Goal: Task Accomplishment & Management: Use online tool/utility

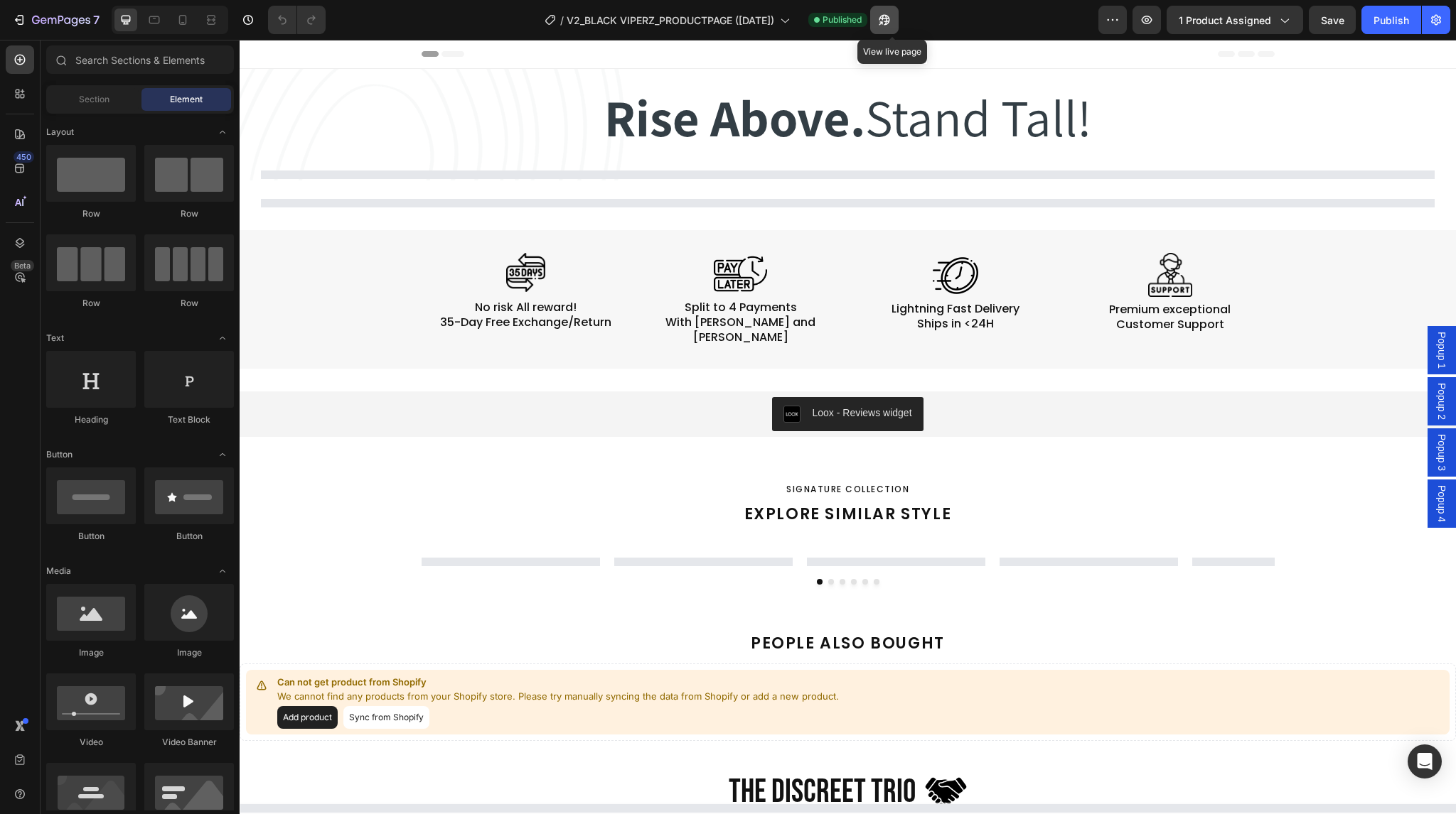
click at [882, 24] on icon "button" at bounding box center [881, 23] width 3 height 3
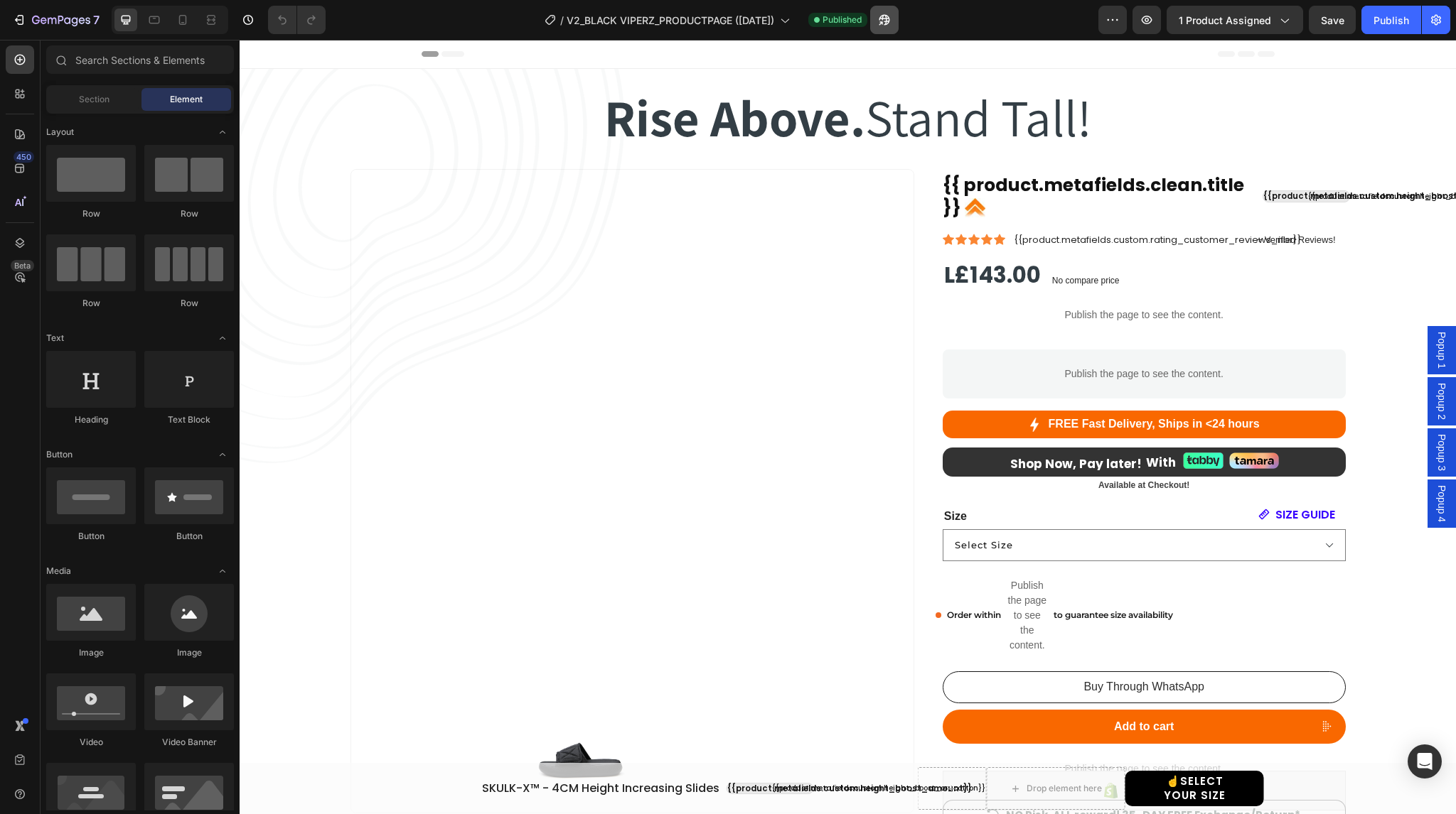
select select "38-39"
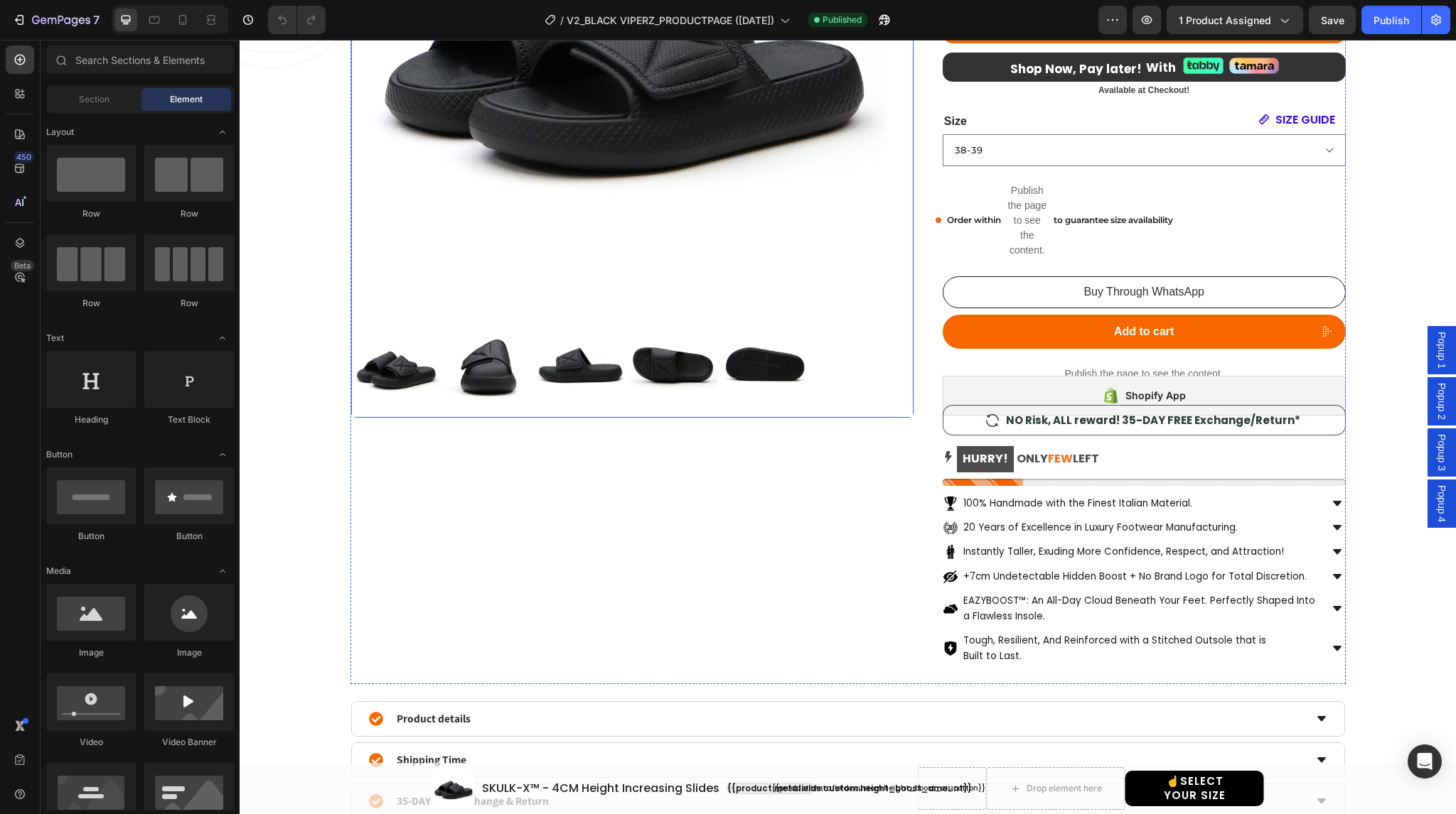
scroll to position [515, 0]
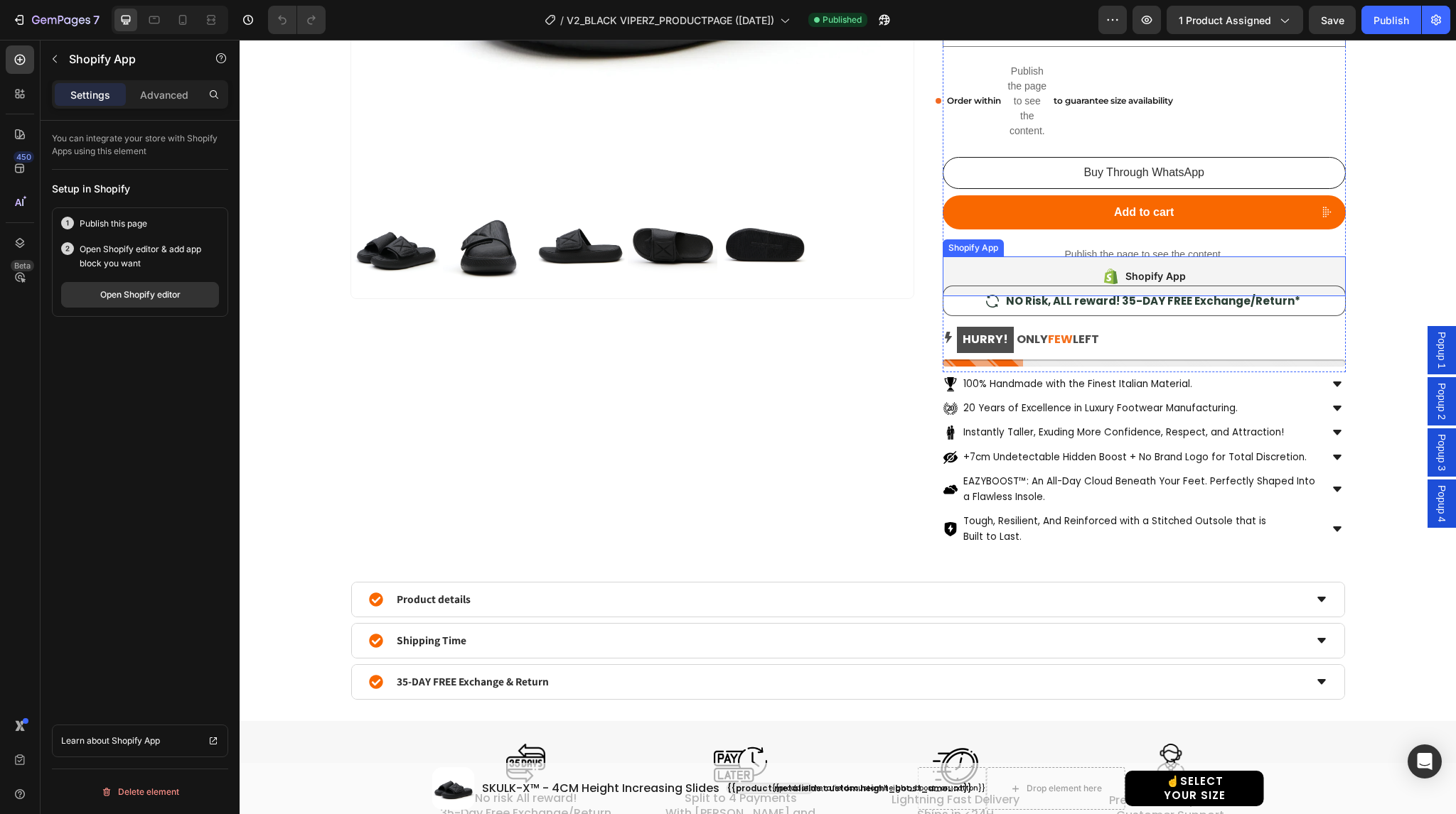
click at [977, 272] on div "Shopify App" at bounding box center [1144, 276] width 403 height 39
click at [164, 288] on div "Open Shopify editor" at bounding box center [141, 294] width 81 height 13
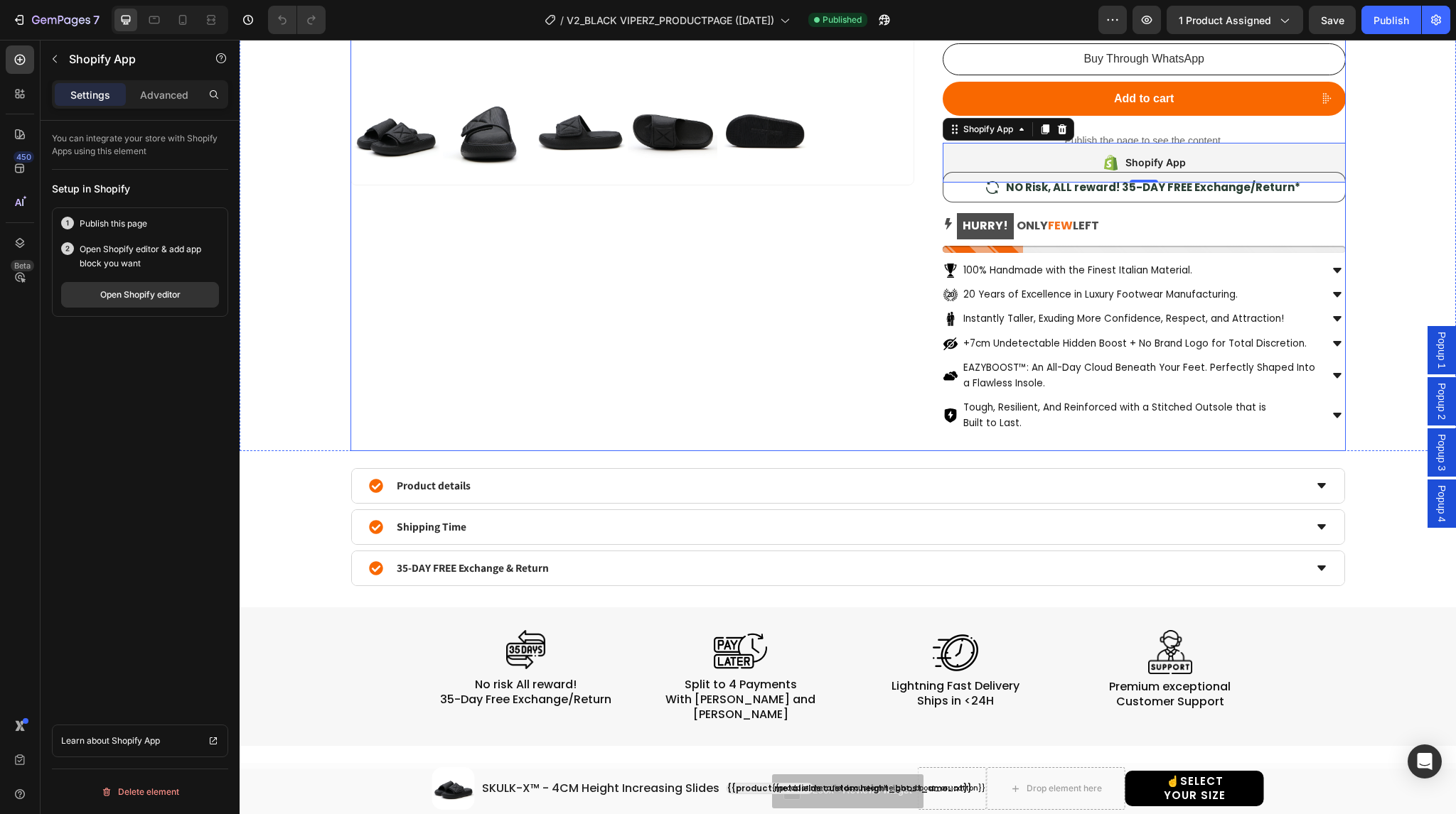
scroll to position [1118, 0]
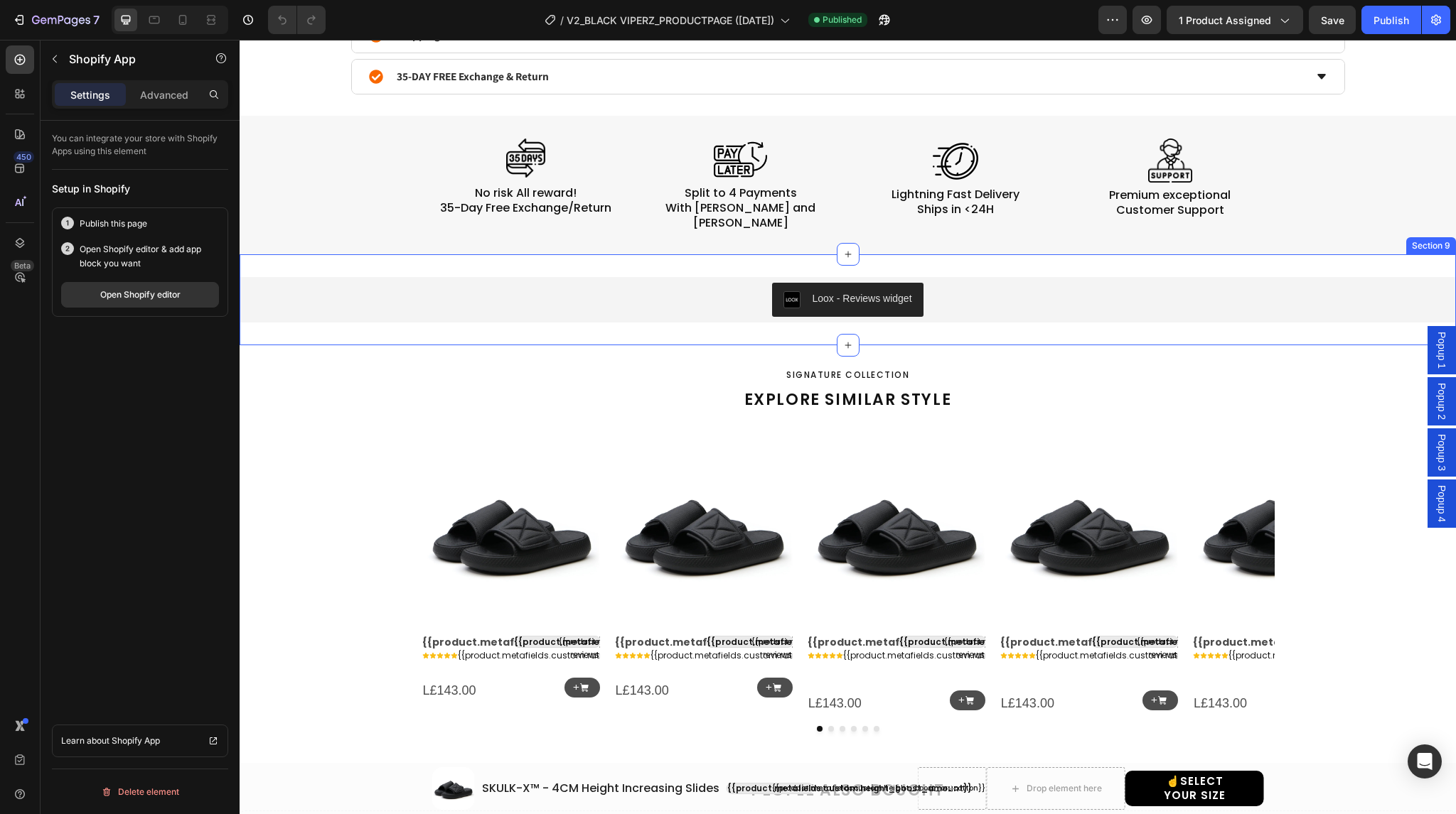
click at [744, 254] on div "Loox - Reviews widget Loox Section 9" at bounding box center [848, 299] width 1216 height 91
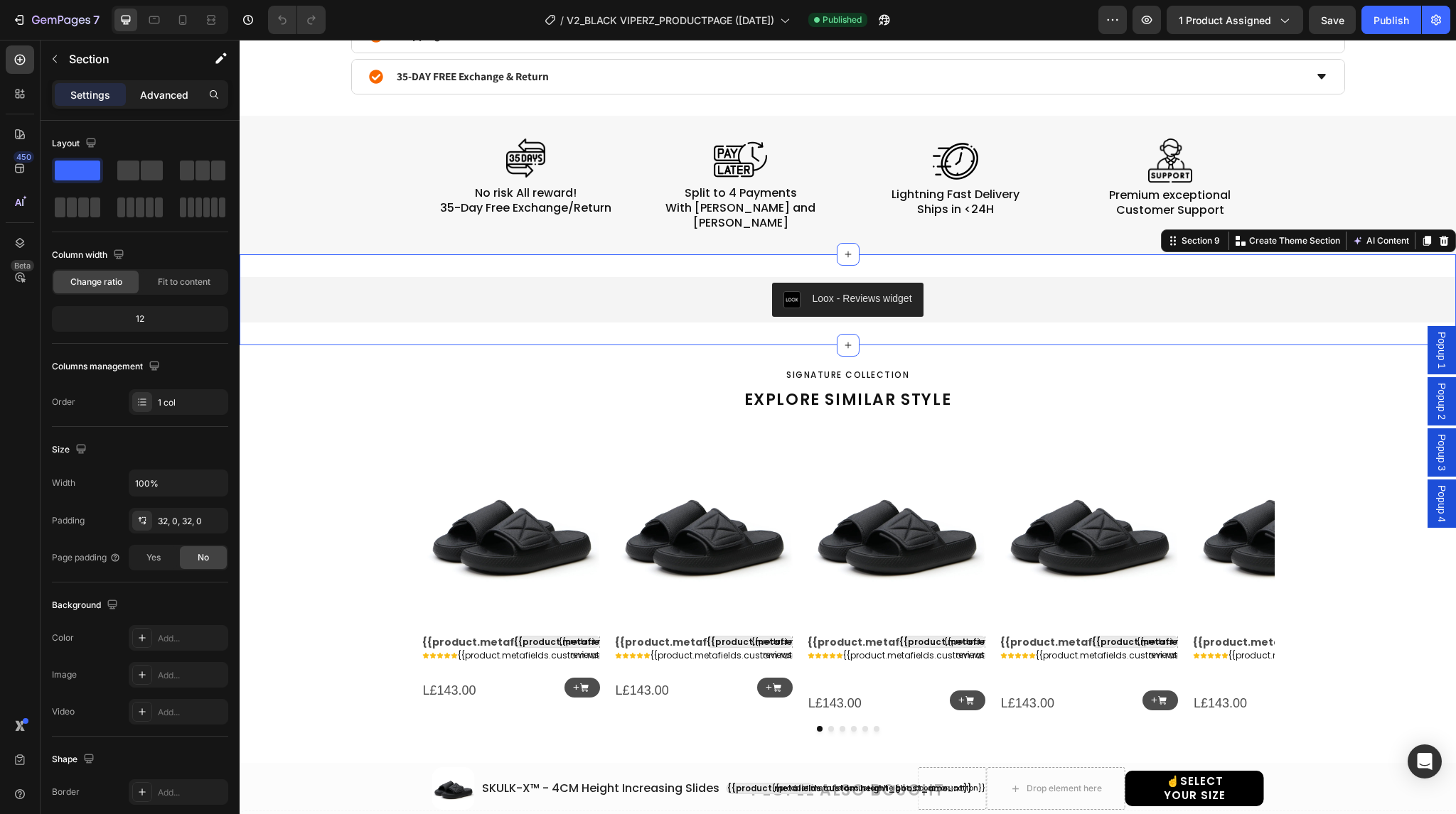
click at [171, 94] on p "Advanced" at bounding box center [164, 95] width 49 height 15
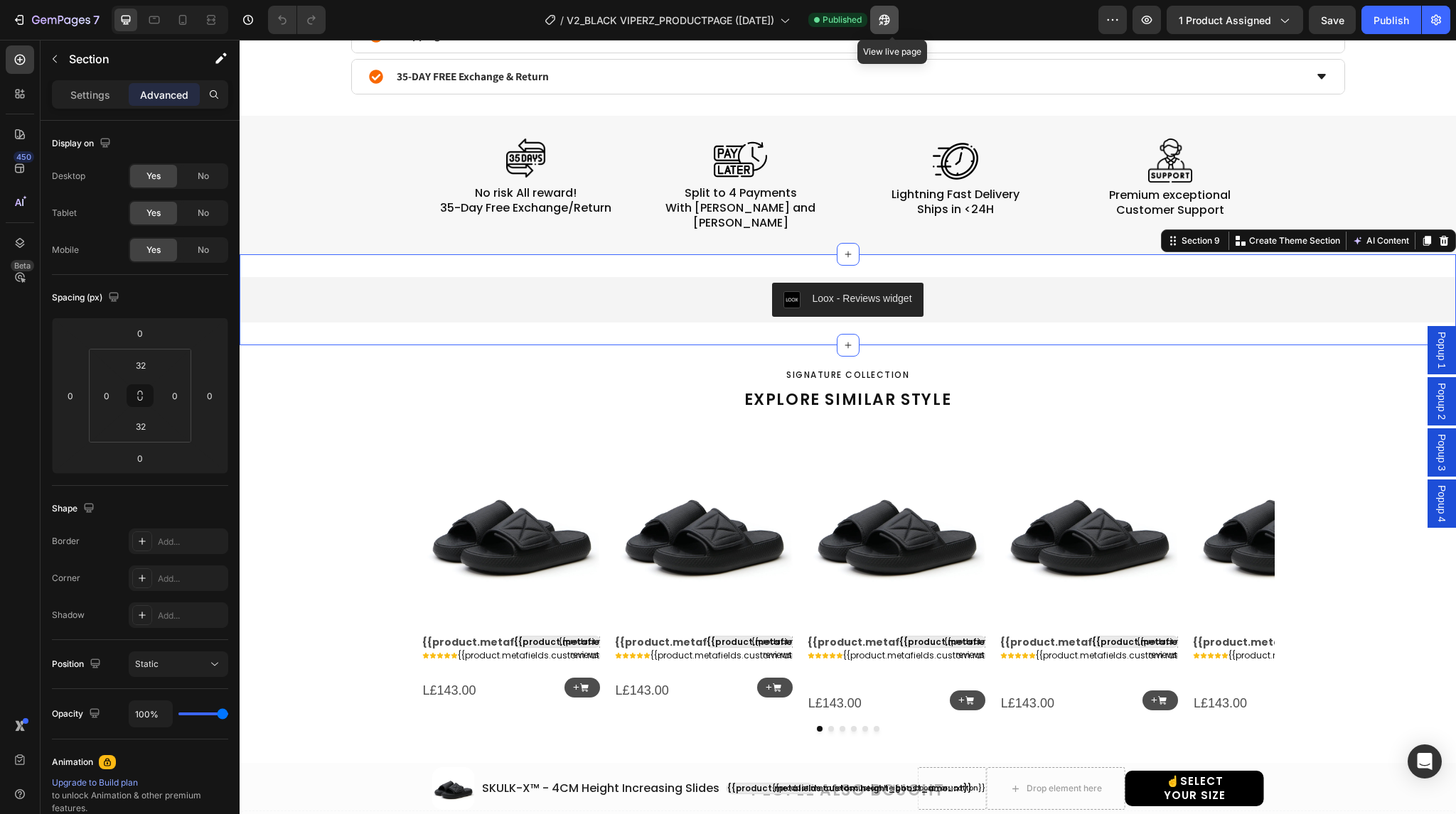
click at [890, 25] on icon "button" at bounding box center [884, 19] width 14 height 14
click at [146, 361] on input "32" at bounding box center [141, 365] width 29 height 21
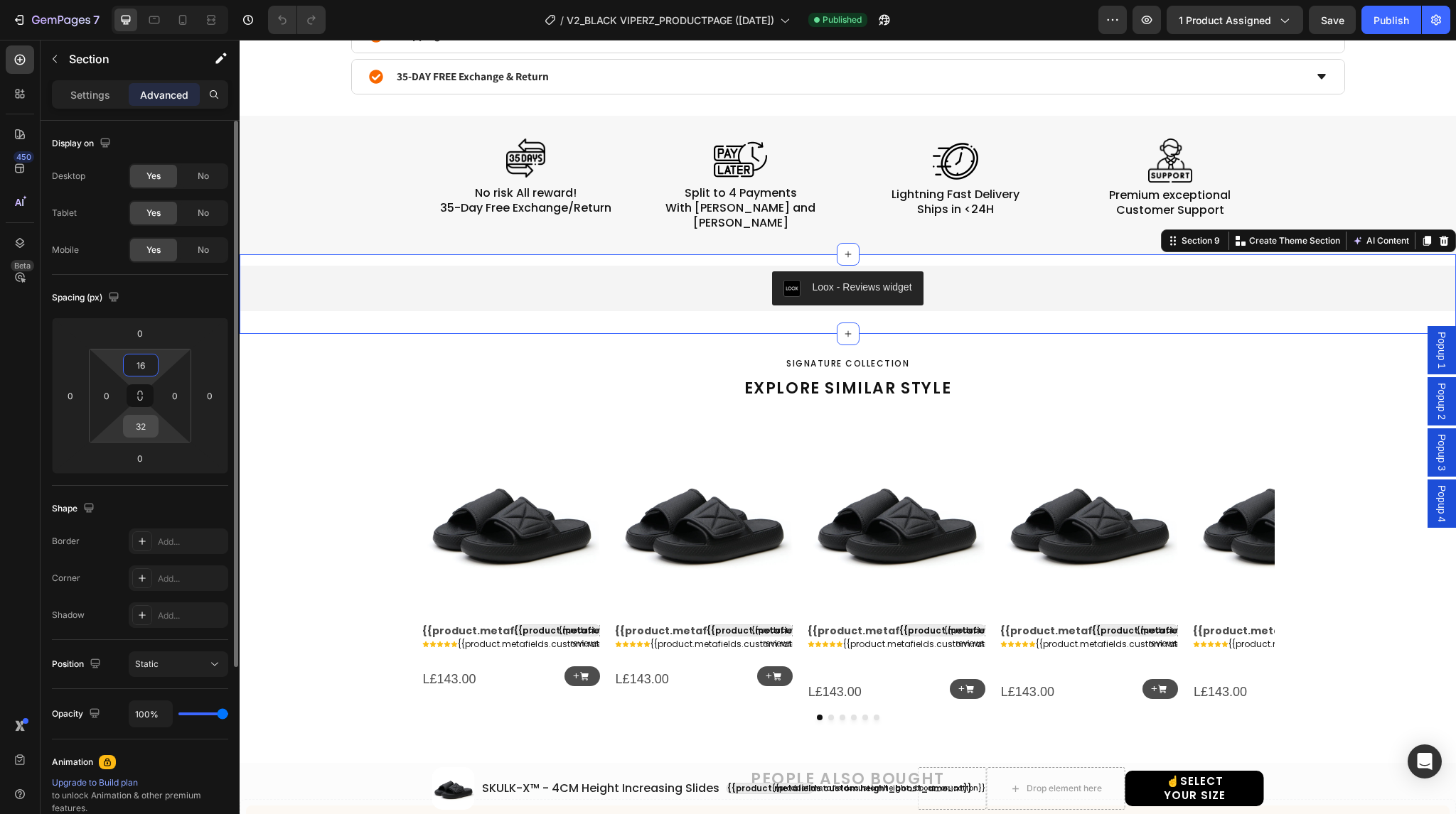
type input "16"
click at [134, 430] on input "32" at bounding box center [141, 426] width 29 height 21
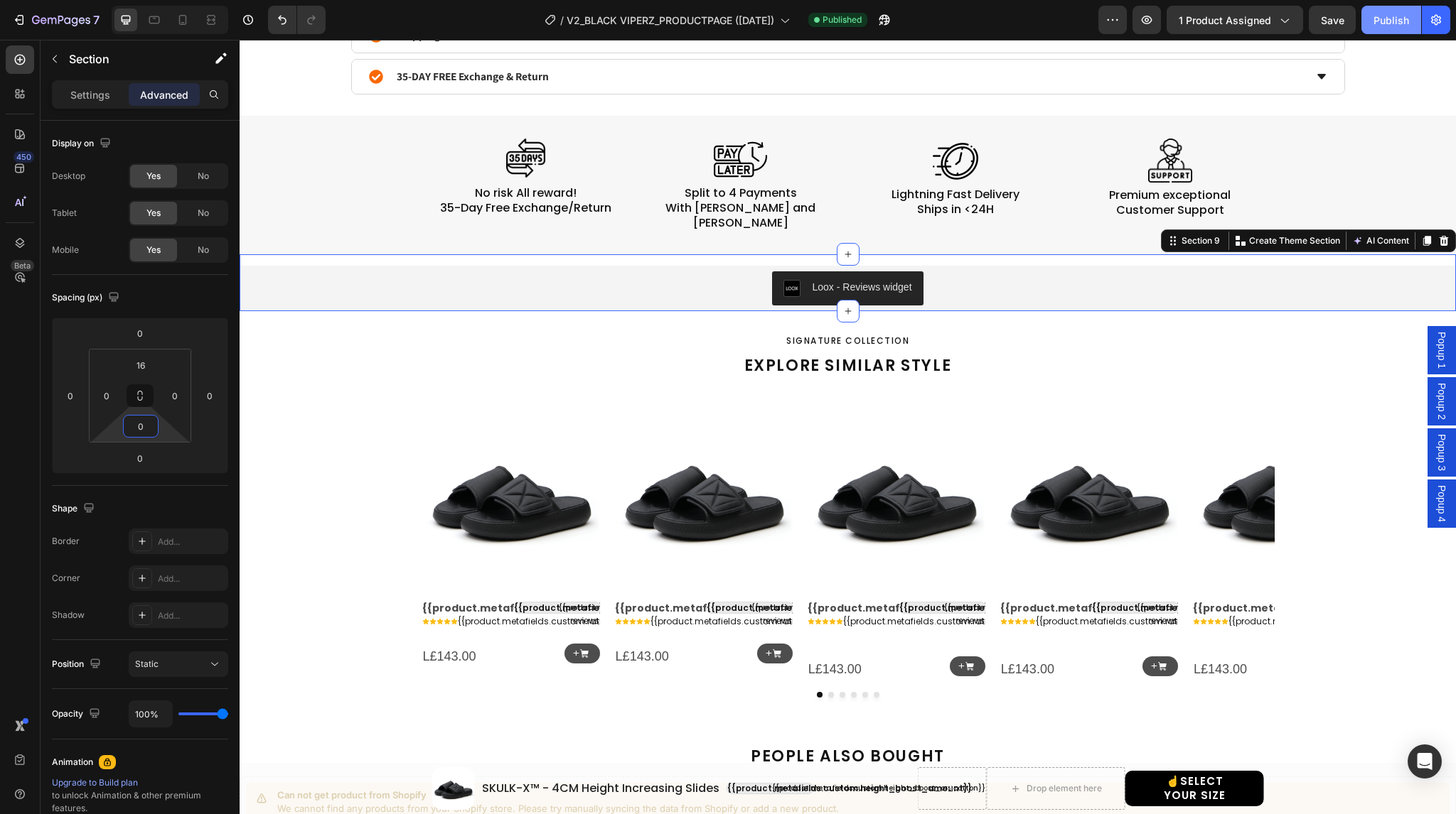
type input "0"
click at [1382, 14] on div "Publish" at bounding box center [1391, 20] width 35 height 15
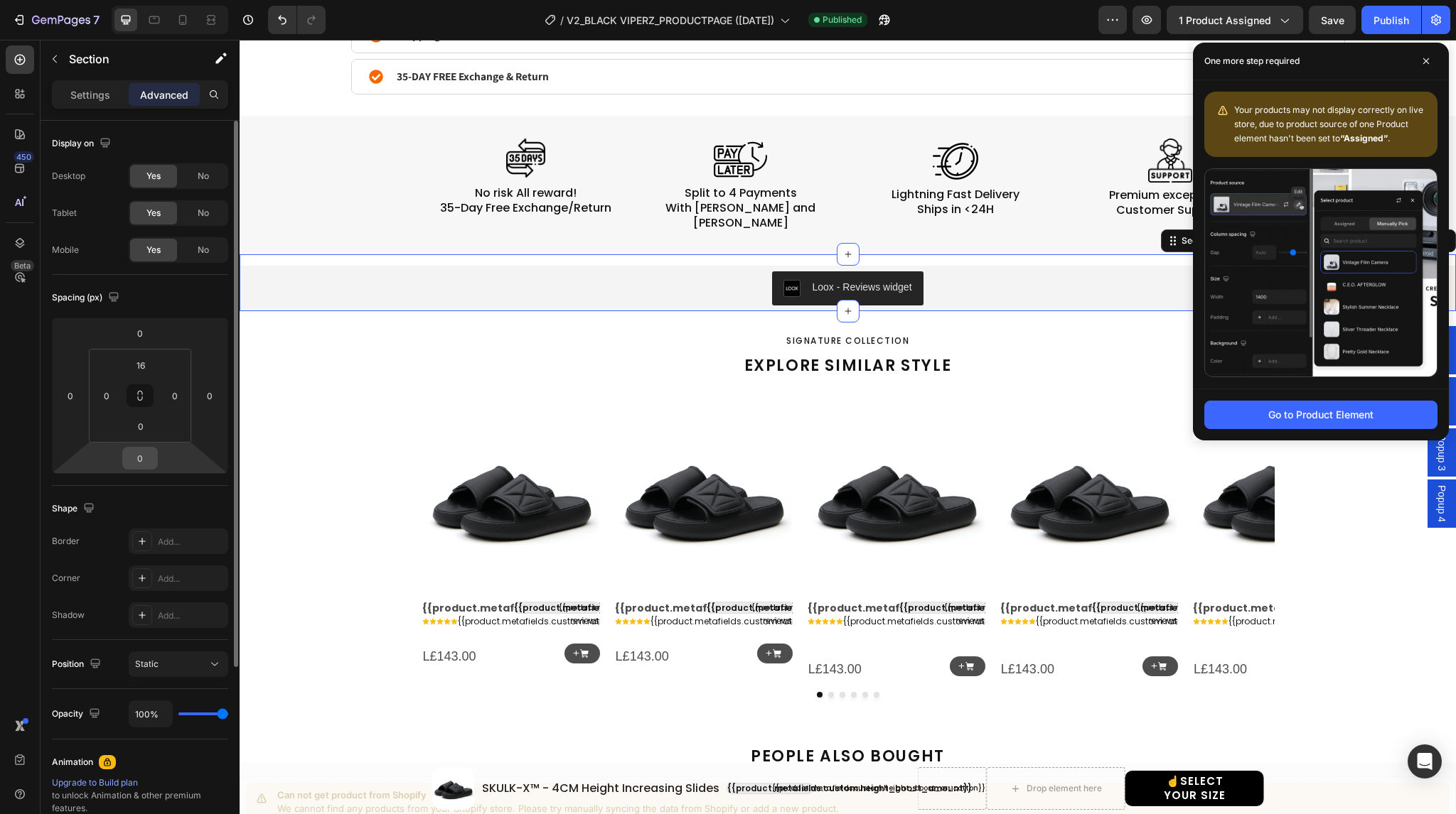
click at [145, 462] on input "0" at bounding box center [140, 458] width 29 height 21
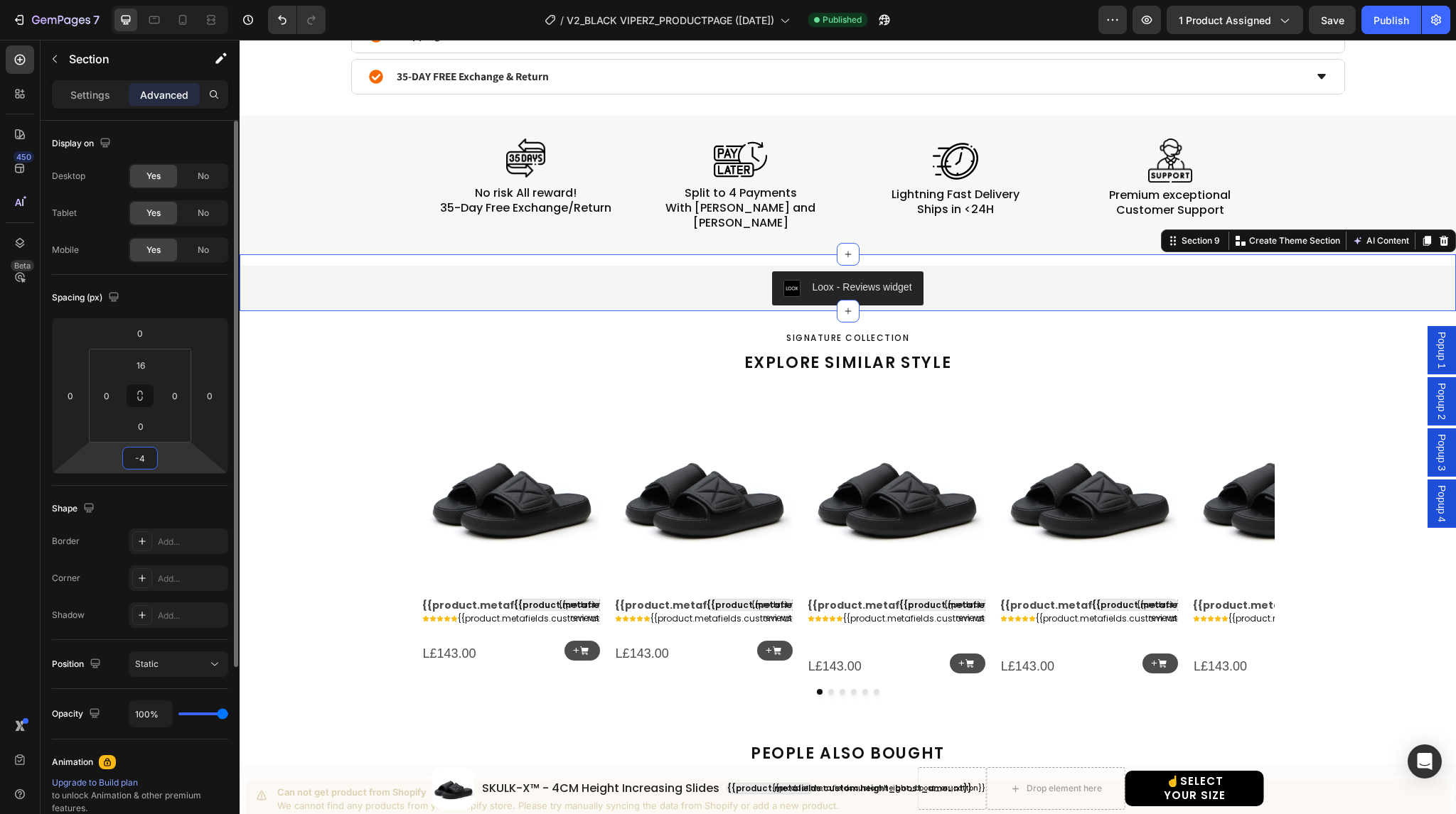
type input "-5"
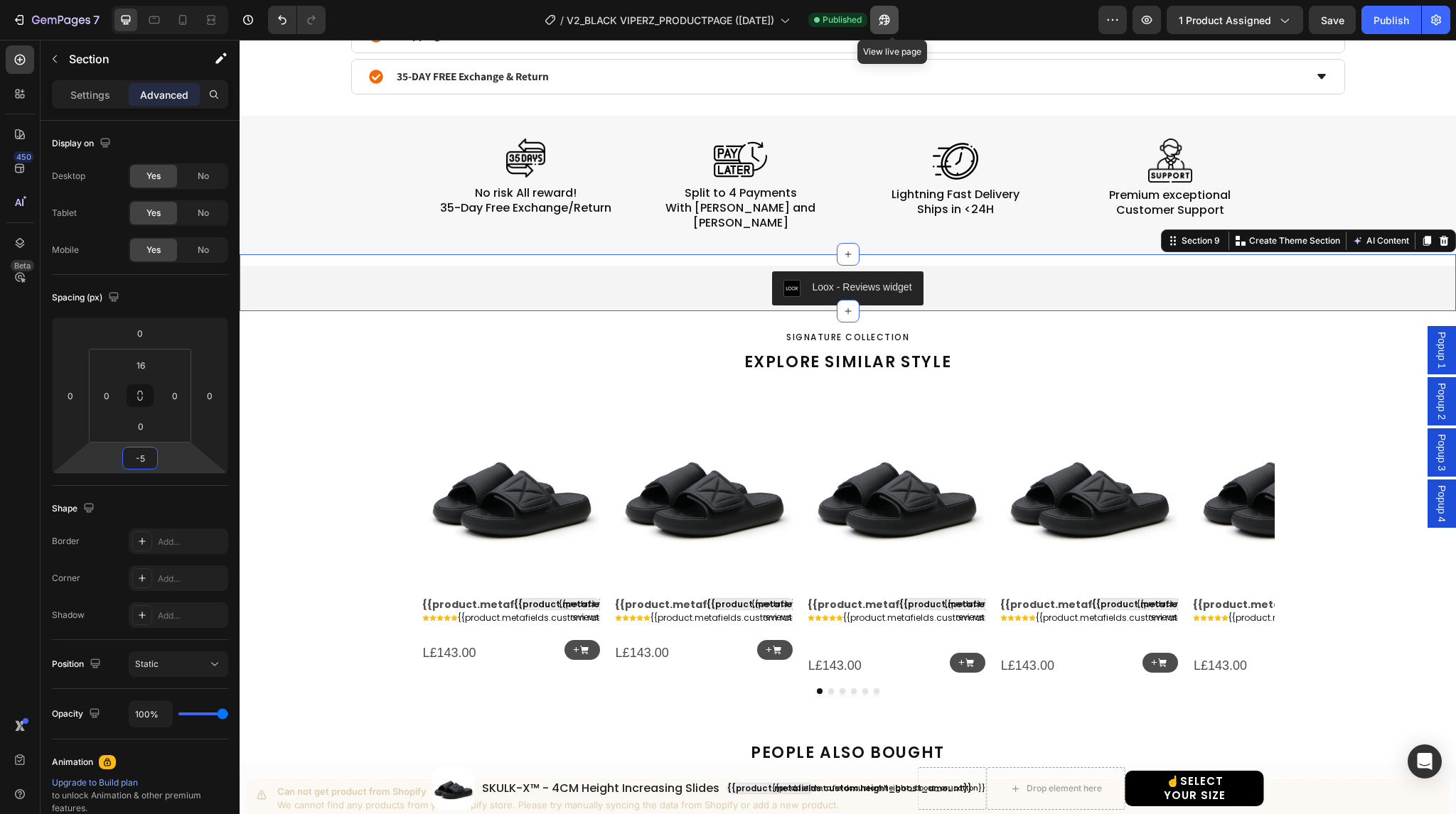
click at [882, 21] on icon "button" at bounding box center [881, 23] width 3 height 3
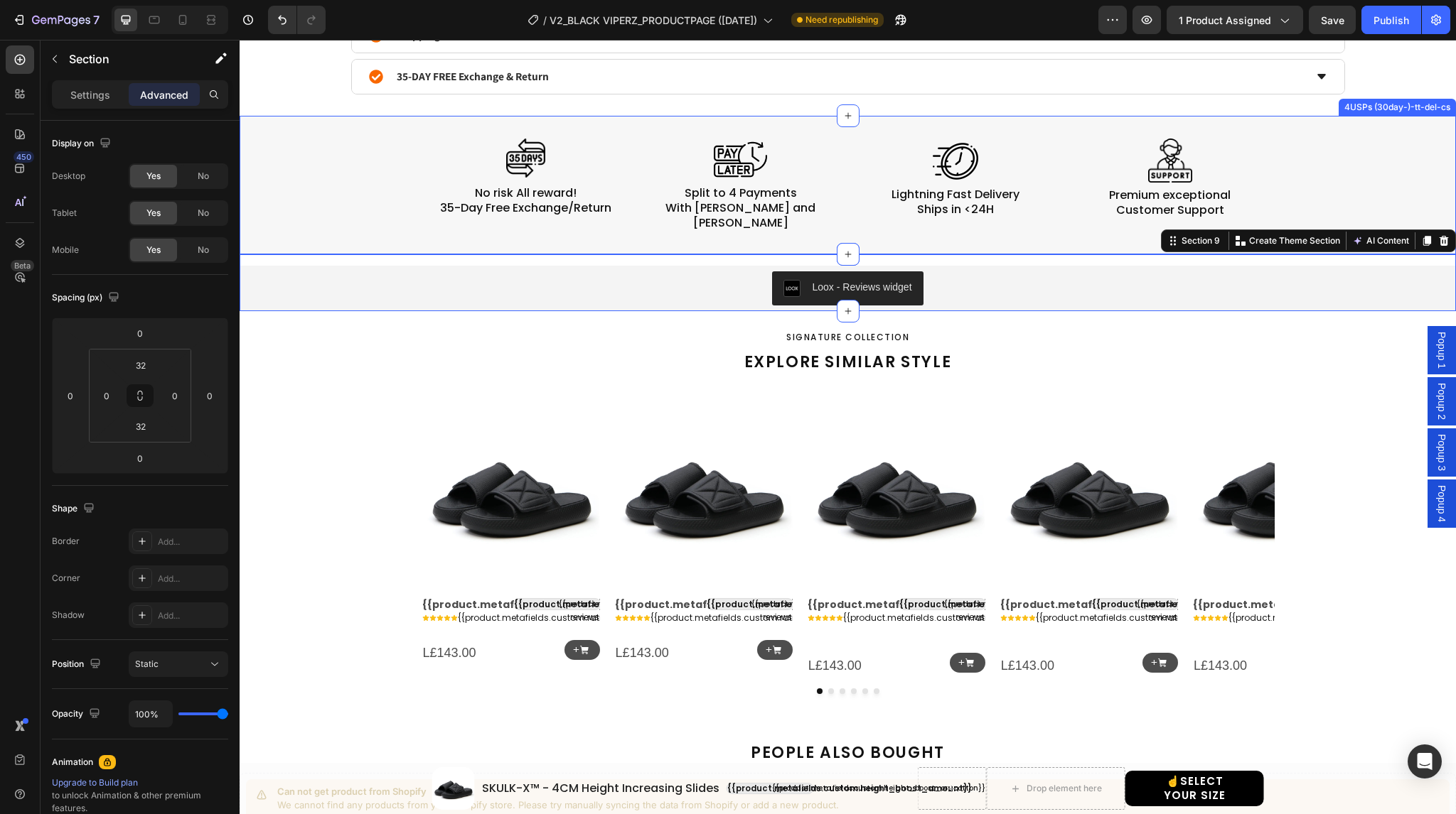
click at [414, 132] on div "Image No risk All reward! 35-Day Free Exchange/Return Heading Image Split to 4 …" at bounding box center [848, 184] width 1216 height 138
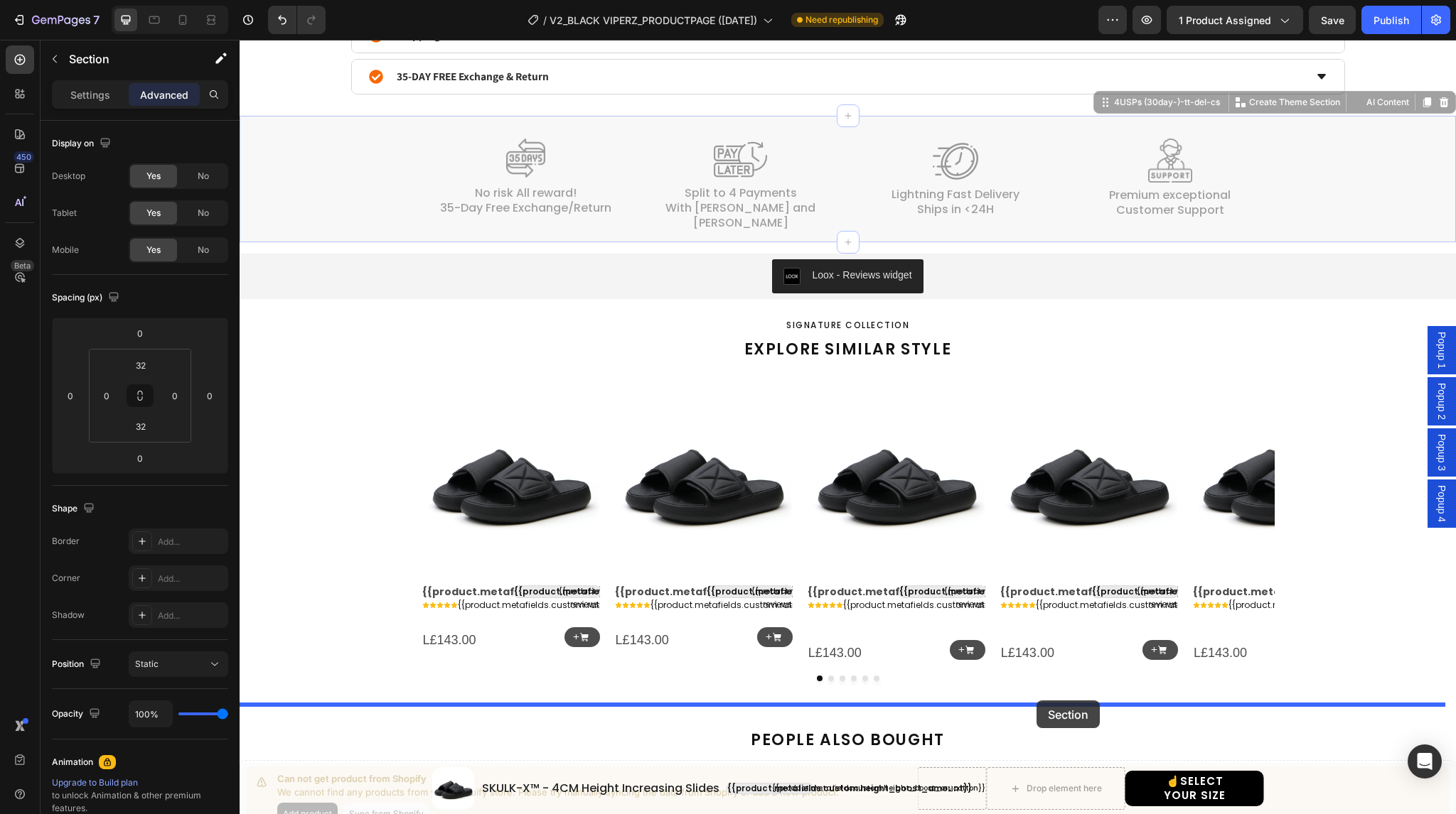
drag, startPoint x: 1096, startPoint y: 100, endPoint x: 1037, endPoint y: 702, distance: 604.9
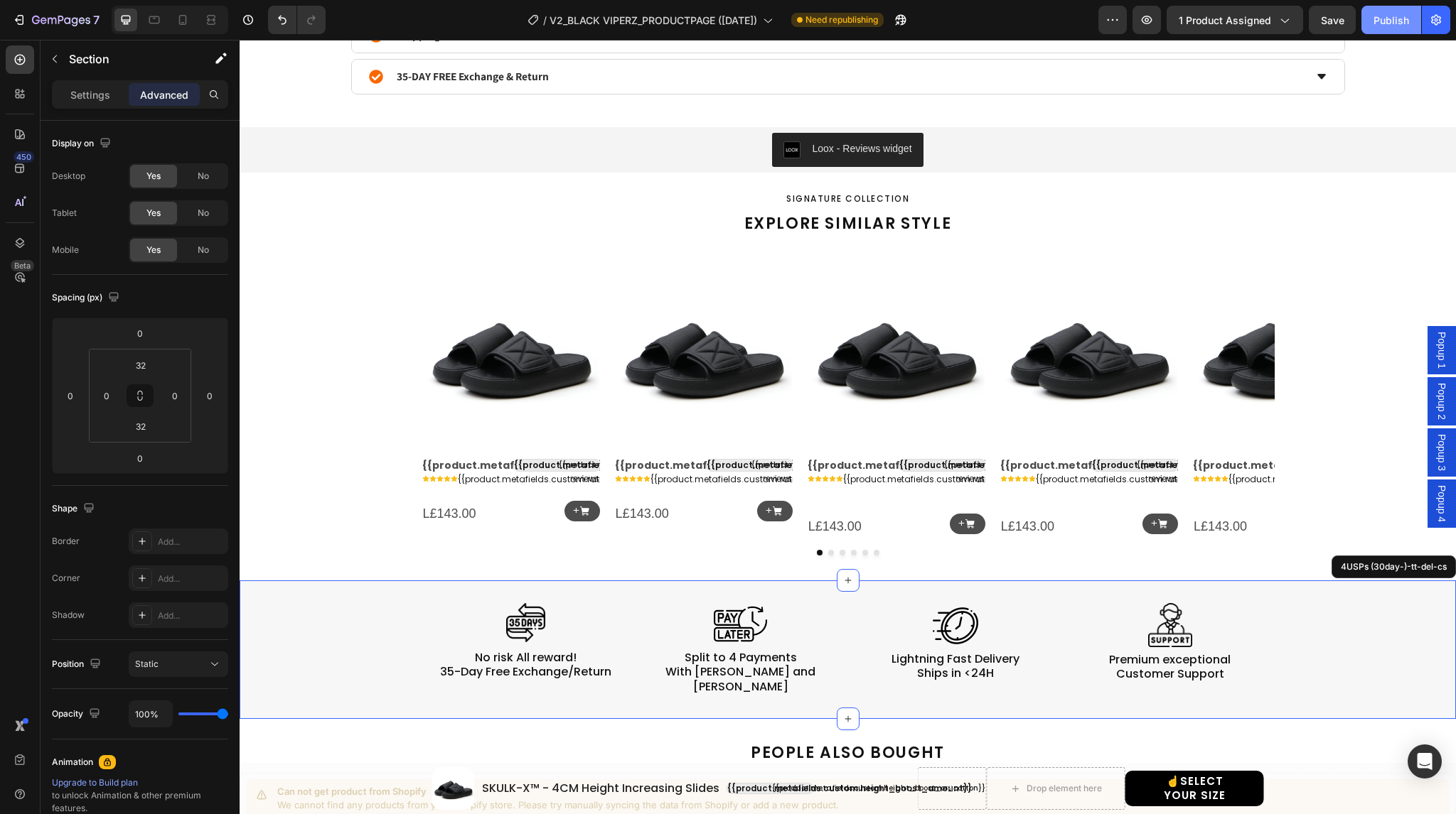
click at [1412, 18] on button "Publish" at bounding box center [1391, 20] width 60 height 29
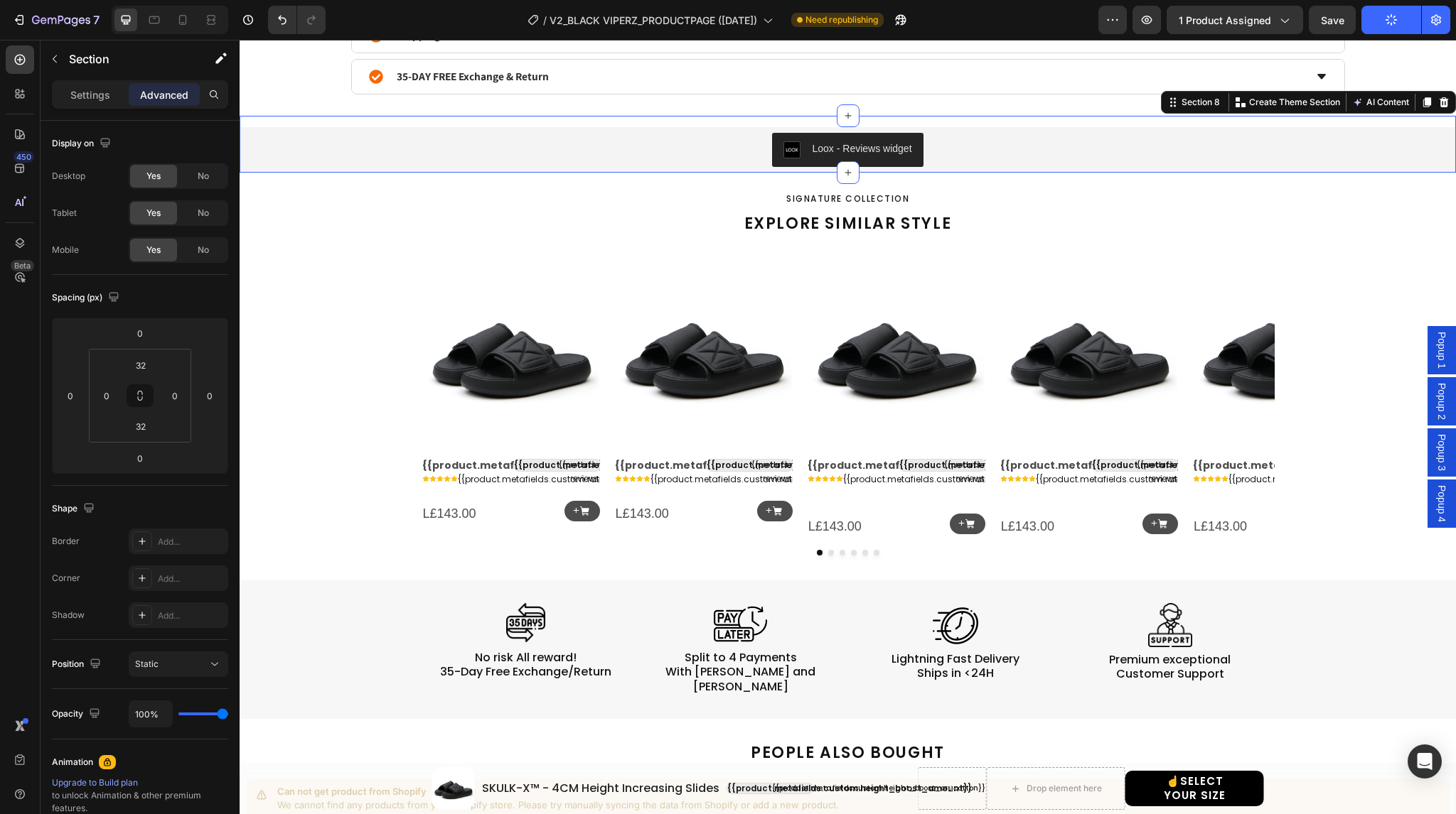
click at [964, 122] on div "Loox - Reviews widget Loox Section 8 You can create reusable sections Create Th…" at bounding box center [848, 144] width 1216 height 57
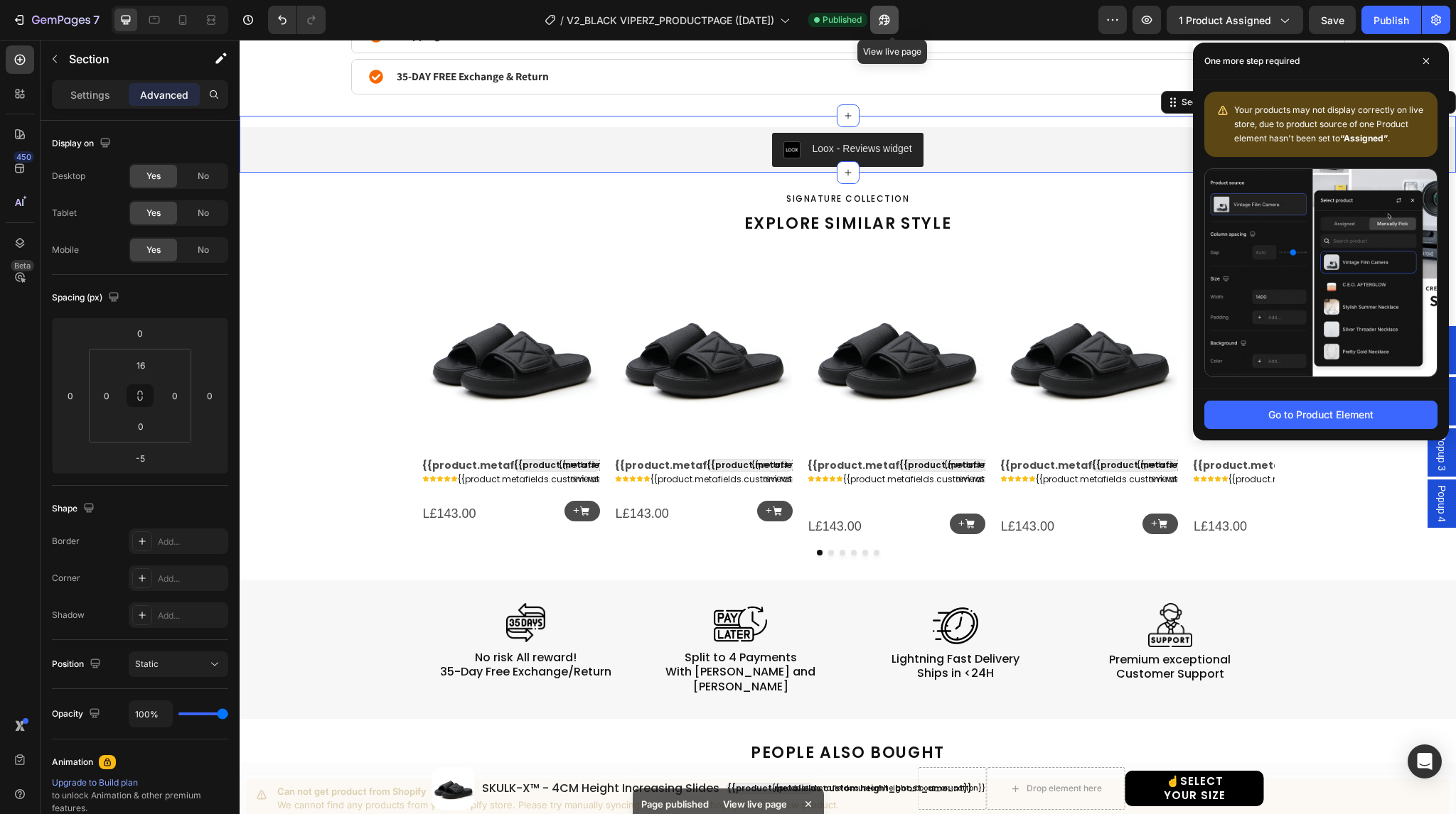
click at [897, 29] on button "button" at bounding box center [884, 20] width 29 height 29
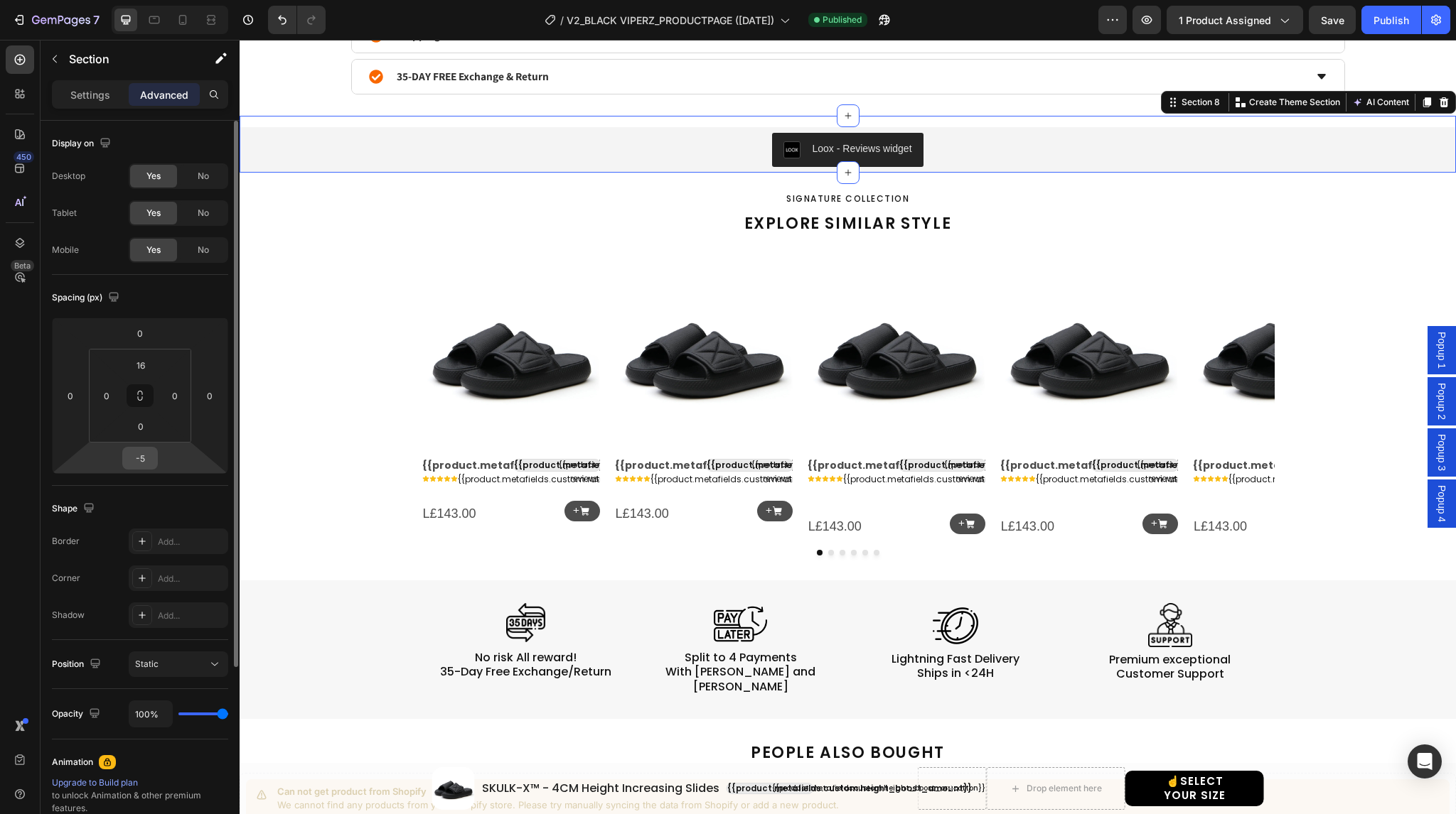
click at [147, 458] on input "-5" at bounding box center [140, 458] width 29 height 21
click at [151, 18] on icon at bounding box center [153, 19] width 14 height 14
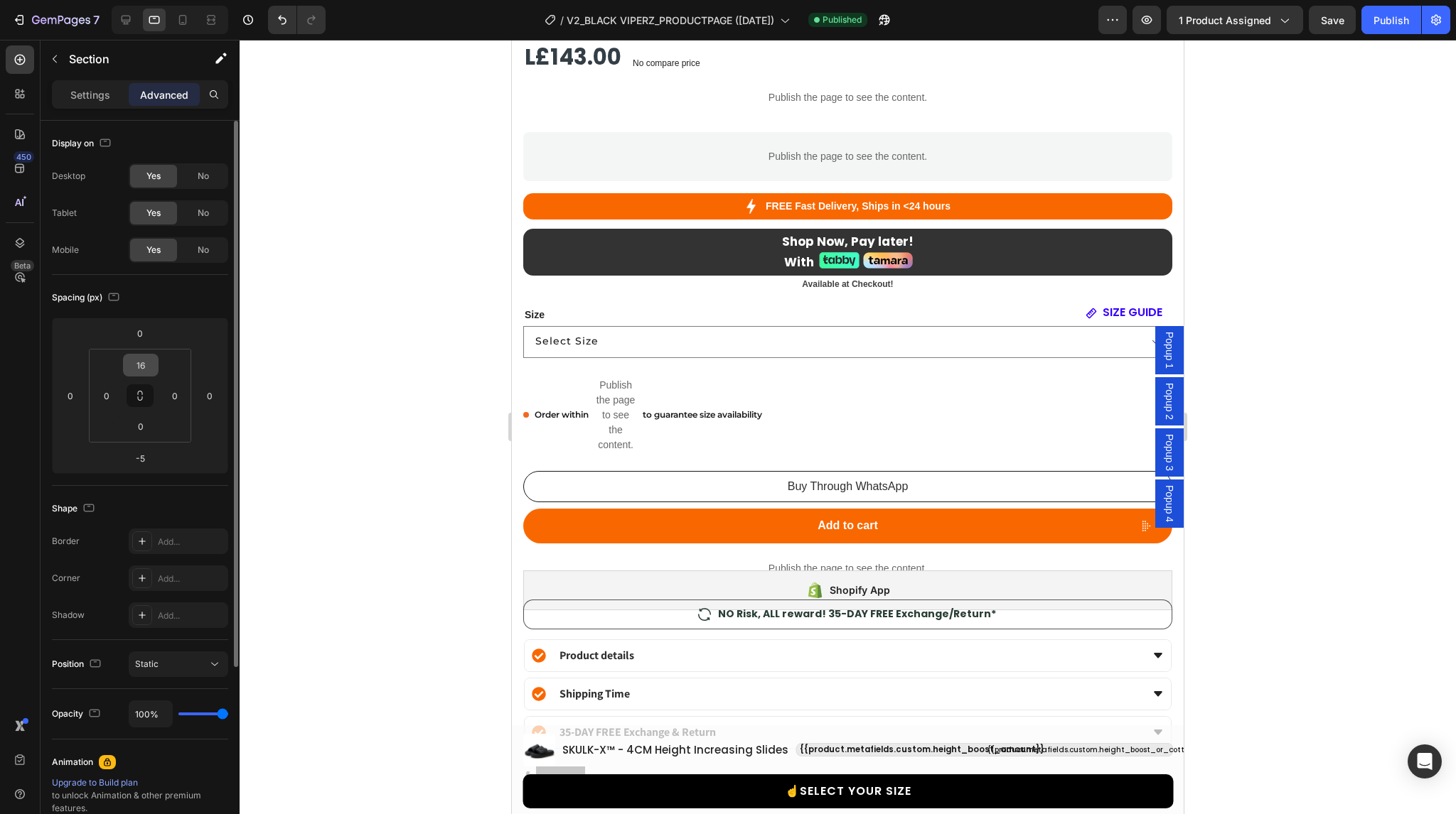
scroll to position [986, 0]
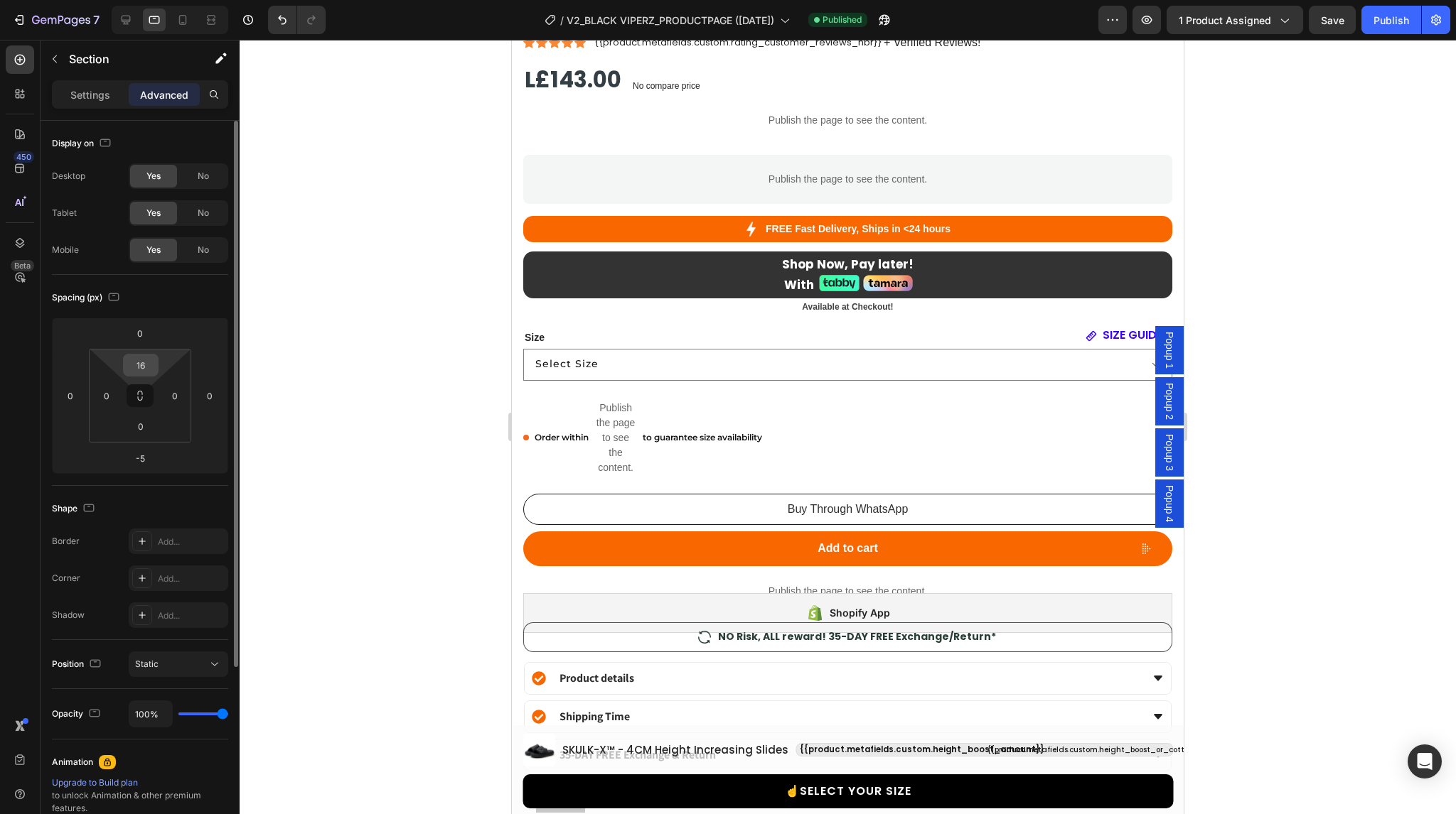
click at [144, 363] on input "16" at bounding box center [141, 365] width 29 height 21
click at [128, 21] on icon at bounding box center [126, 19] width 14 height 14
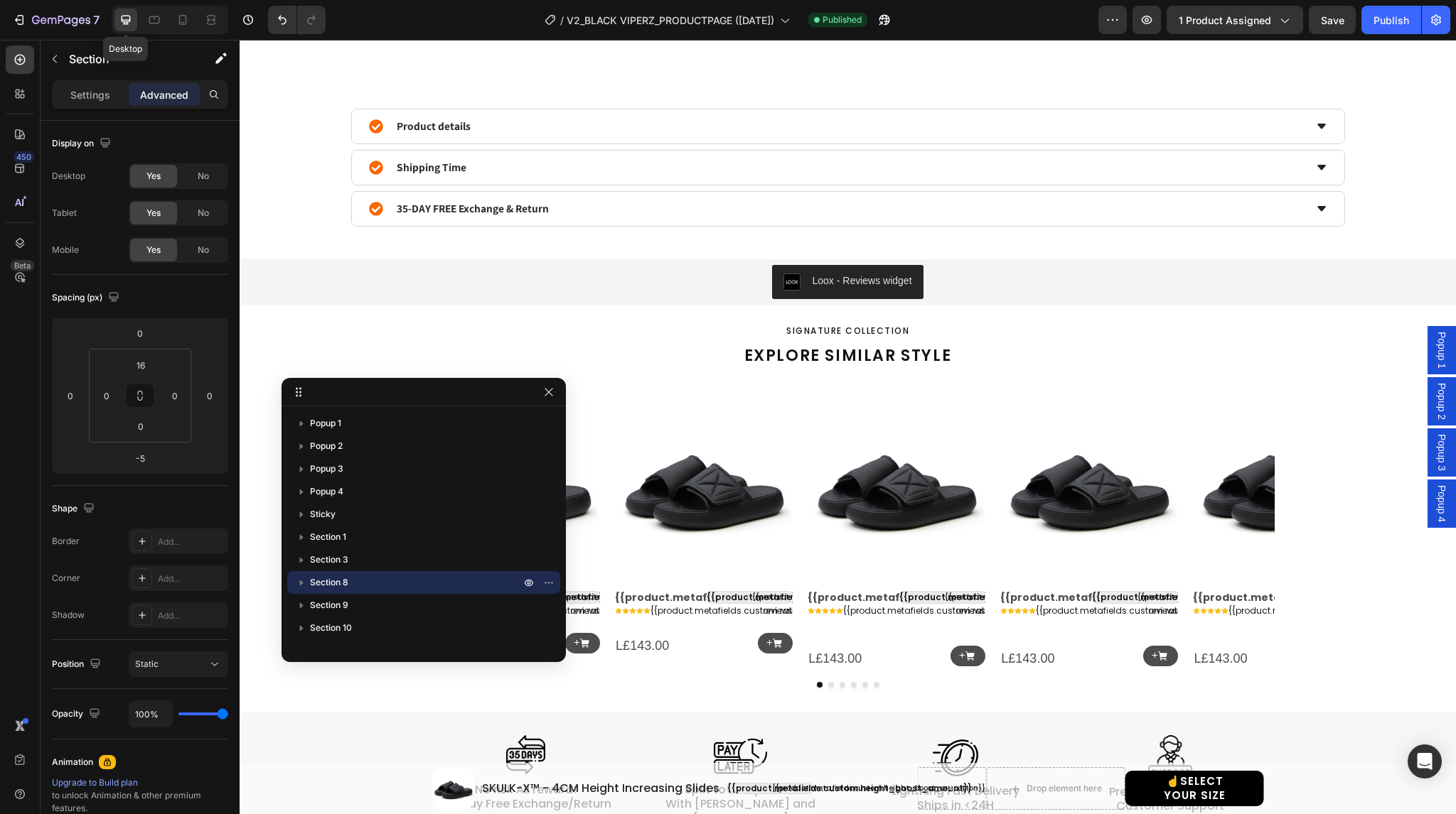
scroll to position [1143, 0]
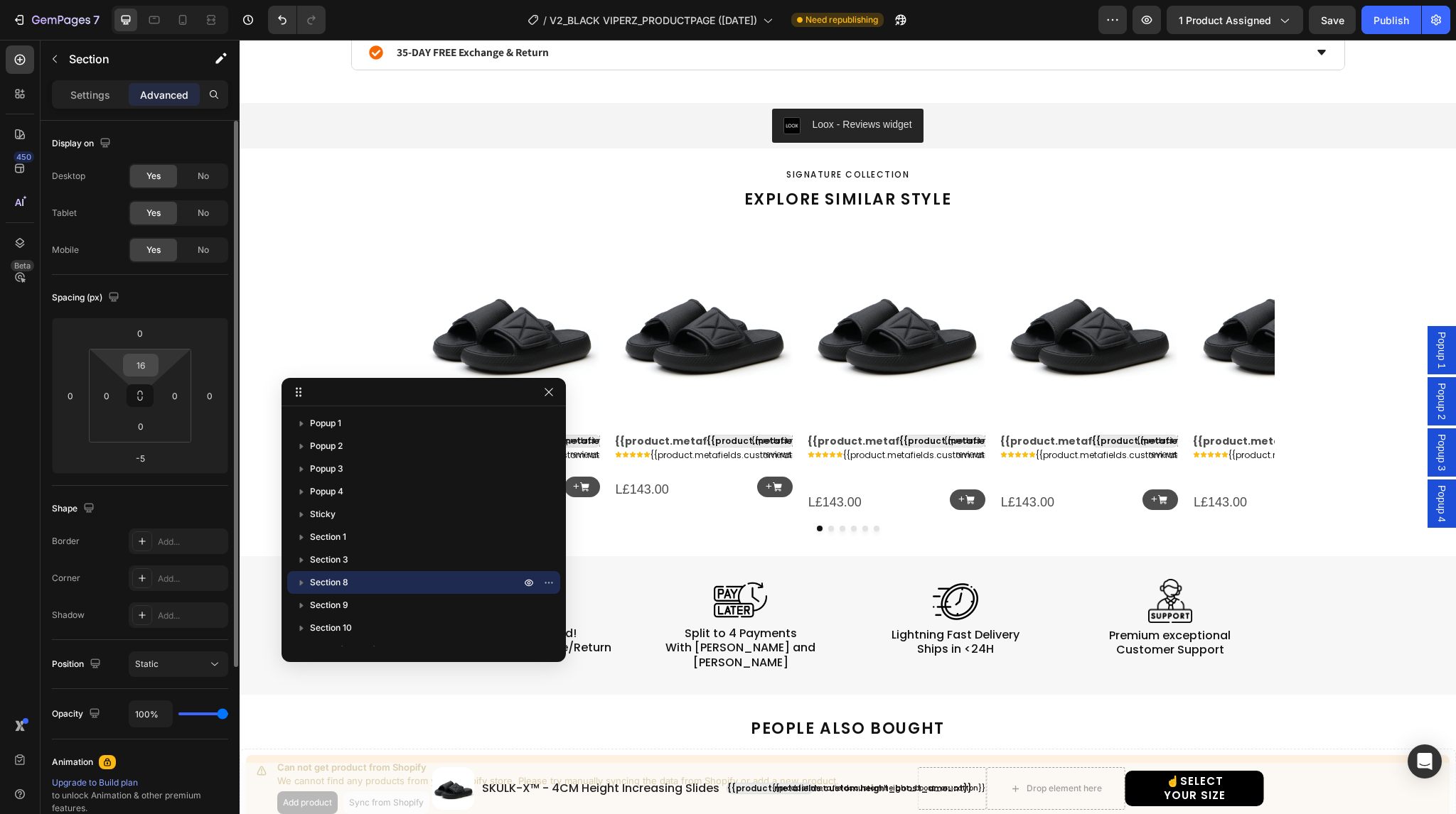
click at [146, 366] on input "16" at bounding box center [141, 365] width 29 height 21
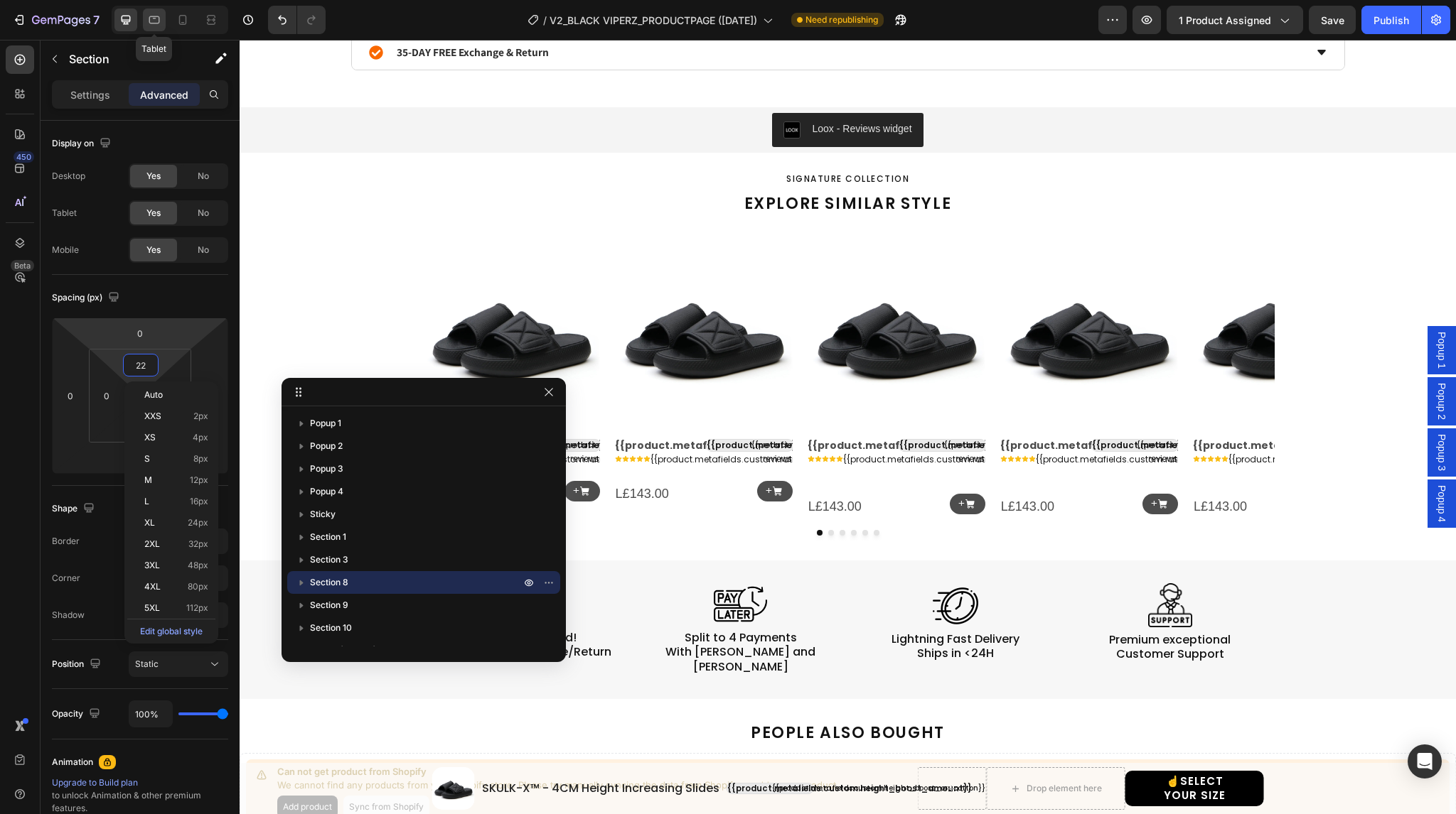
click at [156, 16] on icon at bounding box center [154, 19] width 11 height 8
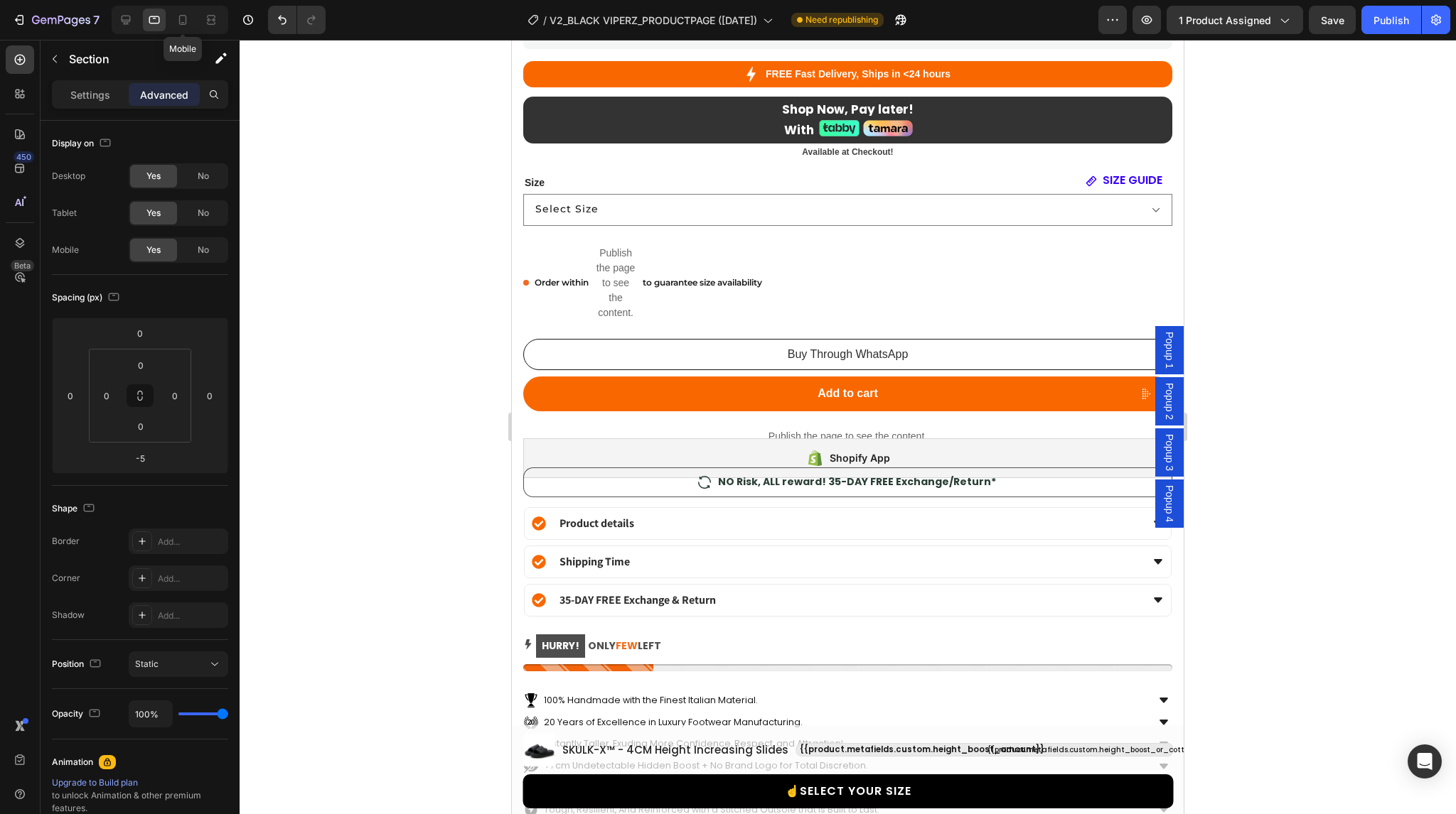
scroll to position [986, 0]
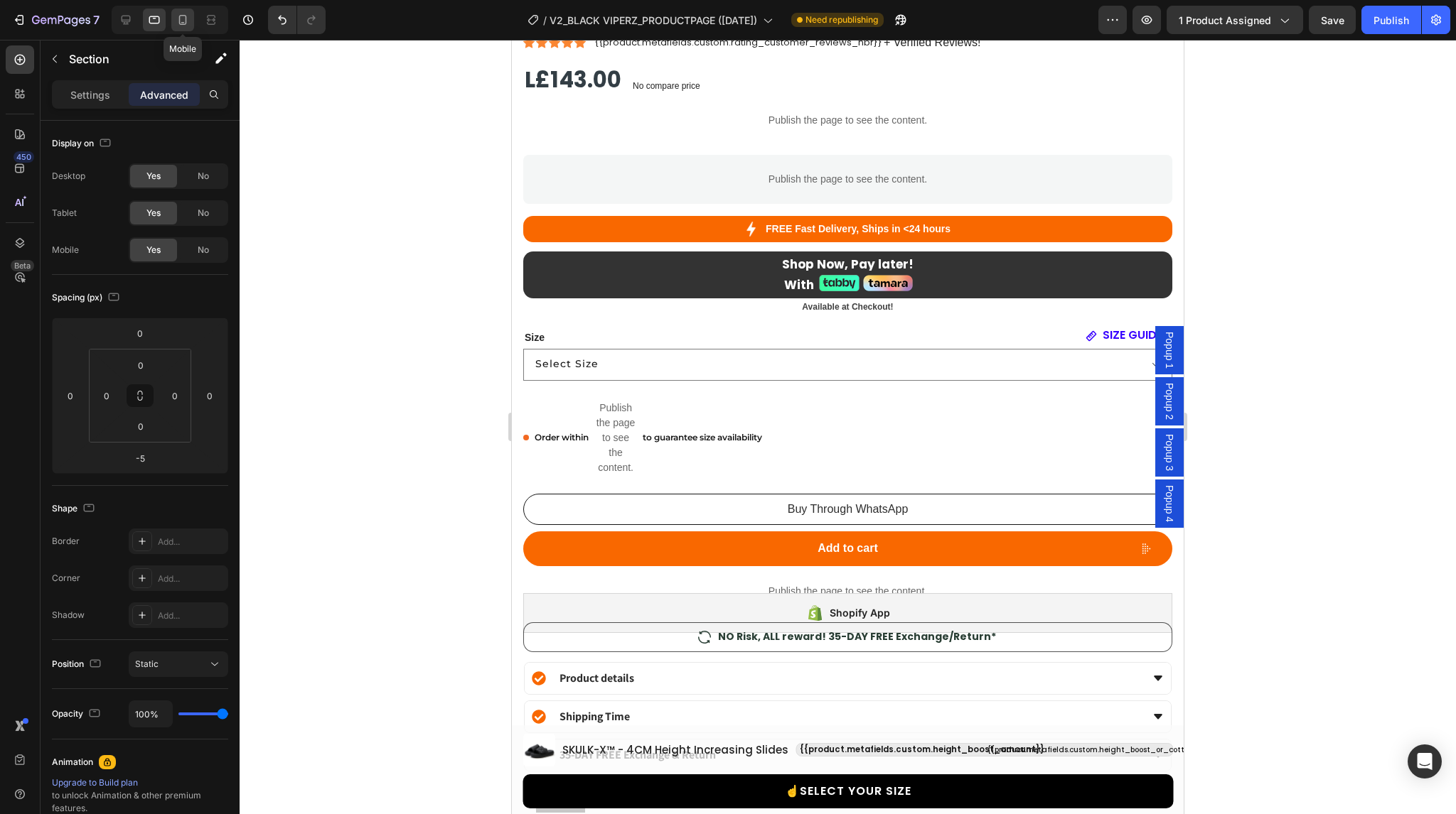
click at [182, 15] on icon at bounding box center [182, 19] width 14 height 14
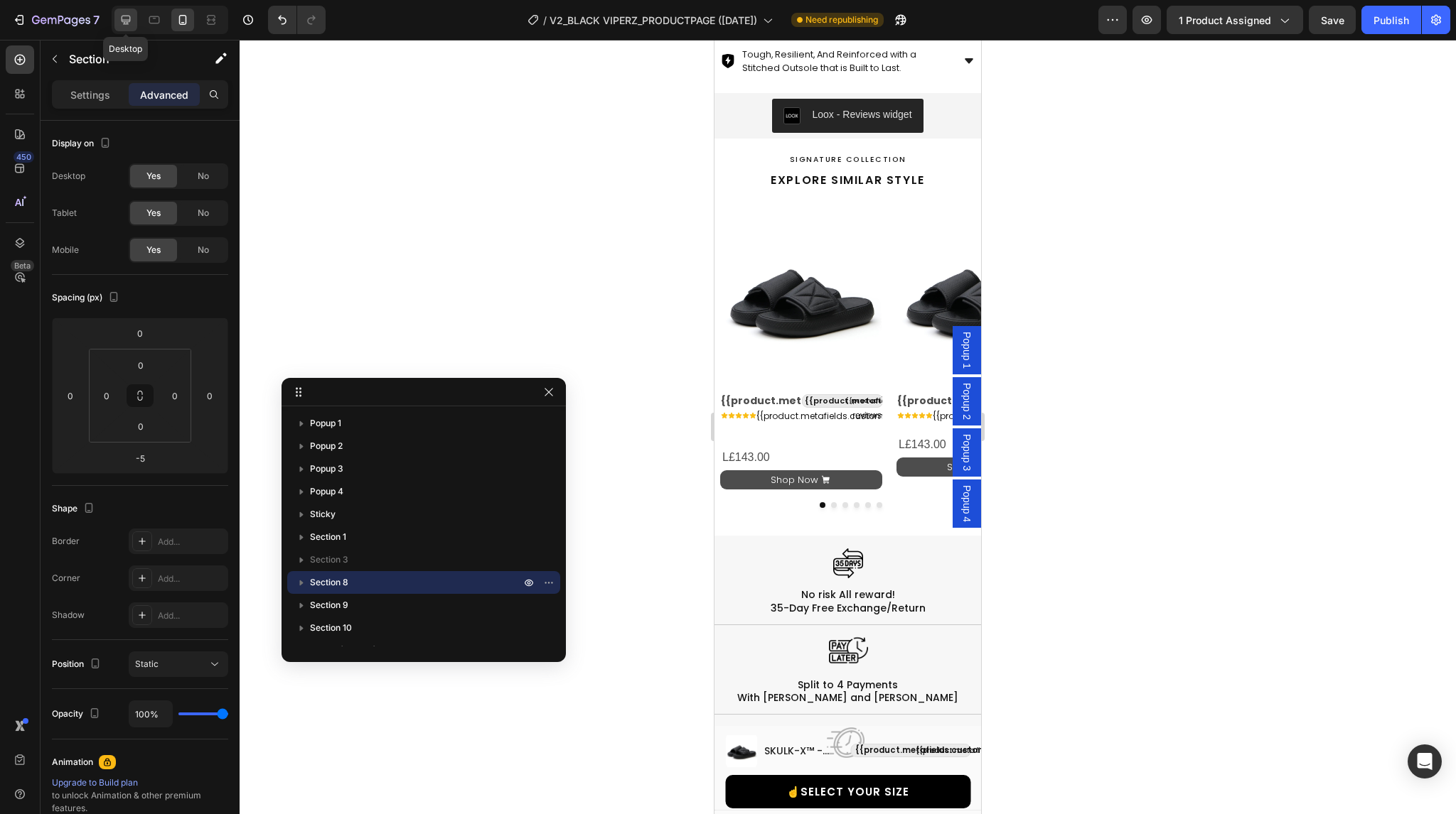
click at [129, 19] on icon at bounding box center [126, 20] width 9 height 9
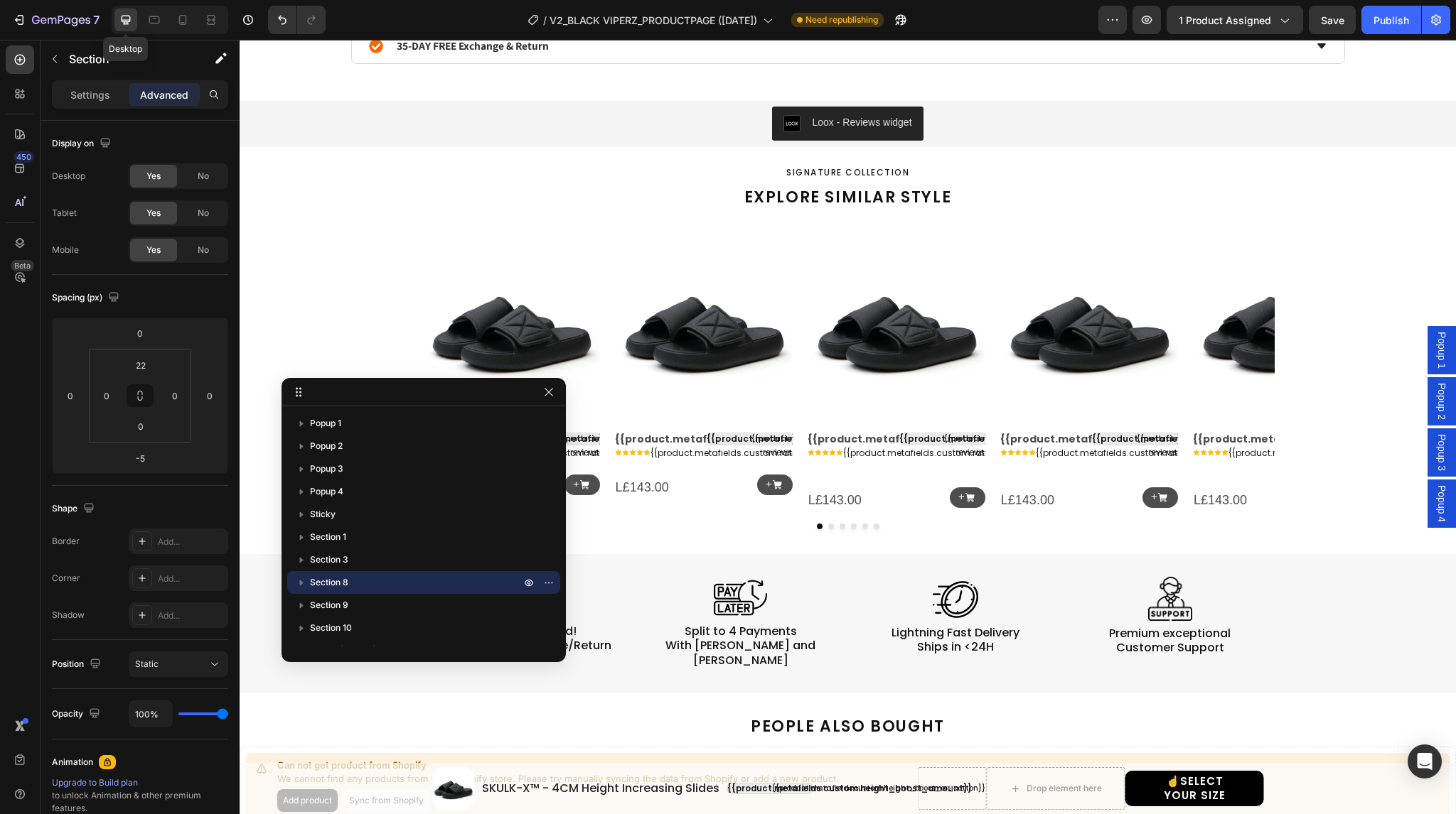
scroll to position [1143, 0]
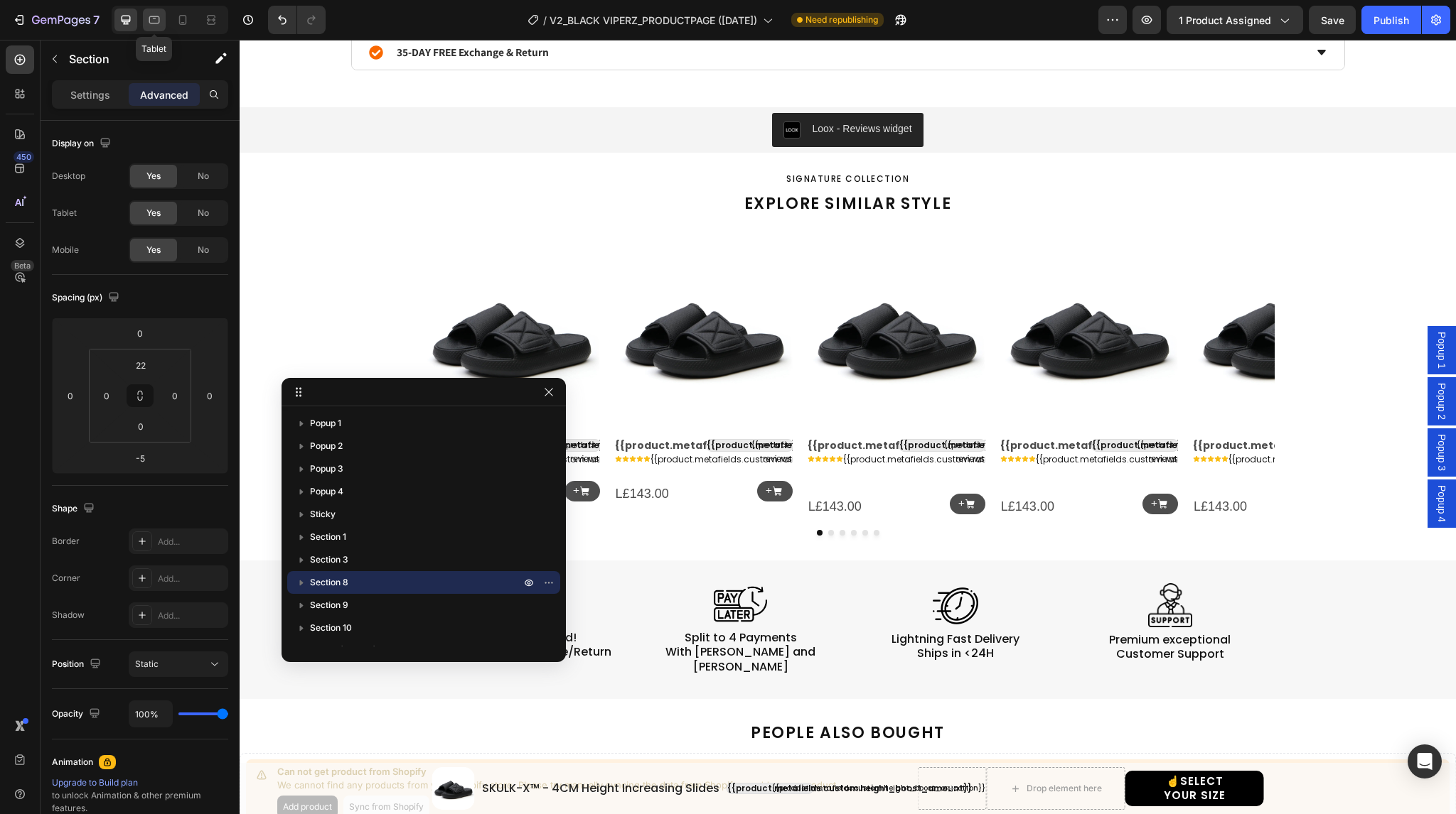
click at [154, 18] on icon at bounding box center [154, 19] width 11 height 8
type input "0"
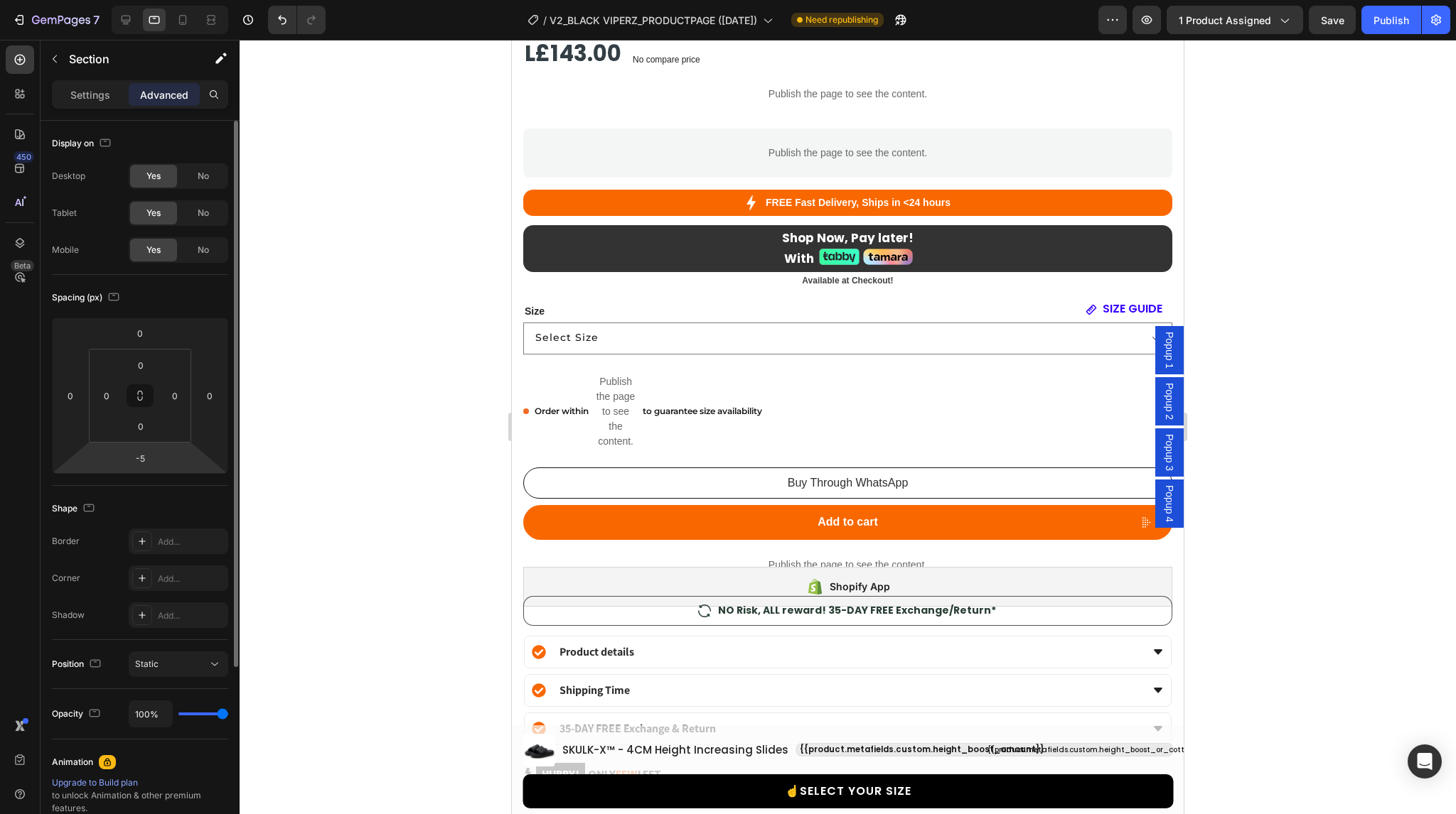
scroll to position [986, 0]
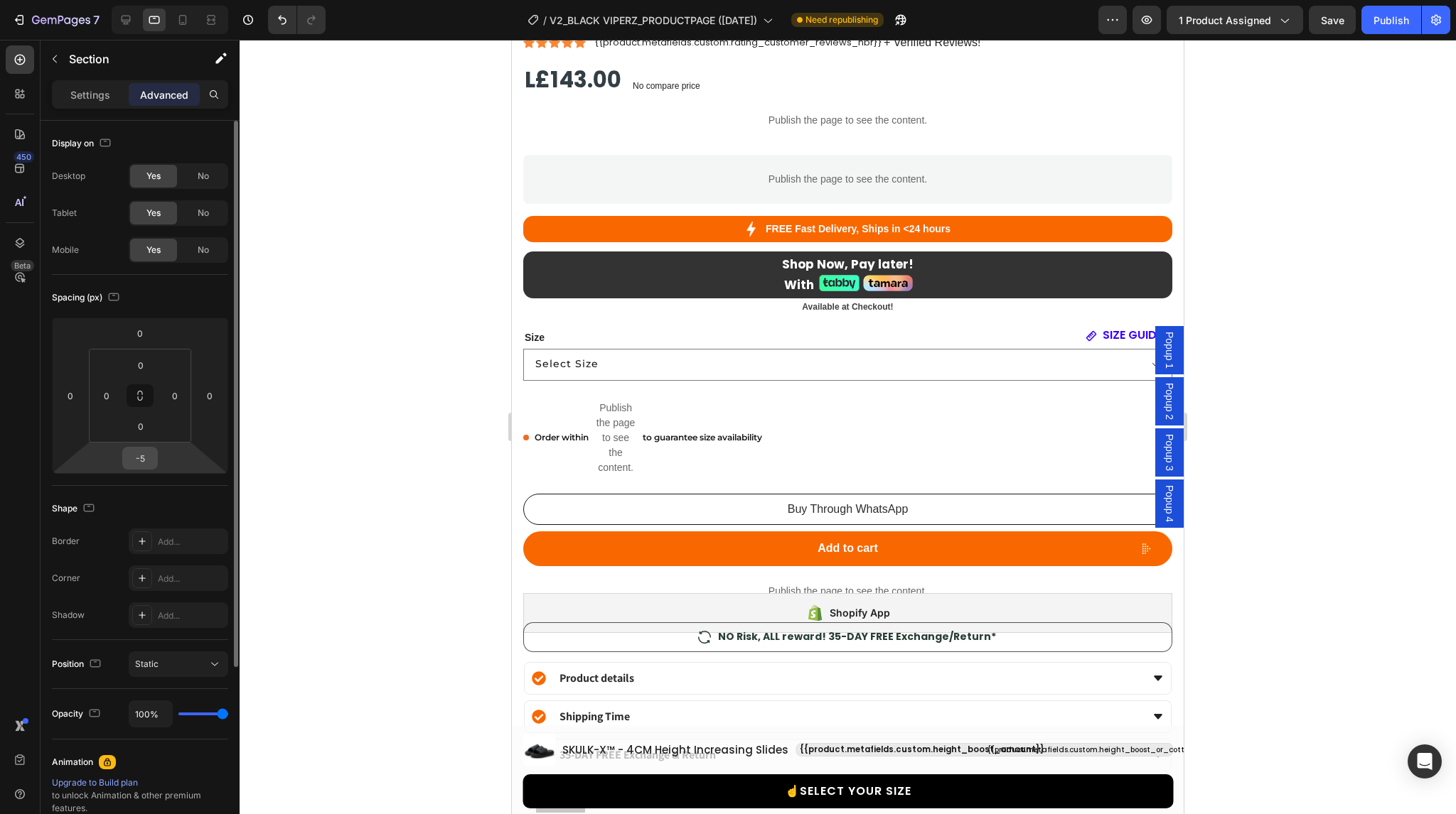
click at [139, 458] on input "-5" at bounding box center [140, 458] width 29 height 21
click at [123, 24] on icon at bounding box center [126, 20] width 9 height 9
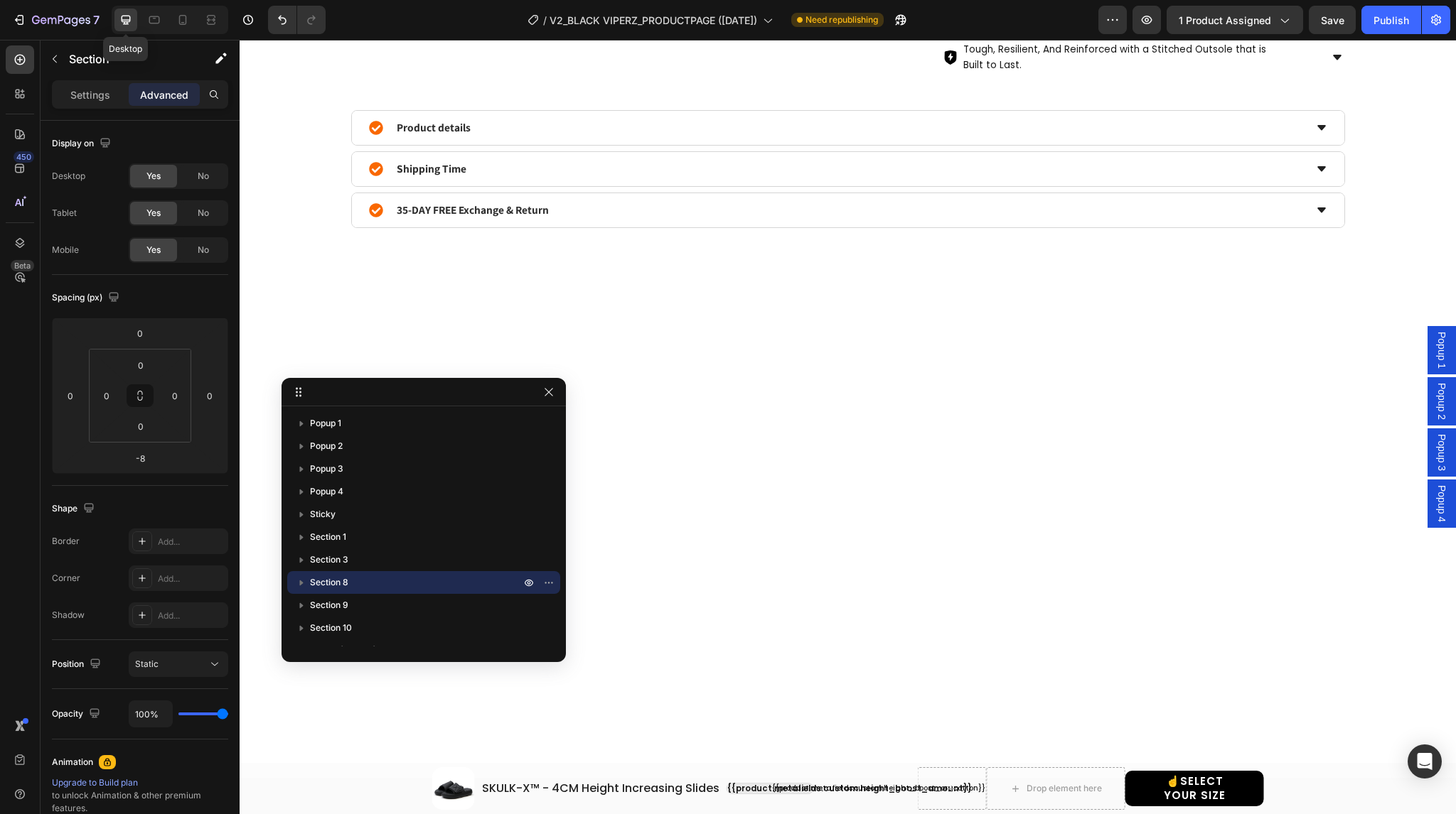
type input "-5"
type input "22"
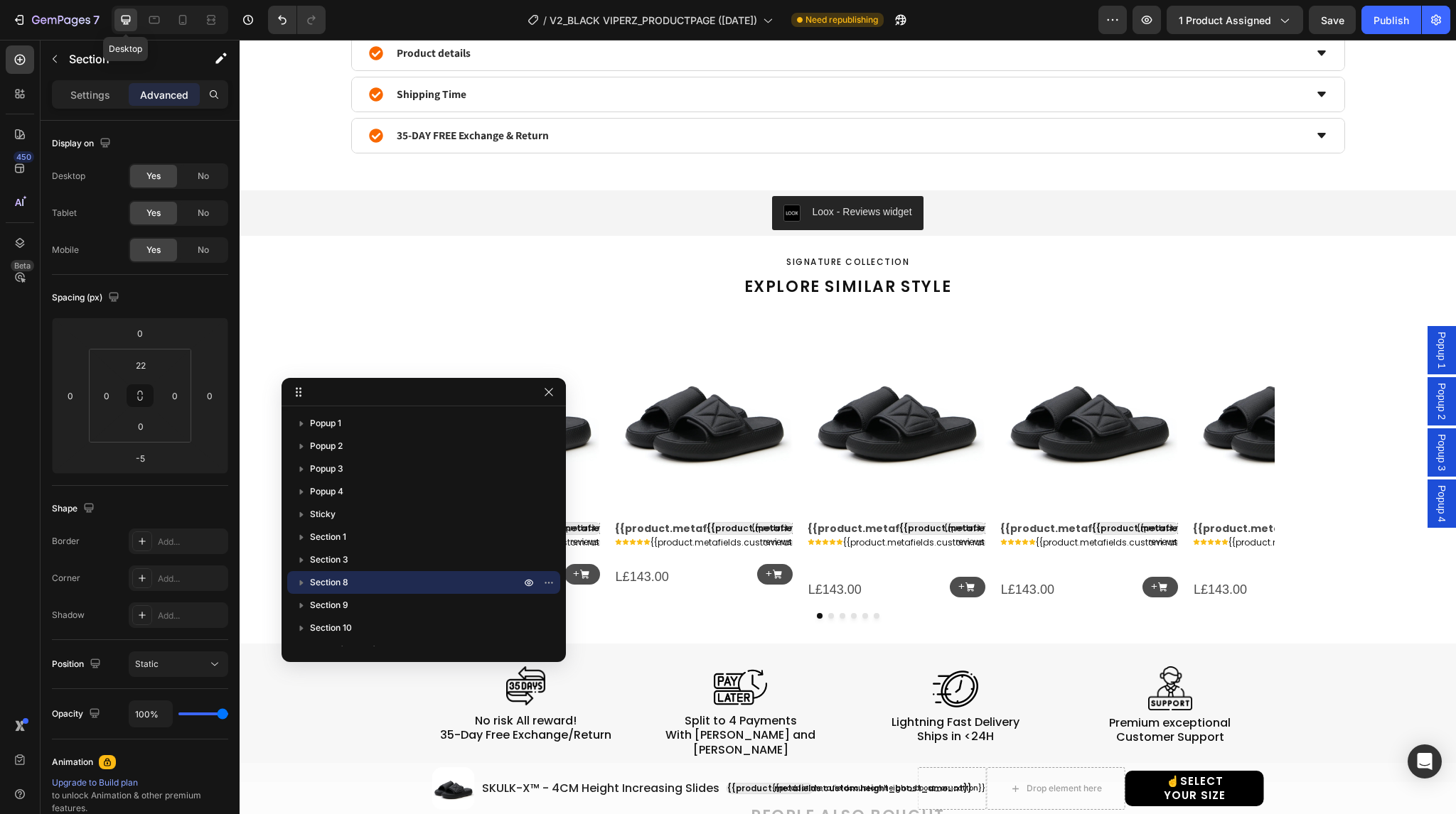
scroll to position [1143, 0]
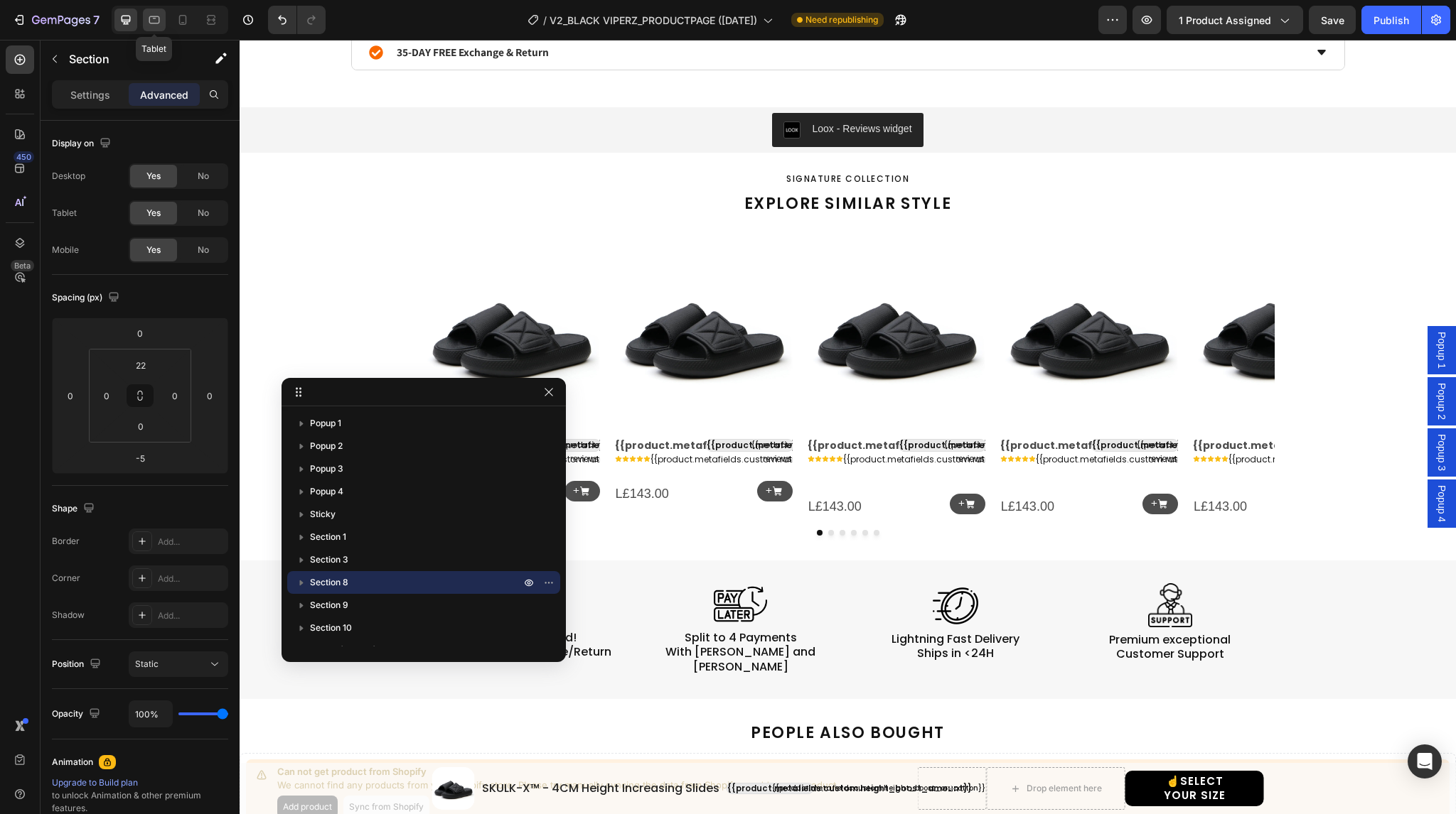
click at [156, 21] on icon at bounding box center [153, 19] width 14 height 14
type input "-8"
type input "0"
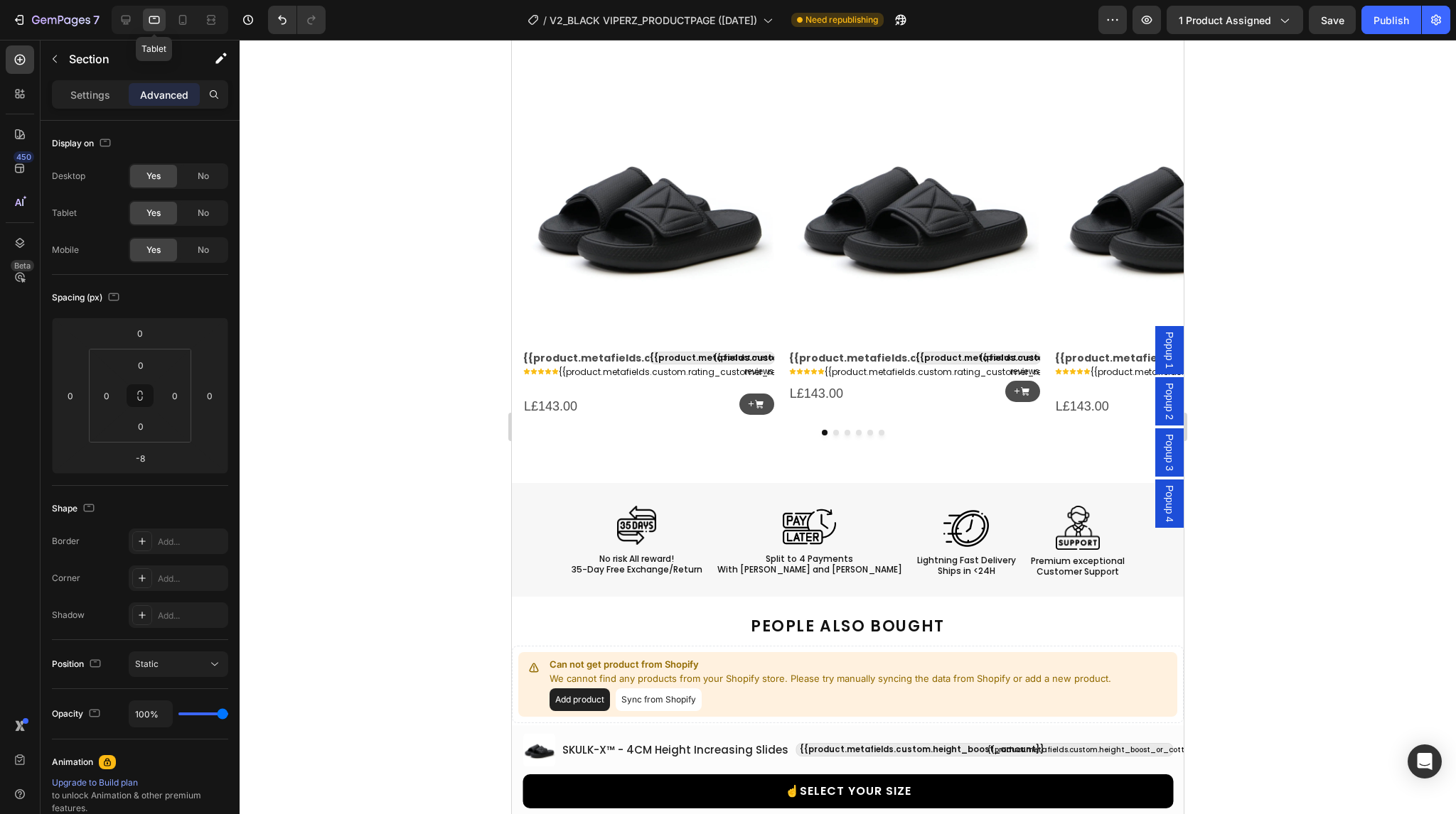
scroll to position [986, 0]
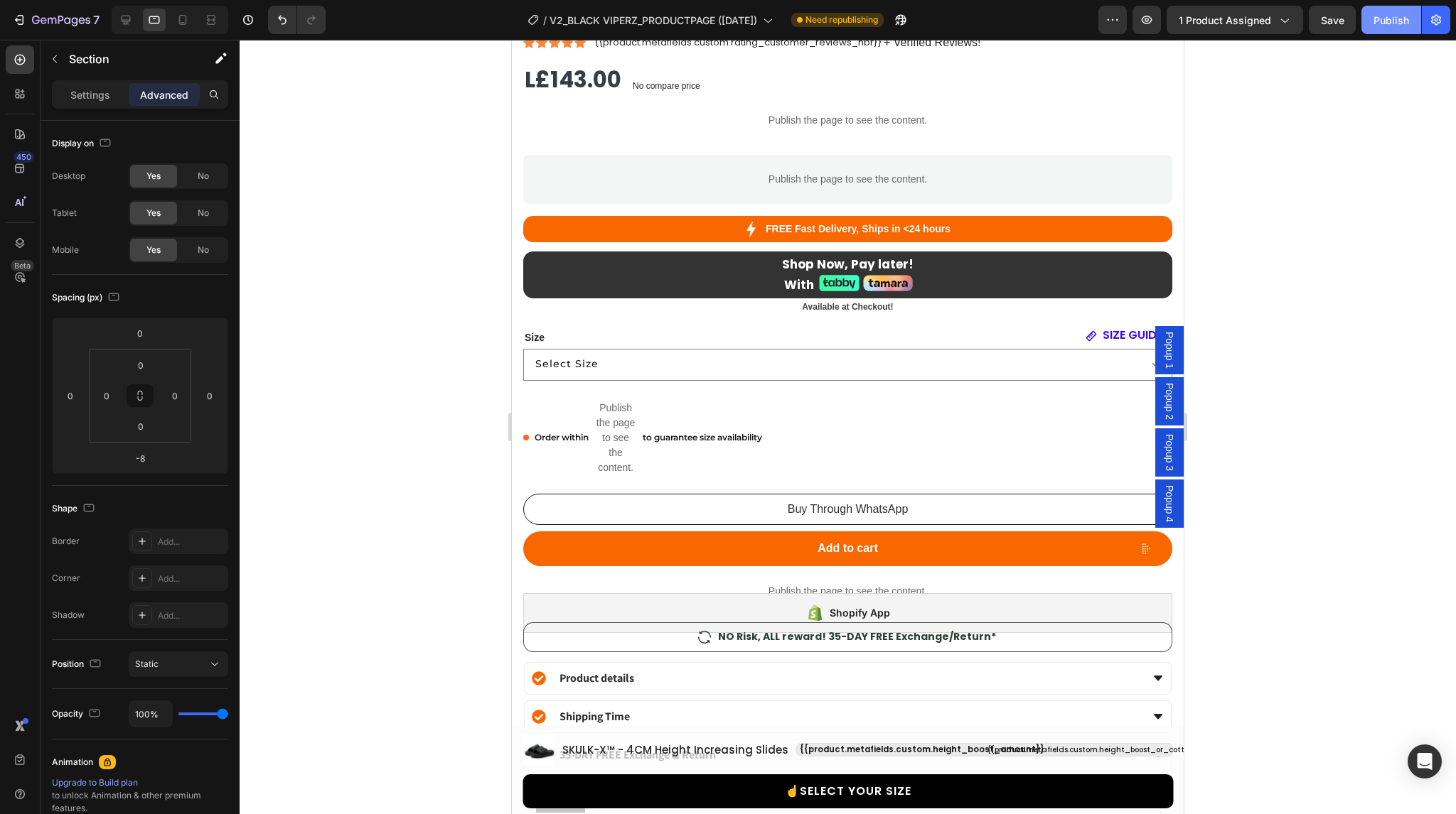
click at [1388, 20] on div "Publish" at bounding box center [1391, 20] width 35 height 15
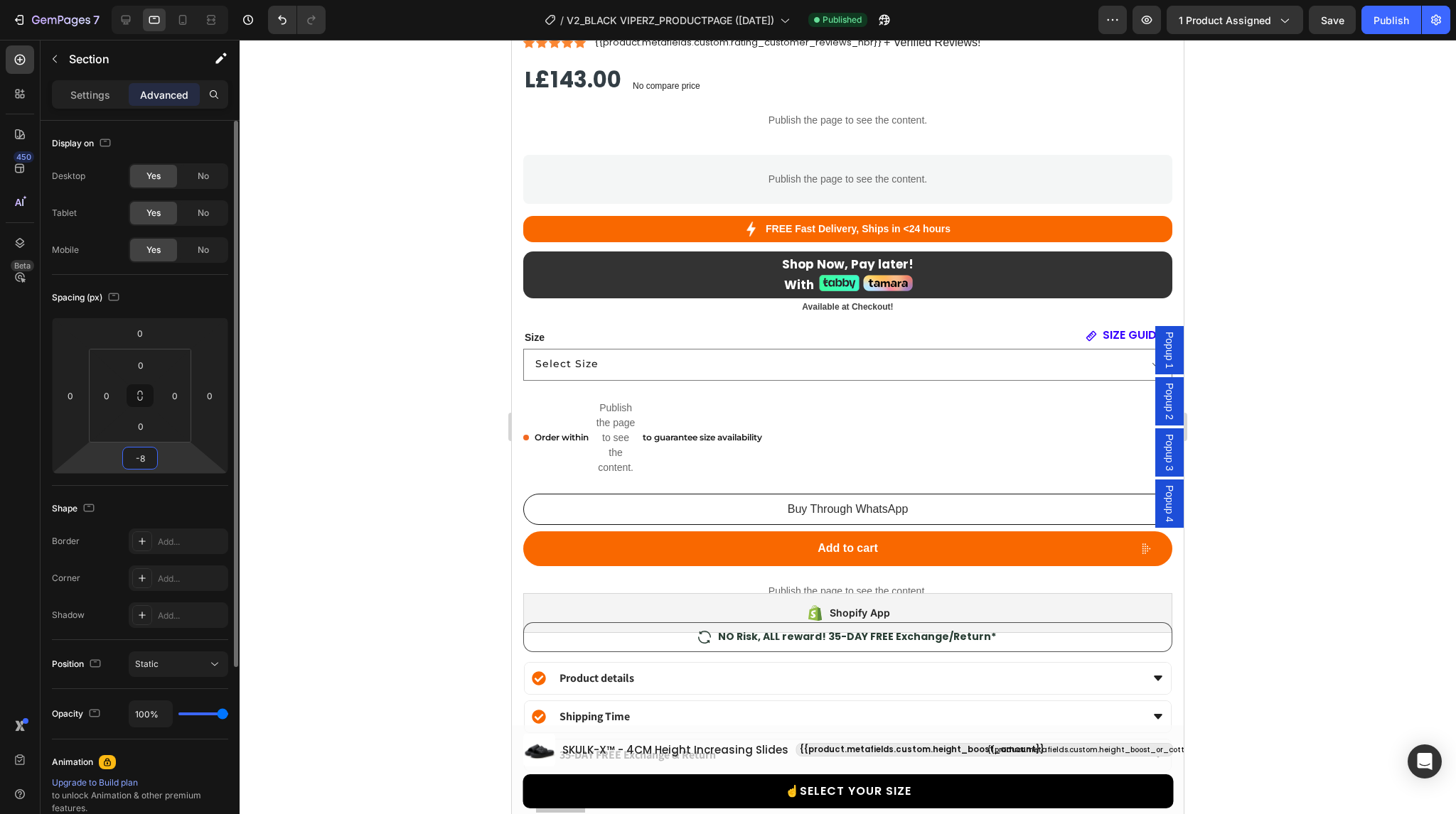
click at [140, 466] on input "-8" at bounding box center [140, 458] width 29 height 21
type input "-10"
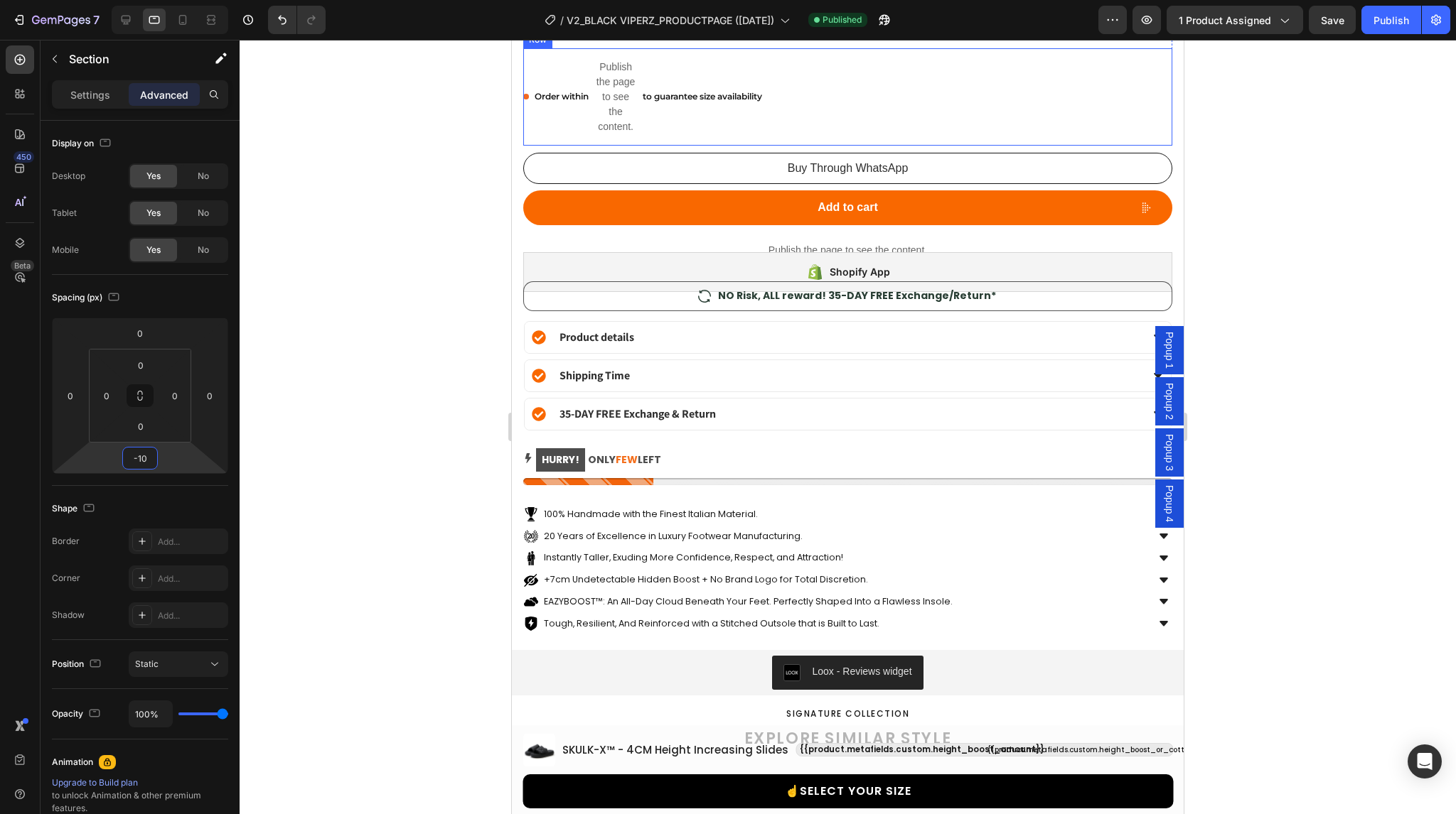
scroll to position [1447, 0]
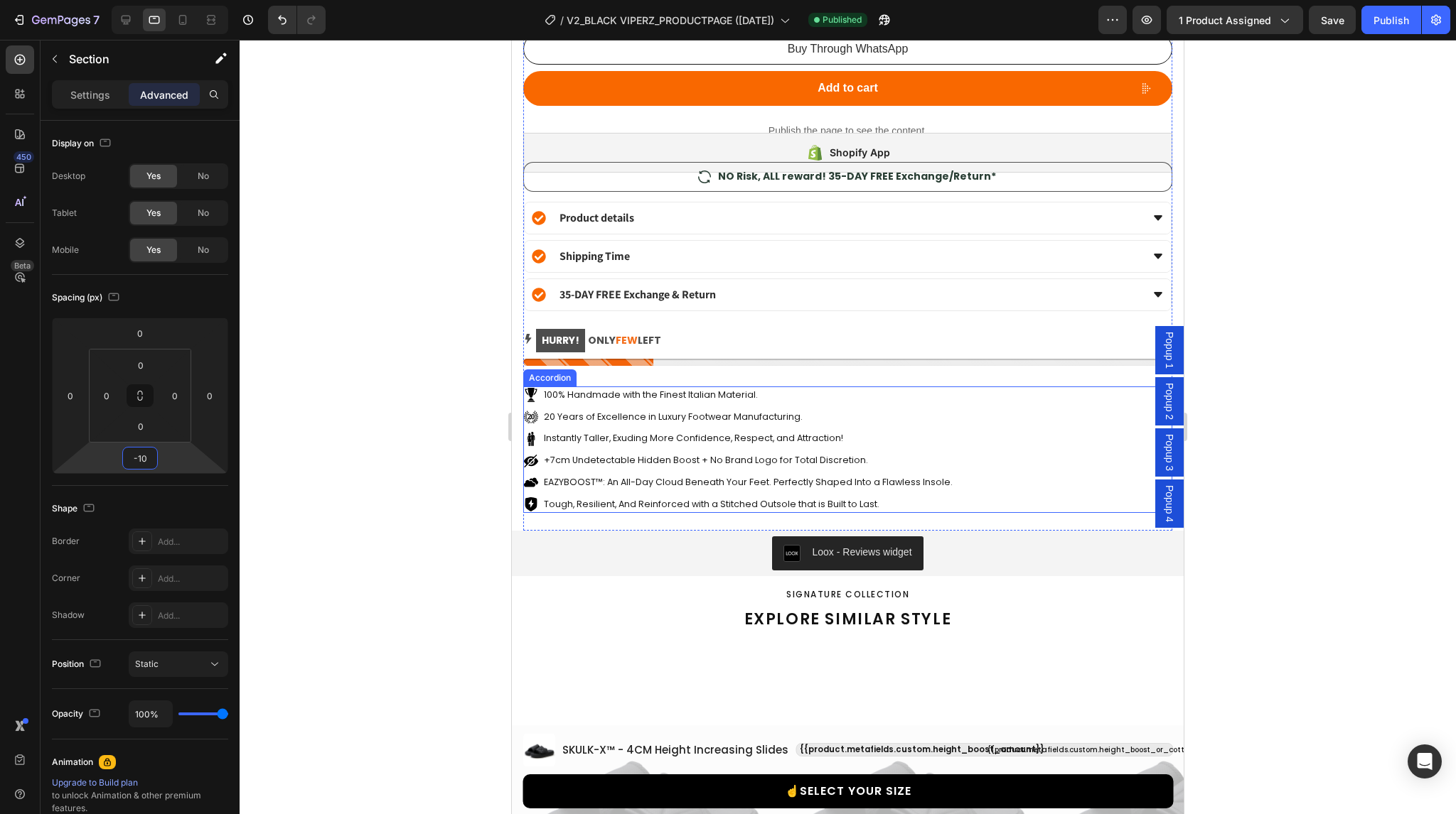
click at [884, 386] on div "100% Handmade with the Finest Italian Material." at bounding box center [835, 395] width 623 height 18
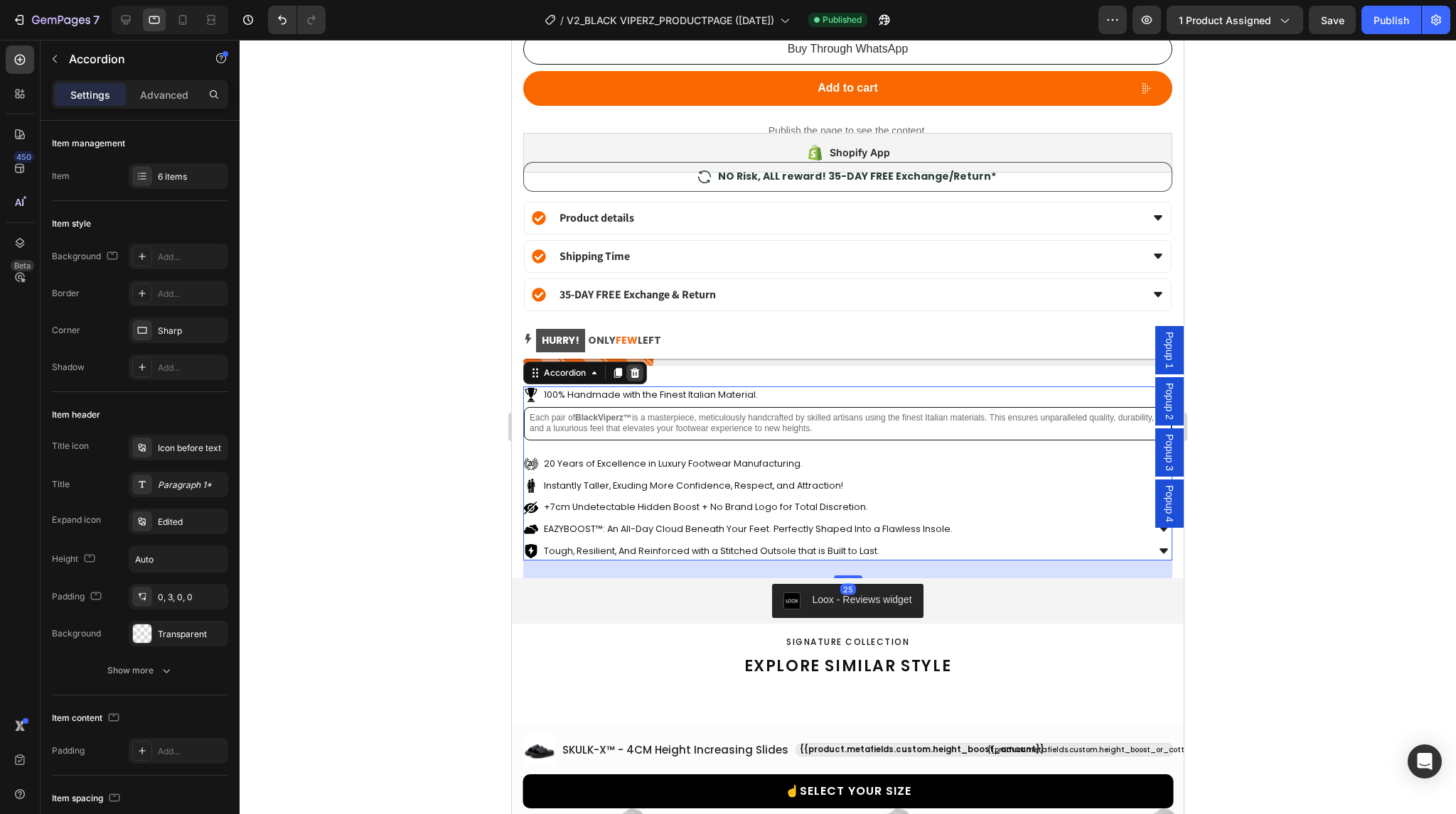
click at [633, 367] on icon at bounding box center [635, 373] width 12 height 12
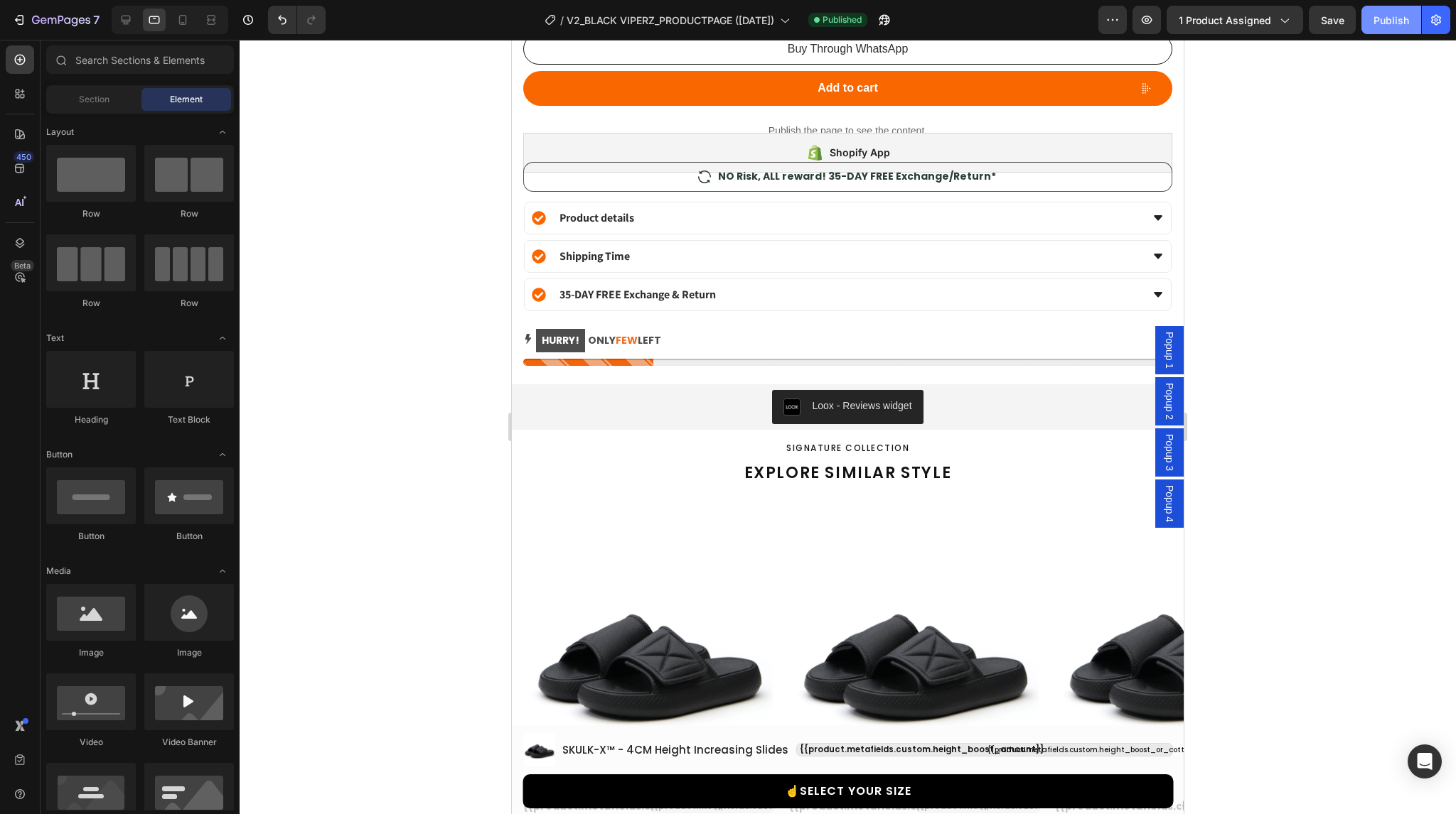
click at [1395, 27] on button "Publish" at bounding box center [1391, 20] width 60 height 29
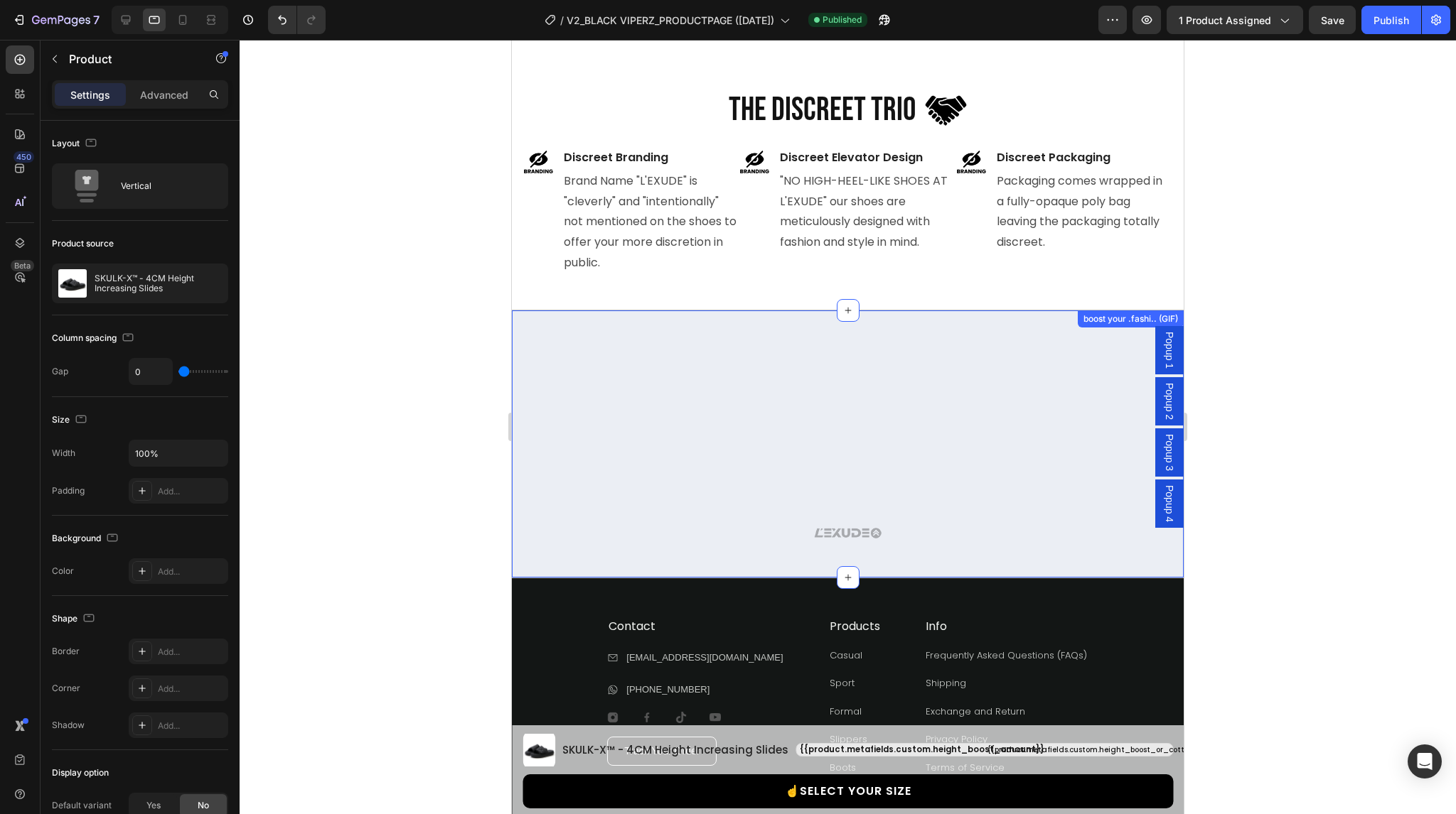
scroll to position [915, 0]
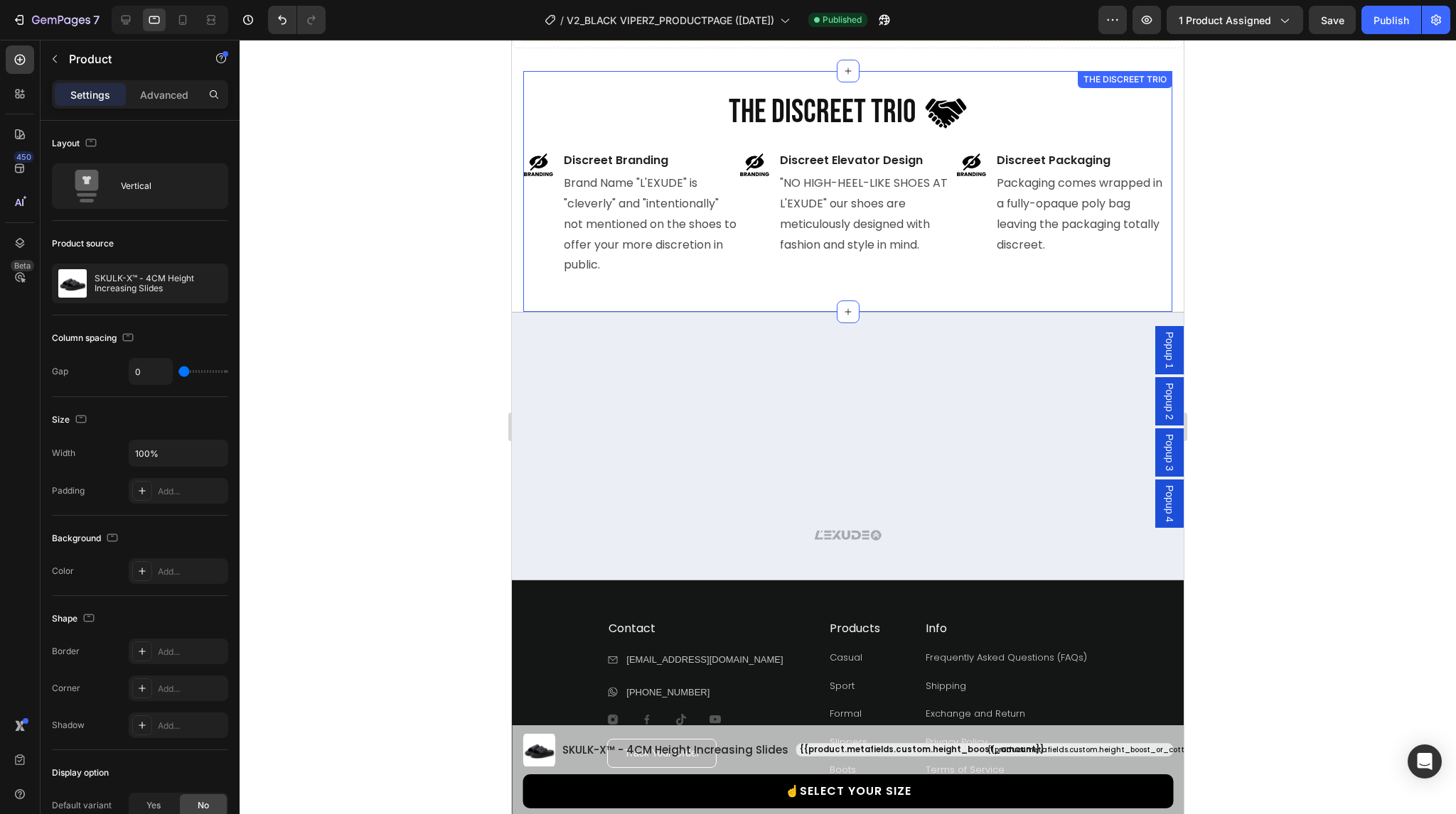
click at [669, 299] on div "THE DISCREET TRIO Heading Image Row Image Discreet Branding Text Block Brand Na…" at bounding box center [848, 192] width 649 height 241
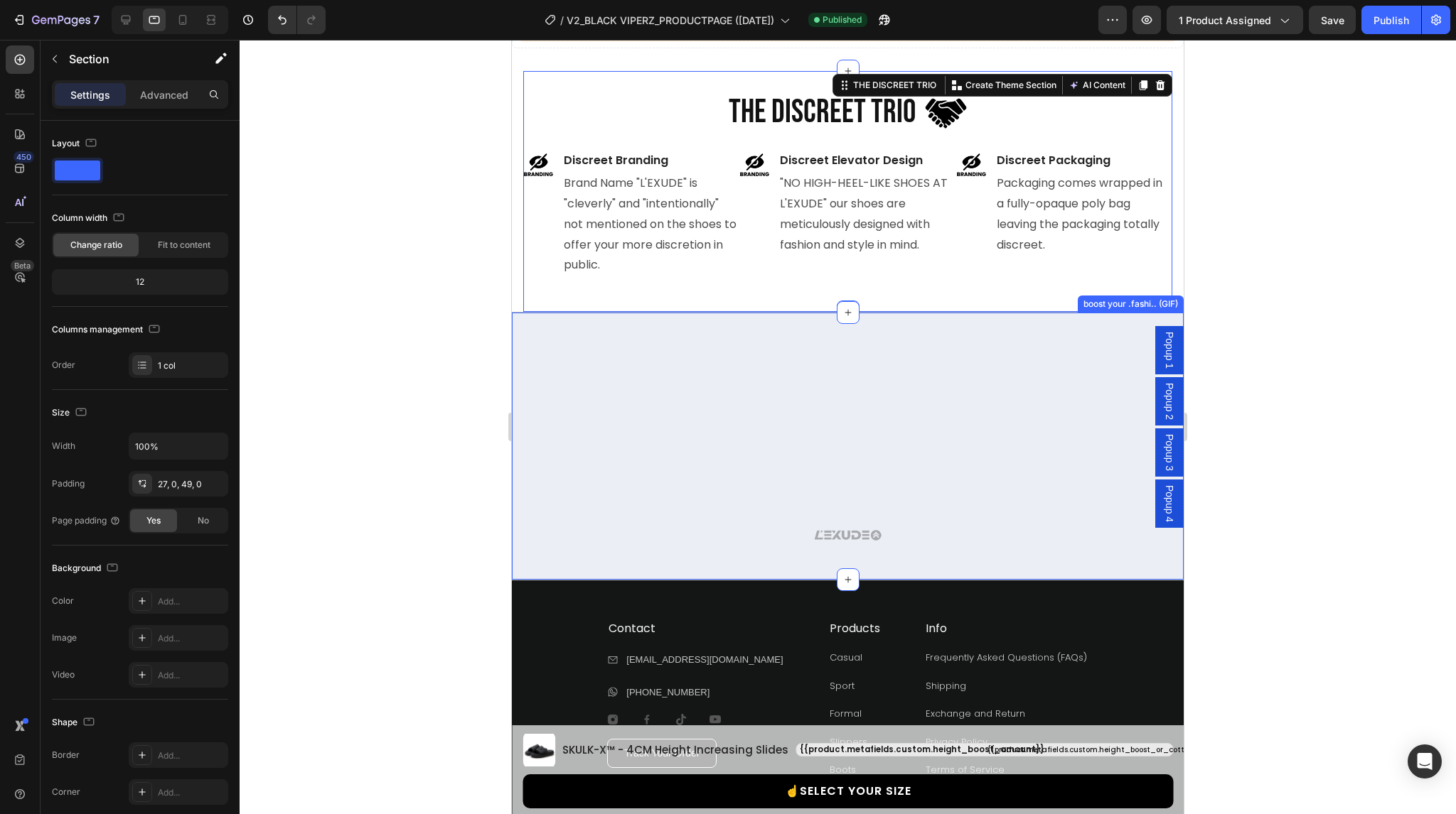
click at [640, 386] on div "Your browser does not support the video tag. Custom Code Row Image" at bounding box center [847, 460] width 672 height 162
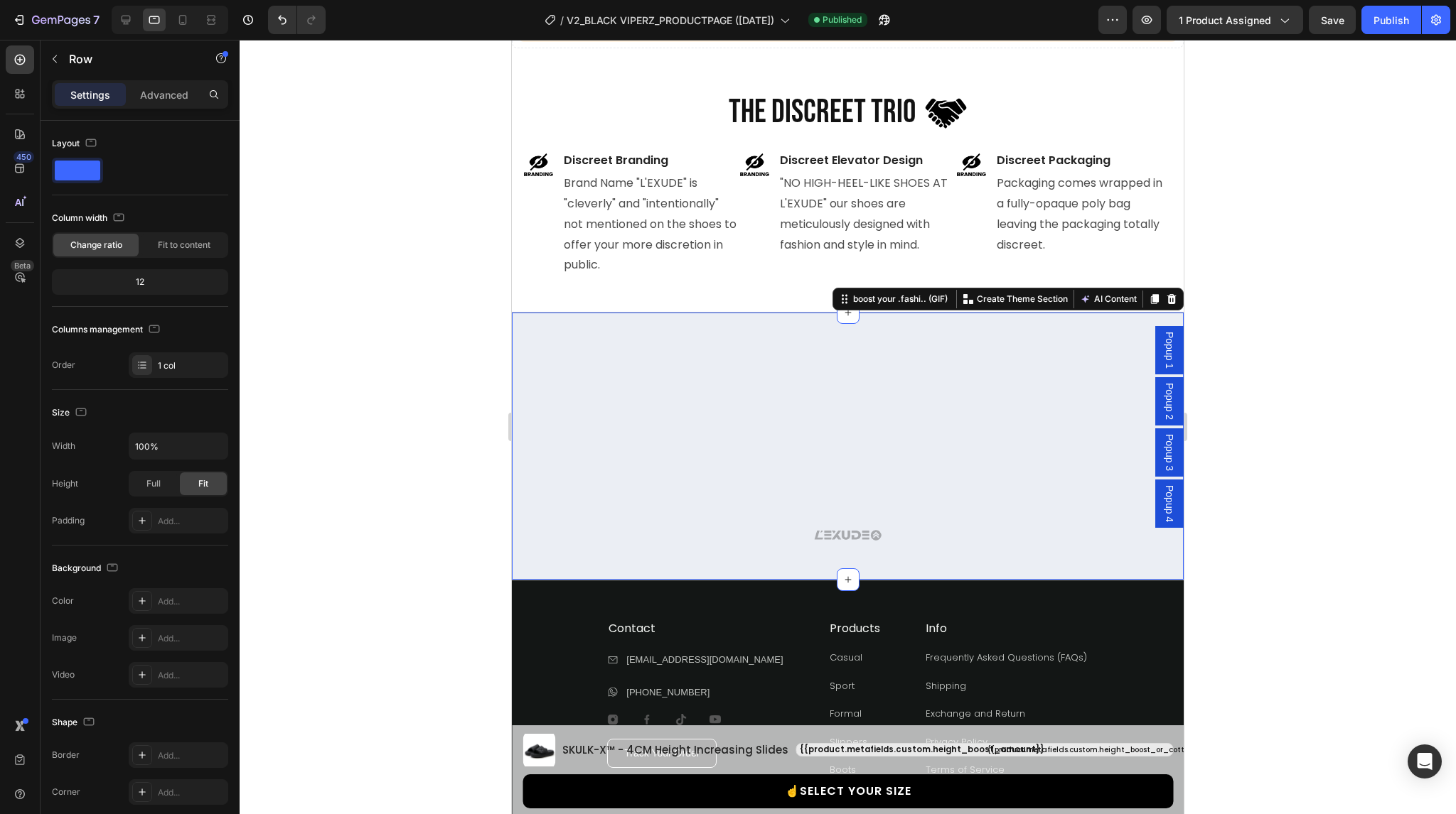
click at [645, 333] on div "Your browser does not support the video tag. Custom Code Row Image Row Row boos…" at bounding box center [847, 446] width 672 height 268
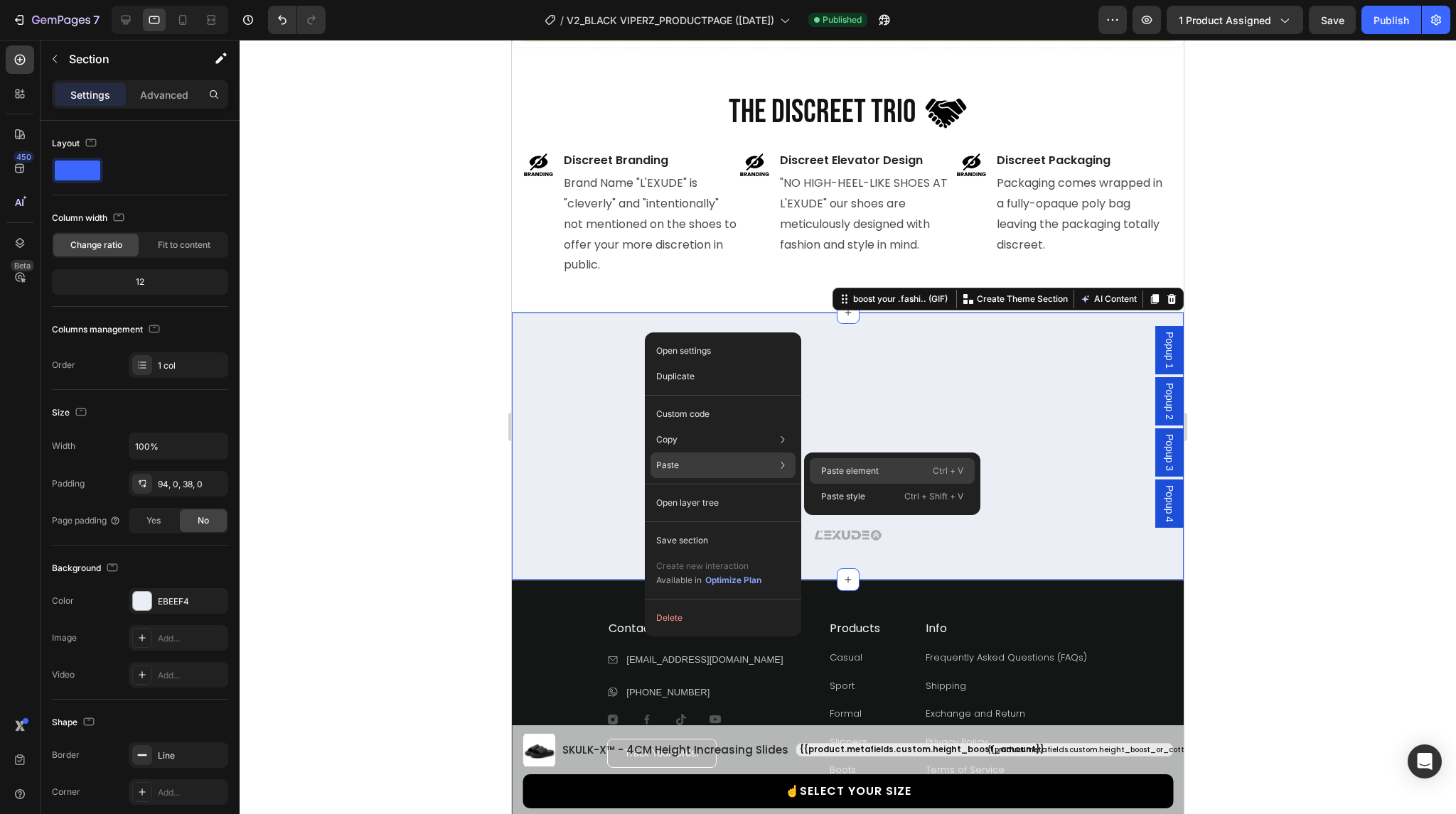
click at [834, 467] on p "Paste element" at bounding box center [850, 470] width 58 height 13
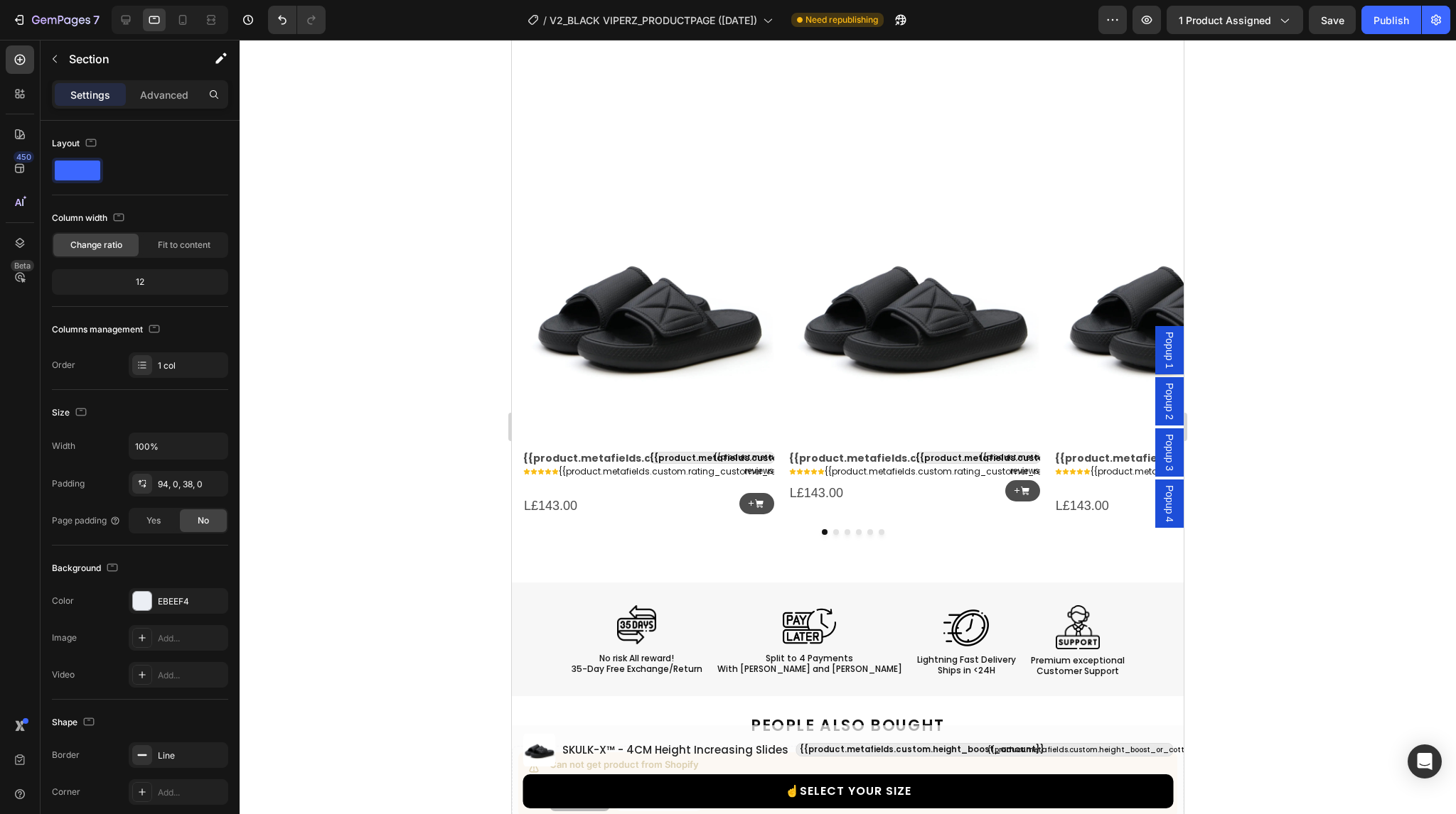
select select "38-39"
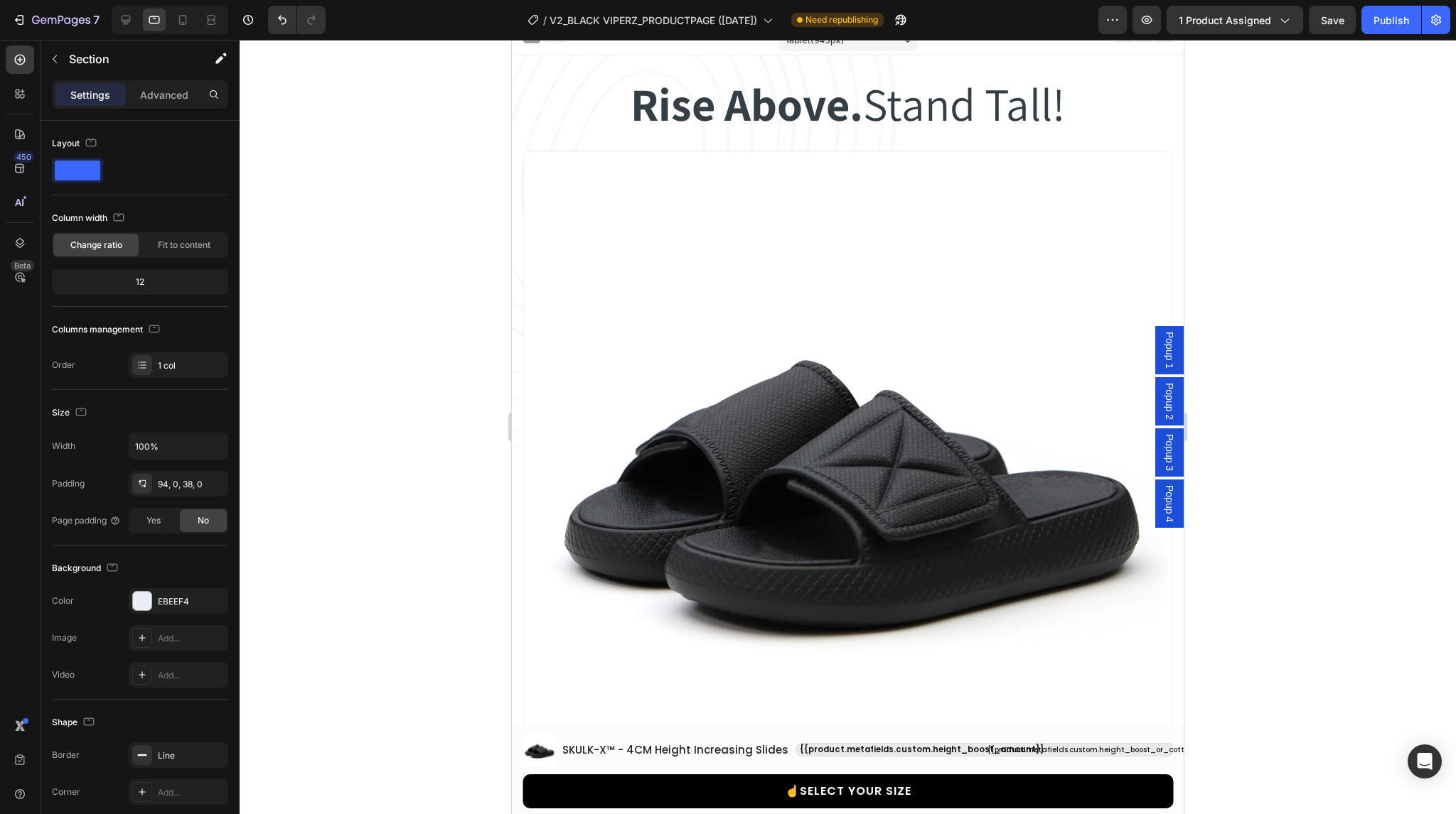
scroll to position [0, 0]
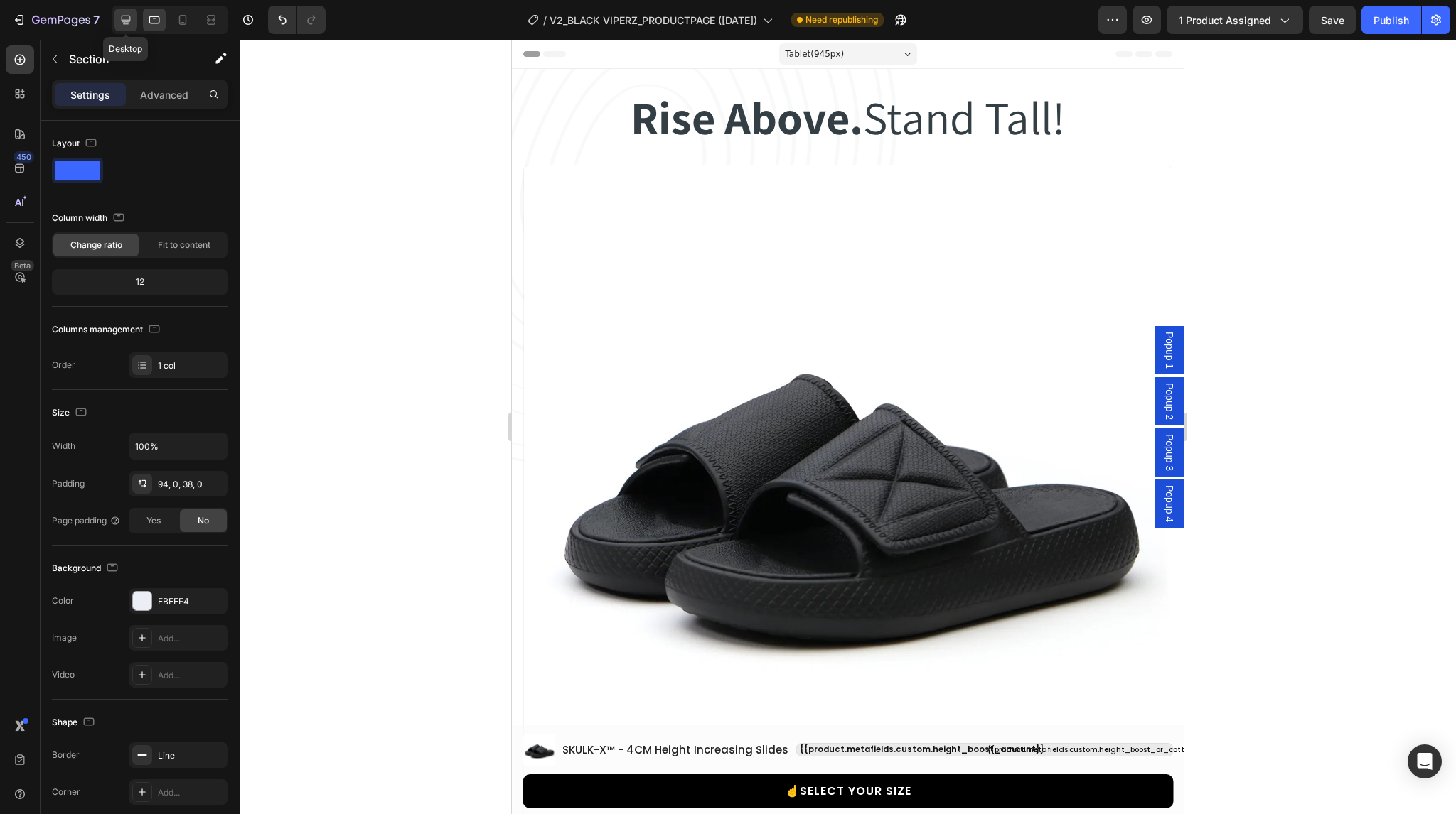
click at [127, 26] on icon at bounding box center [126, 19] width 14 height 14
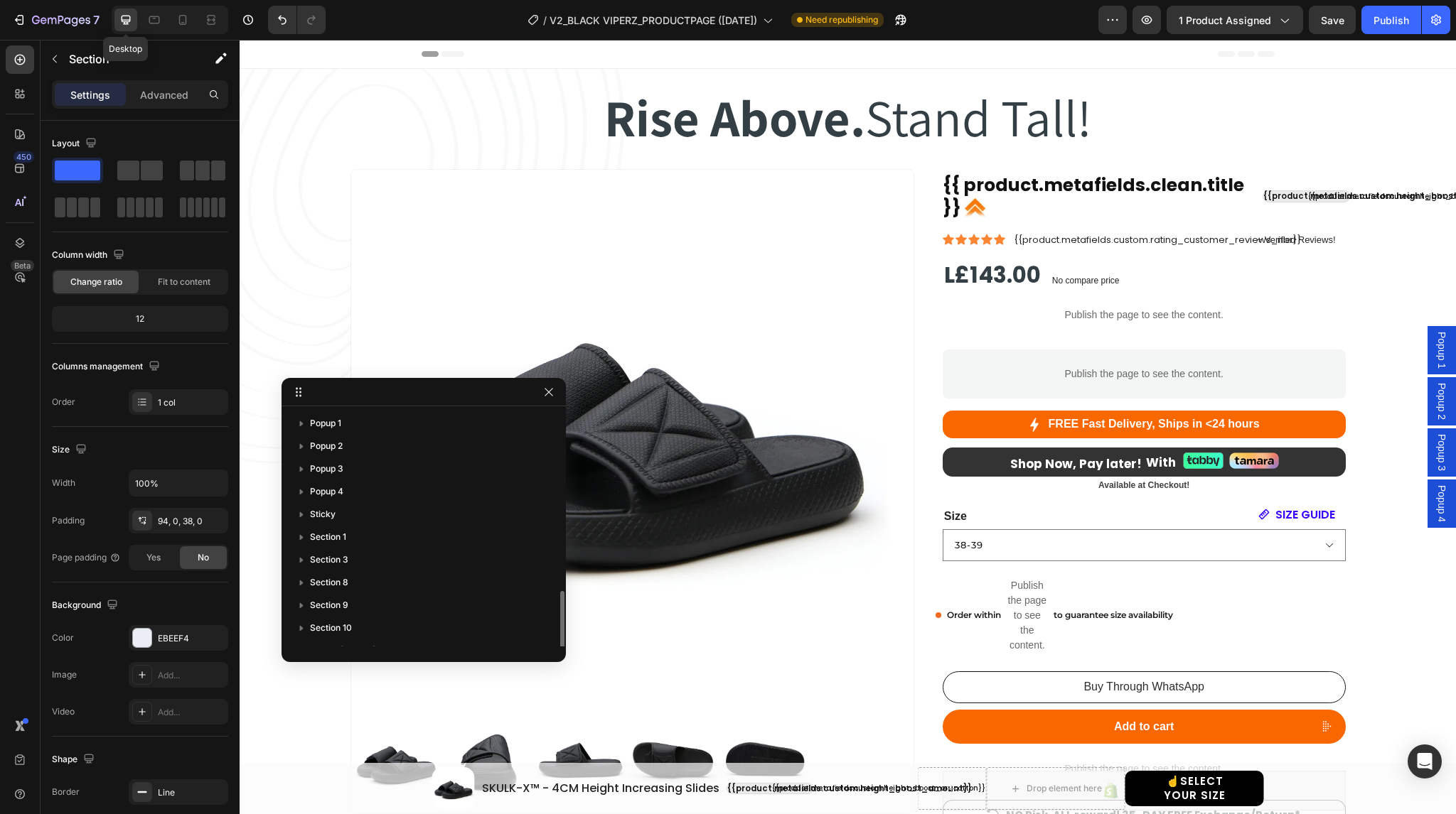
scroll to position [106, 0]
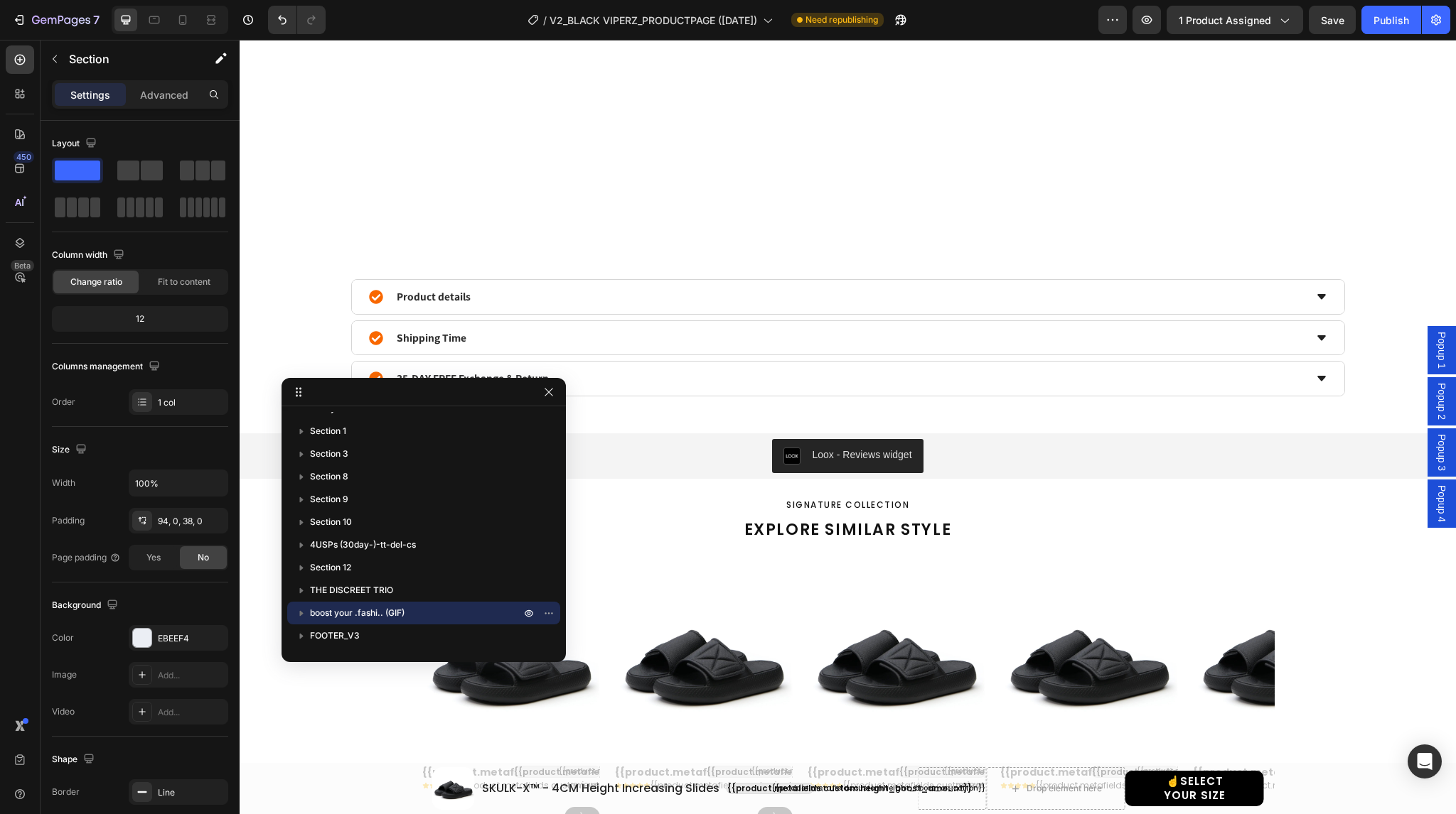
select select "38-39"
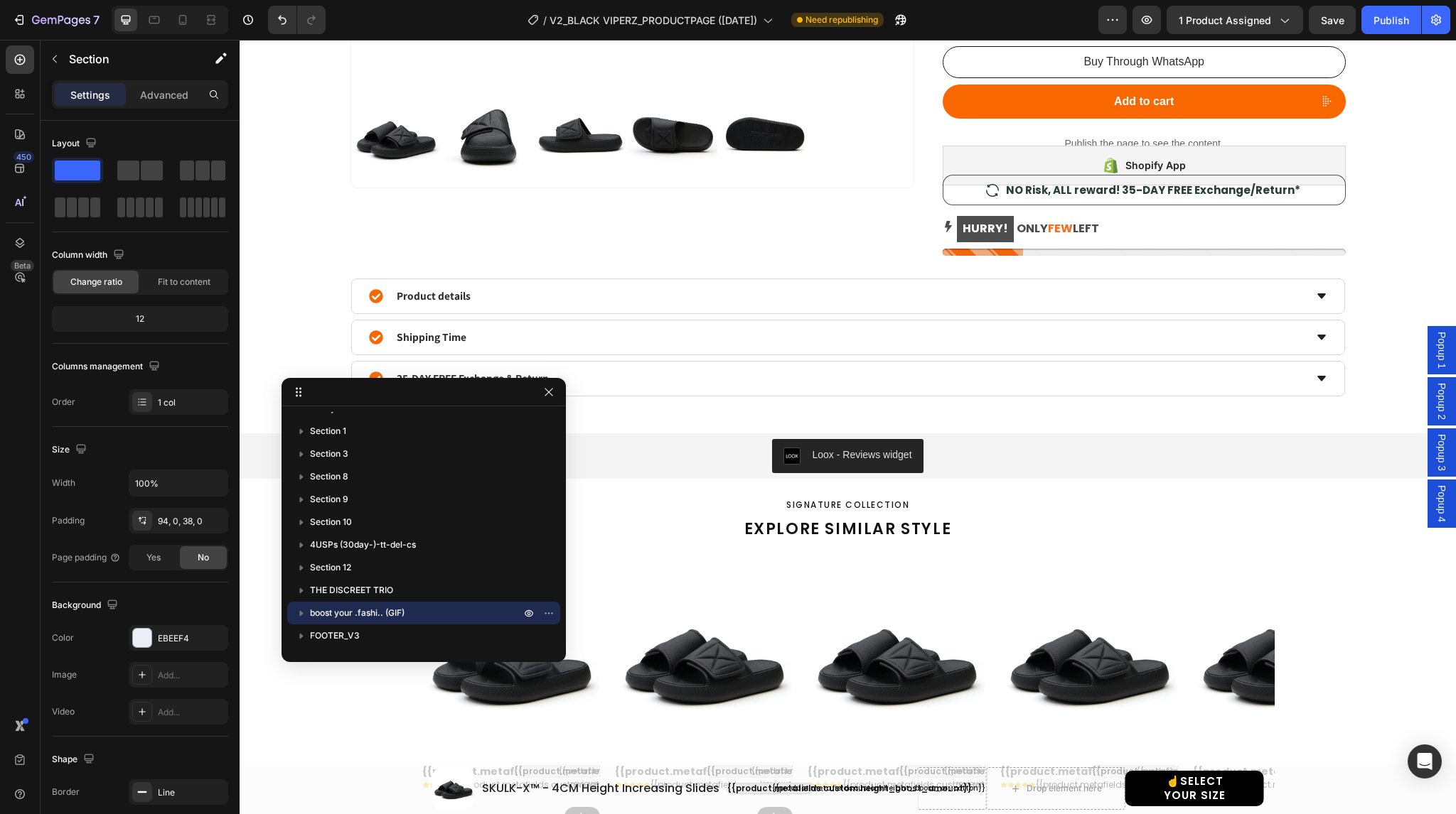
scroll to position [612, 0]
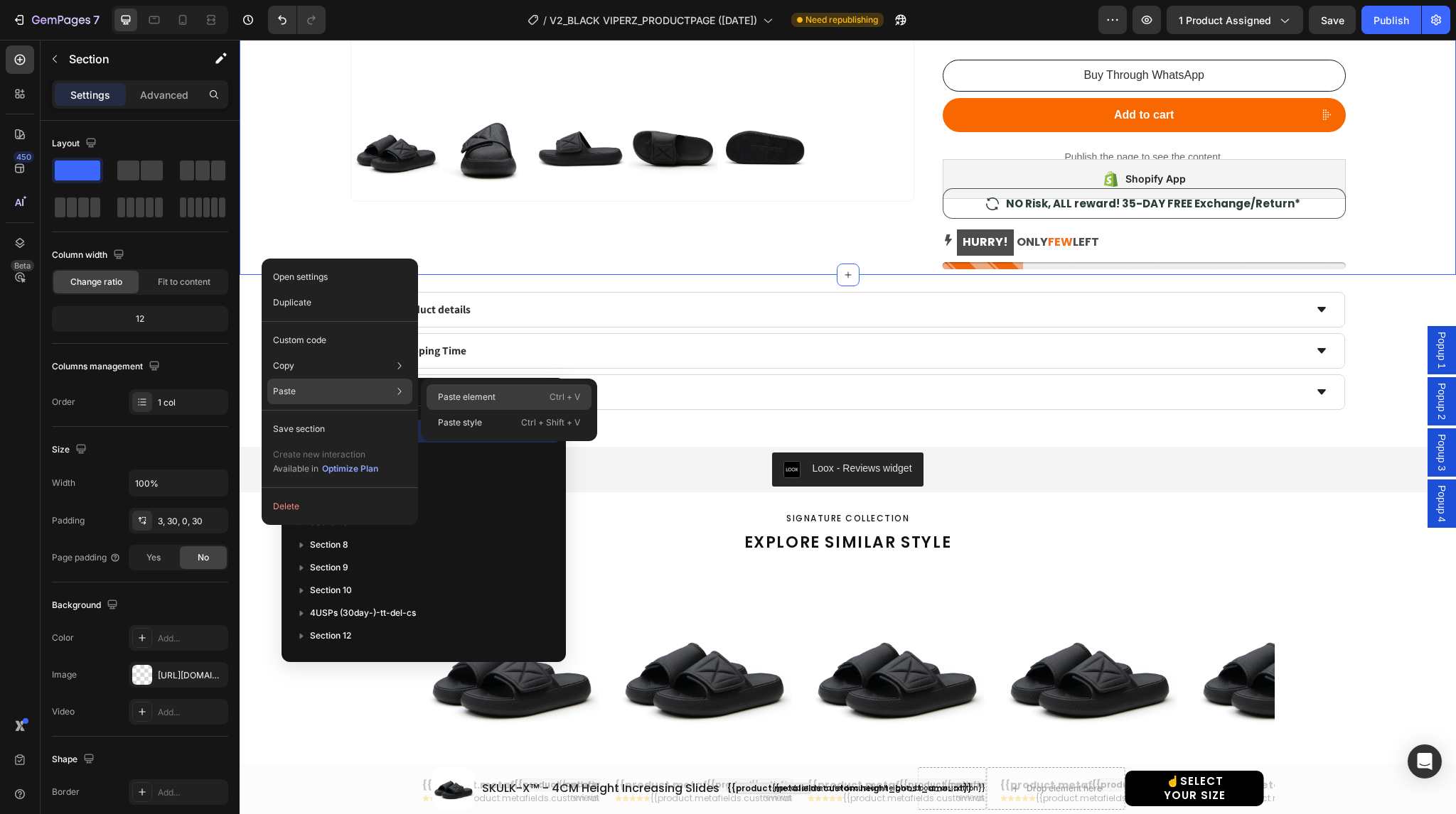
click at [459, 391] on p "Paste element" at bounding box center [466, 397] width 58 height 13
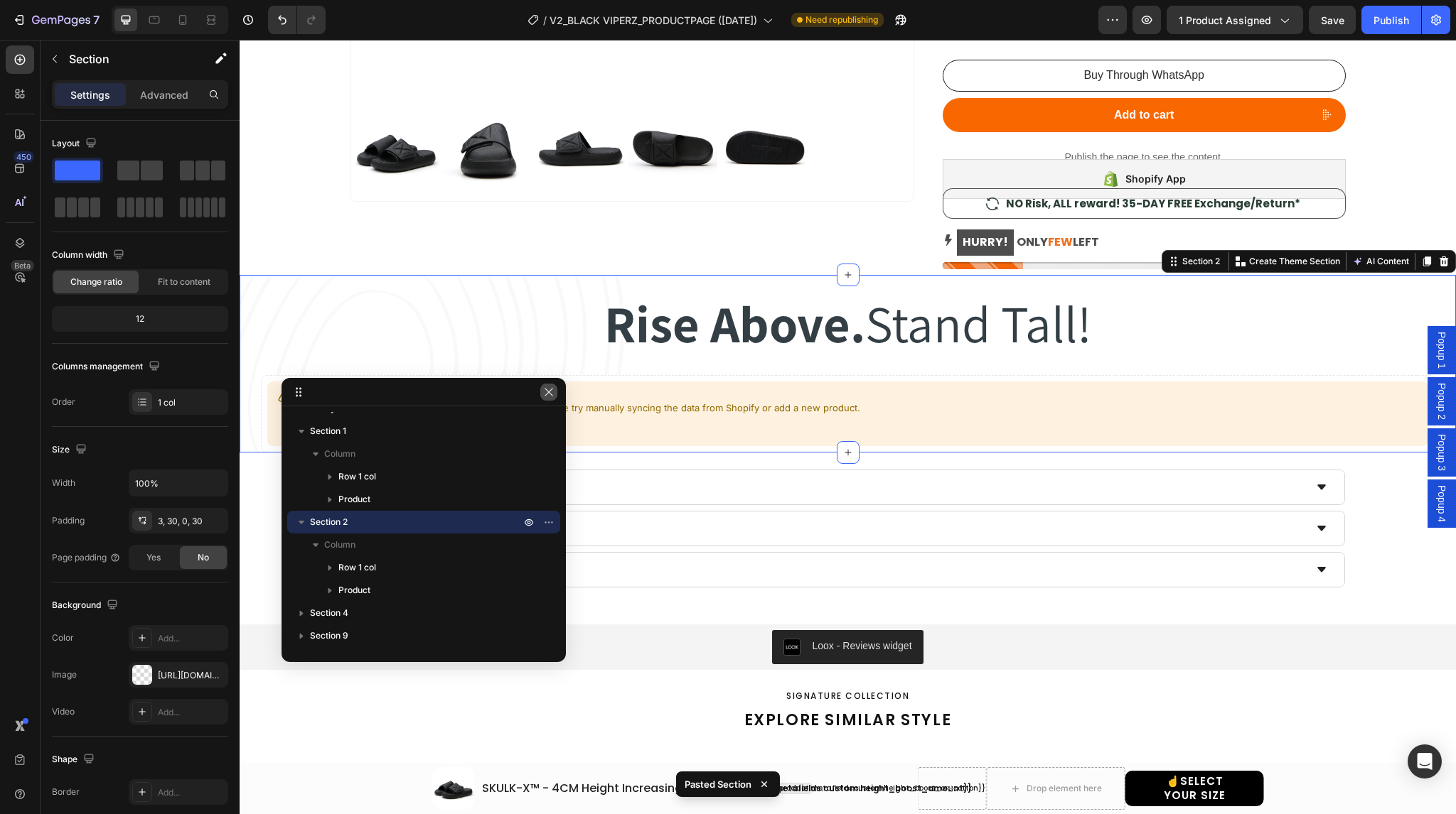
click at [557, 390] on button "button" at bounding box center [549, 392] width 17 height 17
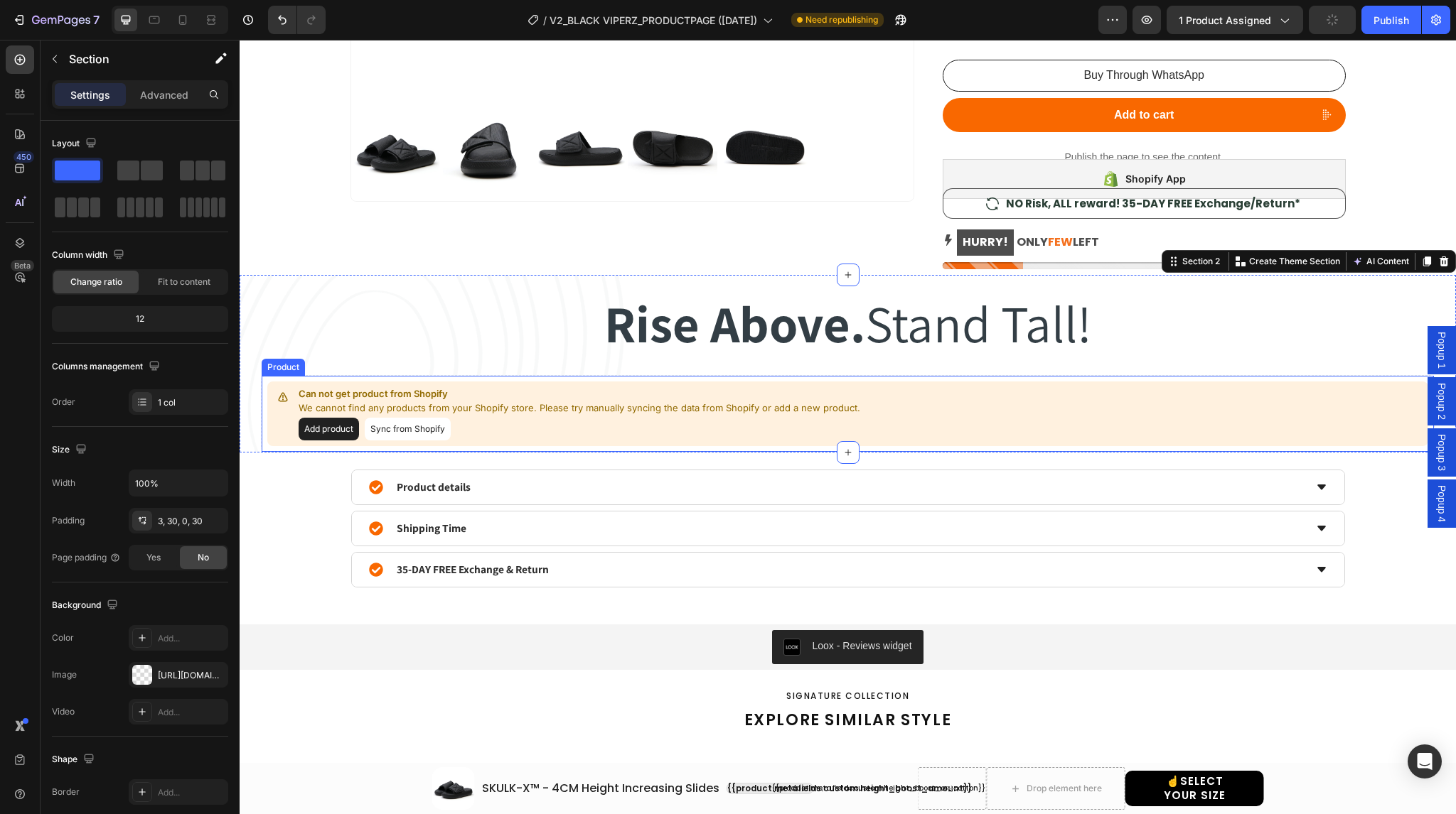
click at [337, 430] on button "Add product" at bounding box center [329, 428] width 60 height 23
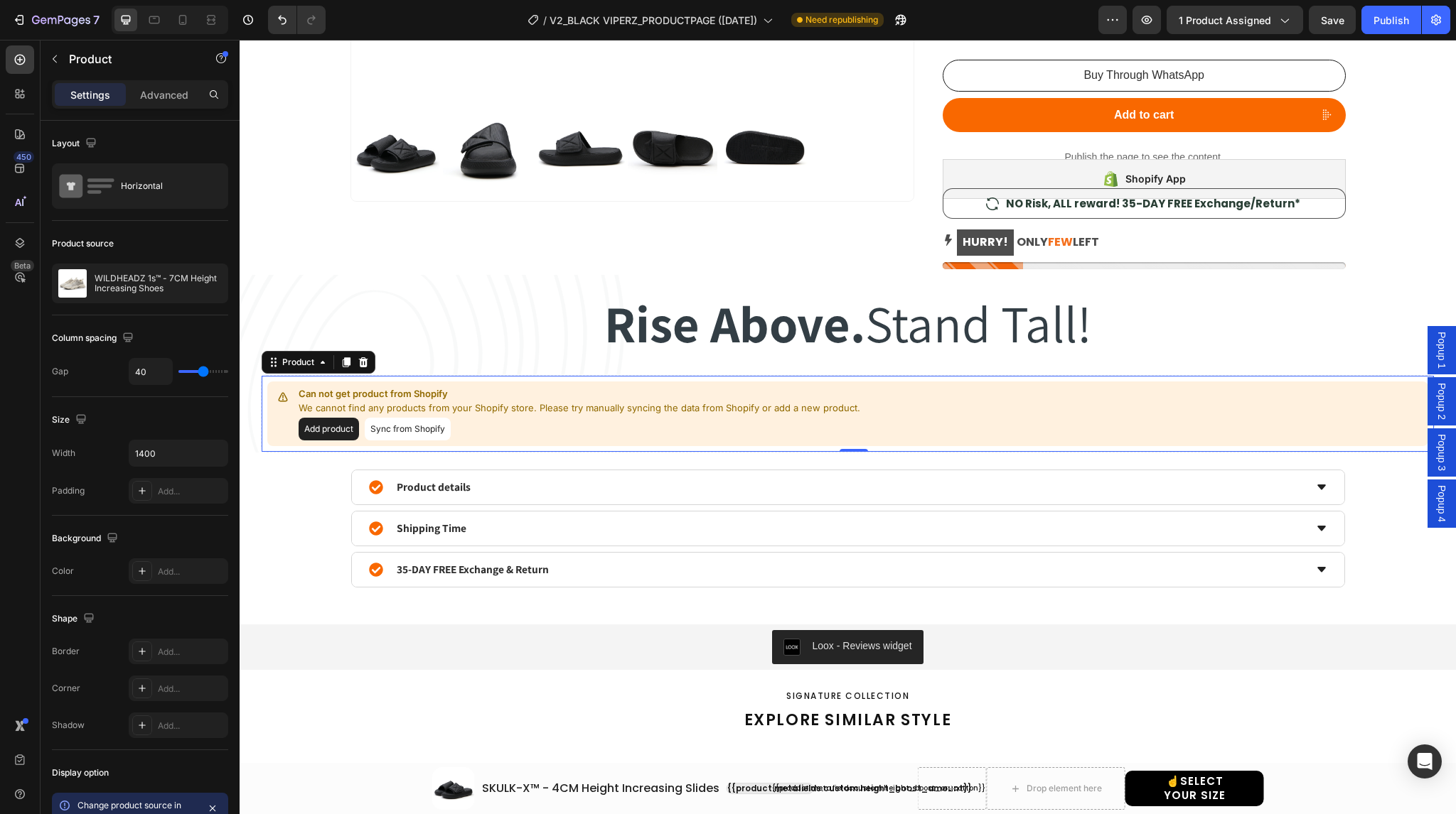
click at [399, 430] on button "Sync from Shopify" at bounding box center [408, 428] width 86 height 23
click at [268, 390] on div "Can not get product from Shopify We cannot find any products from your Shopify …" at bounding box center [848, 413] width 1161 height 65
click at [385, 376] on div "Can not get product from Shopify We cannot find any products from your Shopify …" at bounding box center [847, 414] width 1173 height 77
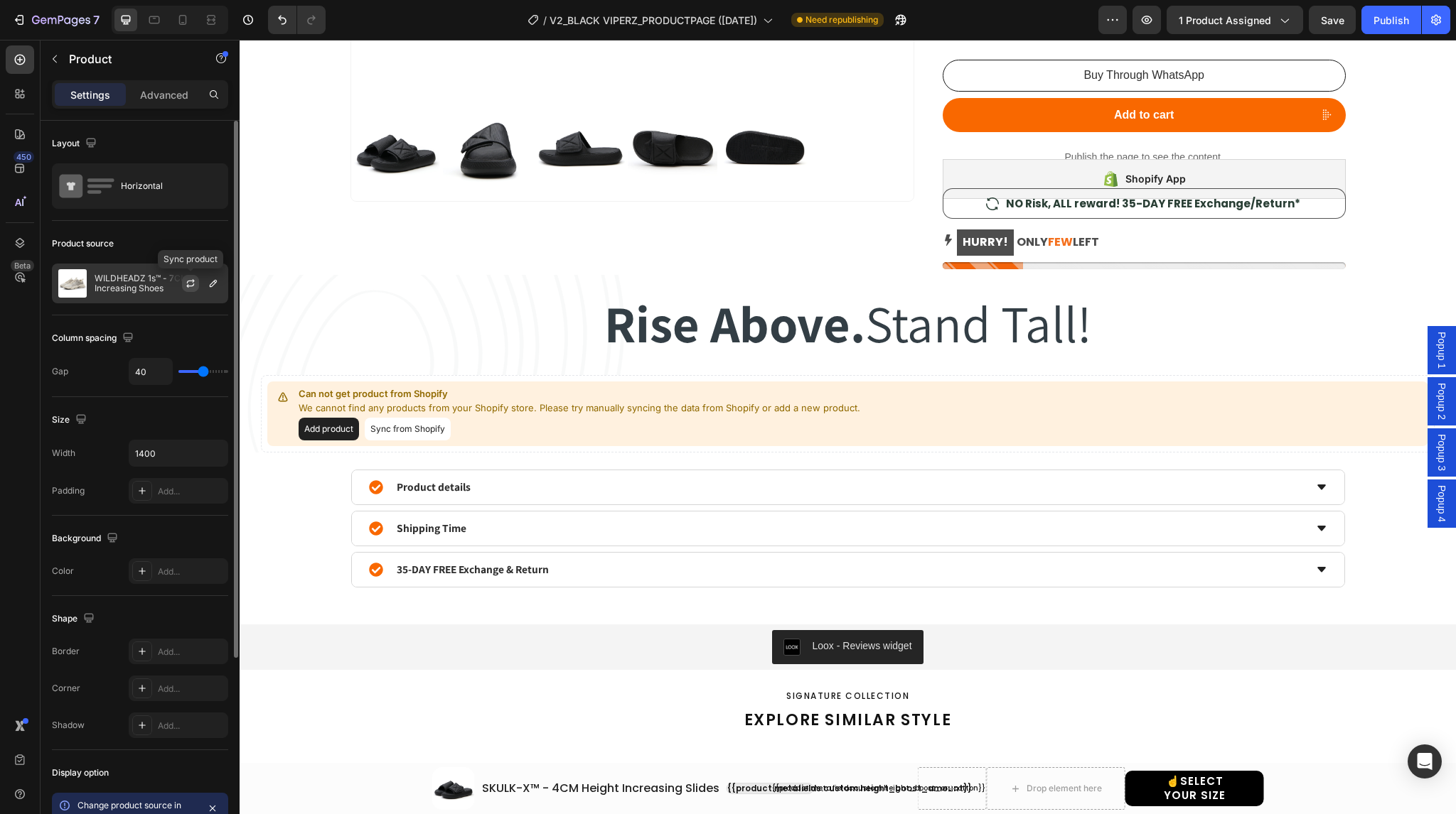
click at [190, 283] on icon "button" at bounding box center [190, 283] width 12 height 12
click at [213, 278] on icon "button" at bounding box center [214, 283] width 12 height 12
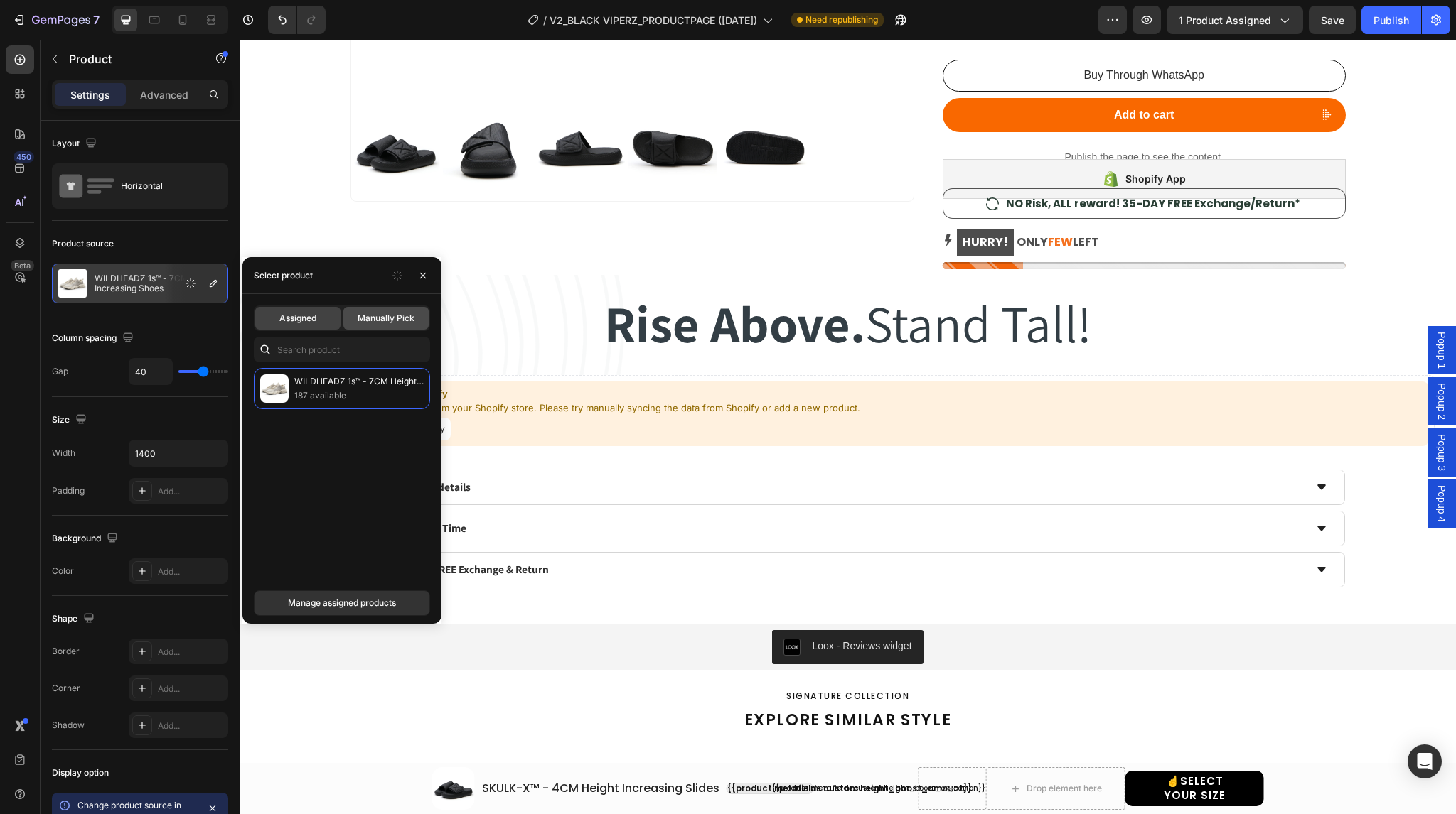
click at [387, 322] on span "Manually Pick" at bounding box center [386, 318] width 57 height 13
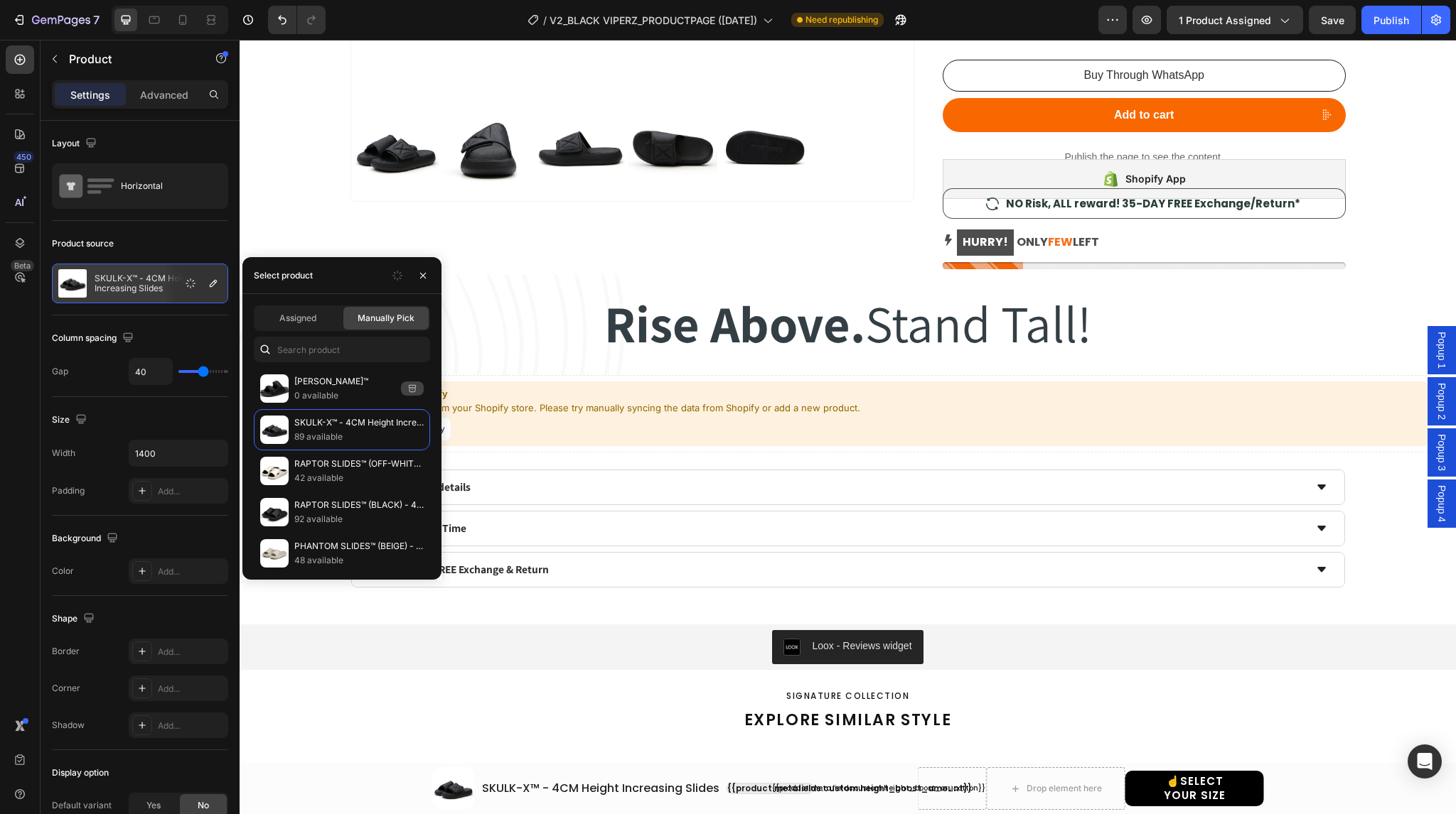
select select "38-39"
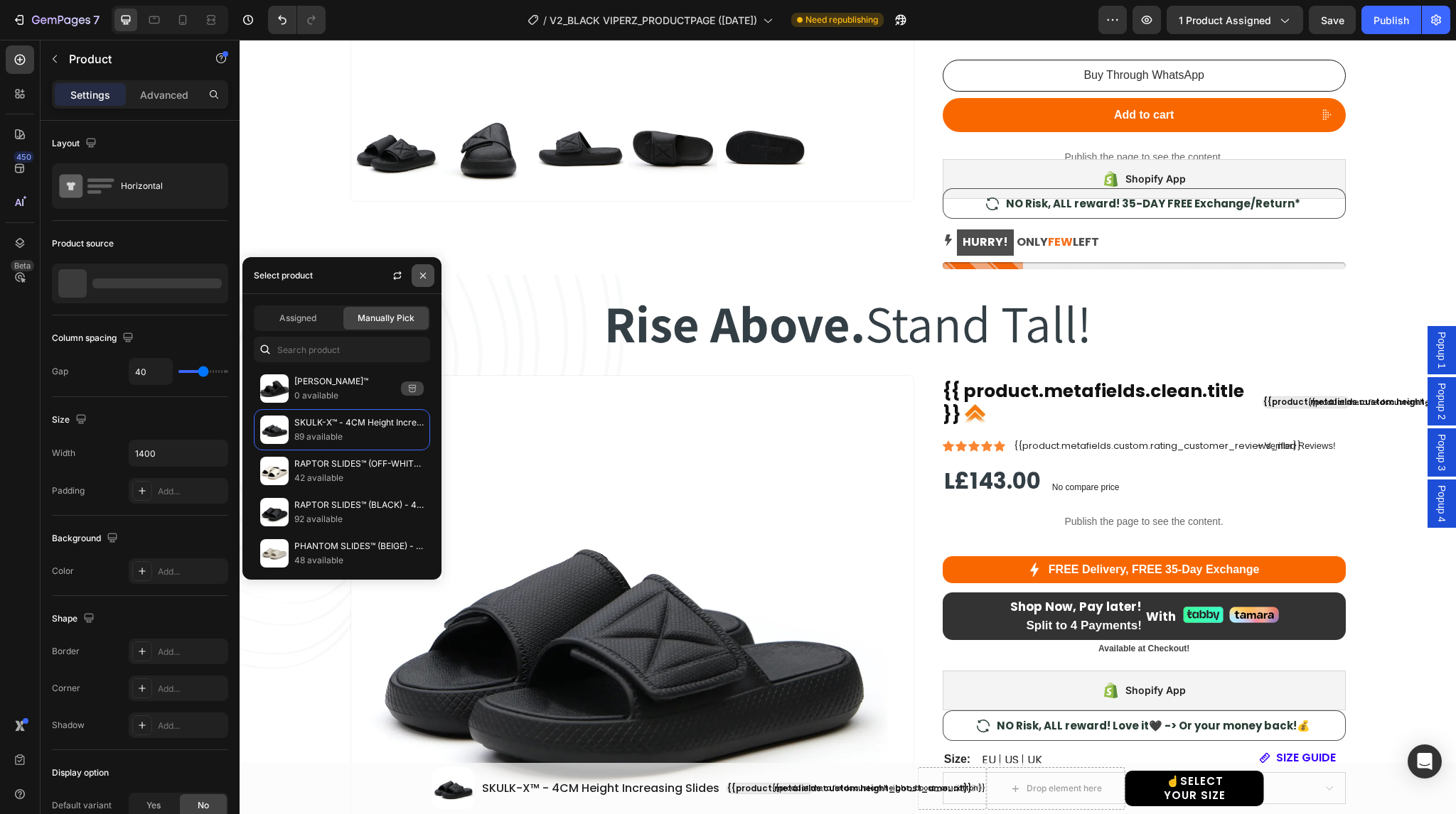
select select "38-39"
click at [427, 273] on icon "button" at bounding box center [424, 276] width 12 height 12
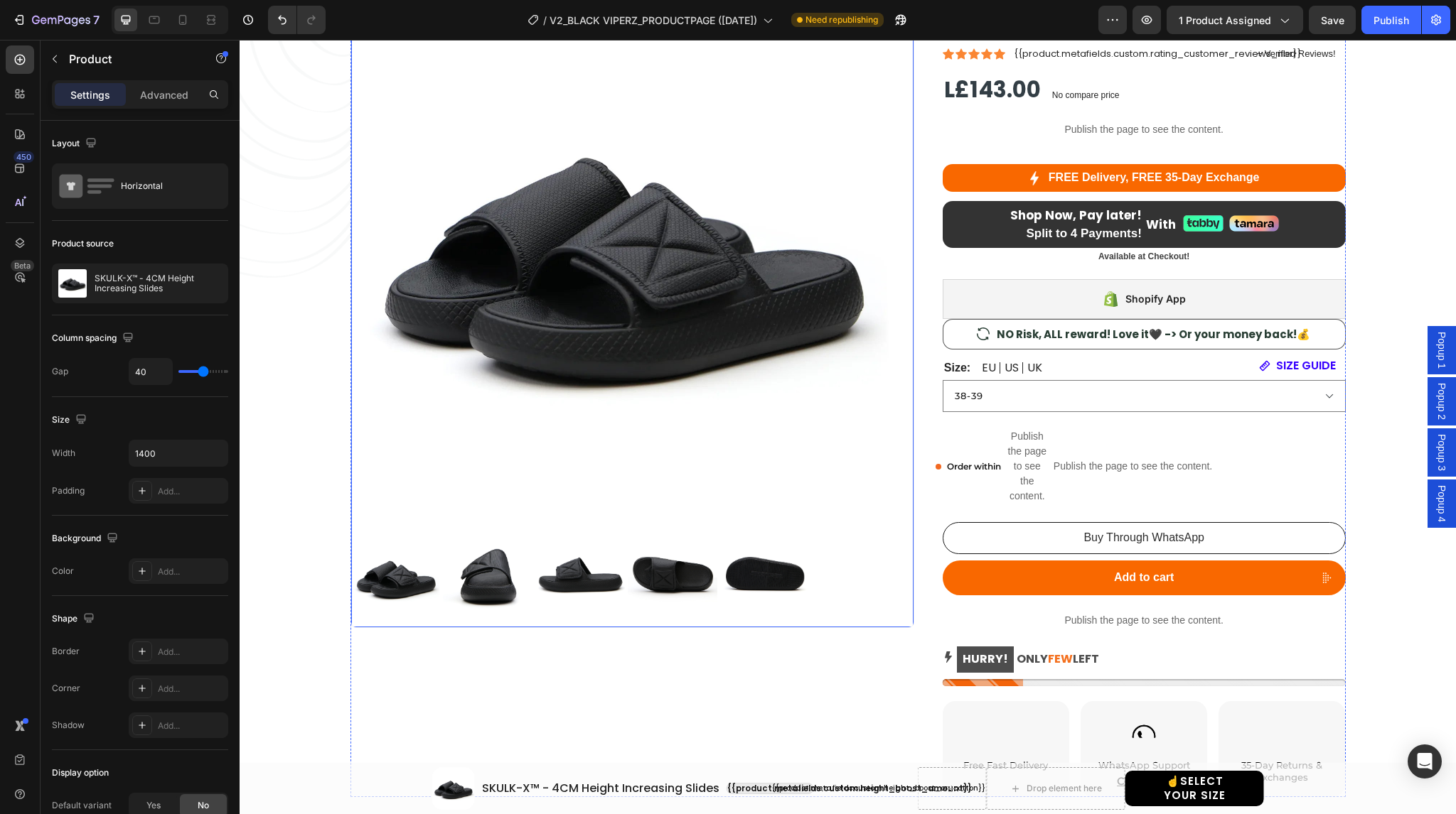
scroll to position [1268, 0]
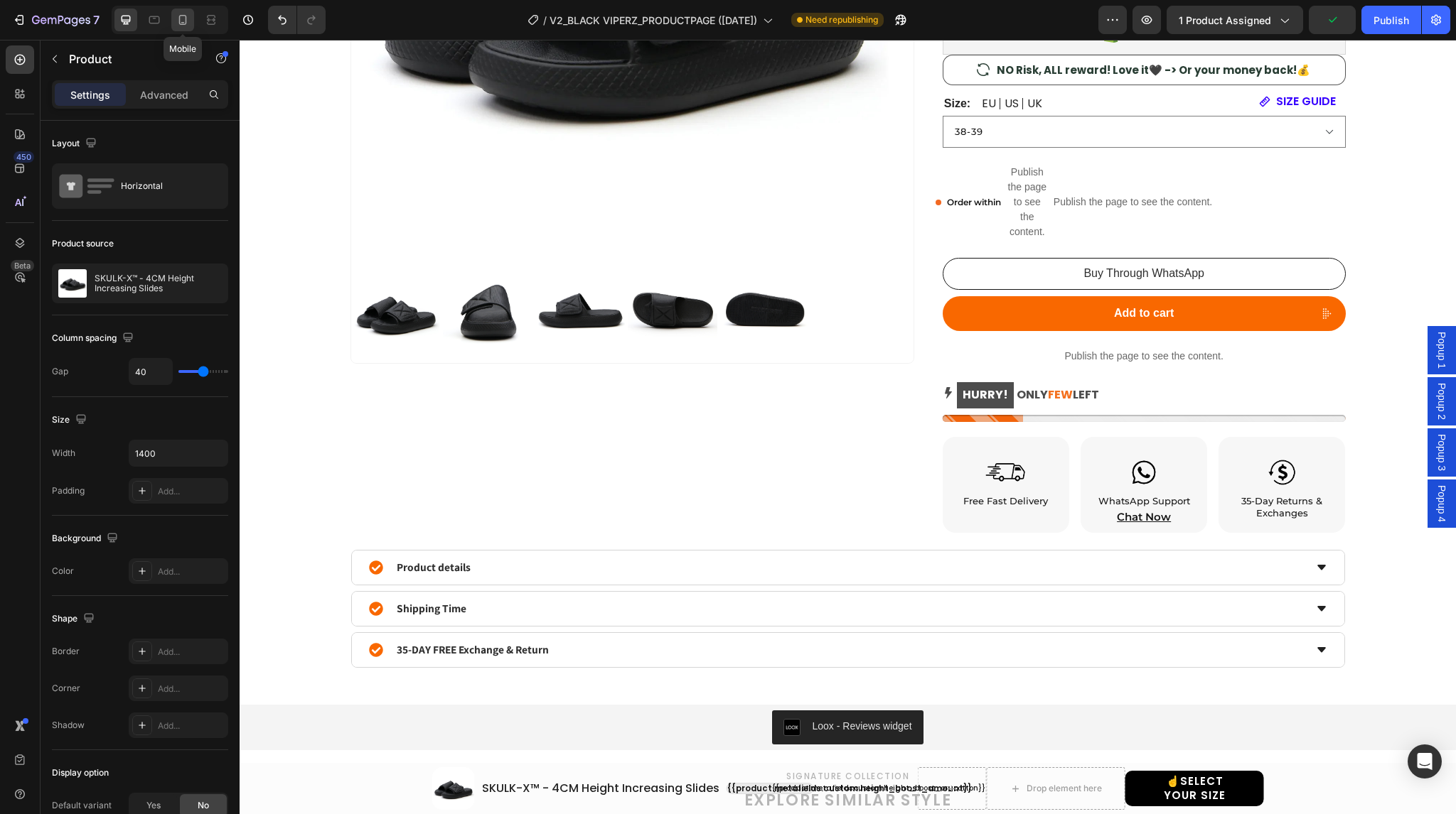
click at [182, 21] on icon at bounding box center [182, 19] width 14 height 14
type input "0"
type input "100%"
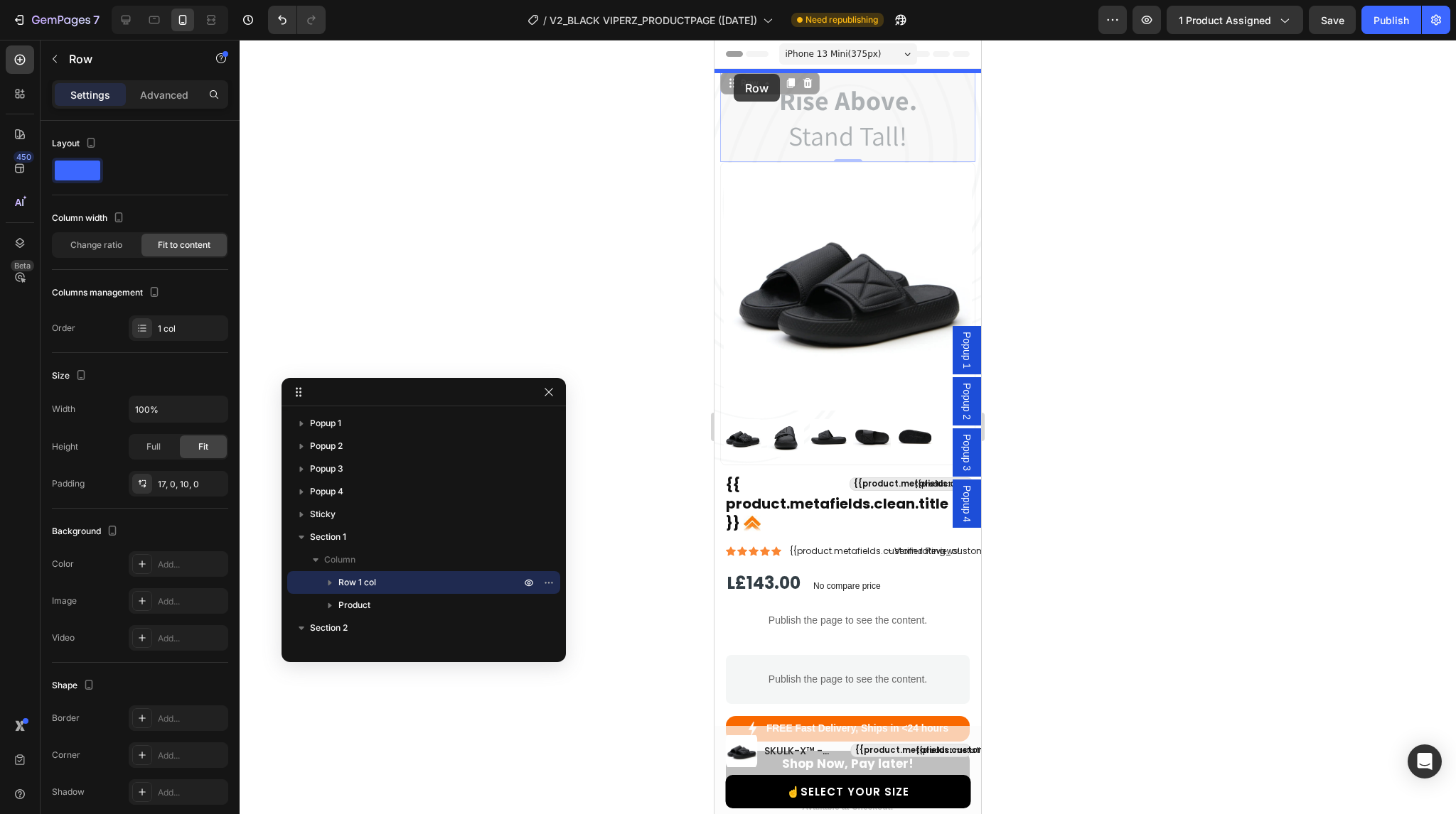
drag, startPoint x: 736, startPoint y: 85, endPoint x: 734, endPoint y: 75, distance: 10.2
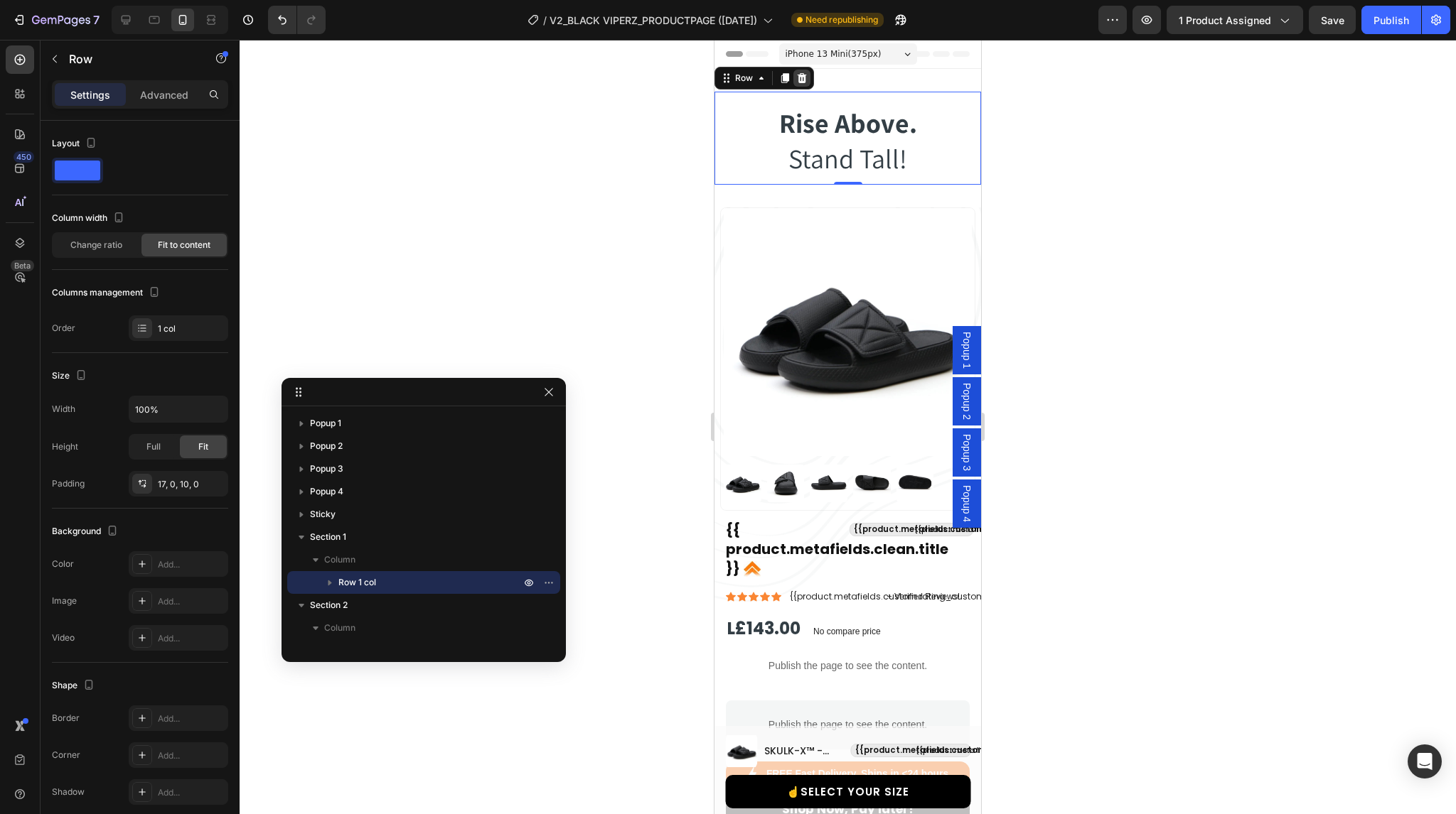
click at [798, 80] on icon at bounding box center [802, 78] width 12 height 12
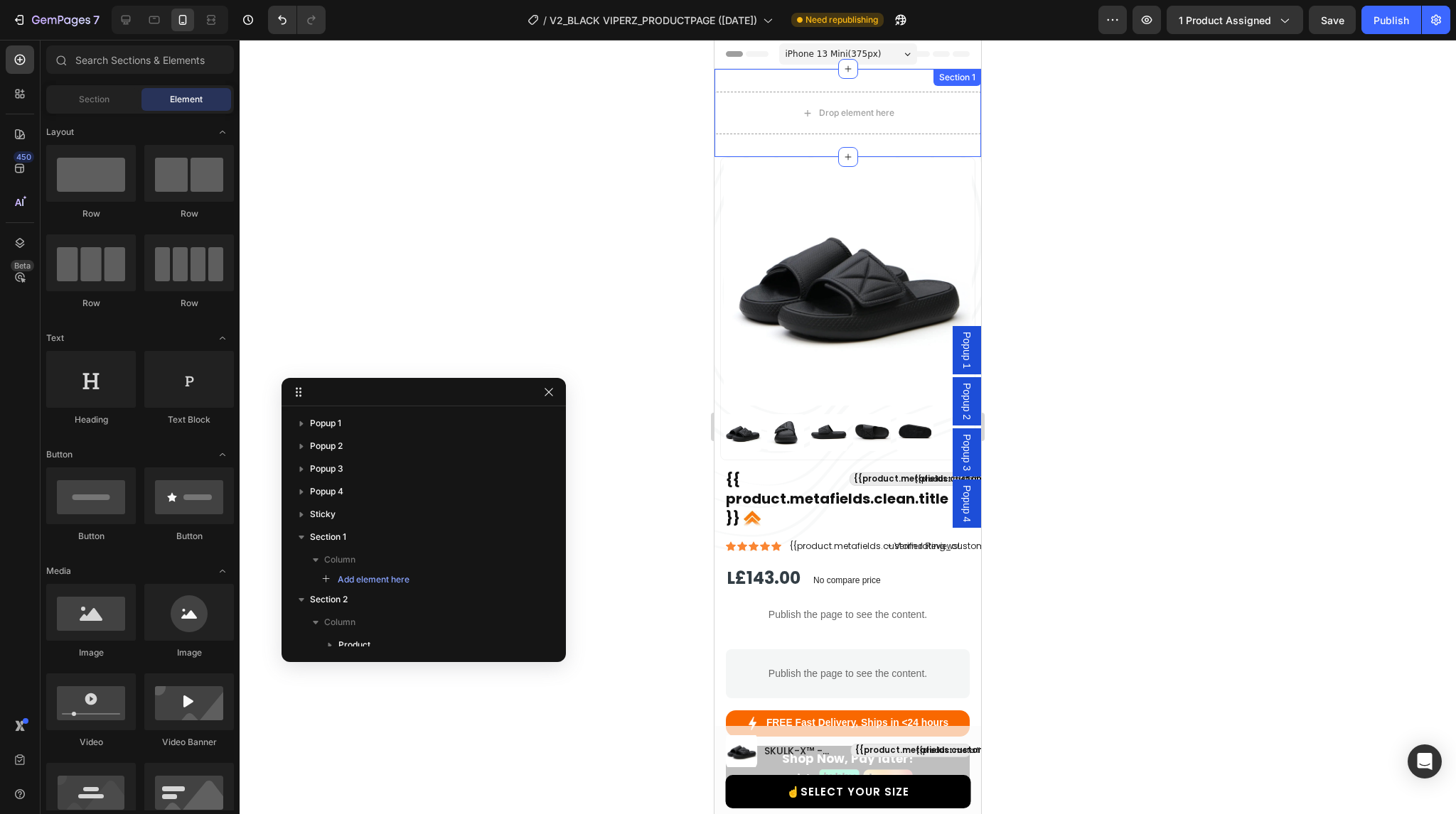
click at [762, 86] on div "Drop element here Section 1" at bounding box center [848, 112] width 267 height 88
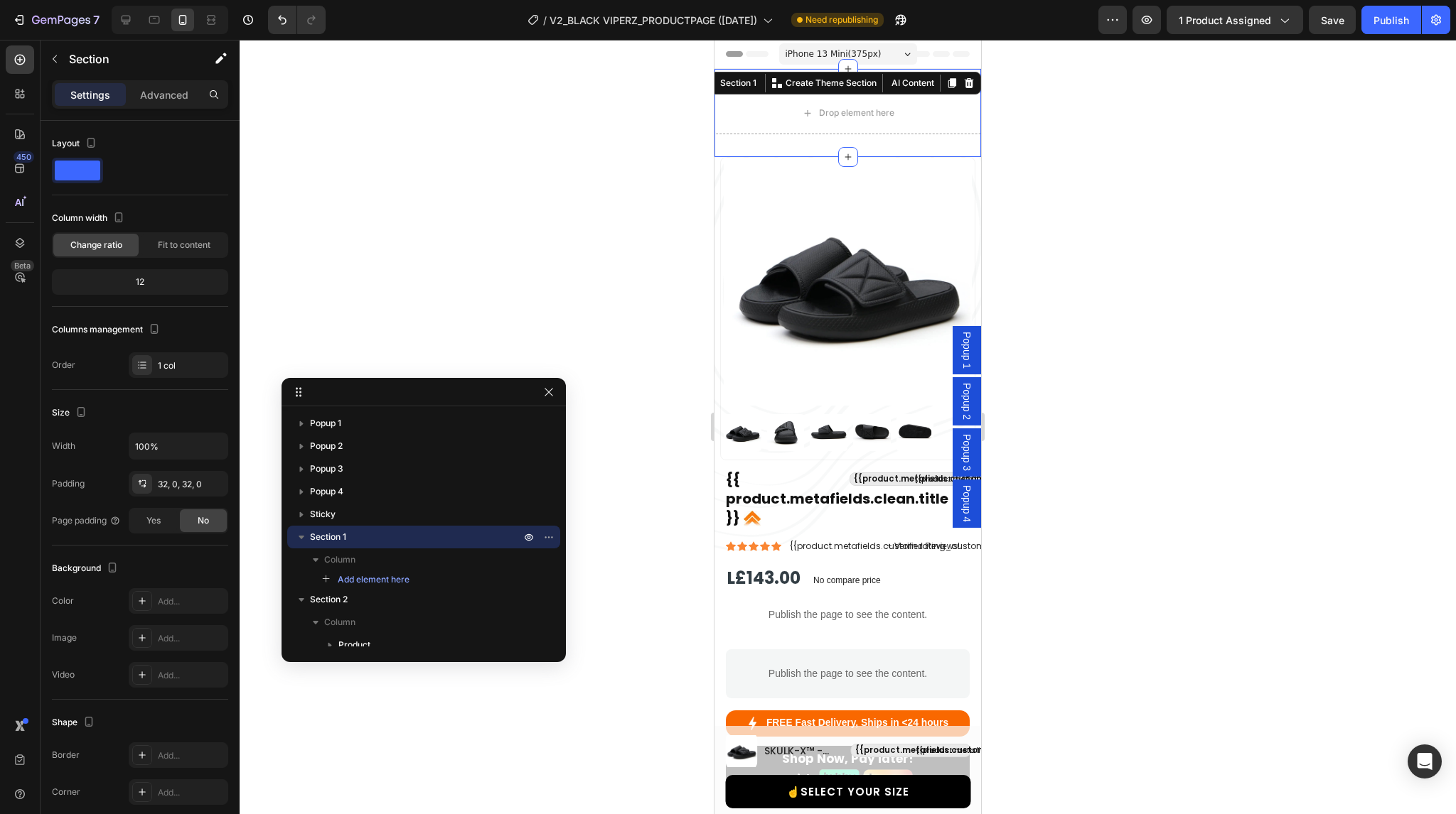
click at [968, 83] on div "Section 1 You can create reusable sections Create Theme Section AI Content Writ…" at bounding box center [840, 83] width 282 height 23
click at [964, 81] on icon at bounding box center [970, 83] width 12 height 12
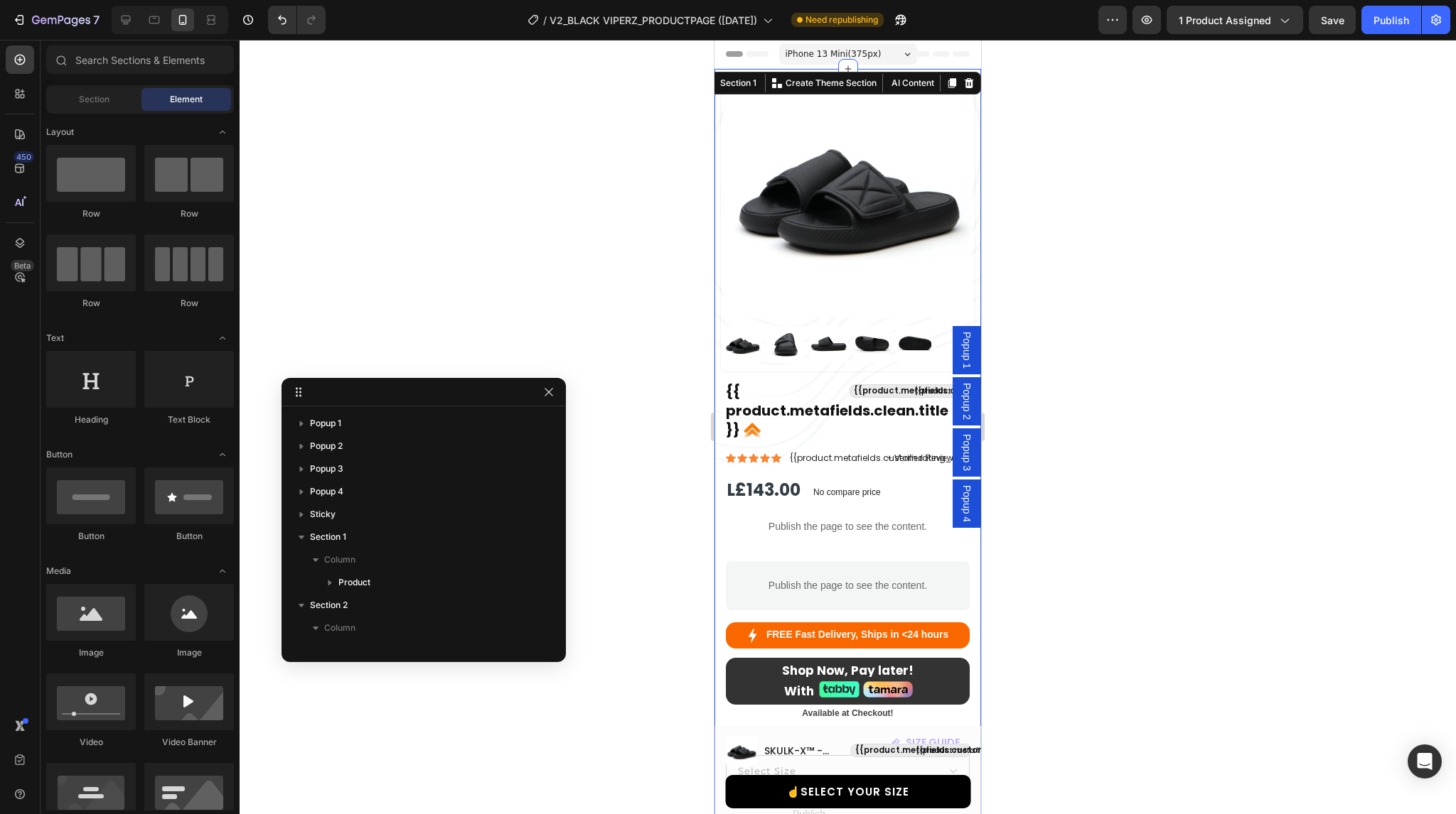
click at [718, 89] on div "Product Images {{ product.metafields.clean.title }} Custom Code {{product.metaf…" at bounding box center [848, 664] width 267 height 1191
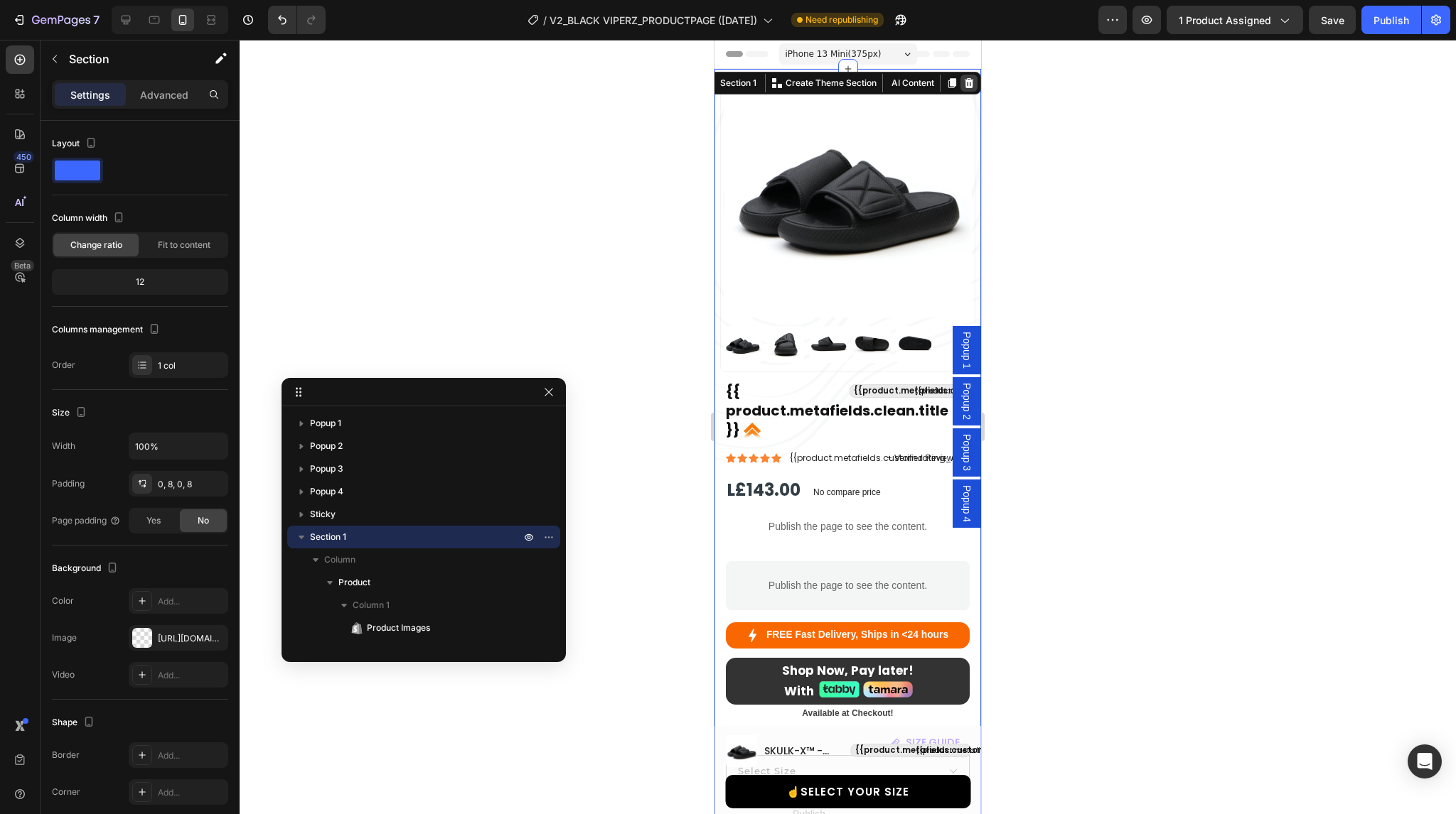
click at [965, 86] on icon at bounding box center [969, 83] width 9 height 10
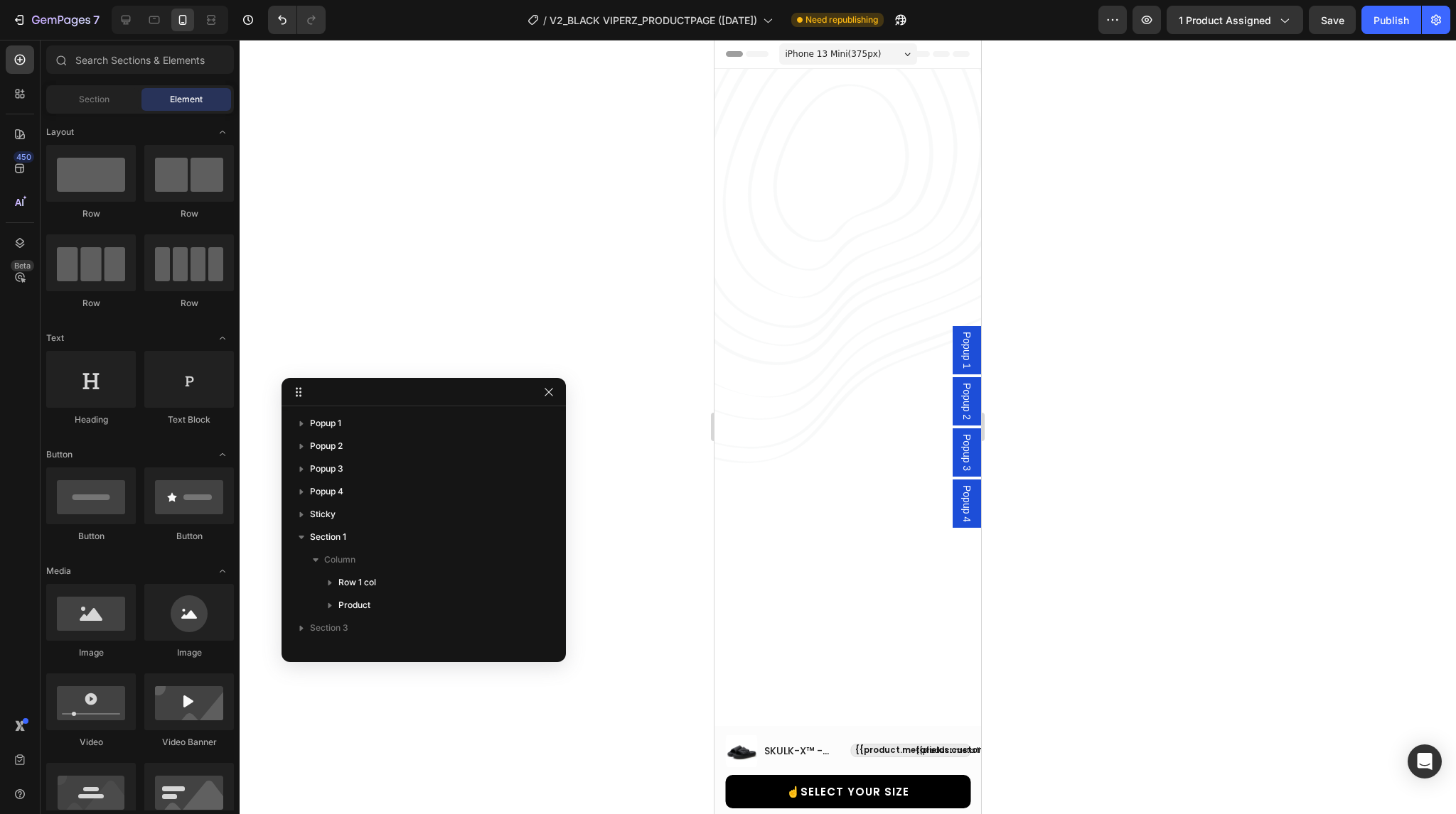
select select "38-39"
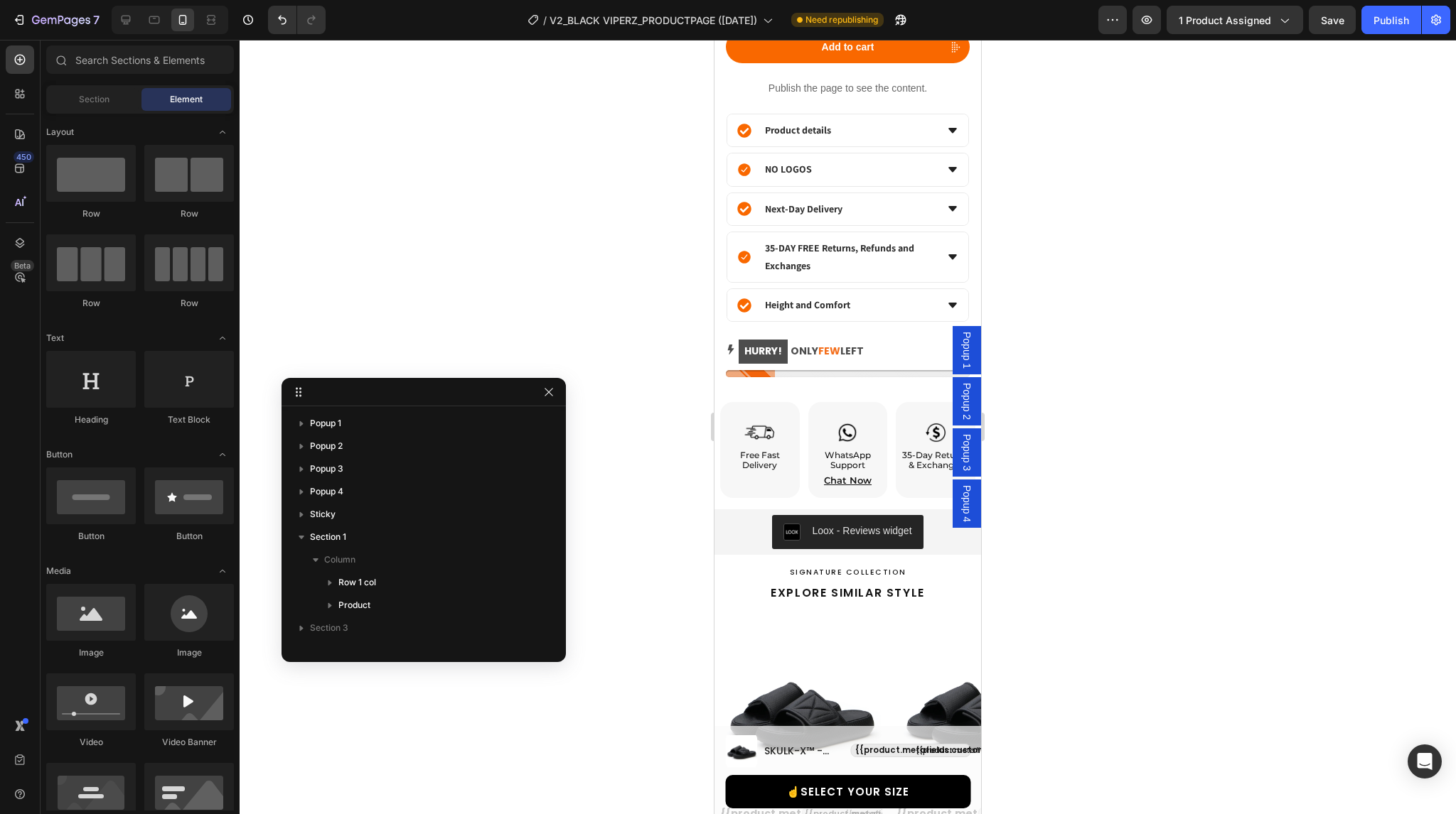
scroll to position [1117, 0]
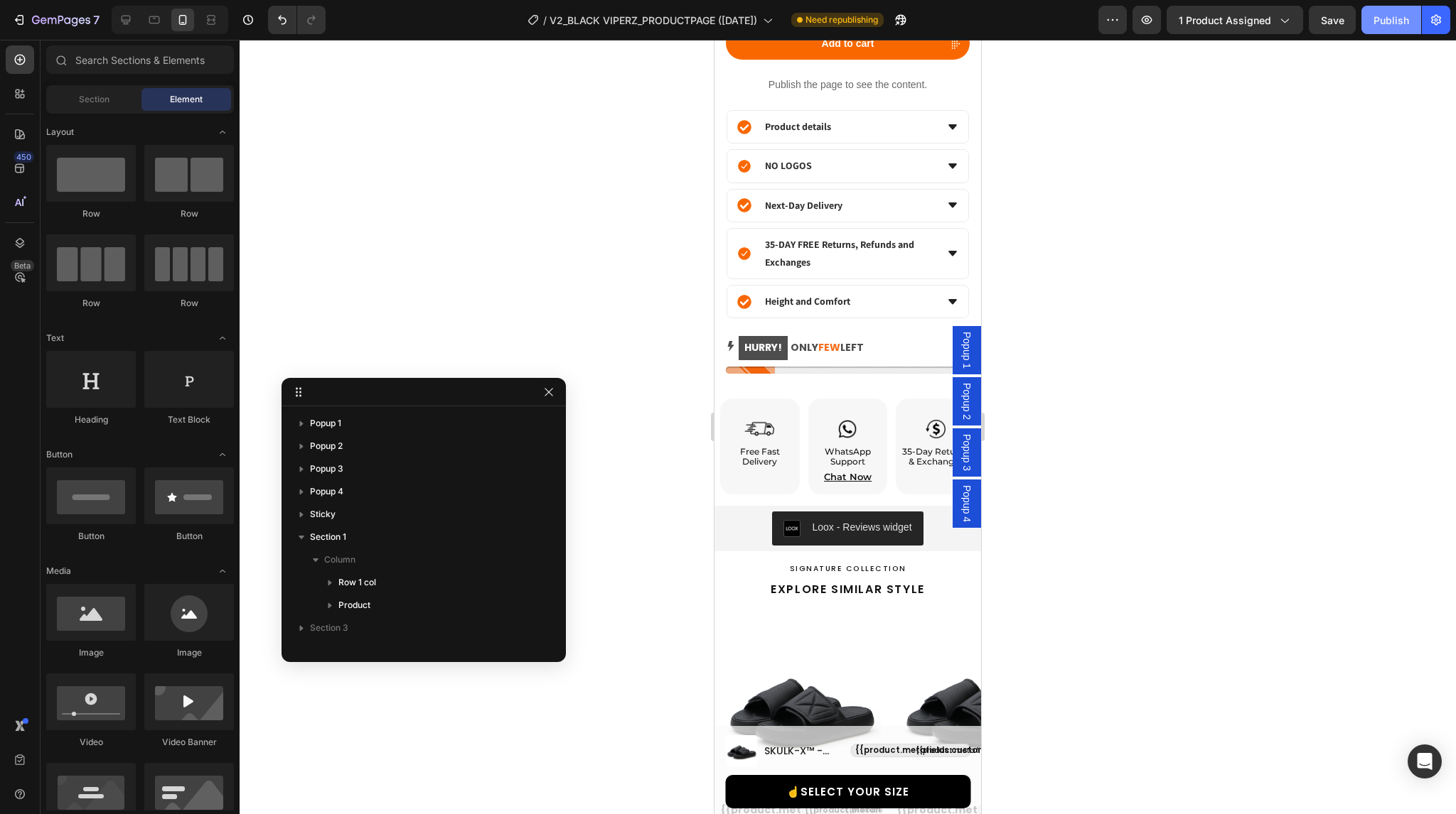
click at [1390, 23] on div "Publish" at bounding box center [1391, 20] width 35 height 15
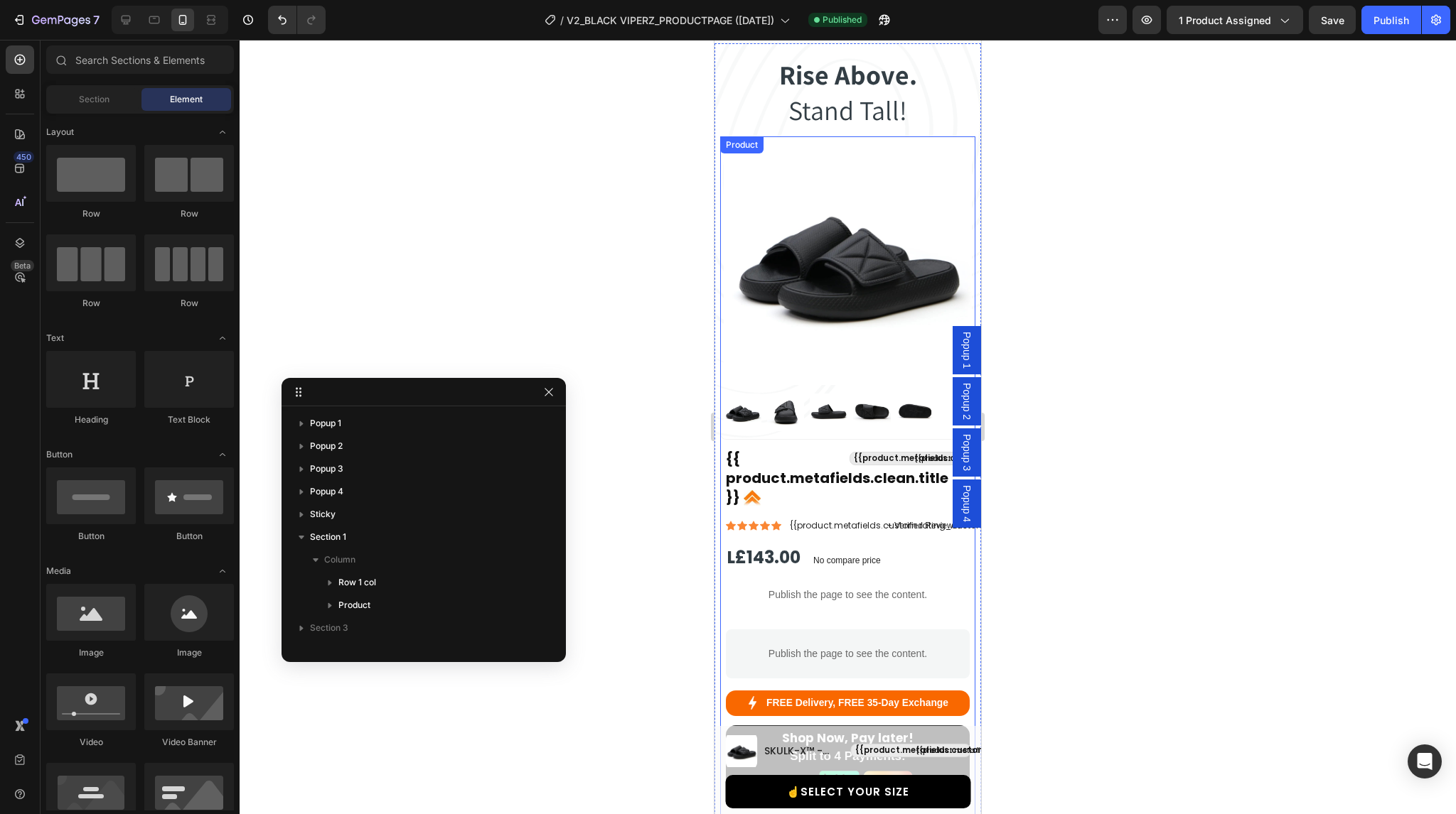
scroll to position [0, 0]
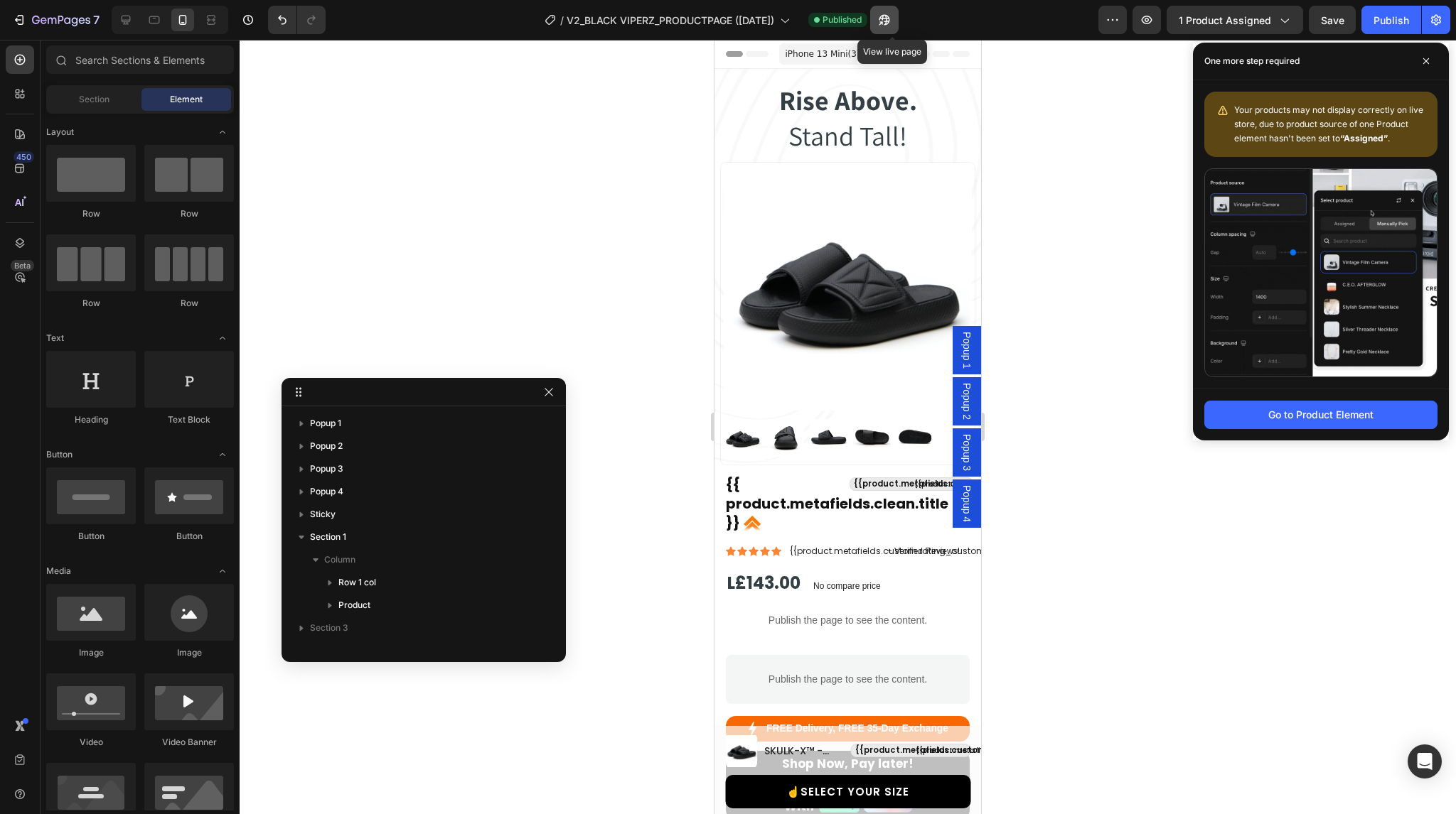
click at [891, 18] on icon "button" at bounding box center [884, 19] width 14 height 14
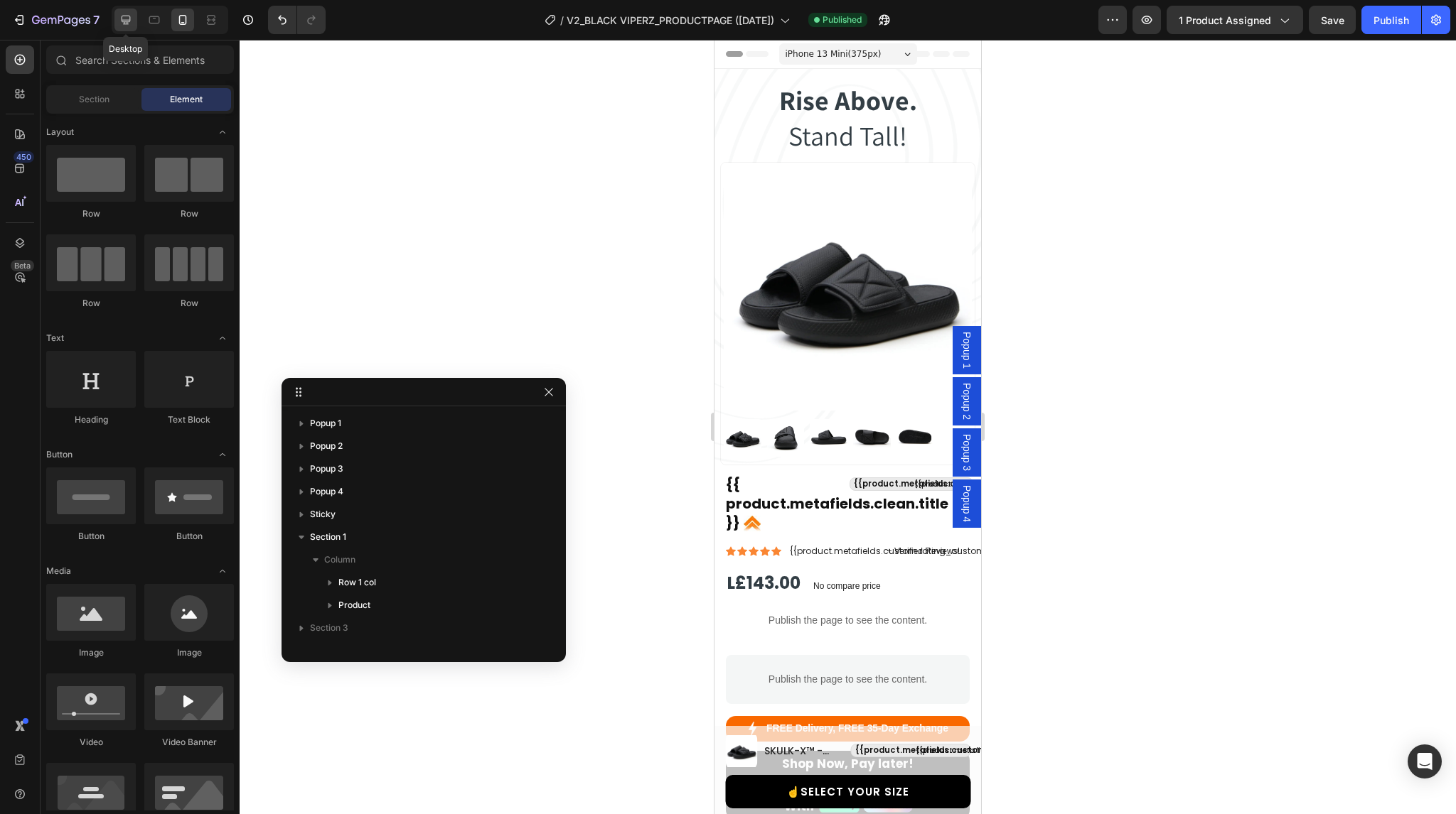
click at [125, 25] on icon at bounding box center [126, 19] width 14 height 14
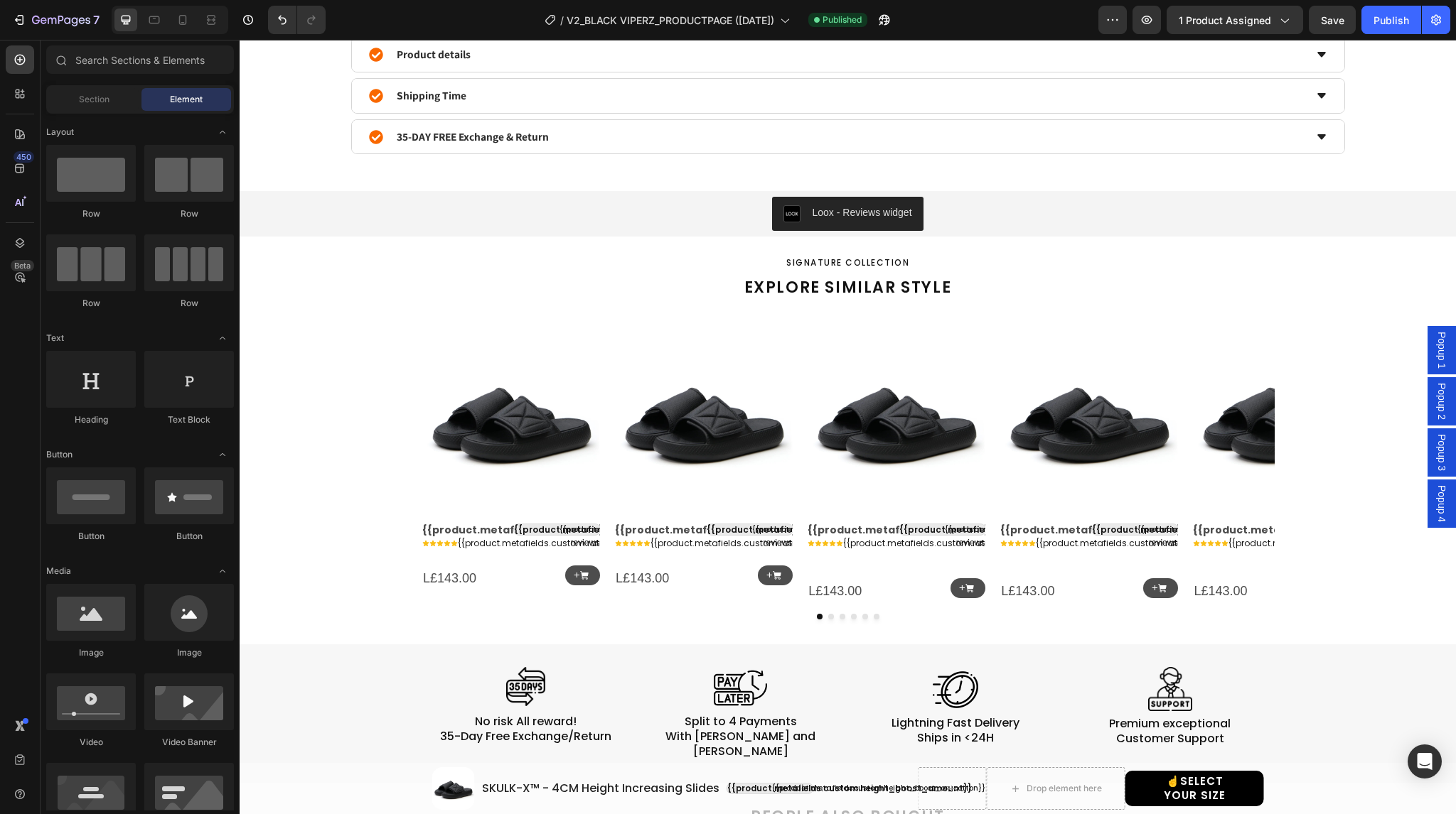
select select "38-39"
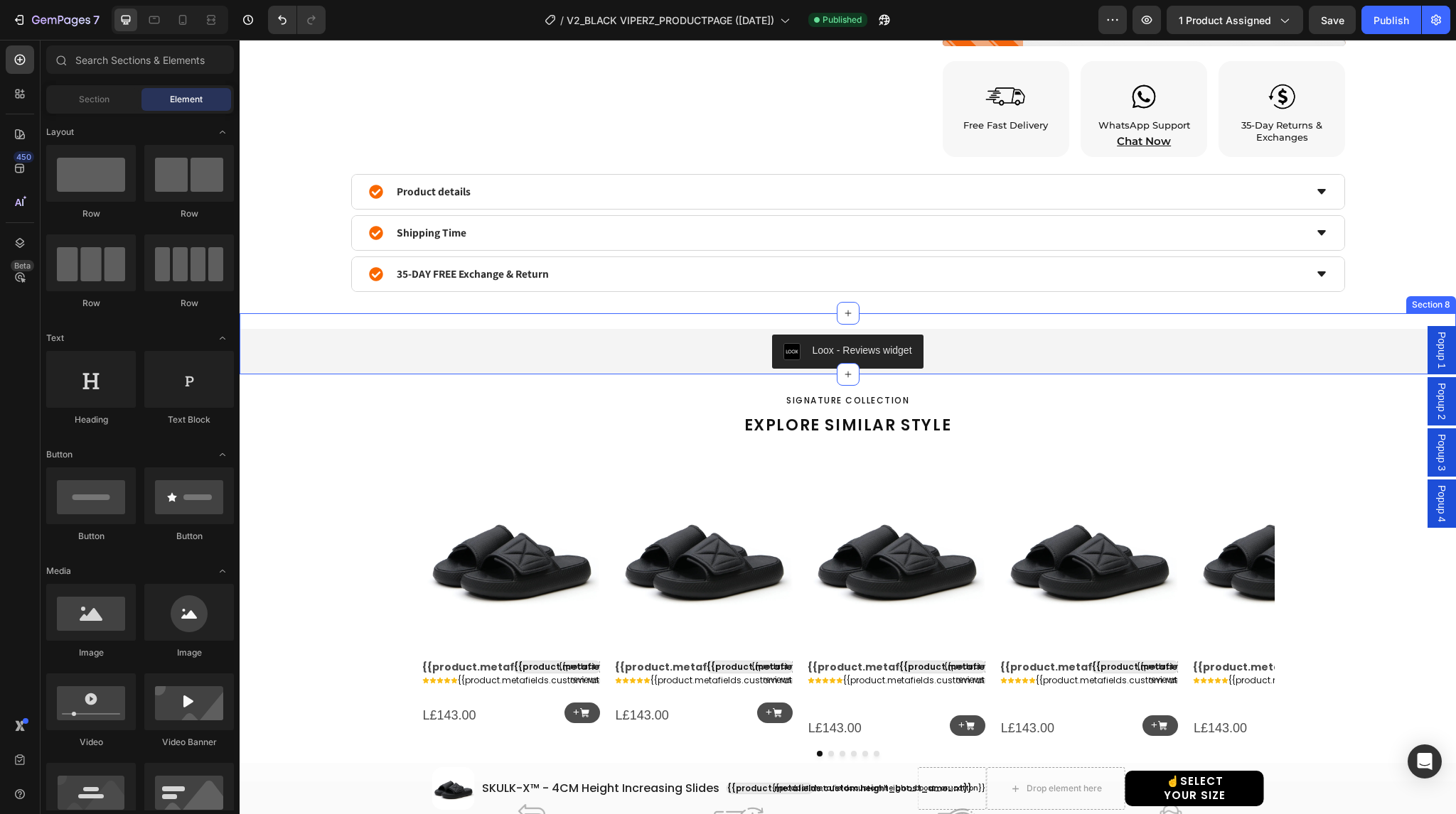
click at [674, 319] on div "Loox - Reviews widget Loox Section 8" at bounding box center [848, 344] width 1216 height 61
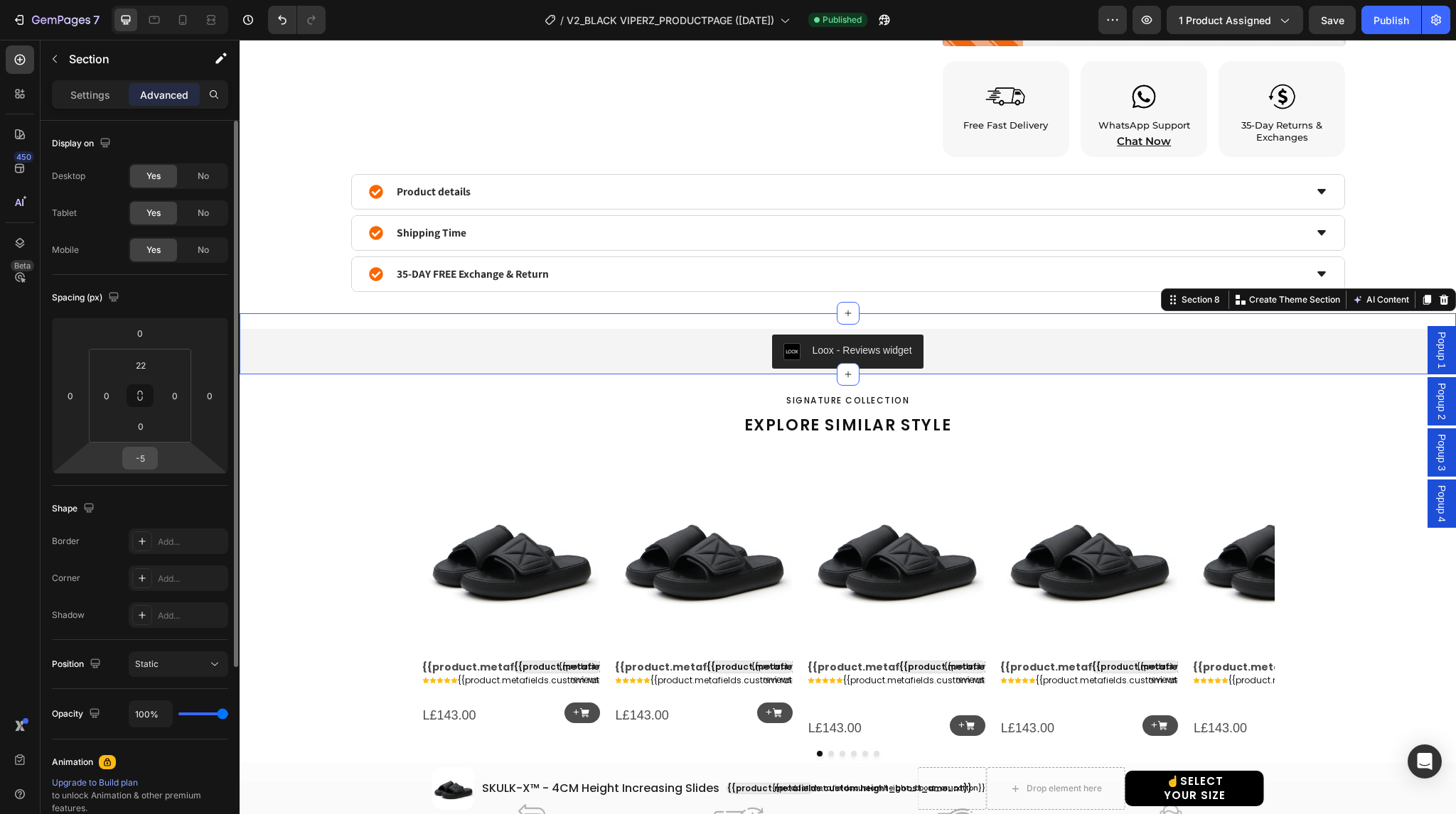
click at [139, 451] on input "-5" at bounding box center [140, 458] width 29 height 21
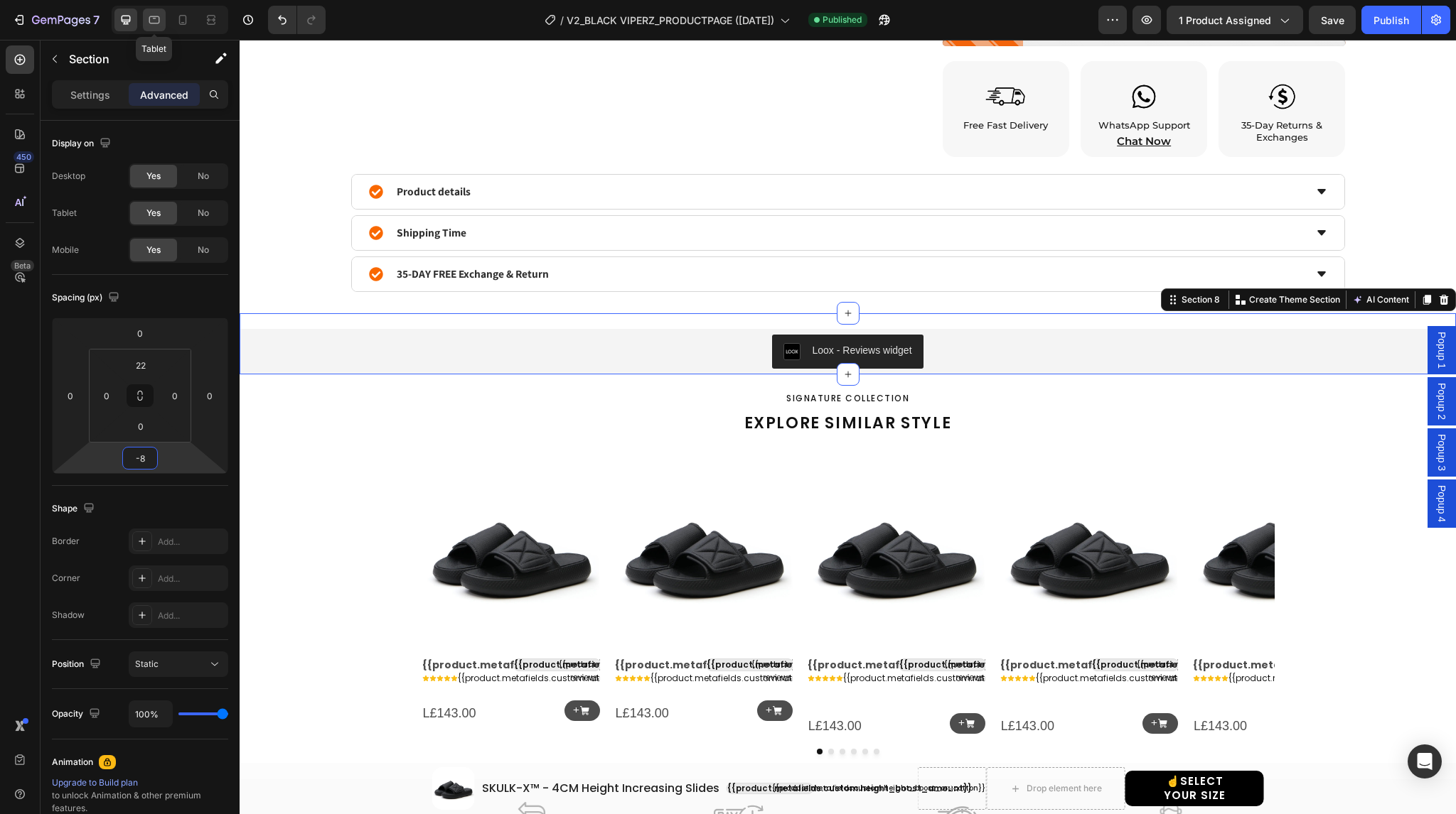
click at [153, 16] on icon at bounding box center [154, 19] width 11 height 8
type input "-10"
type input "0"
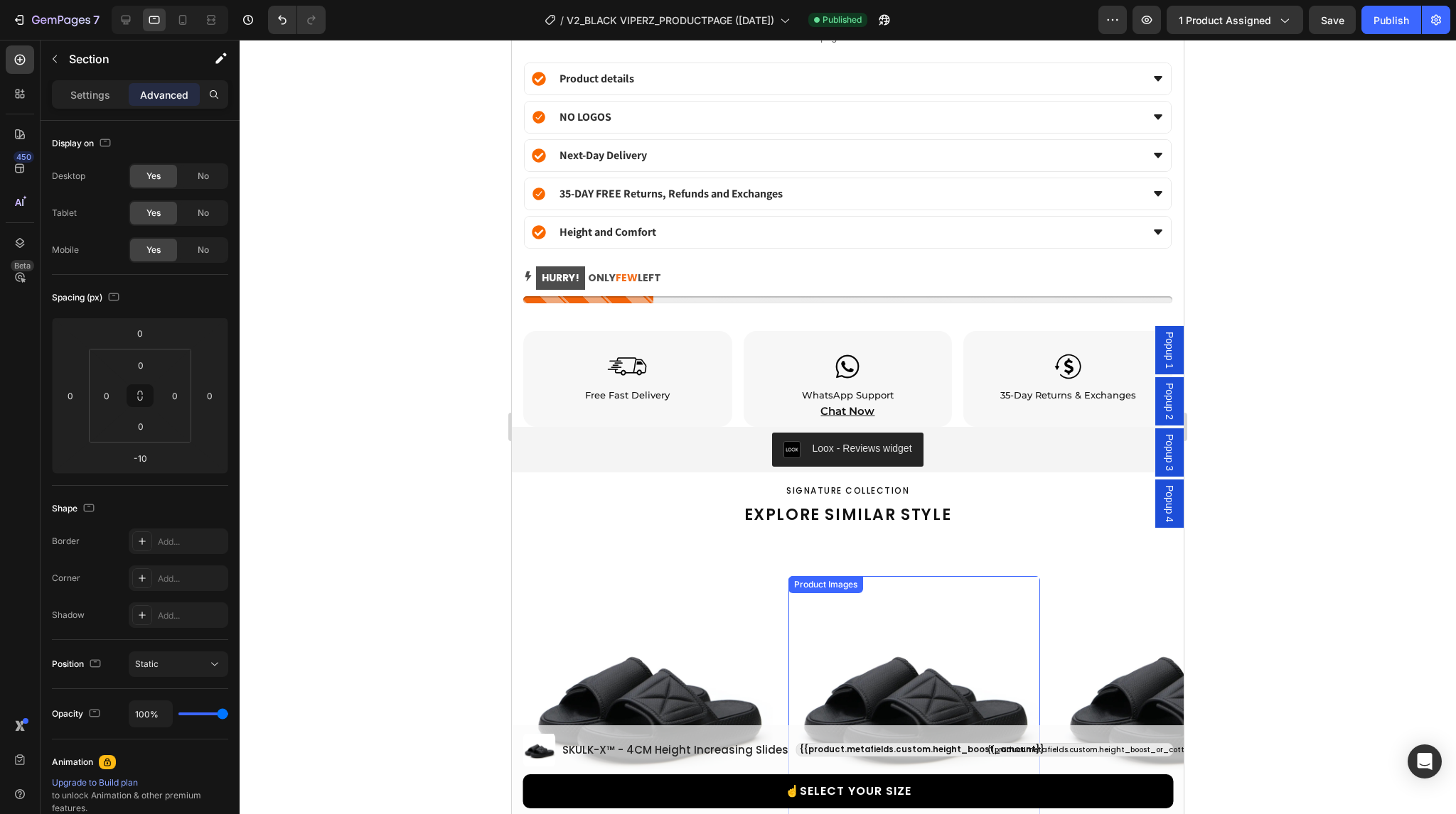
scroll to position [1631, 0]
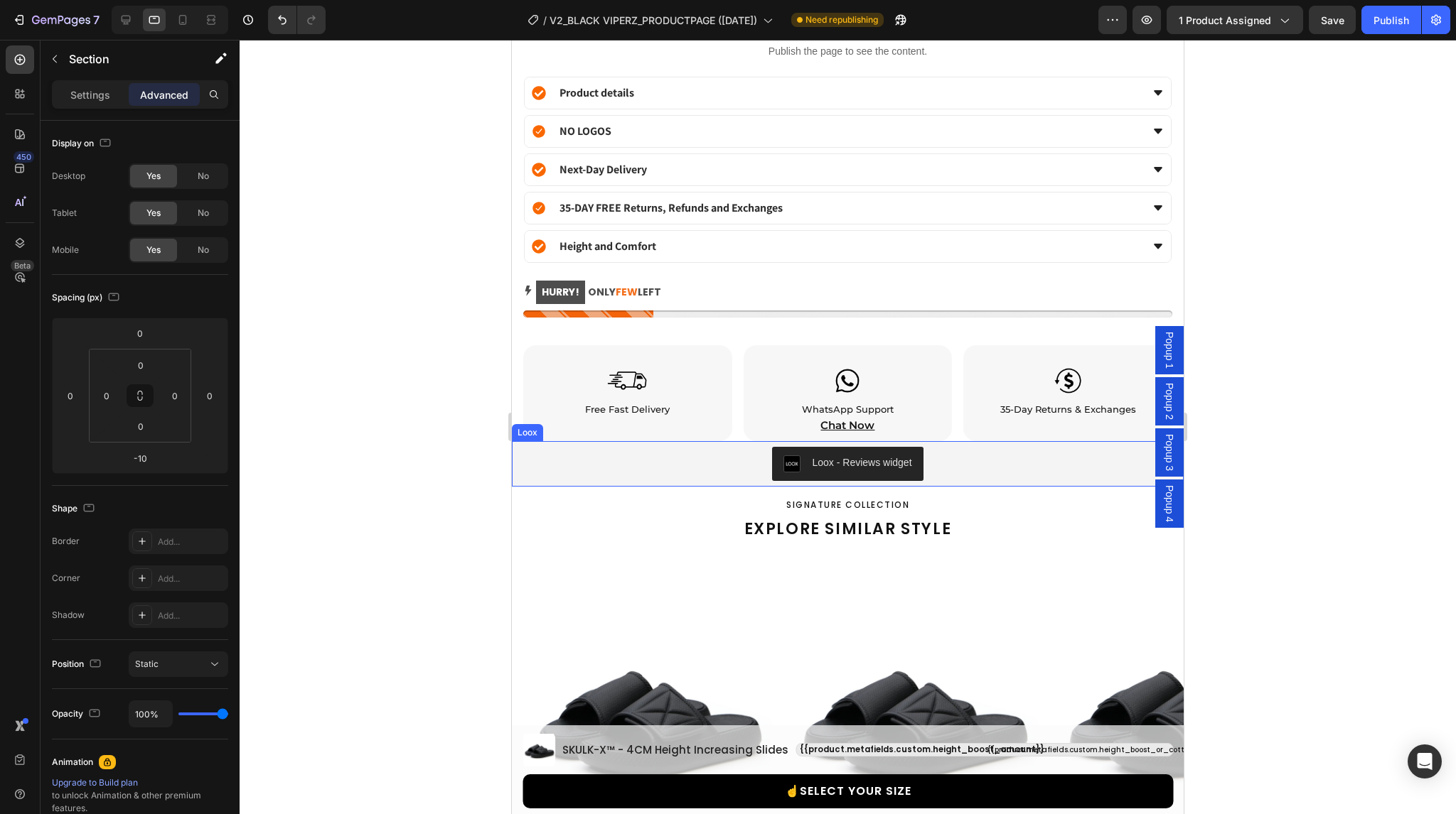
click at [538, 447] on div "Loox - Reviews widget" at bounding box center [847, 464] width 660 height 34
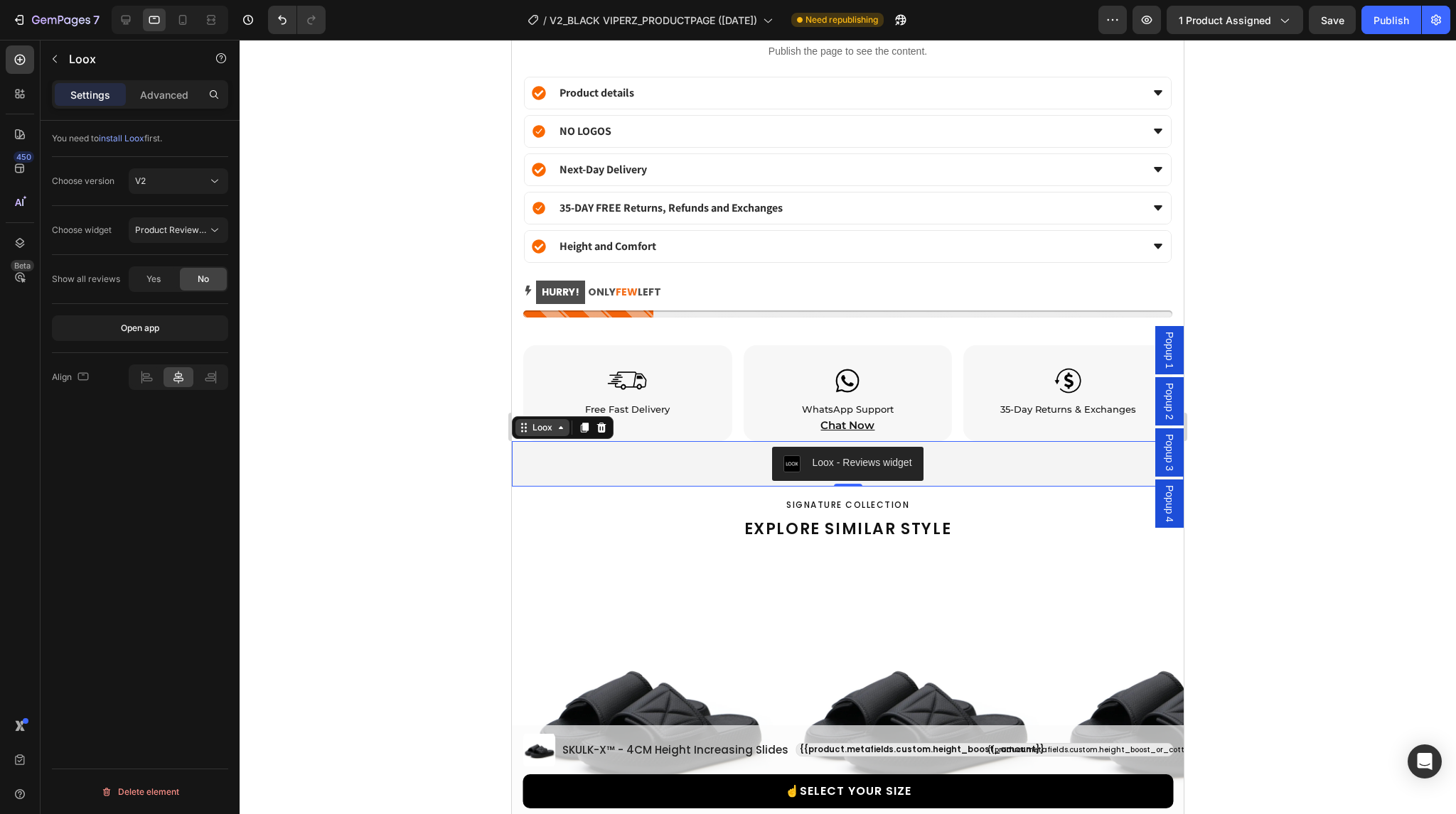
click at [555, 422] on icon at bounding box center [561, 428] width 12 height 12
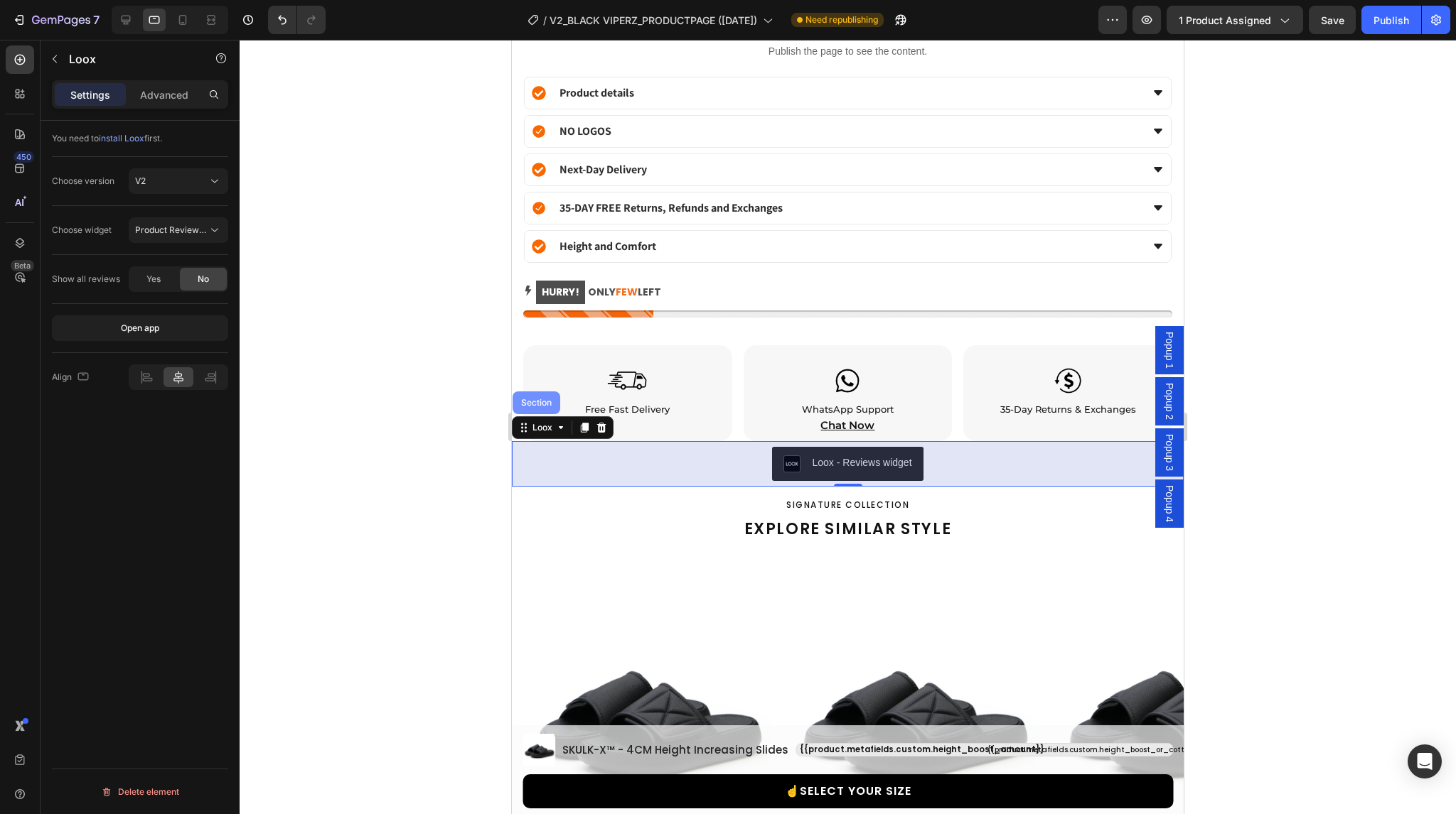
click at [537, 399] on div "Section" at bounding box center [536, 403] width 36 height 8
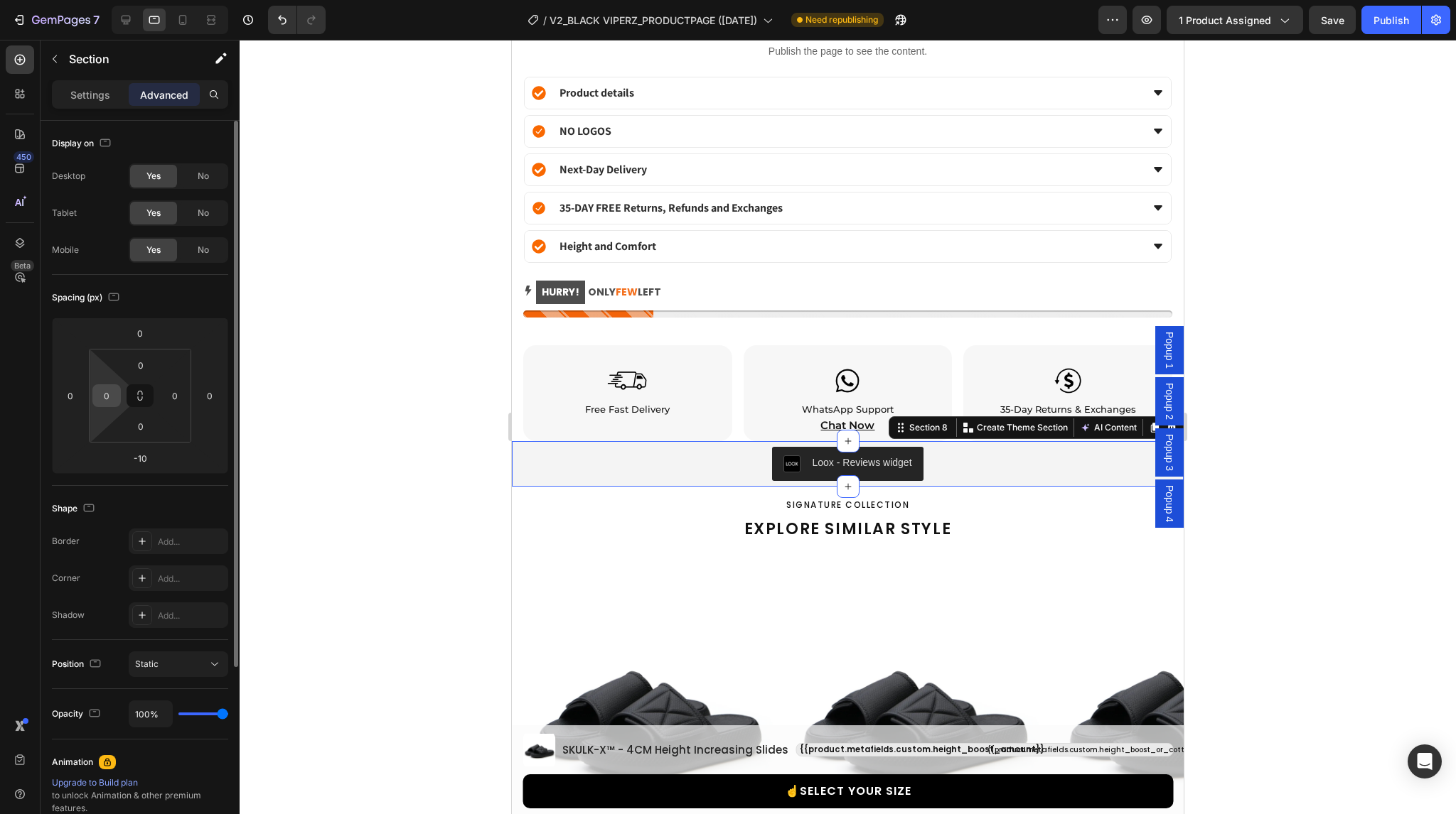
click at [106, 399] on input "0" at bounding box center [106, 395] width 21 height 21
type input "3"
click at [176, 394] on input "0" at bounding box center [174, 395] width 21 height 21
type input "3"
click at [110, 394] on input "3" at bounding box center [106, 395] width 21 height 21
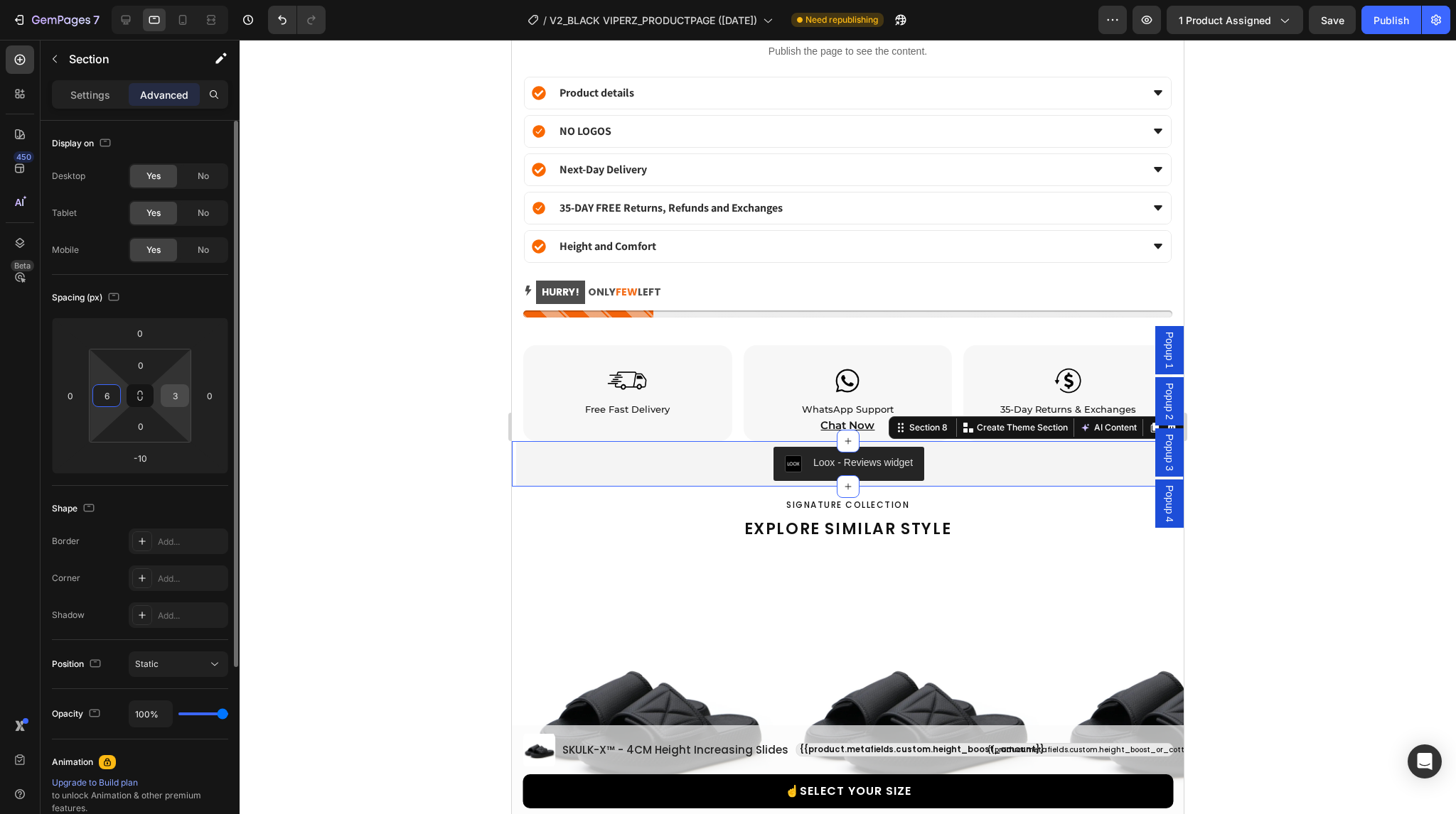
type input "6"
click at [174, 399] on input "3" at bounding box center [174, 395] width 21 height 21
type input "6"
click at [147, 359] on input "0" at bounding box center [141, 365] width 29 height 21
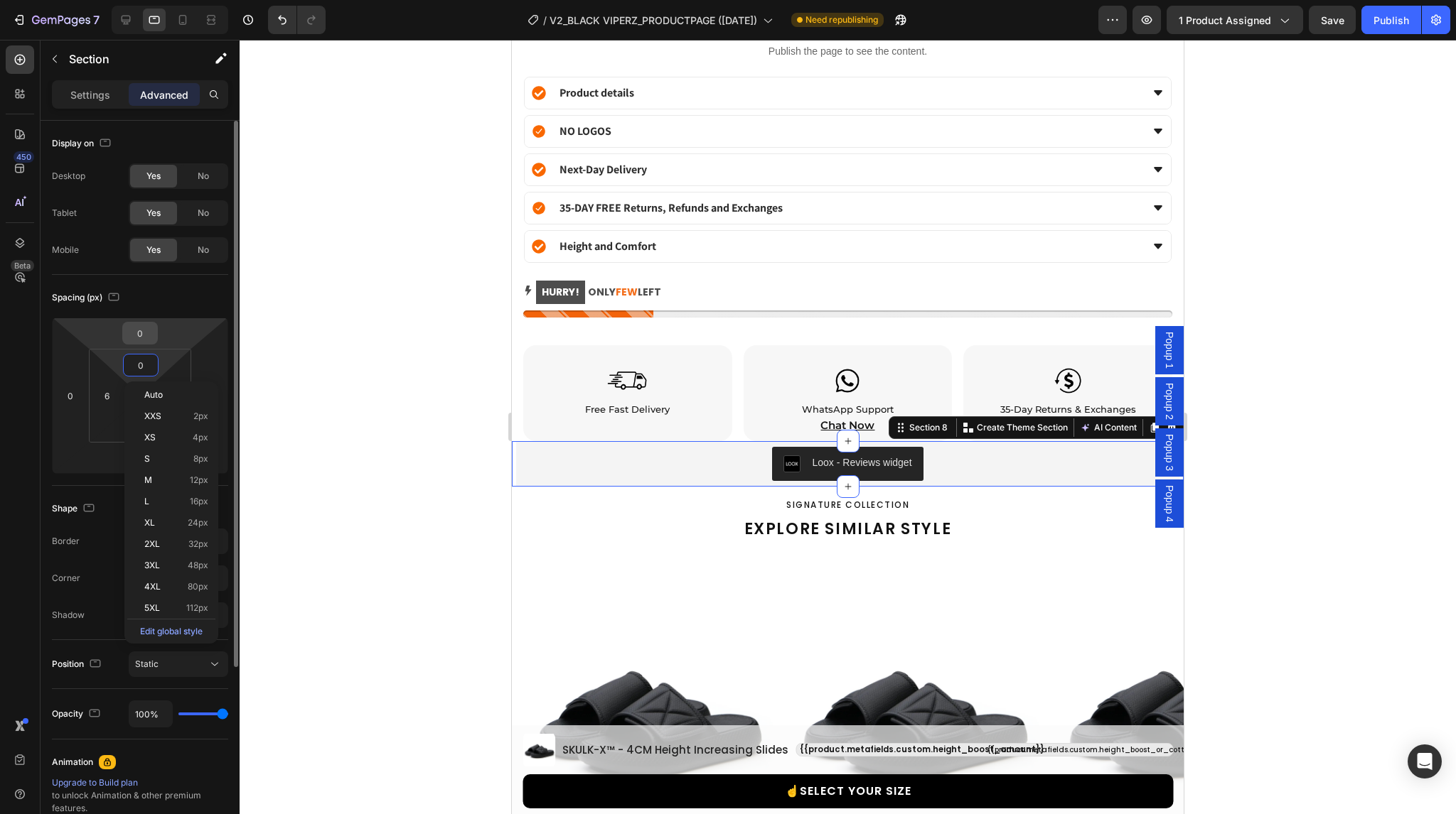
click at [141, 334] on input "0" at bounding box center [140, 333] width 29 height 21
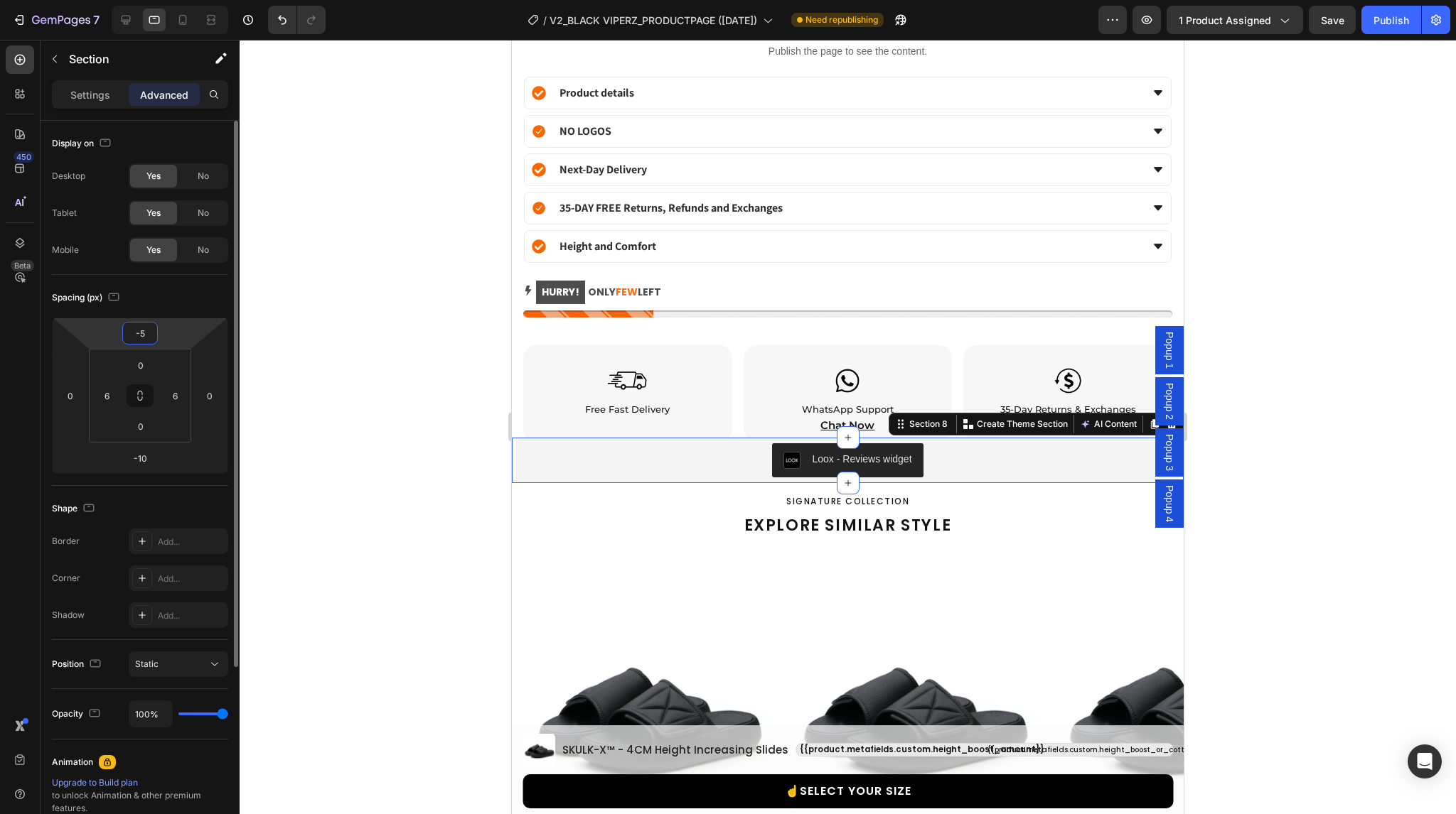
type input "-6"
click at [1399, 26] on div "Publish" at bounding box center [1391, 20] width 35 height 15
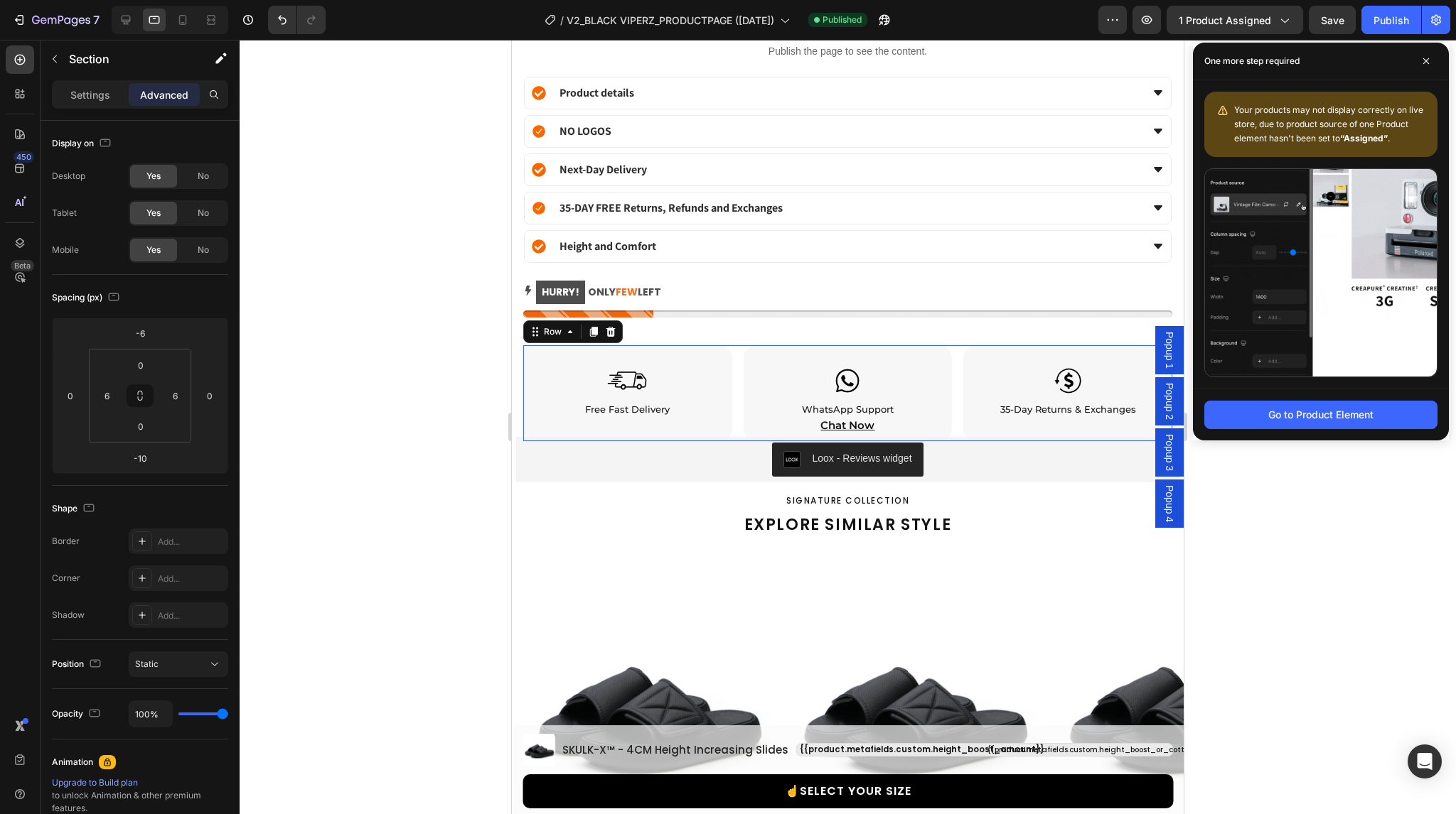
click at [737, 353] on div "Image Free Fast Delivery Heading Row Image WhatsApp Support Heading Chat Now He…" at bounding box center [848, 393] width 649 height 96
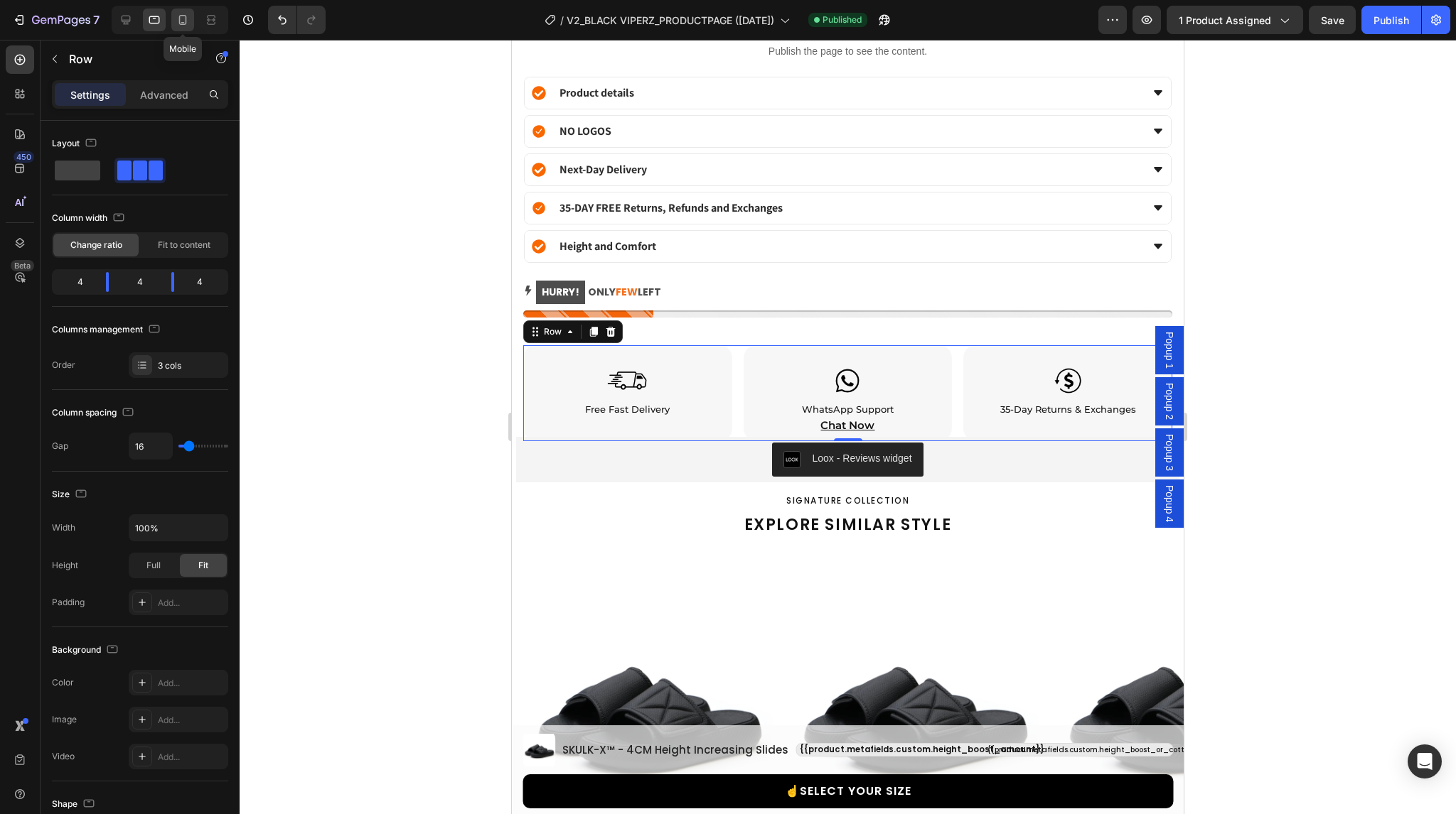
click at [189, 29] on div at bounding box center [182, 19] width 23 height 23
type input "12"
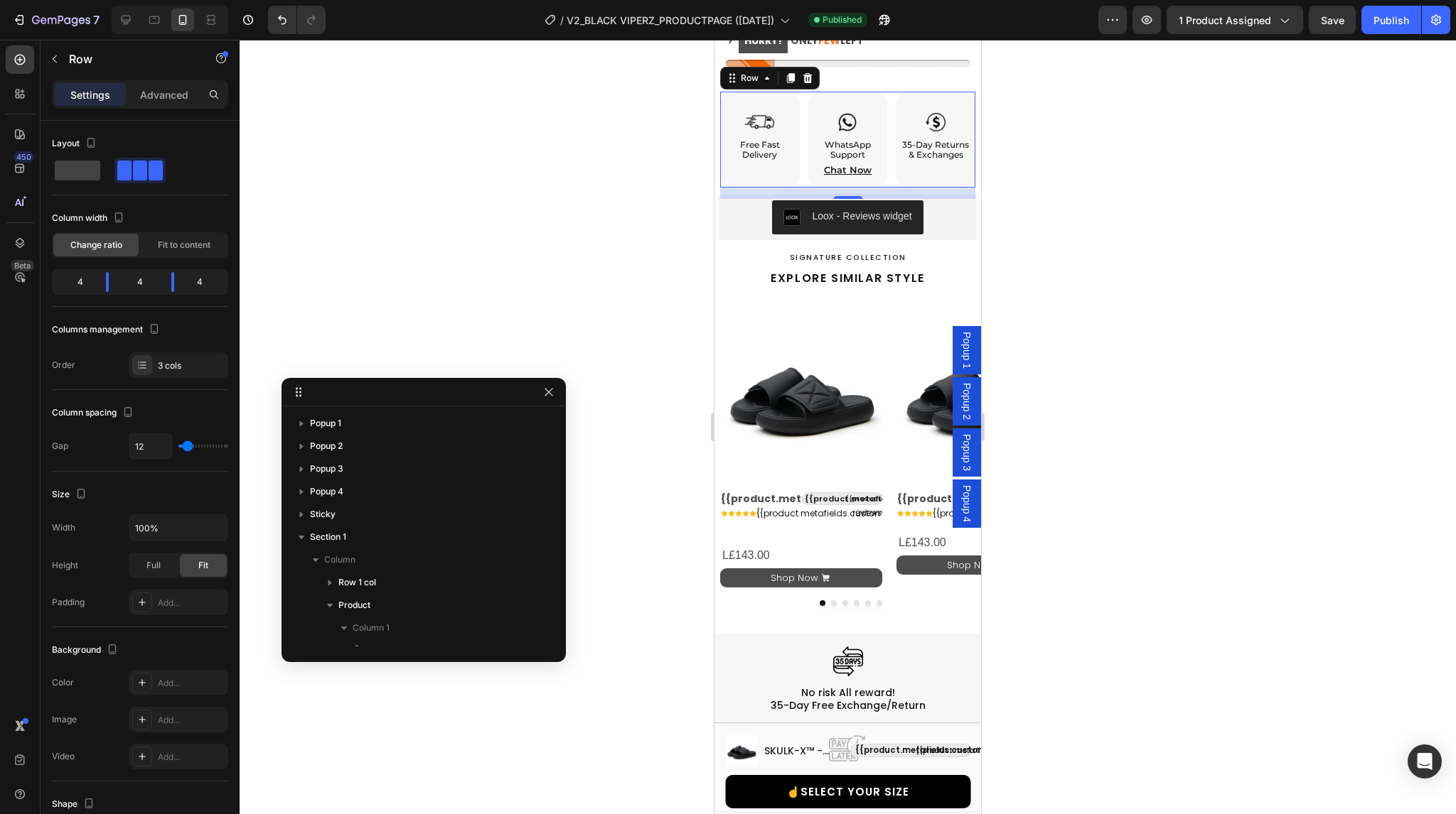
scroll to position [1410, 0]
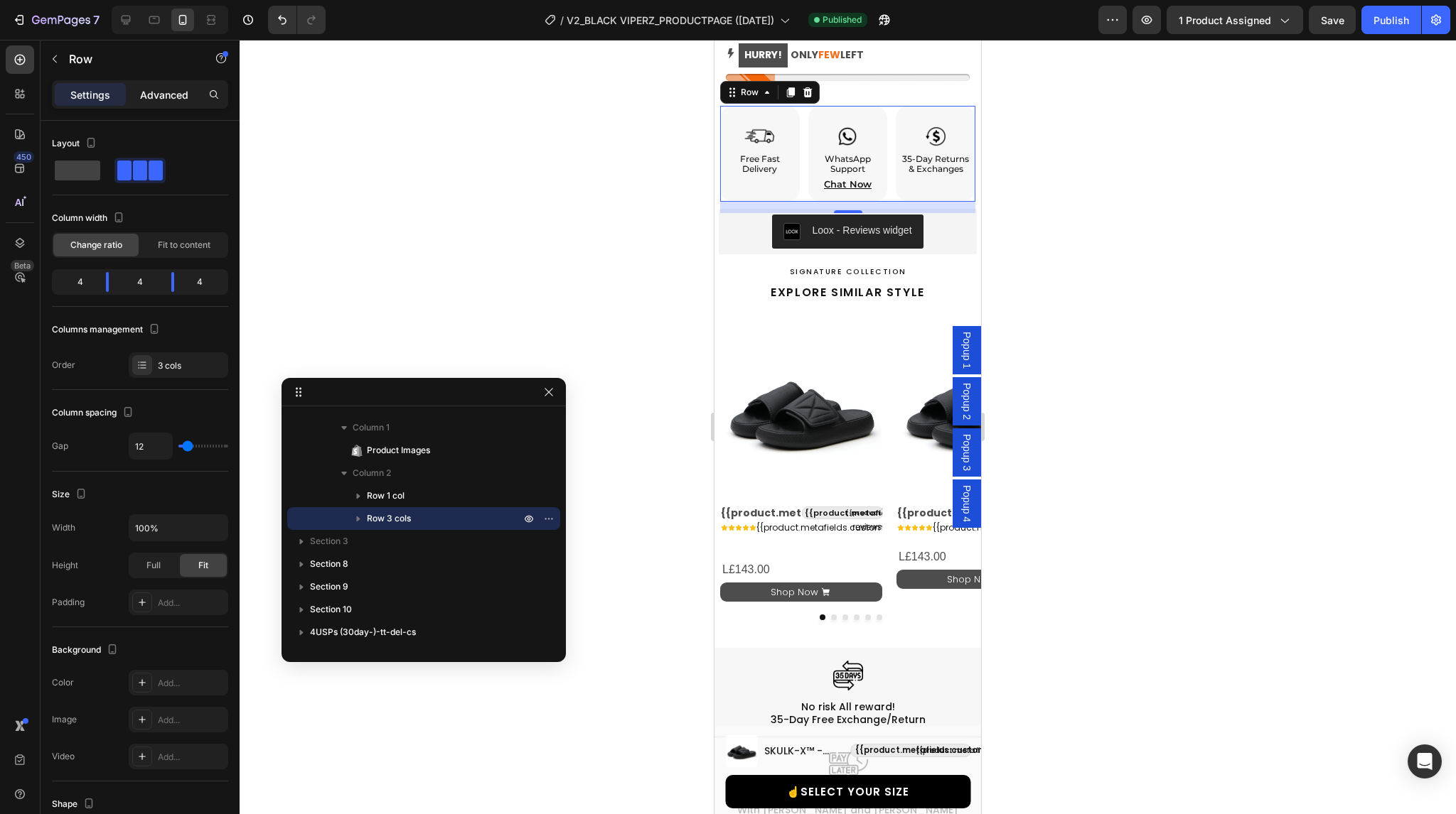
click at [152, 100] on p "Advanced" at bounding box center [164, 95] width 49 height 15
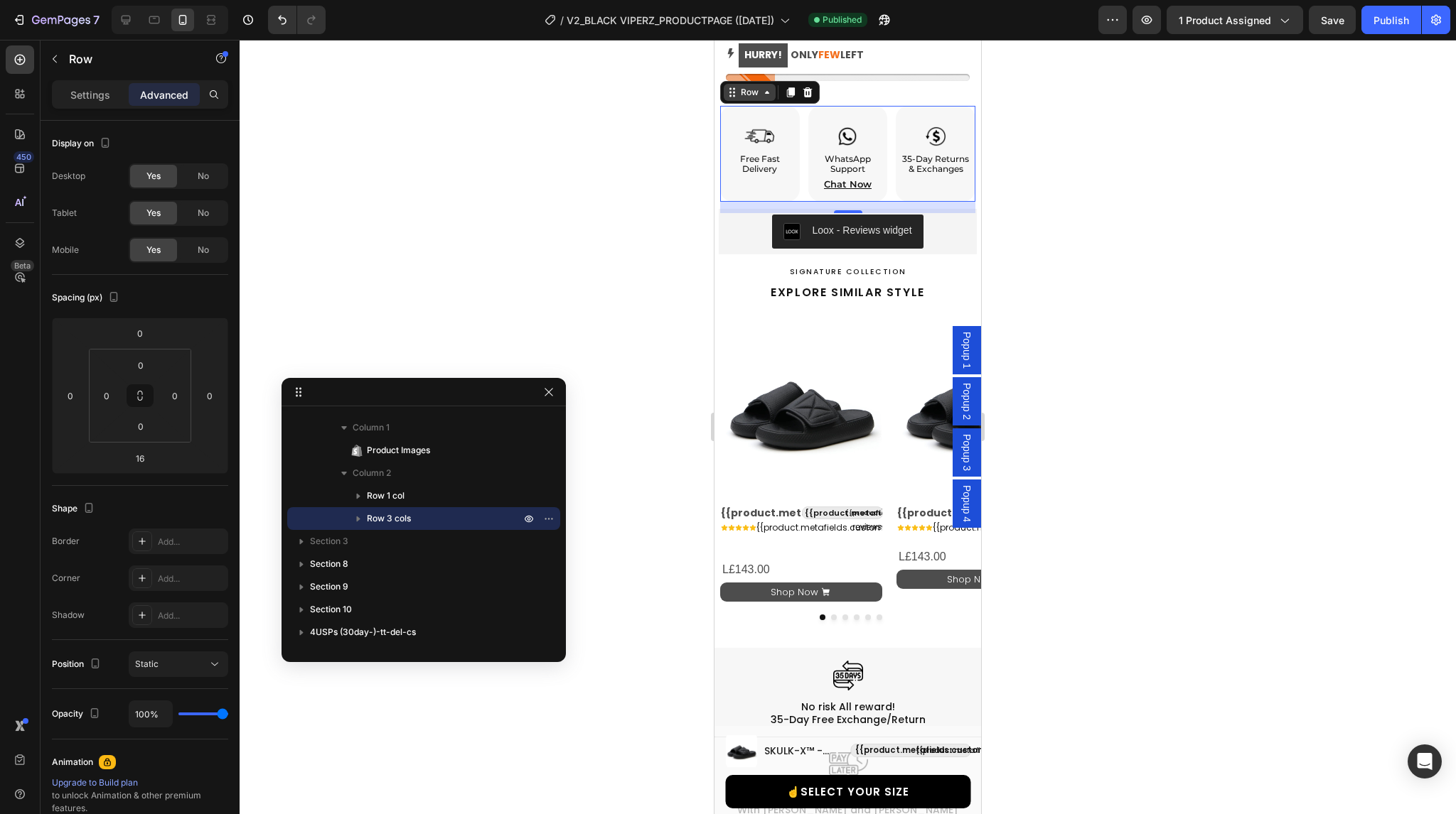
click at [766, 86] on icon at bounding box center [767, 92] width 12 height 12
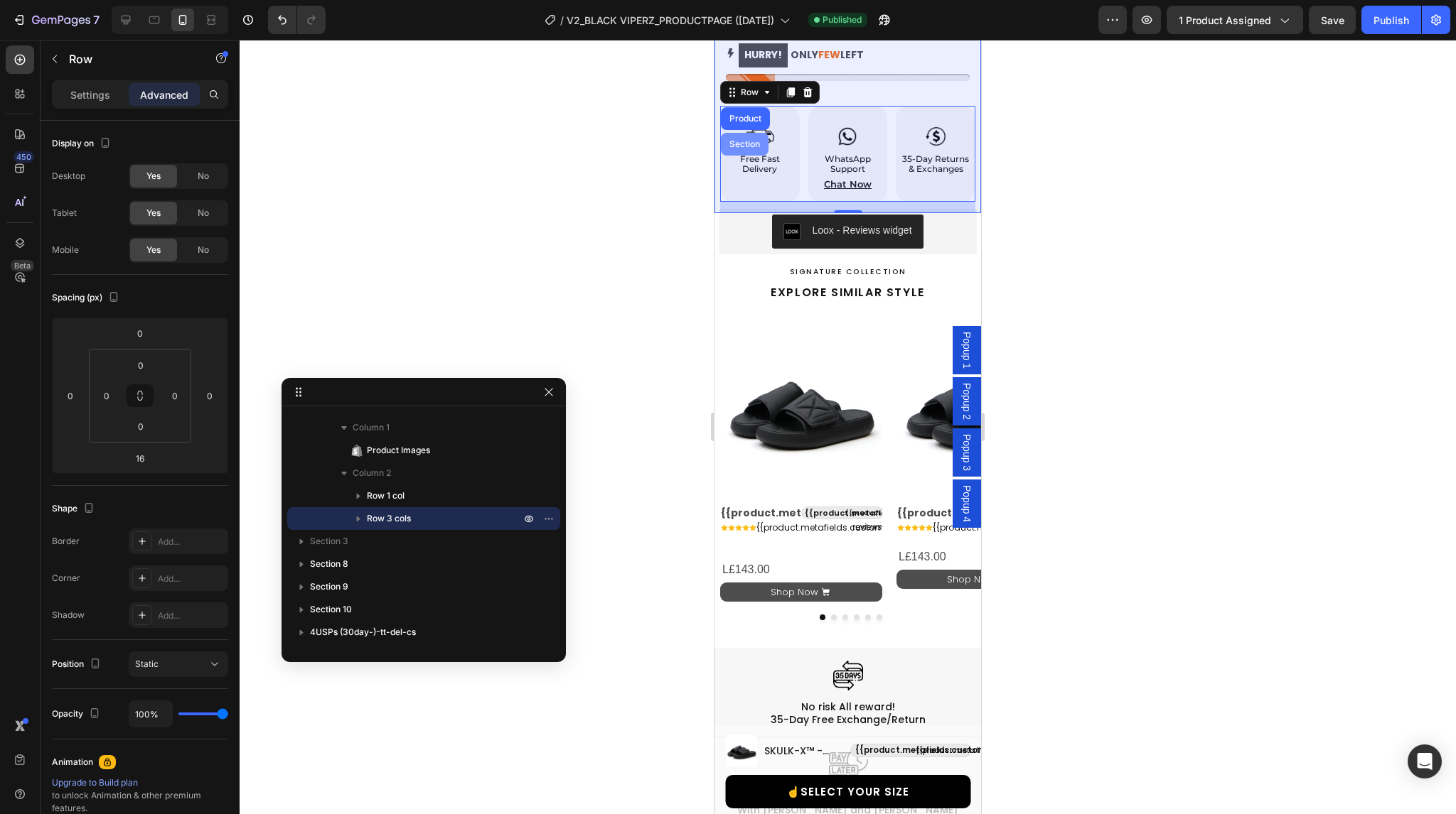
click at [753, 133] on div "Section" at bounding box center [744, 144] width 48 height 23
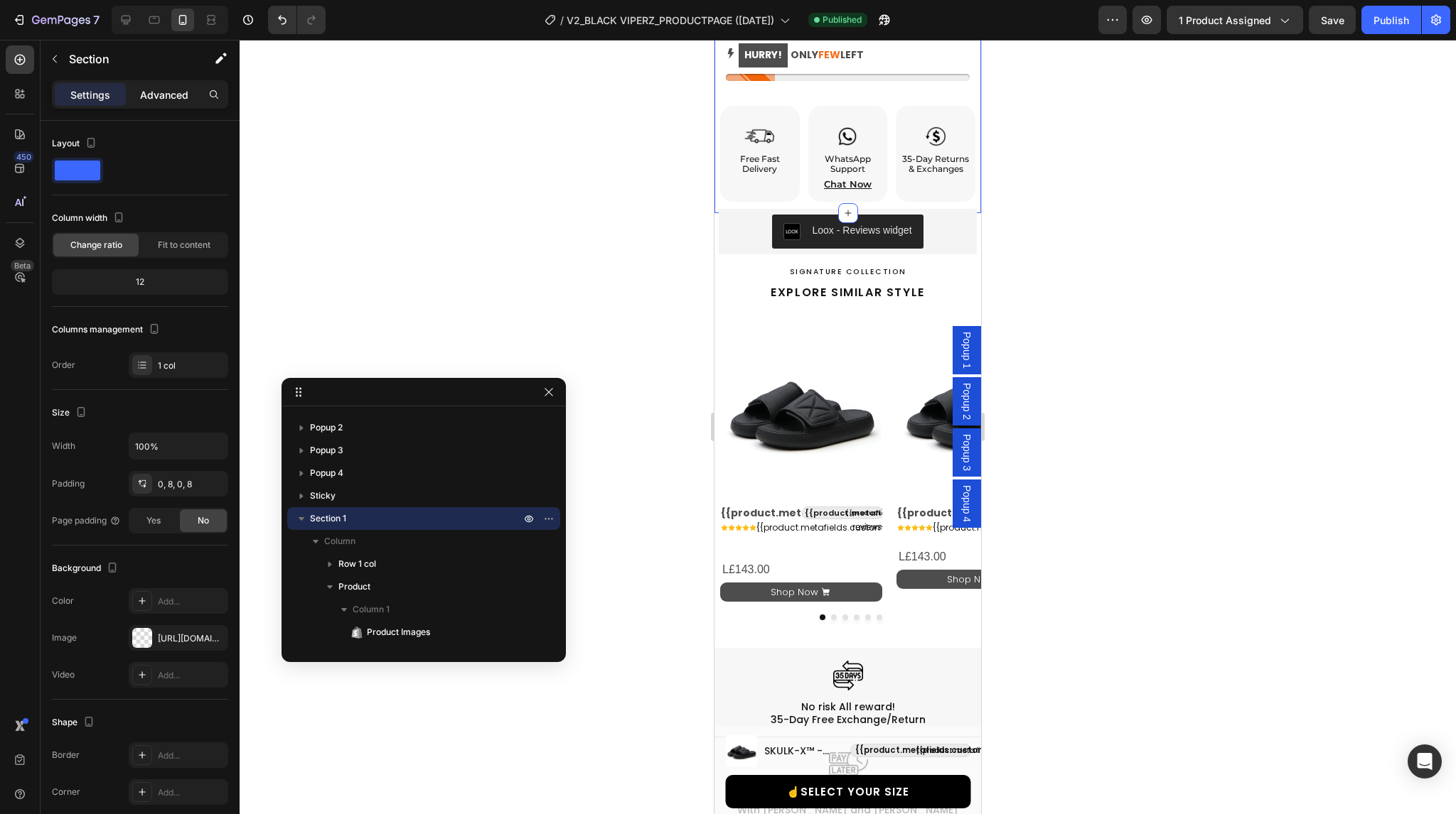
click at [169, 101] on p "Advanced" at bounding box center [164, 95] width 49 height 15
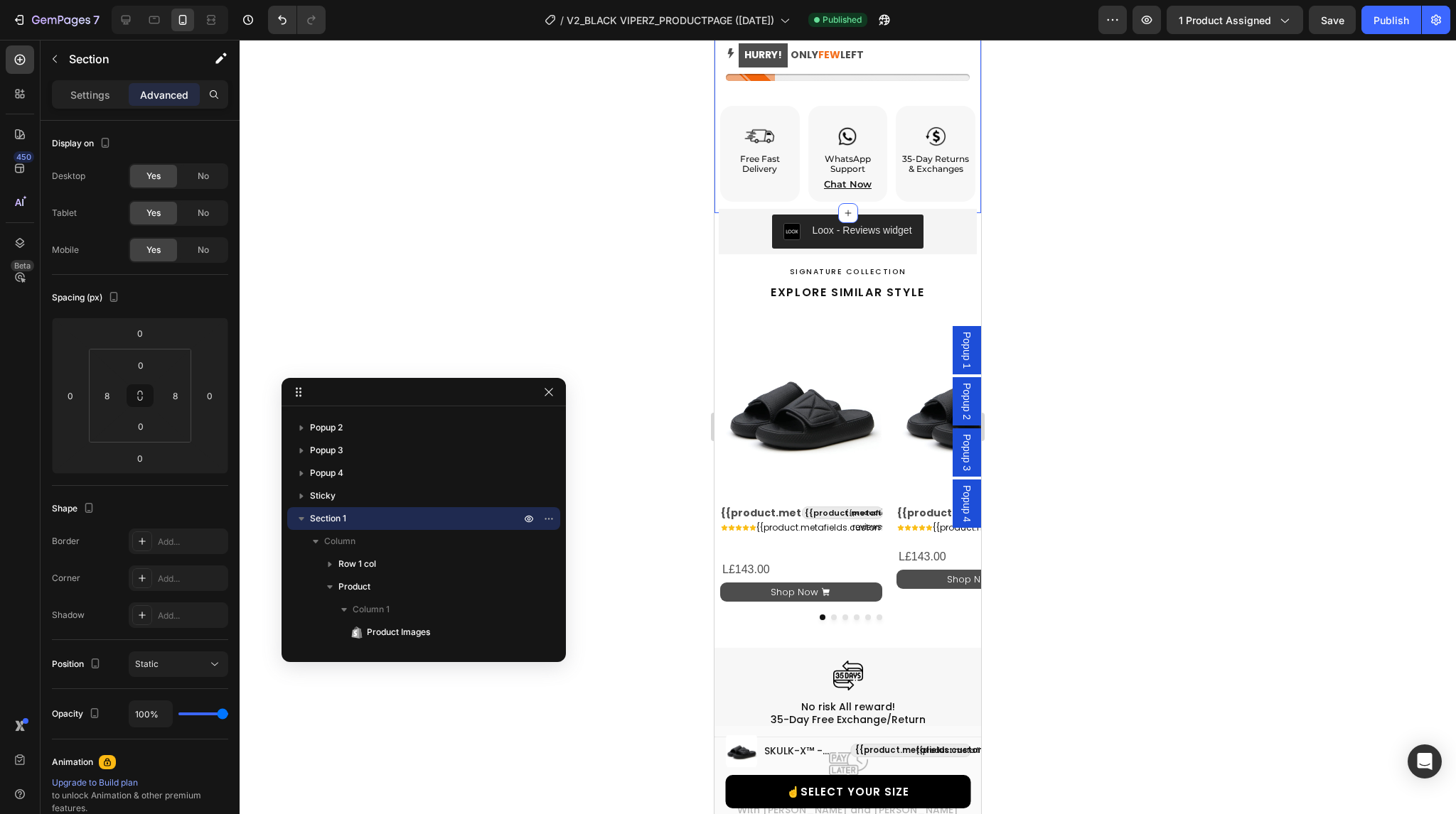
click at [169, 101] on p "Advanced" at bounding box center [164, 95] width 49 height 15
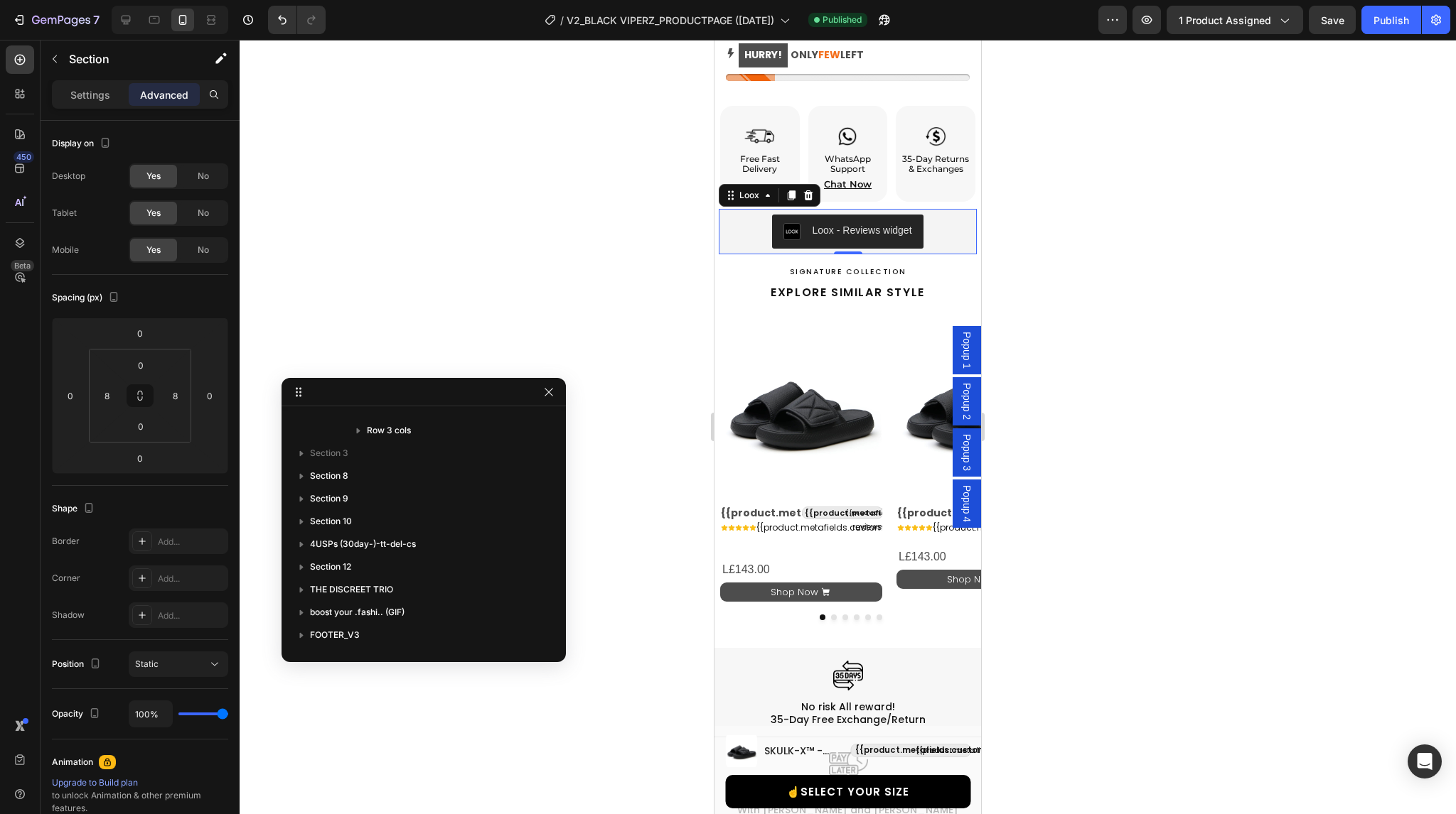
click at [744, 215] on div "Loox - Reviews widget" at bounding box center [848, 231] width 247 height 34
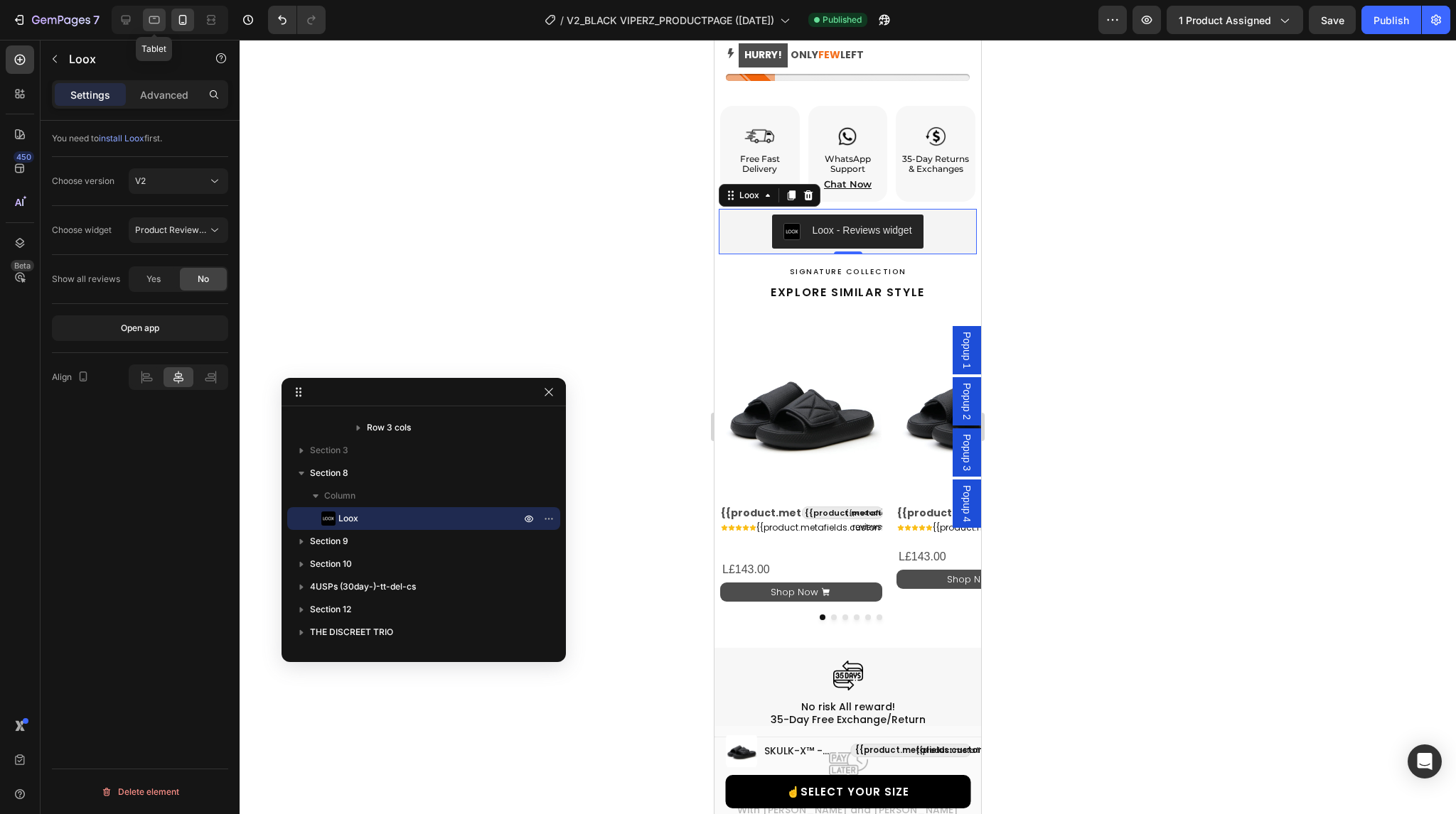
click at [147, 23] on icon at bounding box center [153, 19] width 14 height 14
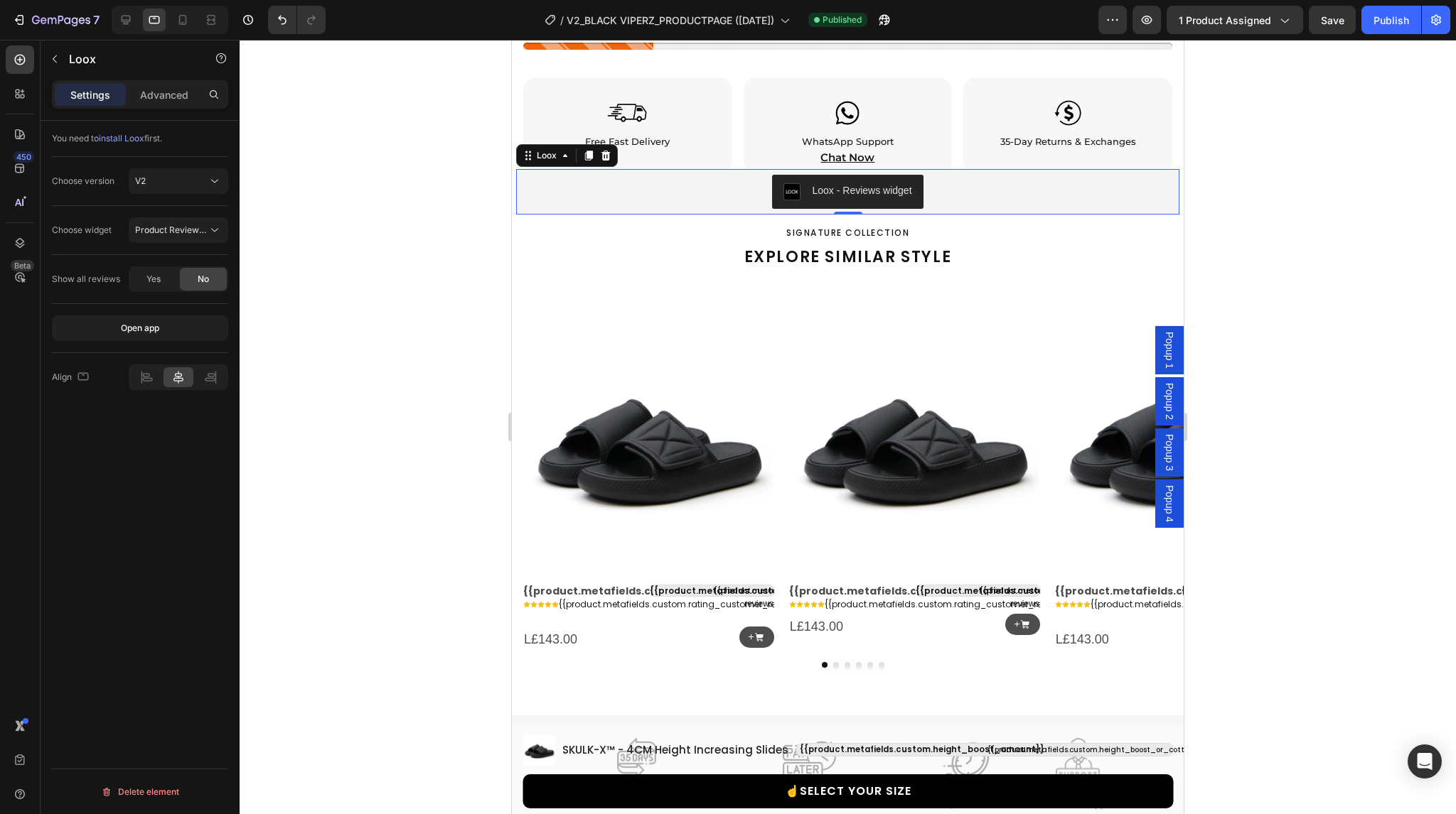
scroll to position [1962, 0]
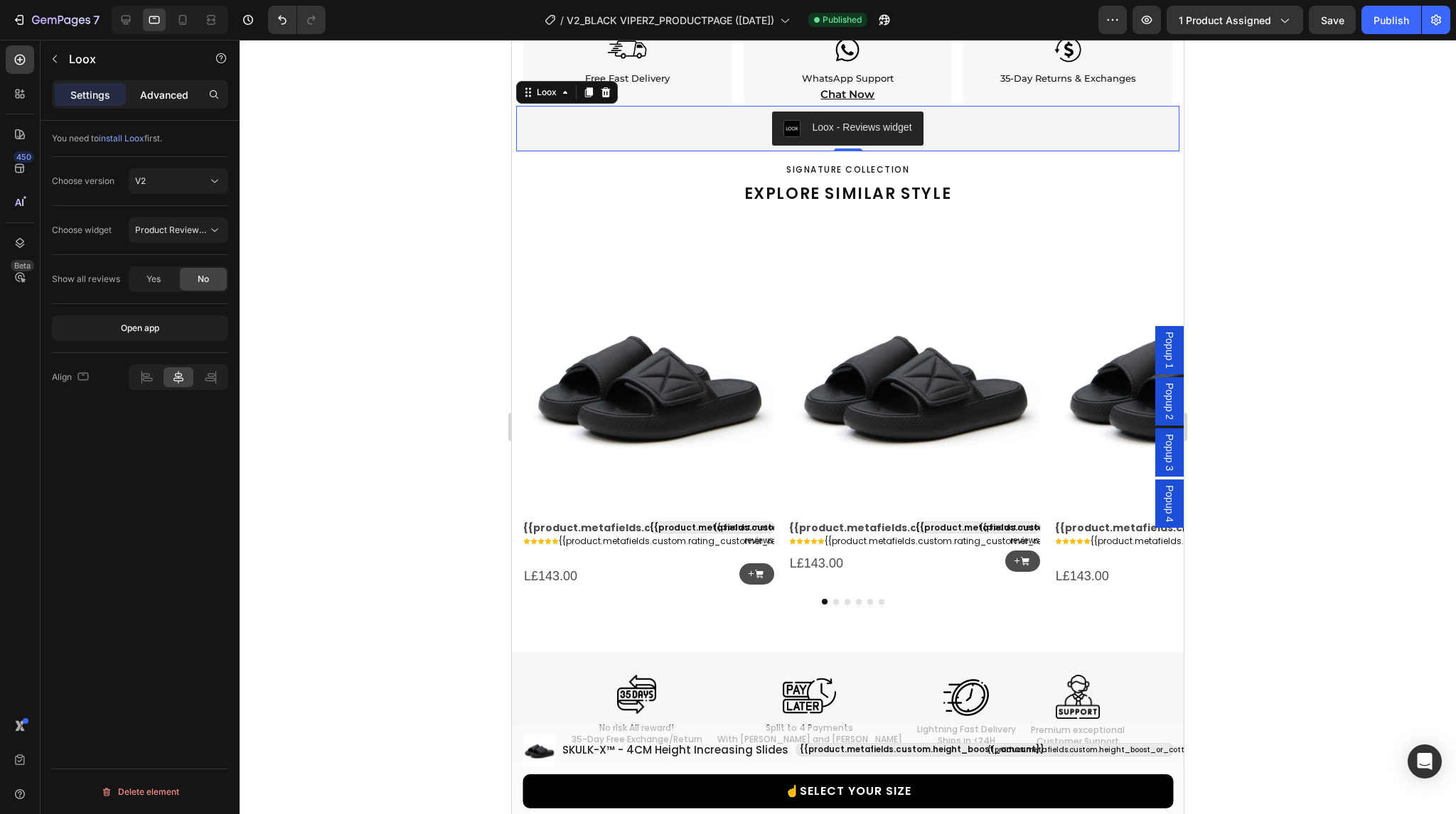
click at [174, 93] on p "Advanced" at bounding box center [164, 95] width 49 height 15
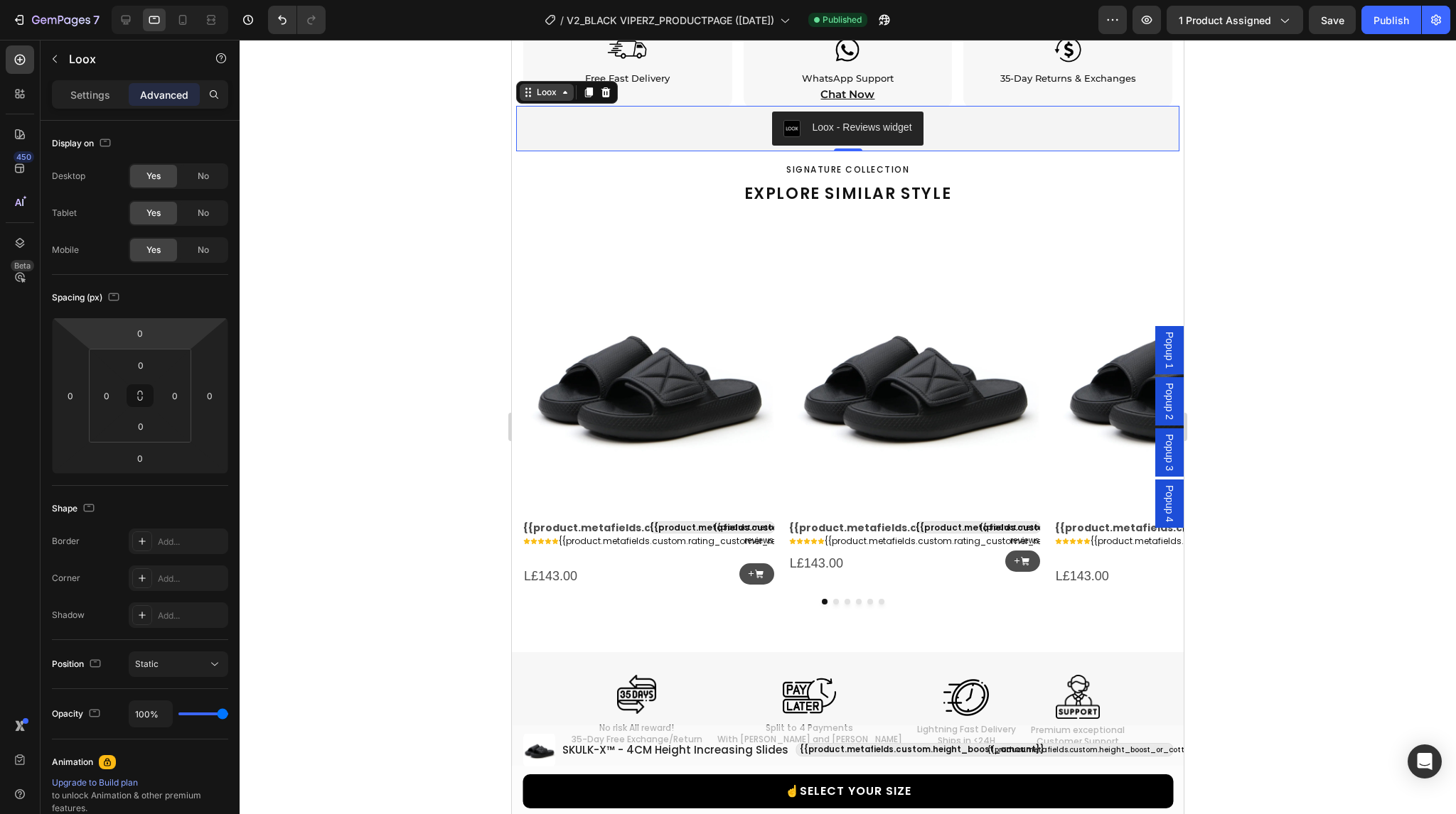
click at [558, 86] on div "Loox" at bounding box center [547, 92] width 26 height 13
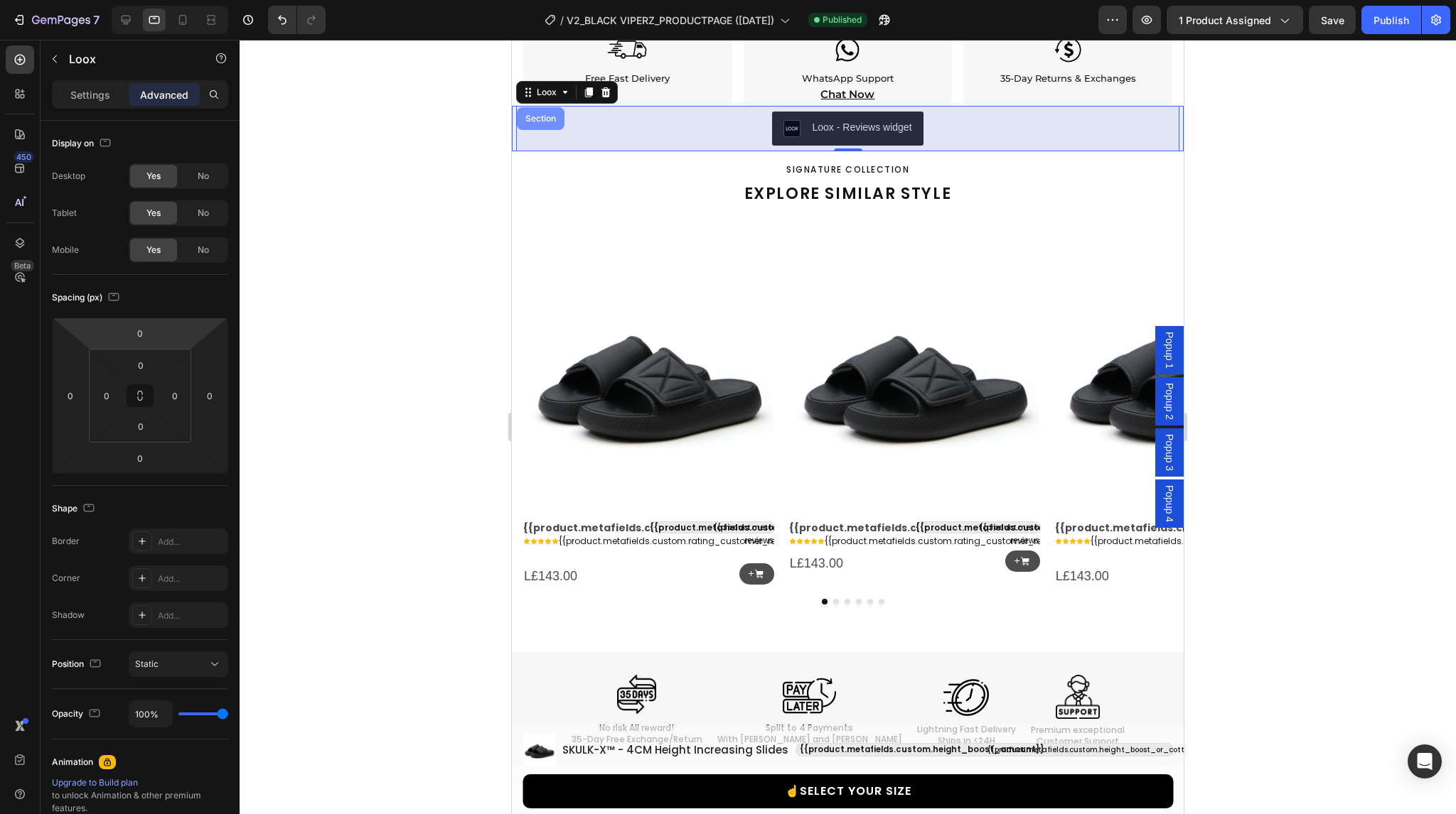
click at [546, 114] on div "Section" at bounding box center [540, 118] width 36 height 8
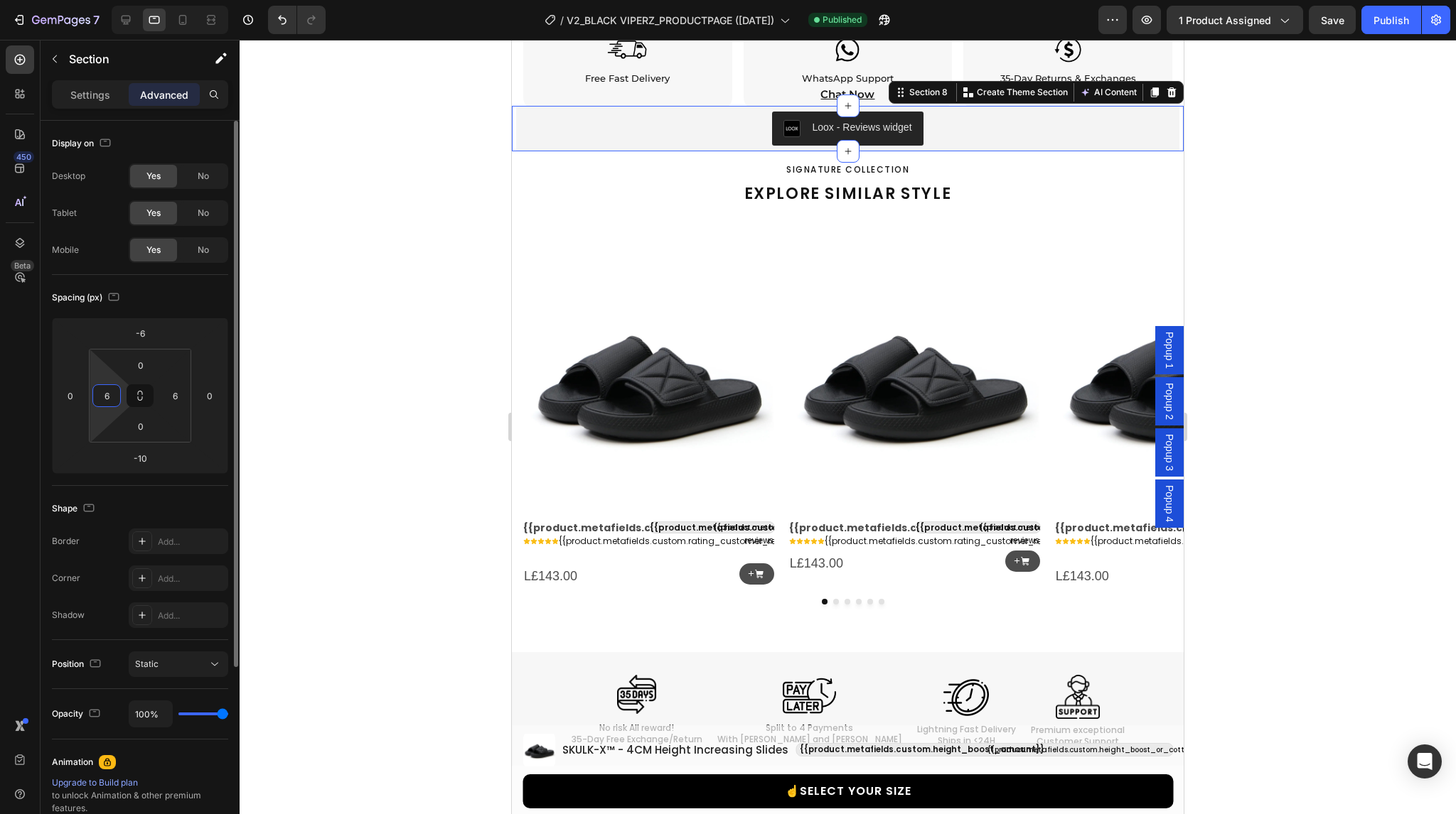
click at [114, 402] on input "6" at bounding box center [106, 395] width 21 height 21
type input "5"
click at [174, 395] on input "6" at bounding box center [174, 395] width 21 height 21
type input "5"
click at [1355, 130] on div at bounding box center [848, 427] width 1216 height 775
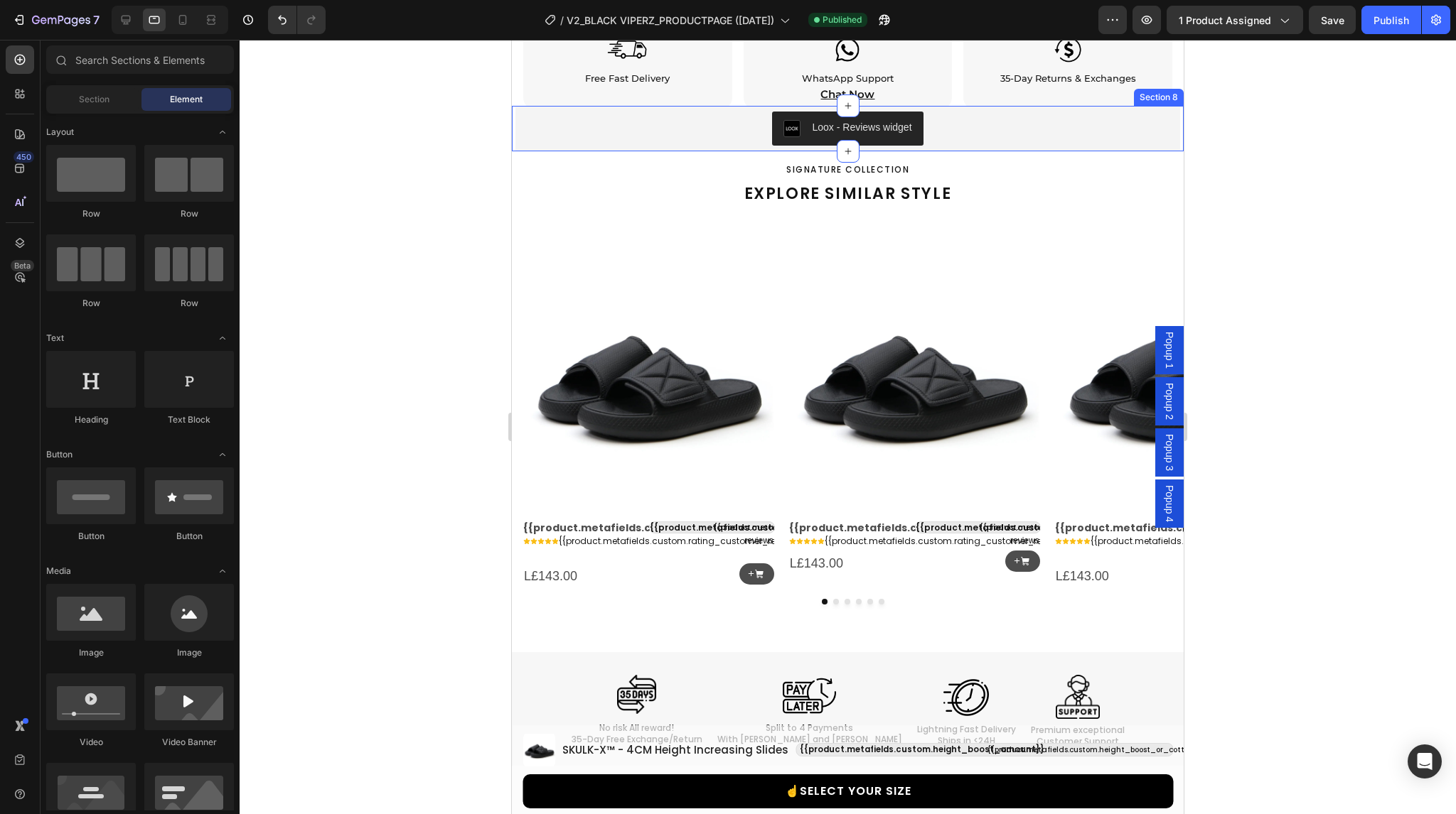
click at [513, 111] on div "Loox - Reviews widget Loox Section 8" at bounding box center [847, 128] width 672 height 45
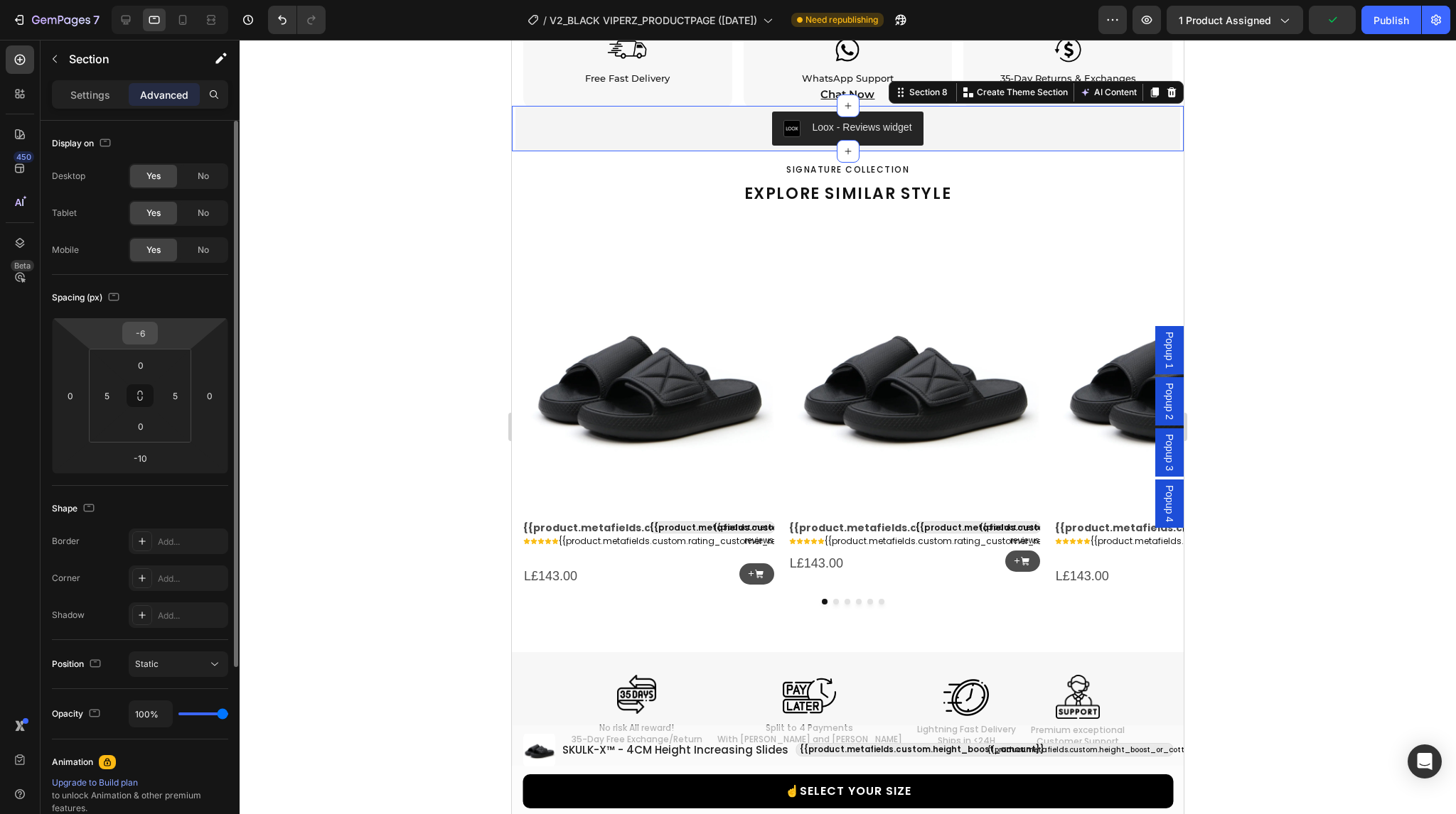
click at [137, 335] on input "-6" at bounding box center [140, 333] width 29 height 21
type input "-8"
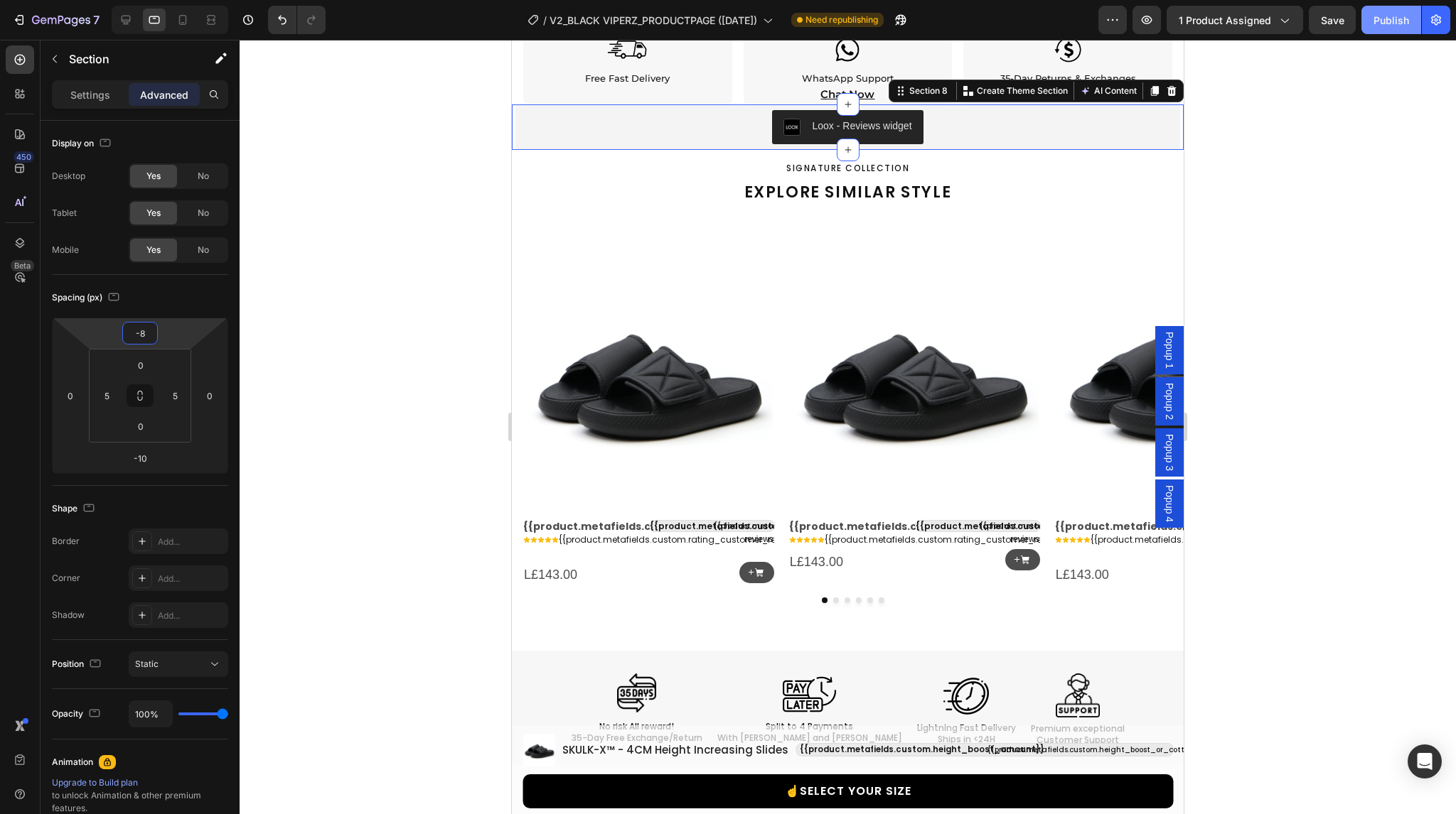
click at [1399, 24] on div "Publish" at bounding box center [1391, 20] width 35 height 15
click at [185, 17] on icon at bounding box center [183, 20] width 8 height 10
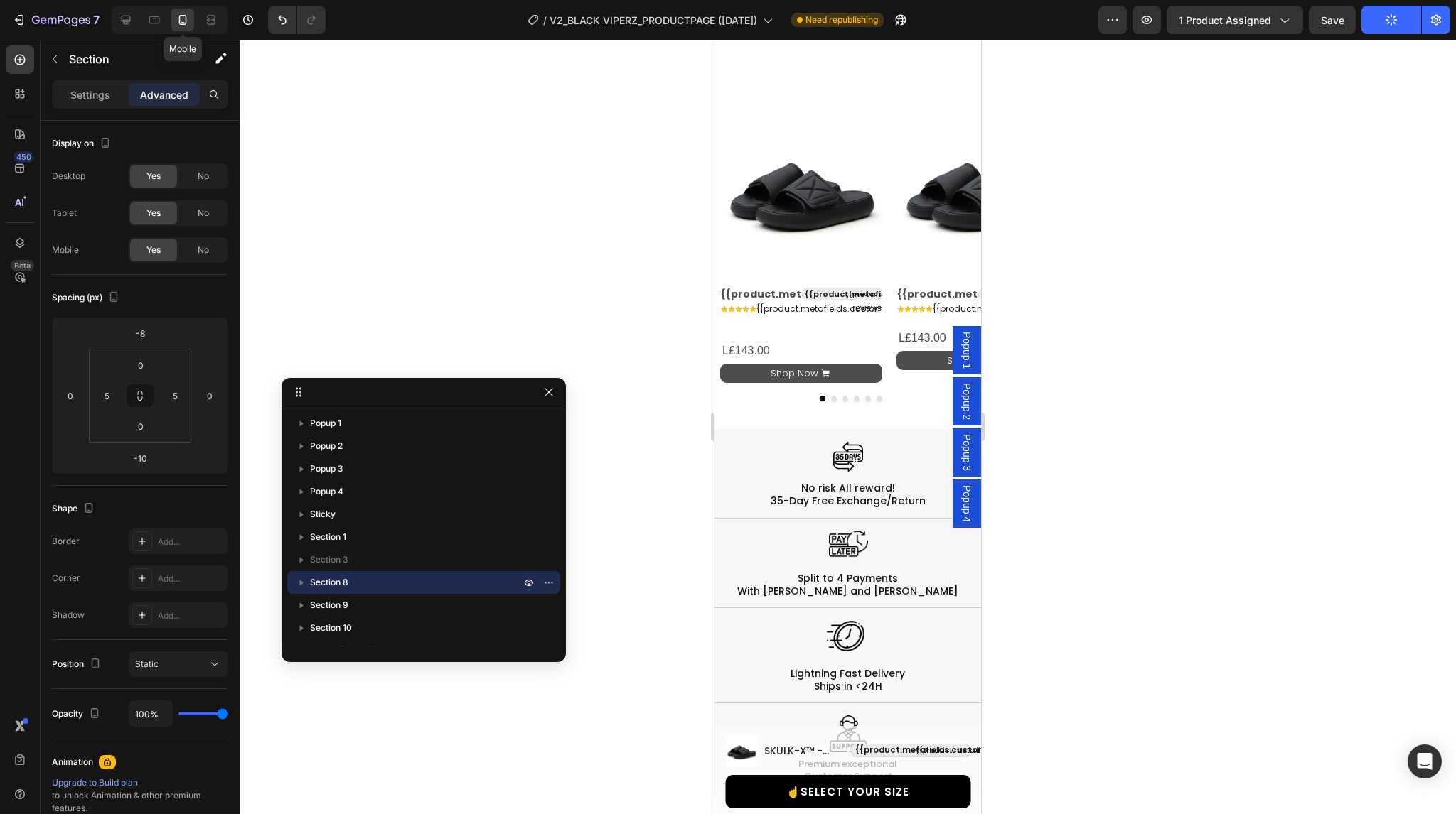
select select "38-39"
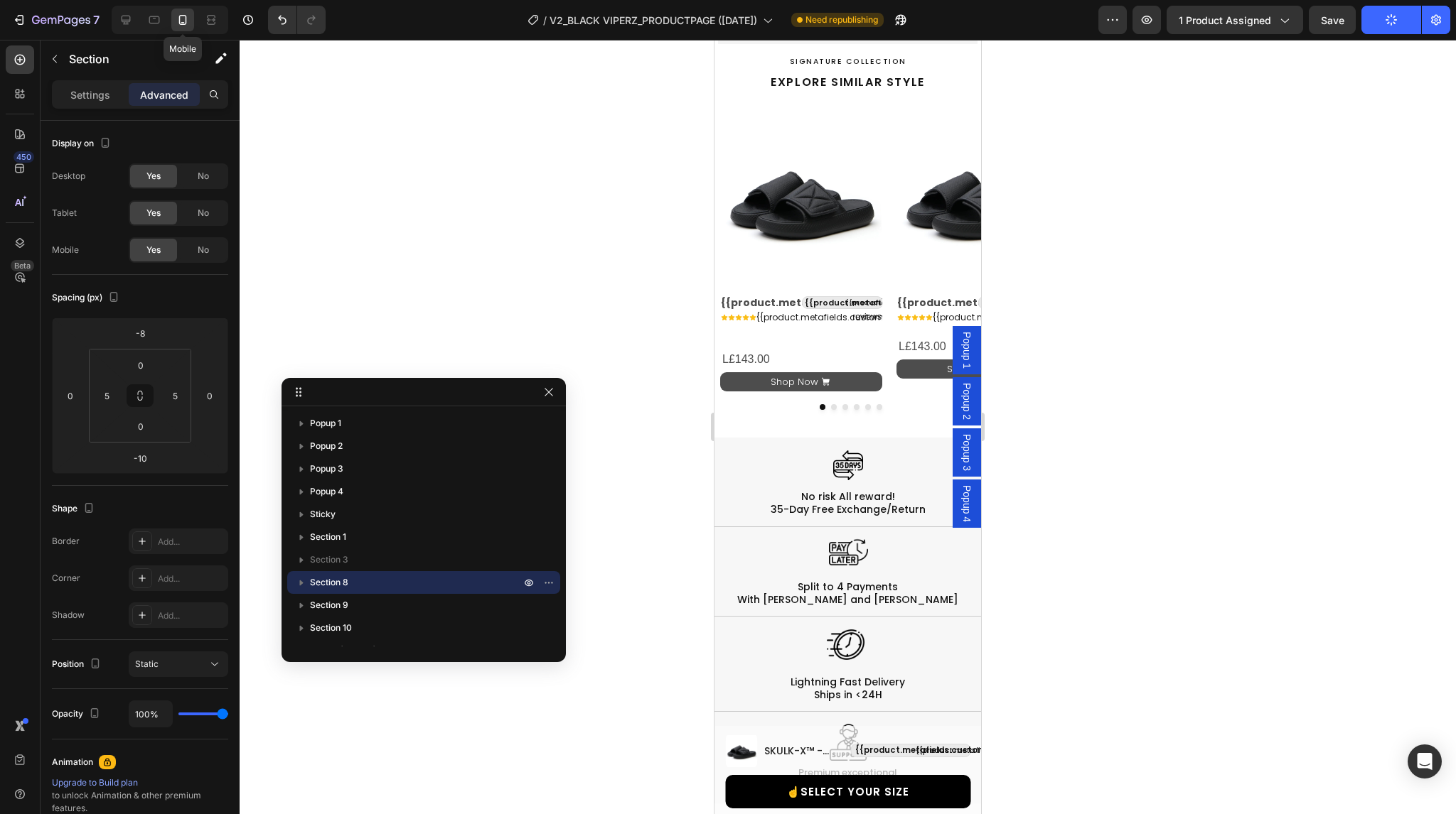
scroll to position [1518, 0]
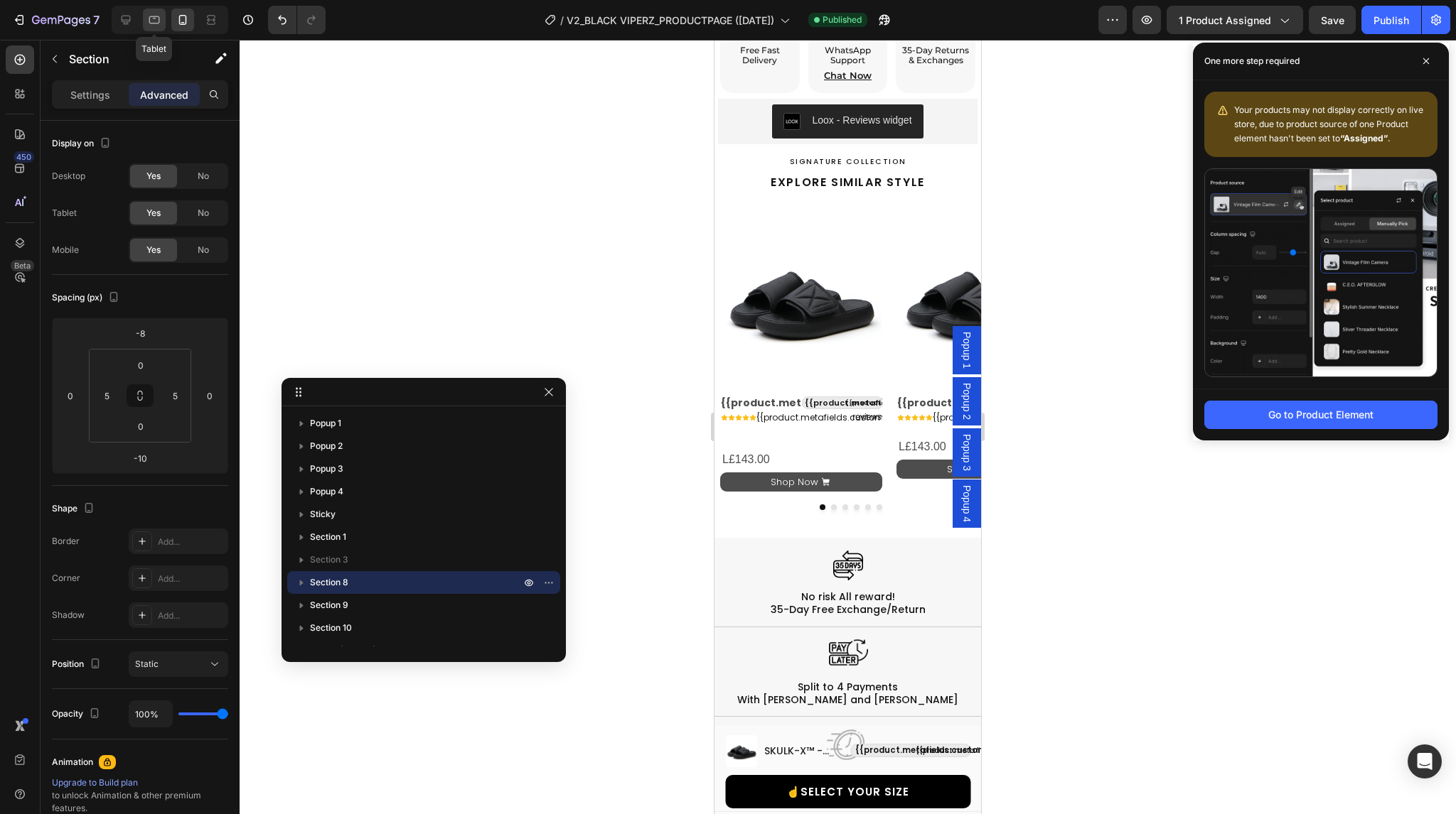
click at [153, 20] on icon at bounding box center [153, 19] width 14 height 14
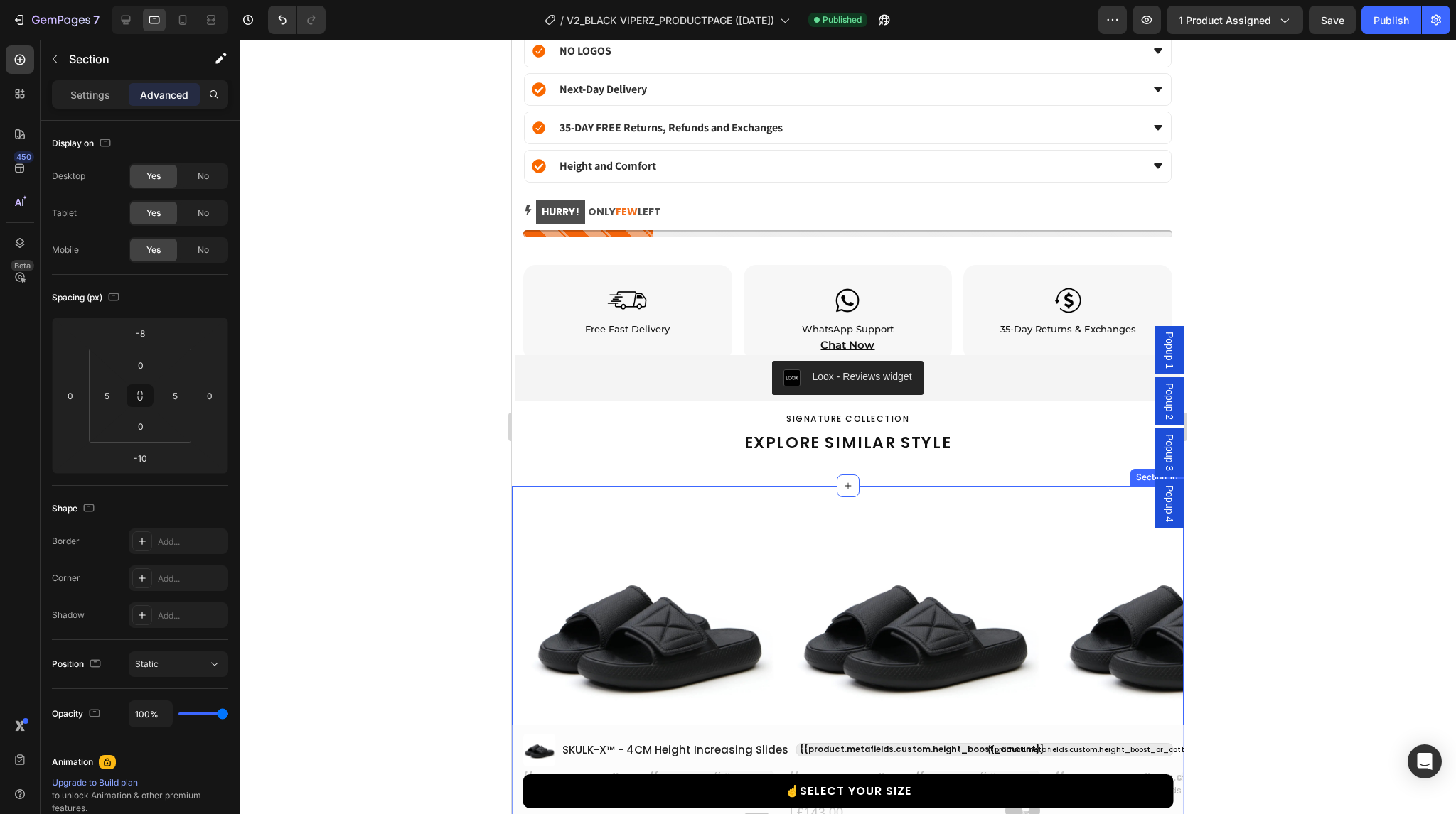
scroll to position [1709, 0]
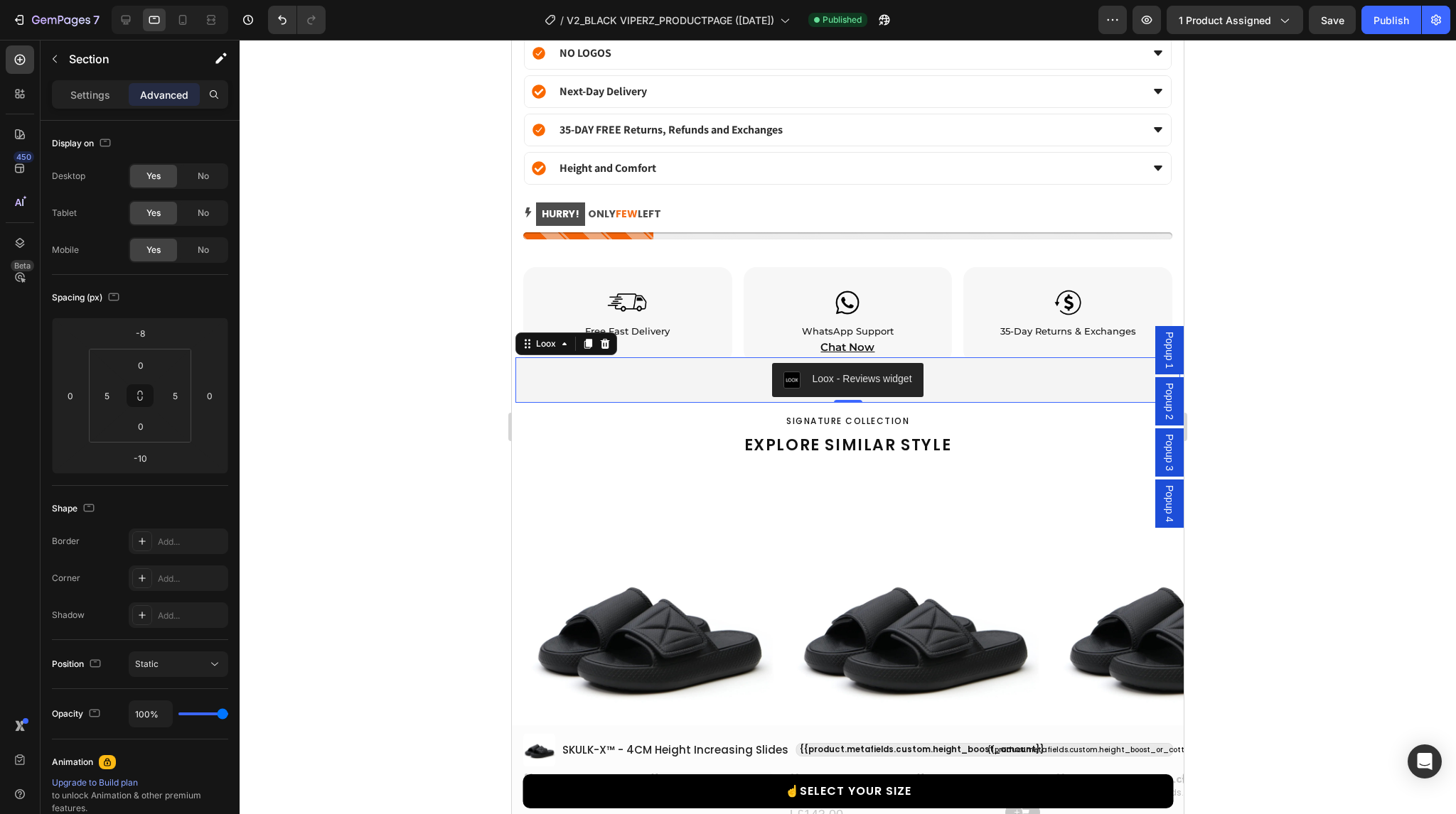
click at [517, 357] on div "Loox - Reviews widget" at bounding box center [848, 380] width 665 height 45
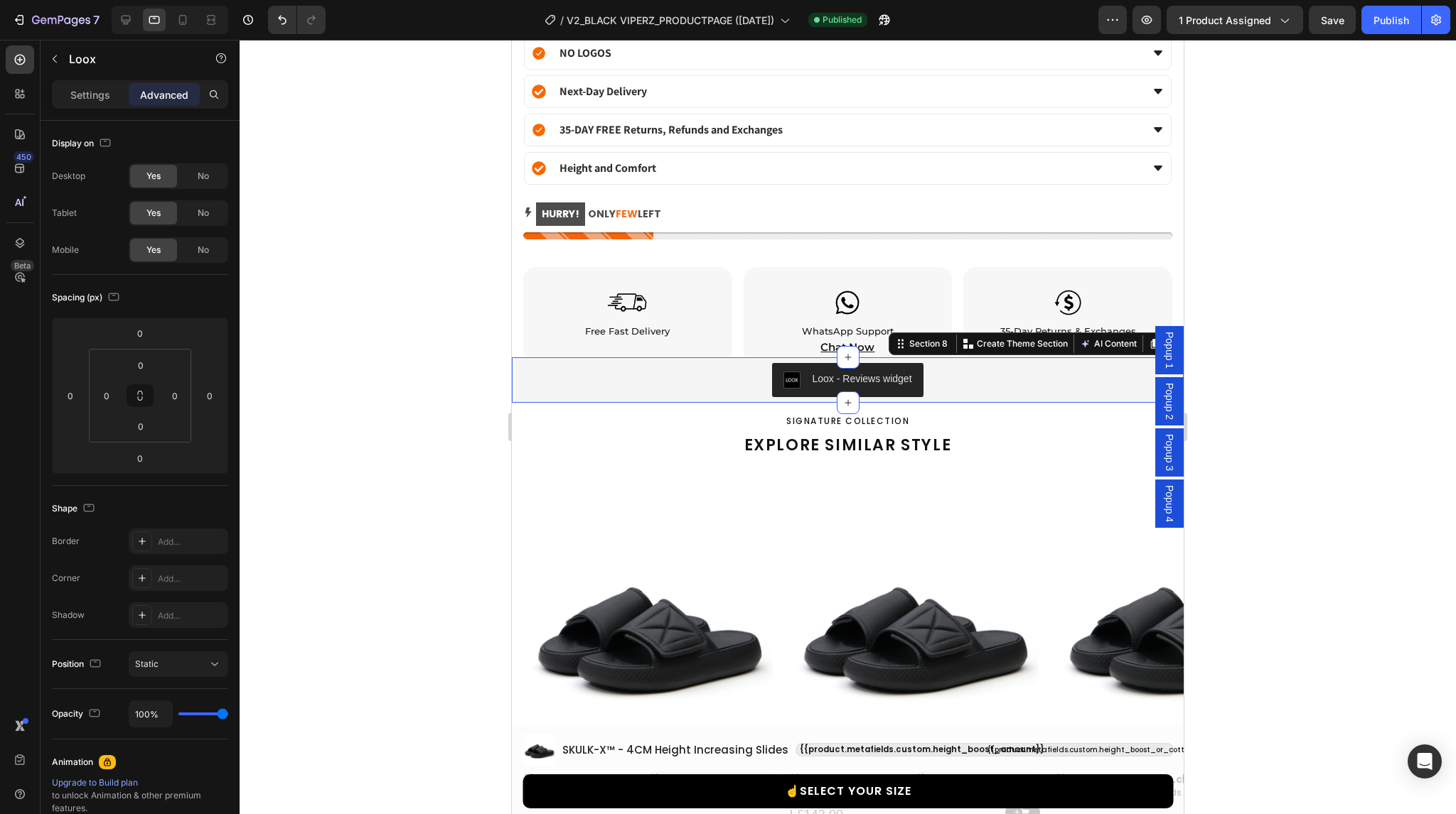
click at [514, 357] on div "Loox - Reviews widget Loox Section 8 You can create reusable sections Create Th…" at bounding box center [847, 380] width 672 height 45
click at [148, 459] on input "-10" at bounding box center [140, 458] width 29 height 21
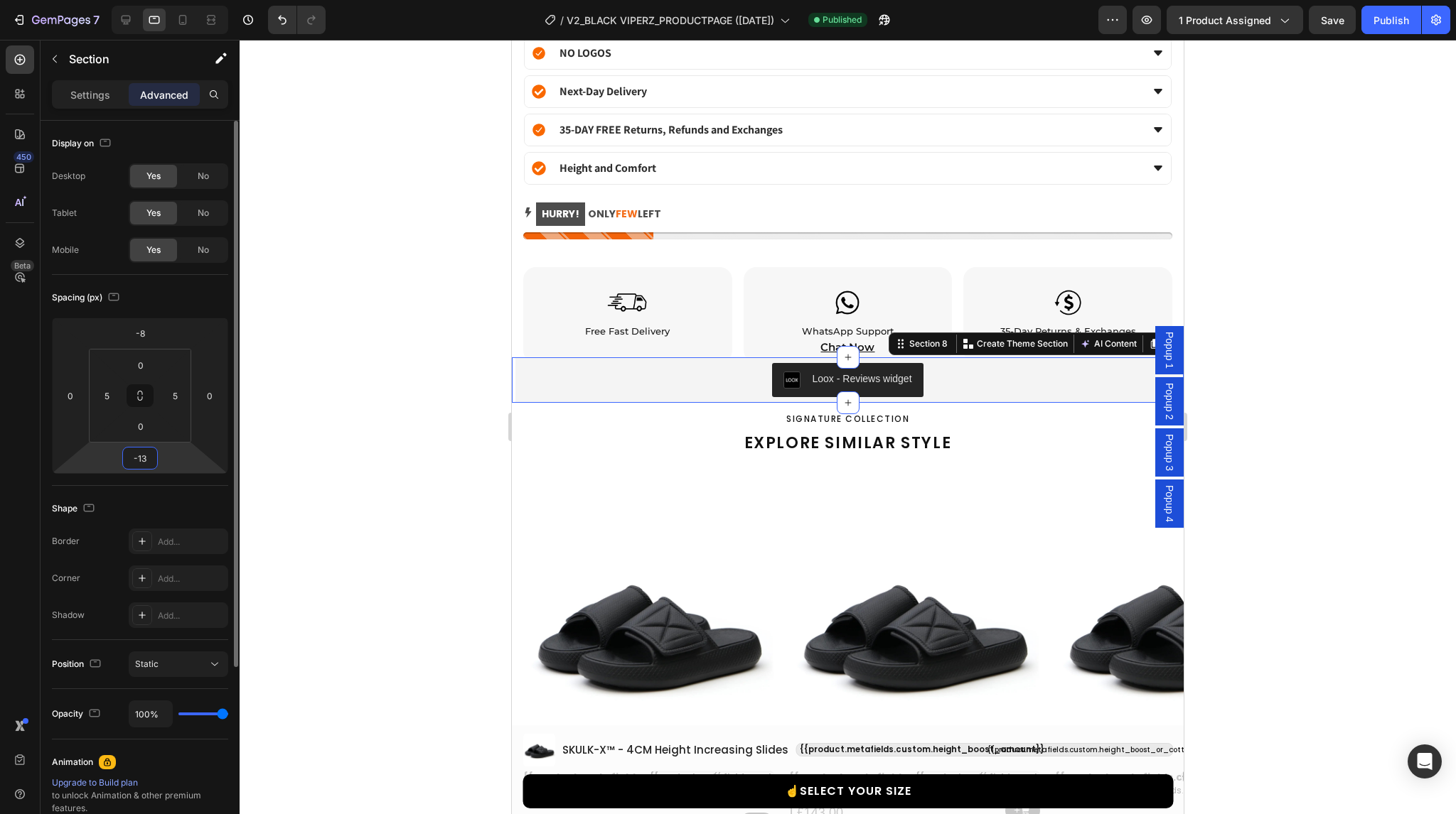
type input "-14"
click at [109, 399] on input "5" at bounding box center [106, 395] width 21 height 21
type input "4"
click at [171, 392] on input "5" at bounding box center [174, 395] width 21 height 21
type input "4"
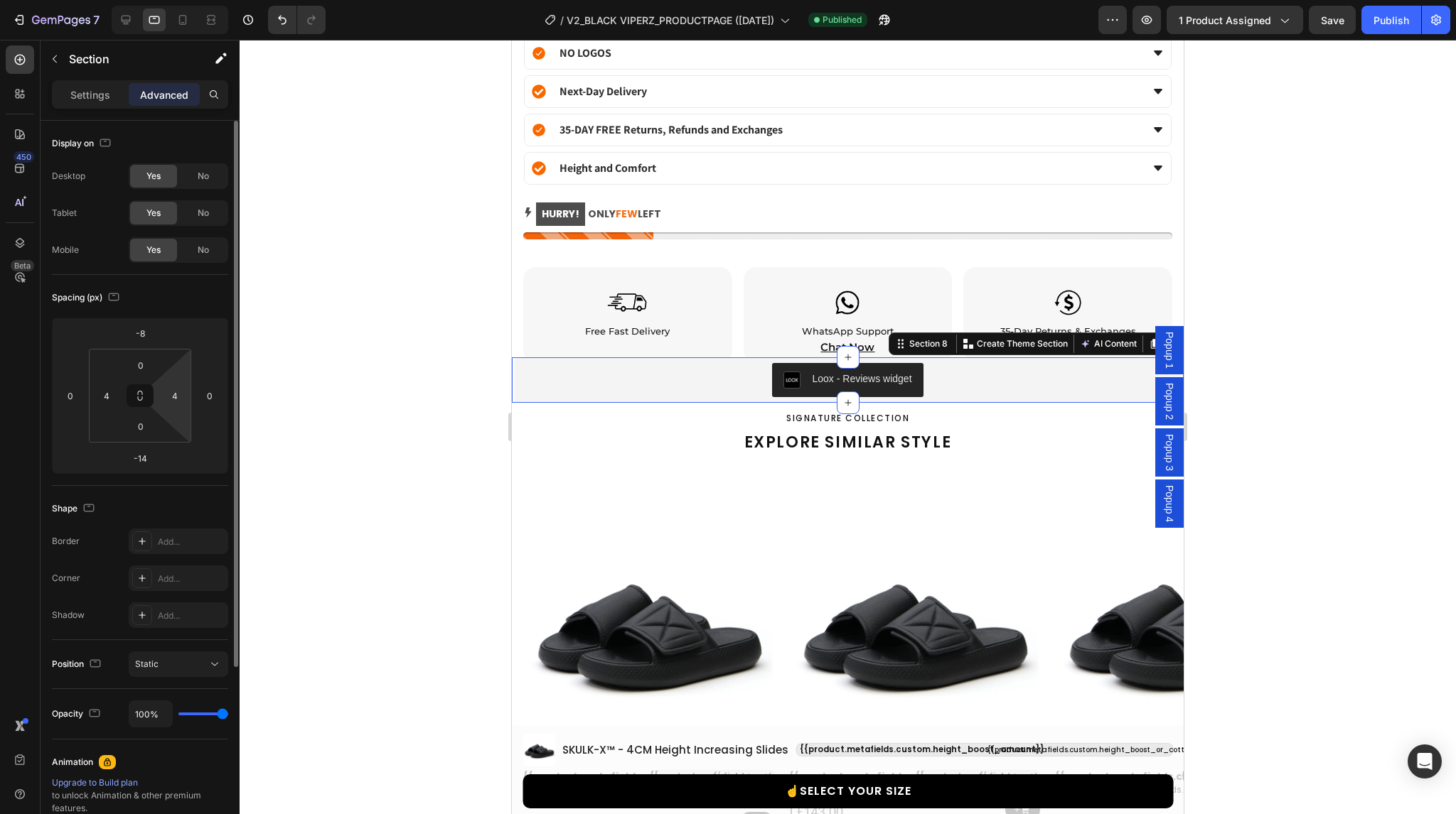
click at [205, 294] on div "Spacing (px)" at bounding box center [140, 298] width 176 height 23
click at [1407, 19] on div "Publish" at bounding box center [1391, 20] width 35 height 15
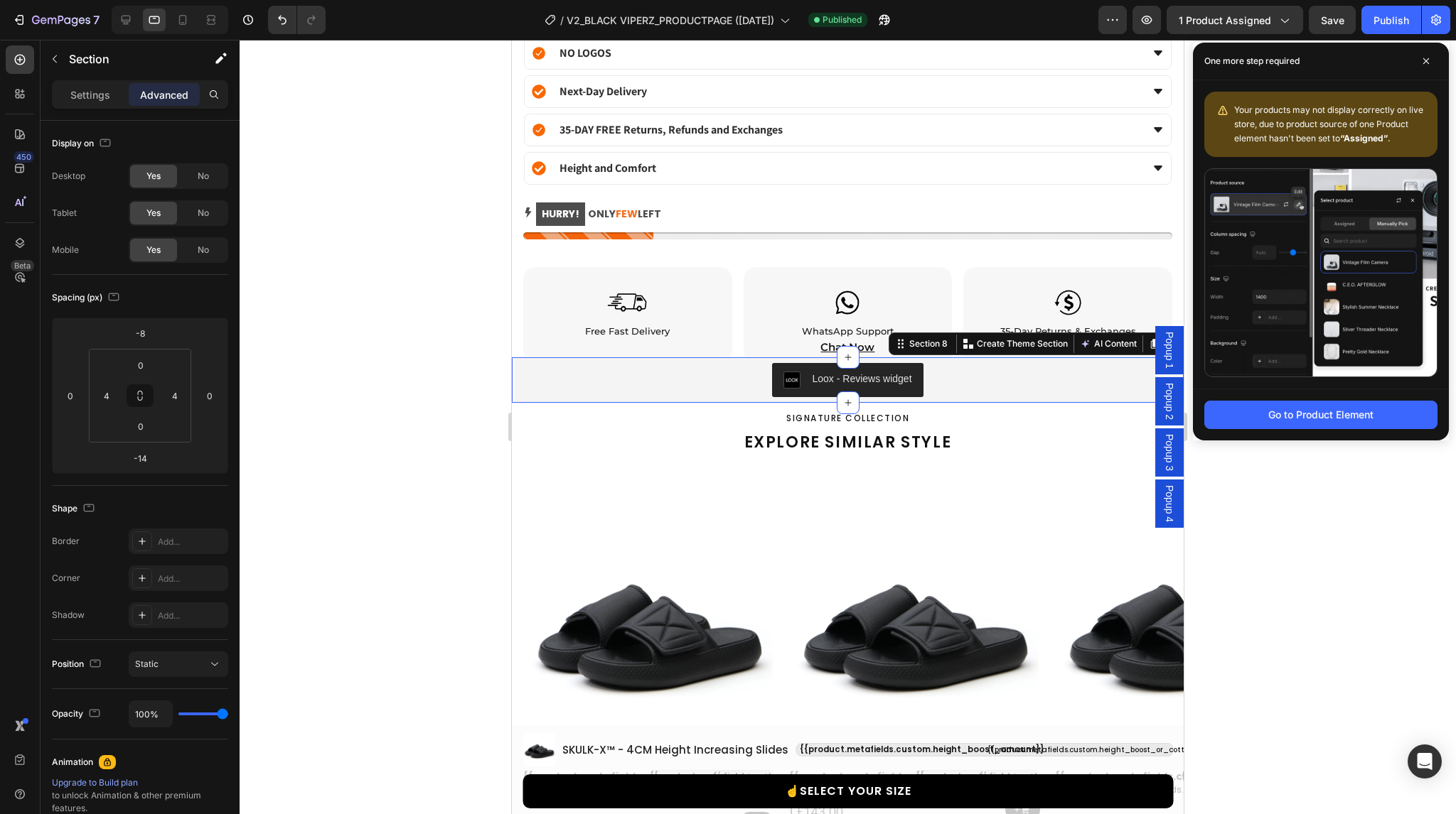
click at [512, 357] on div "Loox - Reviews widget Loox Section 8 You can create reusable sections Create Th…" at bounding box center [847, 380] width 672 height 45
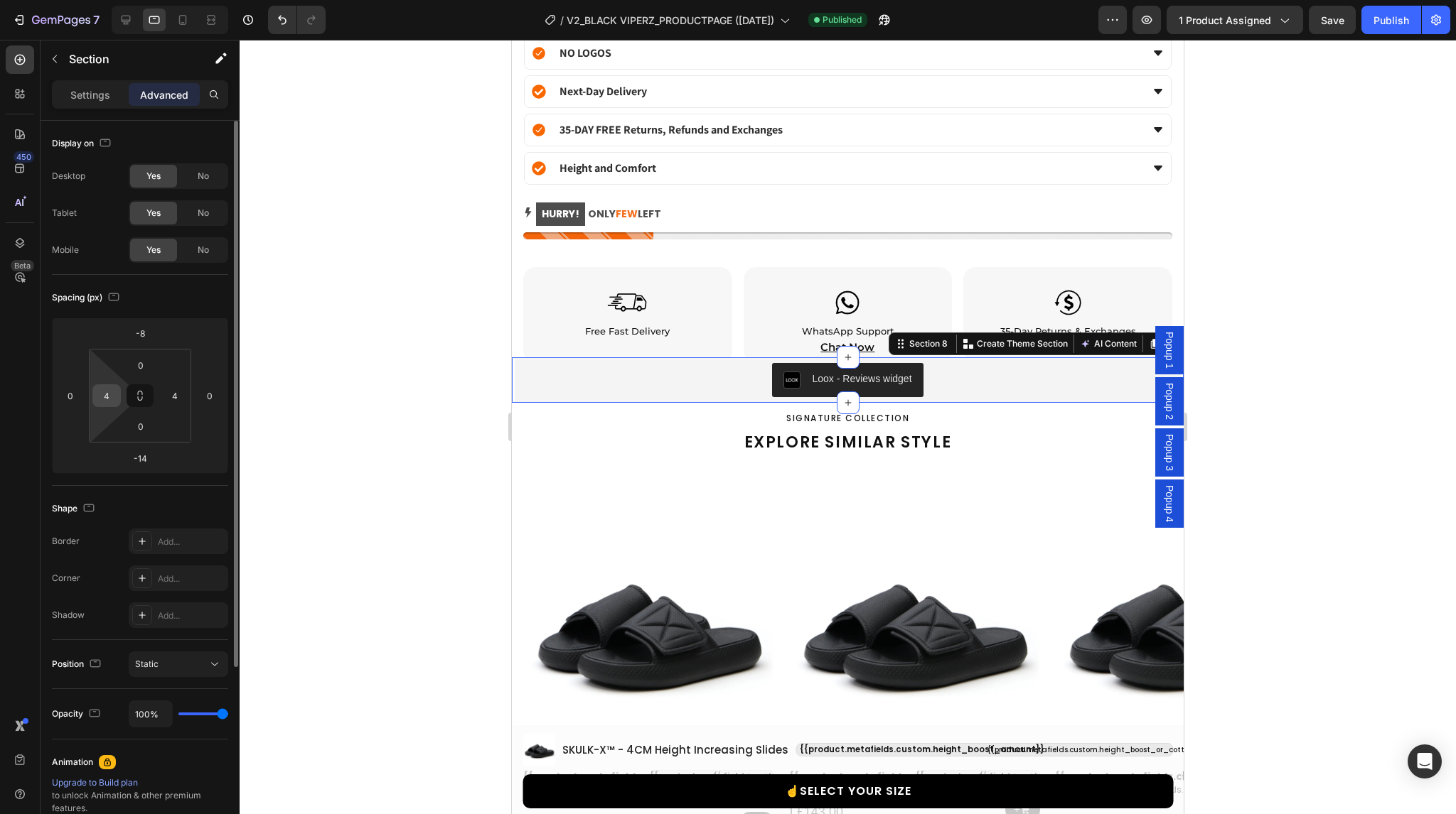
click at [108, 396] on input "4" at bounding box center [106, 395] width 21 height 21
type input "5"
click at [176, 393] on input "4" at bounding box center [174, 395] width 21 height 21
type input "5"
click at [148, 459] on input "-14" at bounding box center [140, 458] width 29 height 21
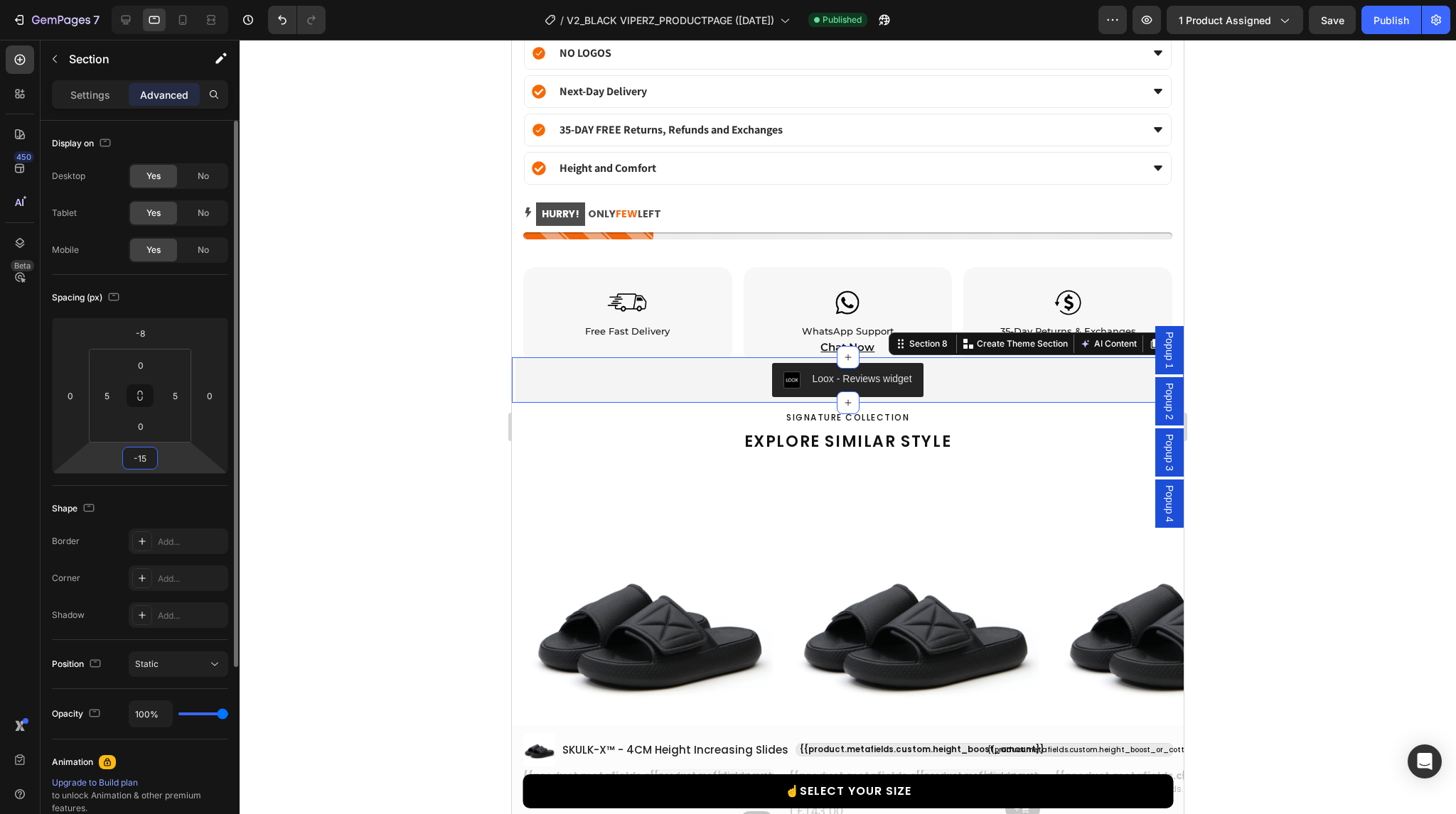
type input "-16"
click at [125, 25] on icon at bounding box center [126, 19] width 14 height 14
type input "0"
type input "-8"
type input "22"
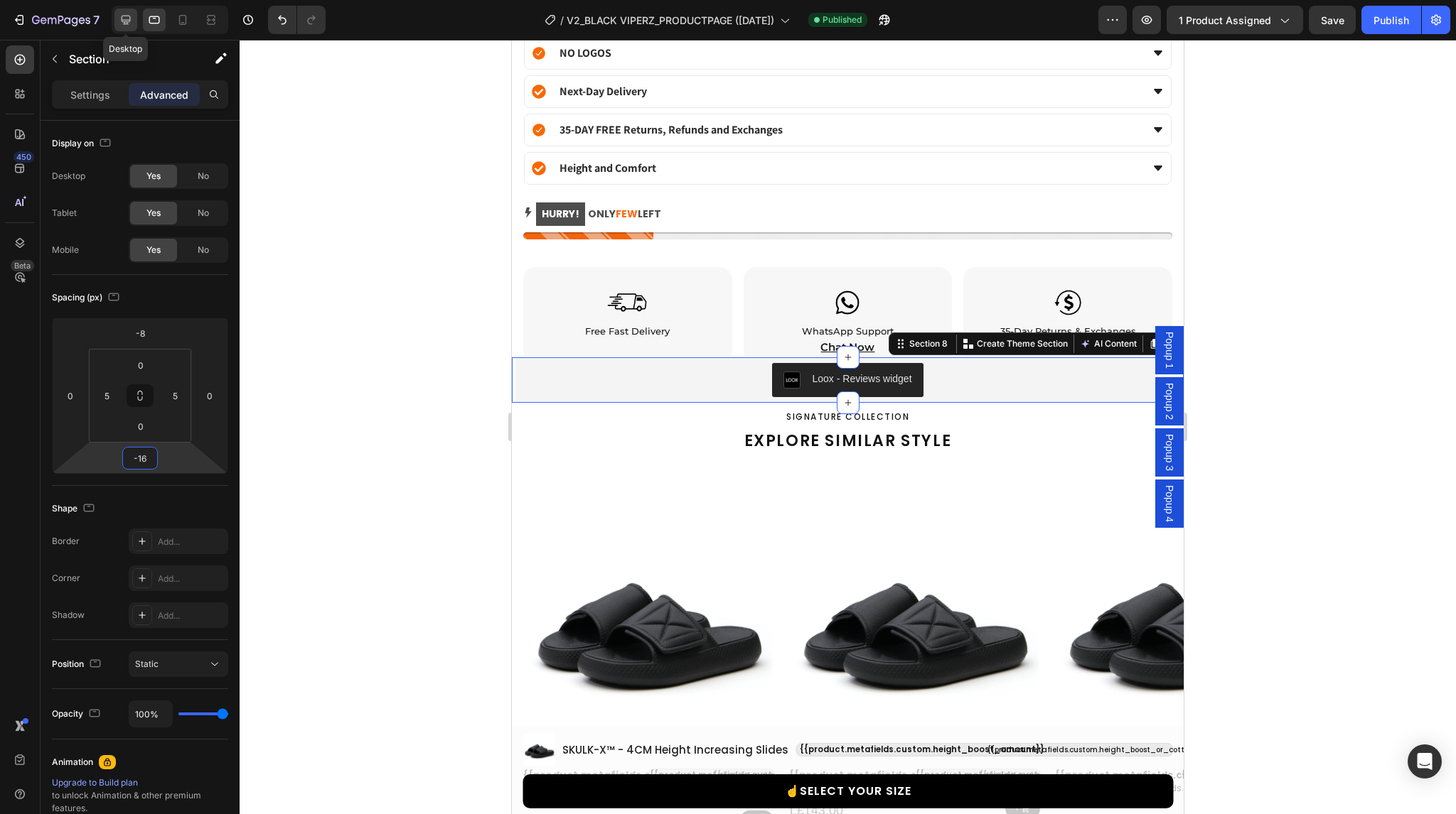
type input "0"
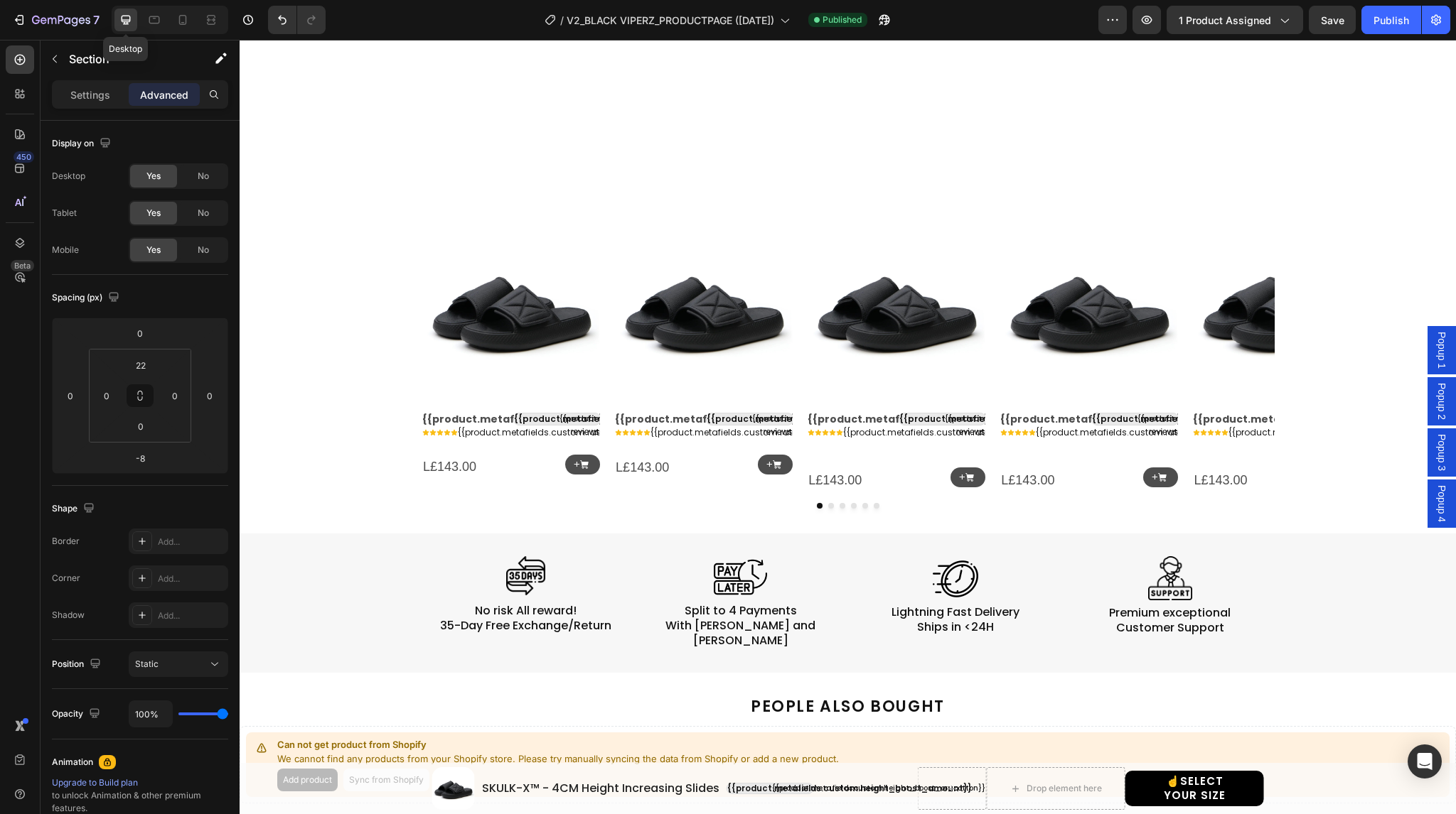
scroll to position [1106, 0]
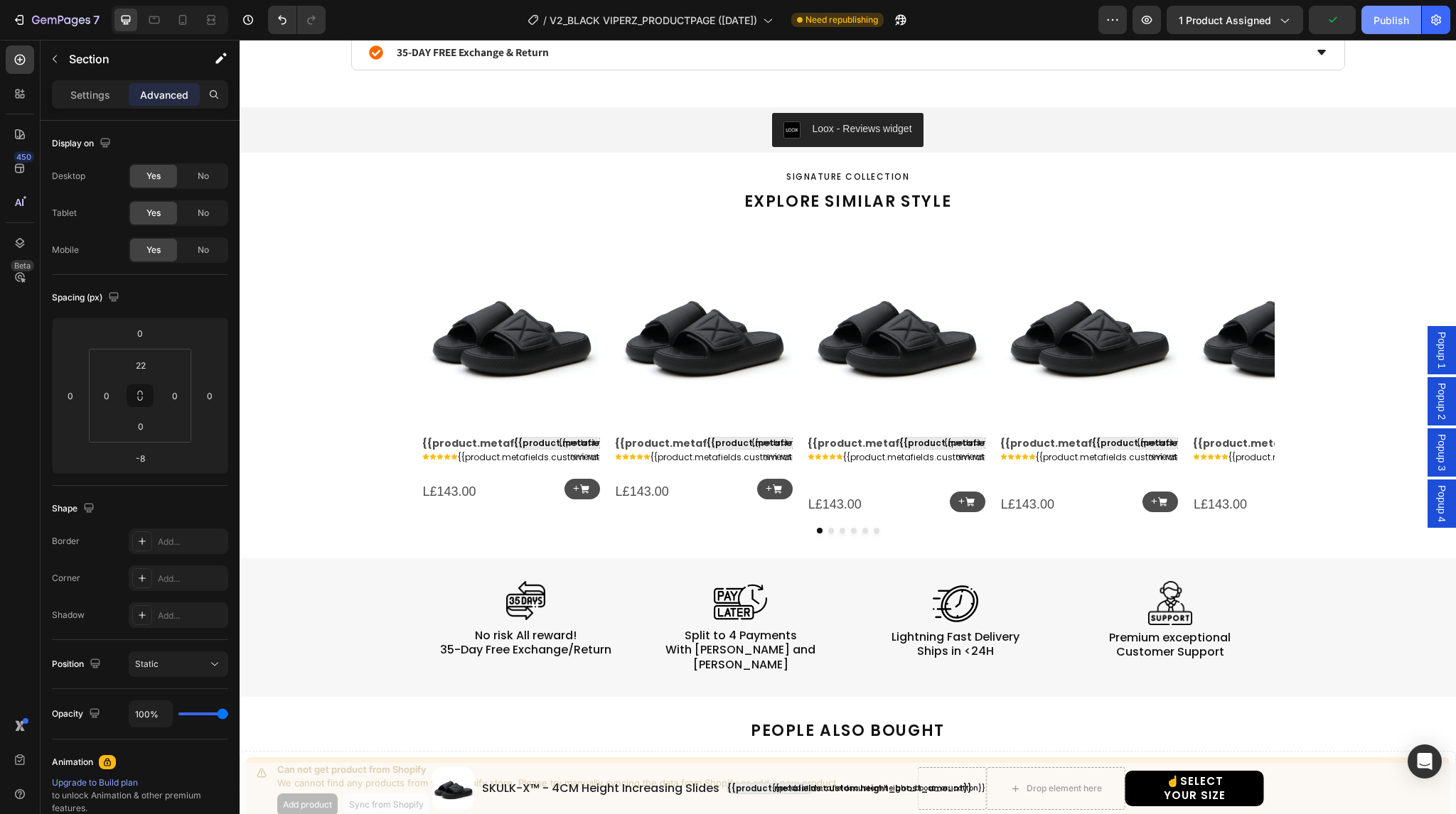
click at [1387, 17] on div "Publish" at bounding box center [1391, 20] width 35 height 15
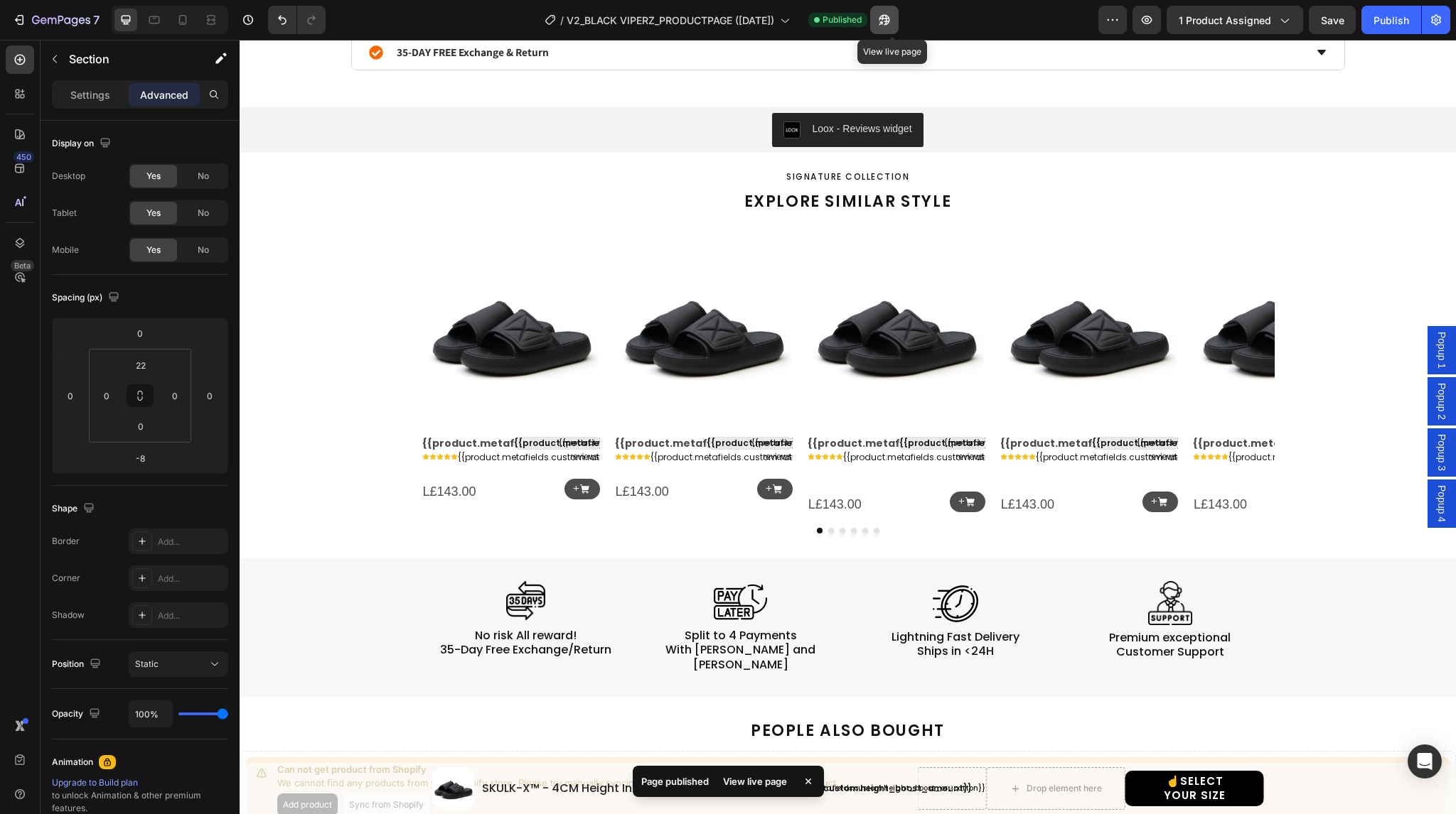
click at [890, 14] on icon "button" at bounding box center [884, 19] width 14 height 14
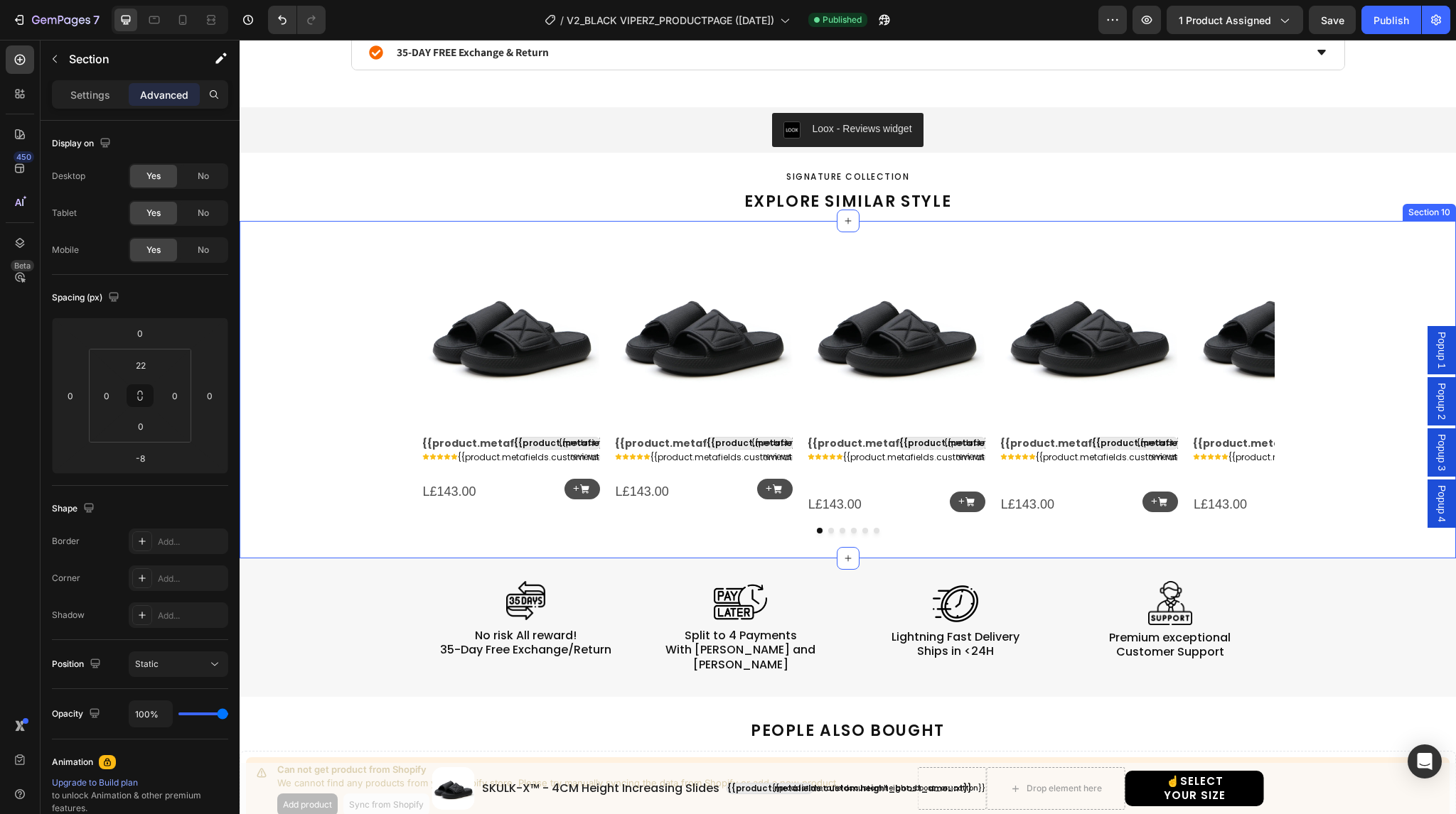
select select "38-39"
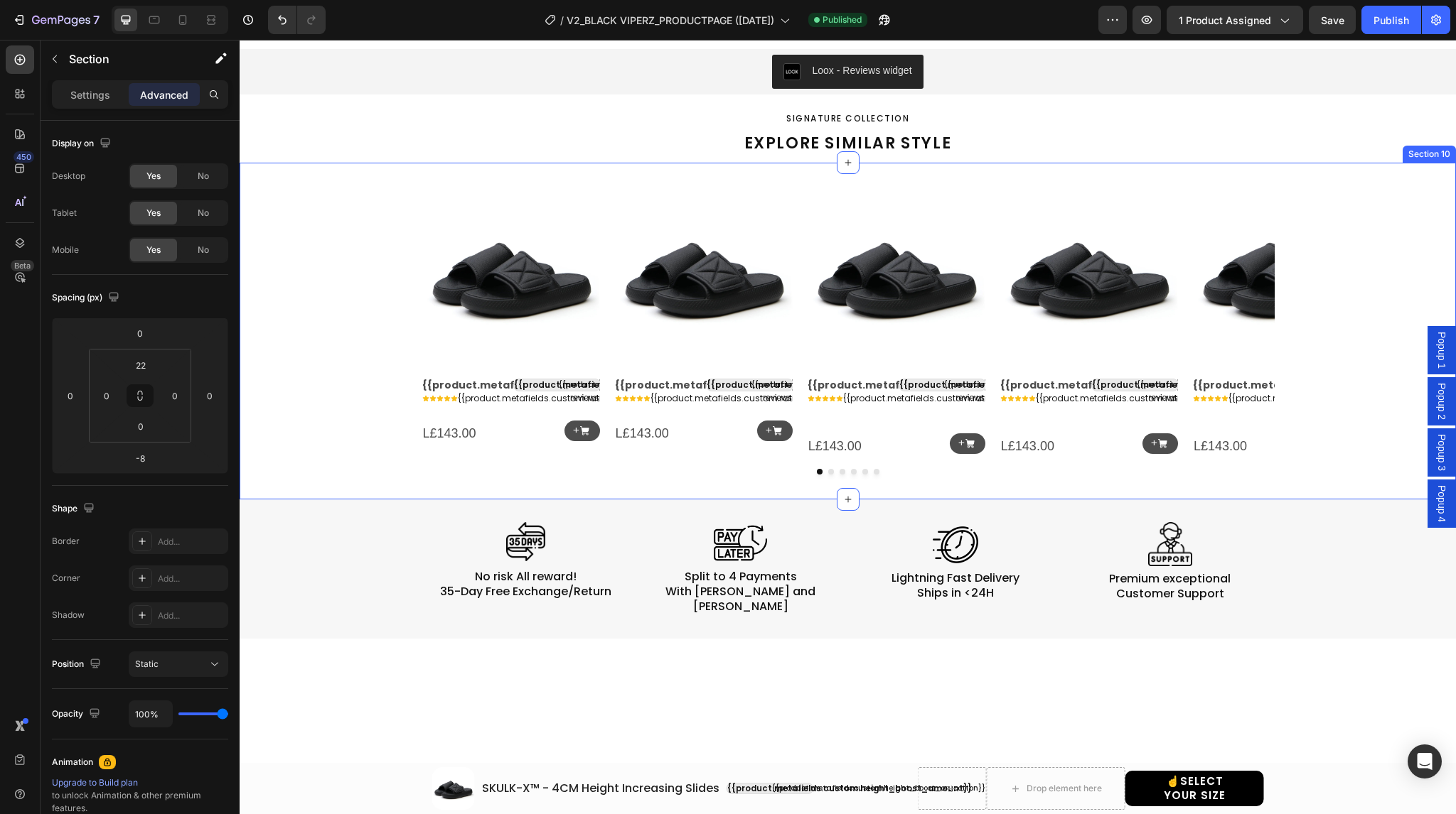
scroll to position [820, 0]
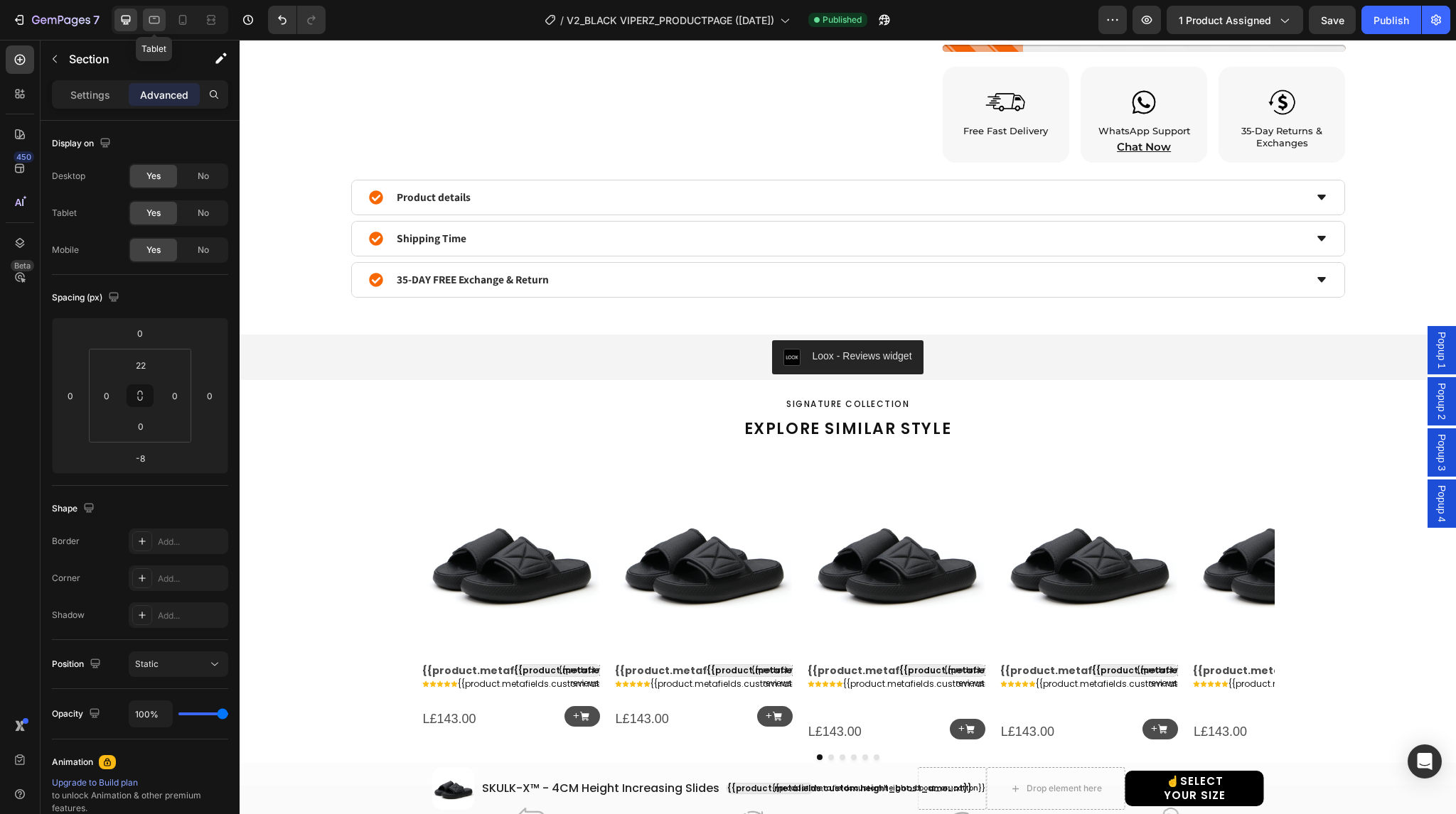
click at [150, 13] on icon at bounding box center [153, 19] width 14 height 14
type input "-8"
type input "-16"
type input "0"
type input "5"
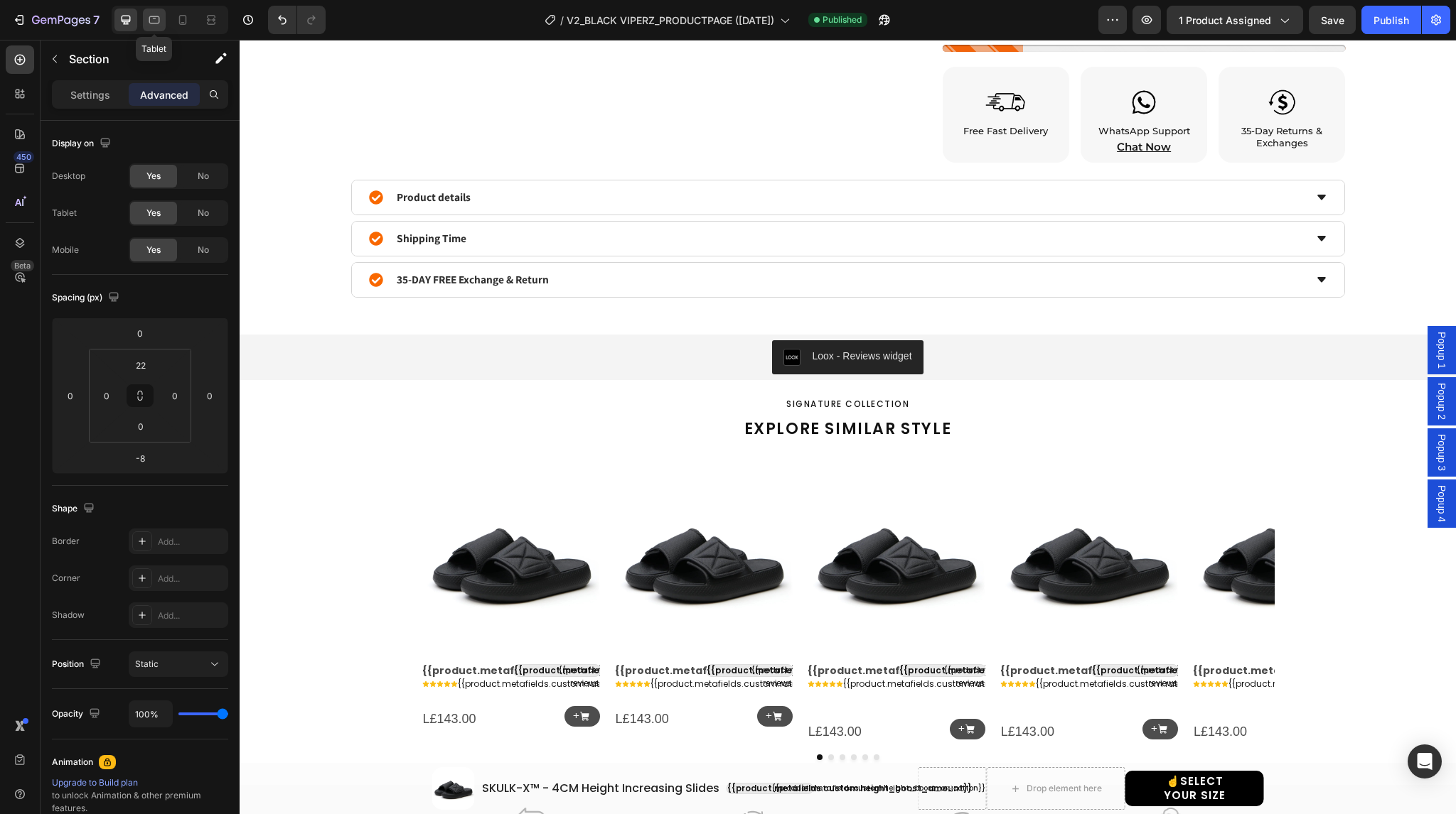
type input "5"
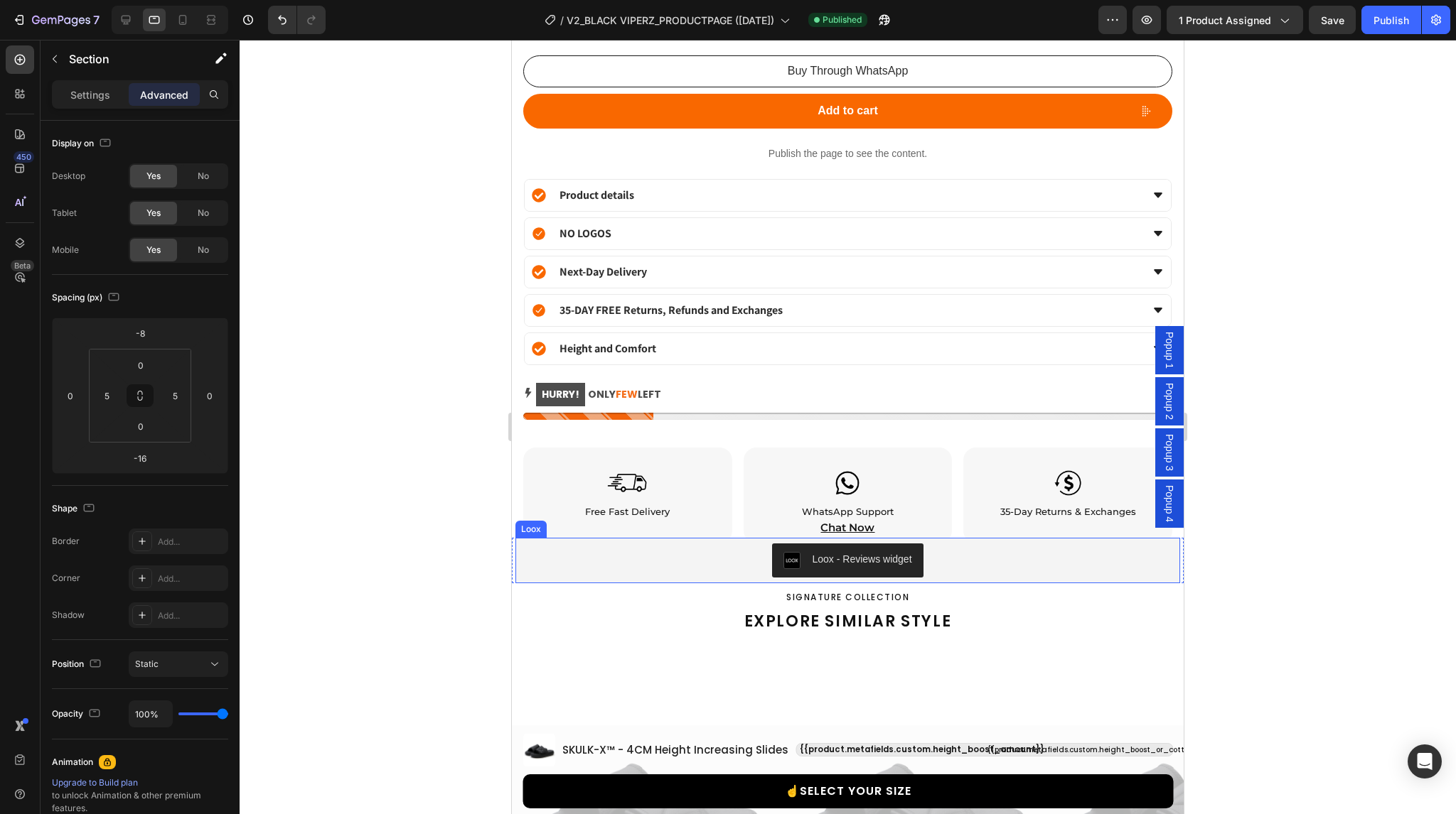
scroll to position [1706, 0]
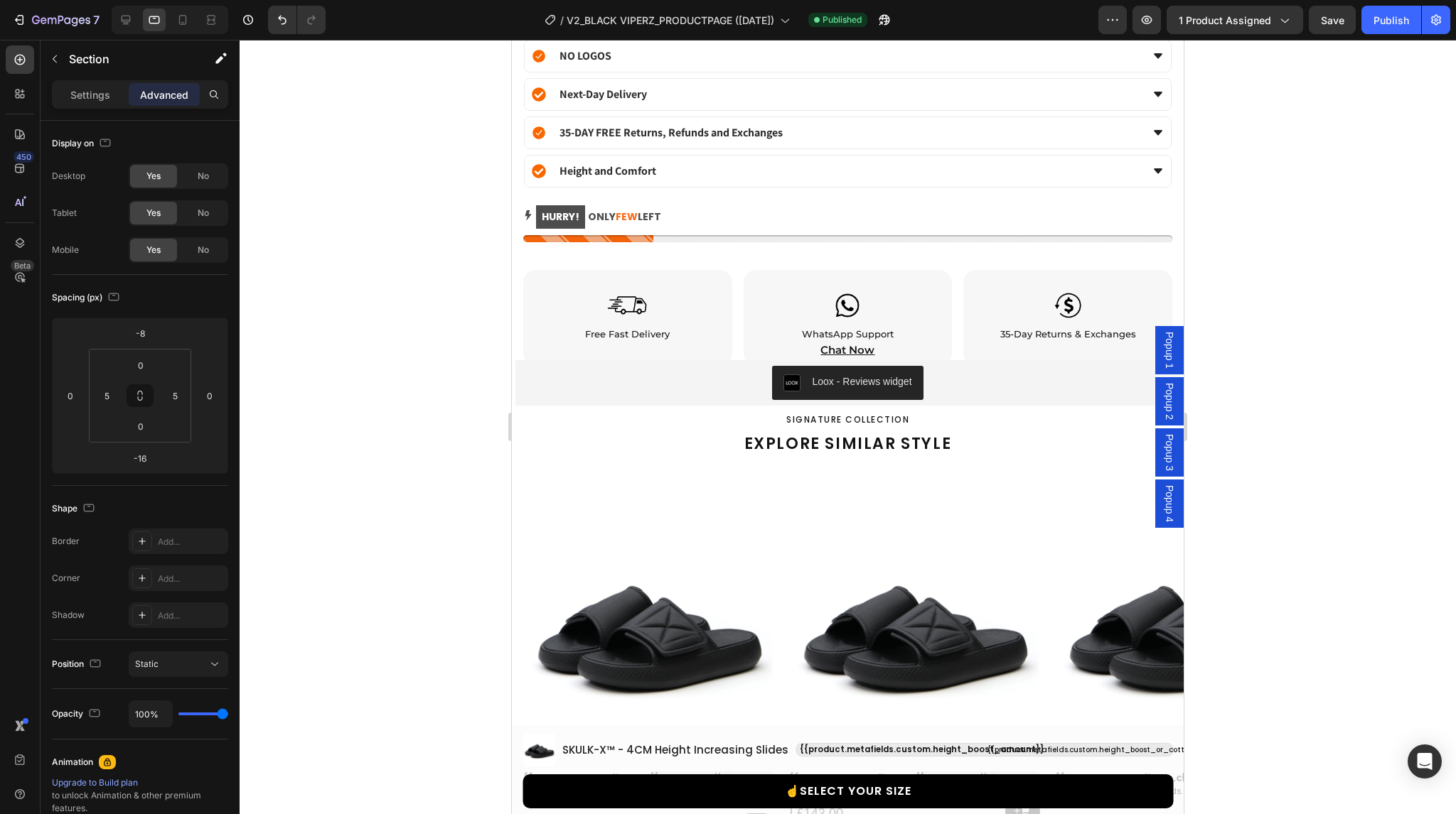
click at [512, 375] on div "Loox - Reviews widget Loox Section 8" at bounding box center [847, 383] width 672 height 45
click at [580, 366] on div "Loox - Reviews widget" at bounding box center [847, 383] width 653 height 34
click at [559, 341] on icon at bounding box center [564, 347] width 12 height 12
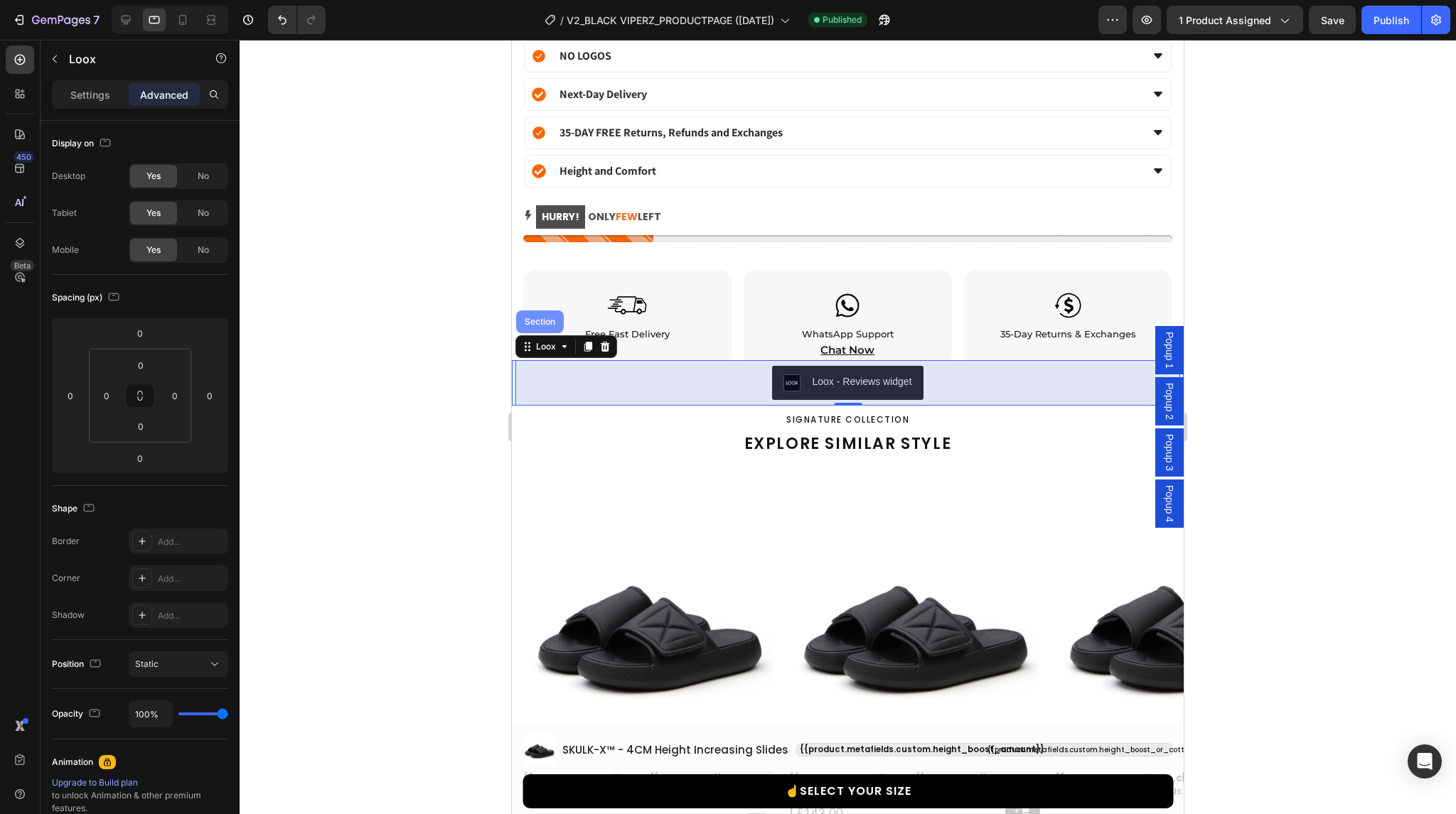
click at [538, 318] on div "Section" at bounding box center [539, 322] width 36 height 8
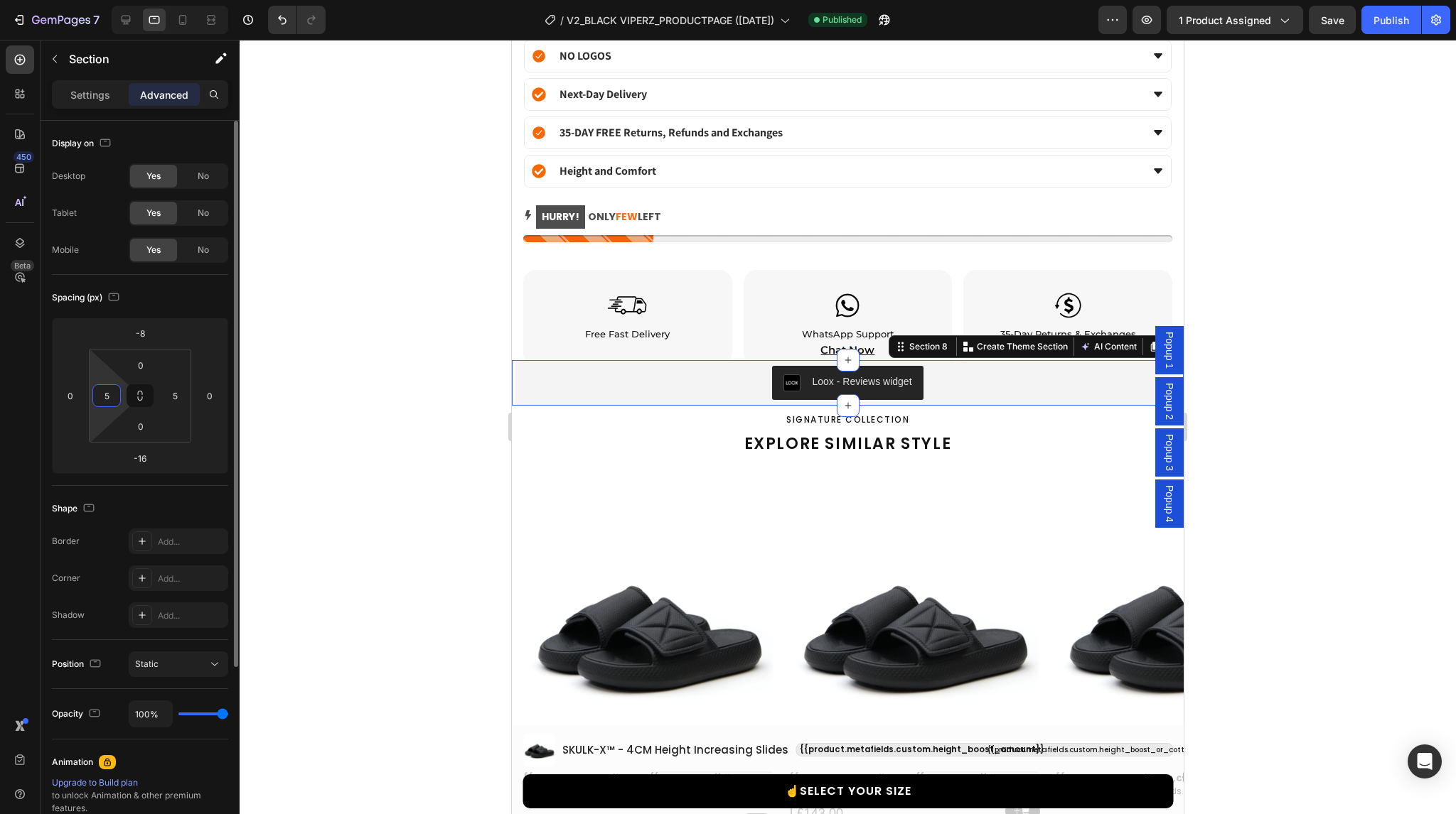
click at [107, 391] on input "5" at bounding box center [106, 395] width 21 height 21
type input "4"
click at [173, 393] on input "5" at bounding box center [174, 395] width 21 height 21
type input "4"
click at [143, 454] on input "-16" at bounding box center [140, 458] width 29 height 21
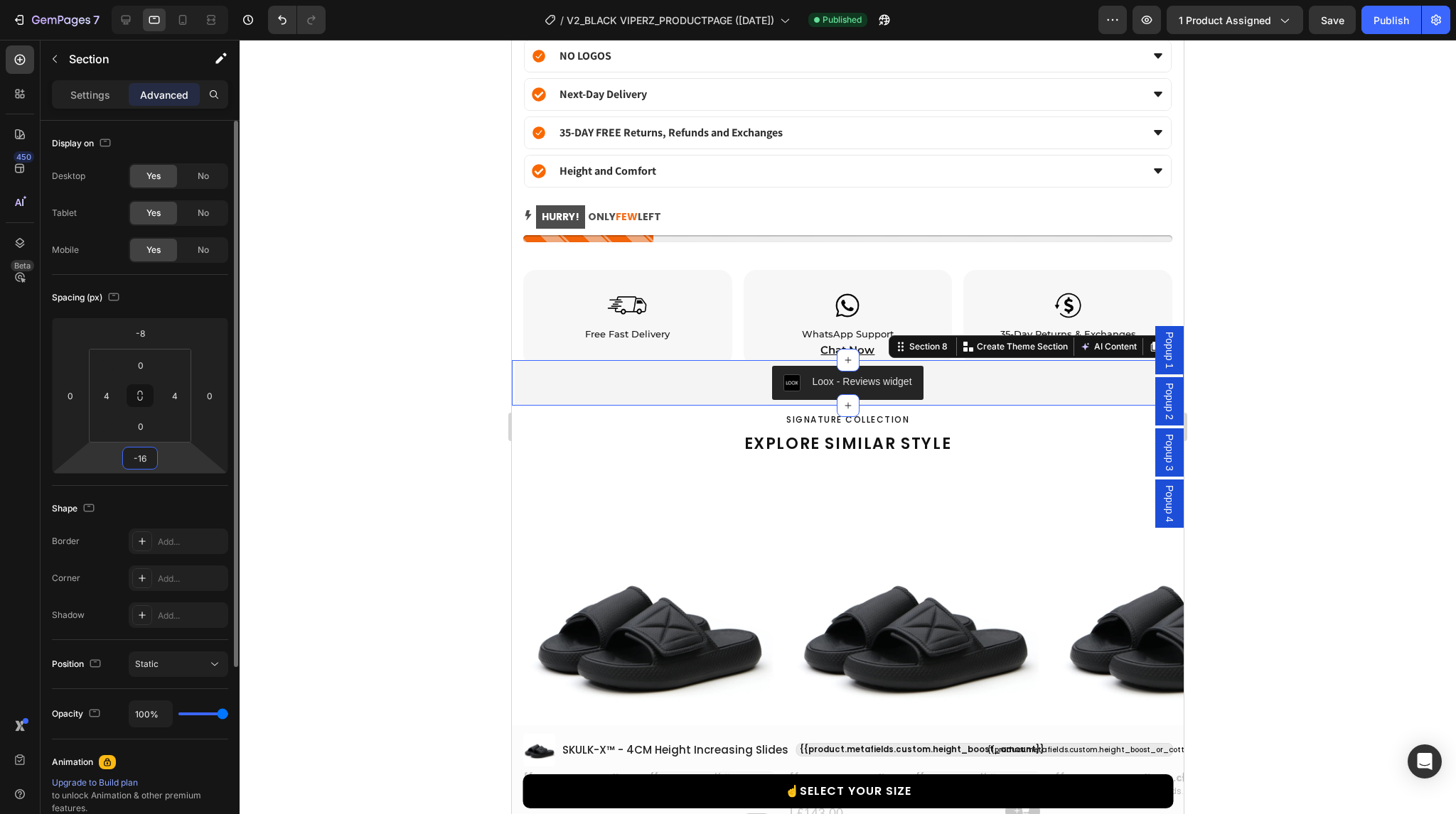
type input "-15"
click at [1399, 15] on div "Publish" at bounding box center [1391, 20] width 35 height 15
click at [111, 393] on input "4" at bounding box center [106, 395] width 21 height 21
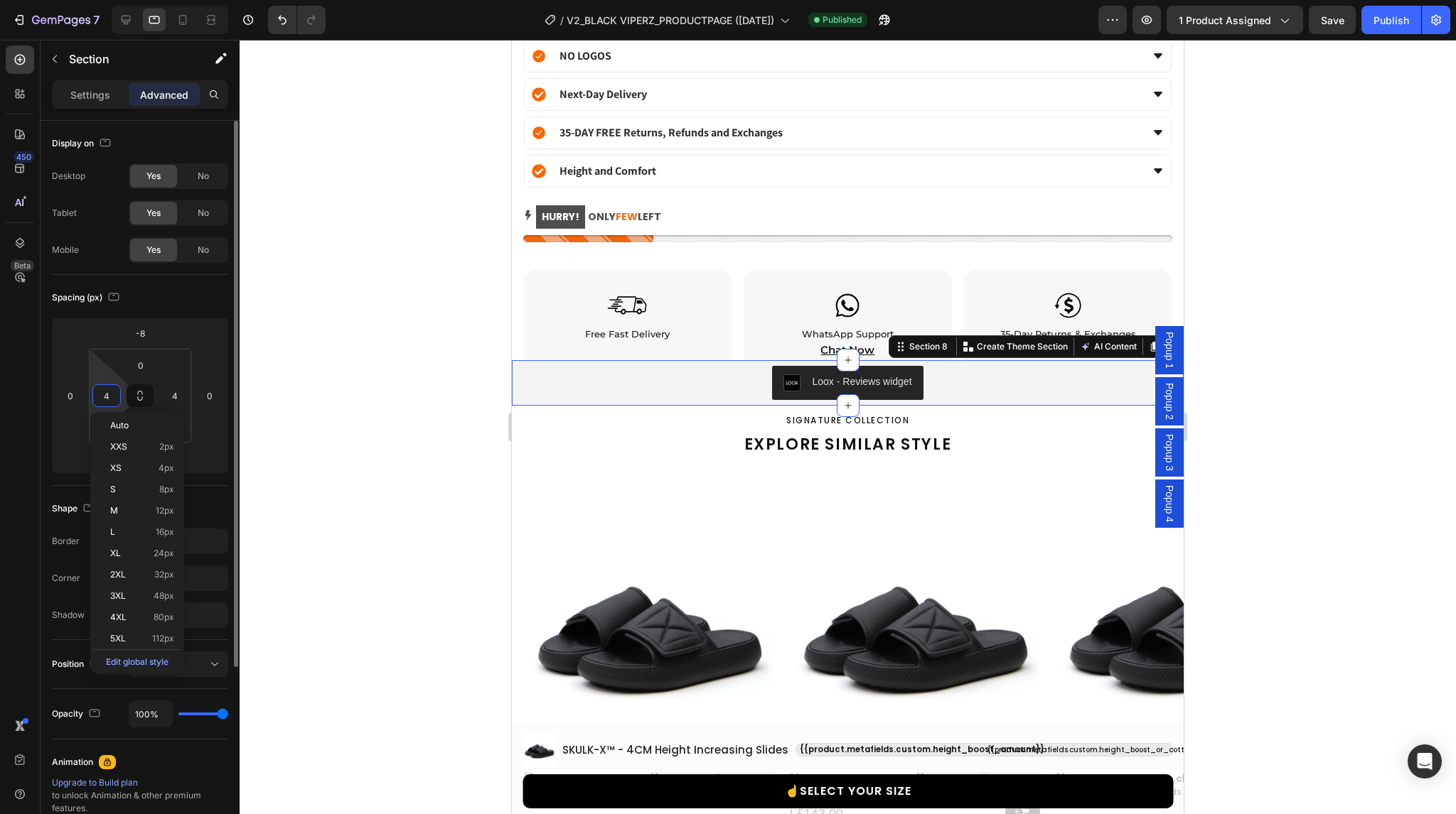
type input "5"
click at [175, 397] on input "4" at bounding box center [174, 395] width 21 height 21
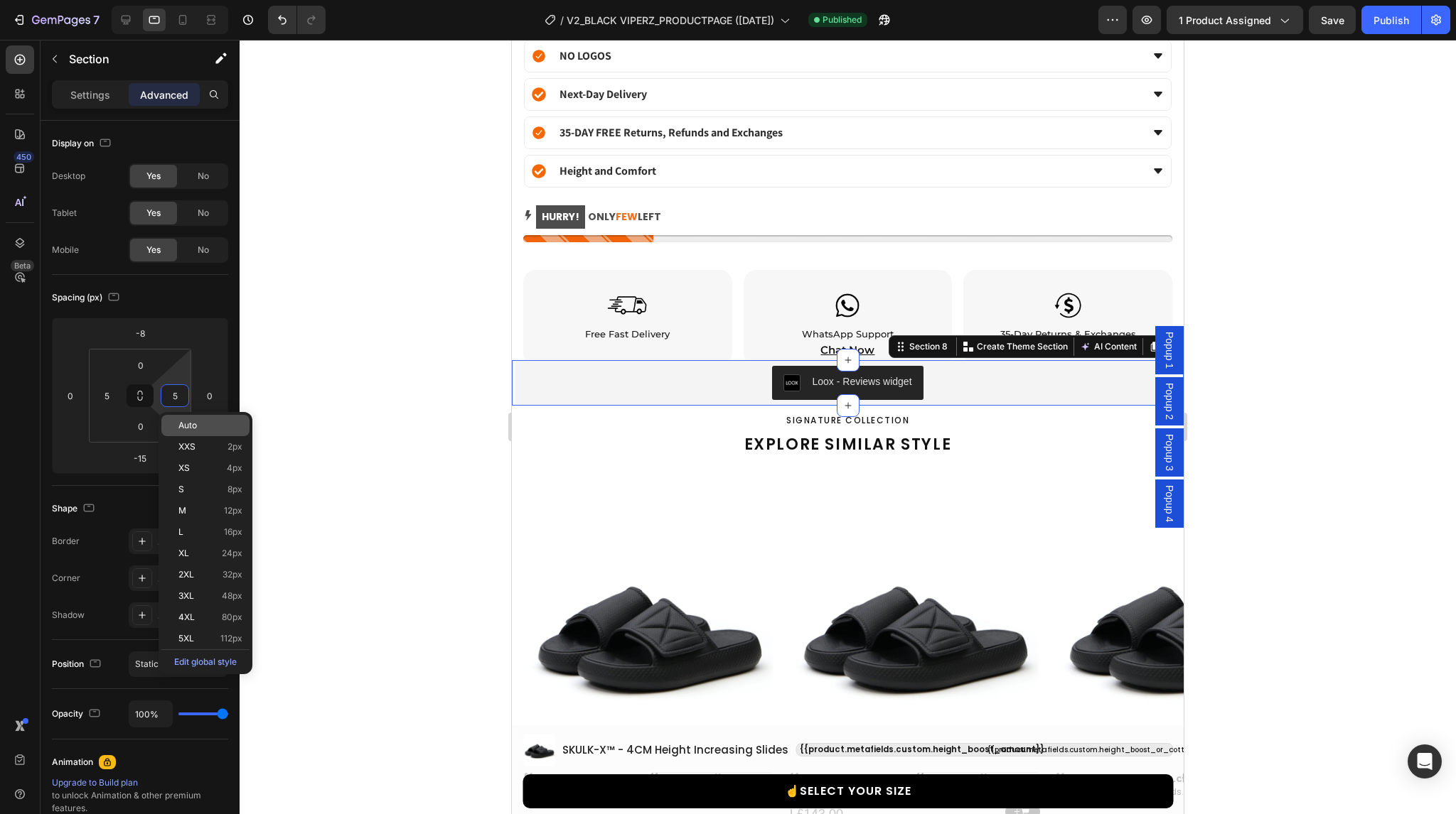
type input "6"
click at [107, 397] on input "5" at bounding box center [106, 395] width 21 height 21
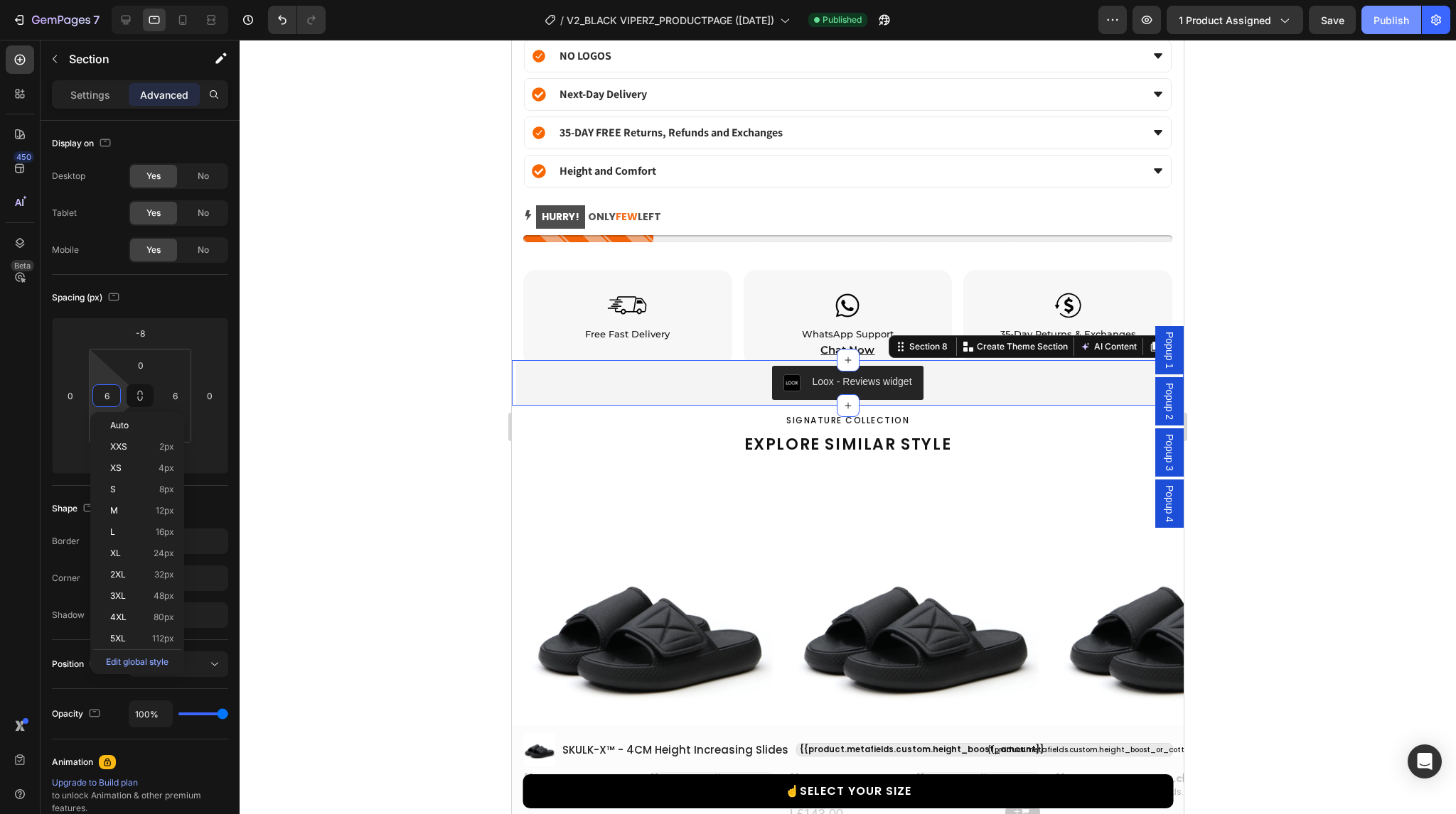
click at [1383, 32] on button "Publish" at bounding box center [1391, 20] width 60 height 29
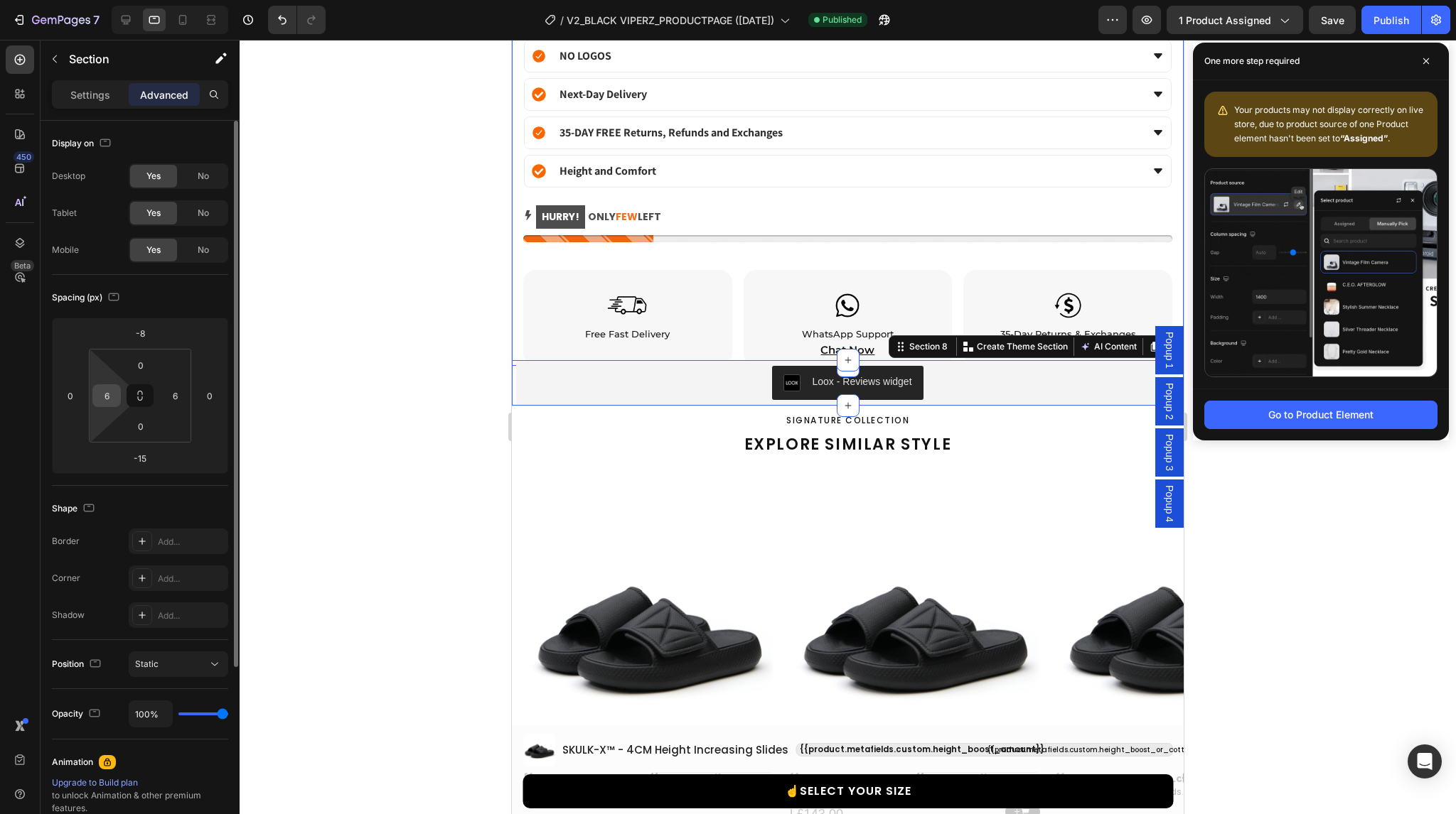
click at [113, 399] on input "6" at bounding box center [106, 395] width 21 height 21
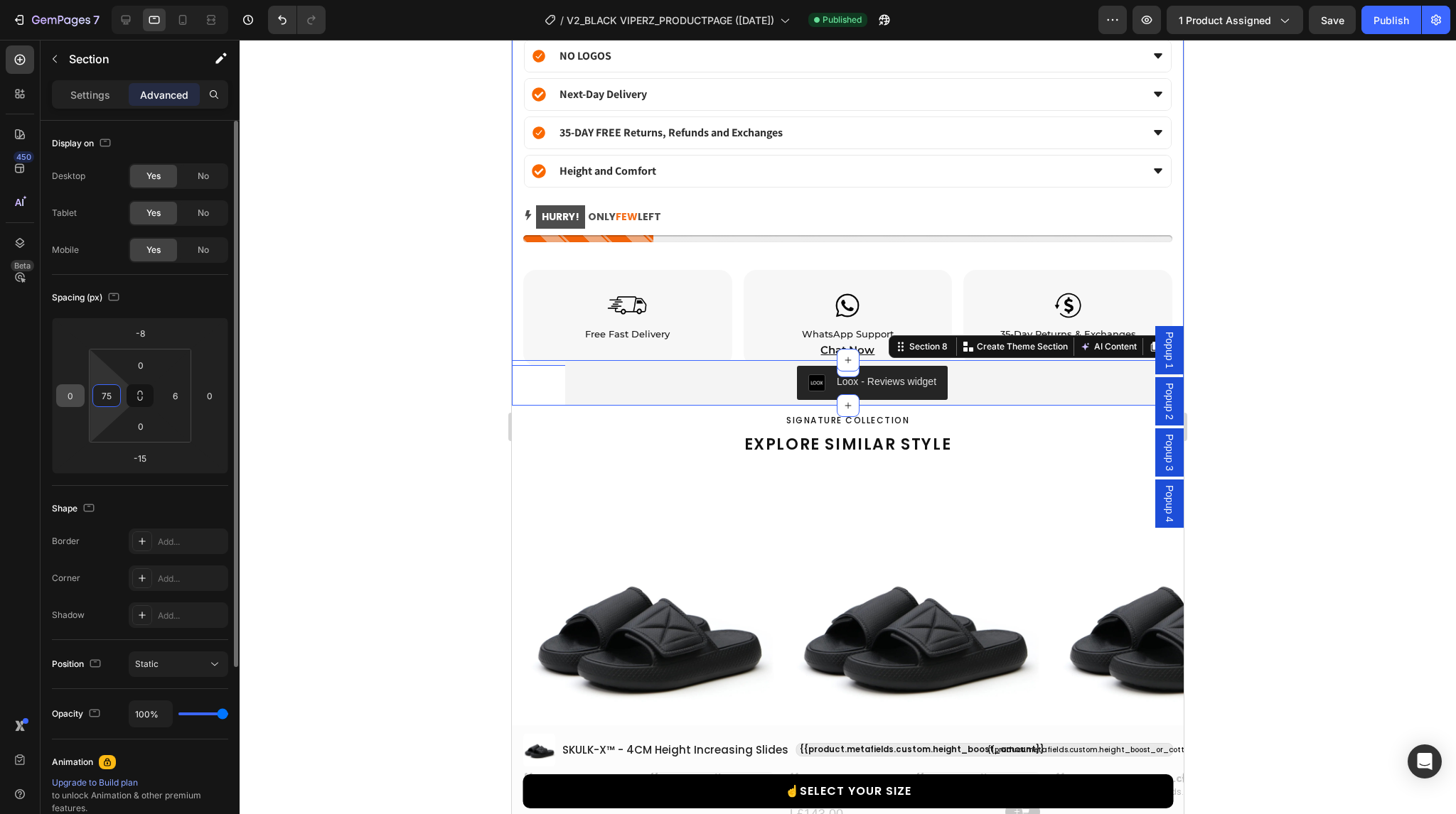
drag, startPoint x: 111, startPoint y: 394, endPoint x: 82, endPoint y: 396, distance: 29.1
click at [82, 396] on div "-8 0 -15 0 0 75 0 6" at bounding box center [140, 396] width 176 height 156
type input "5"
click at [174, 394] on input "6" at bounding box center [174, 395] width 21 height 21
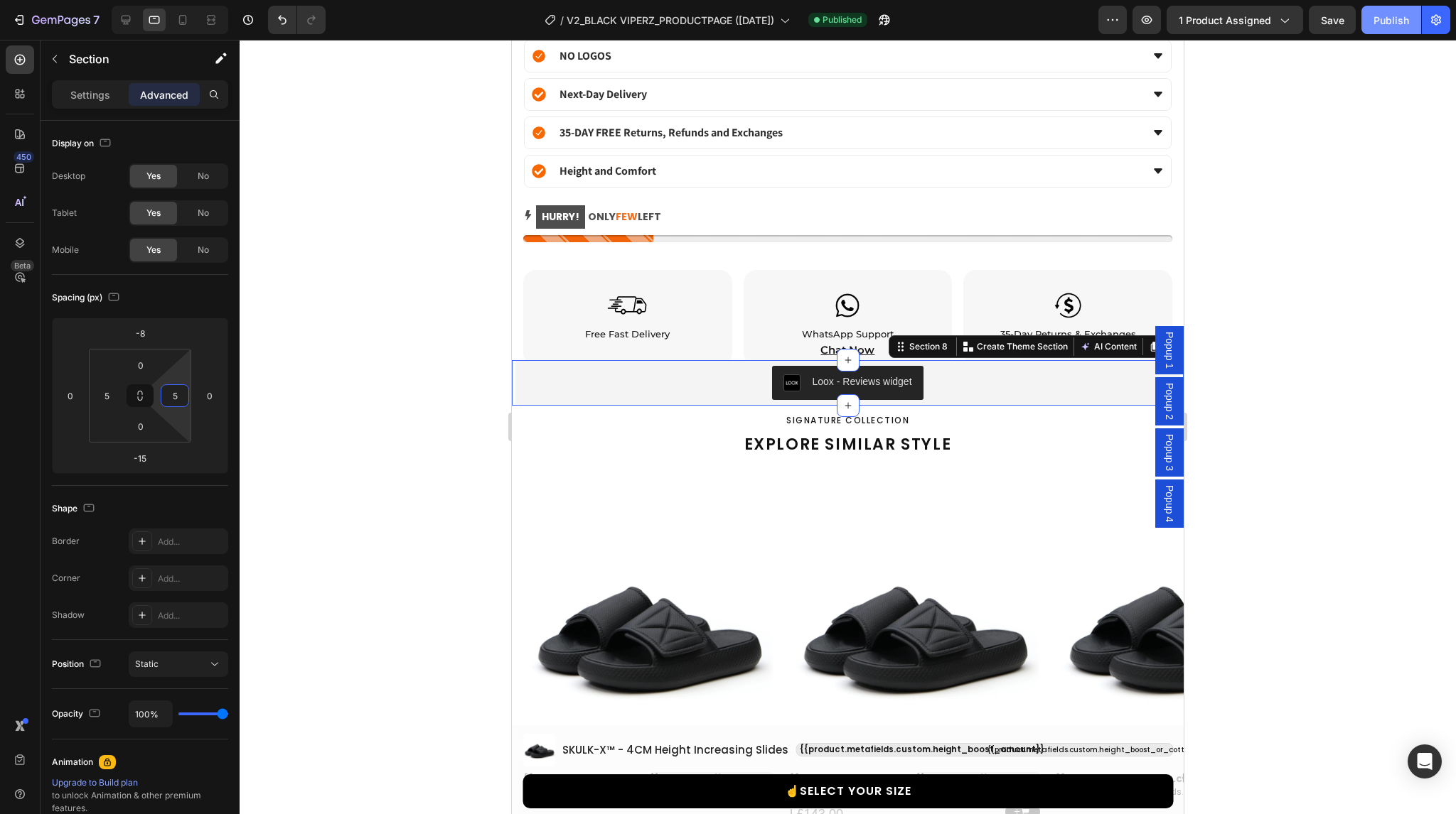
type input "5"
click at [1415, 18] on button "Publish" at bounding box center [1391, 20] width 60 height 29
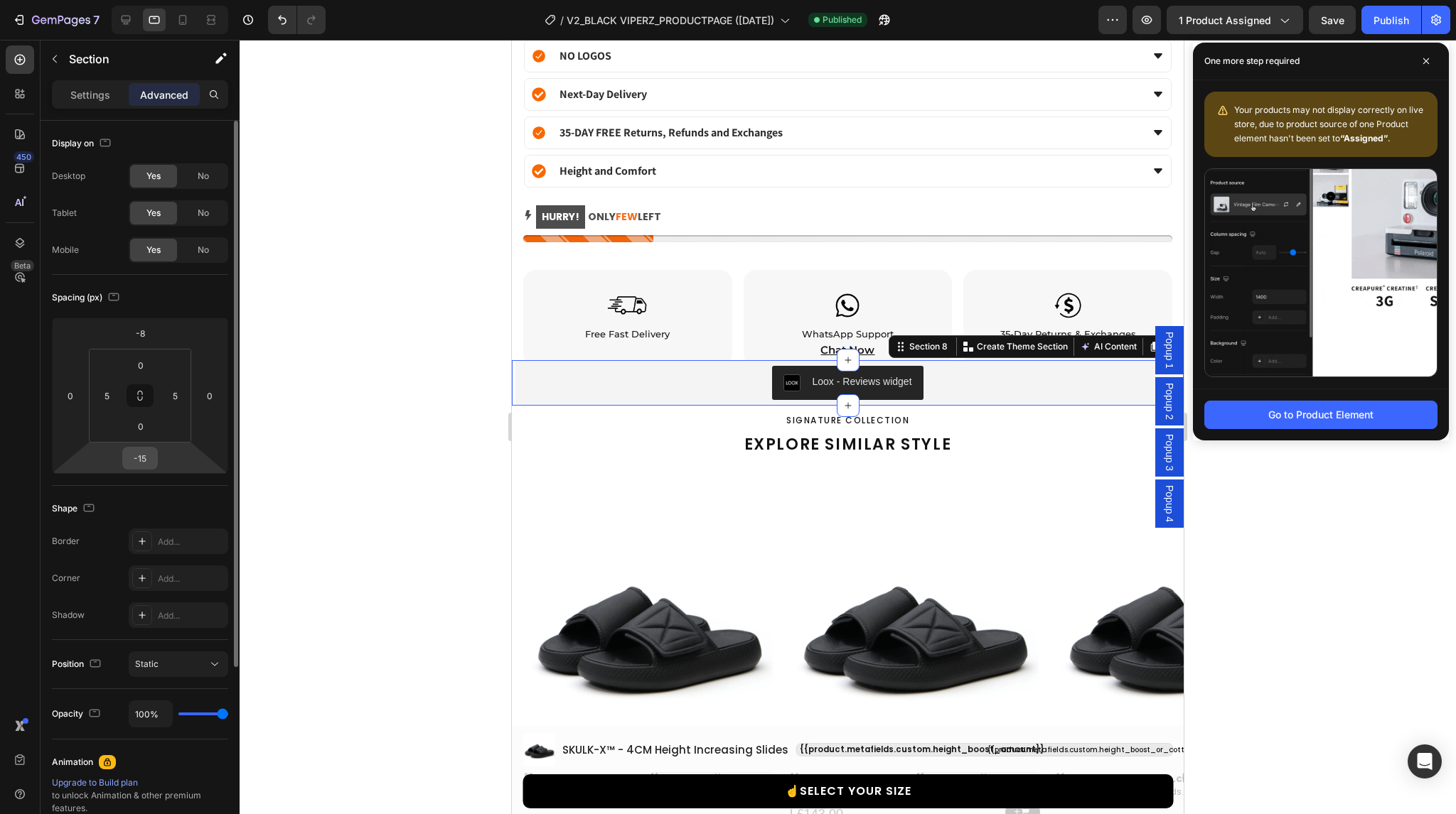
click at [143, 455] on input "-15" at bounding box center [140, 458] width 29 height 21
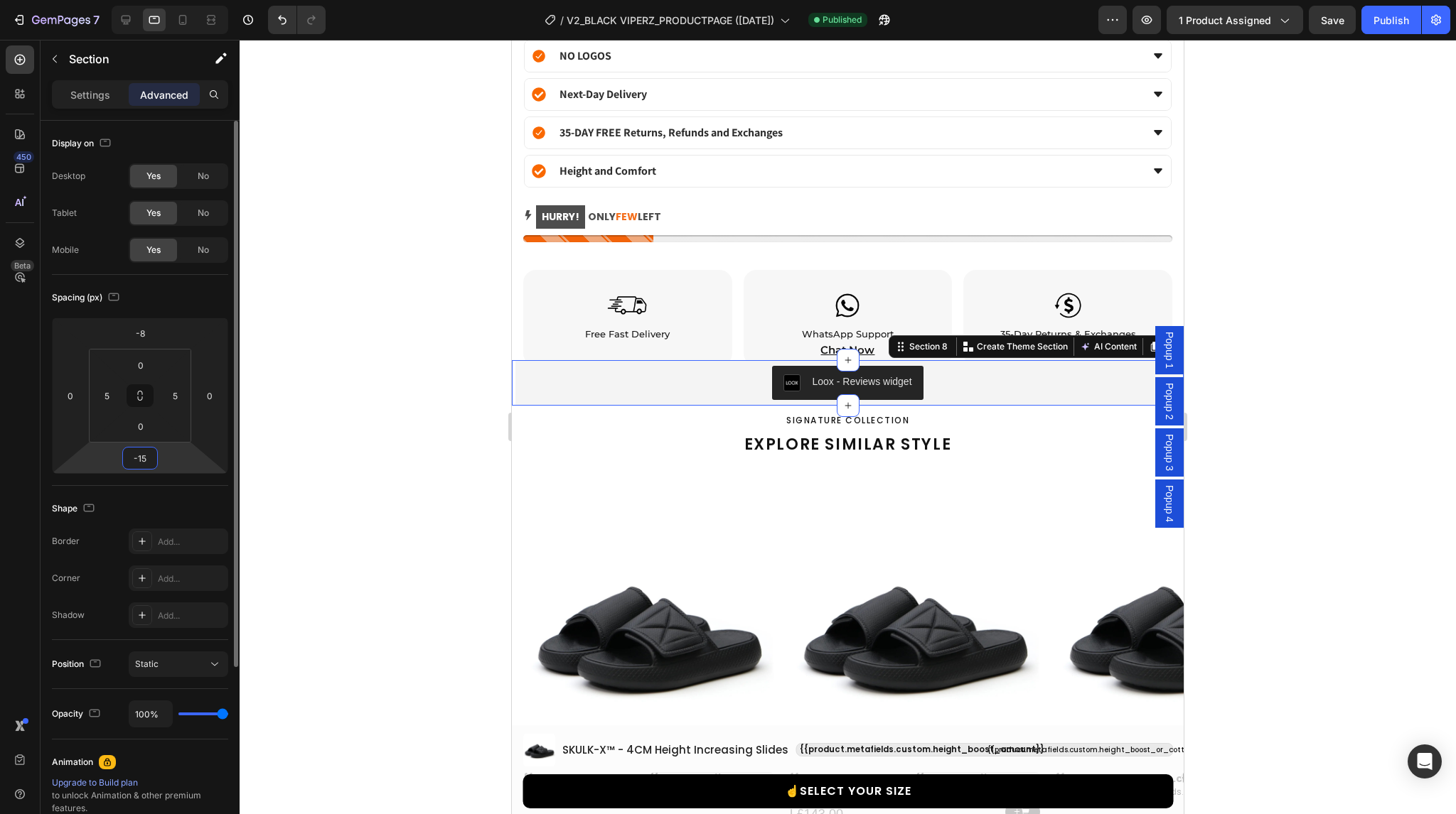
type input "-16"
click at [199, 291] on div "Spacing (px)" at bounding box center [140, 298] width 176 height 23
click at [1398, 18] on div "Publish" at bounding box center [1391, 20] width 35 height 15
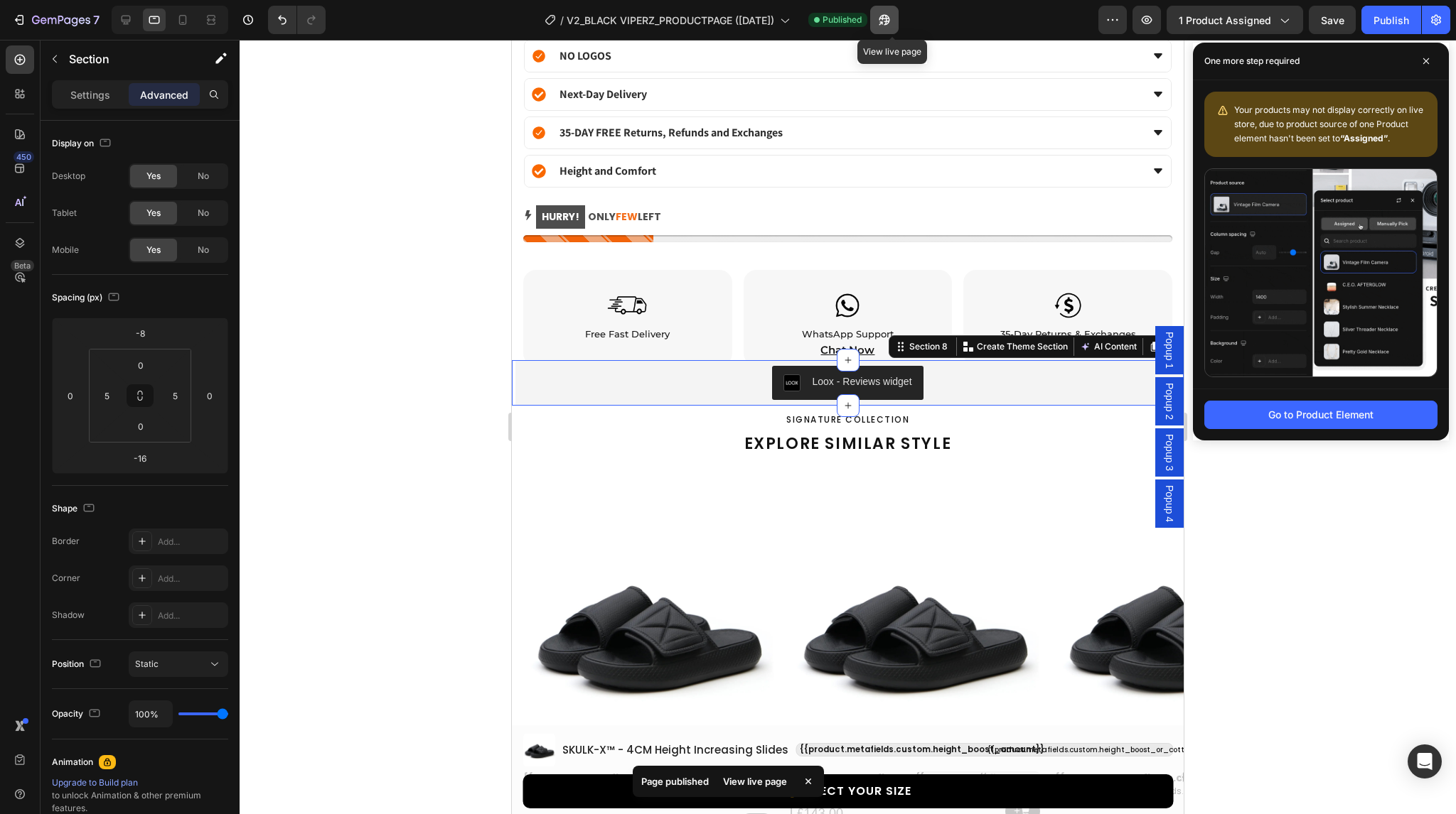
click at [892, 20] on icon "button" at bounding box center [884, 19] width 14 height 14
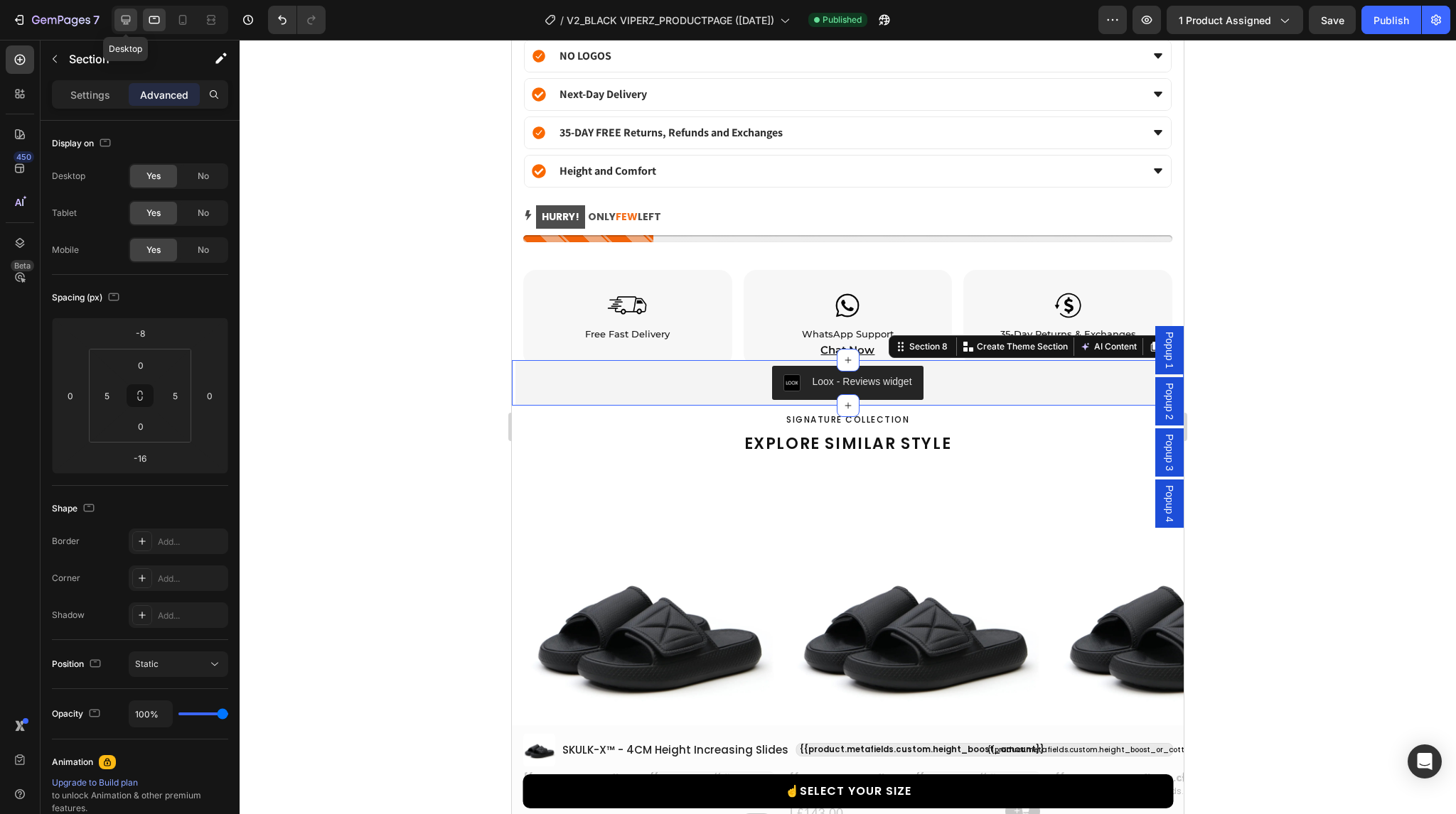
click at [127, 22] on icon at bounding box center [126, 20] width 9 height 9
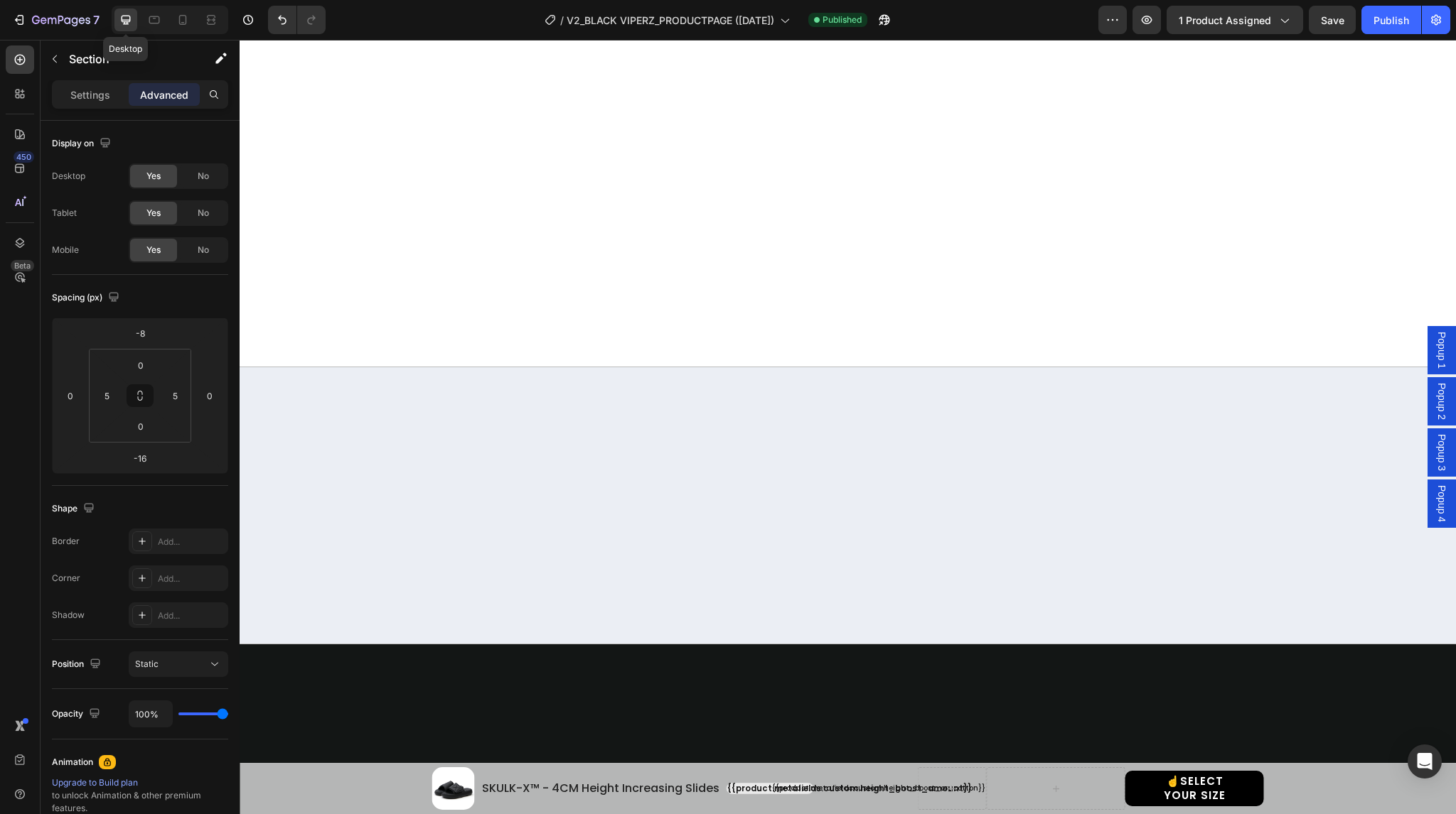
type input "0"
type input "-8"
type input "22"
type input "0"
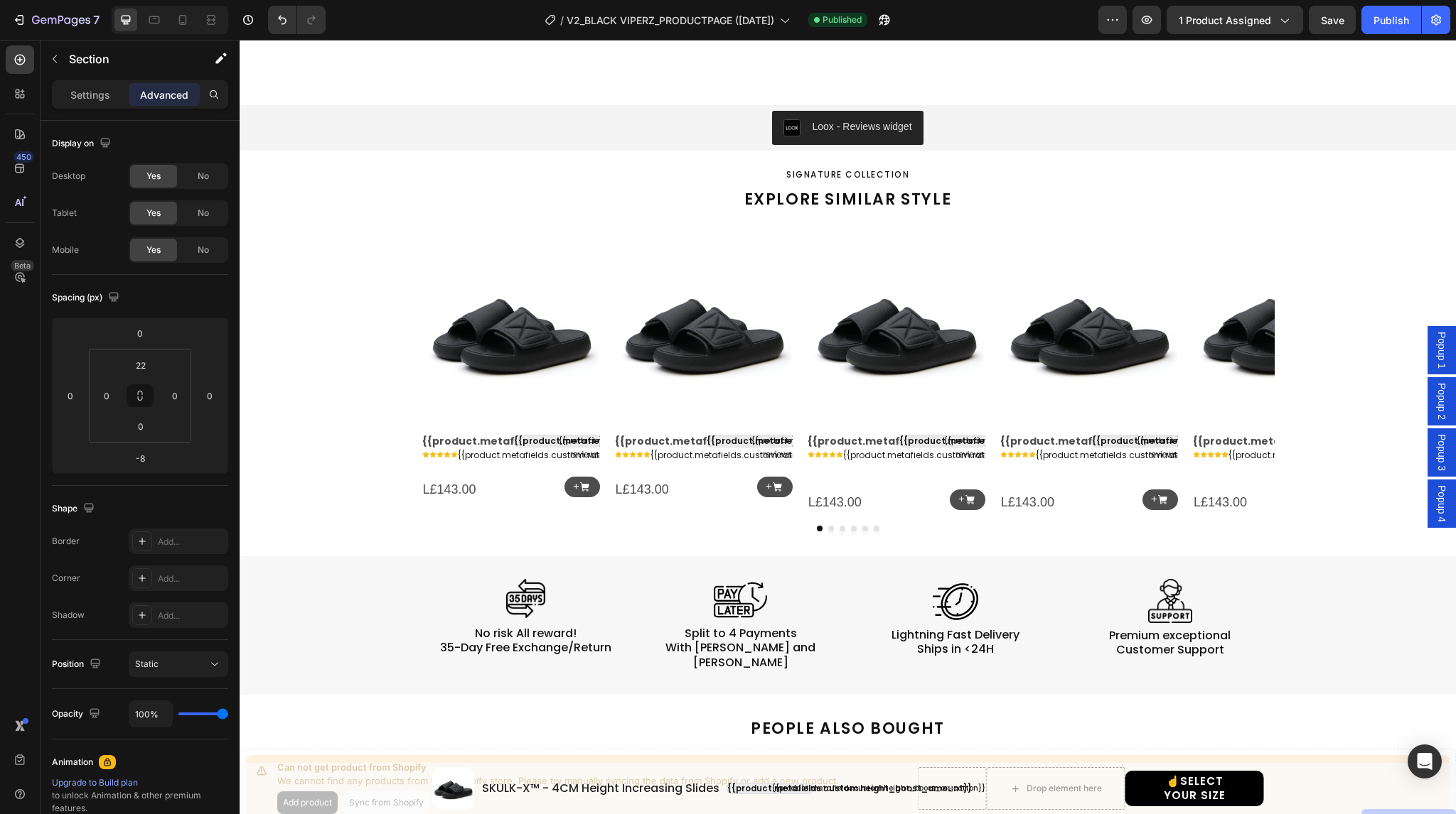
select select "38-39"
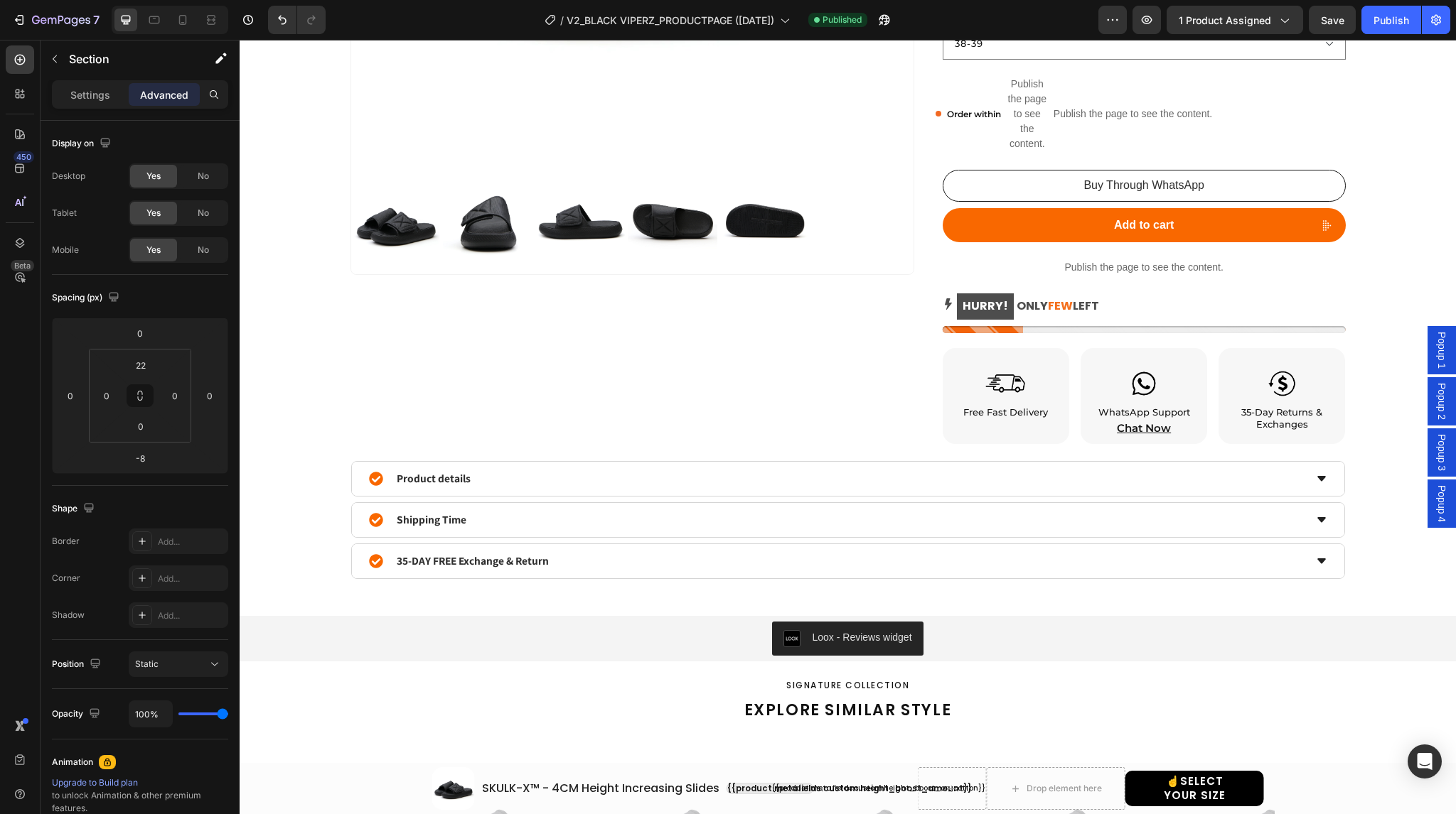
scroll to position [537, 0]
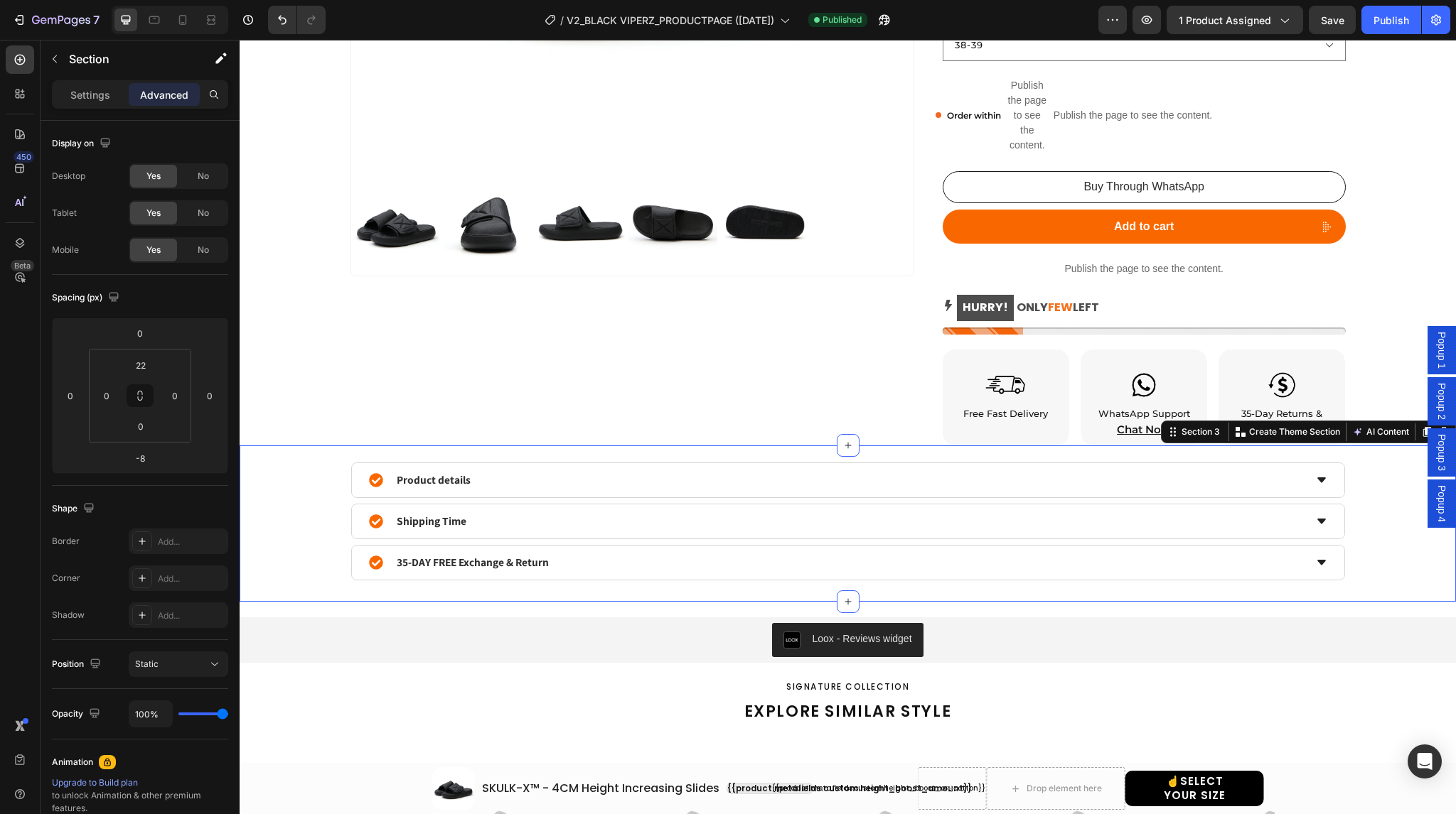
click at [460, 448] on div "Product details Shipping Time 35-DAY FREE Exchange & Return Accordion Product S…" at bounding box center [848, 523] width 1216 height 156
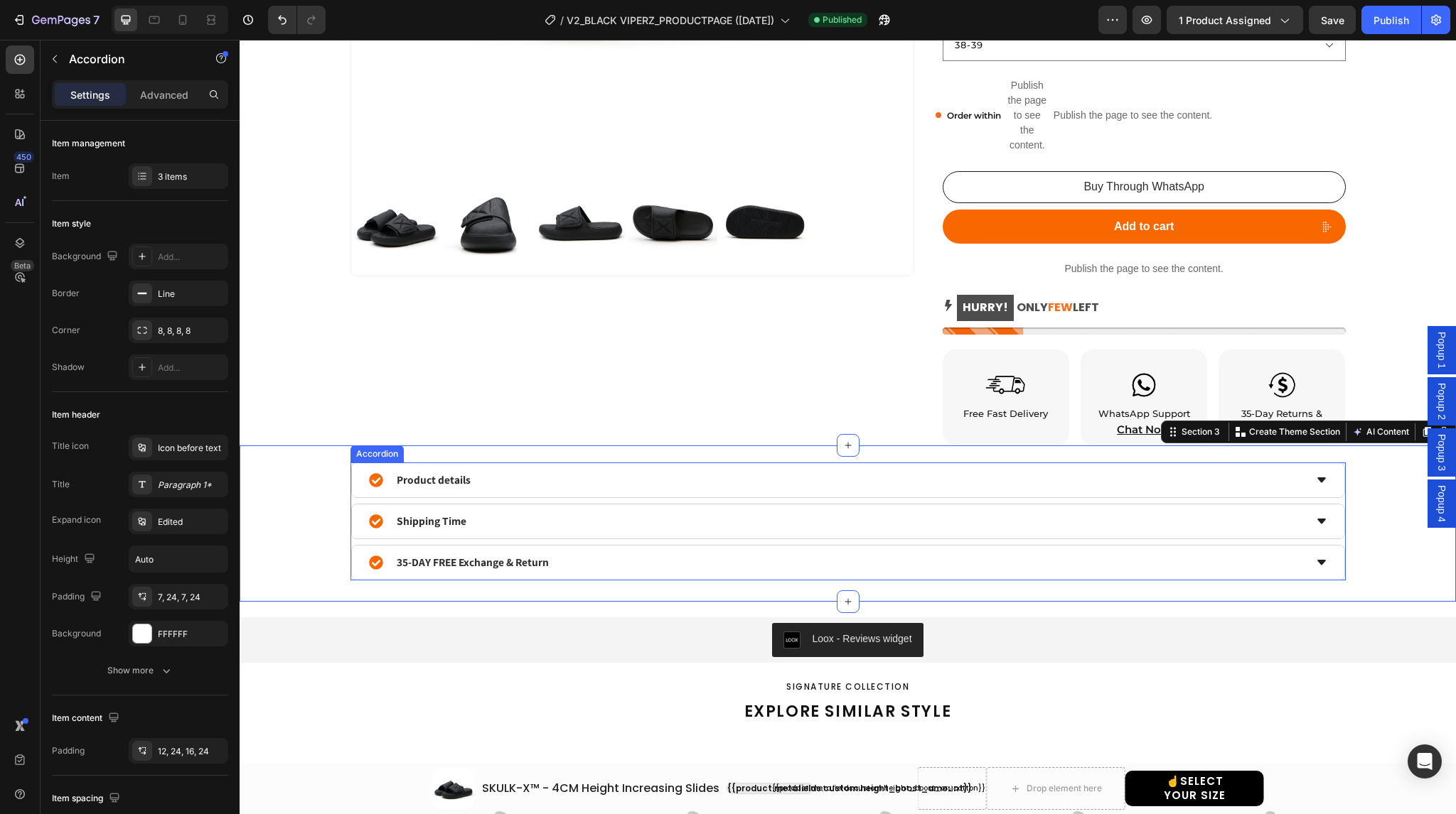
click at [403, 499] on div "Product details Shipping Time 35-DAY FREE Exchange & Return" at bounding box center [848, 521] width 996 height 118
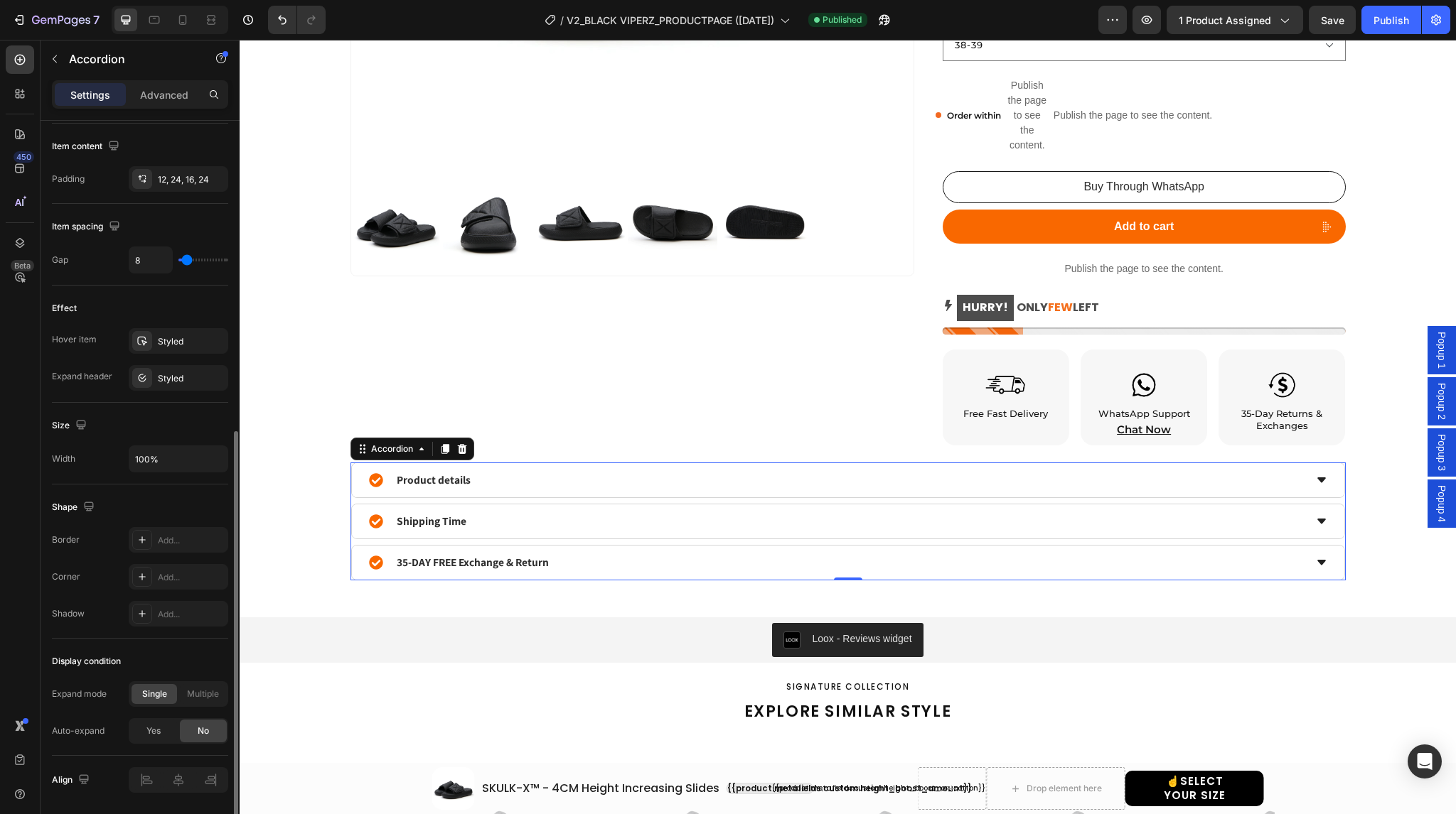
scroll to position [617, 0]
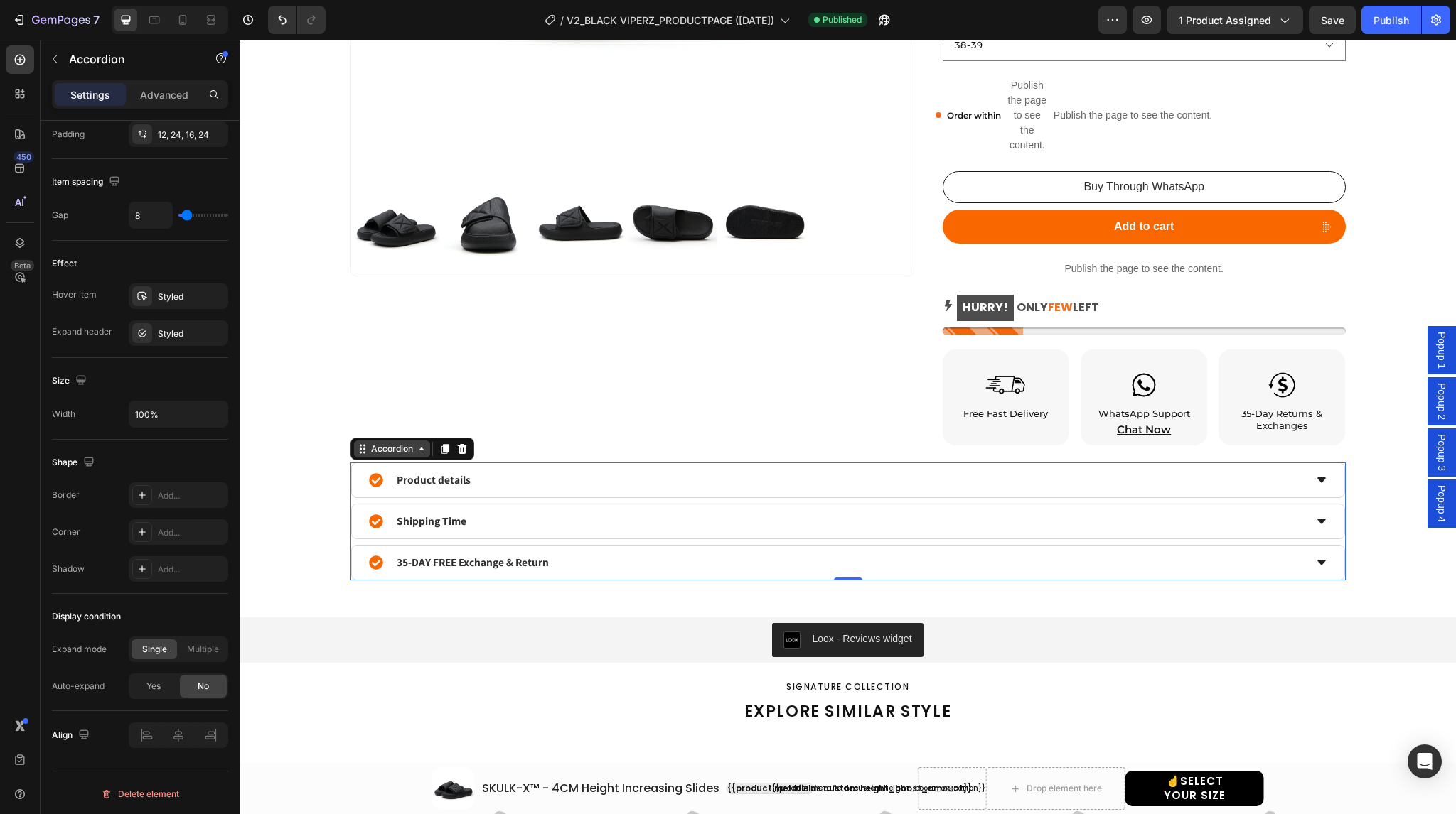
click at [416, 454] on icon at bounding box center [422, 449] width 12 height 12
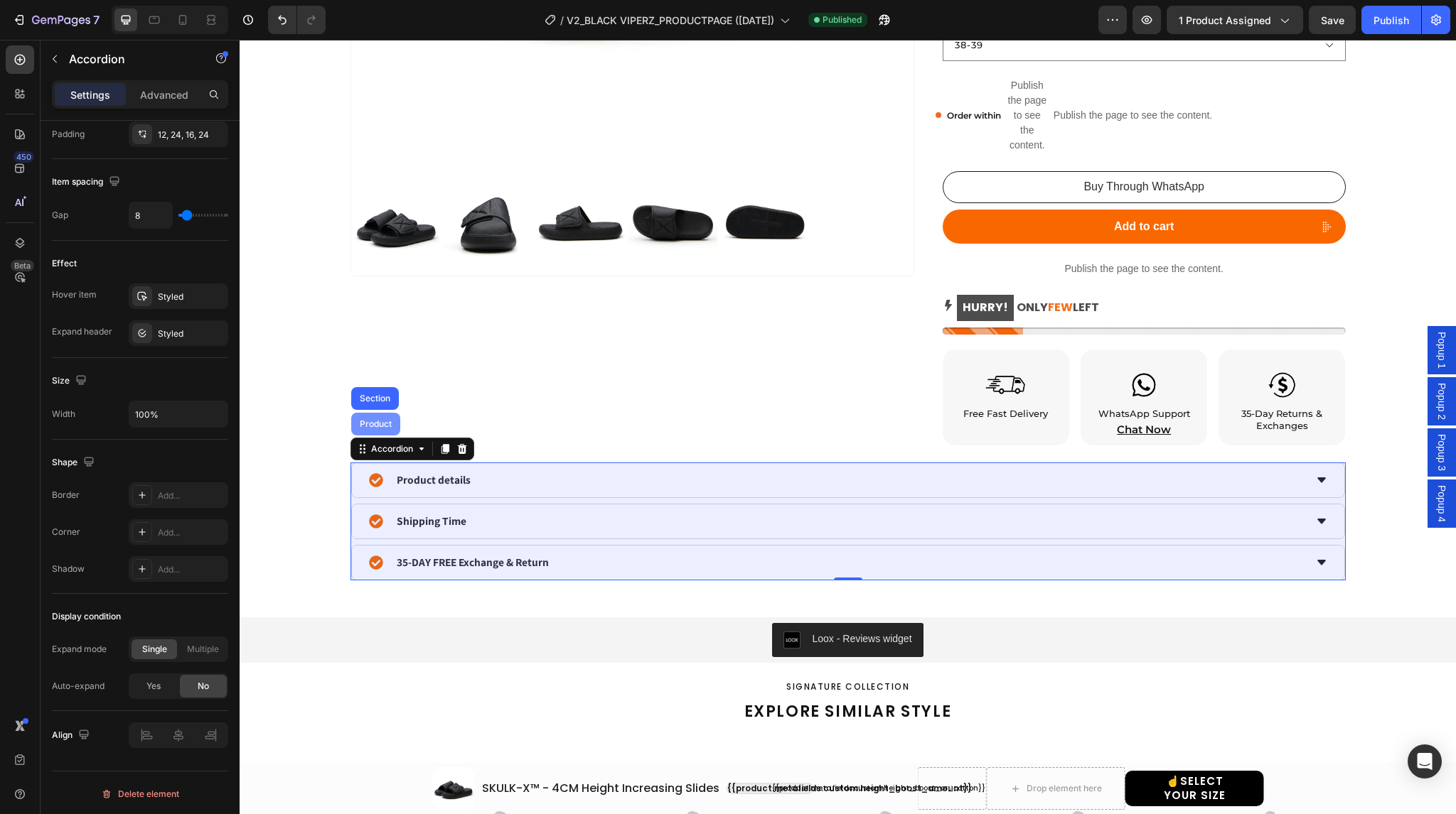
click at [374, 424] on div "Product" at bounding box center [376, 424] width 38 height 8
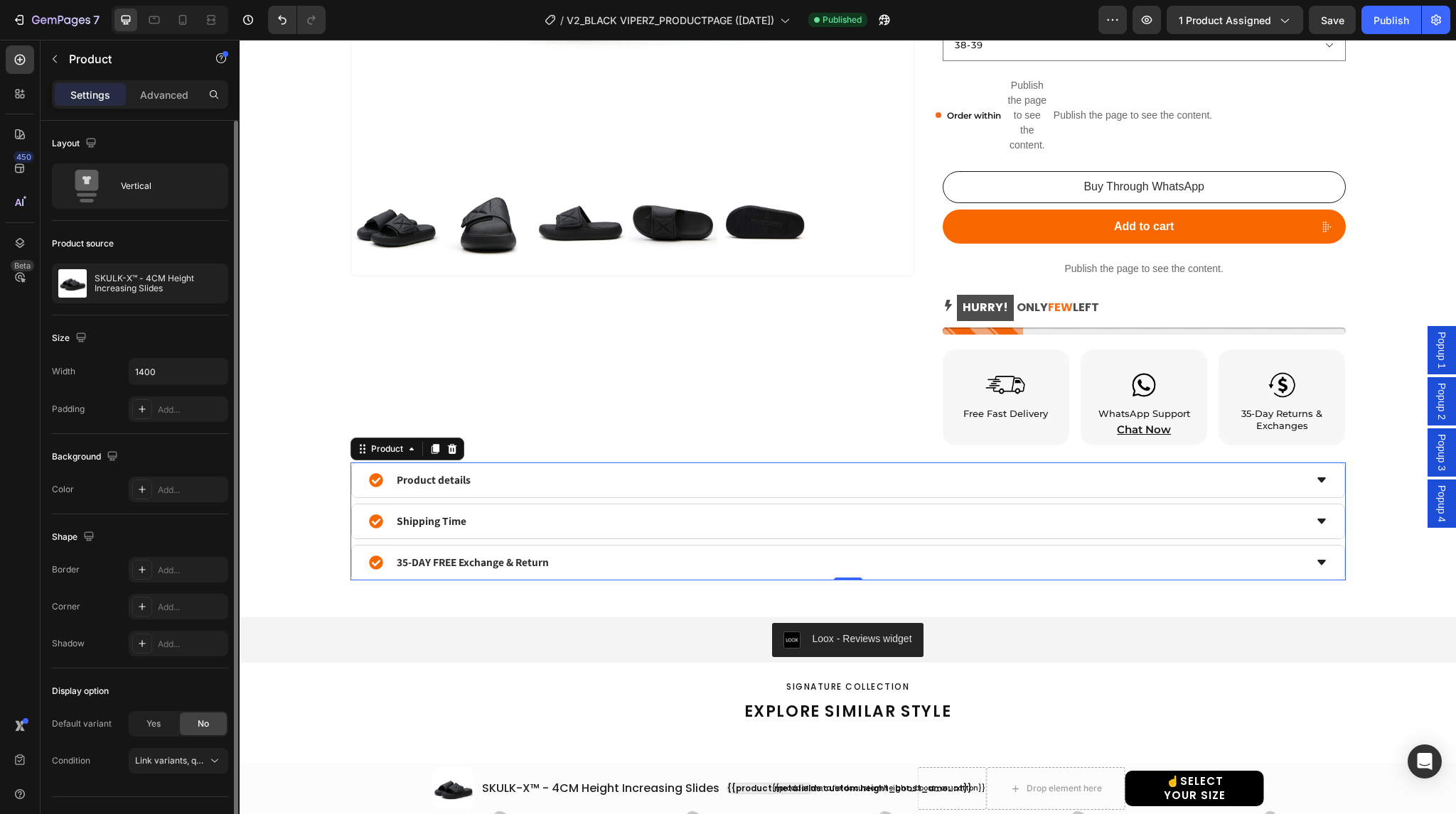
scroll to position [26, 0]
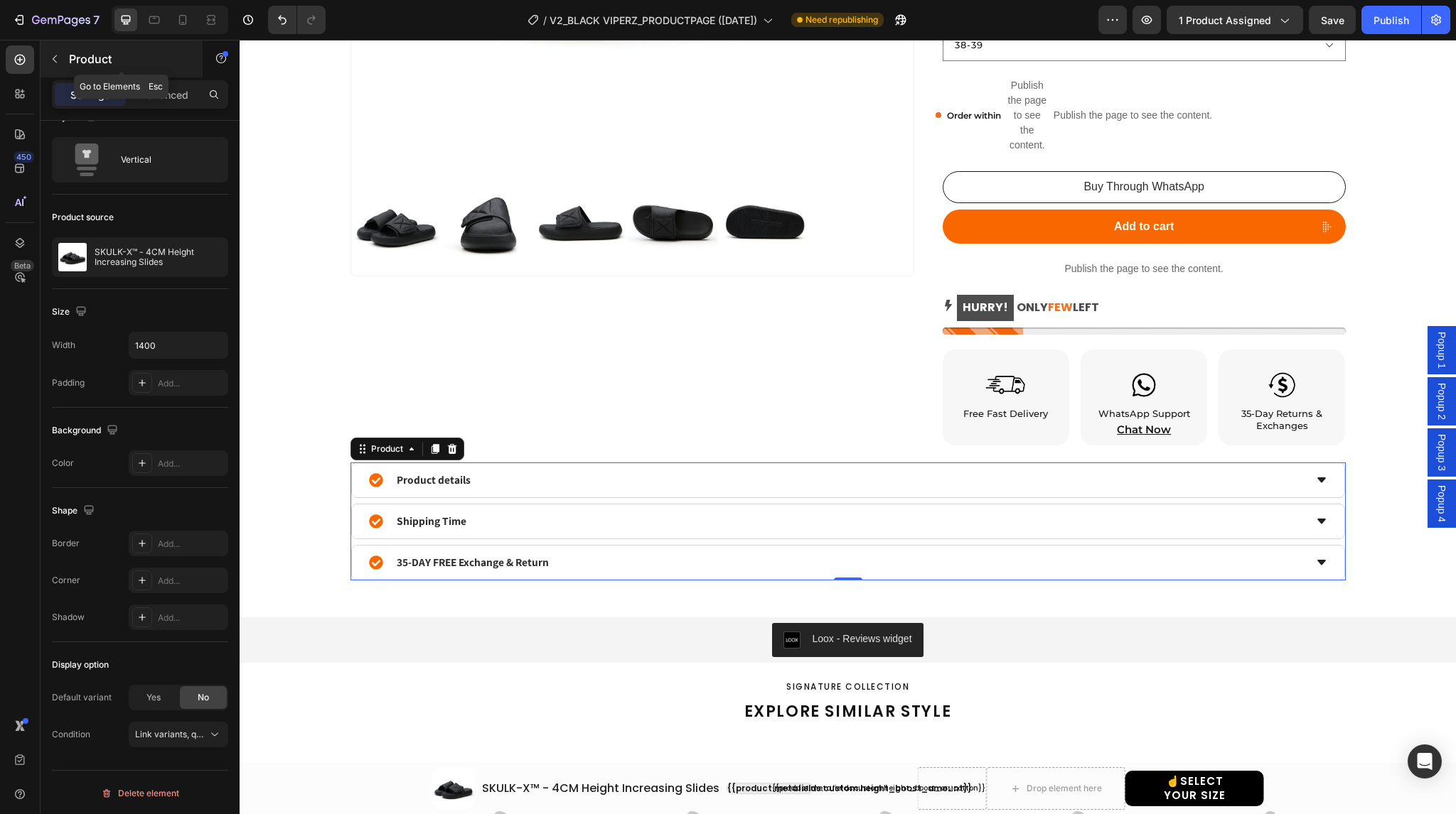
click at [67, 60] on div "Product" at bounding box center [121, 59] width 162 height 37
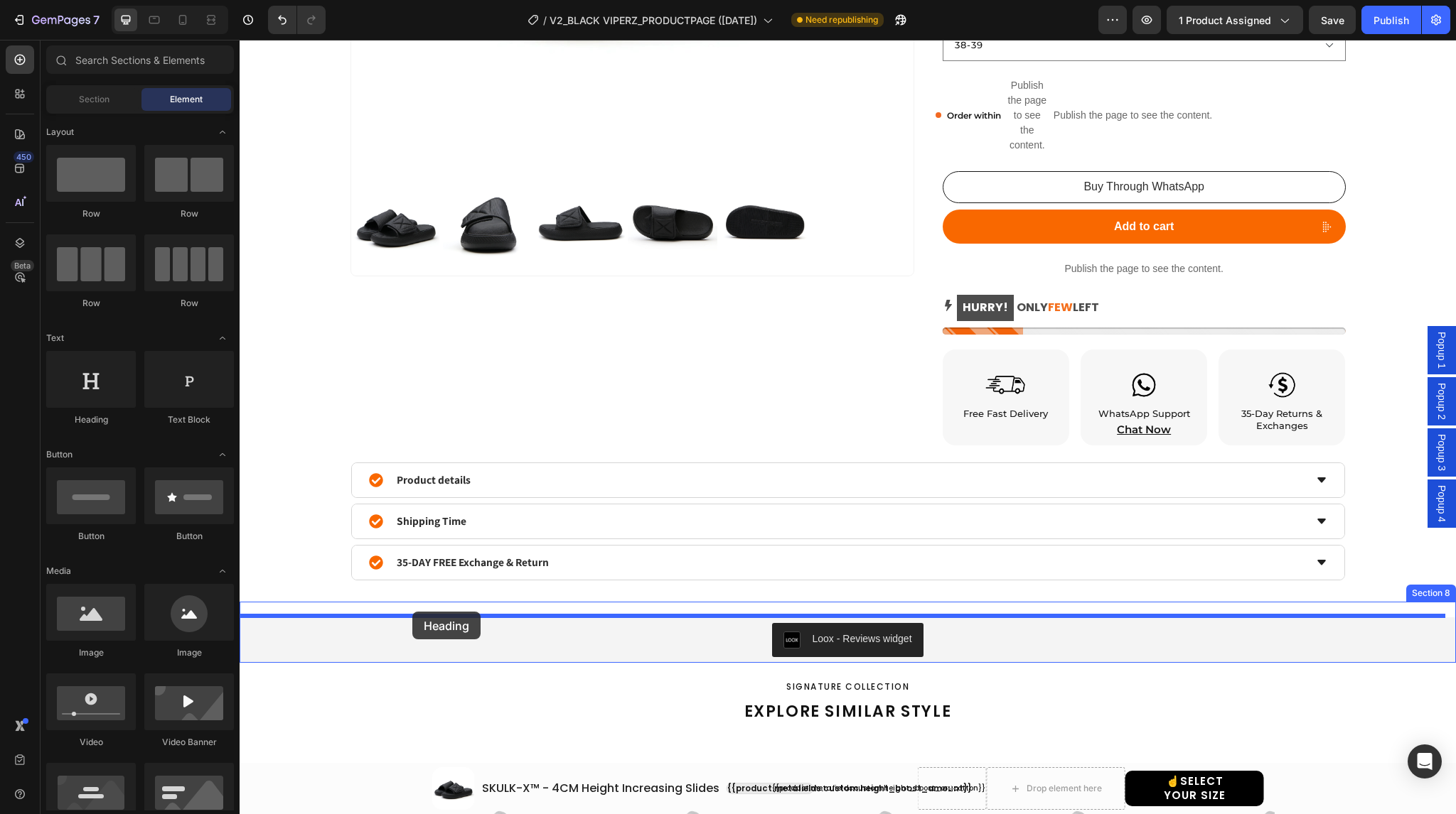
drag, startPoint x: 345, startPoint y: 428, endPoint x: 413, endPoint y: 612, distance: 196.2
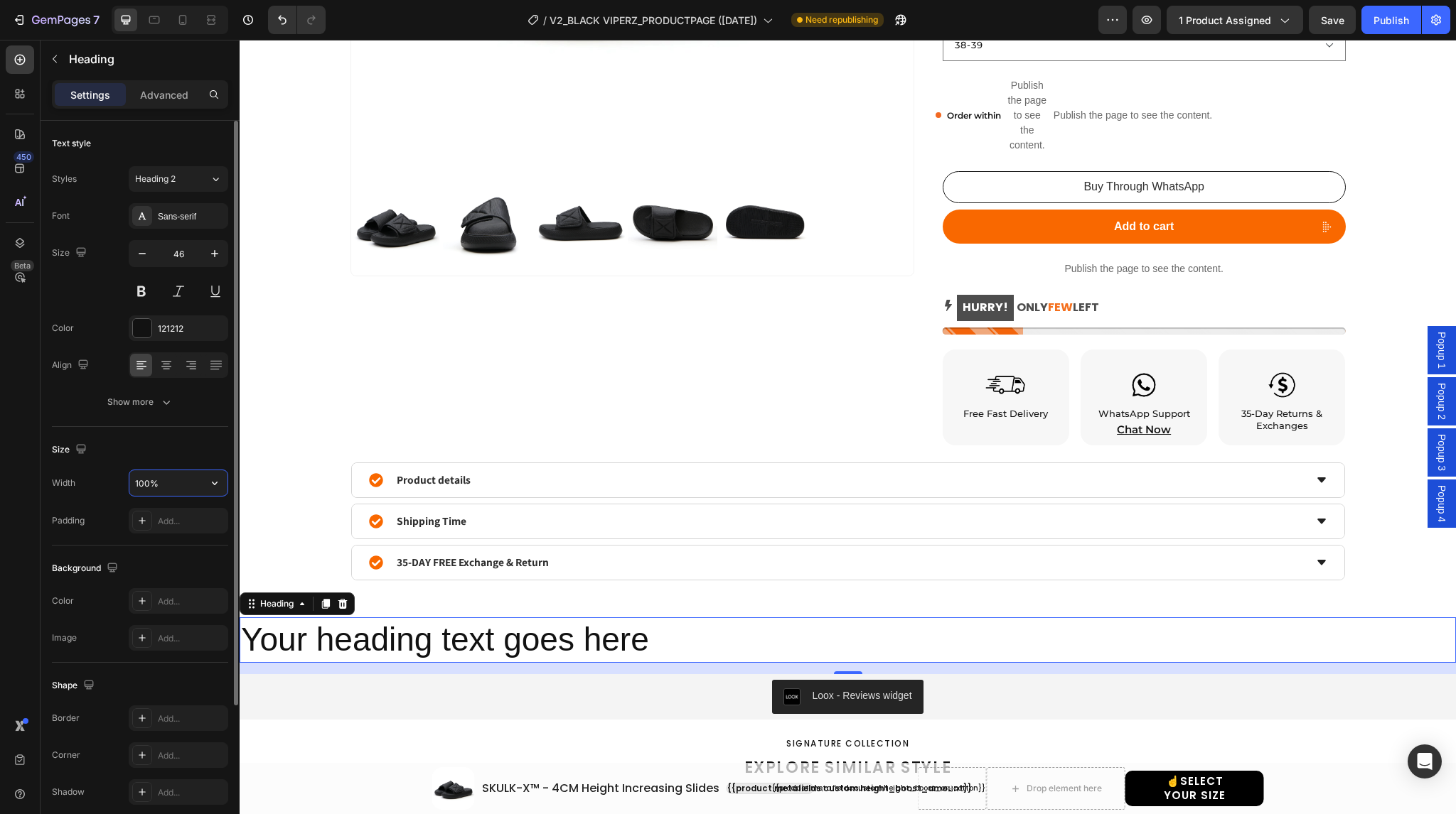
click at [160, 481] on input "100%" at bounding box center [178, 483] width 98 height 26
type input "1400"
click at [170, 448] on div "Size" at bounding box center [140, 449] width 176 height 23
click at [213, 21] on icon at bounding box center [213, 19] width 4 height 3
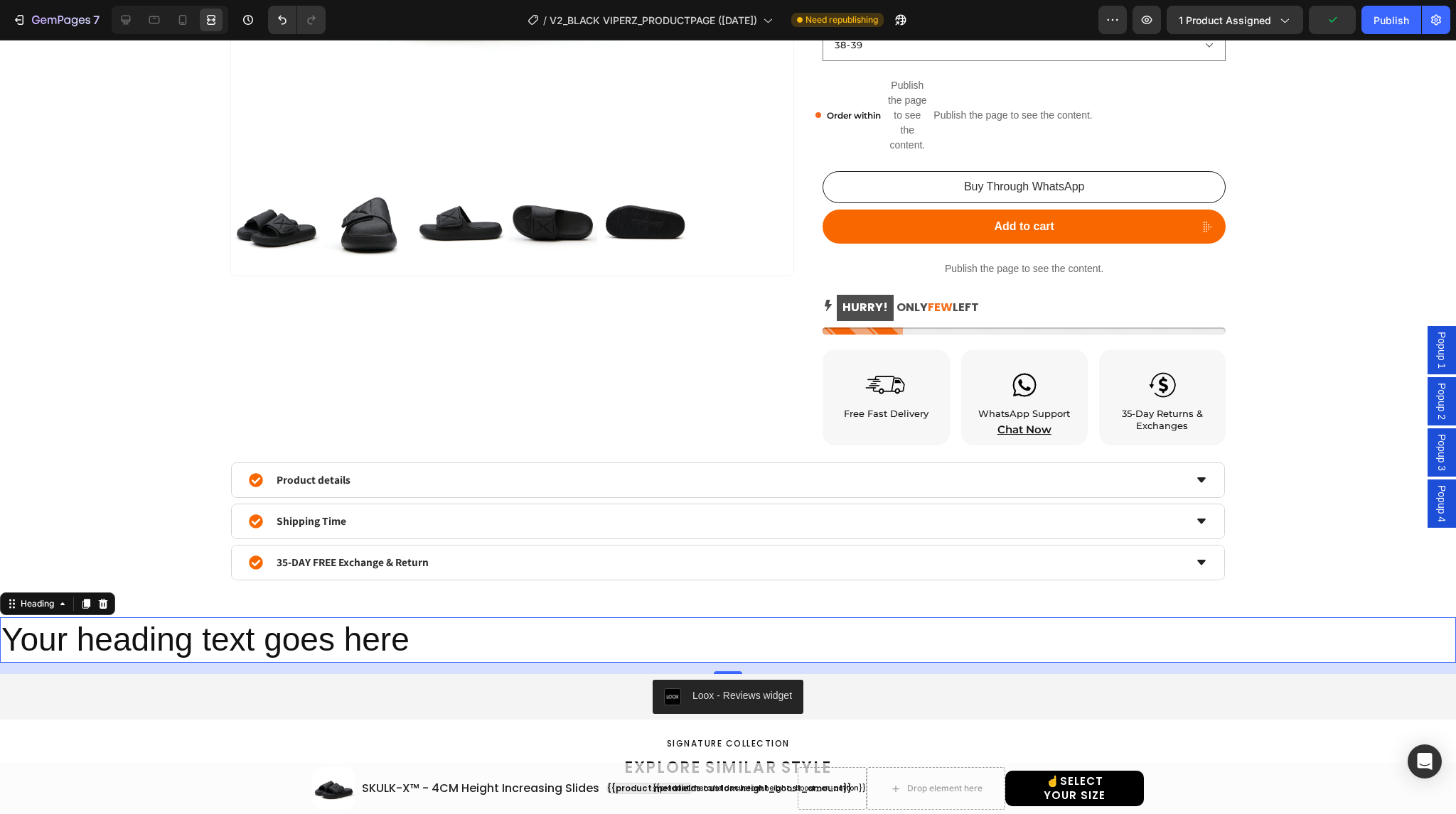
click at [431, 635] on h2 "Your heading text goes here" at bounding box center [497, 640] width 996 height 45
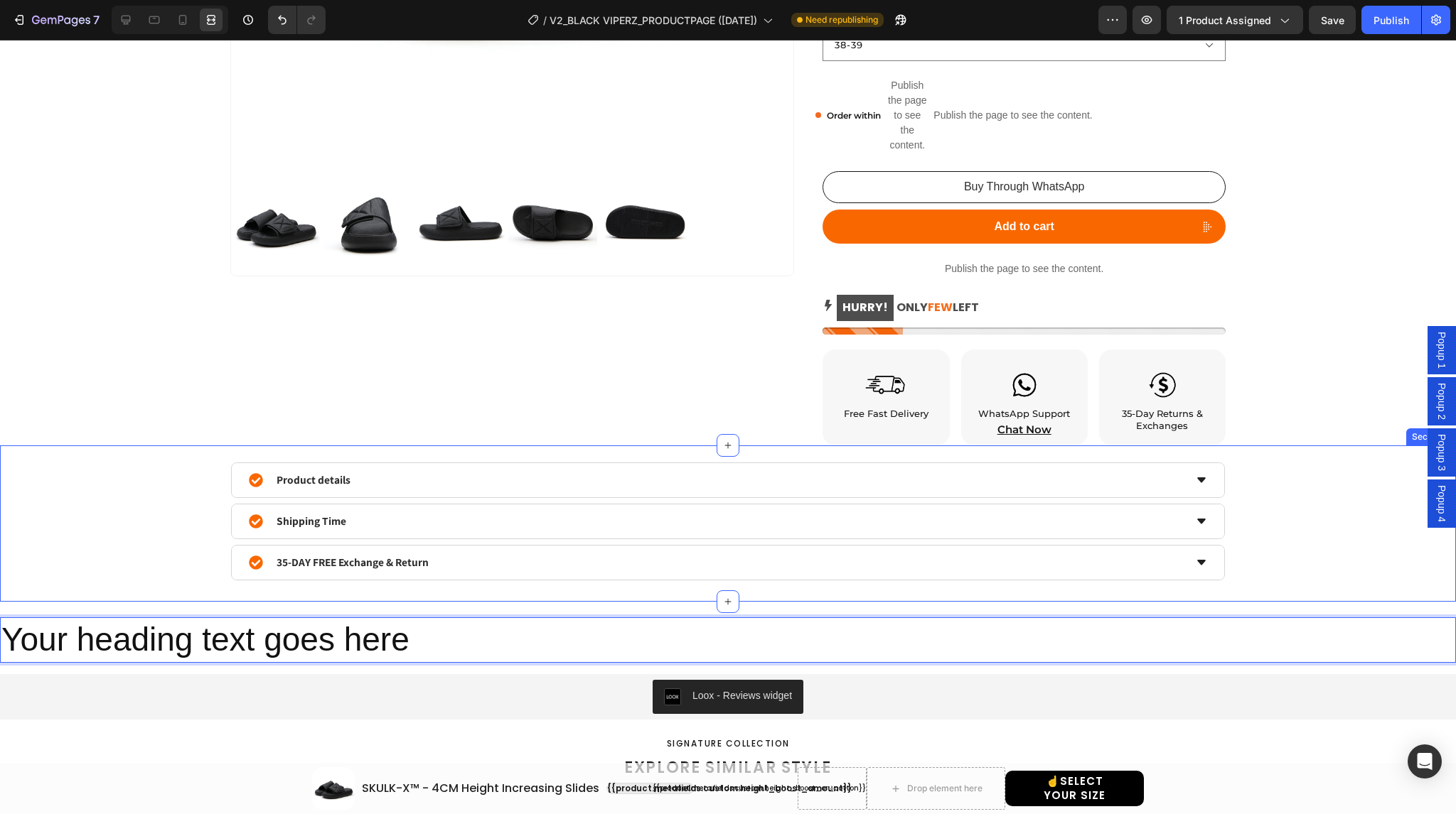
click at [117, 569] on div "Product details Shipping Time 35-DAY FREE Exchange & Return Accordion Product" at bounding box center [727, 521] width 1413 height 118
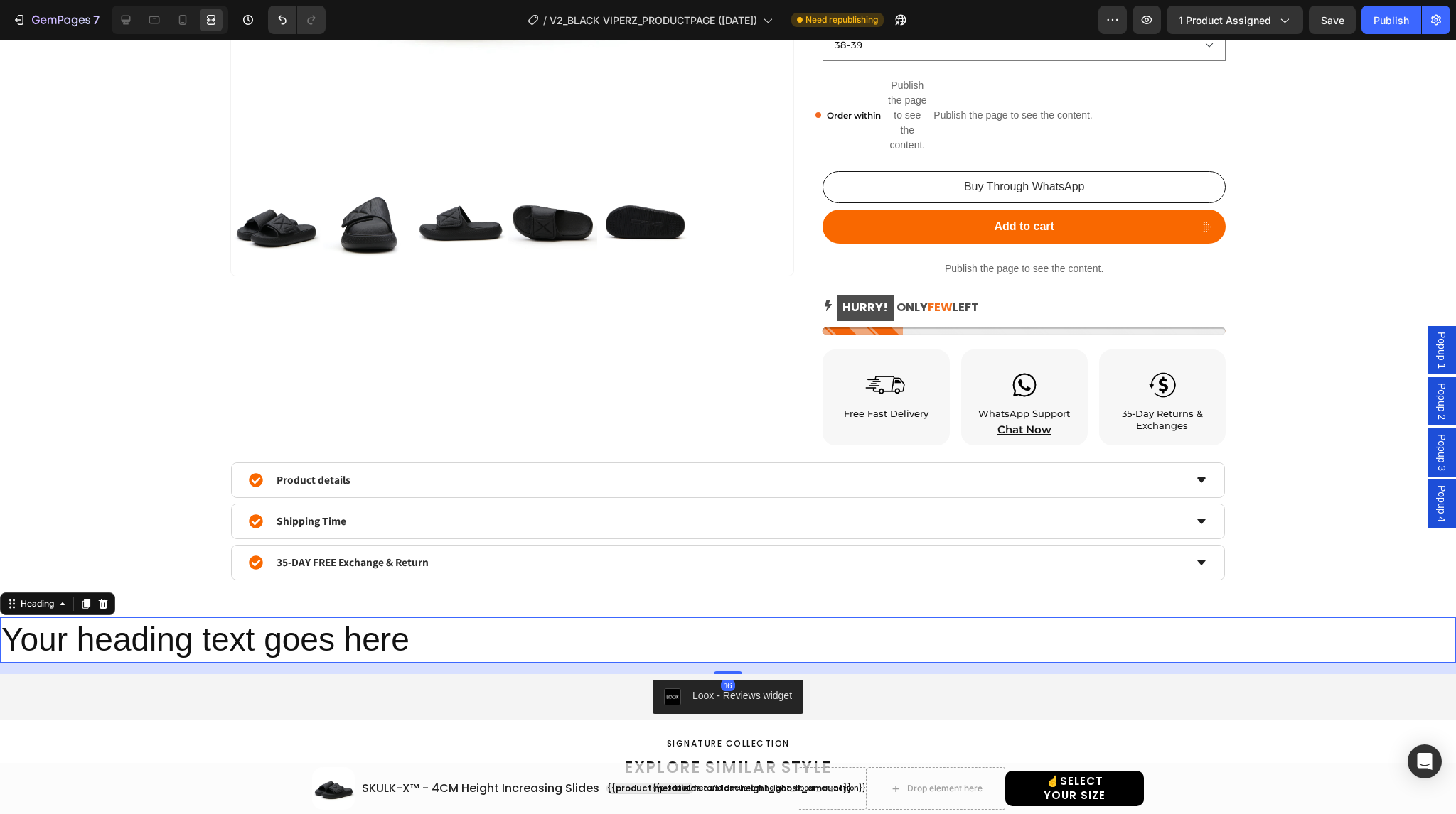
click at [443, 640] on p "Your heading text goes here" at bounding box center [497, 640] width 992 height 43
click at [127, 20] on icon at bounding box center [126, 20] width 9 height 9
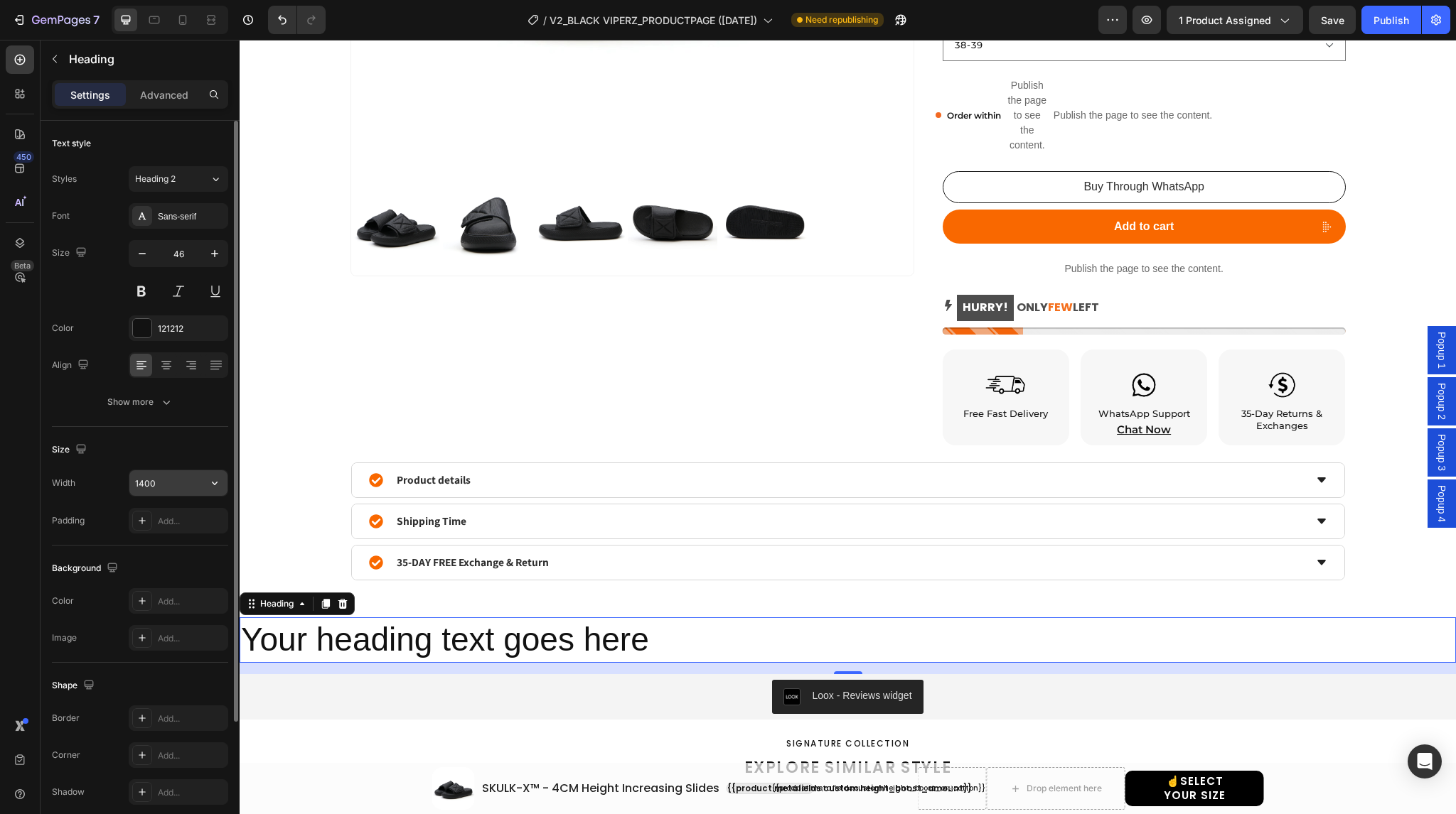
click at [188, 484] on input "1400" at bounding box center [178, 483] width 98 height 26
click at [190, 457] on div "Size" at bounding box center [140, 449] width 176 height 23
click at [202, 492] on button "button" at bounding box center [215, 483] width 26 height 26
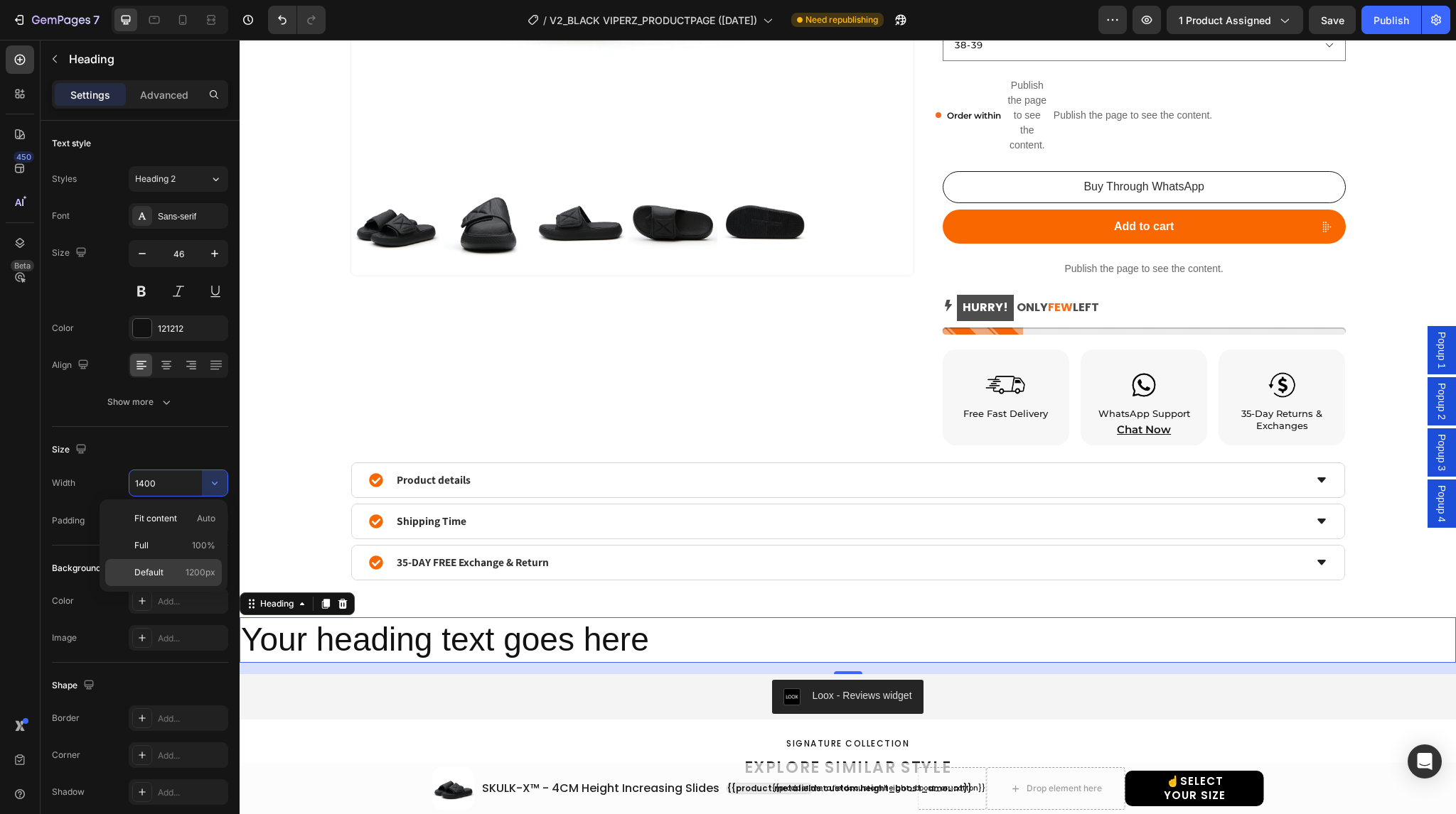
click at [185, 573] on p "Default 1200px" at bounding box center [174, 573] width 81 height 13
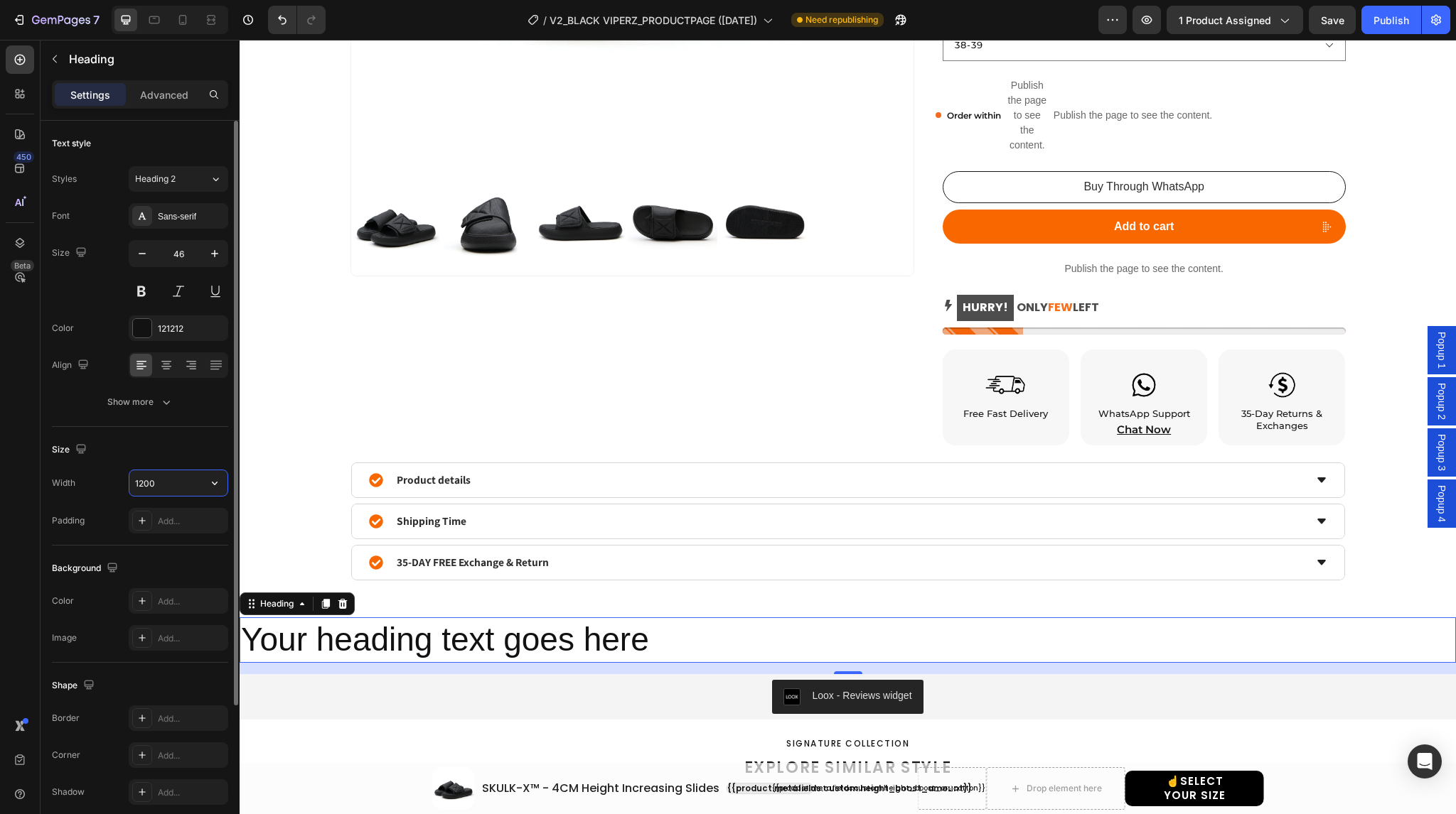
click at [159, 480] on input "1200" at bounding box center [178, 483] width 98 height 26
drag, startPoint x: 153, startPoint y: 483, endPoint x: 111, endPoint y: 485, distance: 42.0
click at [111, 485] on div "Width 600" at bounding box center [140, 483] width 176 height 27
click at [139, 450] on div "Size" at bounding box center [140, 449] width 176 height 23
click at [177, 478] on input "600" at bounding box center [178, 483] width 98 height 26
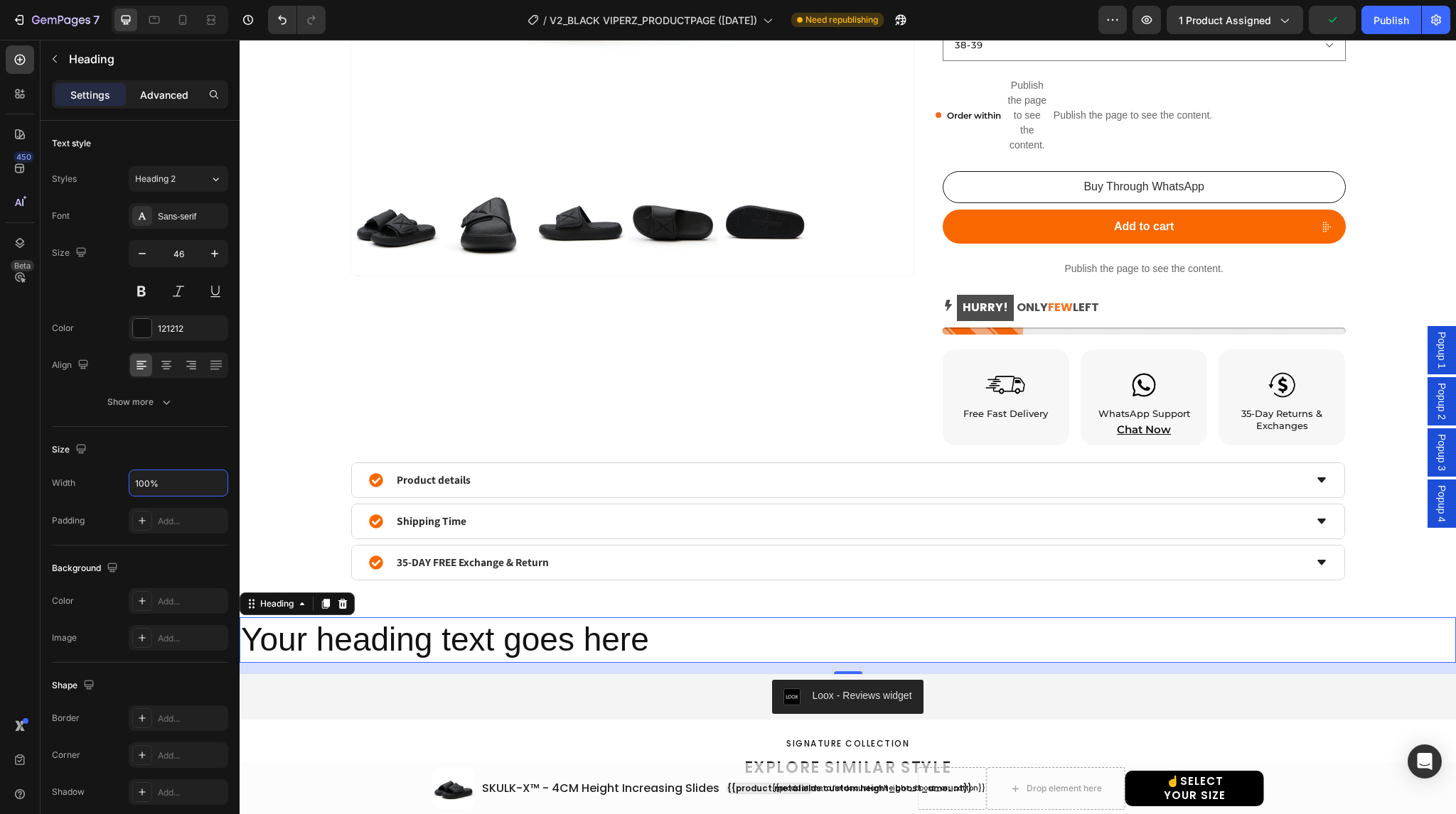
type input "100%"
click at [174, 86] on div "Advanced" at bounding box center [164, 94] width 71 height 23
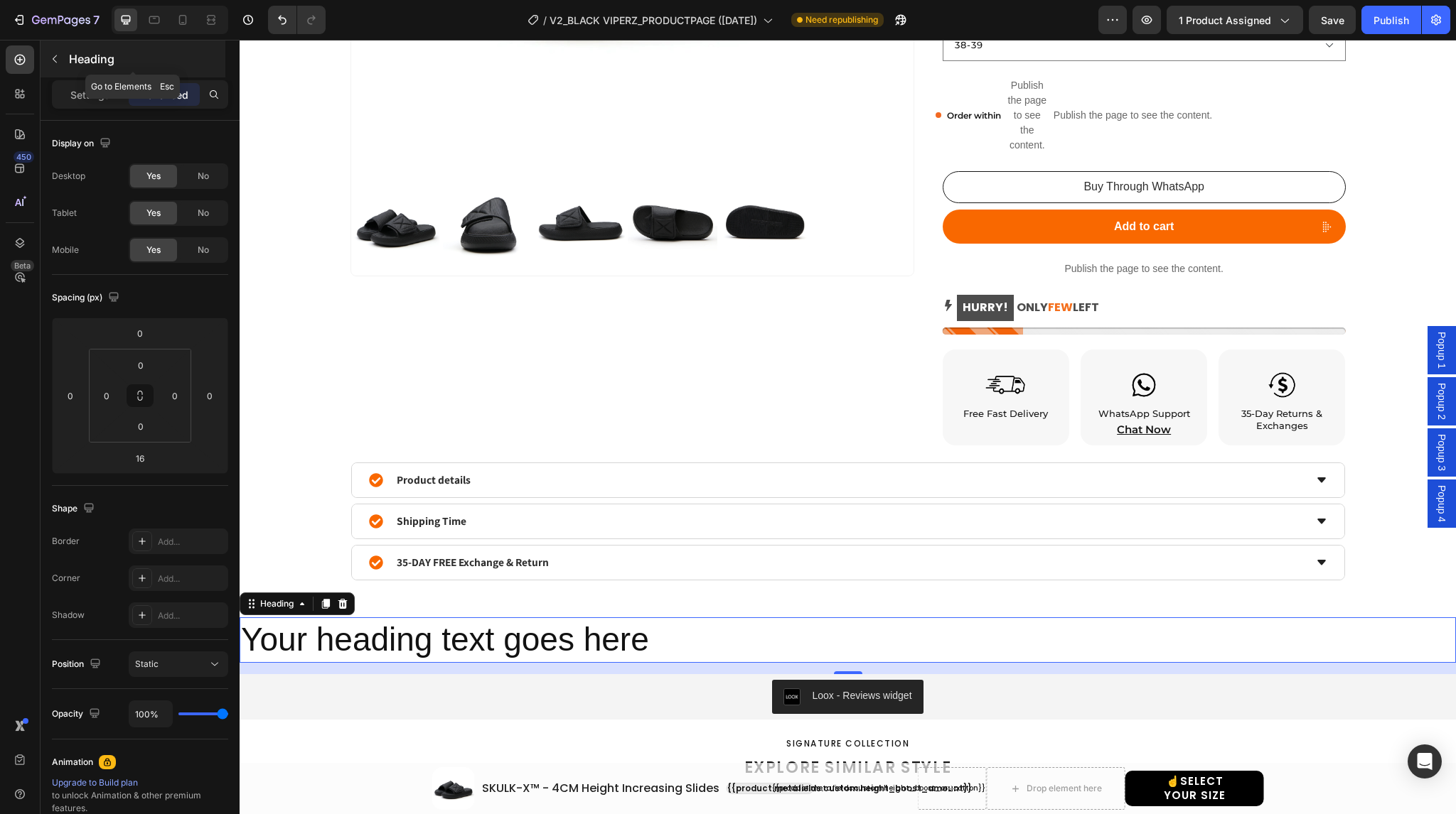
click at [61, 57] on button "button" at bounding box center [55, 59] width 23 height 23
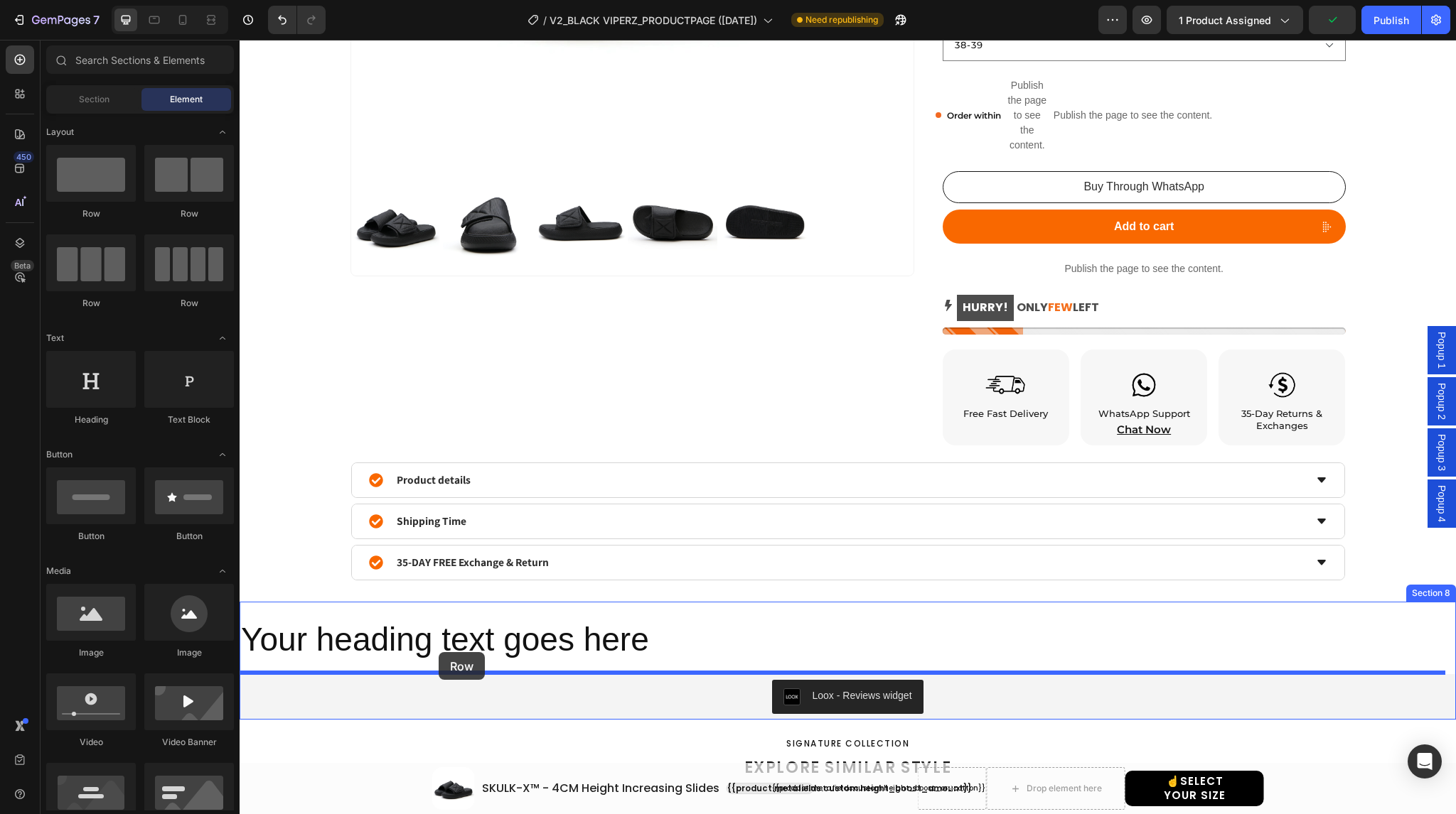
drag, startPoint x: 330, startPoint y: 217, endPoint x: 439, endPoint y: 652, distance: 448.4
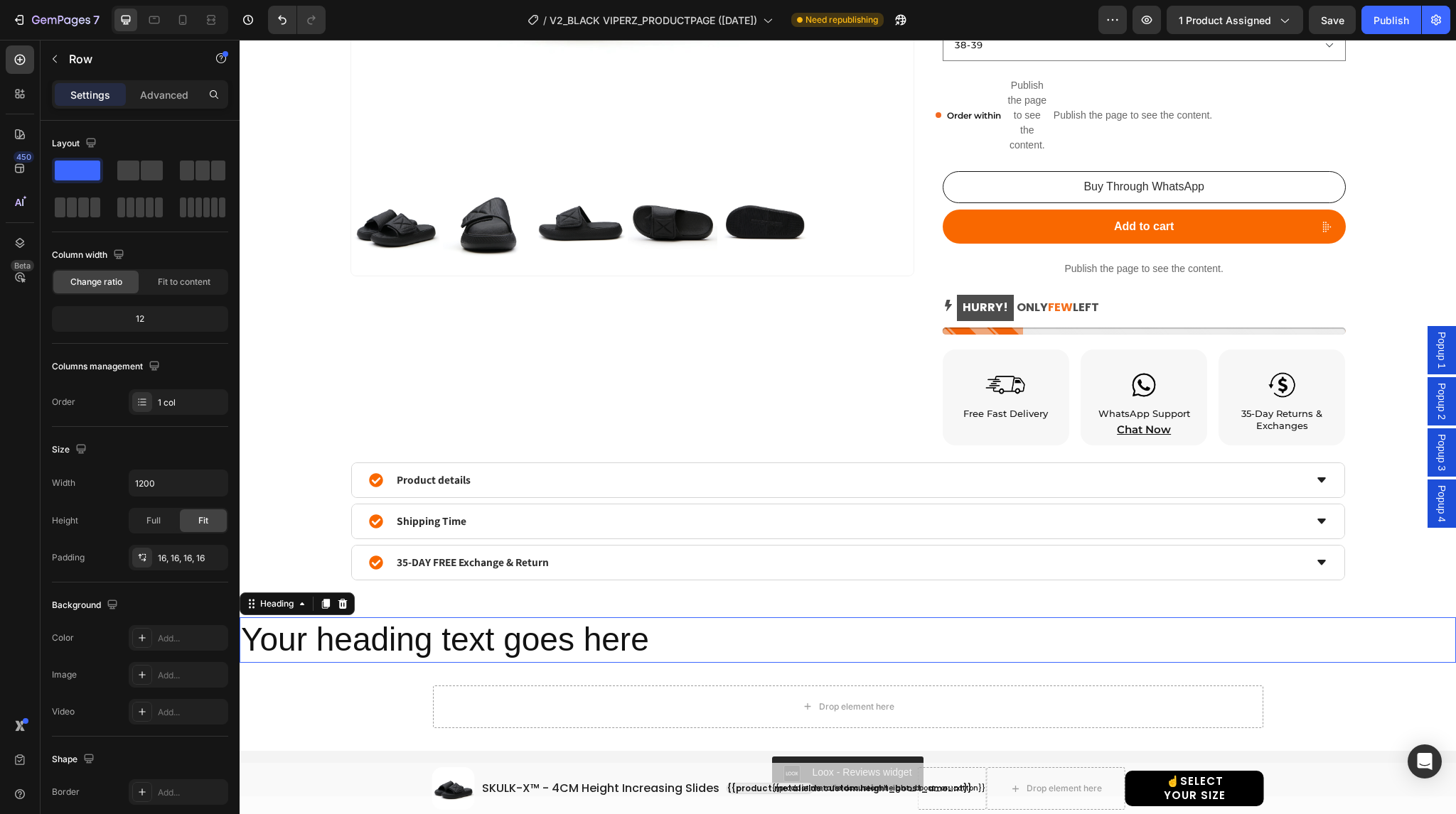
click at [407, 637] on p "Your heading text goes here" at bounding box center [847, 640] width 1214 height 43
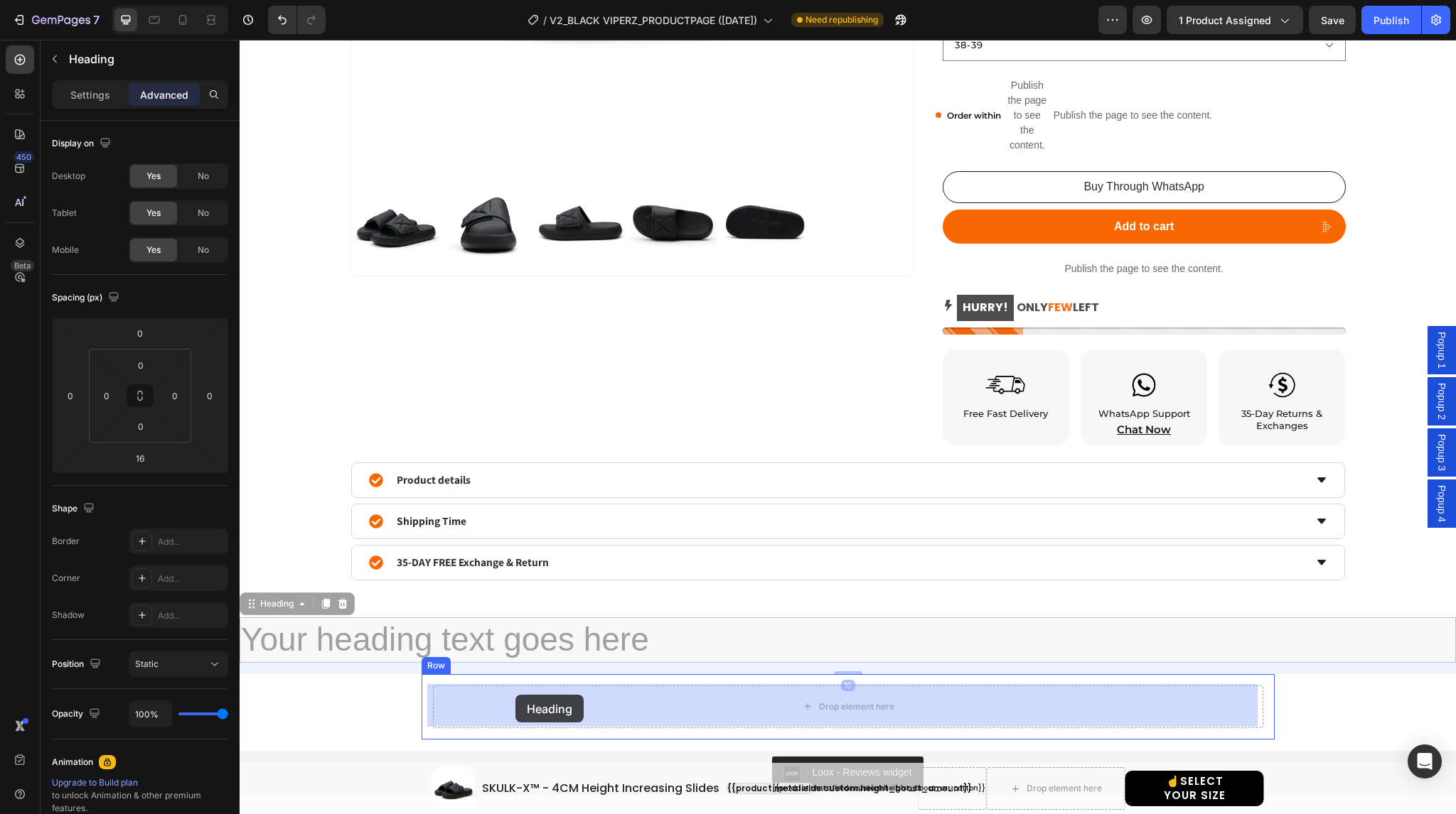
drag, startPoint x: 277, startPoint y: 603, endPoint x: 516, endPoint y: 696, distance: 256.5
type input "0"
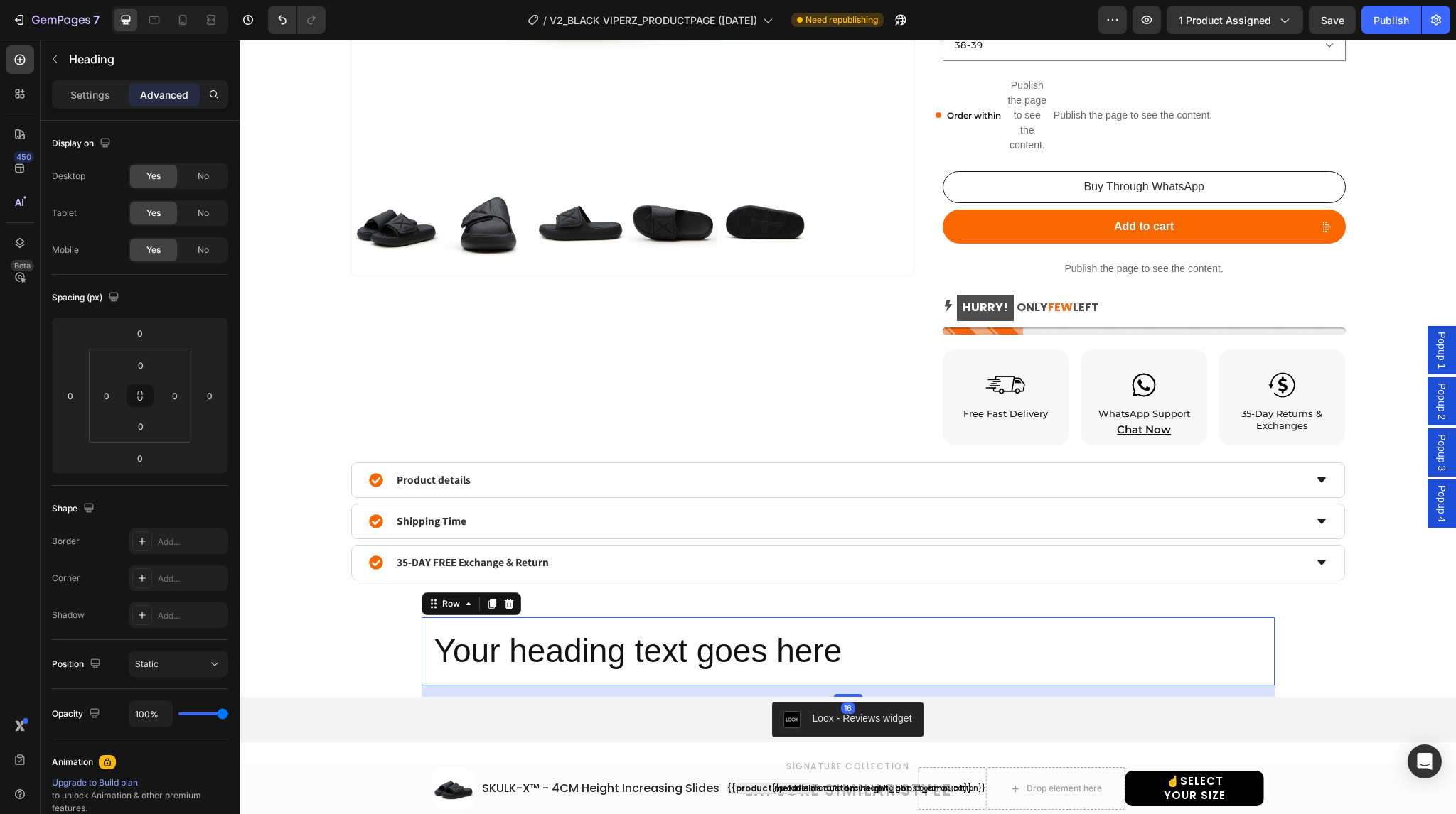
click at [757, 625] on div "Your heading text goes here Heading Row 16" at bounding box center [848, 651] width 853 height 68
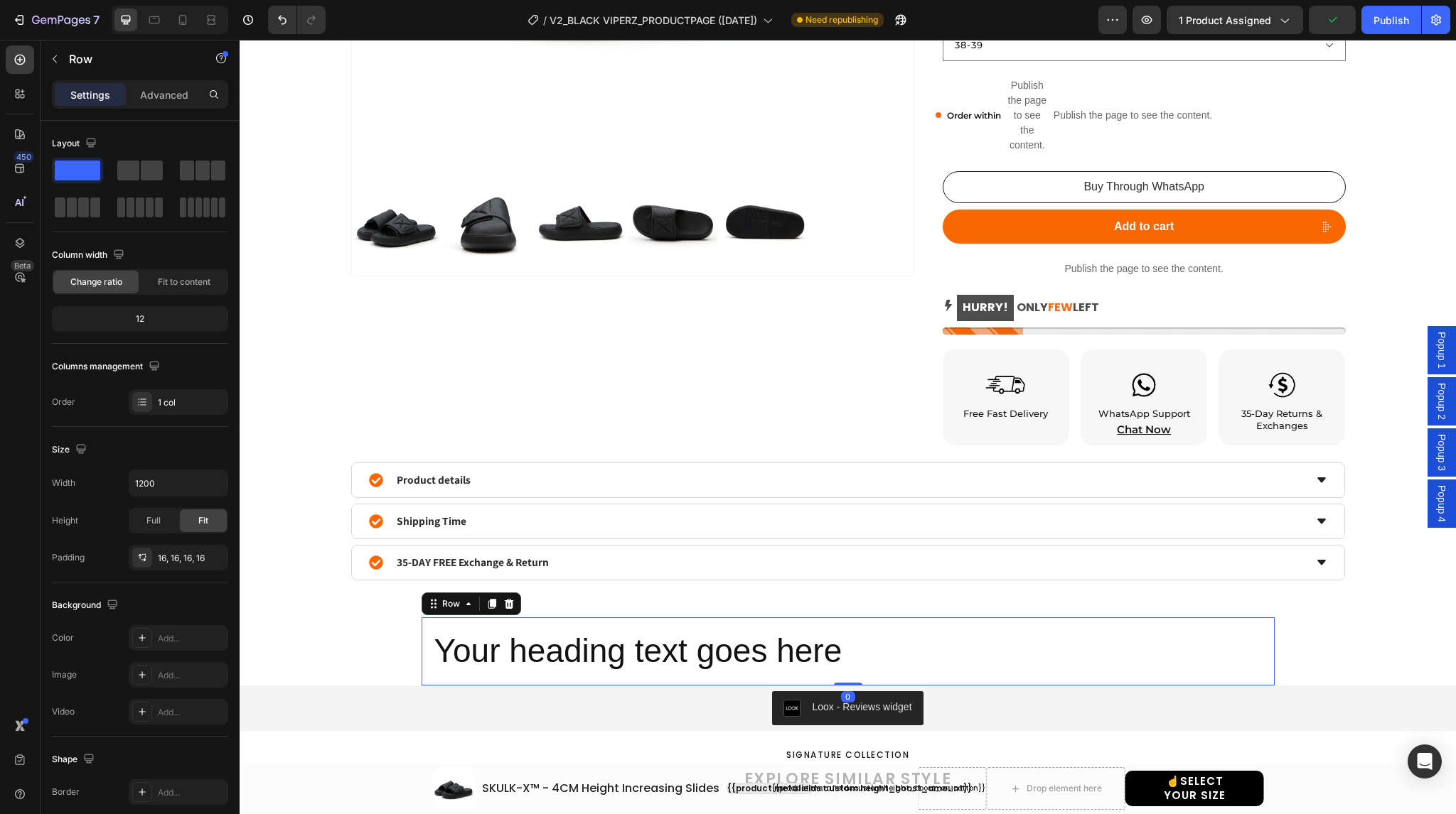
drag, startPoint x: 847, startPoint y: 692, endPoint x: 847, endPoint y: 674, distance: 18.0
click at [847, 674] on div "Your heading text goes here Heading Row 0" at bounding box center [848, 651] width 853 height 68
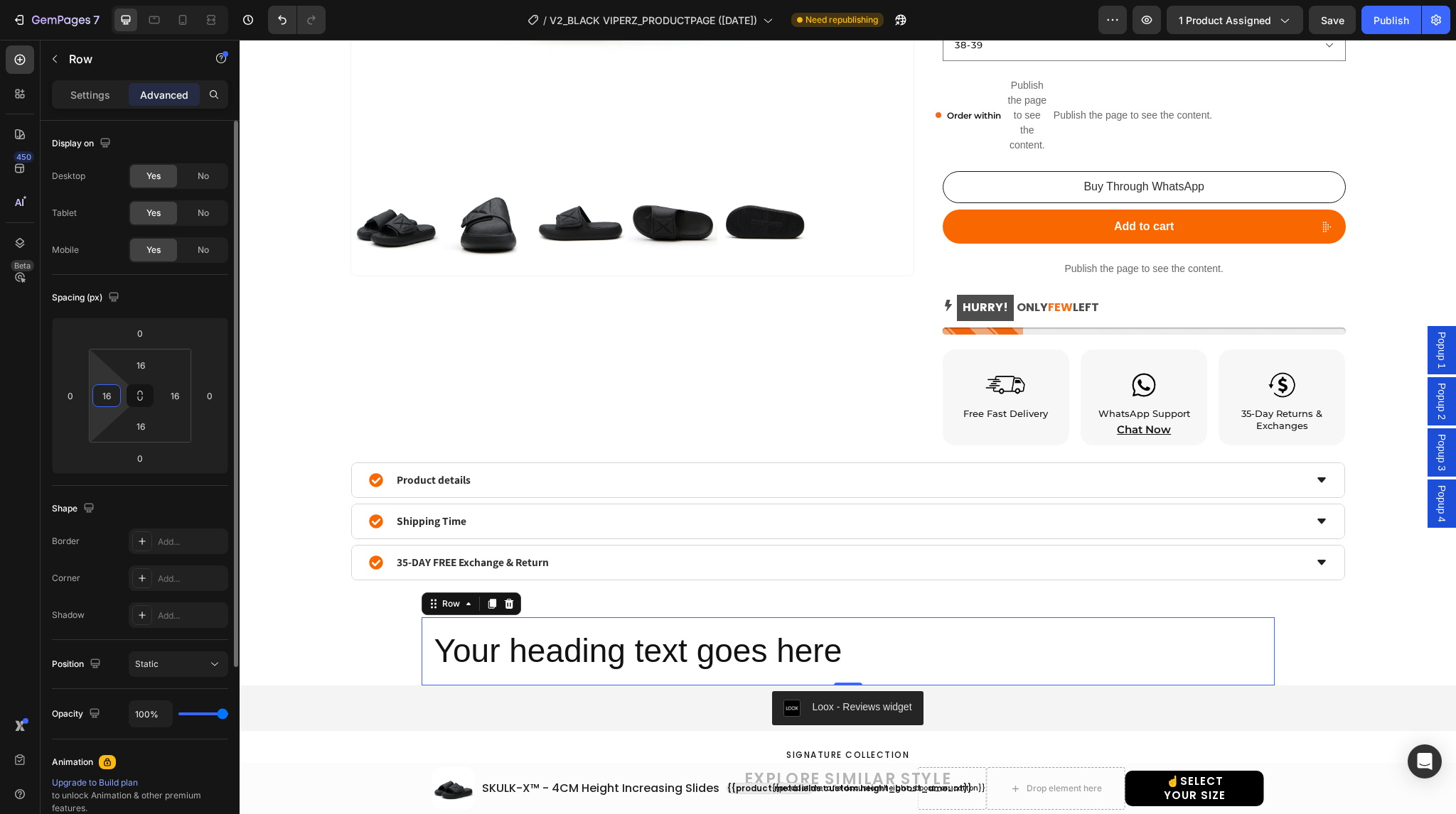
click at [108, 389] on input "16" at bounding box center [106, 395] width 21 height 21
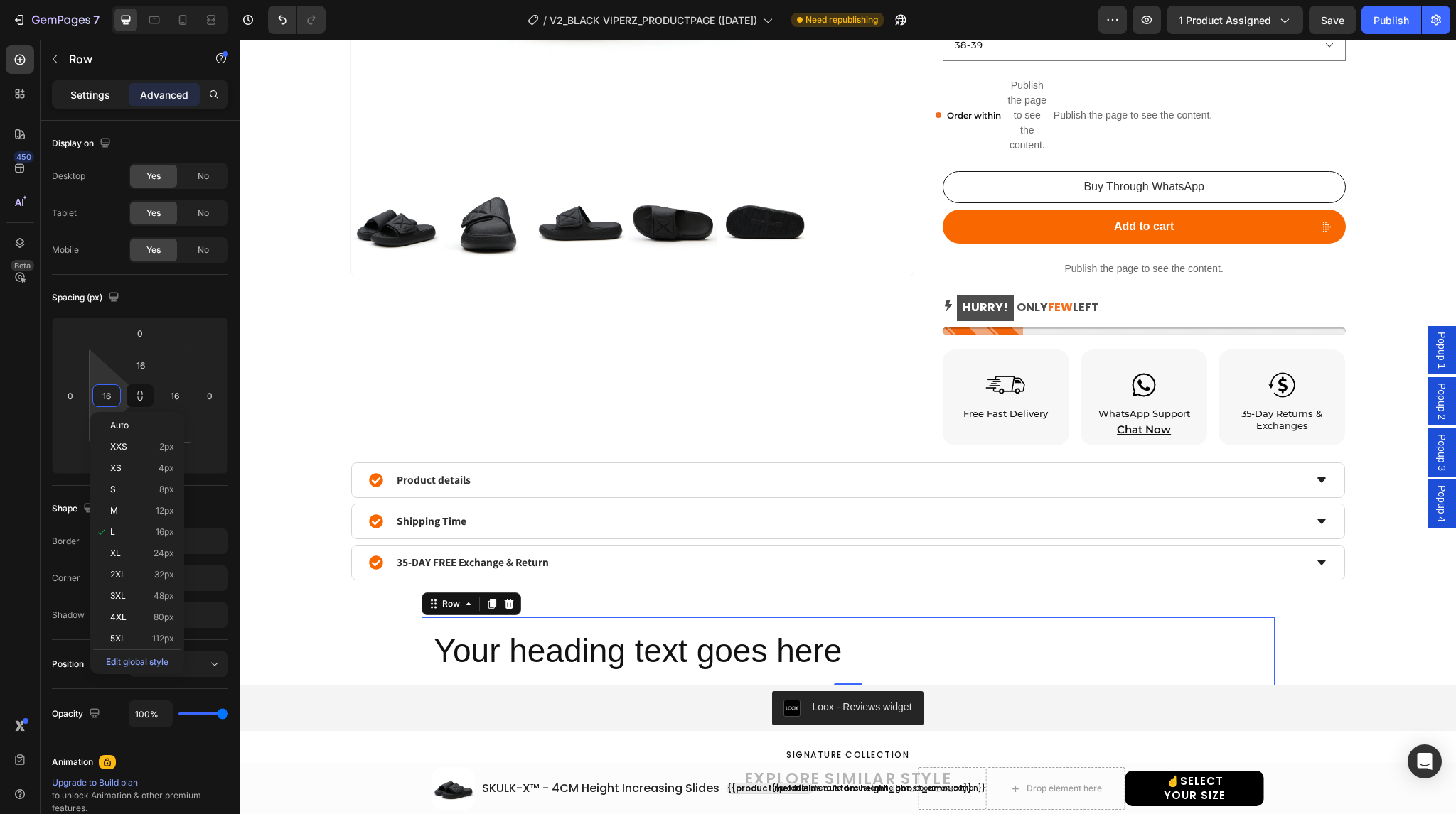
click at [91, 94] on p "Settings" at bounding box center [90, 95] width 39 height 15
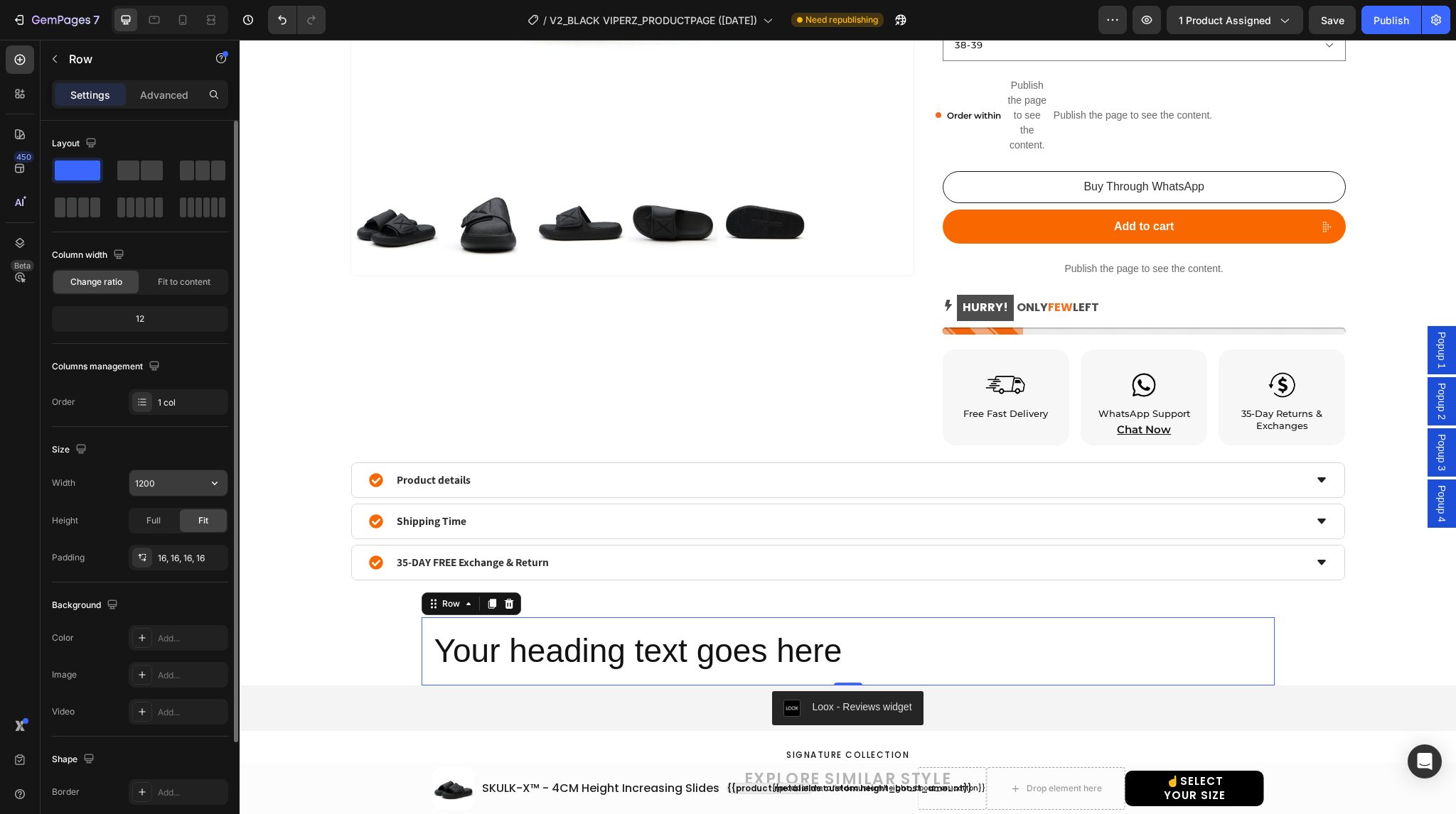
click at [161, 476] on input "1200" at bounding box center [178, 483] width 98 height 26
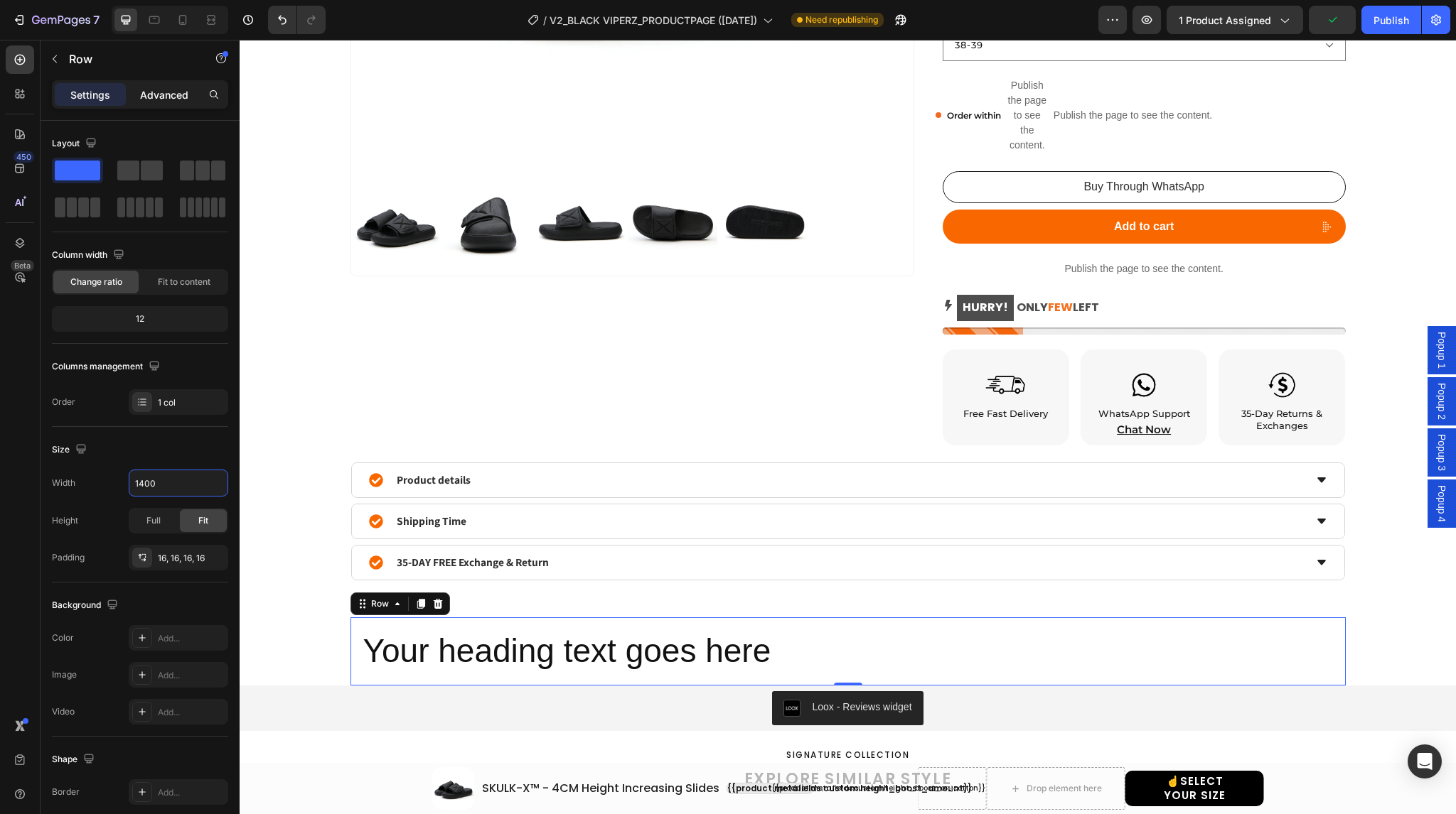
type input "1400"
click at [161, 99] on p "Advanced" at bounding box center [164, 95] width 49 height 15
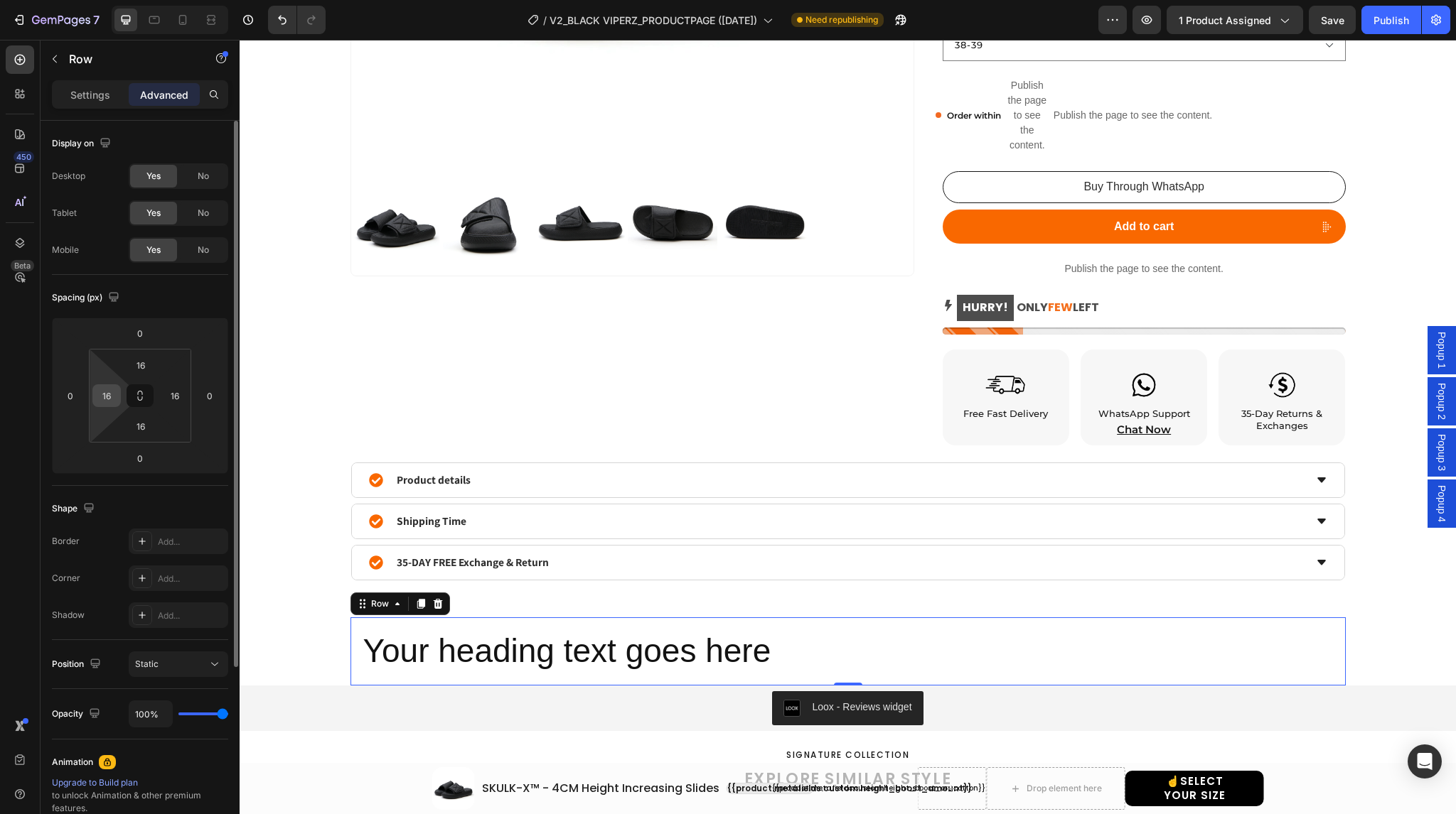
click at [111, 399] on input "16" at bounding box center [106, 395] width 21 height 21
type input "0"
click at [178, 394] on input "16" at bounding box center [174, 395] width 21 height 21
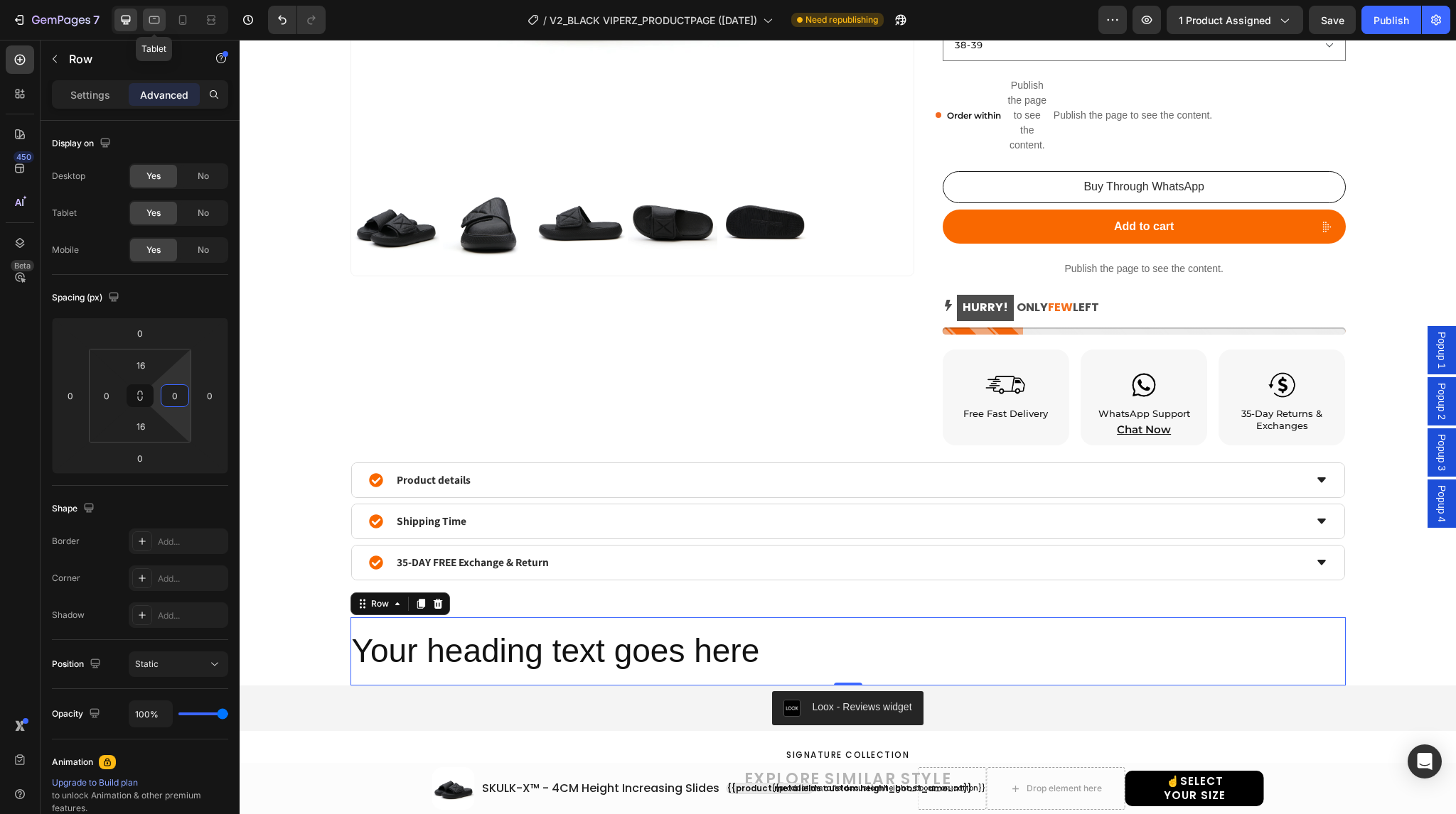
type input "0"
click at [162, 25] on div at bounding box center [153, 19] width 23 height 23
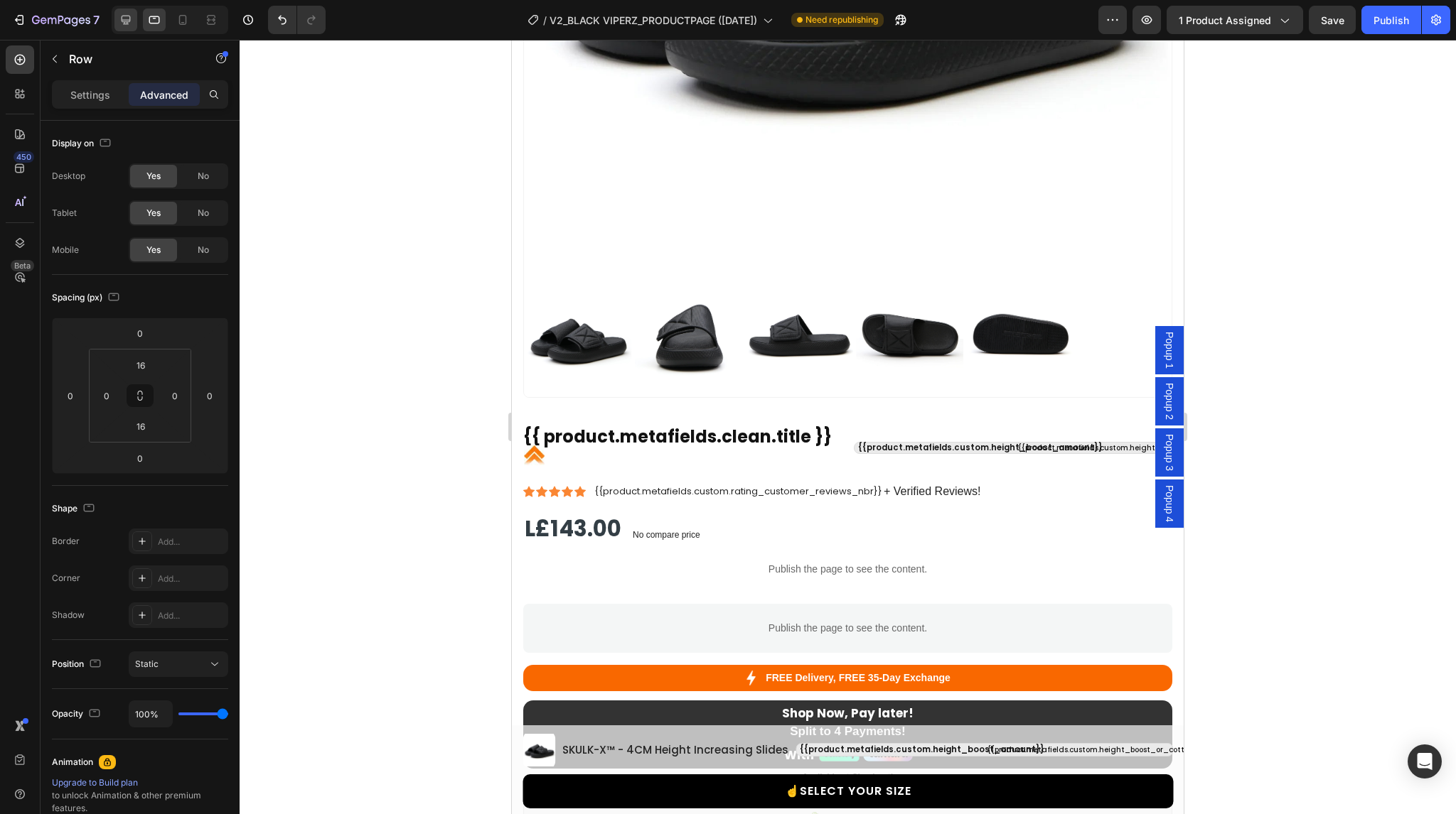
click at [133, 21] on div at bounding box center [125, 19] width 23 height 23
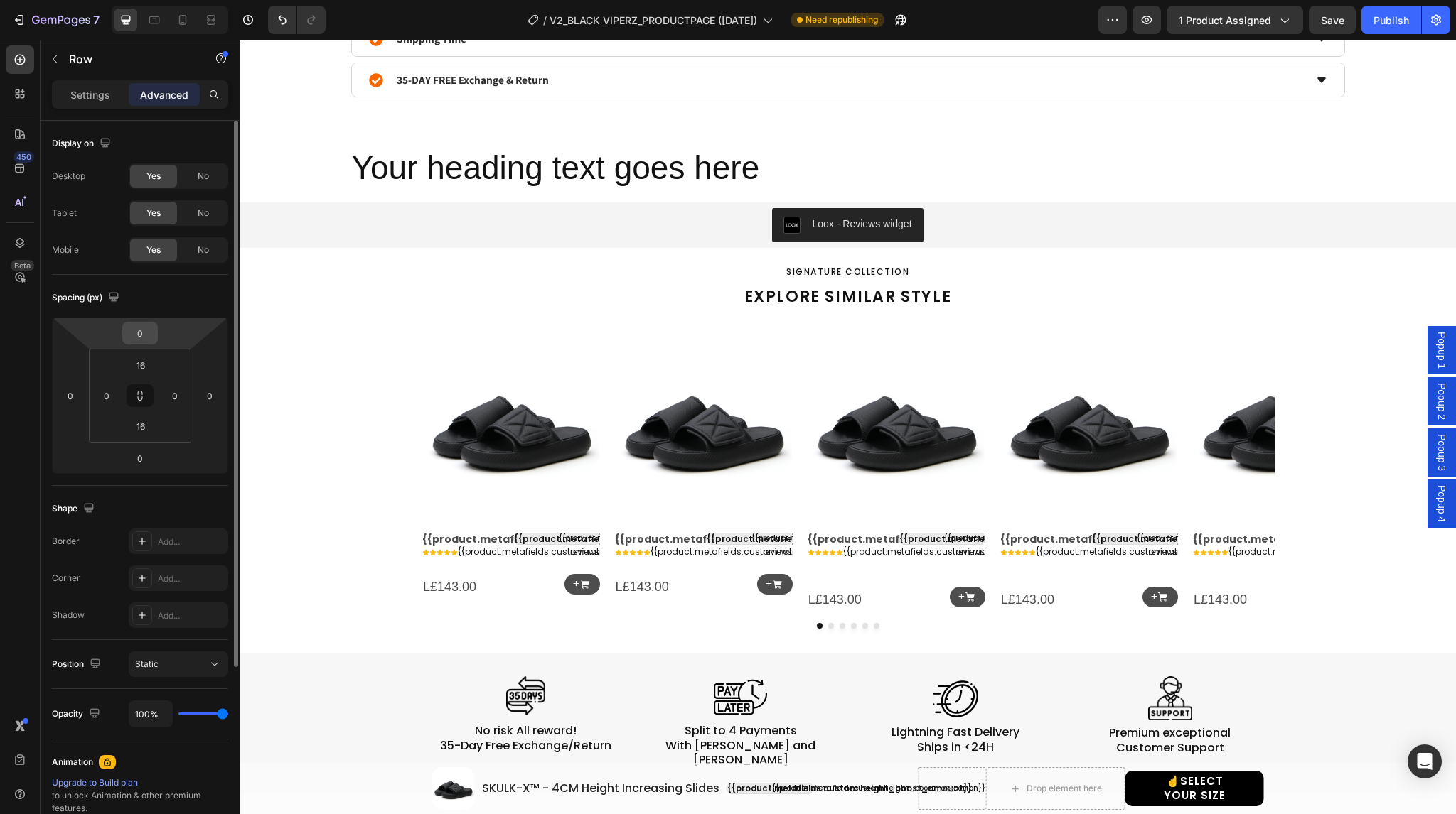
scroll to position [1063, 0]
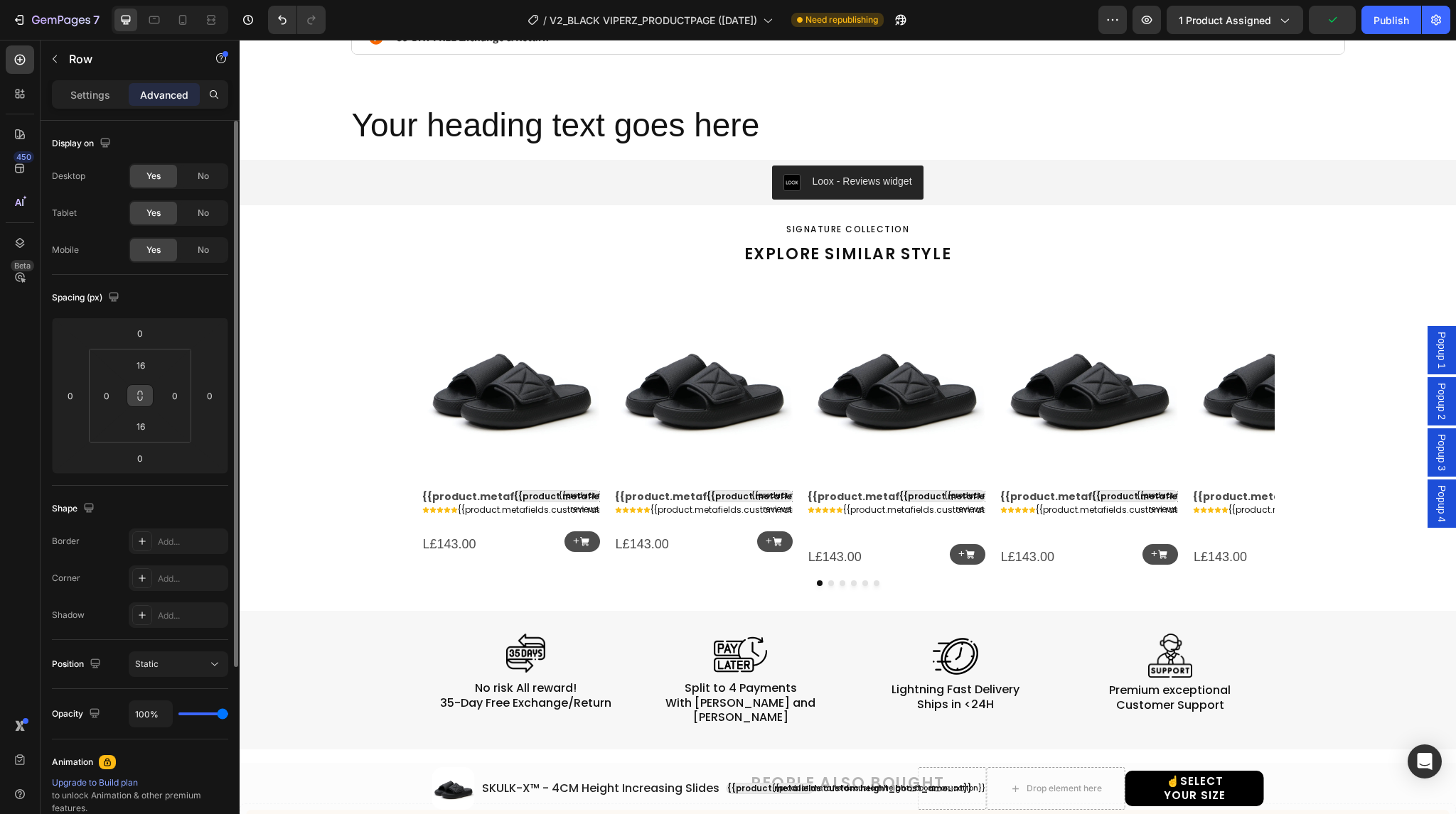
click at [143, 396] on icon at bounding box center [140, 396] width 12 height 12
click at [145, 360] on input "16" at bounding box center [141, 365] width 29 height 21
type input "0"
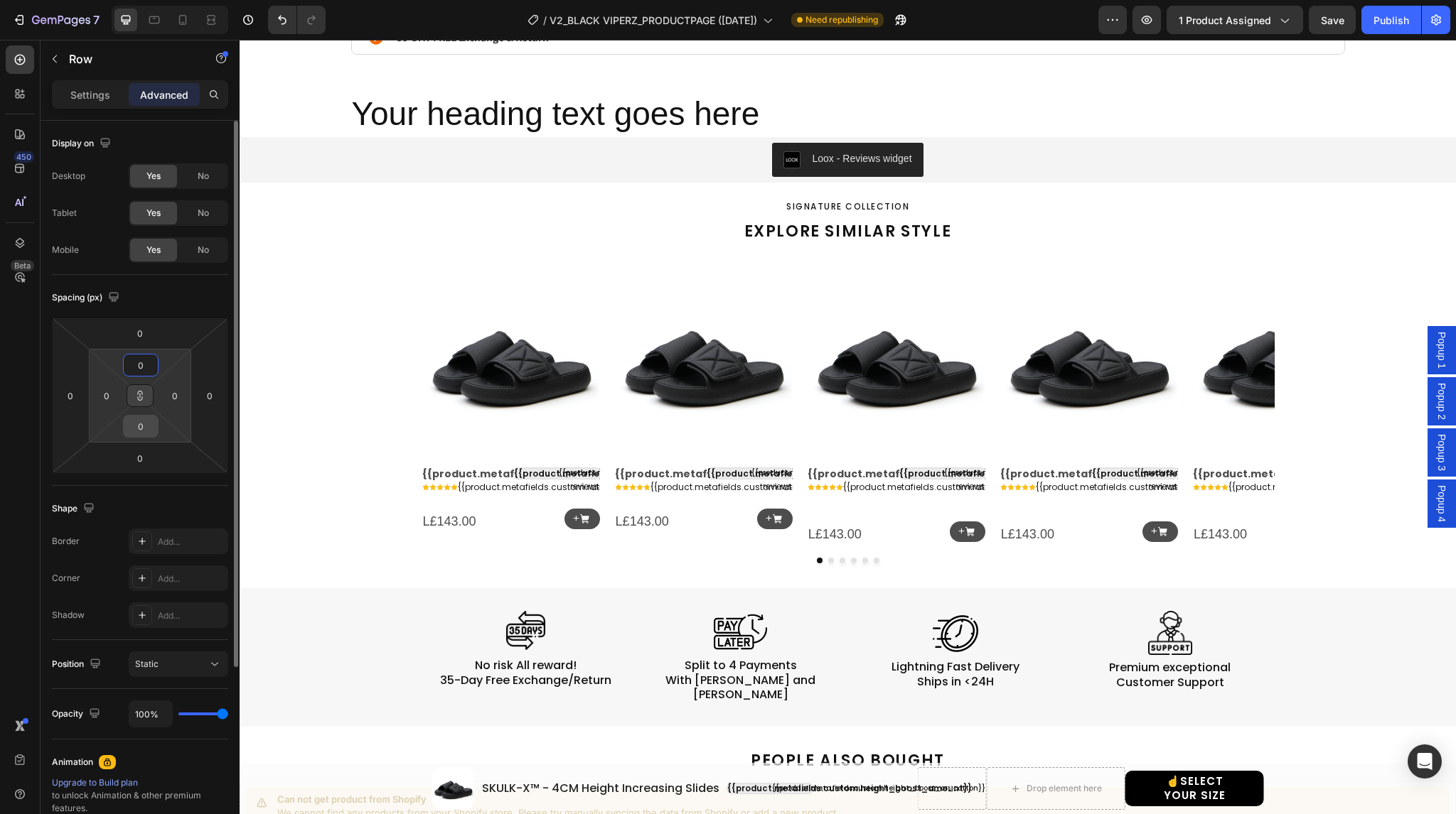
type input "0"
click at [141, 427] on input "0" at bounding box center [141, 426] width 29 height 21
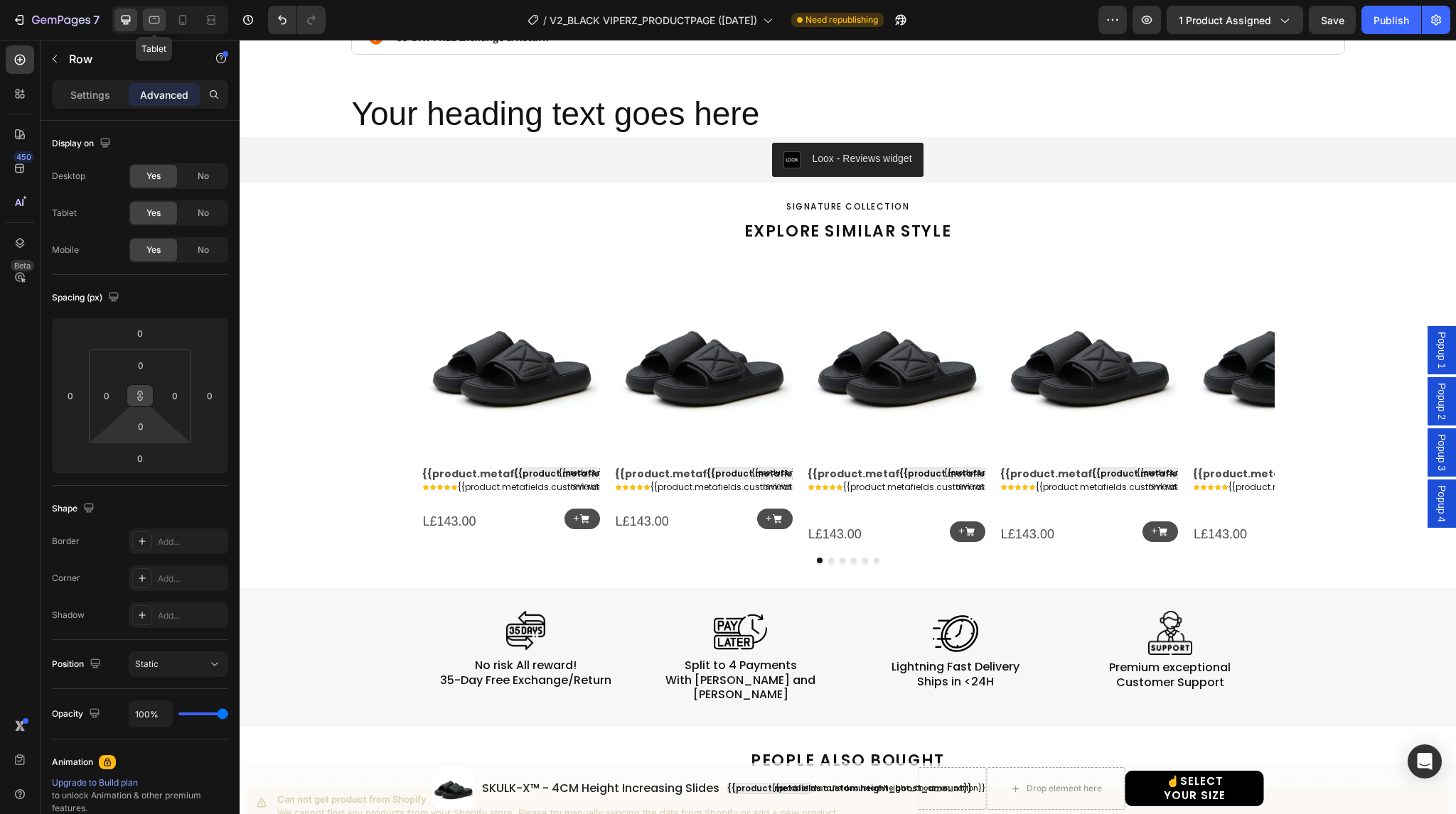
click at [164, 18] on div at bounding box center [153, 19] width 23 height 23
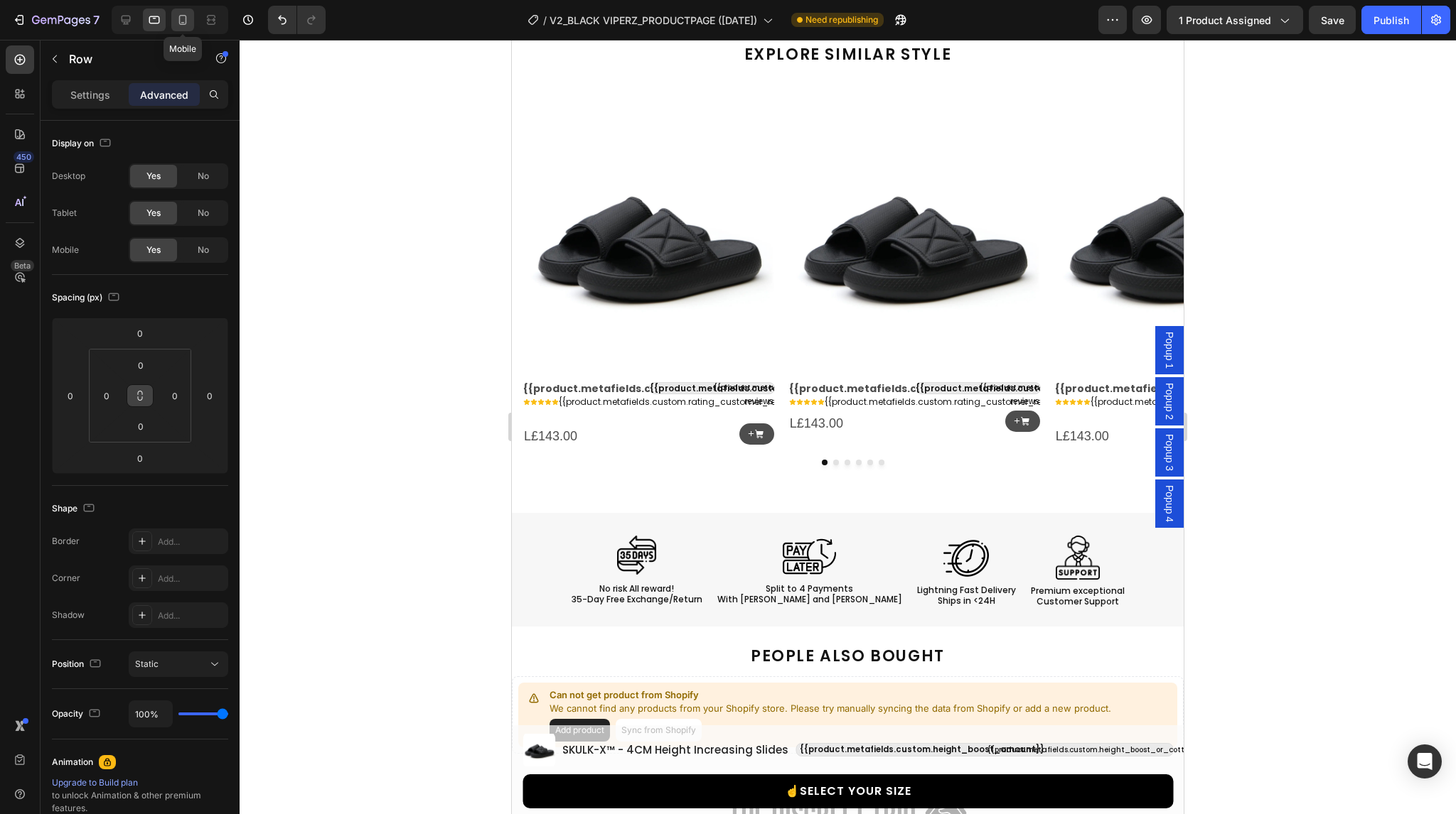
click at [185, 18] on icon at bounding box center [182, 19] width 14 height 14
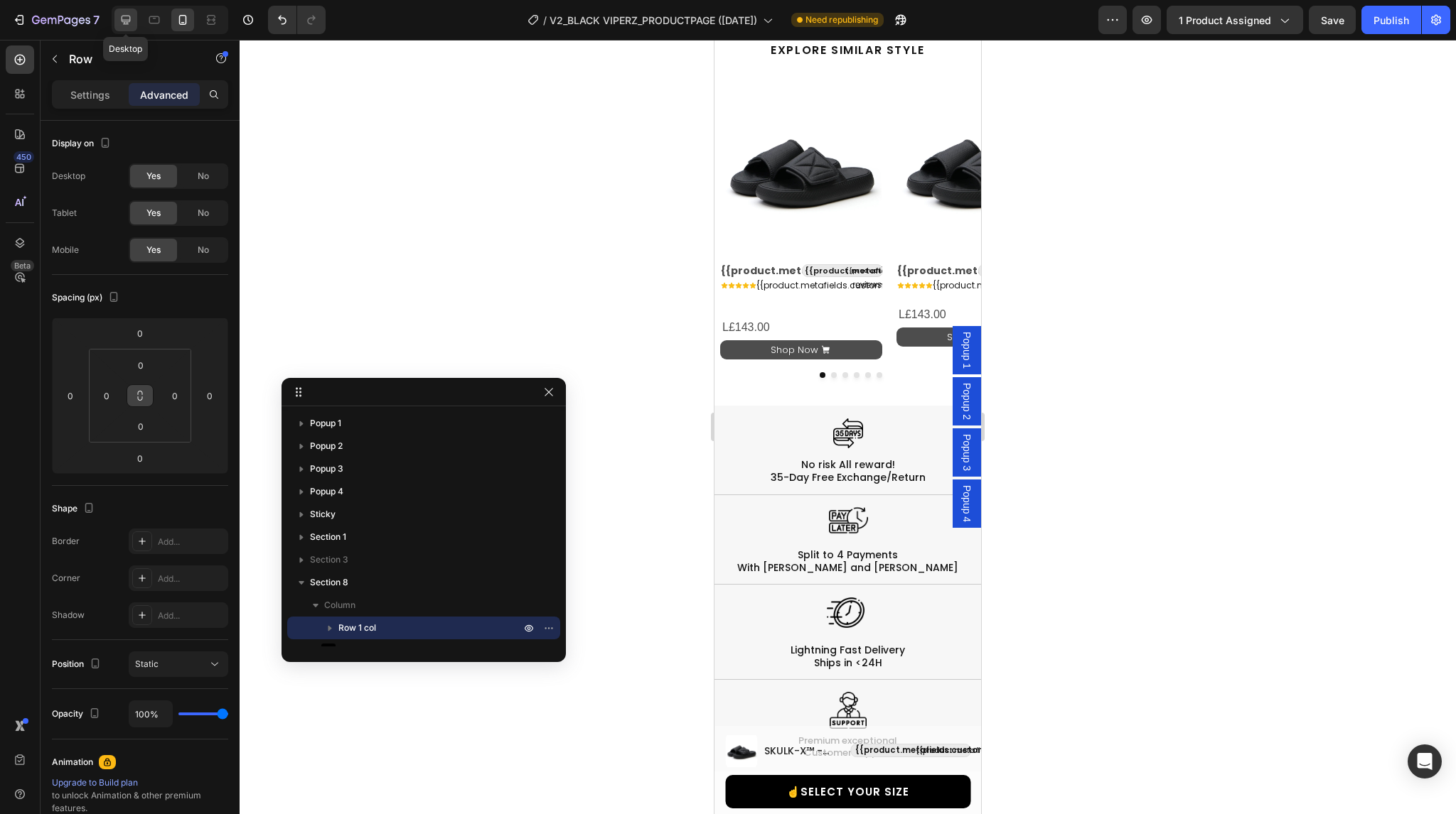
click at [122, 26] on icon at bounding box center [126, 19] width 14 height 14
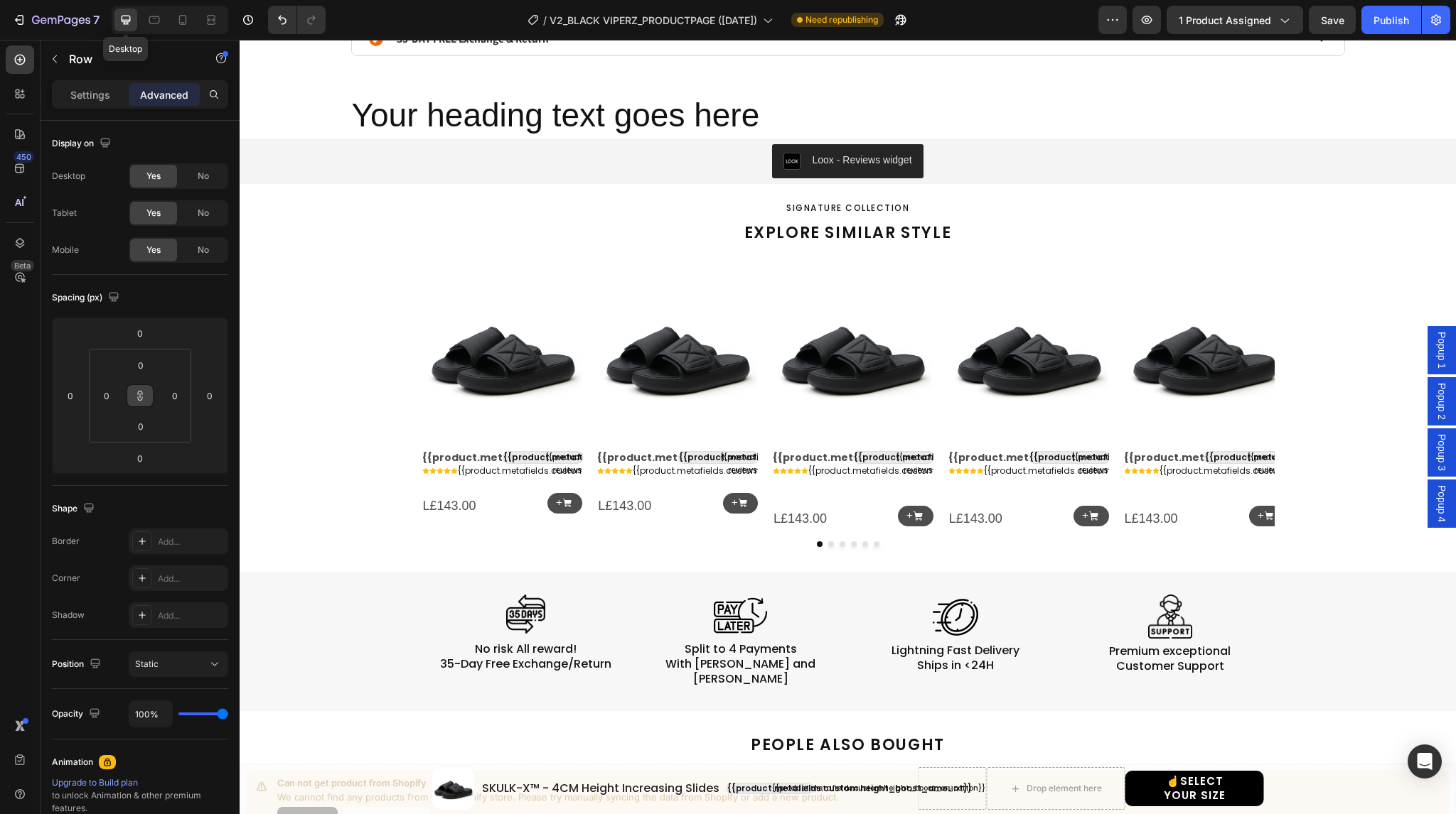
scroll to position [1063, 0]
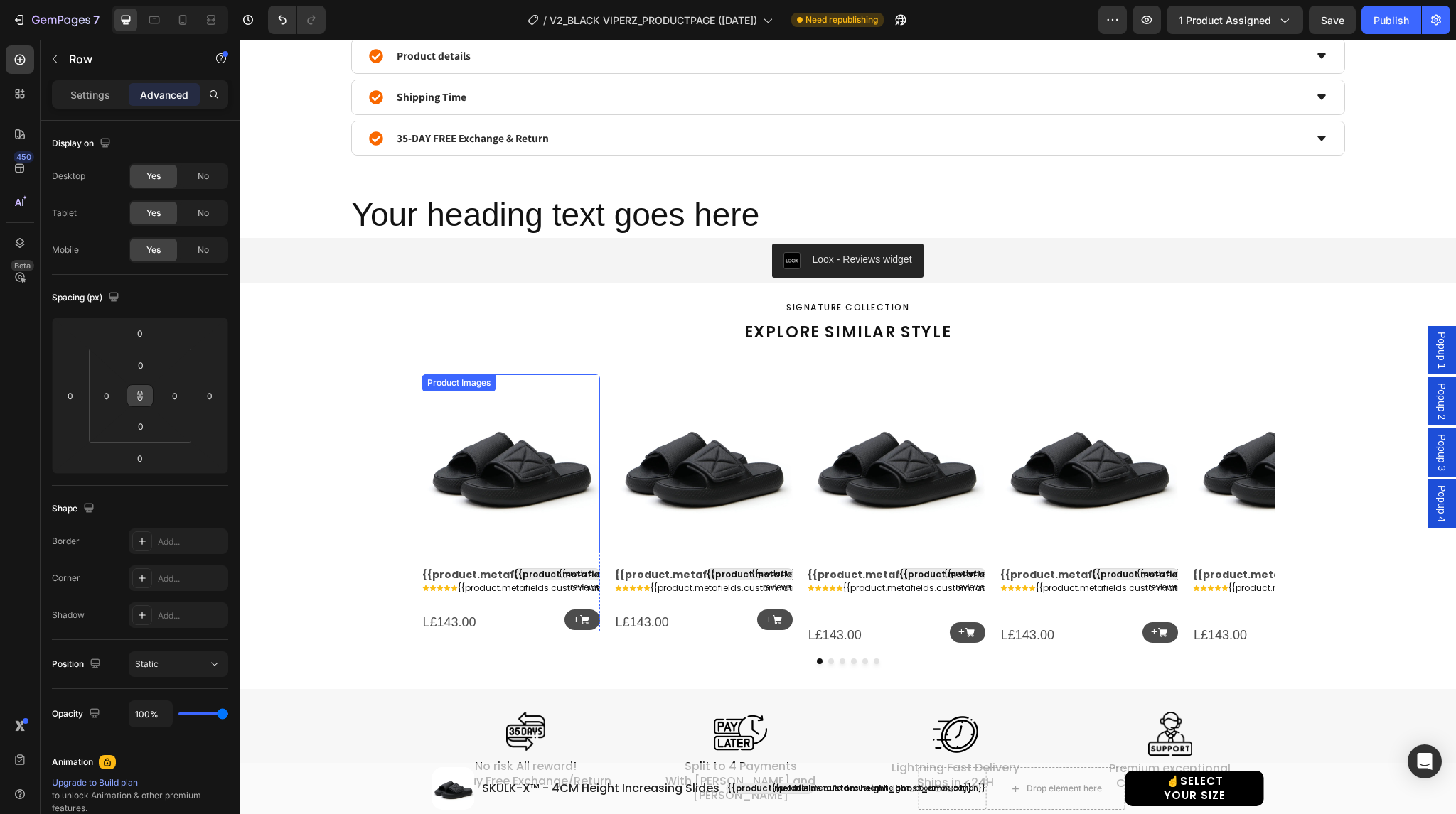
select select "38-39"
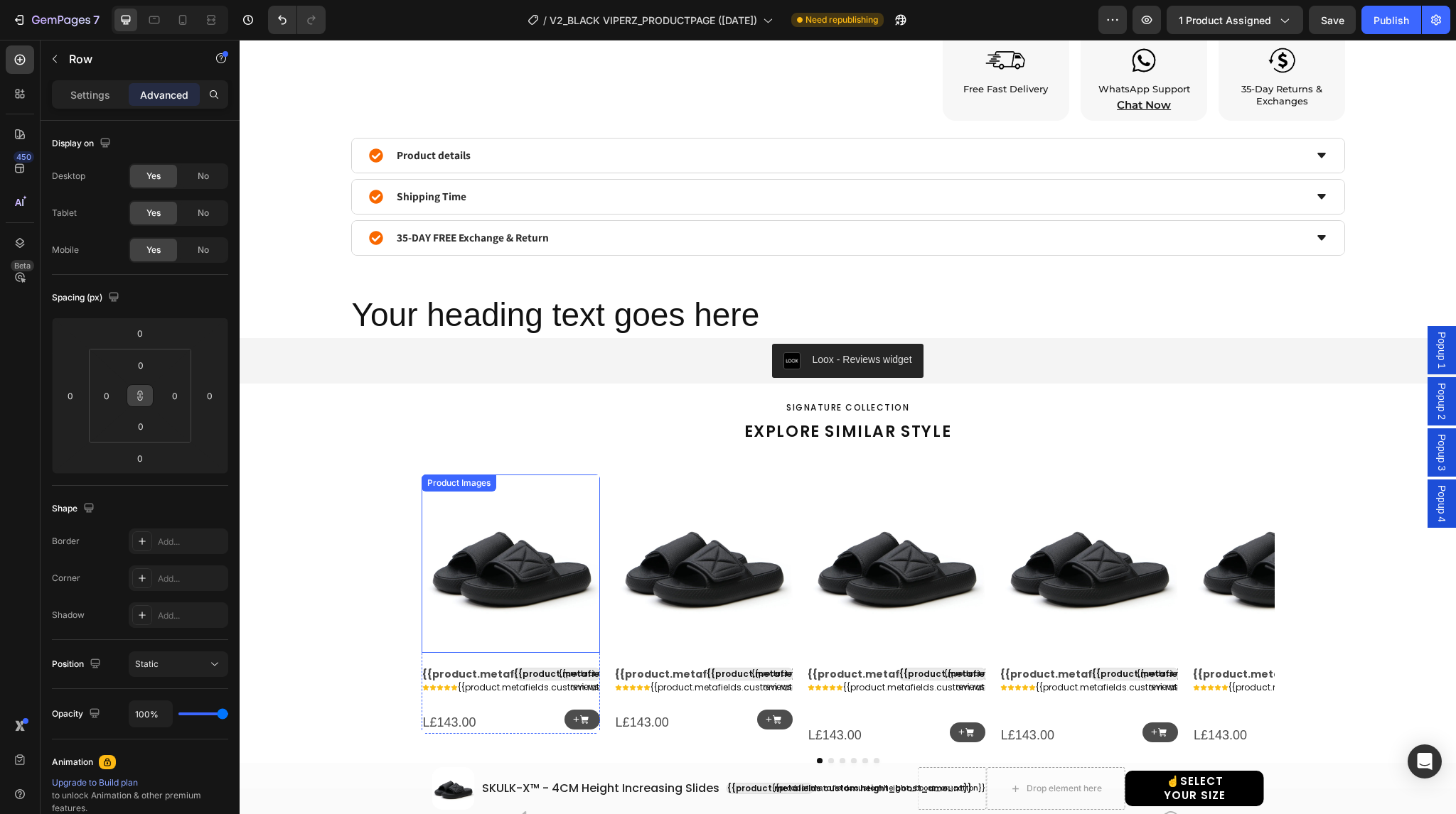
scroll to position [861, 0]
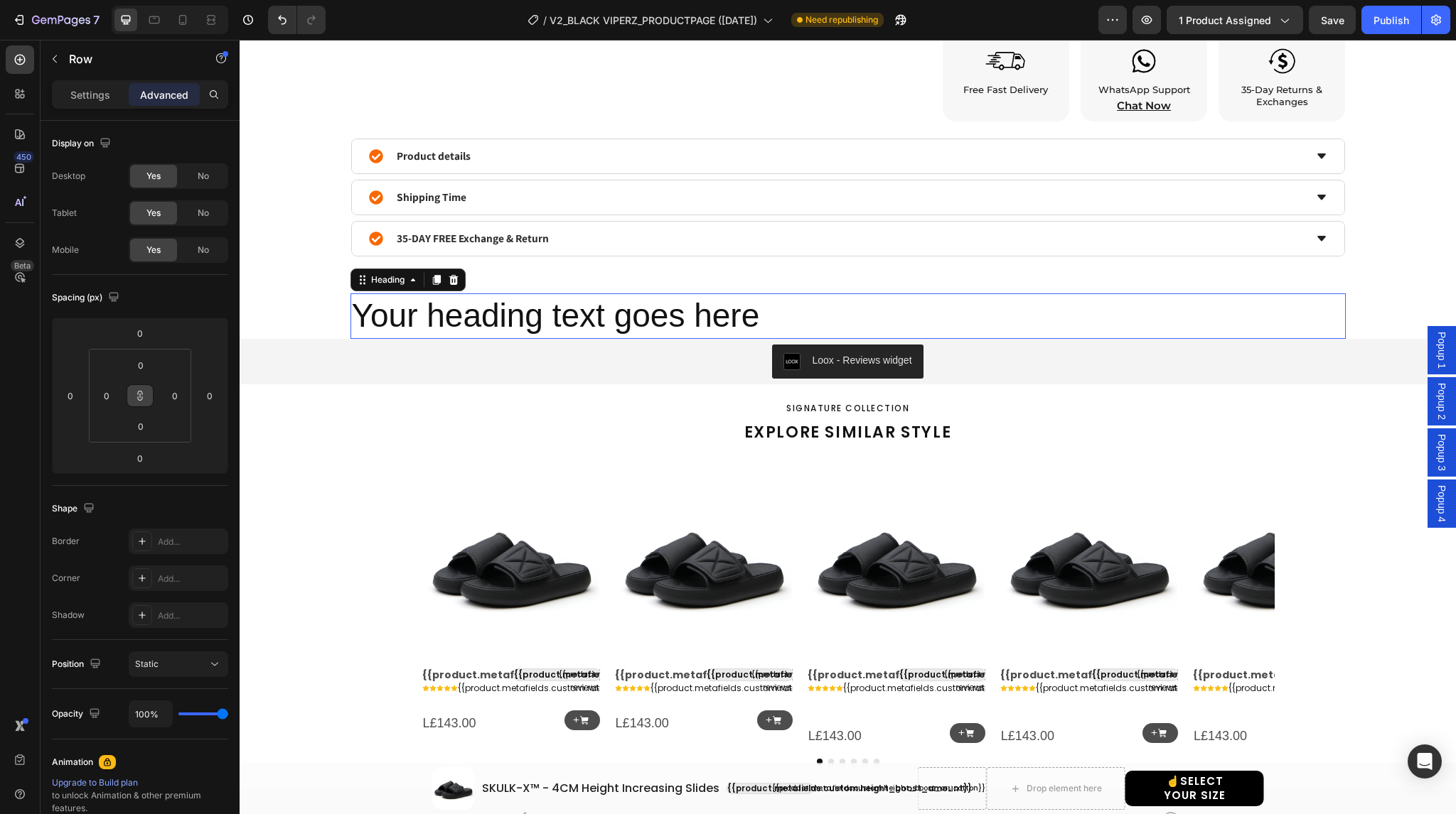
click at [498, 321] on h2 "Your heading text goes here" at bounding box center [848, 316] width 996 height 45
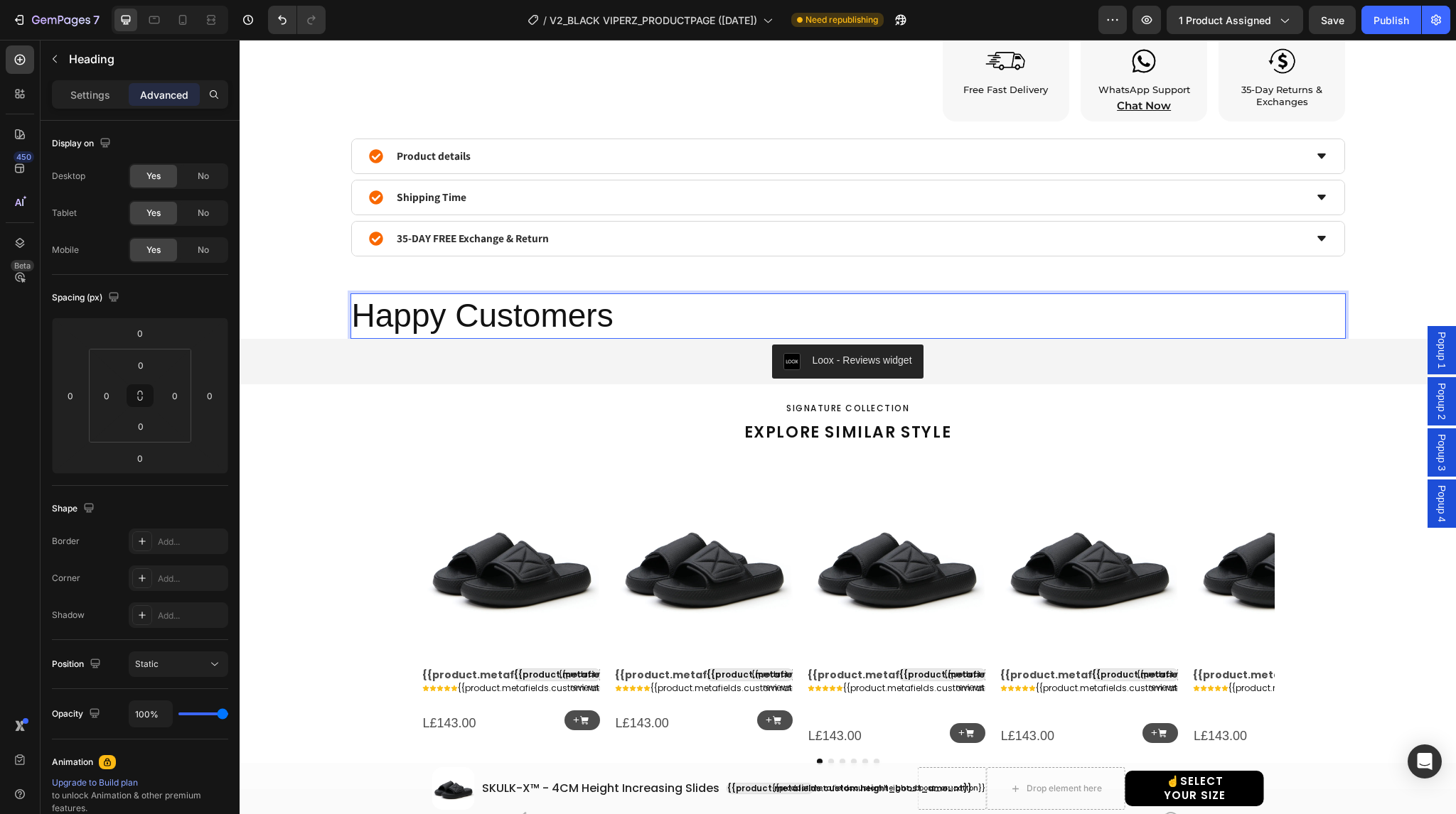
click at [478, 316] on p "Happy Customers" at bounding box center [848, 316] width 992 height 43
click at [447, 324] on p "Real People. Real Confidence." at bounding box center [848, 316] width 992 height 43
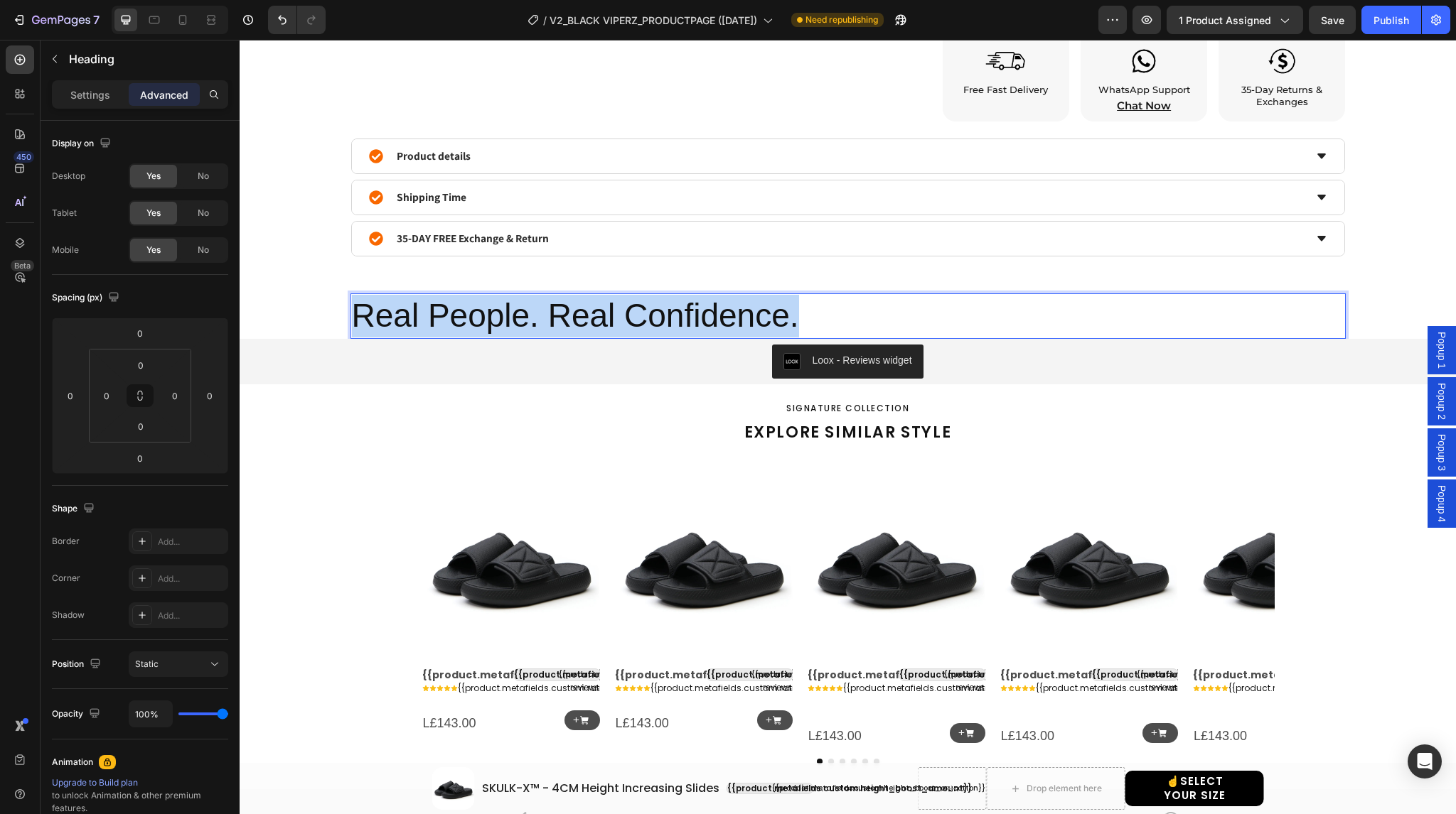
click at [447, 324] on p "Real People. Real Confidence." at bounding box center [848, 316] width 992 height 43
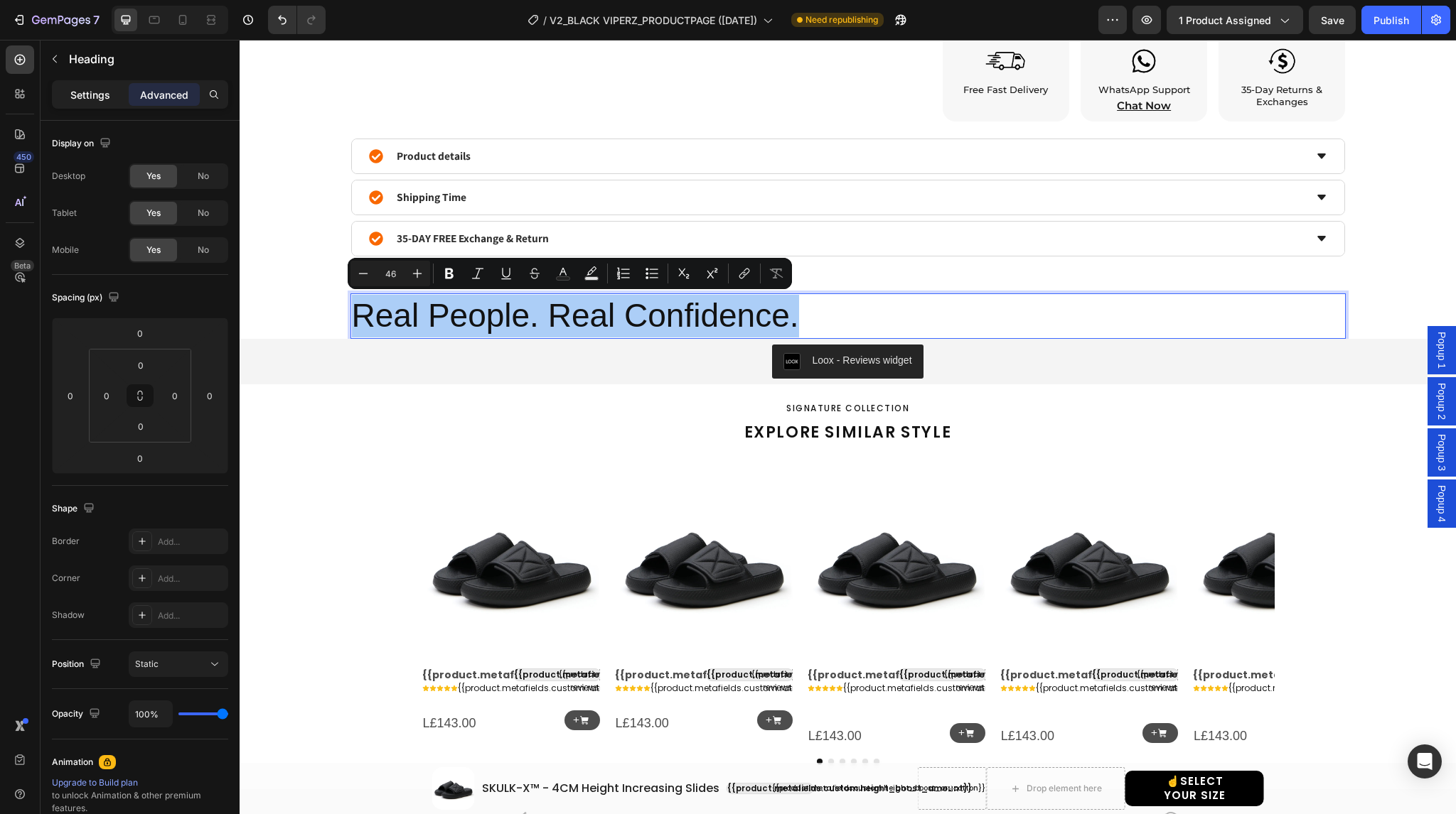
click at [75, 95] on p "Settings" at bounding box center [90, 95] width 39 height 15
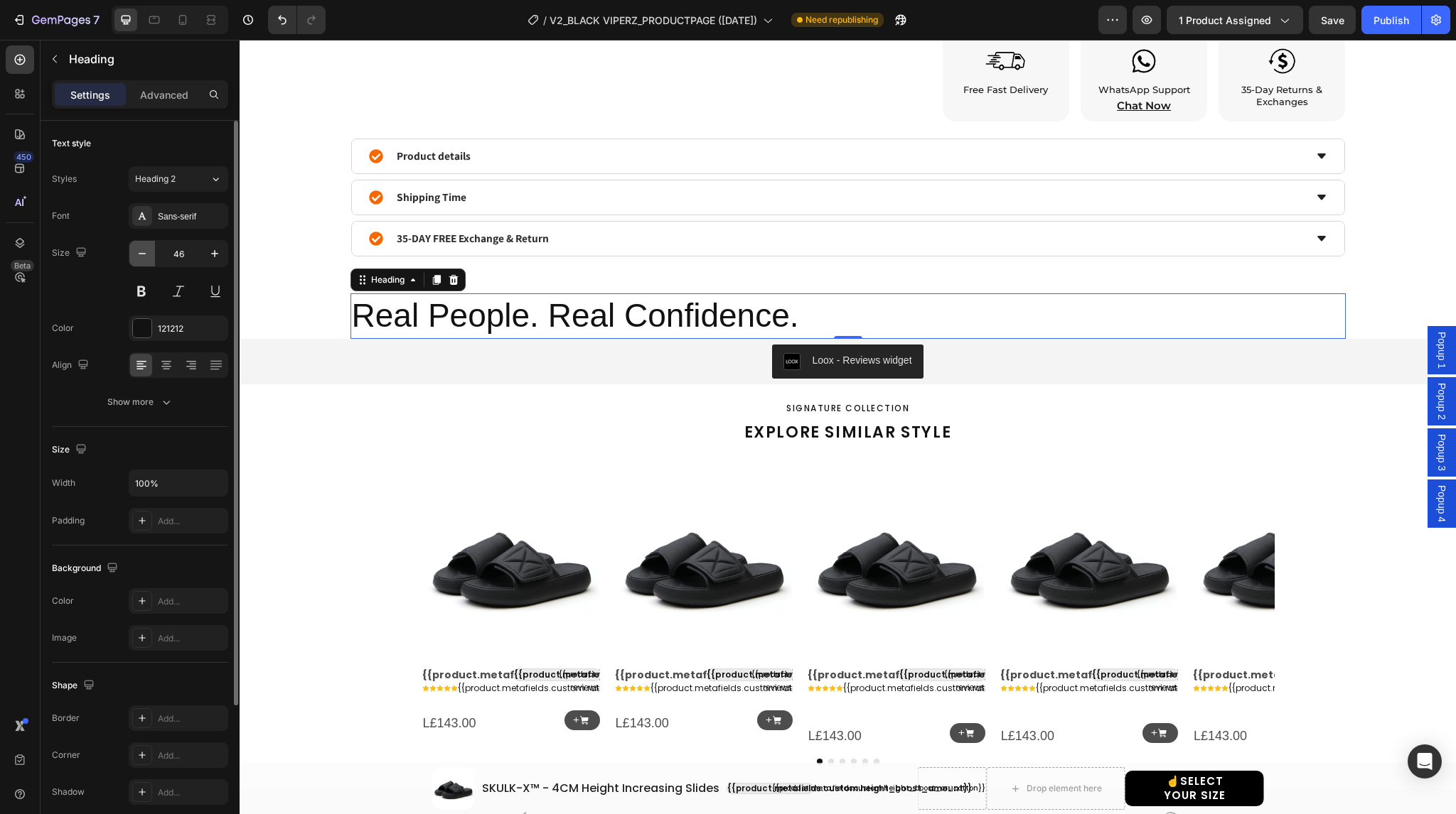
click at [141, 263] on button "button" at bounding box center [142, 253] width 26 height 26
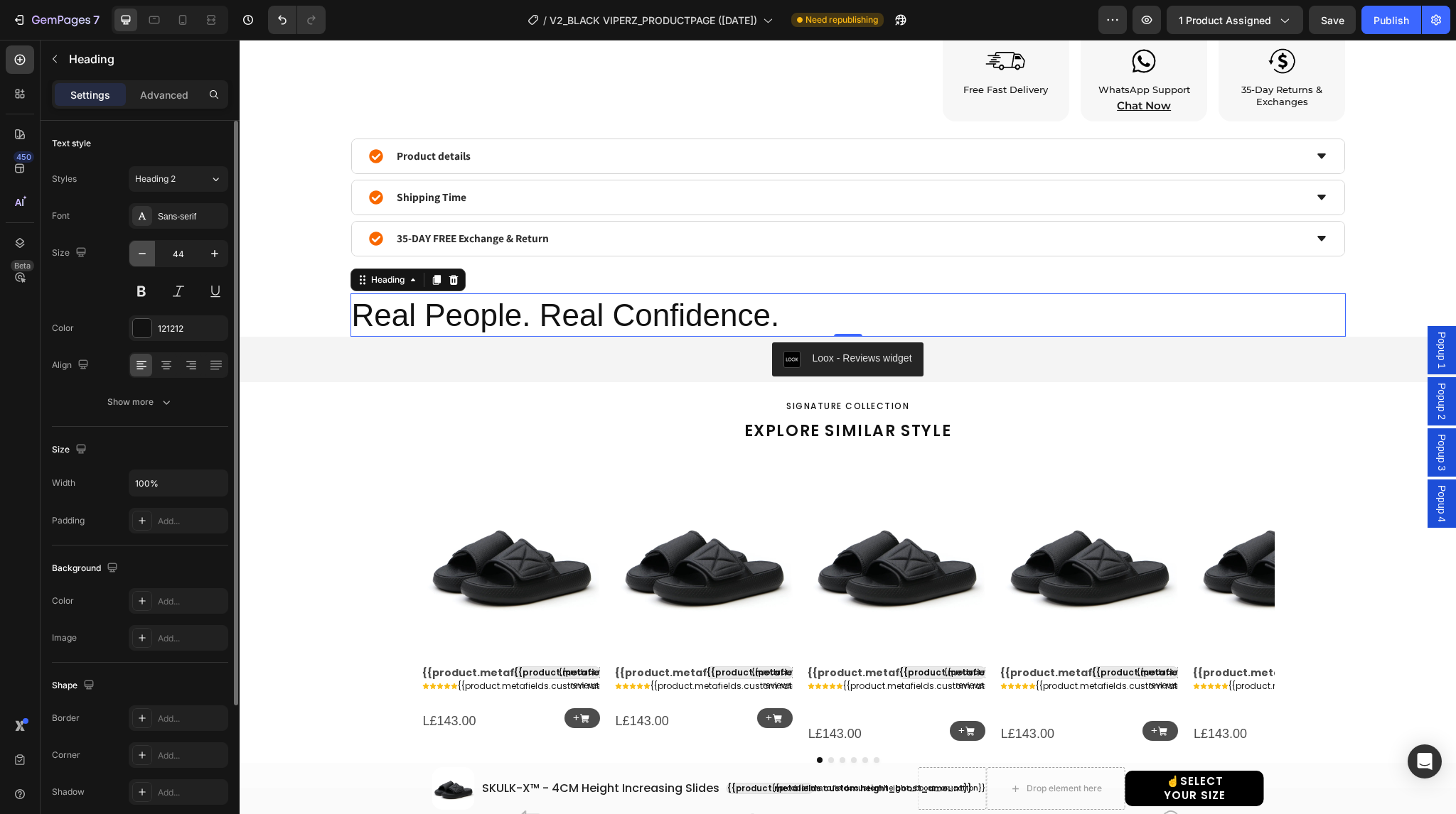
click at [141, 263] on button "button" at bounding box center [142, 253] width 26 height 26
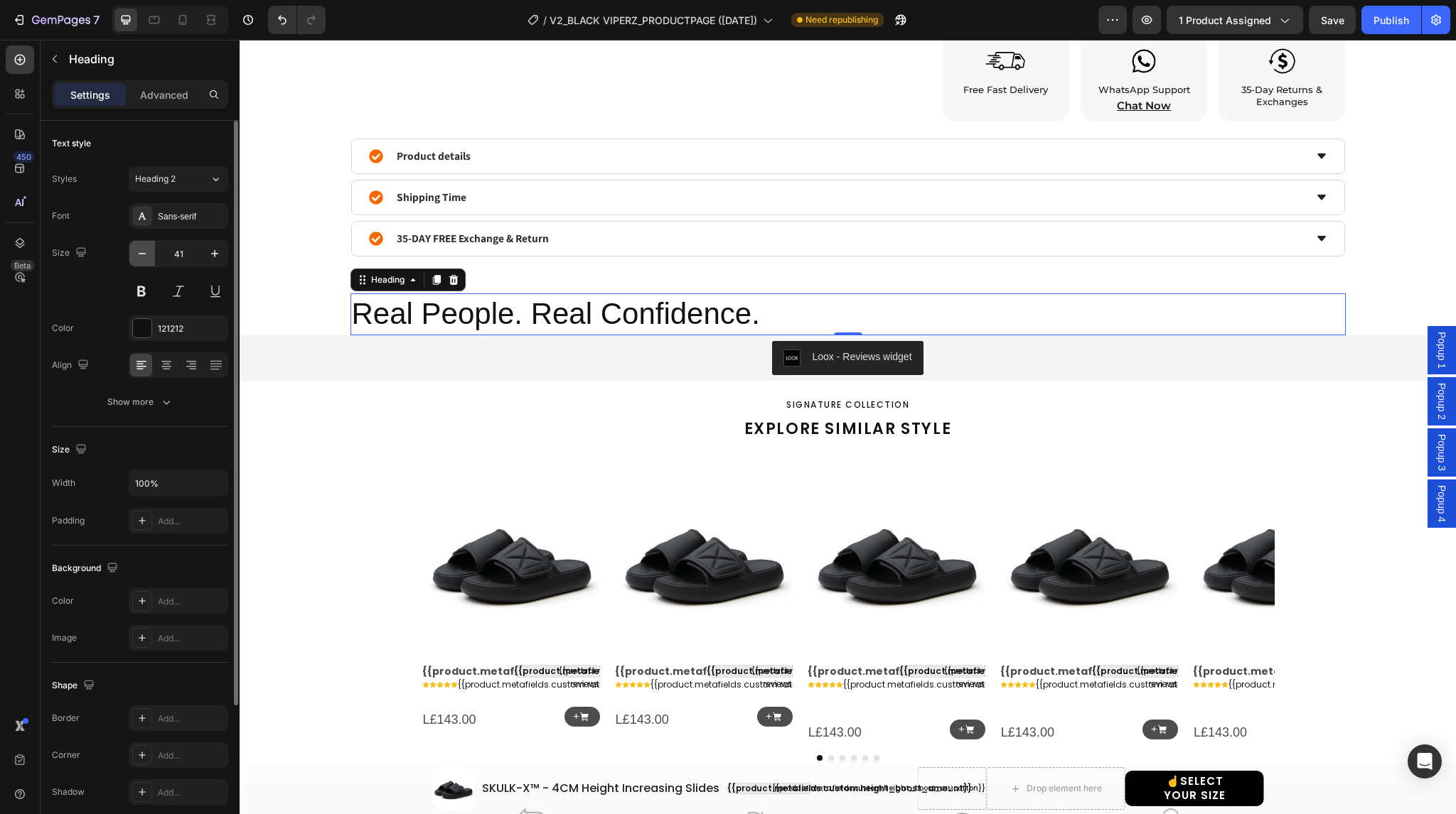
click at [141, 263] on button "button" at bounding box center [142, 253] width 26 height 26
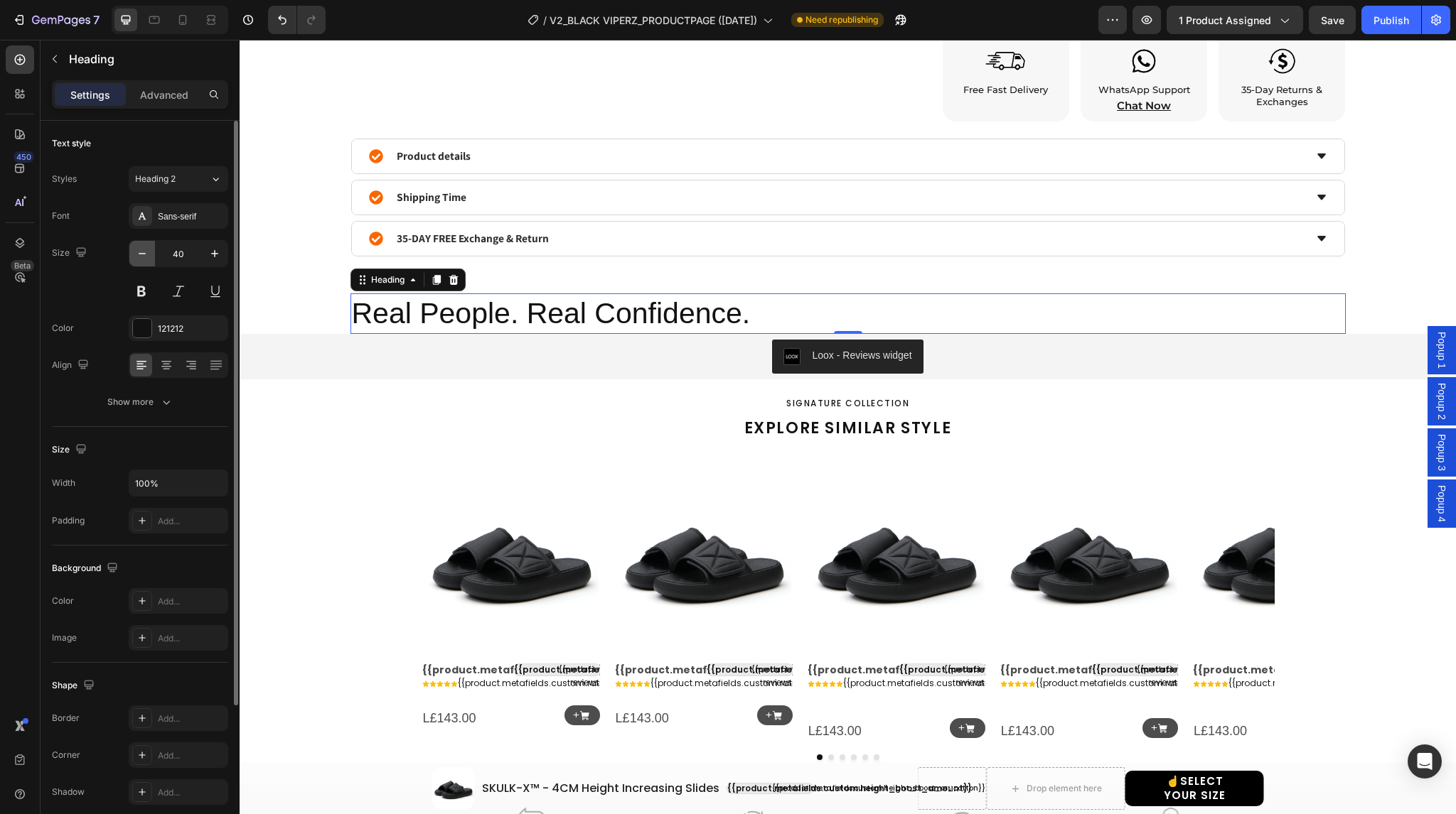
click at [141, 263] on button "button" at bounding box center [142, 253] width 26 height 26
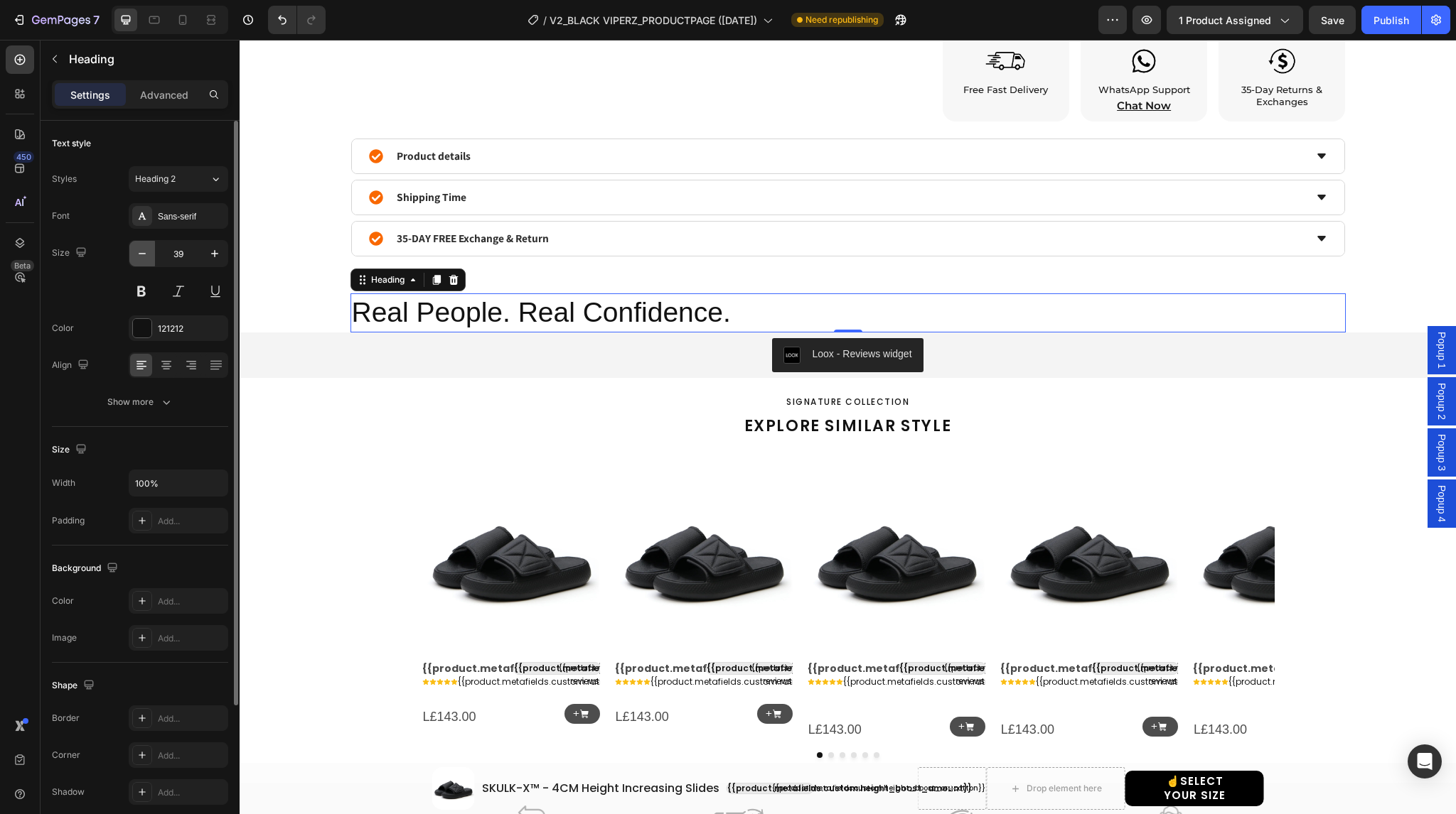
click at [141, 263] on button "button" at bounding box center [142, 253] width 26 height 26
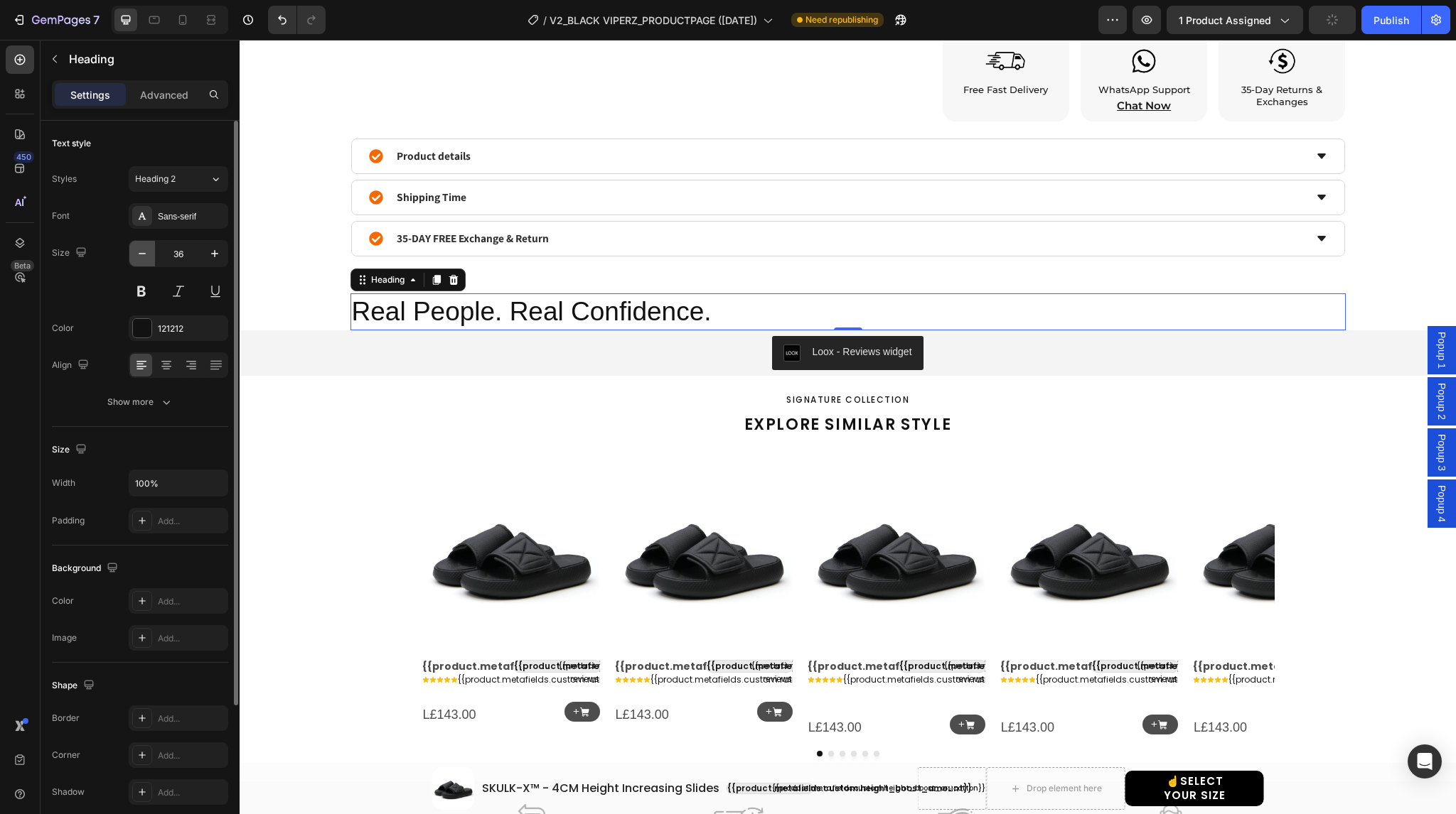
click at [141, 263] on button "button" at bounding box center [142, 253] width 26 height 26
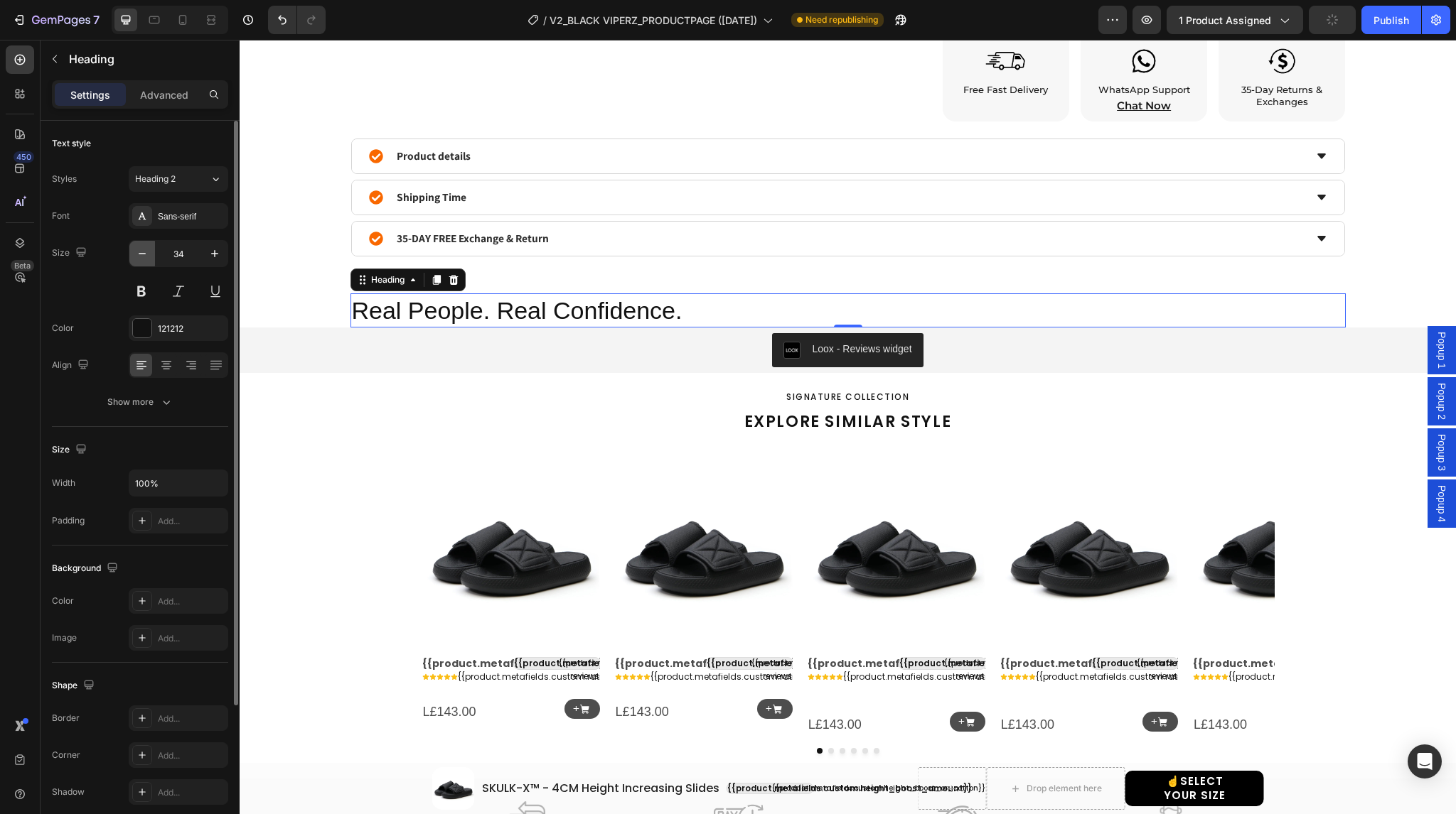
click at [141, 263] on button "button" at bounding box center [142, 253] width 26 height 26
type input "33"
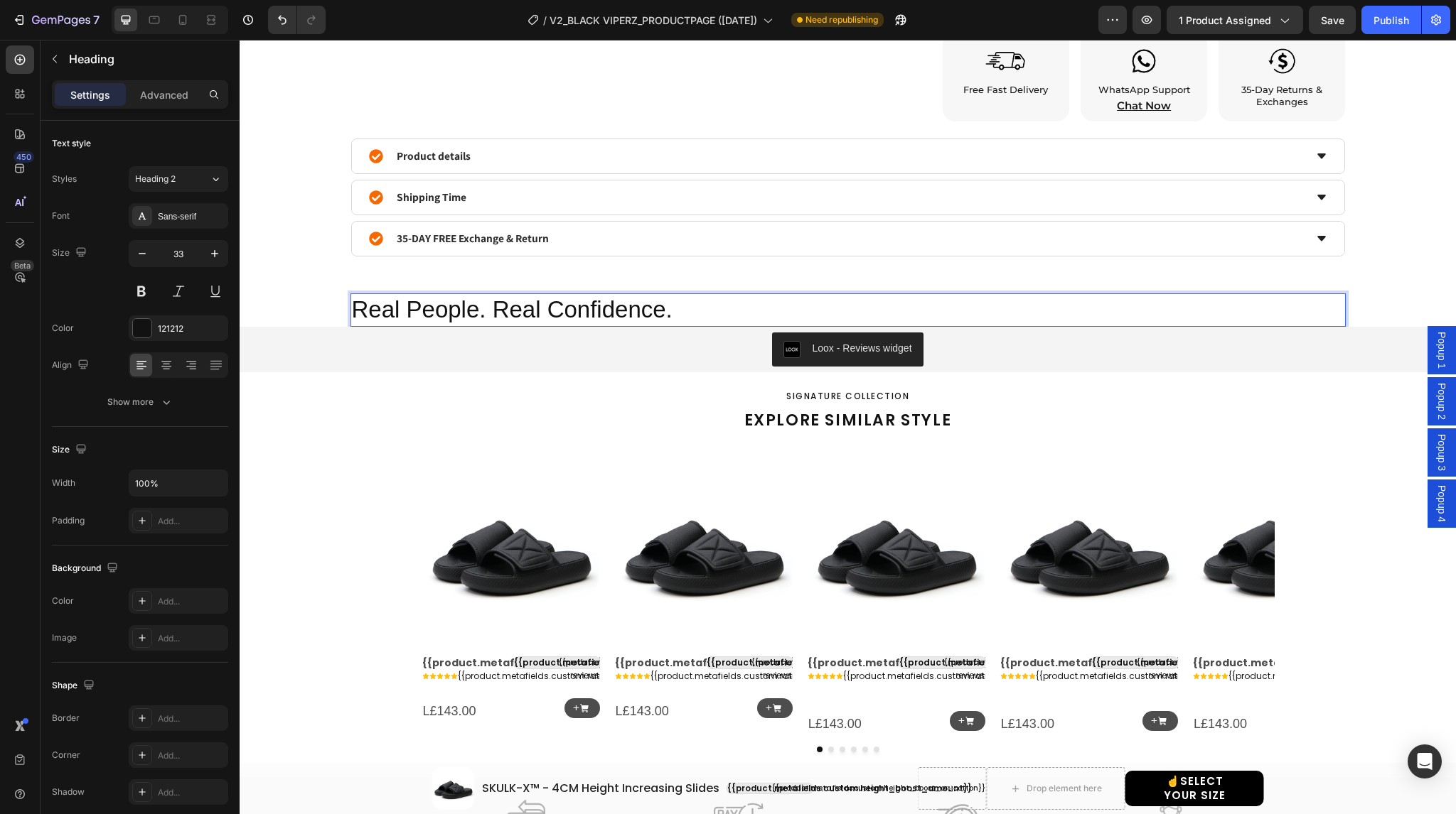
click at [403, 302] on p "Real People. Real Confidence." at bounding box center [848, 310] width 992 height 30
click at [1404, 26] on div "Publish" at bounding box center [1391, 20] width 35 height 15
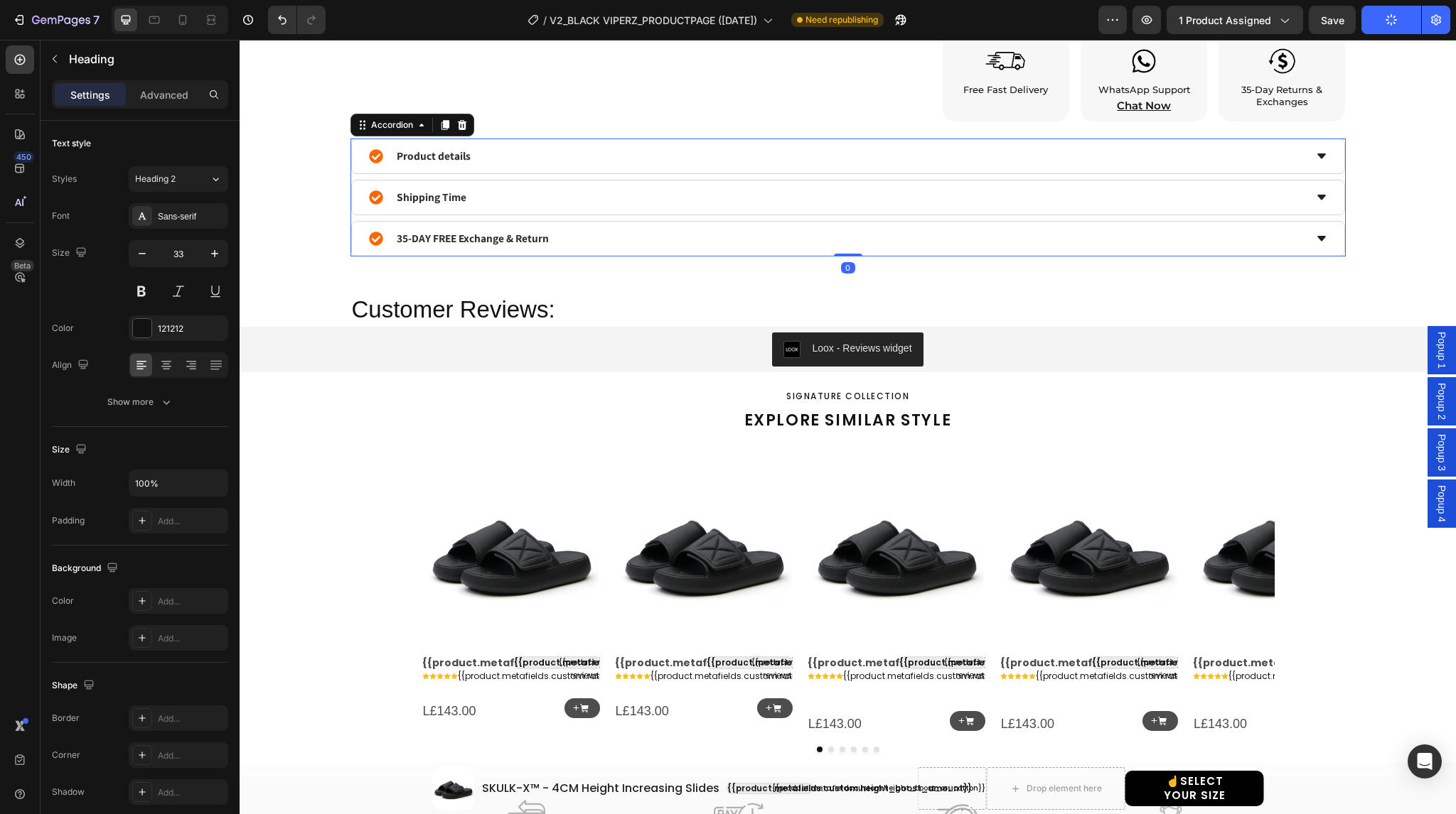
click at [840, 177] on div "Product details Shipping Time 35-DAY FREE Exchange & Return" at bounding box center [848, 197] width 996 height 118
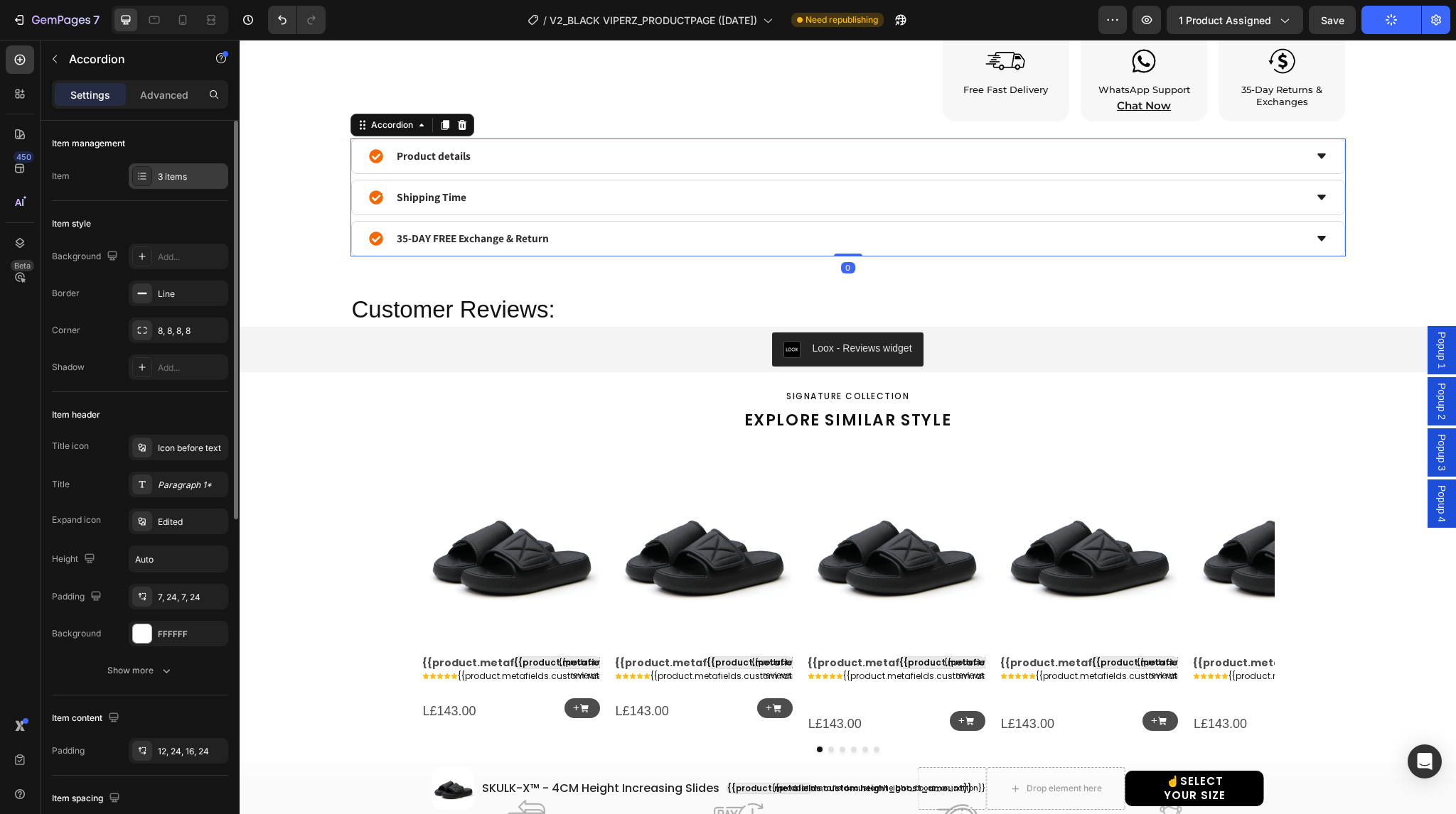
click at [153, 177] on div "3 items" at bounding box center [178, 176] width 100 height 26
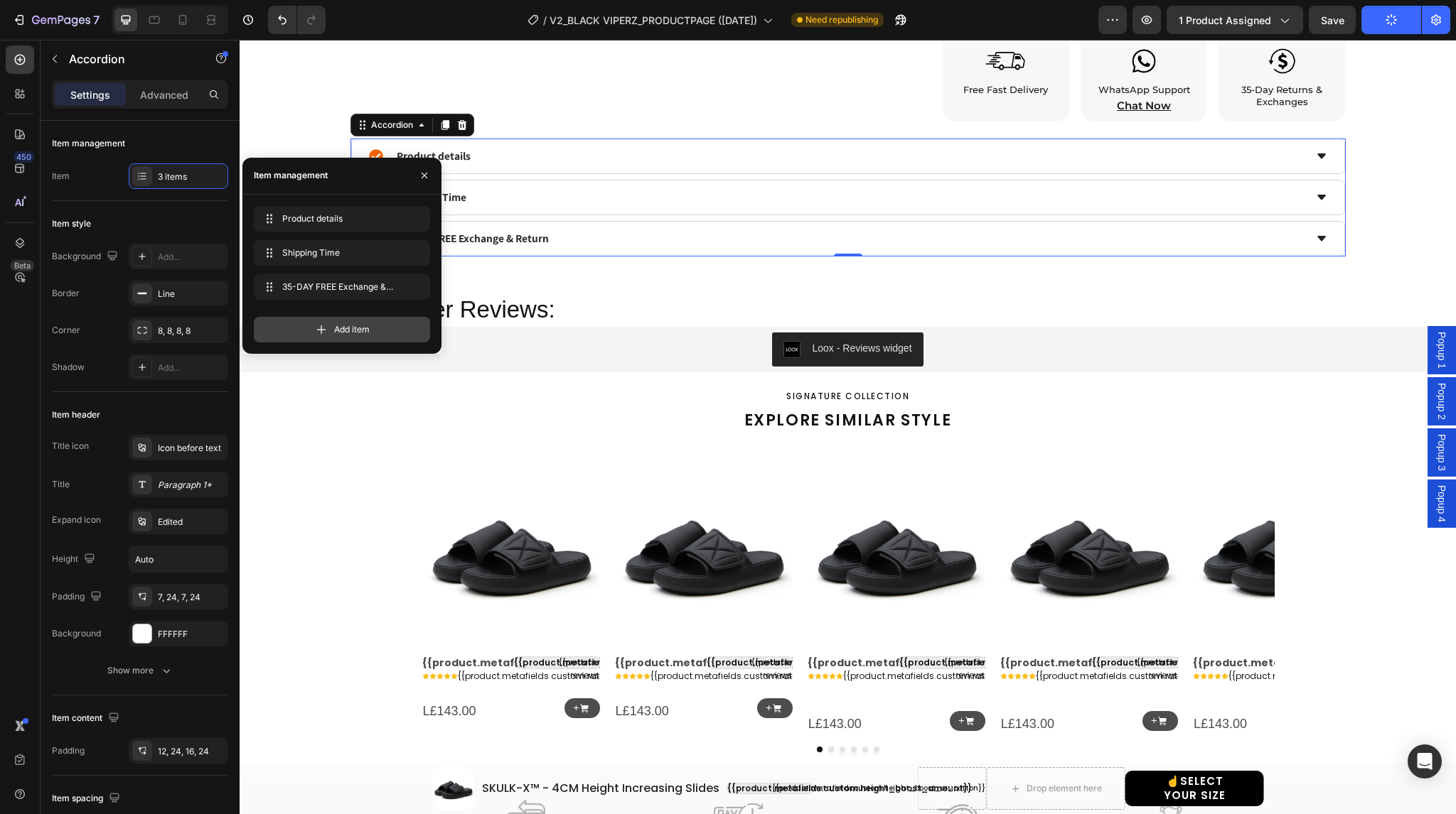
click at [343, 331] on span "Add item" at bounding box center [351, 329] width 35 height 13
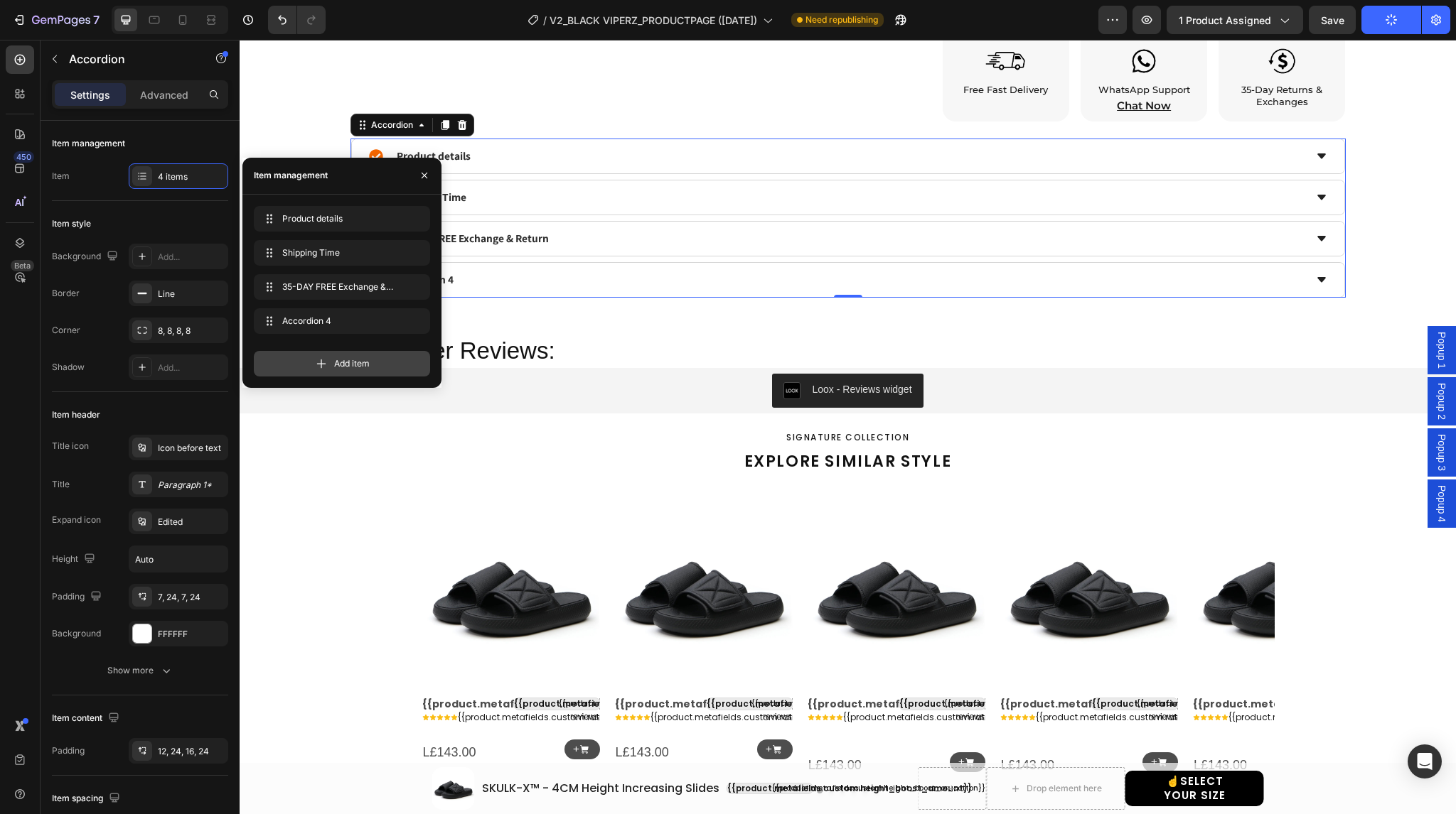
click at [335, 365] on span "Add item" at bounding box center [351, 363] width 35 height 13
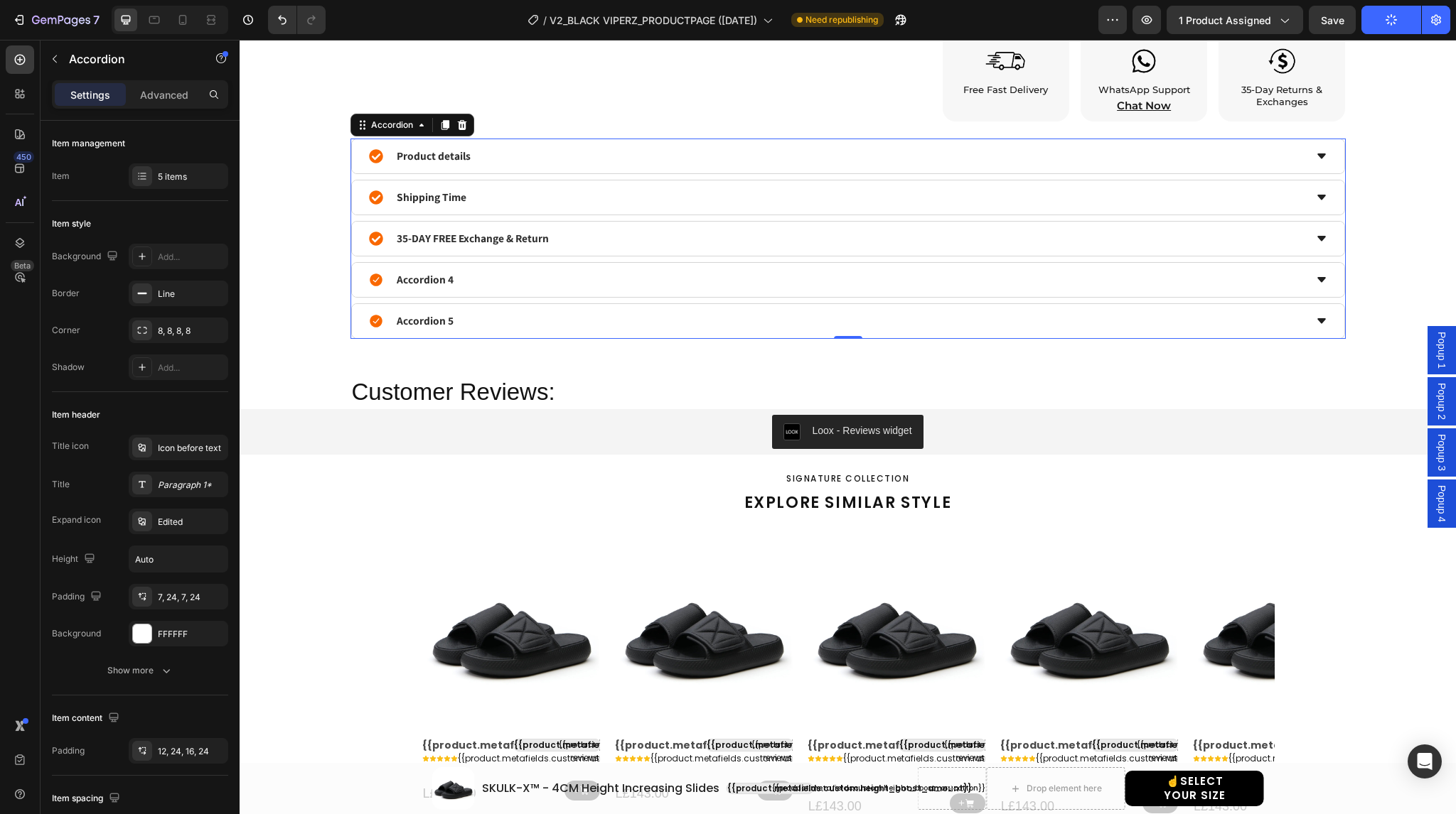
click at [1391, 19] on icon "button" at bounding box center [1391, 20] width 12 height 12
click at [899, 21] on icon "button" at bounding box center [897, 23] width 3 height 3
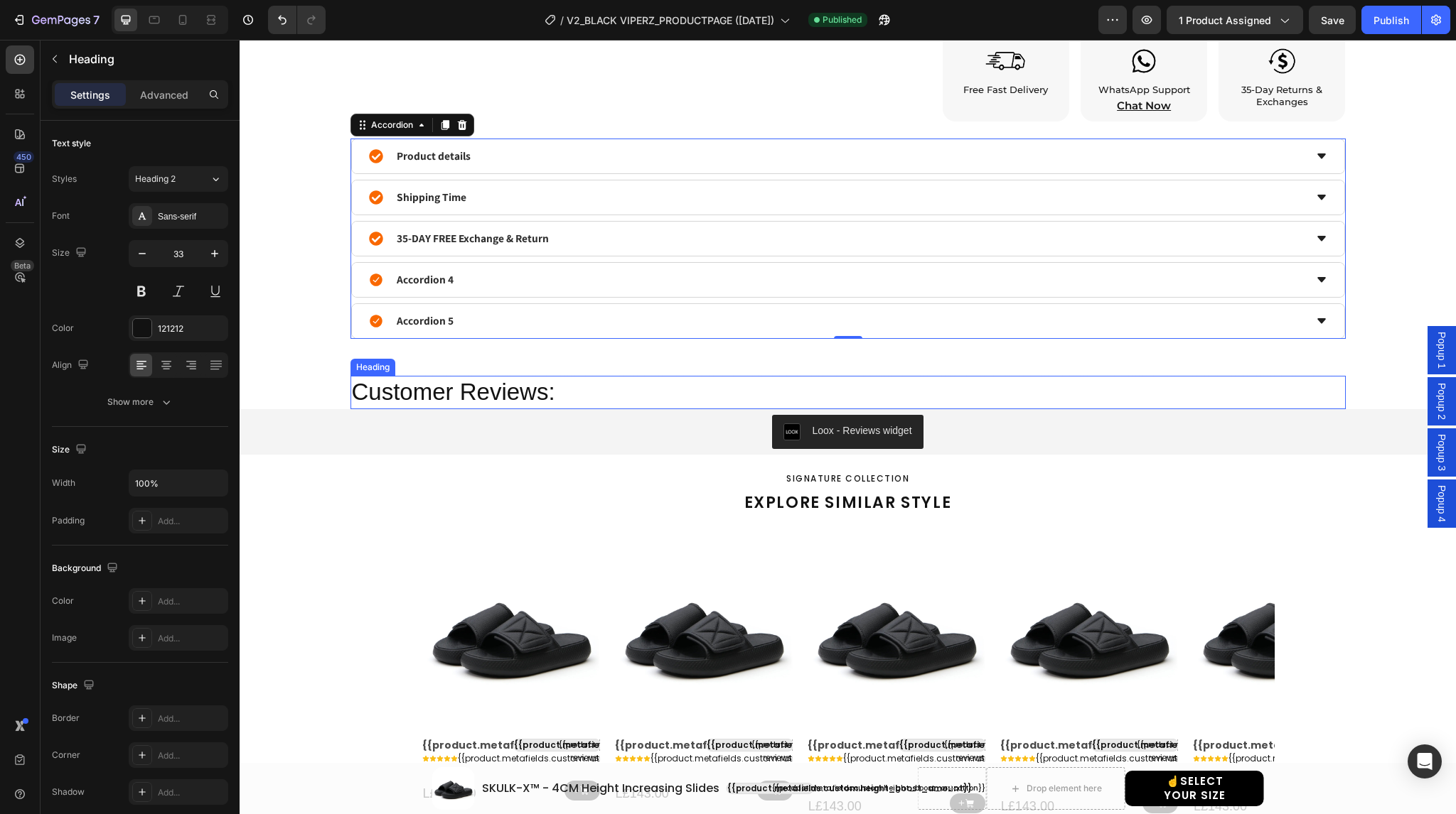
click at [483, 381] on p "Customer Reviews:" at bounding box center [848, 392] width 992 height 30
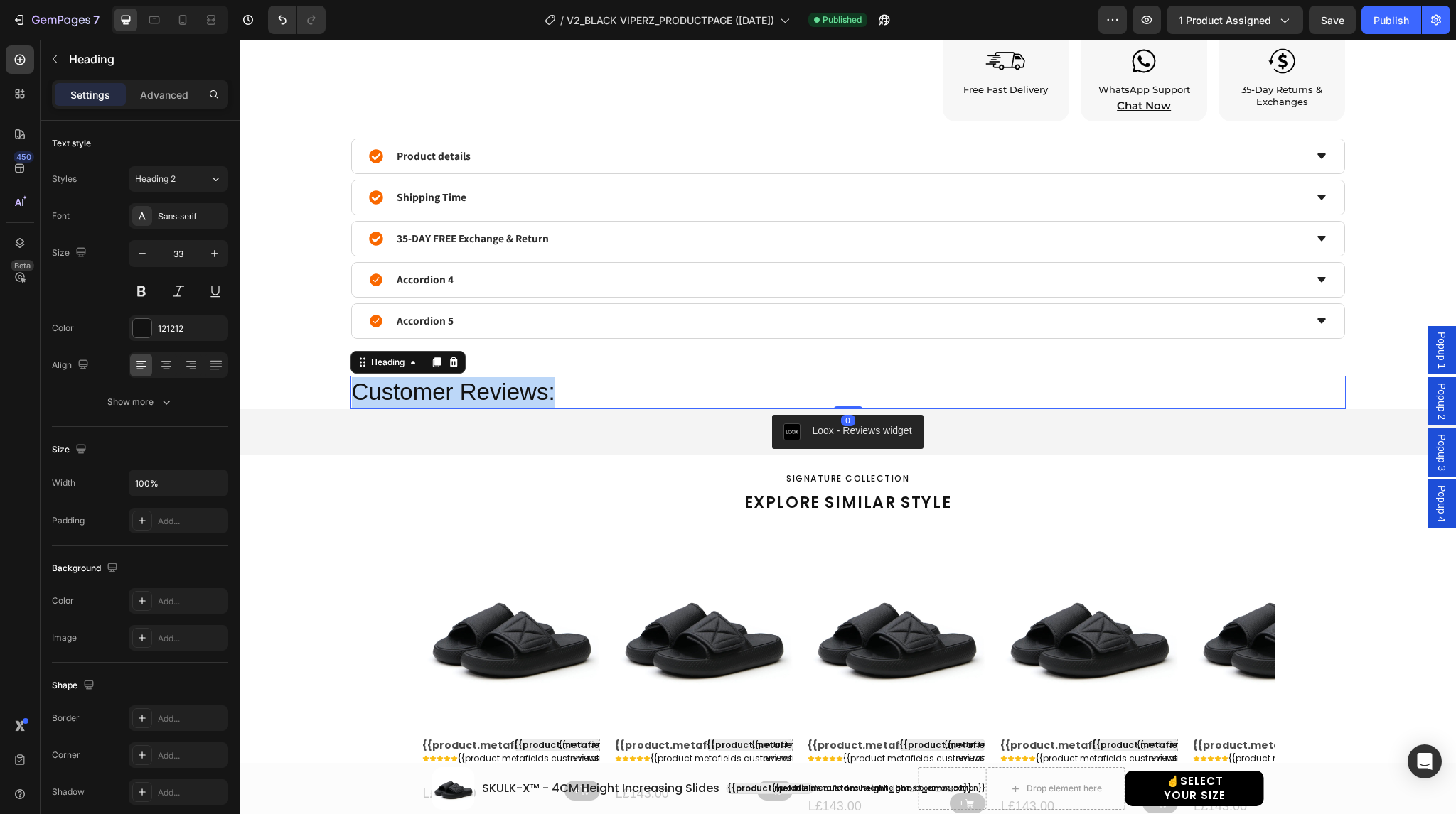
click at [483, 381] on p "Customer Reviews:" at bounding box center [848, 392] width 992 height 30
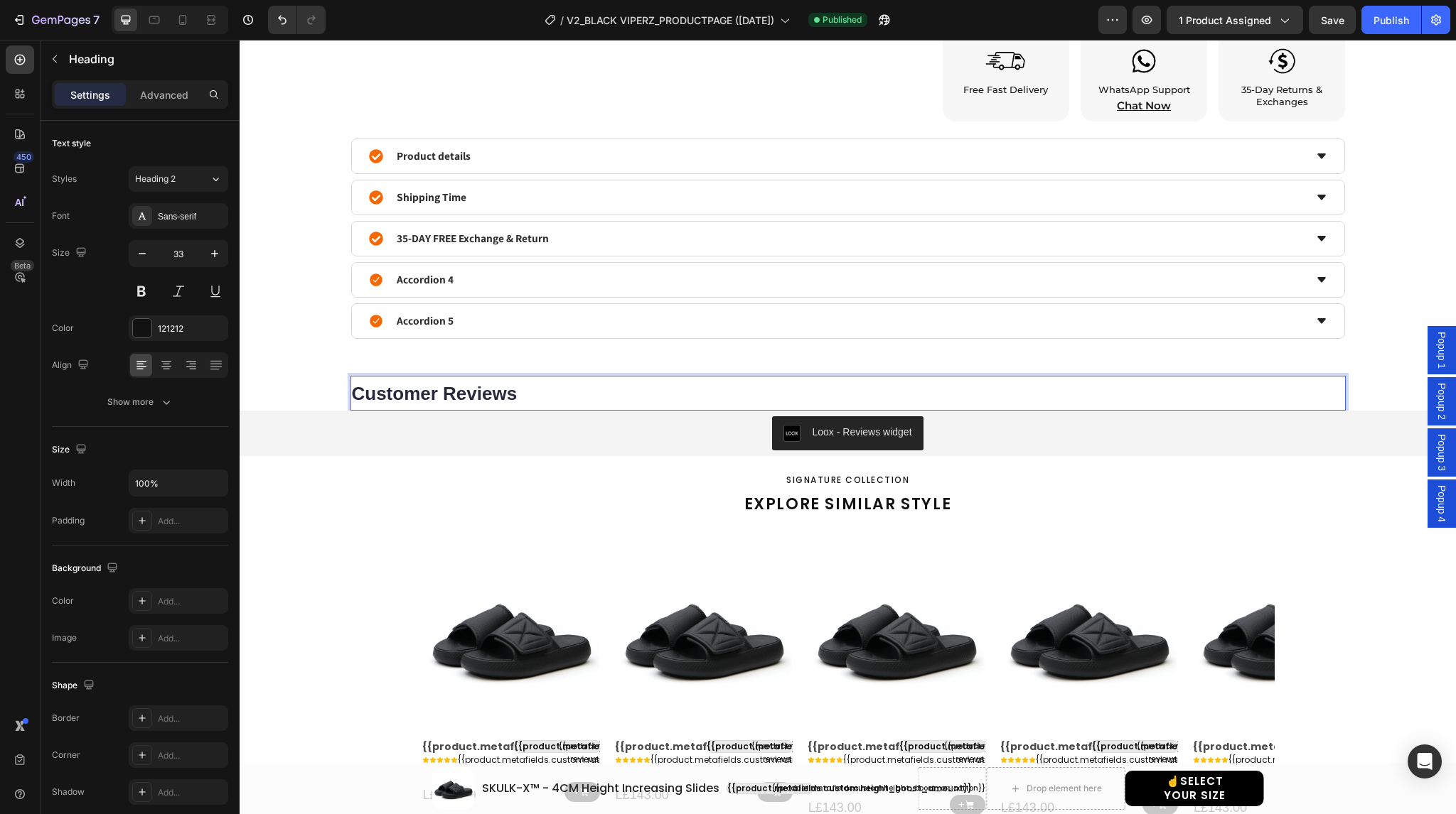
click at [486, 385] on strong "Customer Reviews" at bounding box center [434, 393] width 165 height 21
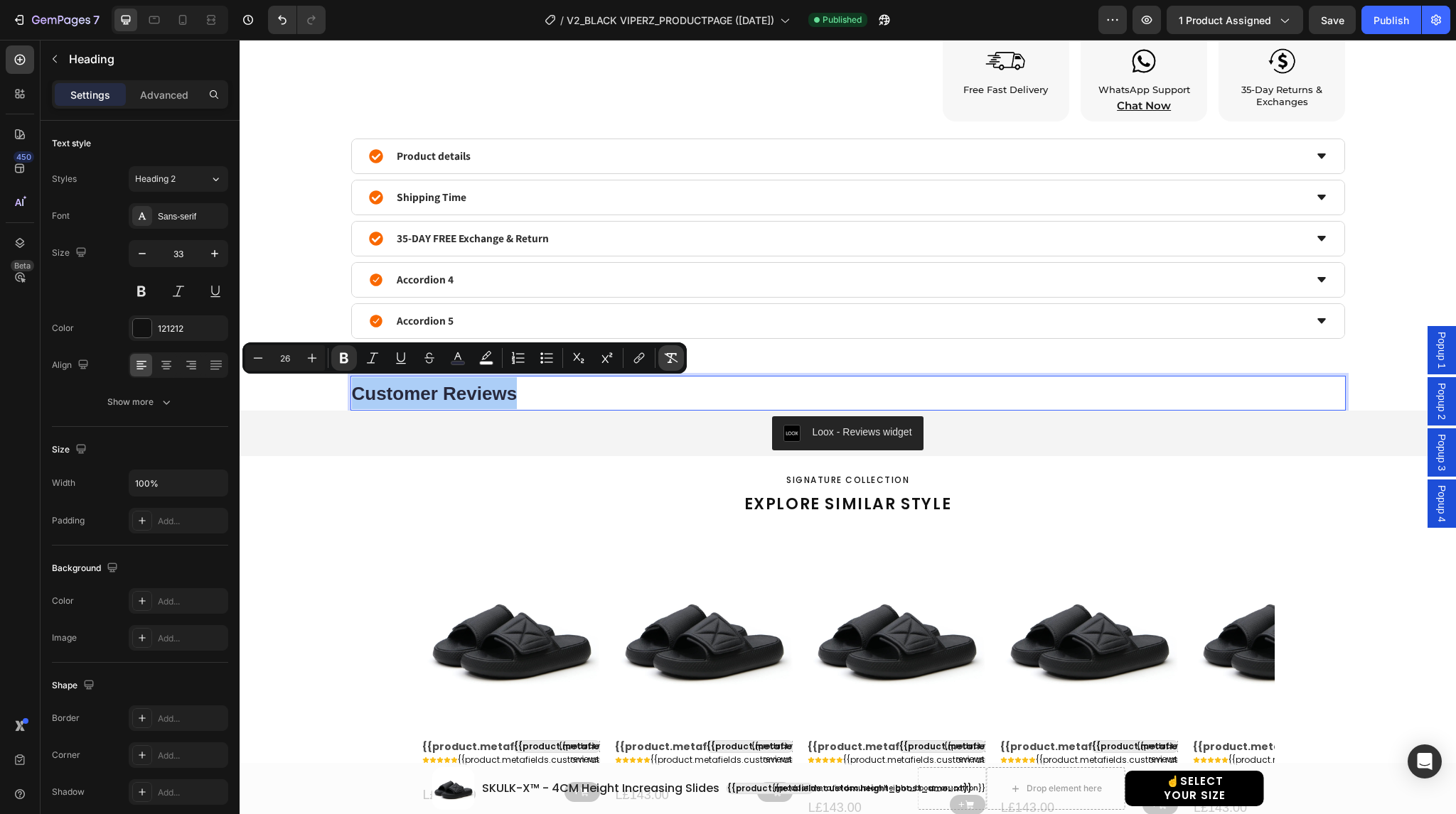
click at [672, 359] on icon "Editor contextual toolbar" at bounding box center [672, 358] width 13 height 10
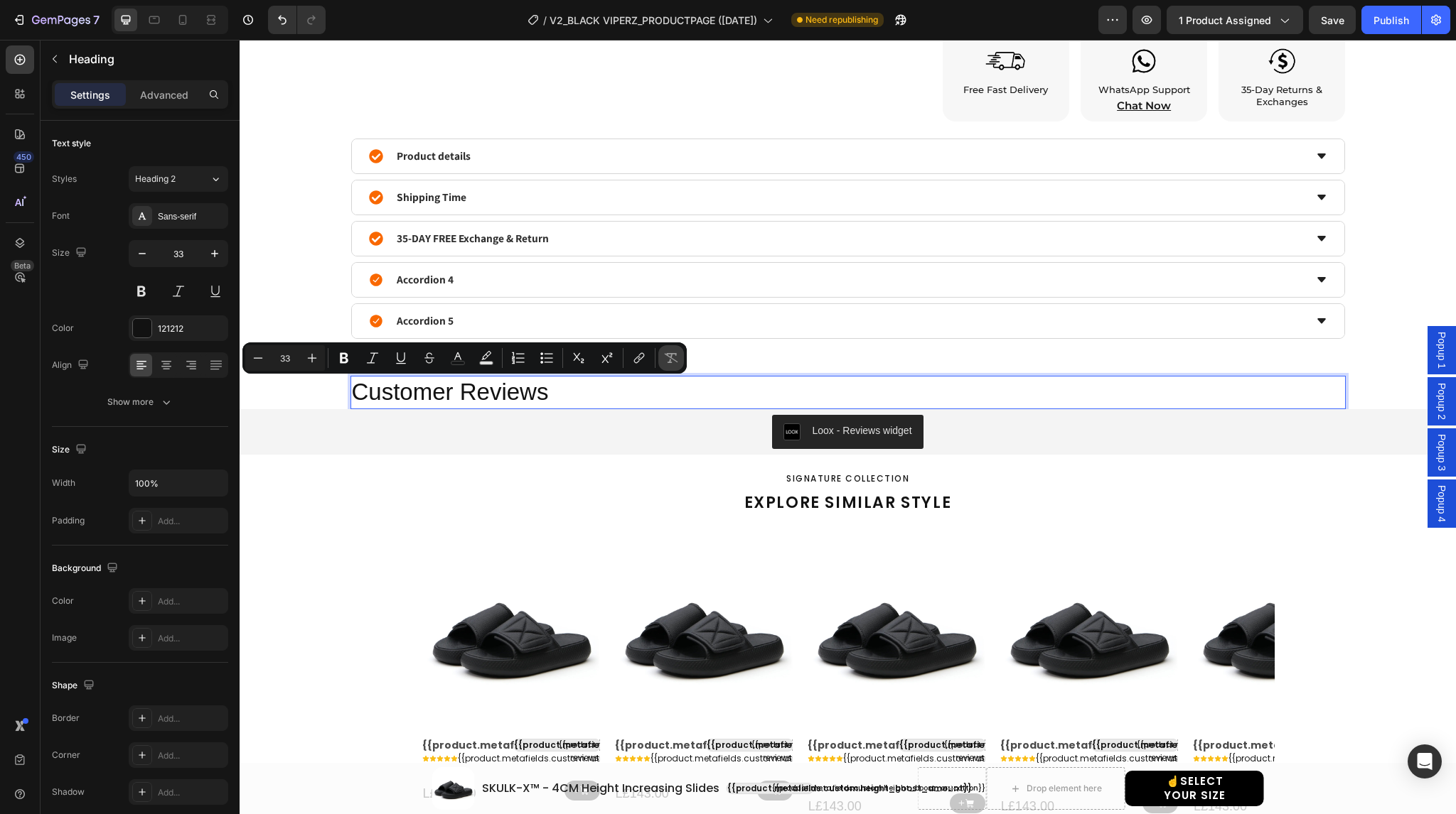
type input "26"
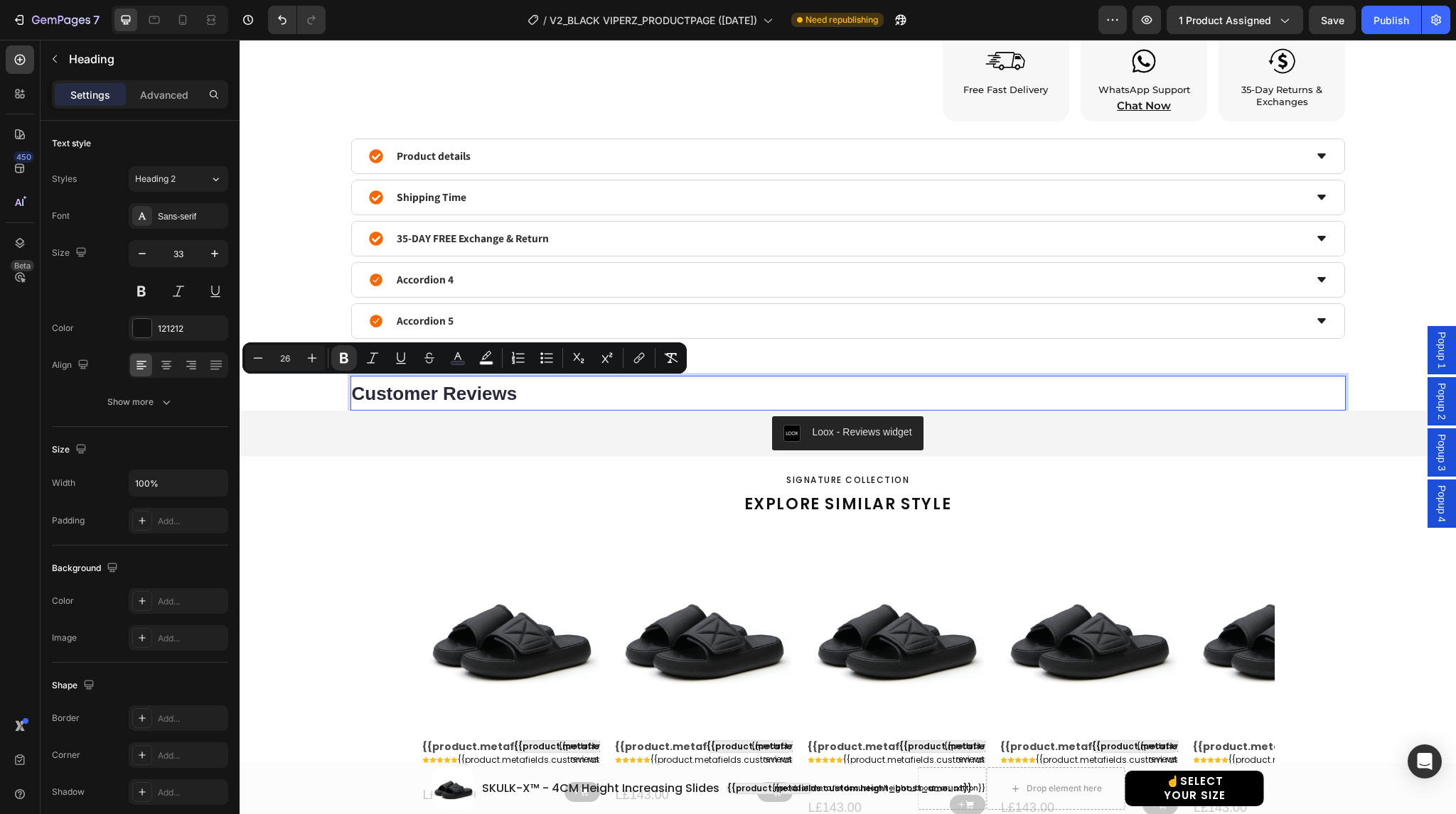
click at [550, 394] on p "Customer Reviews" at bounding box center [848, 393] width 992 height 32
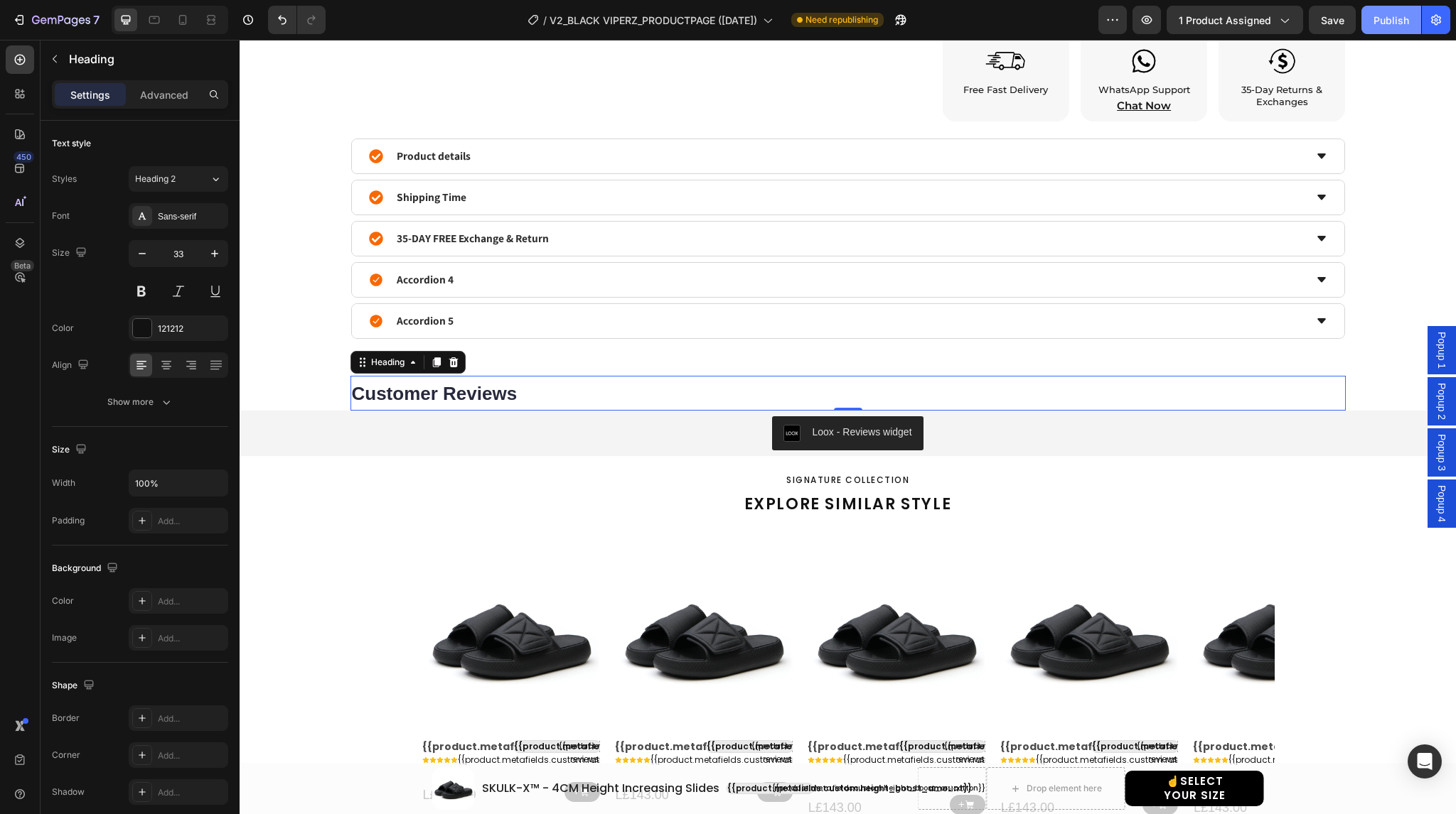
click at [1383, 21] on div "Publish" at bounding box center [1391, 20] width 35 height 15
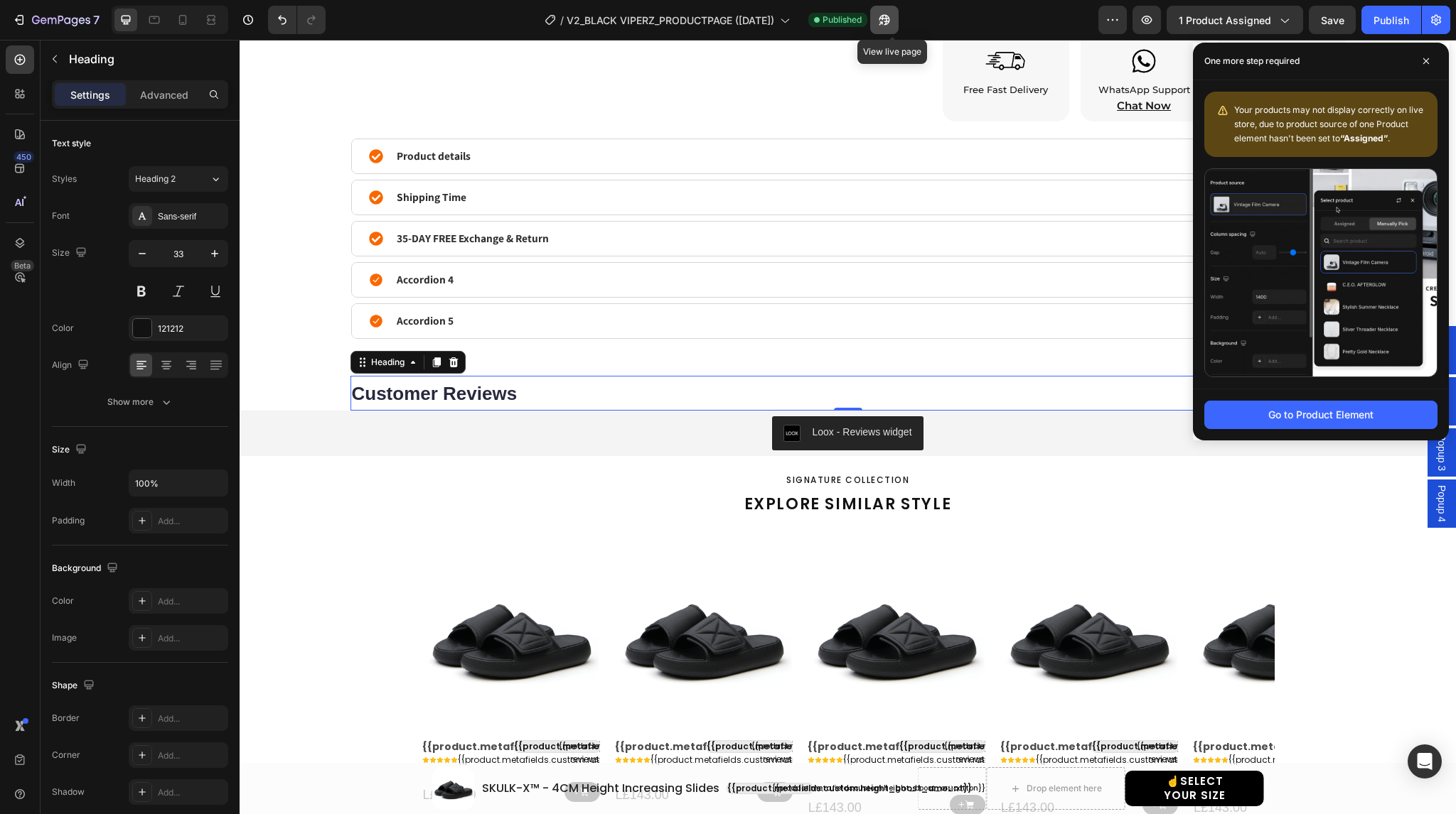
click at [892, 26] on icon "button" at bounding box center [884, 19] width 14 height 14
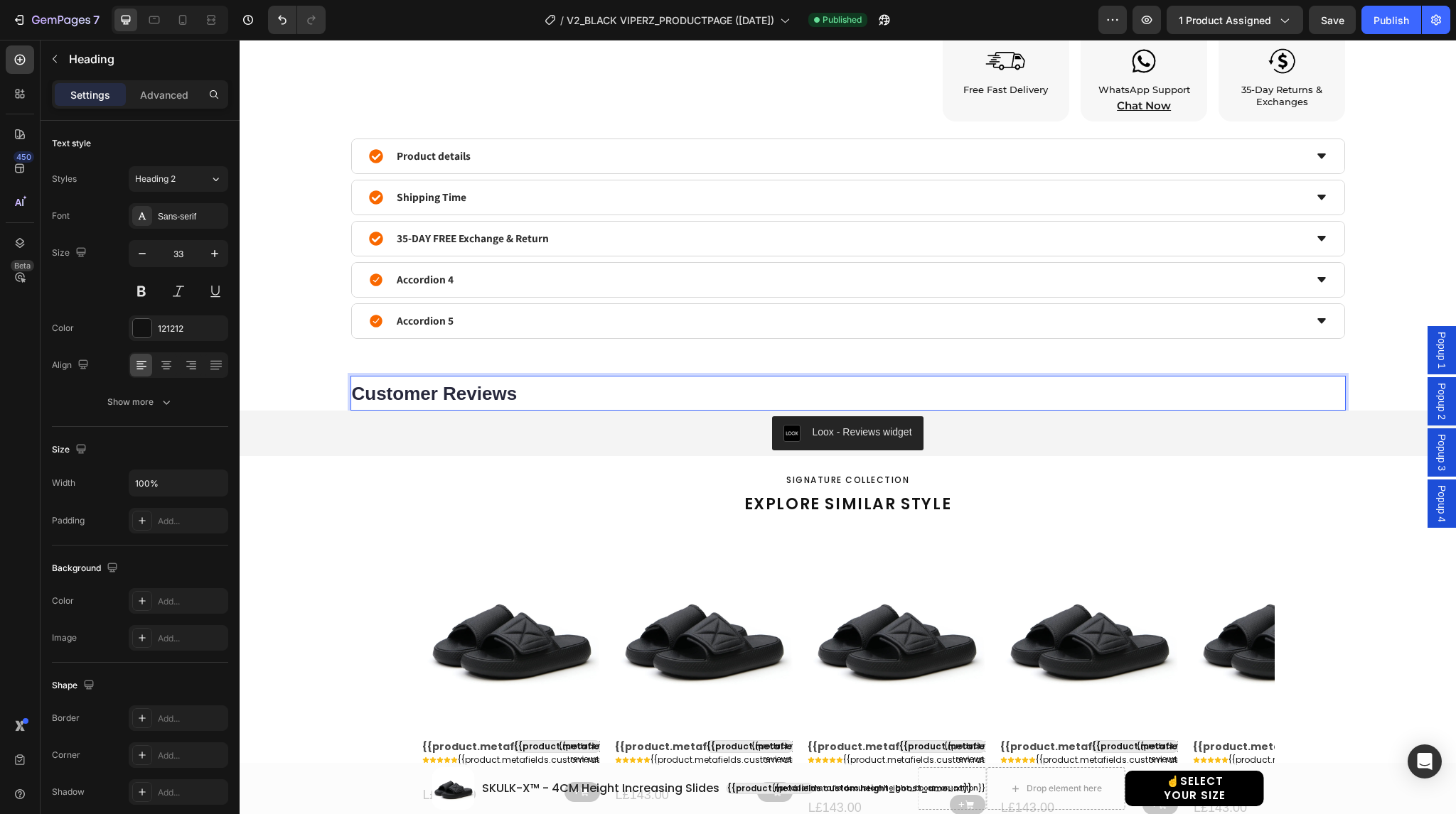
drag, startPoint x: 550, startPoint y: 396, endPoint x: 516, endPoint y: 390, distance: 34.5
click at [516, 390] on p "Customer Reviews" at bounding box center [848, 393] width 992 height 32
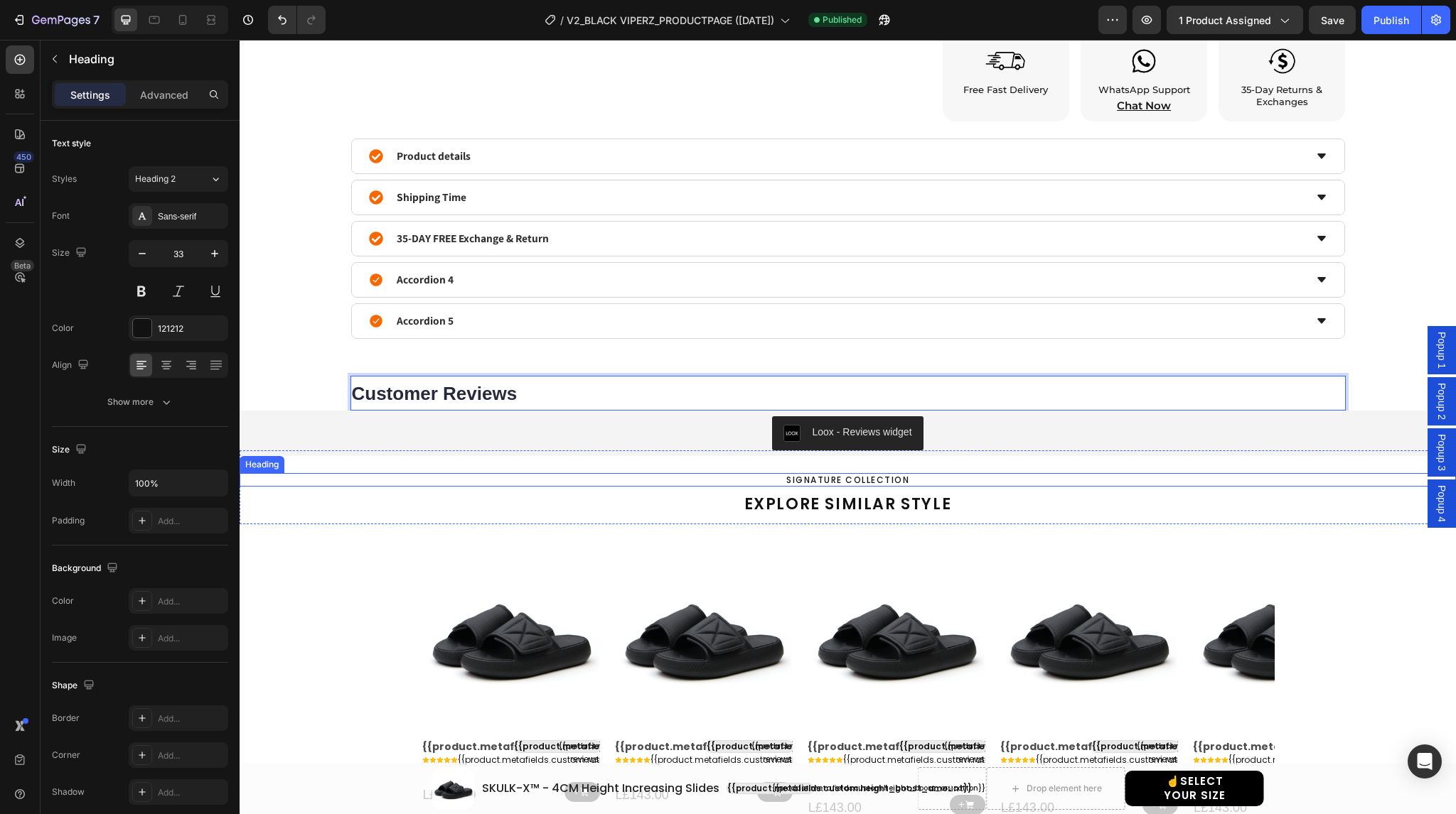
click at [329, 485] on div "SIGNATURE COLLECTION Heading EXPLORE SIMILAR STYLE Heading" at bounding box center [848, 499] width 1216 height 51
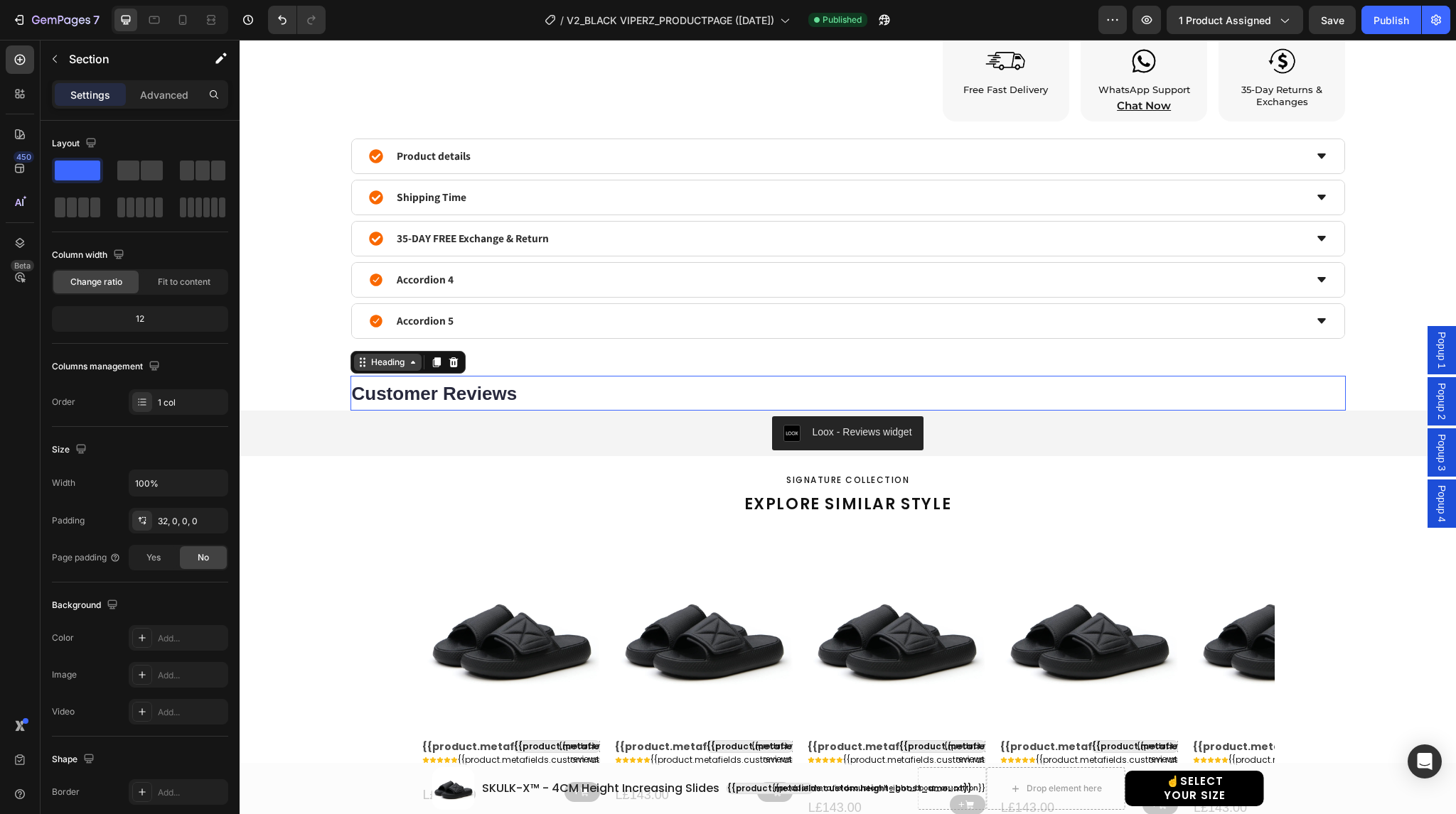
click at [370, 365] on div "Heading" at bounding box center [387, 362] width 39 height 13
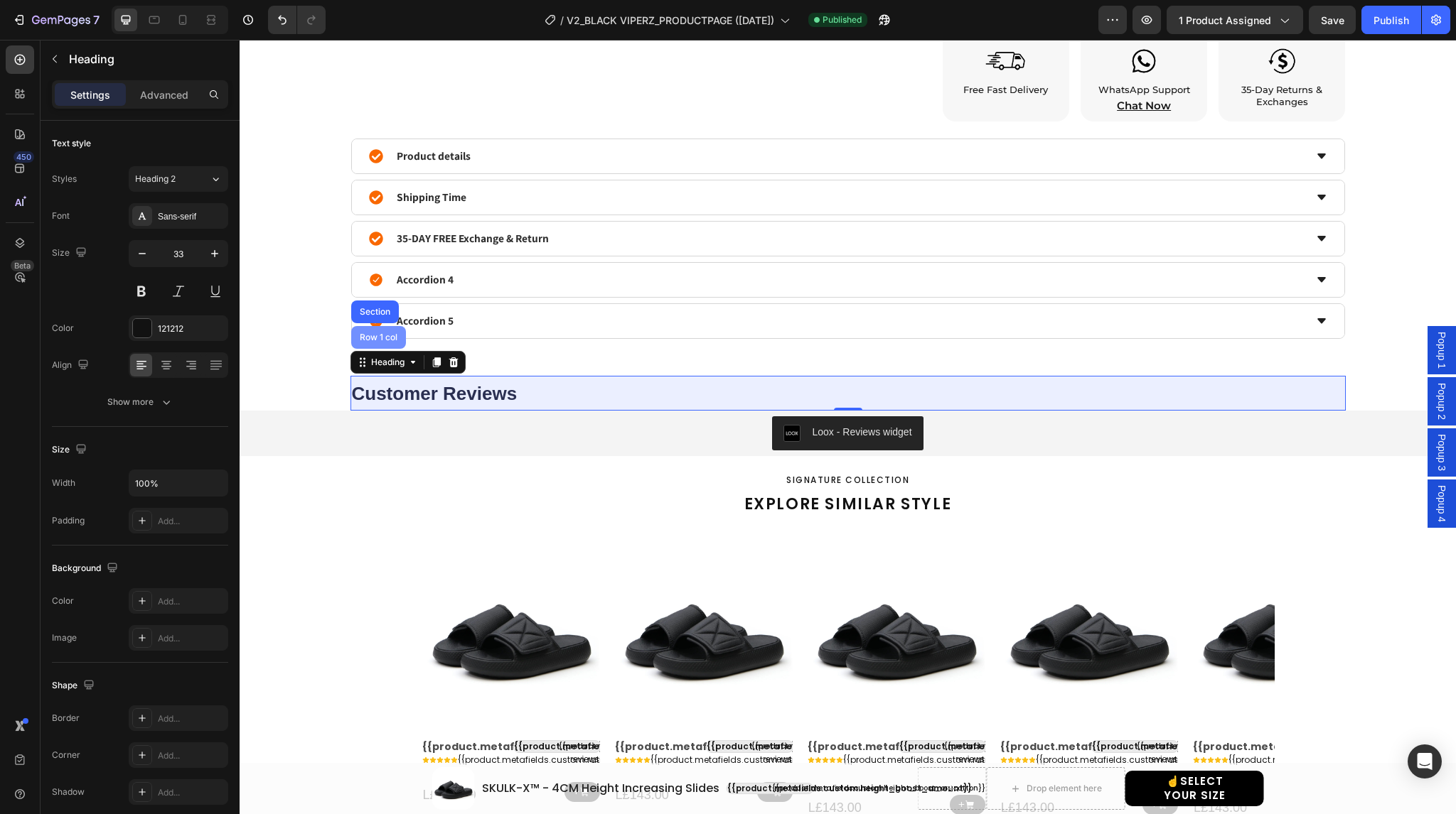
click at [376, 334] on div "Row 1 col" at bounding box center [379, 338] width 44 height 8
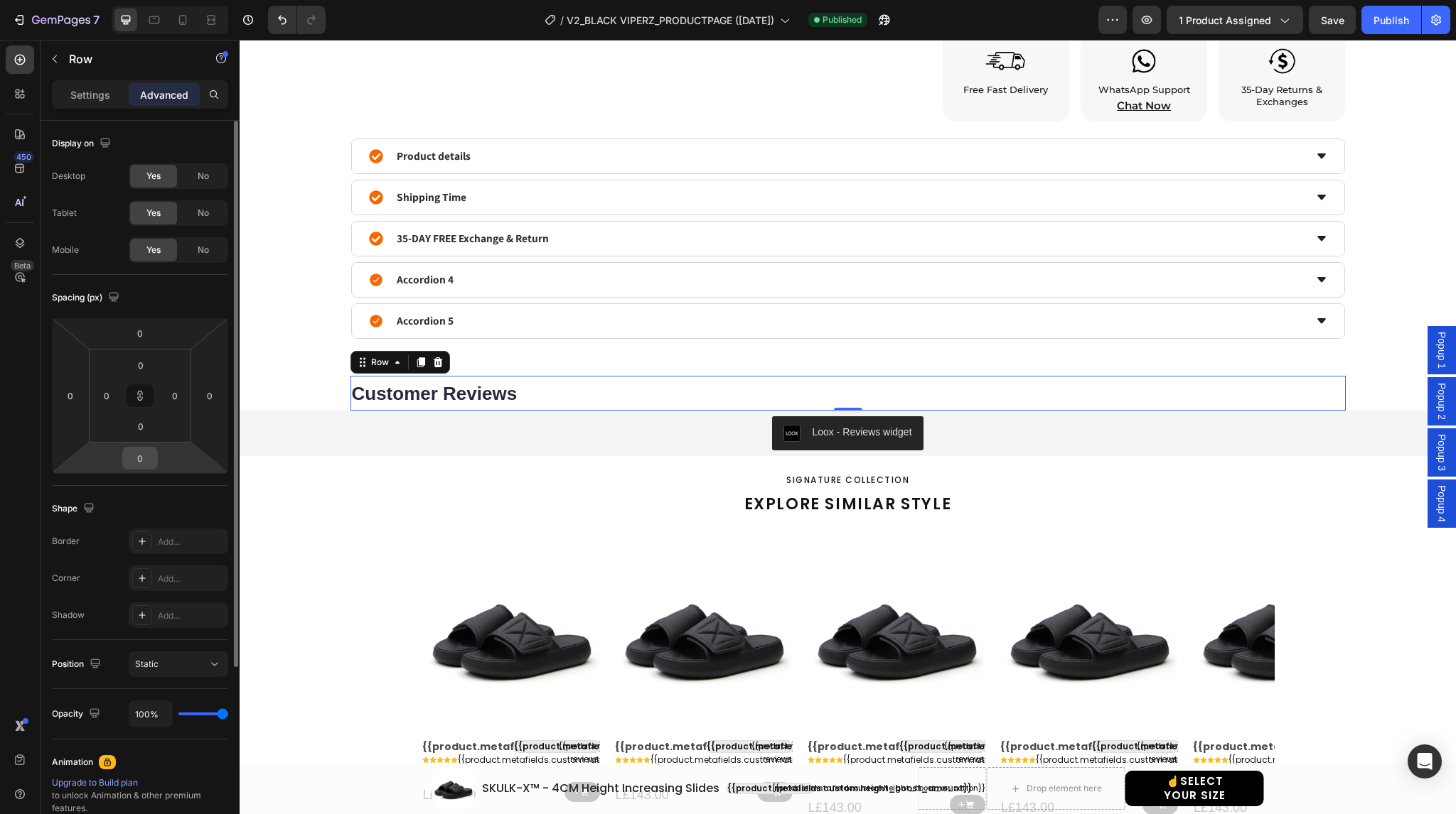
click at [143, 454] on input "0" at bounding box center [140, 458] width 29 height 21
type input "1"
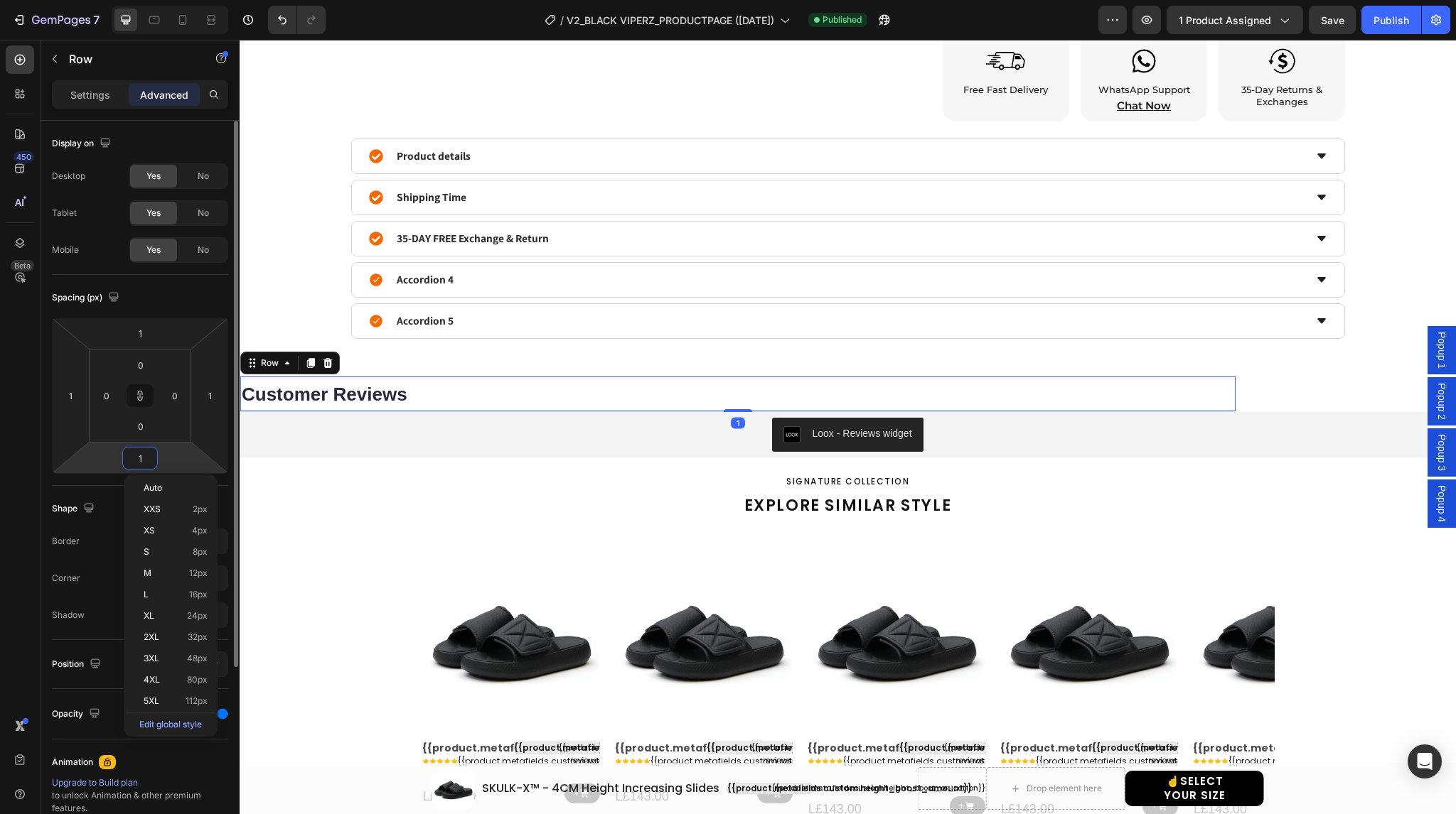
type input "2"
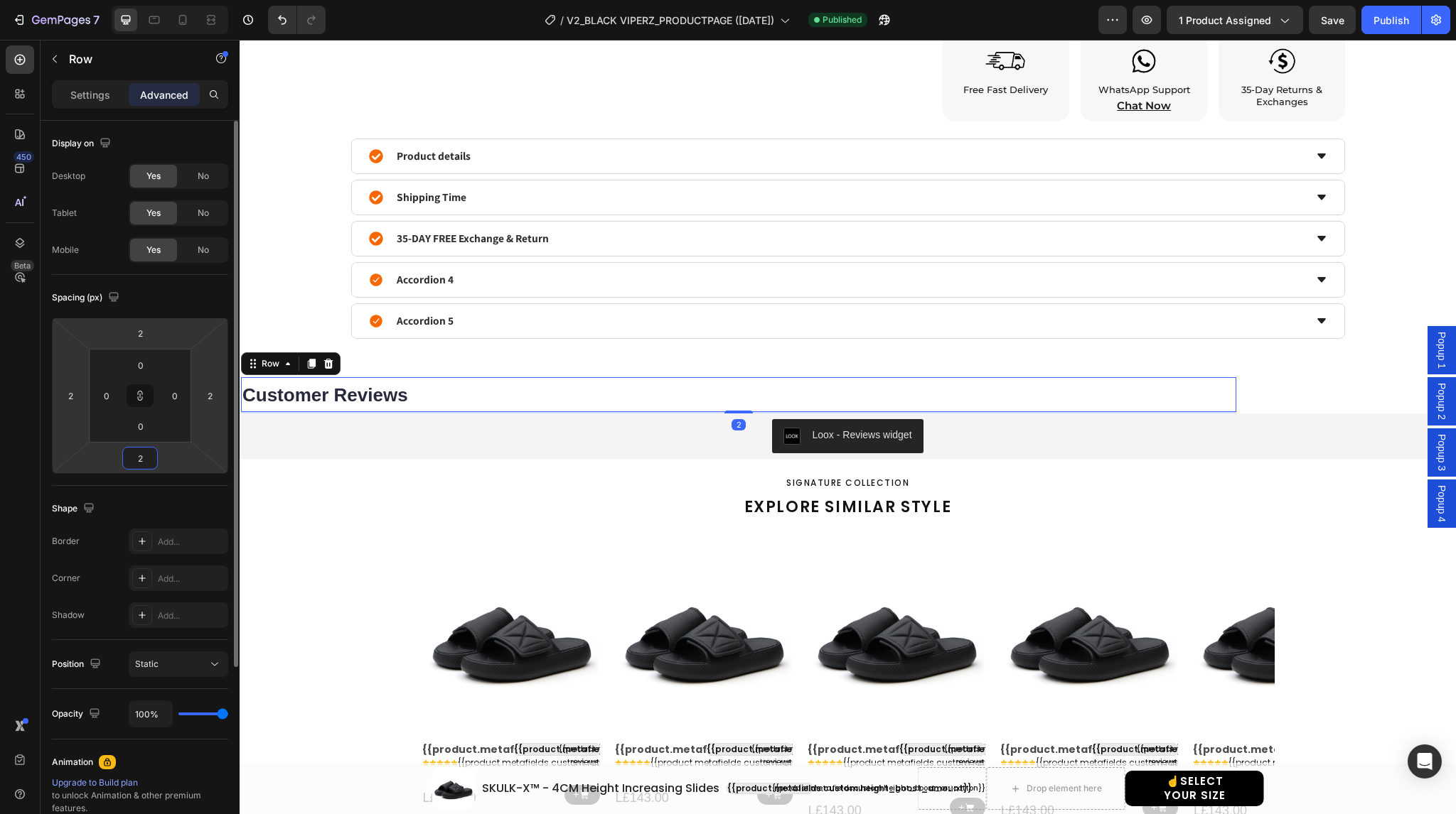
type input "1"
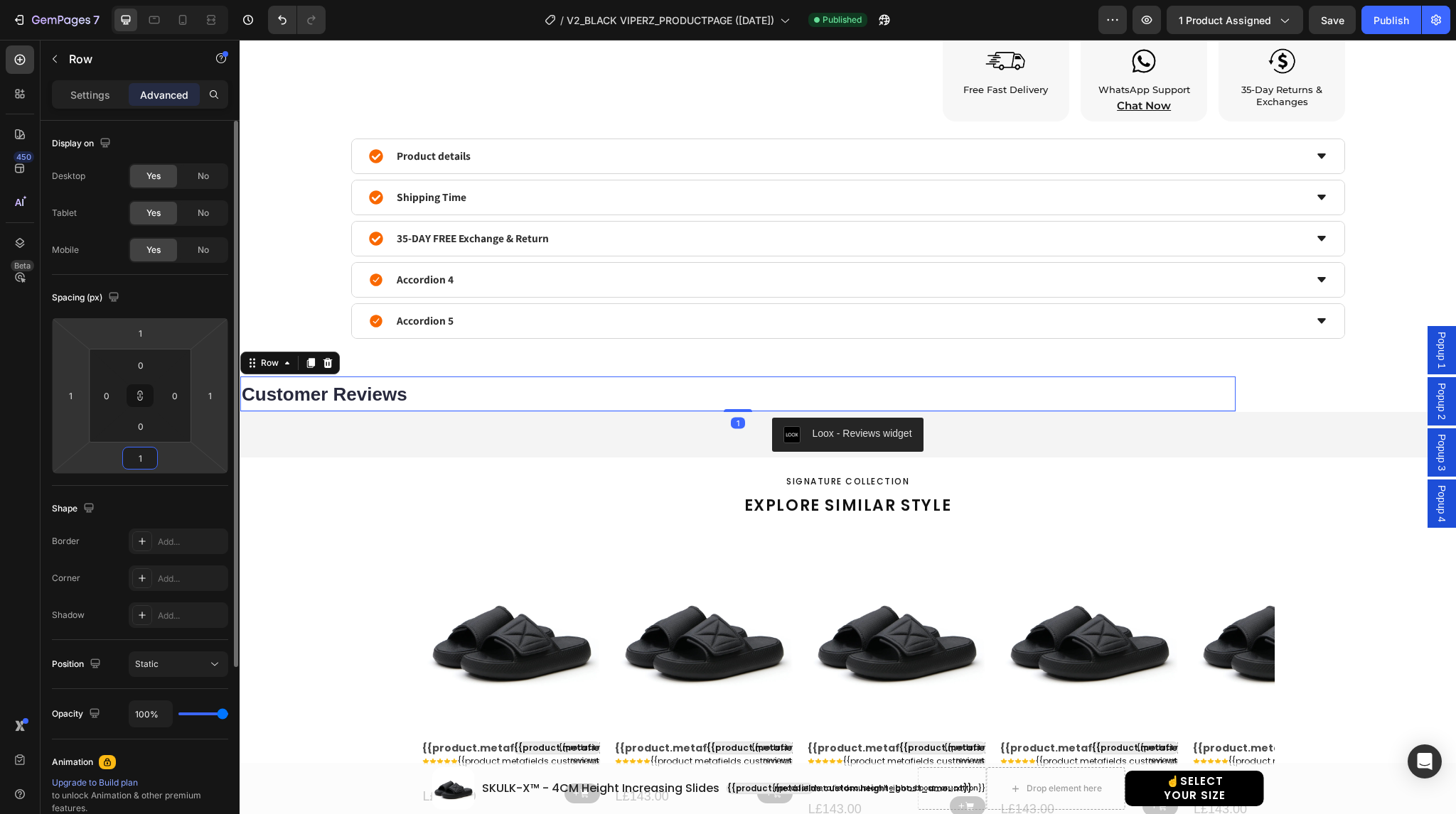
type input "0"
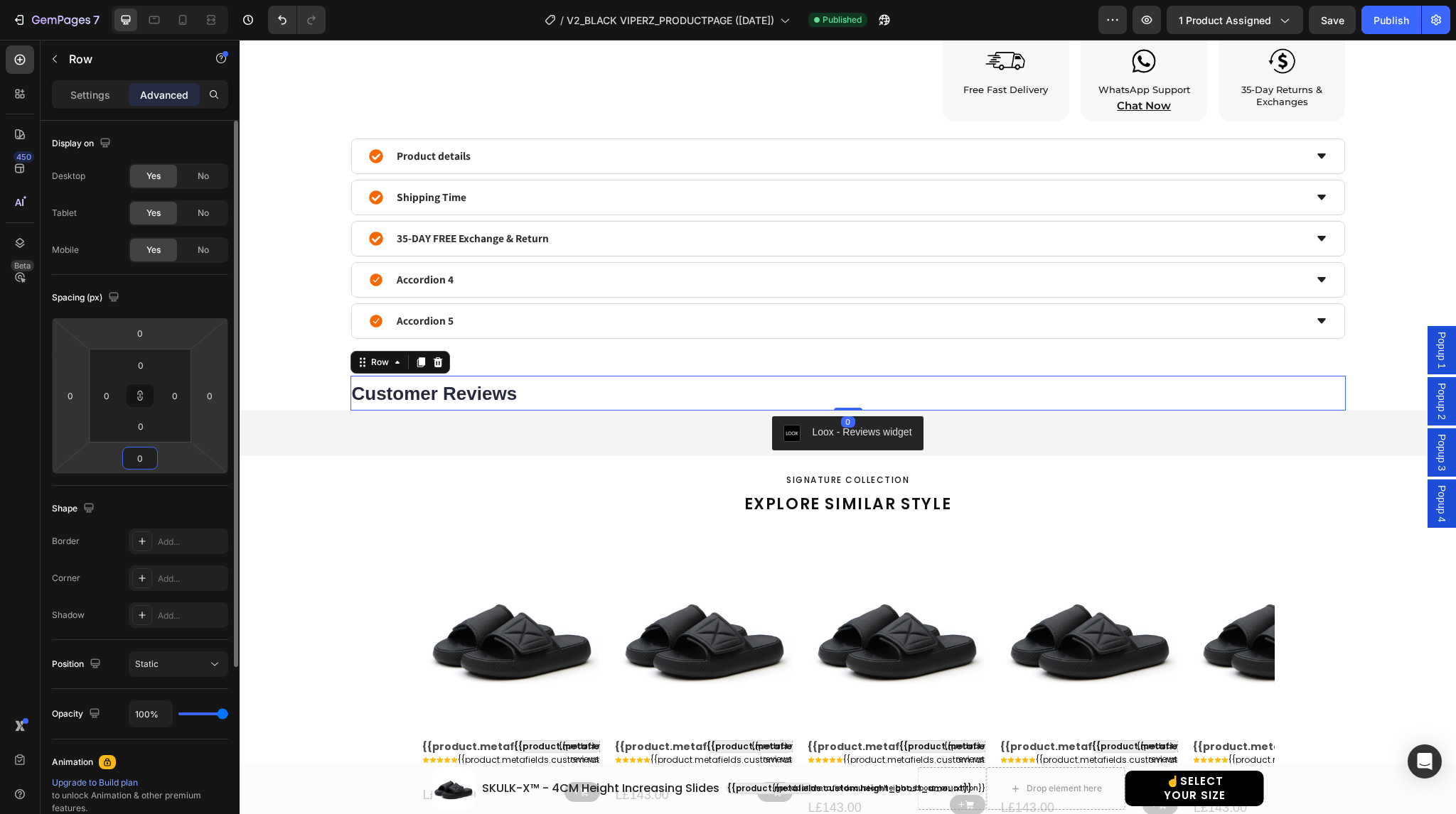
type input "-1"
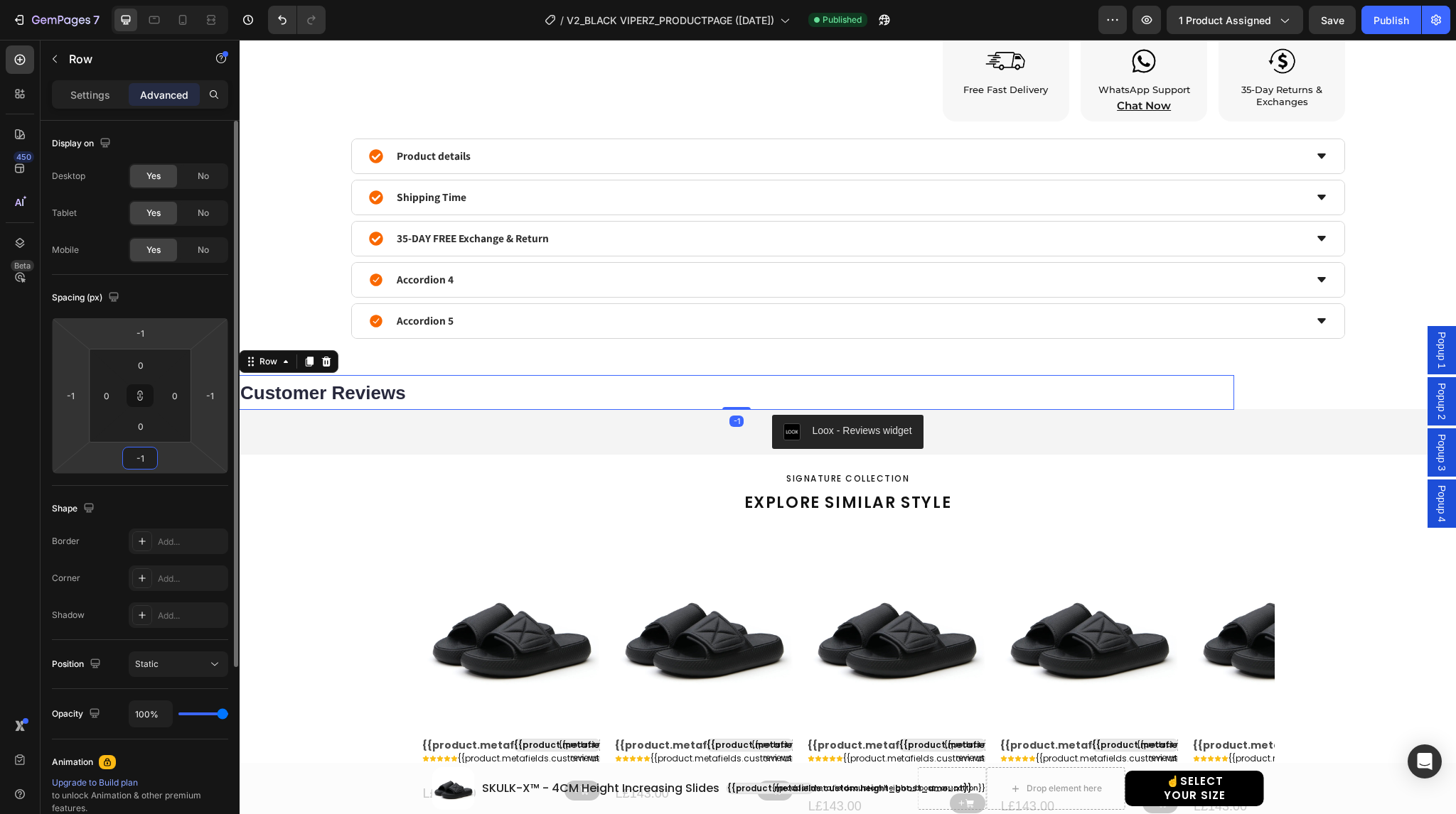
type input "-2"
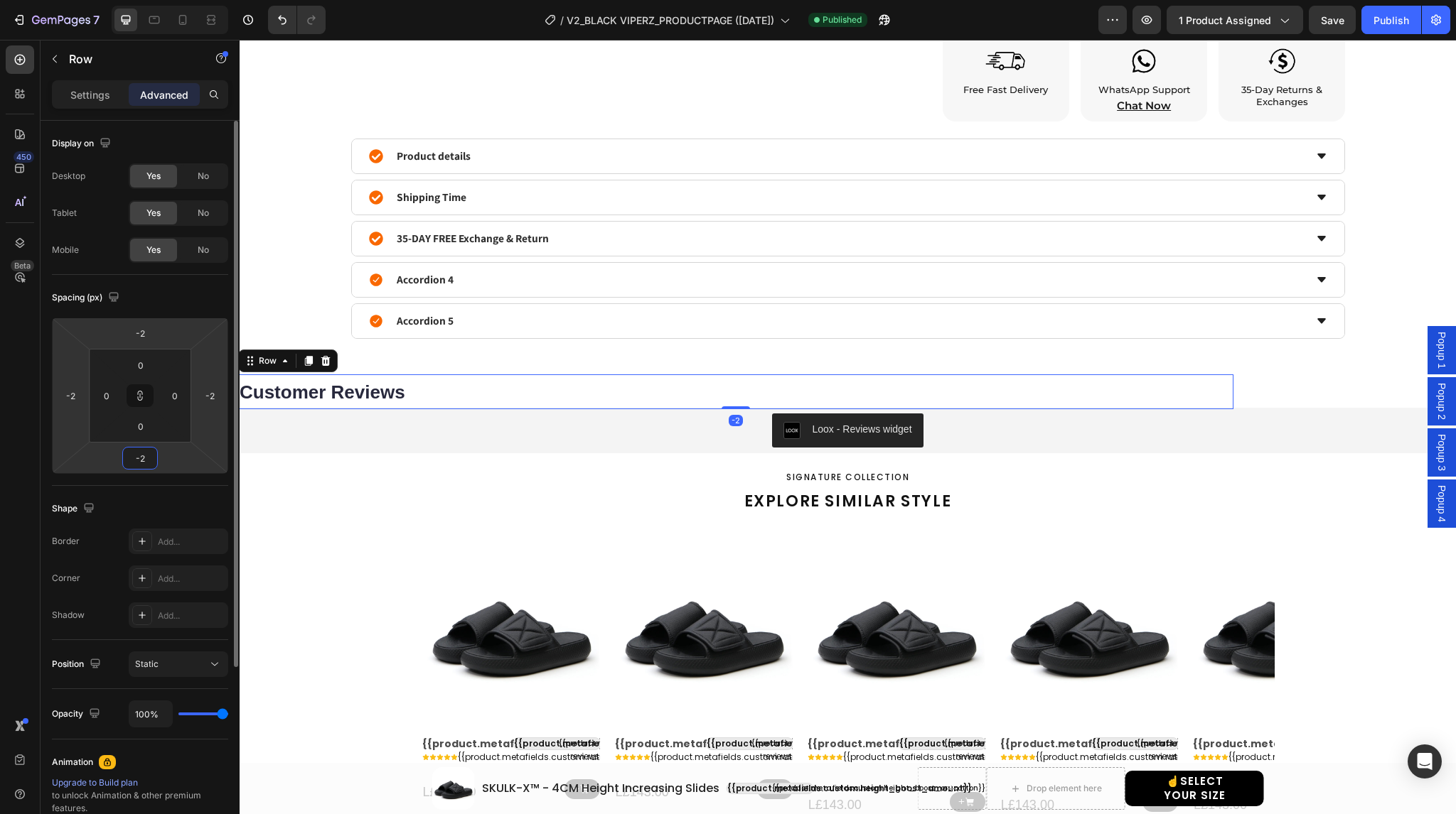
type input "-3"
type input "-4"
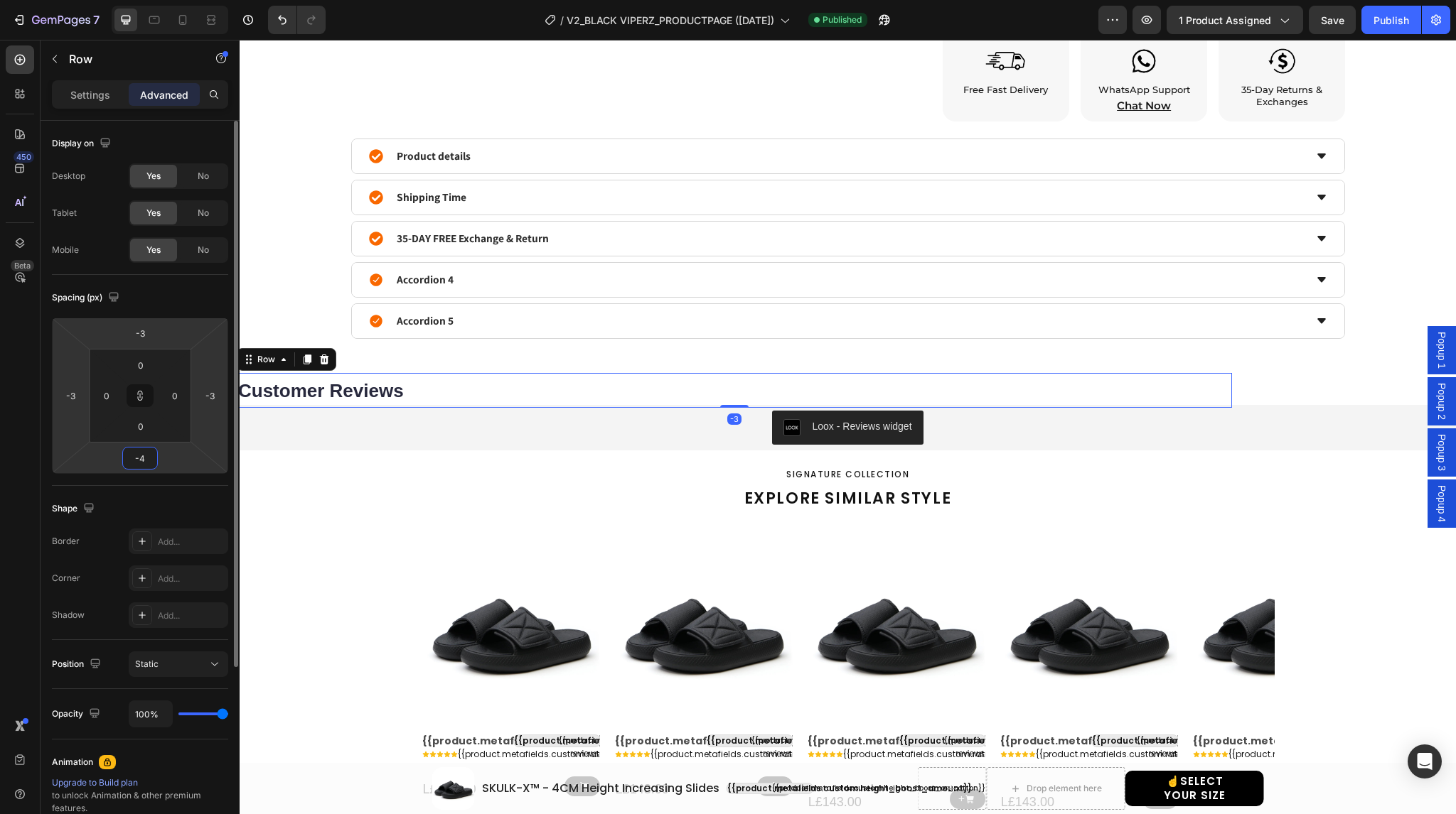
type input "-4"
type input "-5"
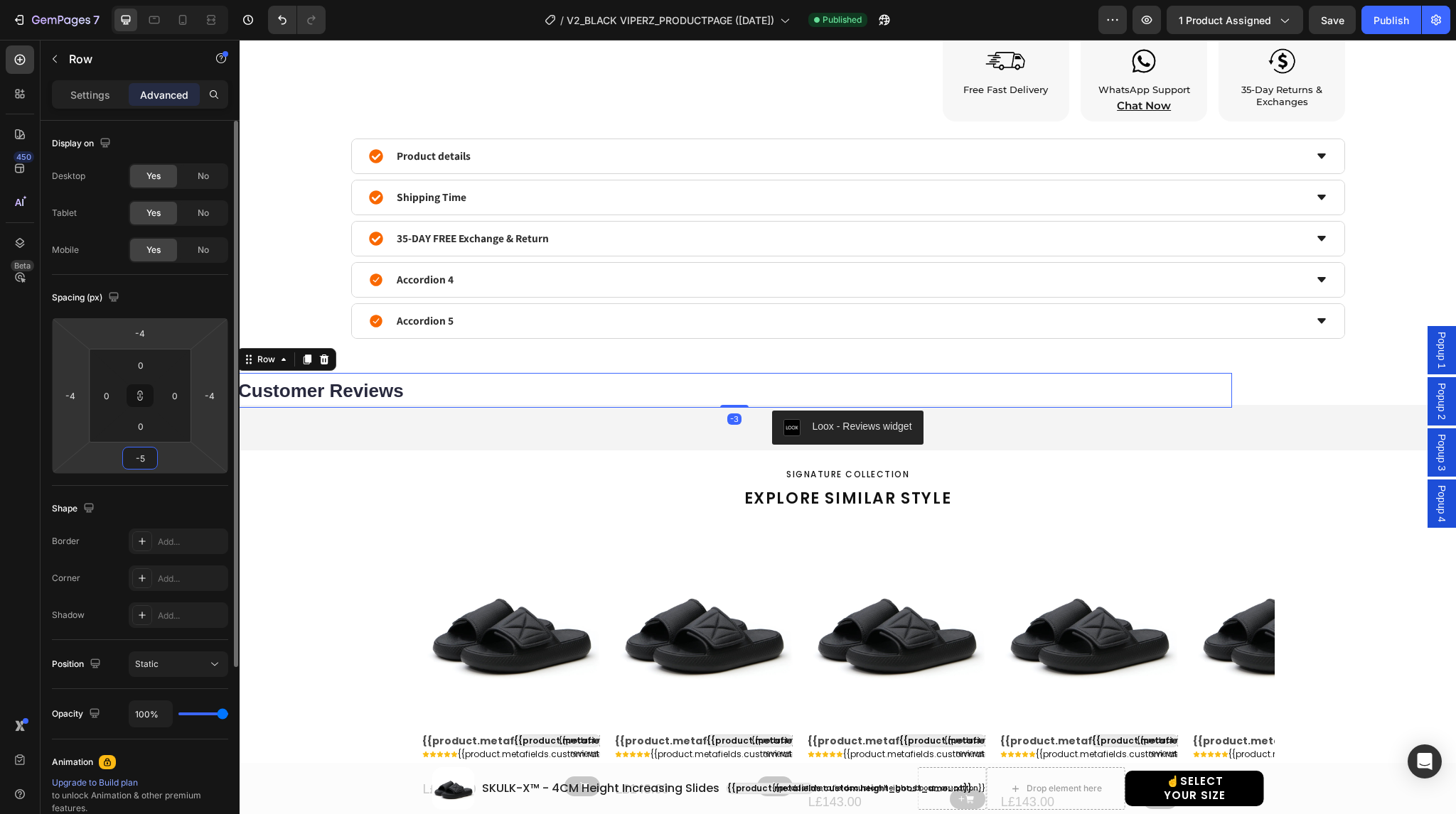
type input "-5"
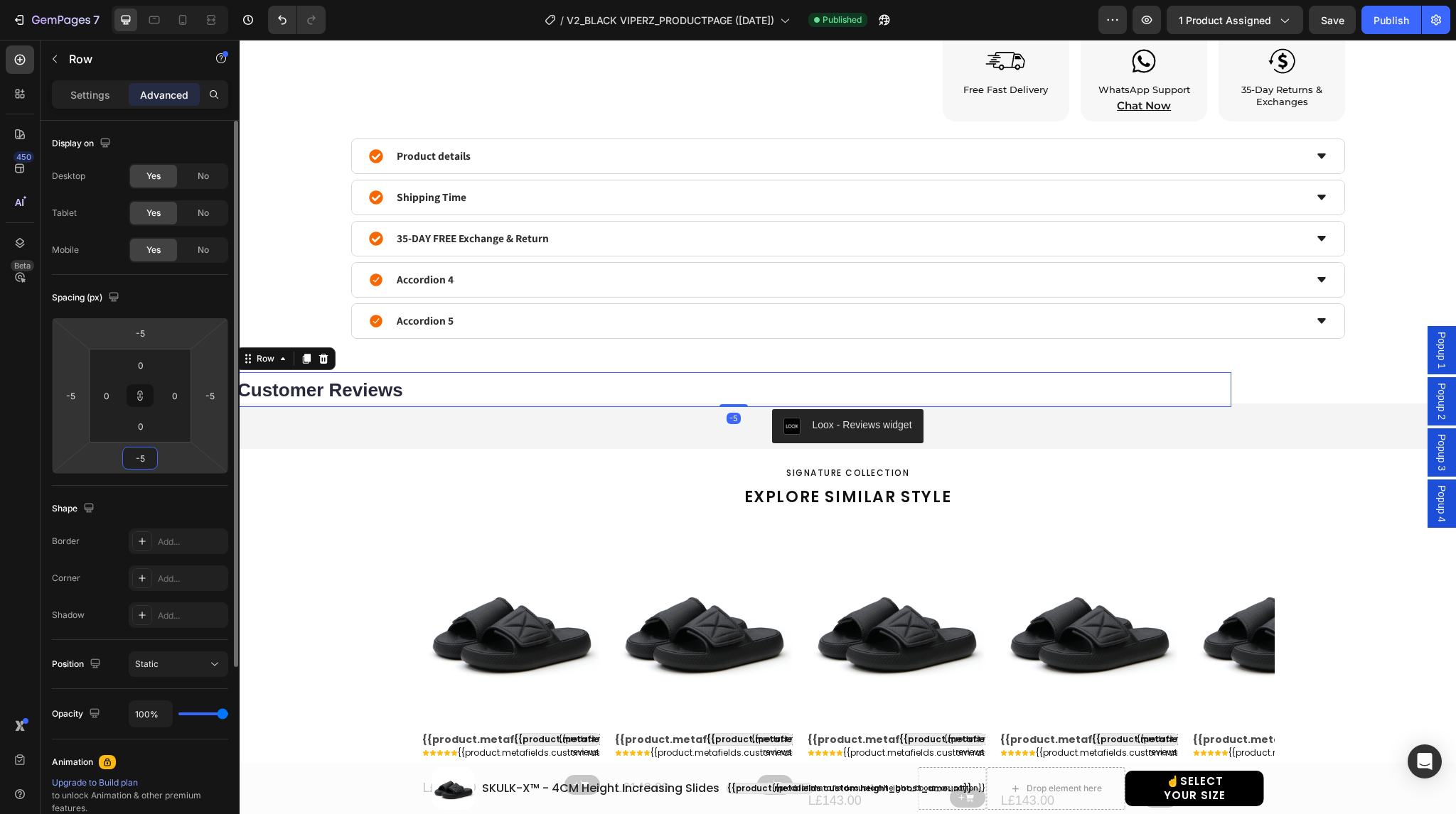
type input "-6"
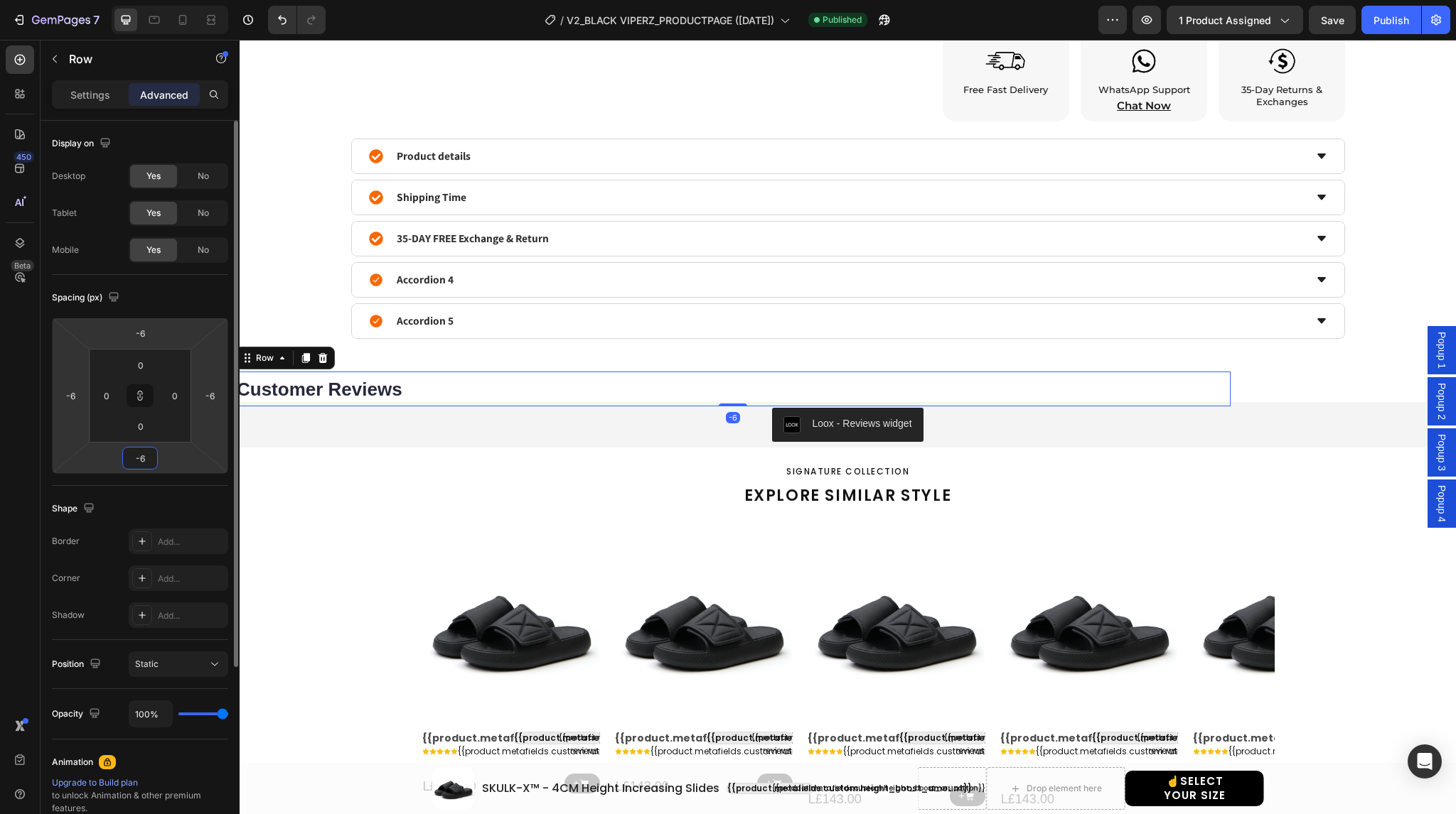
type input "-7"
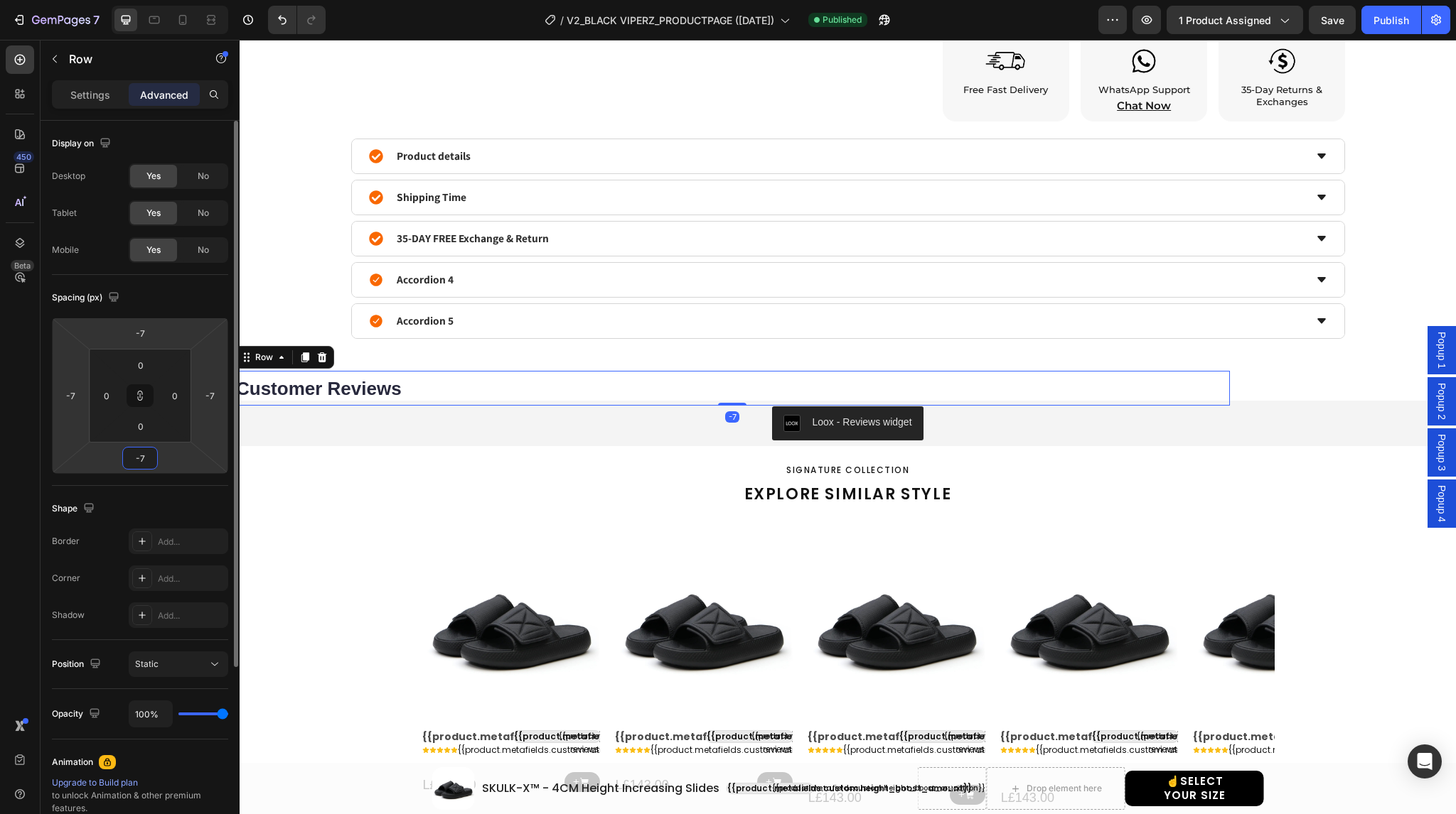
type input "-8"
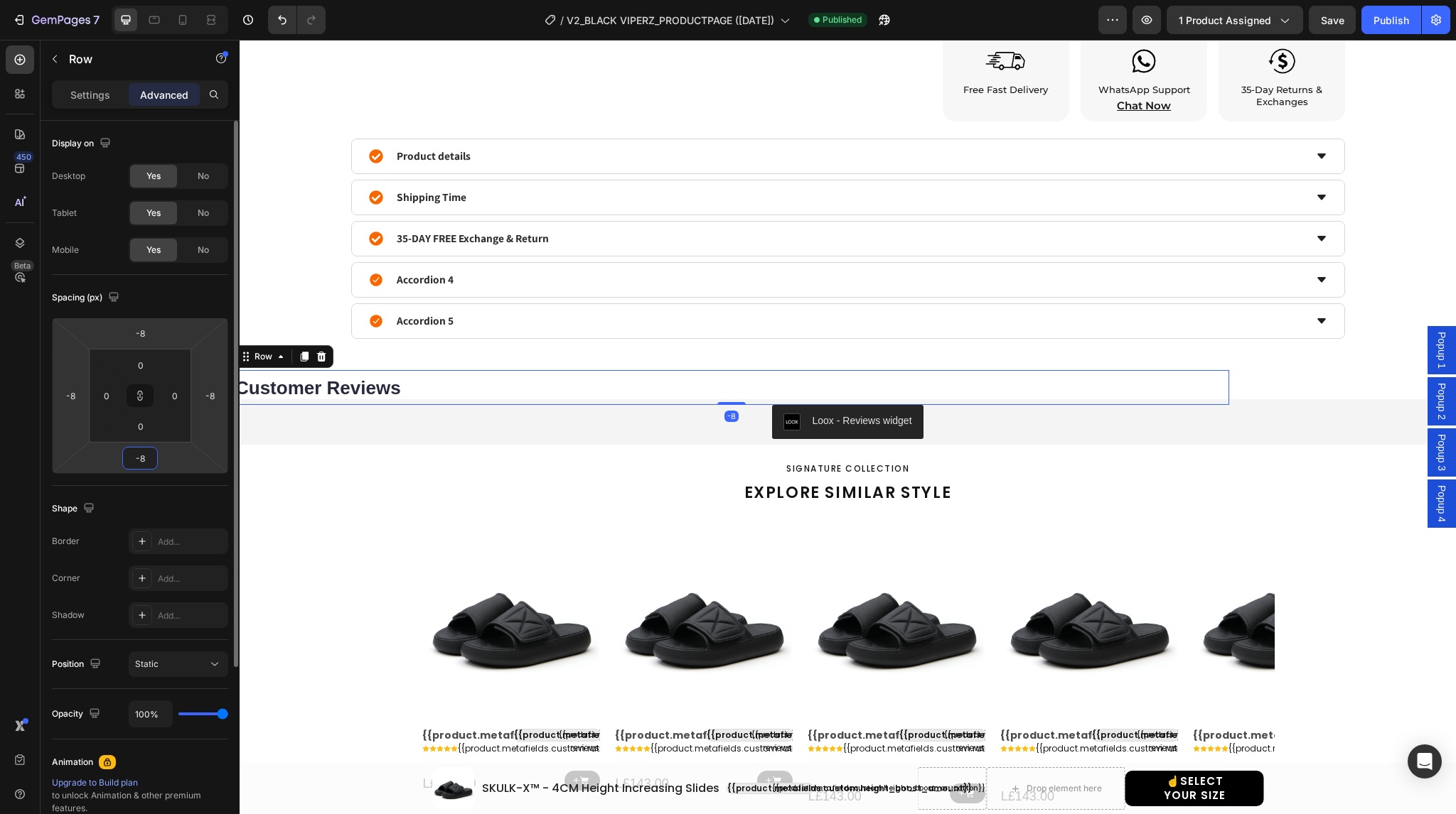
type input "-9"
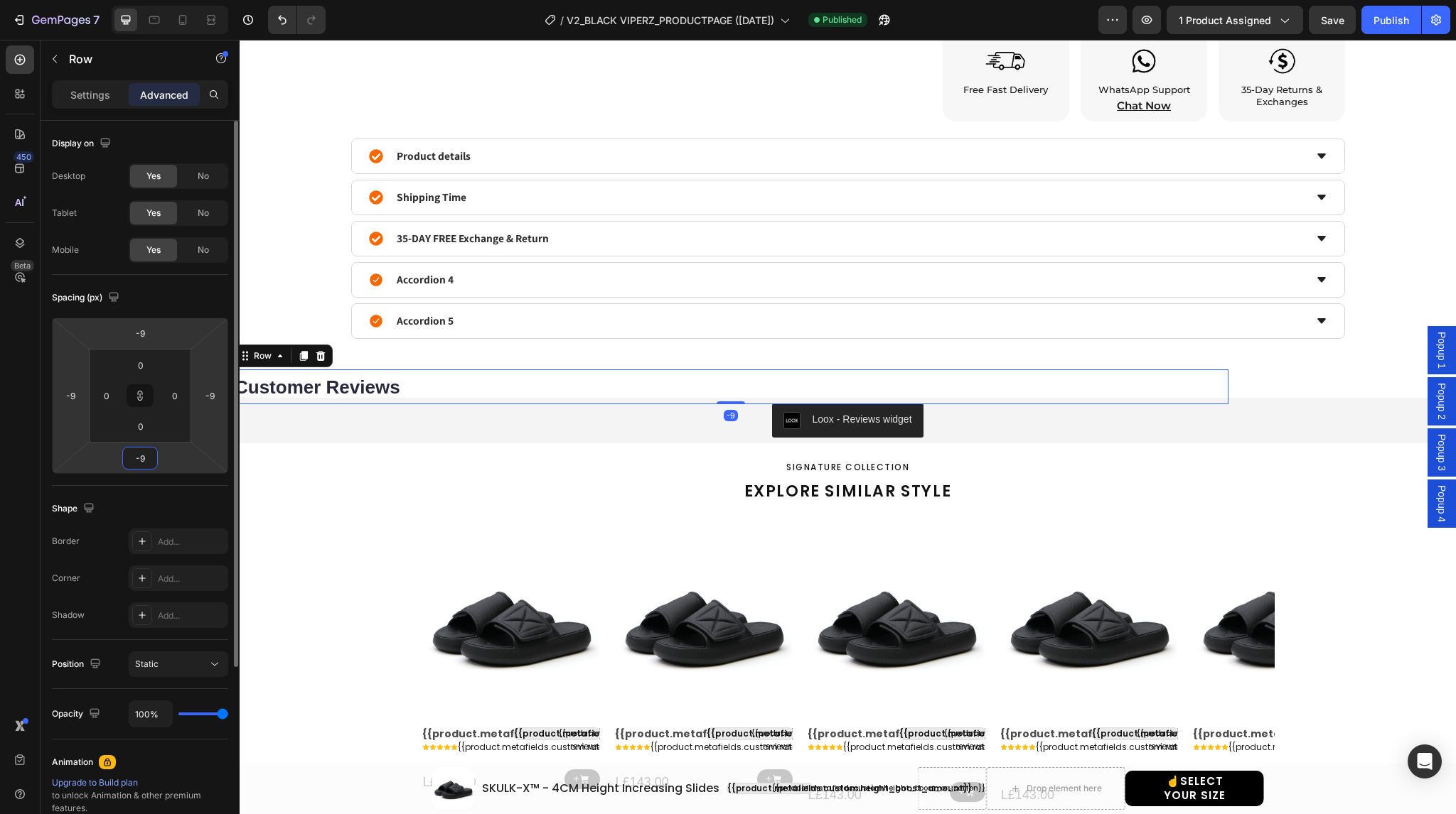
type input "-10"
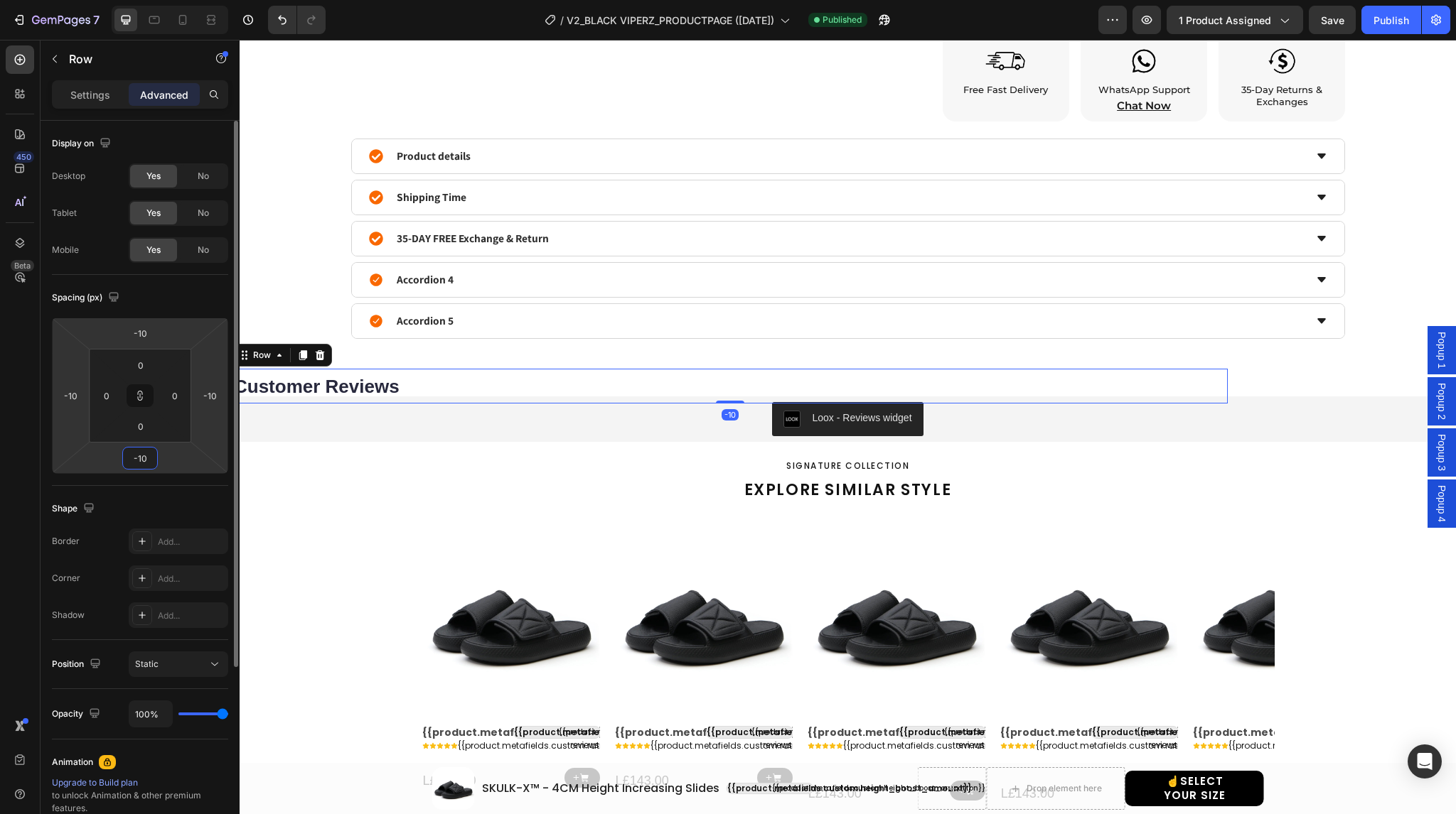
type input "-9"
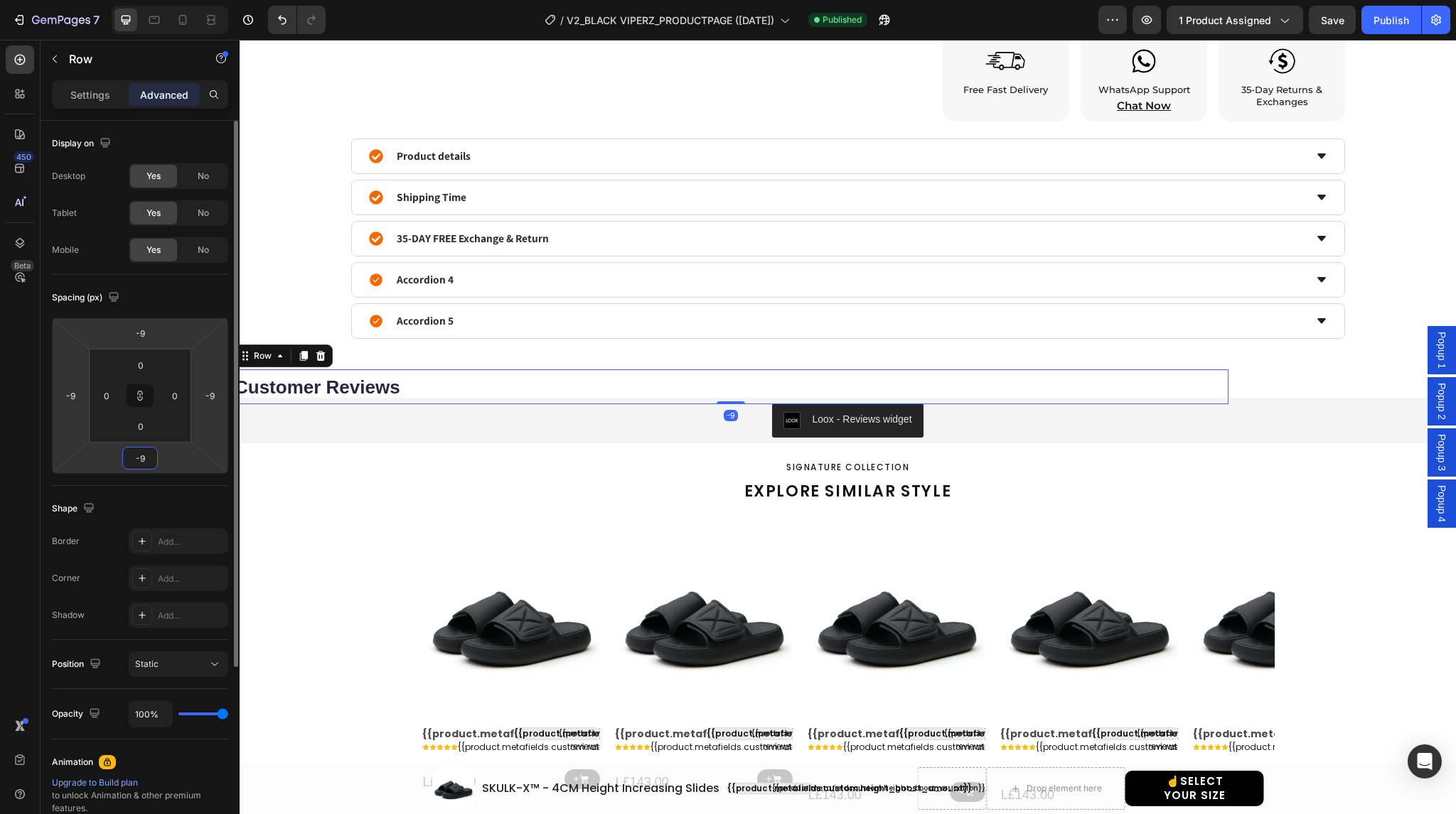
type input "-8"
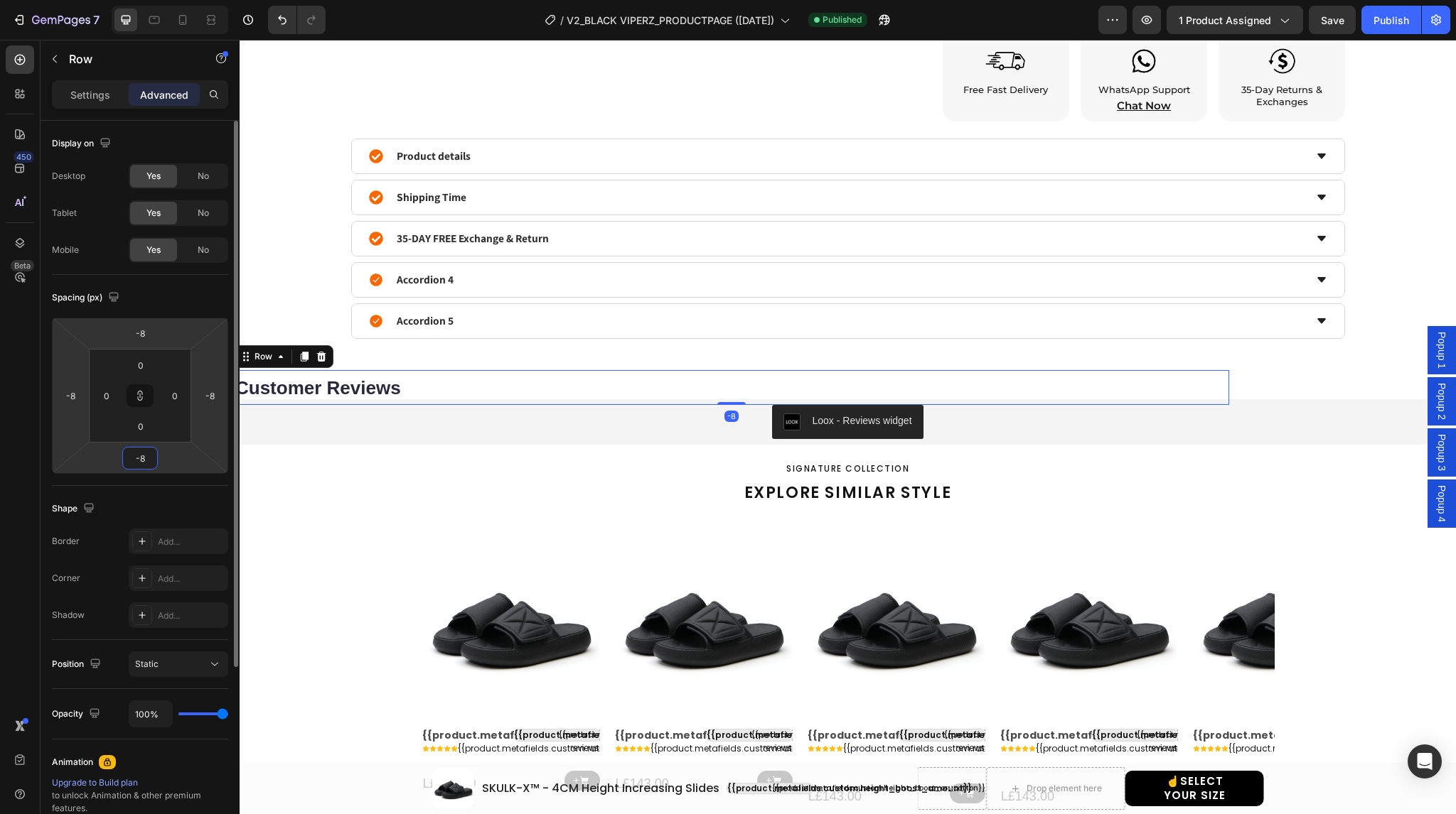
type input "-7"
type input "-6"
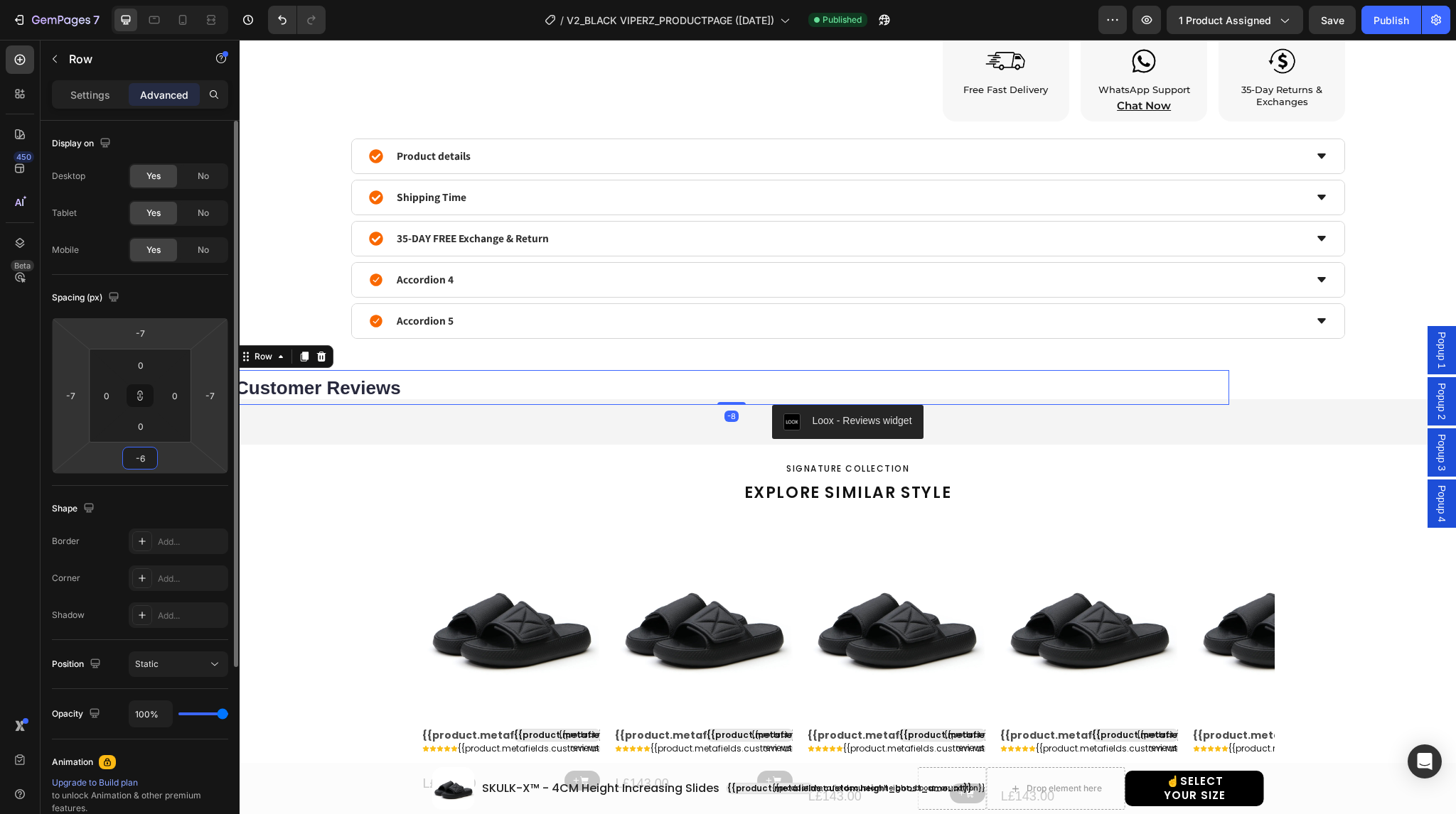
type input "-6"
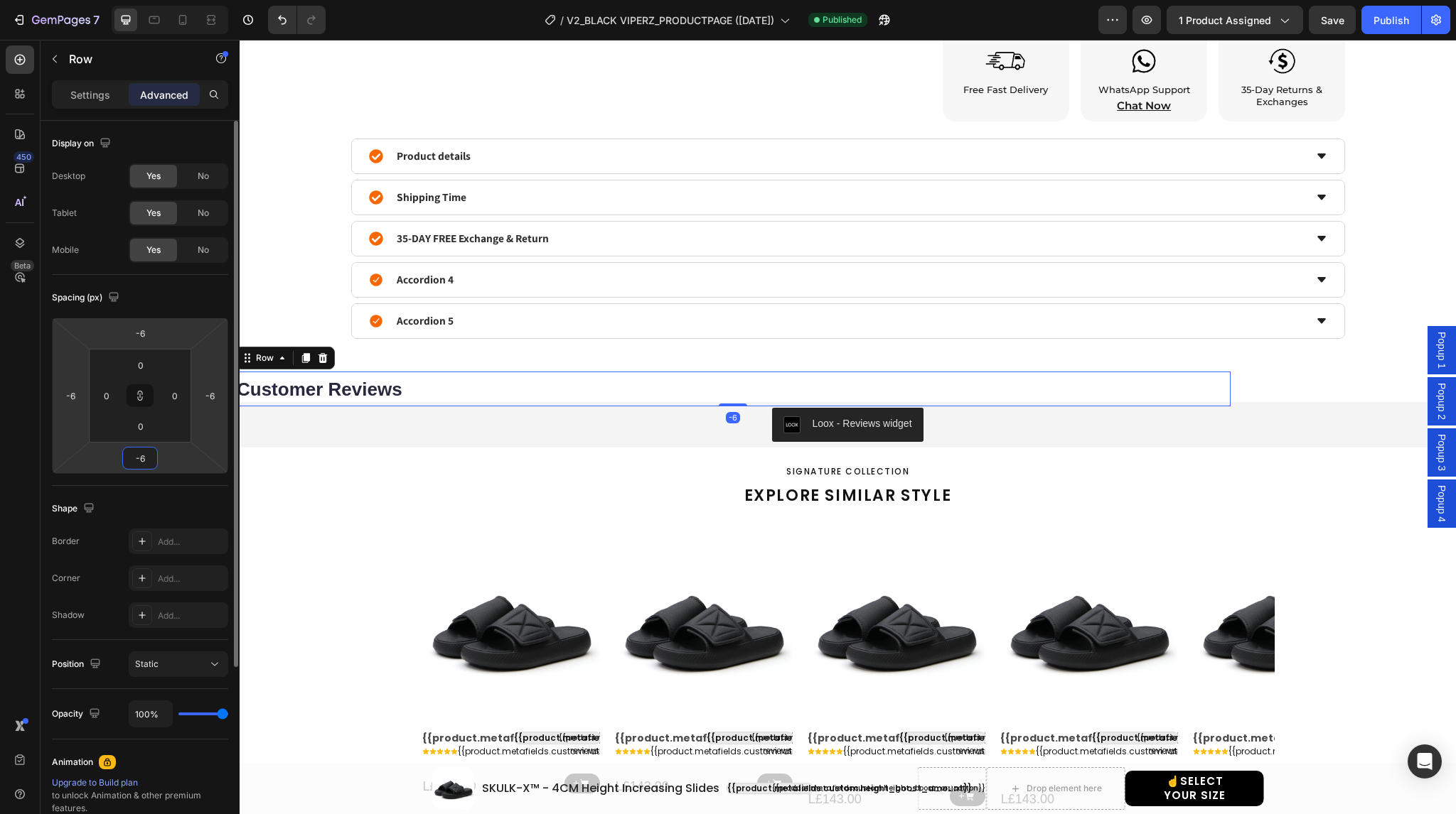
type input "-5"
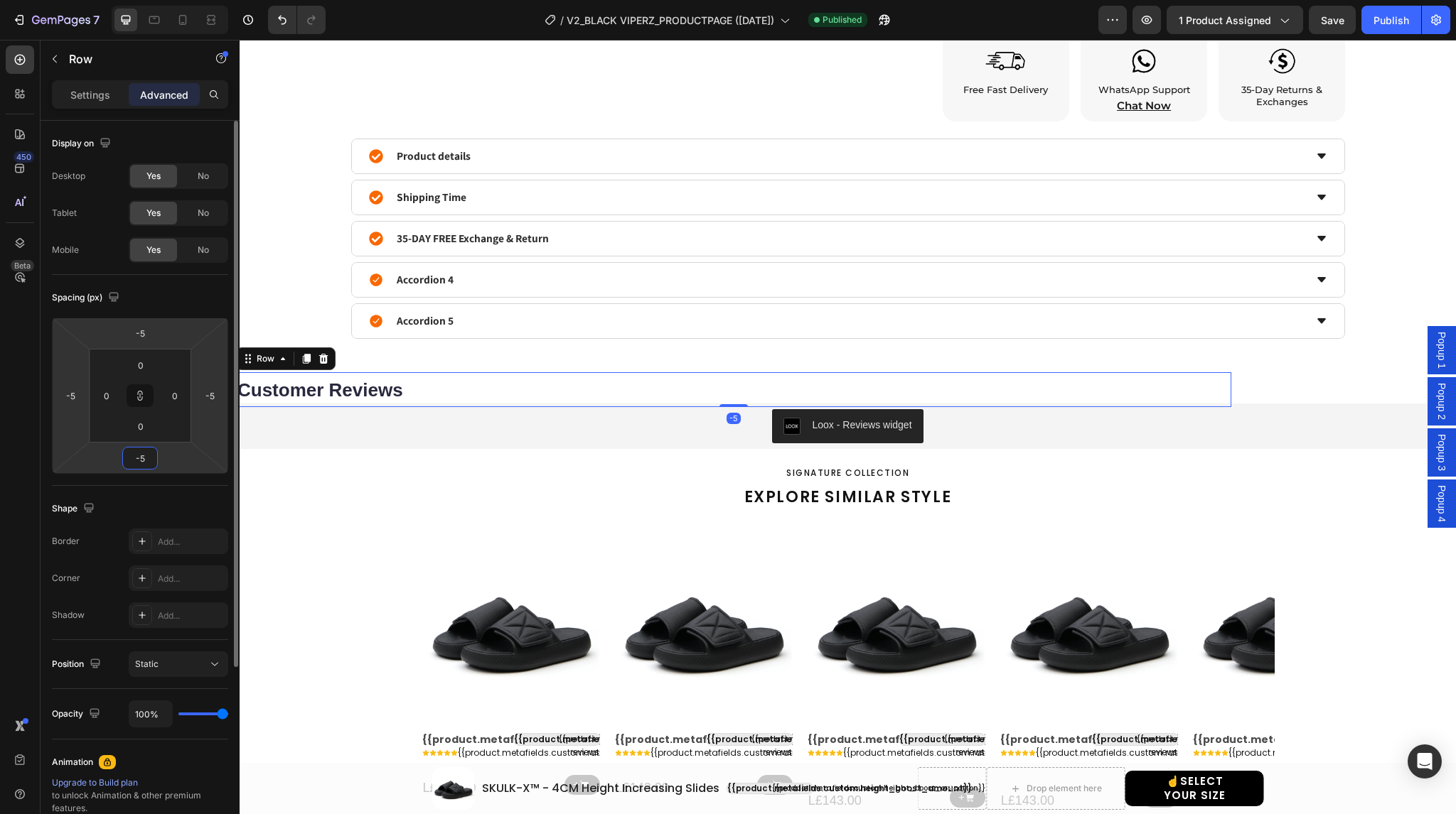
type input "-4"
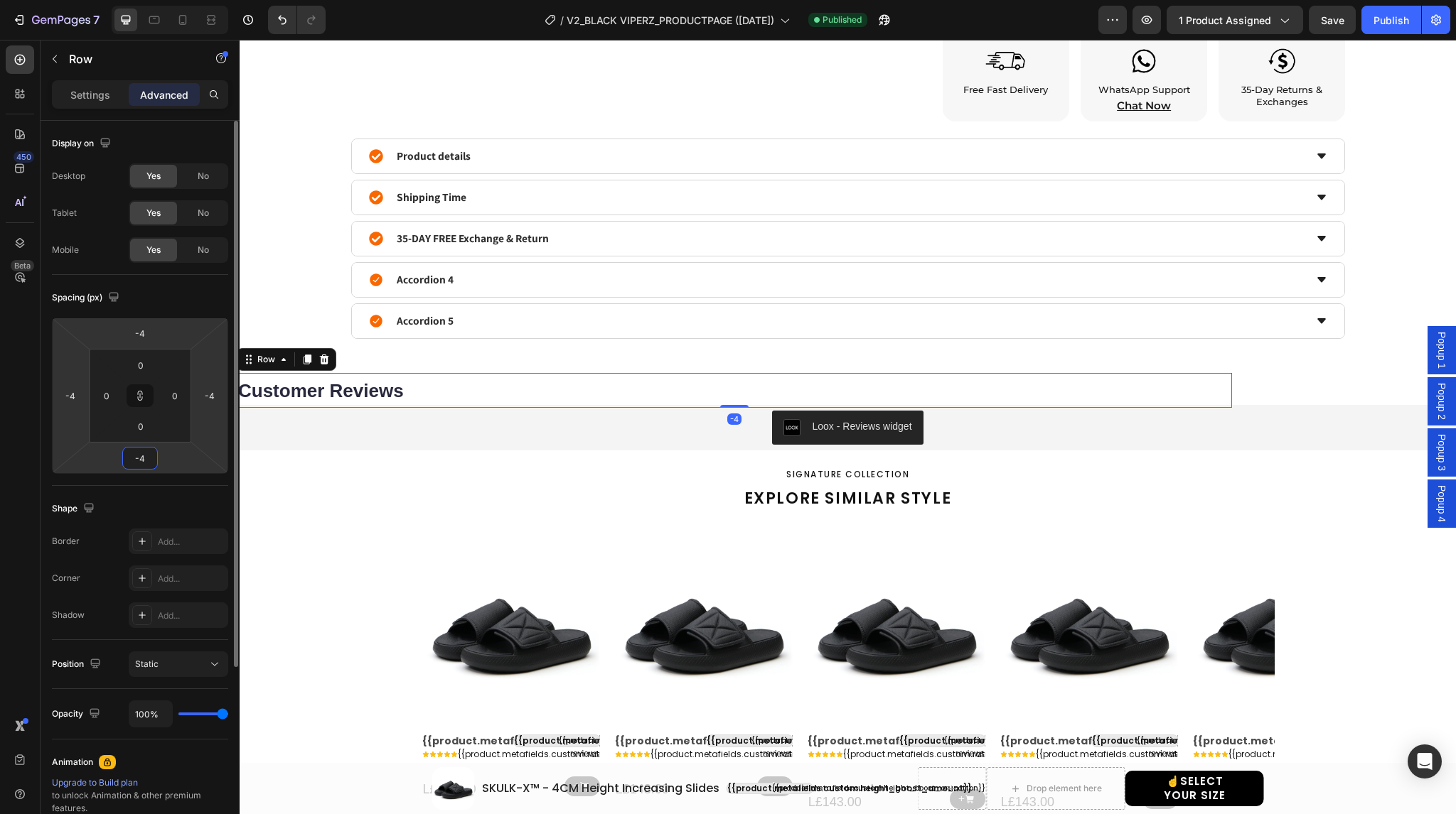
type input "-3"
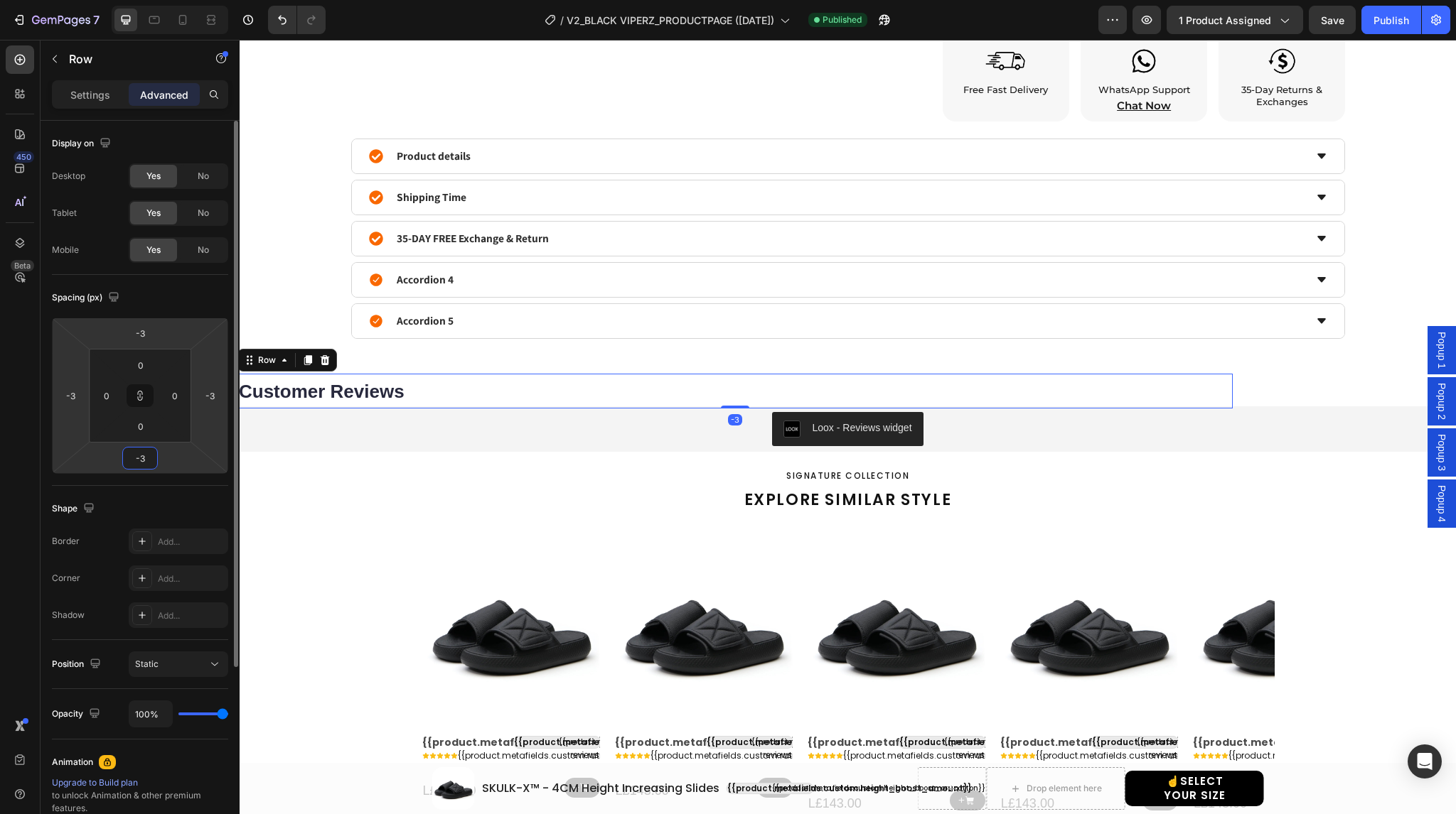
type input "-2"
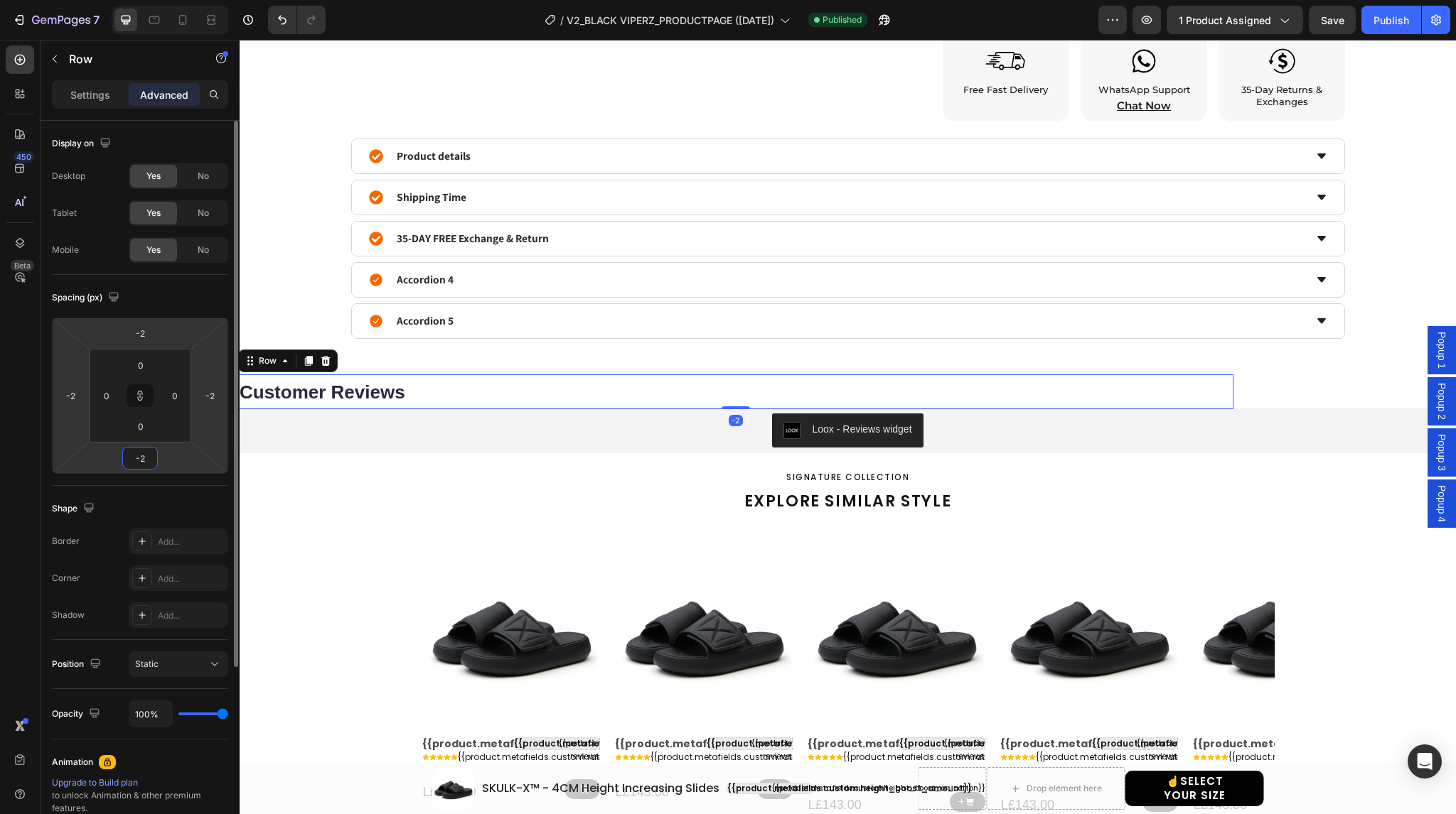
type input "-1"
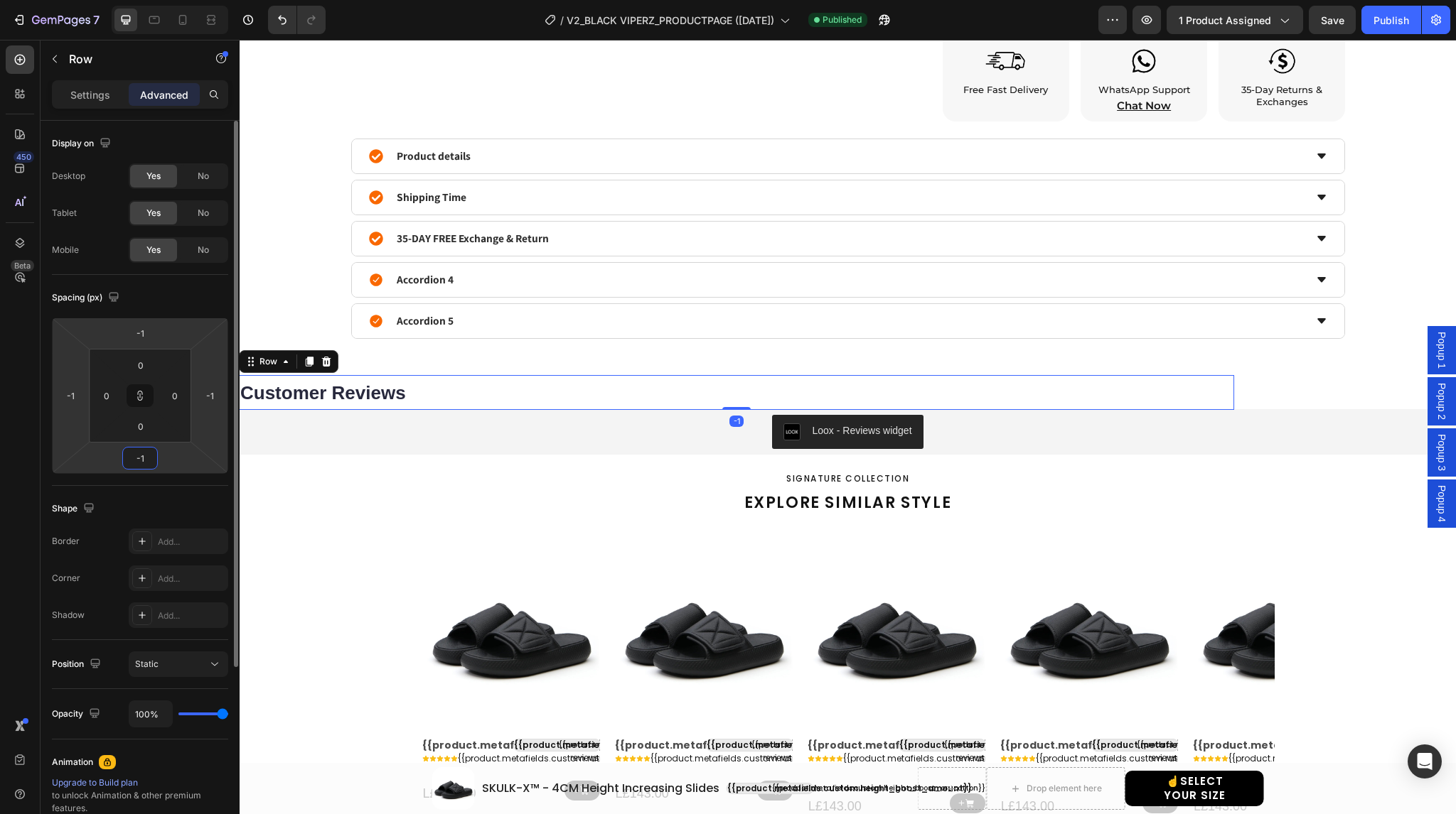
type input "0"
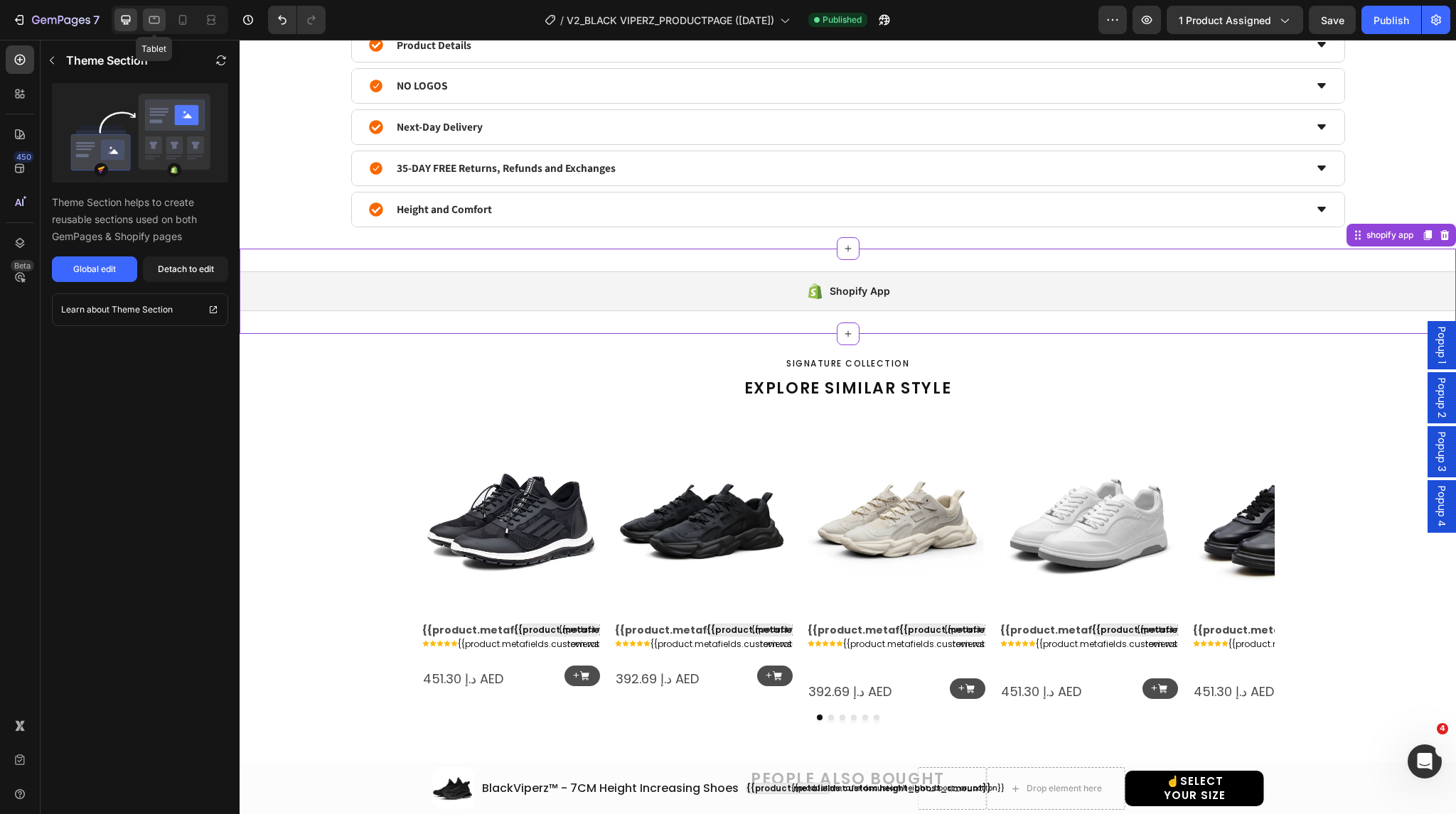
click at [152, 21] on icon at bounding box center [153, 19] width 14 height 14
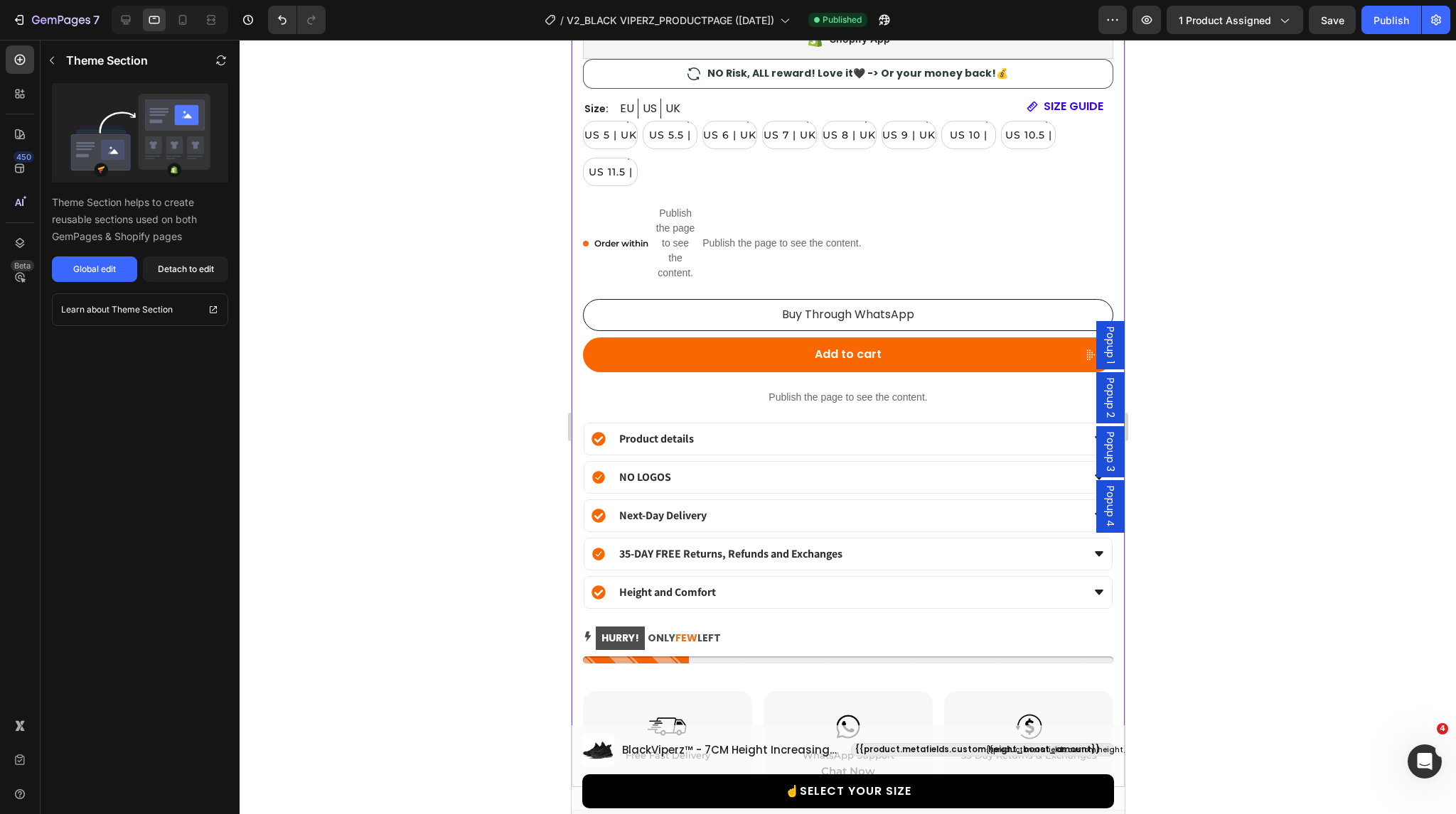
scroll to position [1433, 0]
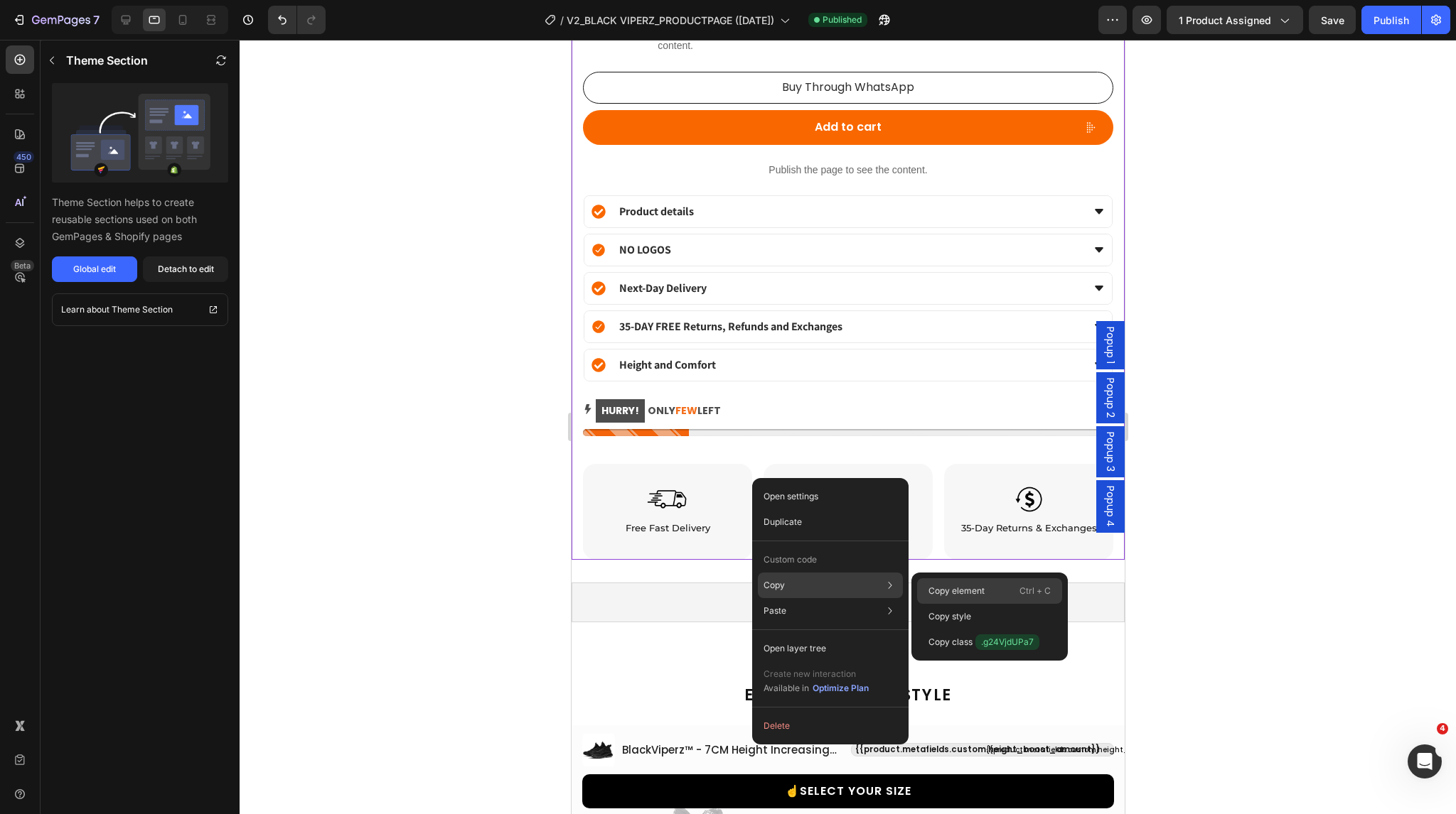
click at [938, 585] on p "Copy element" at bounding box center [956, 591] width 56 height 13
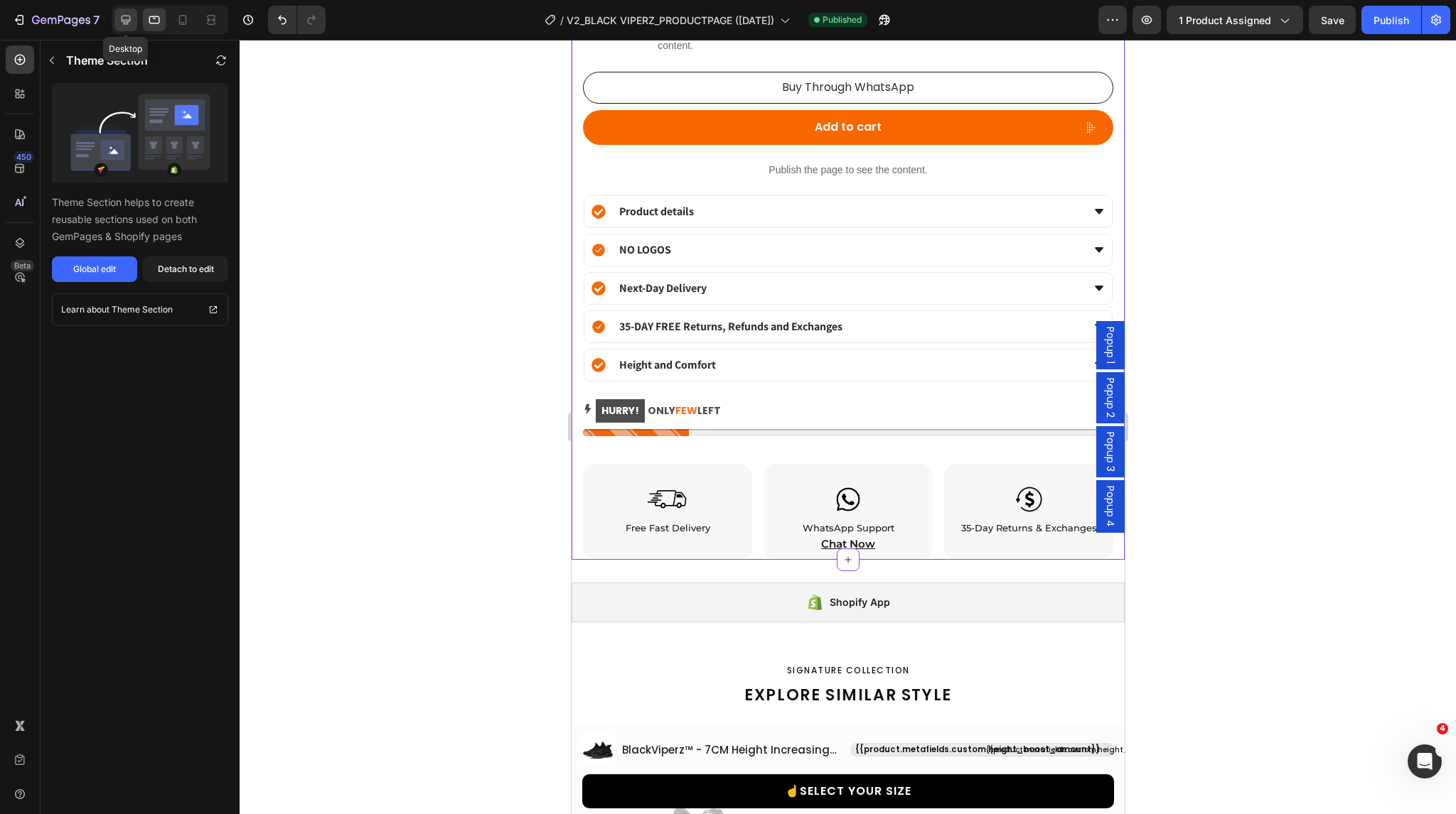
click at [124, 23] on icon at bounding box center [126, 20] width 9 height 9
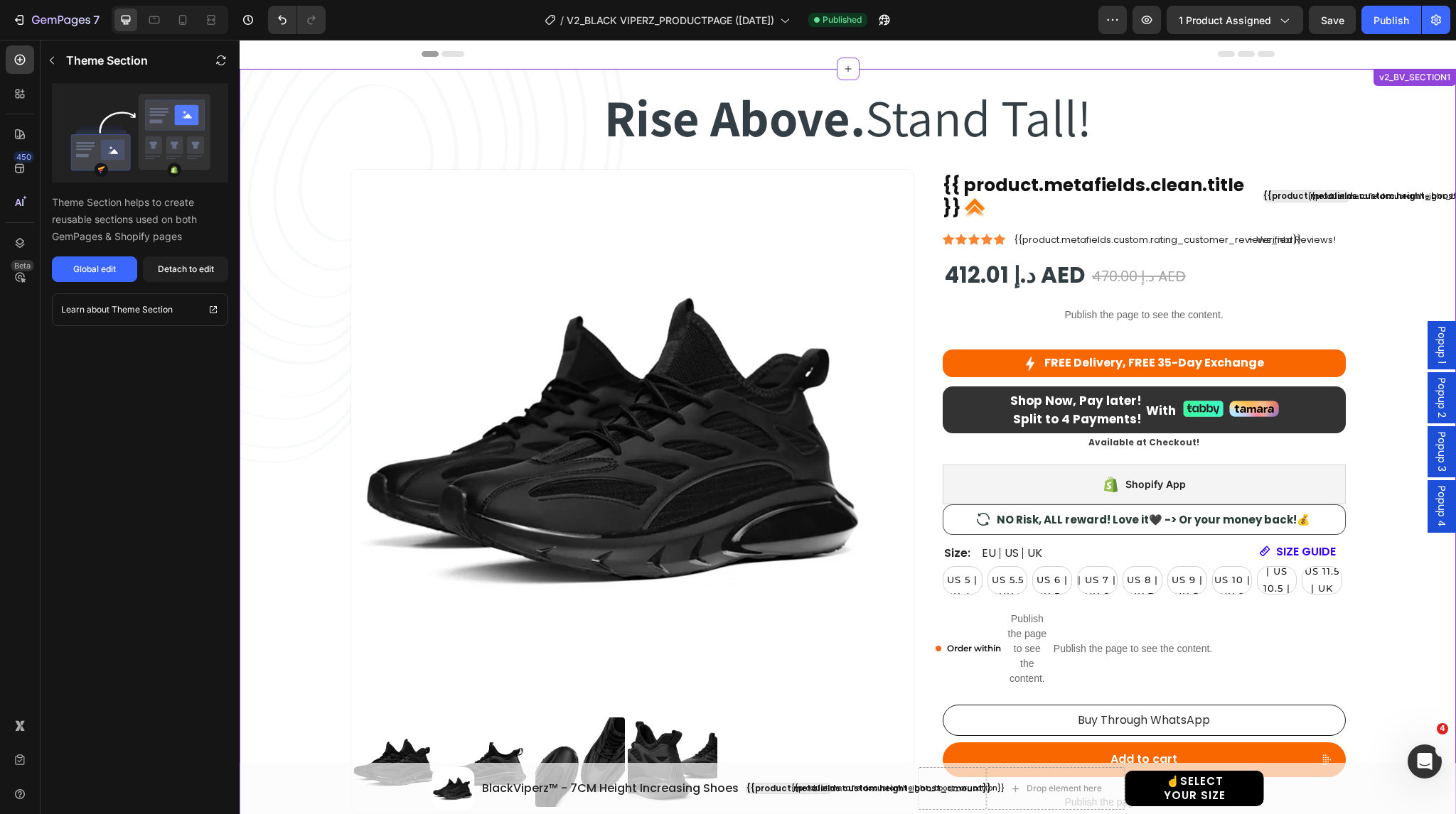
click at [638, 76] on div "Rise Above. Stand Tall! Heading Rise Above. Stand Tall! Heading Row" at bounding box center [848, 116] width 853 height 89
click at [1350, 101] on div "Rise Above. Stand Tall! Heading Rise Above. Stand Tall! Heading Row Product Ima…" at bounding box center [847, 525] width 1173 height 908
click at [1391, 77] on div "v2_BV_SECTION1" at bounding box center [1415, 77] width 77 height 13
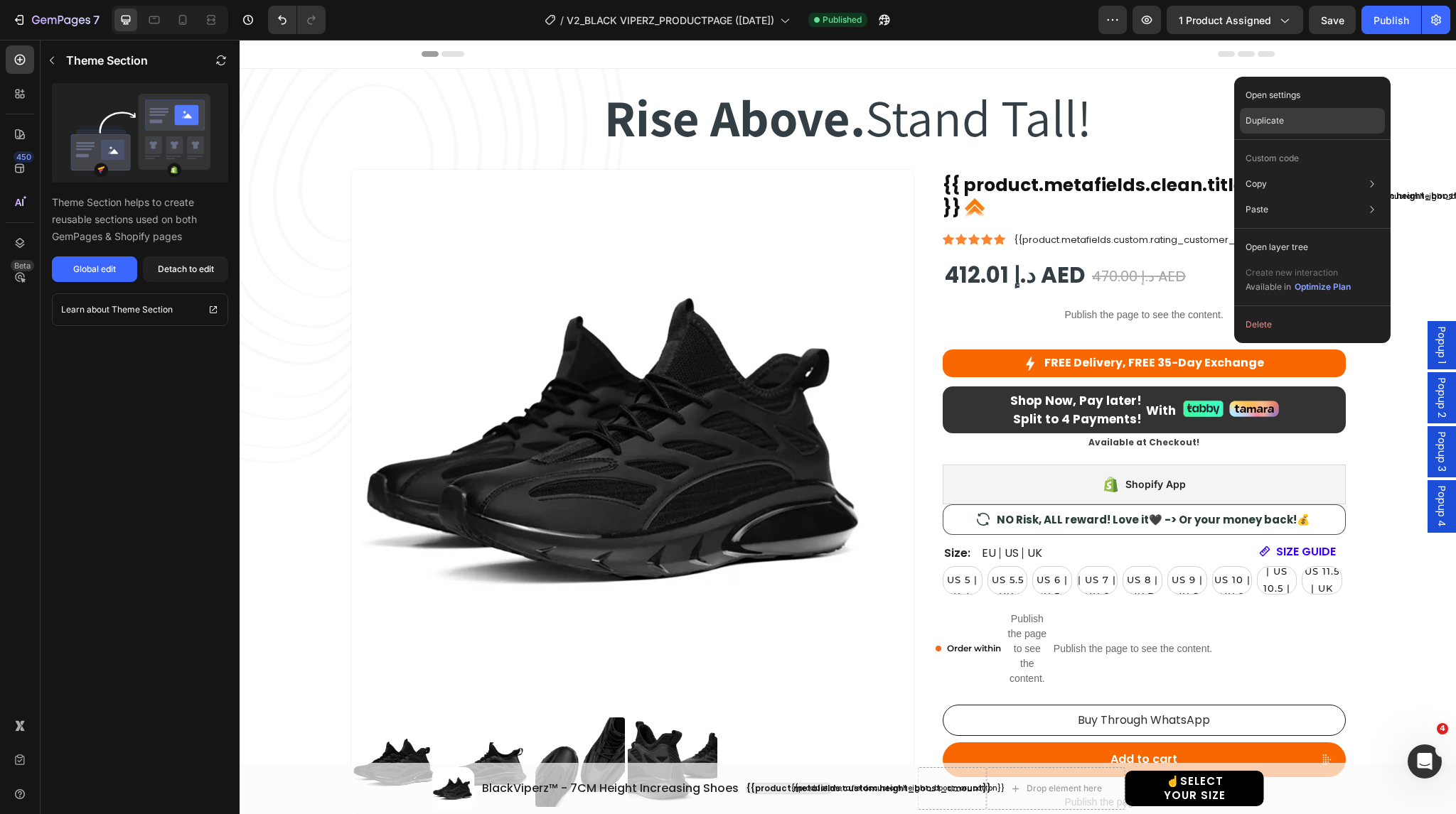
click at [1316, 146] on div "Duplicate" at bounding box center [1312, 158] width 145 height 26
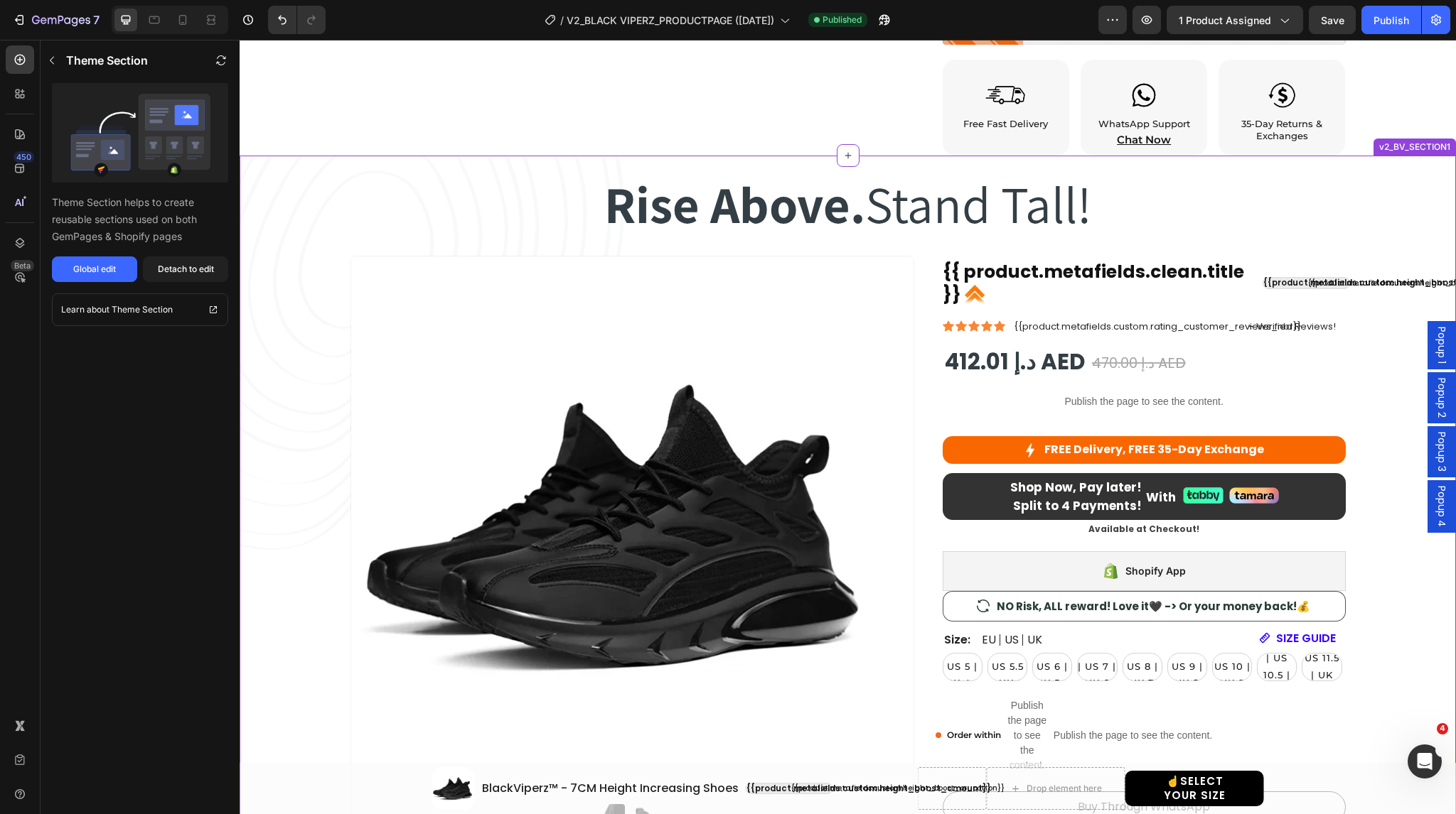
scroll to position [889, 0]
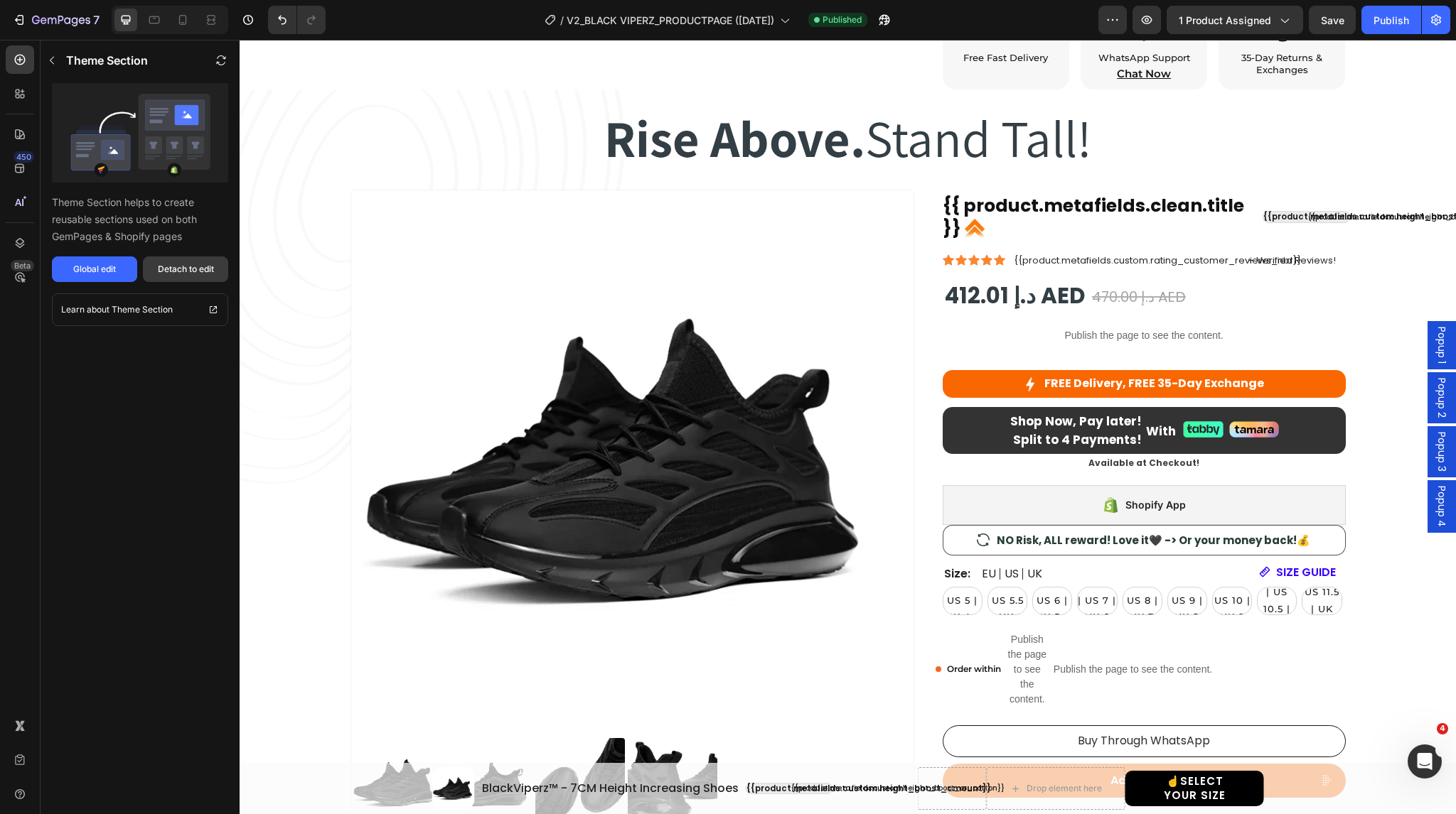
click at [189, 271] on div "Detach to edit" at bounding box center [185, 269] width 56 height 13
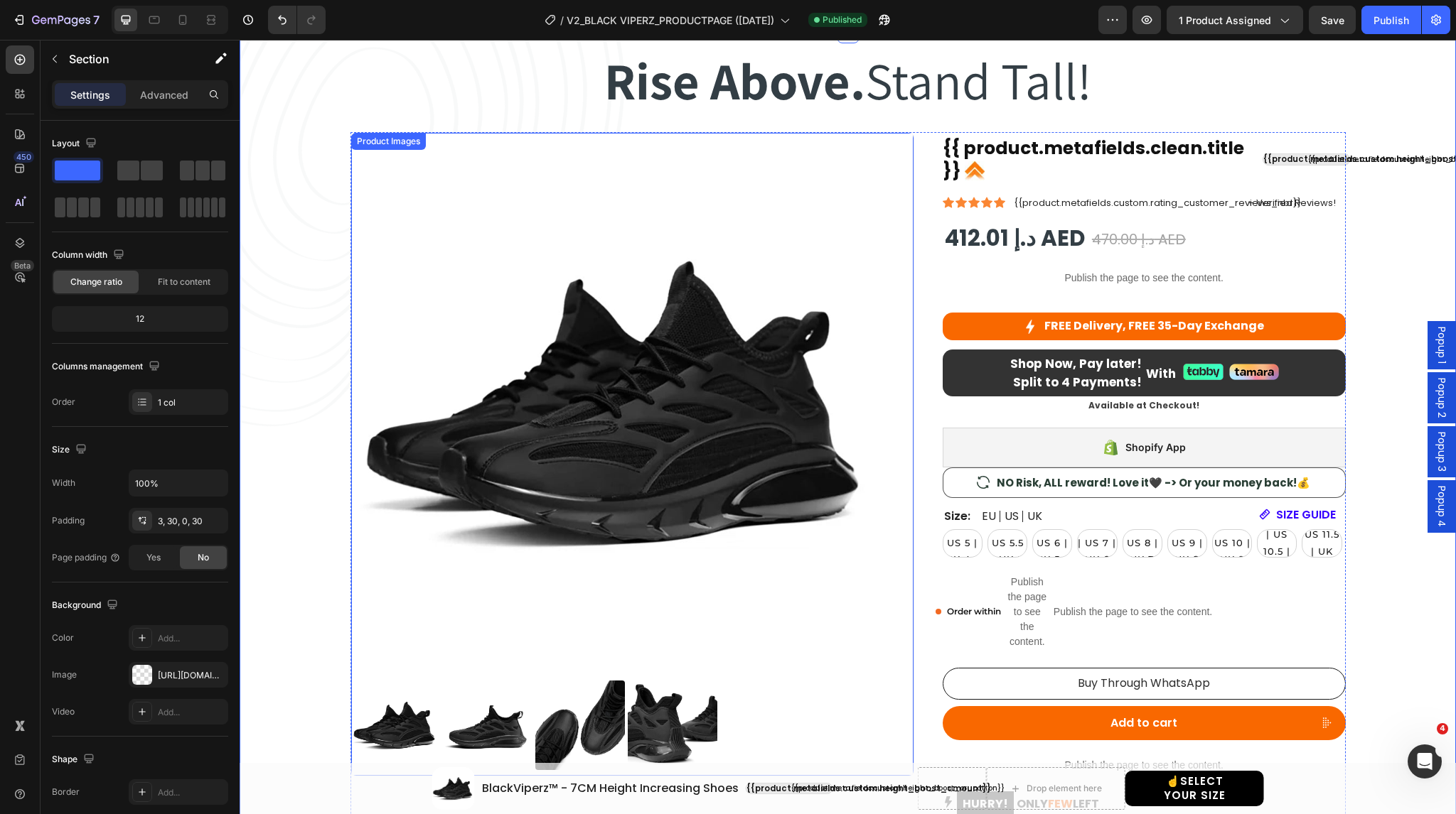
scroll to position [895, 0]
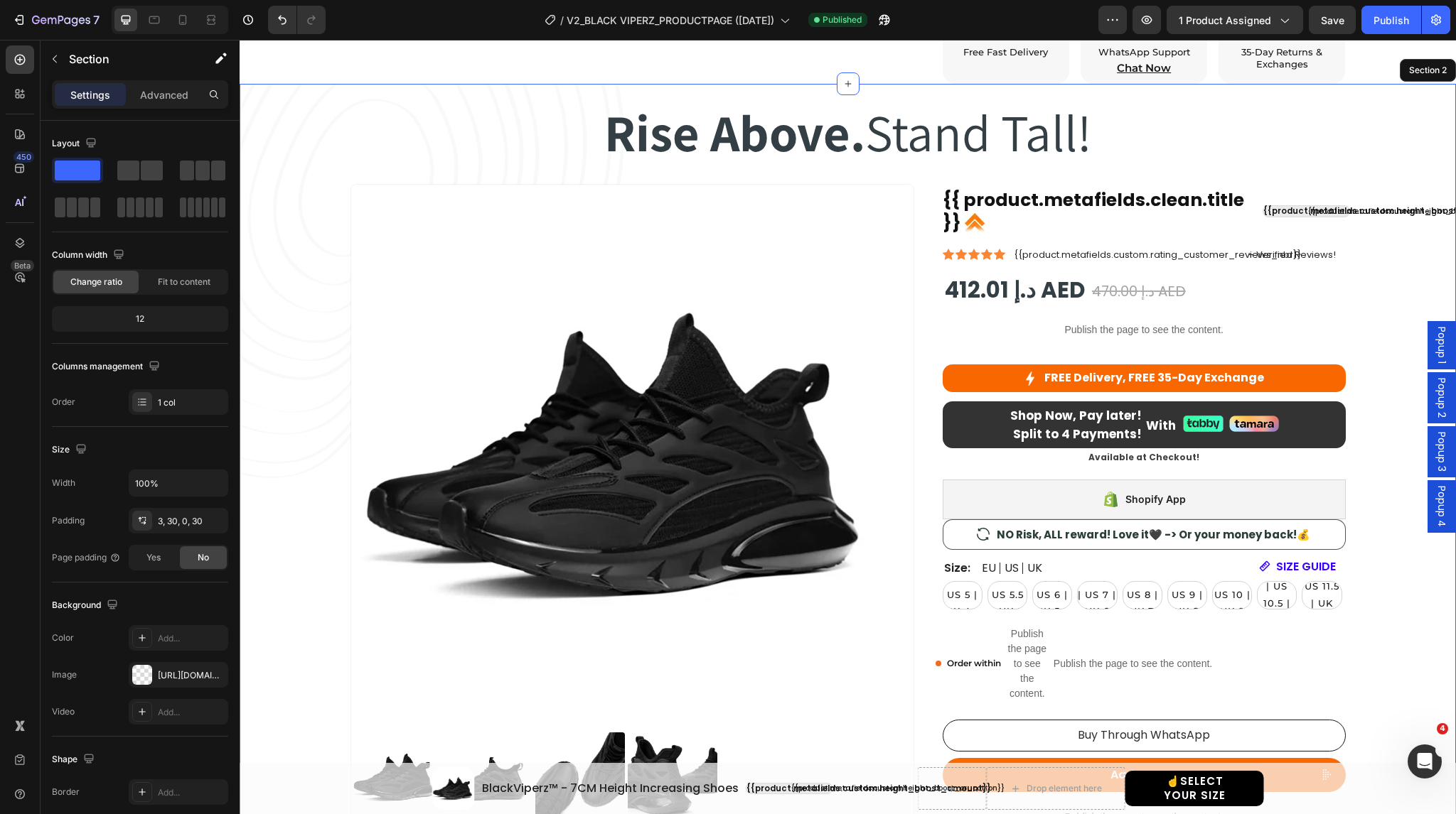
click at [357, 99] on div "Rise Above. Stand Tall! Heading Rise Above. Stand Tall! Heading Row Product Ima…" at bounding box center [847, 540] width 1173 height 908
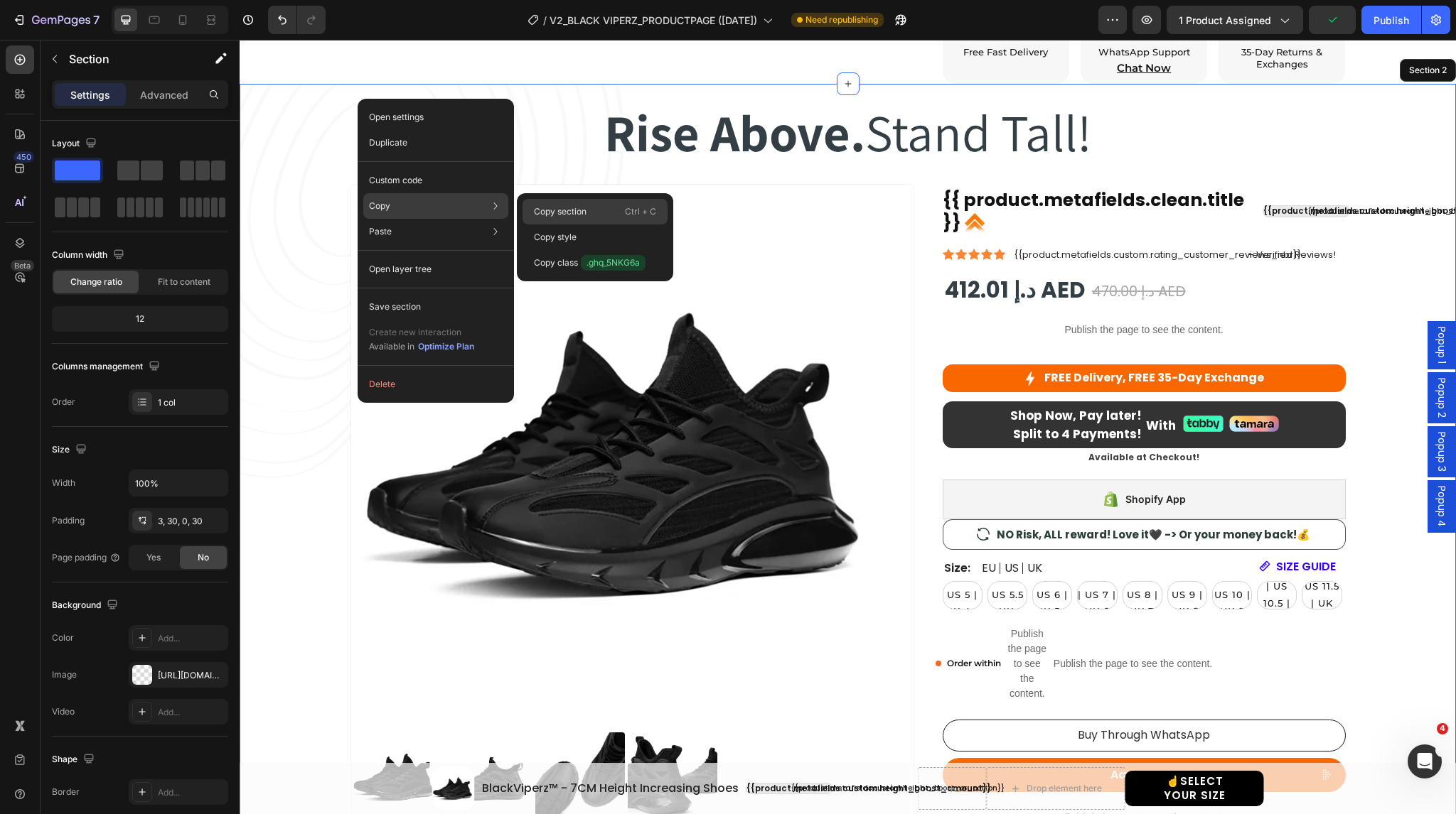
click at [560, 211] on p "Copy section" at bounding box center [560, 211] width 53 height 13
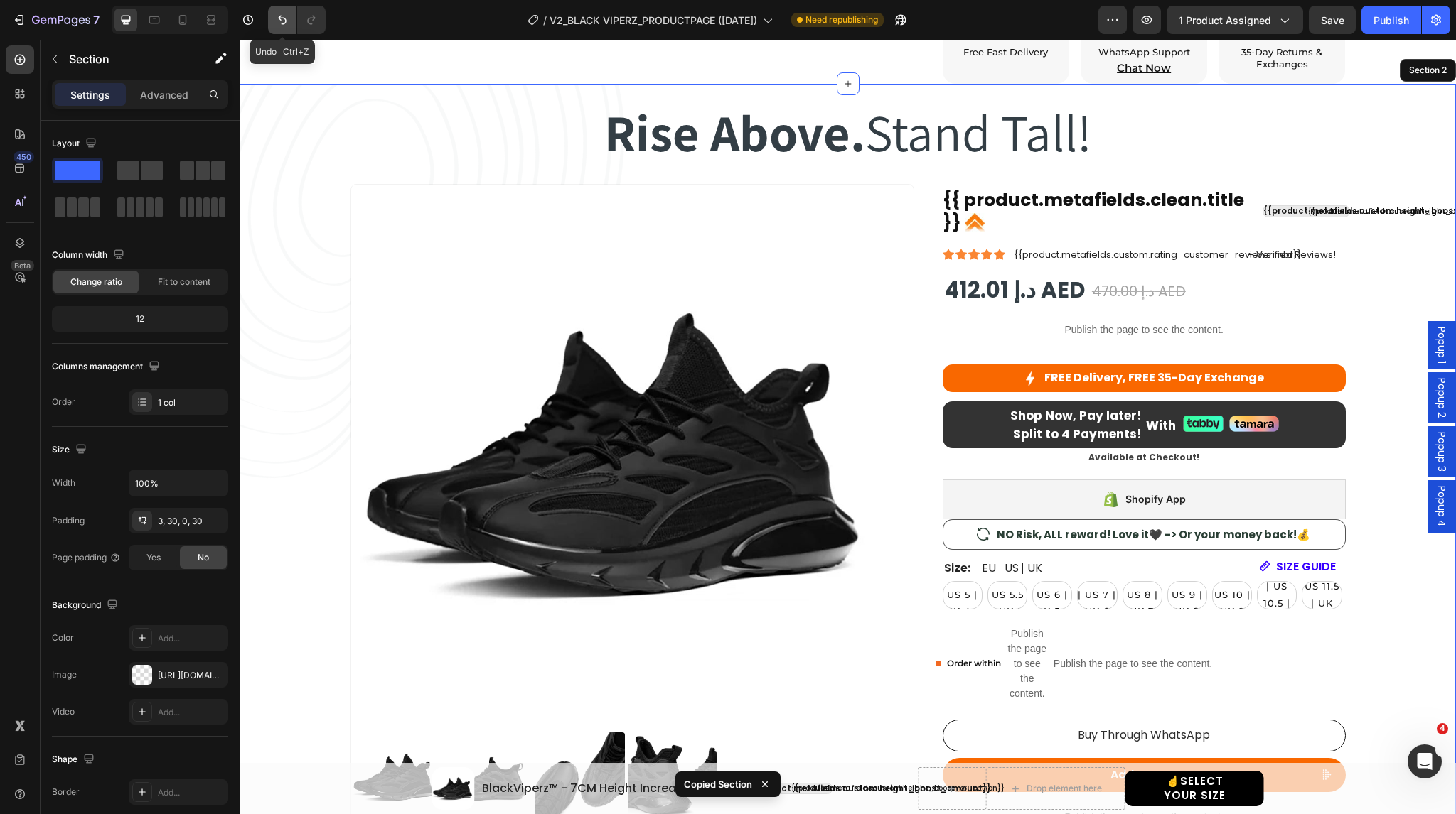
click at [282, 22] on icon "Undo/Redo" at bounding box center [282, 19] width 14 height 14
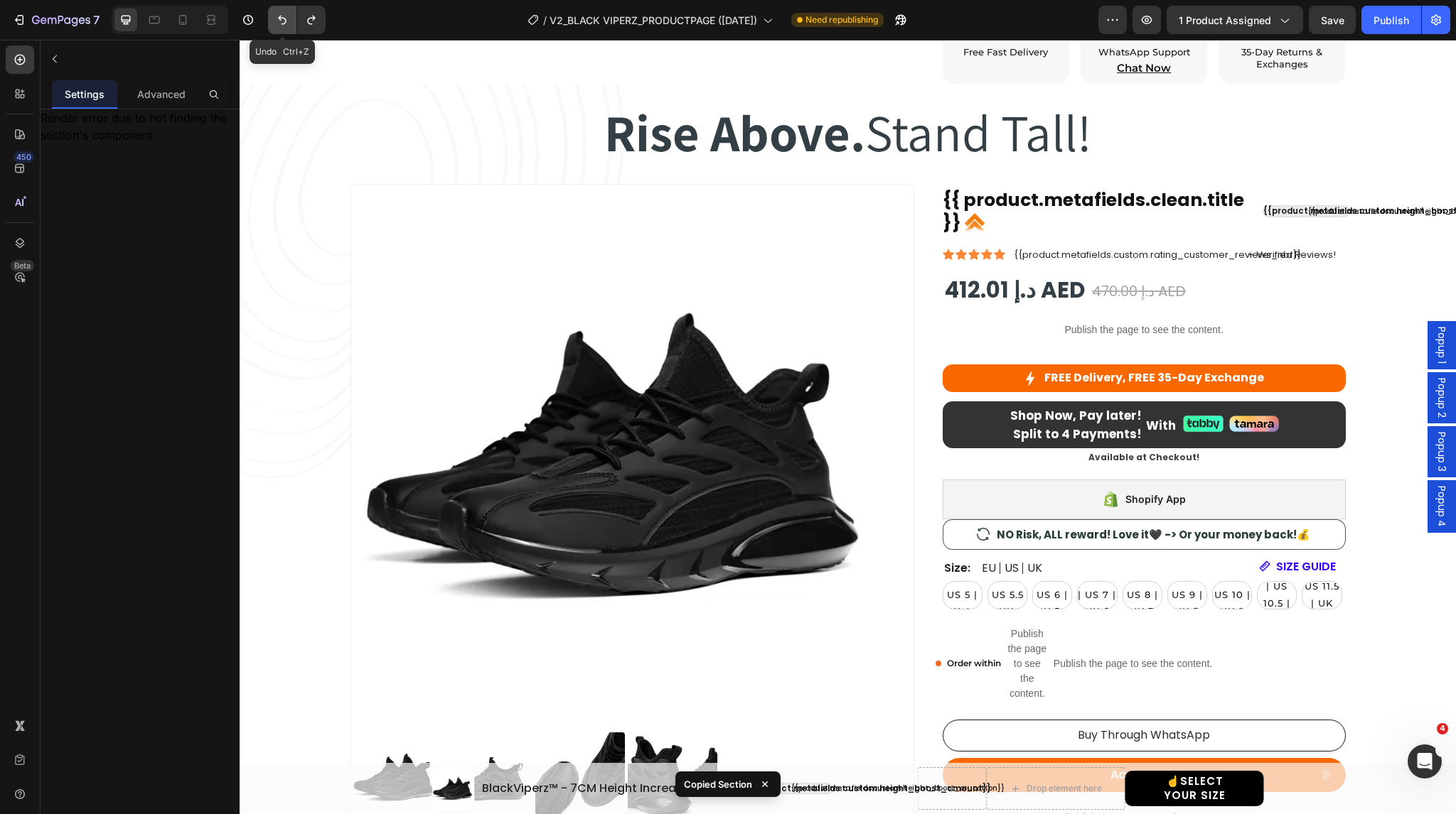
click at [282, 22] on icon "Undo/Redo" at bounding box center [282, 19] width 14 height 14
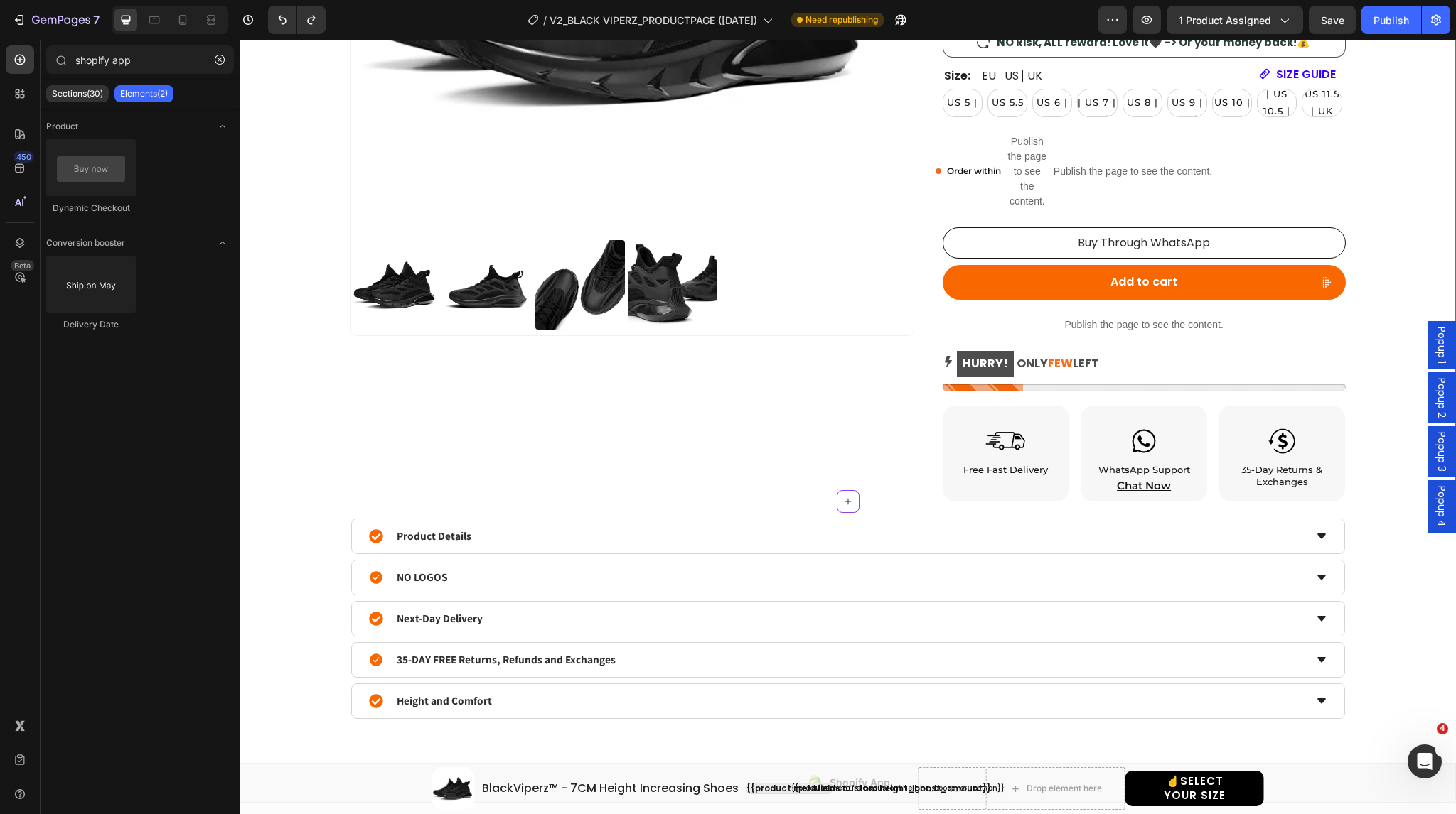
scroll to position [776, 0]
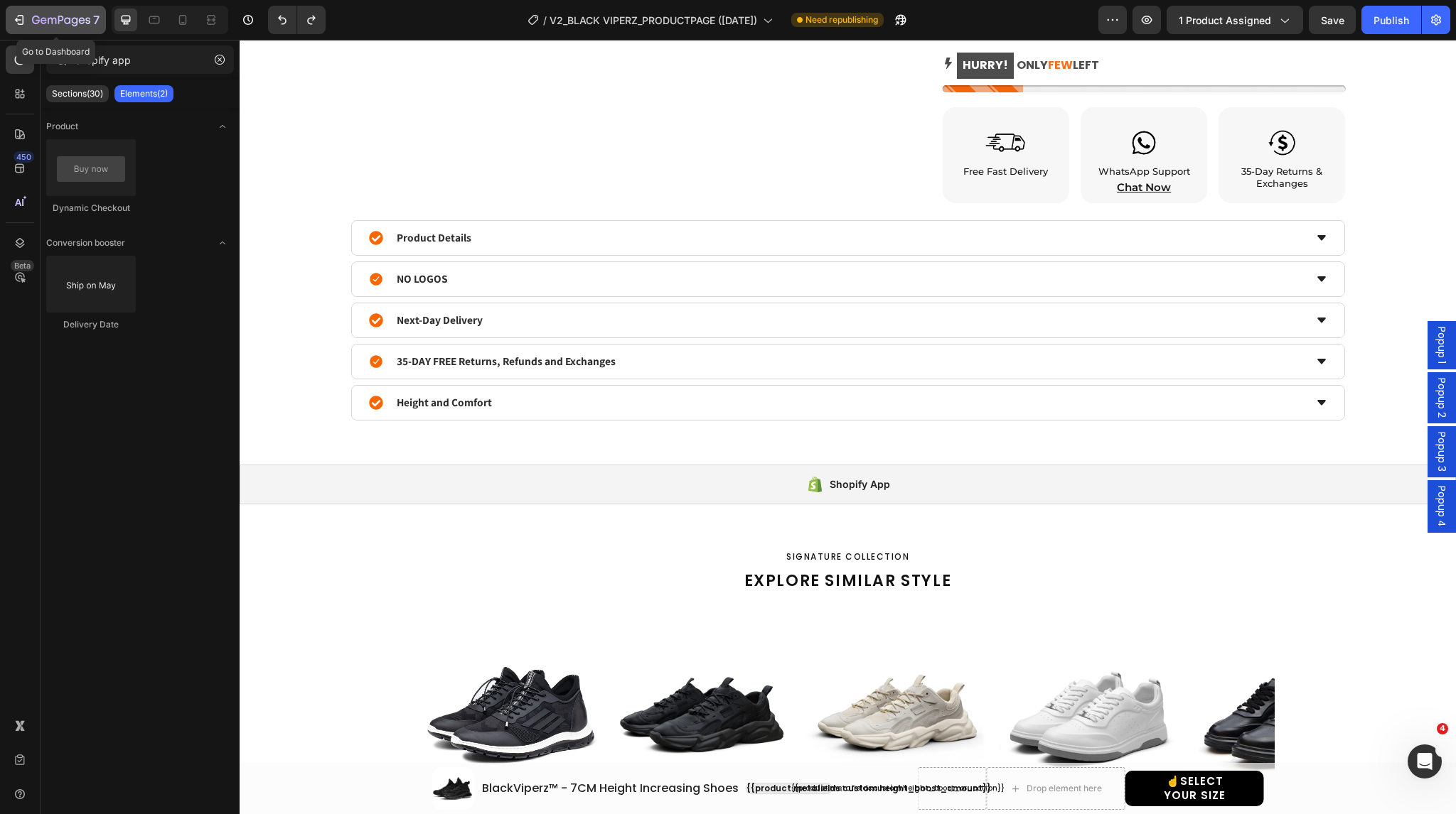
click at [45, 21] on icon "button" at bounding box center [44, 20] width 7 height 7
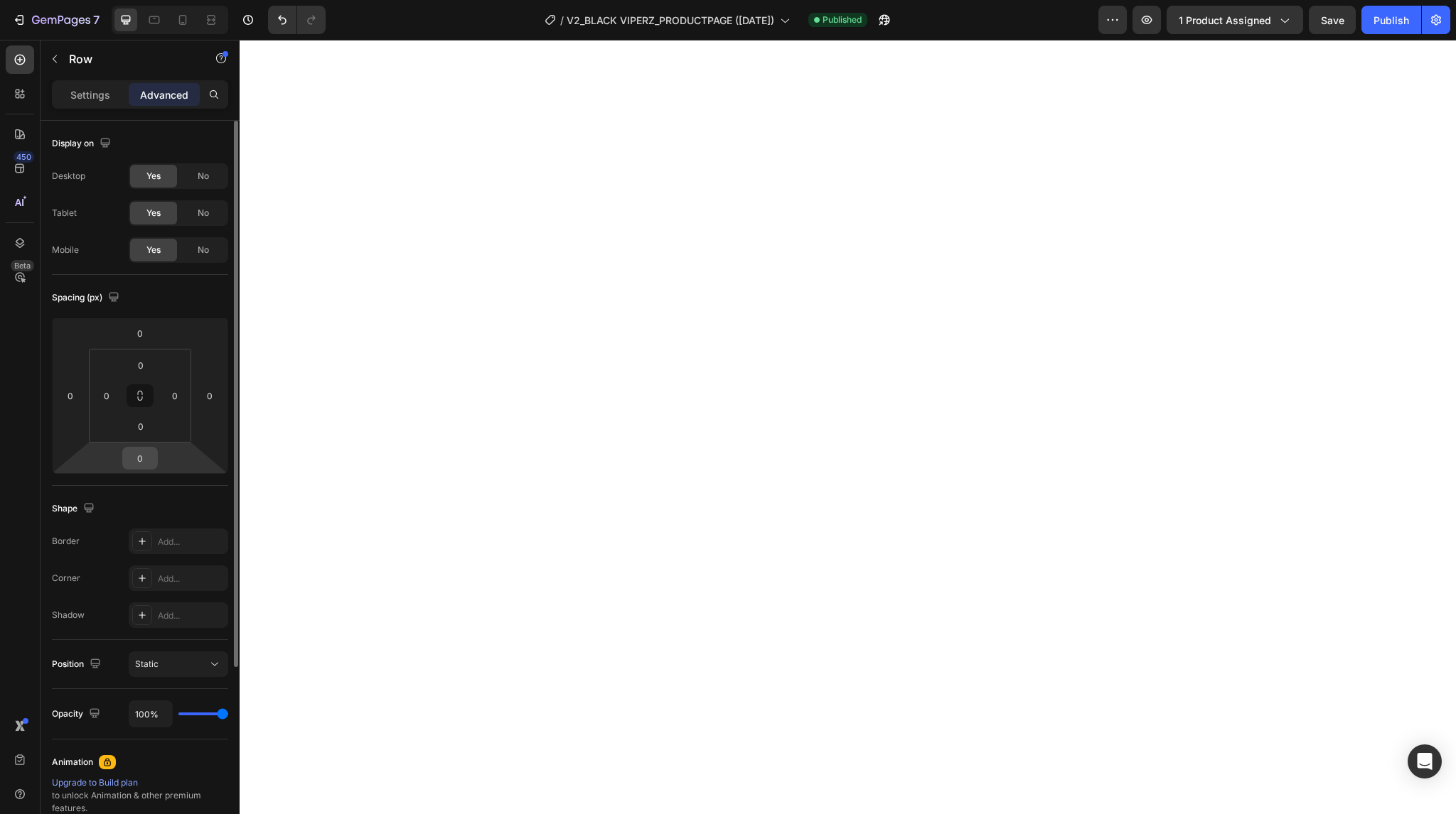
select select "38-39"
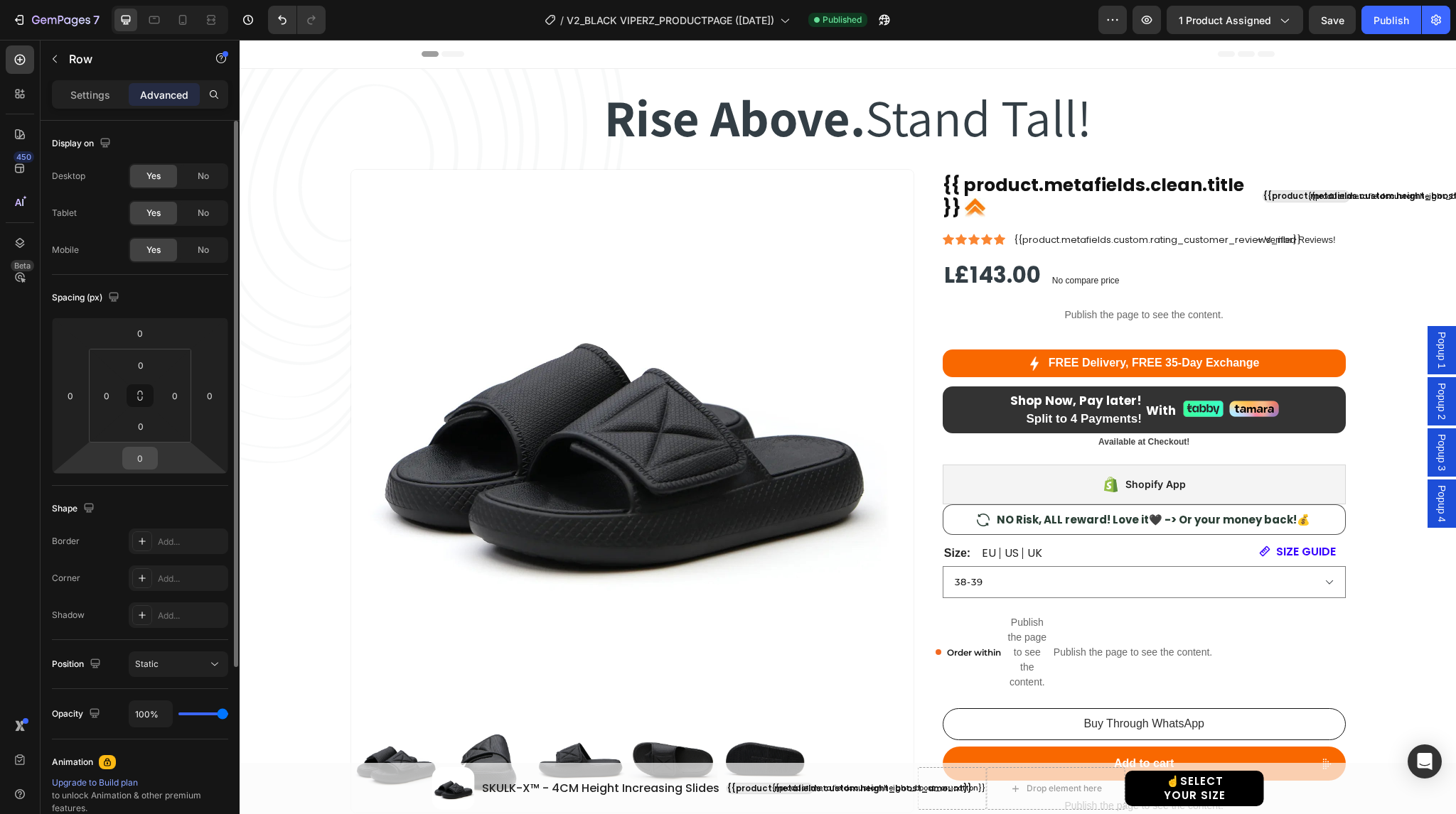
scroll to position [861, 0]
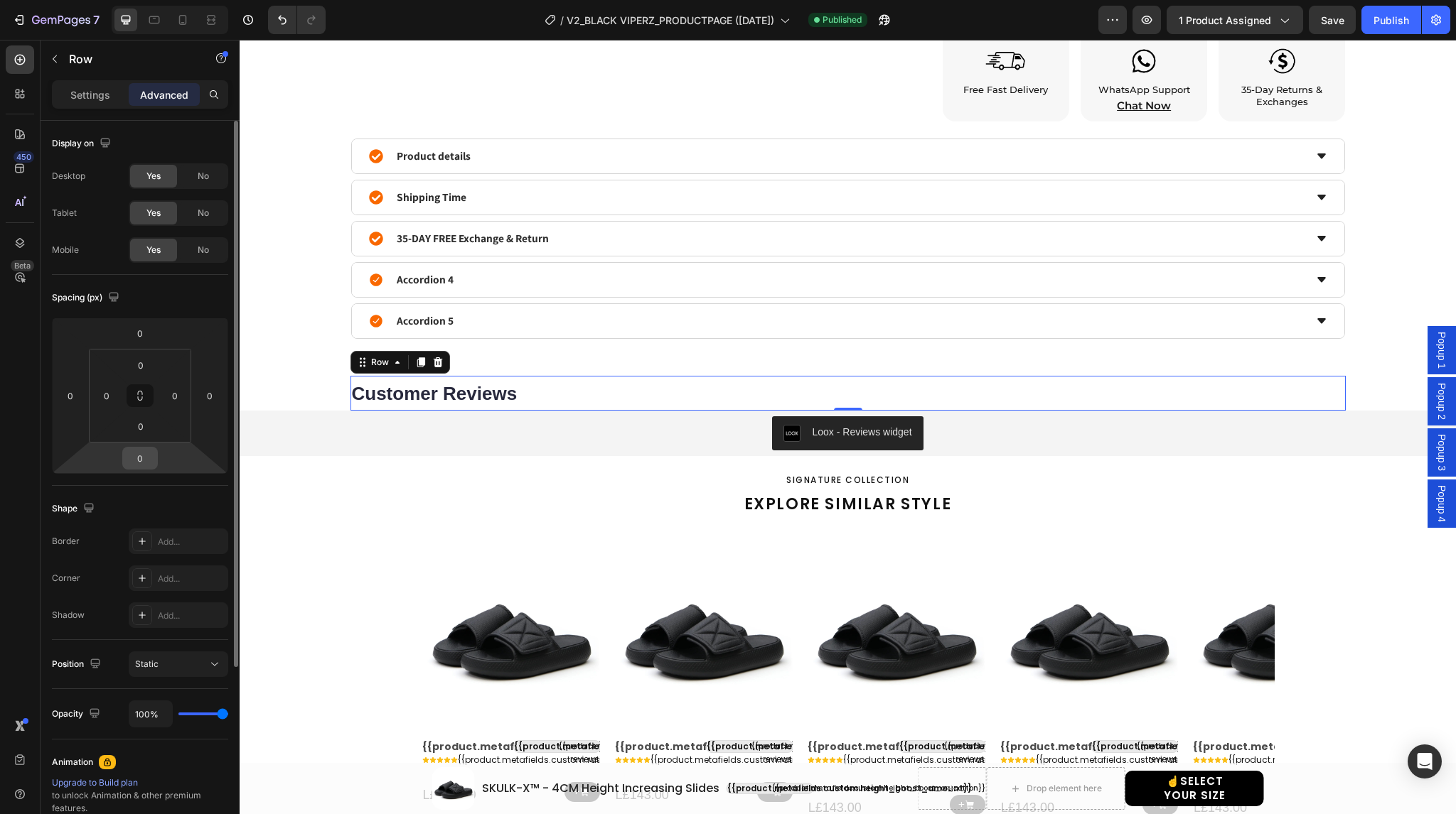
click at [145, 459] on input "0" at bounding box center [140, 458] width 29 height 21
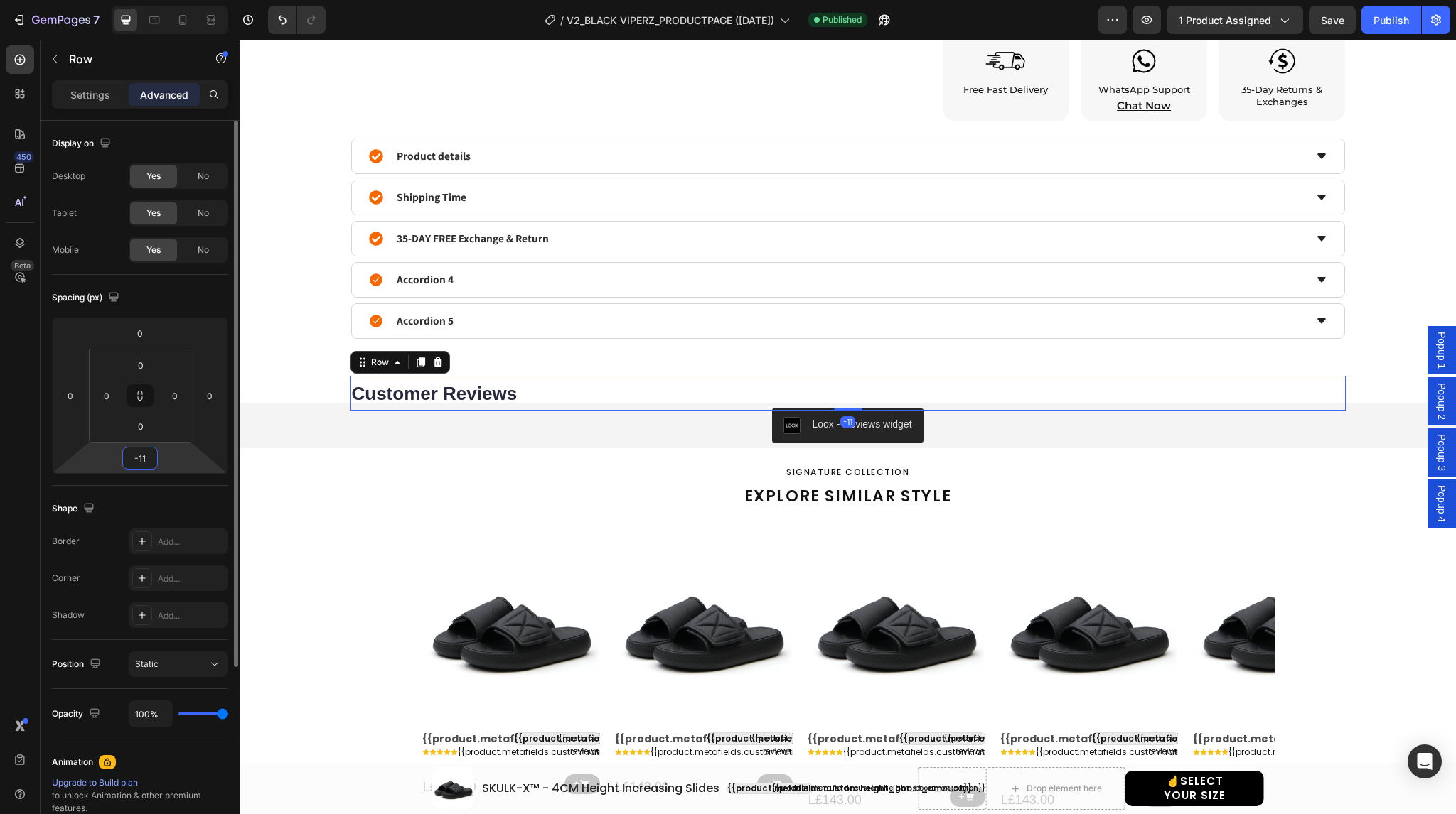
type input "-10"
click at [205, 218] on span "No" at bounding box center [204, 213] width 12 height 13
click at [205, 248] on span "No" at bounding box center [204, 250] width 12 height 13
click at [153, 211] on span "Yes" at bounding box center [153, 213] width 14 height 13
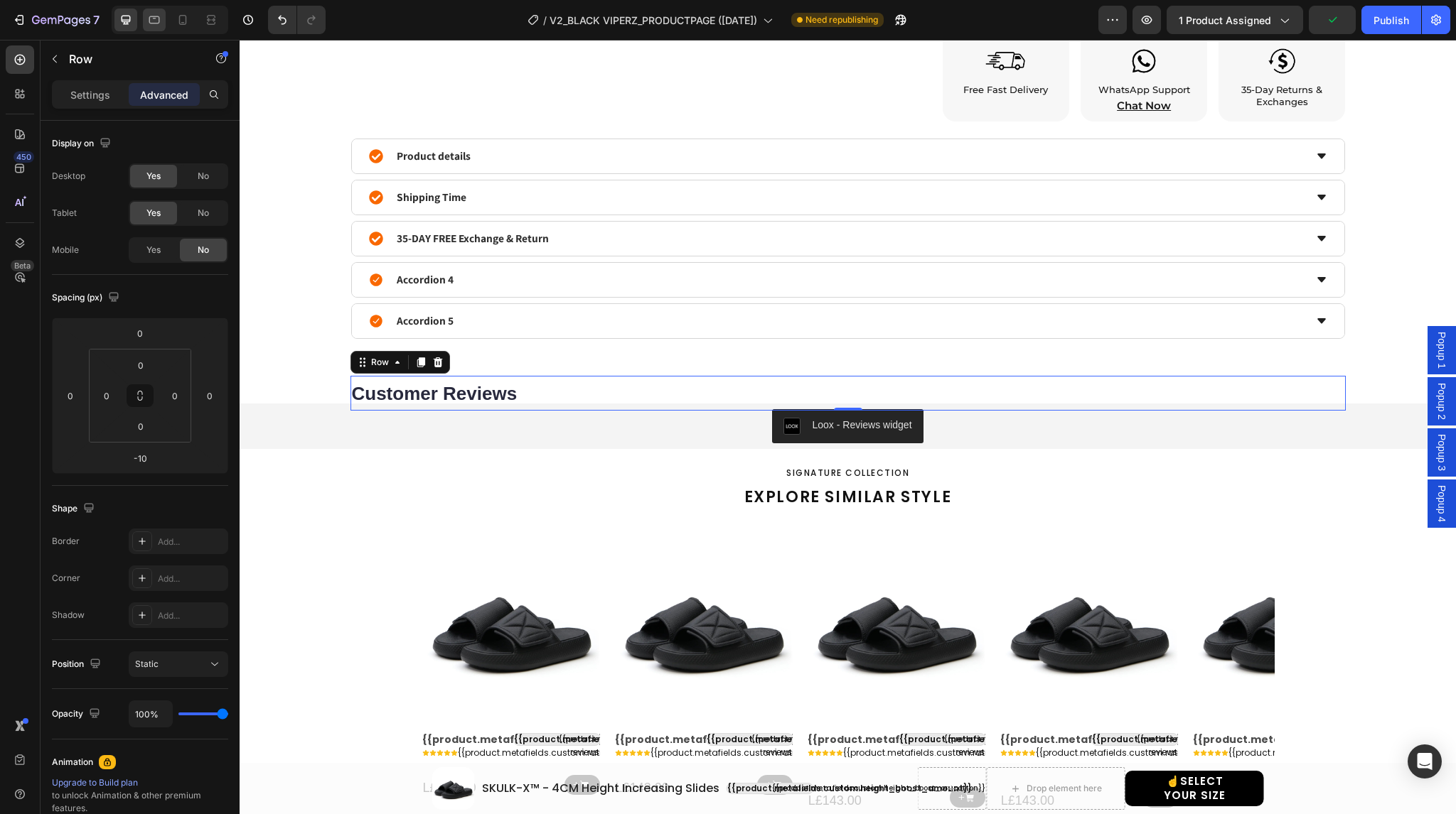
click at [152, 16] on icon at bounding box center [154, 19] width 11 height 8
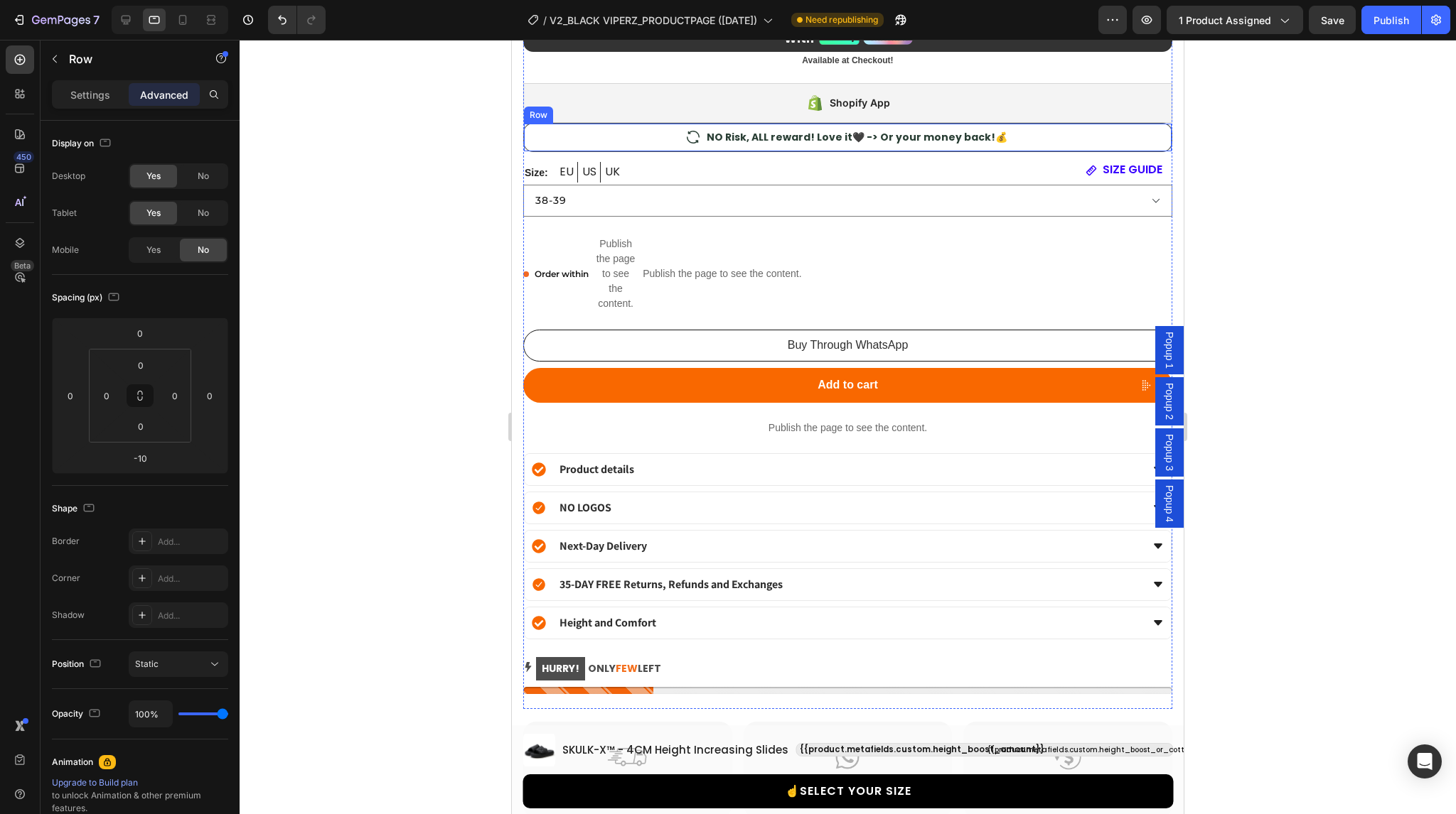
scroll to position [1620, 0]
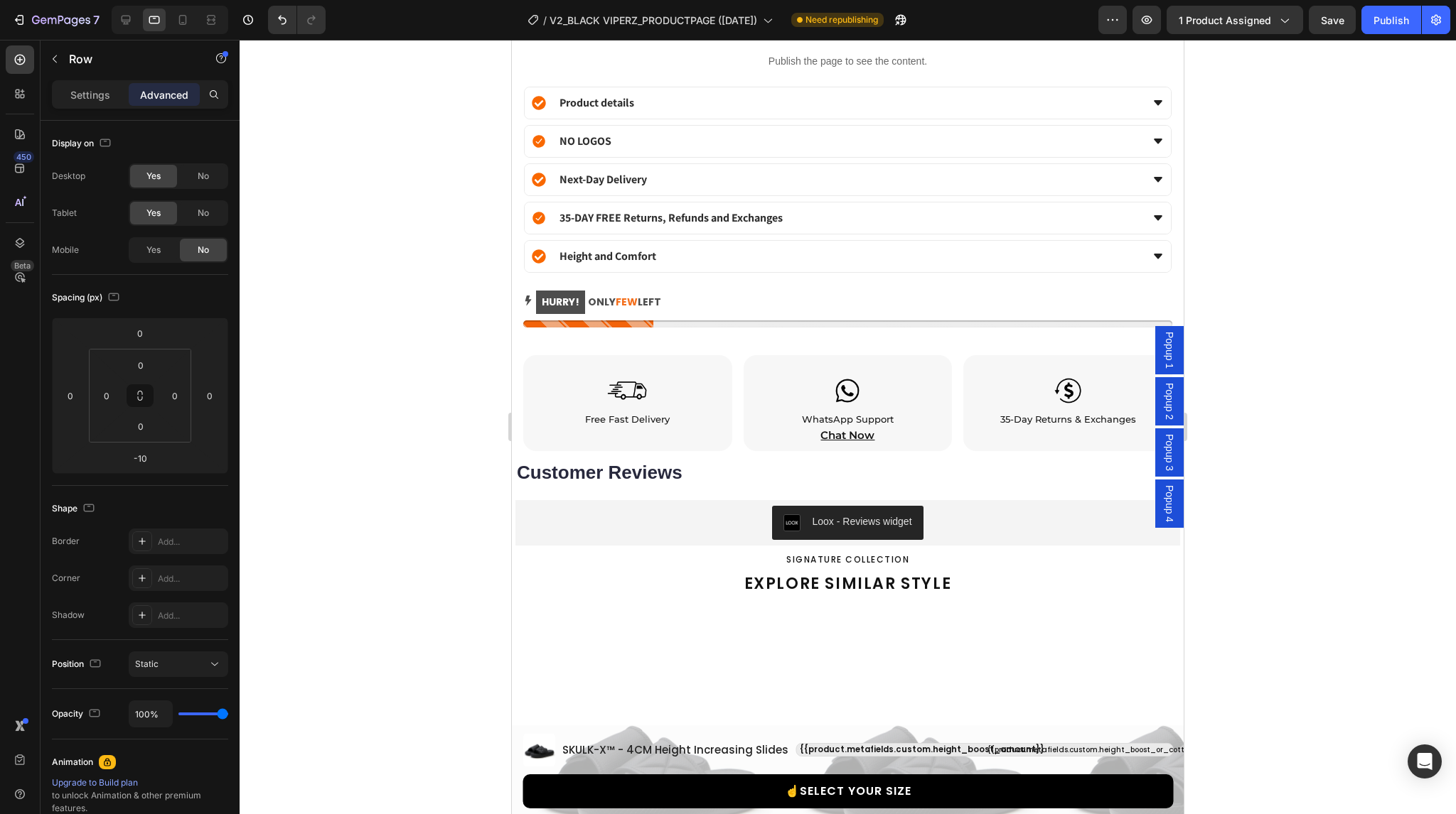
drag, startPoint x: 1395, startPoint y: 20, endPoint x: 1296, endPoint y: 58, distance: 106.0
click at [1296, 0] on div "7 / V2_BLACK VIPERZ_PRODUCTPAGE (13/08/25) Need republishing Preview 1 product …" at bounding box center [728, 0] width 1456 height 0
click at [111, 399] on input "0" at bounding box center [106, 395] width 21 height 21
click at [105, 397] on input "5" at bounding box center [106, 395] width 21 height 21
type input "6"
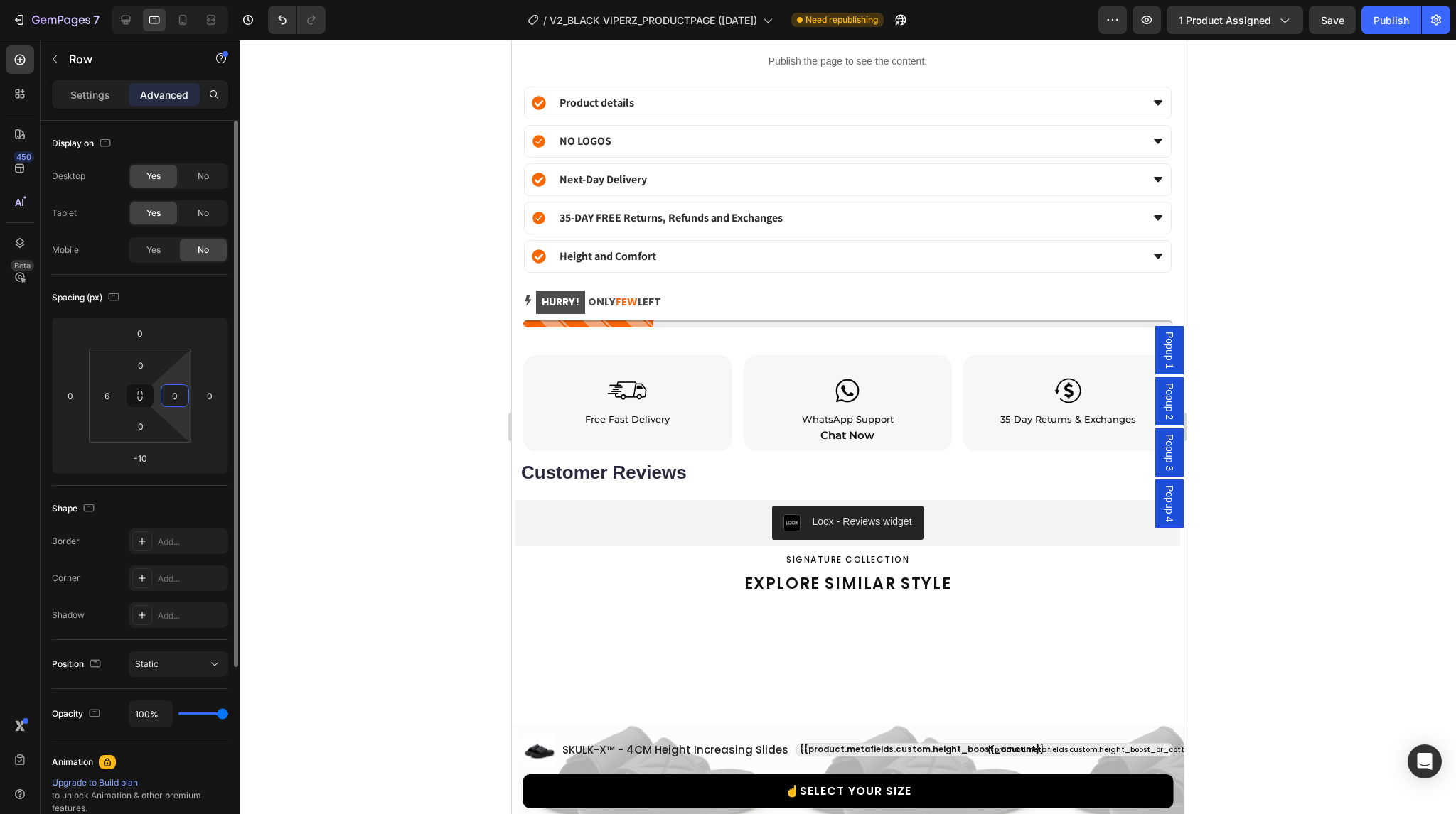
click at [175, 396] on input "0" at bounding box center [174, 395] width 21 height 21
type input "6"
click at [105, 391] on input "6" at bounding box center [106, 395] width 21 height 21
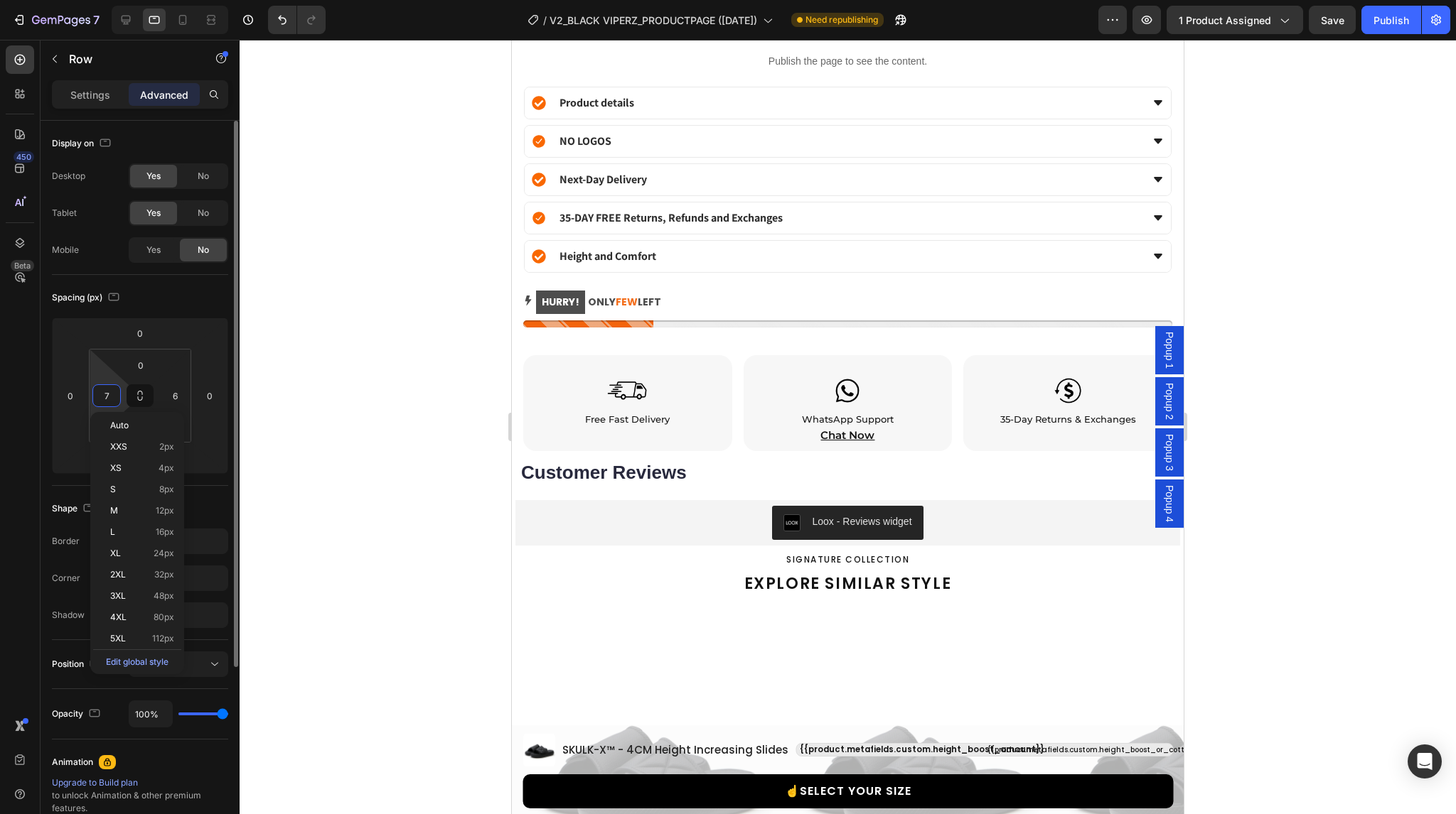
type input "8"
click at [176, 396] on input "6" at bounding box center [174, 395] width 21 height 21
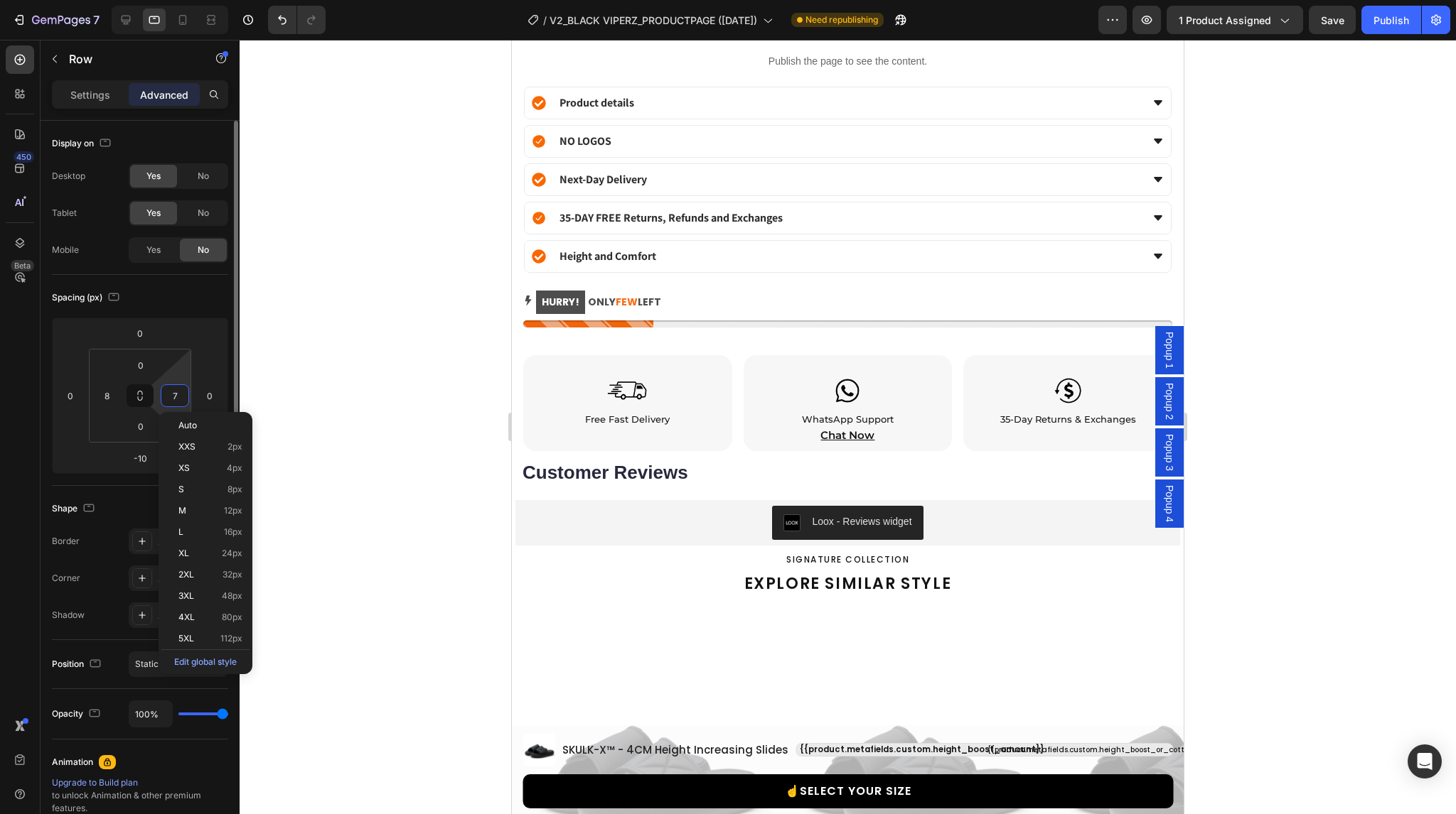
type input "8"
click at [158, 249] on span "Yes" at bounding box center [153, 250] width 14 height 13
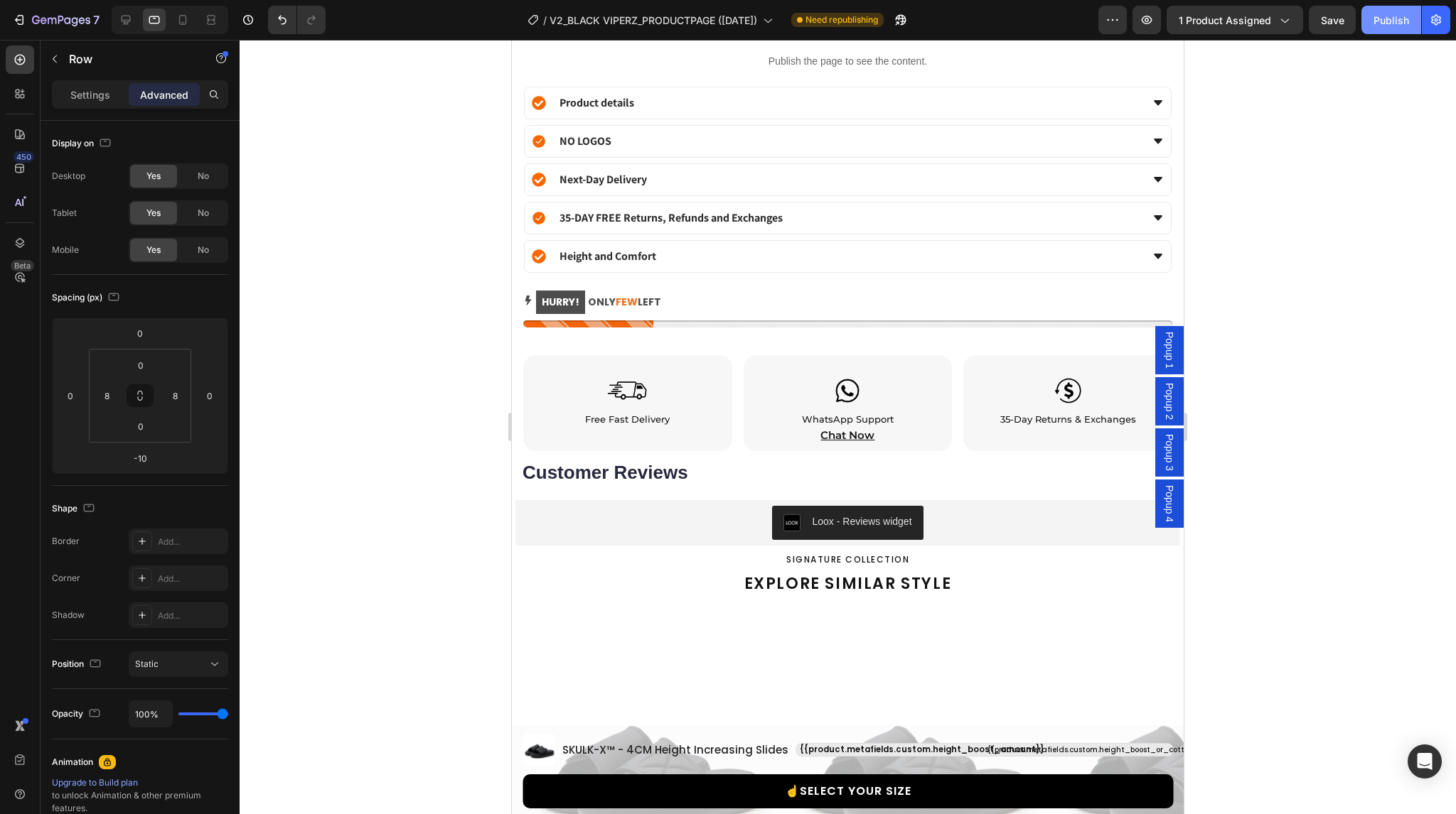
click at [1376, 23] on div "Publish" at bounding box center [1391, 20] width 35 height 15
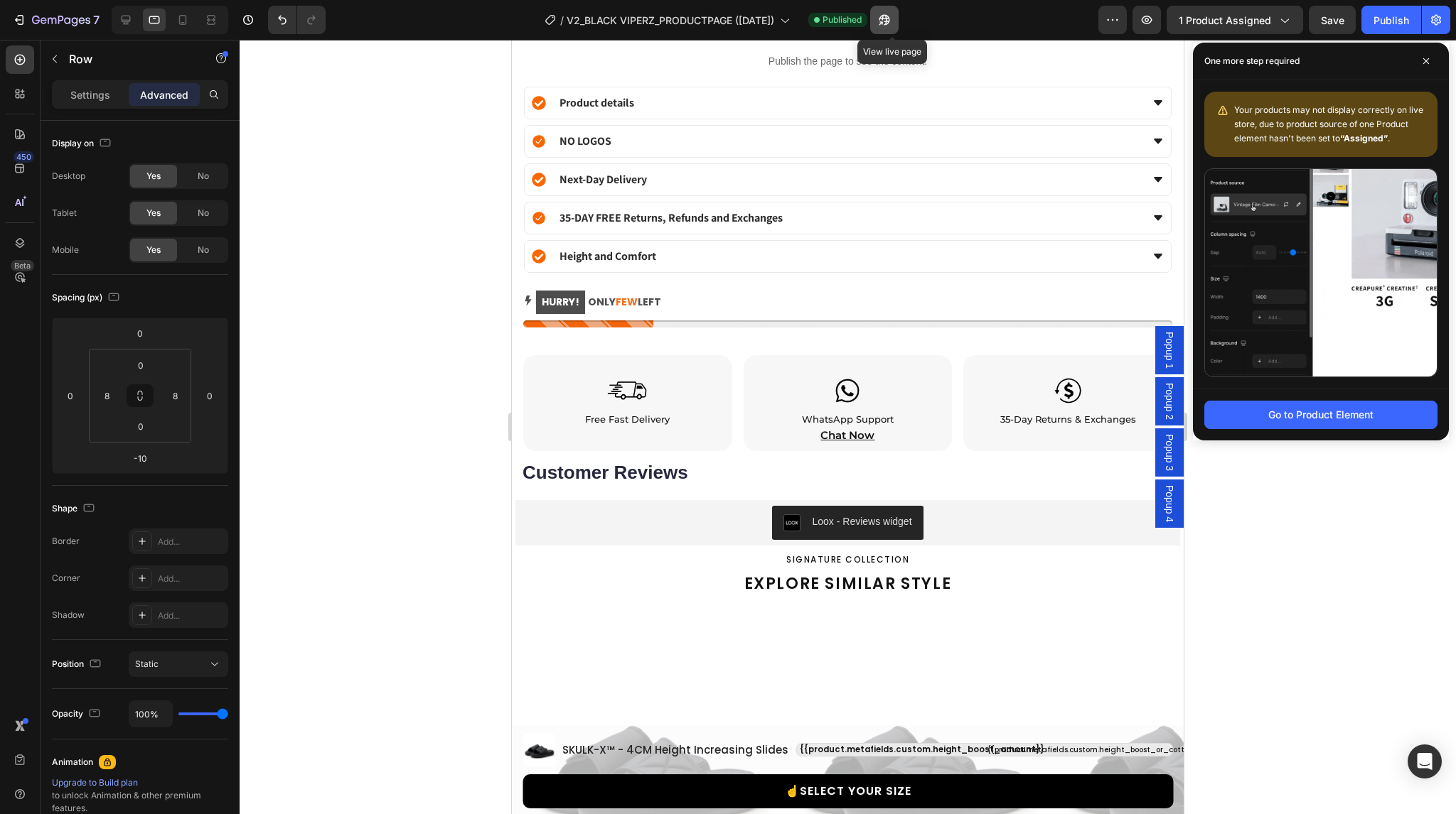
click at [882, 21] on icon "button" at bounding box center [881, 23] width 3 height 3
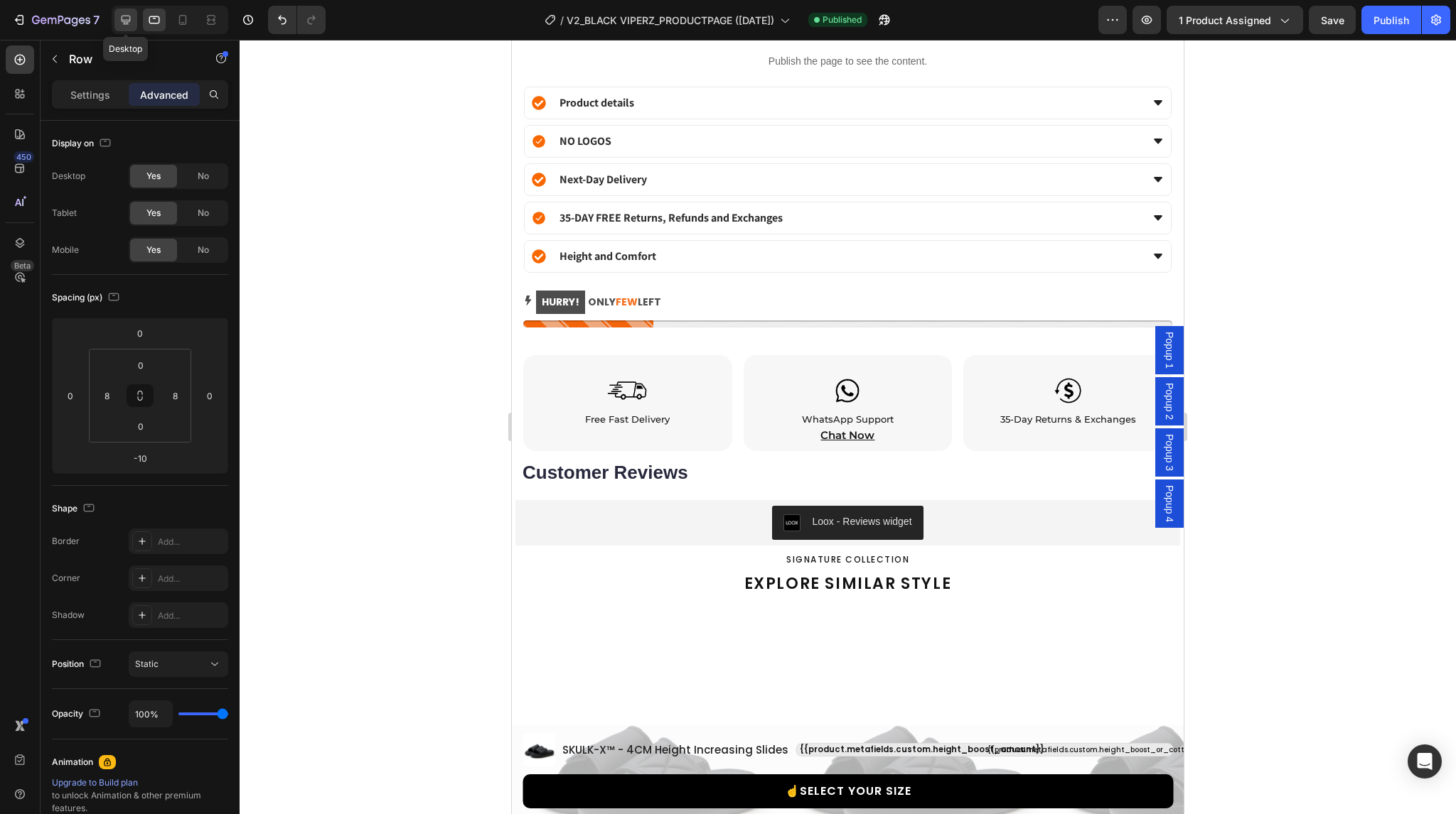
click at [128, 18] on icon at bounding box center [126, 19] width 14 height 14
type input "0"
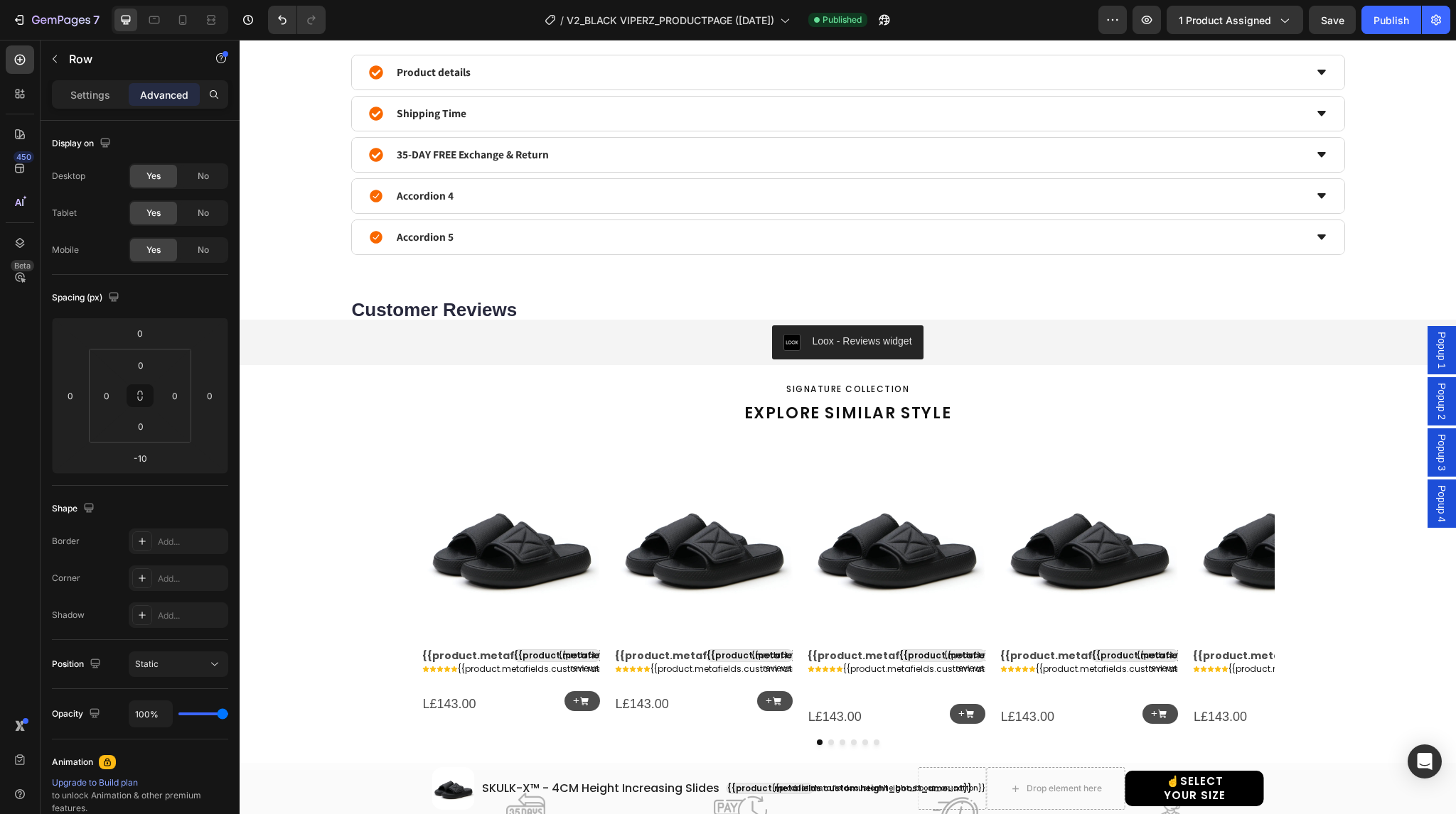
scroll to position [1002, 0]
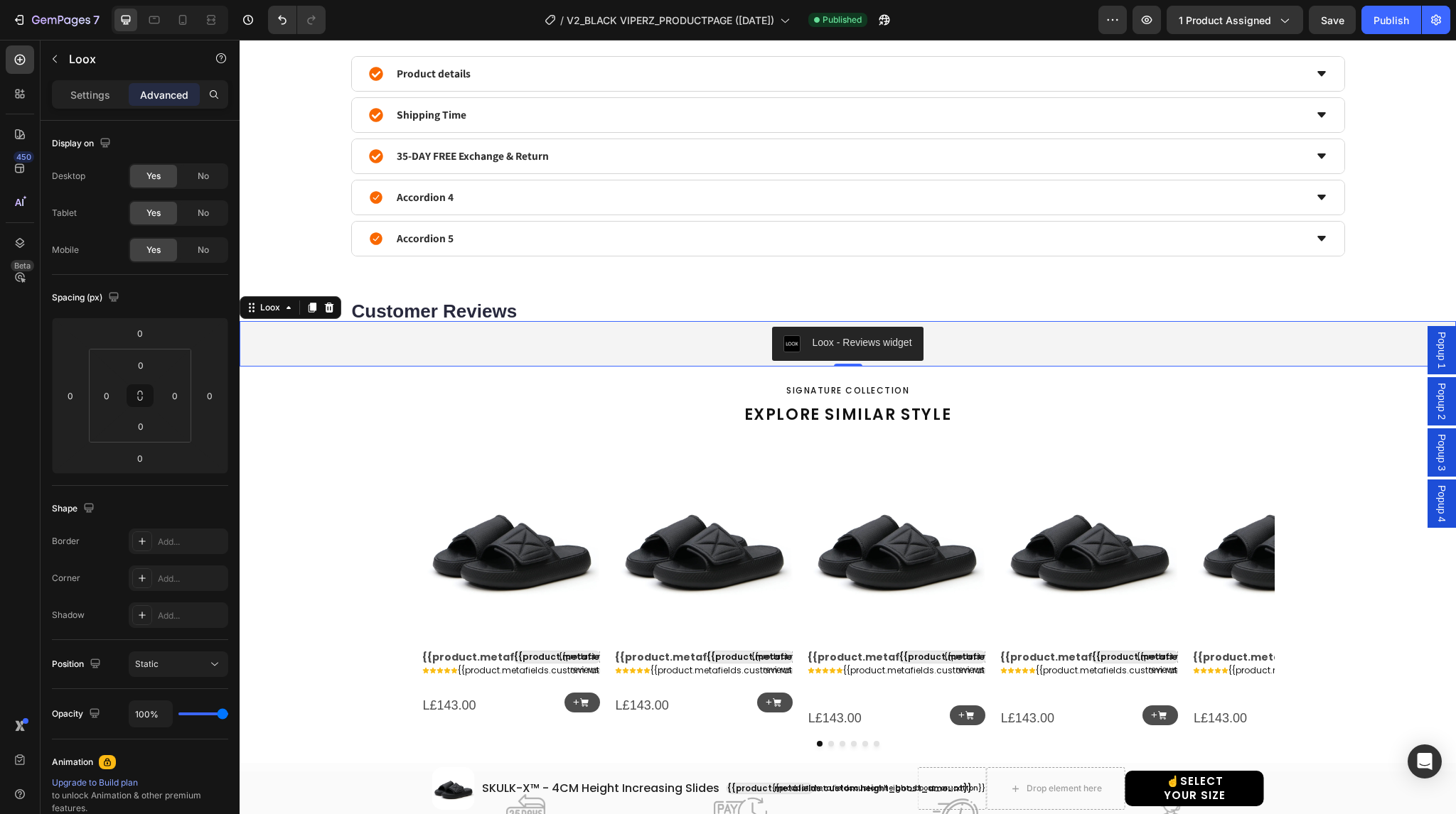
click at [675, 346] on div "Loox - Reviews widget" at bounding box center [847, 344] width 1205 height 34
click at [284, 308] on icon at bounding box center [289, 308] width 12 height 12
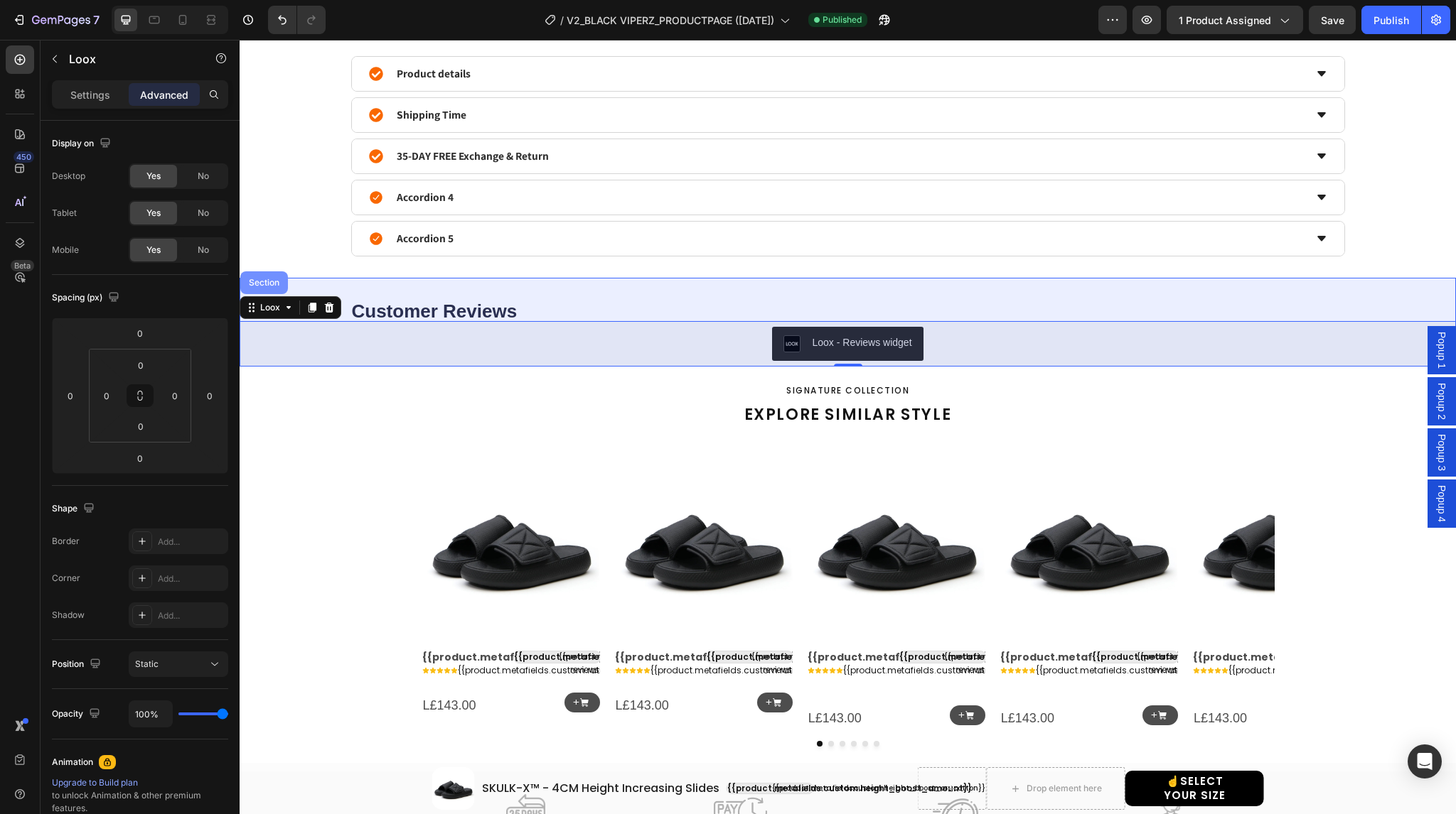
click at [268, 283] on div "Section" at bounding box center [263, 283] width 36 height 8
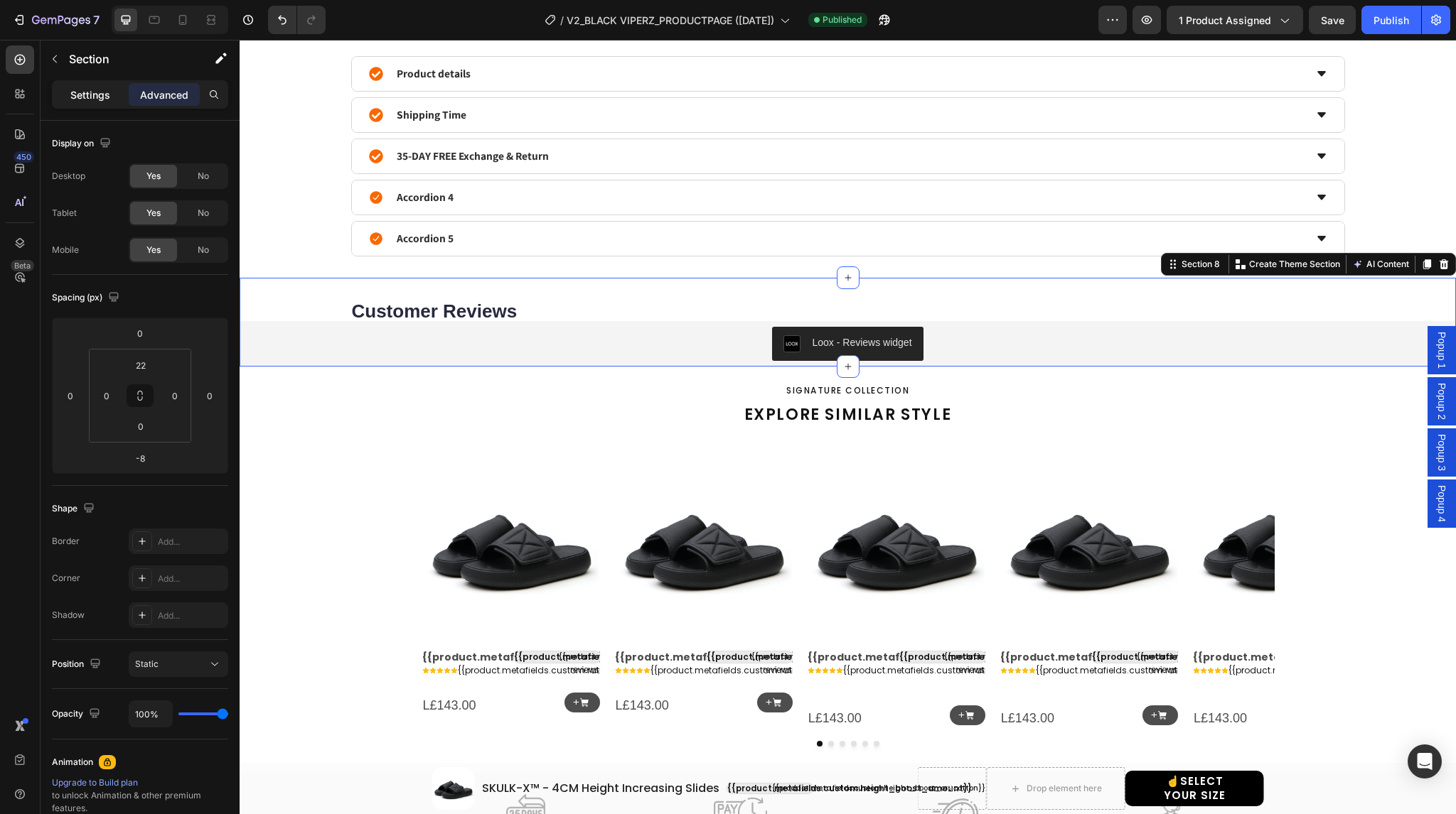
click at [96, 93] on p "Settings" at bounding box center [90, 95] width 39 height 15
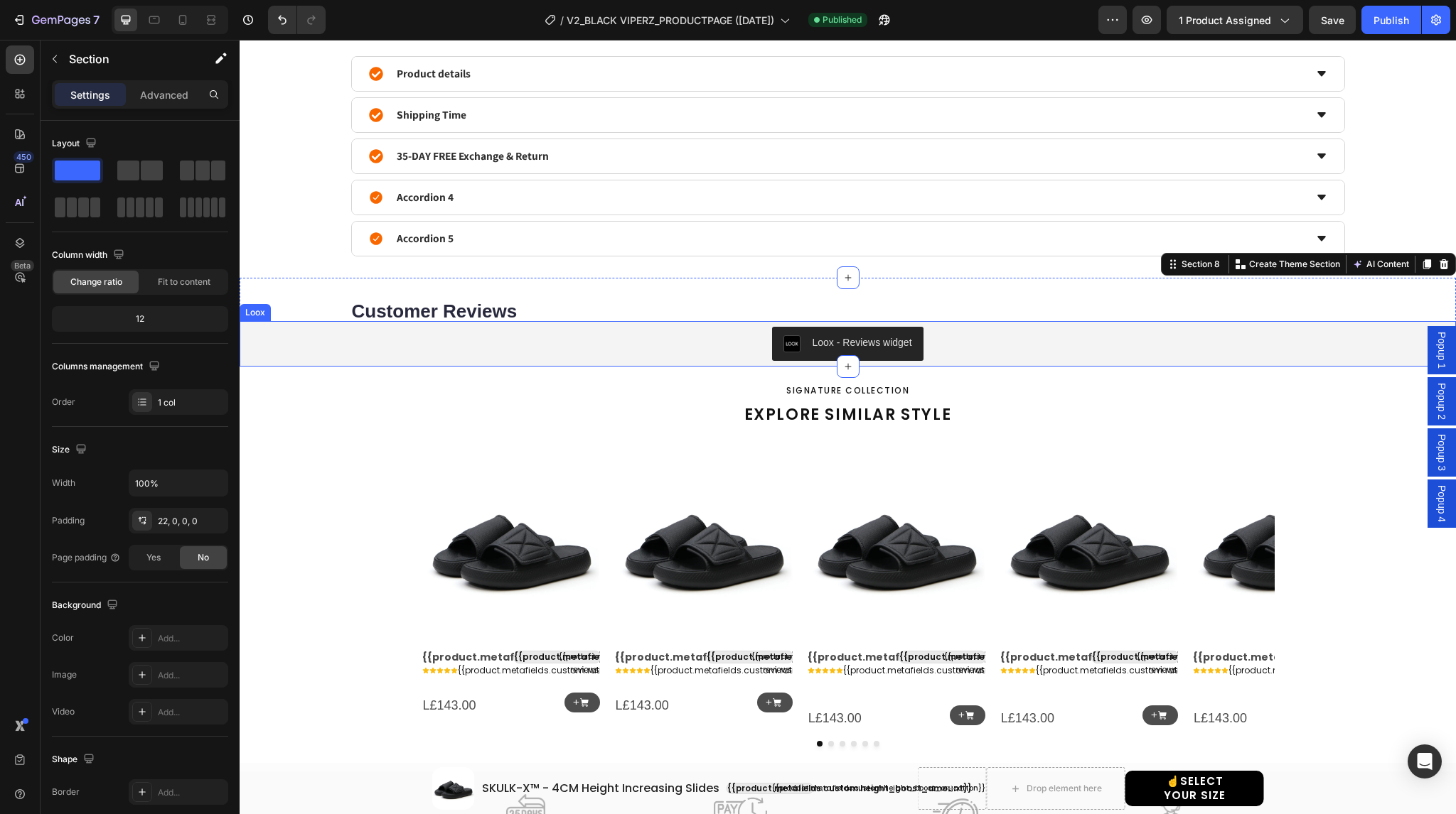
click at [538, 350] on div "Loox - Reviews widget" at bounding box center [847, 344] width 1205 height 34
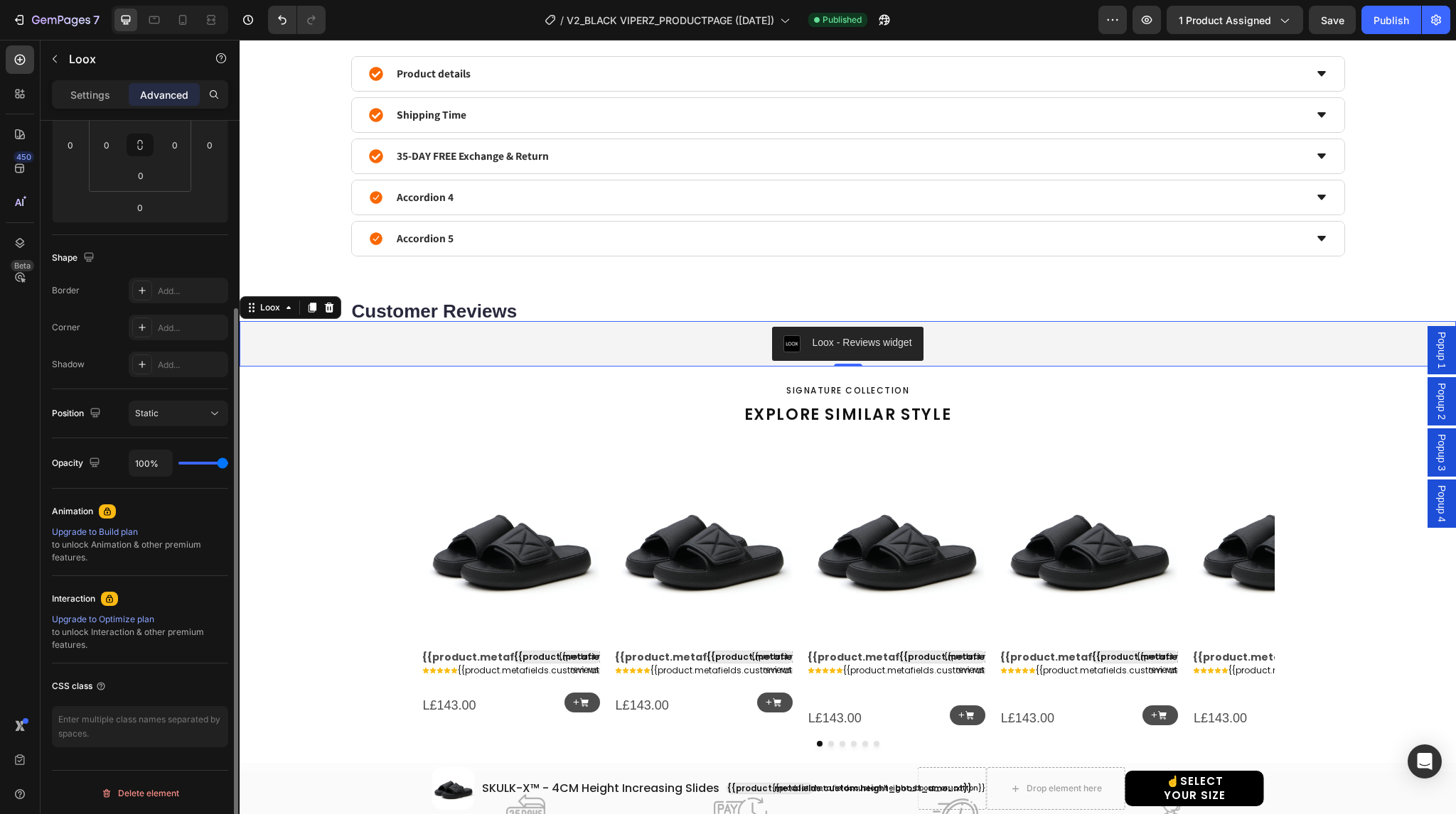
scroll to position [250, 0]
click at [81, 83] on div "Settings" at bounding box center [90, 94] width 71 height 23
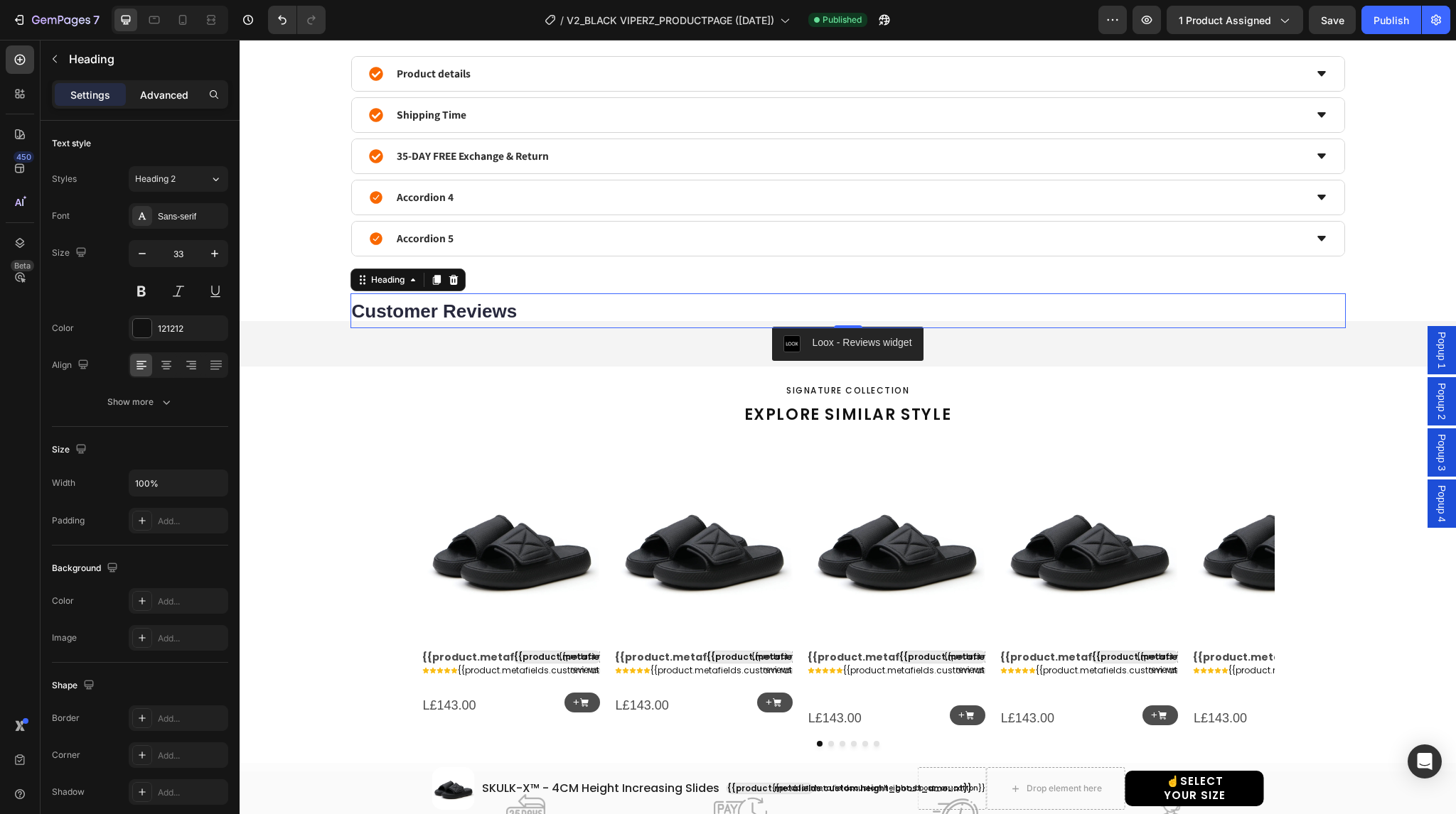
click at [157, 102] on div "Advanced" at bounding box center [164, 94] width 71 height 23
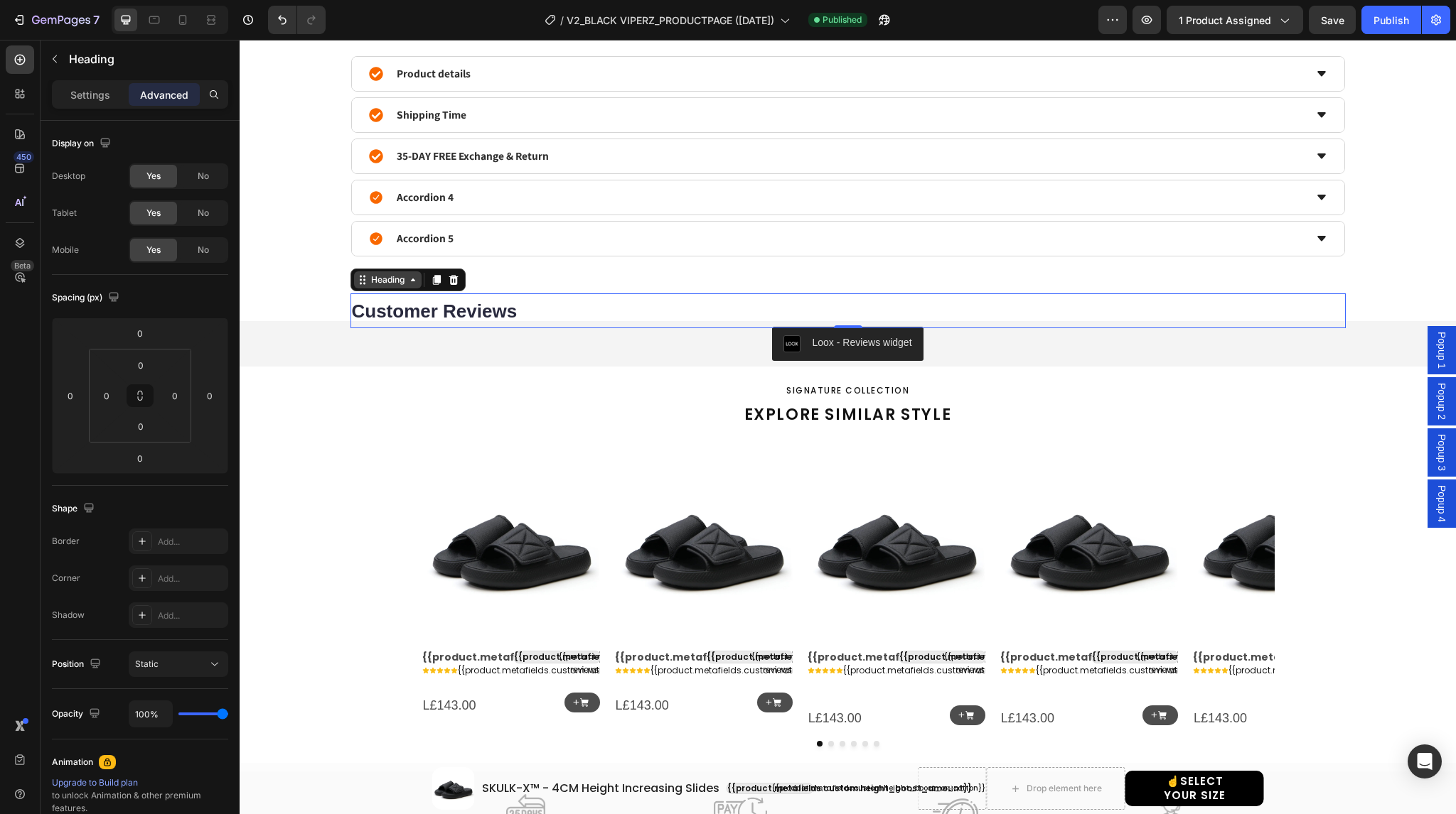
click at [408, 277] on icon at bounding box center [413, 280] width 12 height 12
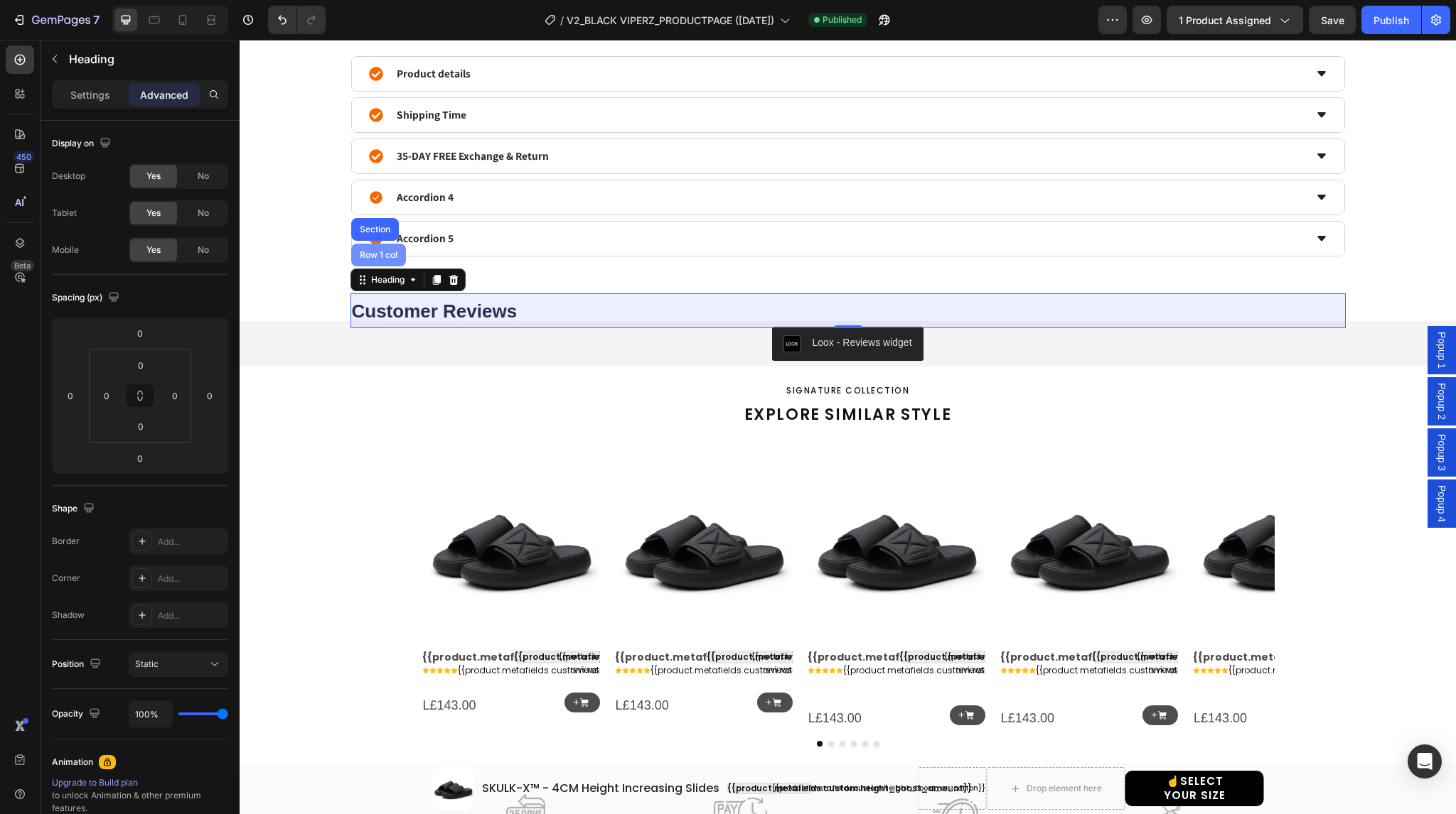
click at [382, 255] on div "Row 1 col" at bounding box center [379, 255] width 44 height 8
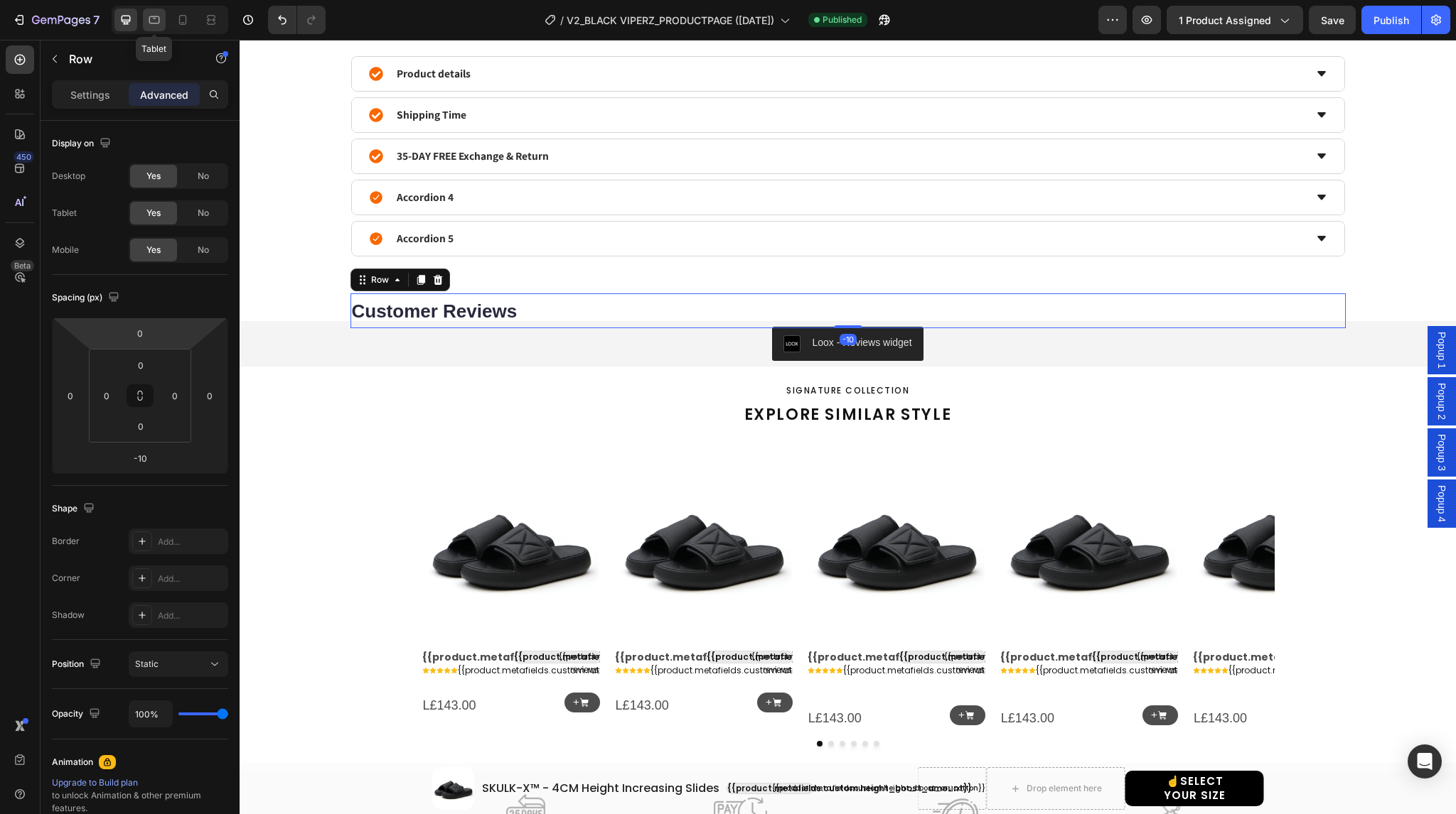
click at [156, 17] on icon at bounding box center [153, 19] width 14 height 14
type input "8"
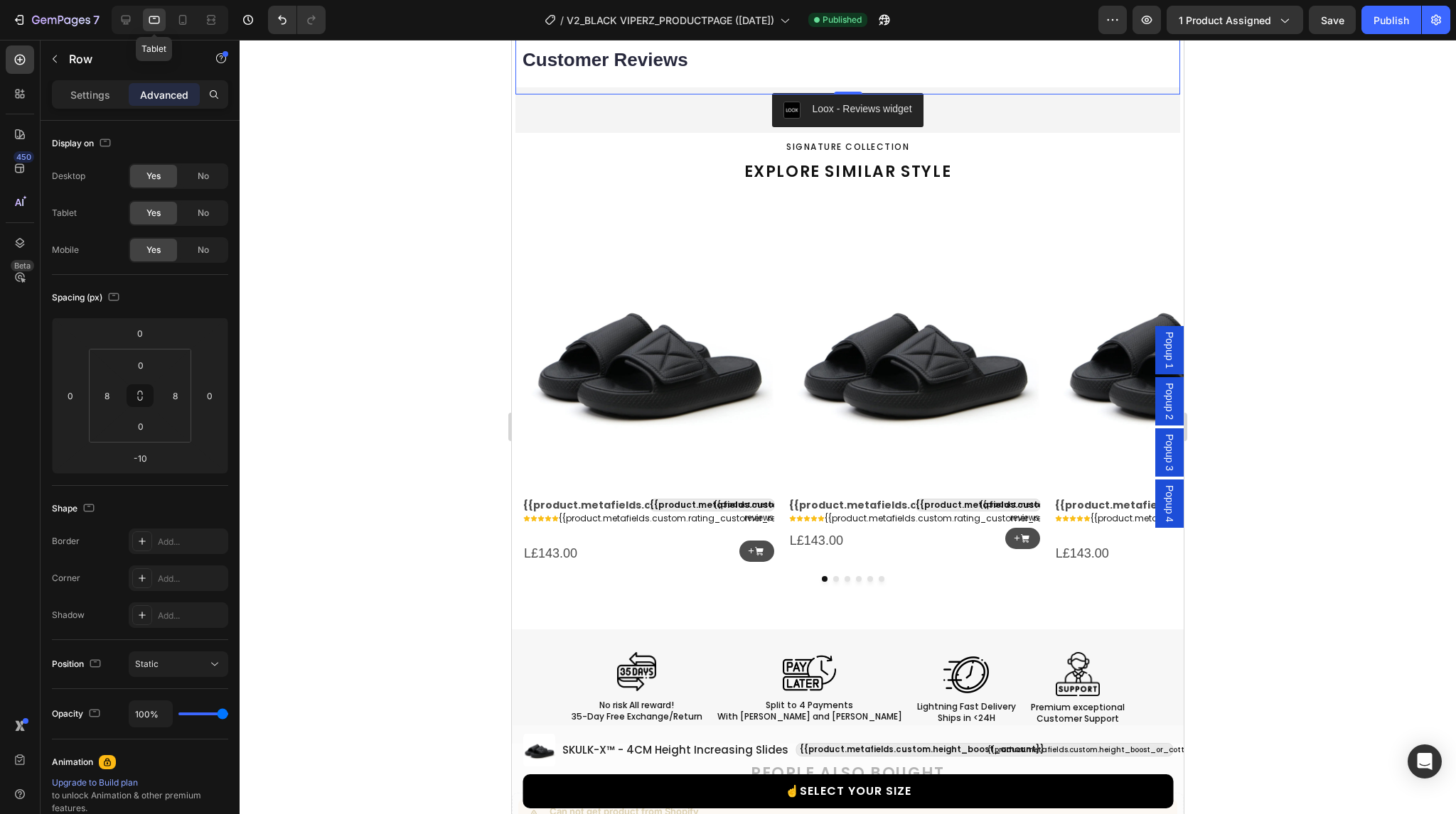
select select "38-39"
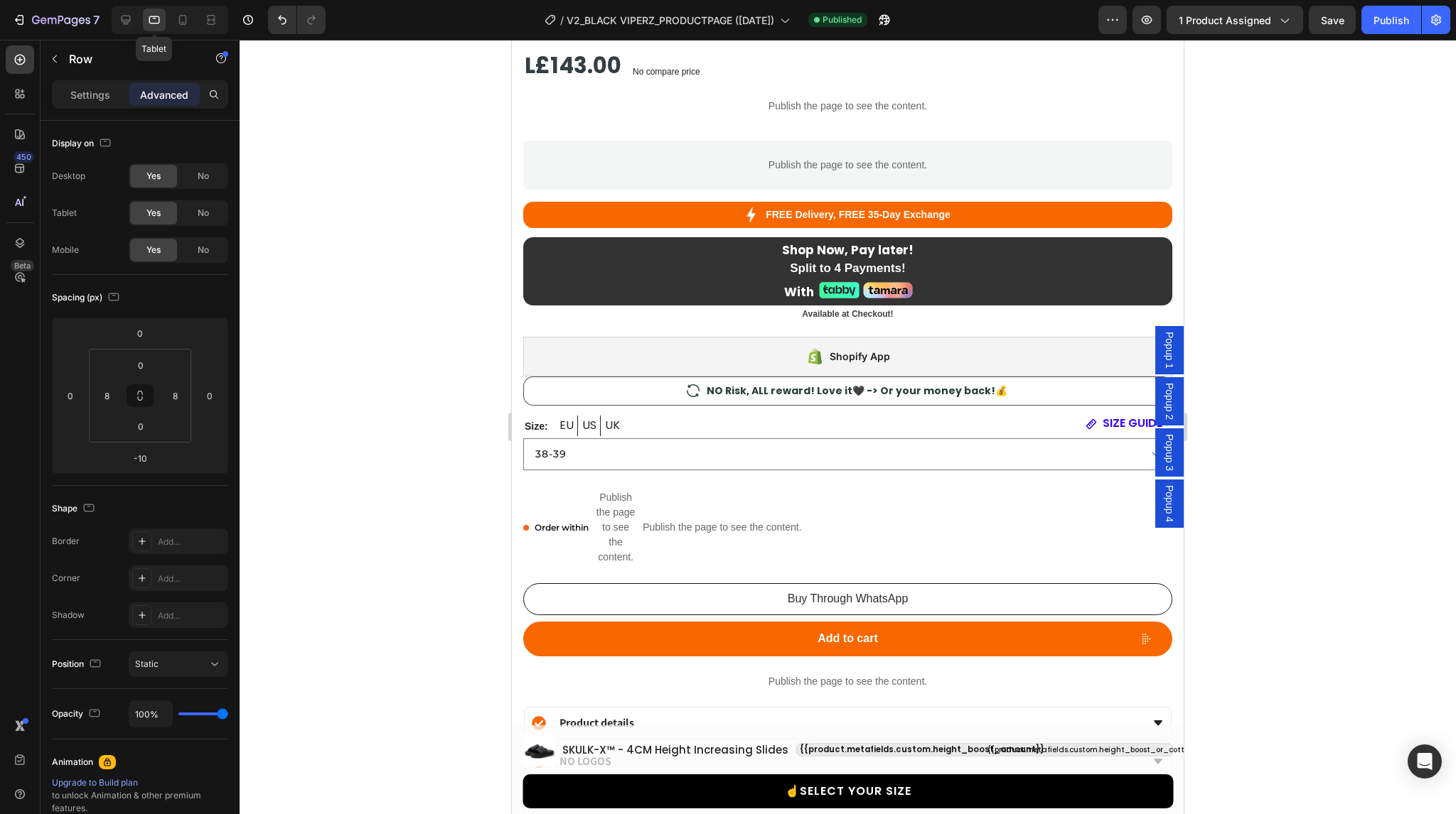
scroll to position [944, 0]
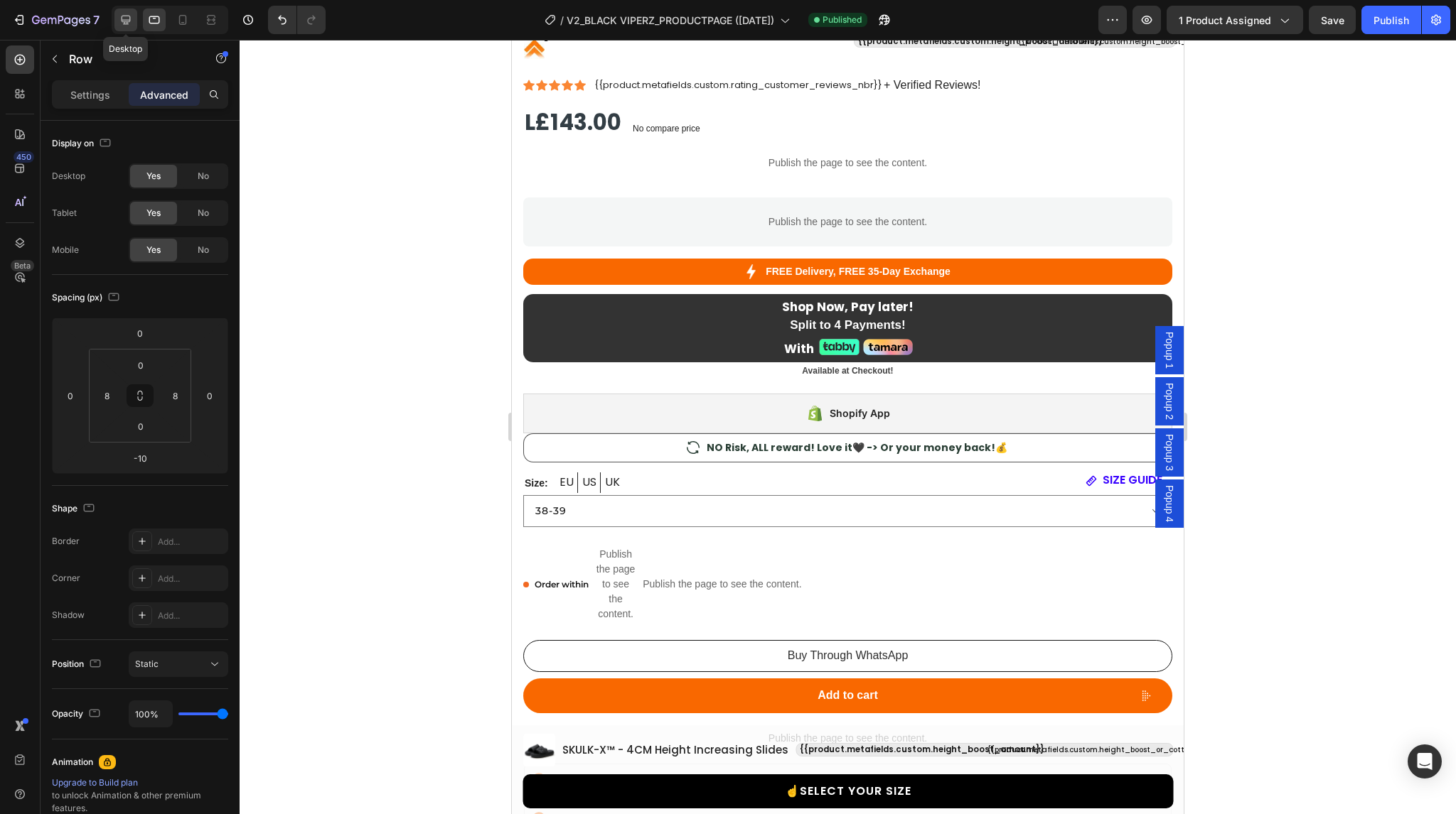
click at [132, 18] on icon at bounding box center [126, 19] width 14 height 14
type input "0"
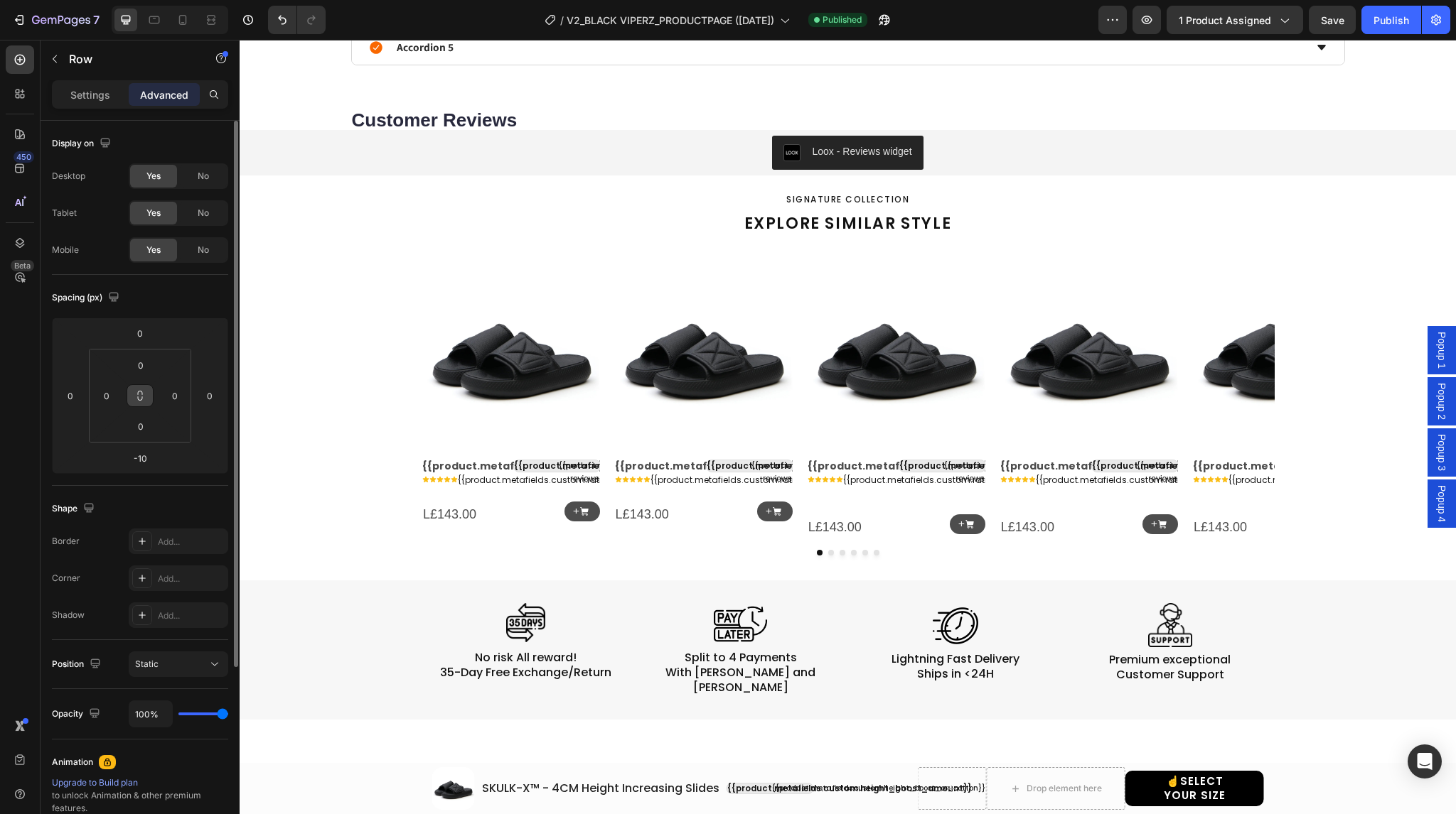
scroll to position [1168, 0]
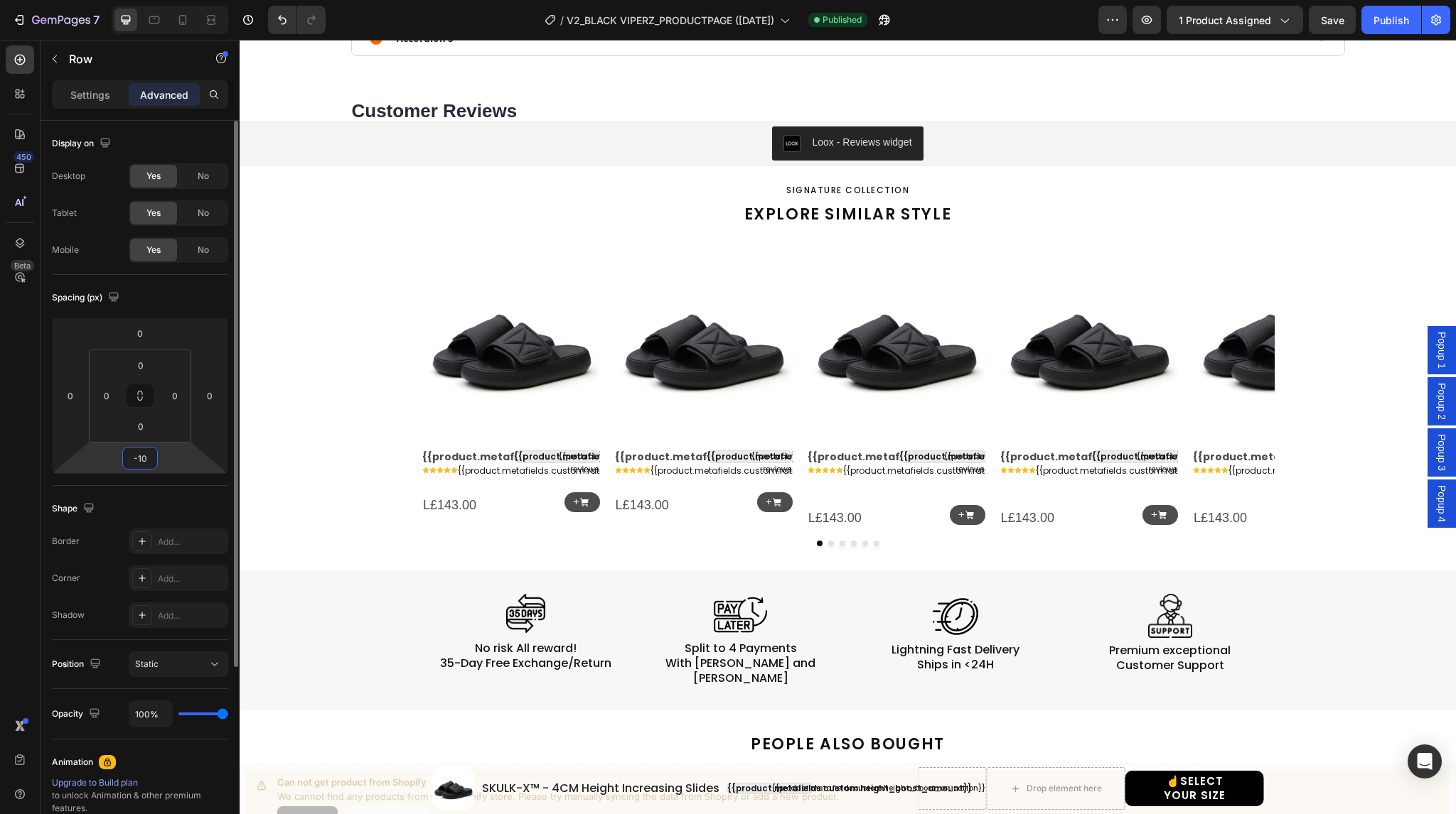
click at [145, 453] on input "-10" at bounding box center [140, 458] width 29 height 21
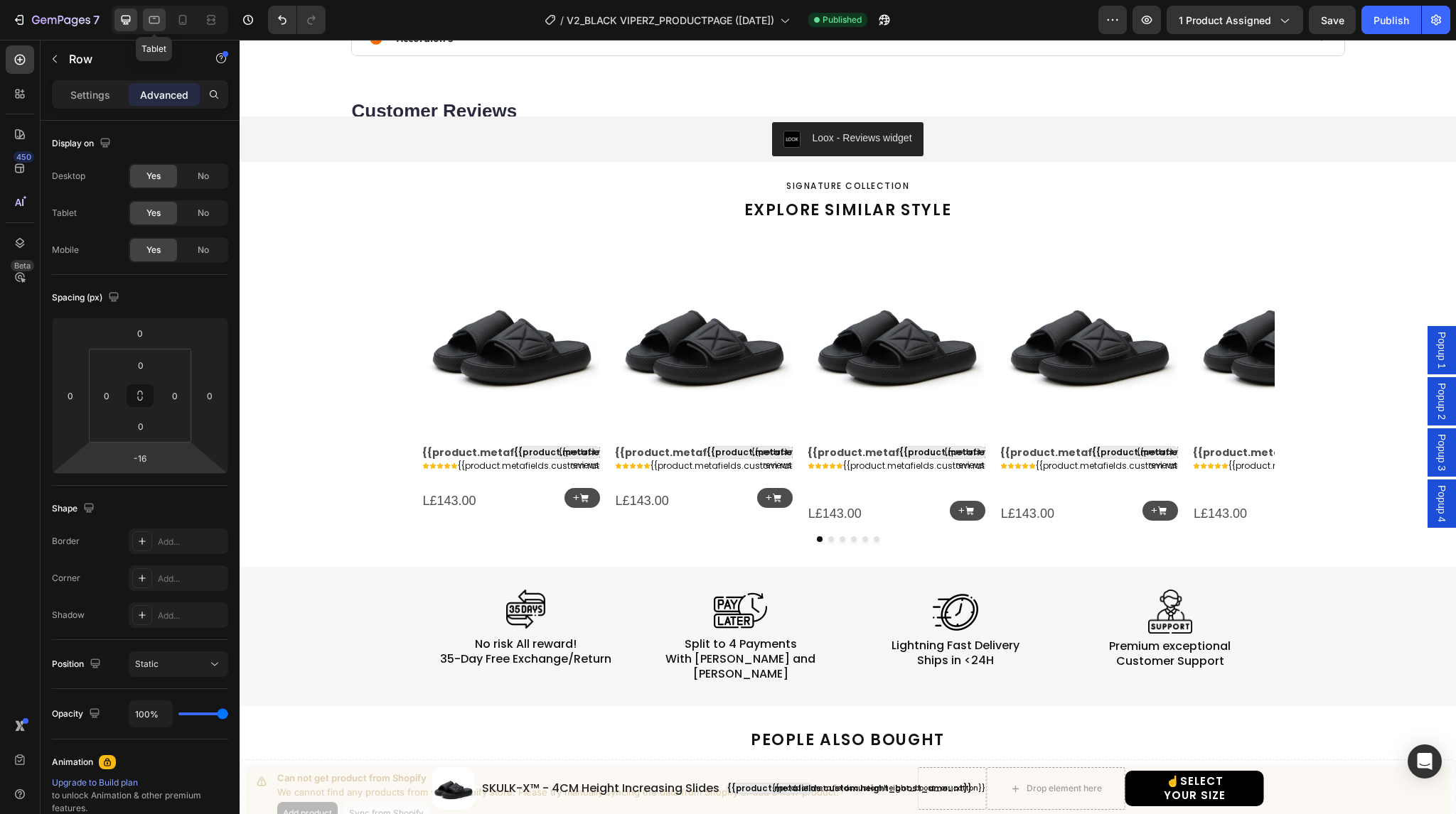
click at [152, 18] on icon at bounding box center [153, 19] width 14 height 14
type input "-10"
type input "8"
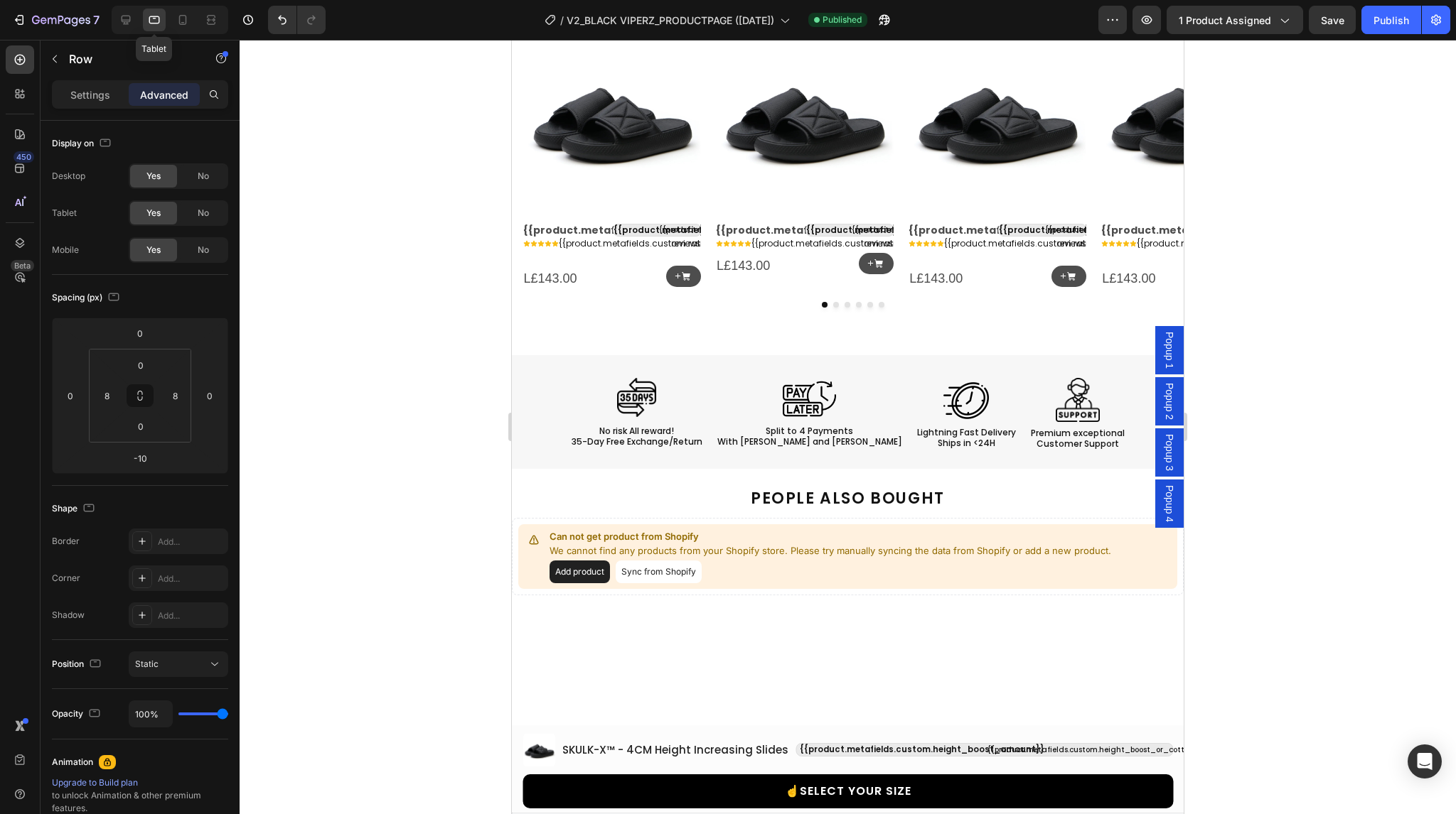
scroll to position [1165, 0]
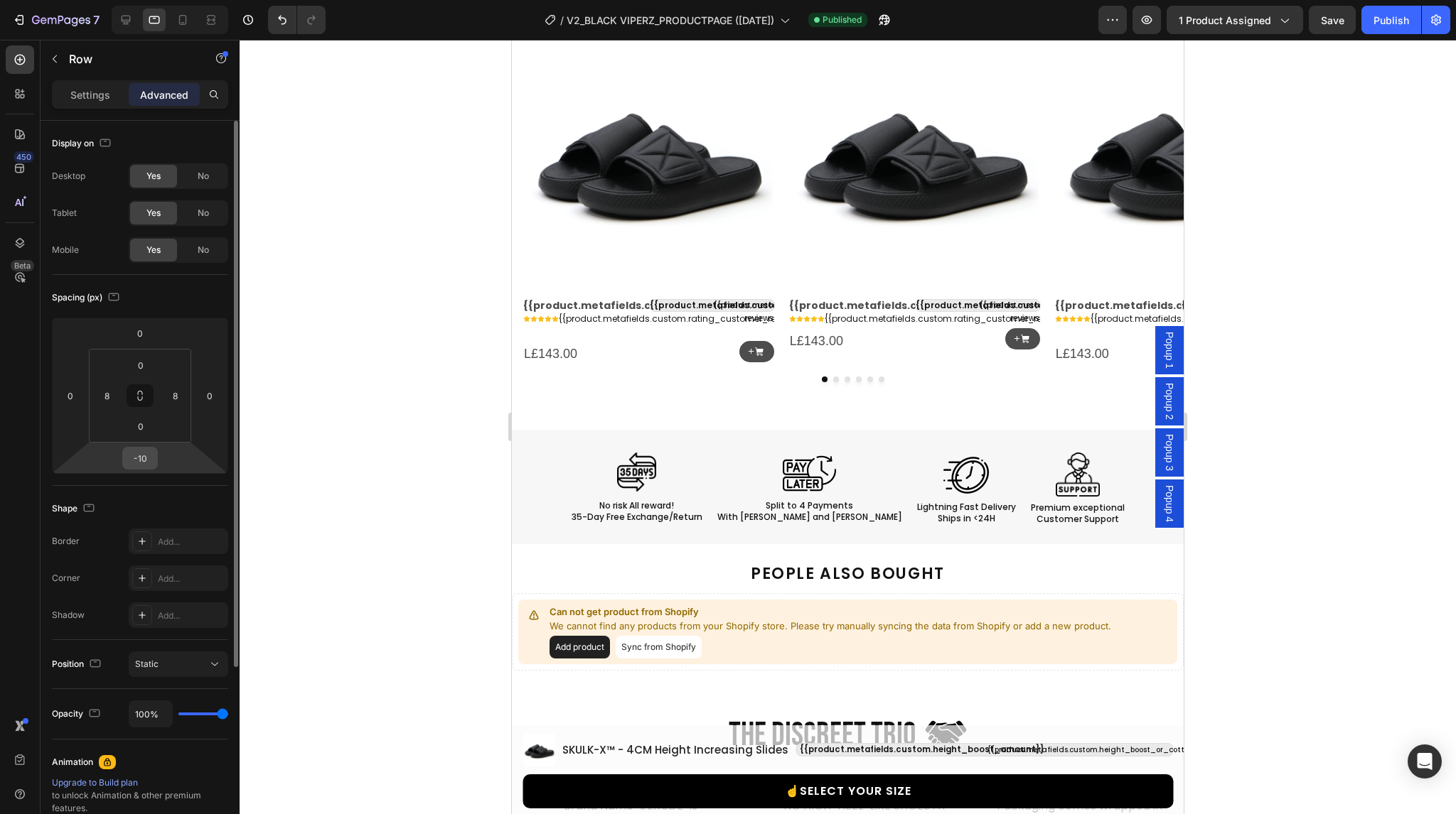
click at [142, 452] on input "-10" at bounding box center [140, 458] width 29 height 21
click at [1385, 19] on div "Publish" at bounding box center [1391, 20] width 35 height 15
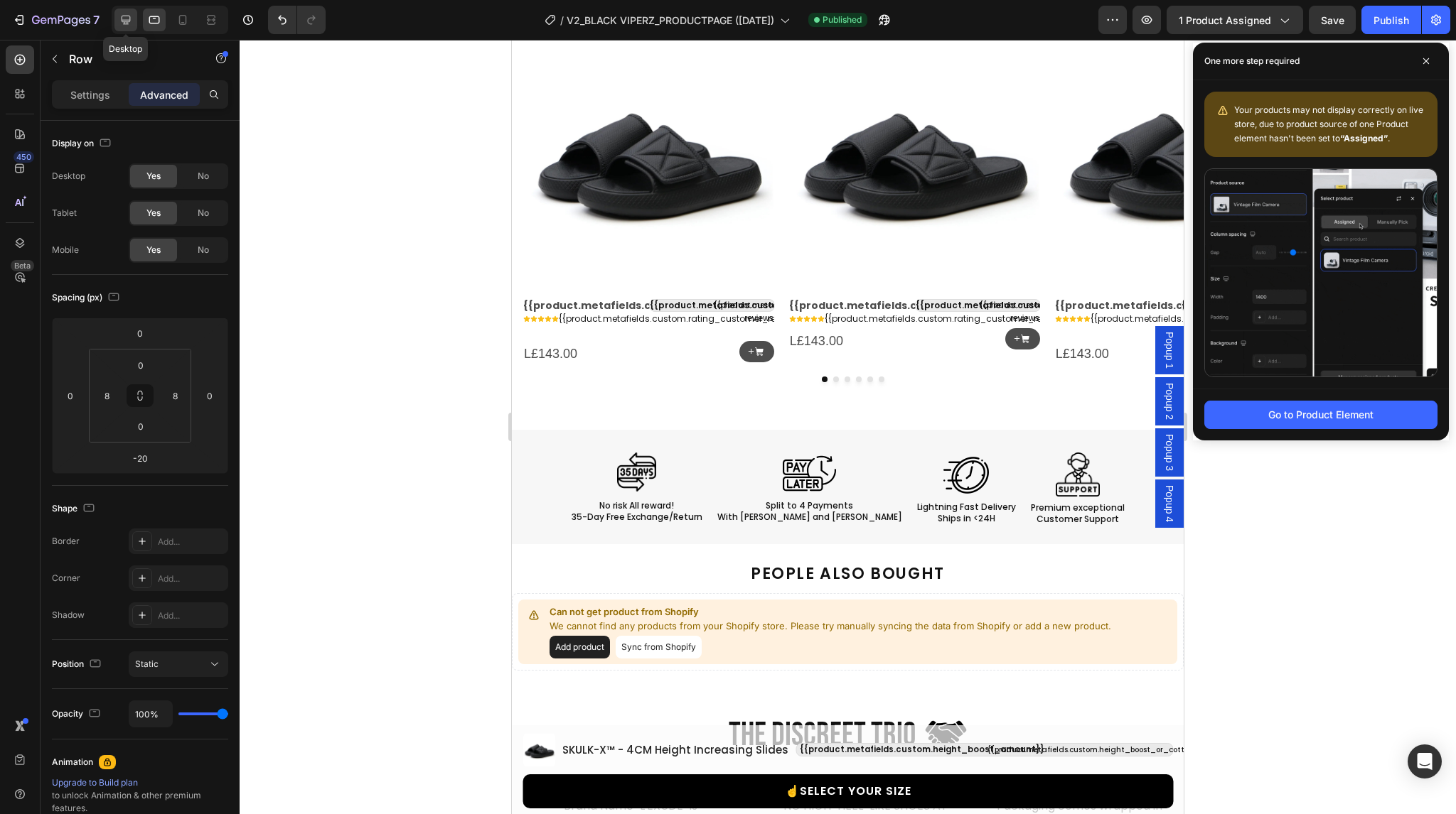
click at [128, 19] on icon at bounding box center [126, 19] width 14 height 14
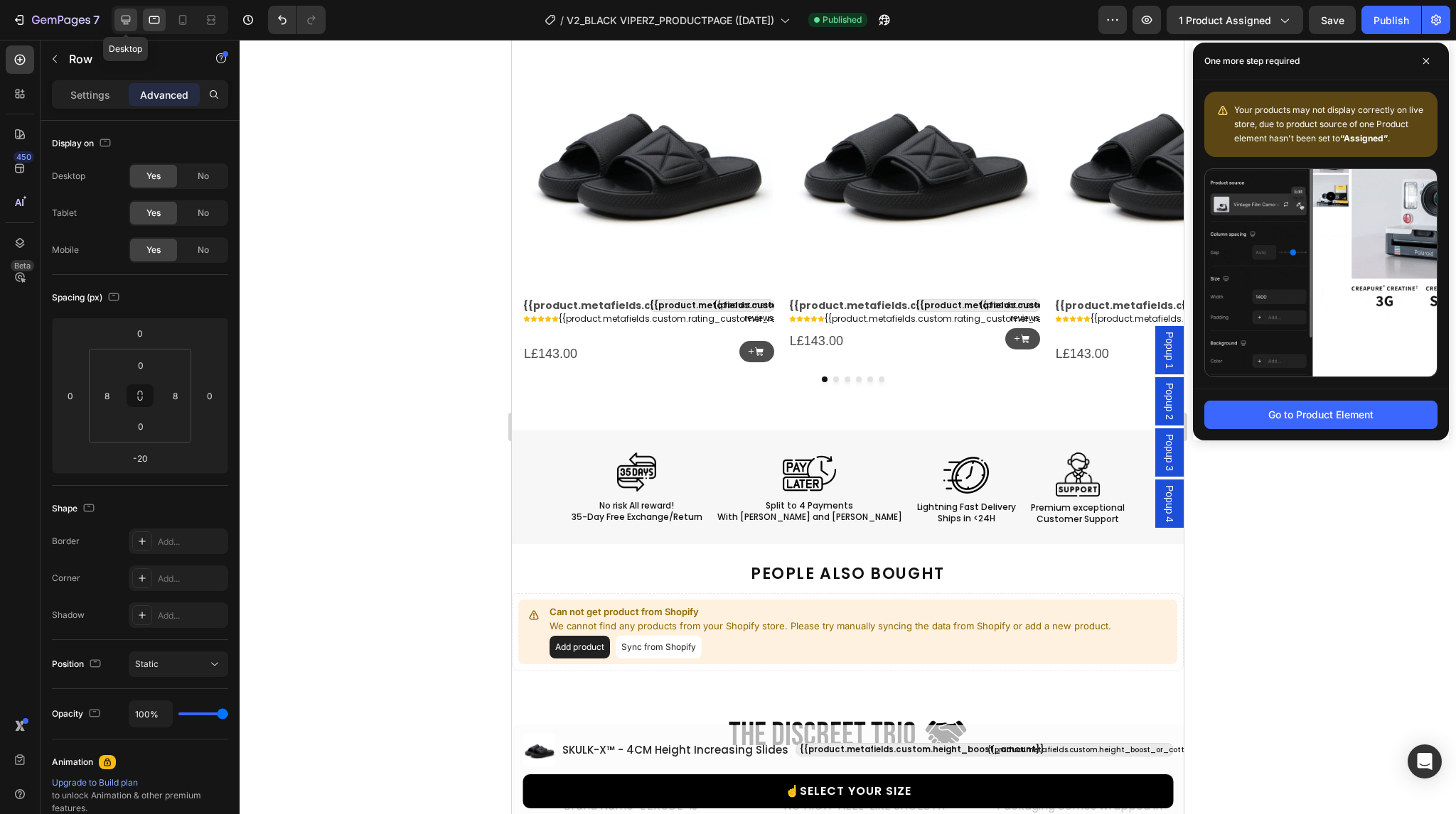
type input "-16"
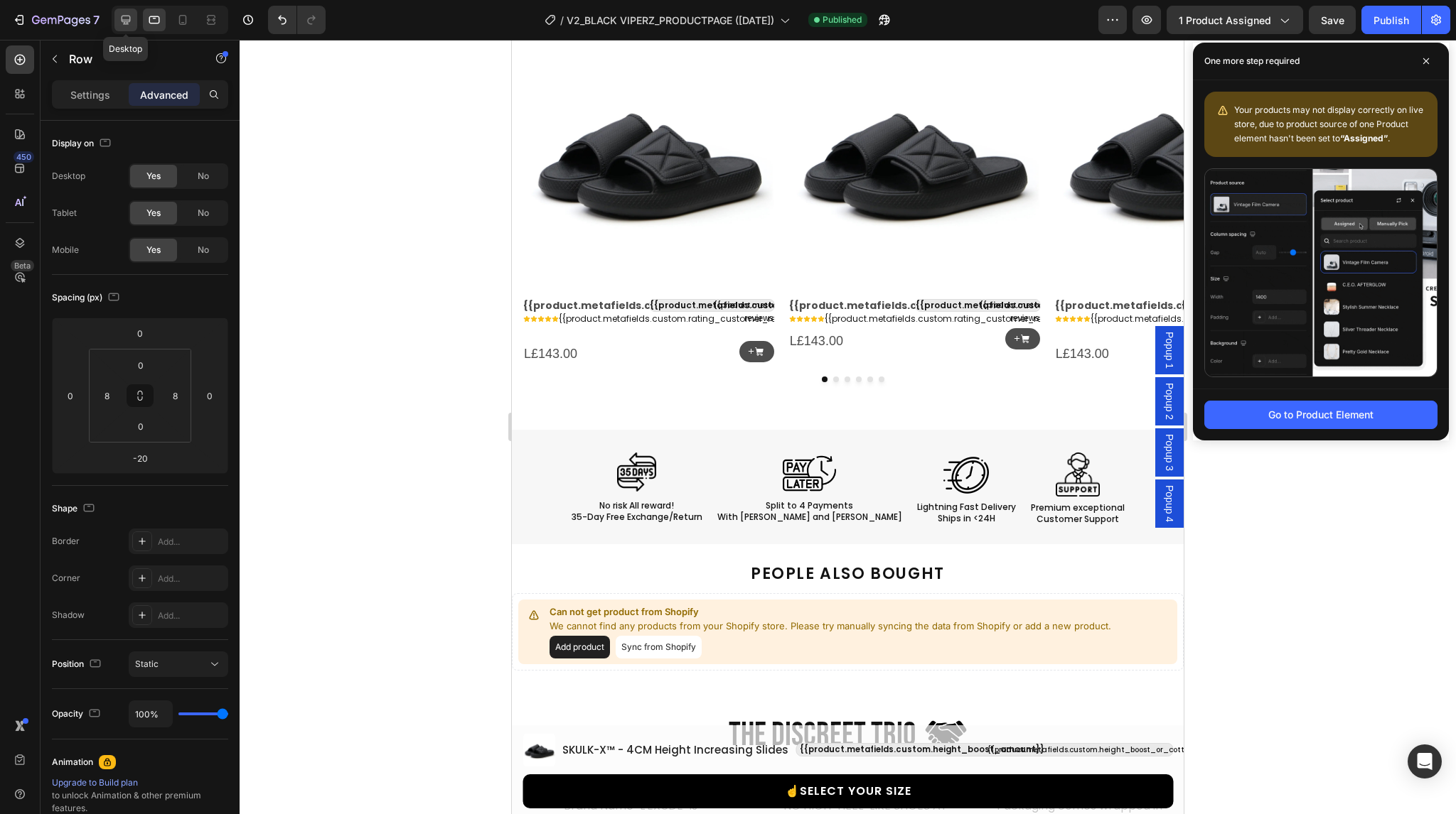
type input "0"
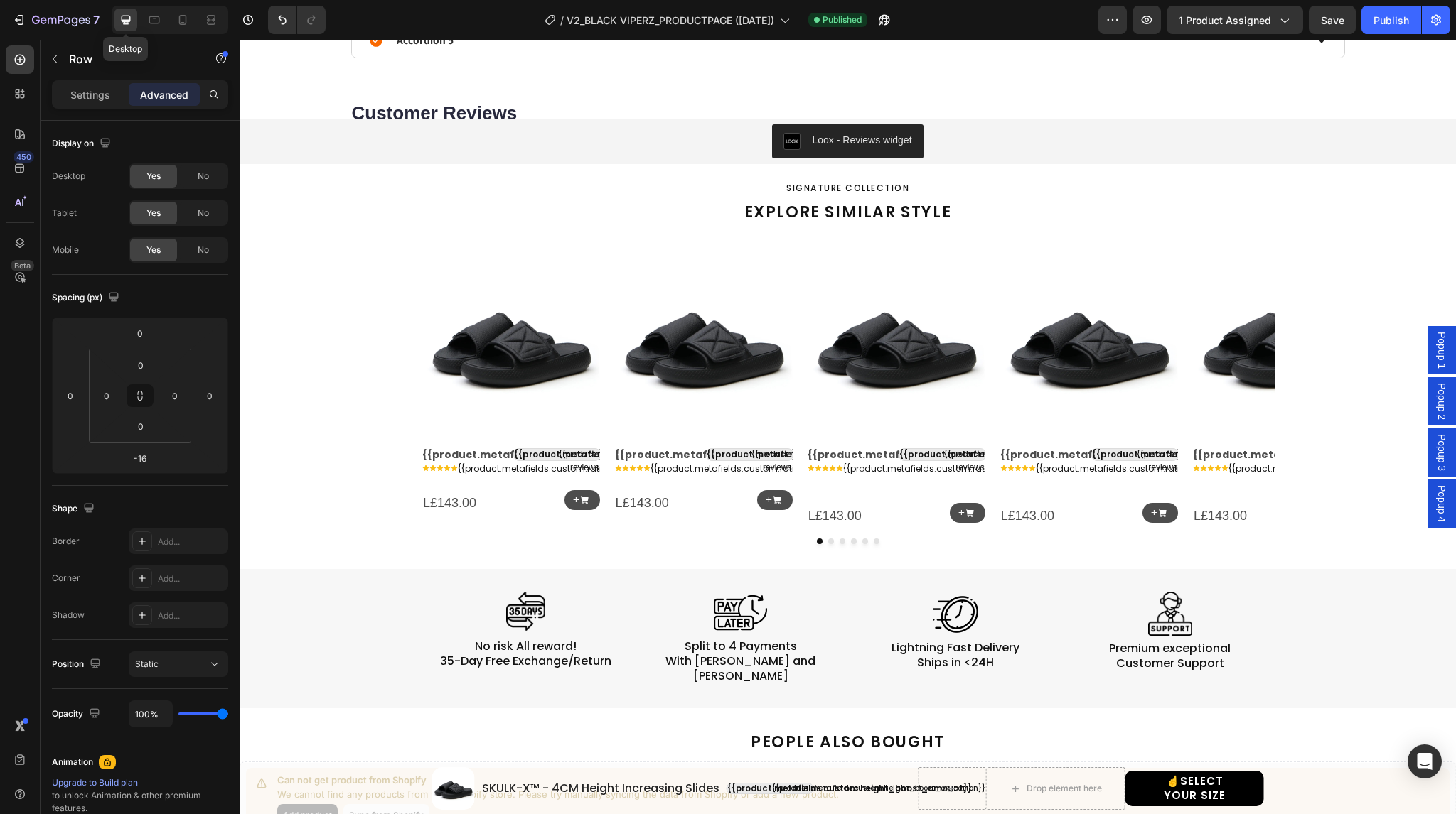
scroll to position [1168, 0]
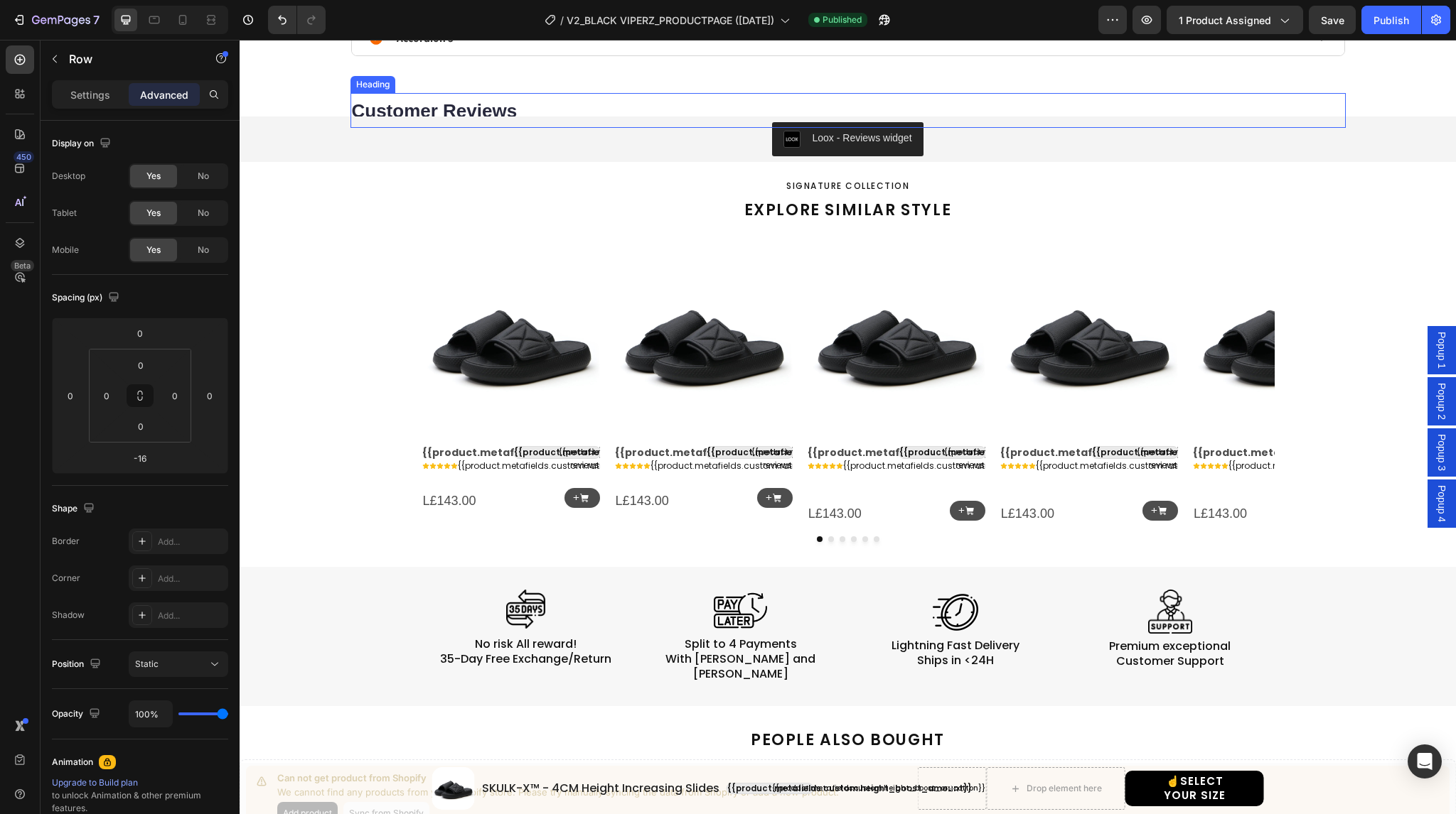
click at [375, 81] on div "Heading" at bounding box center [372, 84] width 39 height 13
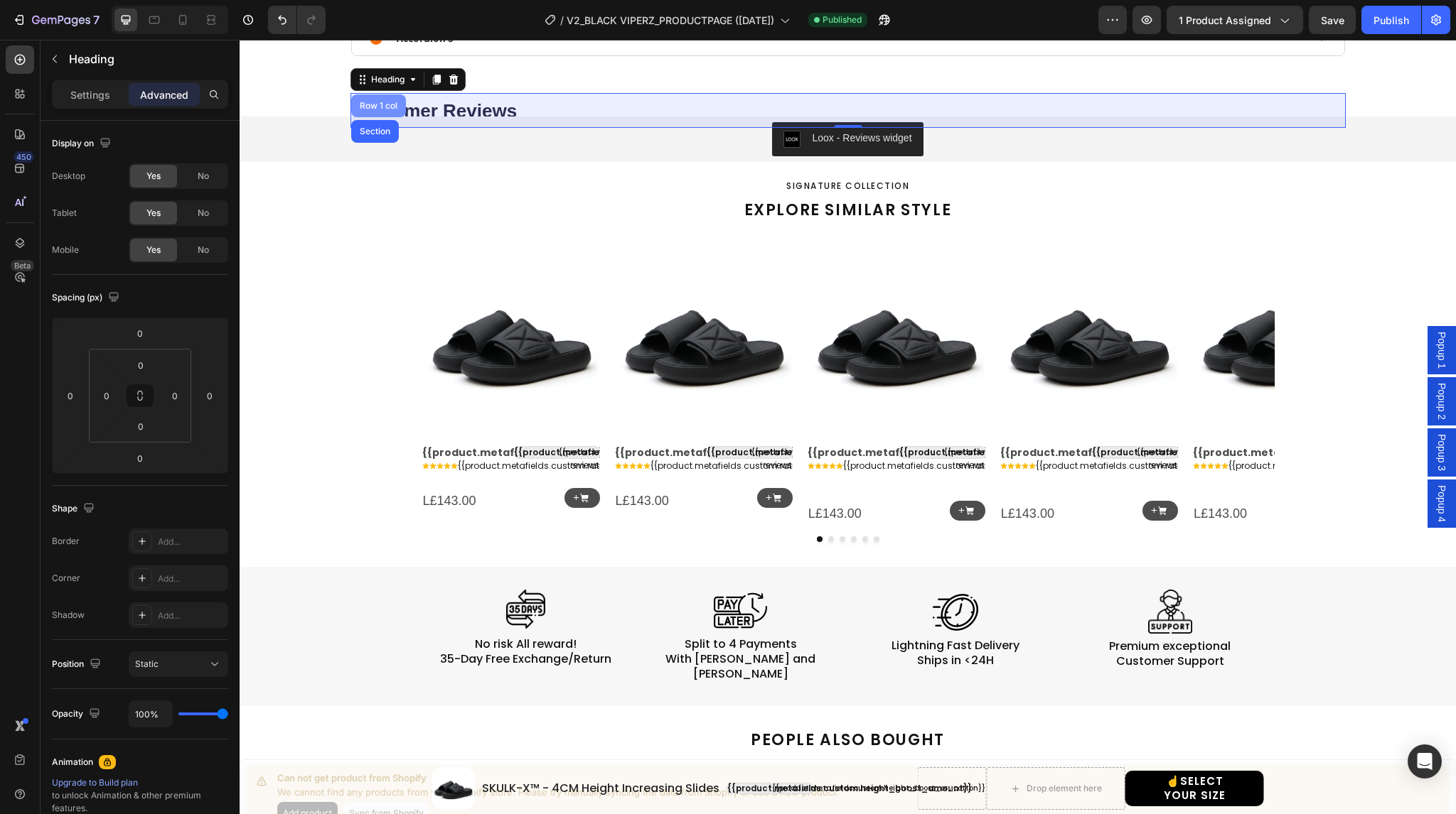
click at [373, 95] on div "Row 1 col" at bounding box center [378, 106] width 55 height 23
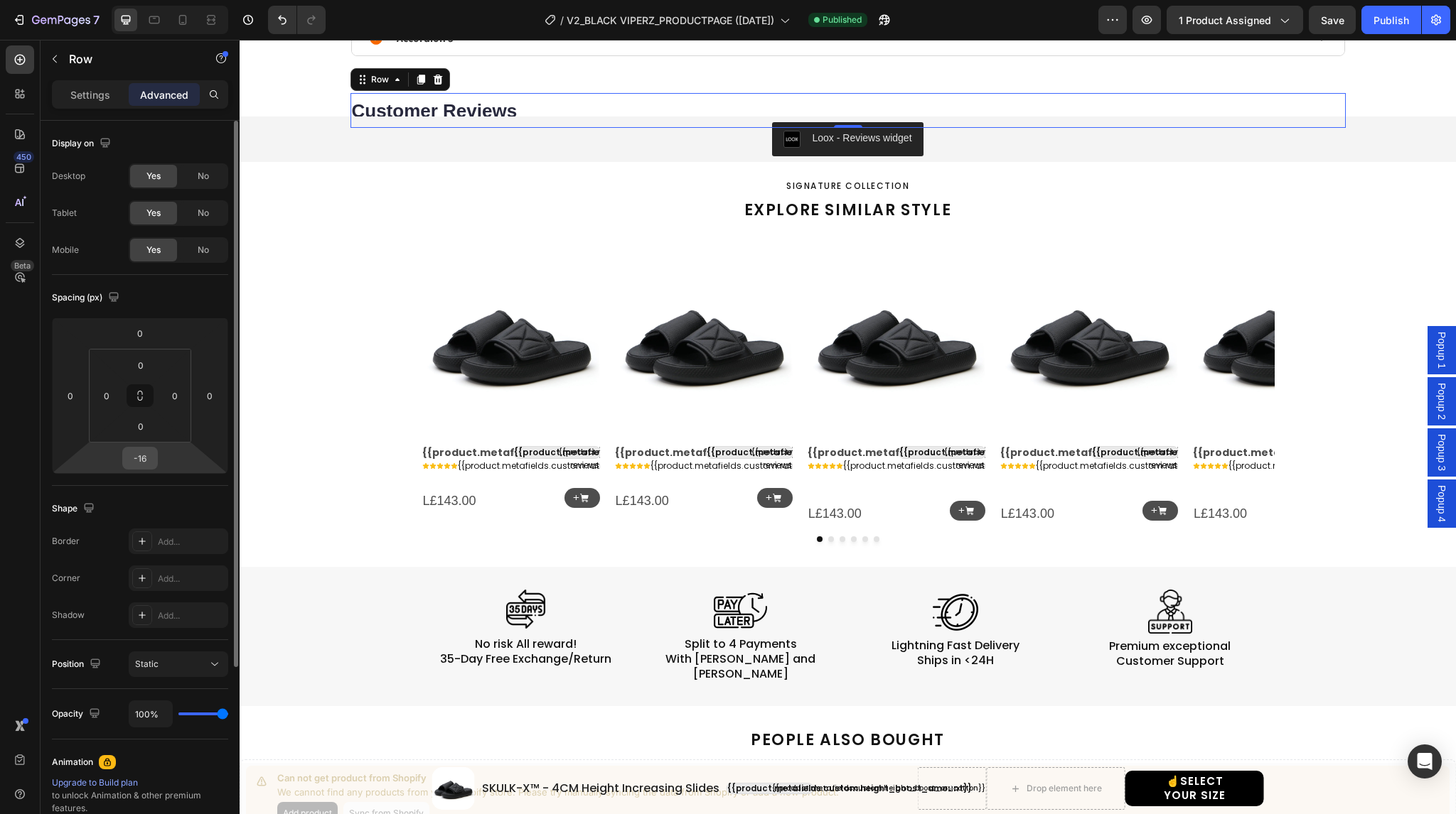
click at [151, 456] on input "-16" at bounding box center [140, 458] width 29 height 21
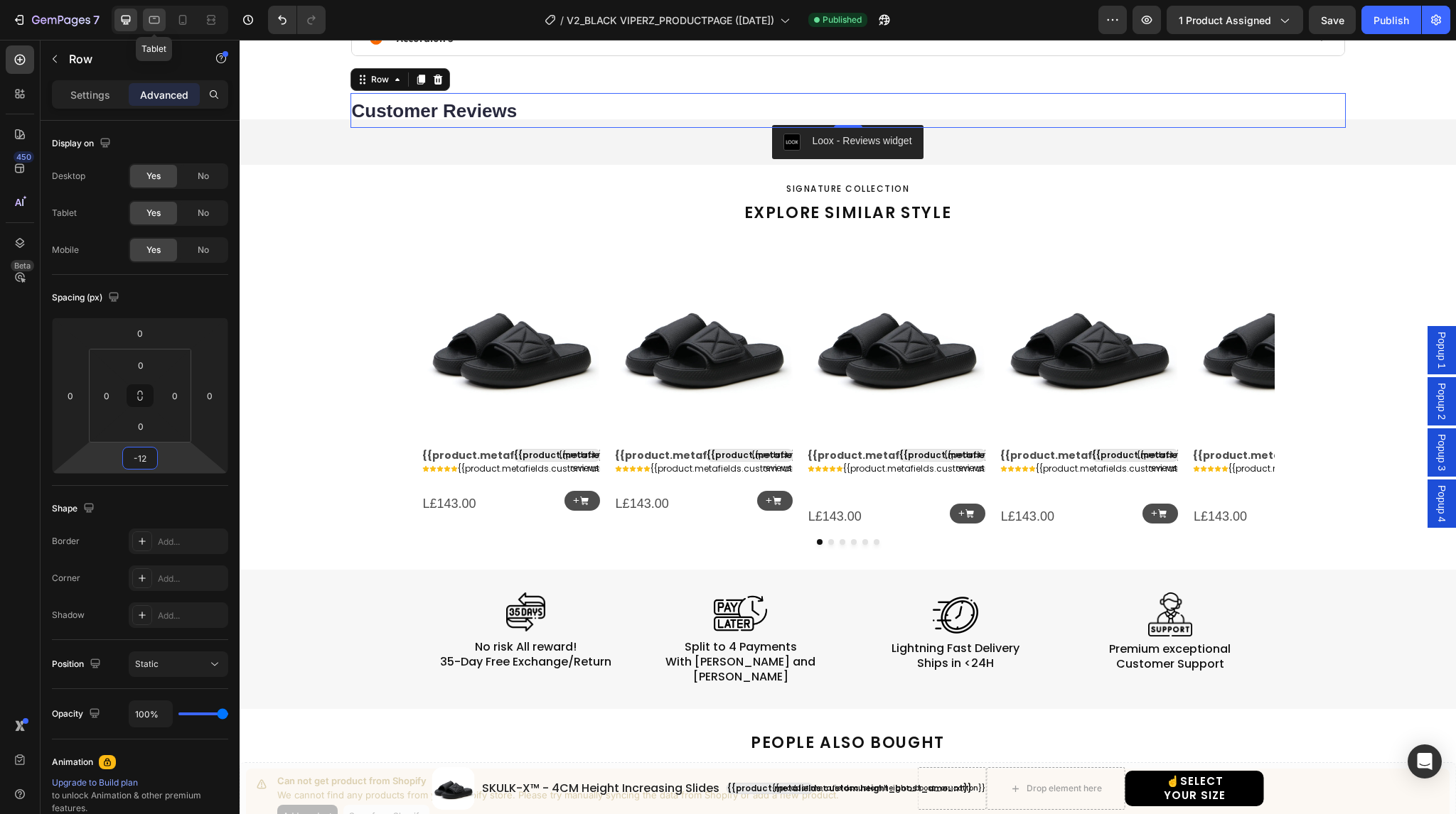
click at [155, 21] on icon at bounding box center [153, 19] width 14 height 14
type input "-20"
type input "8"
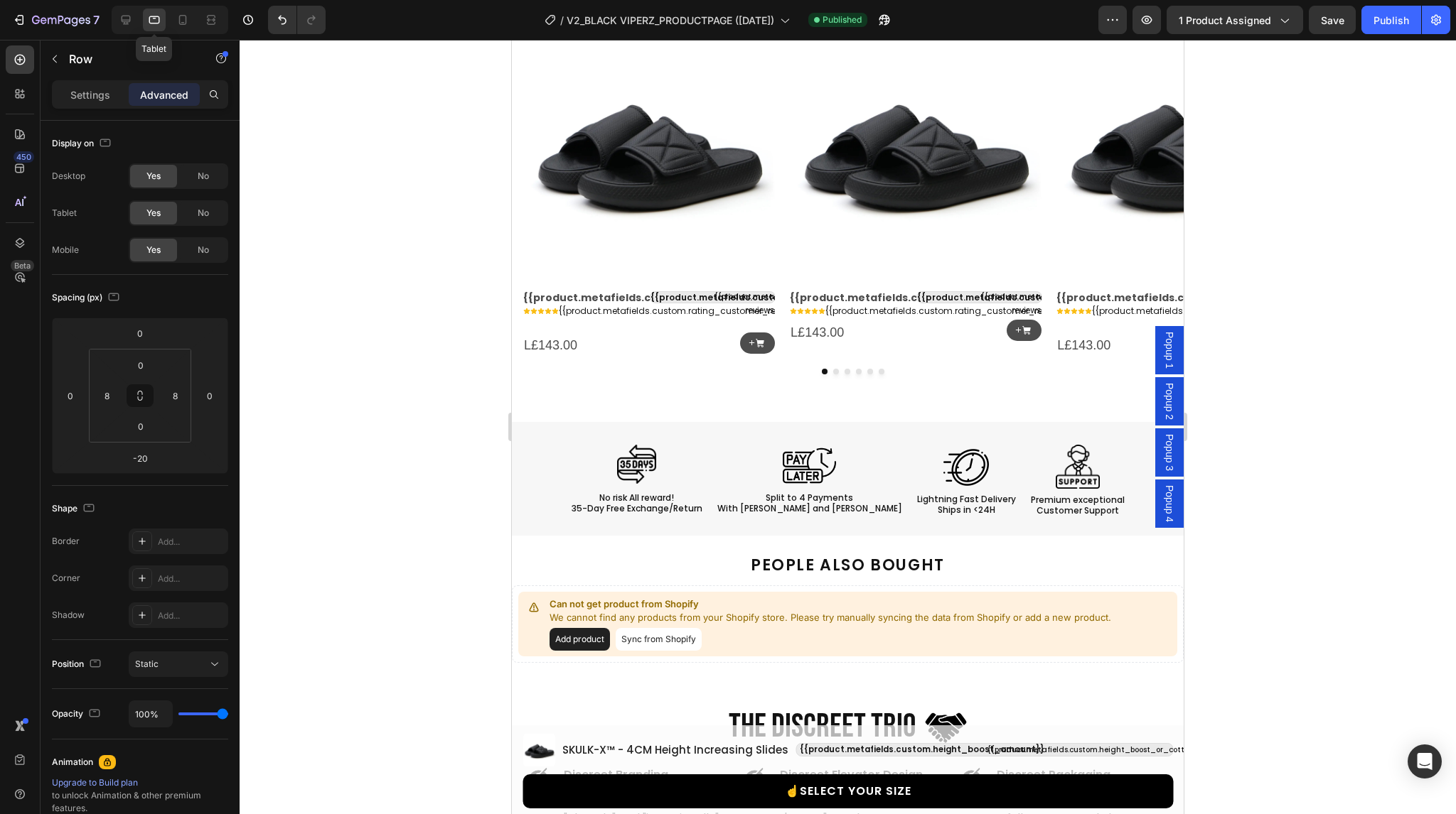
scroll to position [1165, 0]
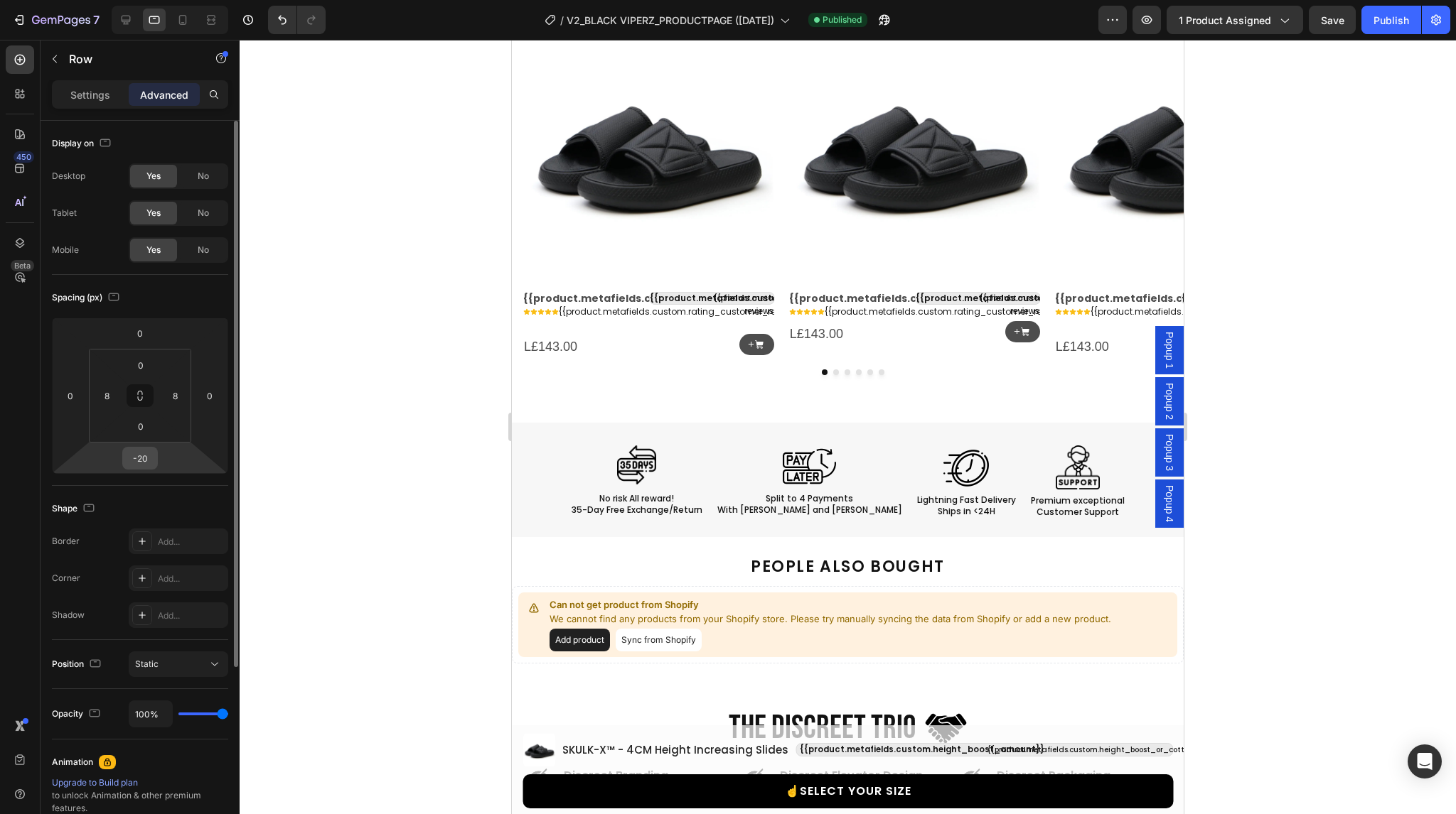
click at [143, 457] on input "-20" at bounding box center [140, 458] width 29 height 21
type input "-40"
click at [184, 305] on div "Spacing (px)" at bounding box center [140, 298] width 176 height 23
click at [1381, 16] on div "Publish" at bounding box center [1391, 20] width 35 height 15
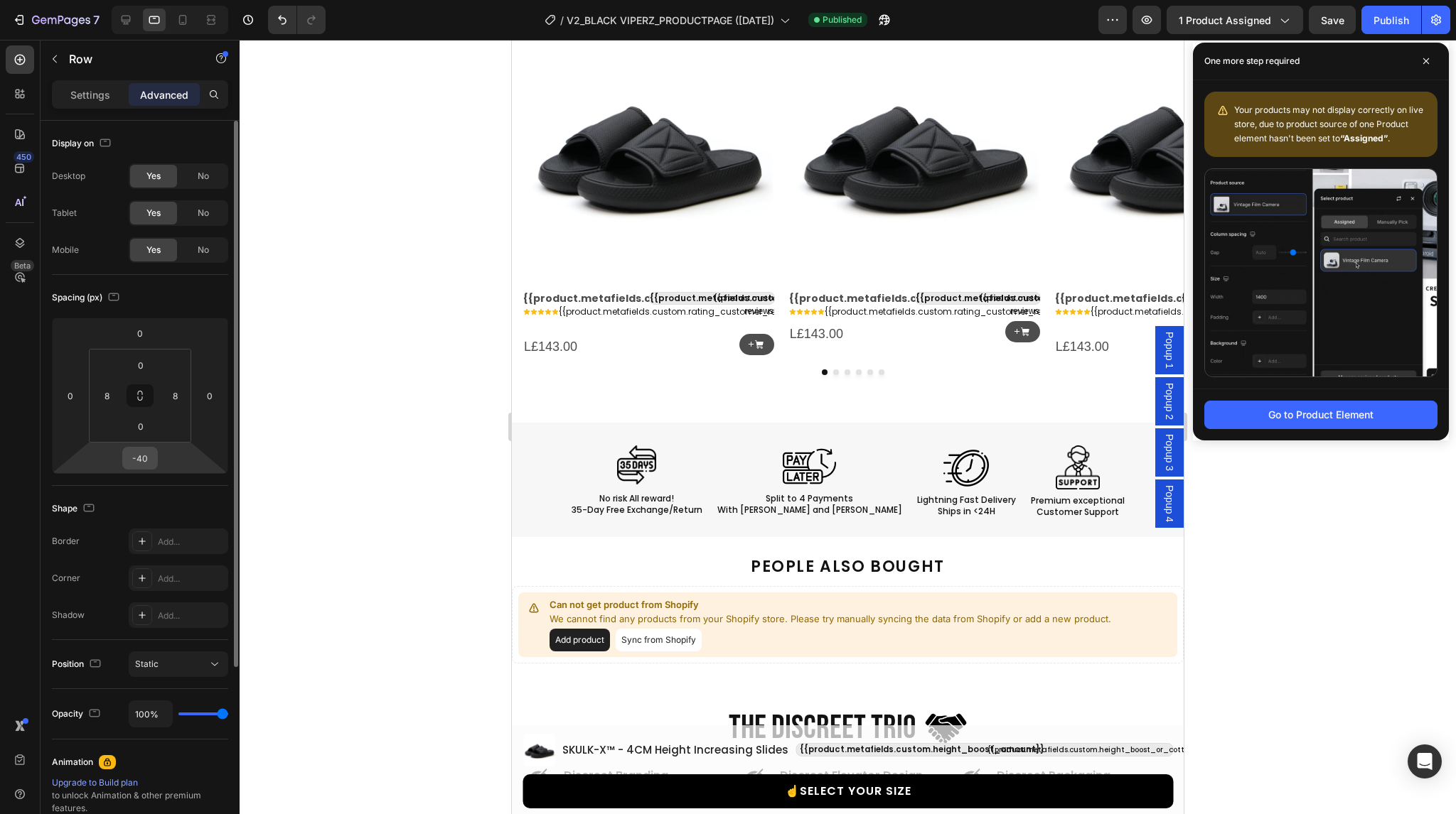
click at [145, 463] on input "-40" at bounding box center [140, 458] width 29 height 21
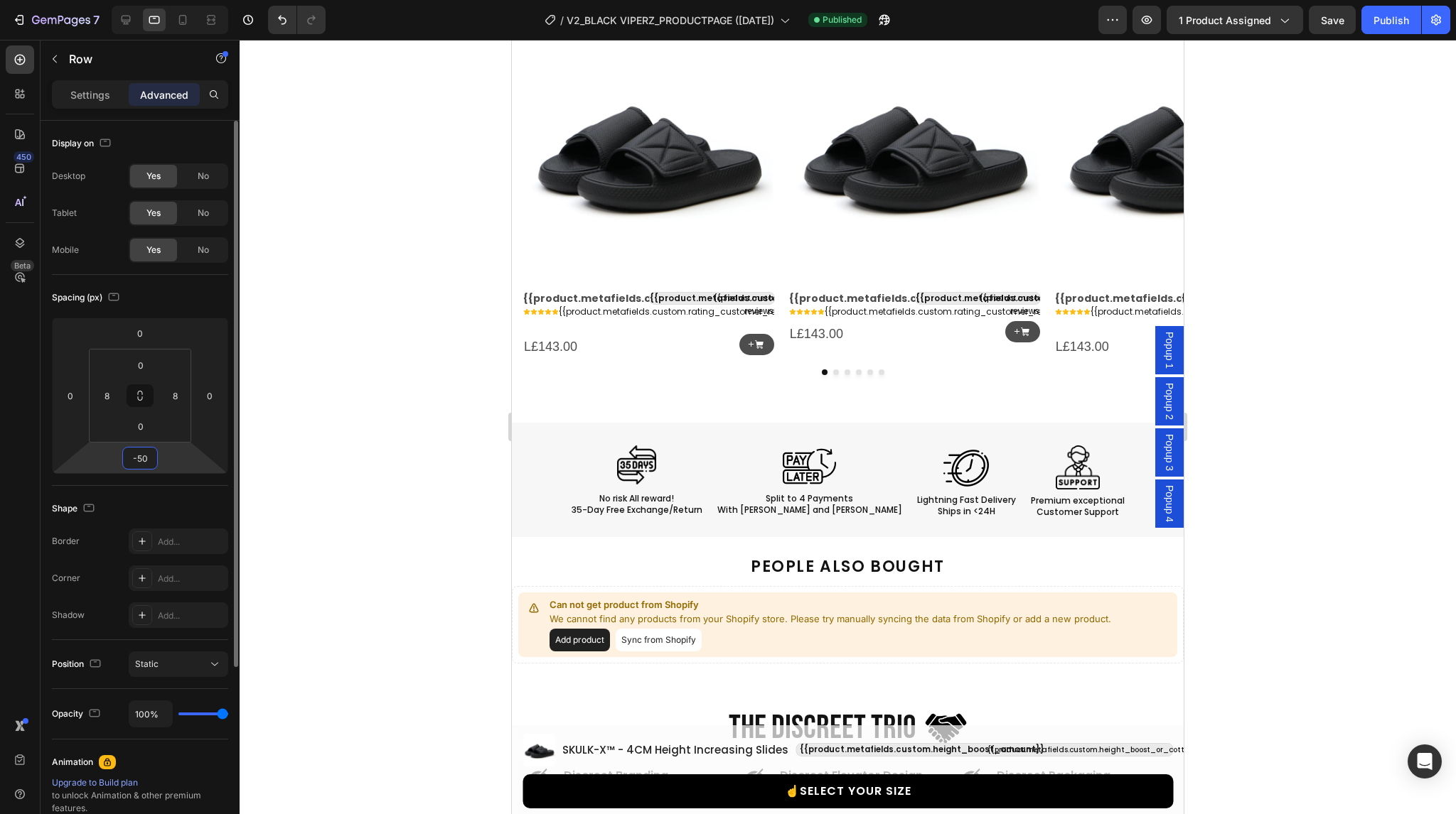
type input "-50"
click at [181, 492] on div "Shape Border Add... Corner Add... Shadow Add..." at bounding box center [140, 563] width 176 height 154
click at [1382, 13] on div "Publish" at bounding box center [1391, 20] width 35 height 15
click at [142, 459] on input "-50" at bounding box center [140, 458] width 29 height 21
type input "-40"
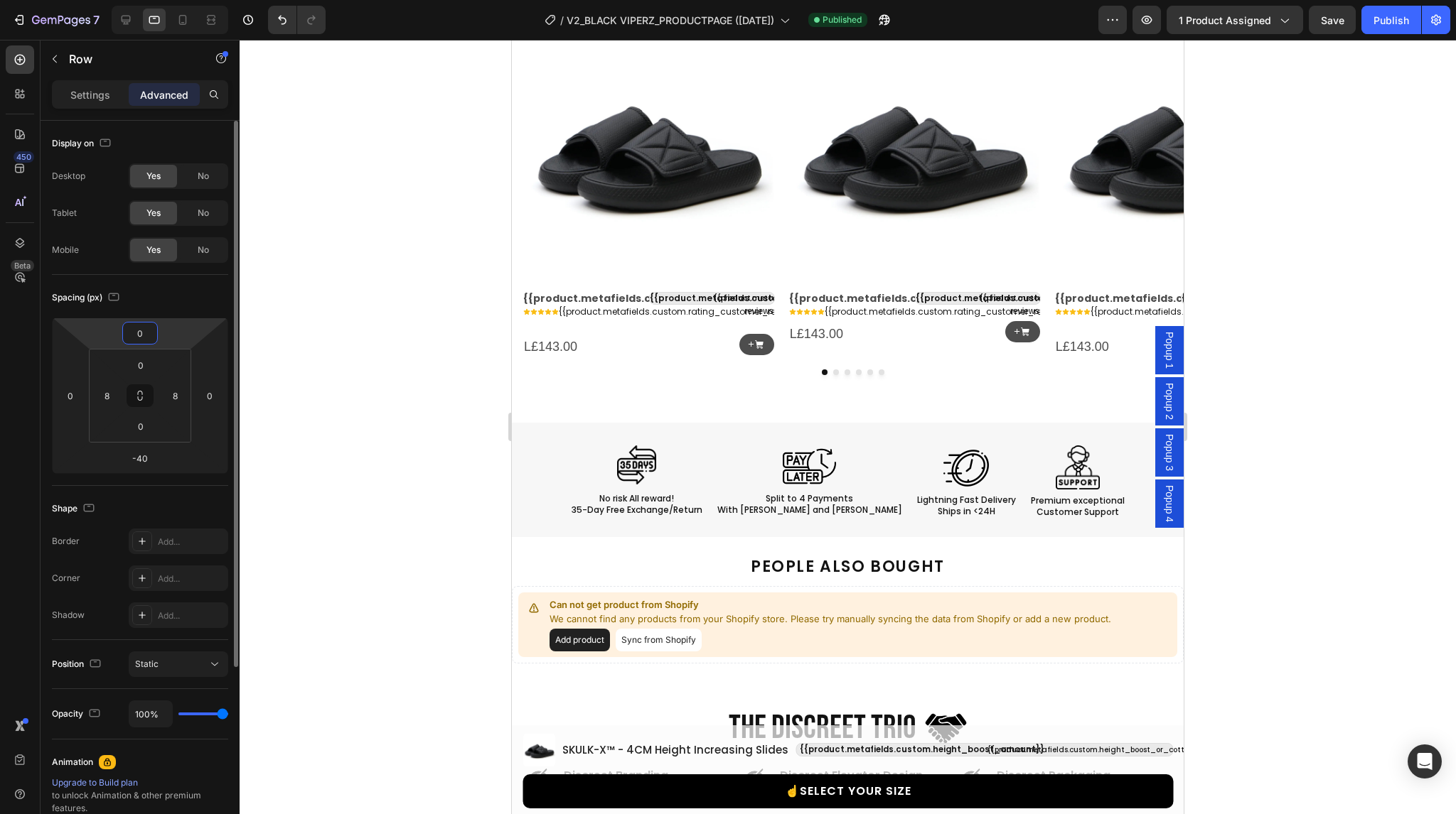
click at [139, 335] on input "0" at bounding box center [140, 333] width 29 height 21
click at [179, 301] on div "Spacing (px)" at bounding box center [140, 298] width 176 height 23
click at [146, 330] on input "10" at bounding box center [140, 333] width 29 height 21
type input "8"
click at [172, 305] on div "Spacing (px)" at bounding box center [140, 298] width 176 height 23
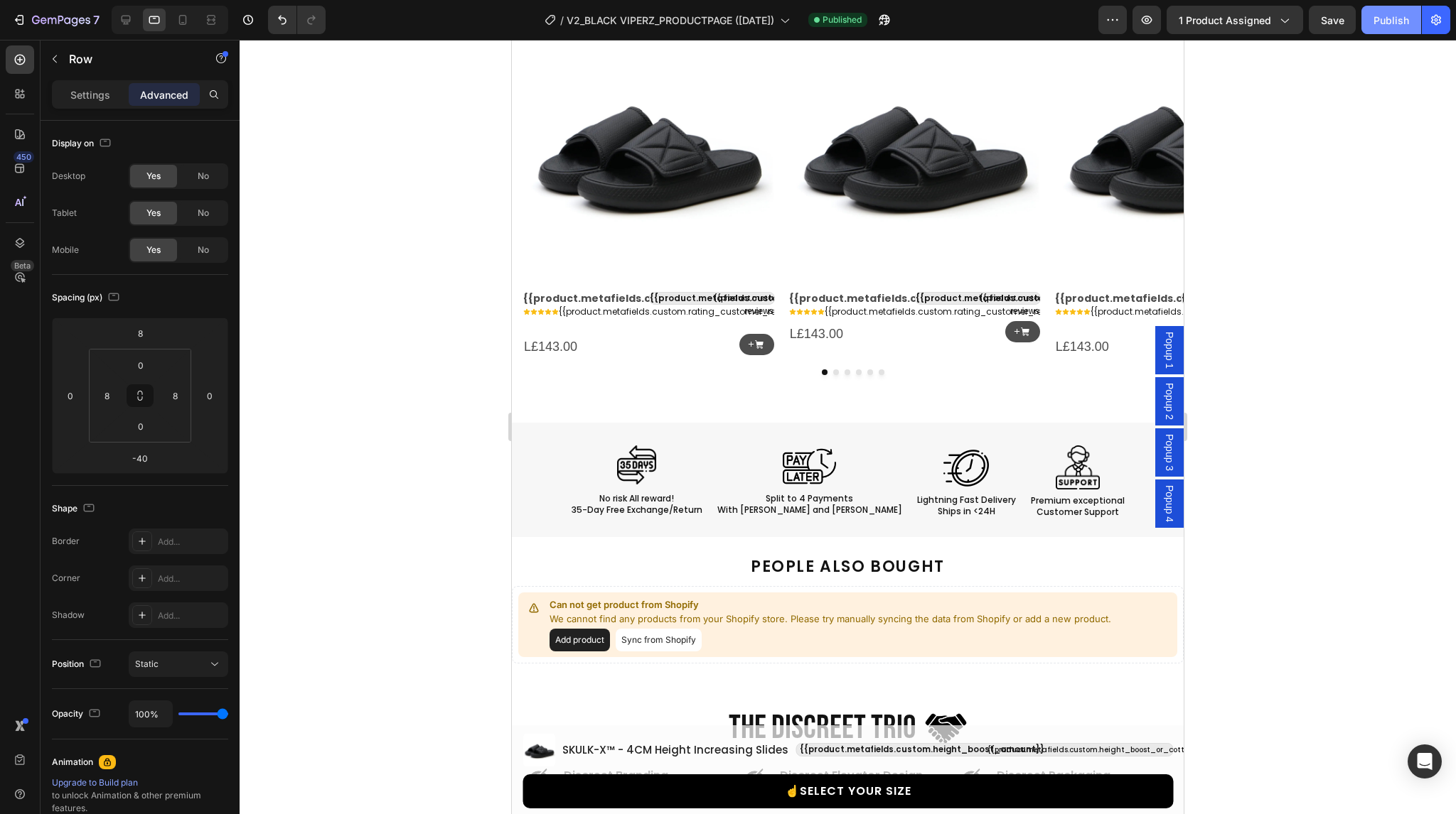
click at [1403, 17] on div "Publish" at bounding box center [1391, 20] width 35 height 15
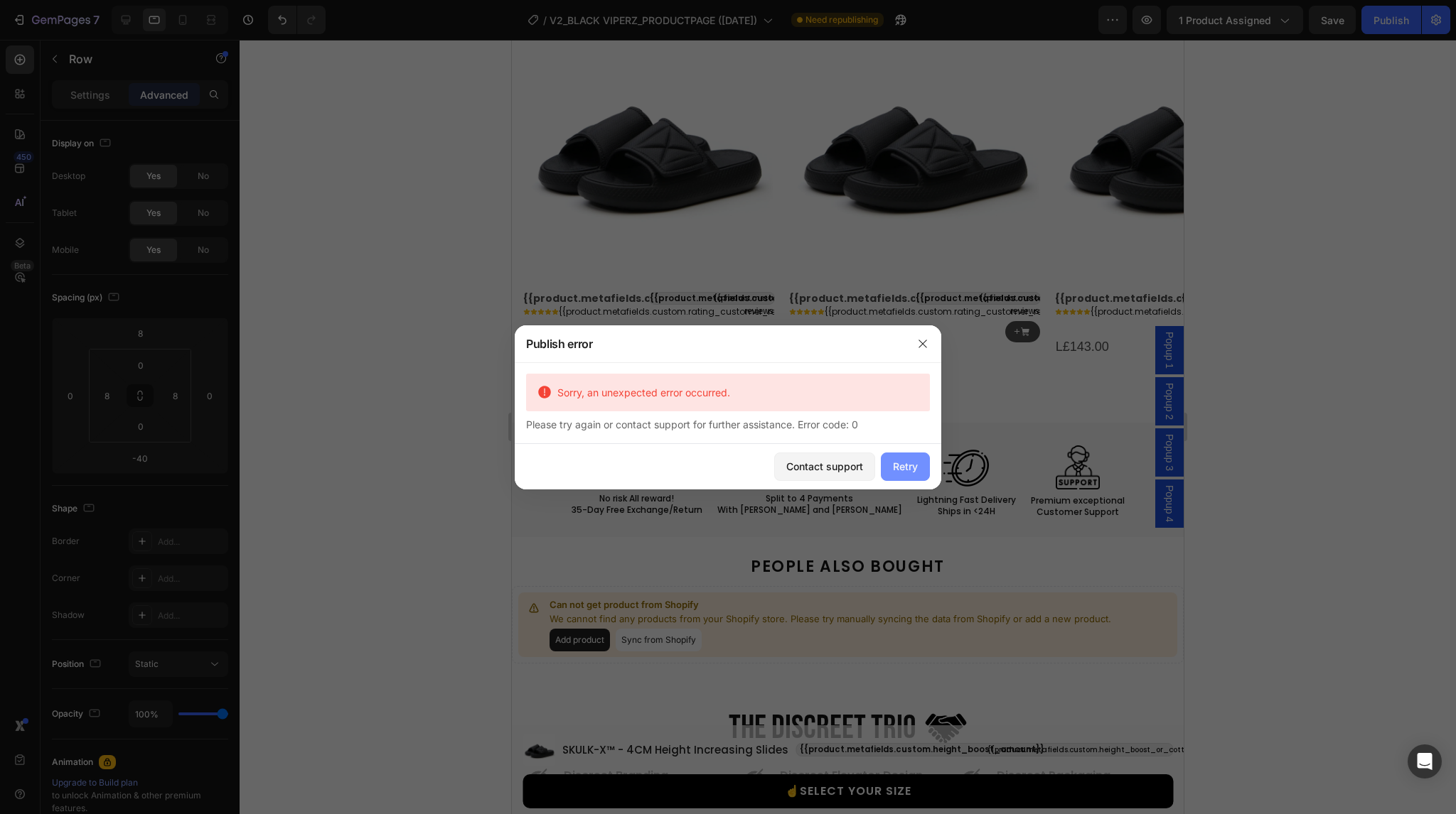
click at [905, 467] on div "Retry" at bounding box center [906, 467] width 25 height 15
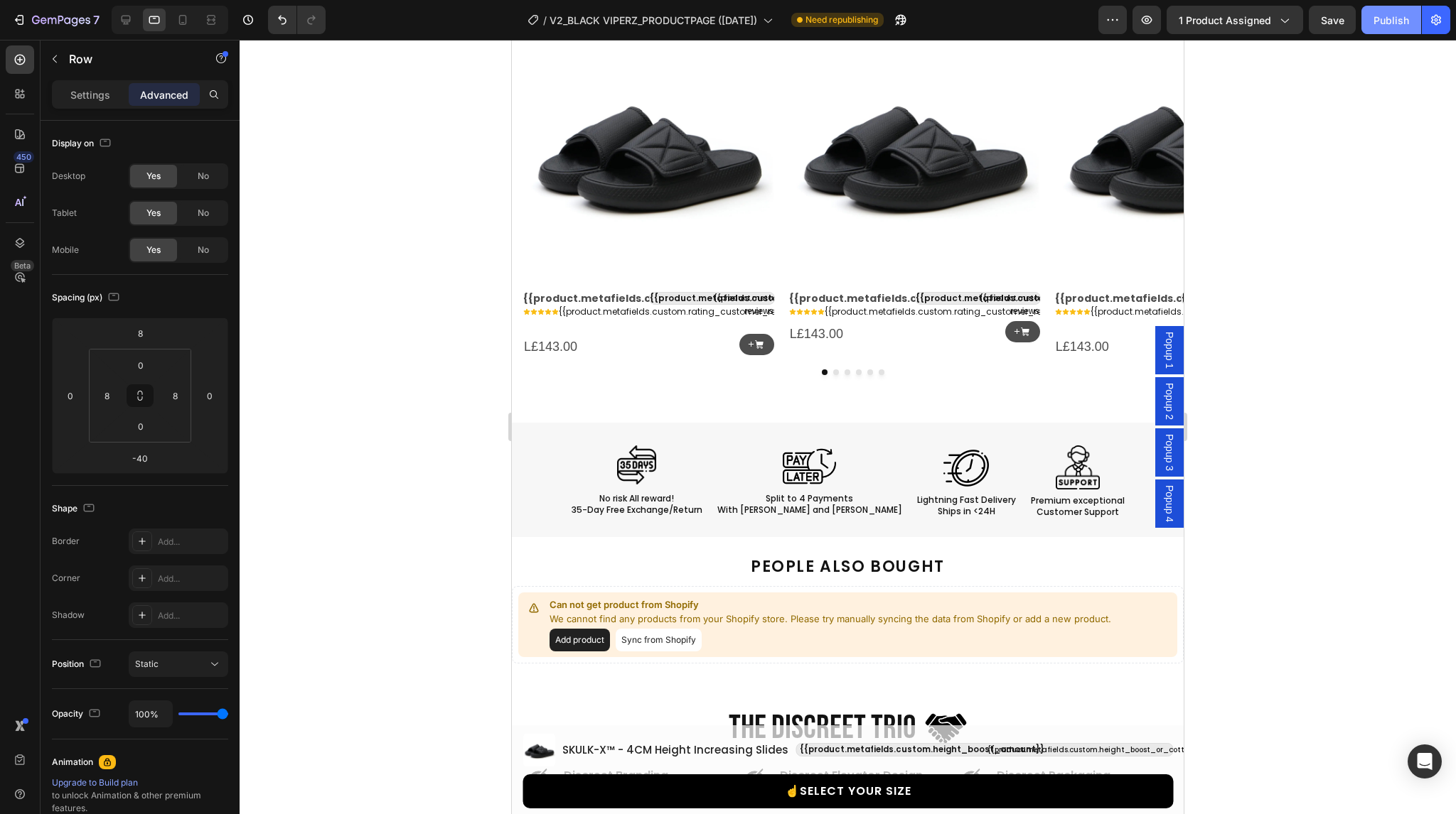
click at [1391, 18] on div "Publish" at bounding box center [1391, 20] width 35 height 15
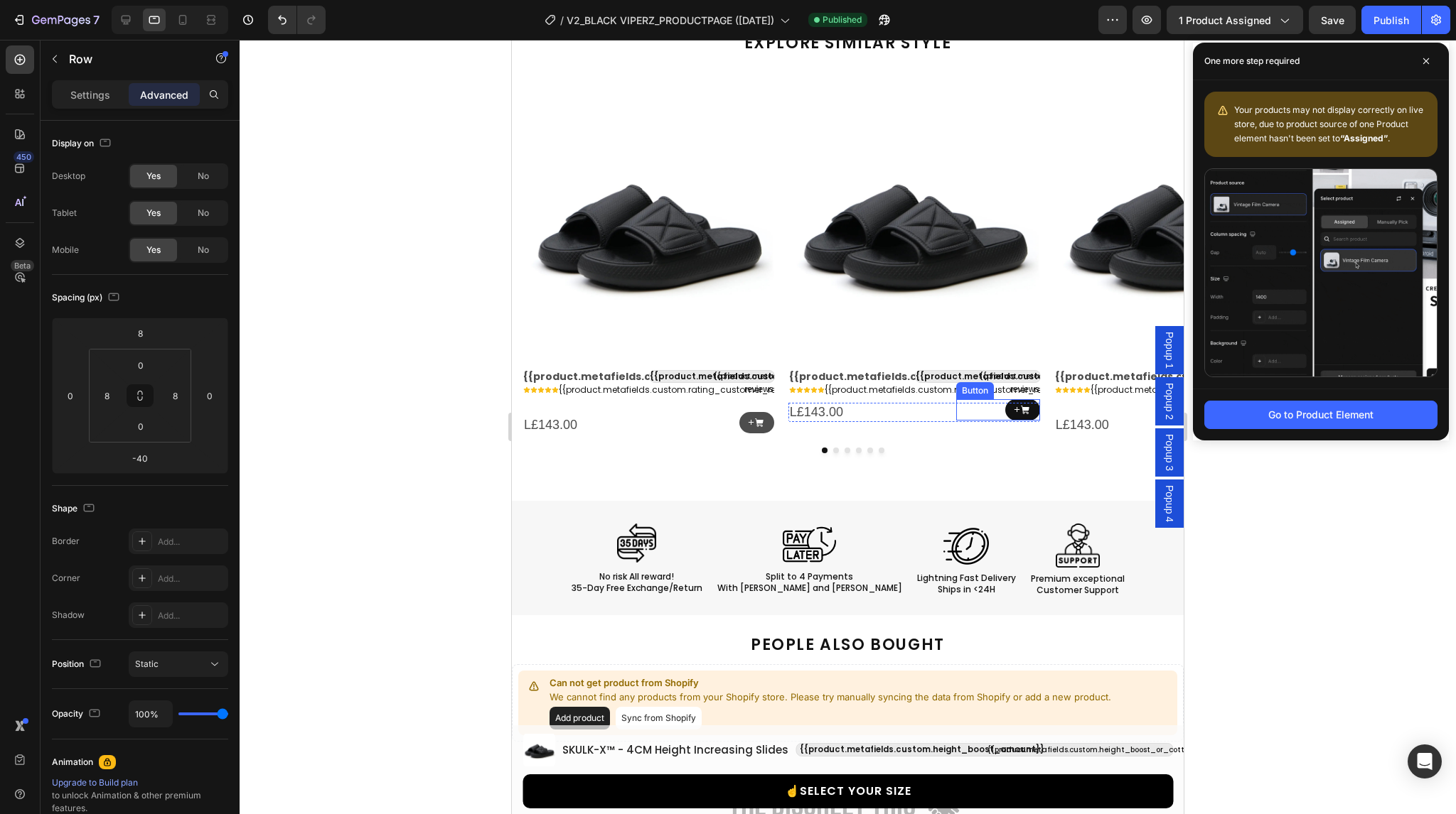
select select "38-39"
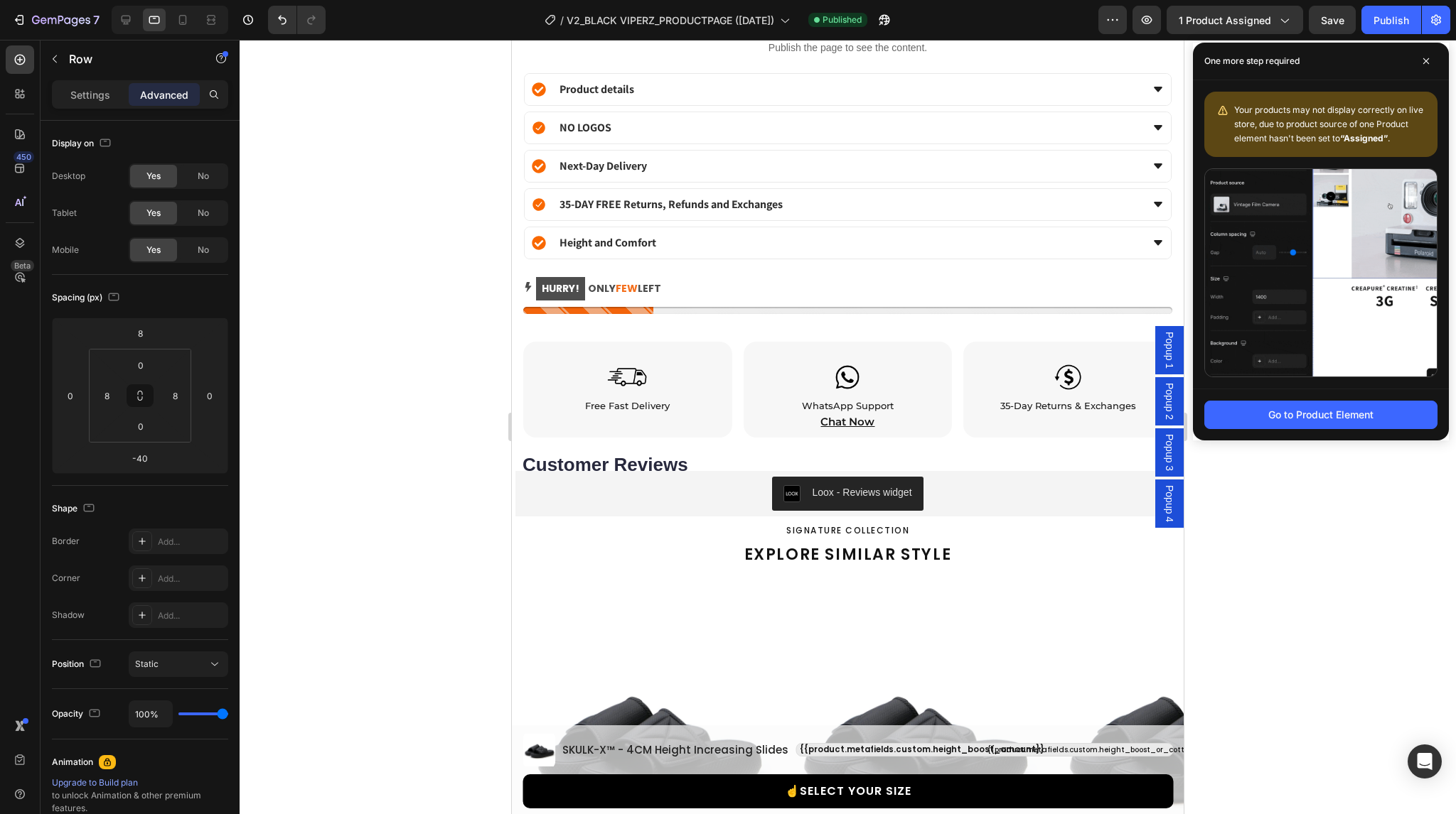
scroll to position [1635, 0]
click at [179, 12] on div at bounding box center [182, 19] width 23 height 23
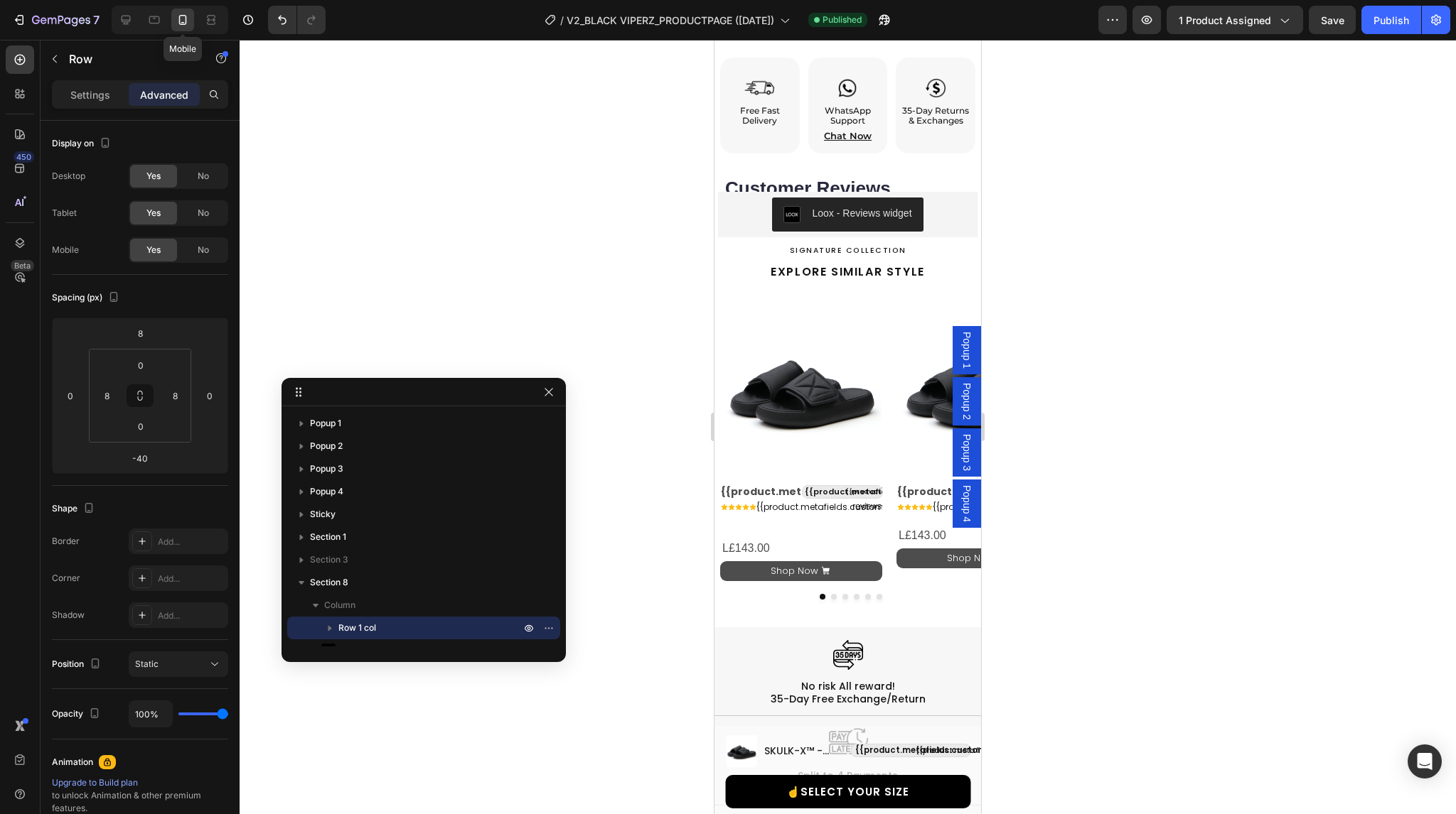
scroll to position [1517, 0]
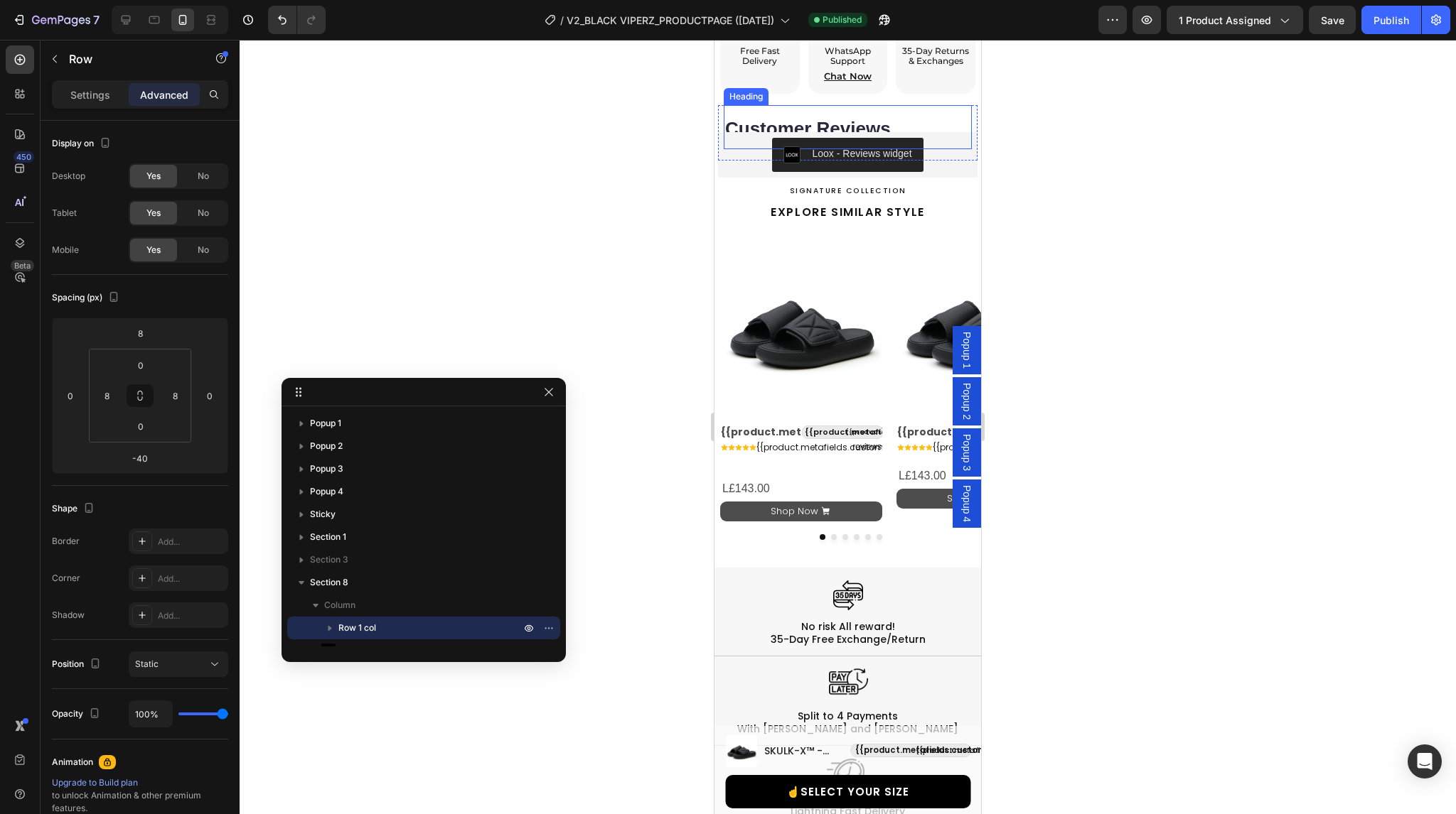
click at [779, 118] on strong "Customer Reviews" at bounding box center [808, 128] width 165 height 21
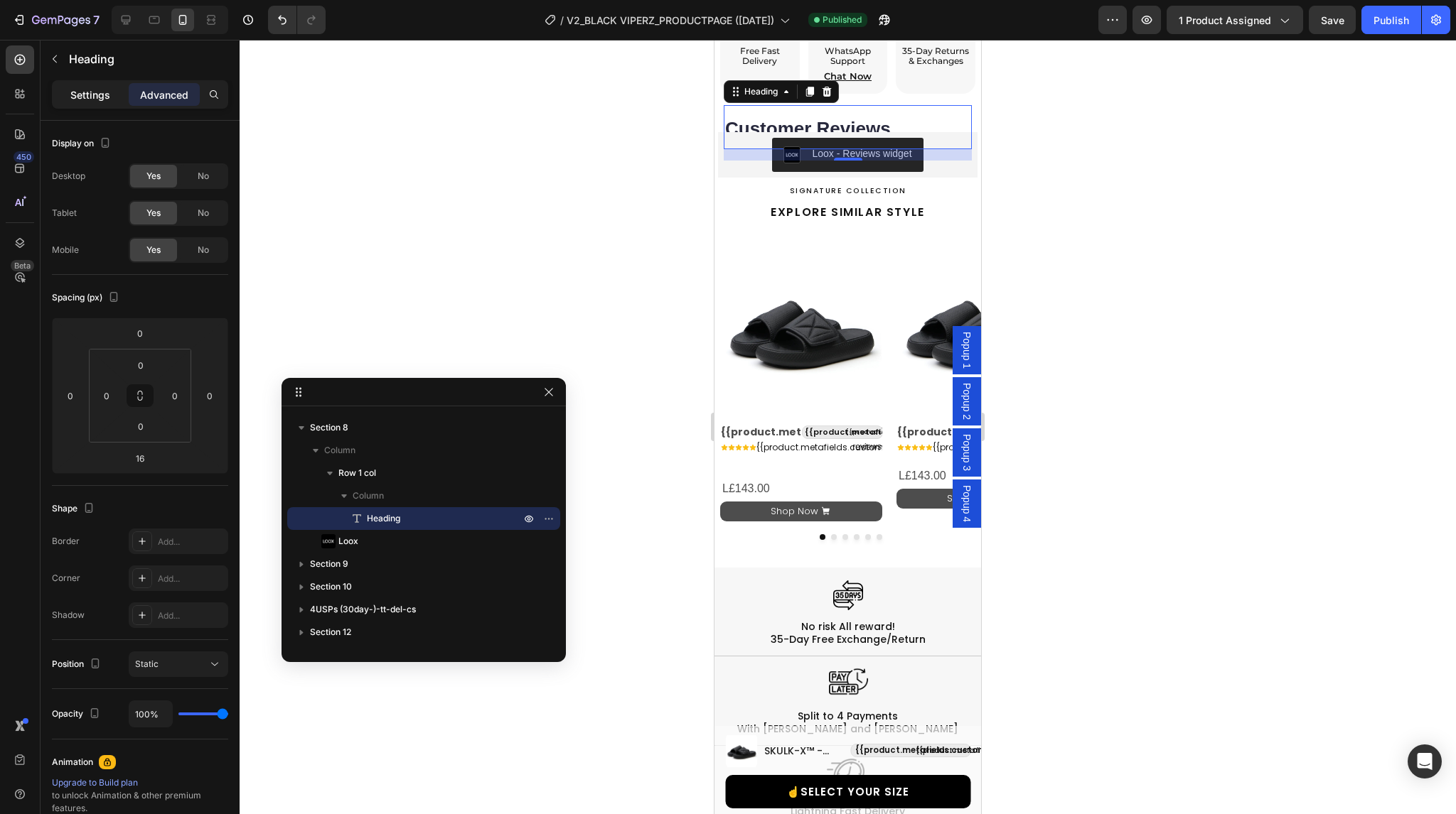
click at [73, 96] on p "Settings" at bounding box center [90, 95] width 39 height 15
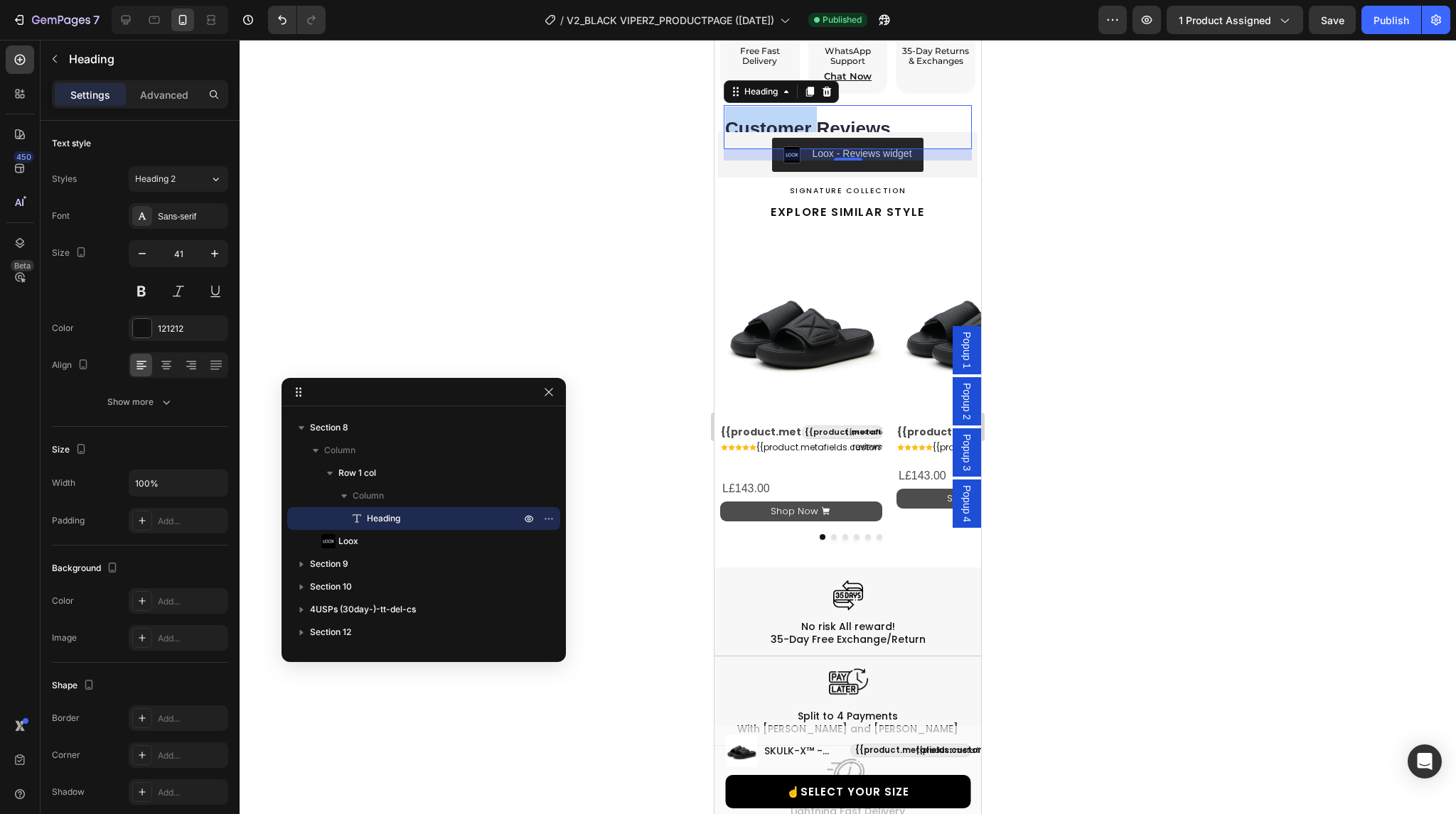
click at [772, 118] on strong "Customer Reviews" at bounding box center [808, 128] width 165 height 21
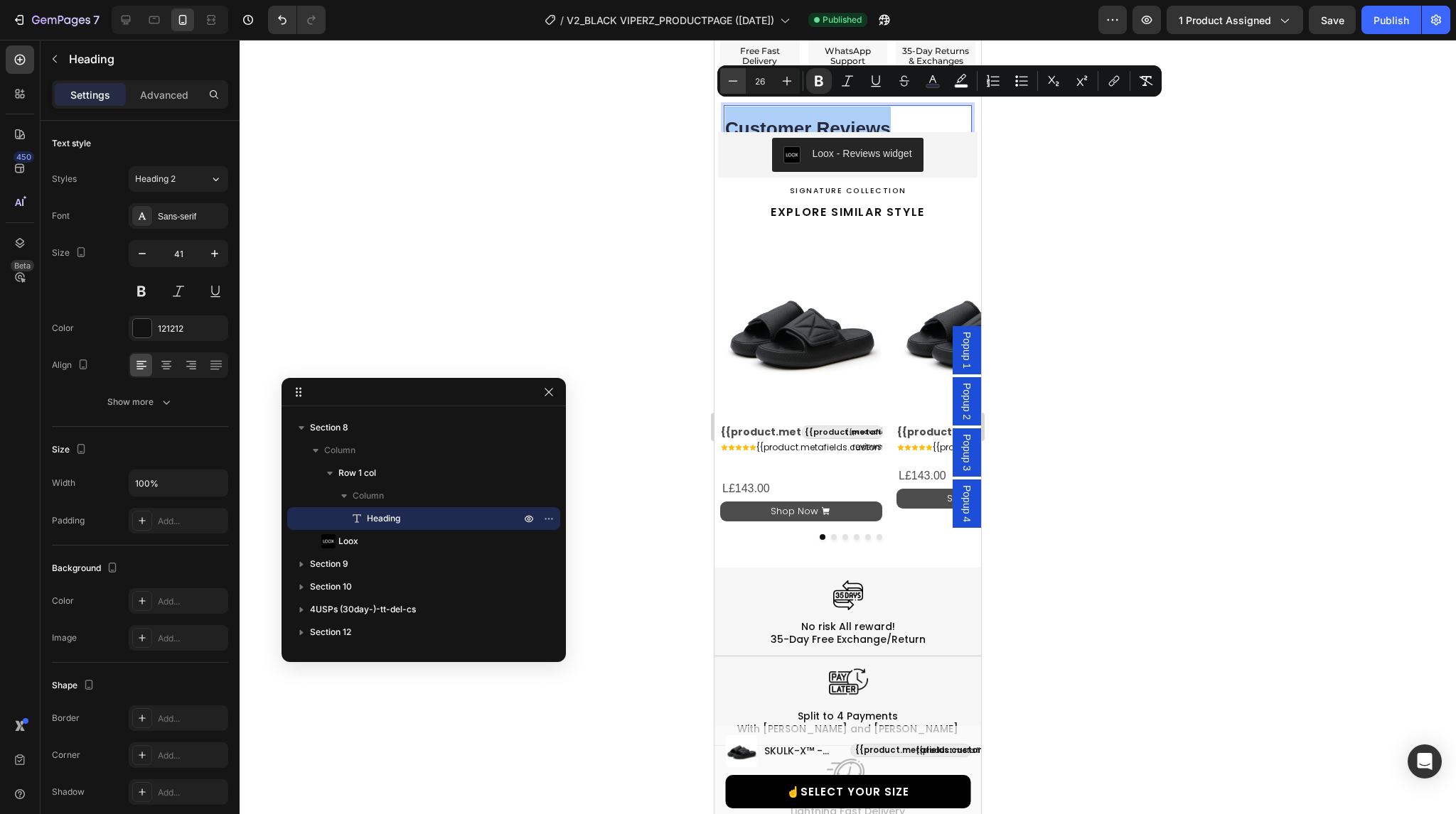
click at [730, 82] on icon "Editor contextual toolbar" at bounding box center [732, 80] width 14 height 14
type input "25"
click at [133, 18] on div at bounding box center [125, 19] width 23 height 23
type input "33"
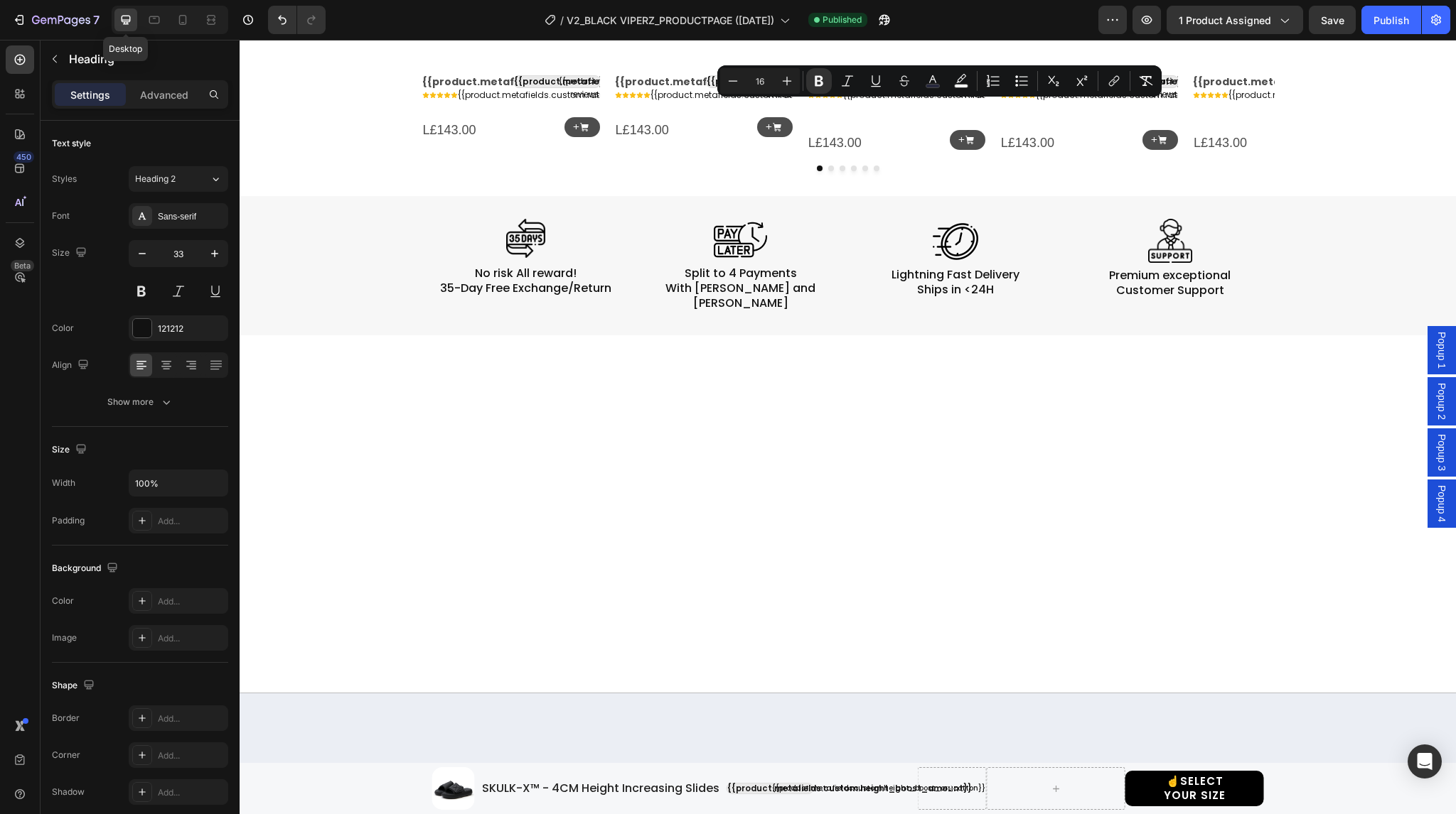
scroll to position [1572, 0]
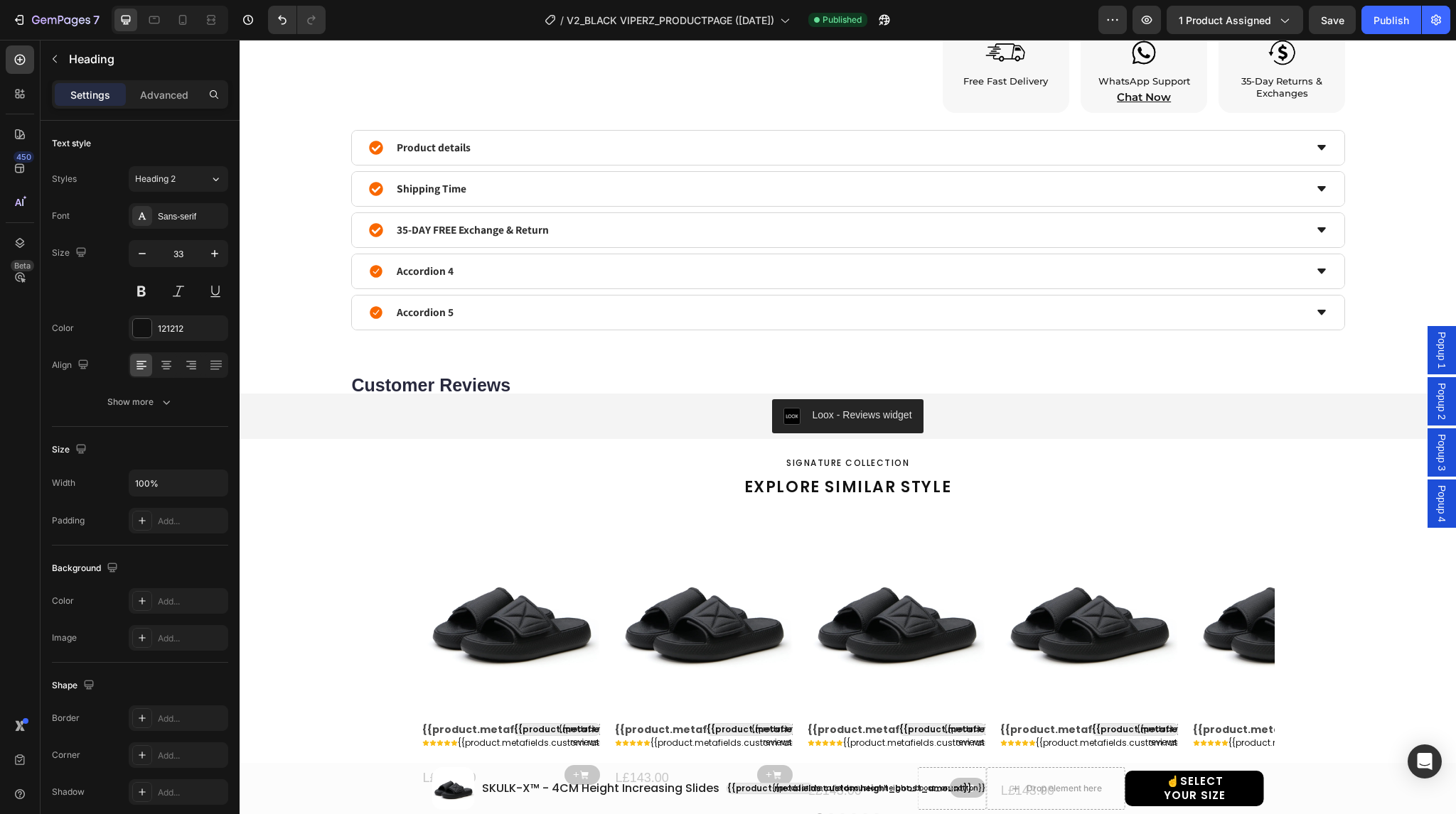
select select "38-39"
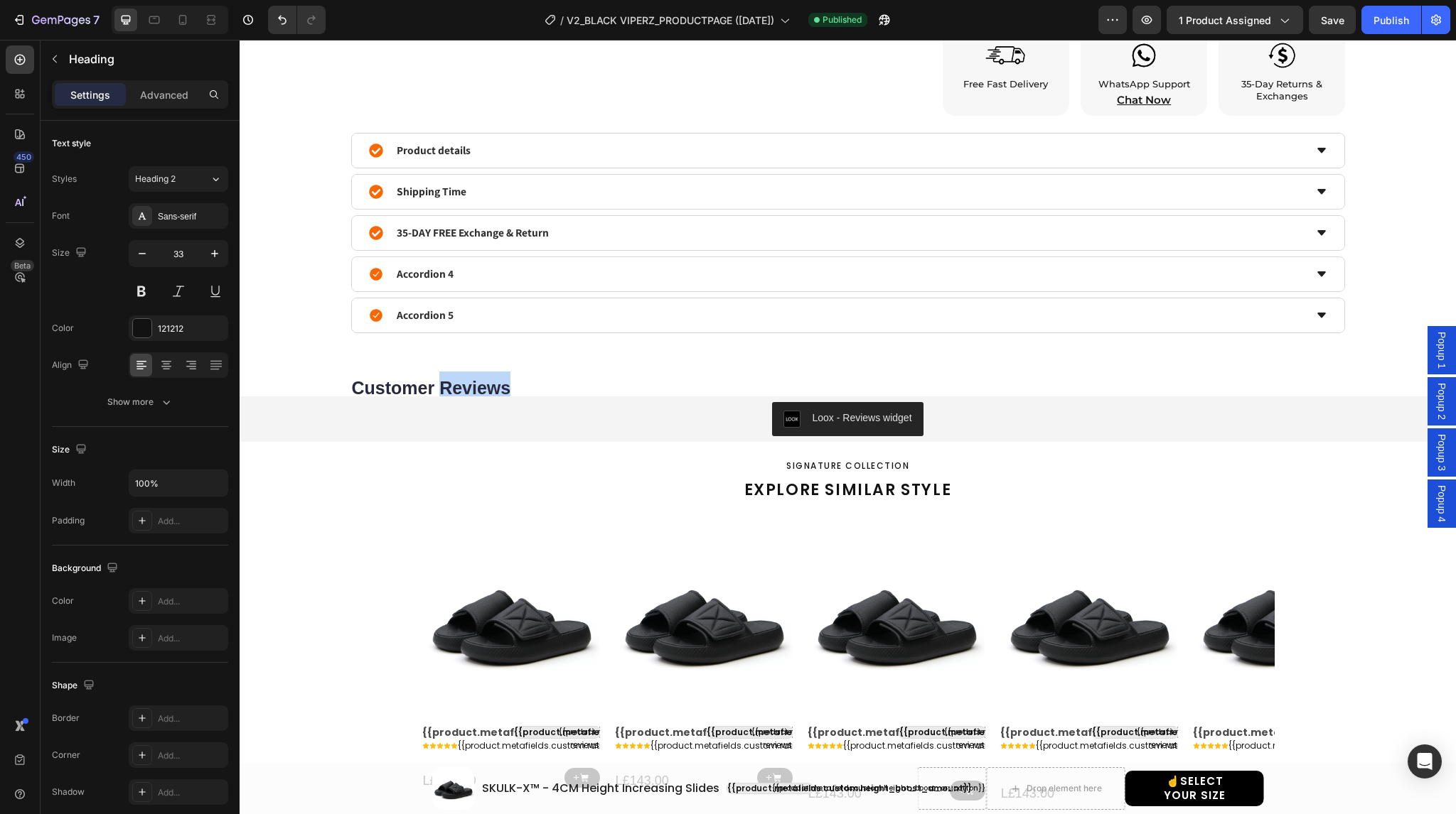
click at [478, 389] on strong "Customer Reviews" at bounding box center [432, 388] width 159 height 20
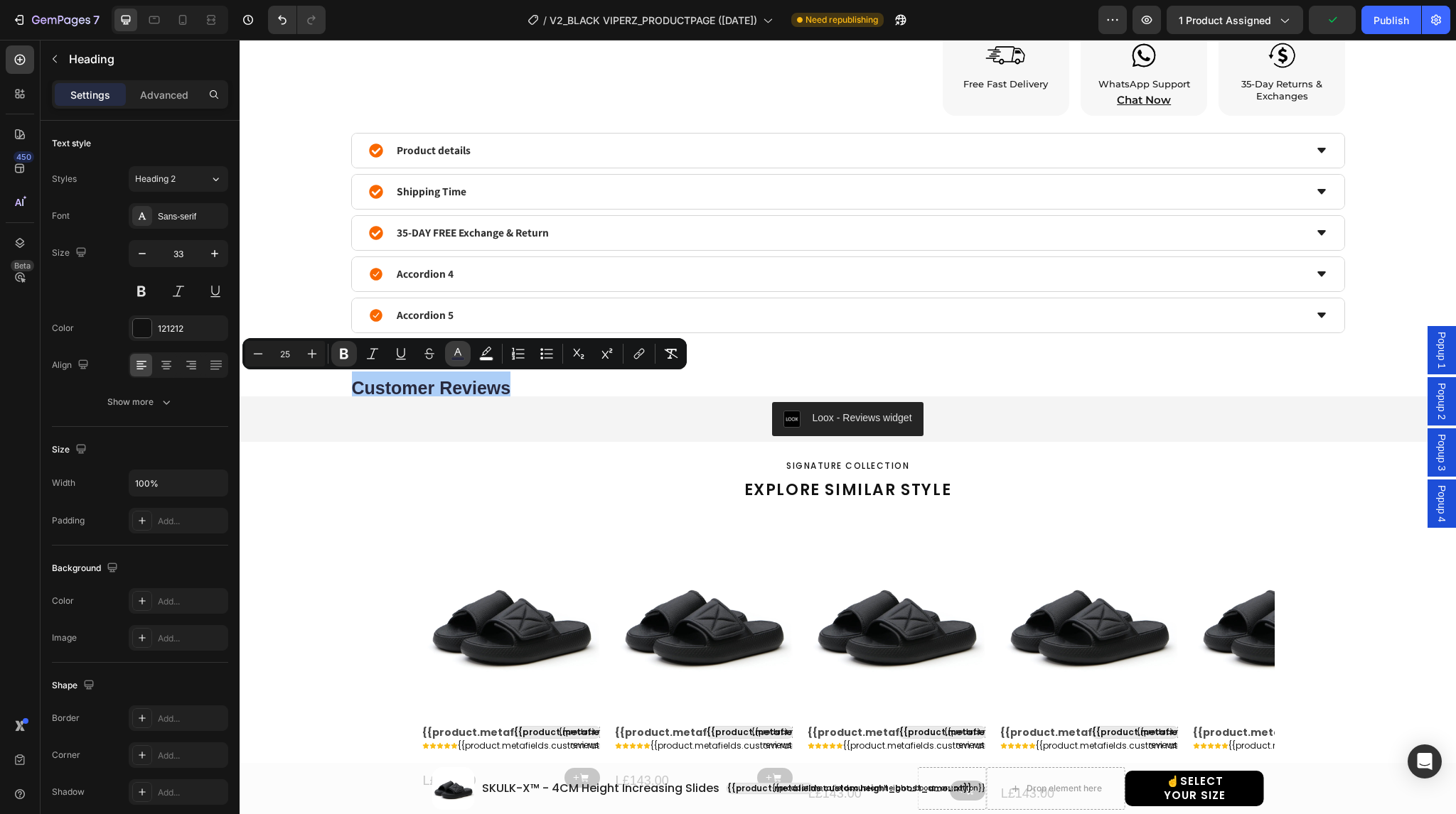
click at [460, 357] on rect "Editor contextual toolbar" at bounding box center [458, 359] width 13 height 3
type input "28293D"
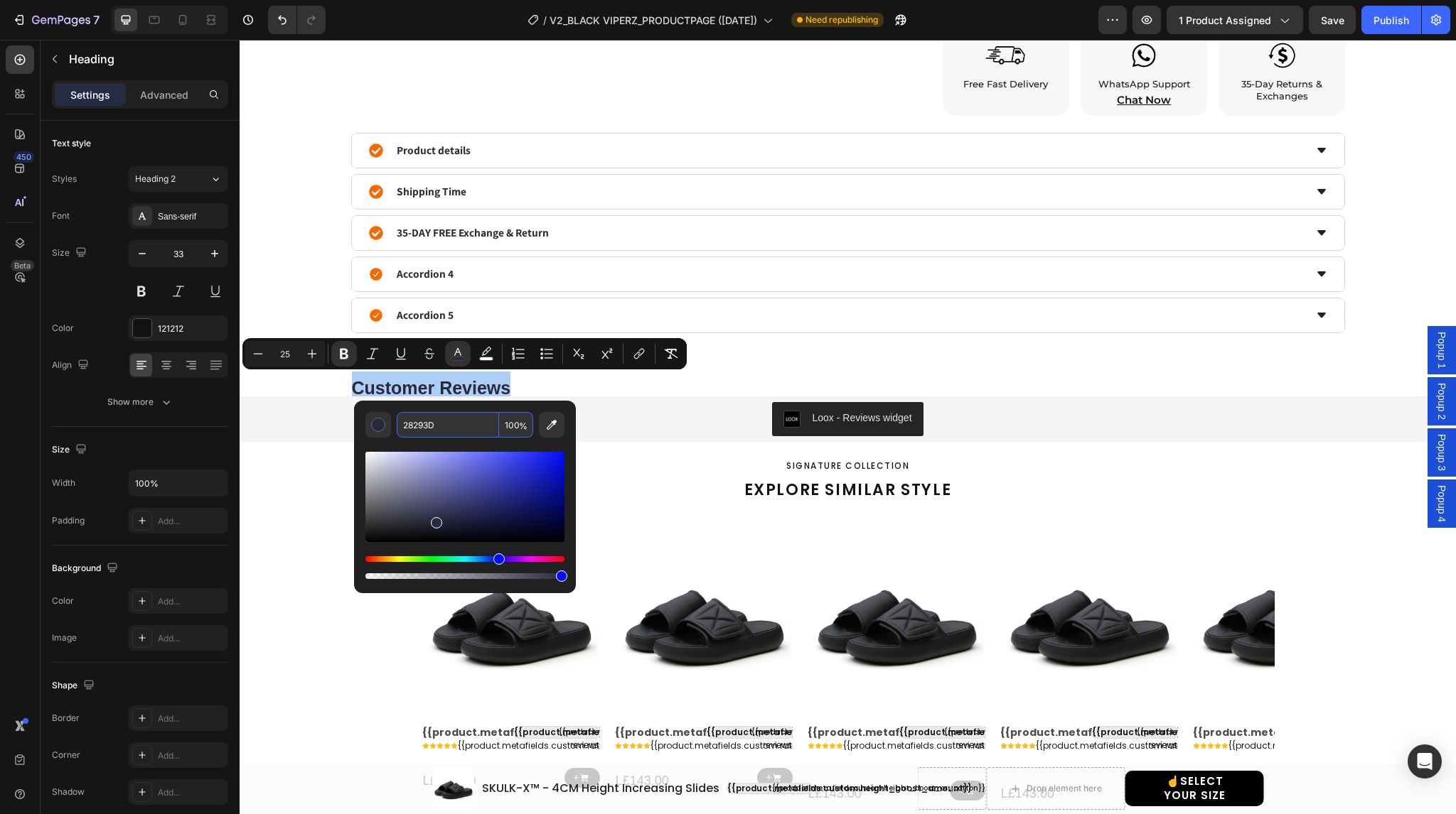
click at [452, 421] on input "28293D" at bounding box center [448, 425] width 102 height 26
click at [190, 323] on div "121212" at bounding box center [178, 329] width 41 height 13
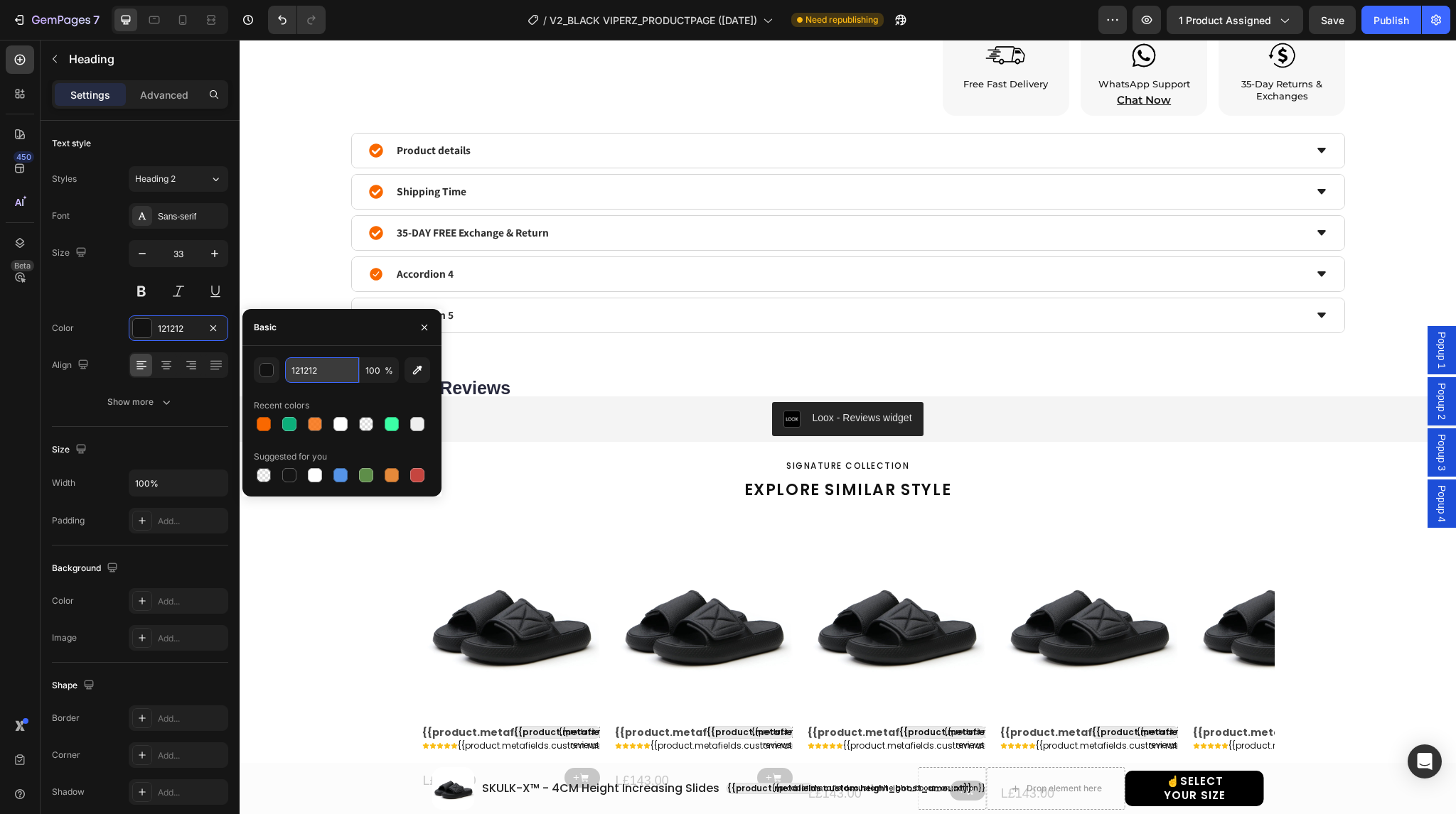
click at [307, 361] on input "121212" at bounding box center [322, 370] width 74 height 26
paste input "28293D"
type input "28293D"
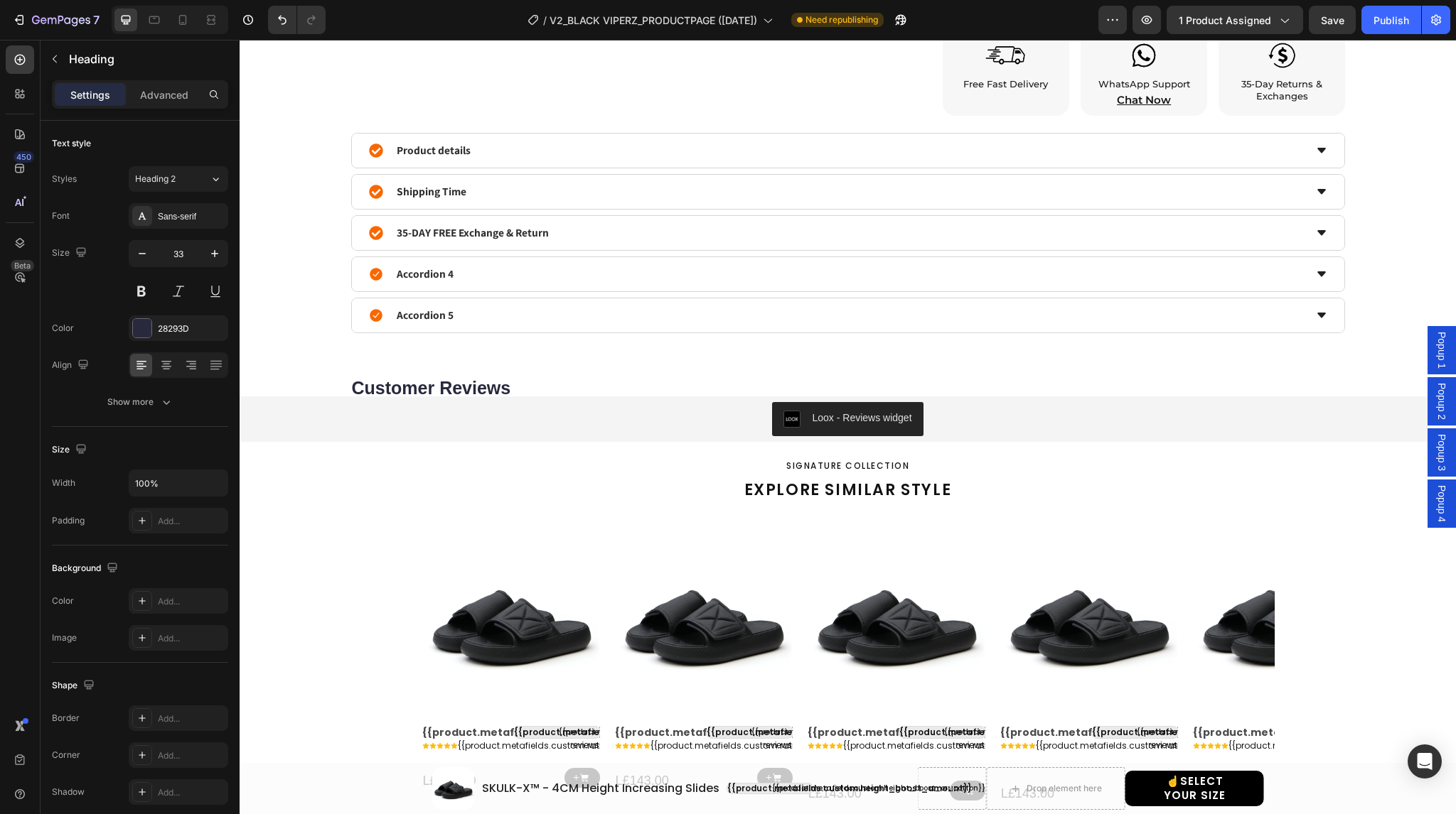
click at [493, 385] on strong "Customer Reviews" at bounding box center [432, 388] width 159 height 20
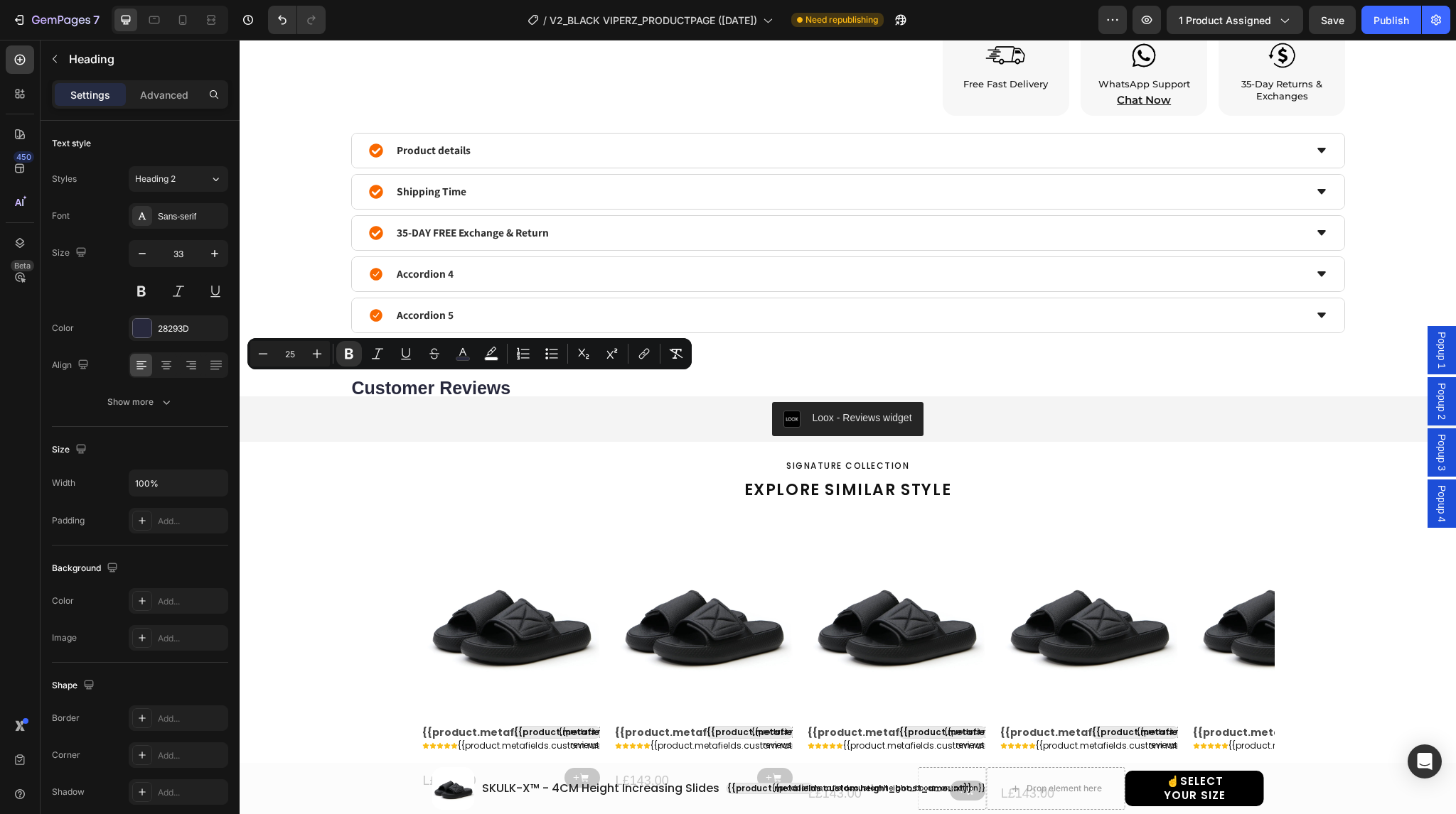
click at [458, 385] on strong "Customer Reviews" at bounding box center [432, 388] width 159 height 20
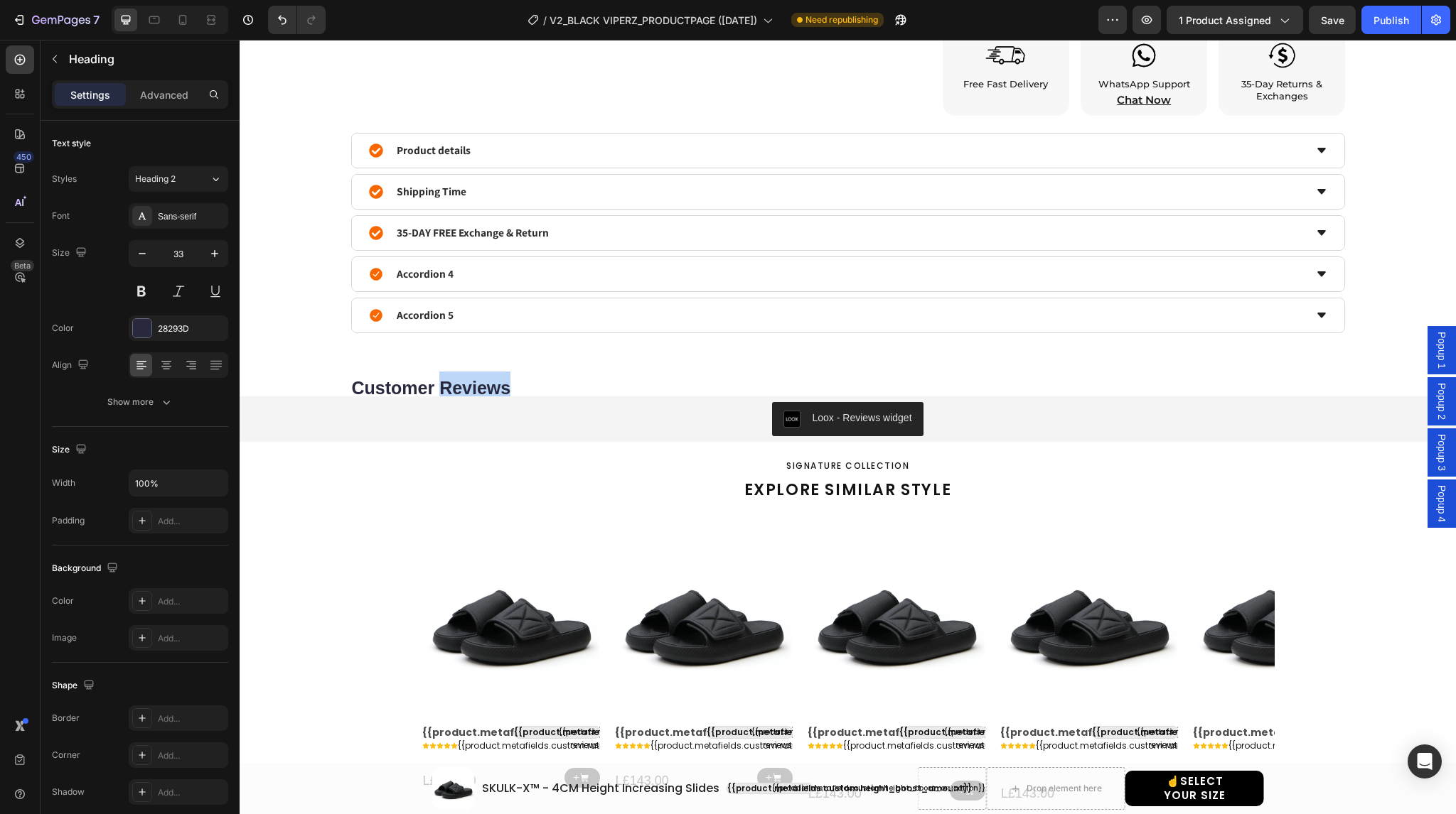
click at [458, 385] on strong "Customer Reviews" at bounding box center [432, 388] width 159 height 20
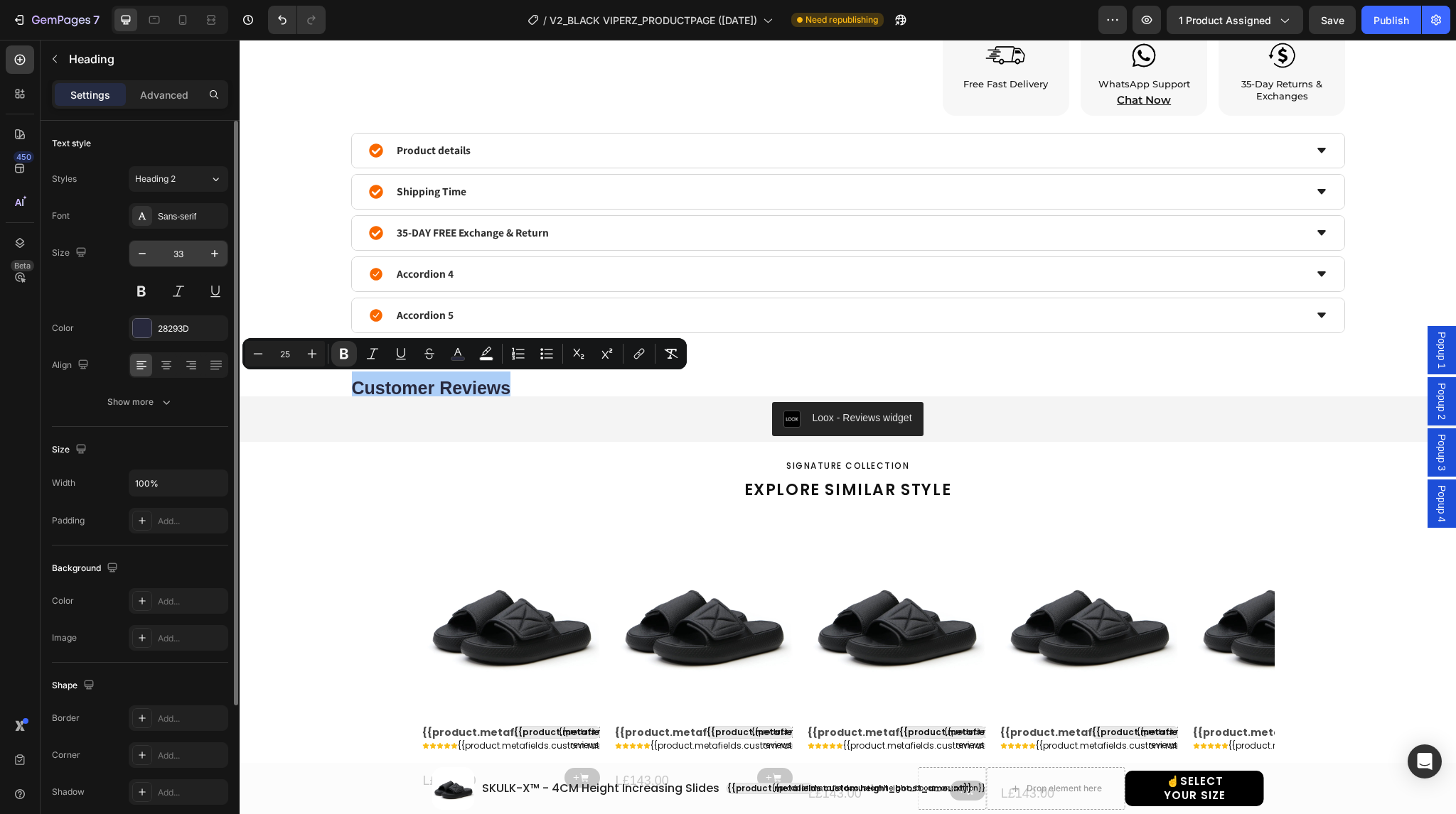
click at [170, 249] on input "33" at bounding box center [179, 253] width 47 height 26
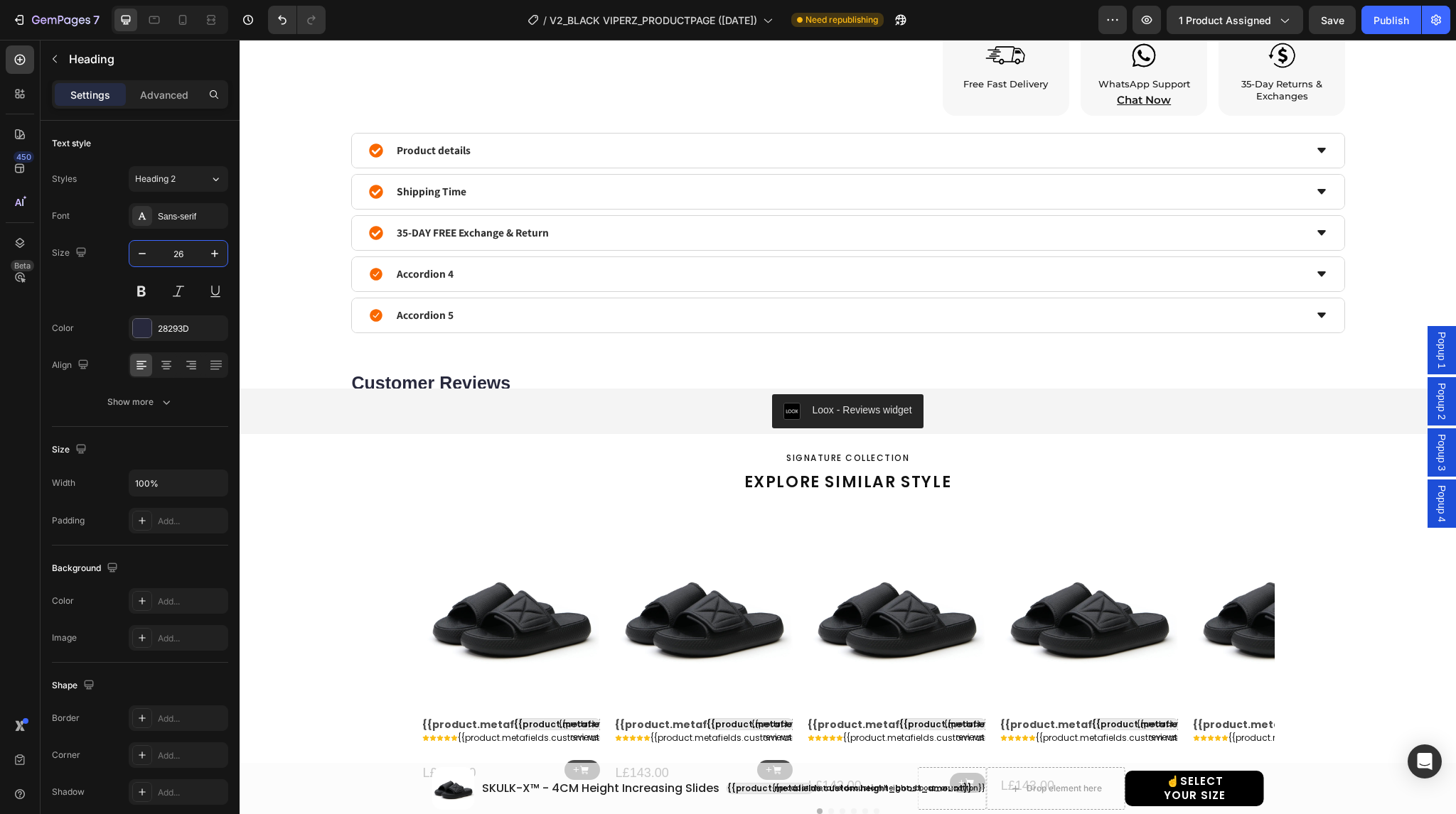
type input "26"
click at [409, 380] on strong "Customer Reviews" at bounding box center [432, 383] width 159 height 20
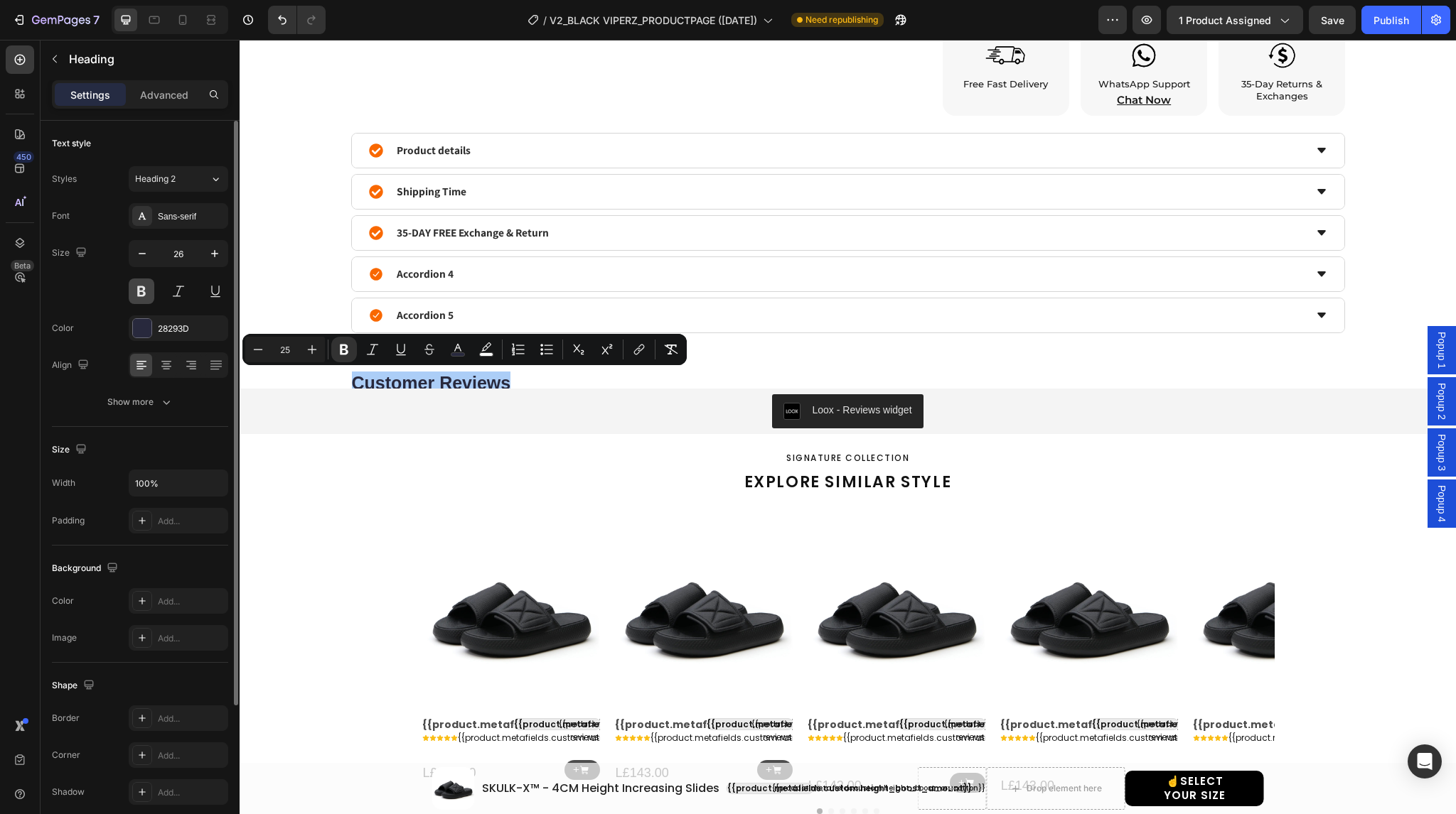
click at [138, 291] on button at bounding box center [141, 291] width 26 height 26
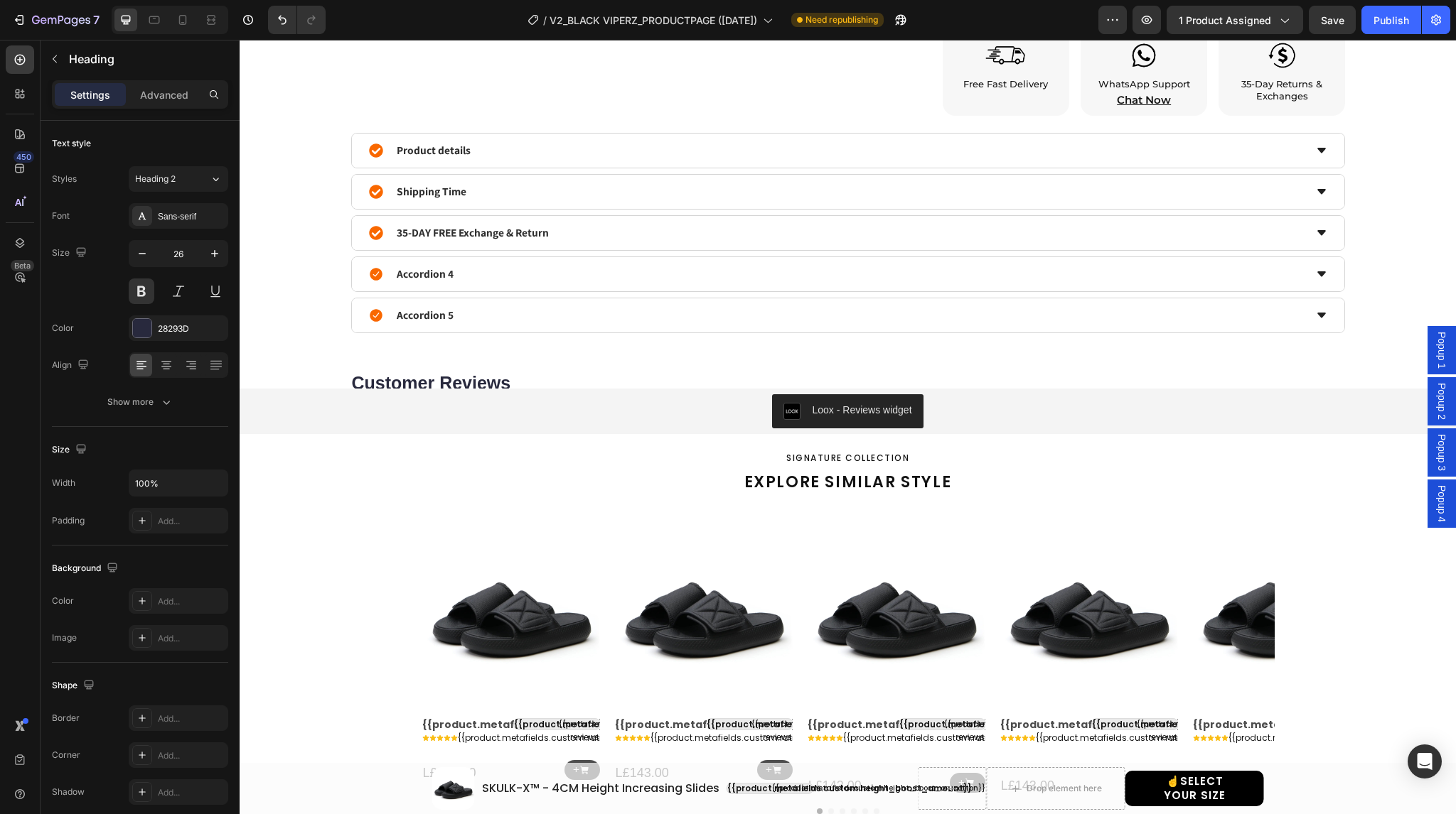
click at [405, 380] on strong "Customer Reviews" at bounding box center [432, 383] width 159 height 20
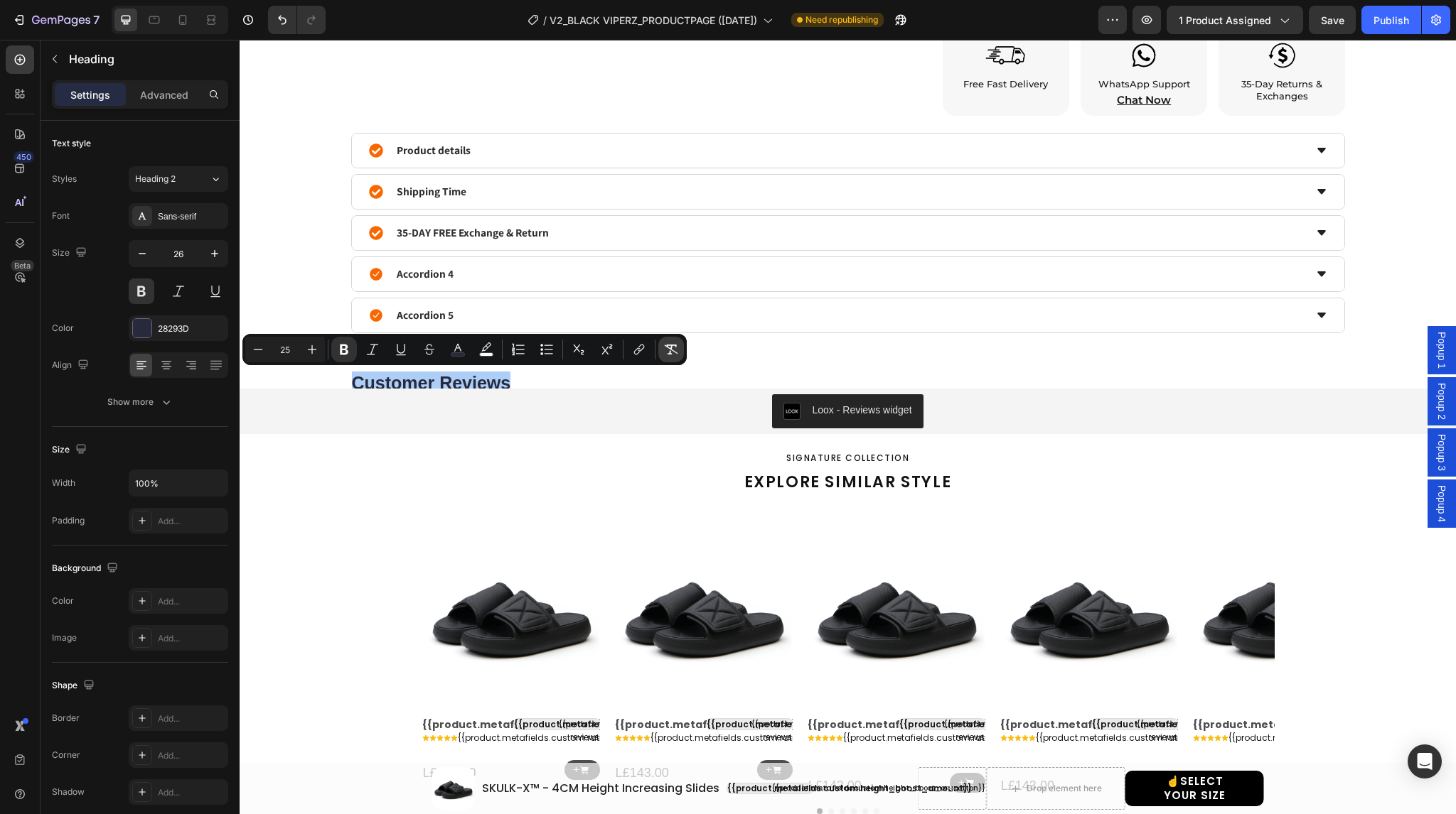
click at [674, 350] on icon "Editor contextual toolbar" at bounding box center [671, 350] width 14 height 14
type input "26"
click at [141, 290] on button at bounding box center [141, 291] width 26 height 26
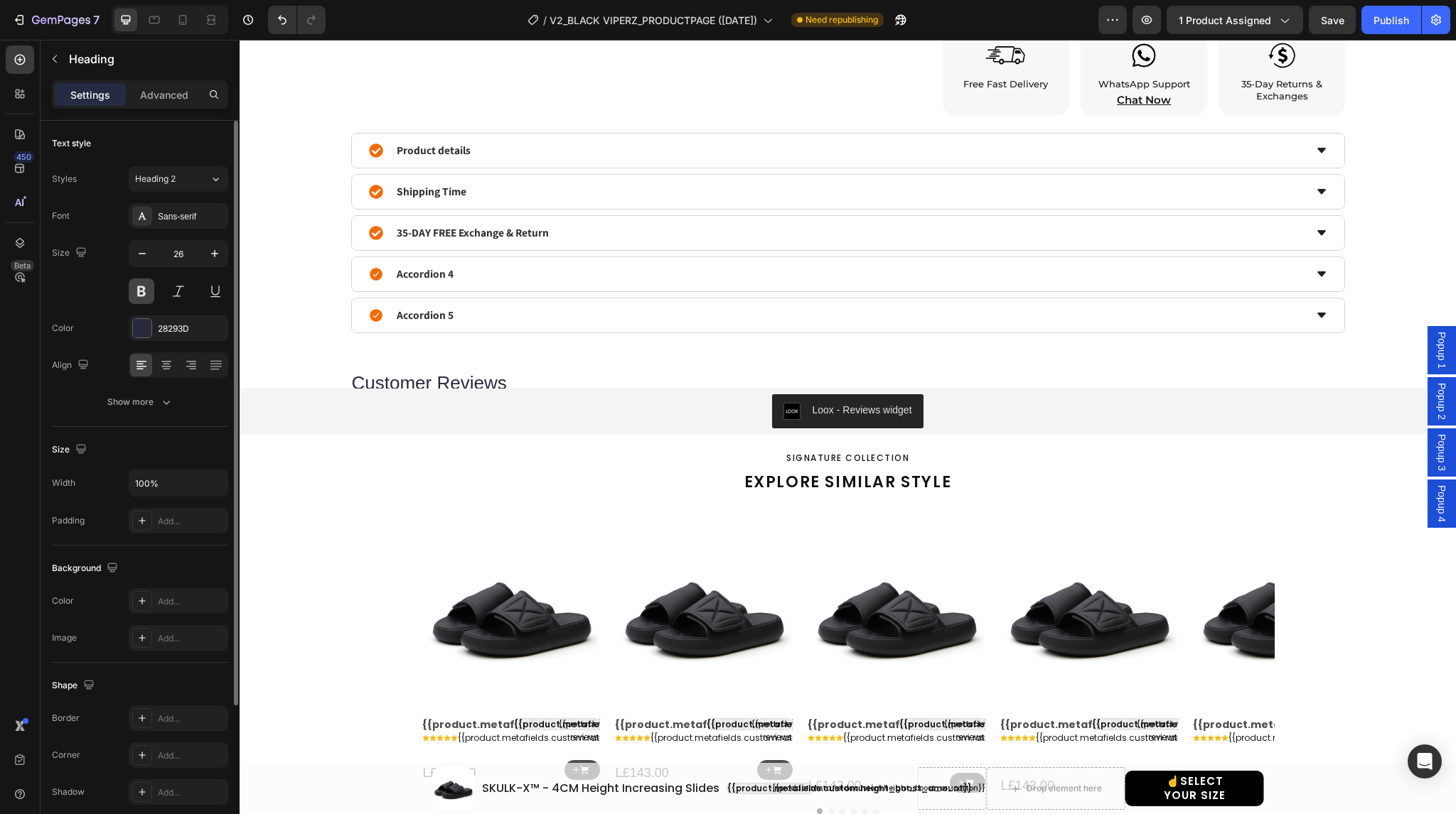
click at [141, 290] on button at bounding box center [141, 291] width 26 height 26
click at [153, 18] on icon at bounding box center [154, 19] width 11 height 8
type input "46"
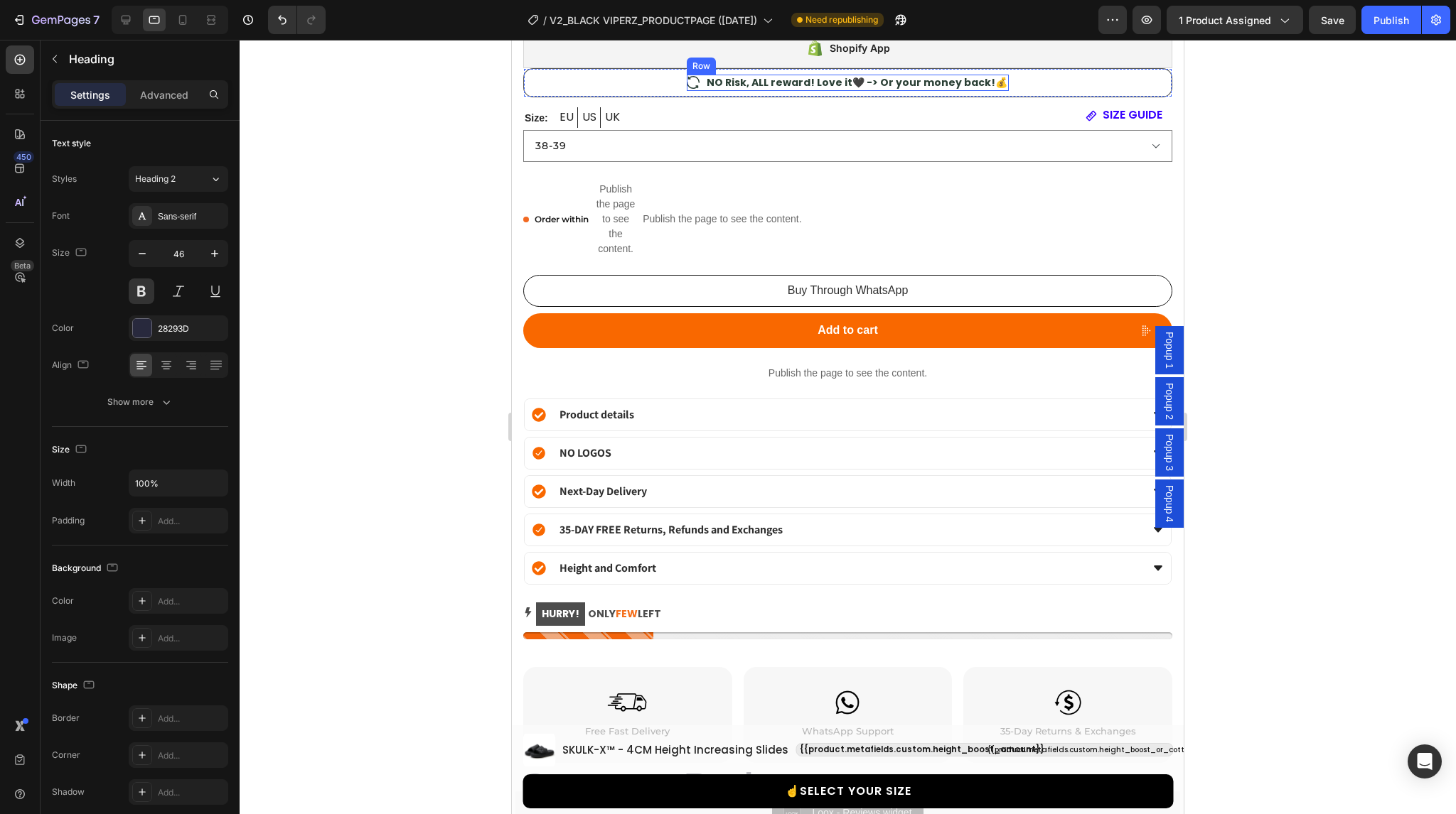
scroll to position [1650, 0]
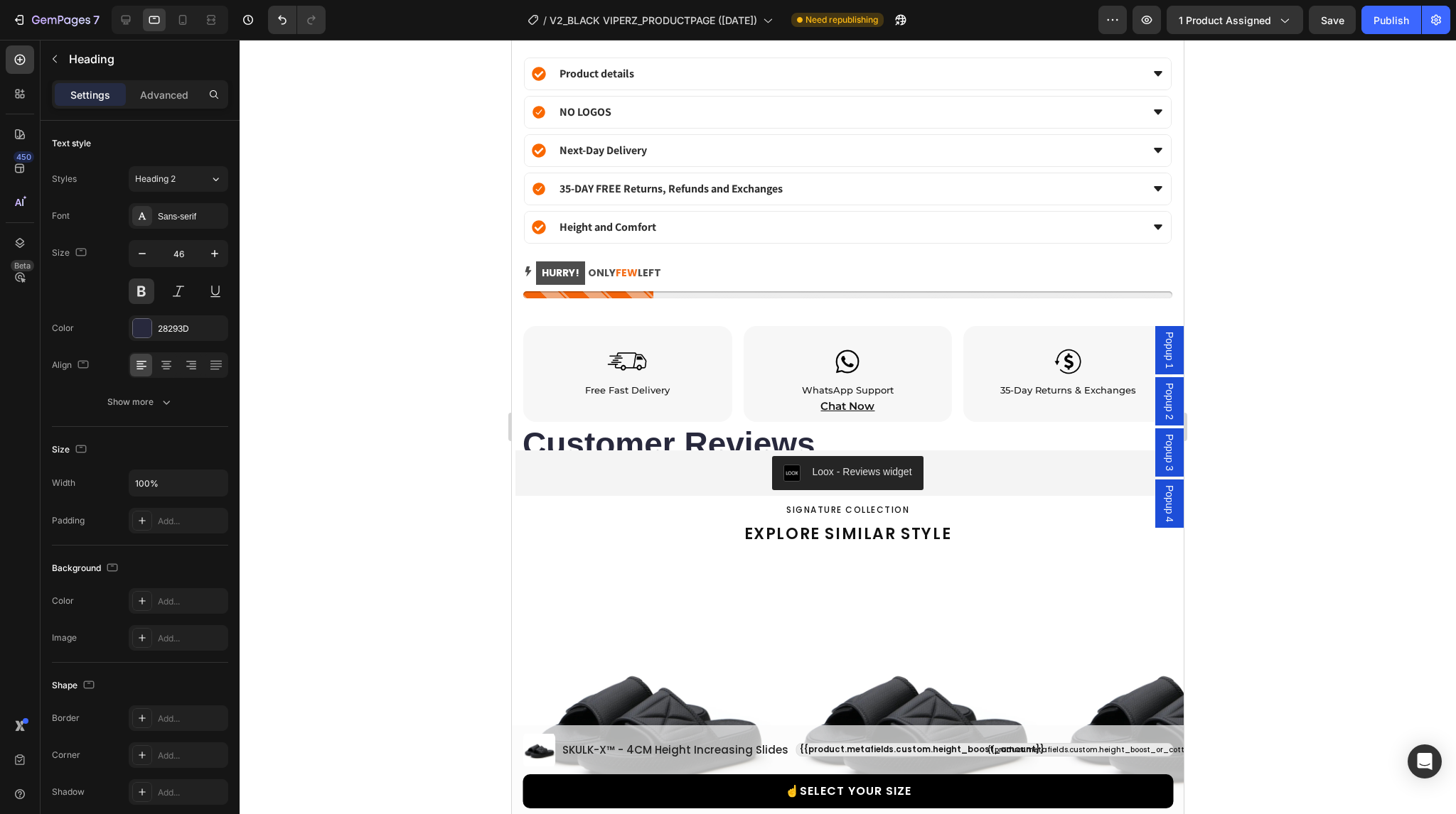
click at [687, 424] on h2 "Customer Reviews" at bounding box center [847, 444] width 653 height 45
click at [600, 534] on div "SIGNATURE COLLECTION Heading EXPLORE SIMILAR STYLE Heading" at bounding box center [847, 528] width 672 height 51
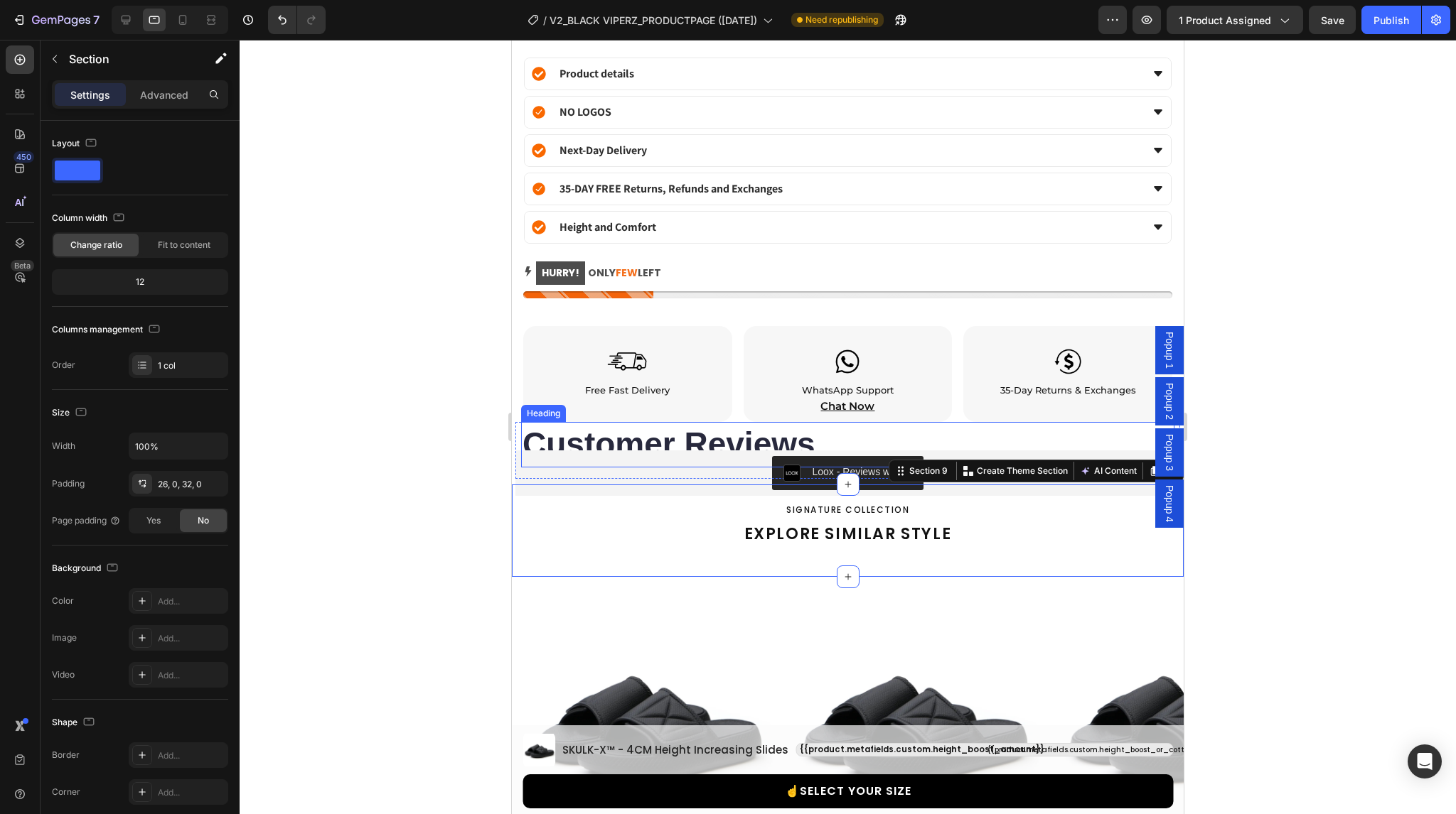
click at [585, 423] on p "Customer Reviews" at bounding box center [848, 444] width 651 height 43
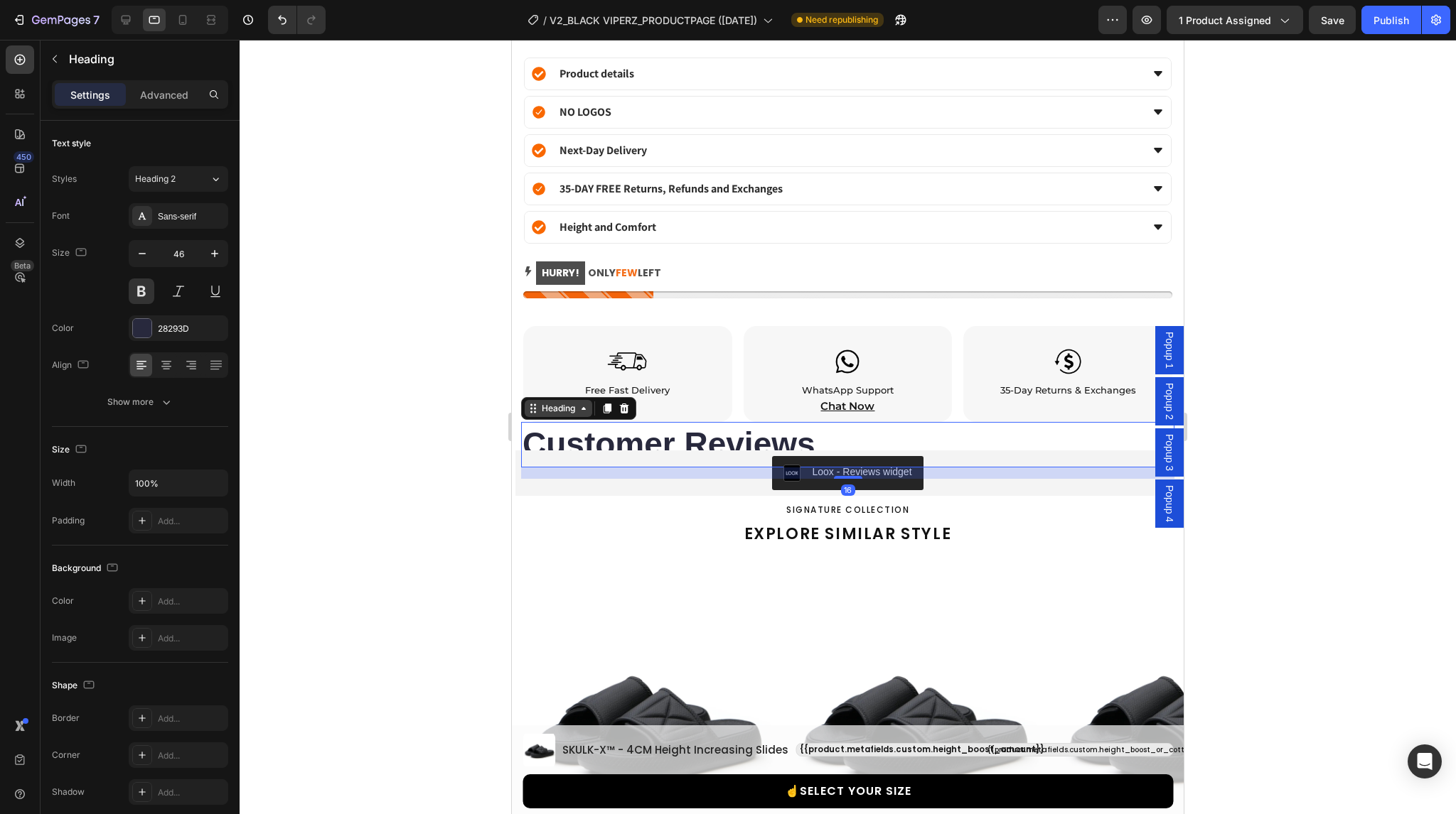
click at [554, 402] on div "Heading" at bounding box center [558, 408] width 39 height 13
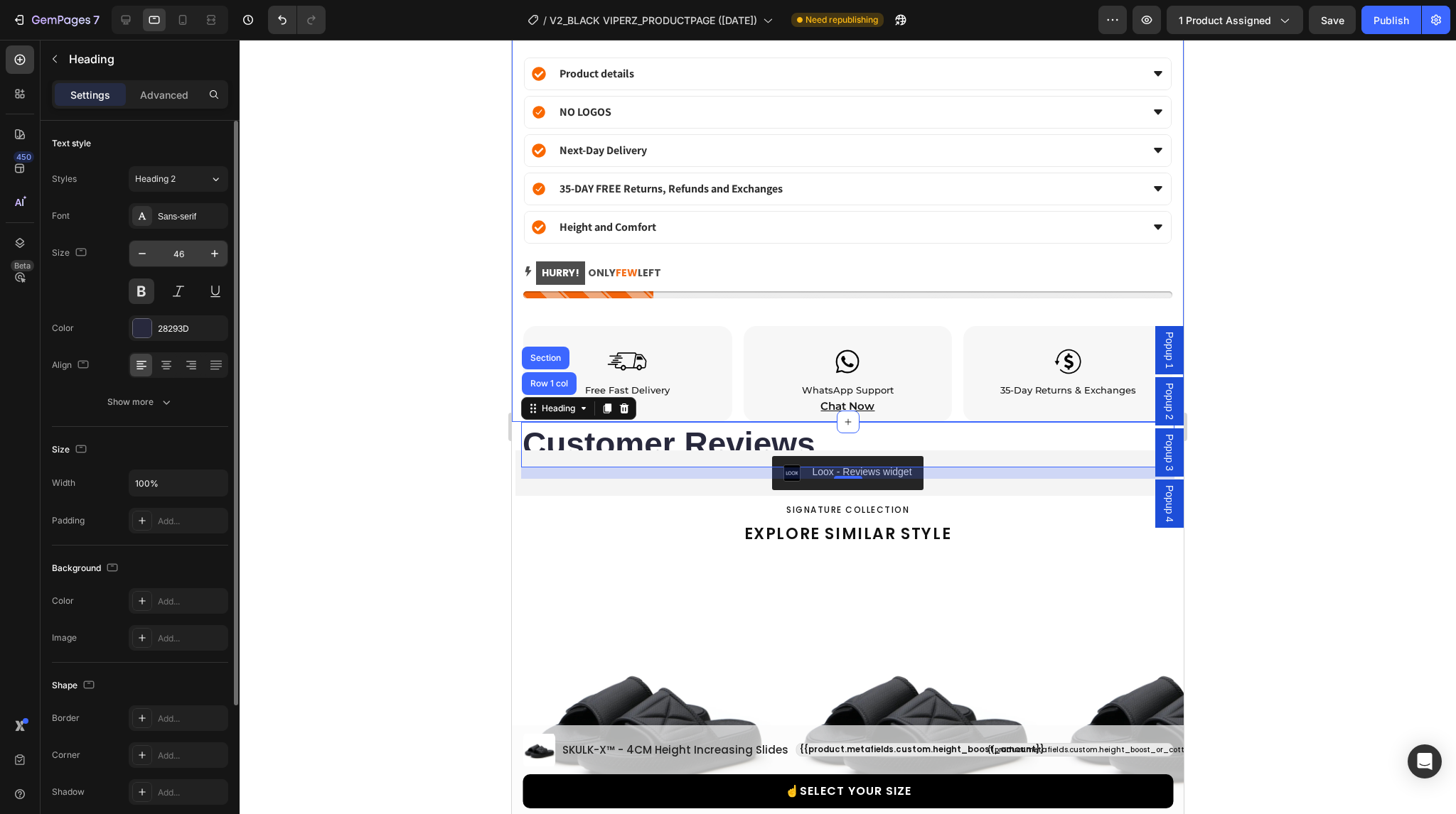
click at [182, 260] on input "46" at bounding box center [179, 253] width 47 height 26
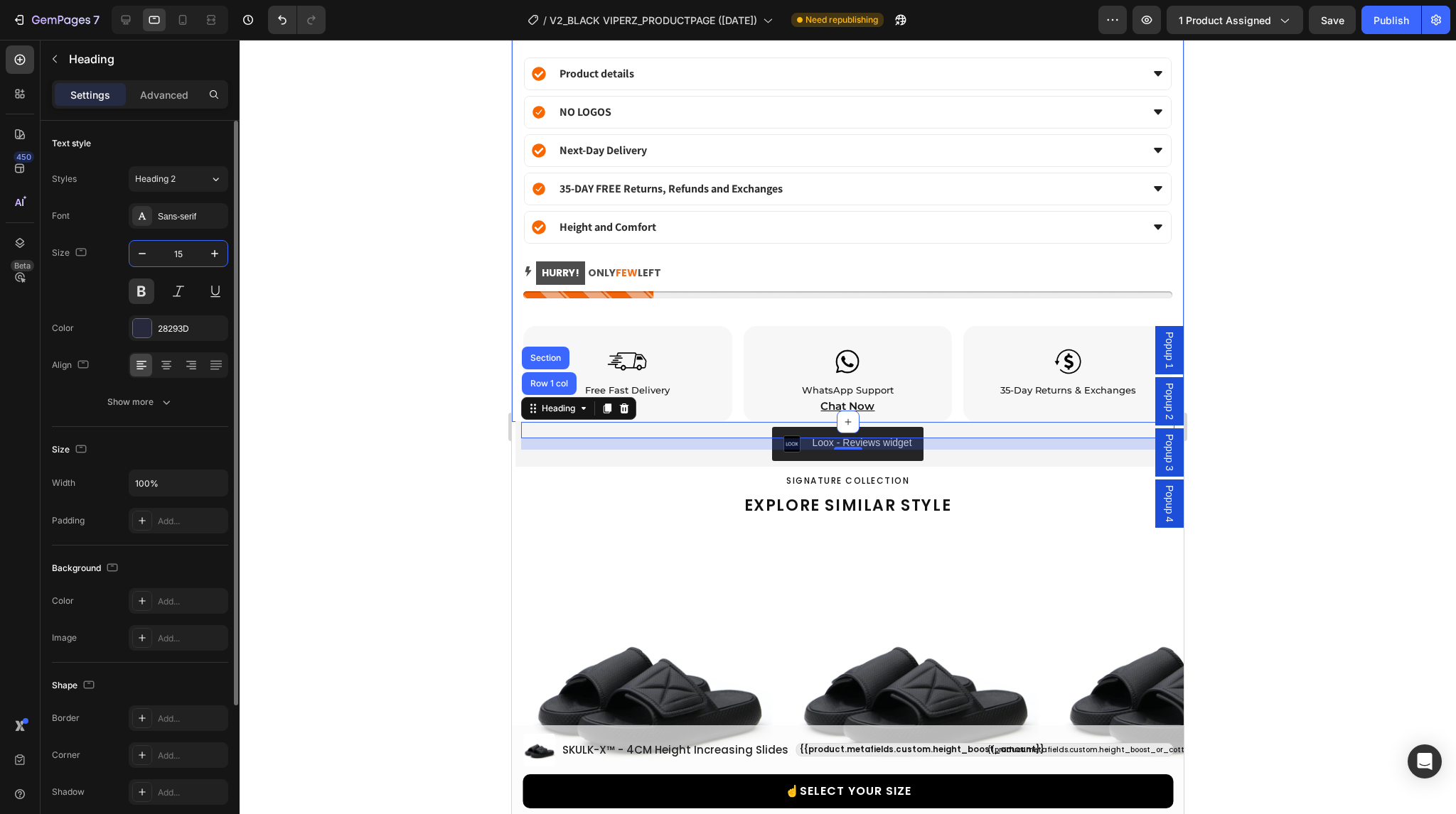
drag, startPoint x: 185, startPoint y: 254, endPoint x: 158, endPoint y: 255, distance: 27.0
click at [158, 255] on input "15" at bounding box center [179, 253] width 47 height 26
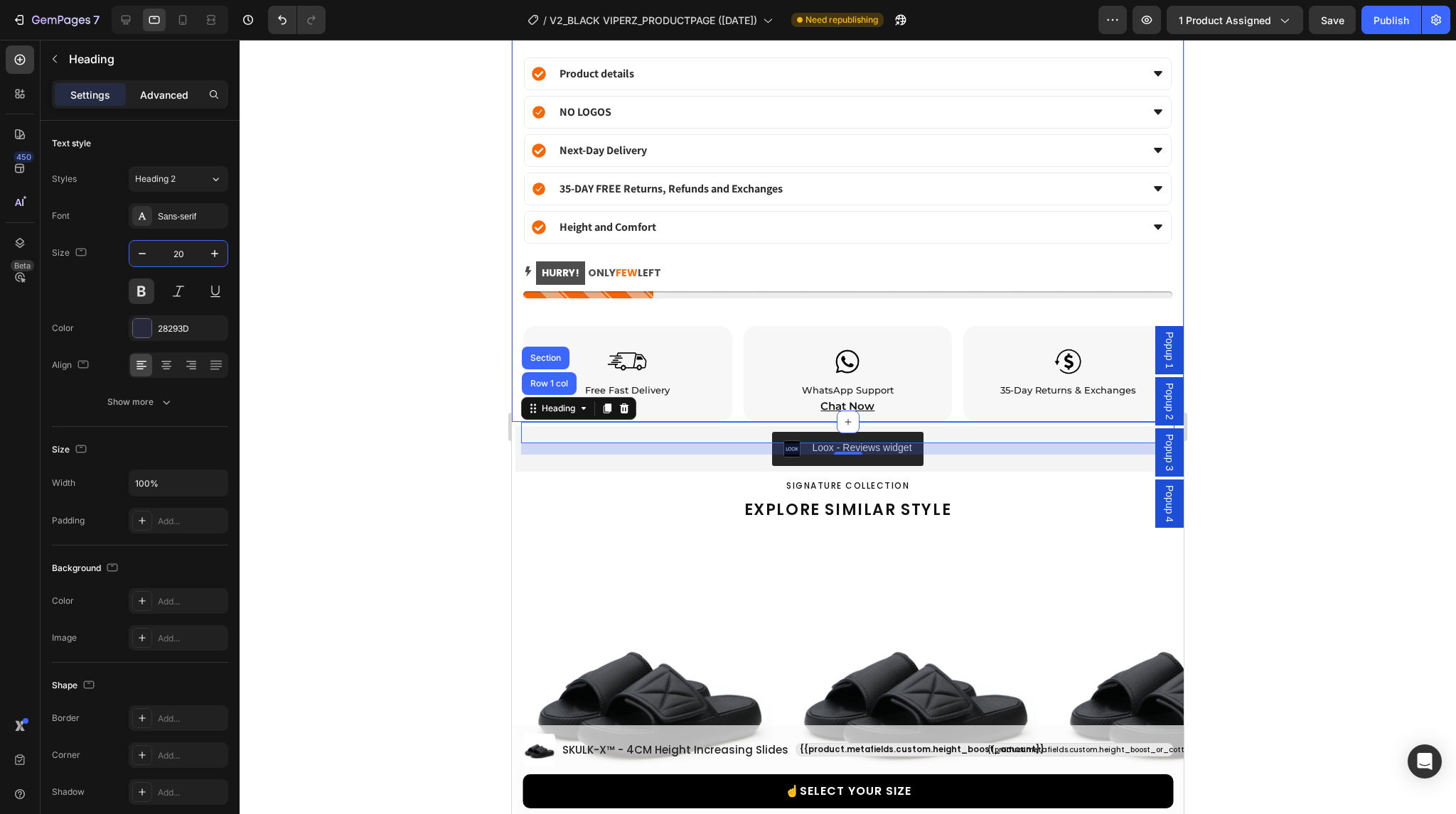
type input "20"
click at [176, 92] on p "Advanced" at bounding box center [164, 95] width 49 height 15
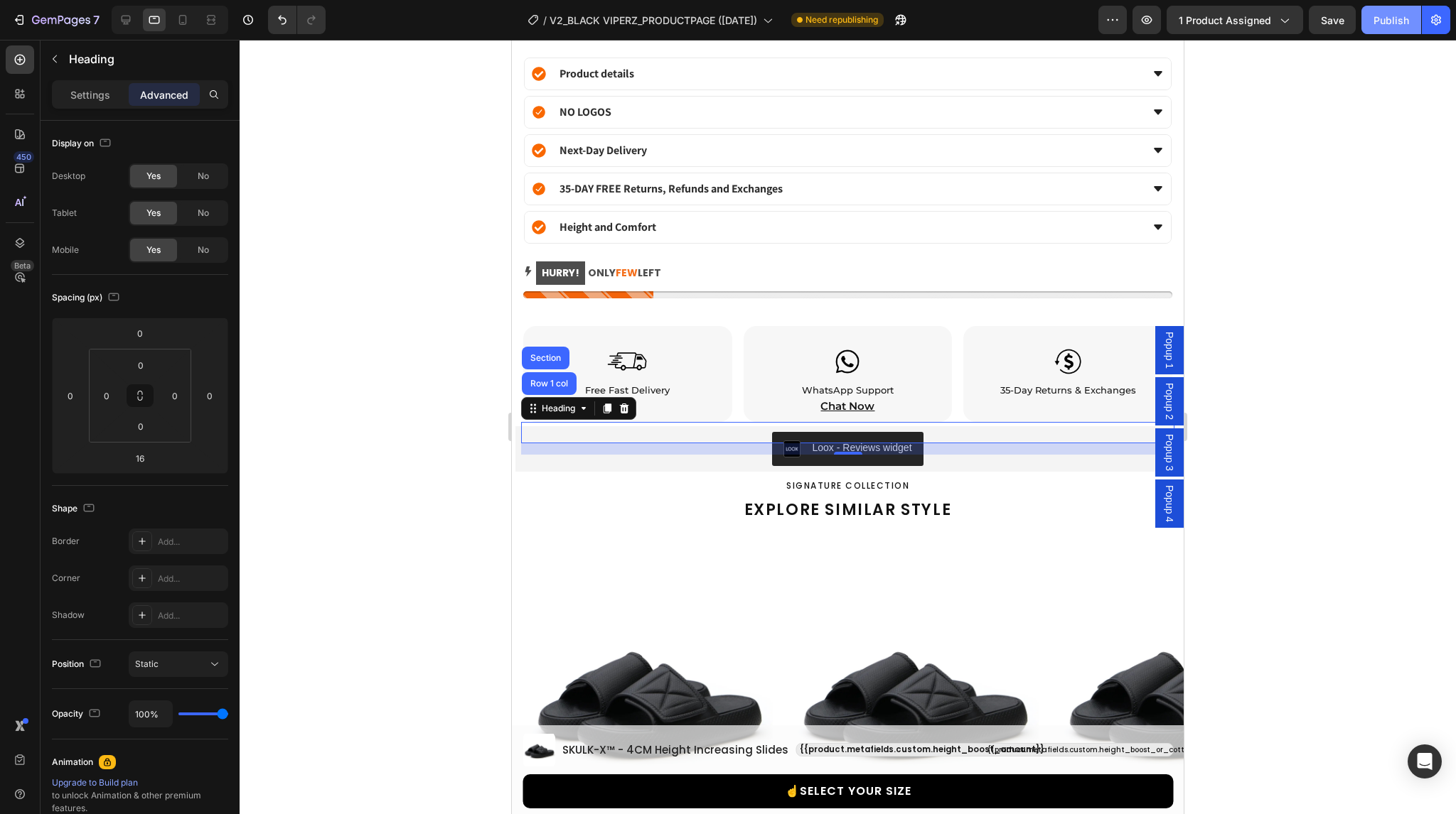
click at [1405, 13] on div "Publish" at bounding box center [1391, 20] width 35 height 15
click at [74, 89] on p "Settings" at bounding box center [90, 95] width 39 height 15
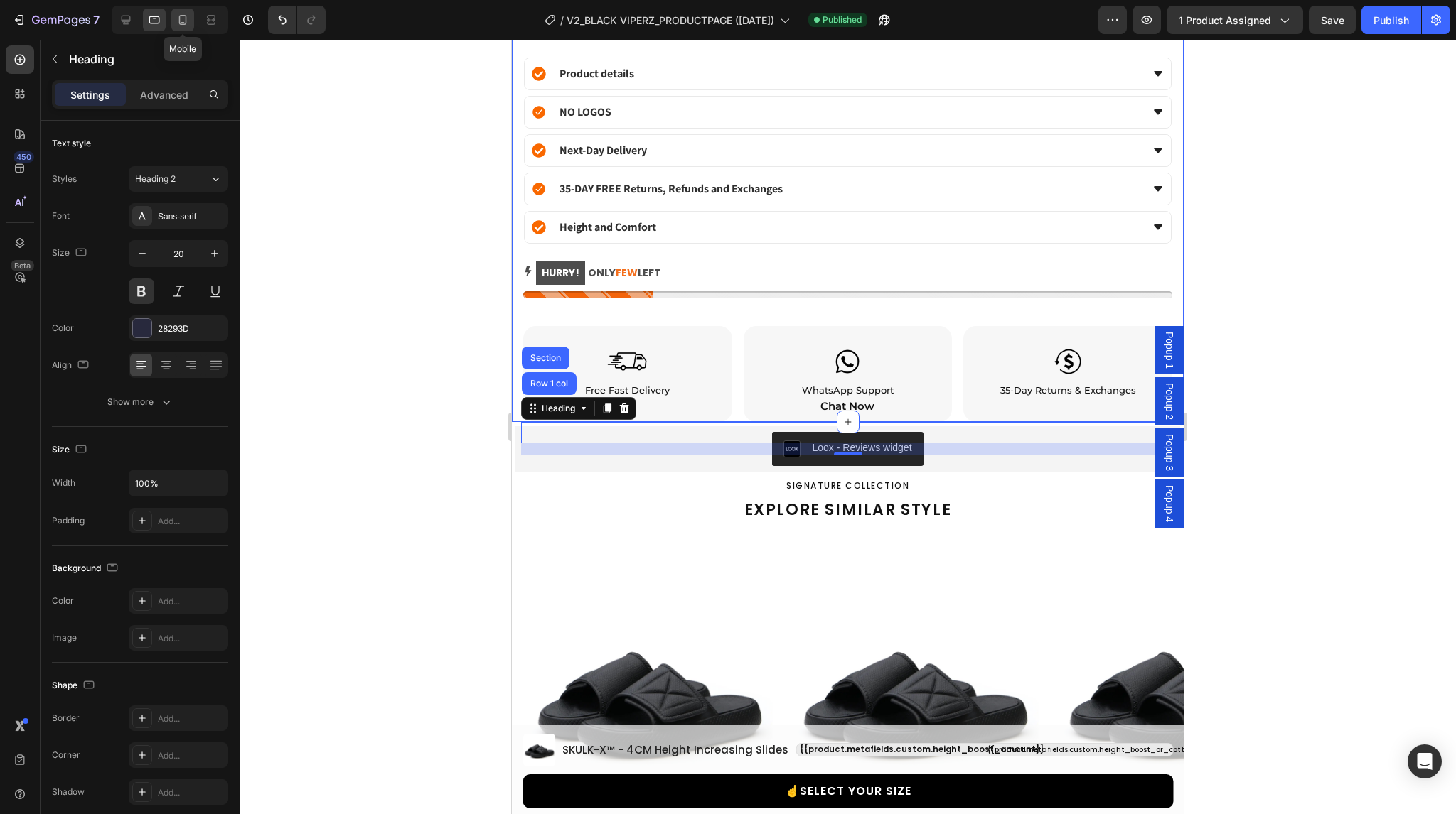
click at [183, 21] on icon at bounding box center [182, 19] width 14 height 14
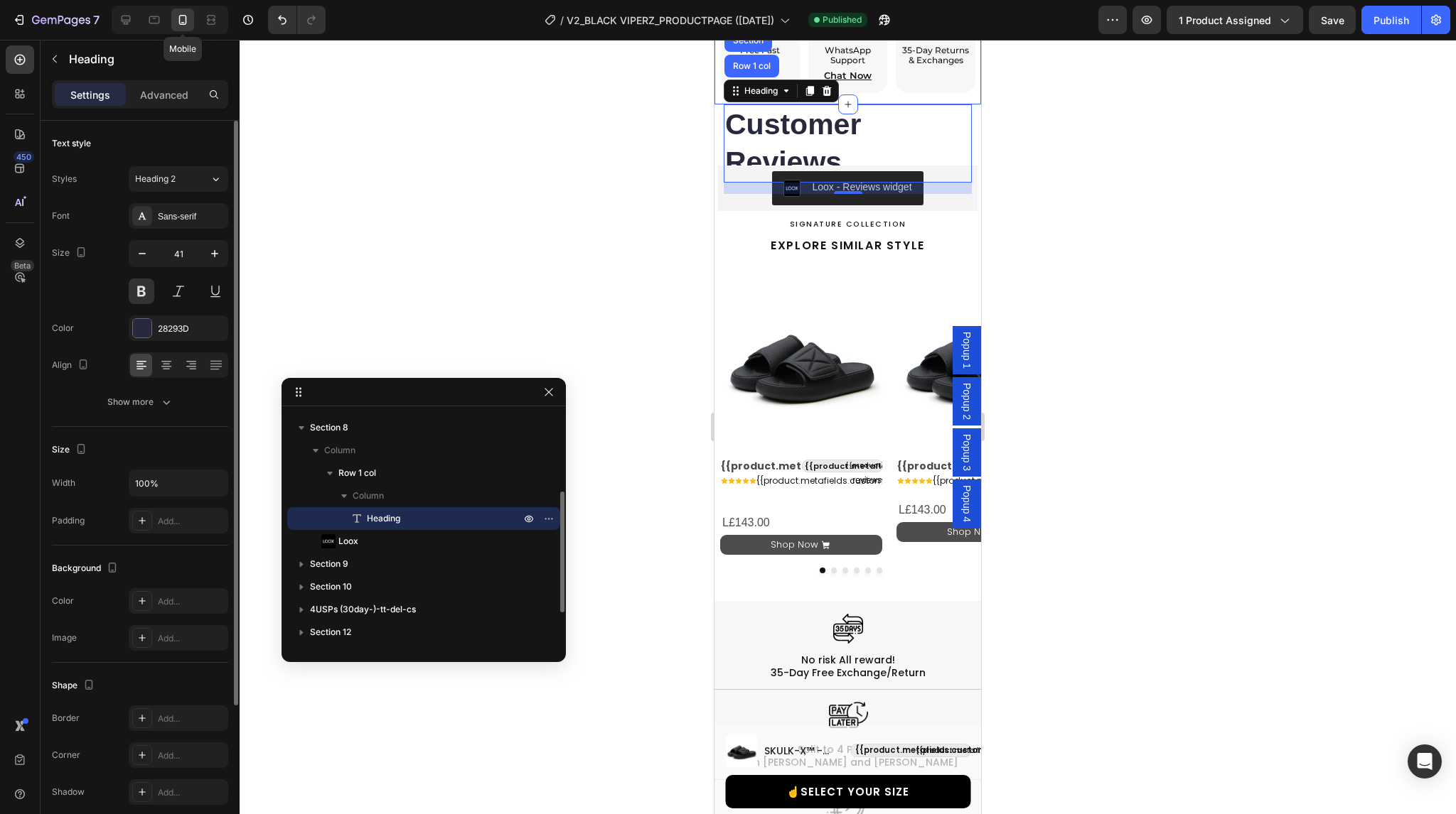
scroll to position [1517, 0]
click at [180, 257] on input "41" at bounding box center [179, 253] width 47 height 26
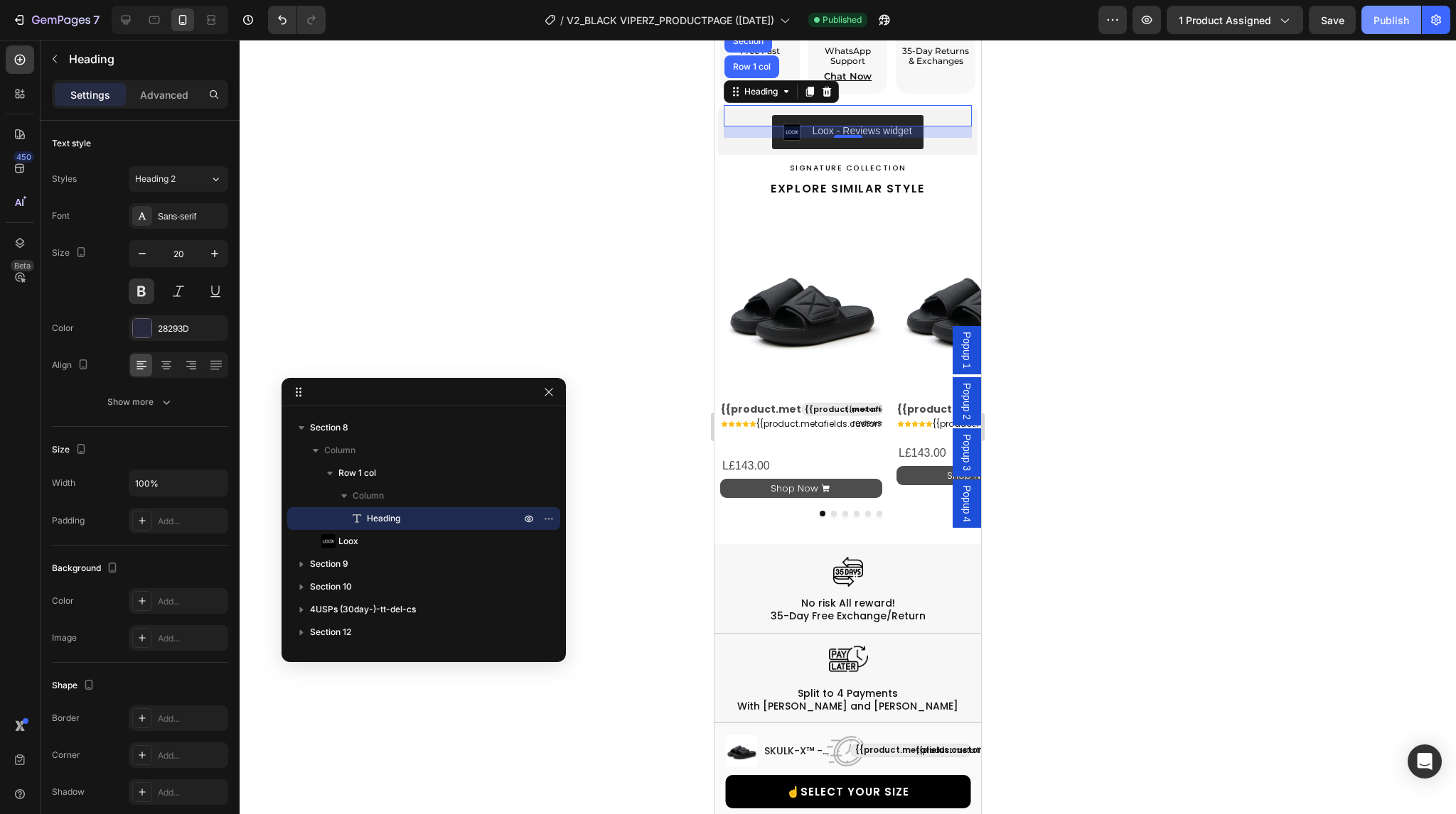
click at [1396, 22] on div "Publish" at bounding box center [1391, 20] width 35 height 15
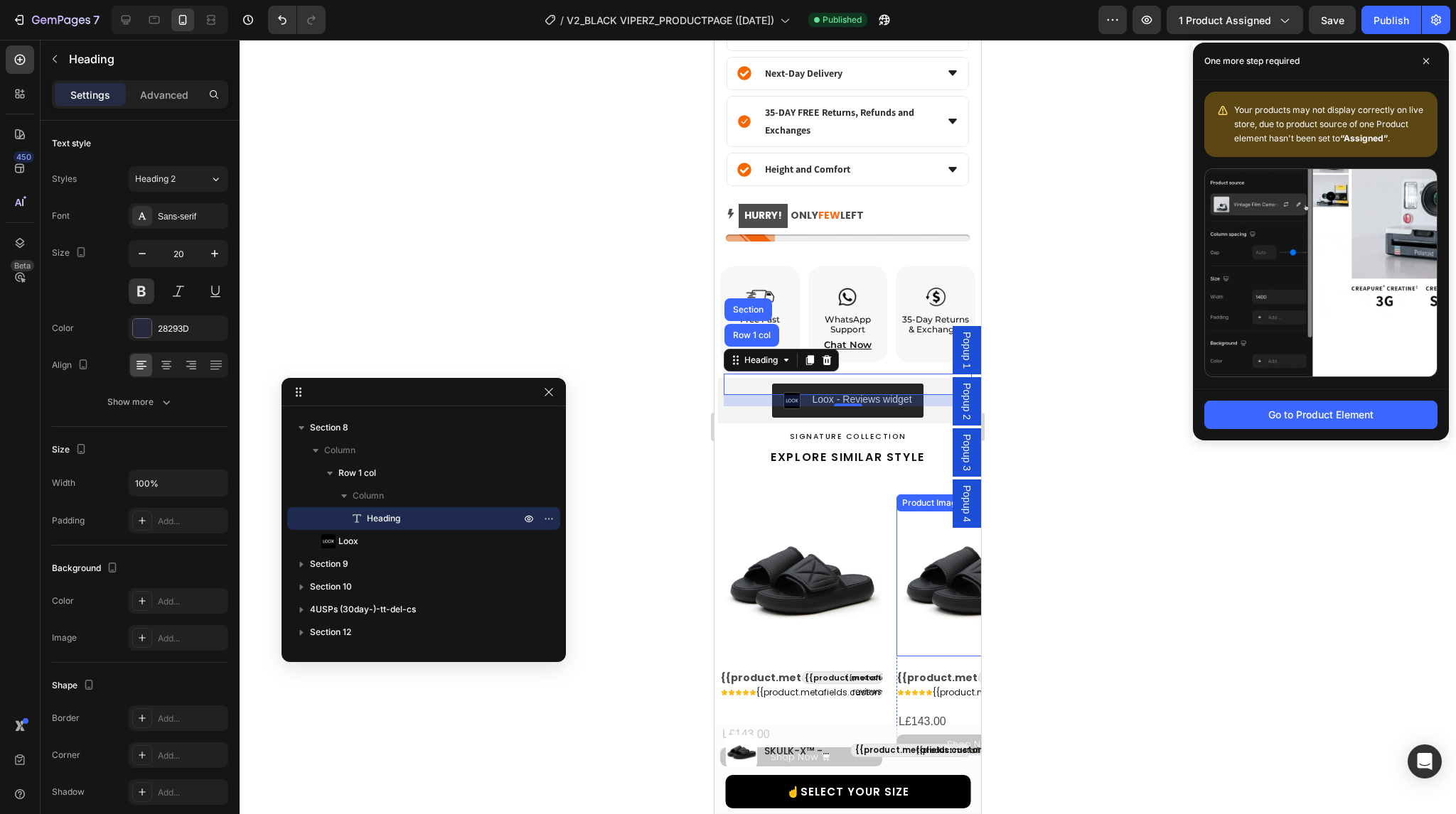
scroll to position [1251, 0]
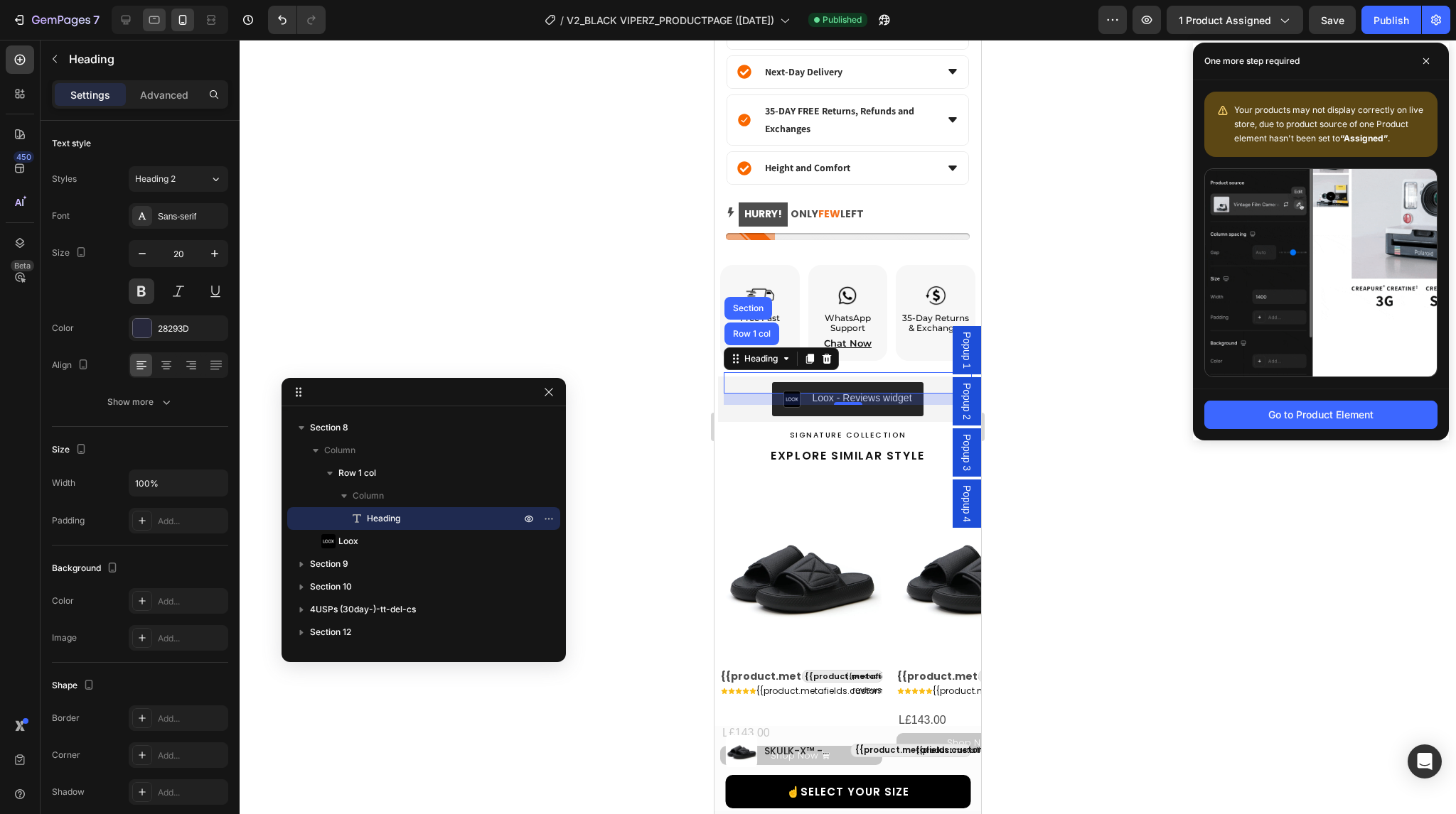
click at [159, 18] on icon at bounding box center [153, 19] width 14 height 14
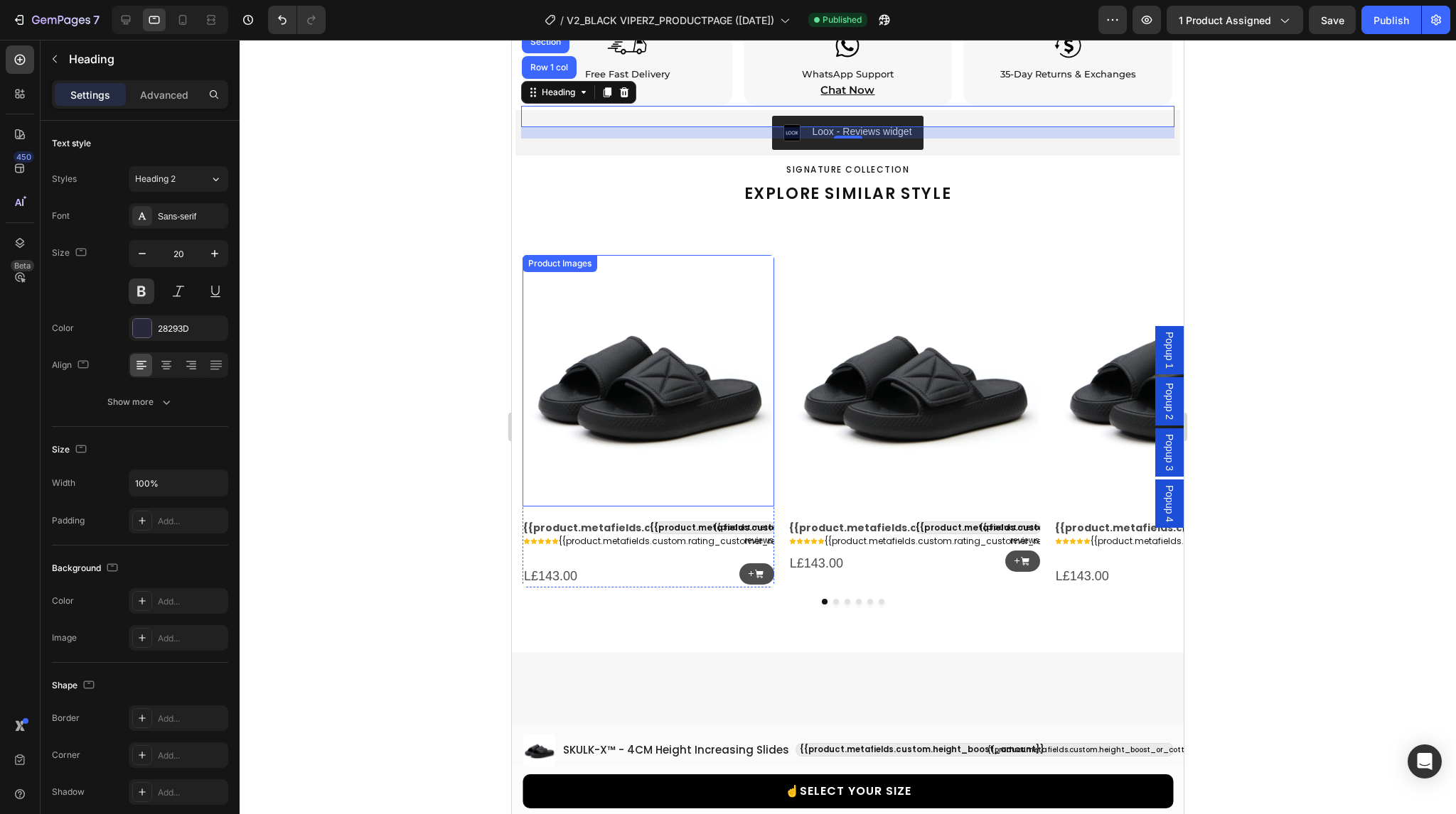
scroll to position [1686, 0]
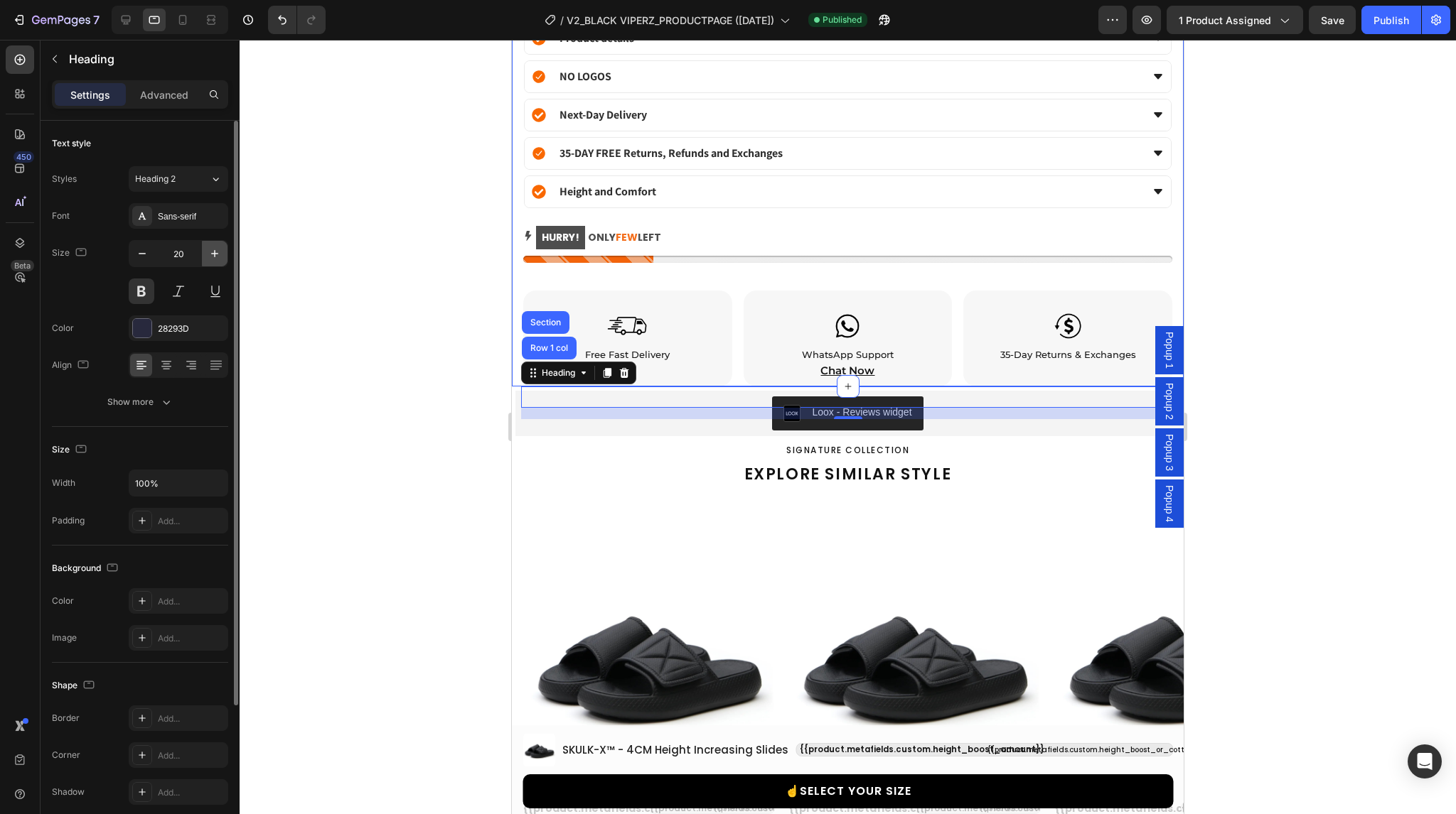
click at [213, 253] on icon "button" at bounding box center [215, 253] width 7 height 7
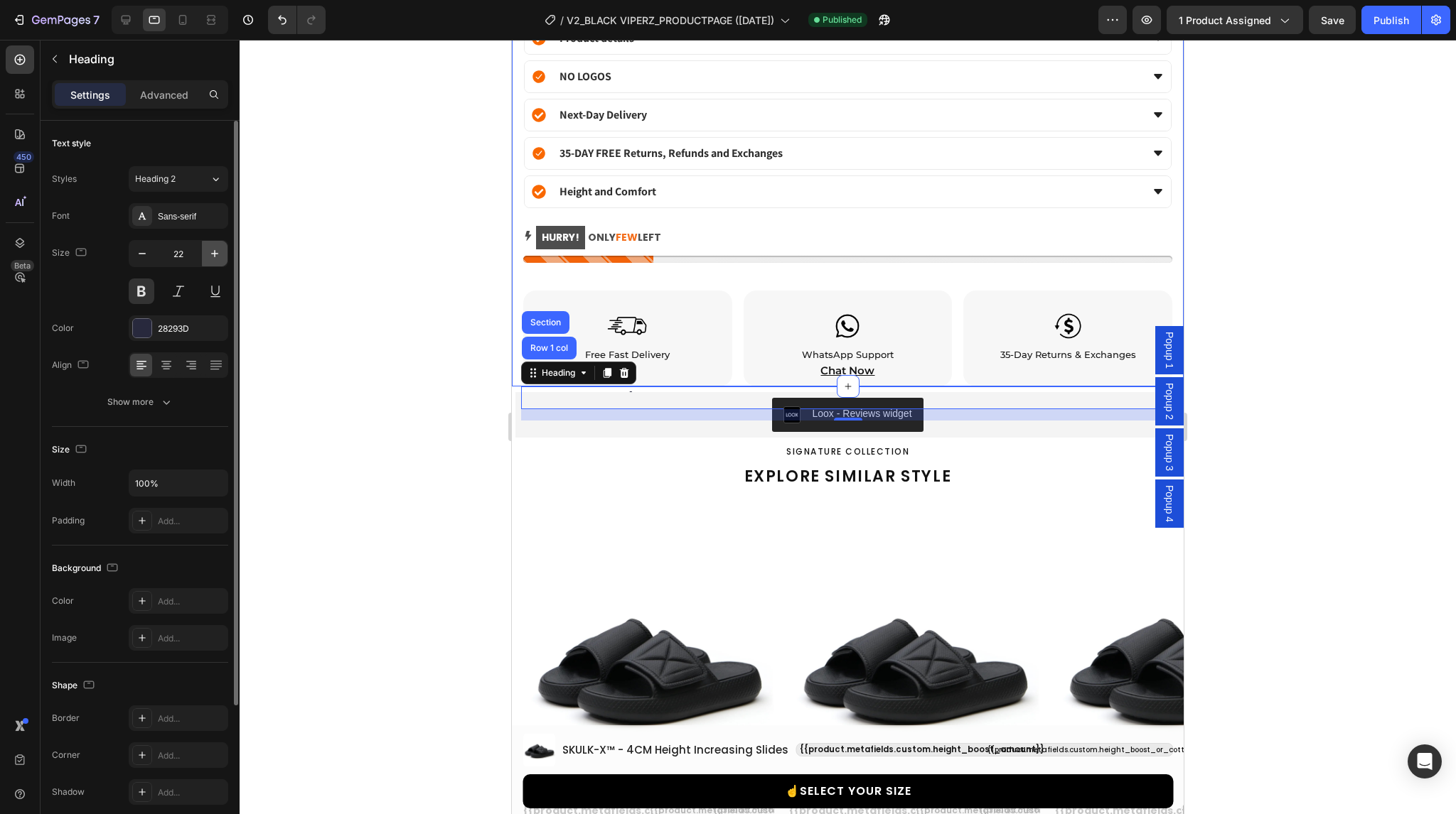
click at [213, 253] on icon "button" at bounding box center [215, 253] width 7 height 7
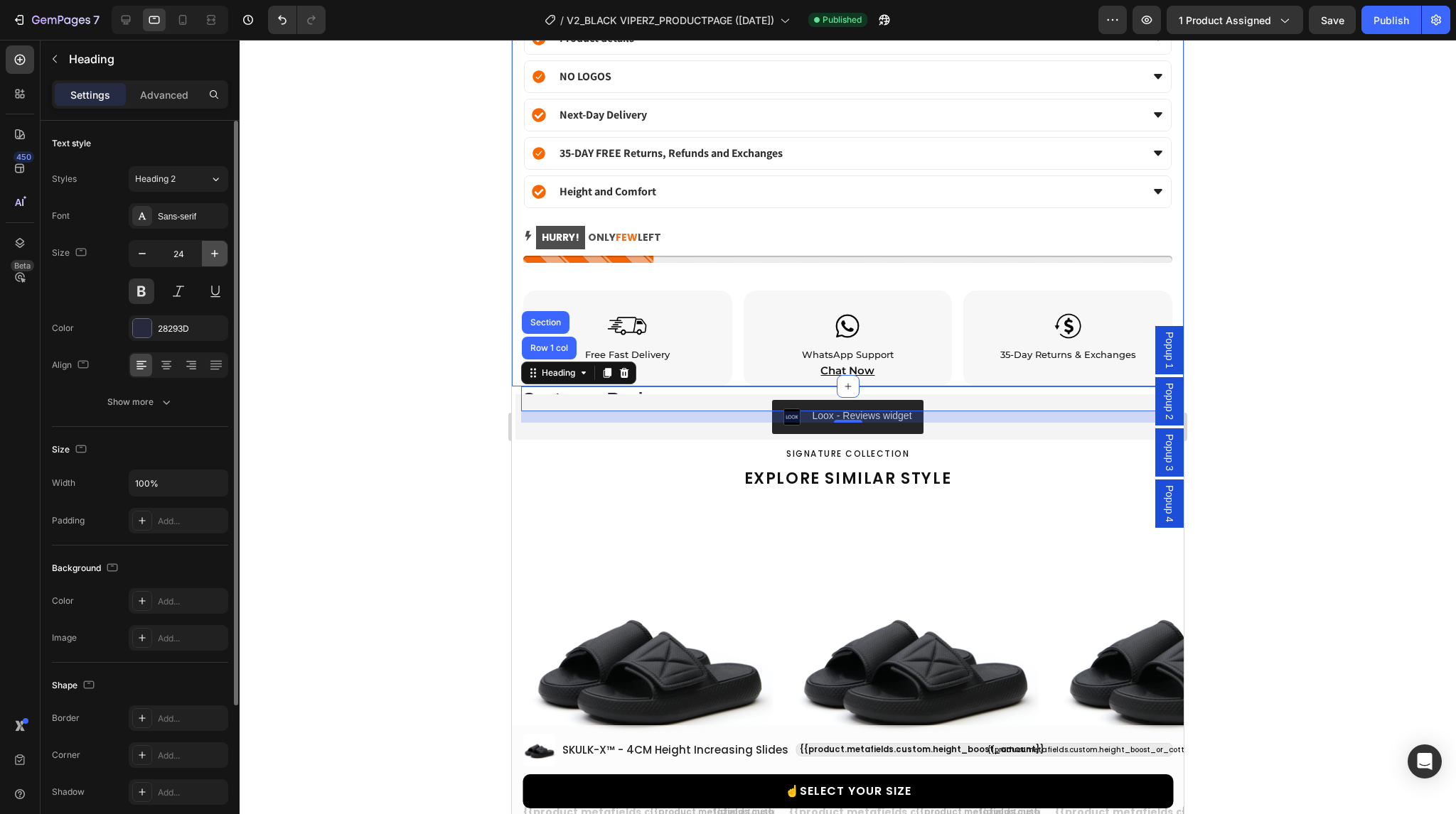
click at [213, 253] on icon "button" at bounding box center [215, 253] width 7 height 7
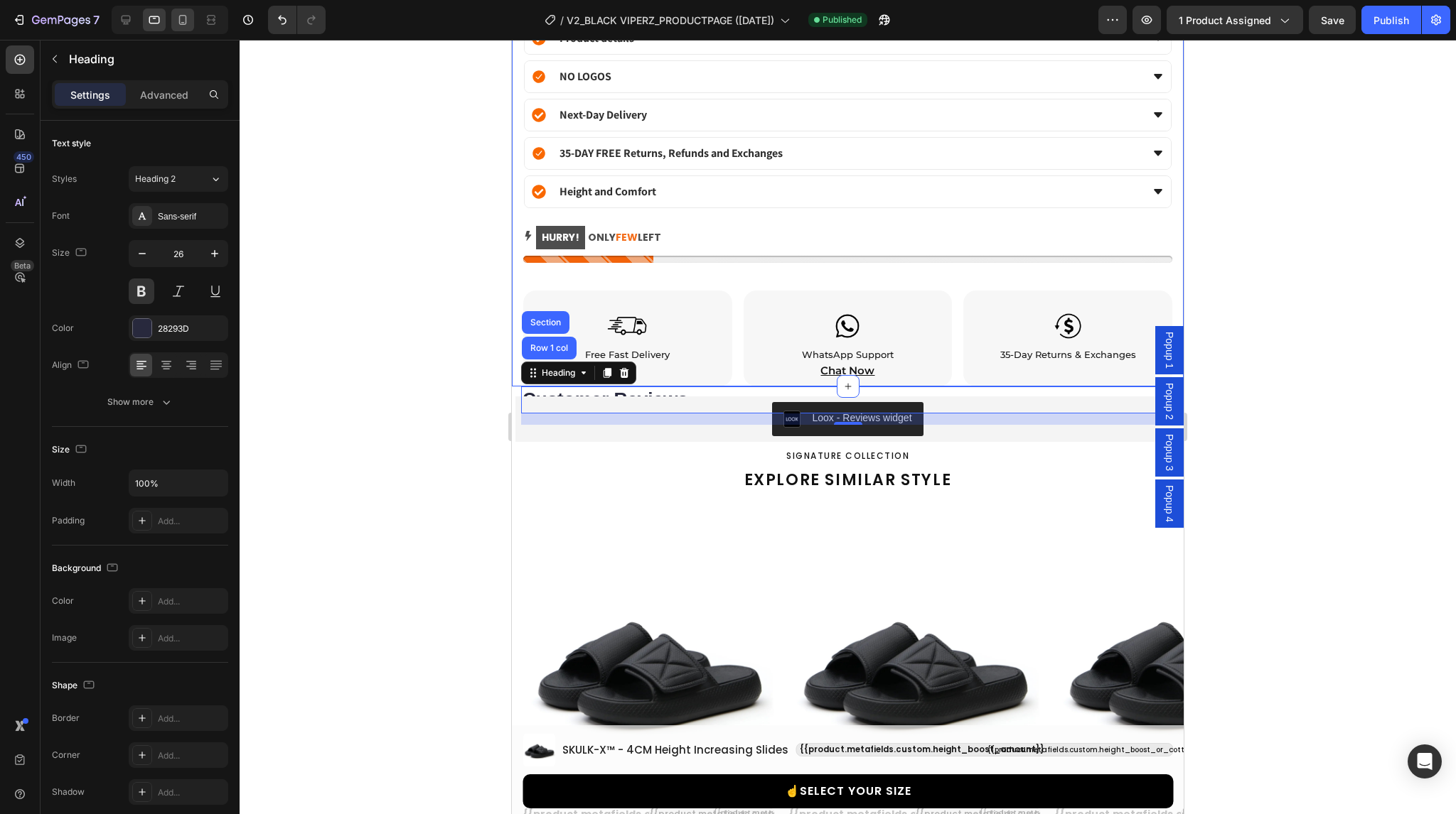
click at [183, 22] on icon at bounding box center [183, 20] width 8 height 10
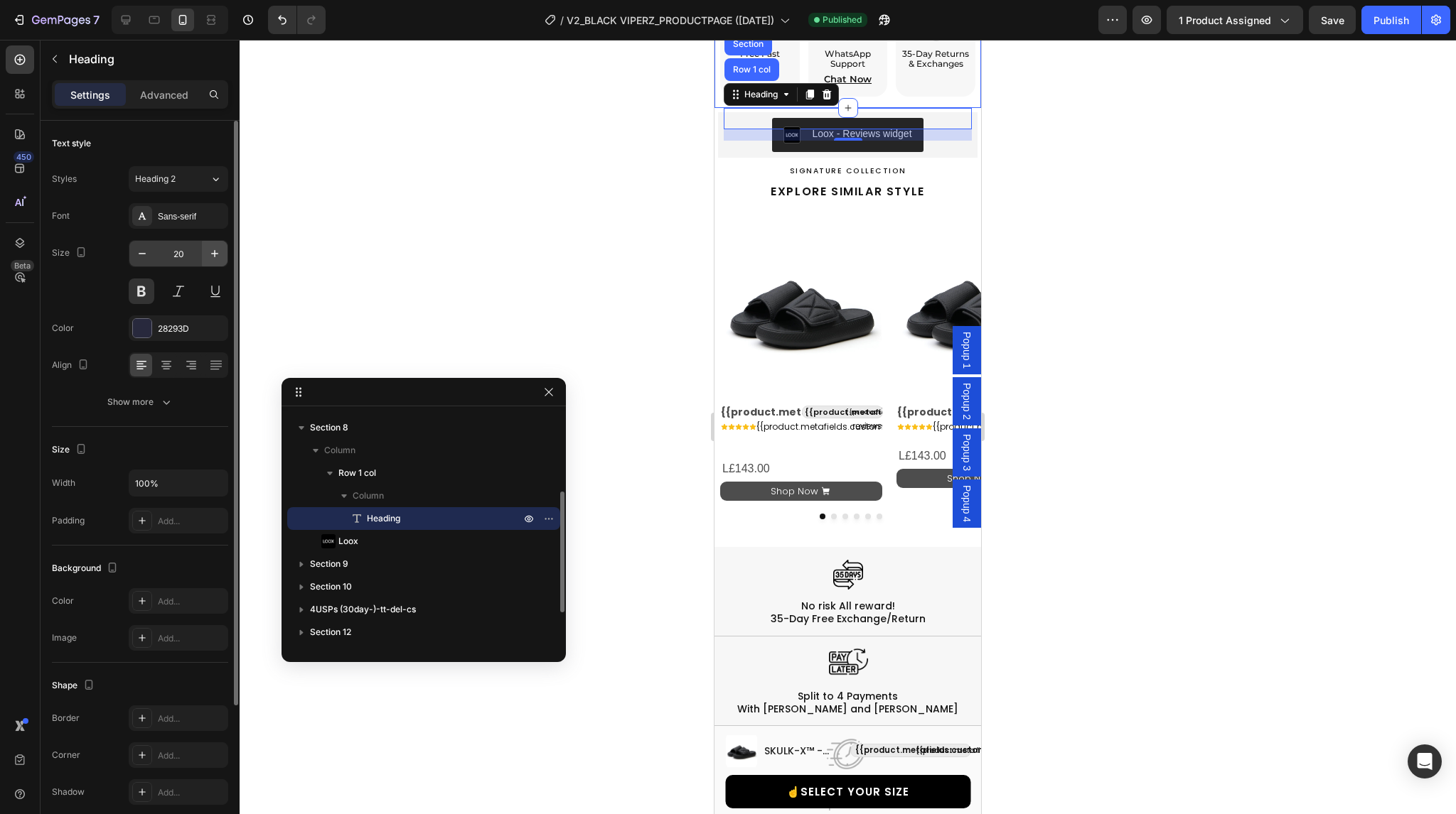
scroll to position [1517, 0]
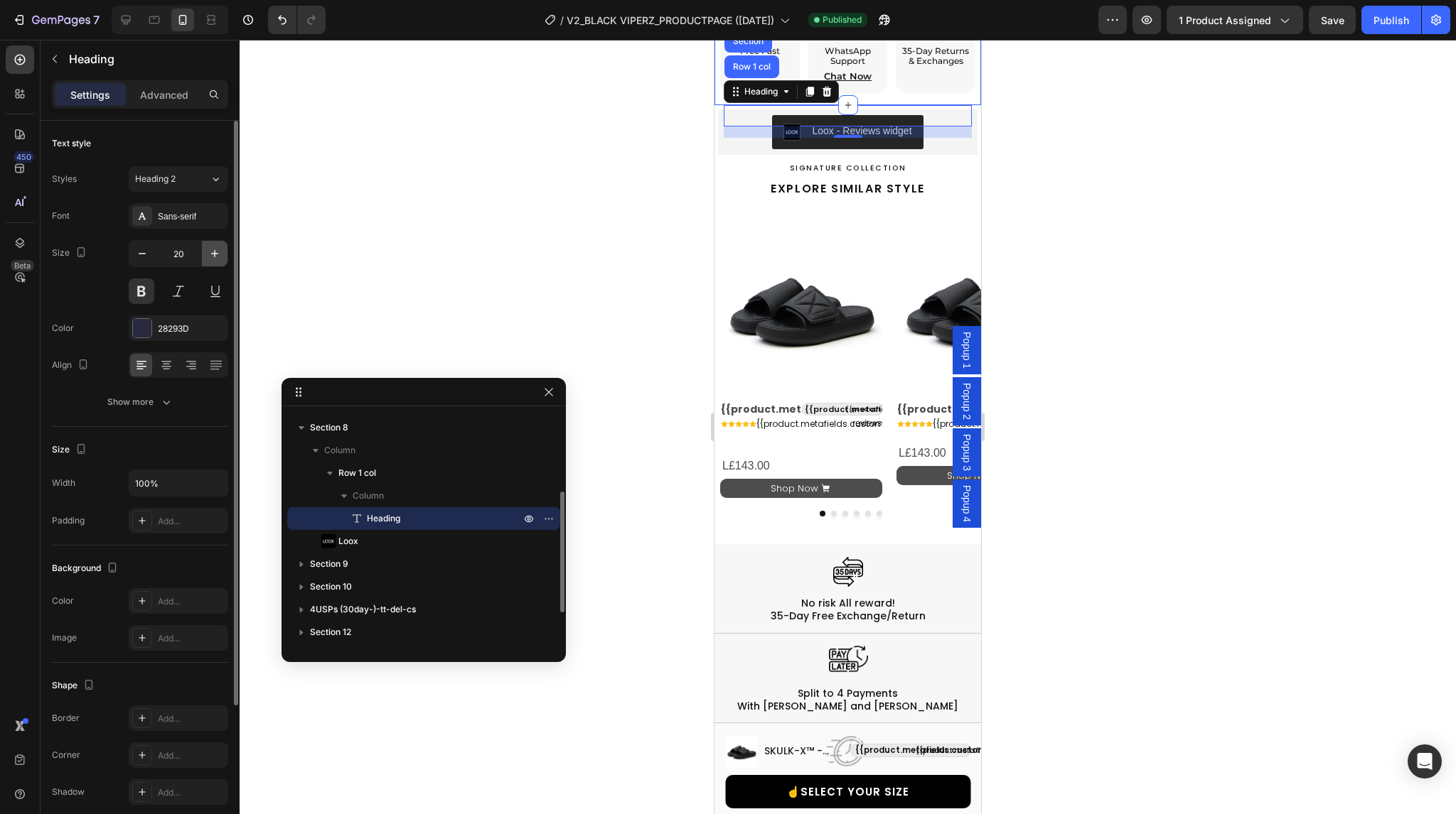
click at [208, 256] on icon "button" at bounding box center [215, 253] width 14 height 14
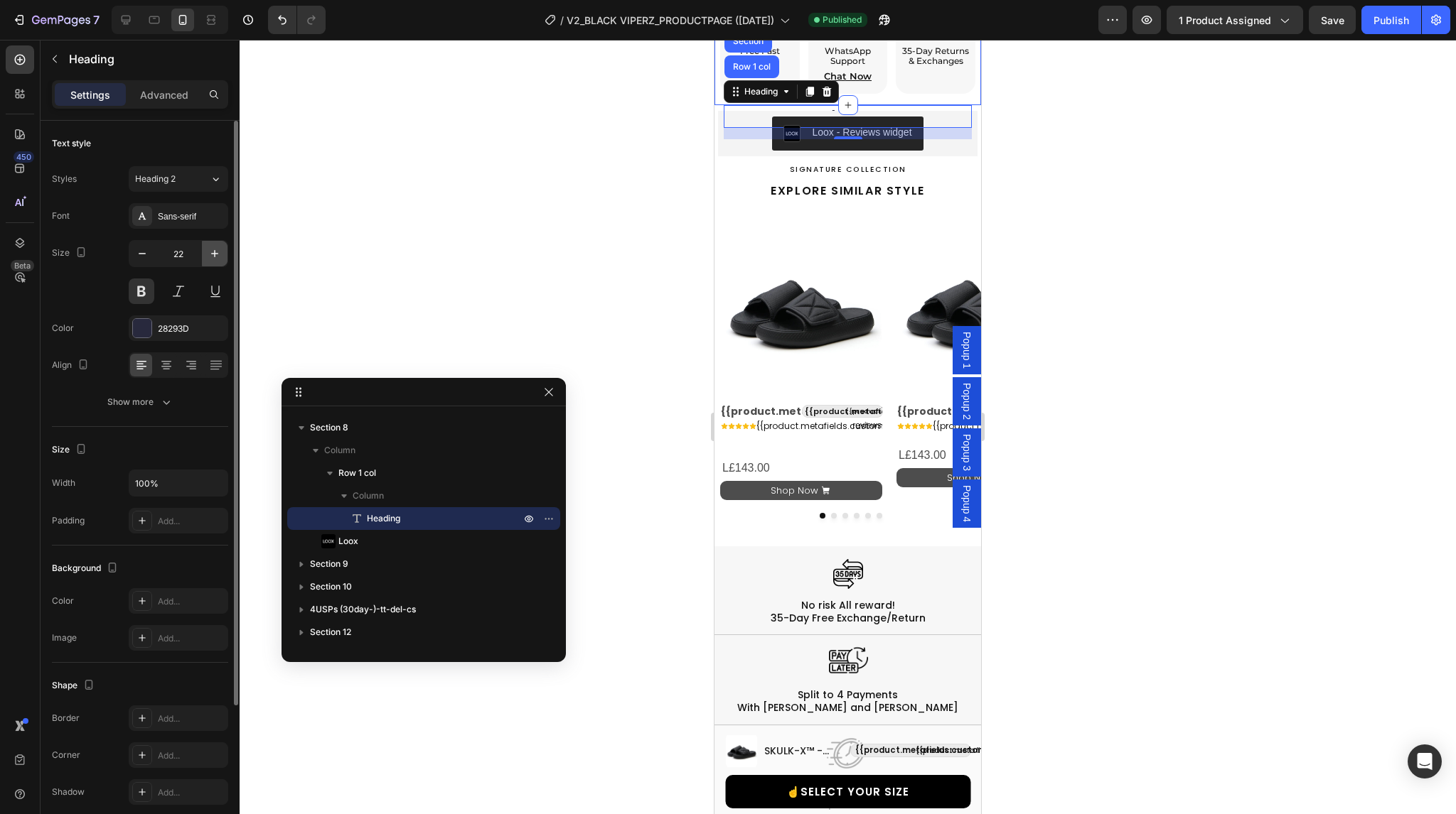
click at [208, 256] on icon "button" at bounding box center [215, 253] width 14 height 14
type input "24"
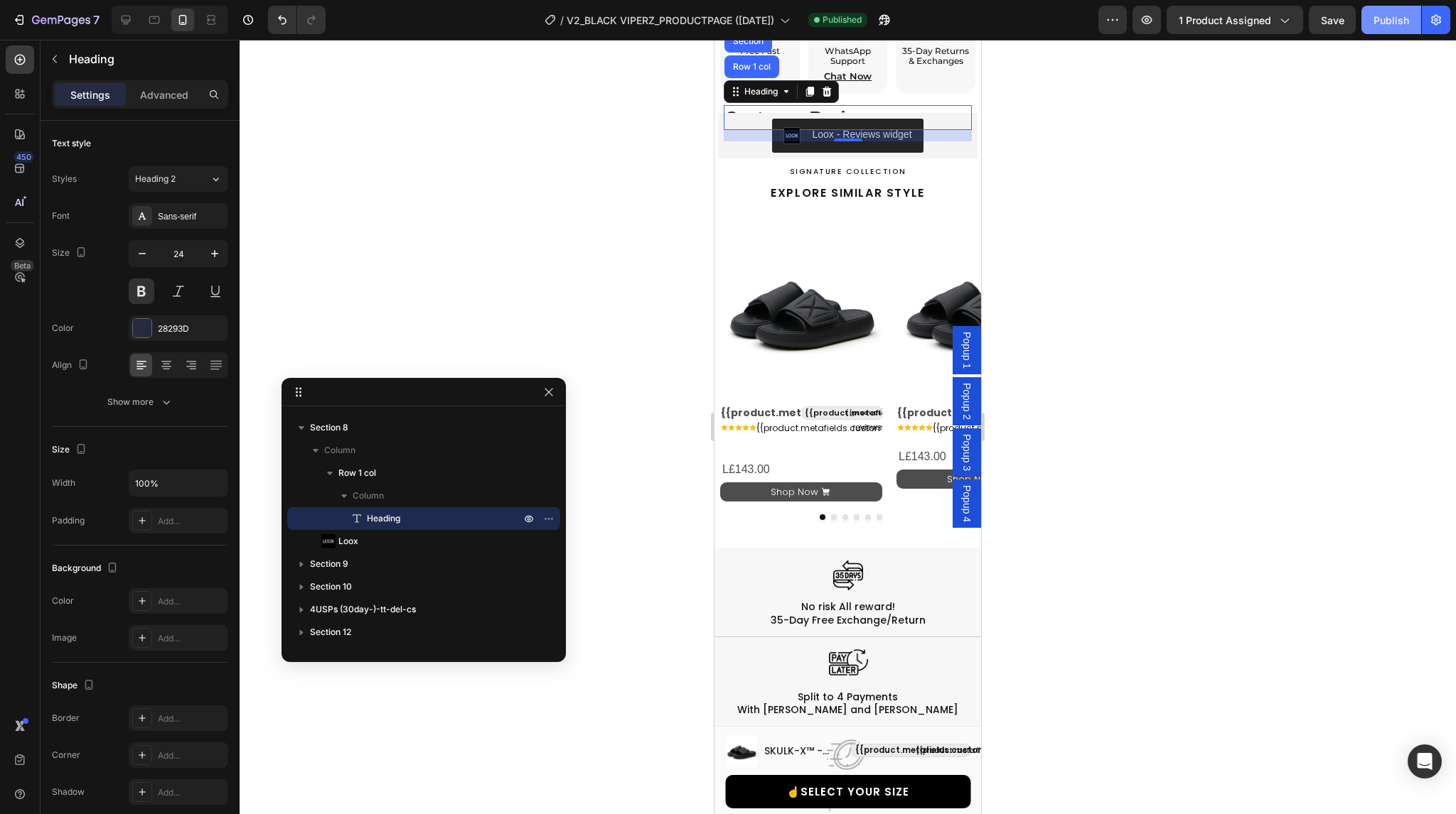
click at [1394, 10] on button "Publish" at bounding box center [1391, 20] width 60 height 29
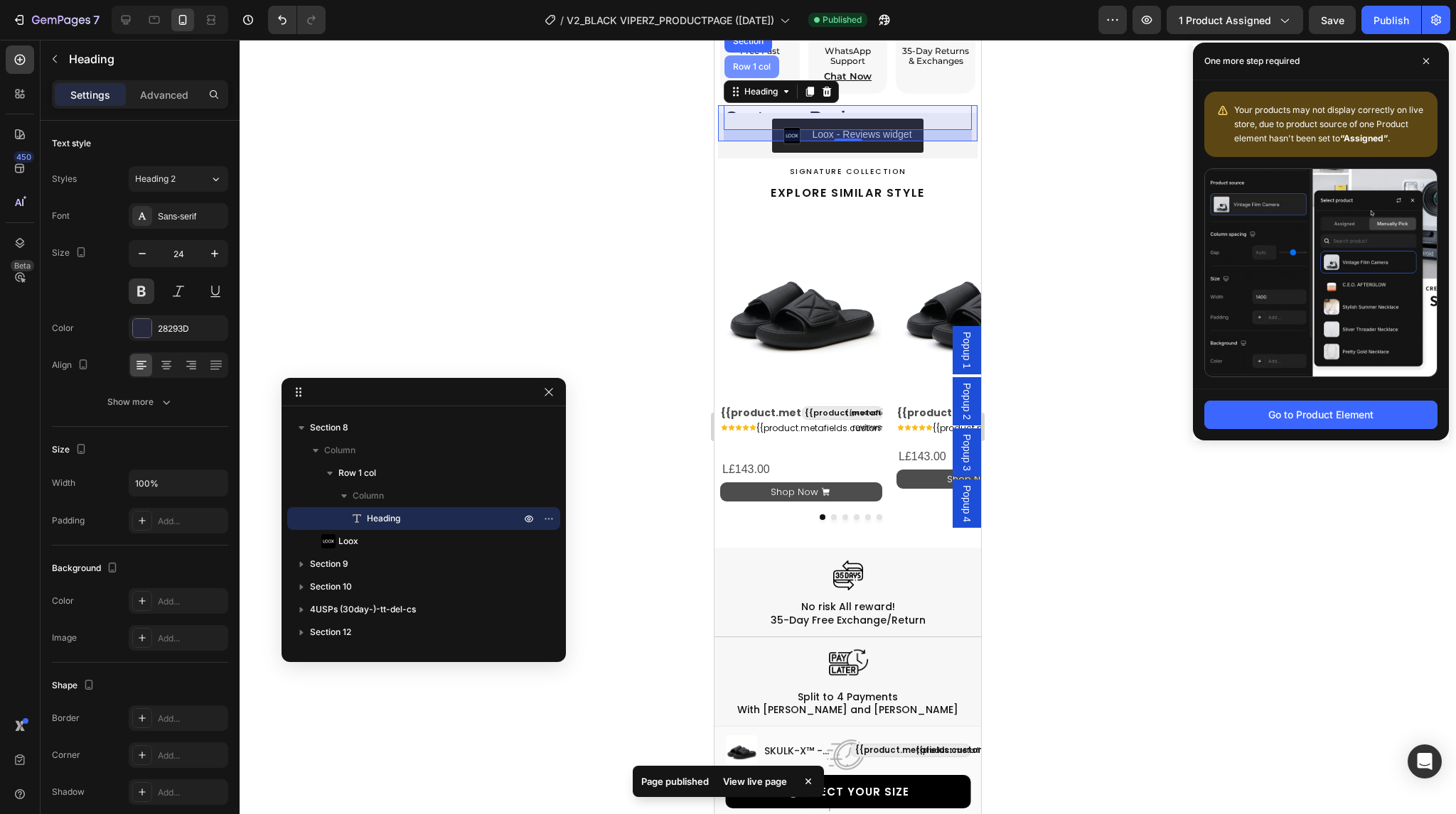
click at [754, 63] on div "Row 1 col" at bounding box center [751, 67] width 44 height 8
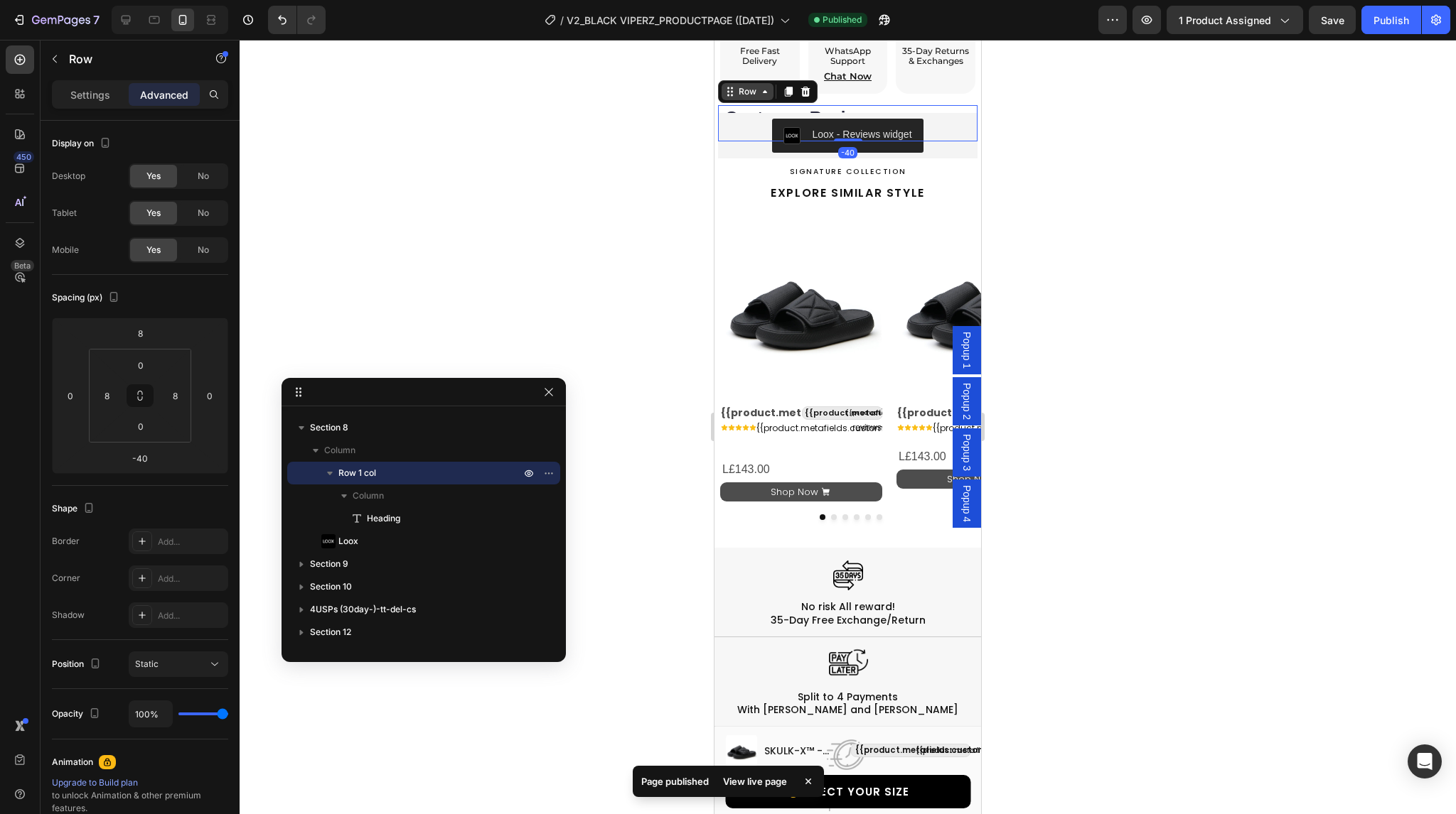
click at [762, 86] on icon at bounding box center [765, 92] width 12 height 12
click at [156, 23] on icon at bounding box center [154, 19] width 11 height 8
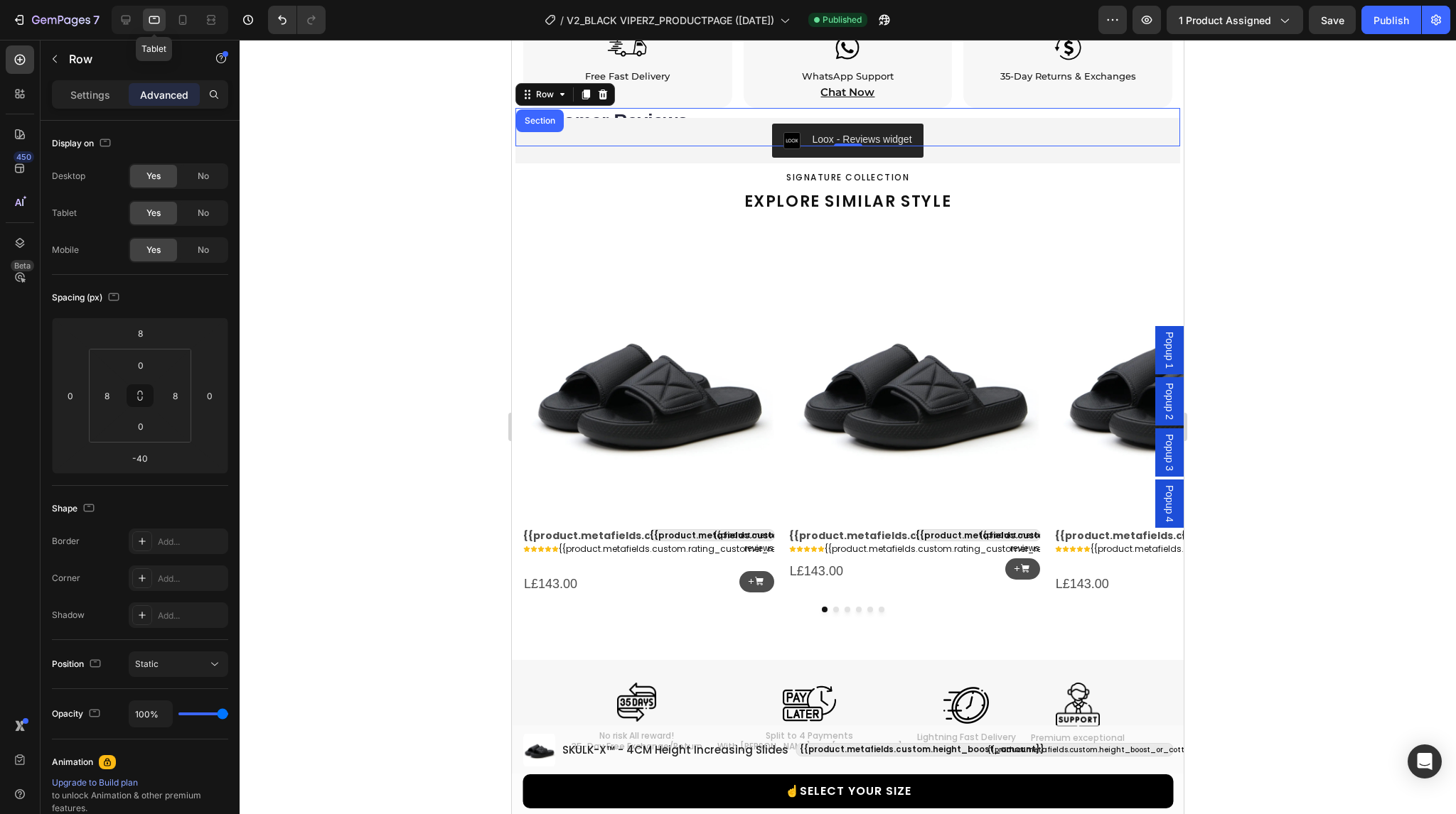
scroll to position [1966, 0]
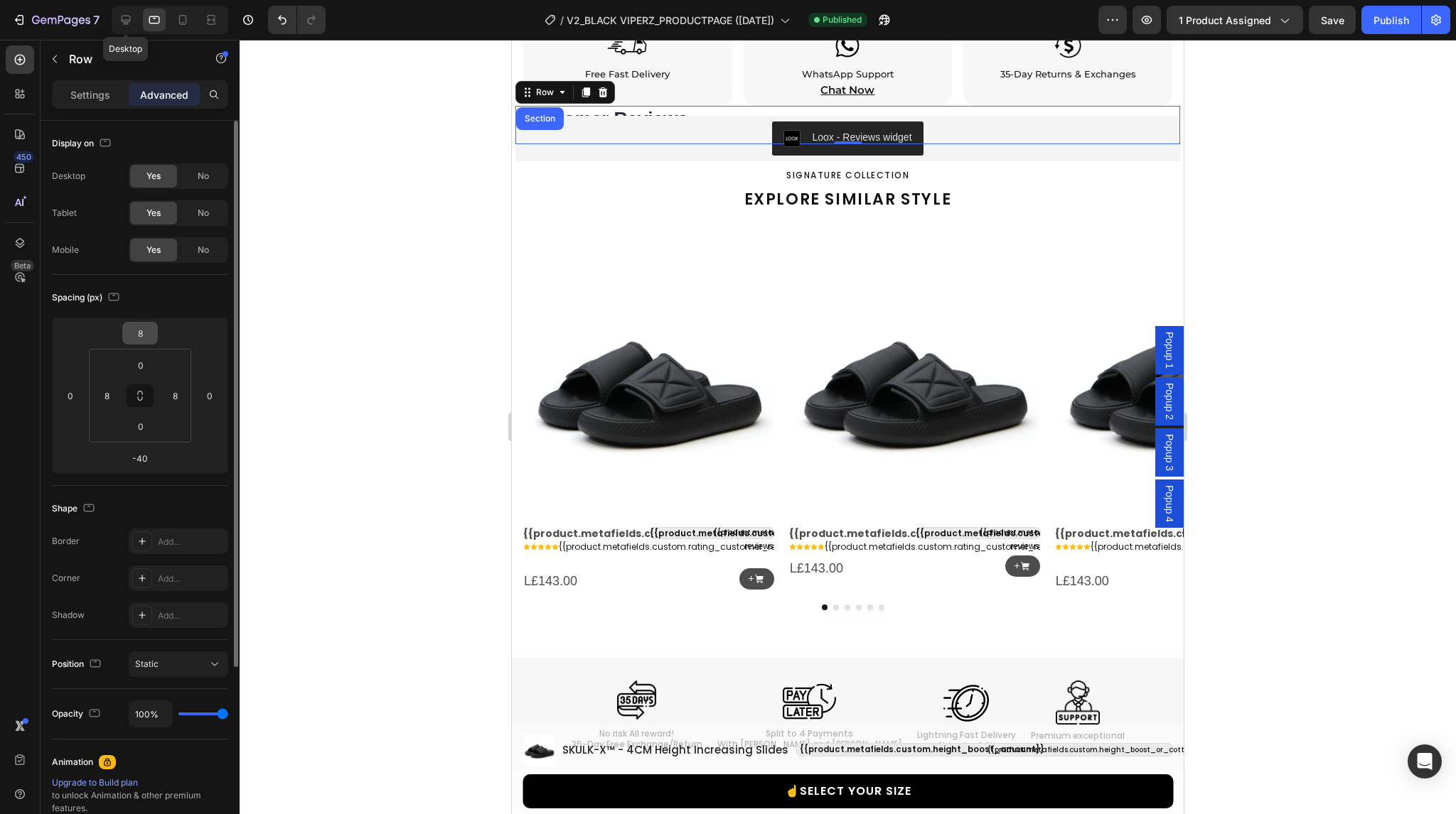
click at [139, 333] on input "8" at bounding box center [140, 333] width 29 height 21
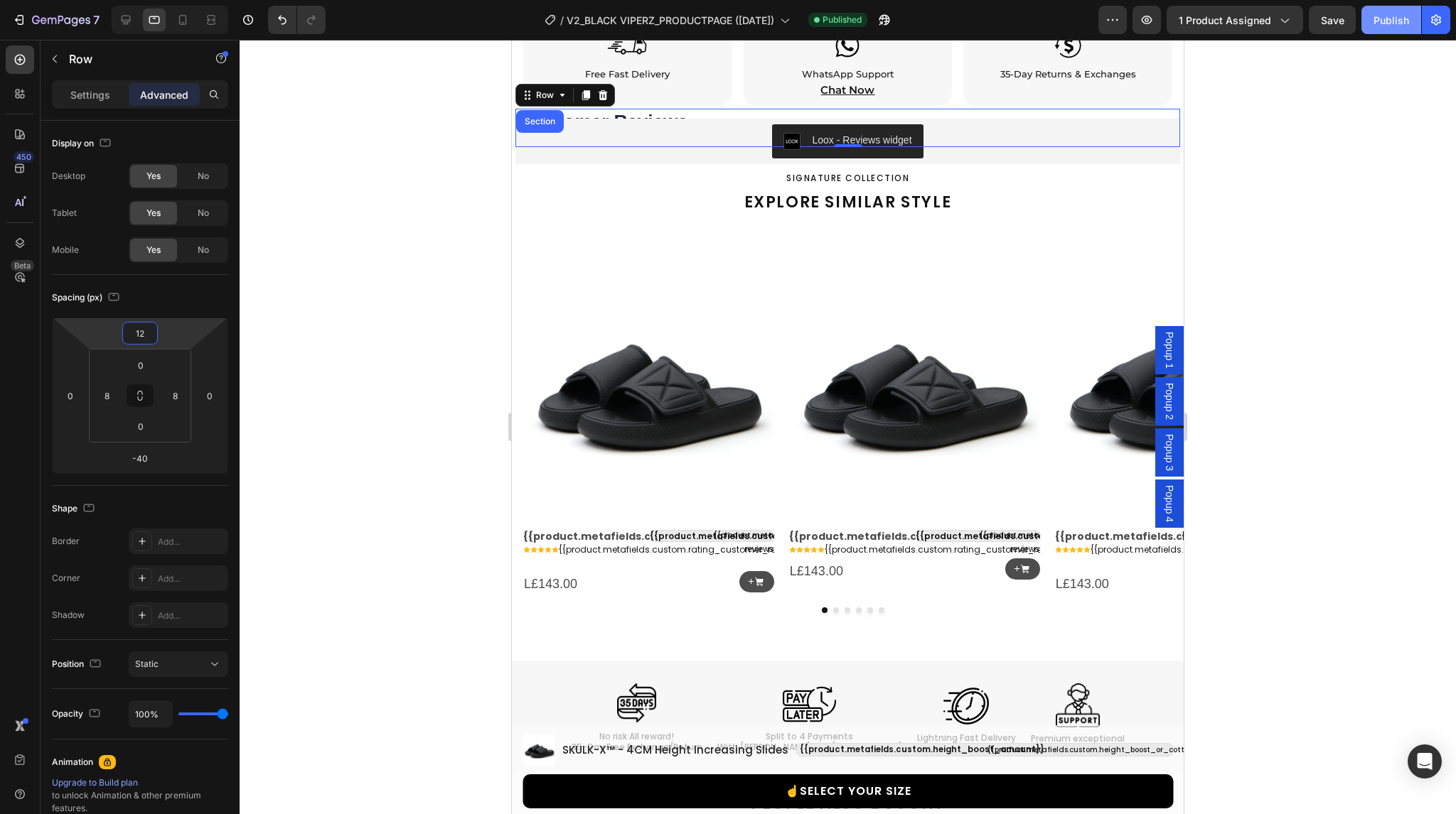
click at [1383, 21] on div "Publish" at bounding box center [1391, 20] width 35 height 15
click at [183, 24] on icon at bounding box center [183, 20] width 8 height 10
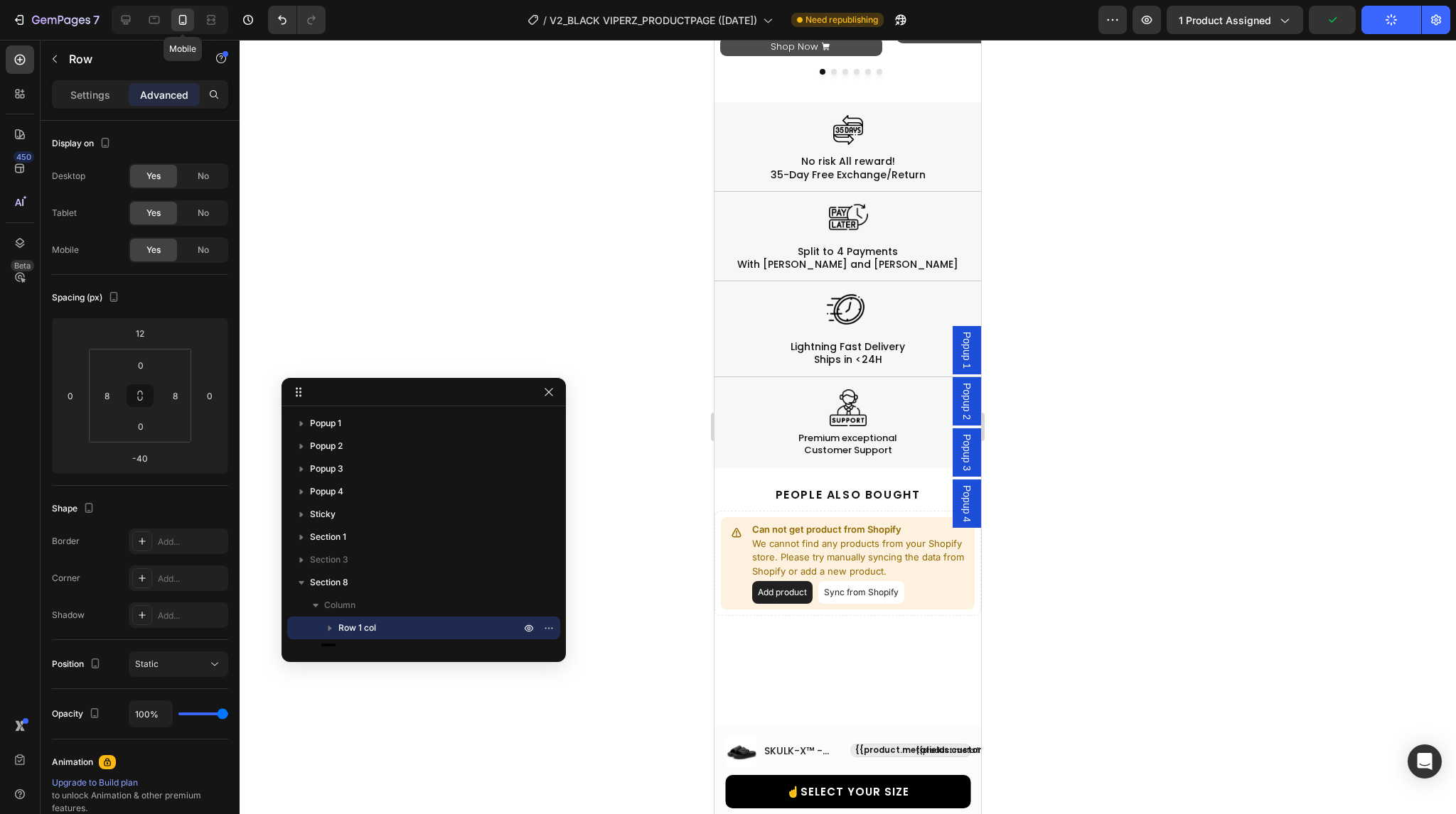
scroll to position [1917, 0]
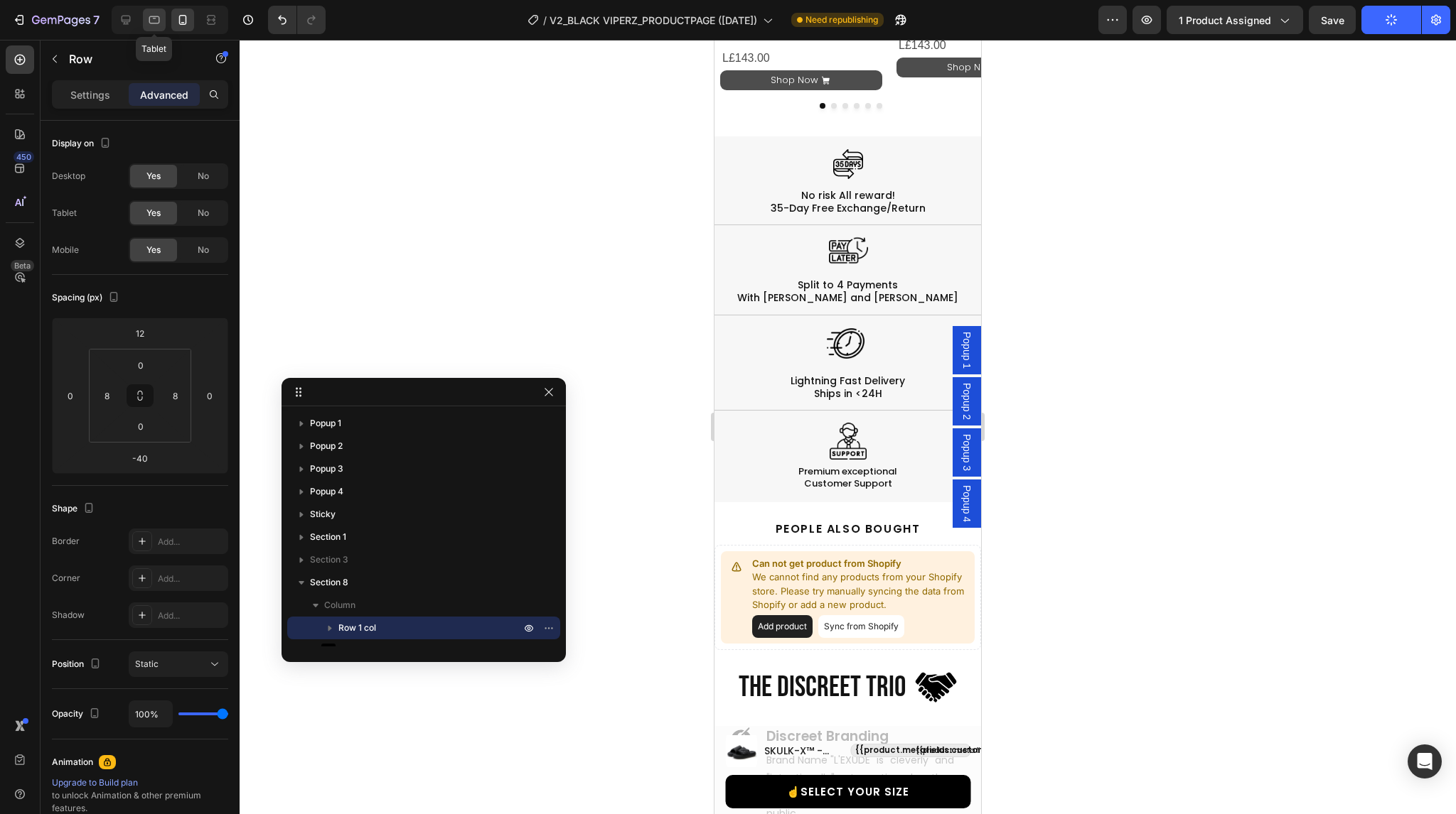
click at [153, 21] on icon at bounding box center [153, 19] width 14 height 14
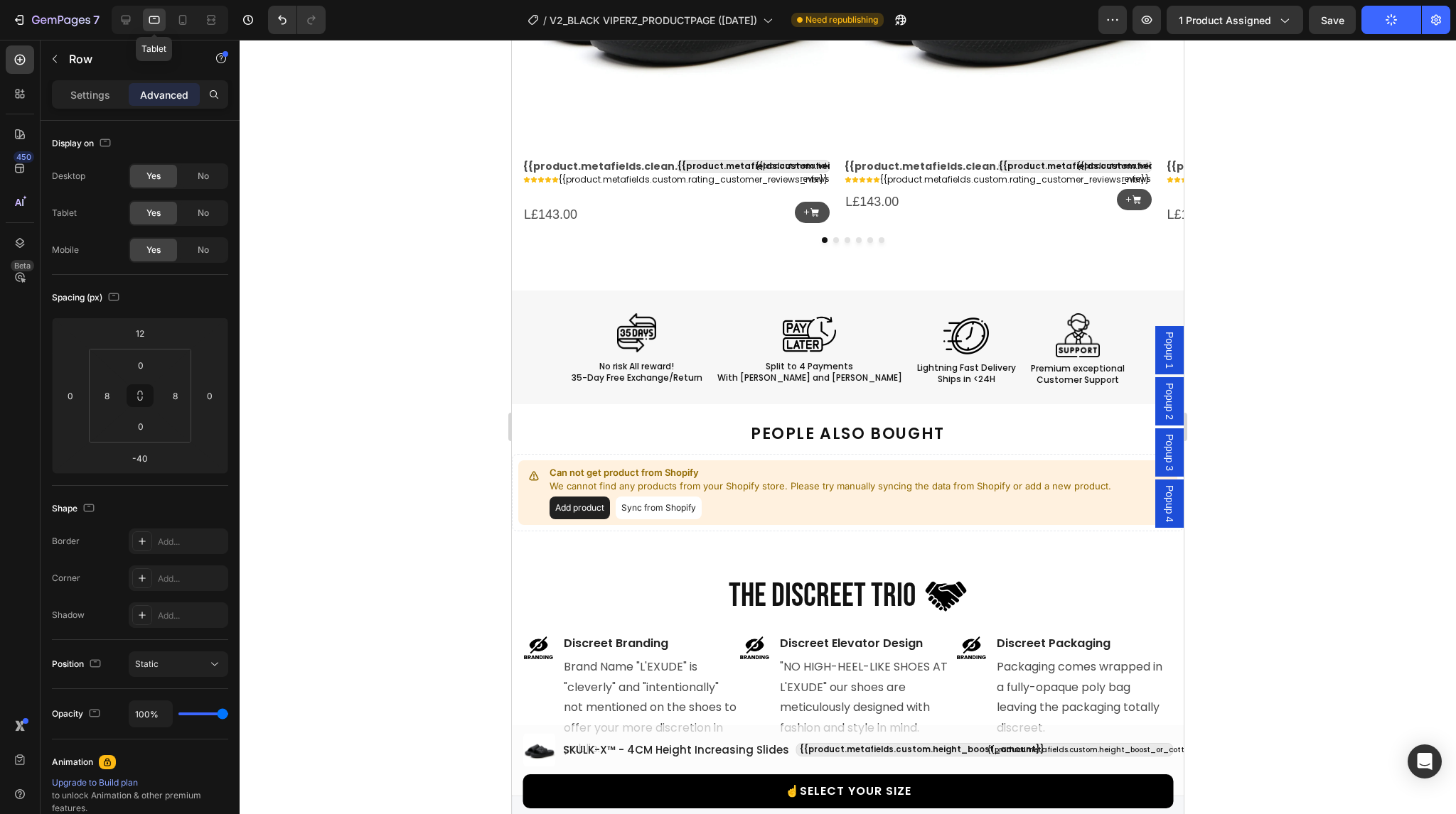
scroll to position [1890, 0]
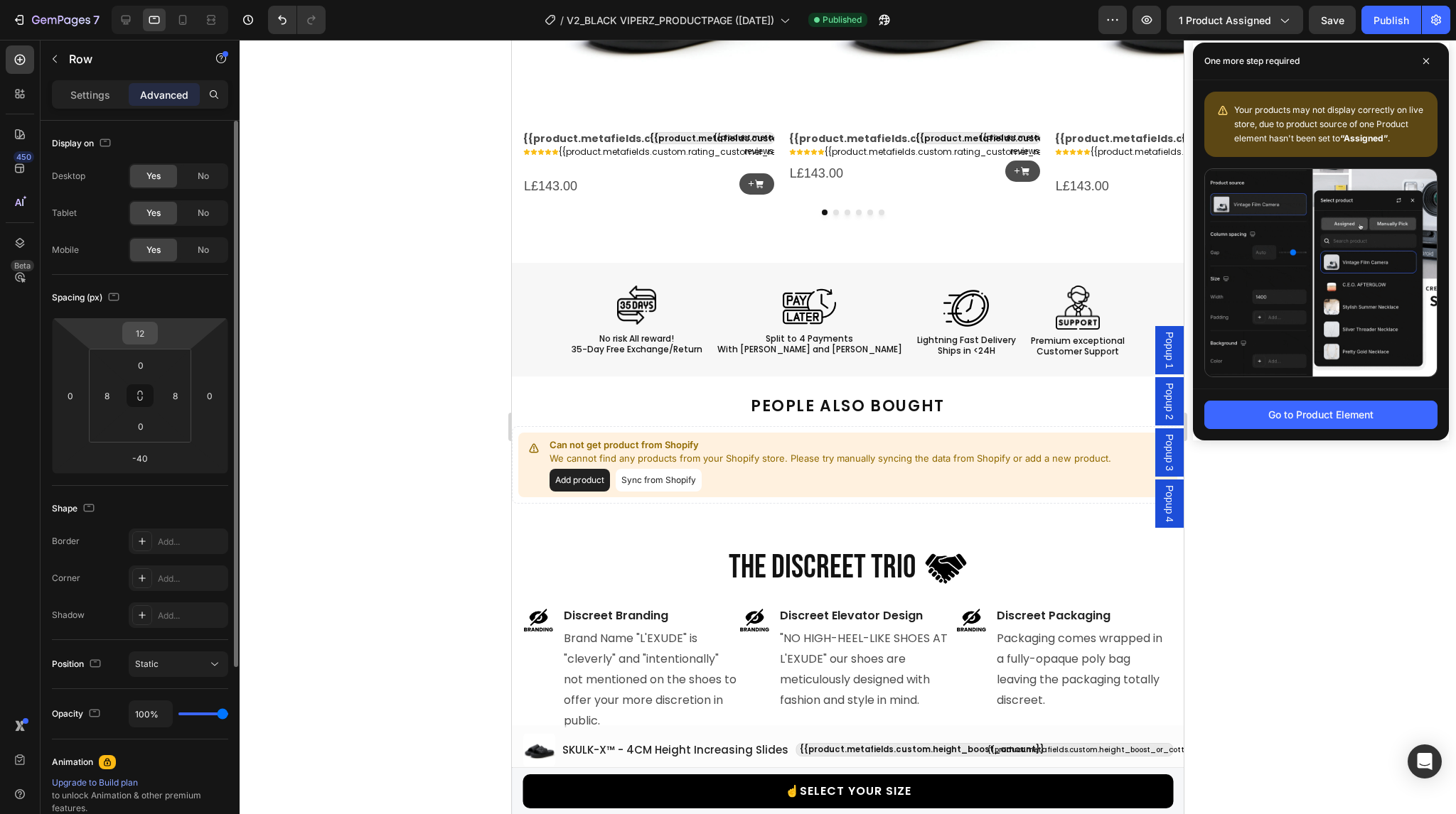
click at [133, 330] on input "12" at bounding box center [140, 333] width 29 height 21
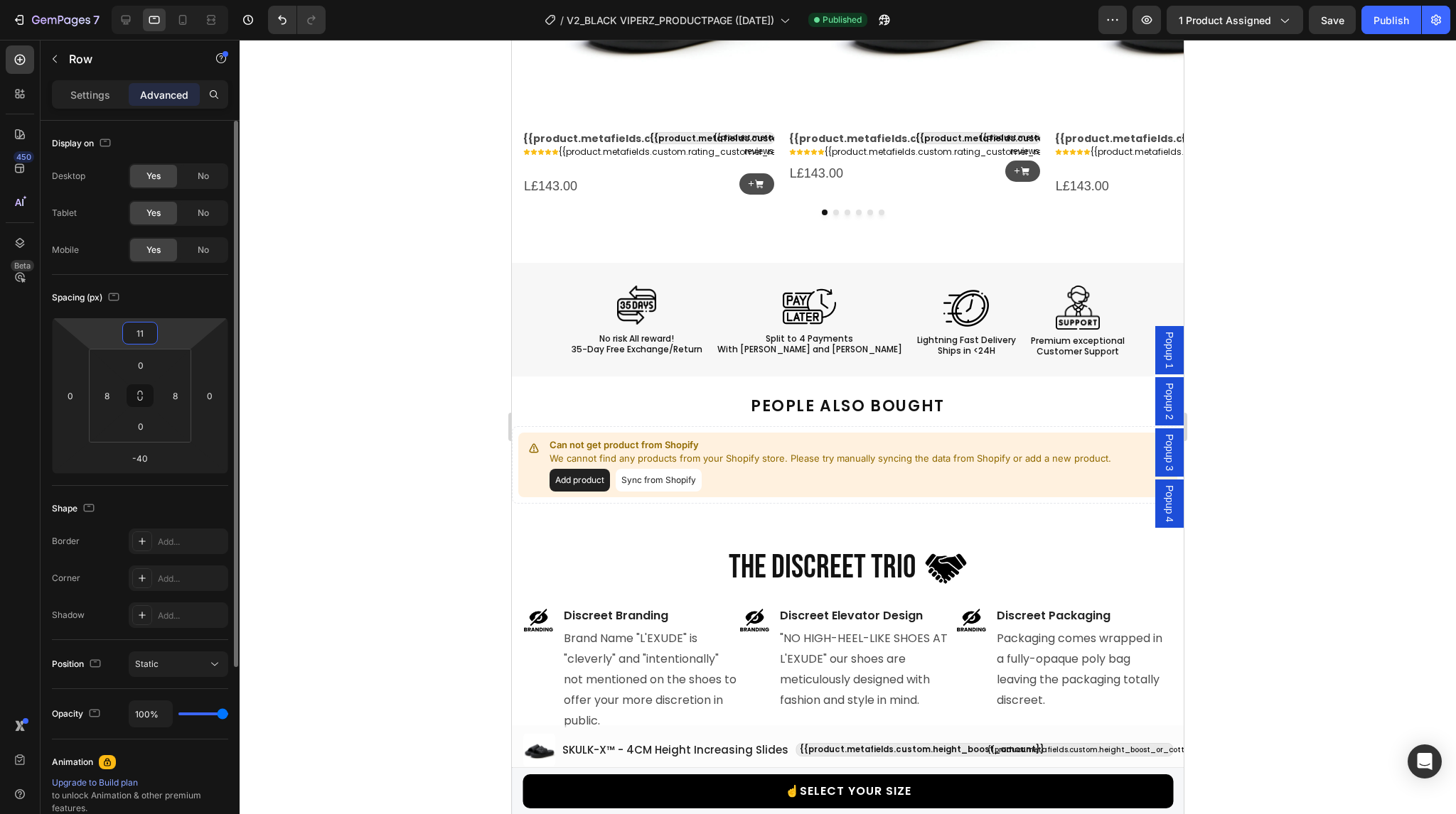
type input "10"
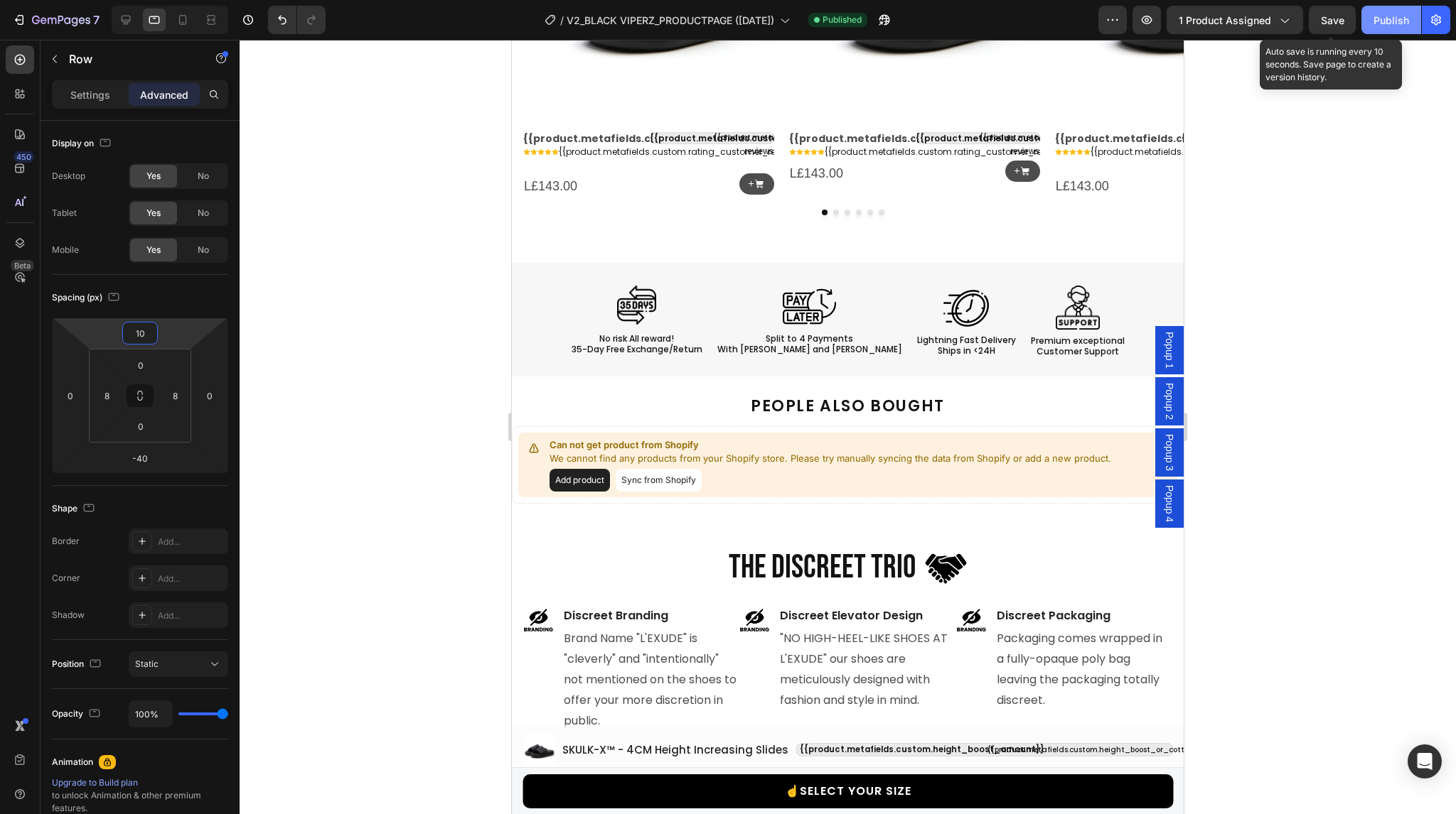
click at [1391, 18] on div "Publish" at bounding box center [1391, 20] width 35 height 15
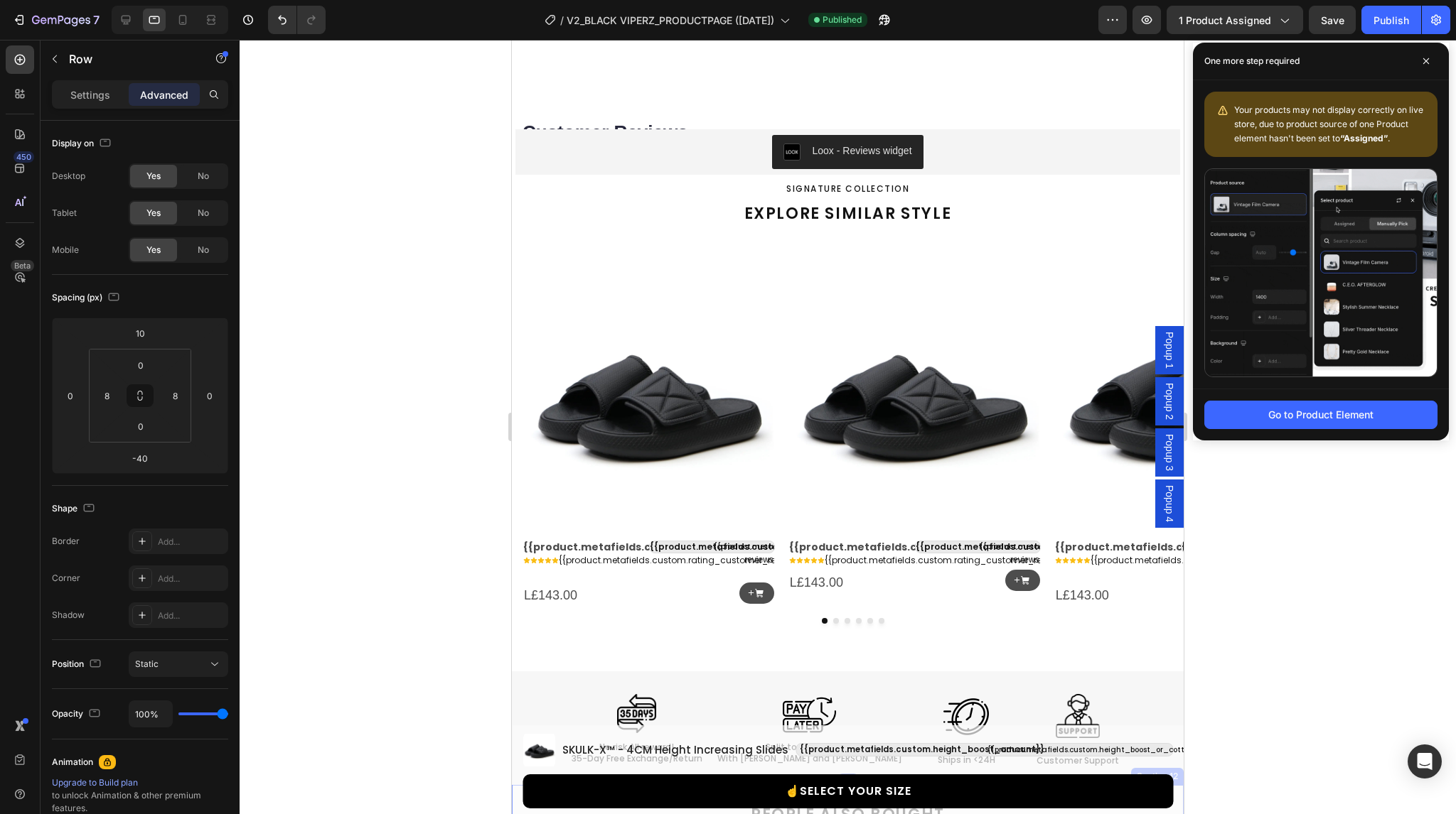
select select "38-39"
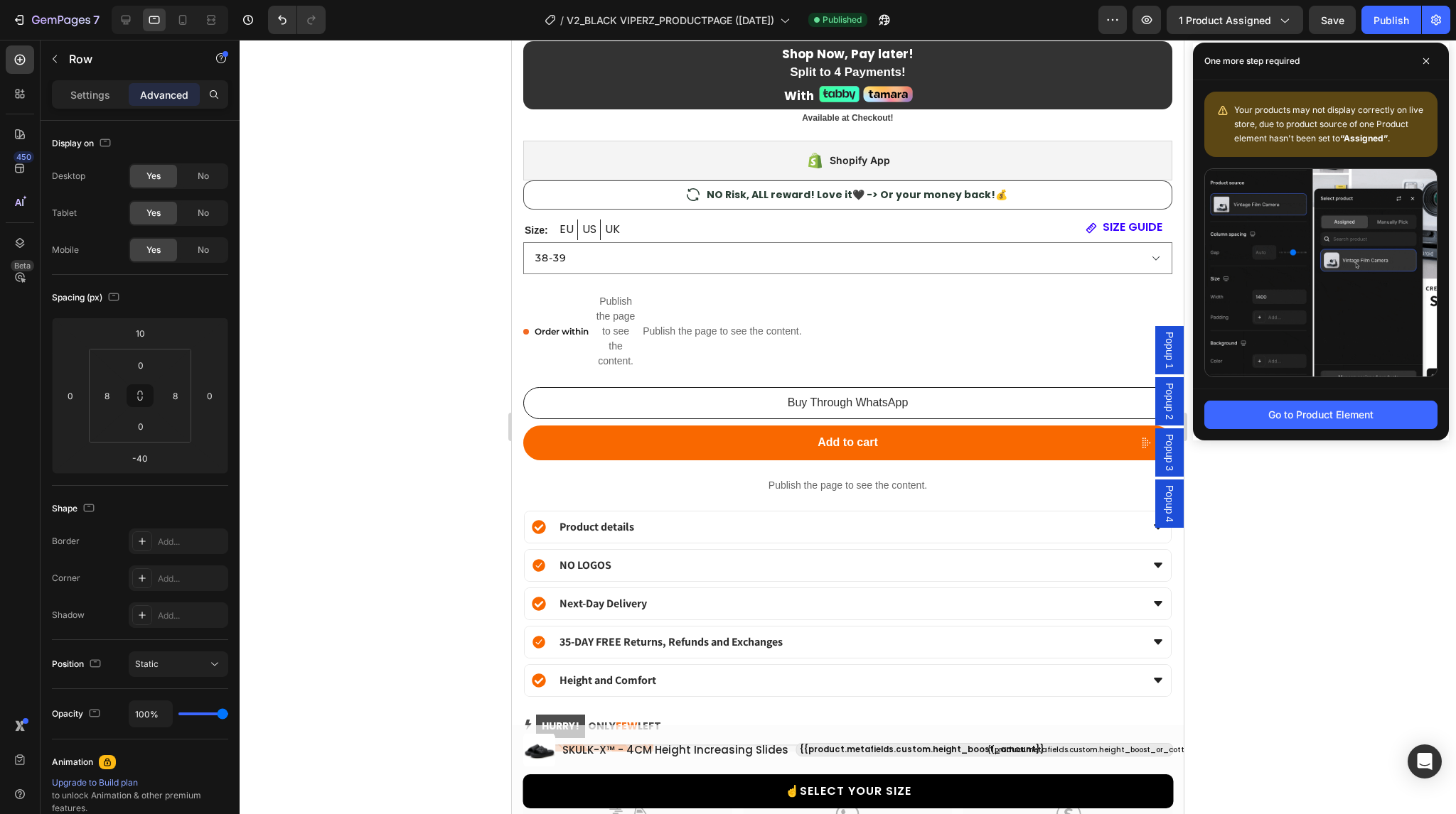
scroll to position [1489, 0]
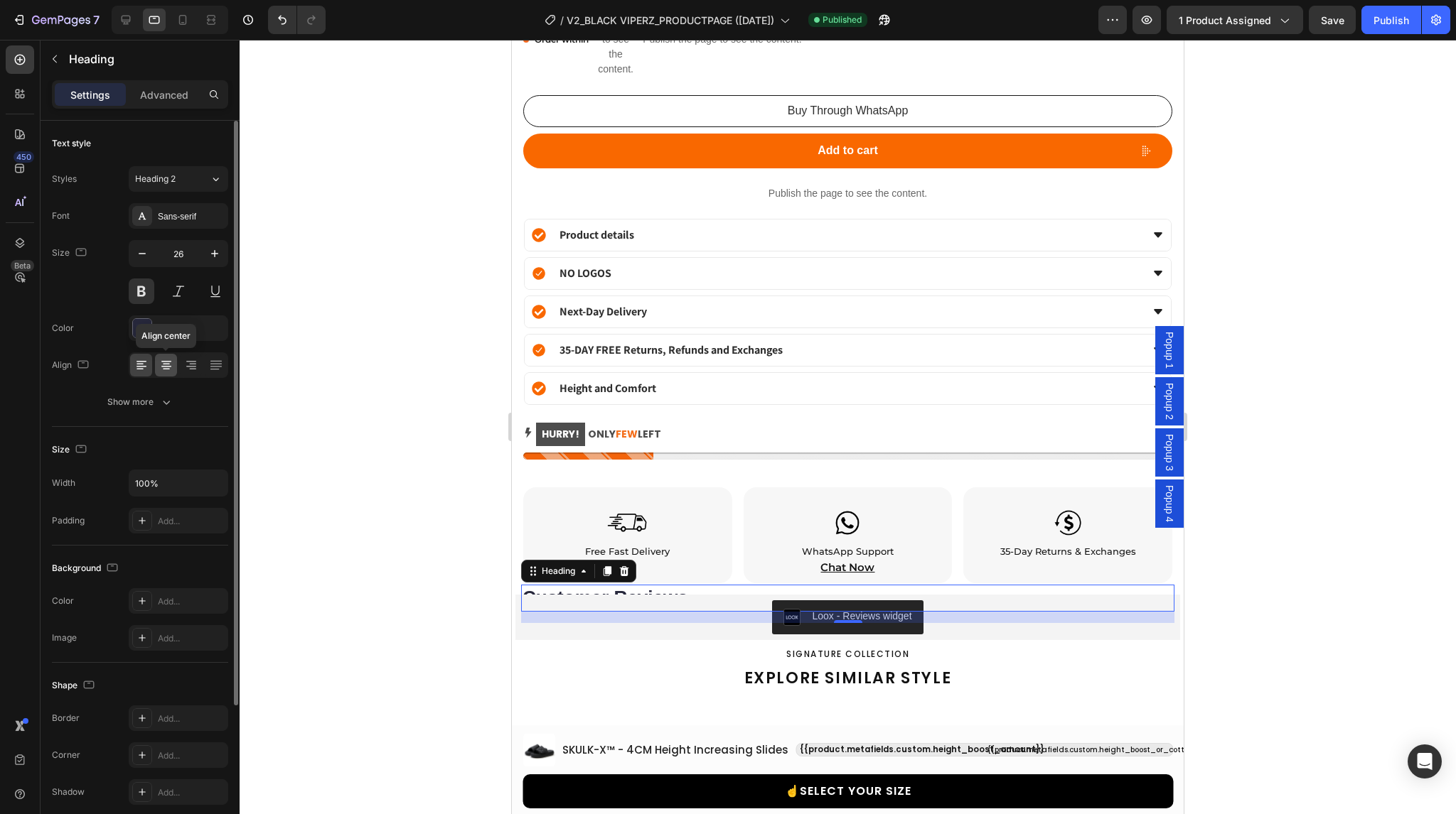
click at [163, 366] on icon at bounding box center [166, 367] width 10 height 2
click at [183, 21] on icon at bounding box center [182, 19] width 14 height 14
type input "24"
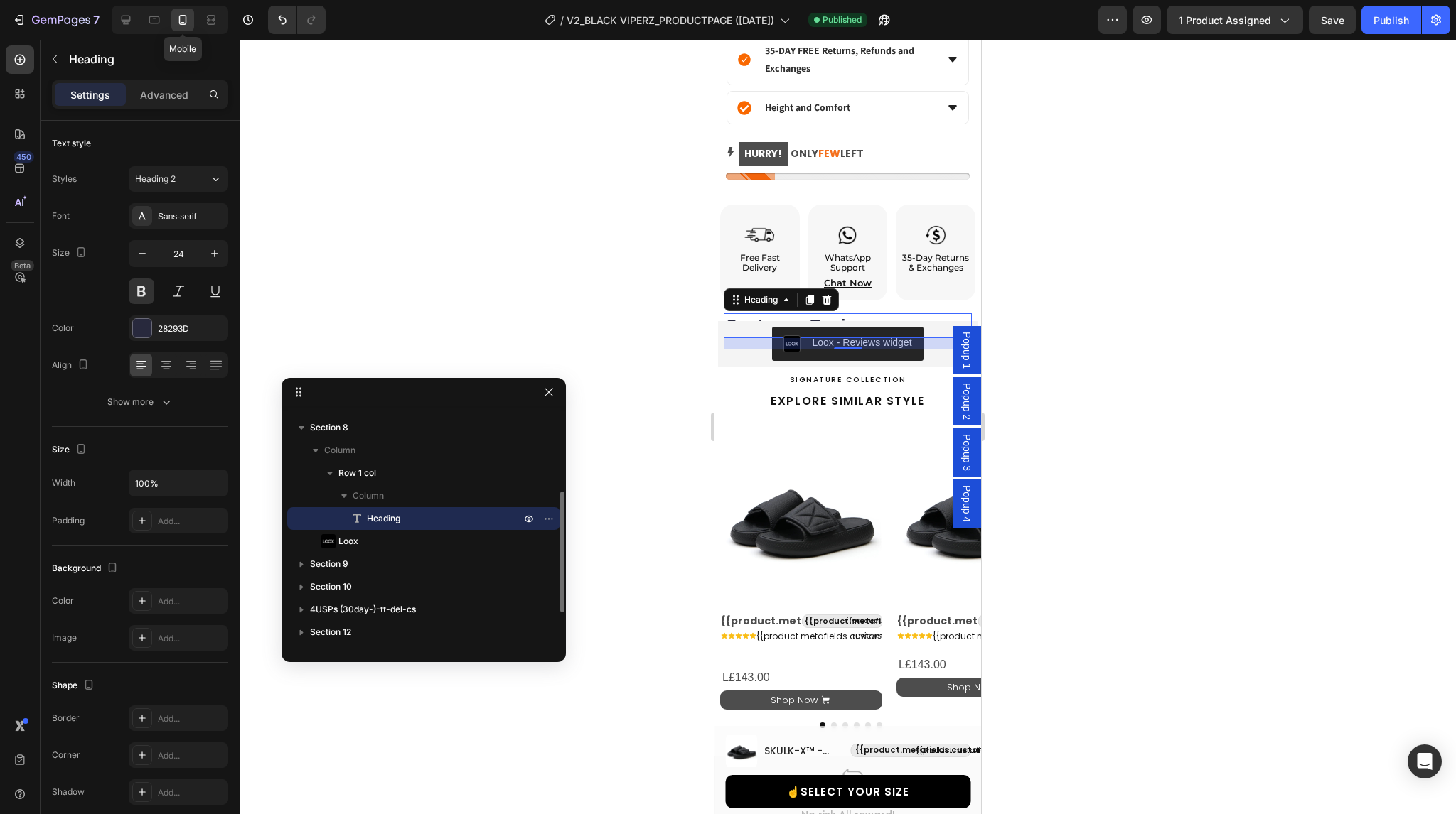
scroll to position [1518, 0]
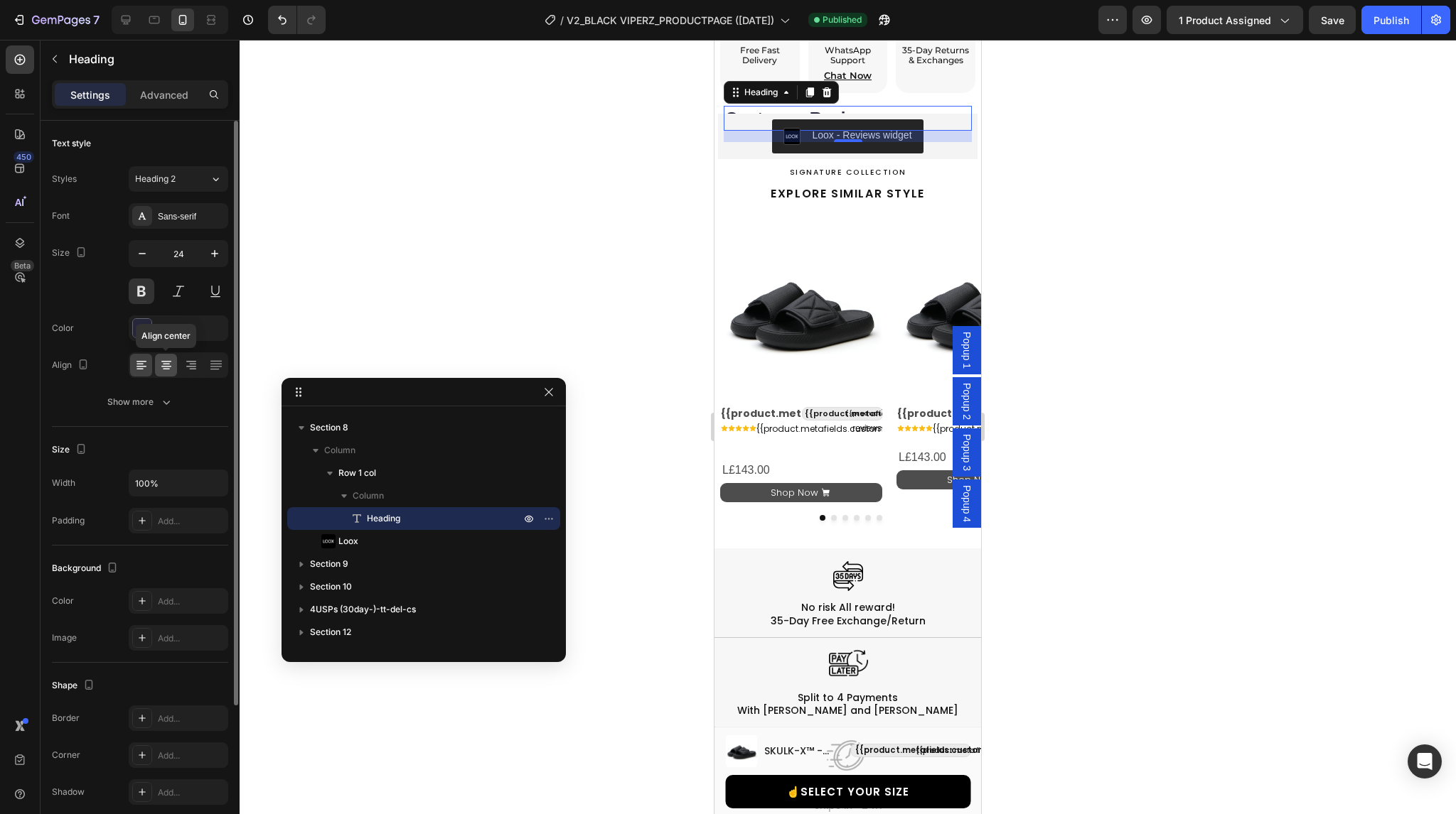
click at [166, 364] on icon at bounding box center [166, 365] width 7 height 2
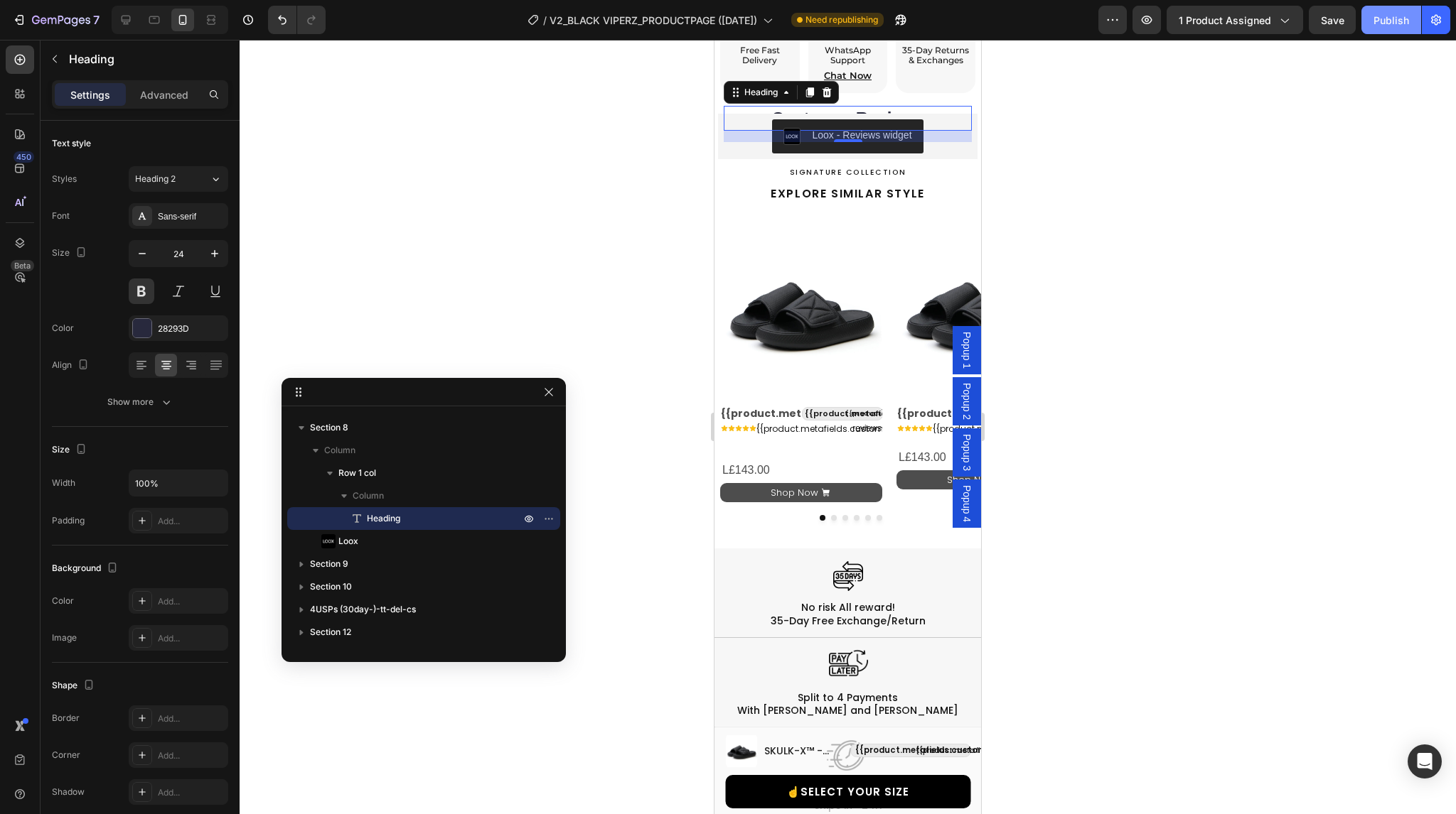
click at [1383, 21] on div "Publish" at bounding box center [1391, 20] width 35 height 15
click at [1041, 283] on div at bounding box center [848, 427] width 1216 height 775
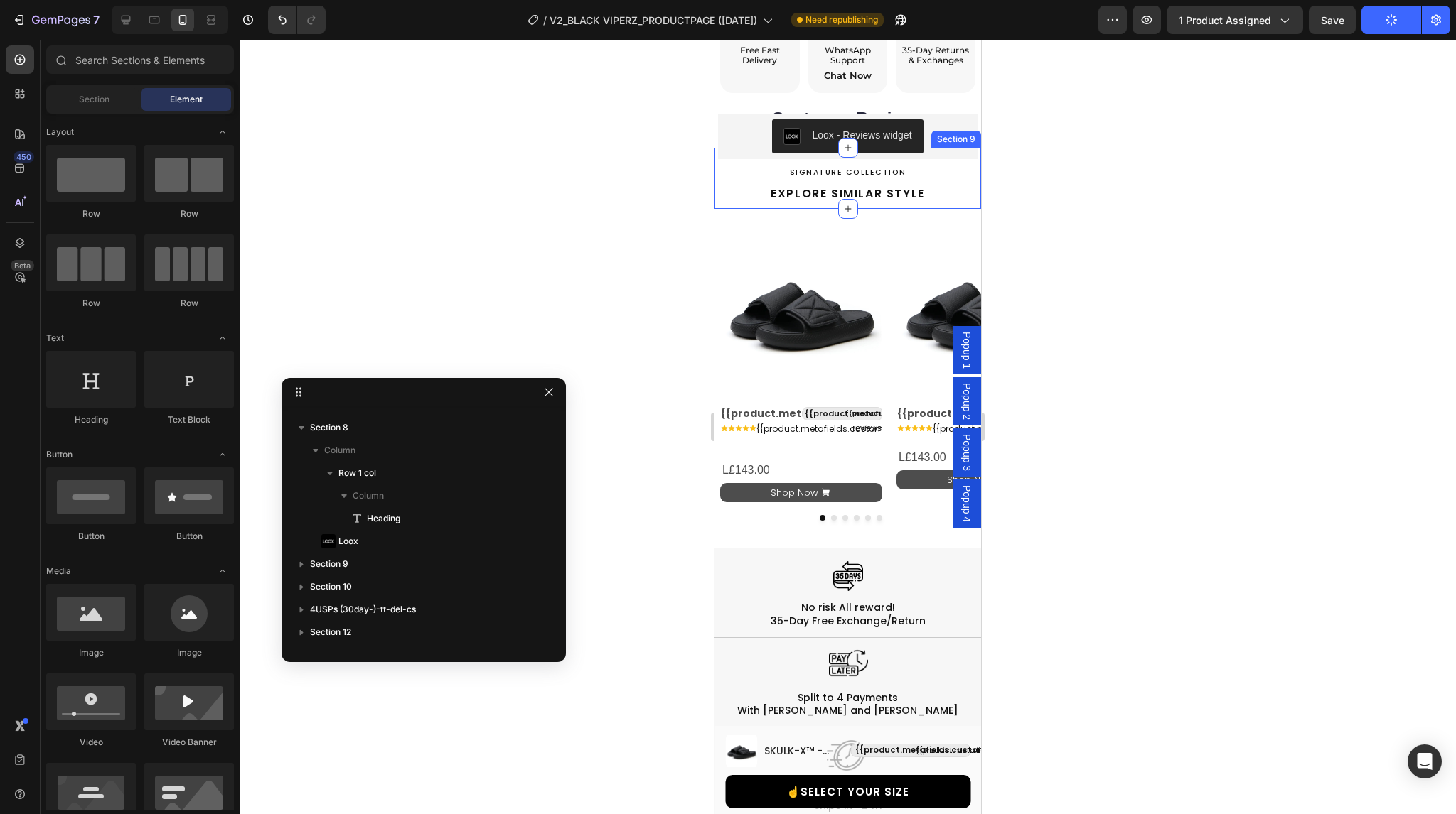
click at [732, 148] on div "SIGNATURE COLLECTION Heading EXPLORE SIMILAR STYLE Heading Section 9" at bounding box center [848, 178] width 267 height 61
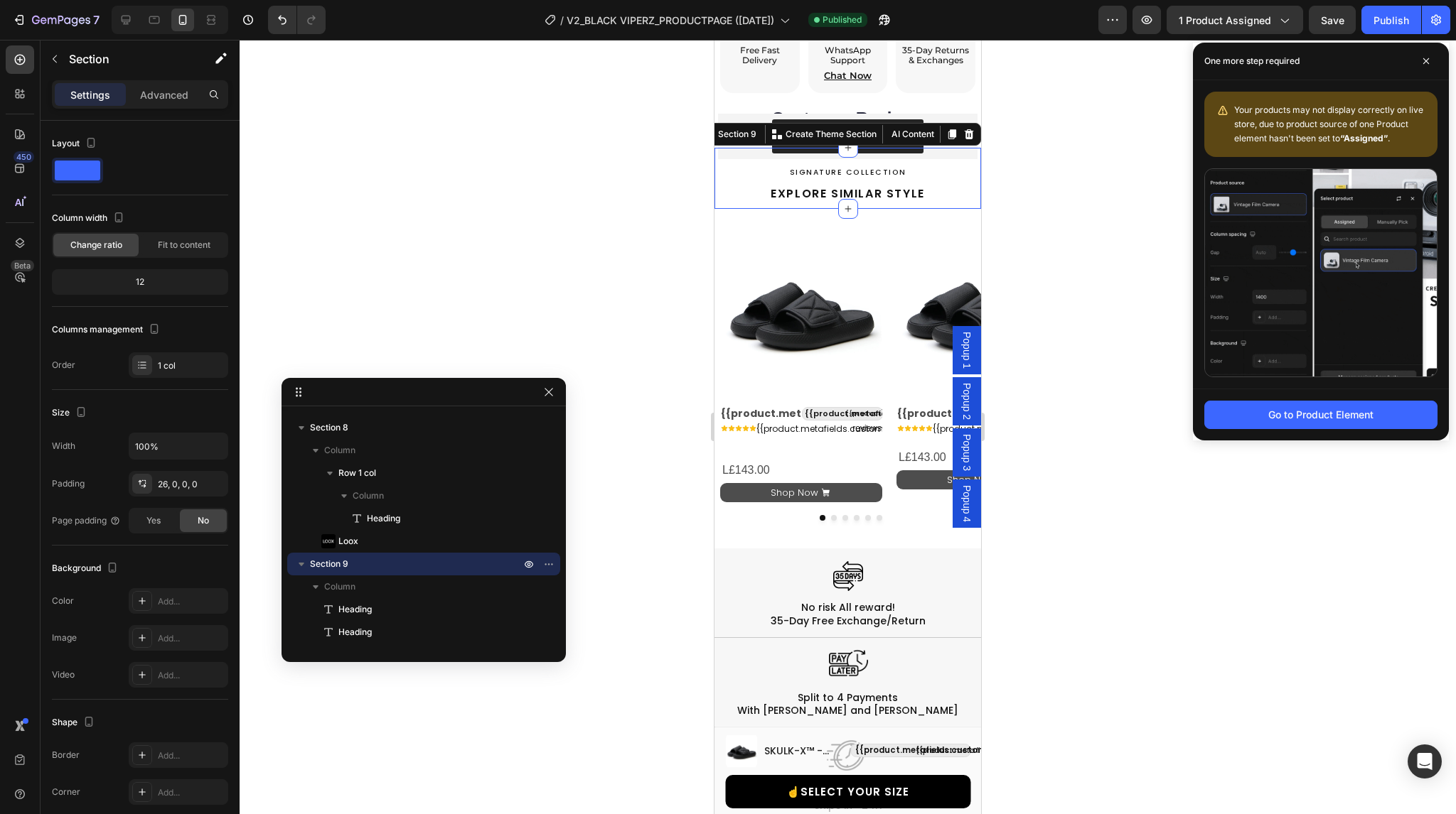
click at [1234, 538] on div at bounding box center [848, 427] width 1216 height 775
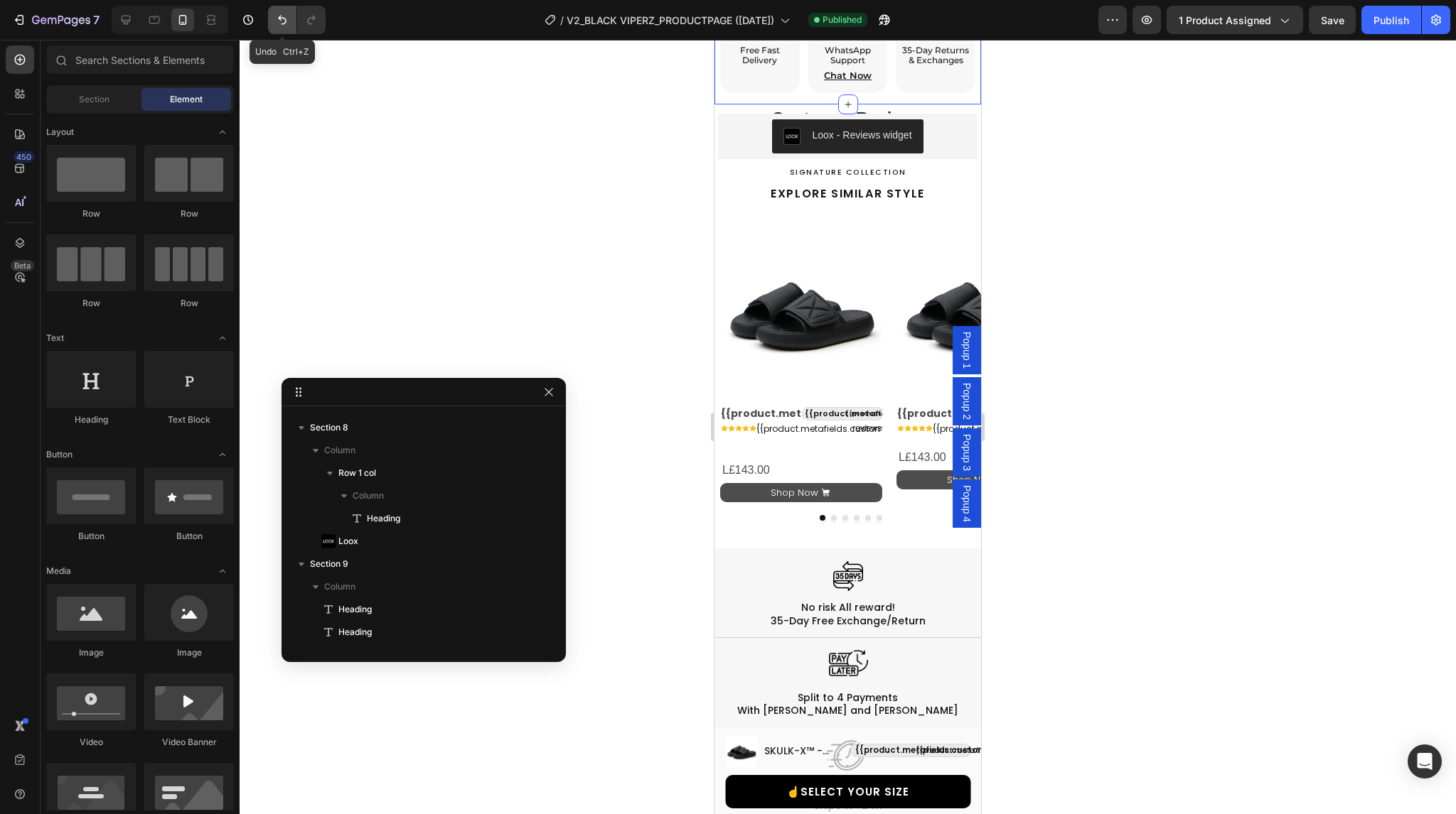
click at [275, 16] on icon "Undo/Redo" at bounding box center [282, 19] width 14 height 14
click at [280, 13] on icon "Undo/Redo" at bounding box center [282, 19] width 14 height 14
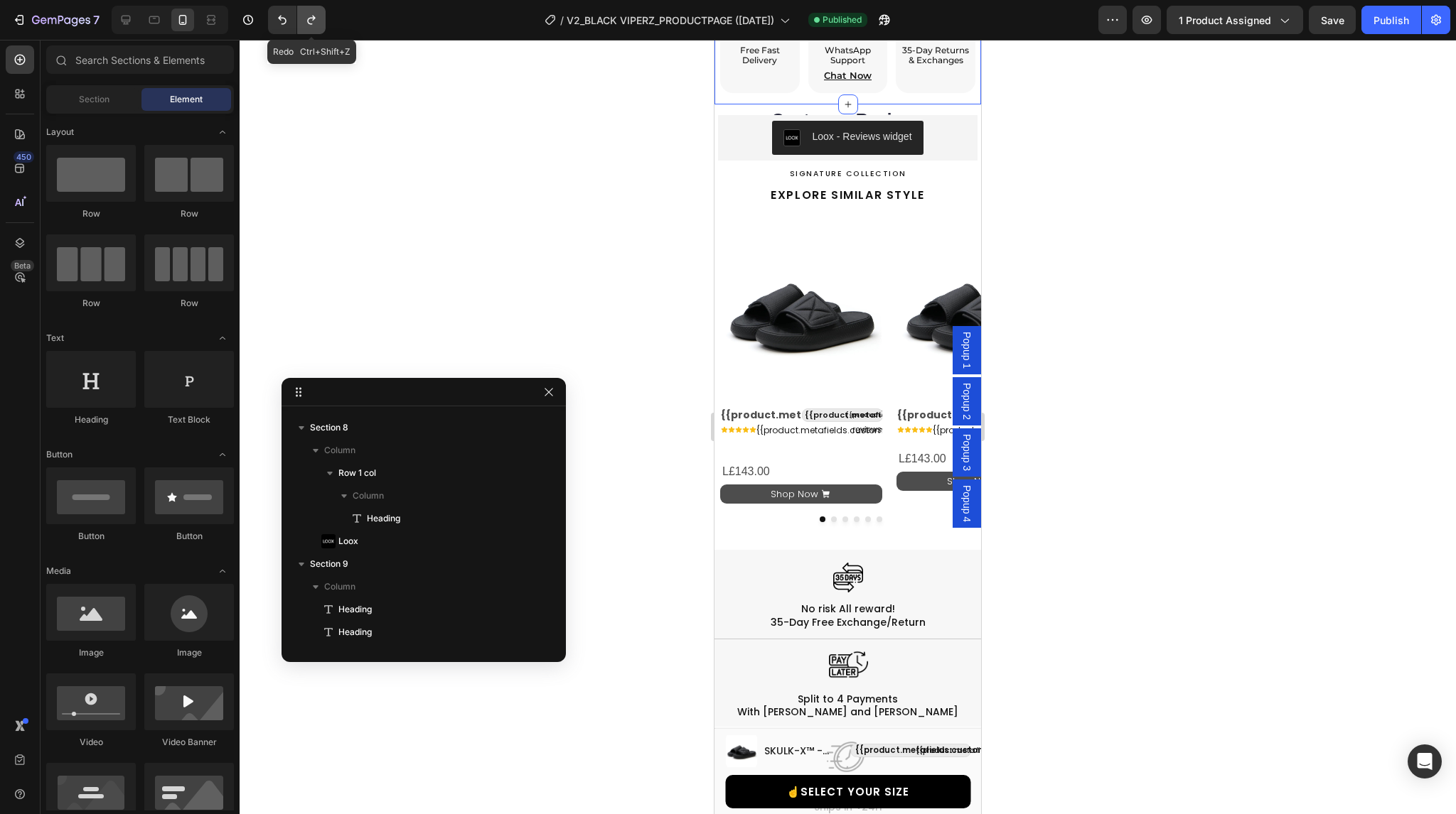
click at [307, 15] on icon "Undo/Redo" at bounding box center [311, 19] width 14 height 14
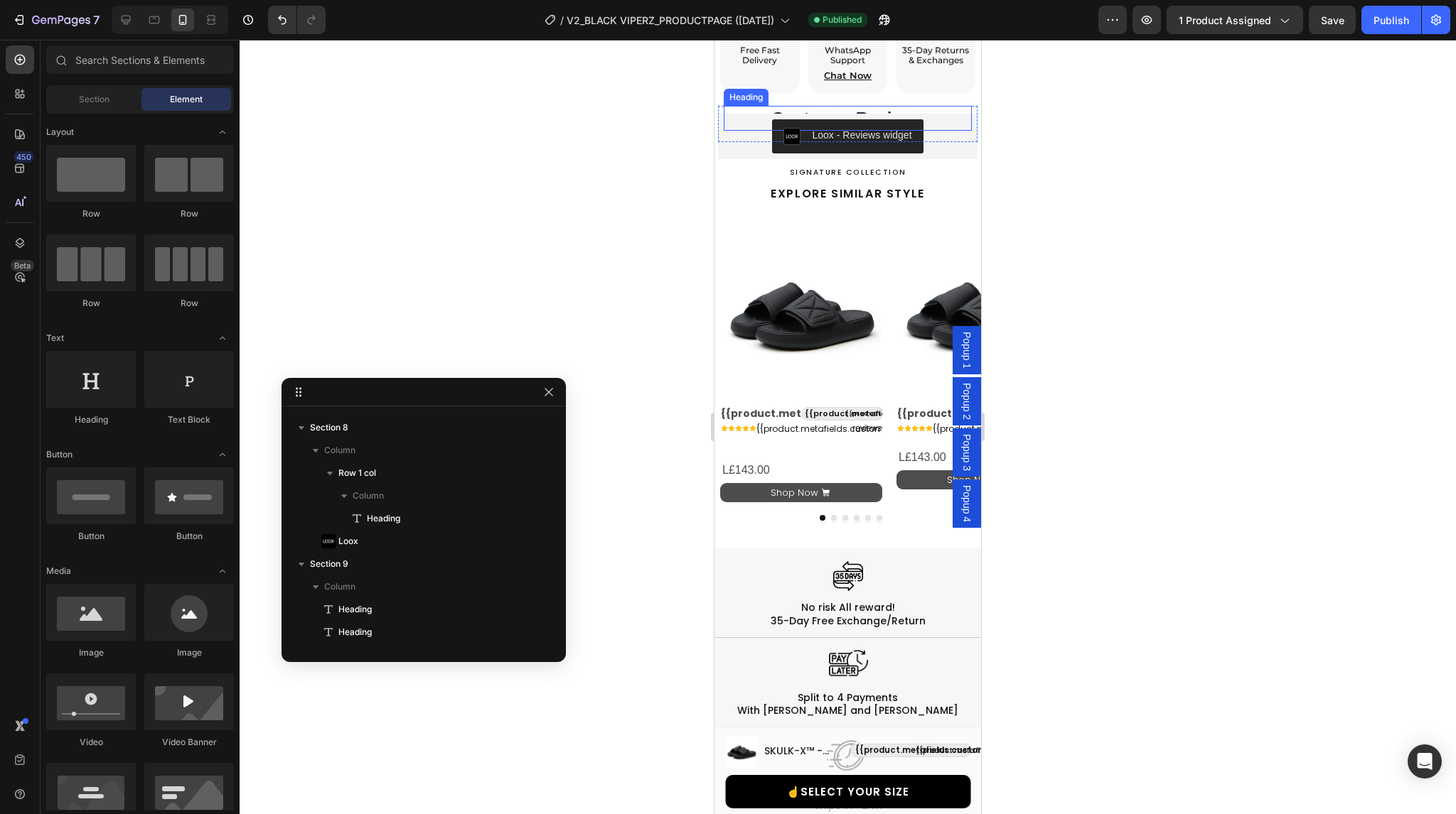
click at [782, 106] on h2 "Customer Reviews" at bounding box center [848, 118] width 248 height 25
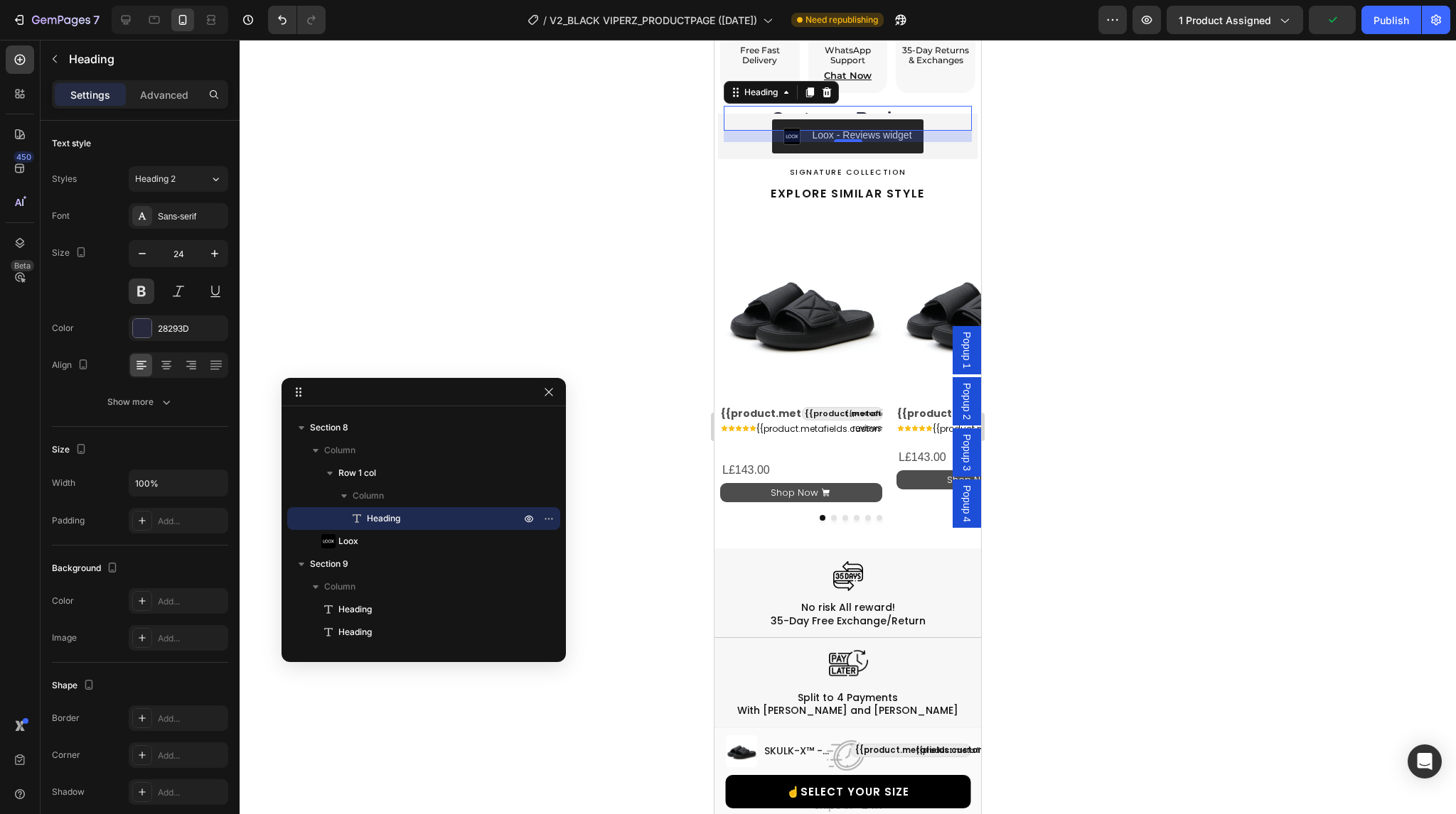
click at [798, 106] on h2 "Customer Reviews" at bounding box center [848, 118] width 248 height 25
click at [167, 369] on icon at bounding box center [166, 370] width 7 height 2
click at [139, 366] on icon at bounding box center [141, 365] width 14 height 14
click at [152, 17] on icon at bounding box center [153, 19] width 14 height 14
type input "26"
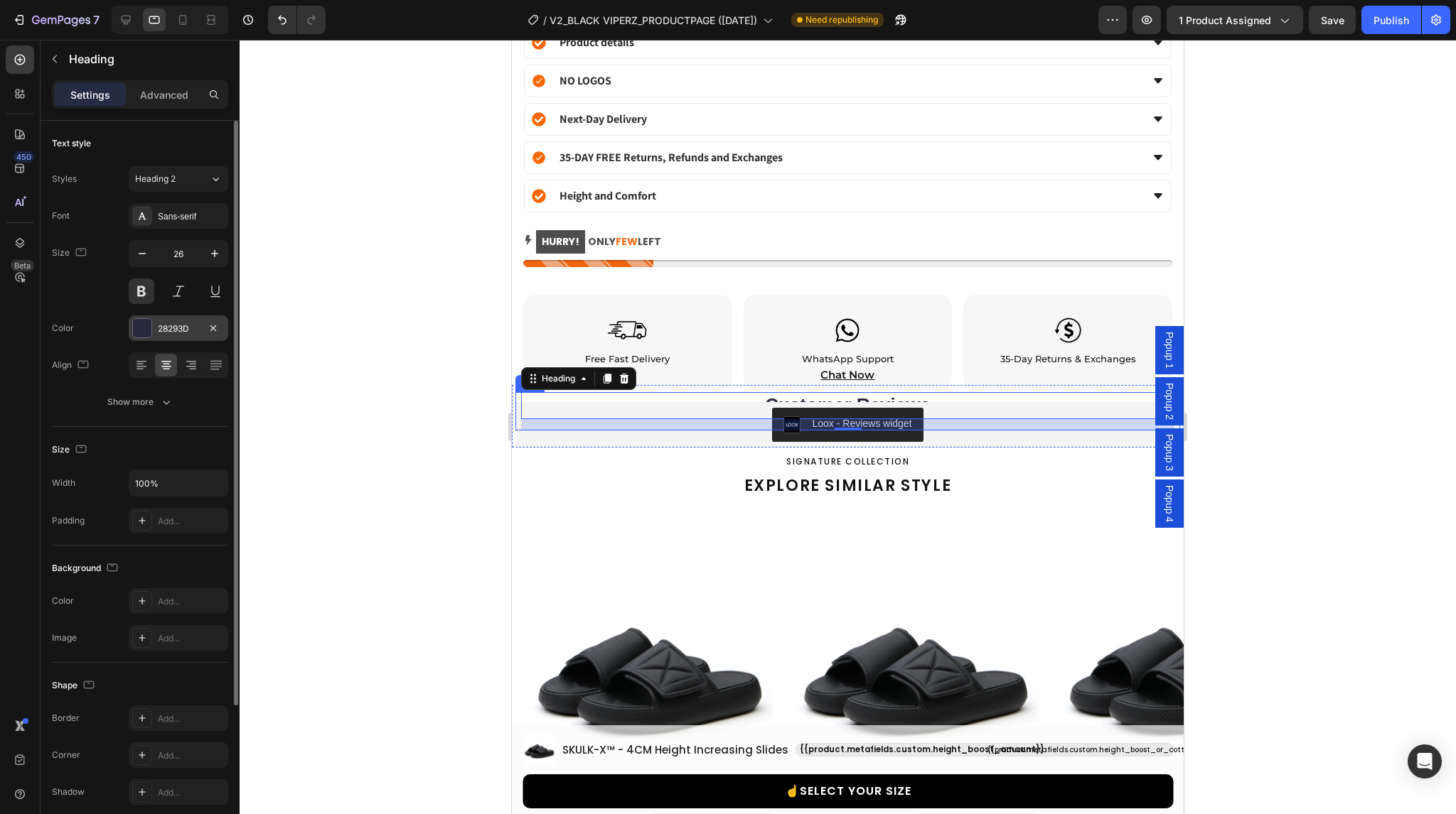
scroll to position [1968, 0]
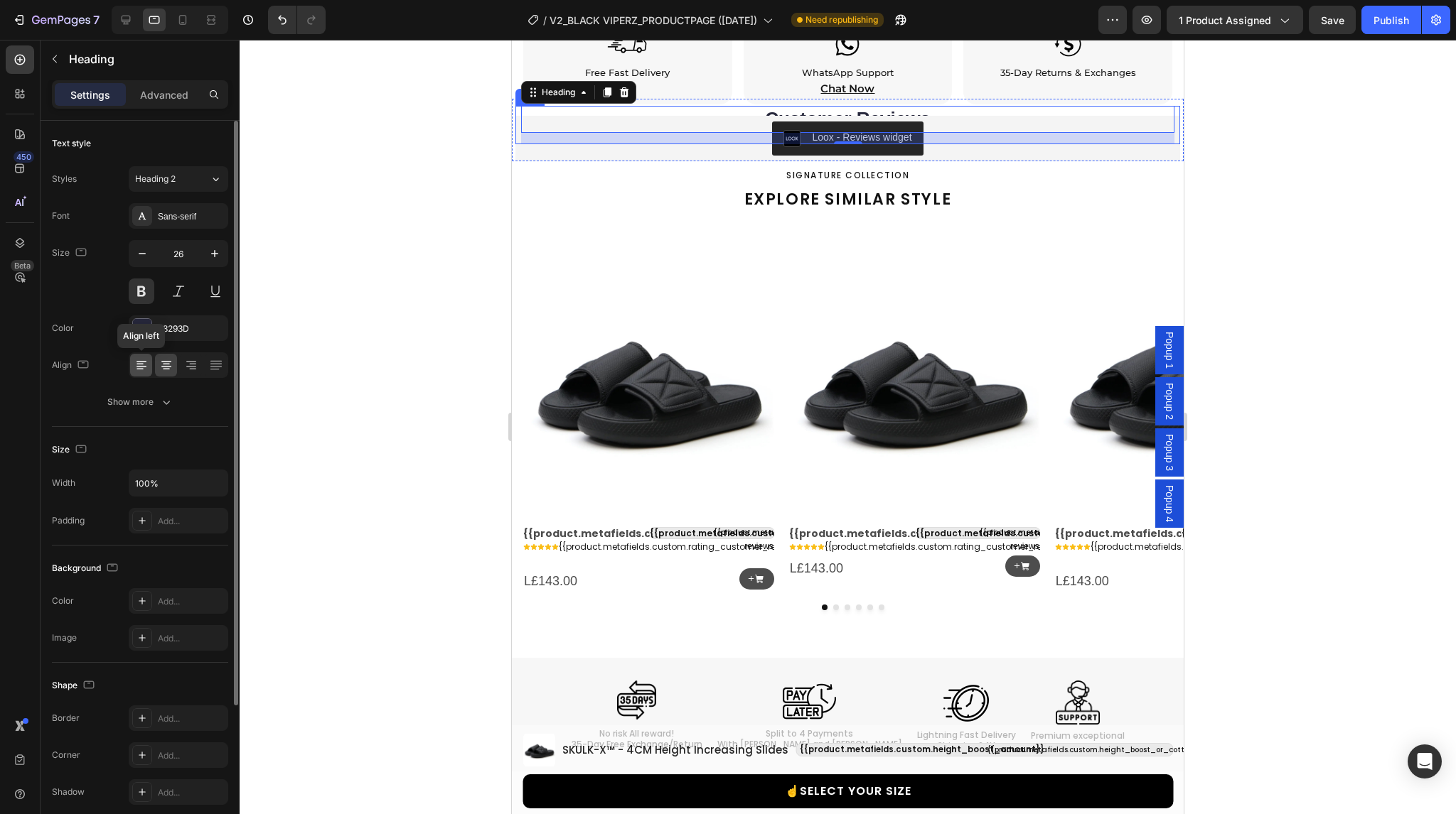
click at [143, 365] on icon at bounding box center [141, 365] width 14 height 14
click at [363, 257] on div at bounding box center [848, 427] width 1216 height 775
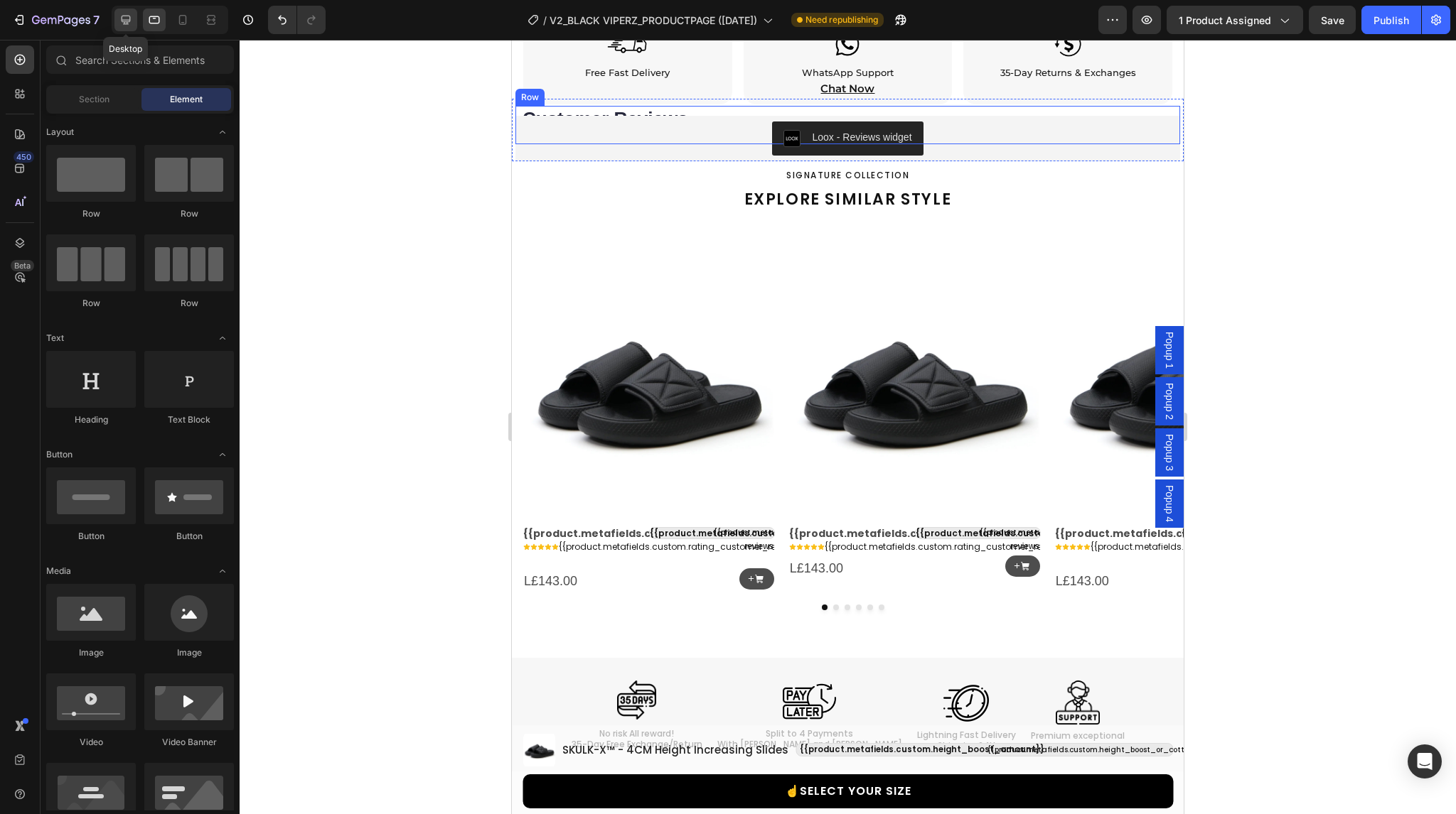
click at [128, 21] on icon at bounding box center [126, 20] width 9 height 9
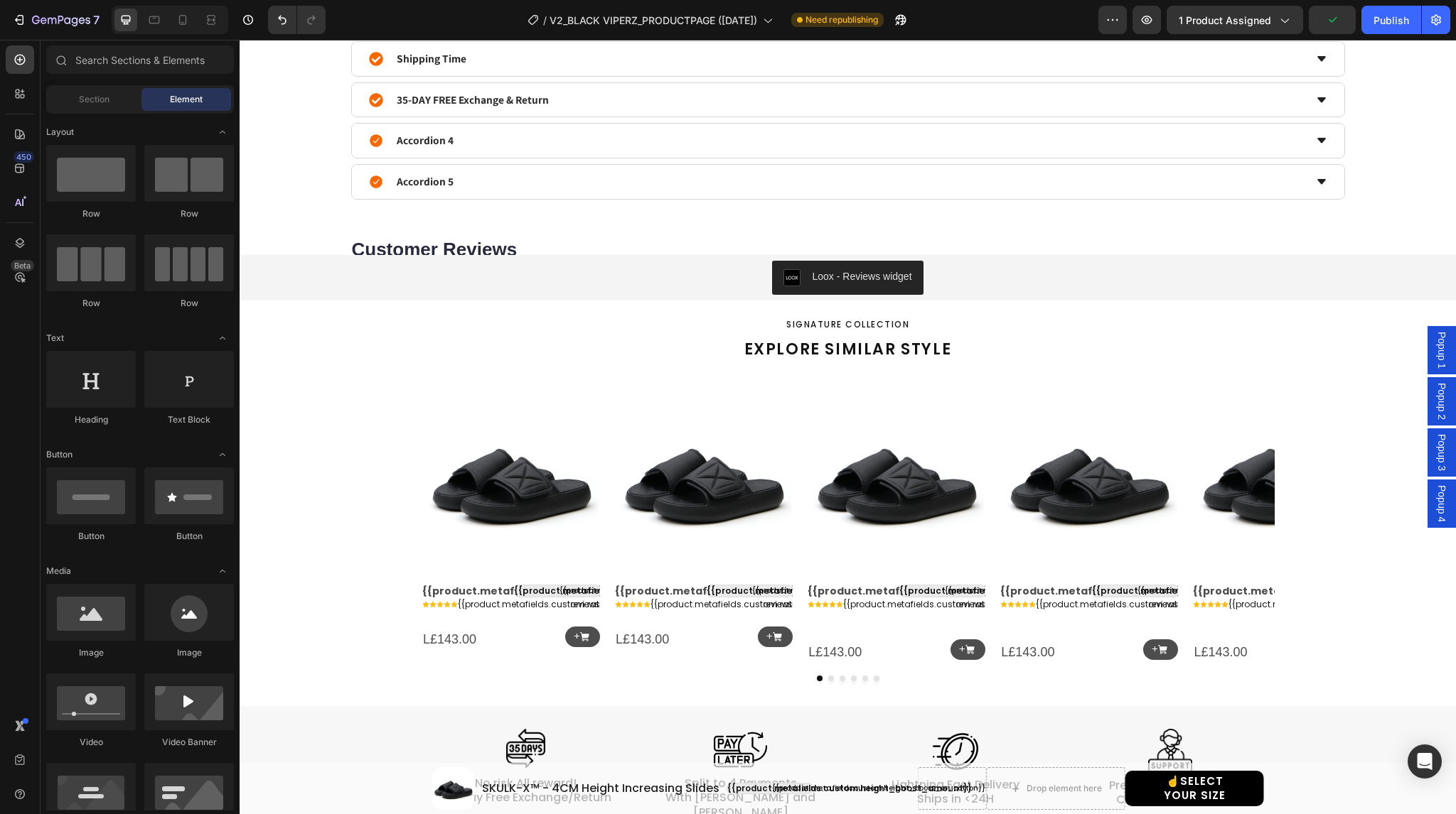
scroll to position [998, 0]
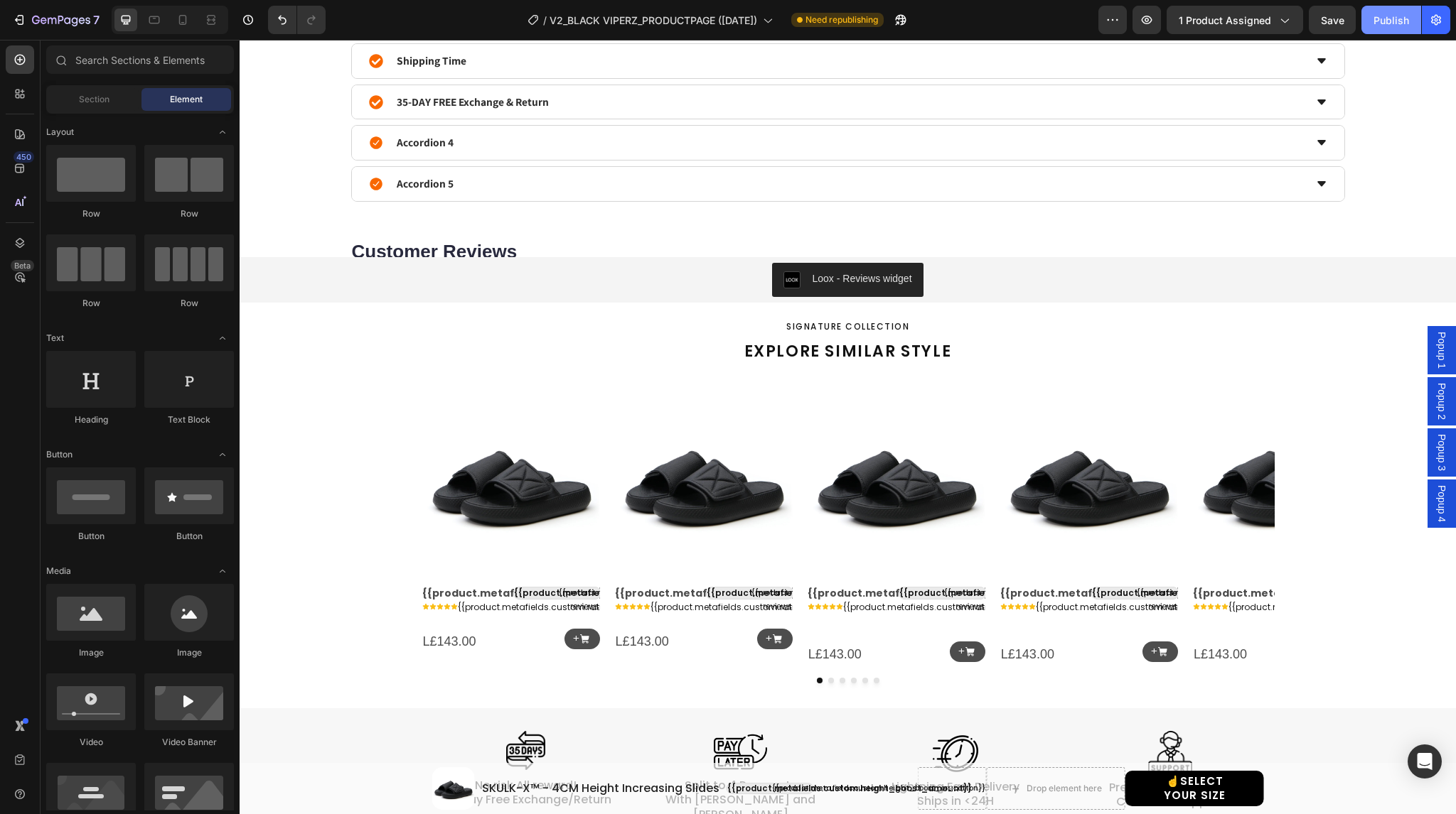
click at [1393, 20] on div "Publish" at bounding box center [1391, 20] width 35 height 15
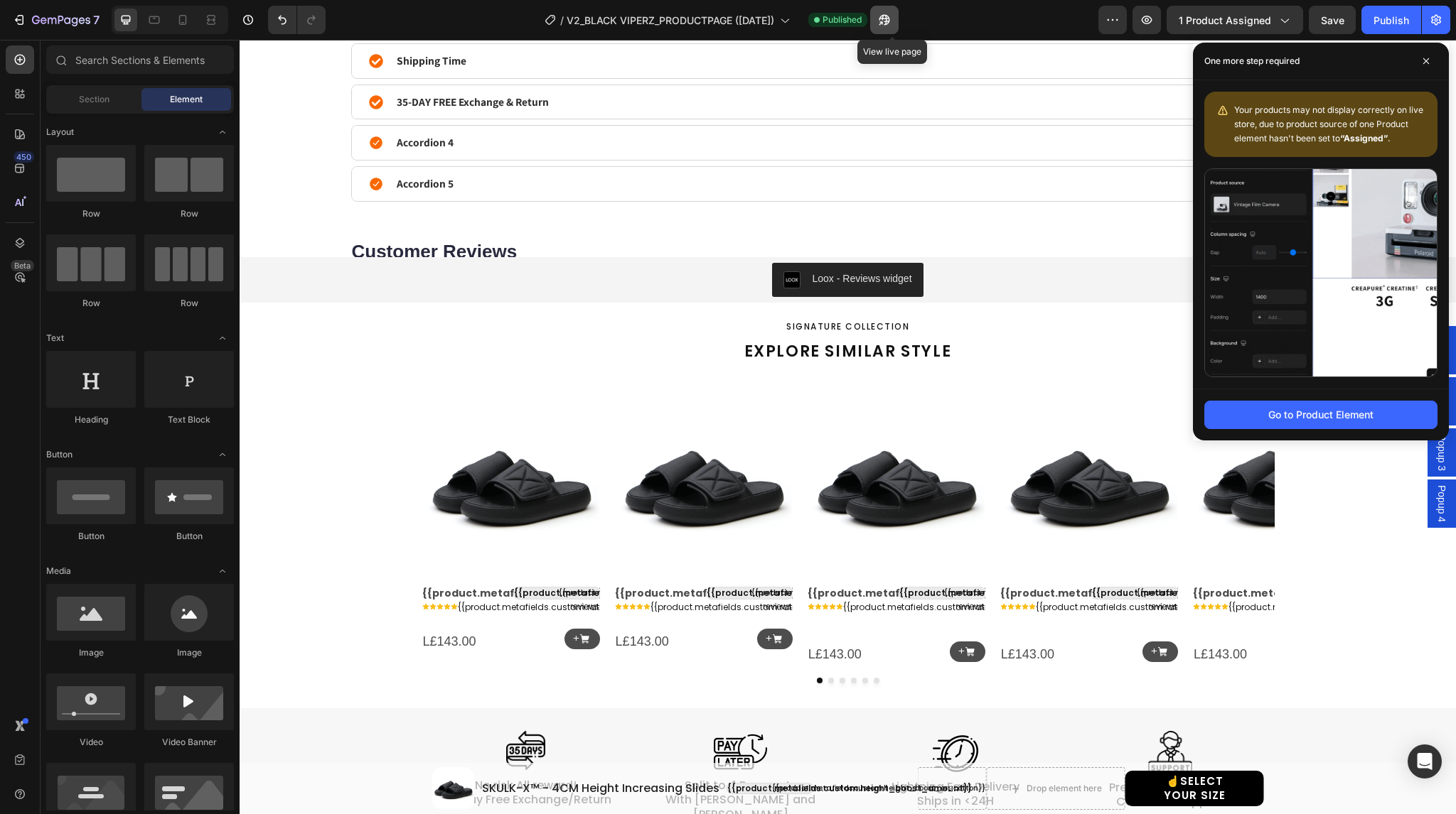
click at [892, 21] on icon "button" at bounding box center [884, 19] width 14 height 14
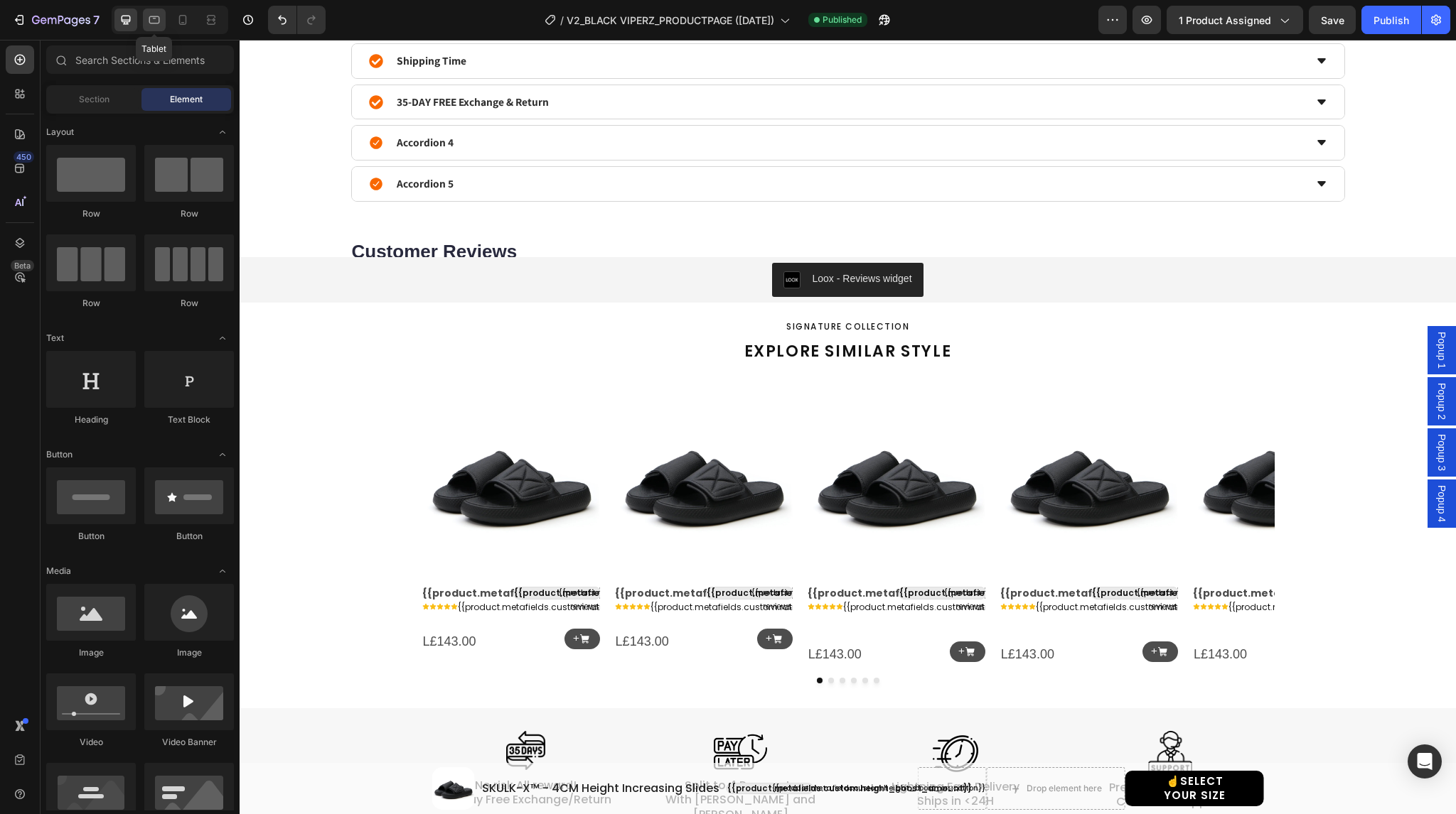
click at [156, 18] on icon at bounding box center [153, 19] width 14 height 14
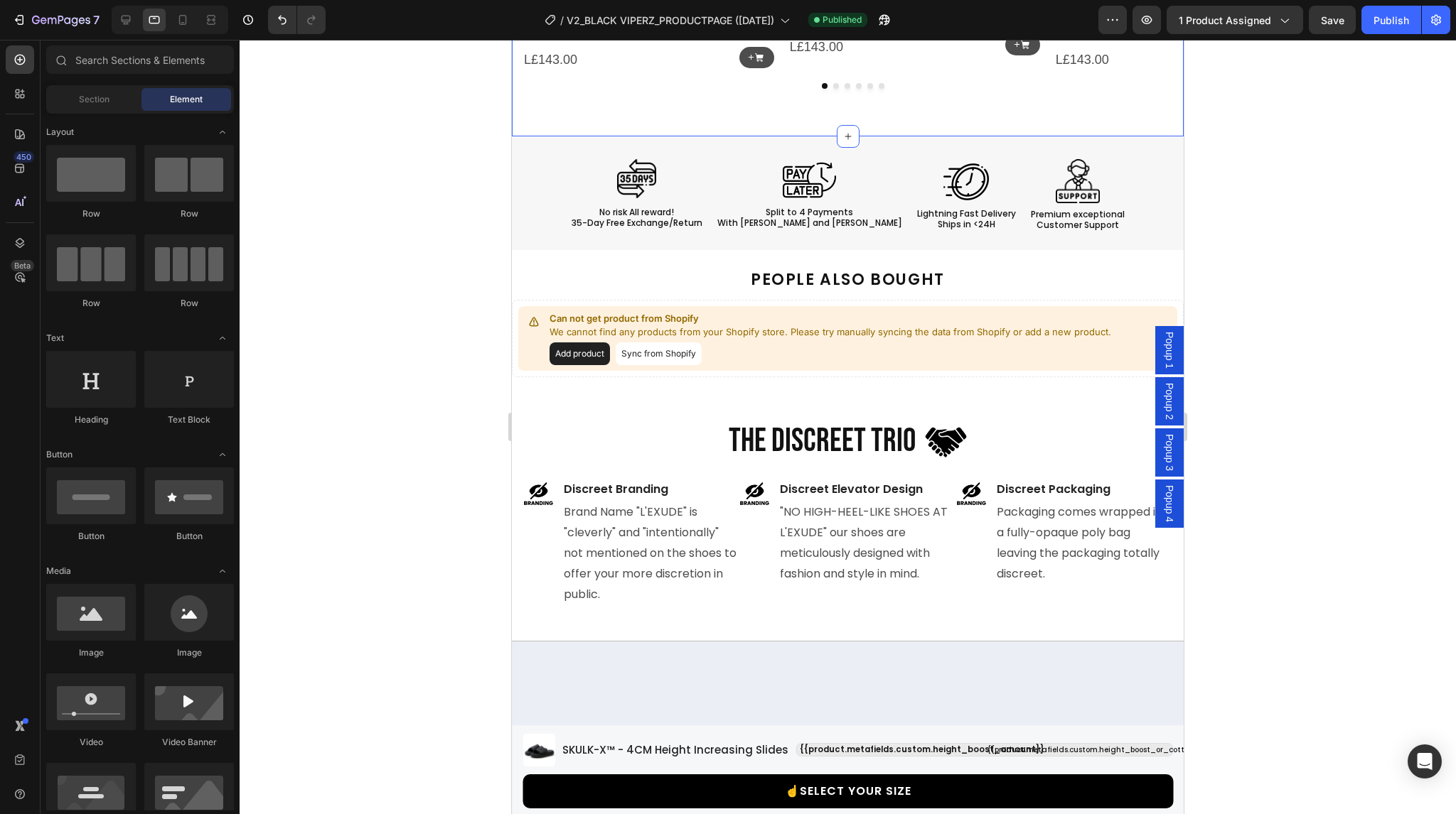
scroll to position [1398, 0]
click at [128, 12] on div at bounding box center [125, 19] width 23 height 23
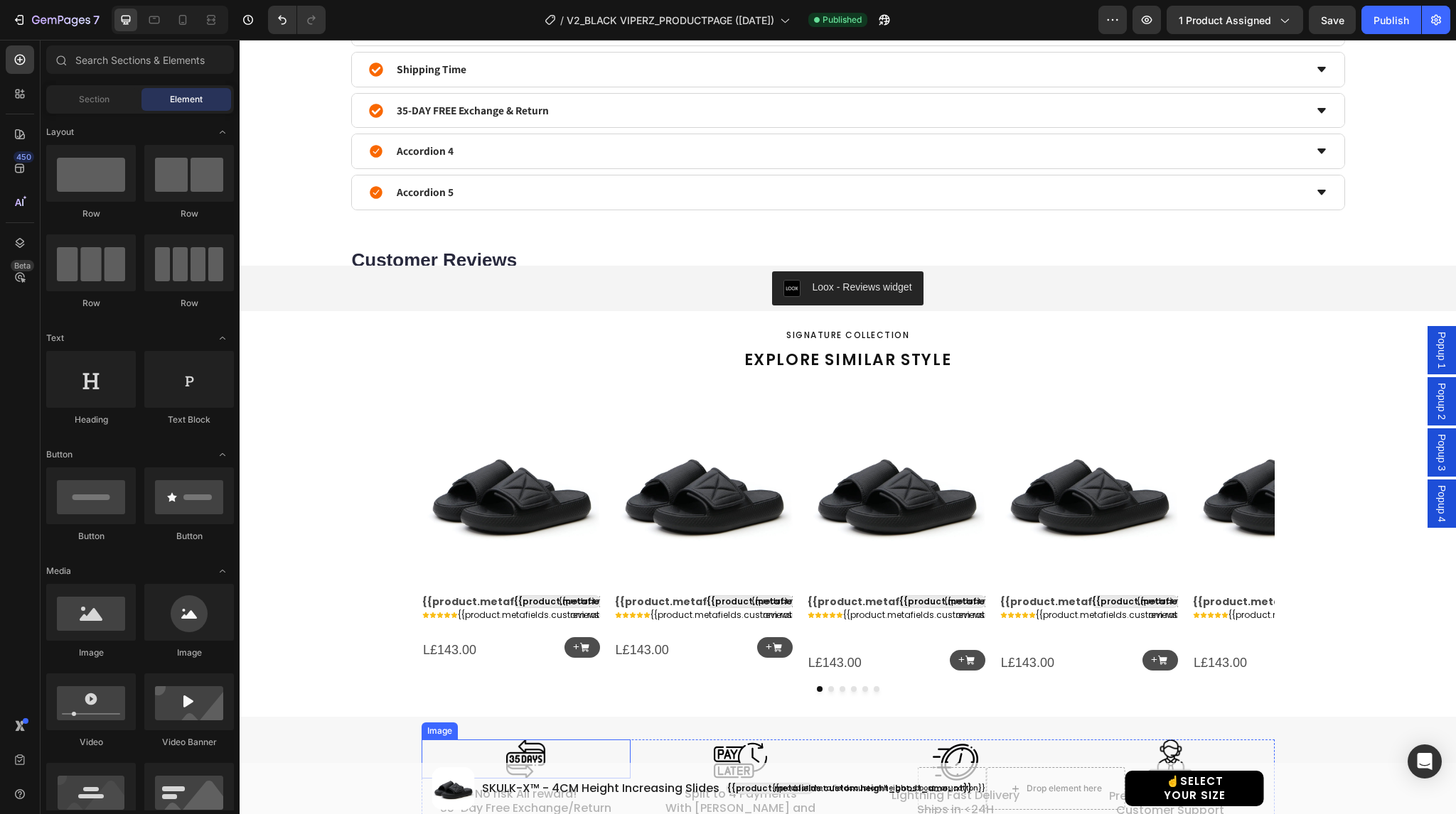
scroll to position [988, 0]
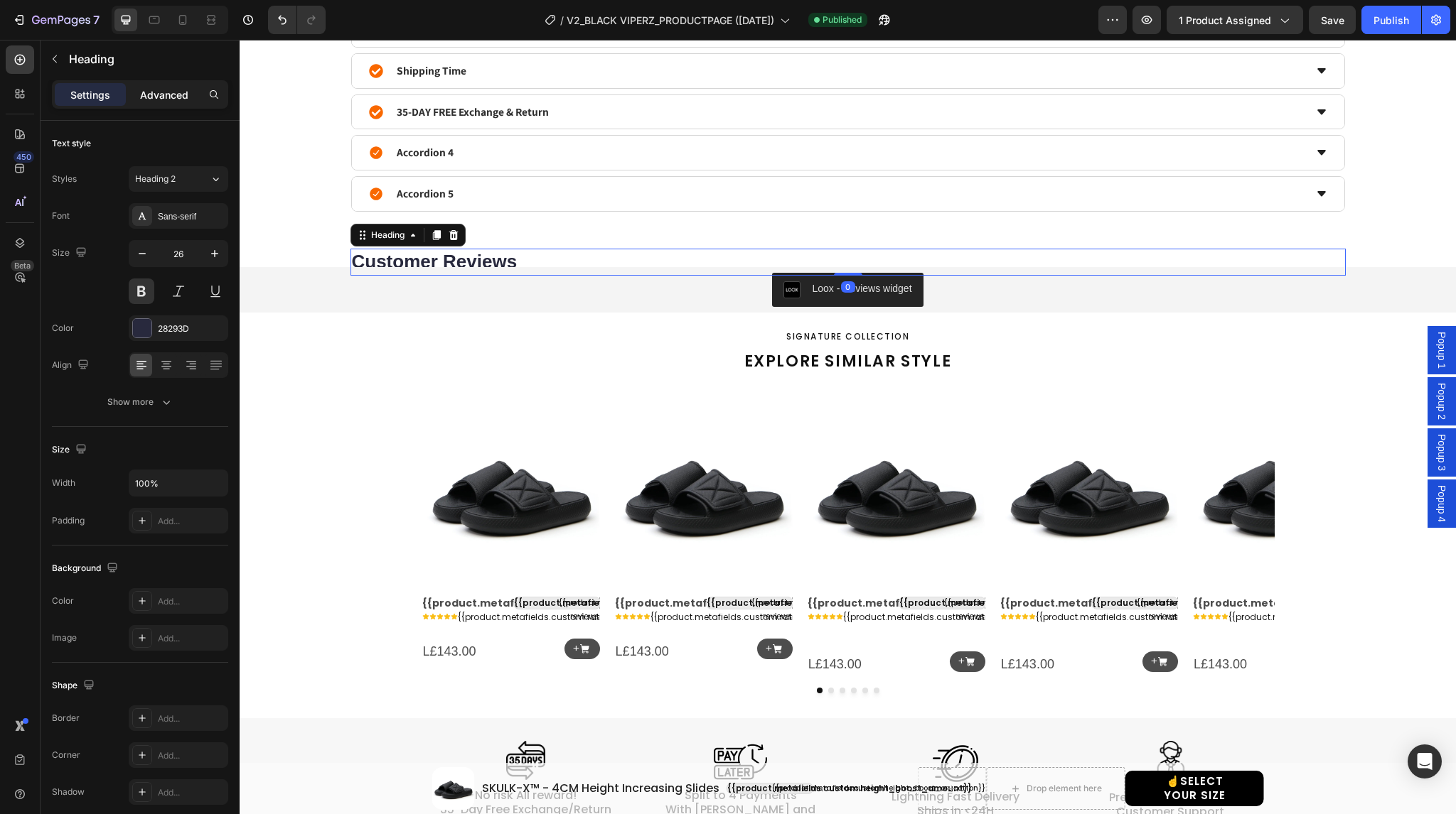
click at [176, 101] on p "Advanced" at bounding box center [164, 95] width 49 height 15
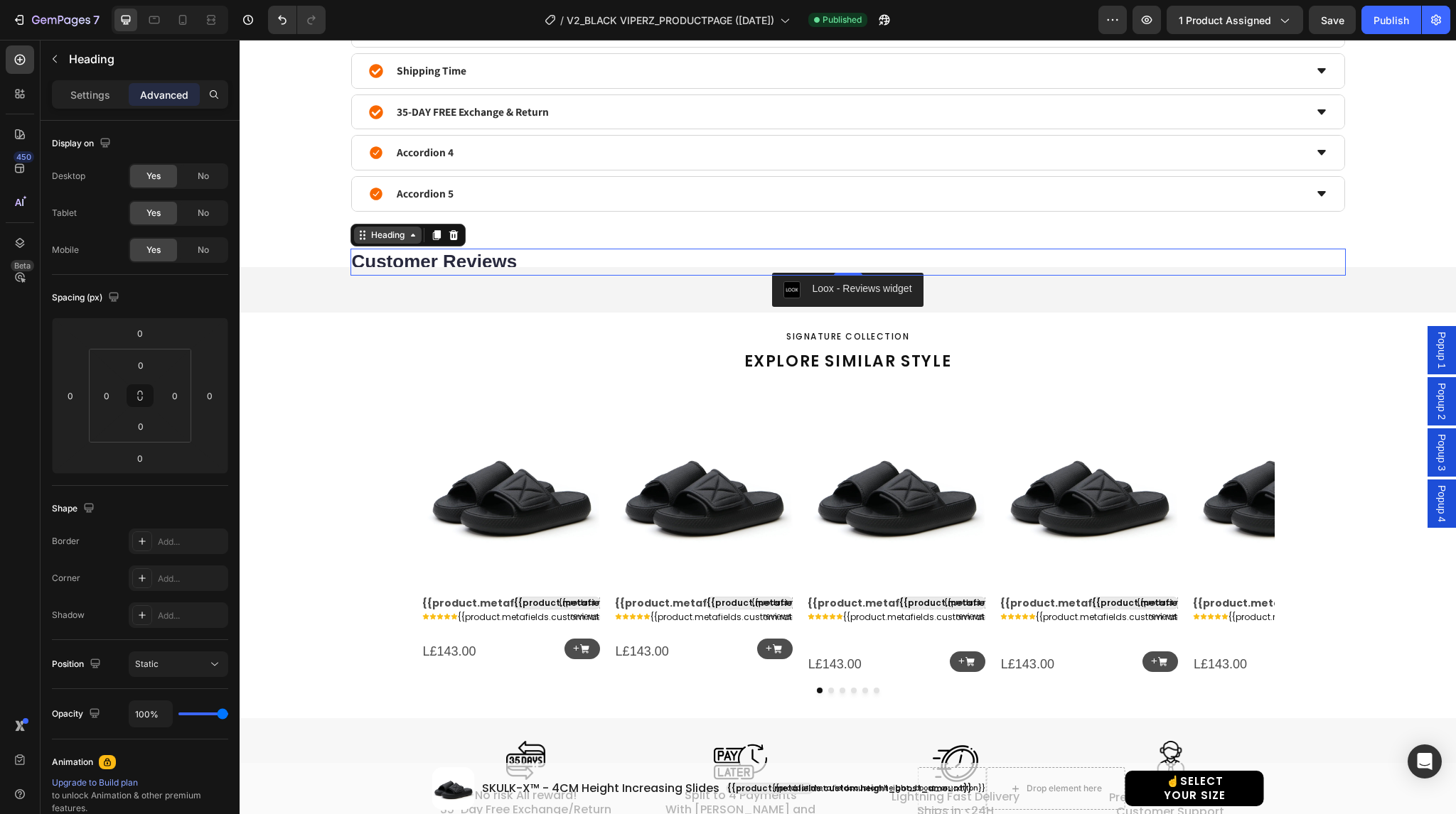
click at [411, 234] on icon at bounding box center [413, 235] width 4 height 3
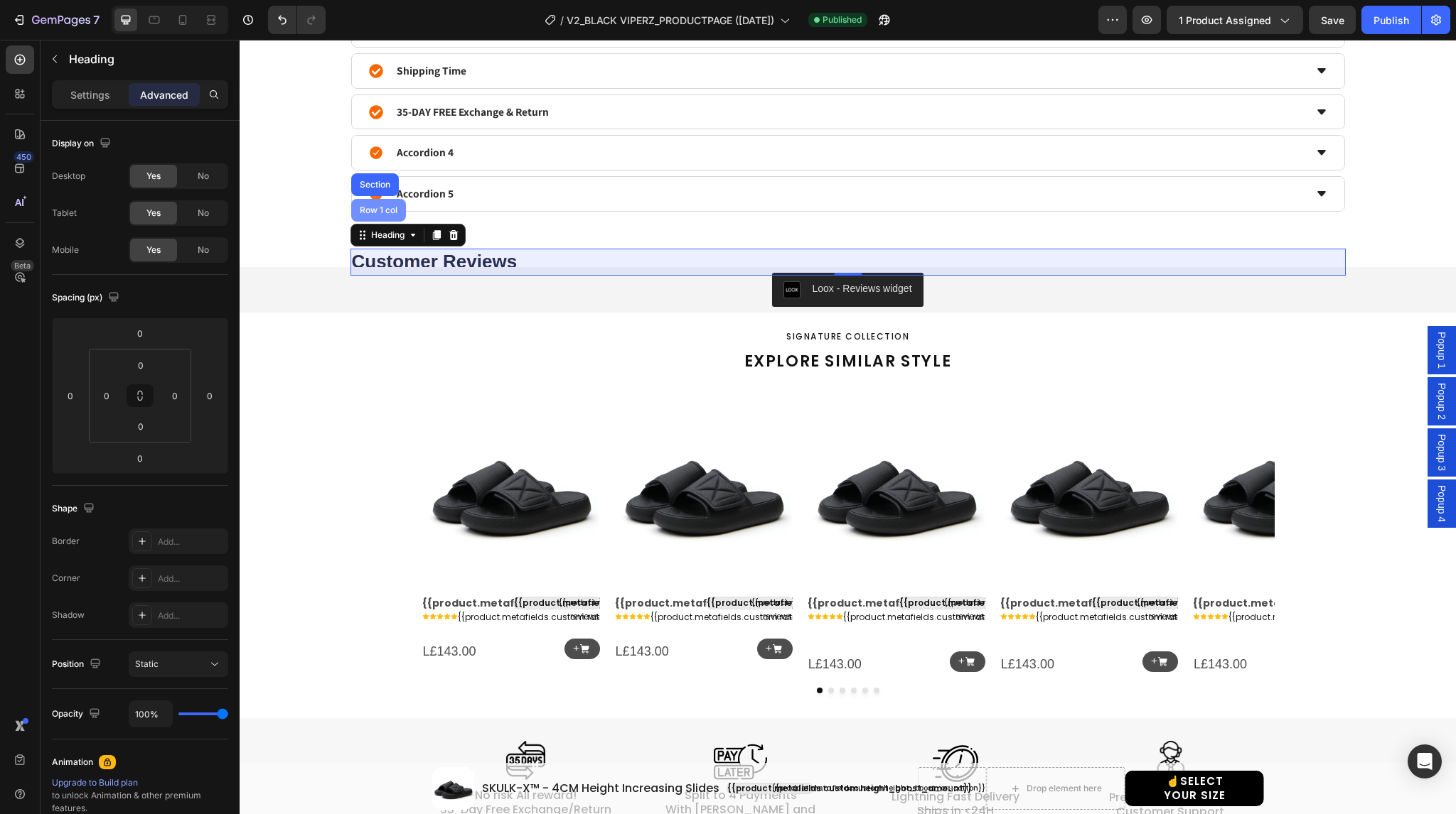
click at [372, 209] on div "Row 1 col" at bounding box center [379, 210] width 44 height 8
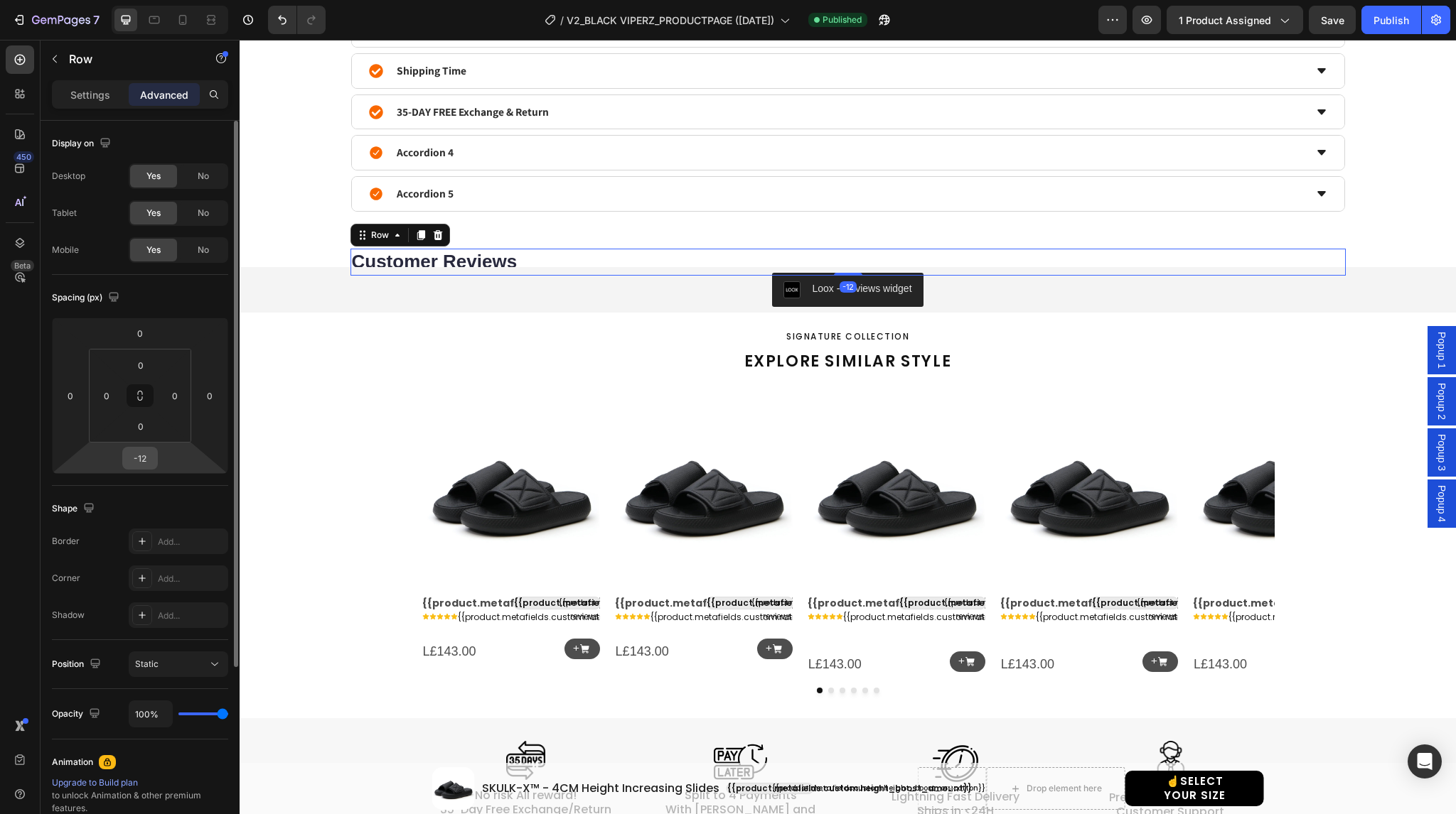
click at [145, 458] on input "-12" at bounding box center [140, 458] width 29 height 21
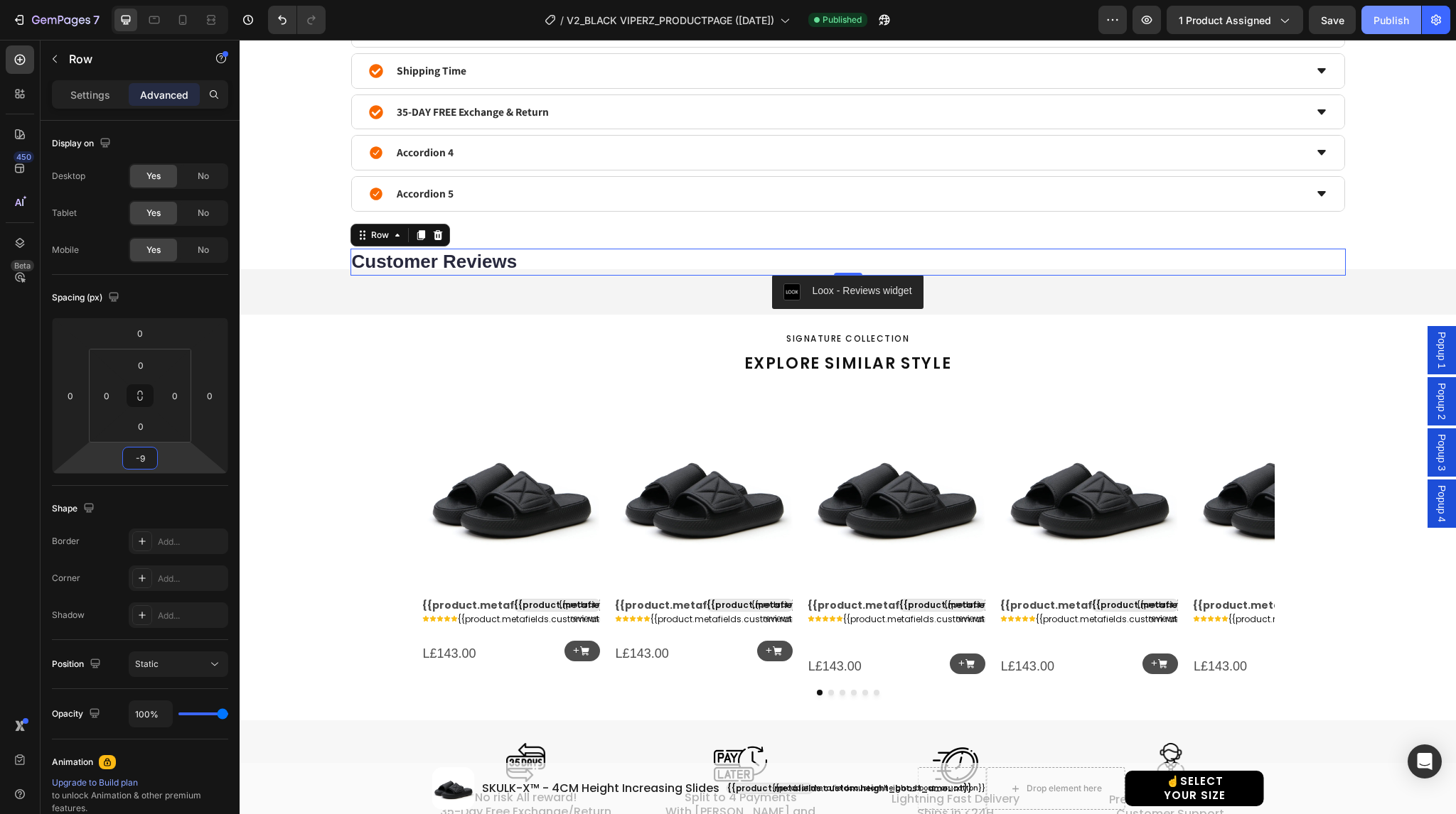
click at [1392, 23] on div "Publish" at bounding box center [1391, 20] width 35 height 15
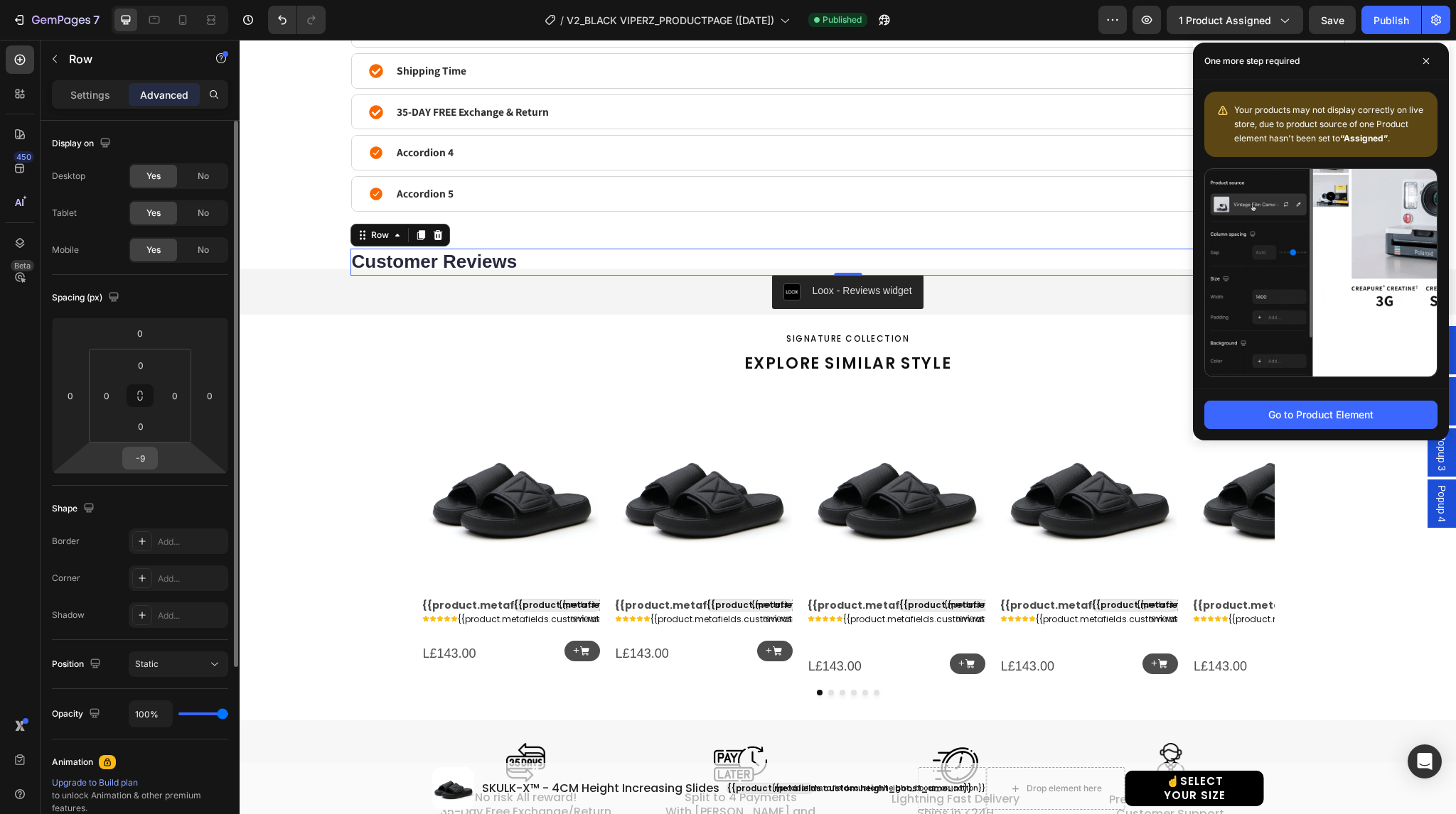
click at [153, 452] on input "-9" at bounding box center [140, 458] width 29 height 21
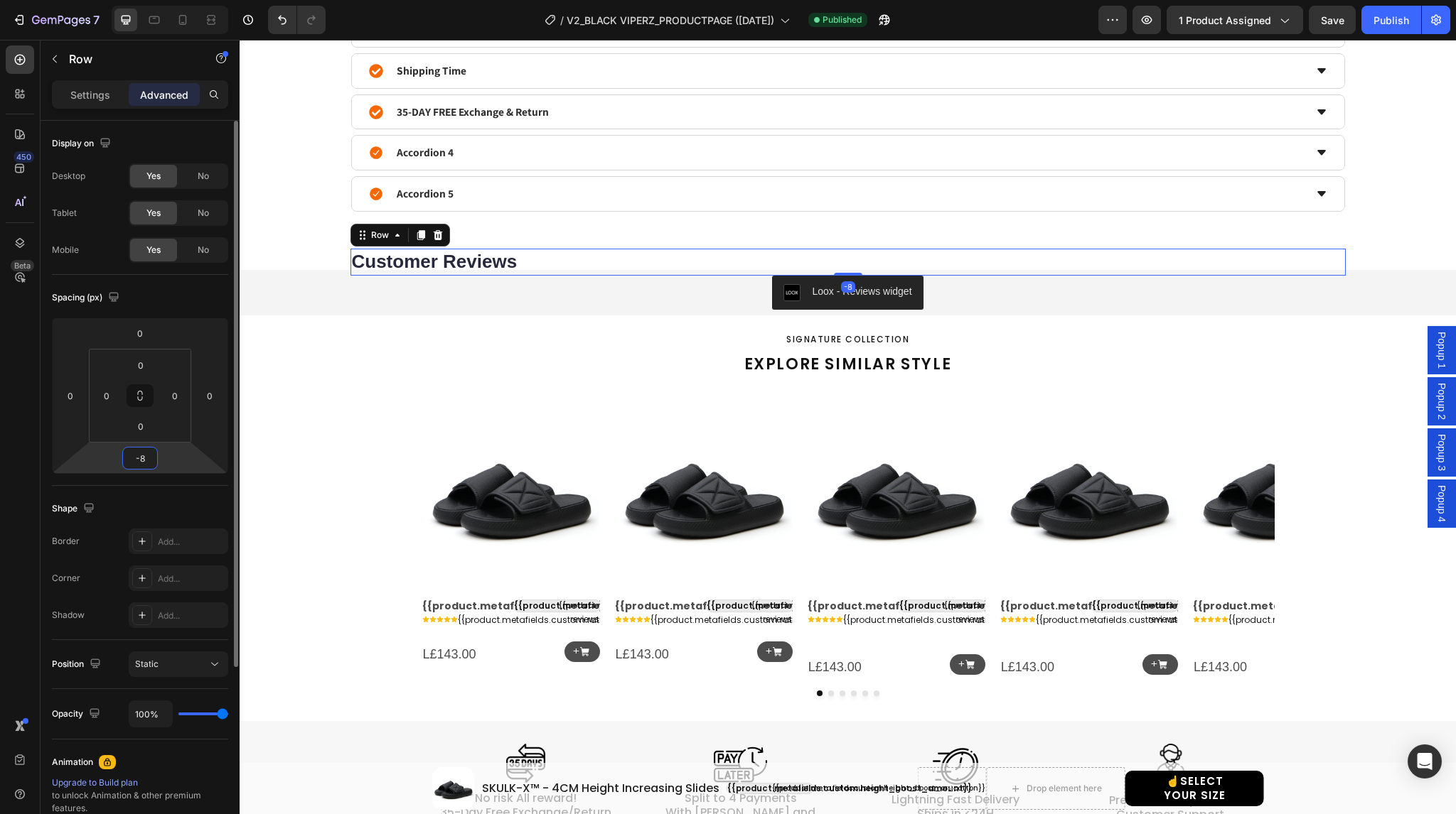
type input "-7"
click at [1376, 21] on div "Publish" at bounding box center [1391, 20] width 35 height 15
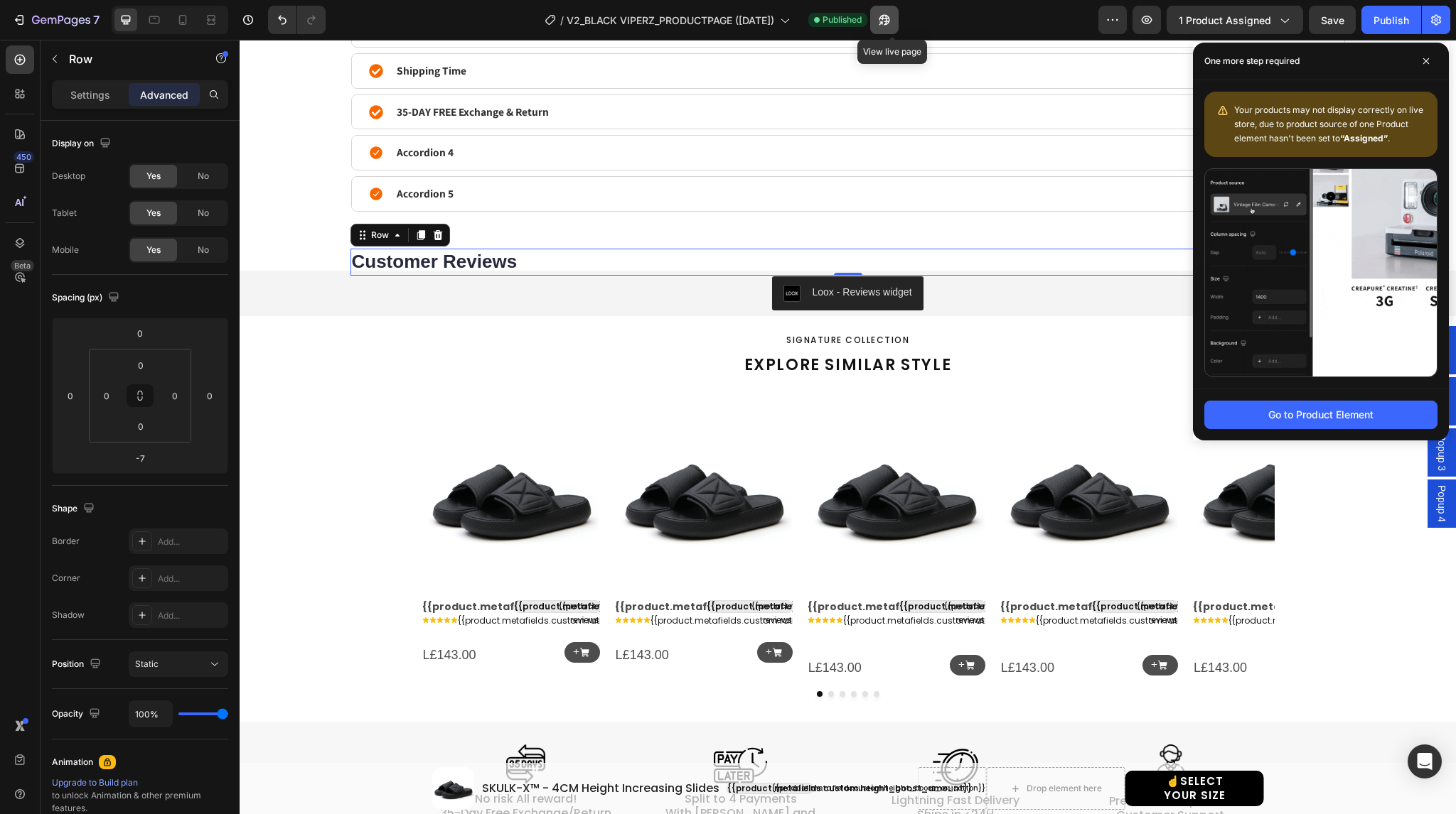
click at [886, 19] on icon "button" at bounding box center [884, 19] width 14 height 14
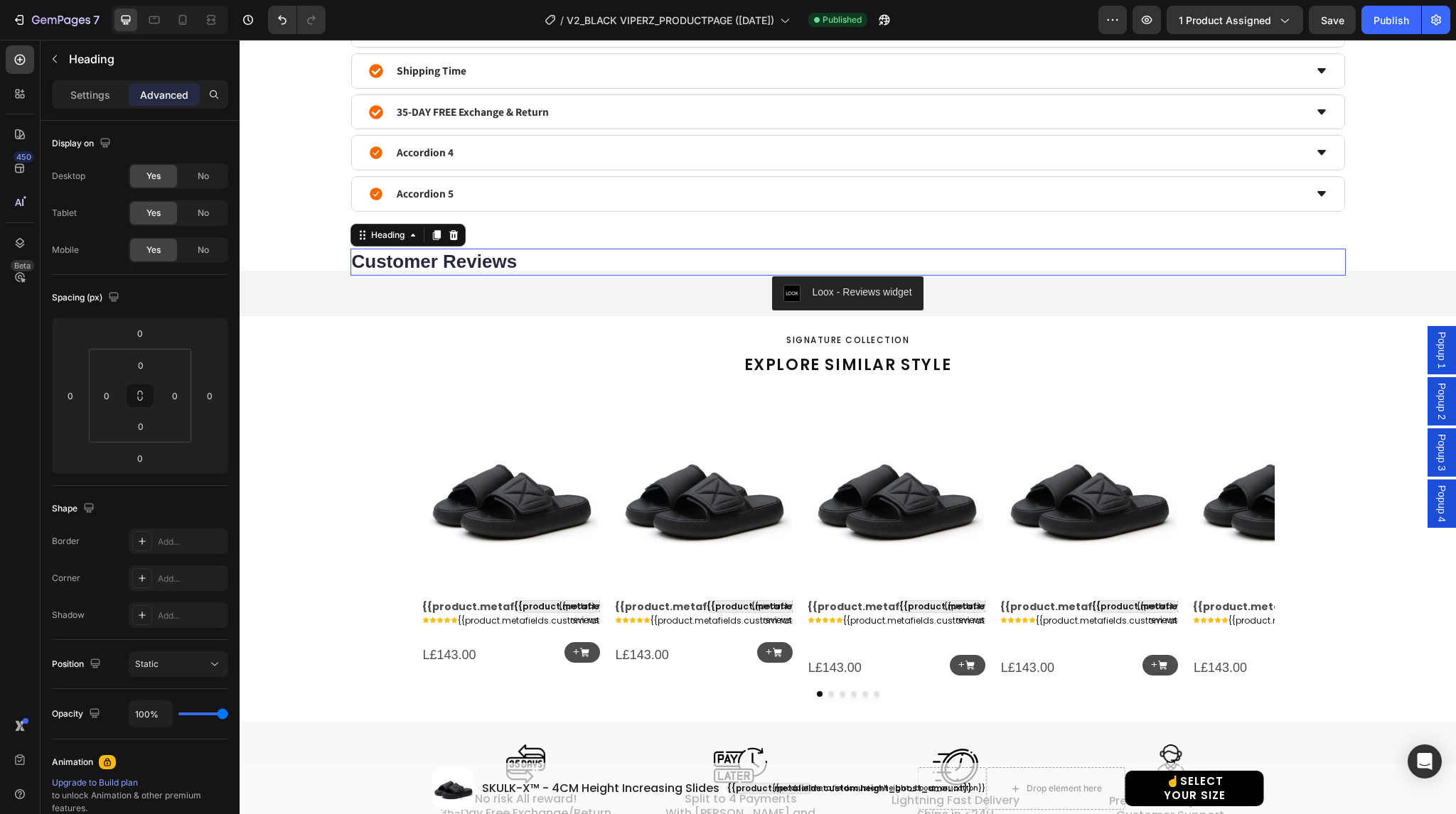
click at [519, 257] on h2 "Customer Reviews" at bounding box center [848, 262] width 996 height 27
click at [736, 296] on div "Loox - Reviews widget" at bounding box center [847, 293] width 1205 height 34
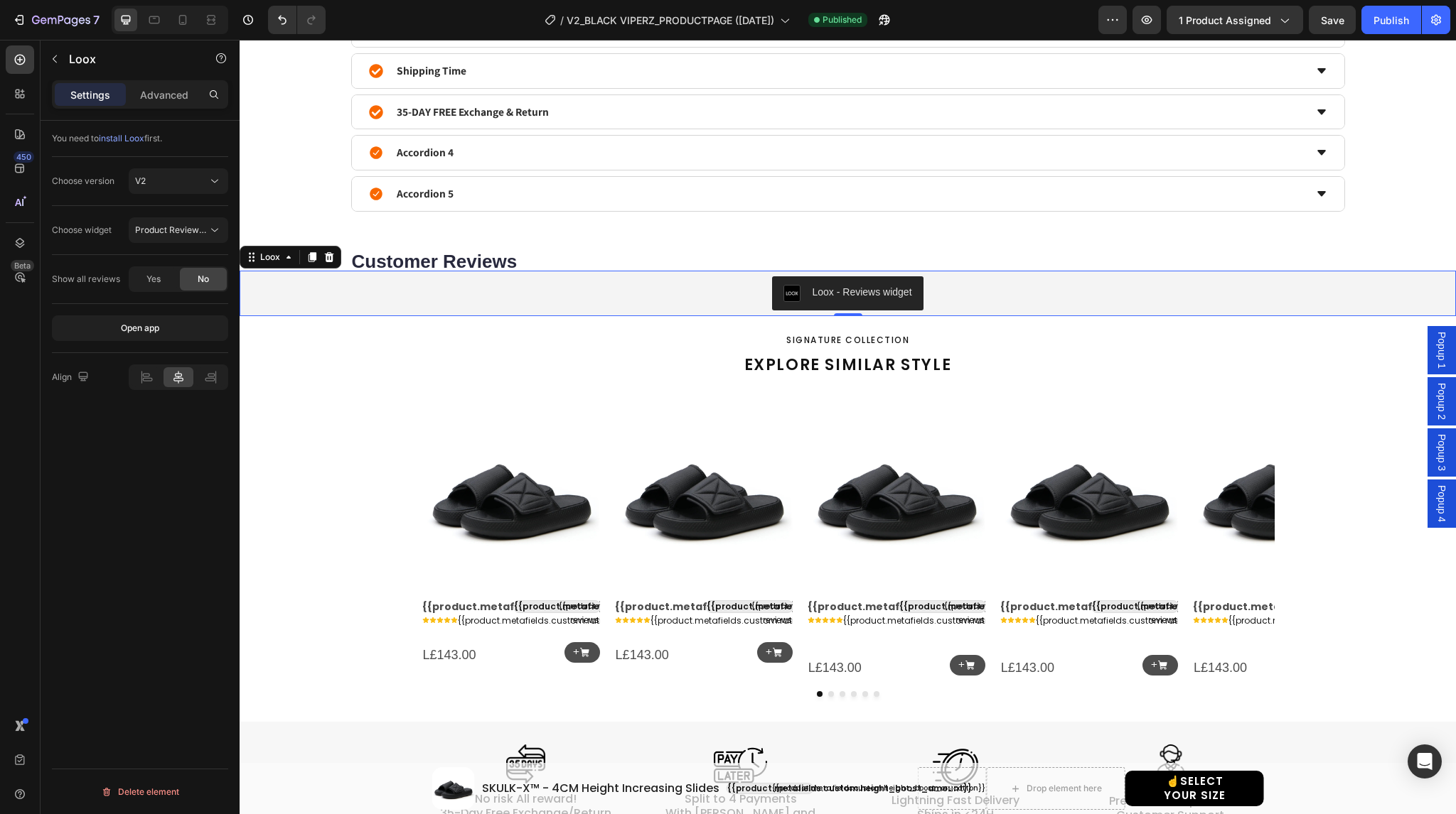
click at [750, 288] on div "Loox - Reviews widget" at bounding box center [847, 293] width 1205 height 34
click at [751, 293] on div "Loox - Reviews widget" at bounding box center [847, 293] width 1205 height 34
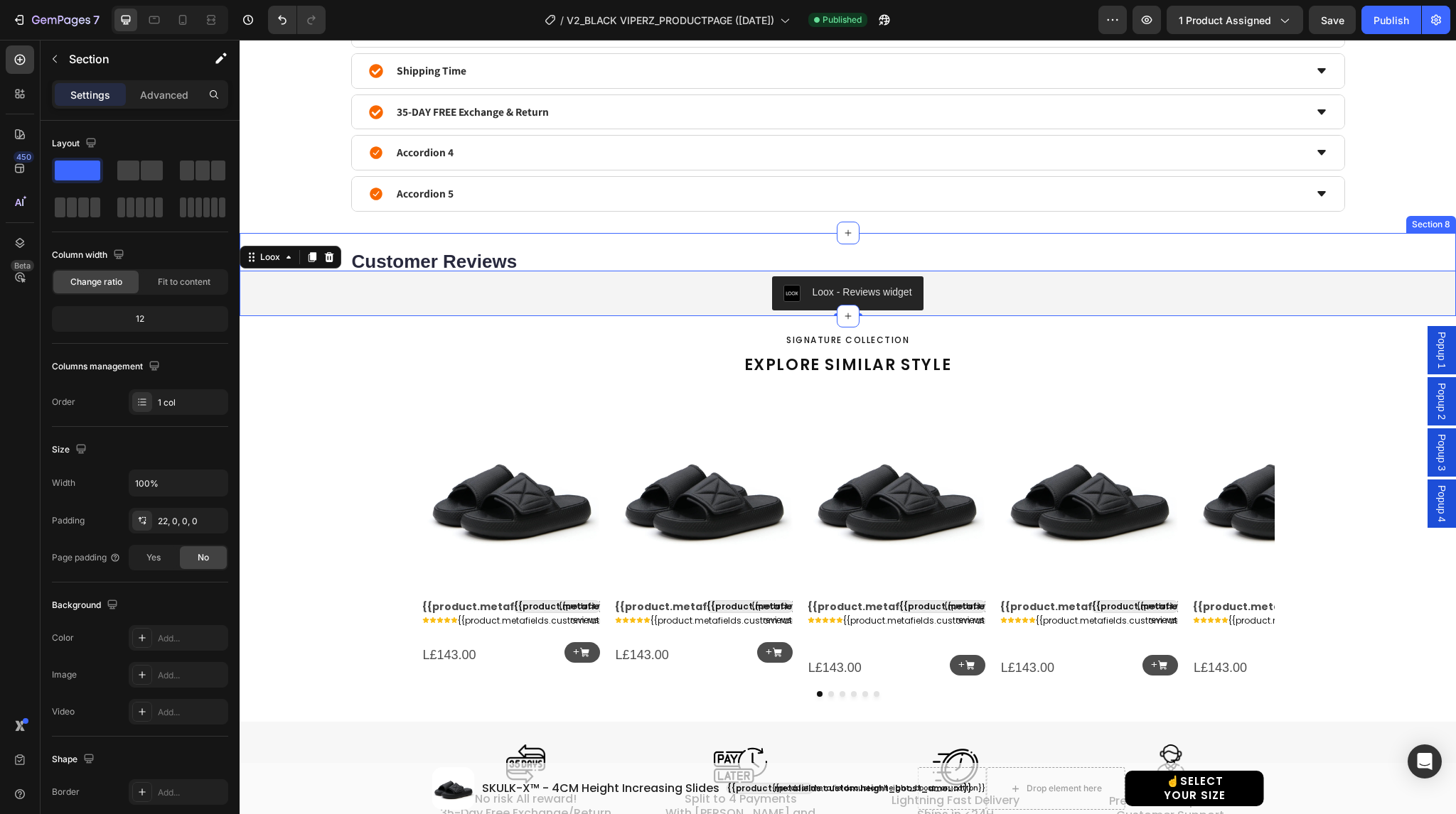
click at [342, 240] on div "Customer Reviews Heading Row Loox - Reviews widget Loox 0 Section 8" at bounding box center [848, 274] width 1216 height 83
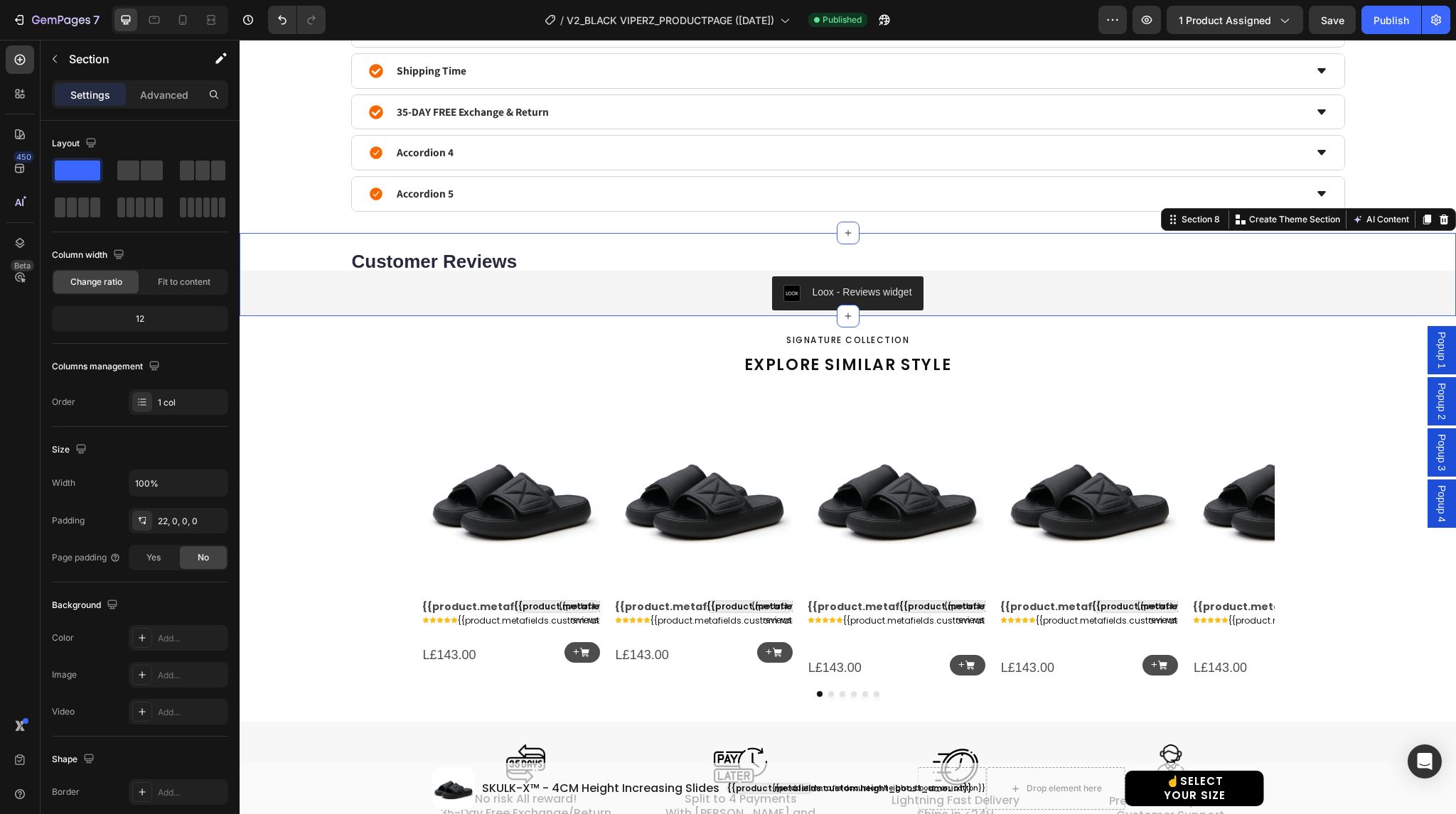
click at [156, 80] on div "Settings Advanced" at bounding box center [140, 95] width 176 height 29
click at [161, 94] on p "Advanced" at bounding box center [164, 95] width 49 height 15
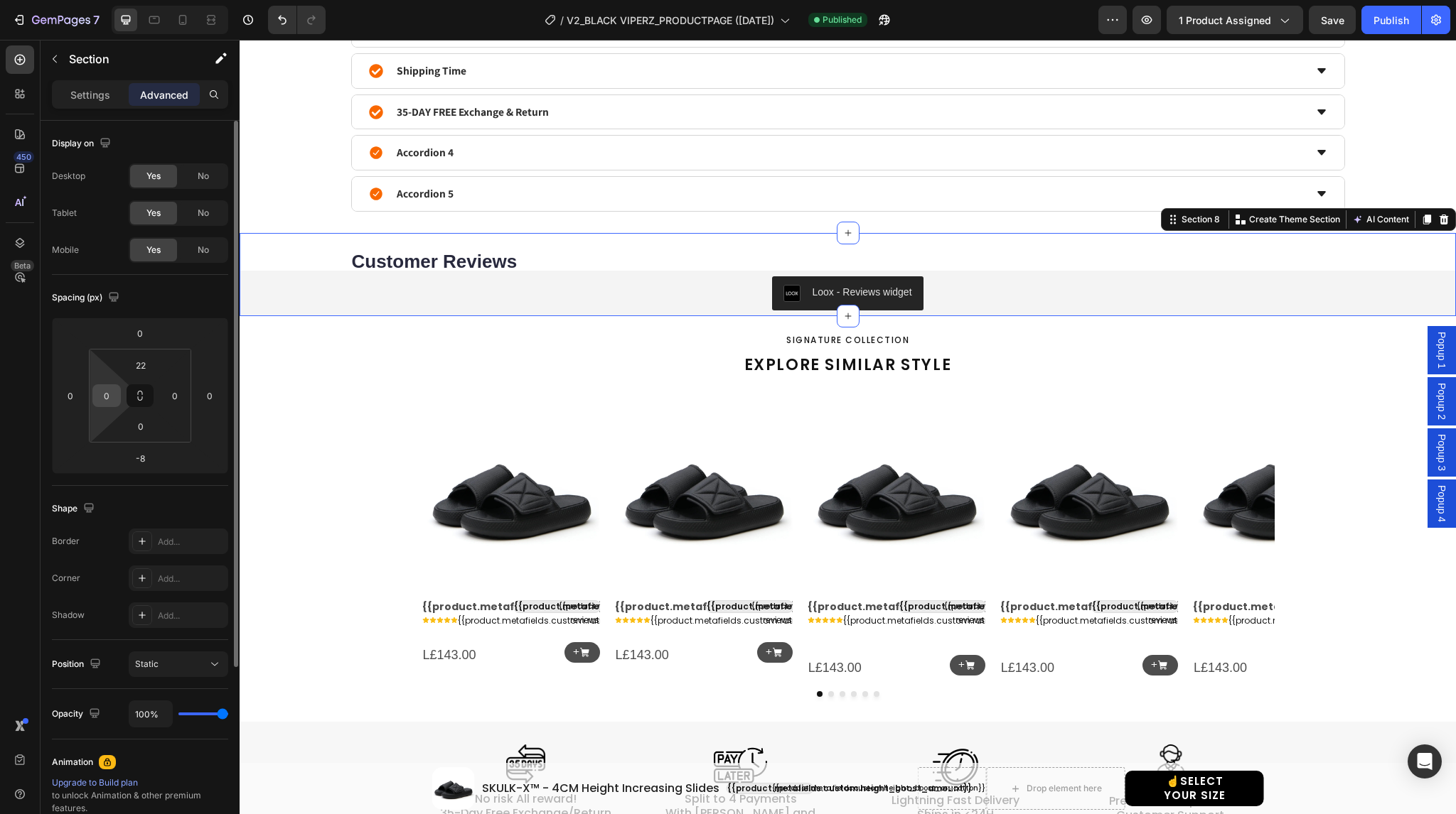
click at [108, 391] on input "0" at bounding box center [106, 395] width 21 height 21
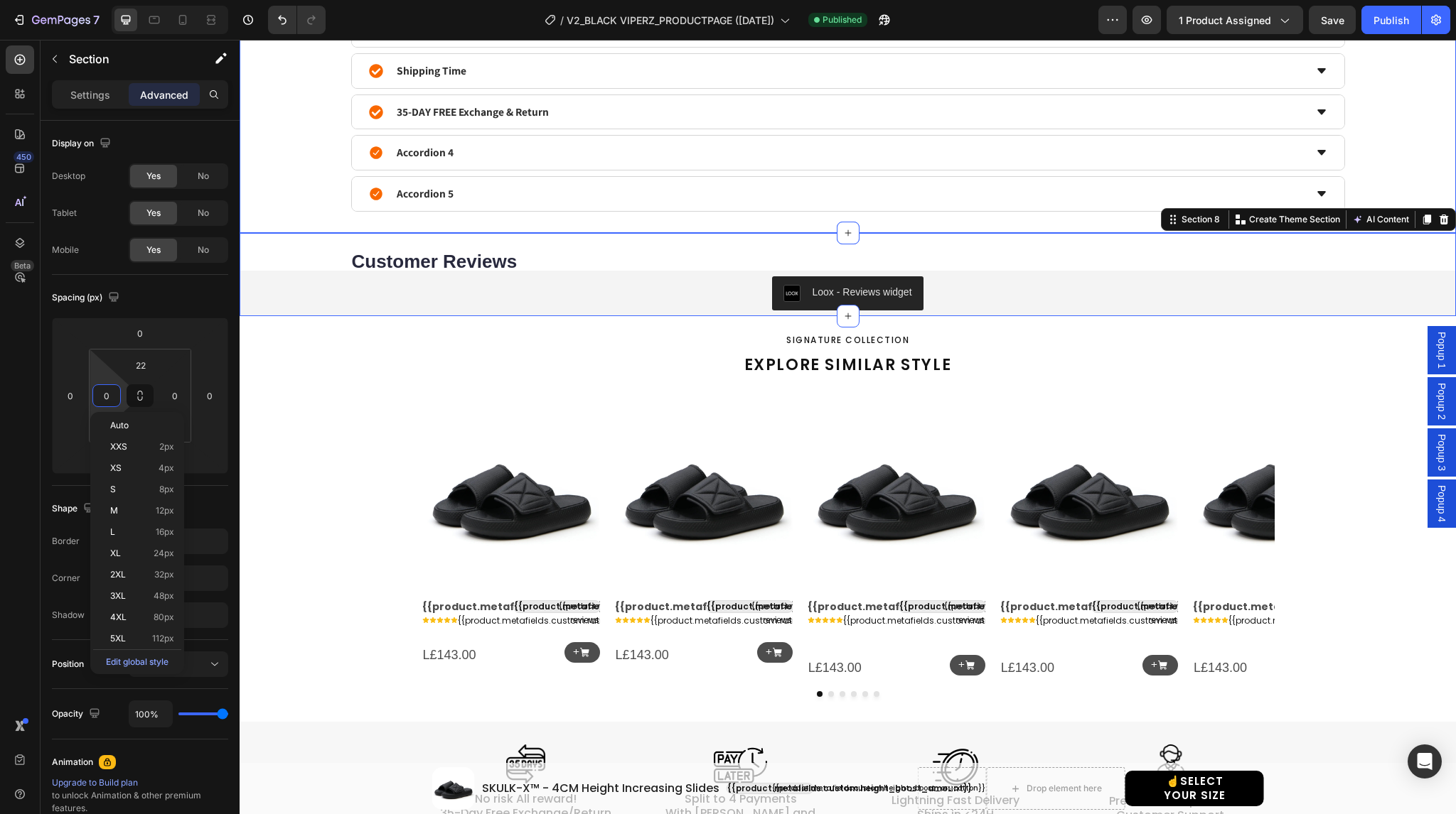
click at [302, 159] on div "Product details Shipping Time 35-DAY FREE Exchange & Return Accordion 4 Accordi…" at bounding box center [847, 111] width 1173 height 200
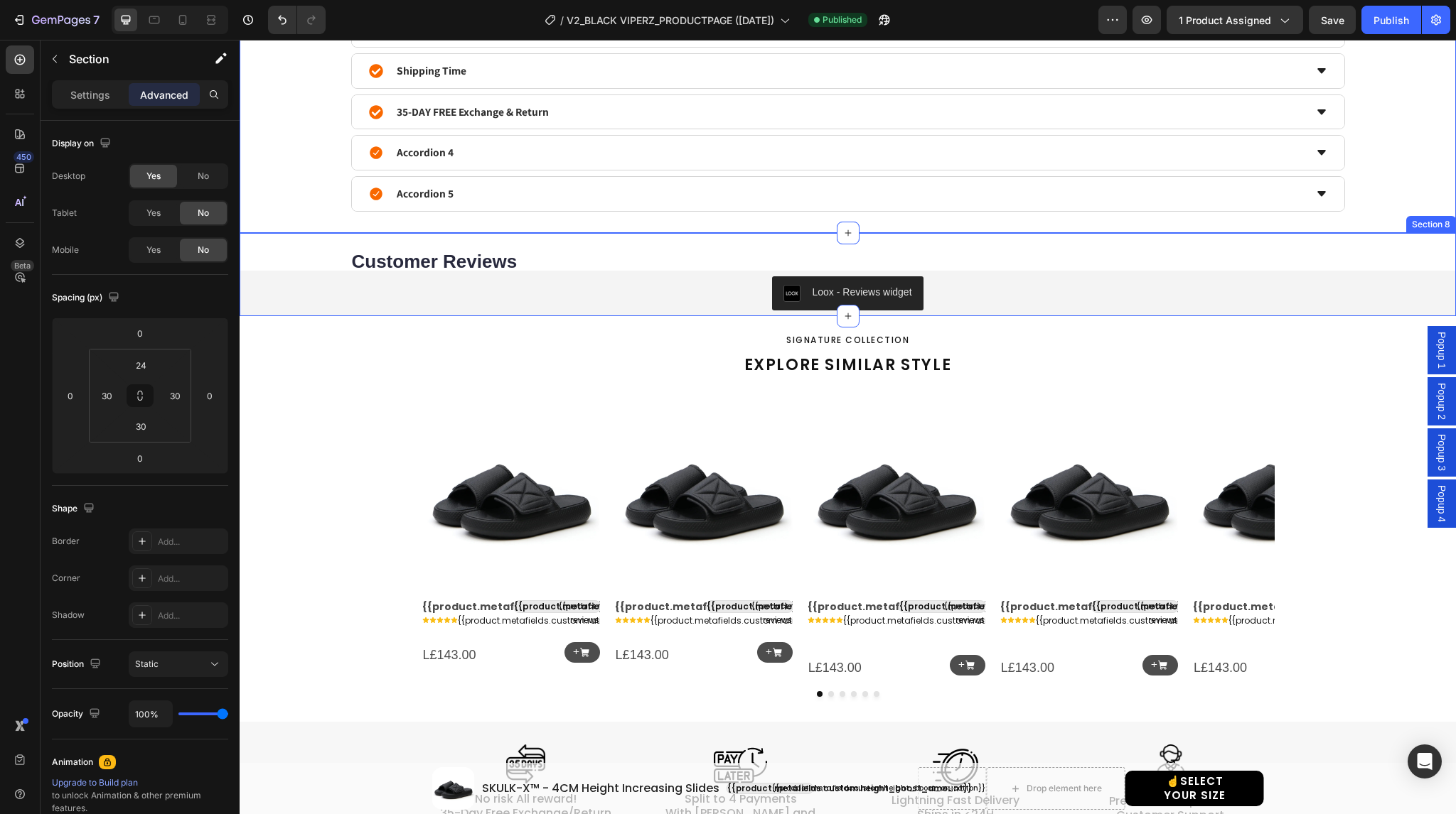
click at [301, 251] on div "Customer Reviews Heading Row Loox - Reviews widget Loox" at bounding box center [848, 283] width 1216 height 68
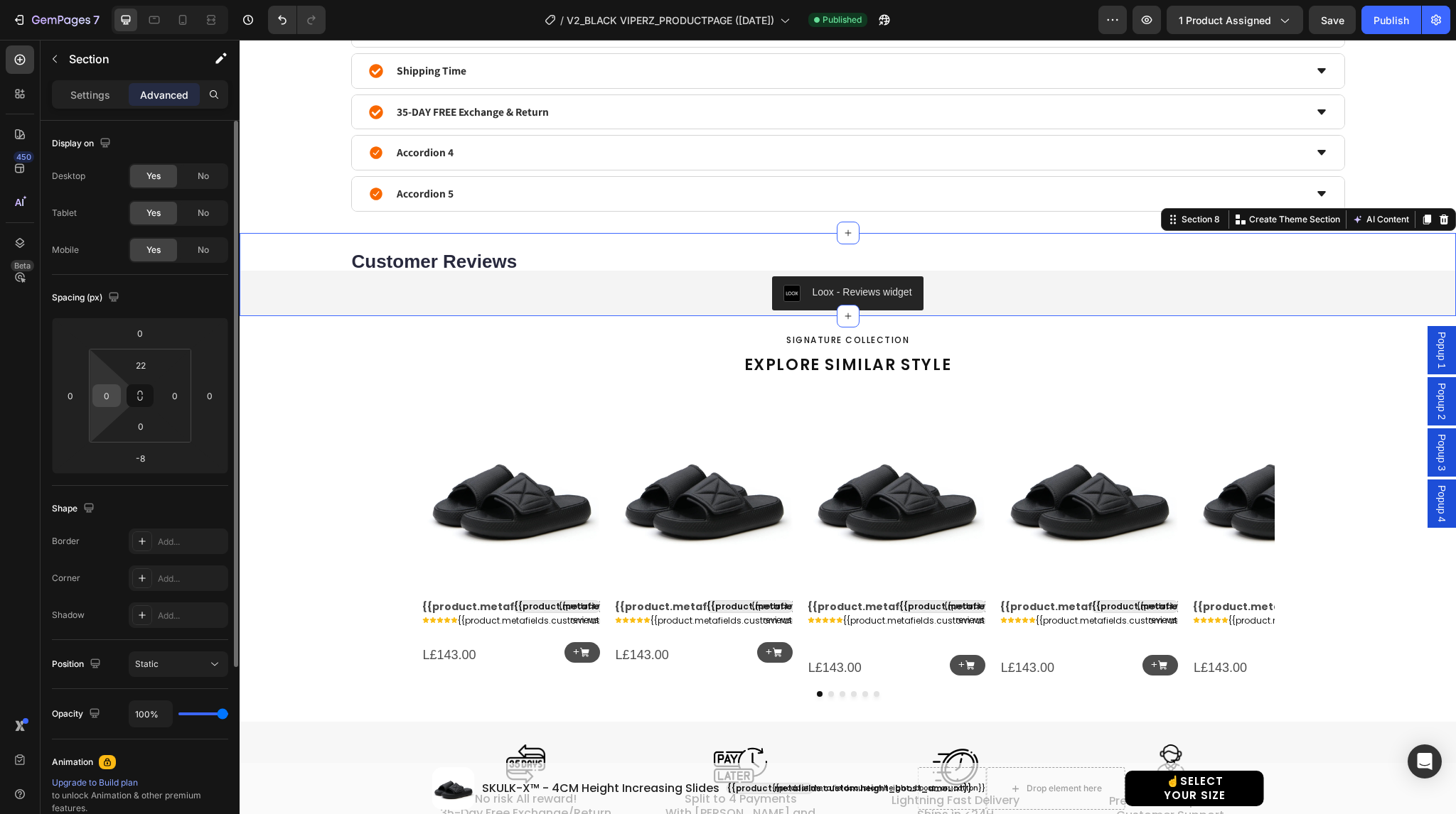
click at [105, 397] on input "0" at bounding box center [106, 395] width 21 height 21
type input "30"
click at [180, 391] on input "0" at bounding box center [174, 395] width 21 height 21
type input "30"
click at [109, 393] on input "30" at bounding box center [106, 395] width 21 height 21
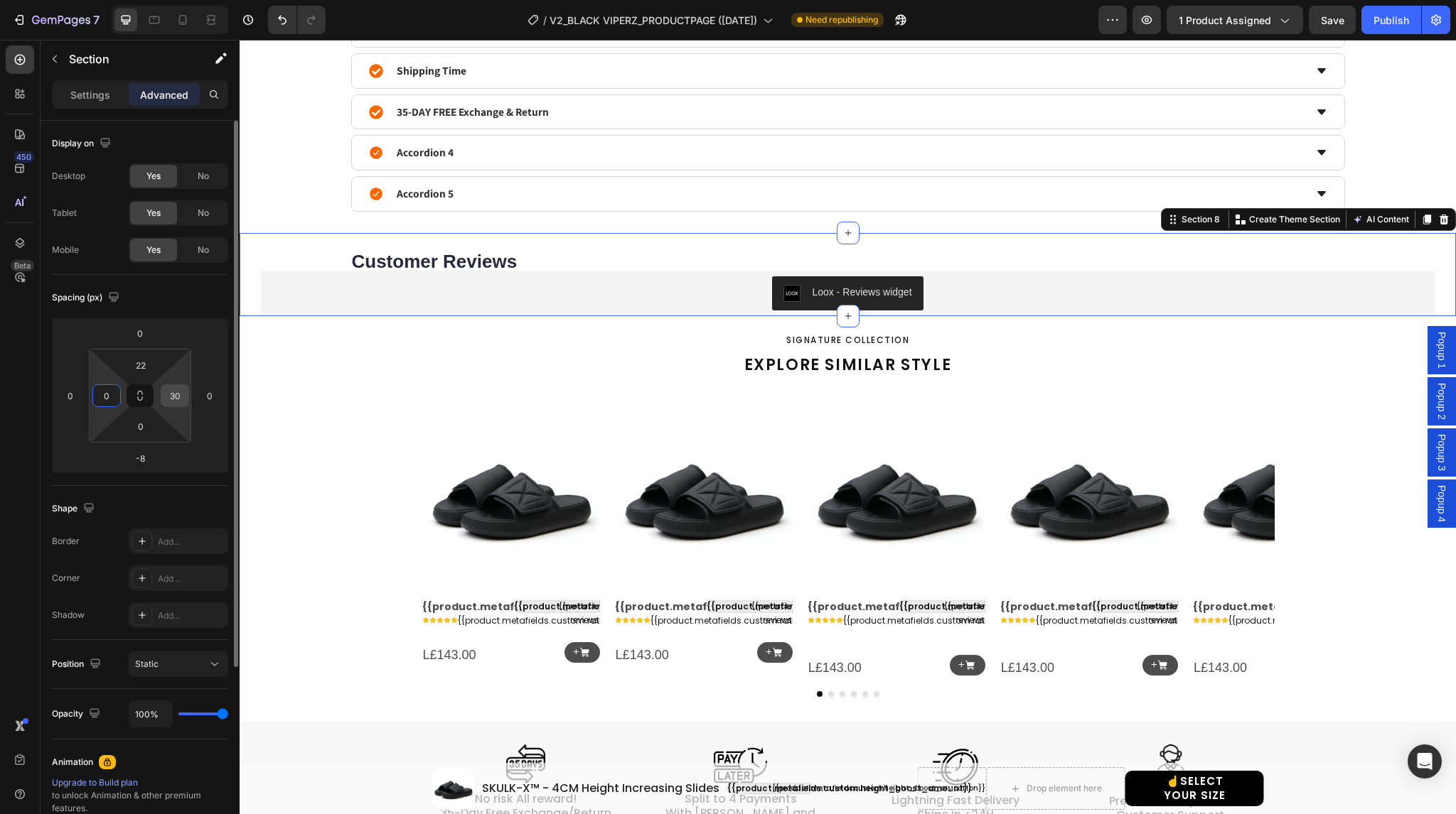
type input "0"
click at [171, 396] on input "30" at bounding box center [174, 395] width 21 height 21
type input "0"
click at [78, 399] on input "0" at bounding box center [70, 395] width 21 height 21
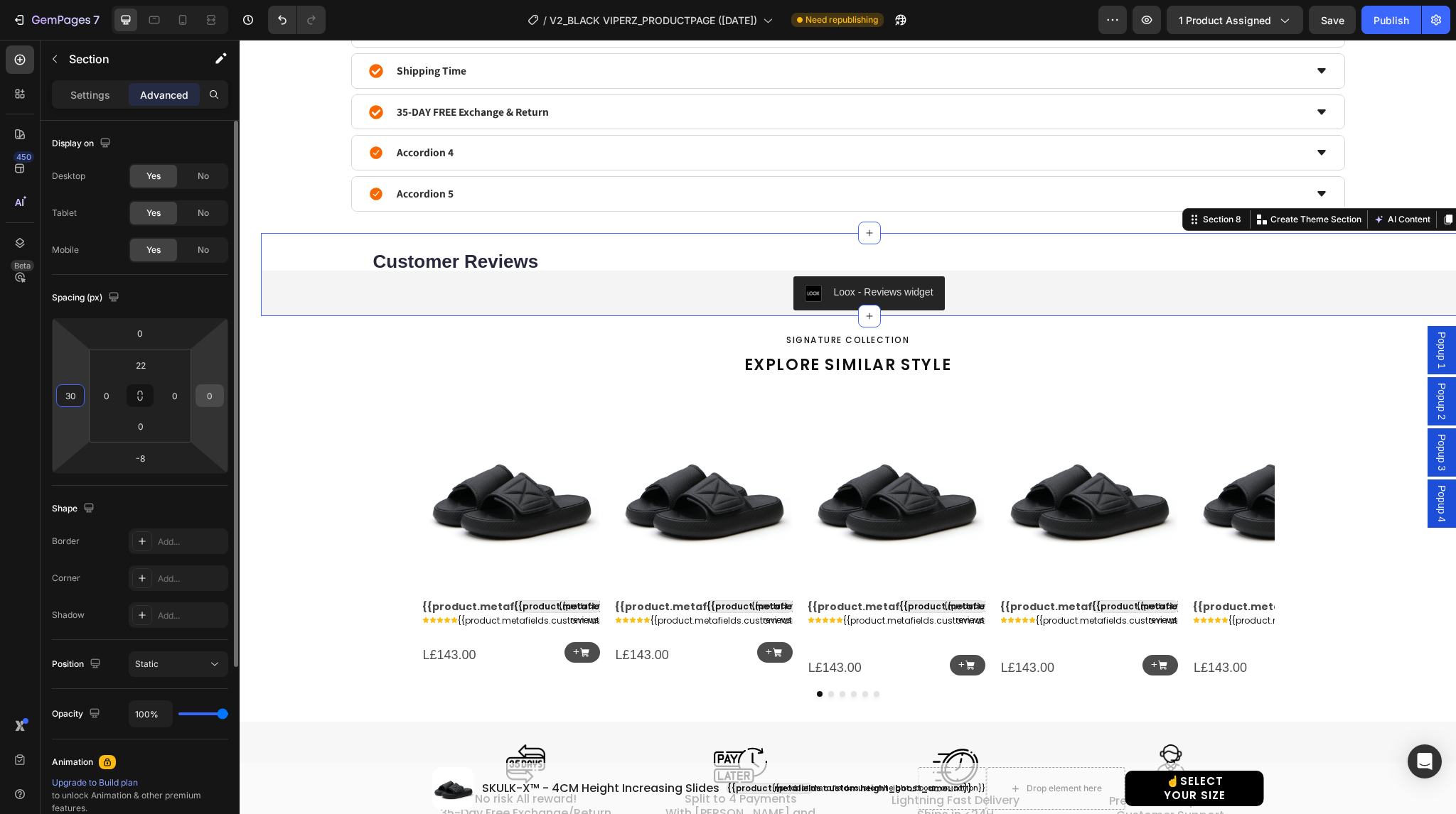
type input "30"
click at [211, 396] on input "0" at bounding box center [209, 395] width 21 height 21
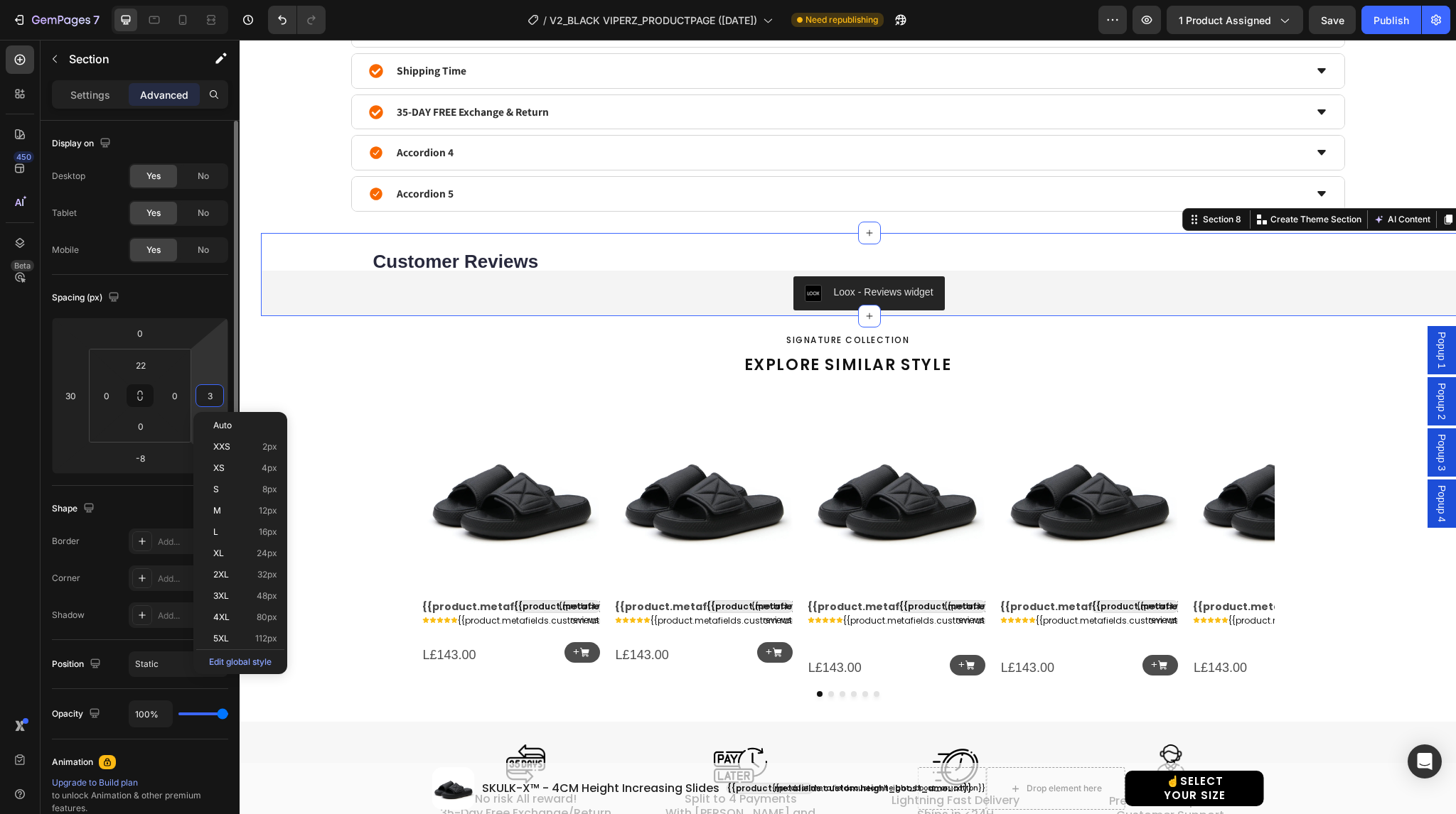
type input "30"
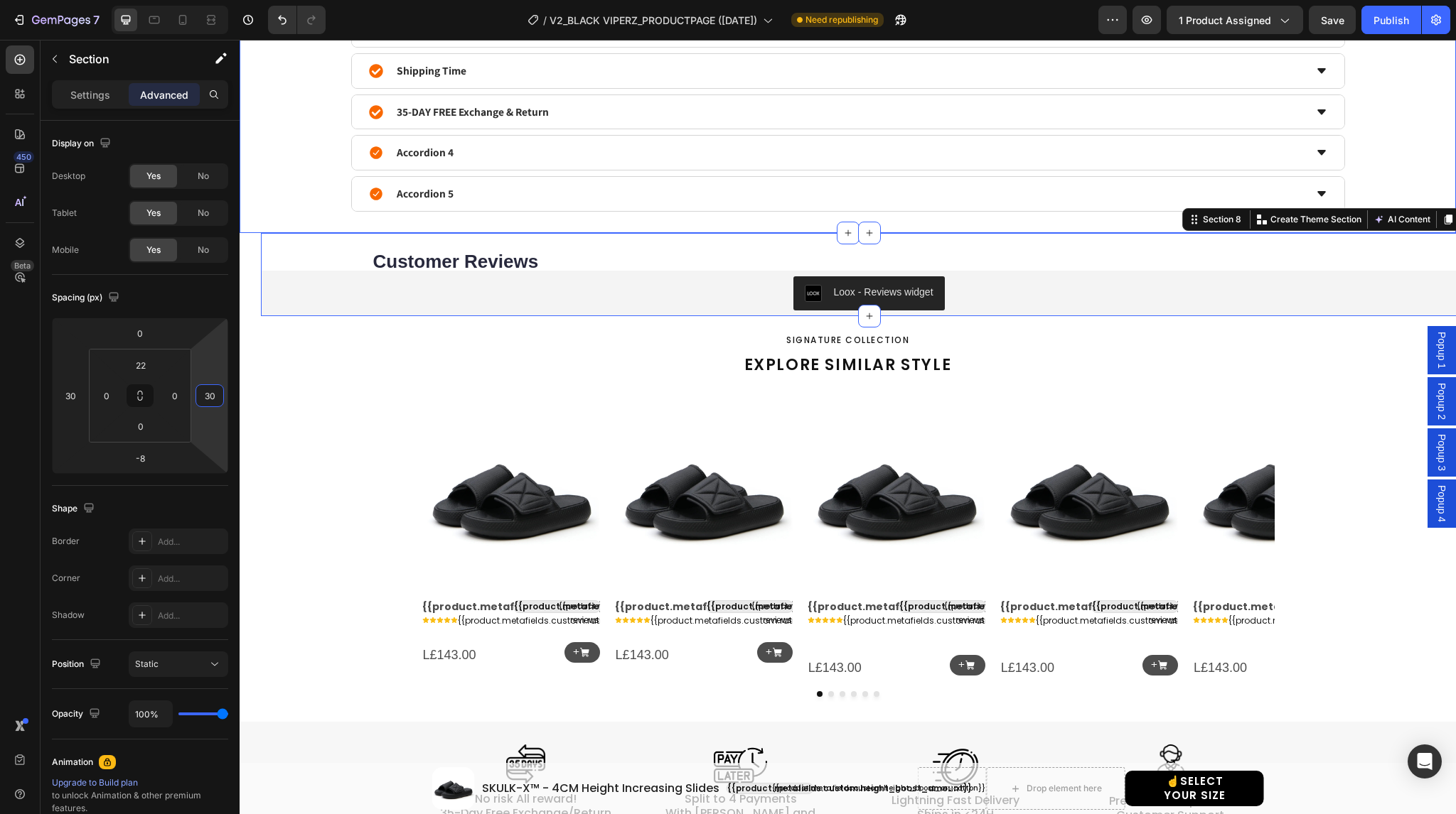
click at [273, 160] on div "Product details Shipping Time 35-DAY FREE Exchange & Return Accordion 4 Accordi…" at bounding box center [847, 111] width 1173 height 200
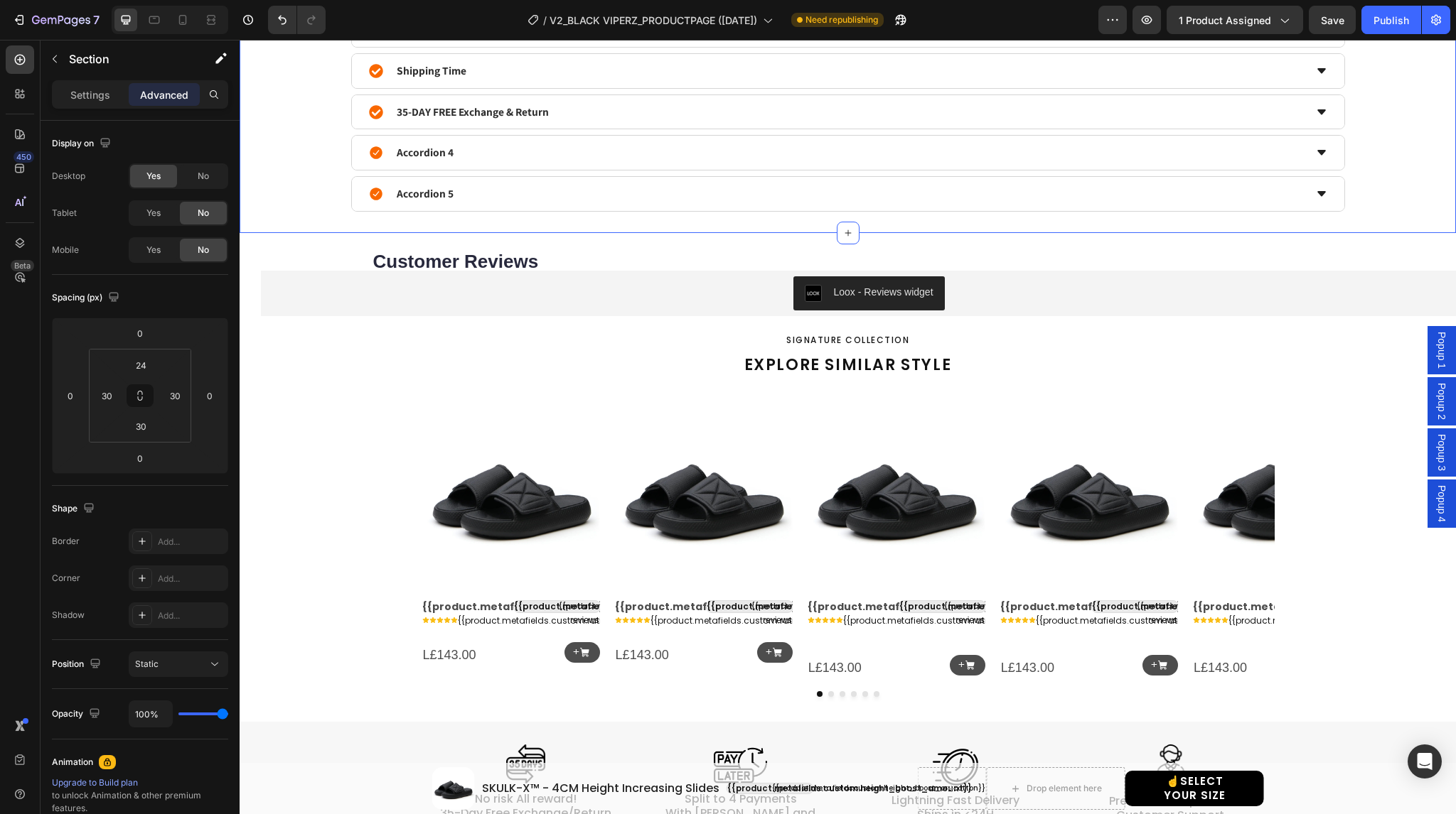
click at [251, 257] on section "Customer Reviews Heading Row Loox - Reviews widget Loox Section 8" at bounding box center [848, 274] width 1216 height 83
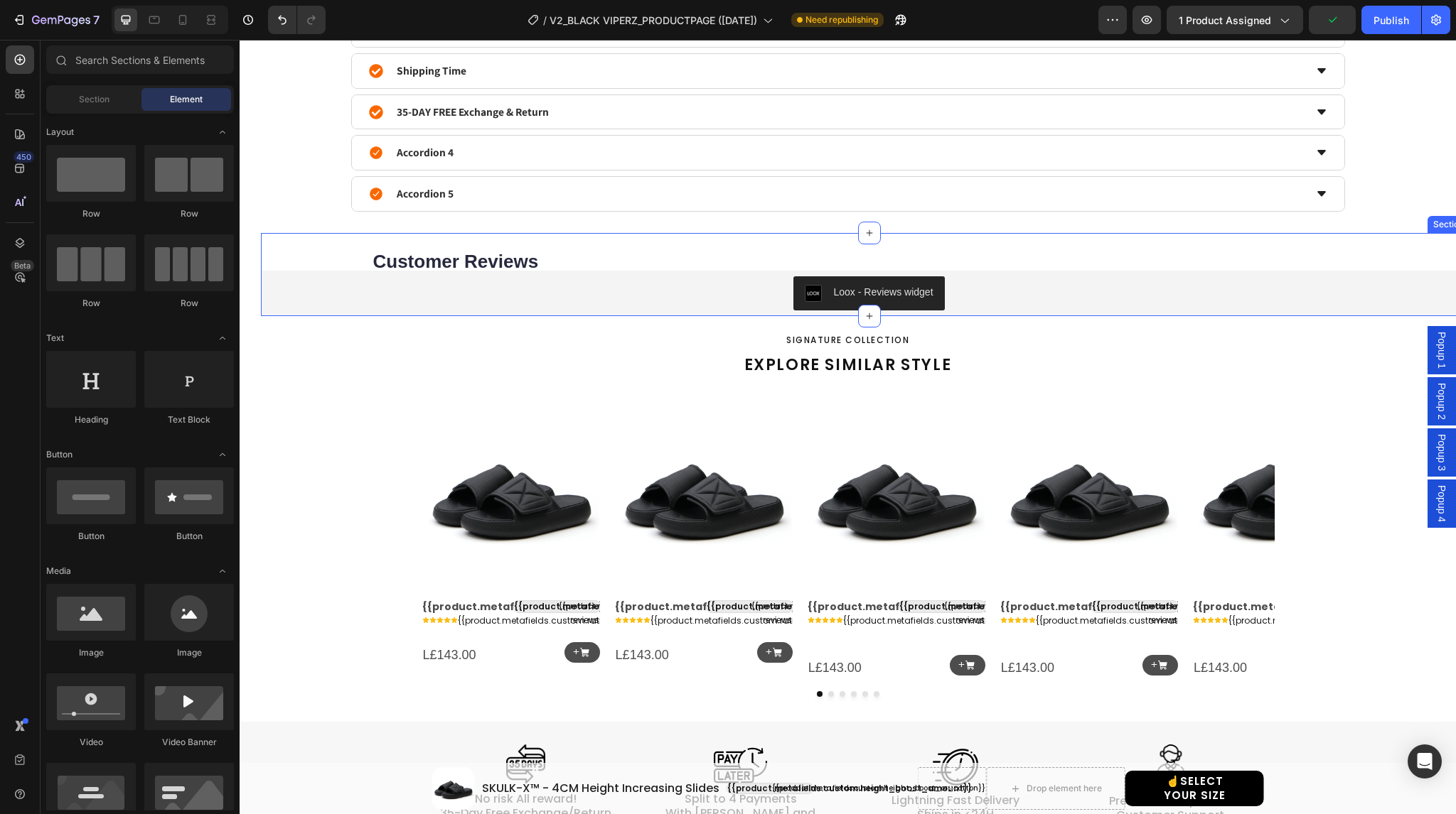
click at [305, 256] on div "Customer Reviews Heading Row Loox - Reviews widget Loox" at bounding box center [869, 283] width 1216 height 68
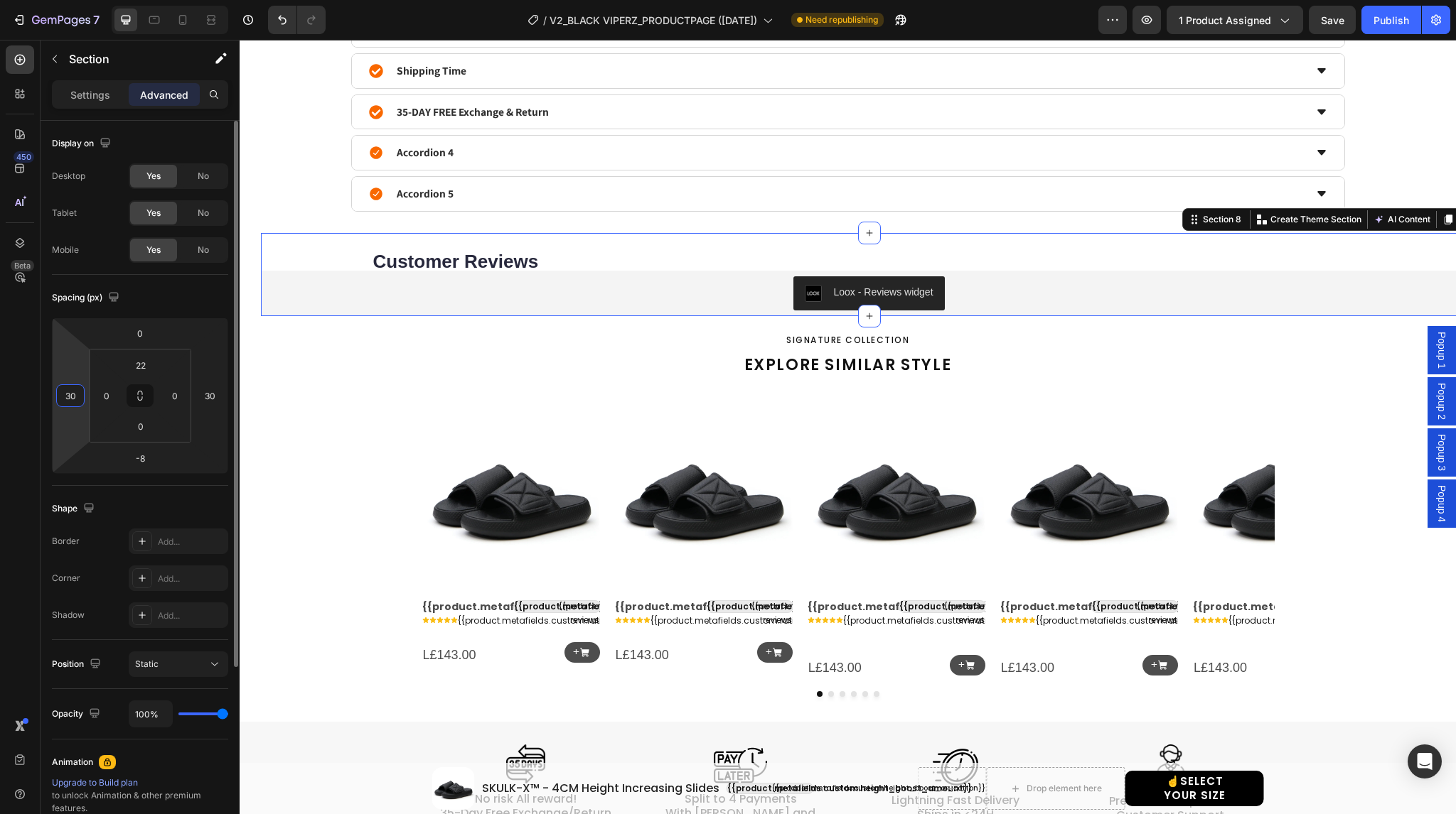
click at [68, 399] on input "30" at bounding box center [70, 395] width 21 height 21
type input "0"
click at [208, 394] on input "30" at bounding box center [209, 395] width 21 height 21
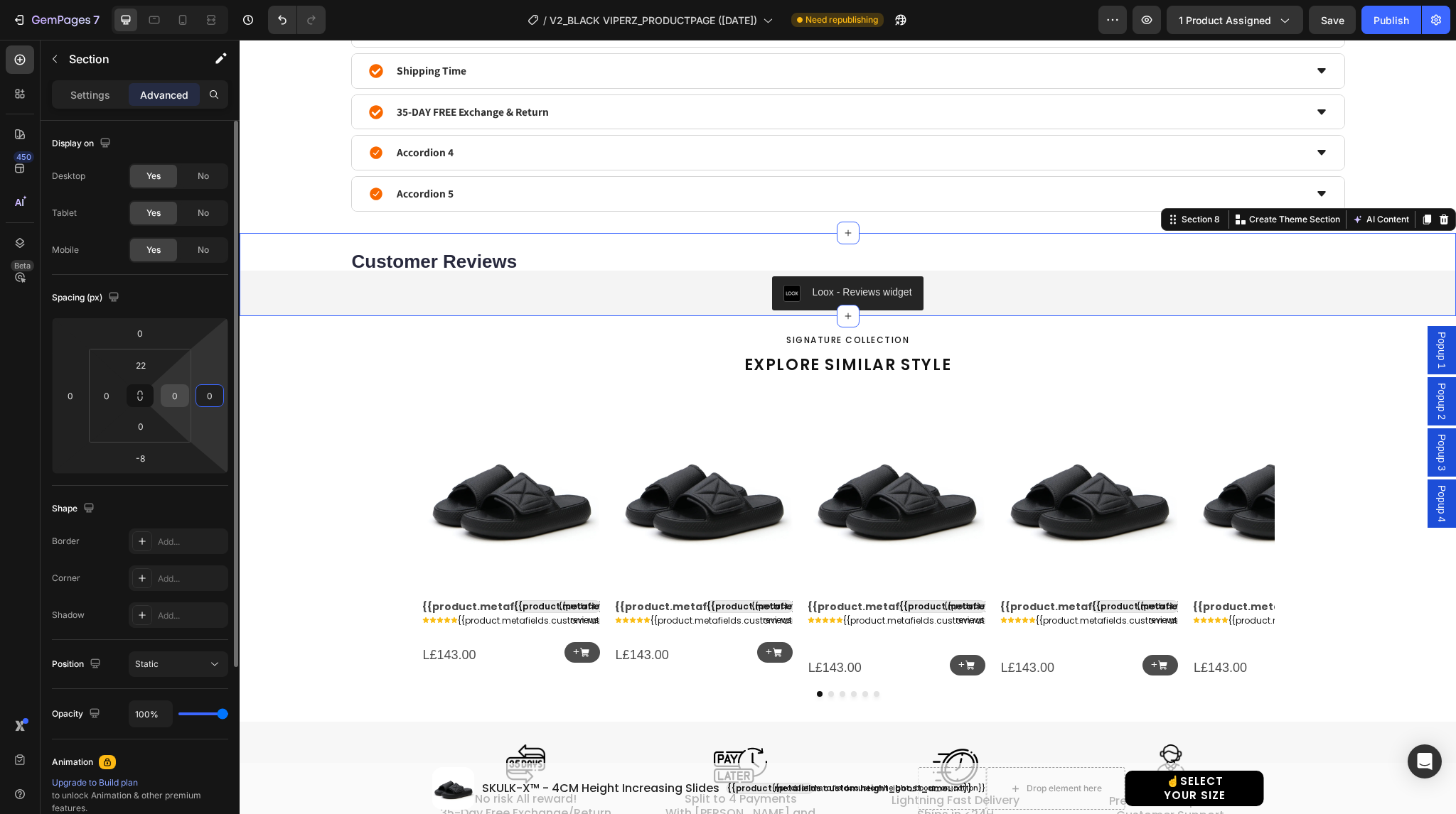
type input "0"
click at [181, 395] on input "0" at bounding box center [174, 395] width 21 height 21
type input "30"
click at [109, 392] on input "0" at bounding box center [106, 395] width 21 height 21
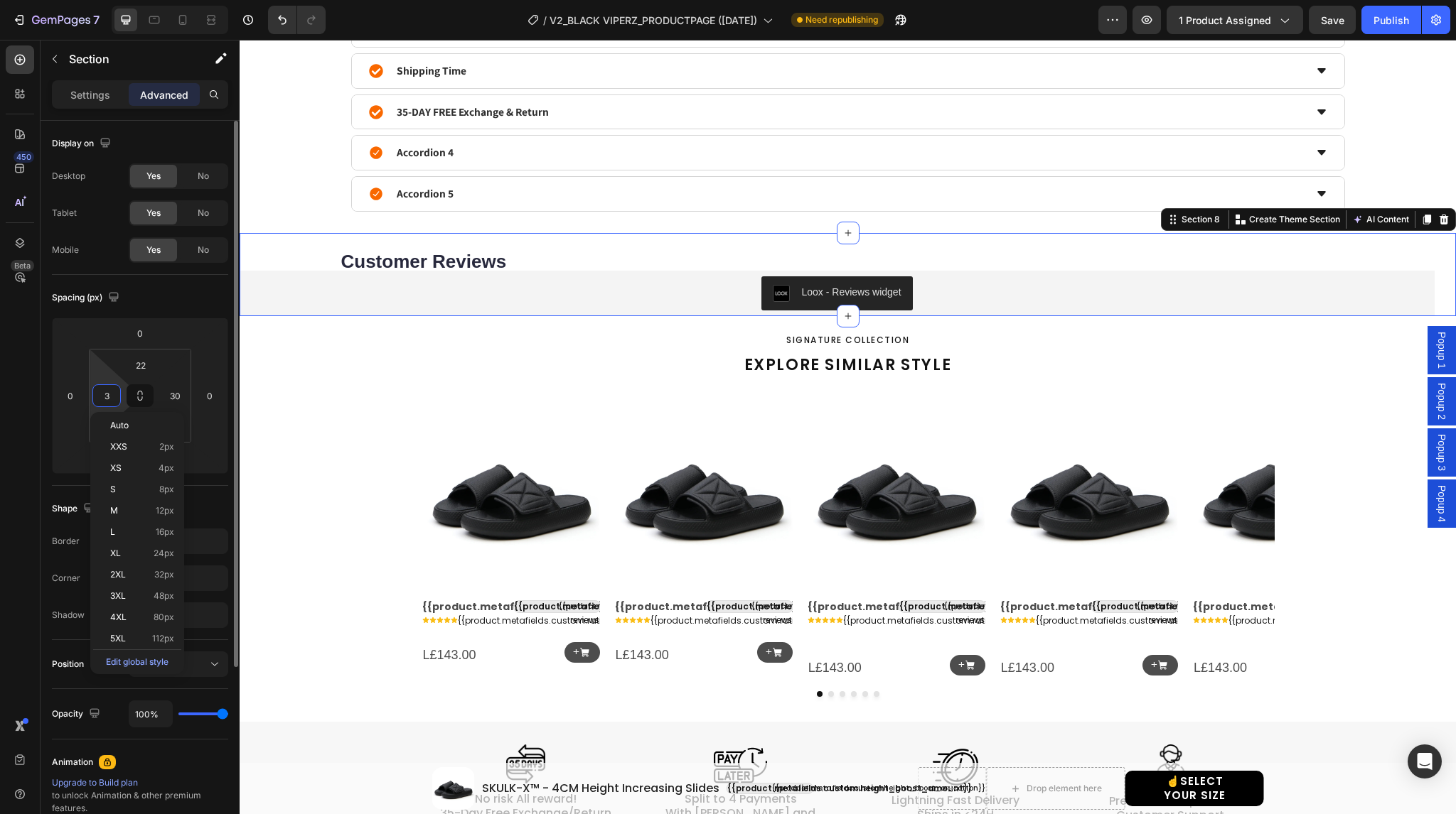
type input "30"
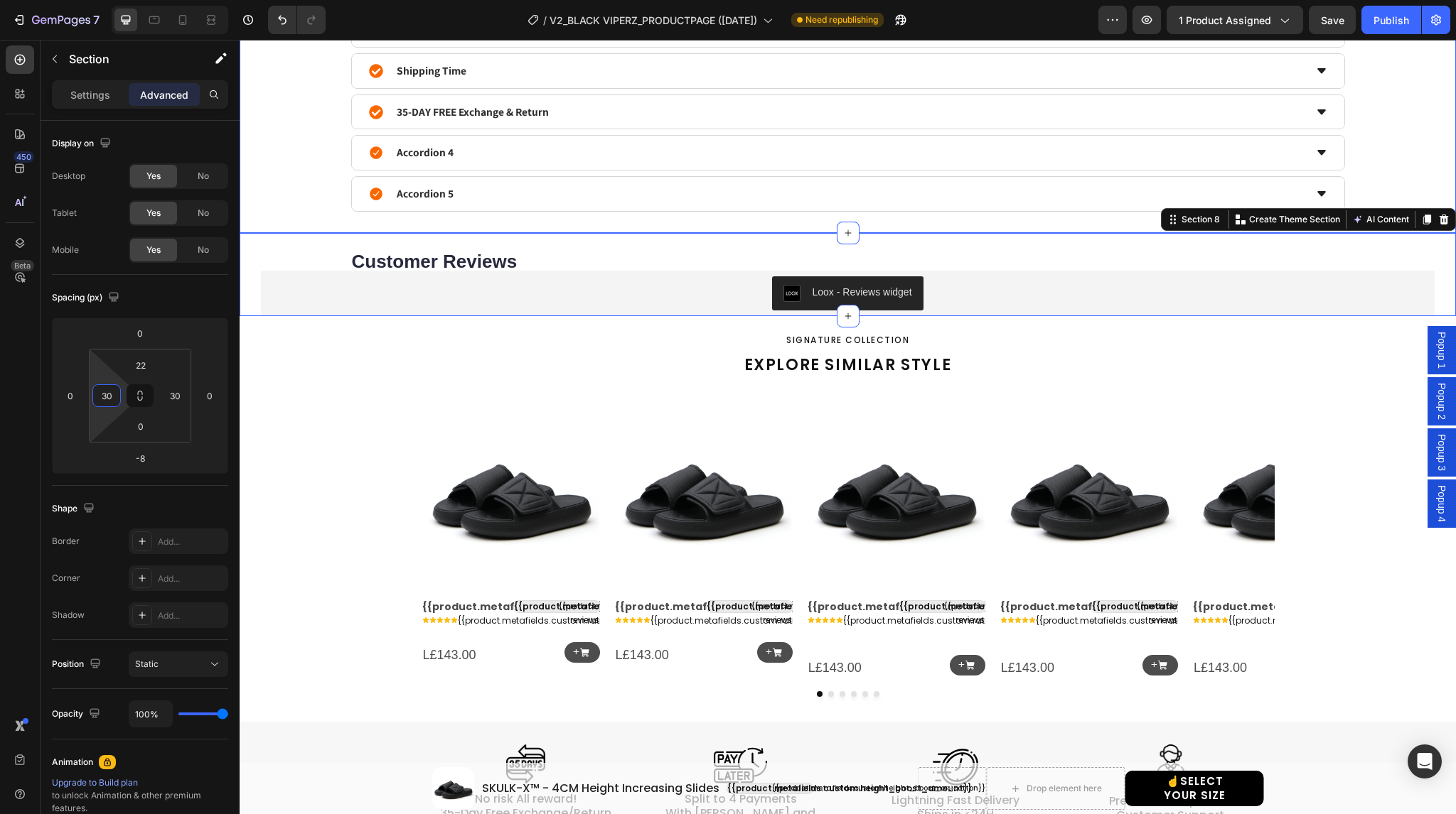
click at [312, 175] on div "Product details Shipping Time 35-DAY FREE Exchange & Return Accordion 4 Accordi…" at bounding box center [847, 111] width 1173 height 200
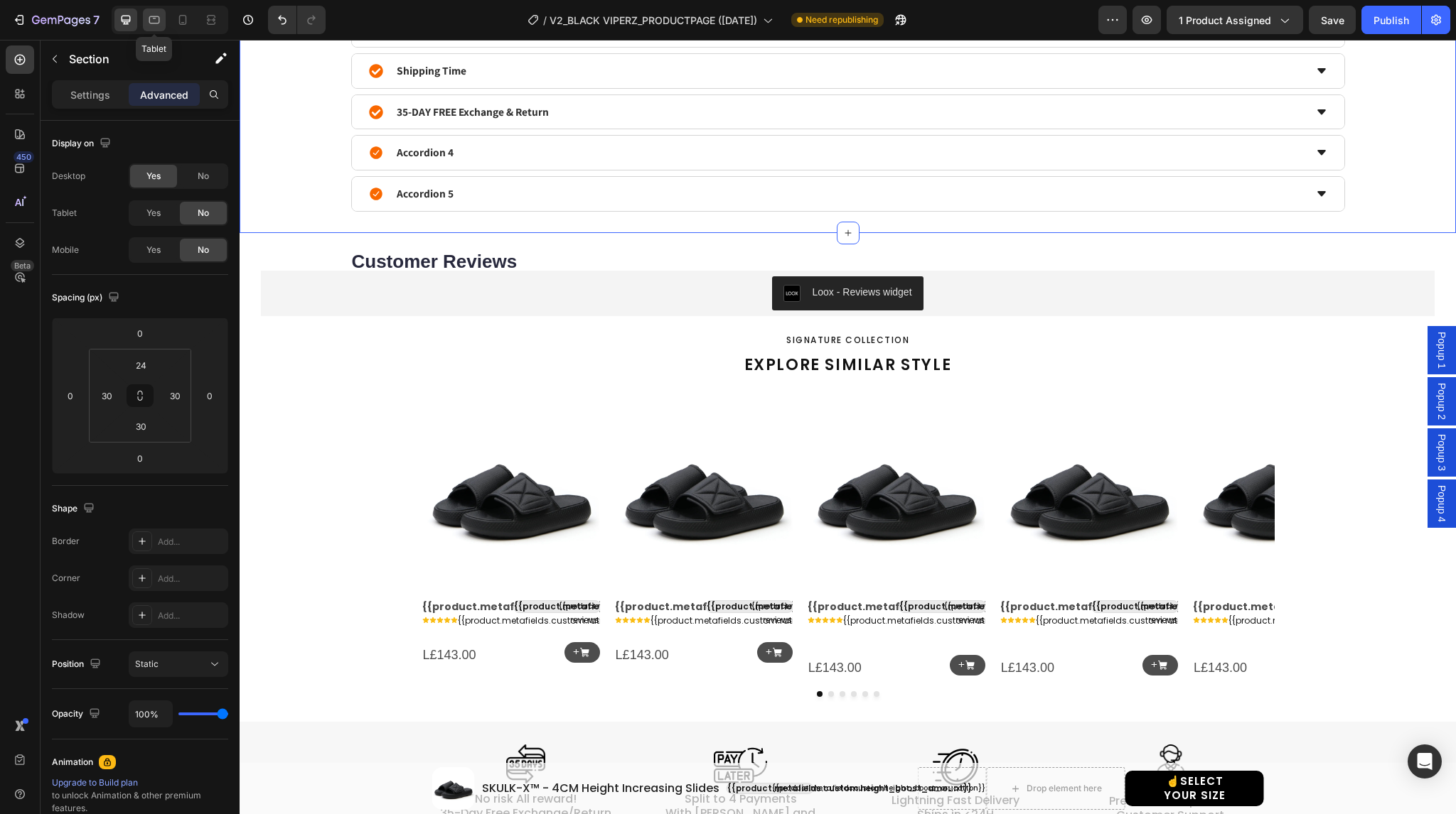
click at [151, 30] on div at bounding box center [153, 19] width 23 height 23
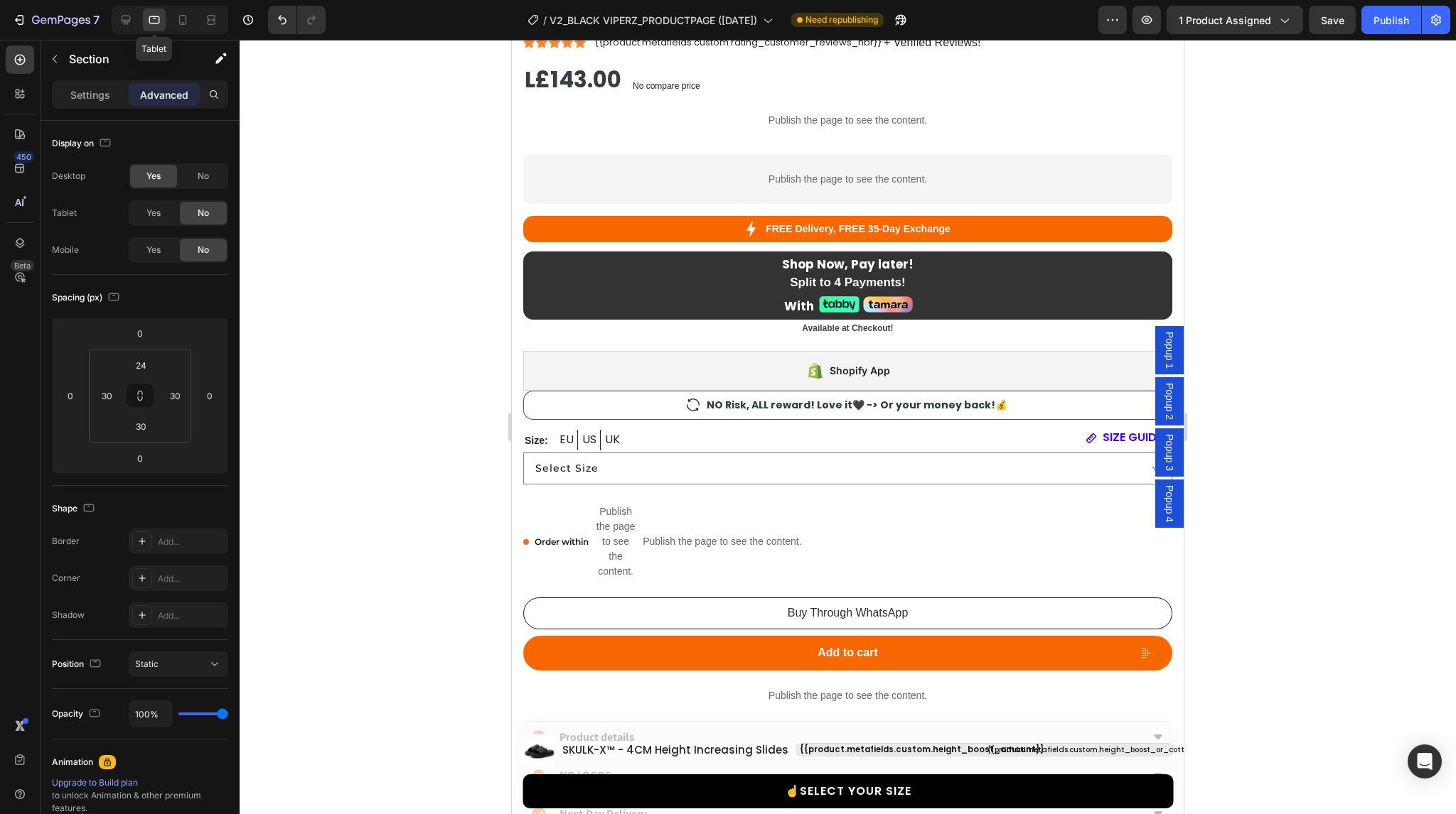
select select "38-39"
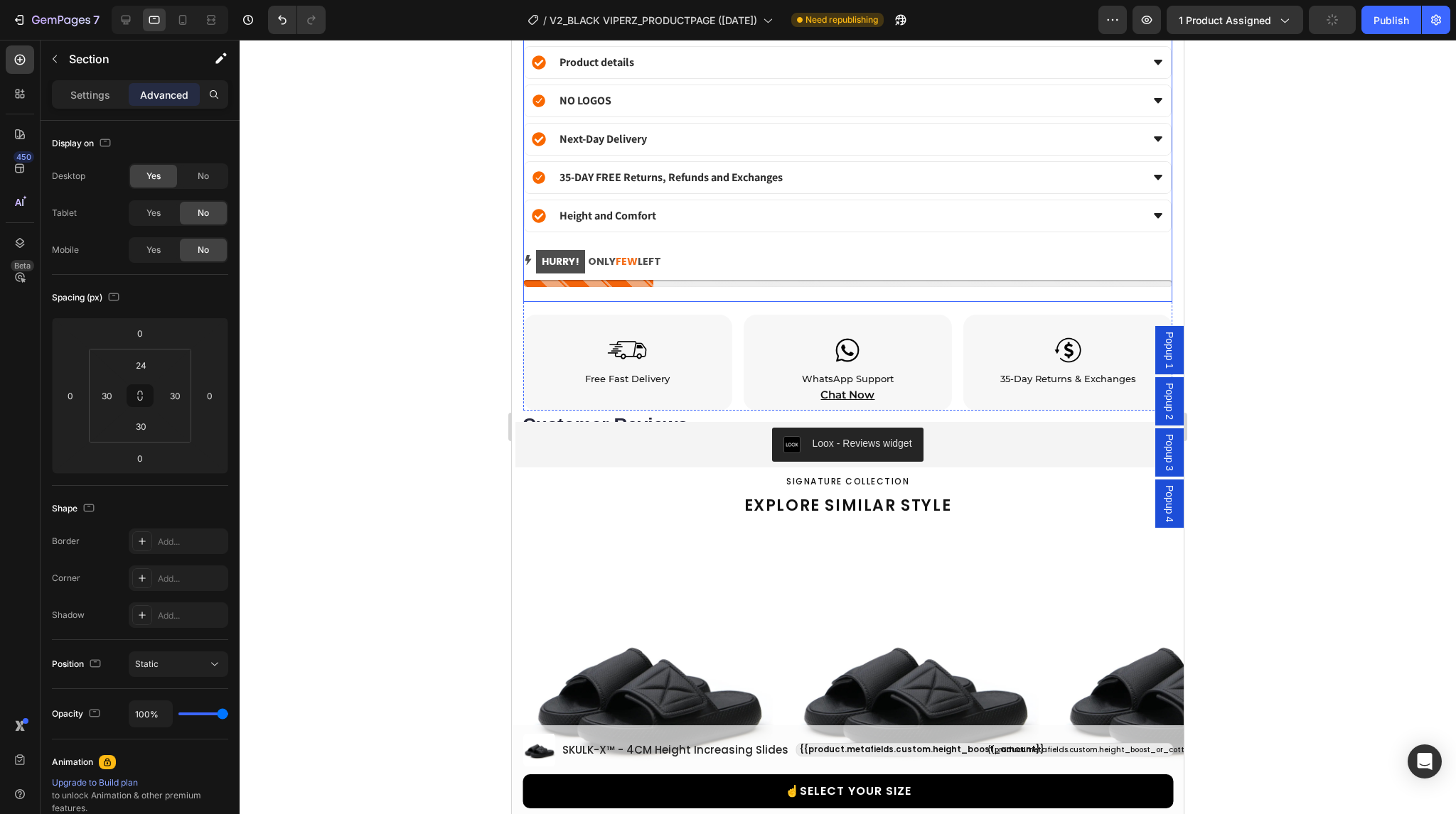
scroll to position [1676, 0]
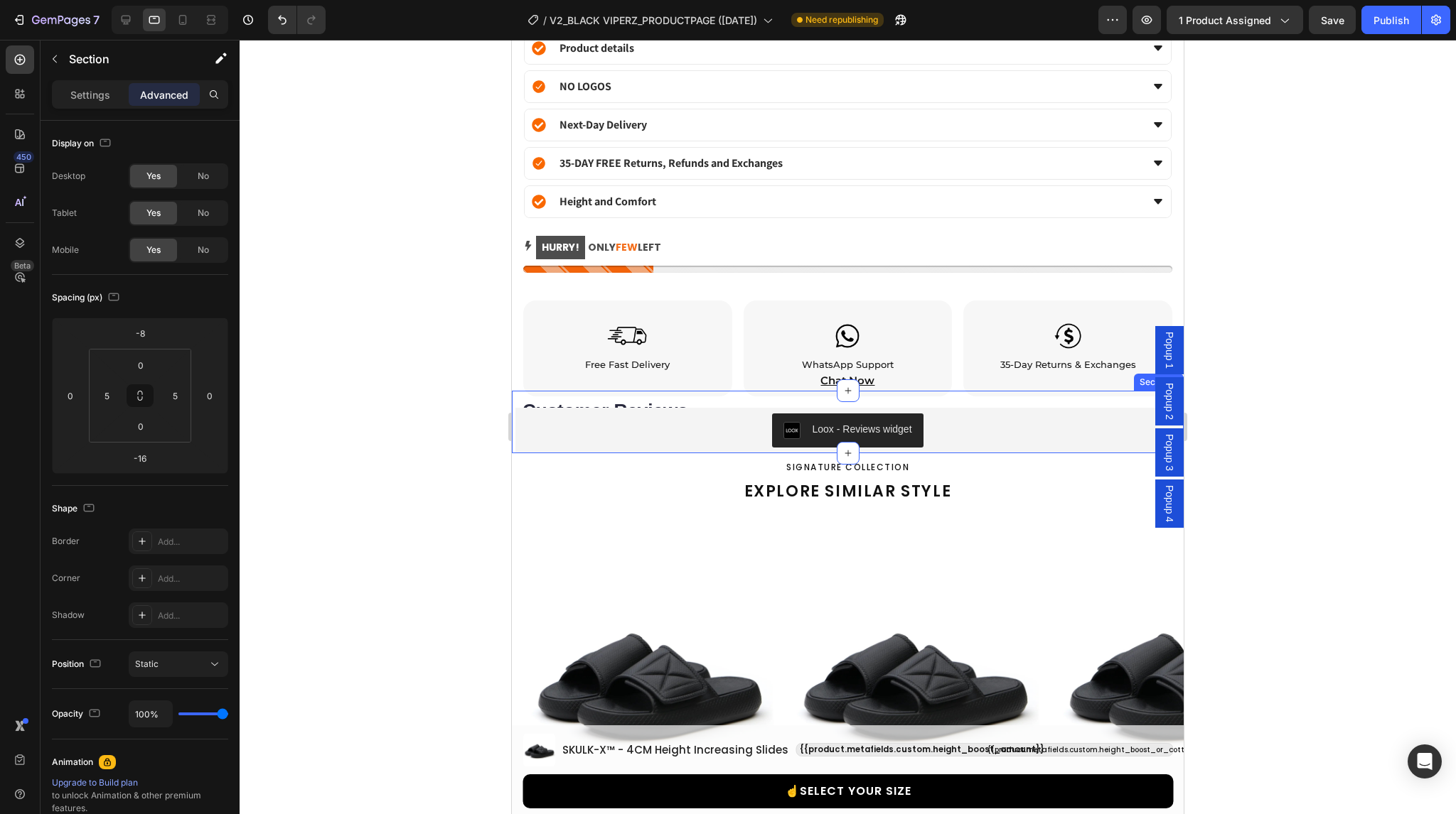
click at [512, 391] on div "Customer Reviews Heading Row Loox - Reviews widget Loox Section 8" at bounding box center [847, 422] width 672 height 63
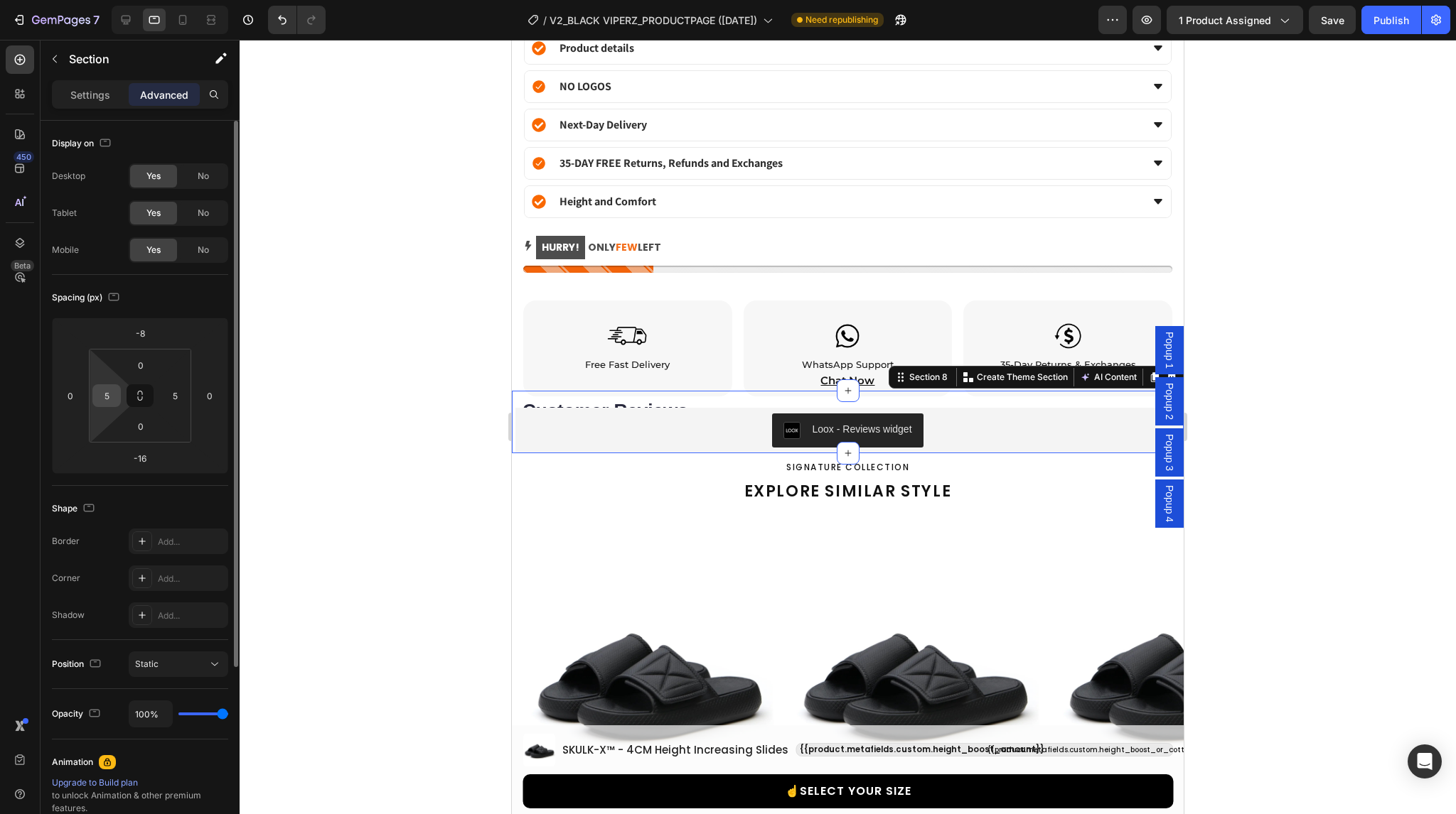
click at [107, 386] on input "5" at bounding box center [106, 395] width 21 height 21
type input "30"
click at [175, 394] on input "5" at bounding box center [174, 395] width 21 height 21
type input "30"
click at [108, 392] on input "30" at bounding box center [106, 395] width 21 height 21
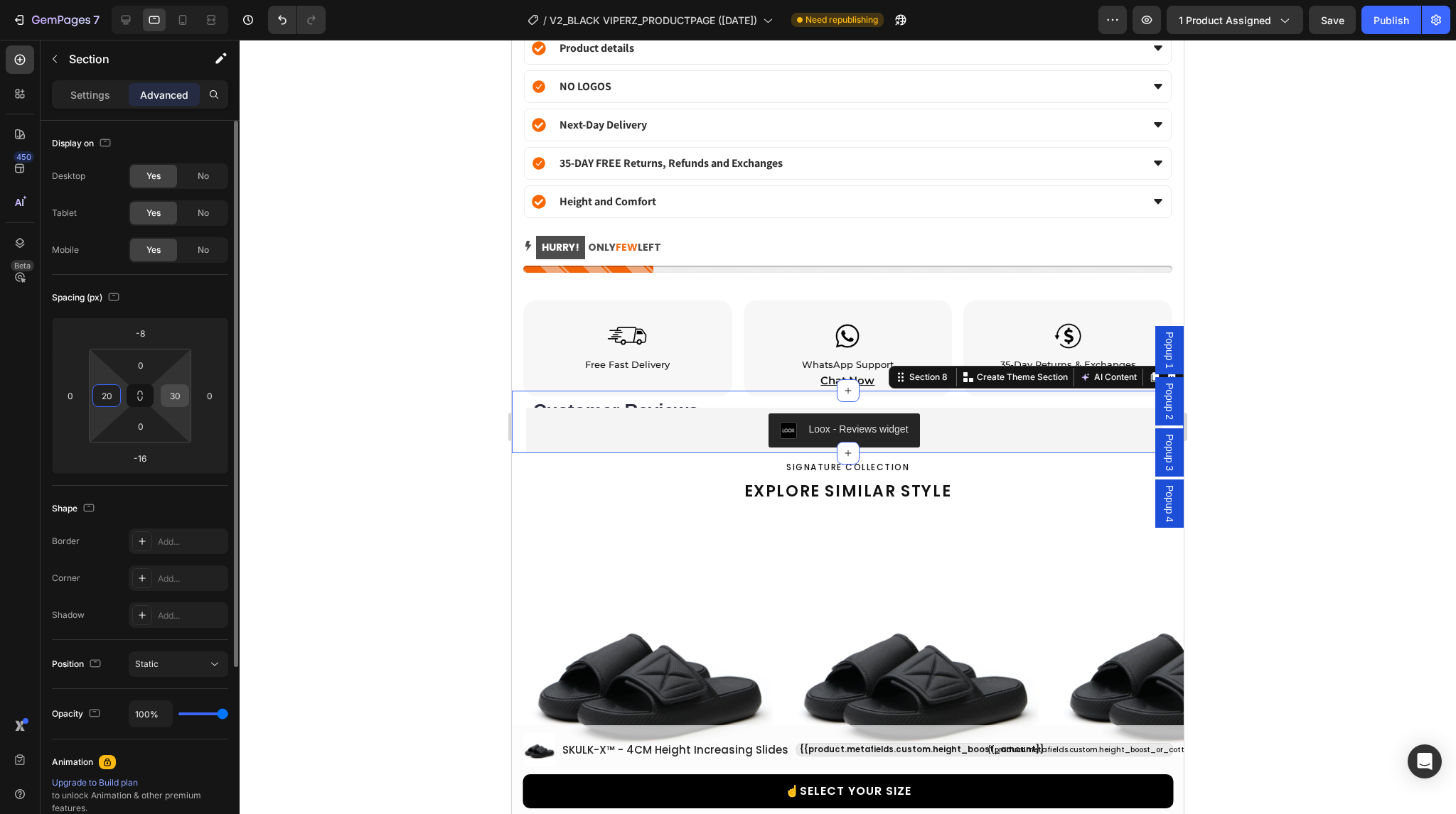
type input "20"
click at [183, 394] on input "30" at bounding box center [174, 395] width 21 height 21
type input "20"
click at [181, 12] on div at bounding box center [182, 19] width 23 height 23
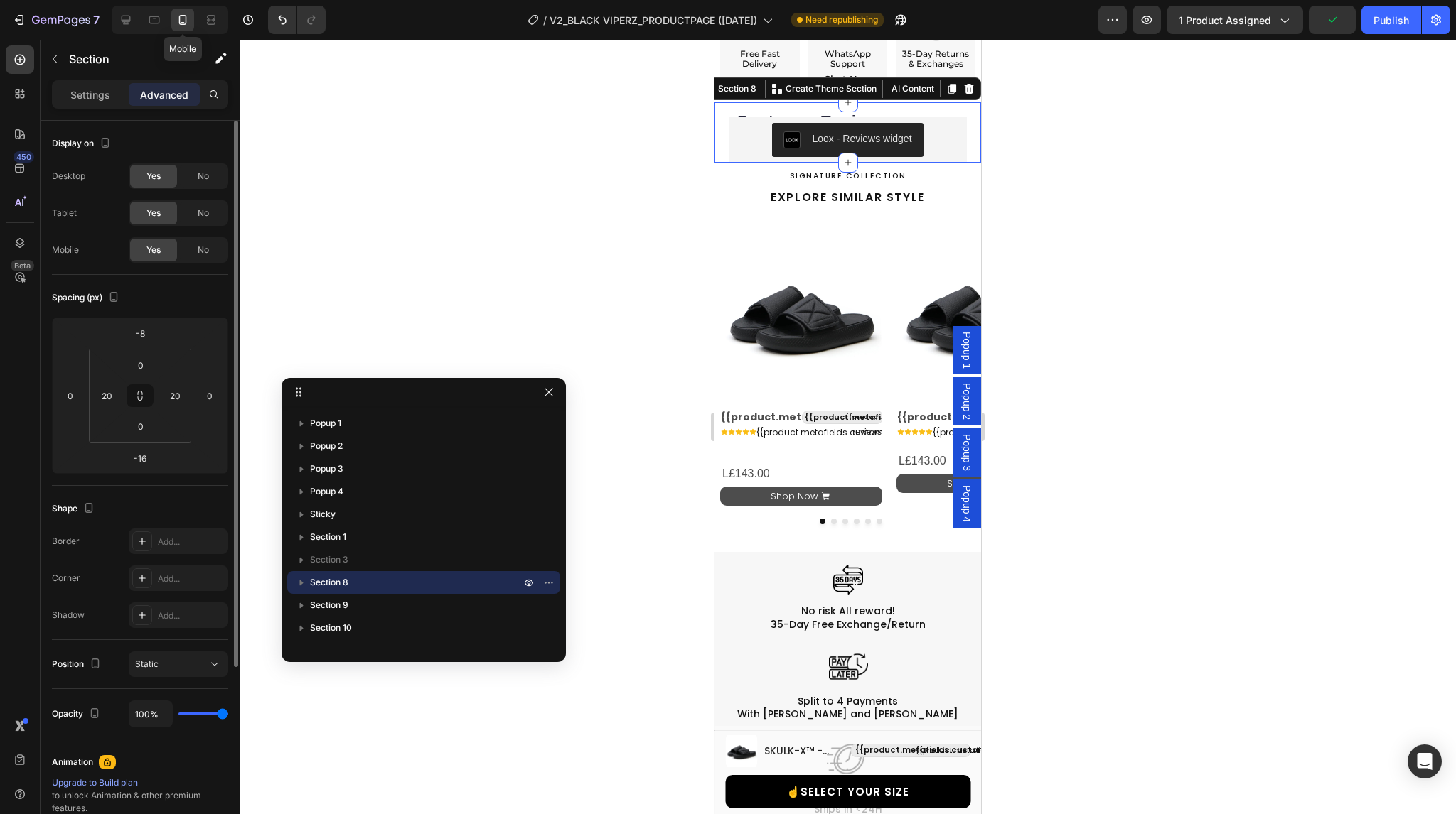
scroll to position [1512, 0]
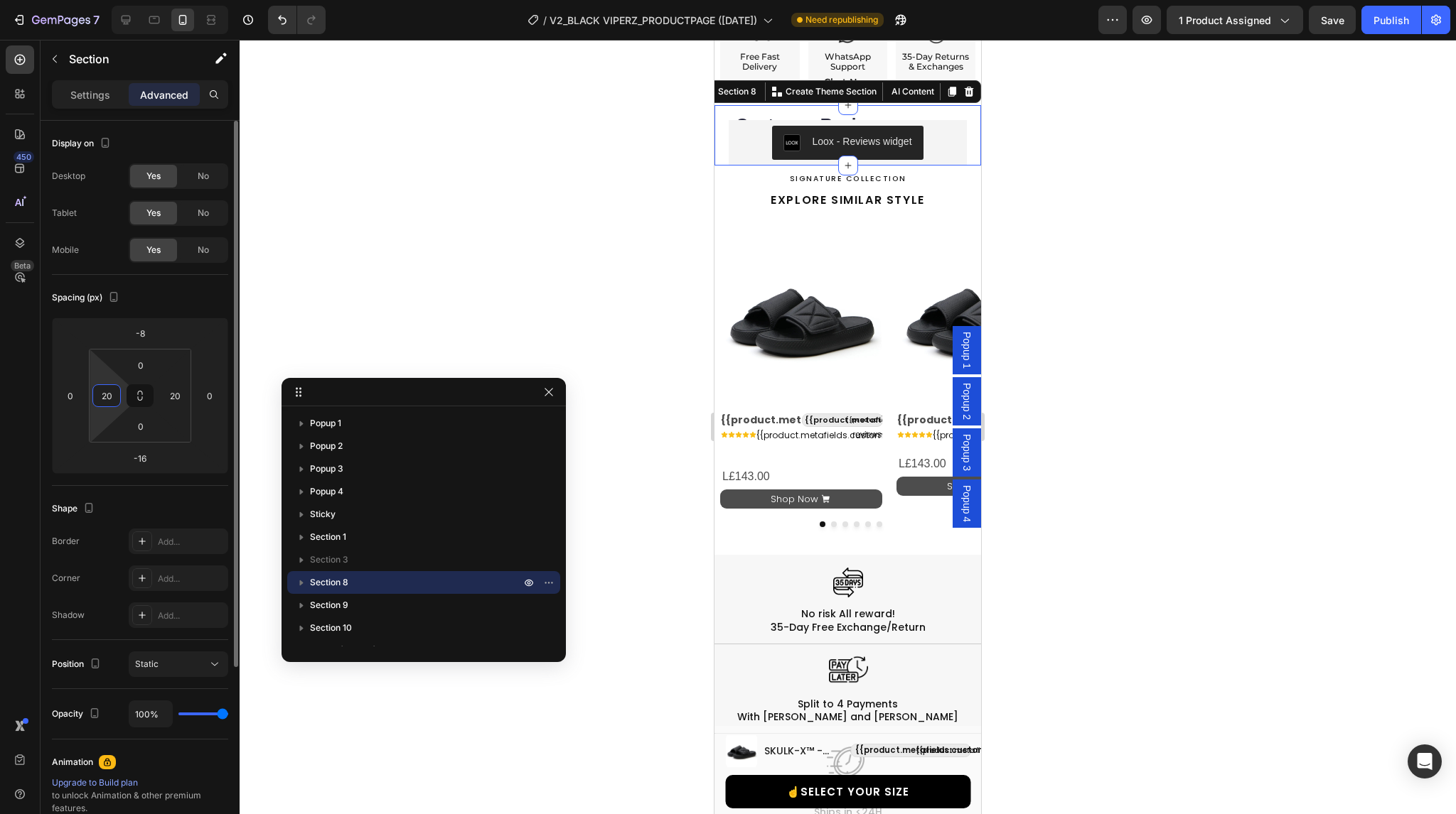
click at [109, 399] on input "20" at bounding box center [106, 395] width 21 height 21
type input "5"
click at [175, 394] on input "20" at bounding box center [174, 395] width 21 height 21
type input "5"
click at [107, 399] on input "5" at bounding box center [106, 395] width 21 height 21
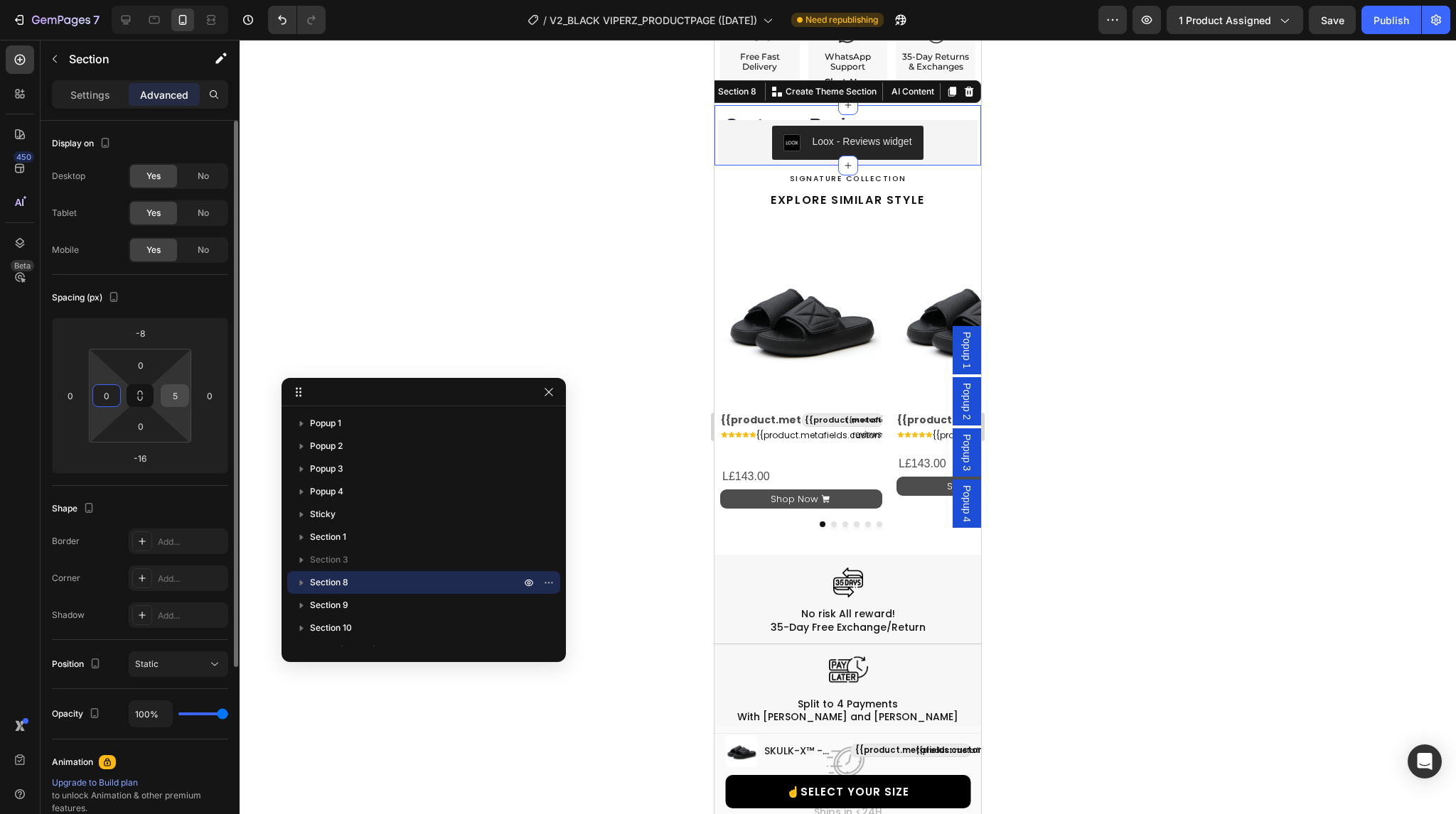
type input "0"
click at [175, 393] on input "5" at bounding box center [174, 395] width 21 height 21
type input "0"
click at [200, 302] on div "Spacing (px)" at bounding box center [140, 298] width 176 height 23
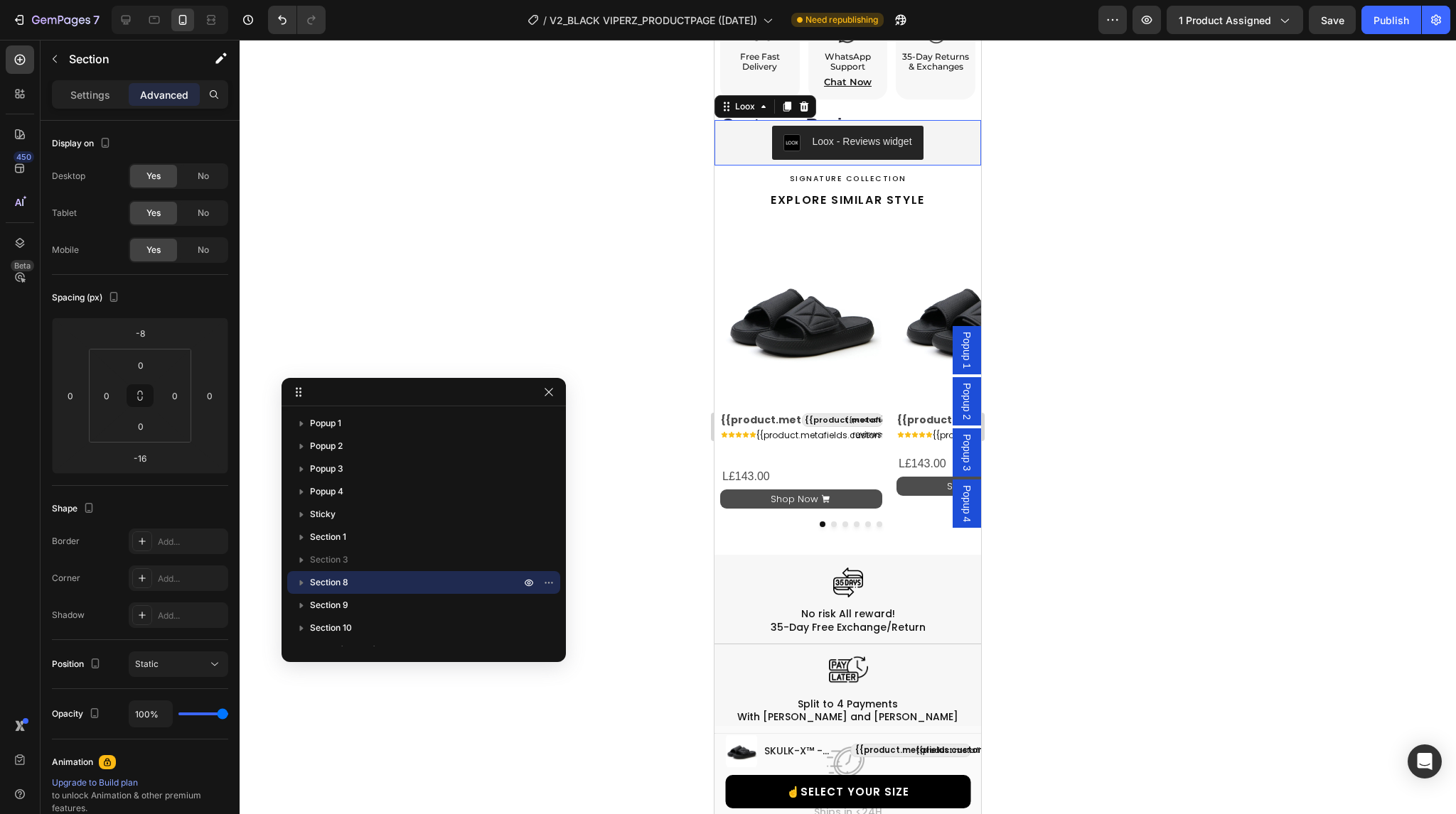
click at [731, 133] on div "Loox - Reviews widget" at bounding box center [848, 143] width 255 height 34
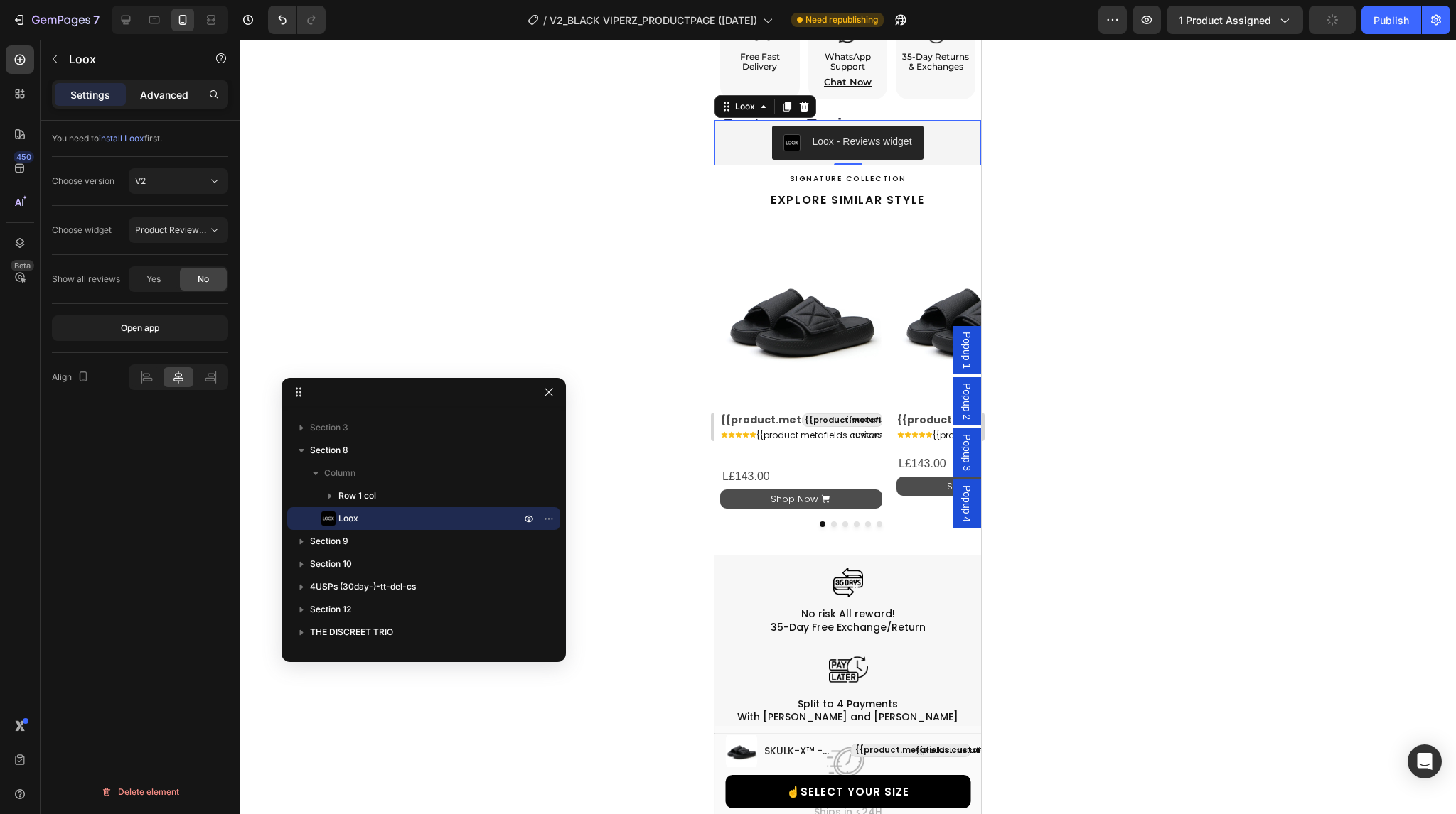
click at [158, 98] on p "Advanced" at bounding box center [164, 95] width 49 height 15
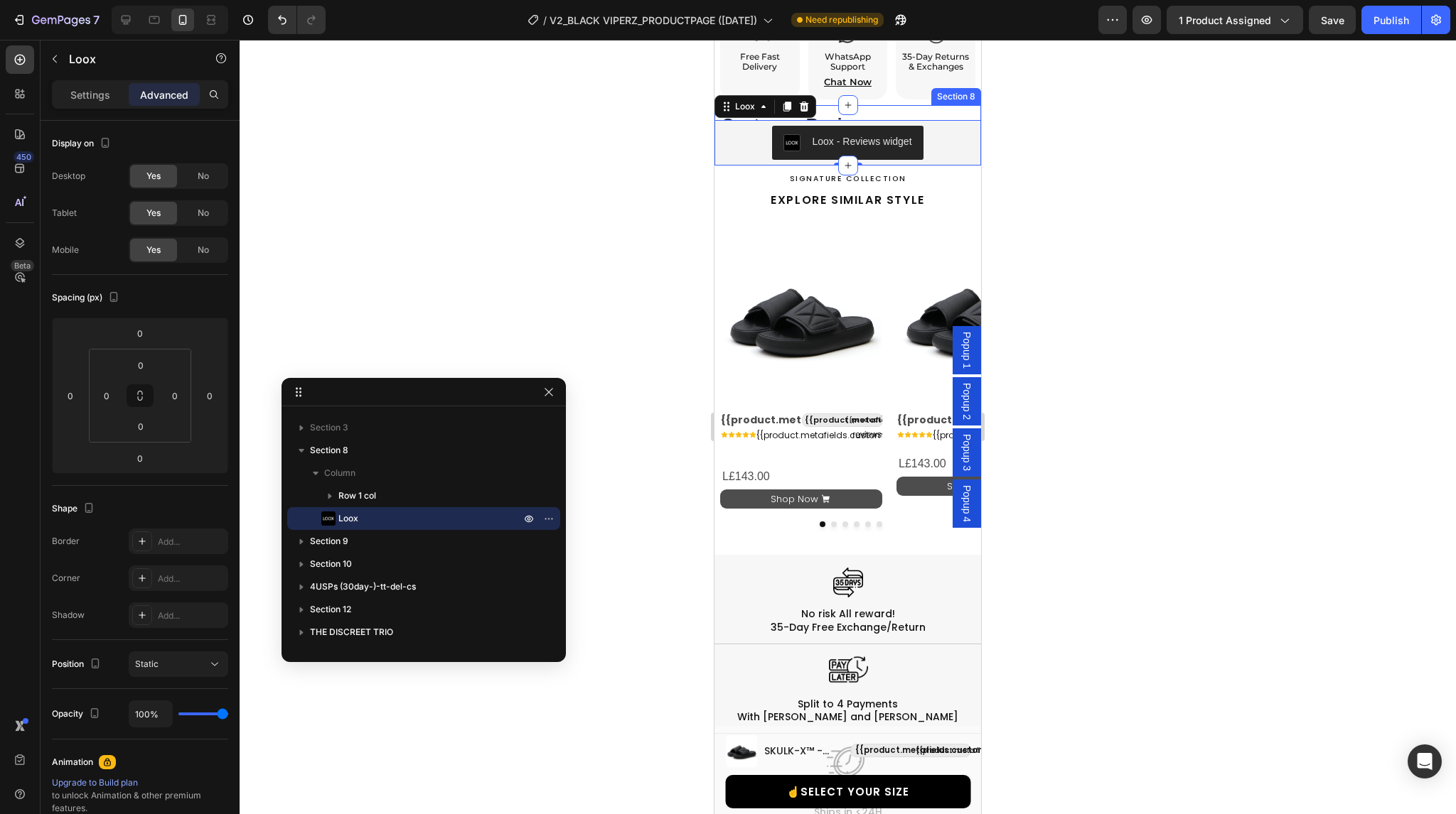
click at [965, 105] on div "Customer Reviews Heading Row Loox - Reviews widget Loox 0" at bounding box center [848, 135] width 267 height 60
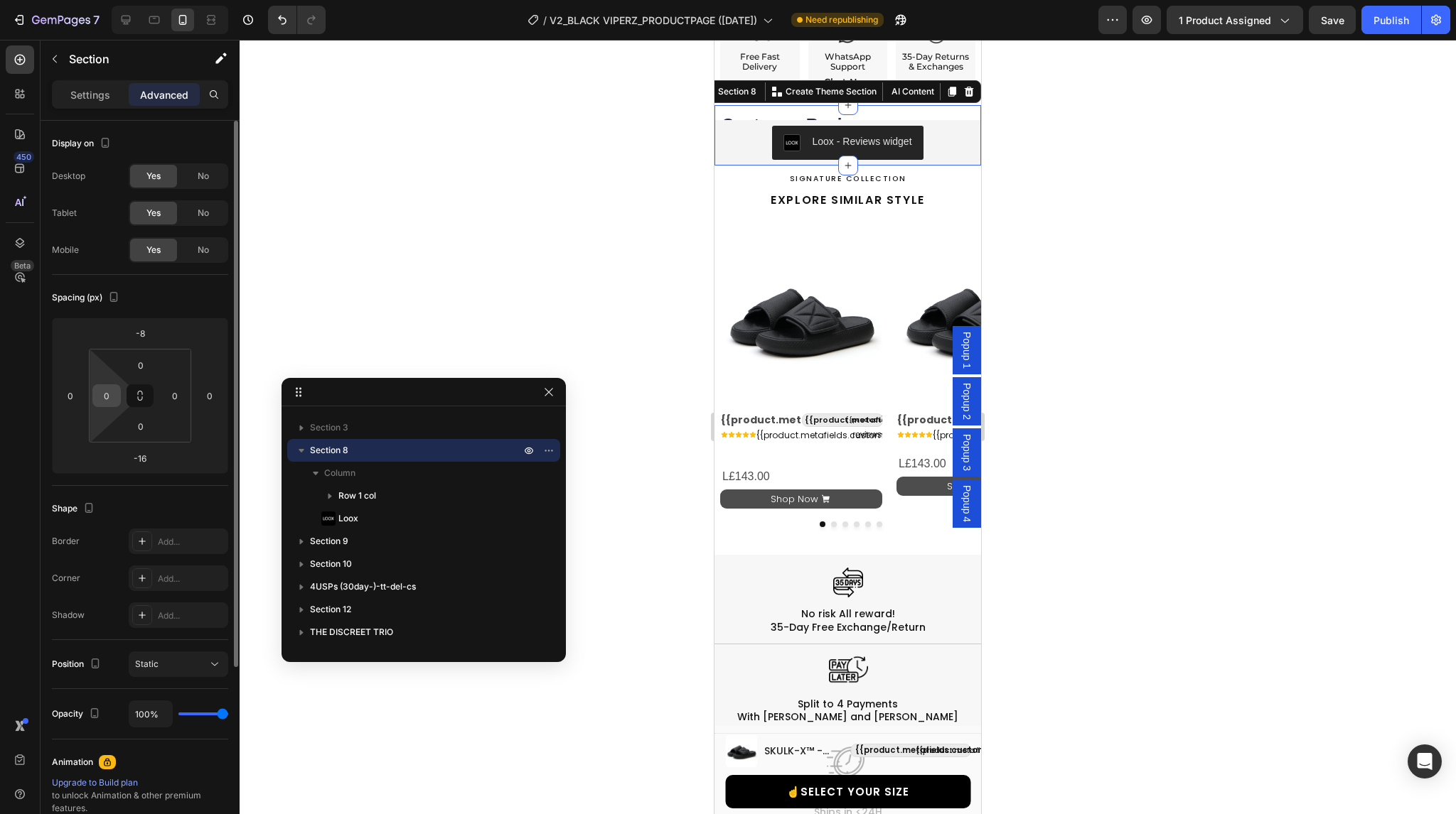
click at [110, 400] on input "0" at bounding box center [106, 395] width 21 height 21
type input "5"
click at [174, 395] on input "0" at bounding box center [174, 395] width 21 height 21
type input "5"
click at [1383, 26] on div "Publish" at bounding box center [1391, 20] width 35 height 15
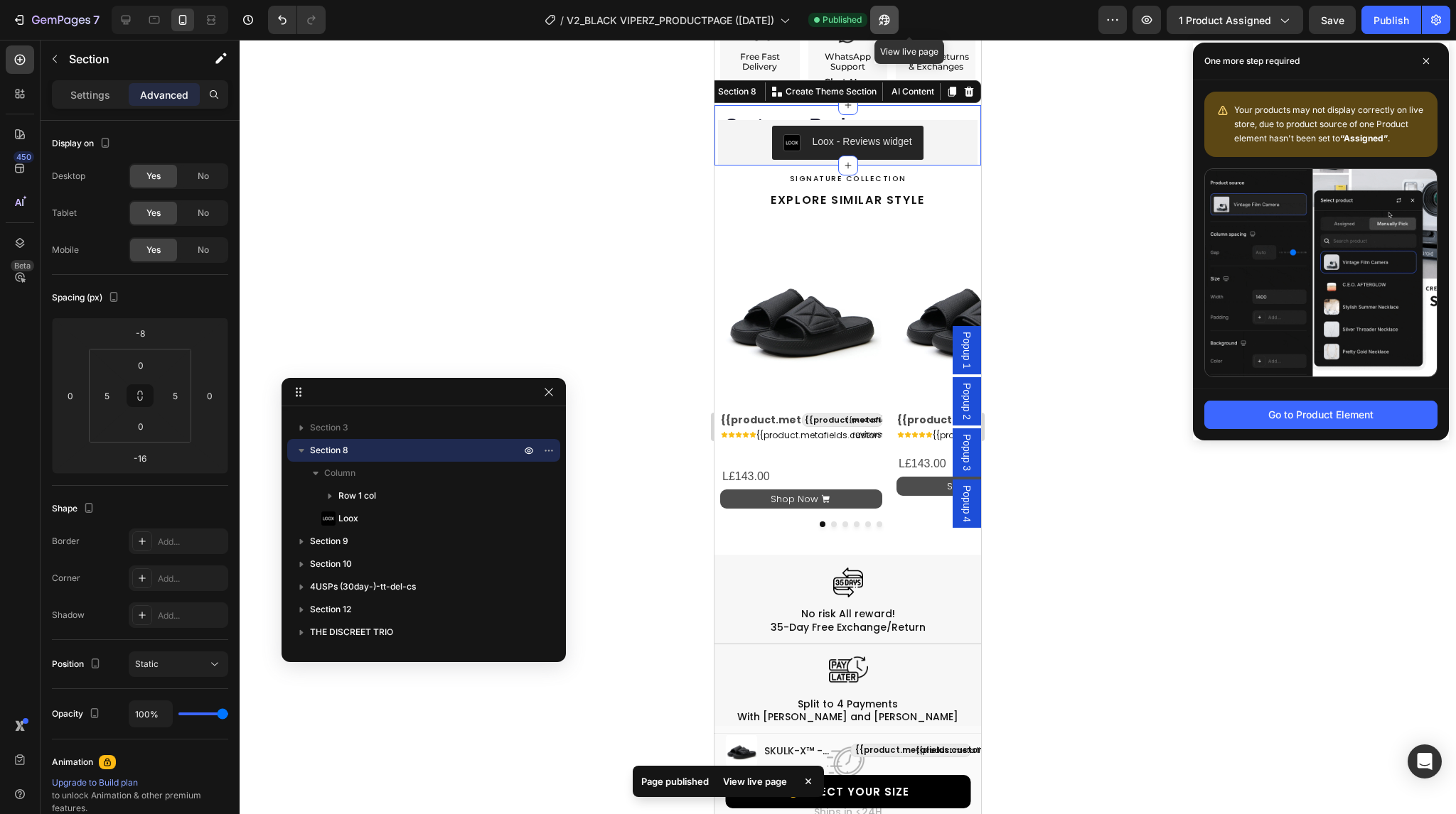
click at [898, 19] on button "button" at bounding box center [884, 20] width 29 height 29
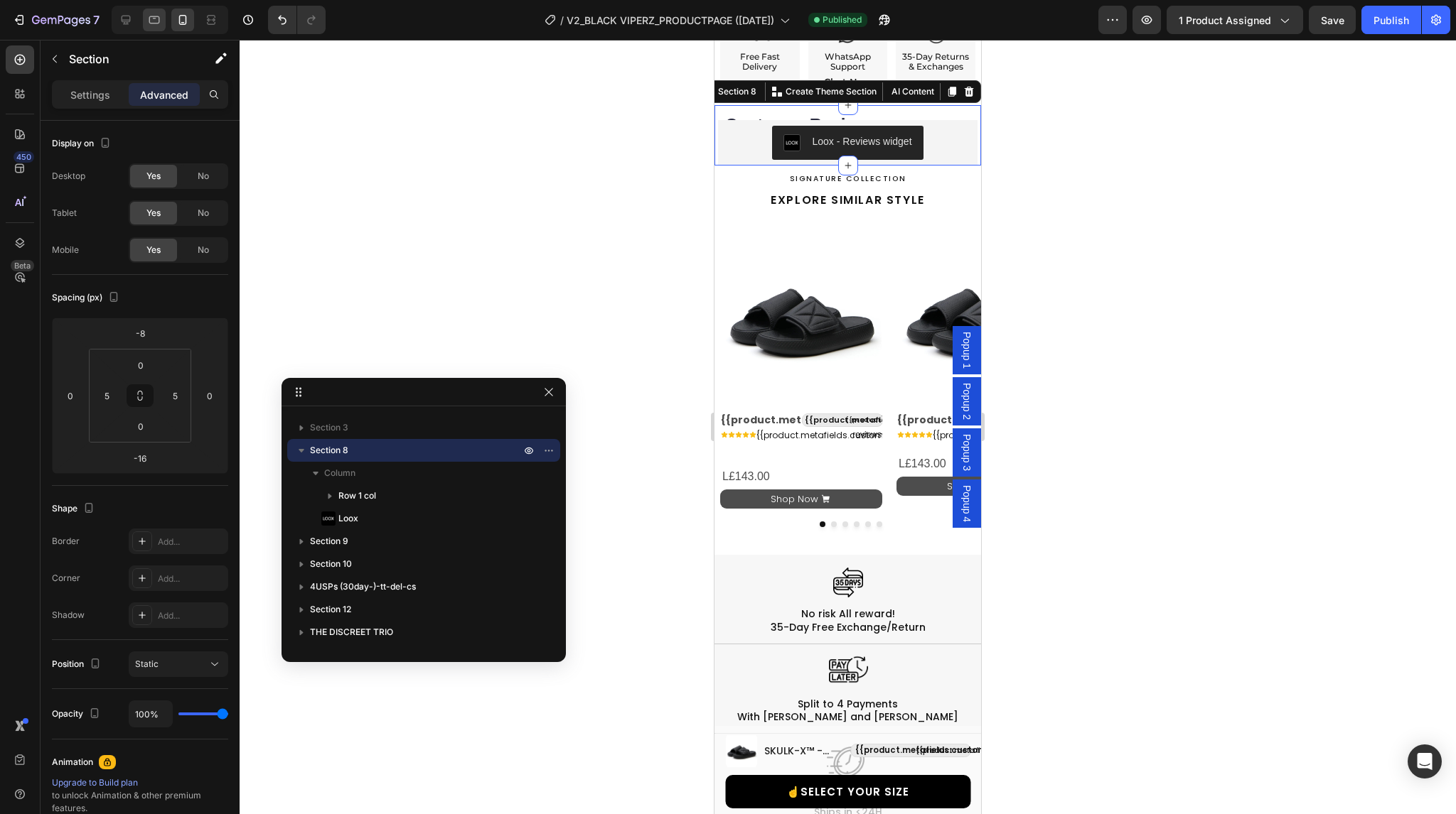
click at [153, 23] on icon at bounding box center [154, 19] width 11 height 8
type input "20"
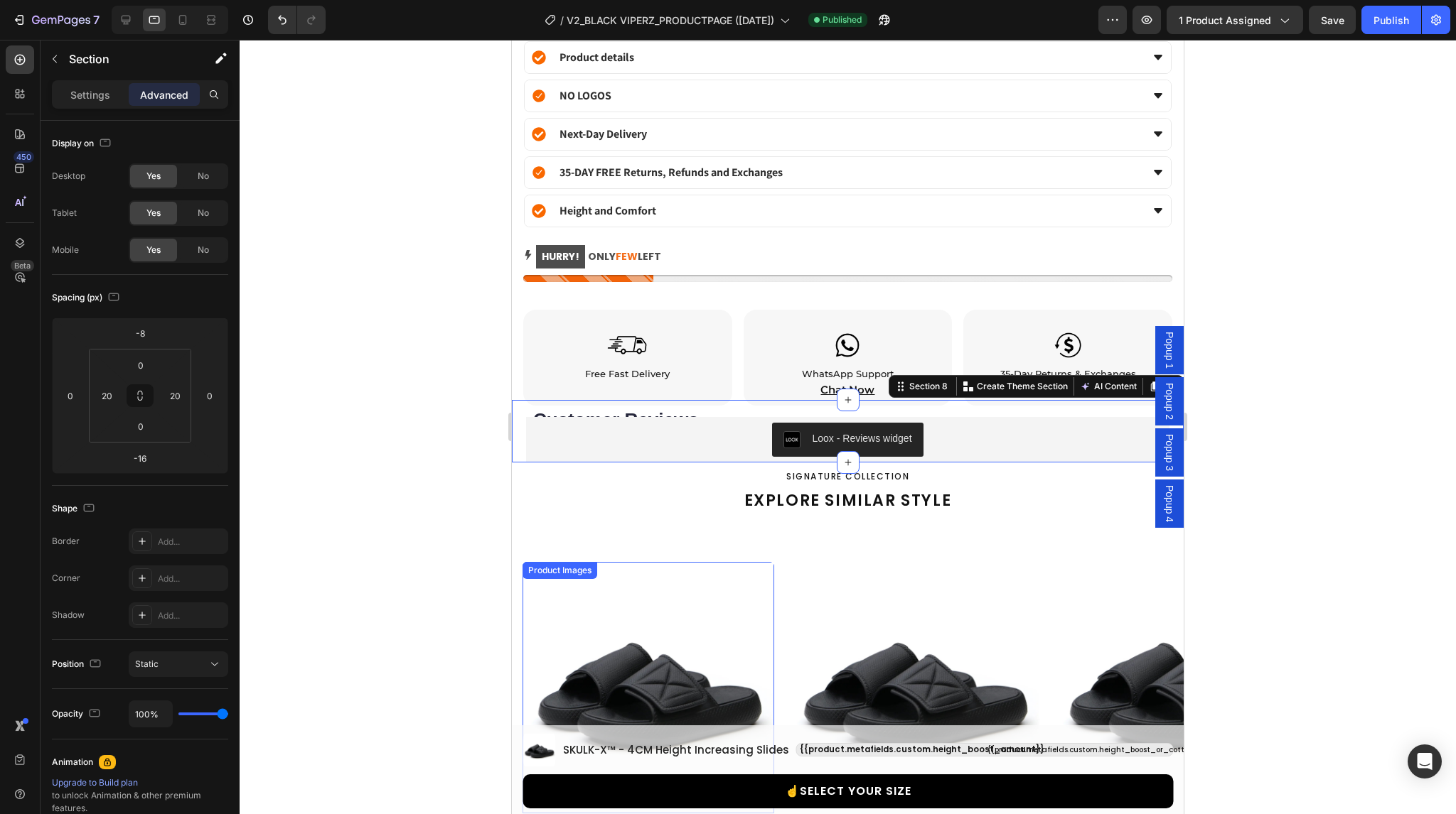
scroll to position [1961, 0]
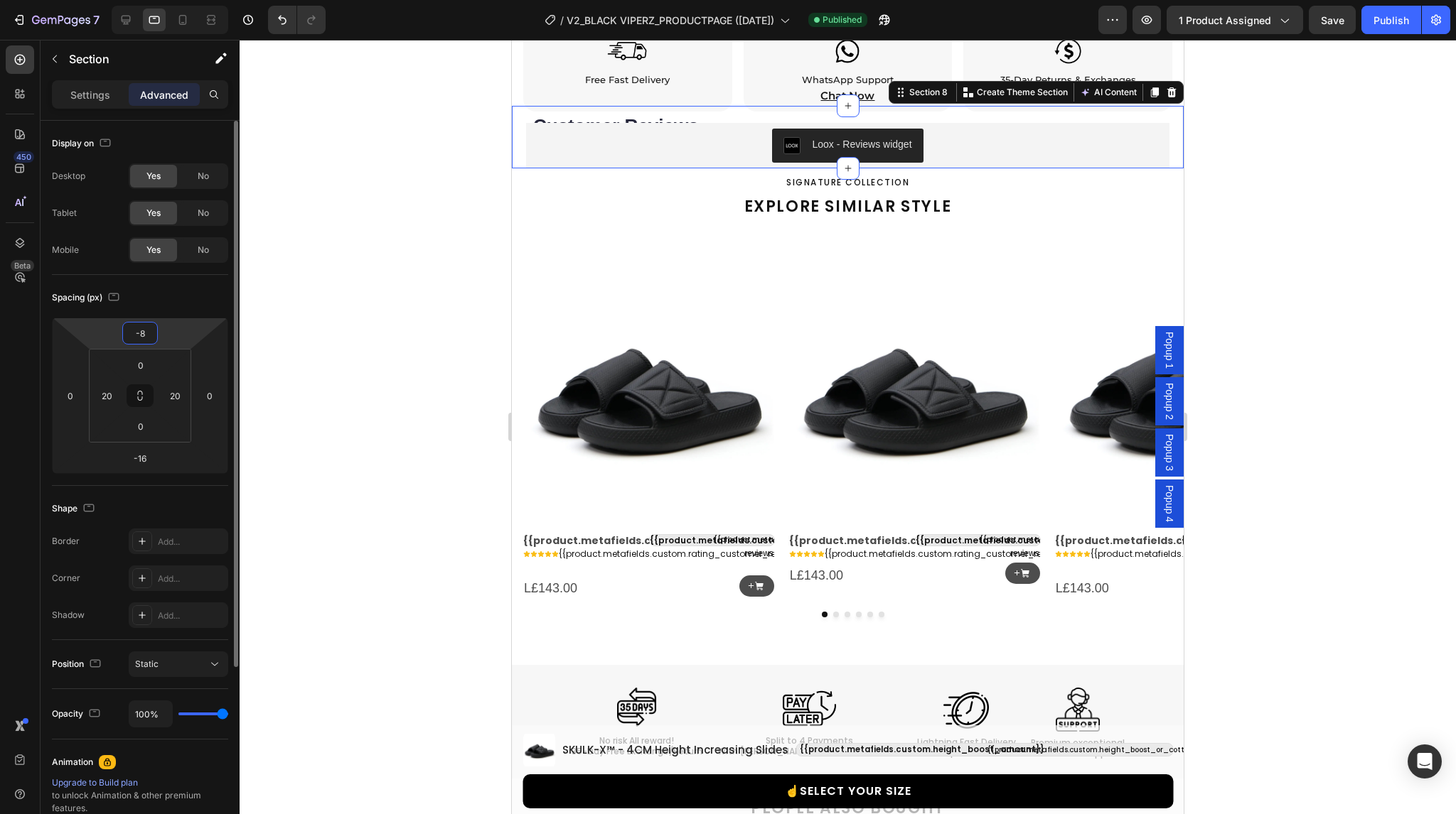
click at [145, 330] on input "-8" at bounding box center [140, 333] width 29 height 21
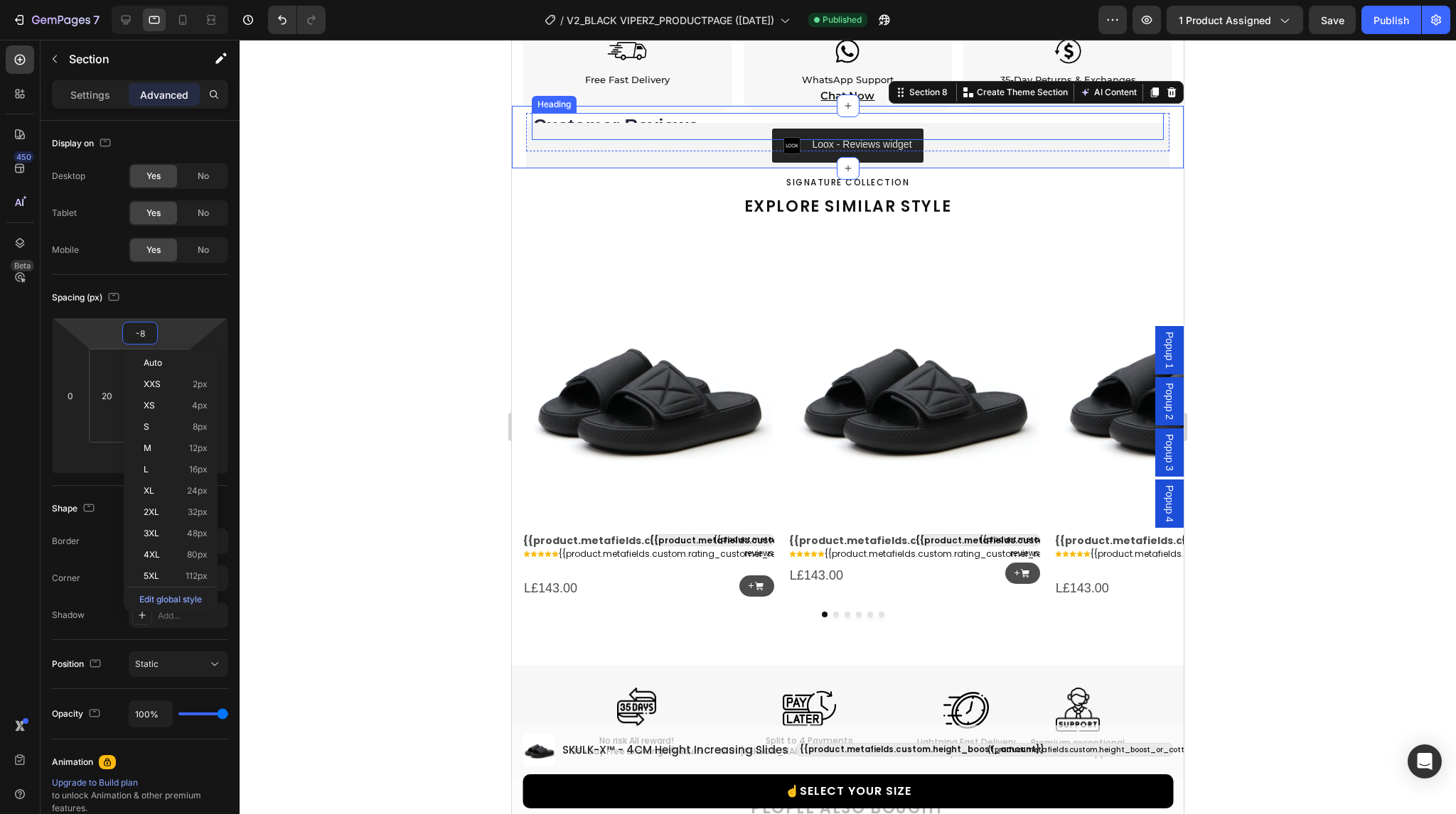
click at [632, 113] on h2 "Customer Reviews" at bounding box center [848, 127] width 632 height 27
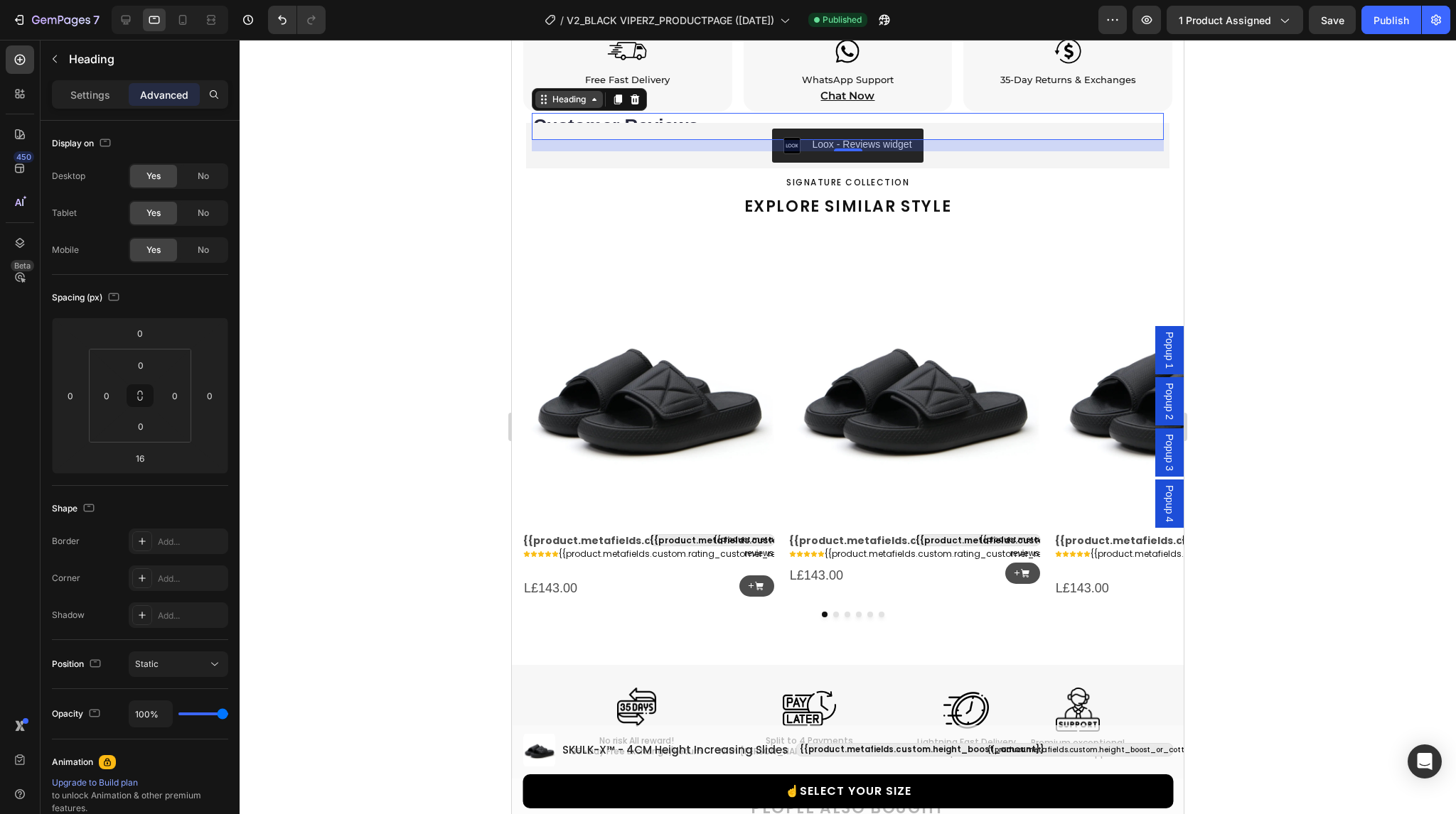
click at [590, 94] on icon at bounding box center [595, 100] width 12 height 12
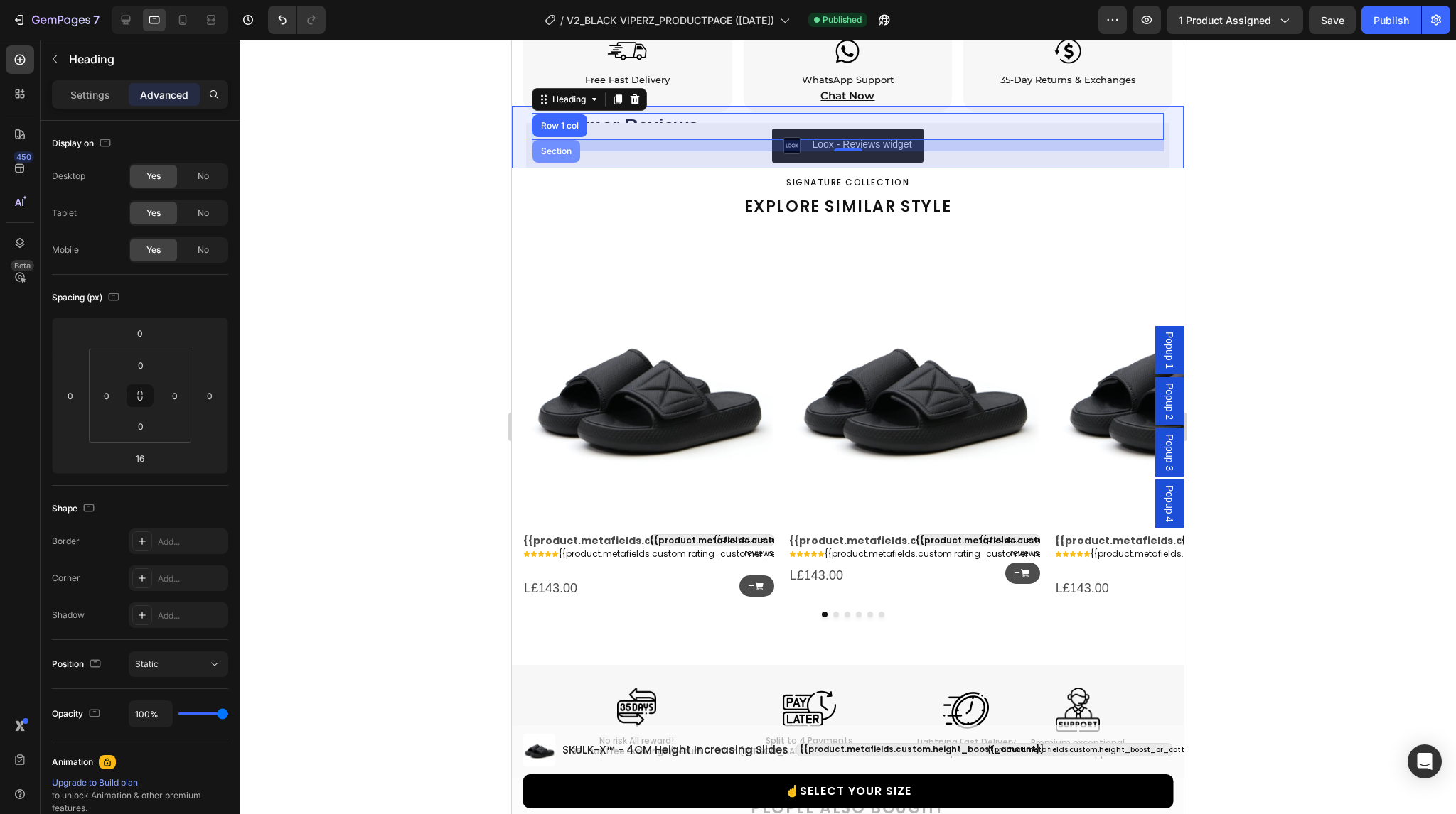
click at [563, 147] on div "Section" at bounding box center [556, 151] width 36 height 8
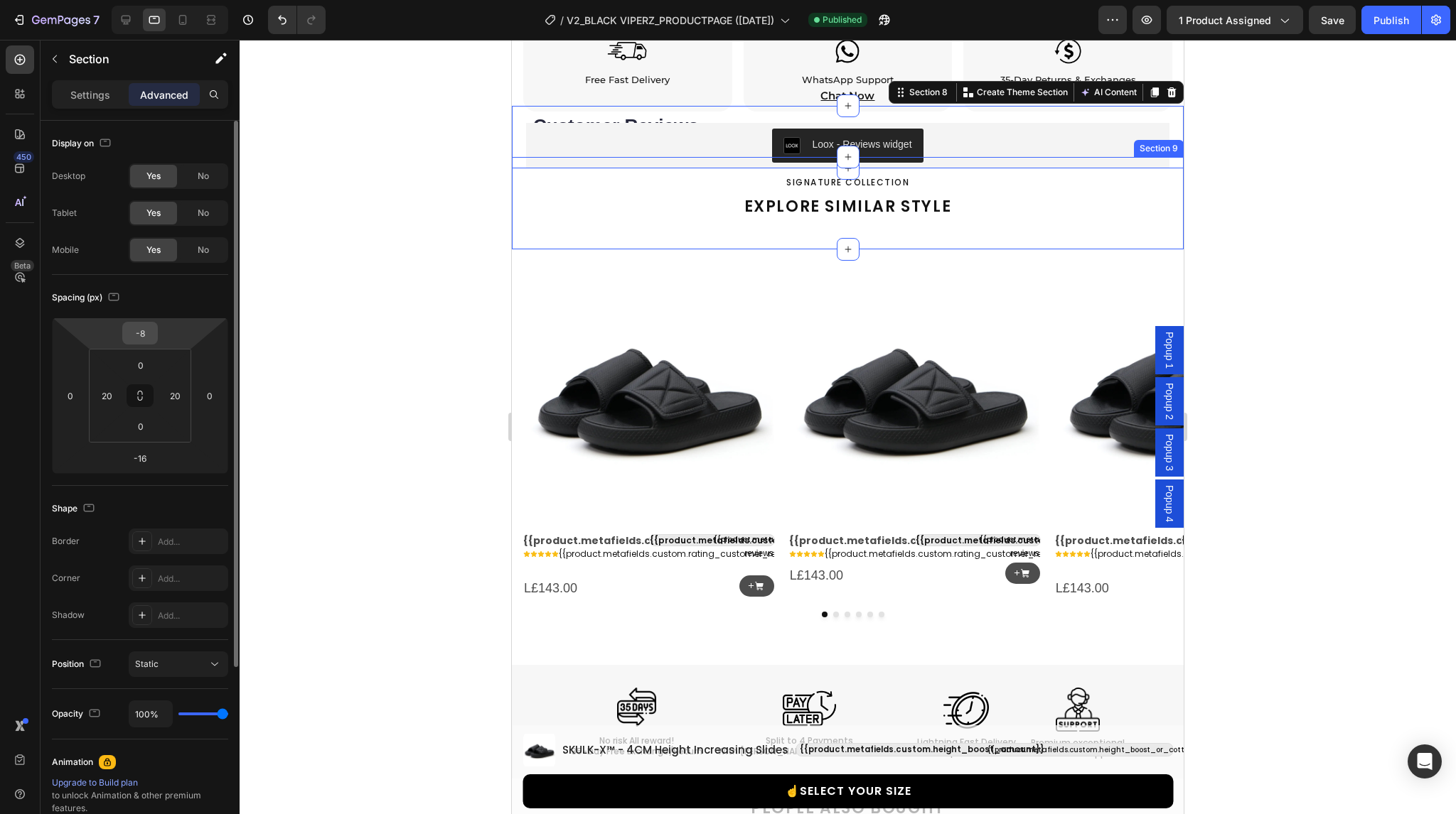
click at [149, 333] on input "-8" at bounding box center [140, 333] width 29 height 21
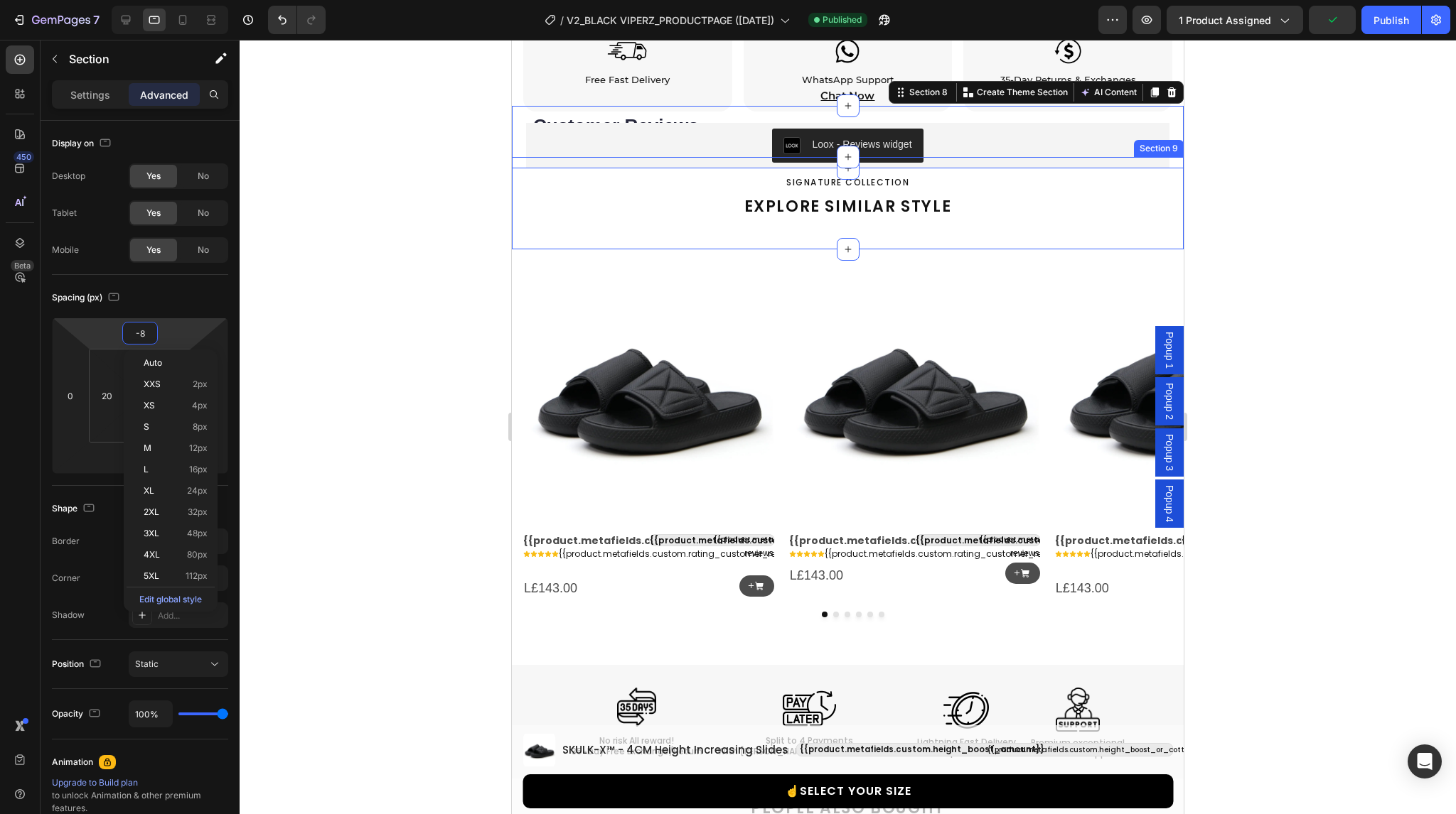
click at [423, 194] on div at bounding box center [848, 427] width 1216 height 775
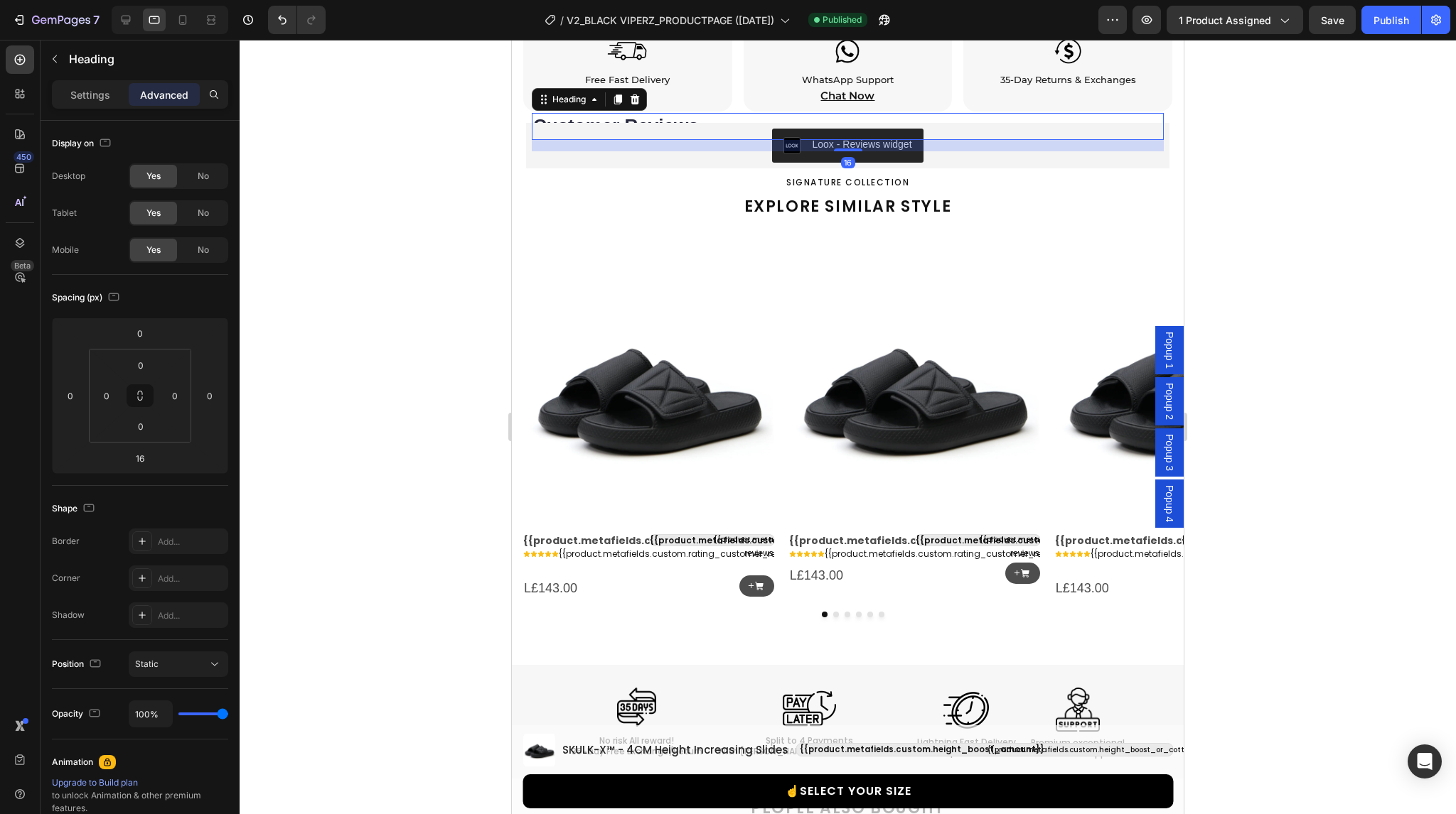
click at [581, 113] on h2 "Customer Reviews" at bounding box center [848, 127] width 632 height 27
click at [595, 94] on icon at bounding box center [595, 100] width 12 height 12
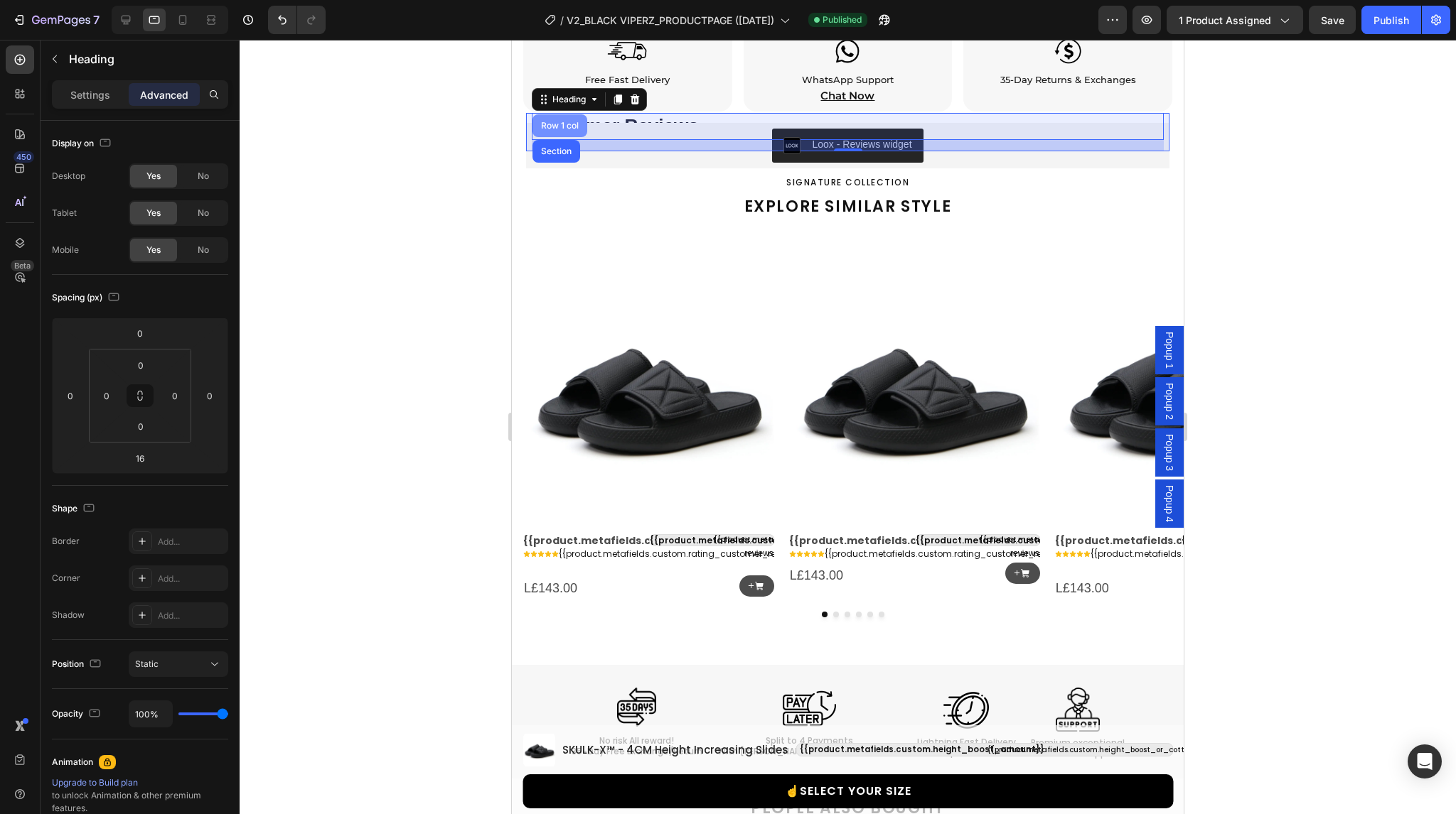
click at [569, 122] on div "Row 1 col" at bounding box center [560, 126] width 44 height 8
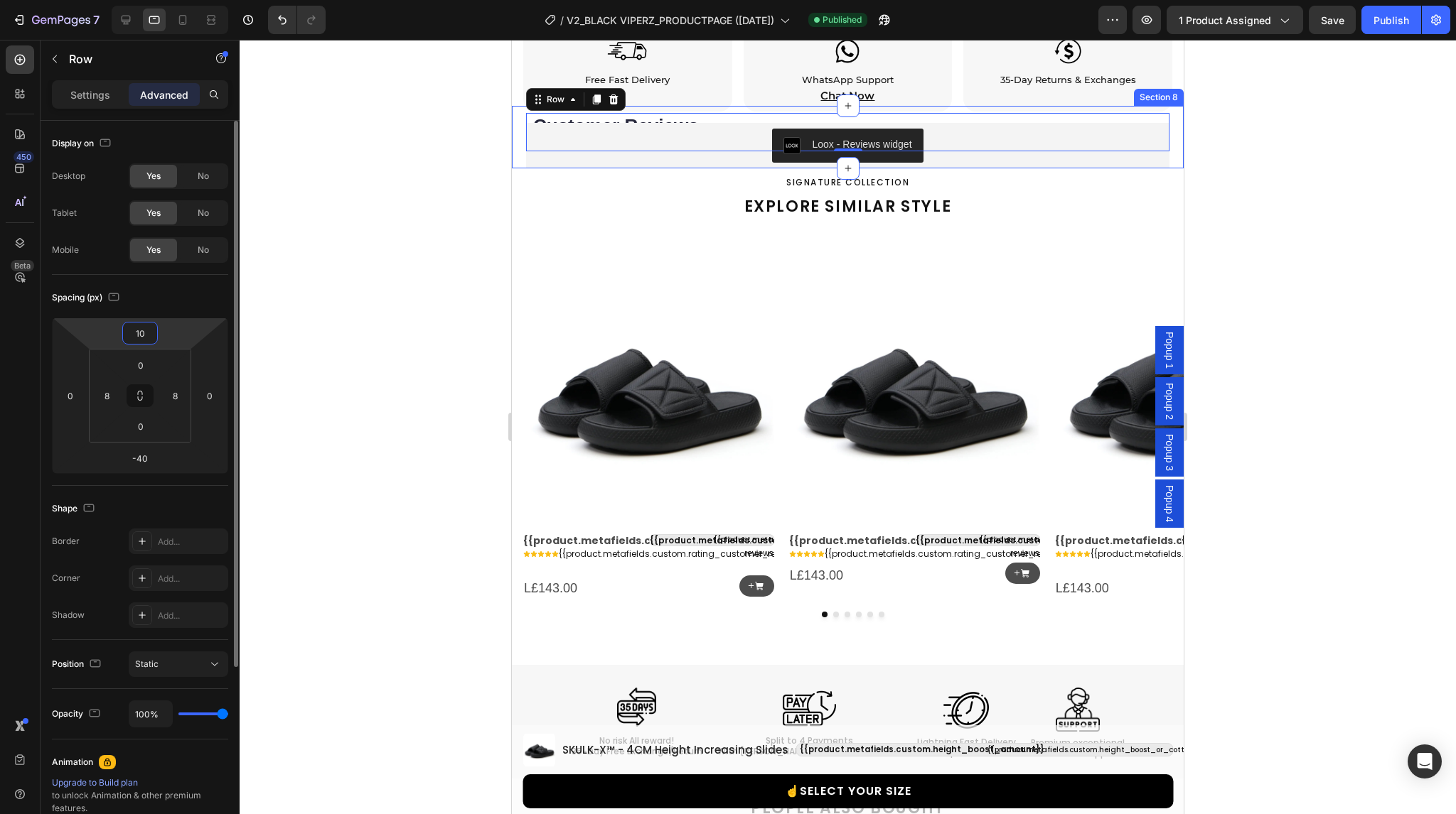
click at [151, 329] on input "10" at bounding box center [140, 333] width 29 height 21
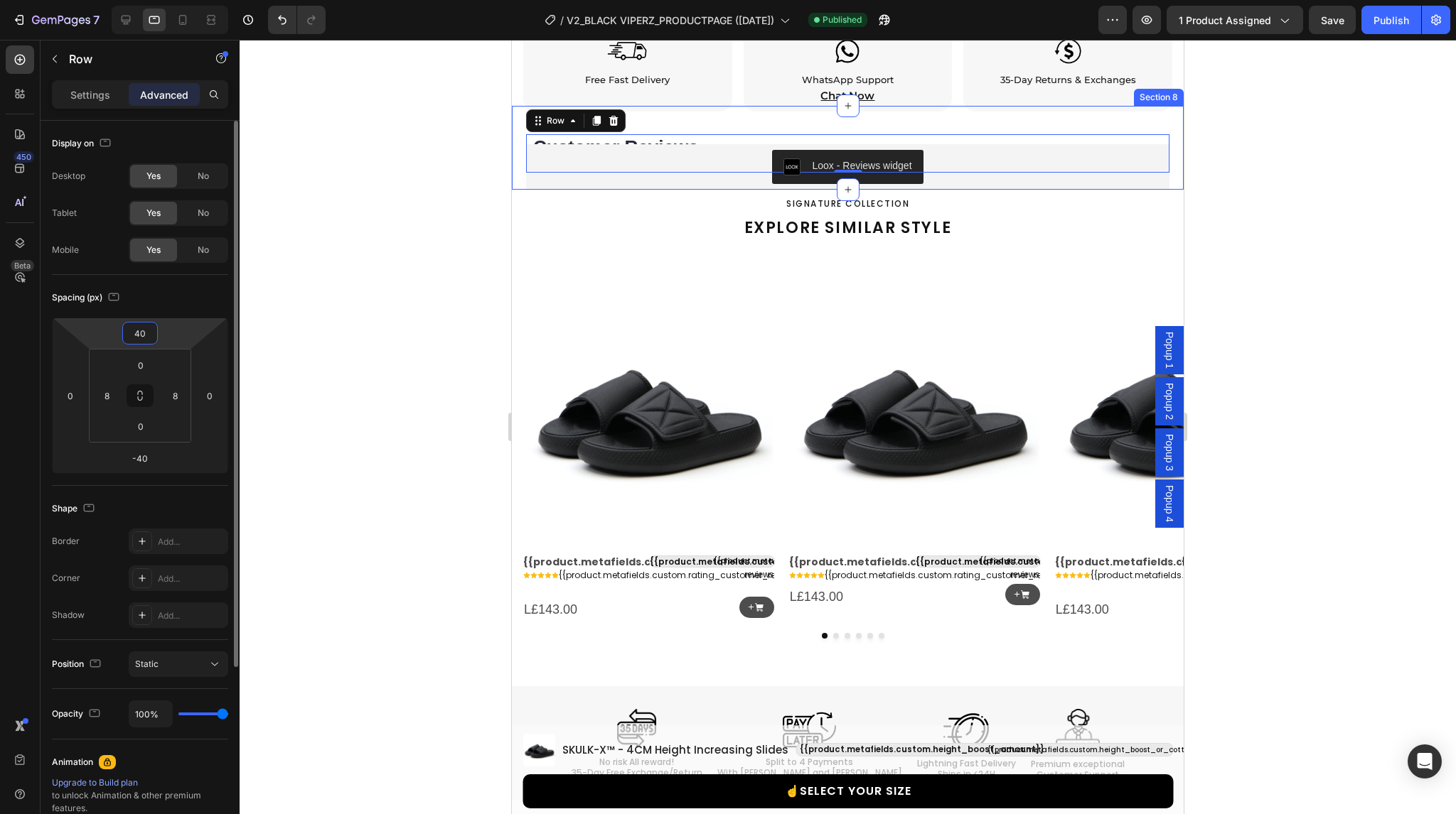
drag, startPoint x: 151, startPoint y: 329, endPoint x: 95, endPoint y: 333, distance: 56.1
click at [95, 333] on div "40 0 -40 0" at bounding box center [140, 396] width 176 height 156
type input "20"
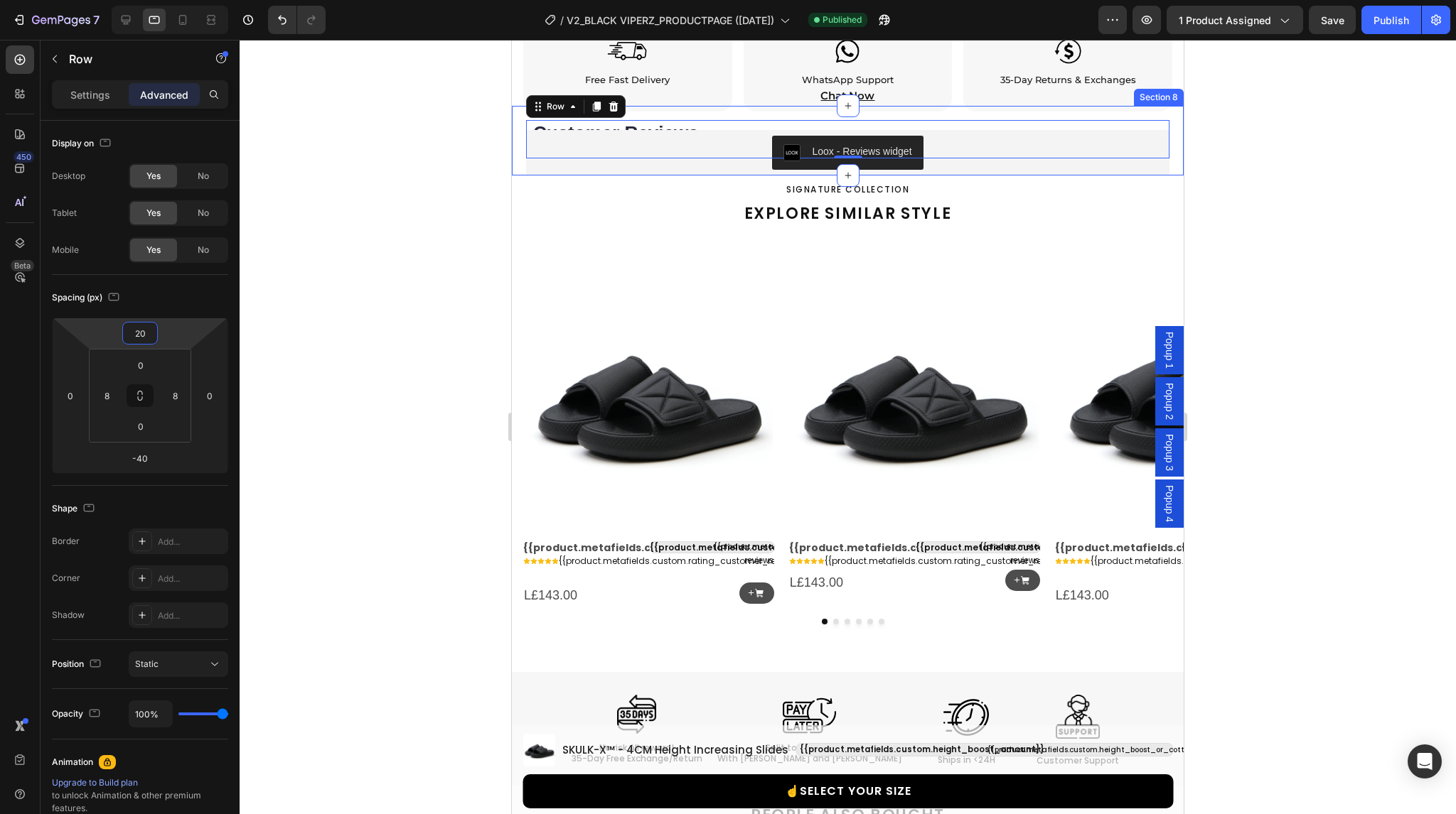
click at [517, 120] on div "Customer Reviews Heading Row -40 Loox - Reviews widget Loox Section 8" at bounding box center [847, 140] width 672 height 70
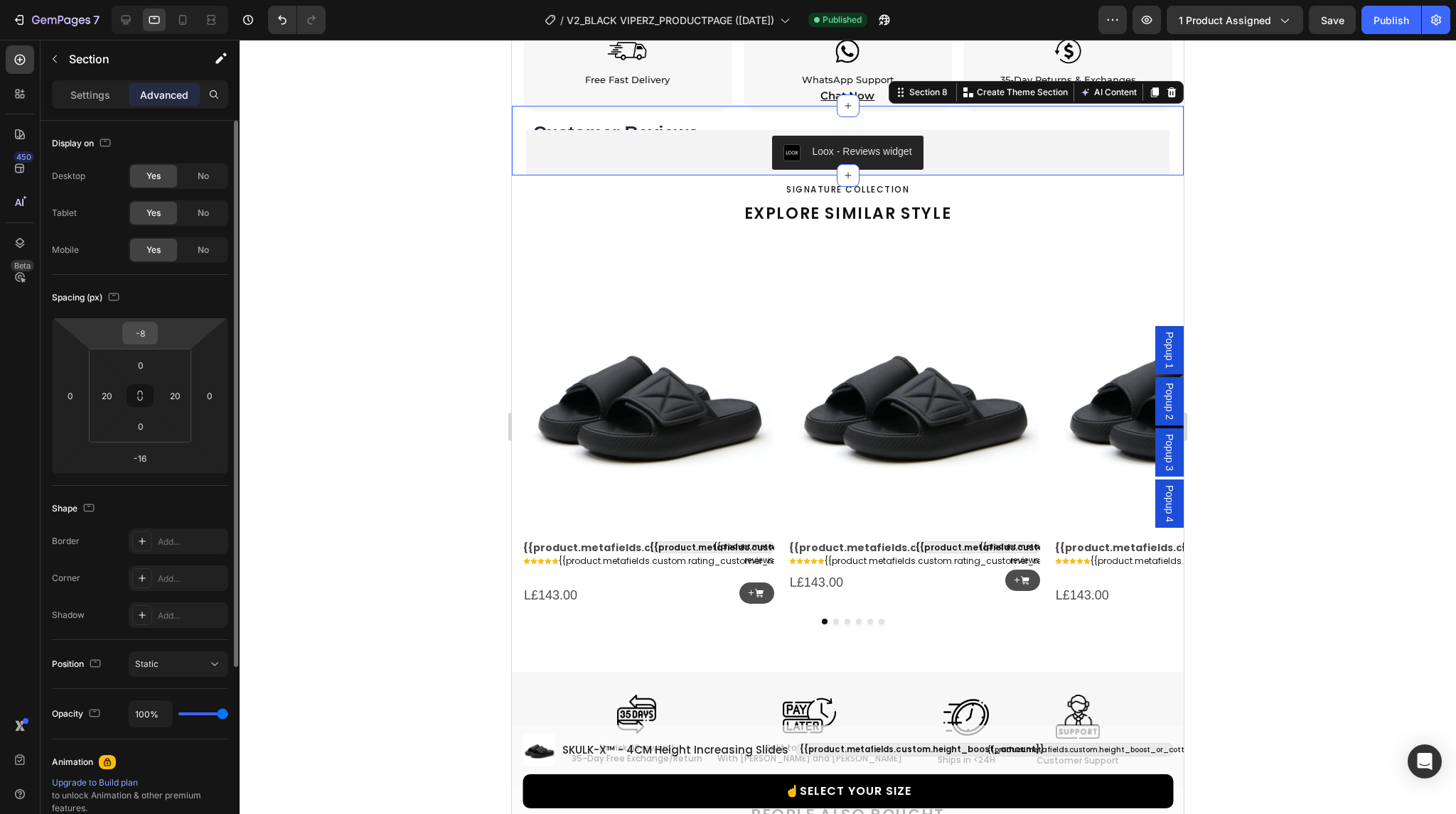
click at [144, 330] on input "-8" at bounding box center [140, 333] width 29 height 21
click at [182, 21] on icon at bounding box center [182, 19] width 14 height 14
type input "5"
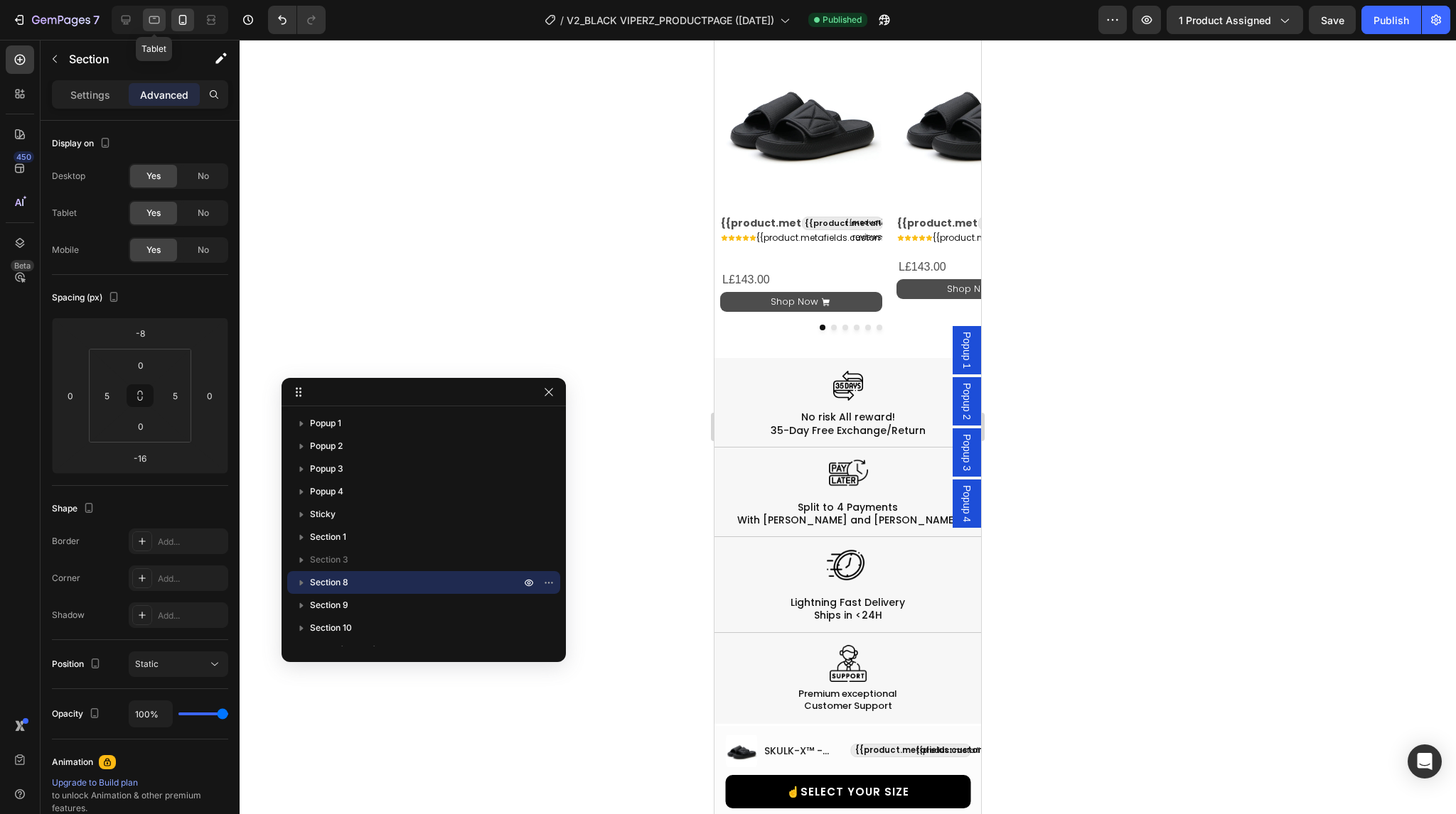
select select "38-39"
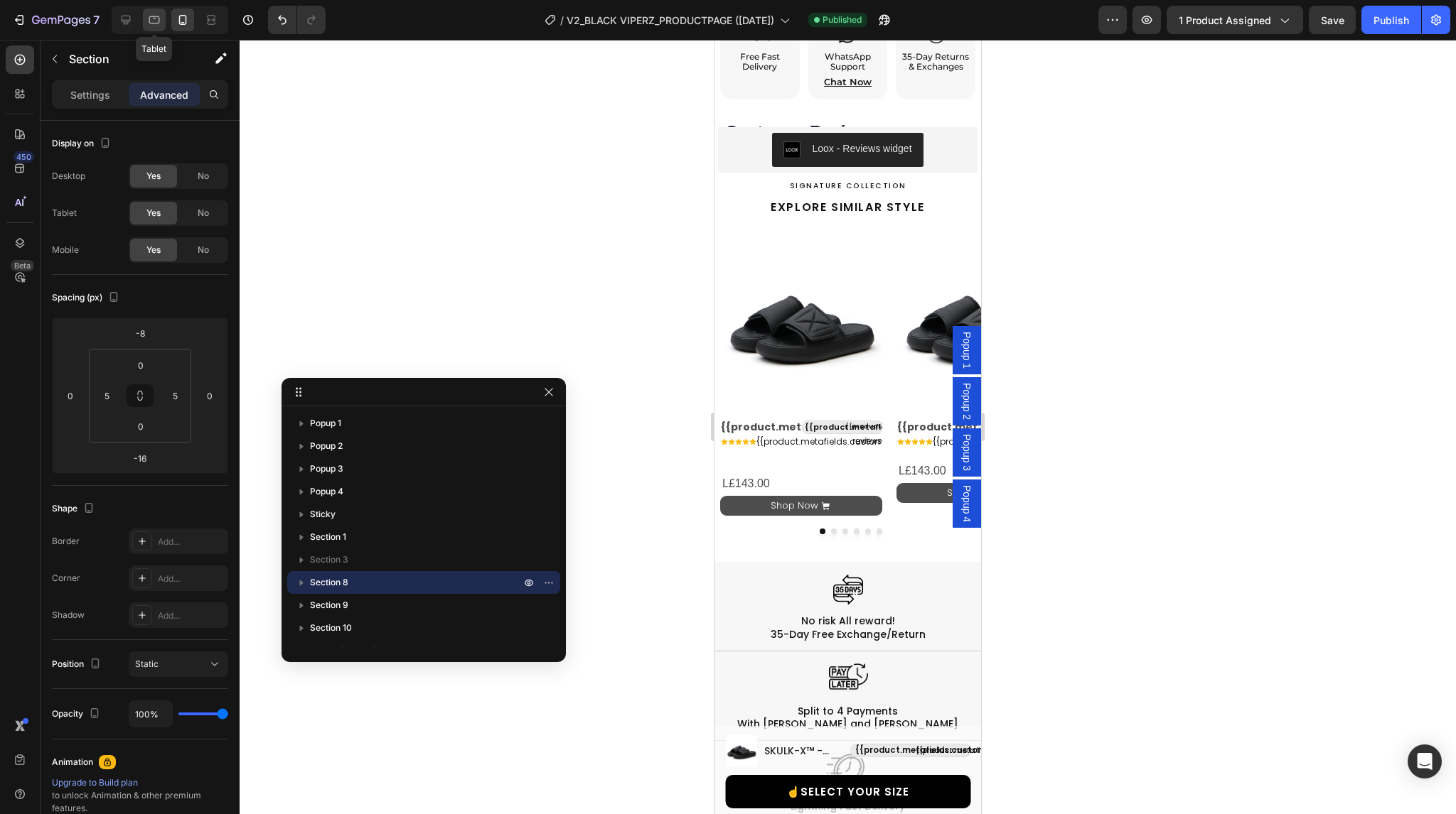
click at [155, 26] on icon at bounding box center [153, 19] width 14 height 14
type input "20"
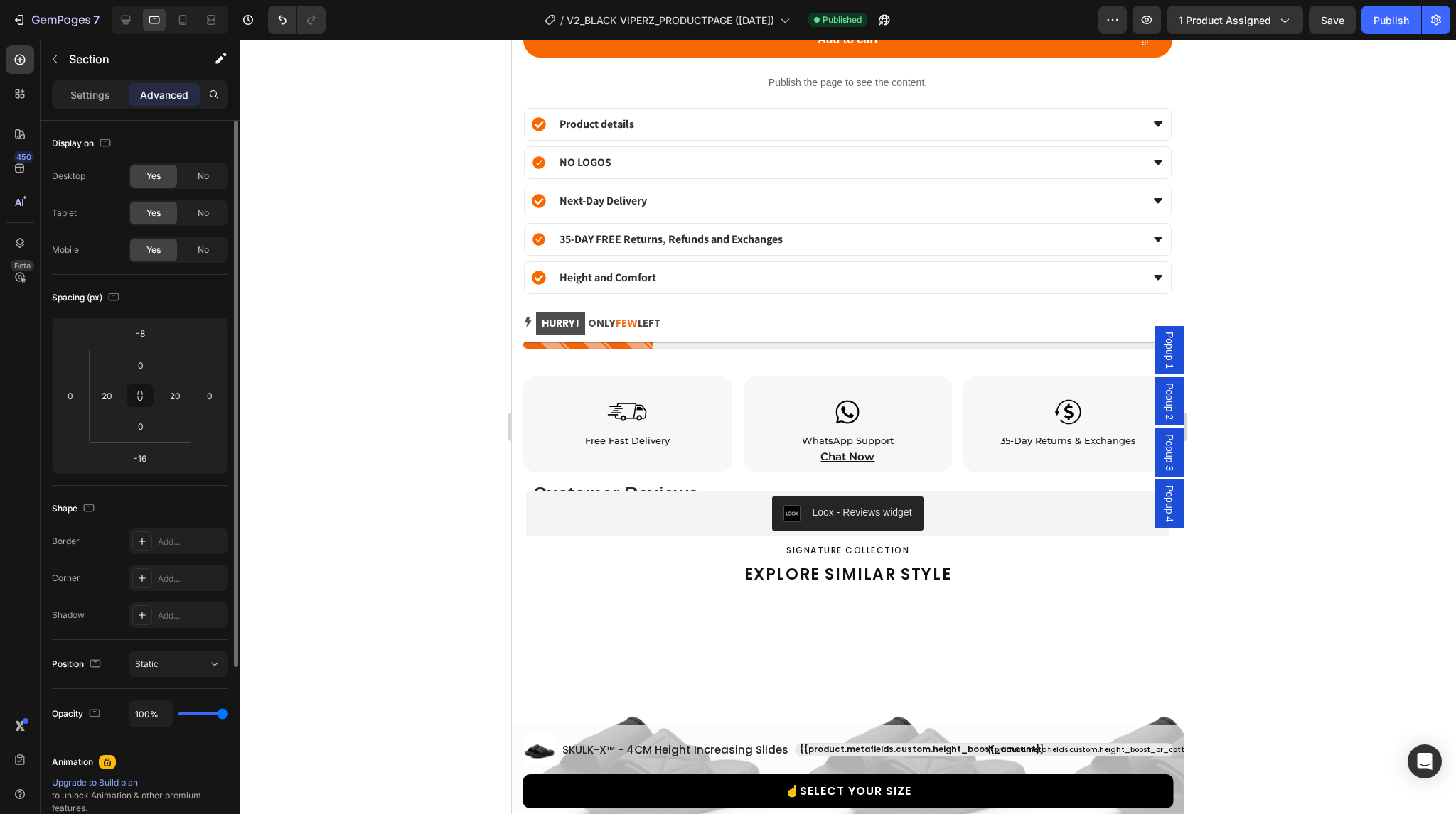
scroll to position [1961, 0]
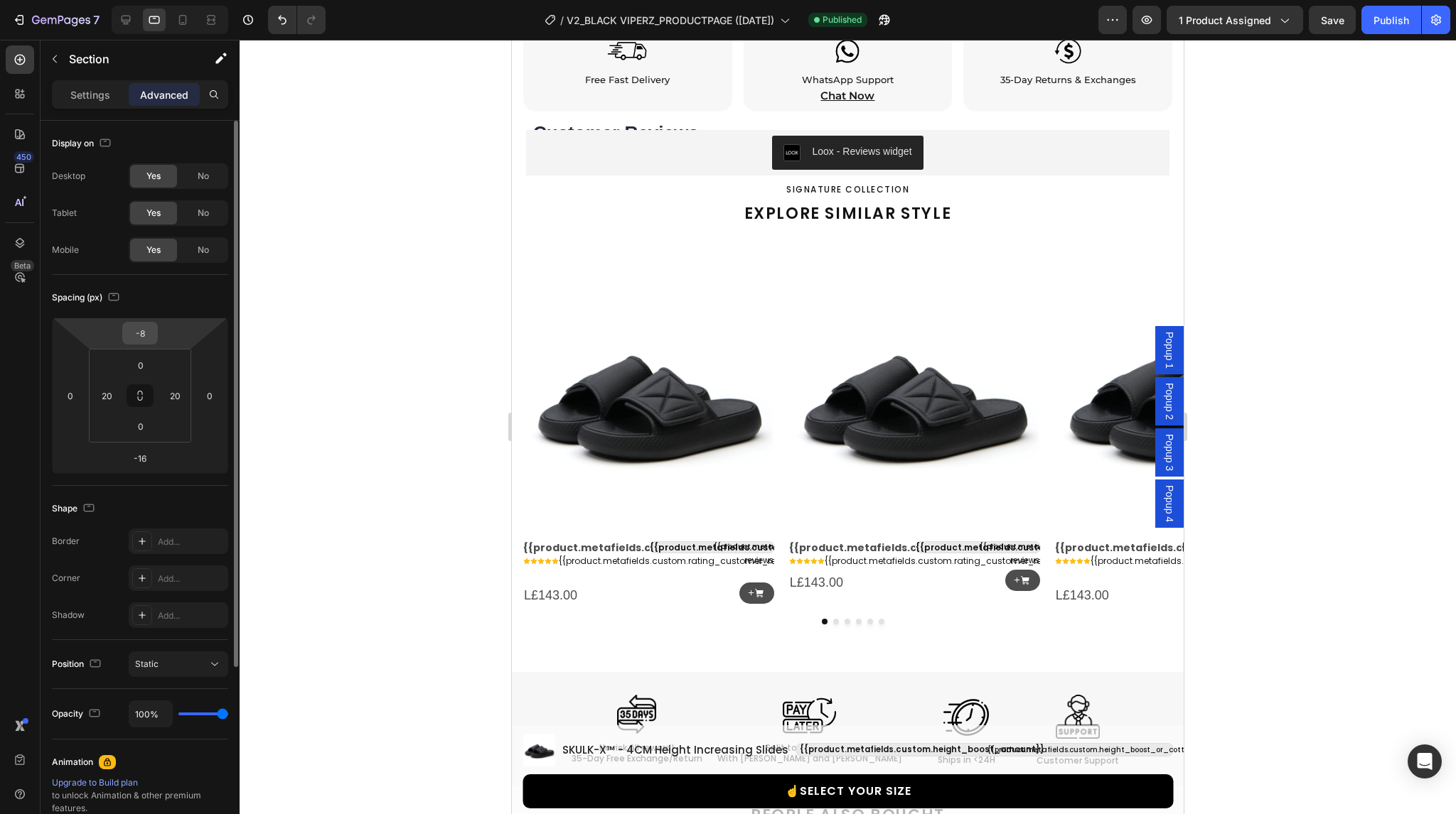
click at [143, 324] on input "-8" at bounding box center [140, 333] width 29 height 21
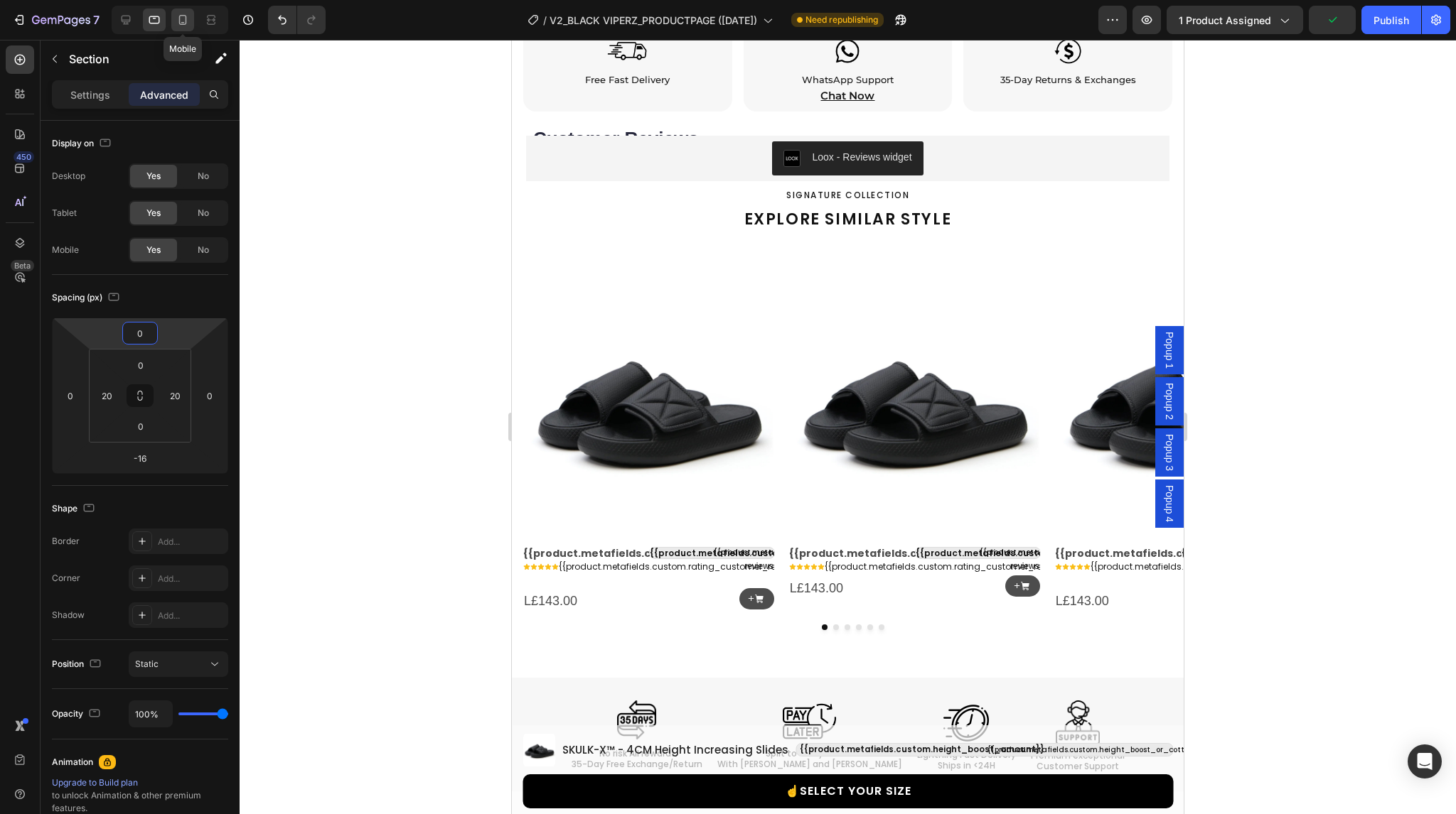
click at [185, 18] on icon at bounding box center [183, 20] width 8 height 10
type input "-8"
type input "5"
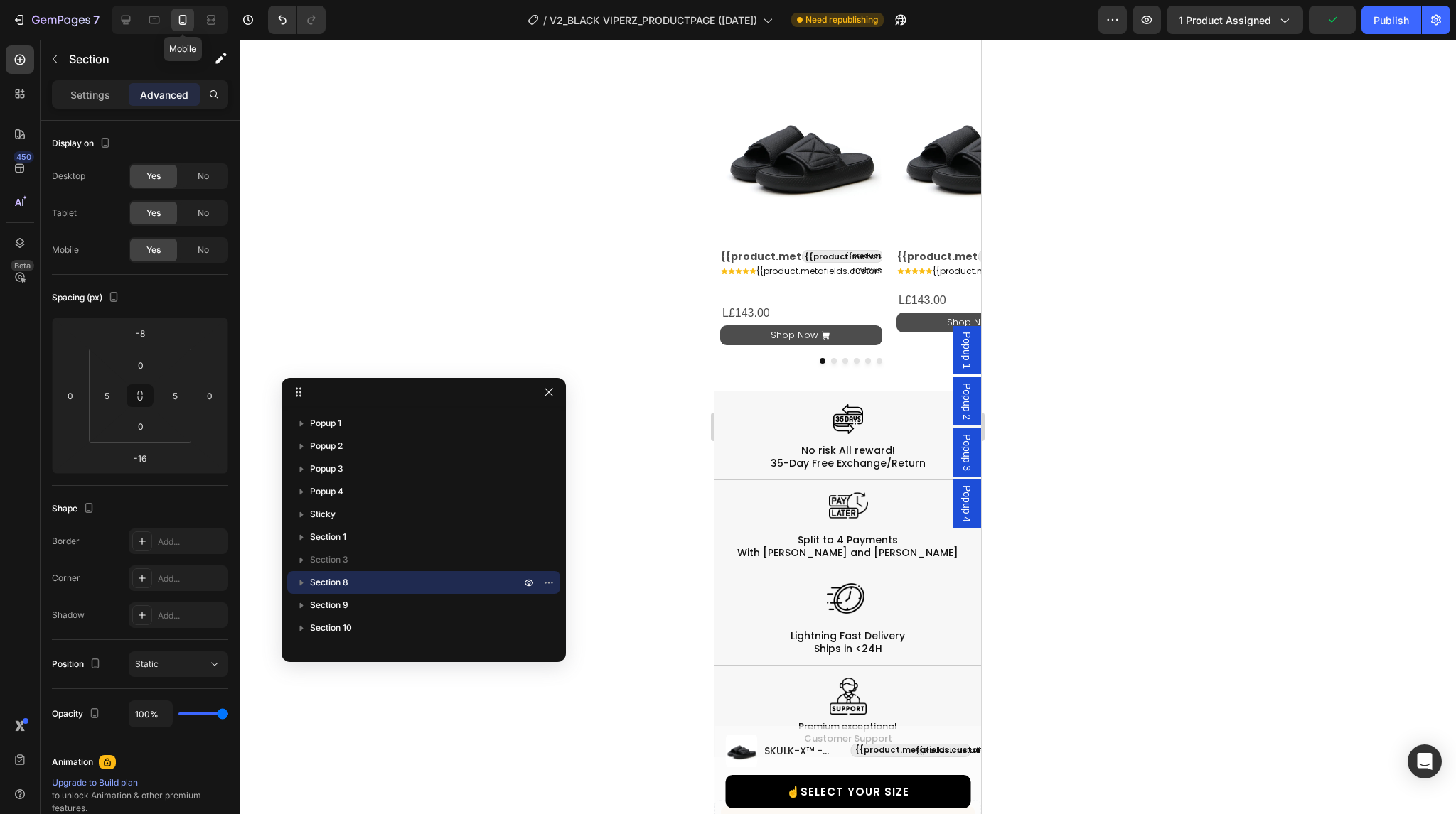
select select "38-39"
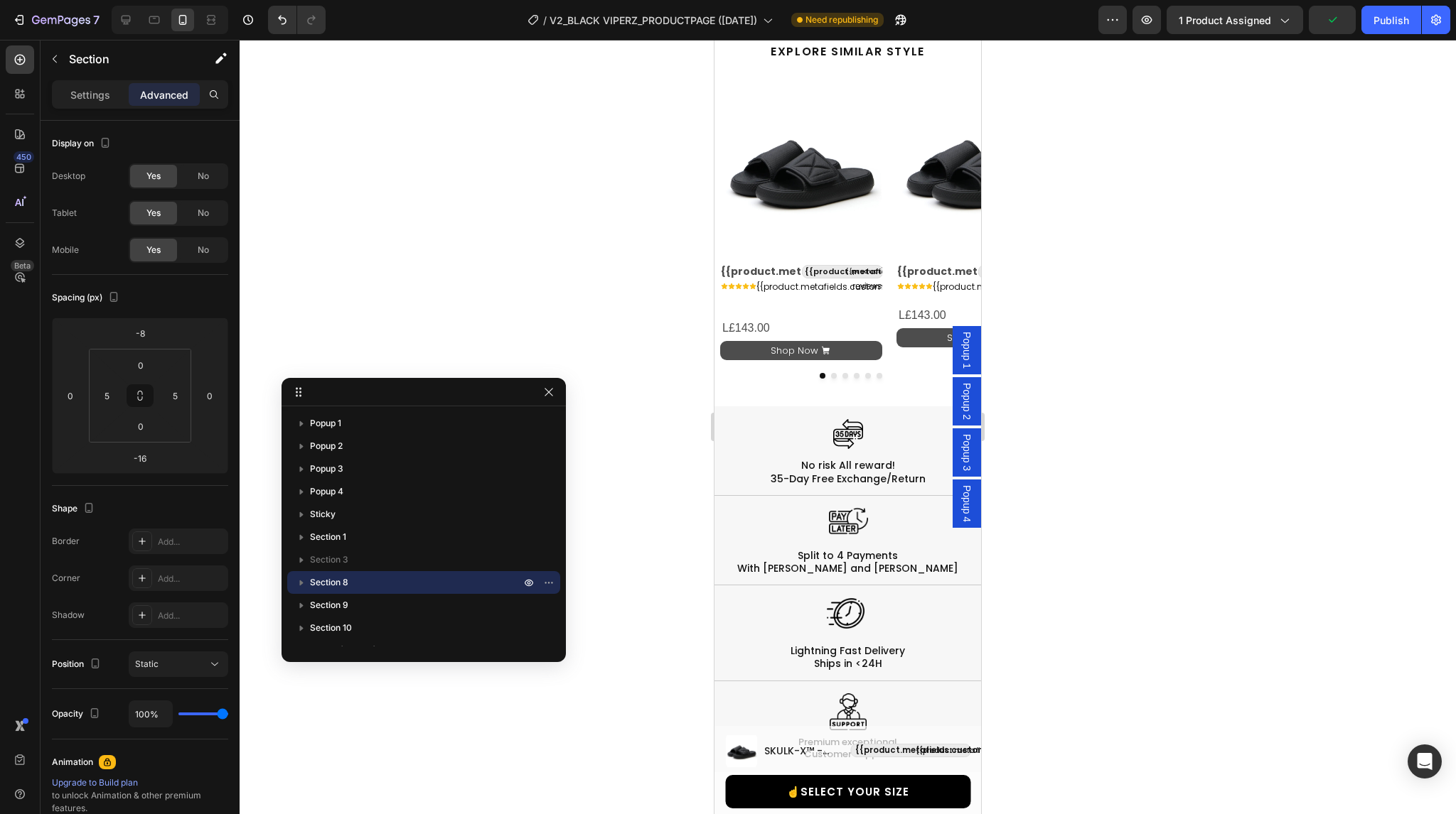
scroll to position [1512, 0]
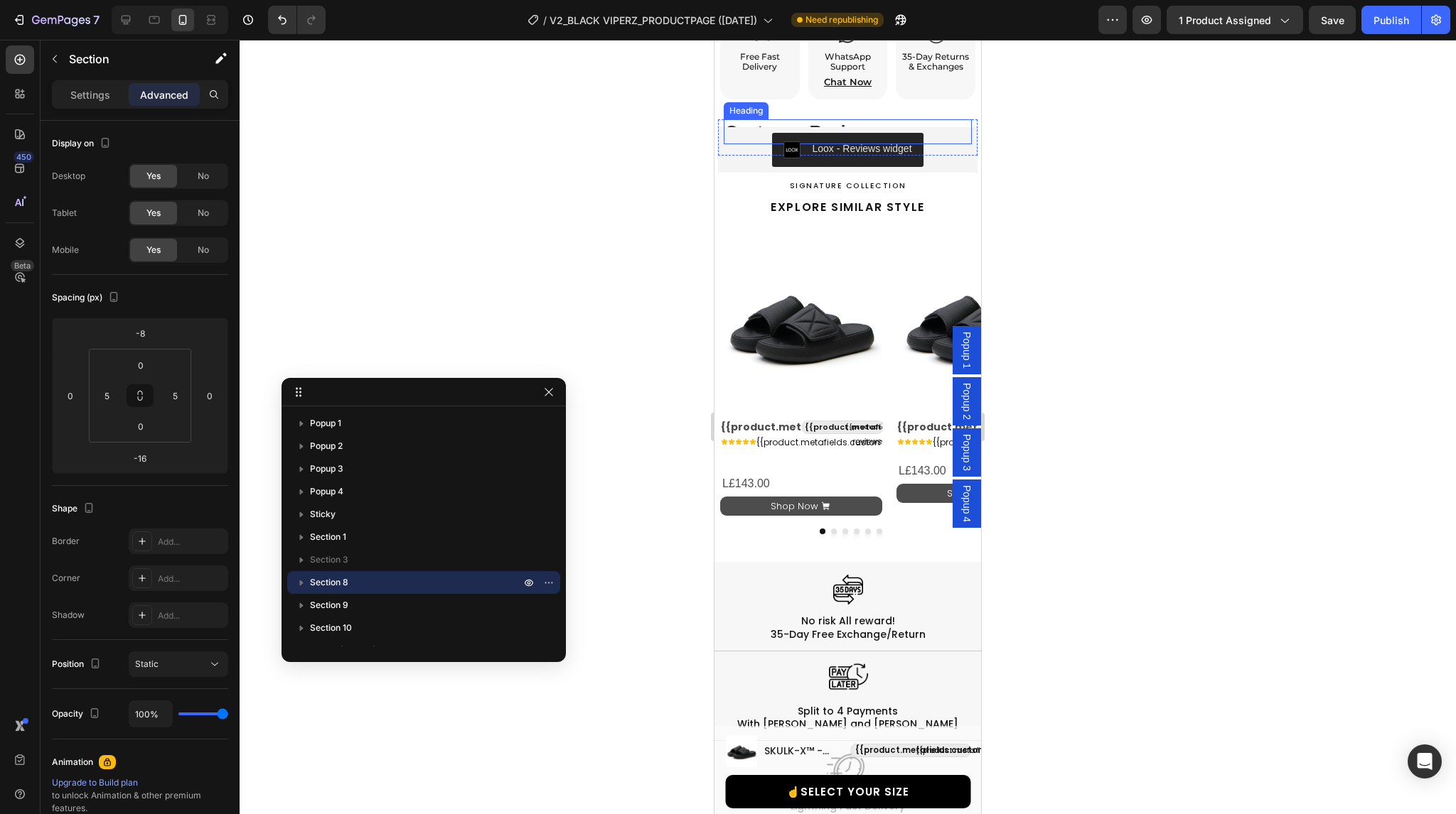
click at [786, 119] on h2 "Customer Reviews" at bounding box center [848, 132] width 248 height 25
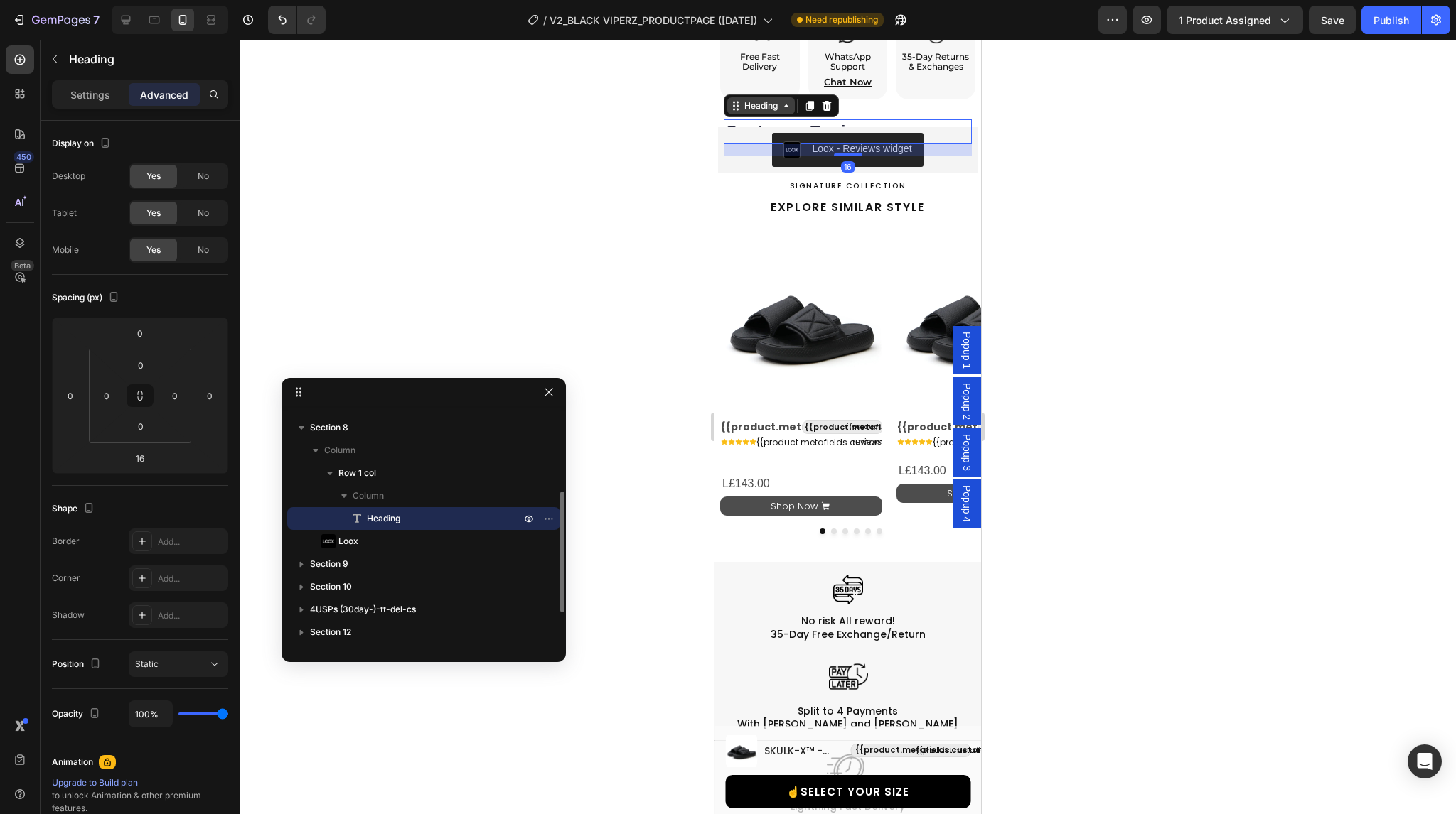
click at [788, 101] on icon at bounding box center [787, 106] width 12 height 12
click at [757, 128] on div "Row 1 col" at bounding box center [751, 132] width 44 height 8
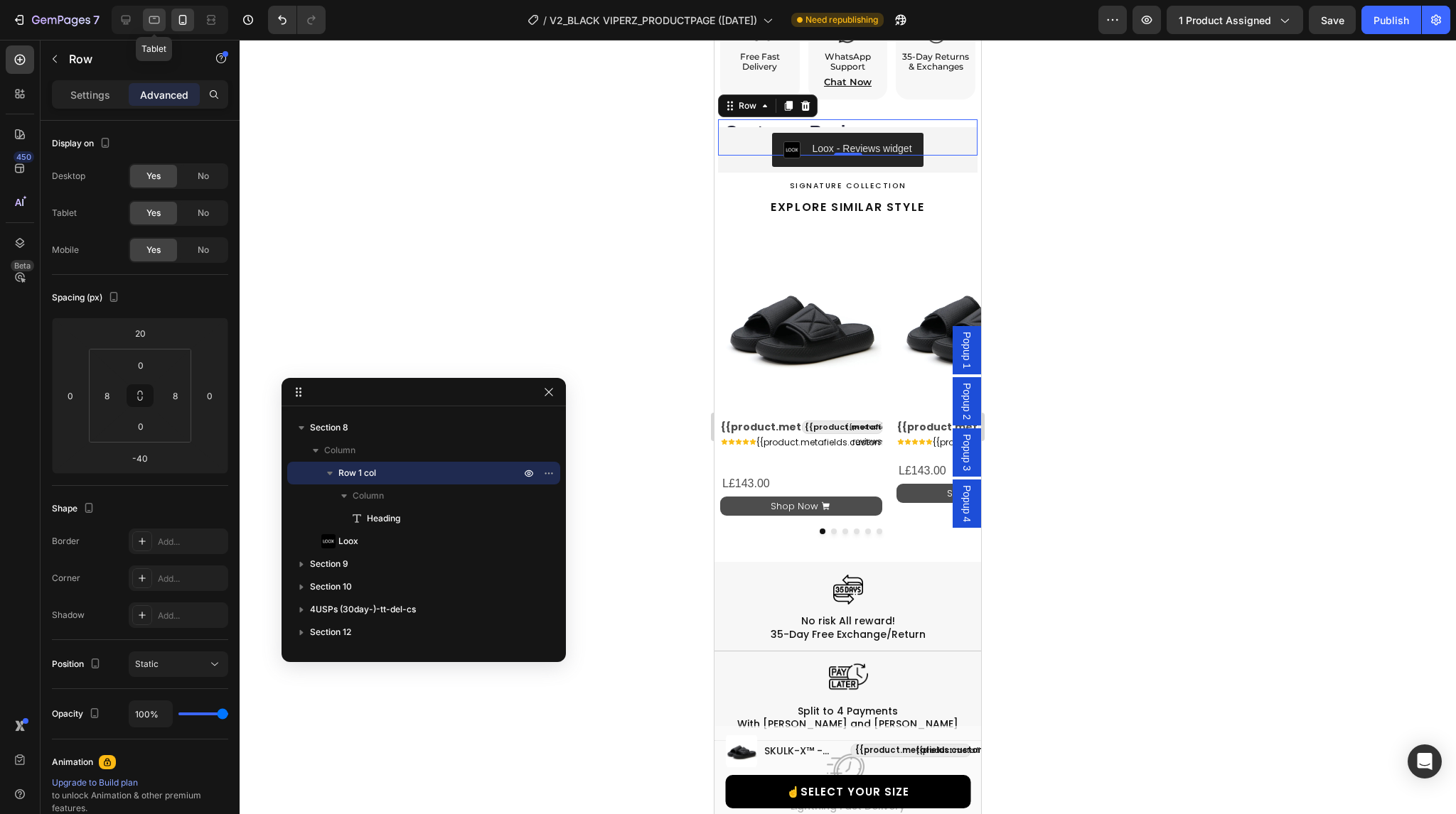
click at [155, 24] on icon at bounding box center [153, 19] width 14 height 14
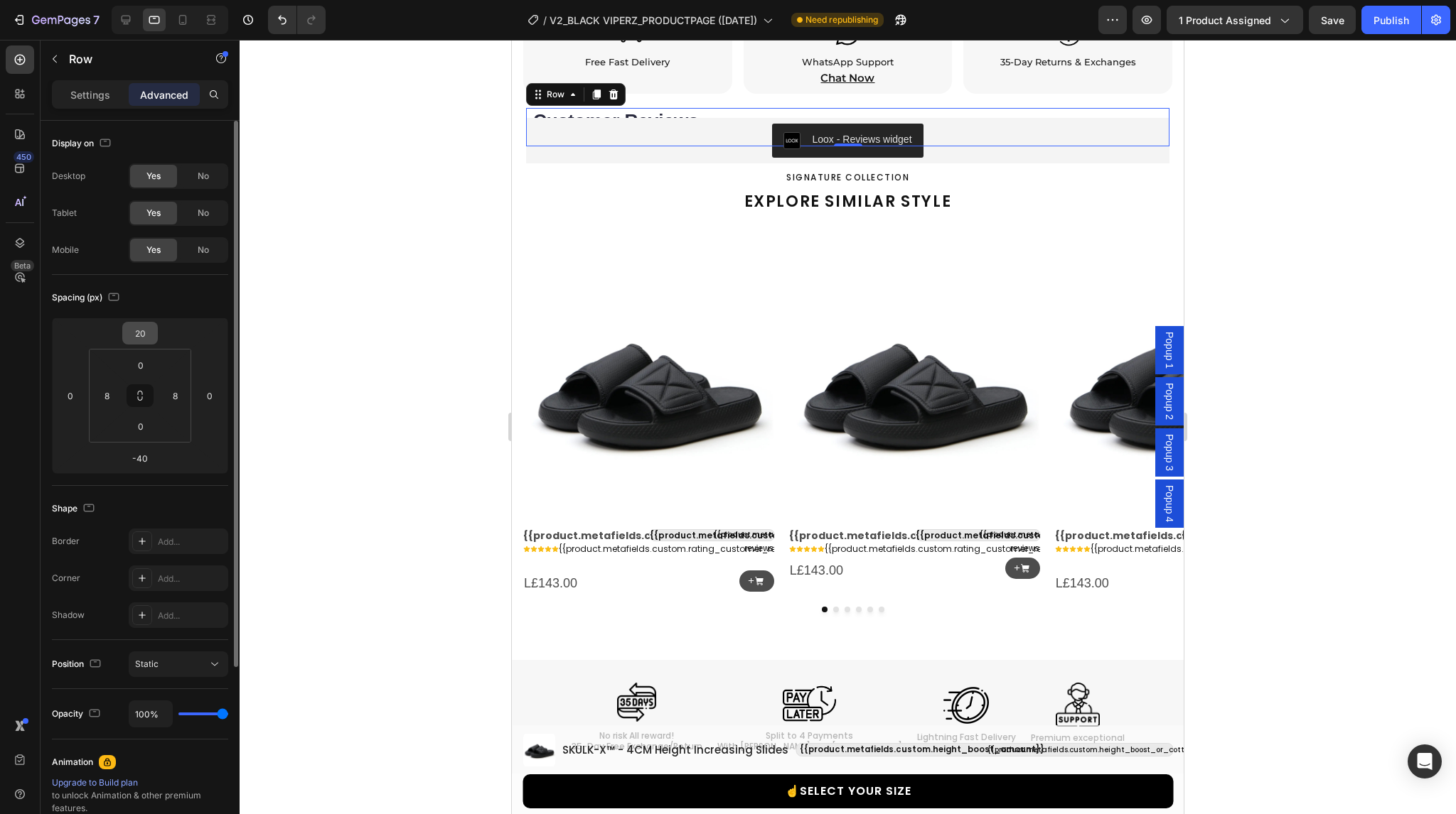
scroll to position [1980, 0]
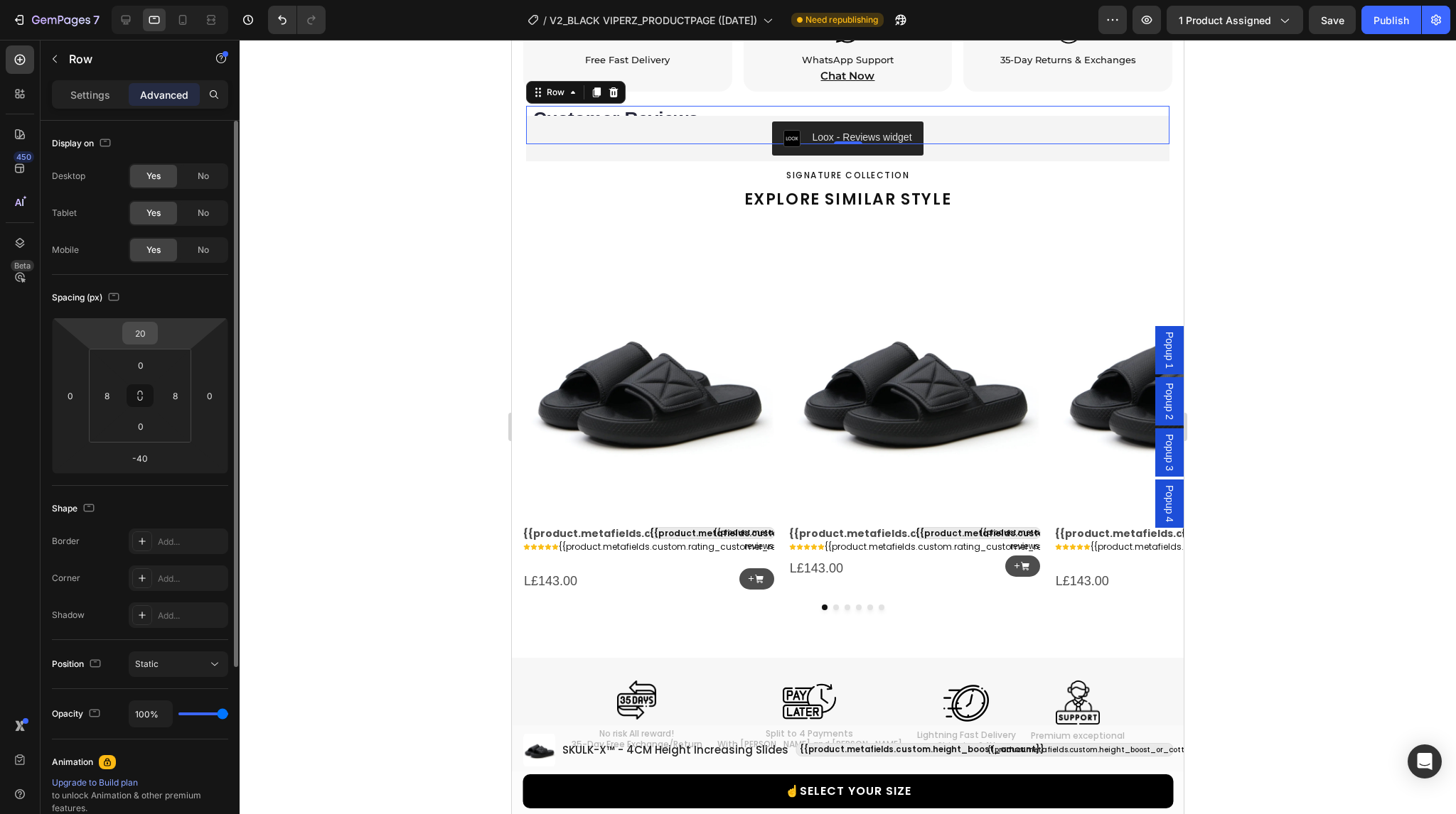
click at [143, 333] on input "20" at bounding box center [140, 333] width 29 height 21
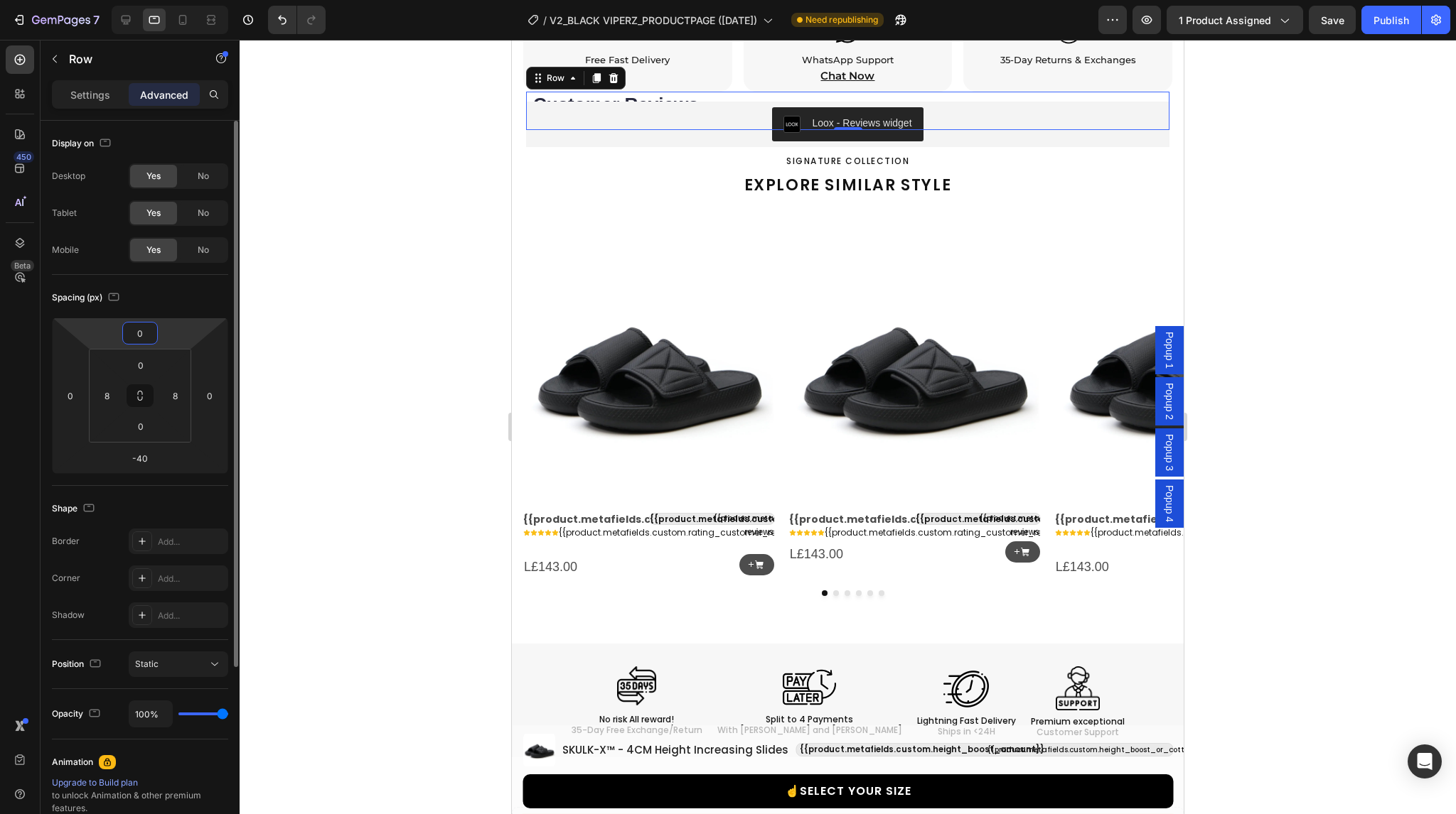
click at [143, 333] on input "0" at bounding box center [140, 333] width 29 height 21
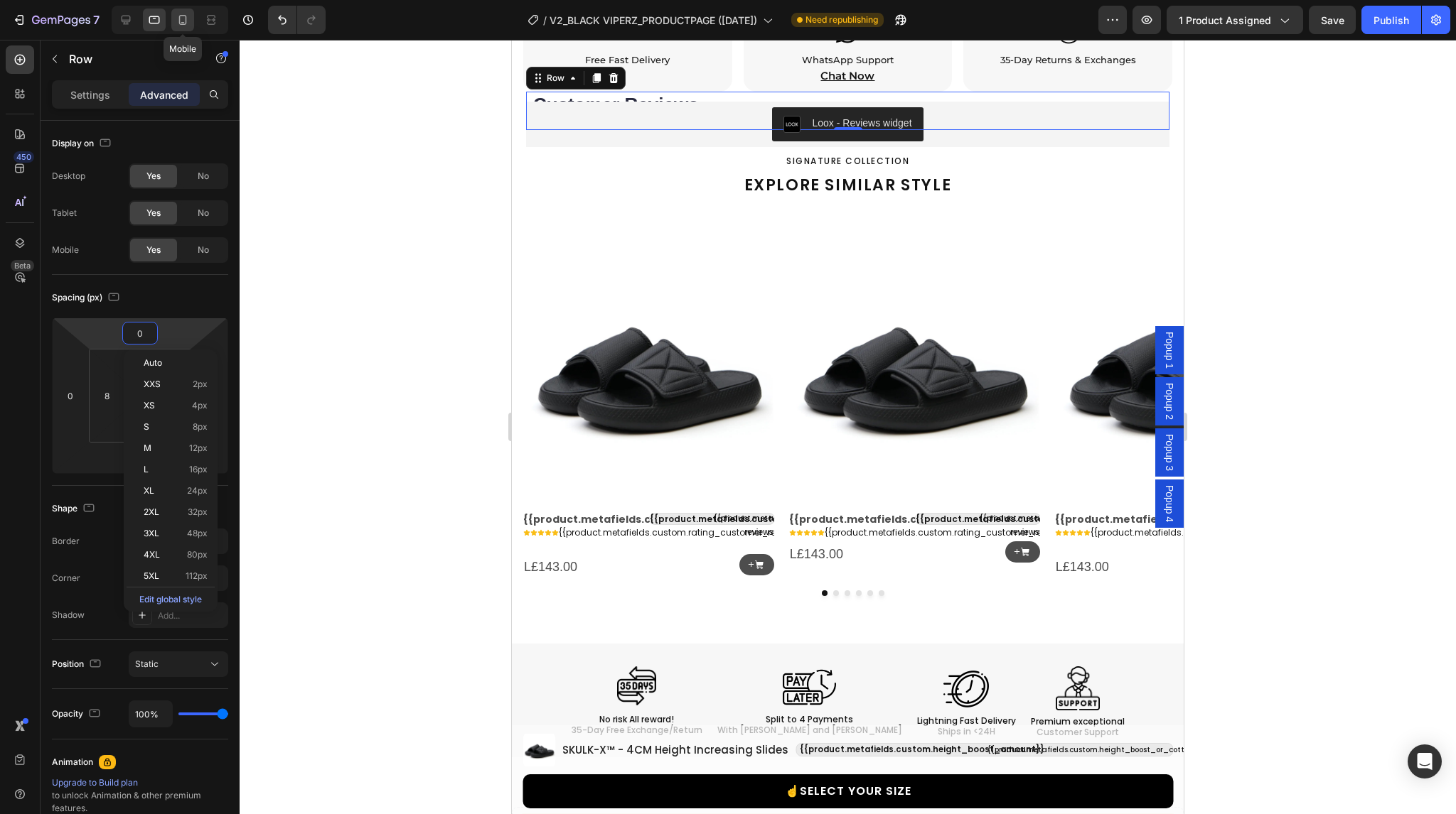
click at [182, 8] on div at bounding box center [182, 19] width 23 height 23
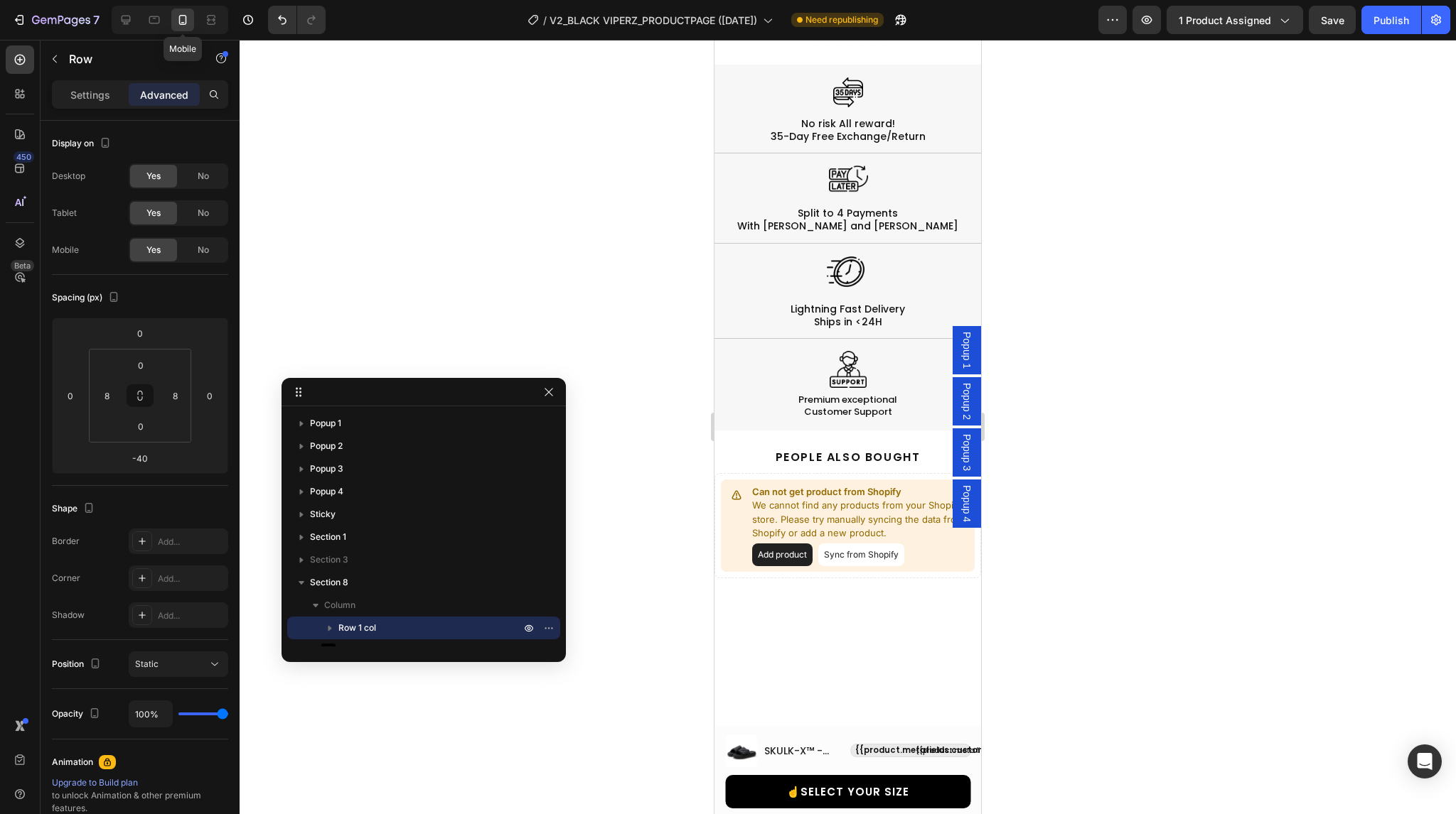
scroll to position [1719, 0]
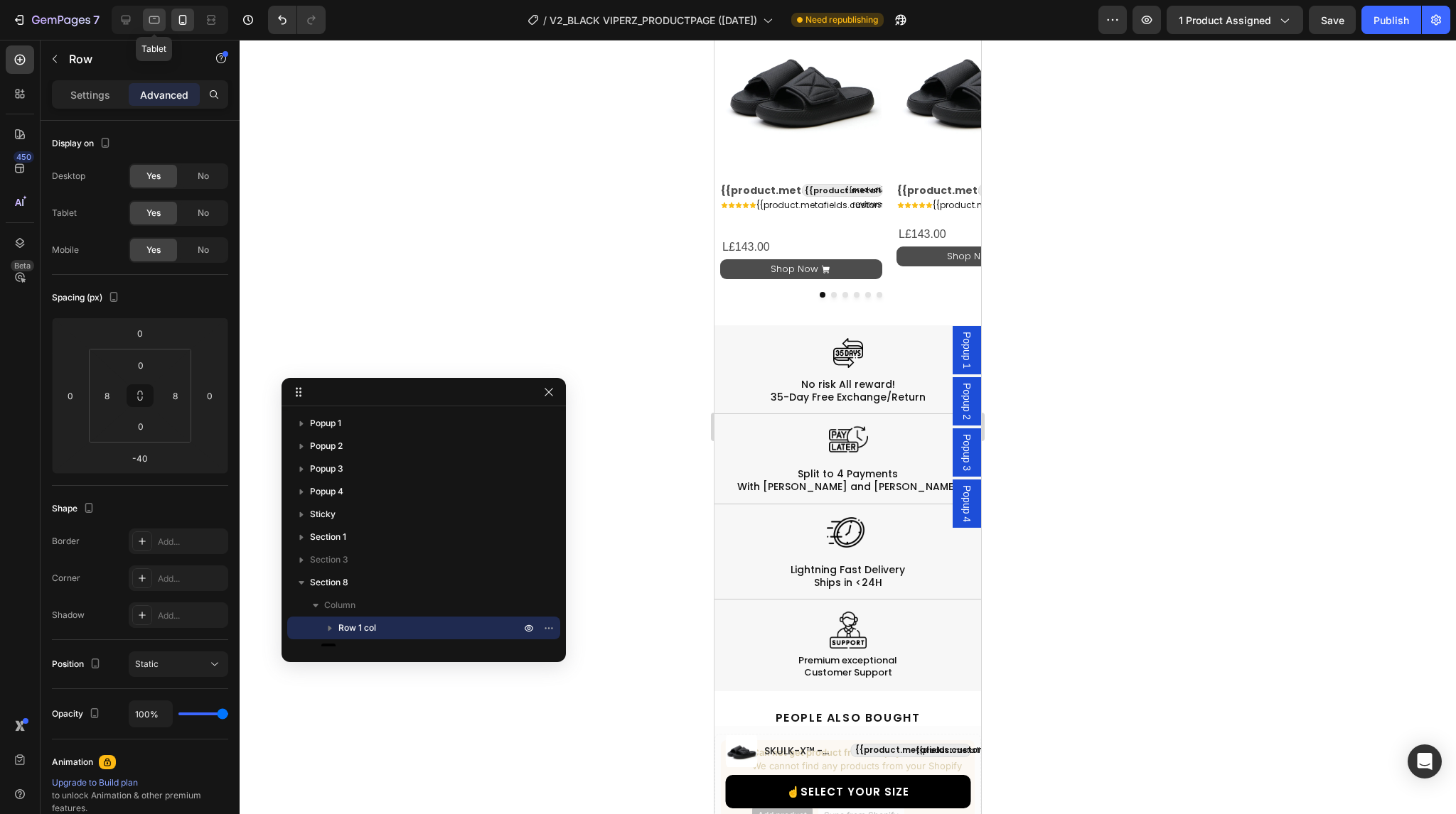
click at [152, 18] on icon at bounding box center [153, 19] width 14 height 14
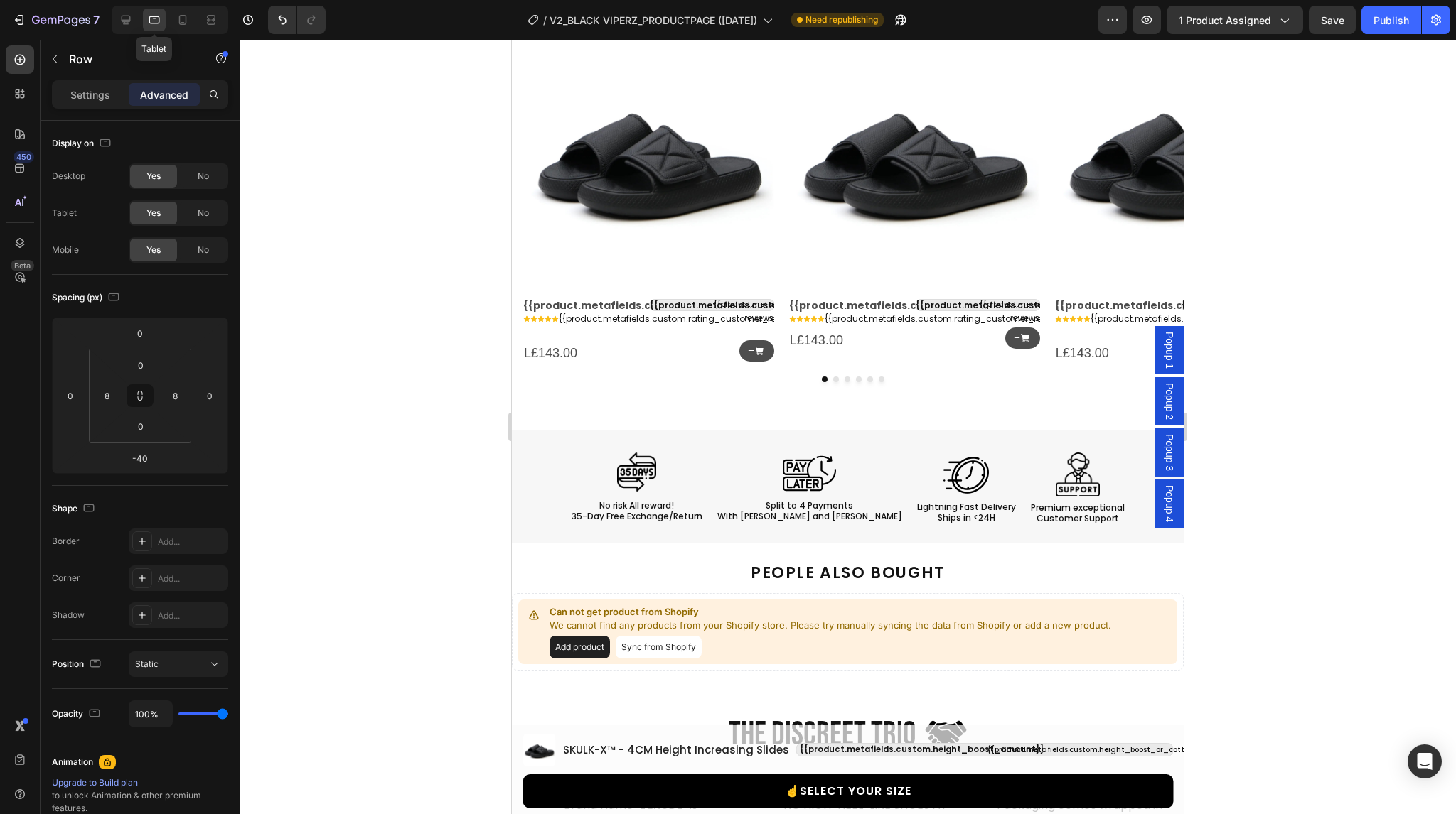
scroll to position [1764, 0]
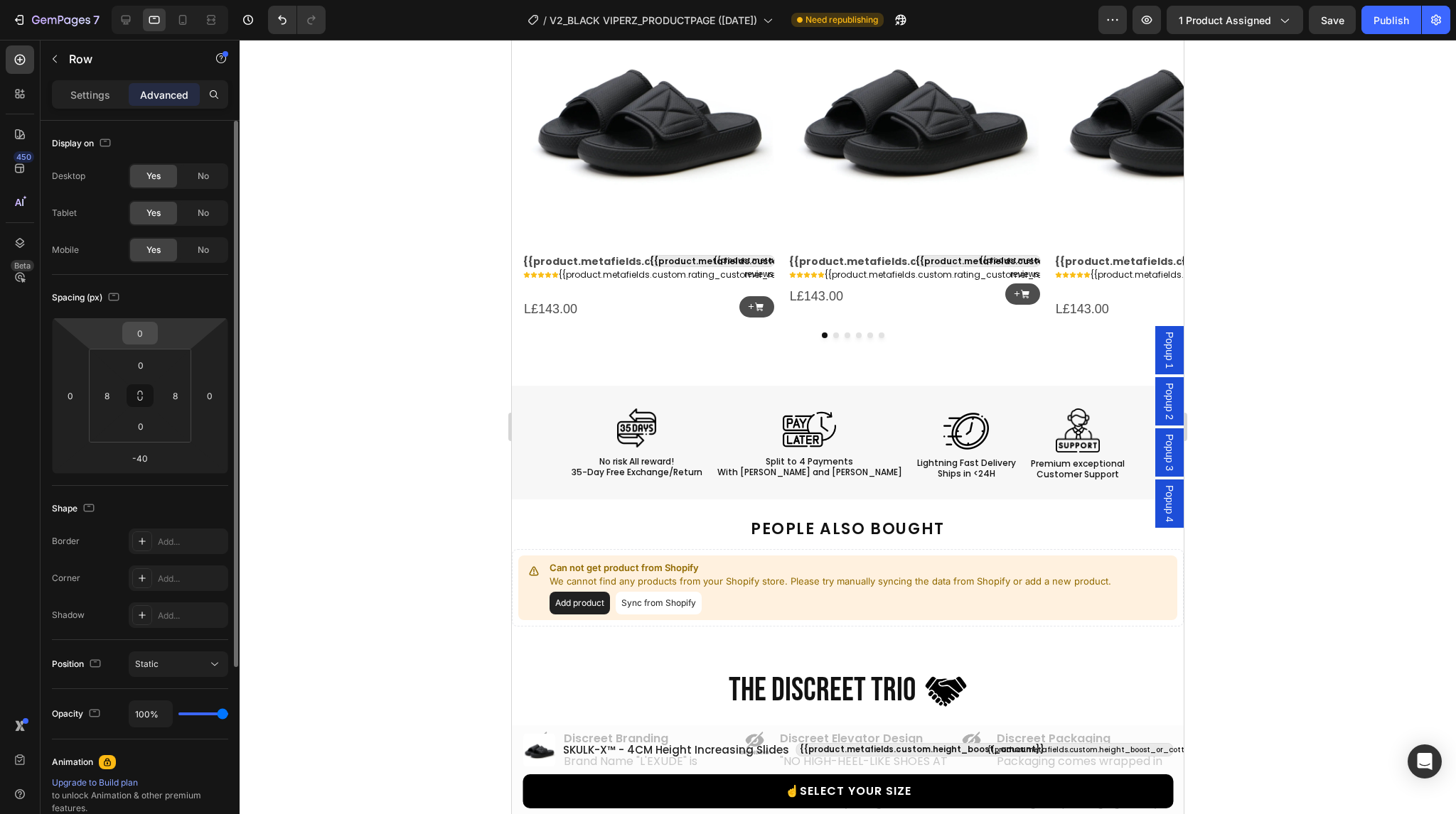
click at [150, 328] on input "0" at bounding box center [140, 333] width 29 height 21
click at [185, 14] on icon at bounding box center [182, 19] width 14 height 14
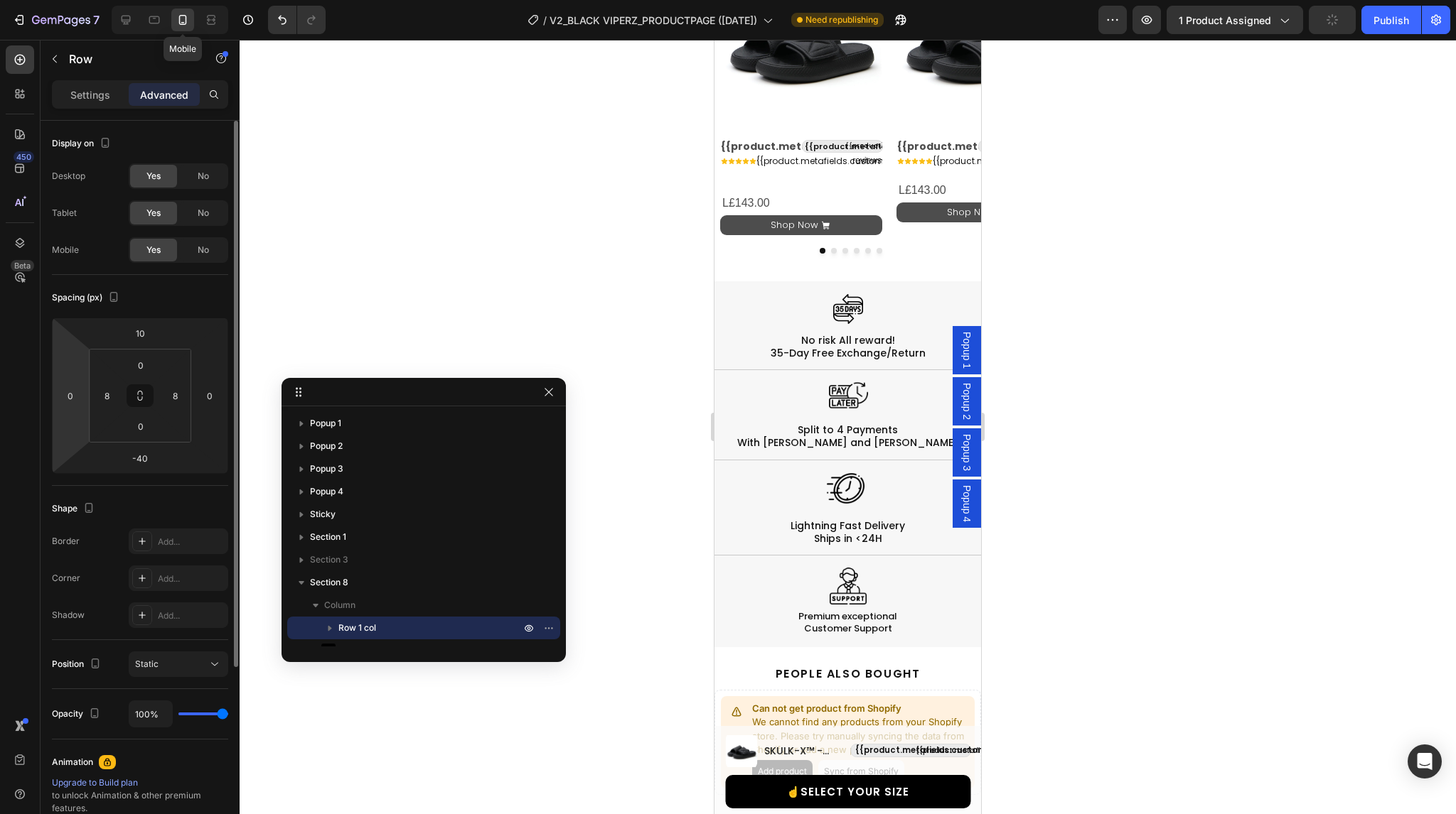
scroll to position [1719, 0]
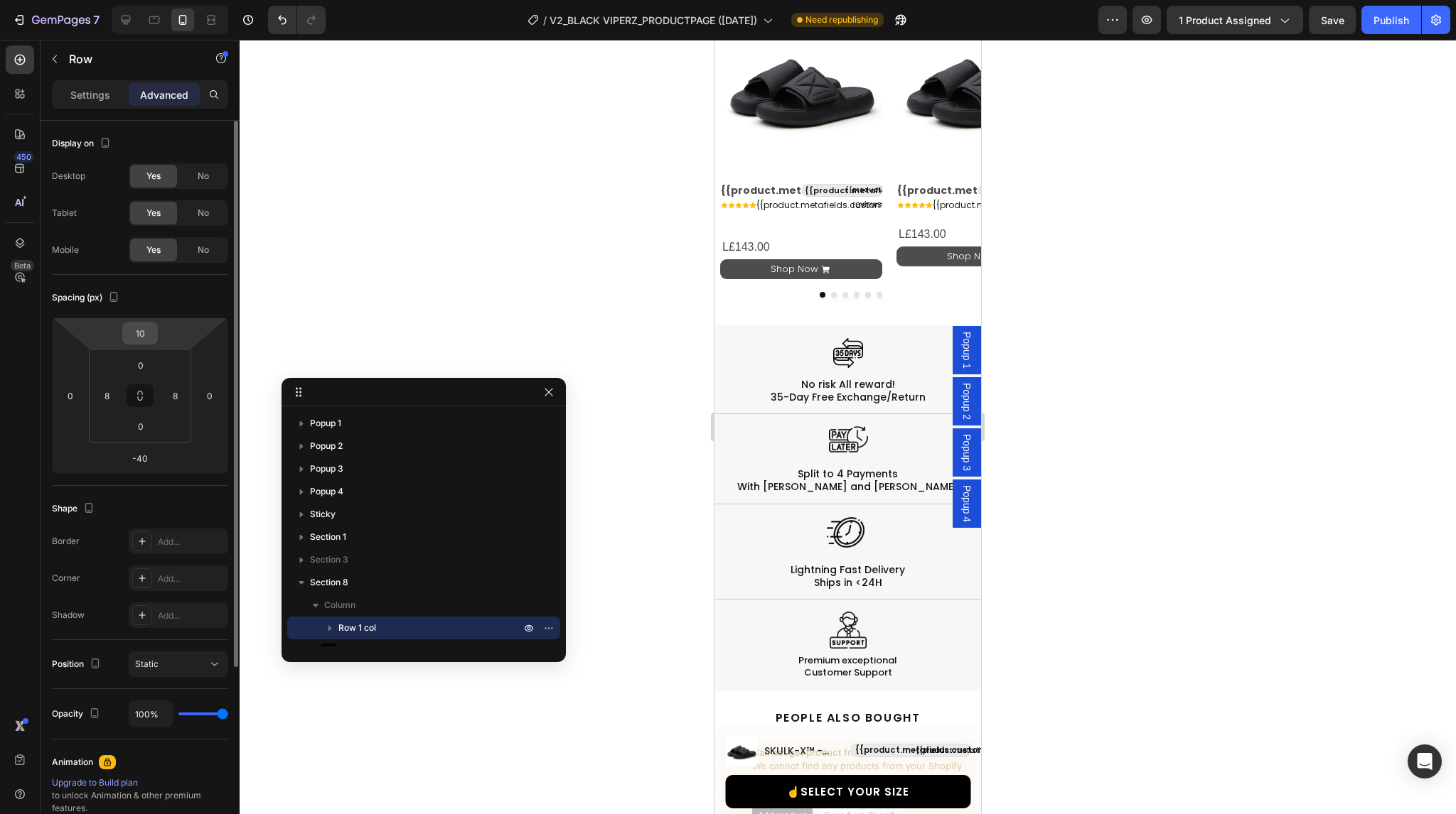
click at [148, 330] on input "10" at bounding box center [140, 333] width 29 height 21
type input "0"
click at [569, 219] on div at bounding box center [848, 427] width 1216 height 775
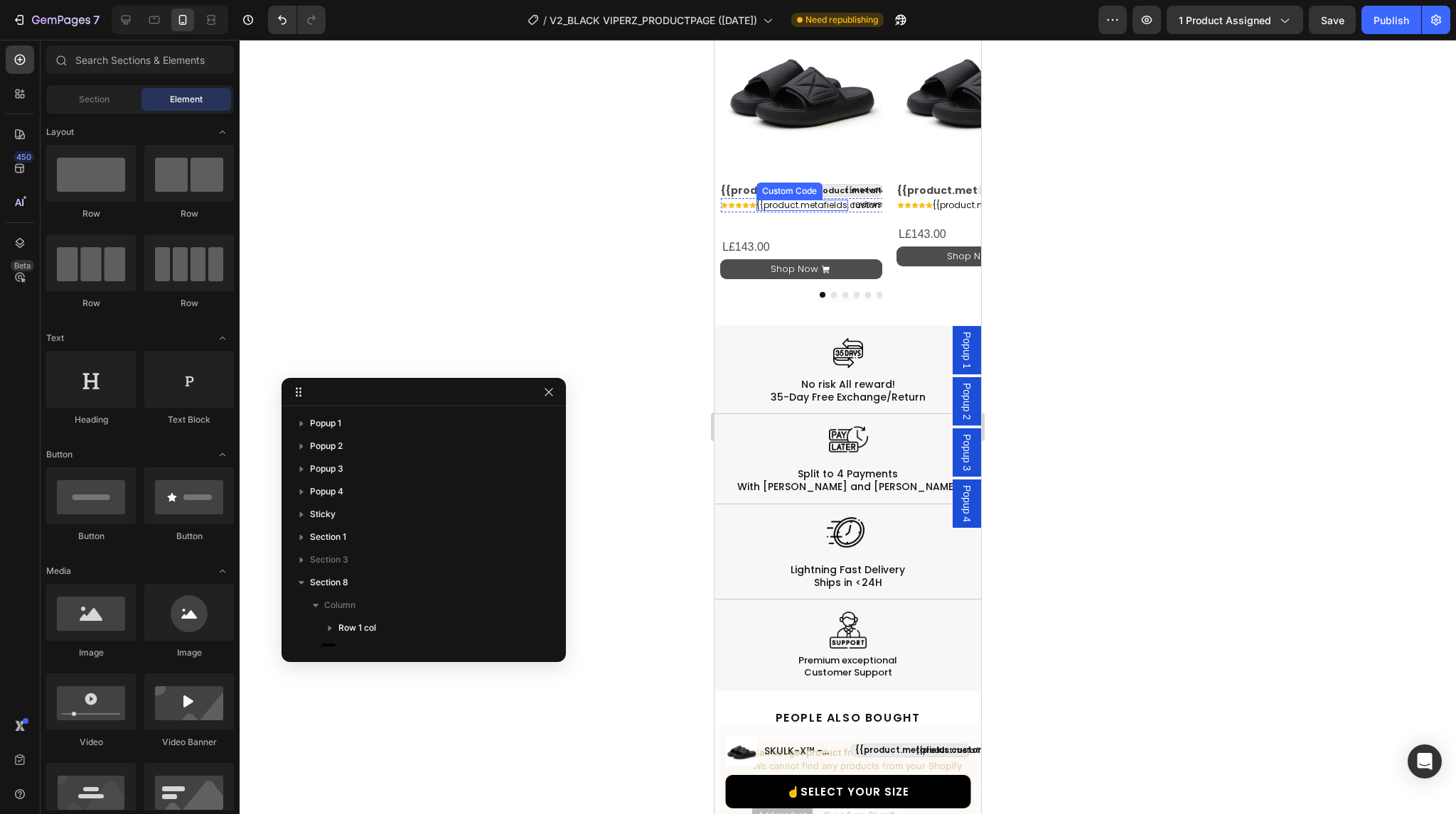
select select "38-39"
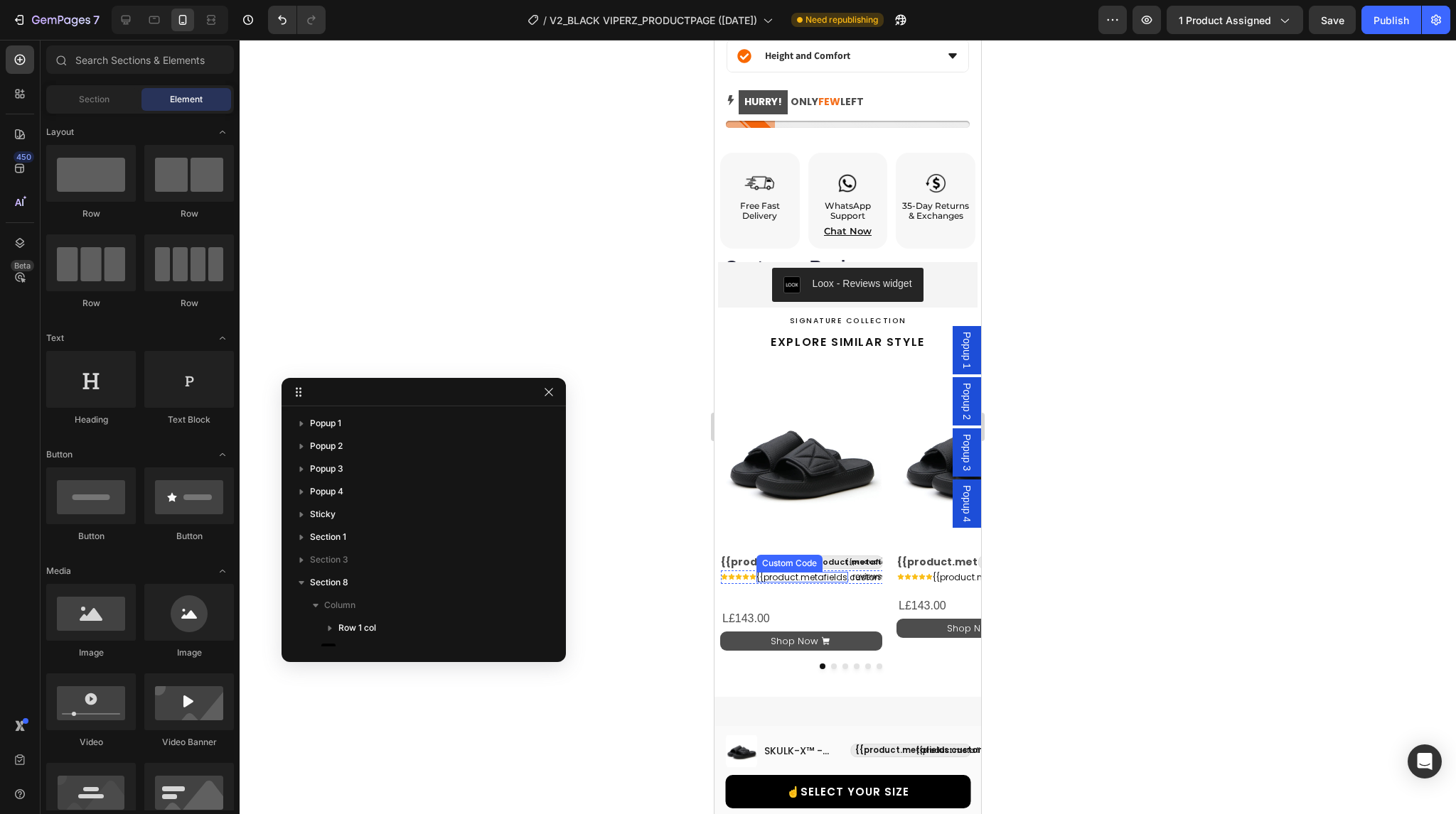
scroll to position [1188, 0]
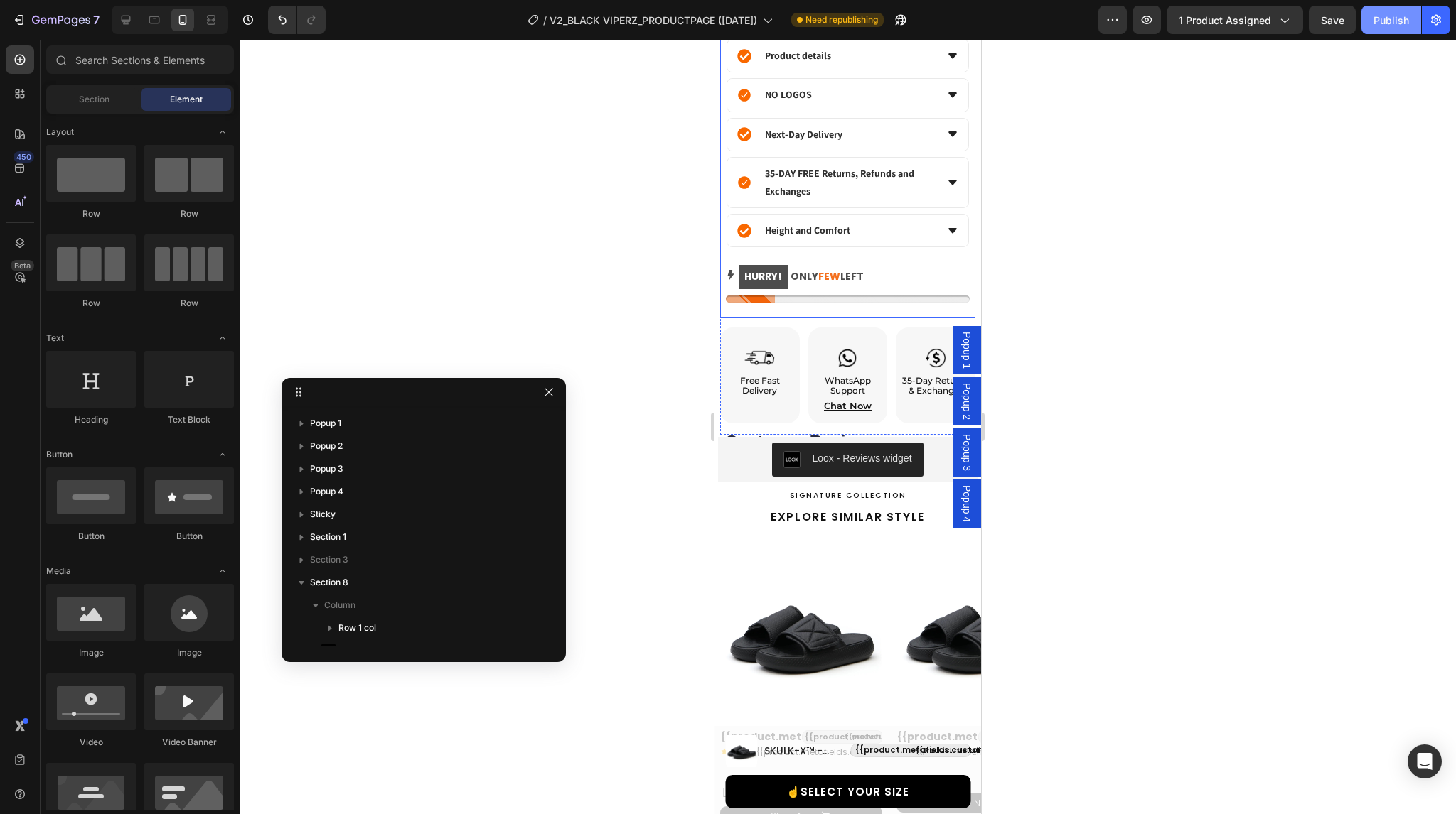
click at [1383, 24] on div "Publish" at bounding box center [1391, 20] width 35 height 15
click at [282, 26] on icon "Undo/Redo" at bounding box center [282, 19] width 14 height 14
click at [282, 27] on button "Undo/Redo" at bounding box center [283, 20] width 29 height 29
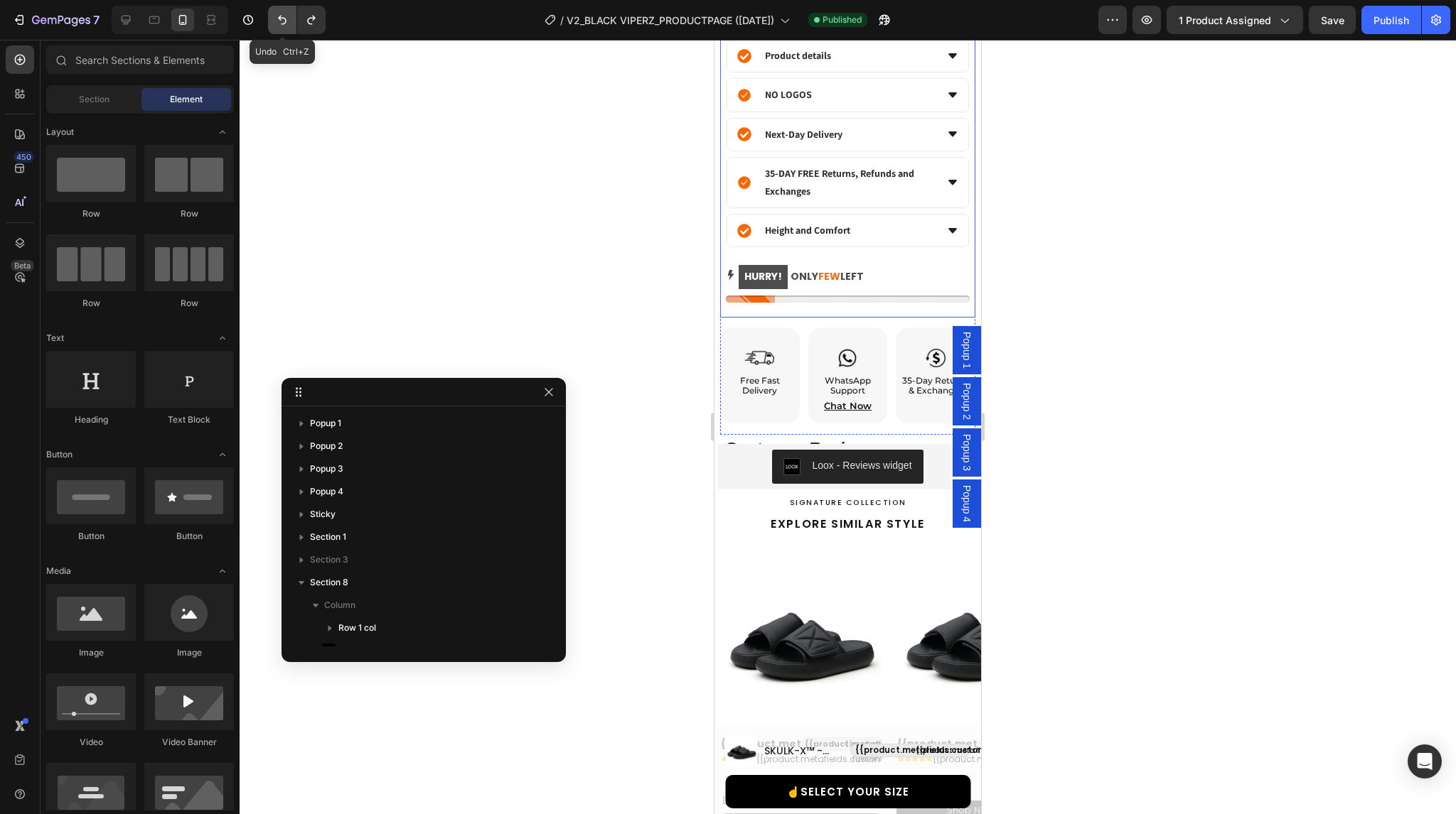
click at [282, 27] on button "Undo/Redo" at bounding box center [283, 20] width 29 height 29
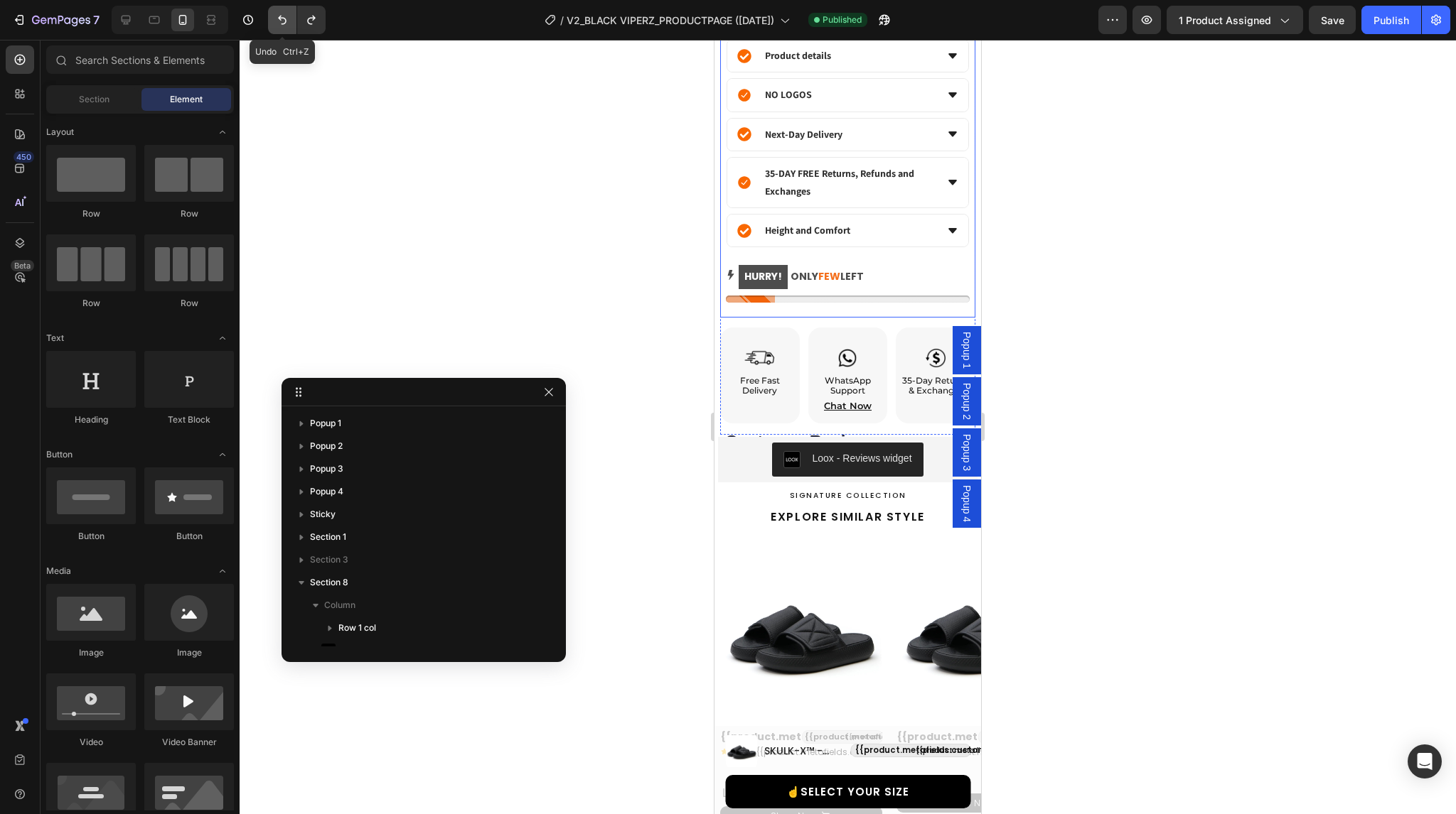
click at [282, 27] on button "Undo/Redo" at bounding box center [283, 20] width 29 height 29
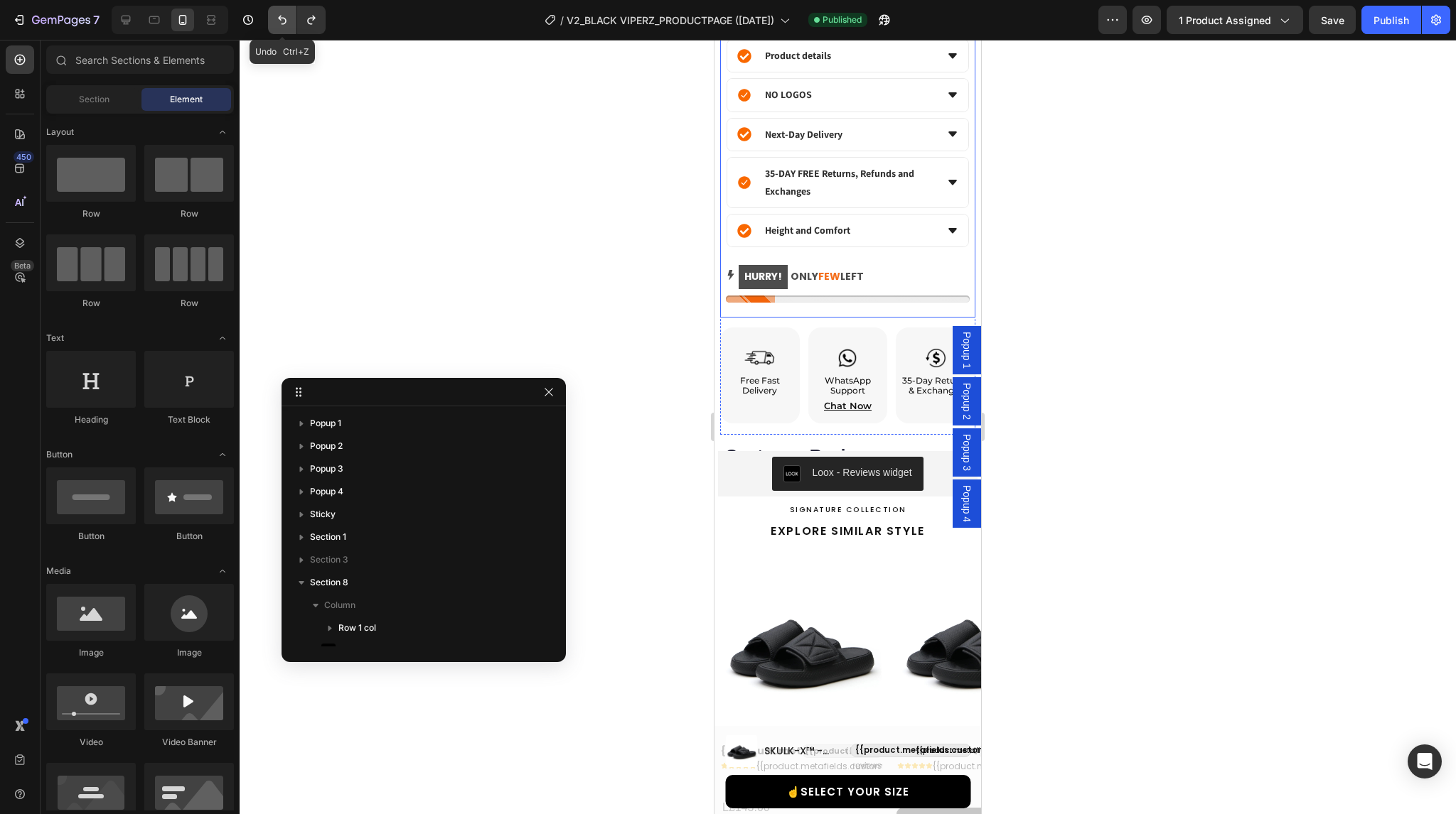
click at [282, 27] on button "Undo/Redo" at bounding box center [283, 20] width 29 height 29
click at [162, 23] on div at bounding box center [153, 19] width 23 height 23
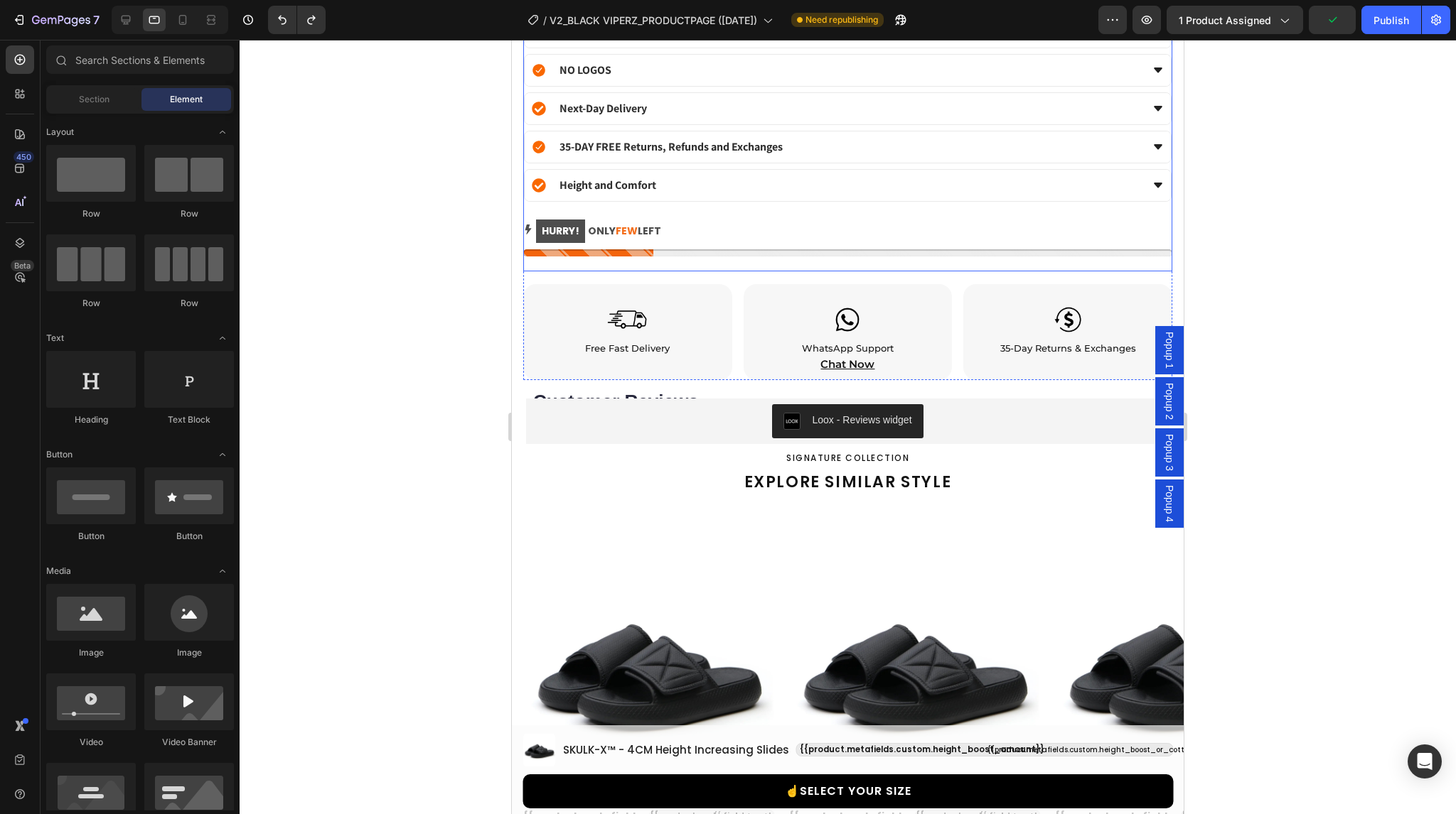
scroll to position [1693, 0]
click at [285, 24] on icon "Undo/Redo" at bounding box center [282, 19] width 14 height 14
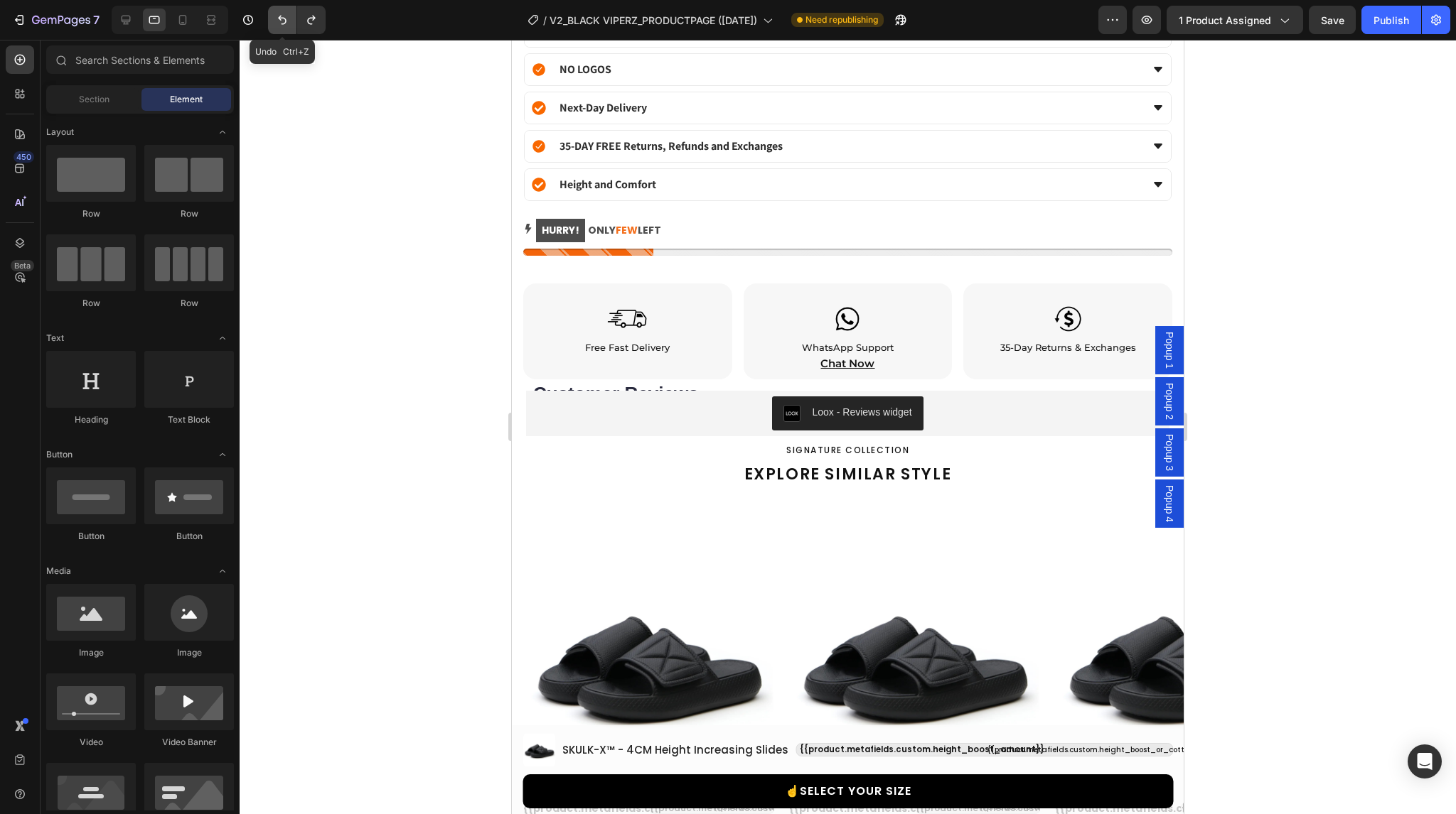
click at [285, 24] on icon "Undo/Redo" at bounding box center [282, 19] width 14 height 14
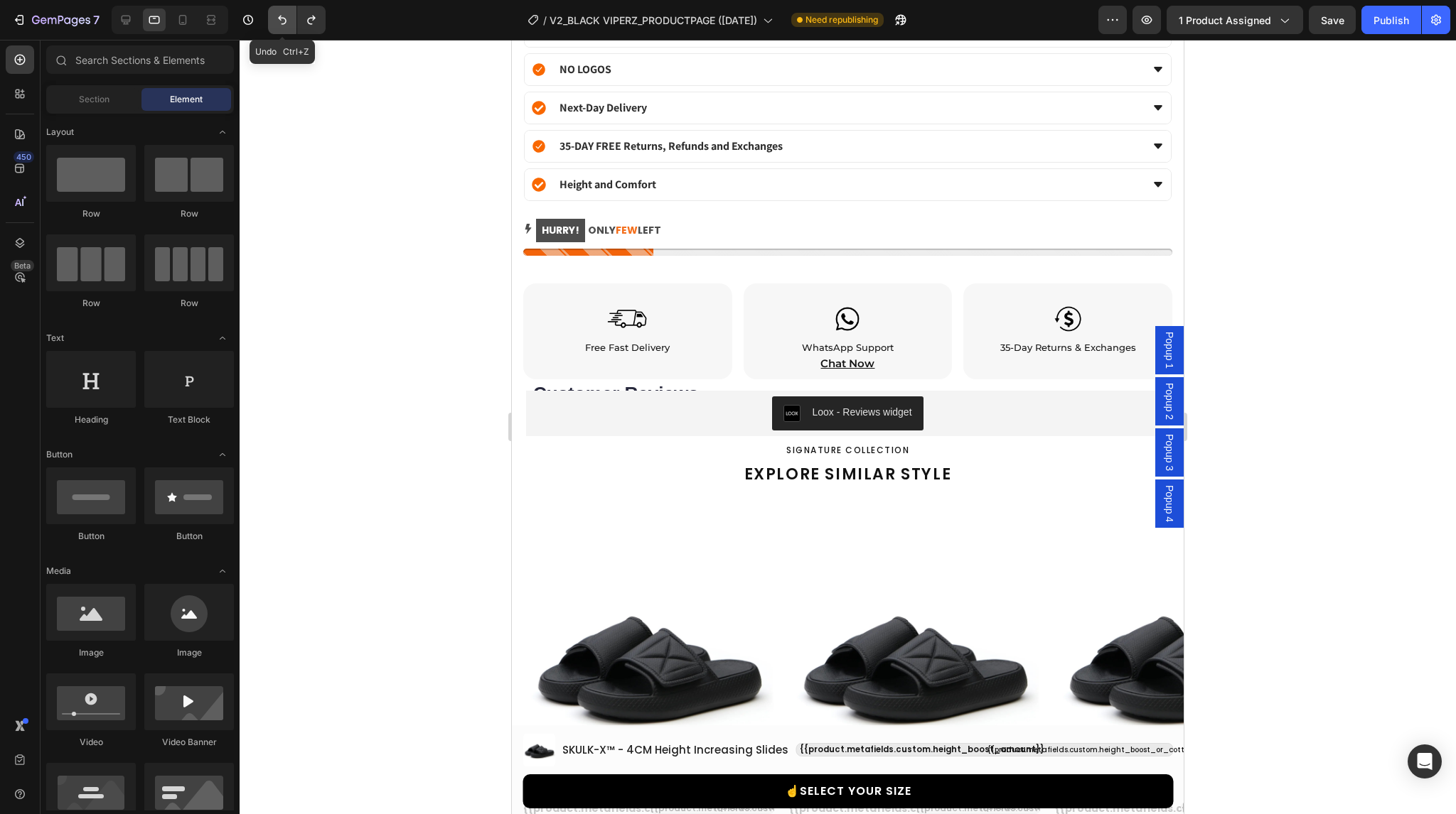
click at [285, 24] on icon "Undo/Redo" at bounding box center [282, 19] width 14 height 14
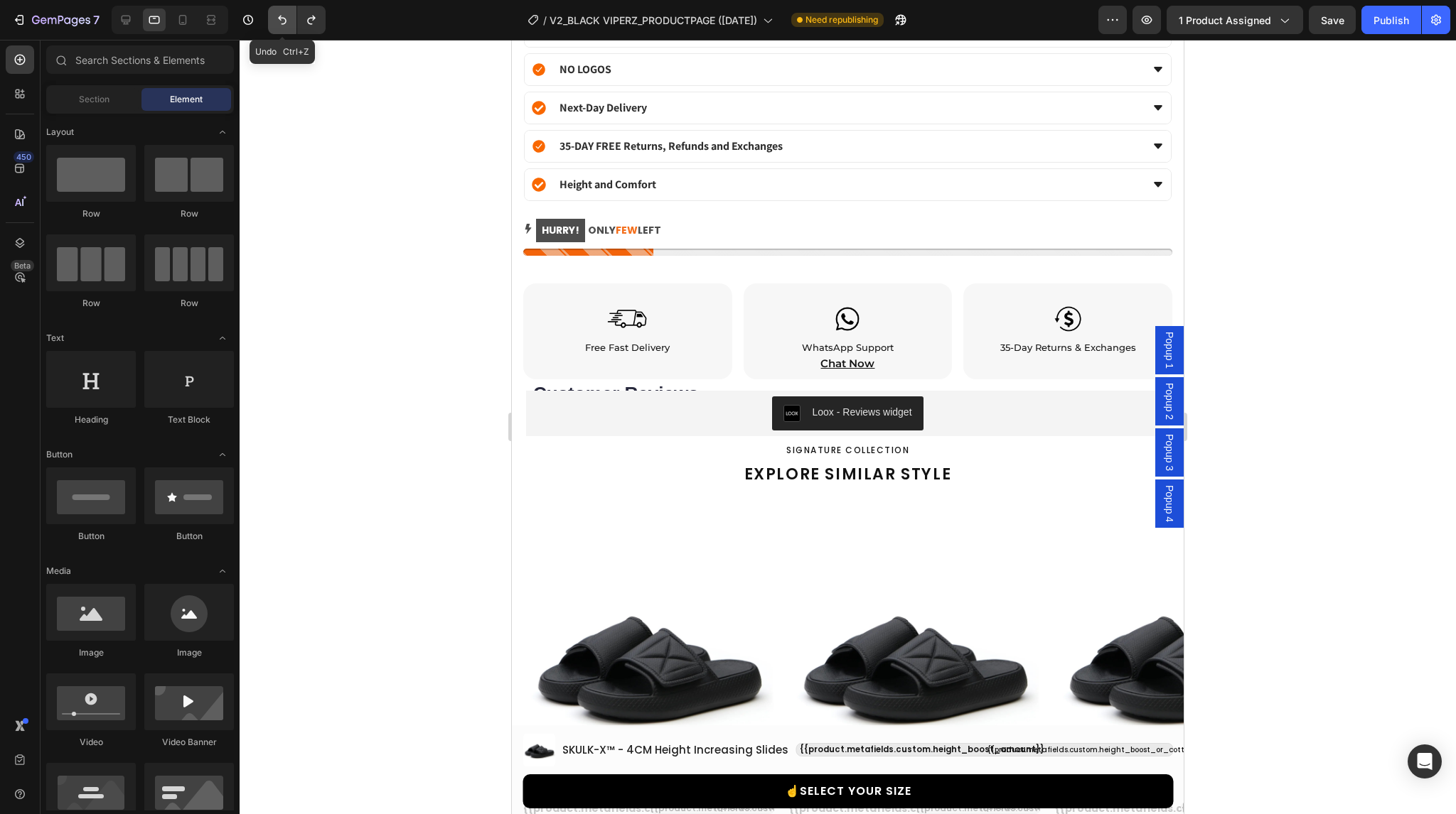
click at [285, 24] on icon "Undo/Redo" at bounding box center [282, 19] width 14 height 14
click at [283, 24] on icon "Undo/Redo" at bounding box center [282, 19] width 14 height 14
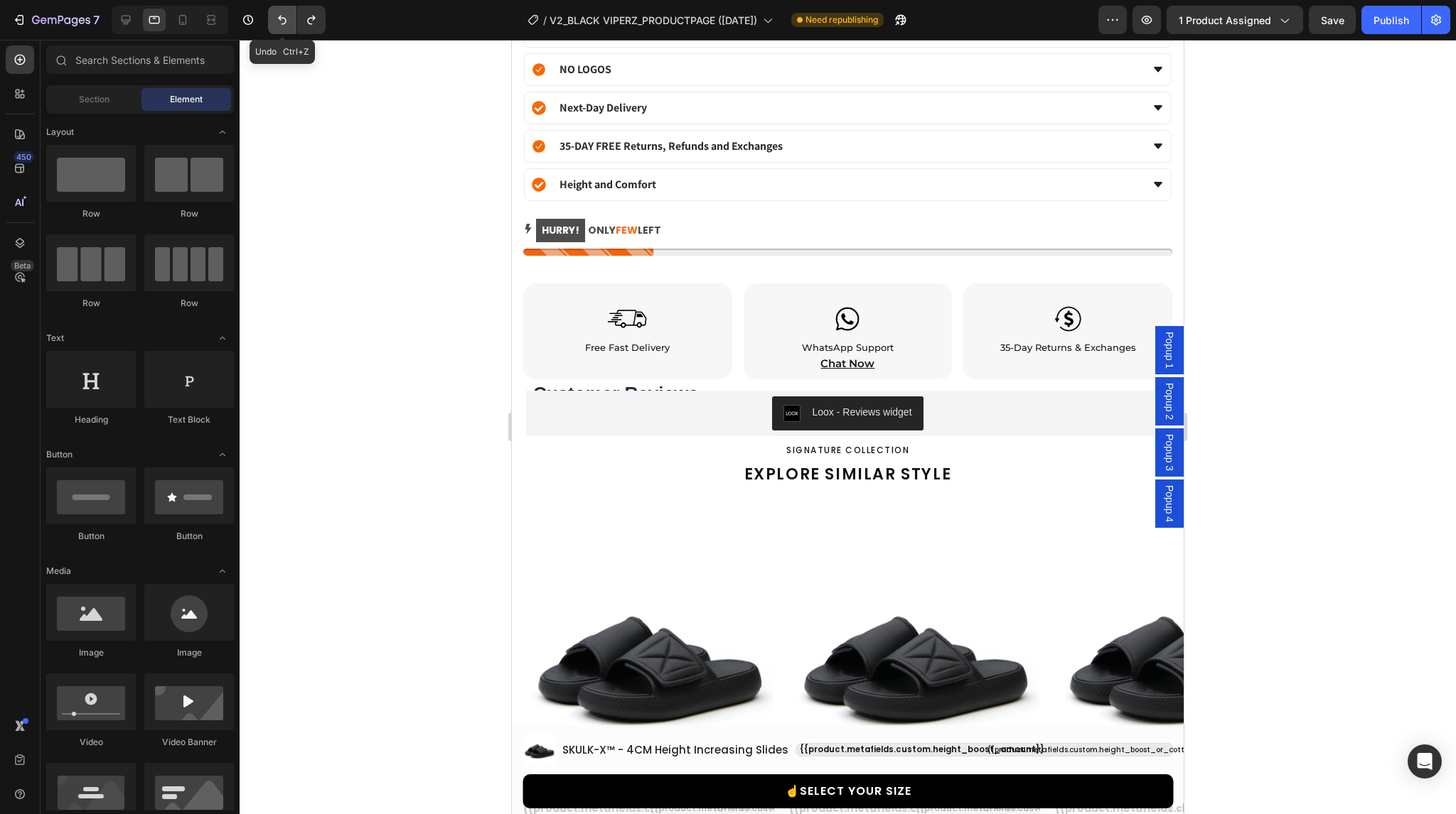
click at [283, 24] on icon "Undo/Redo" at bounding box center [282, 19] width 14 height 14
click at [310, 26] on icon "Undo/Redo" at bounding box center [311, 19] width 14 height 14
click at [313, 19] on icon "Undo/Redo" at bounding box center [310, 20] width 8 height 9
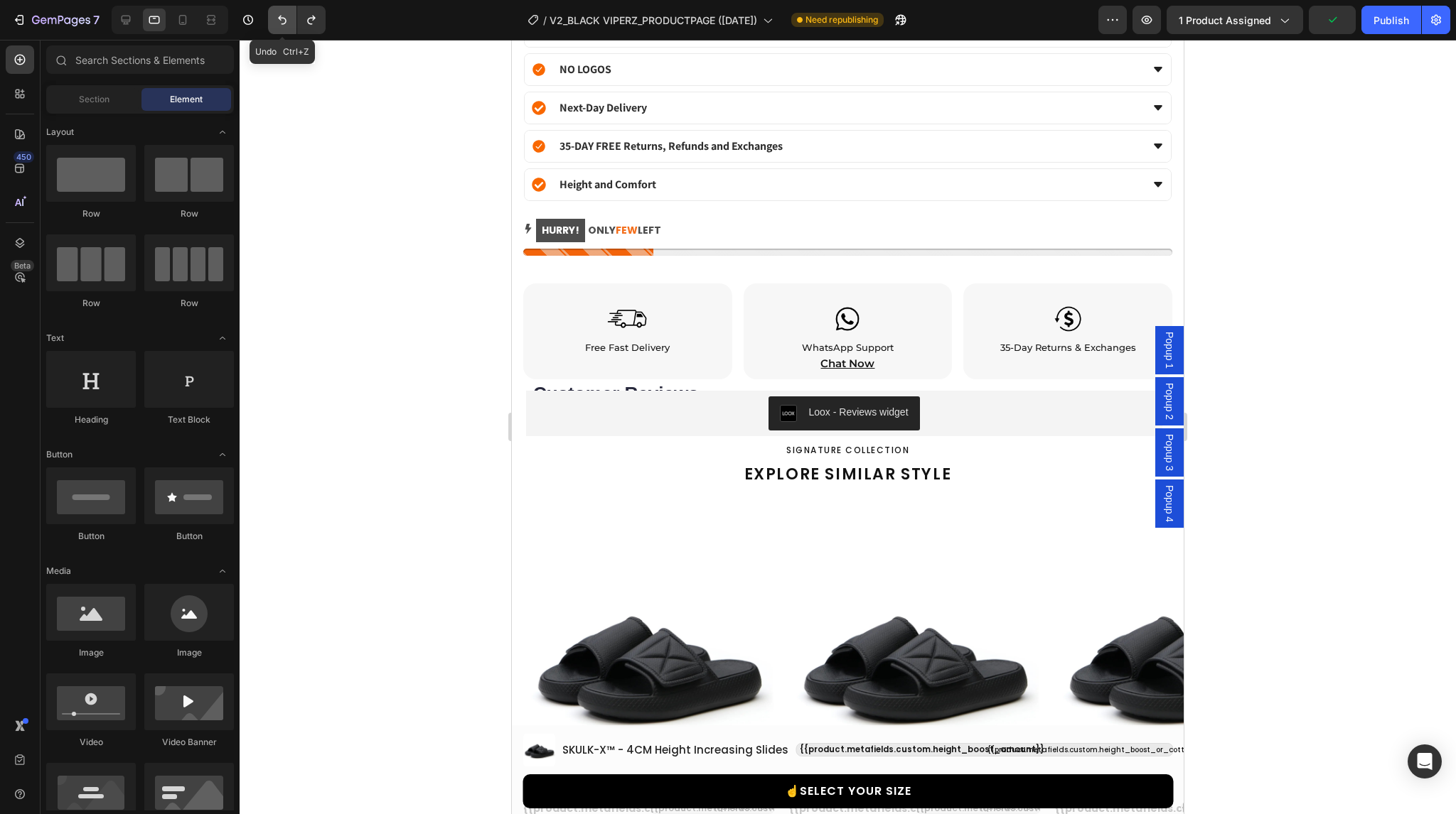
click at [282, 18] on icon "Undo/Redo" at bounding box center [282, 19] width 14 height 14
click at [315, 21] on icon "Undo/Redo" at bounding box center [311, 19] width 14 height 14
click at [517, 403] on div "Customer Reviews Heading Row Loox - Reviews widget Loox Section 8" at bounding box center [847, 405] width 672 height 63
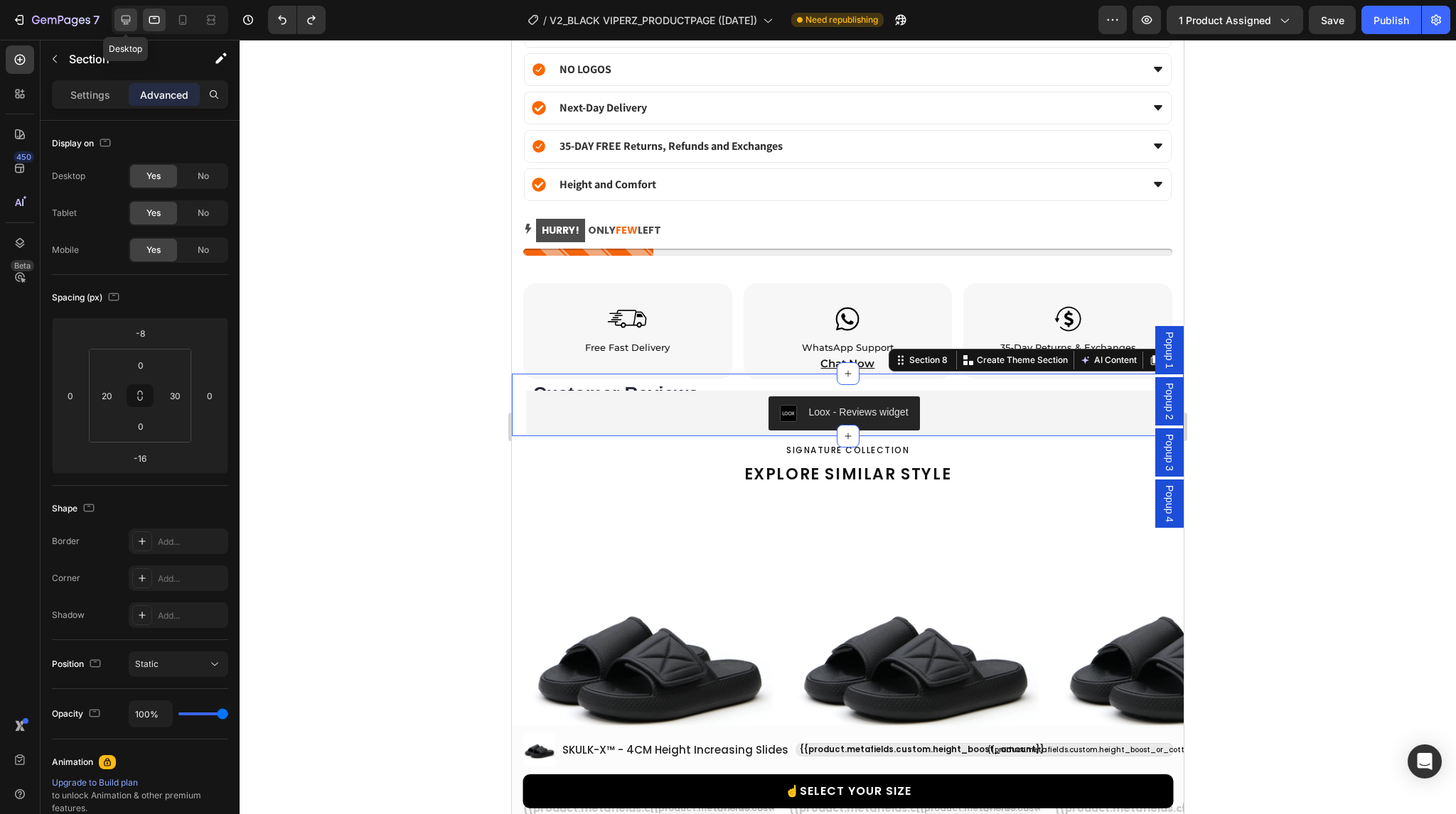
click at [130, 23] on icon at bounding box center [126, 19] width 14 height 14
type input "0"
type input "-8"
type input "22"
type input "30"
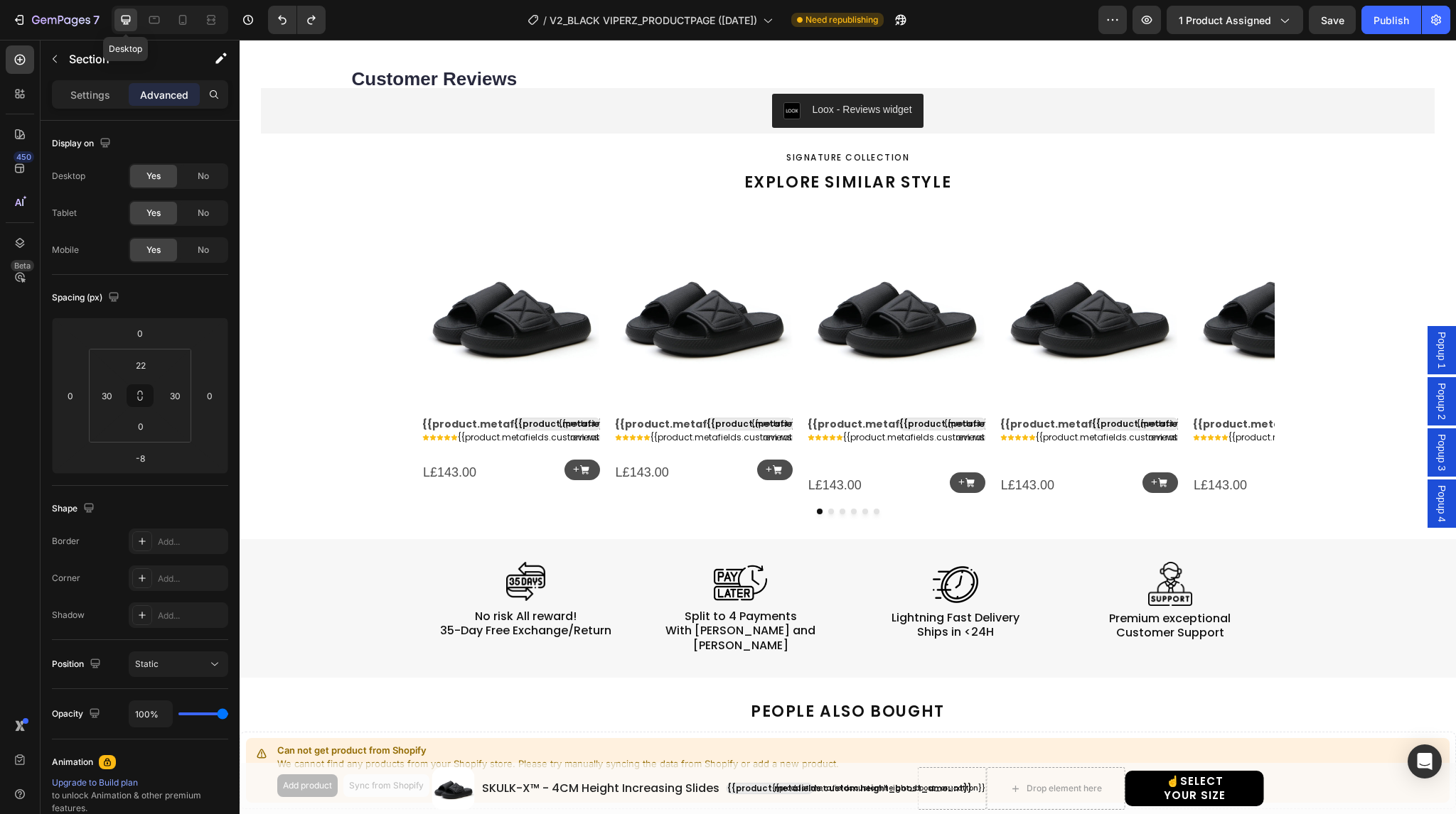
scroll to position [1128, 0]
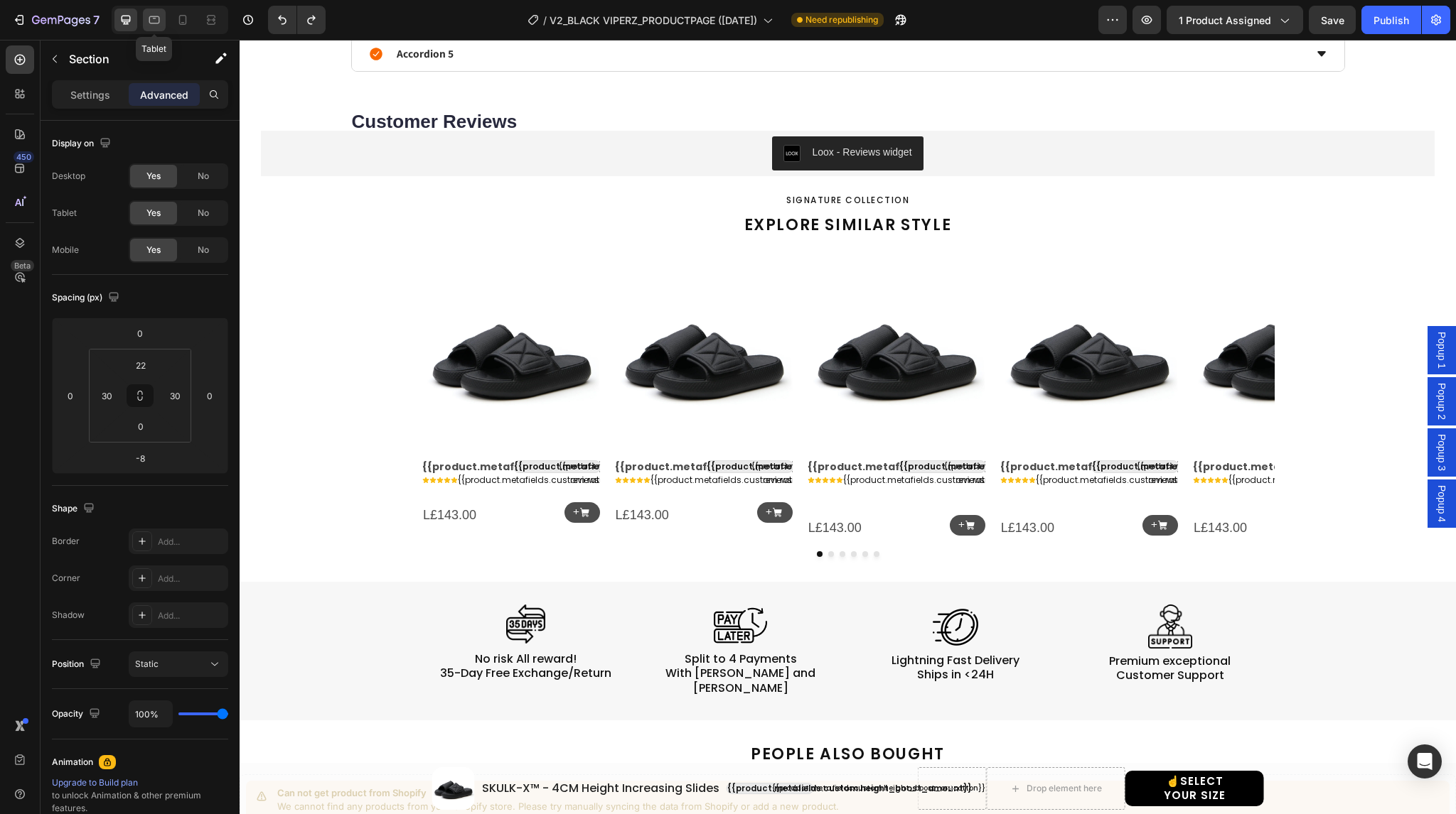
click at [153, 23] on icon at bounding box center [154, 19] width 11 height 8
type input "-8"
type input "-16"
type input "0"
type input "20"
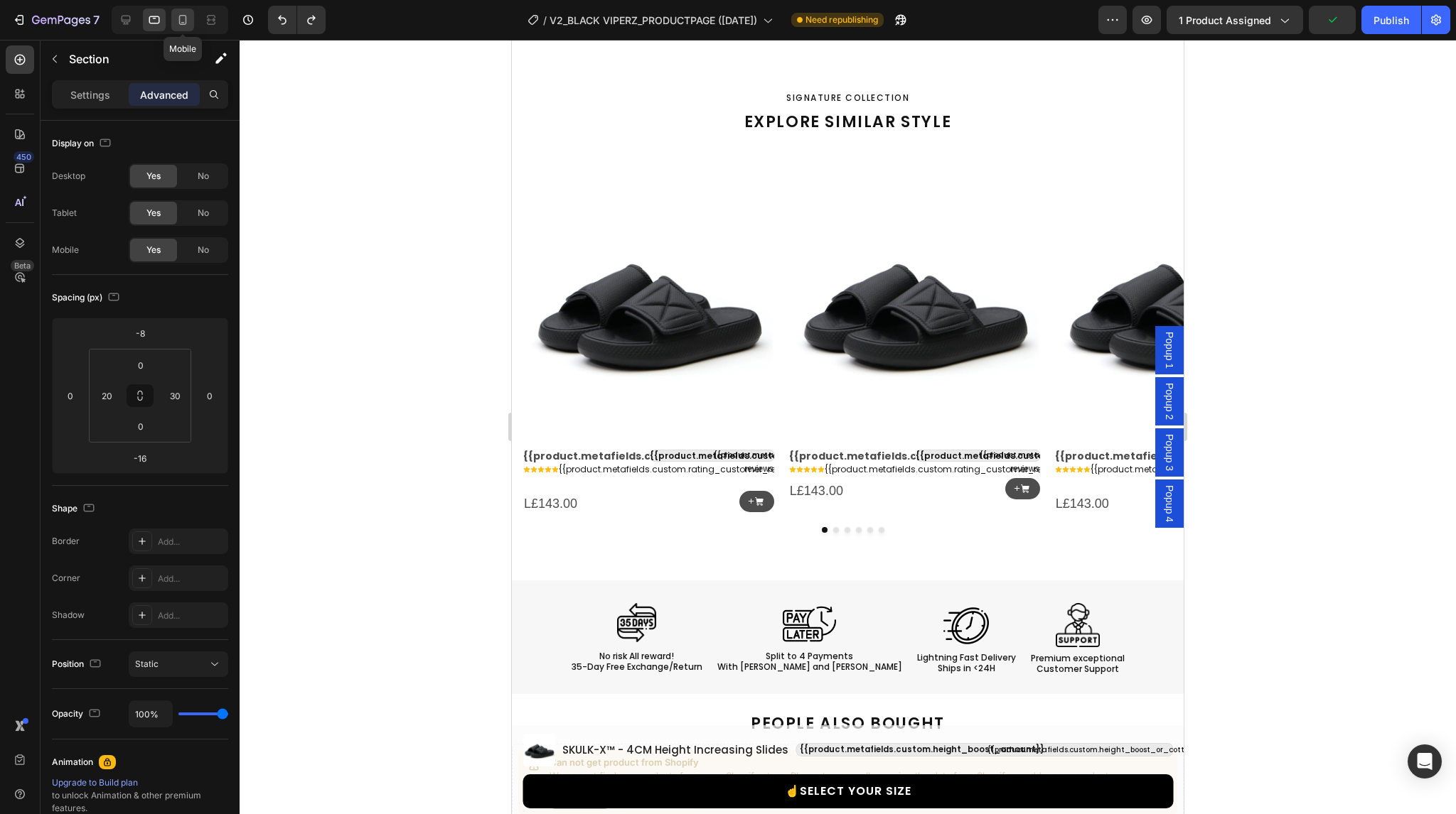
select select "38-39"
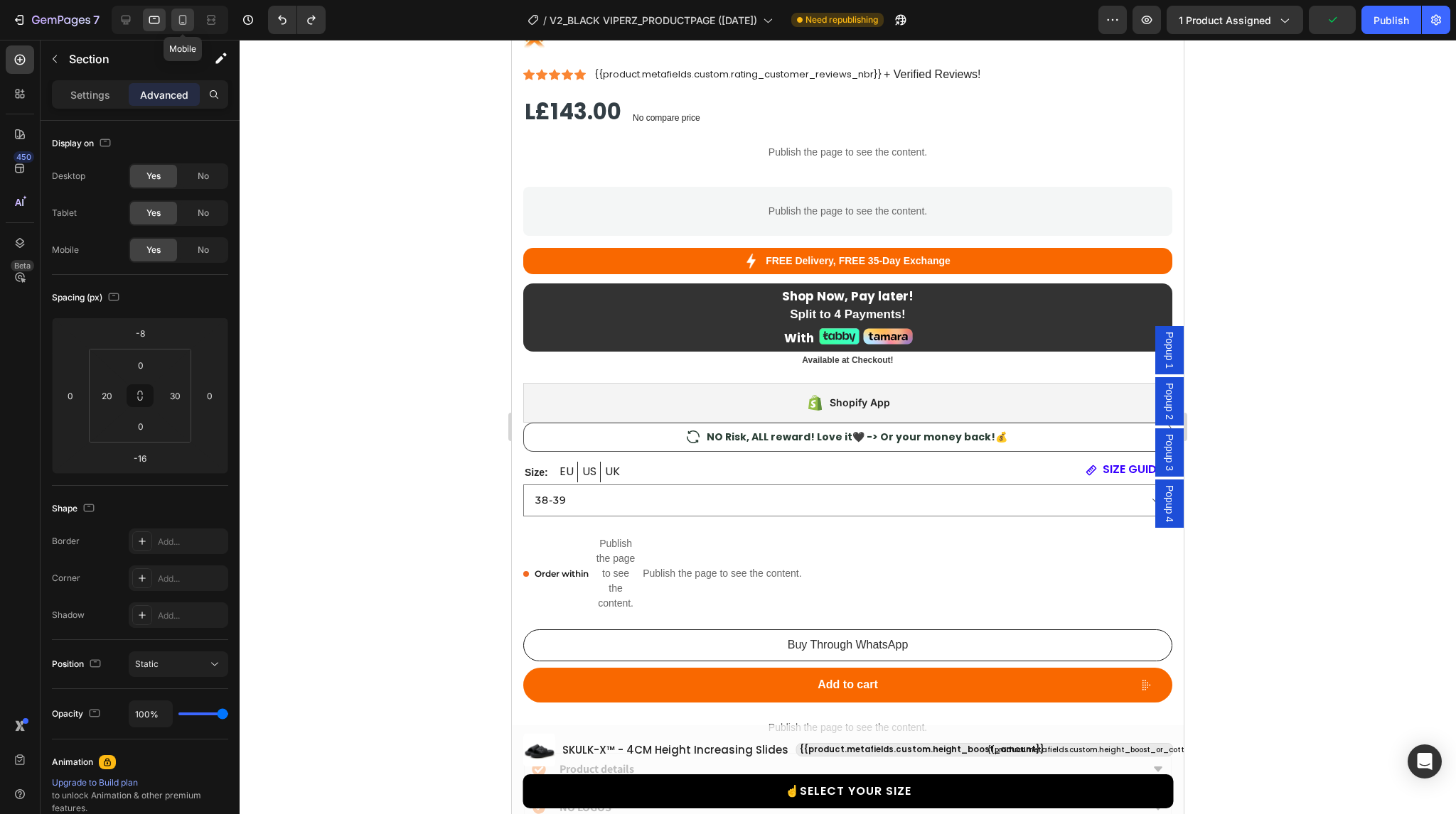
scroll to position [885, 0]
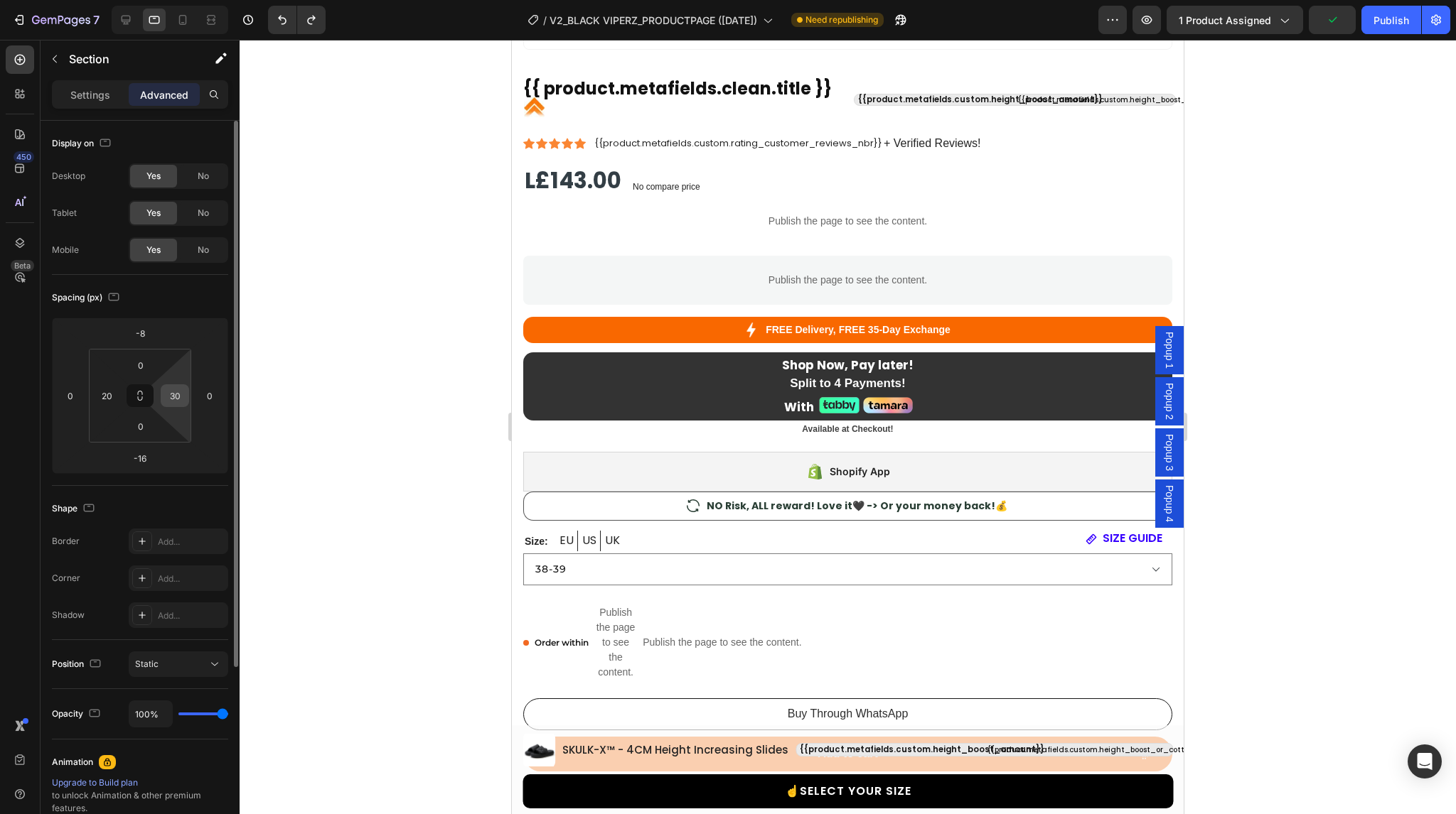
click at [176, 393] on input "30" at bounding box center [174, 395] width 21 height 21
type input "20"
click at [185, 32] on div at bounding box center [169, 20] width 117 height 29
click at [179, 16] on icon at bounding box center [183, 20] width 8 height 10
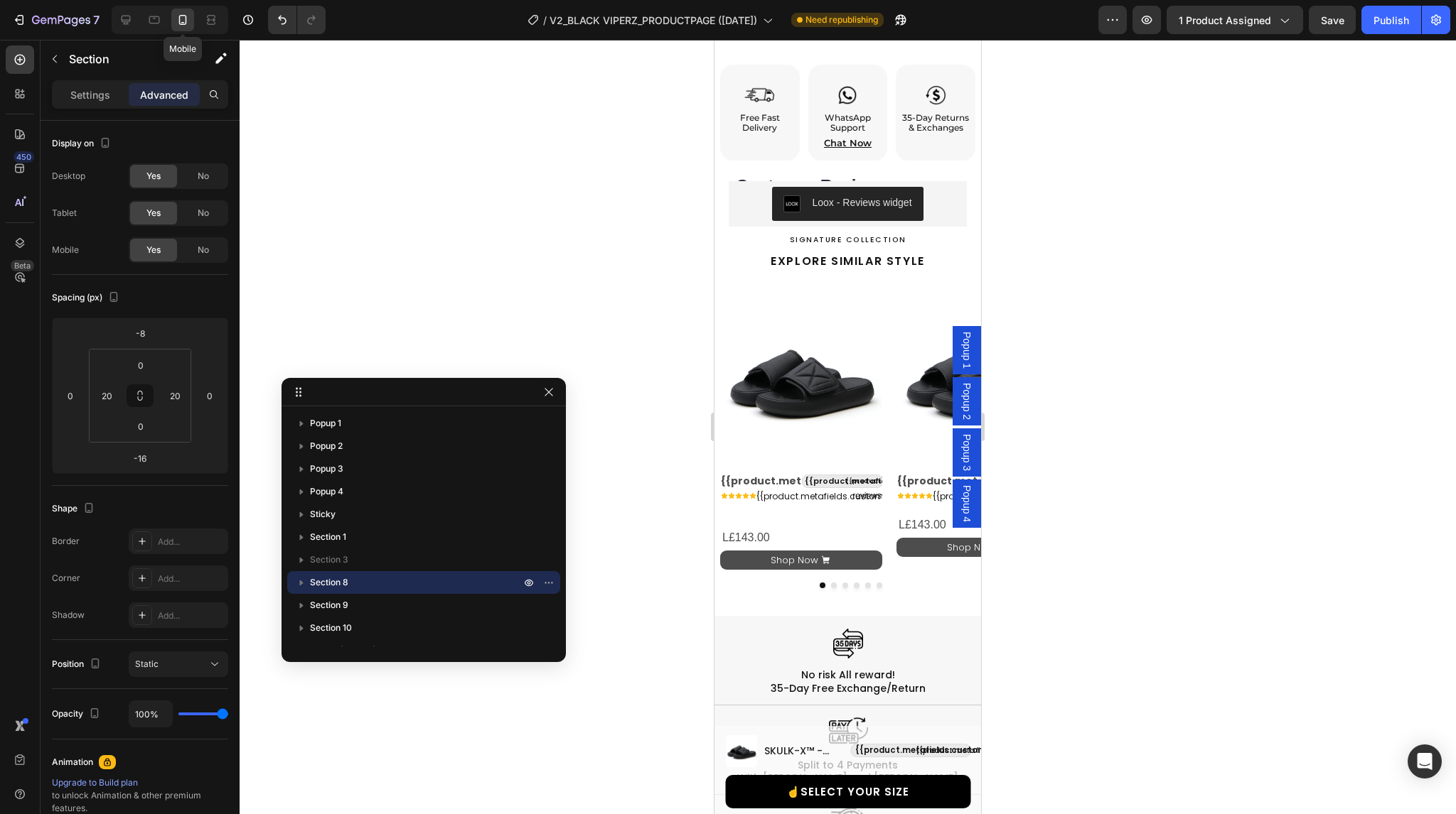
scroll to position [1512, 0]
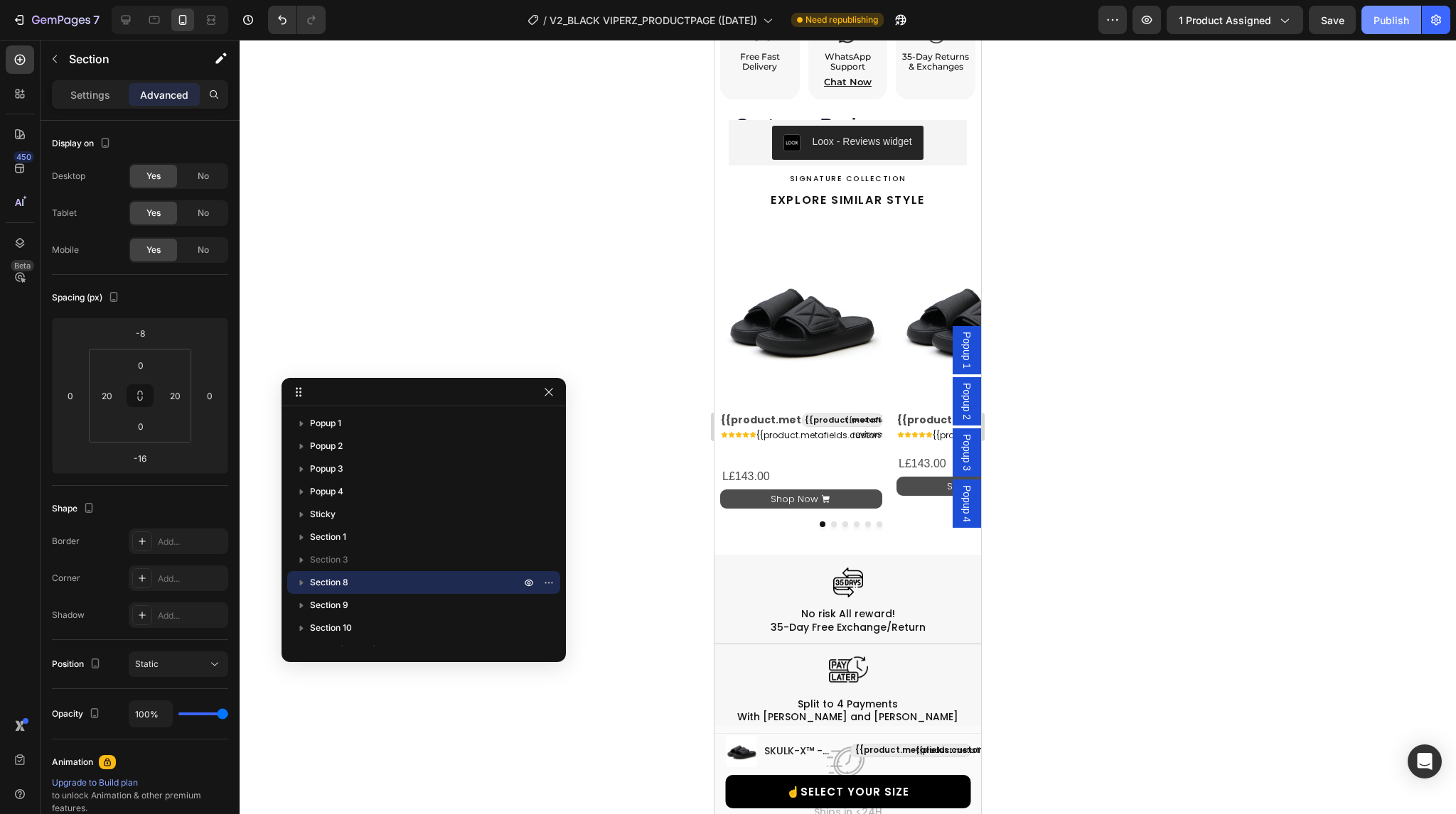
click at [1384, 18] on div "Publish" at bounding box center [1391, 20] width 35 height 15
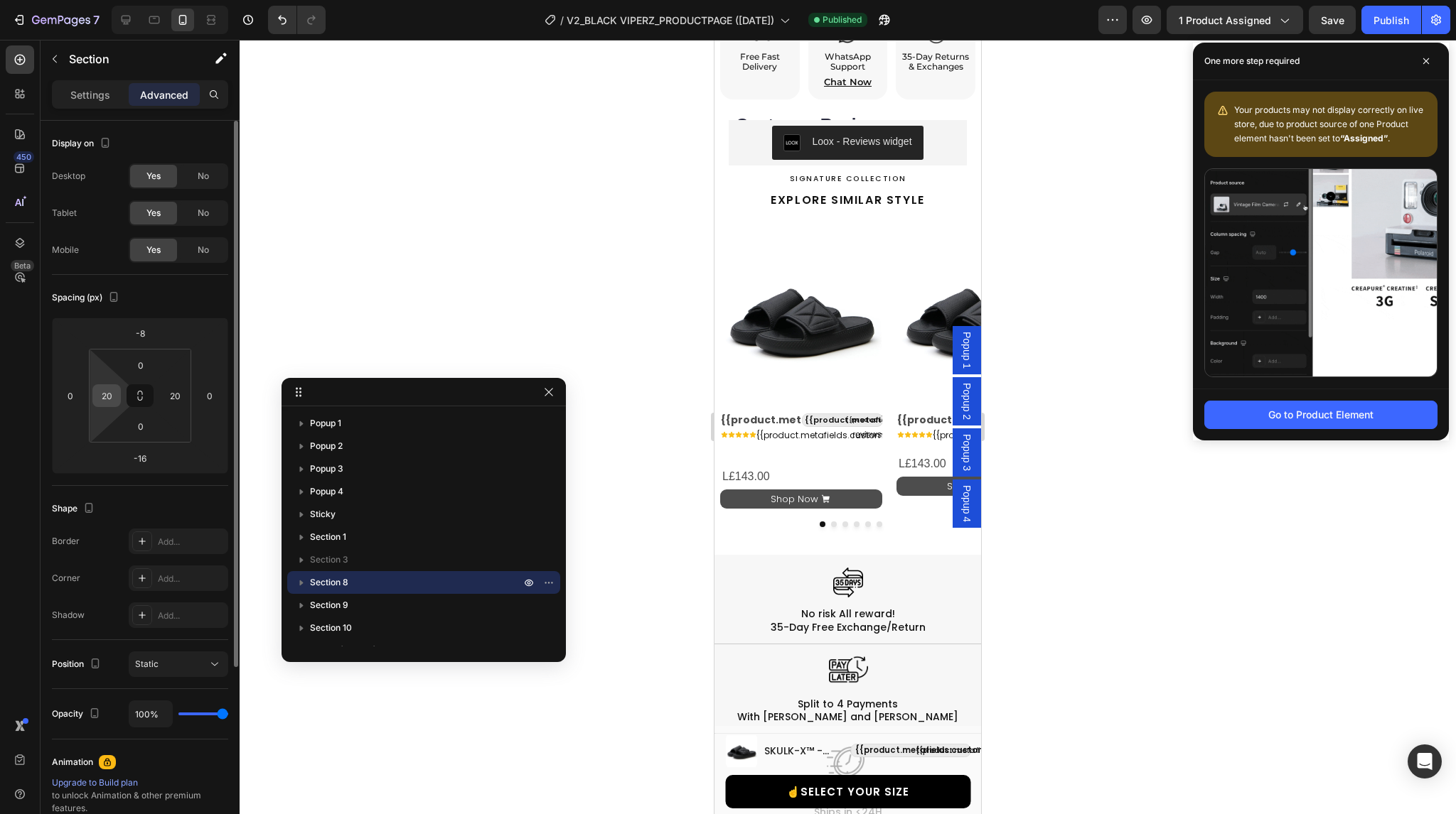
click at [109, 401] on input "20" at bounding box center [106, 395] width 21 height 21
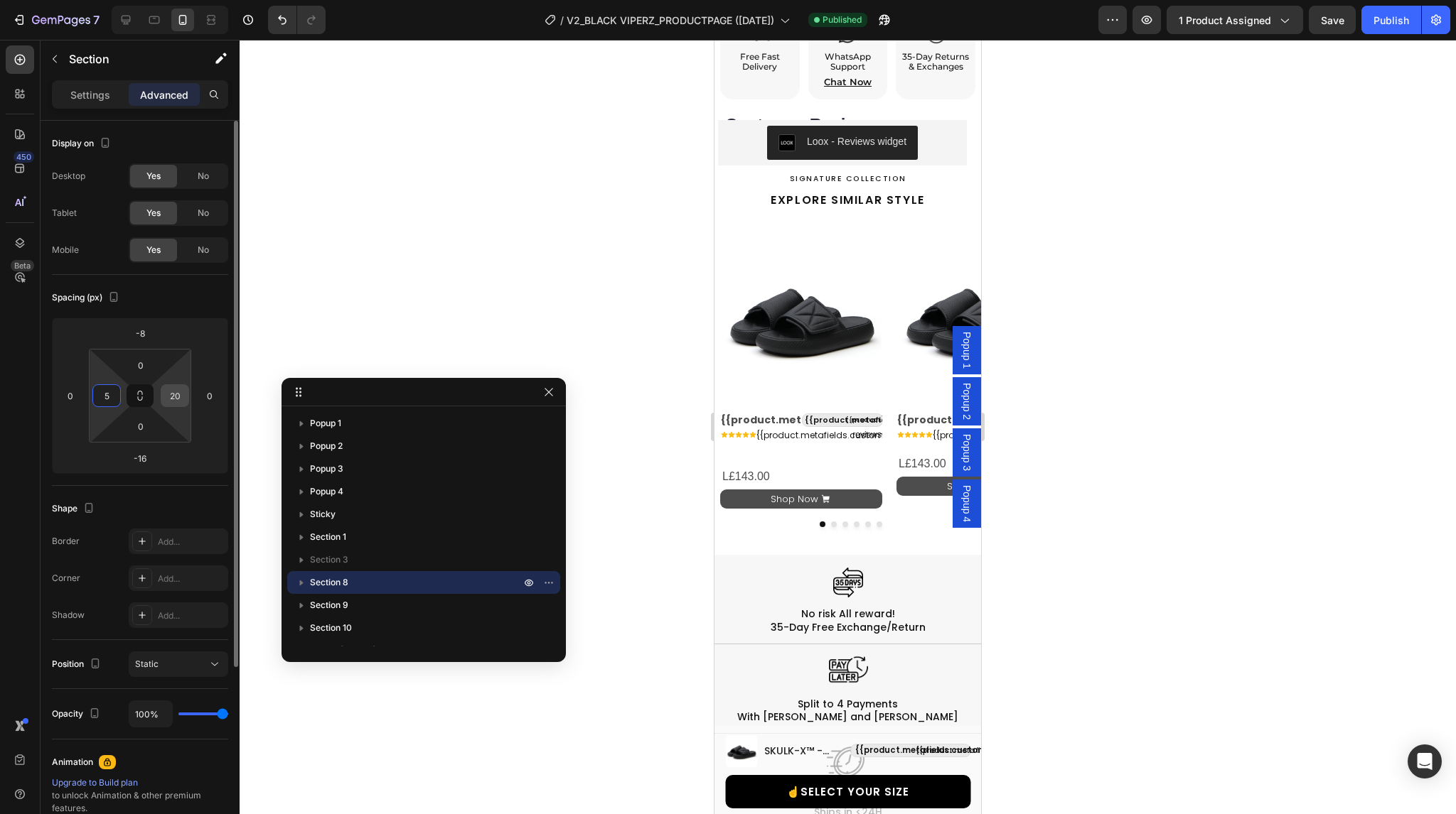
type input "5"
click at [171, 393] on input "20" at bounding box center [174, 395] width 21 height 21
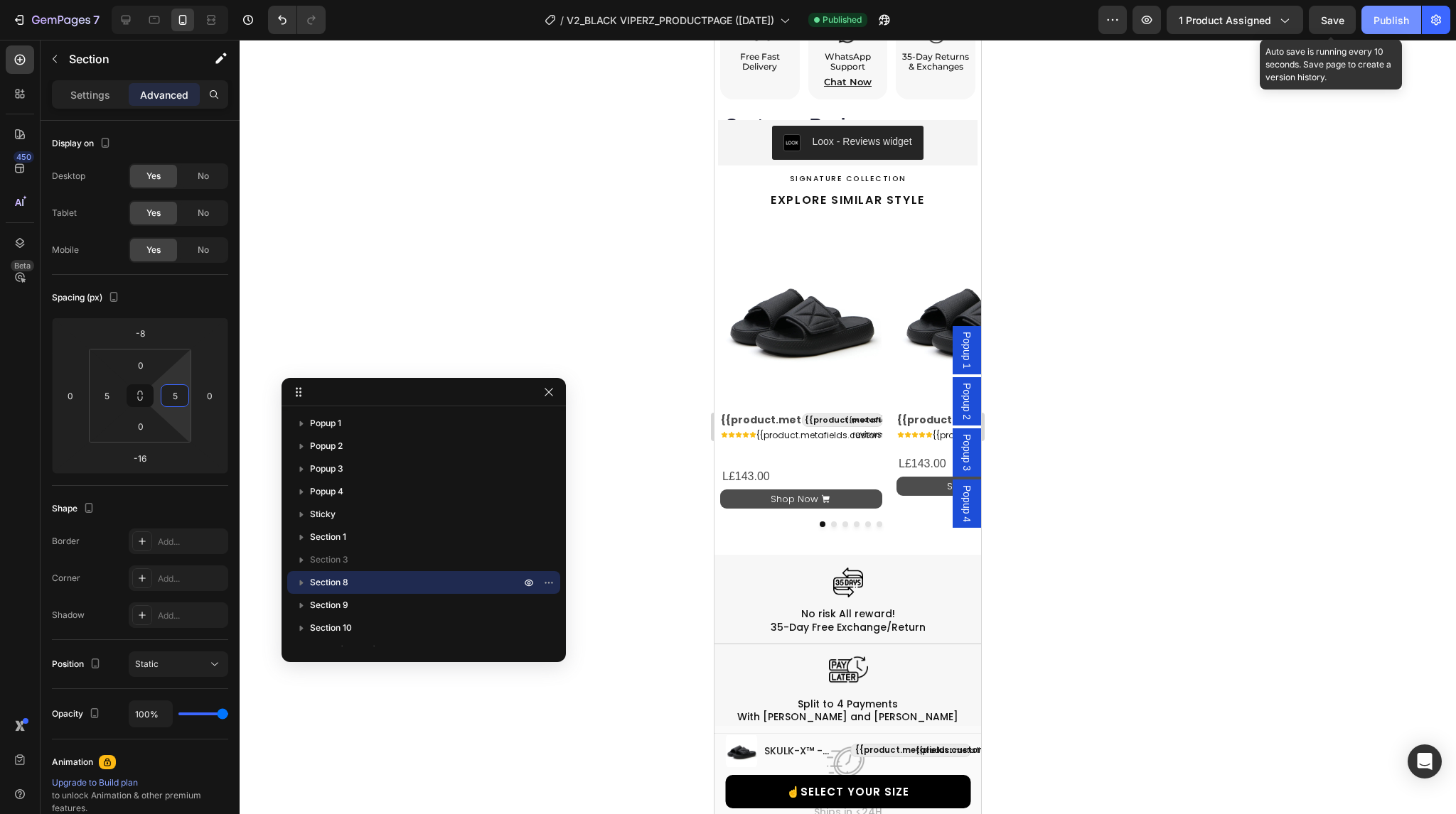
type input "5"
click at [1383, 18] on div "Publish" at bounding box center [1391, 20] width 35 height 15
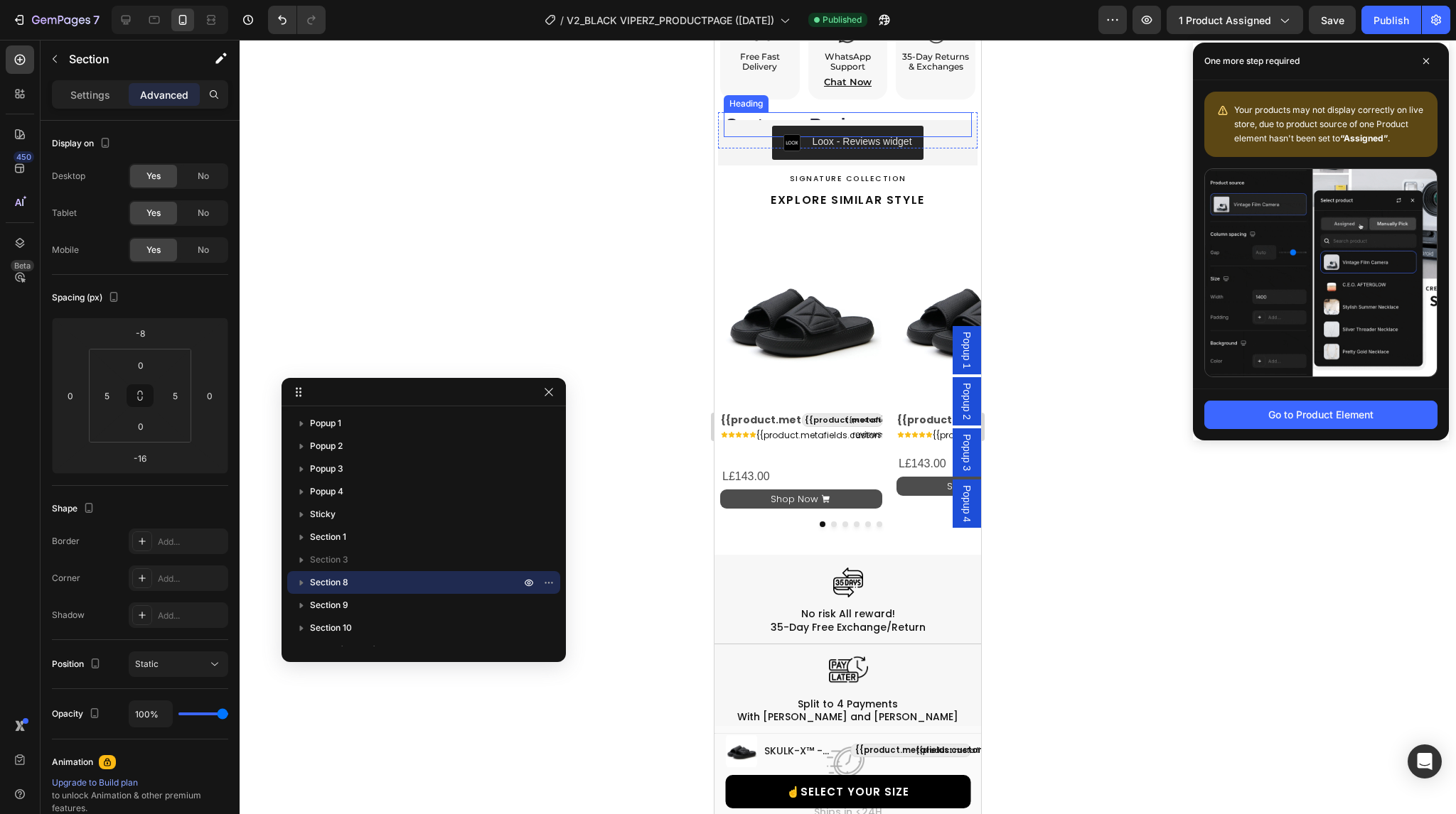
click at [786, 112] on h2 "Customer Reviews" at bounding box center [848, 125] width 248 height 25
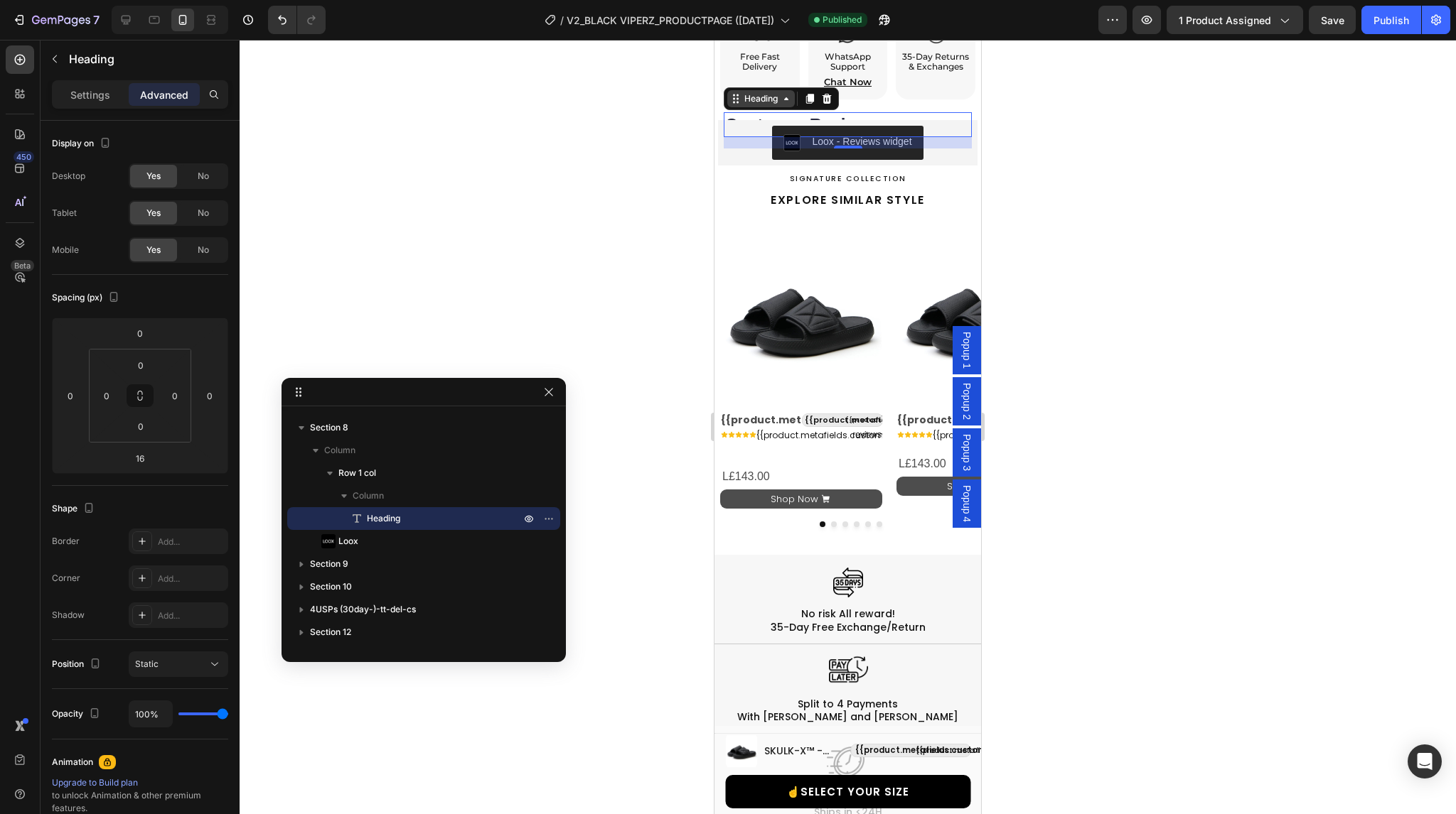
click at [783, 93] on icon at bounding box center [787, 99] width 12 height 12
click at [751, 121] on div "Row 1 col" at bounding box center [751, 125] width 44 height 8
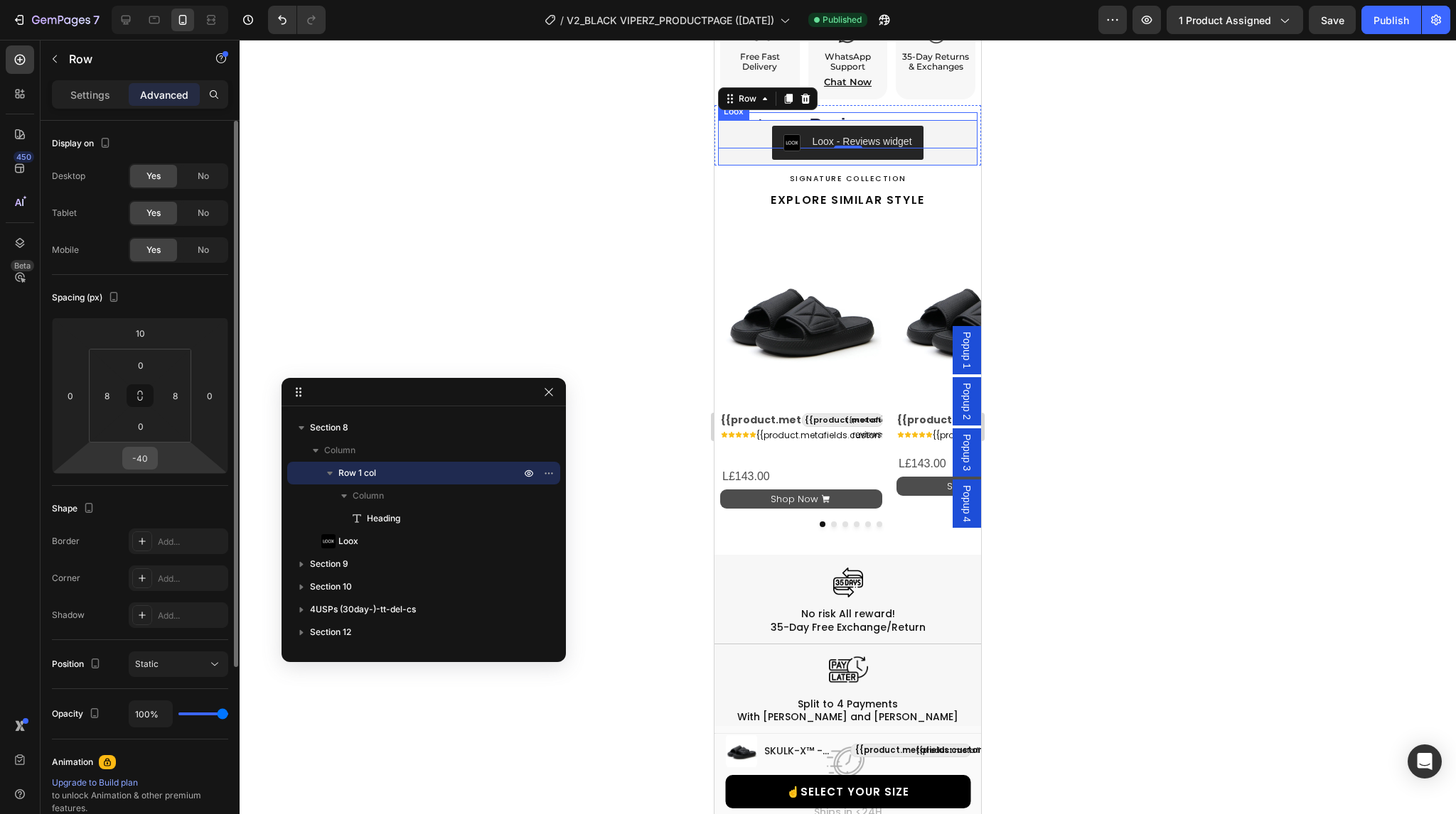
click at [144, 459] on input "-40" at bounding box center [140, 458] width 29 height 21
type input "-40"
click at [148, 339] on input "10" at bounding box center [140, 333] width 29 height 21
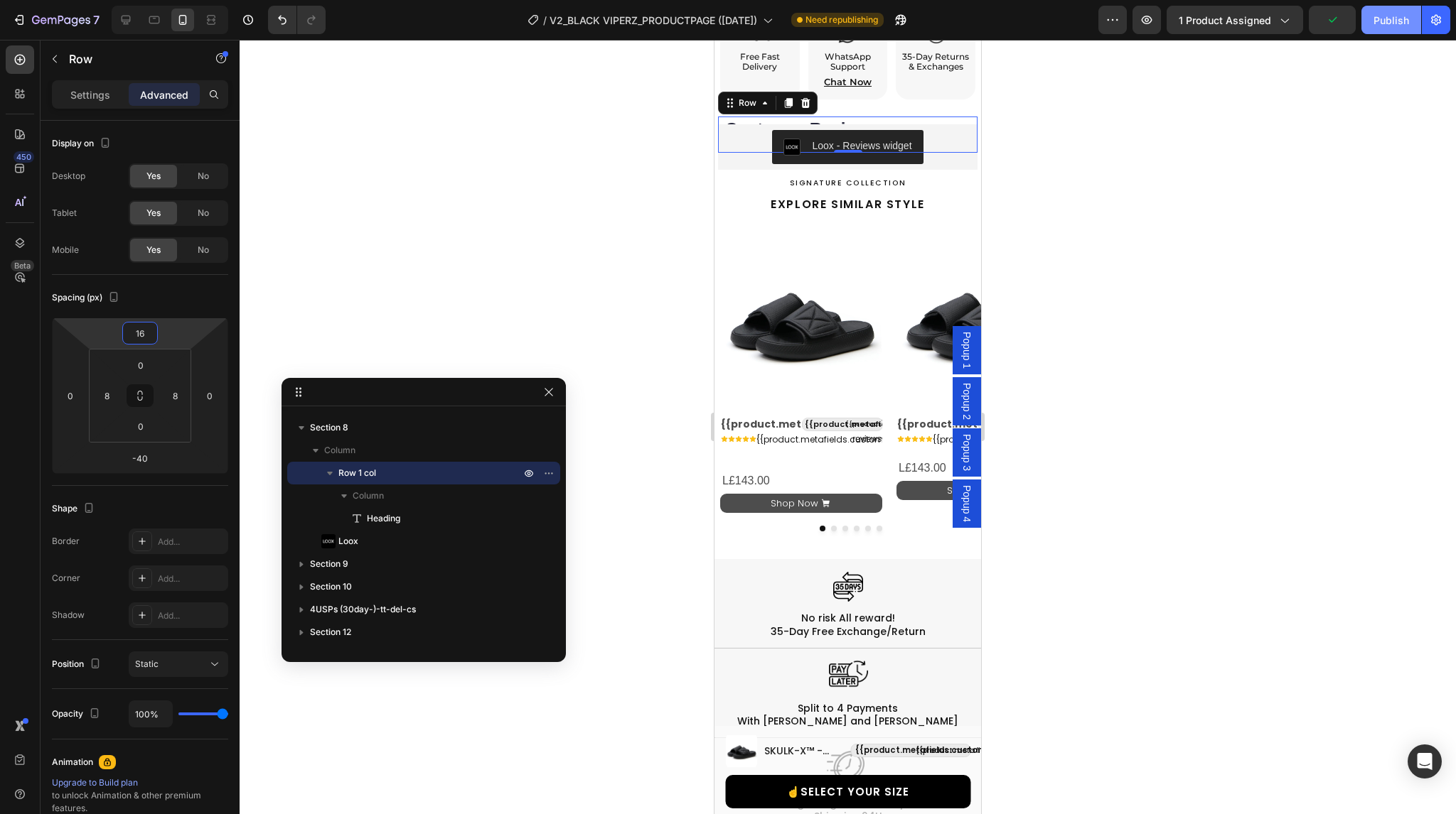
click at [1391, 23] on div "Publish" at bounding box center [1391, 20] width 35 height 15
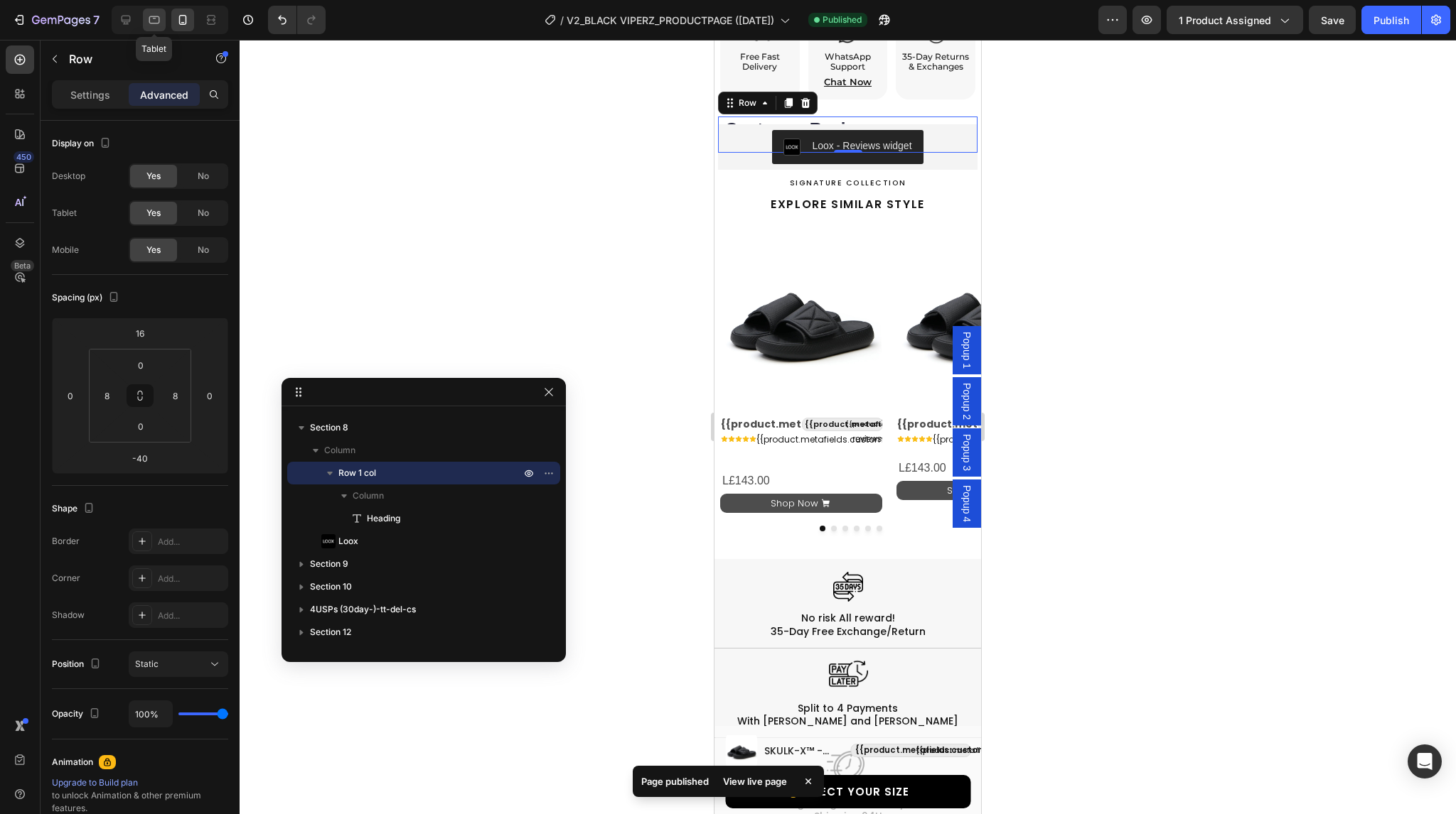
click at [156, 26] on icon at bounding box center [153, 19] width 14 height 14
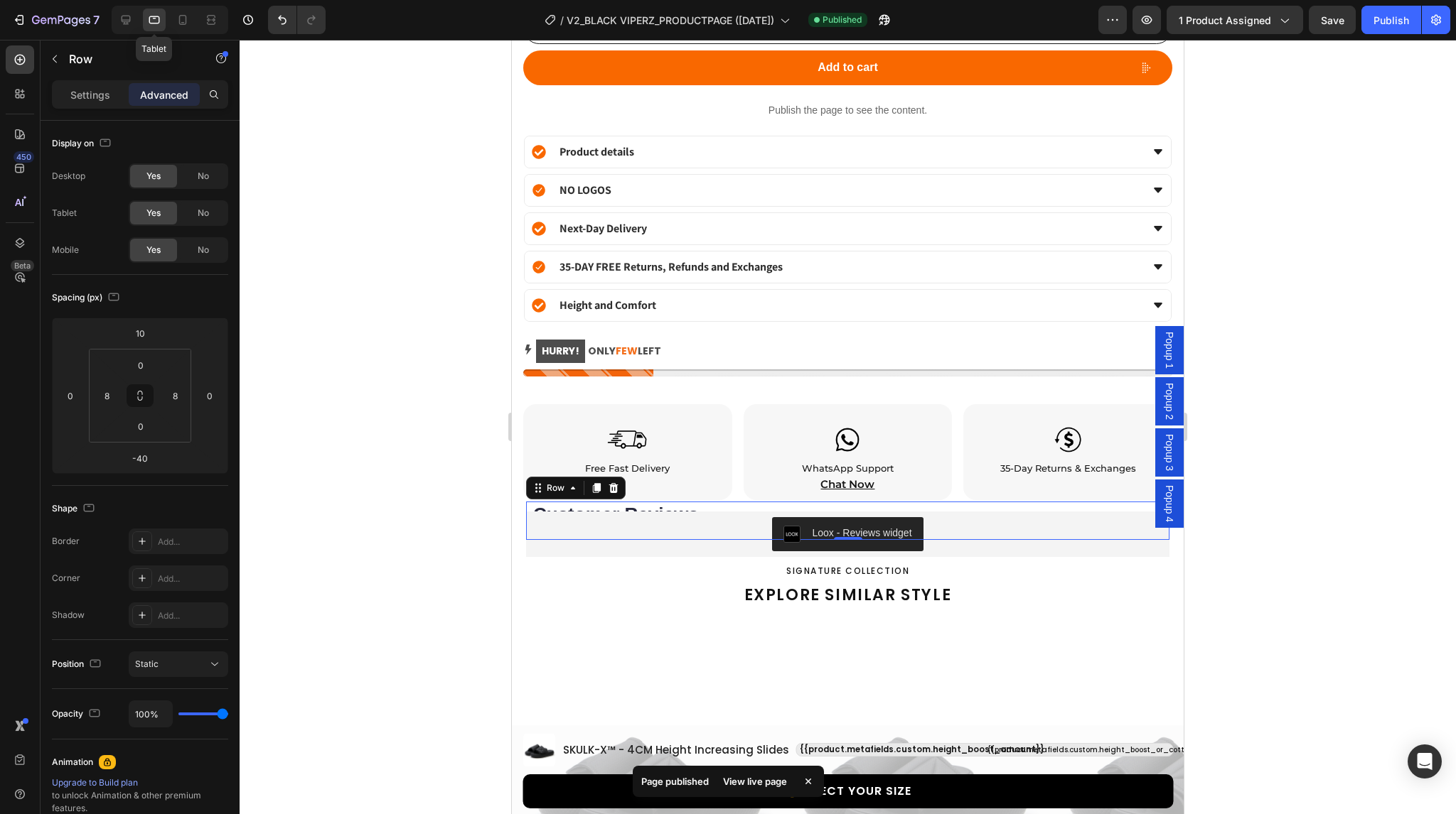
scroll to position [1968, 0]
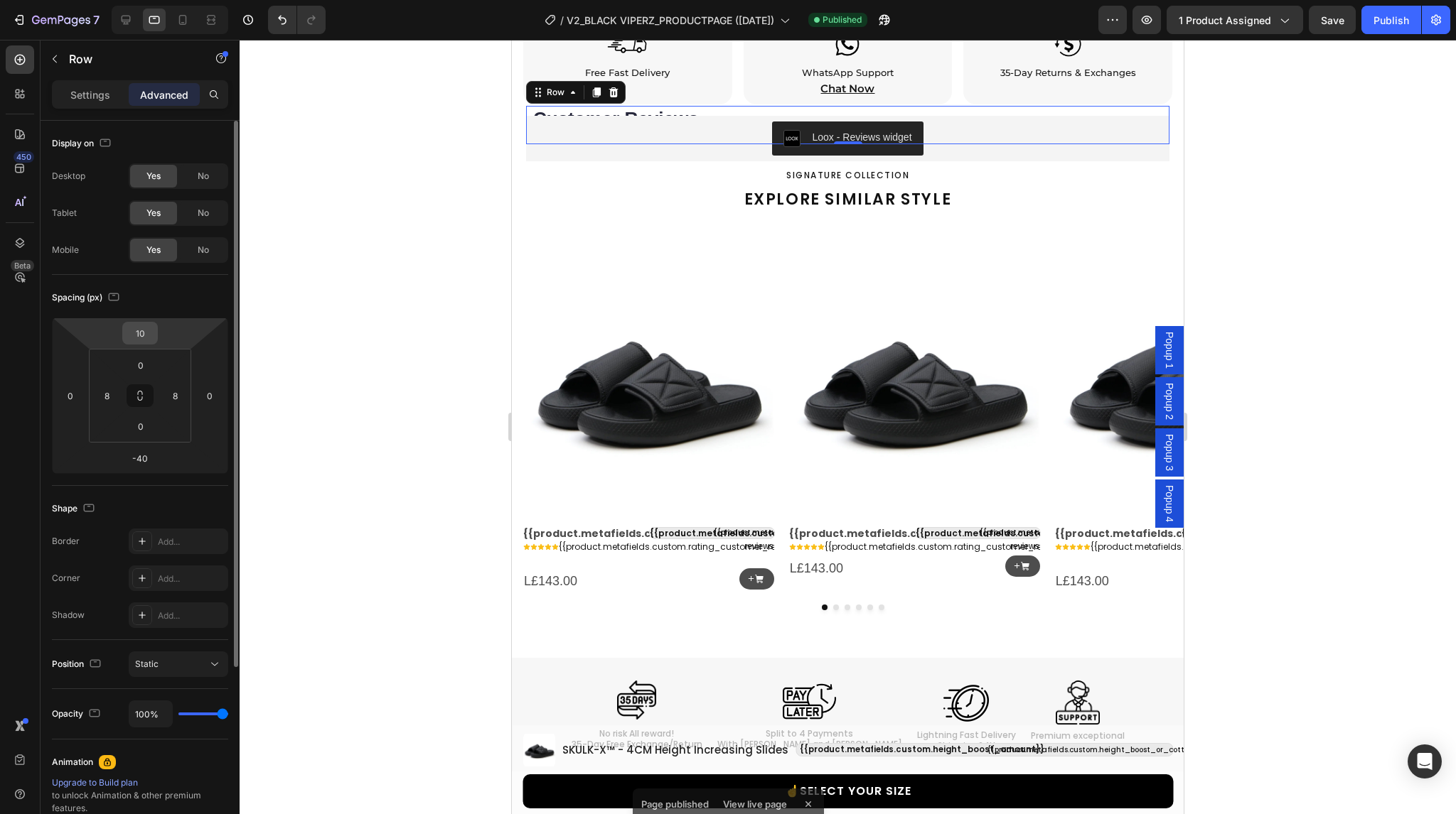
click at [142, 324] on input "10" at bounding box center [140, 333] width 29 height 21
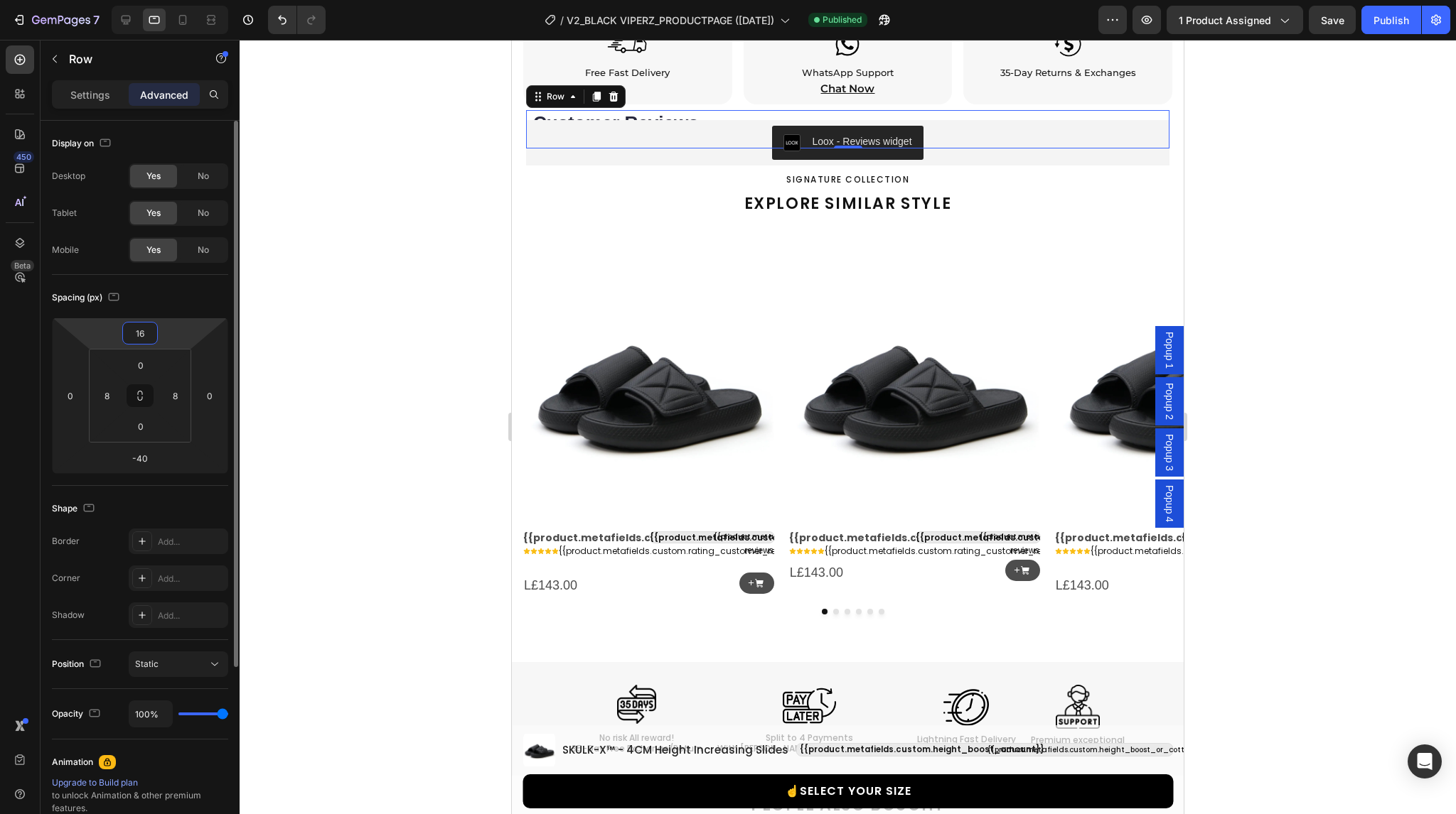
click at [186, 308] on div "Spacing (px)" at bounding box center [140, 298] width 176 height 23
click at [282, 19] on icon "Undo/Redo" at bounding box center [282, 19] width 14 height 14
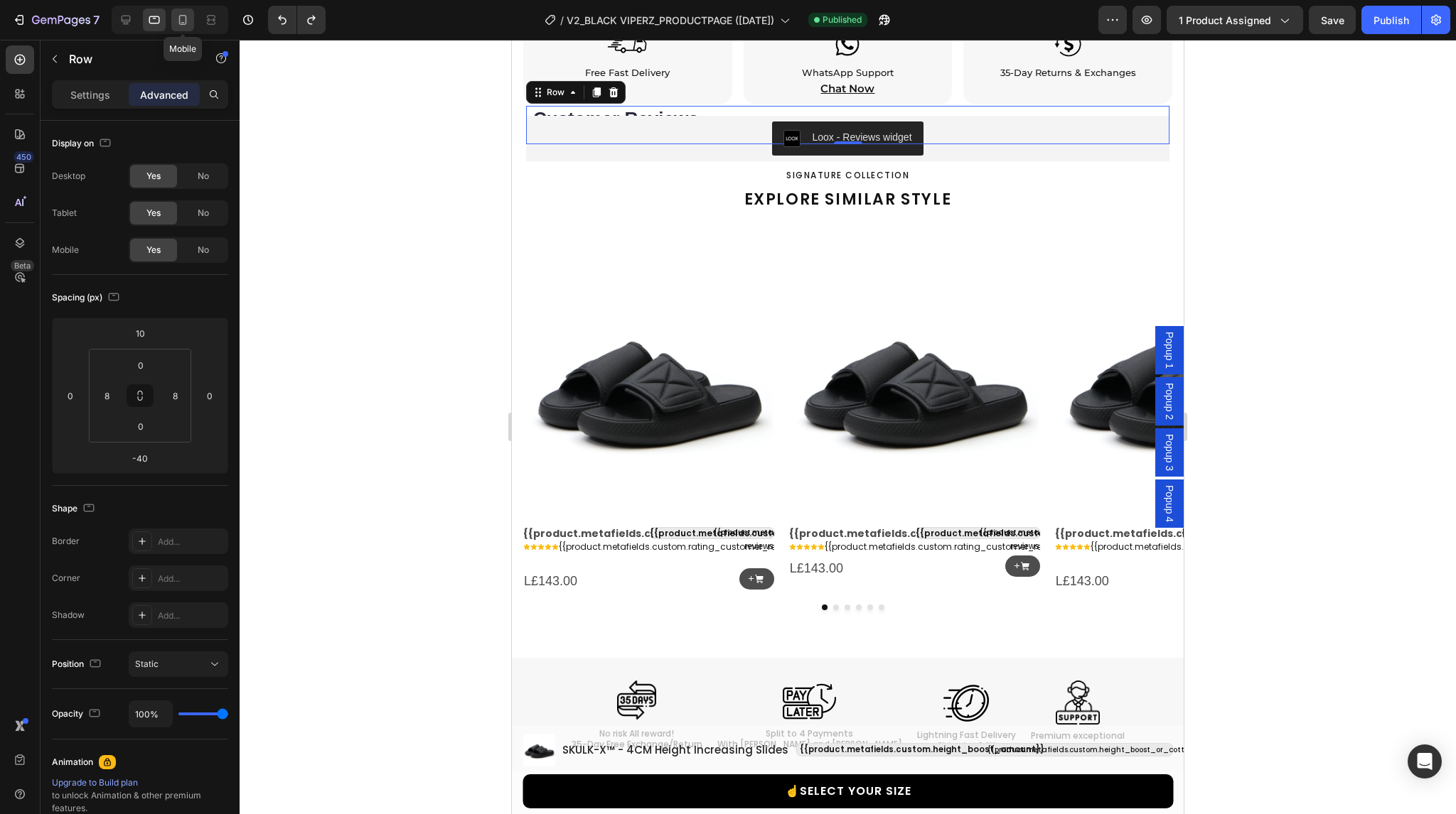
click at [177, 17] on icon at bounding box center [182, 19] width 14 height 14
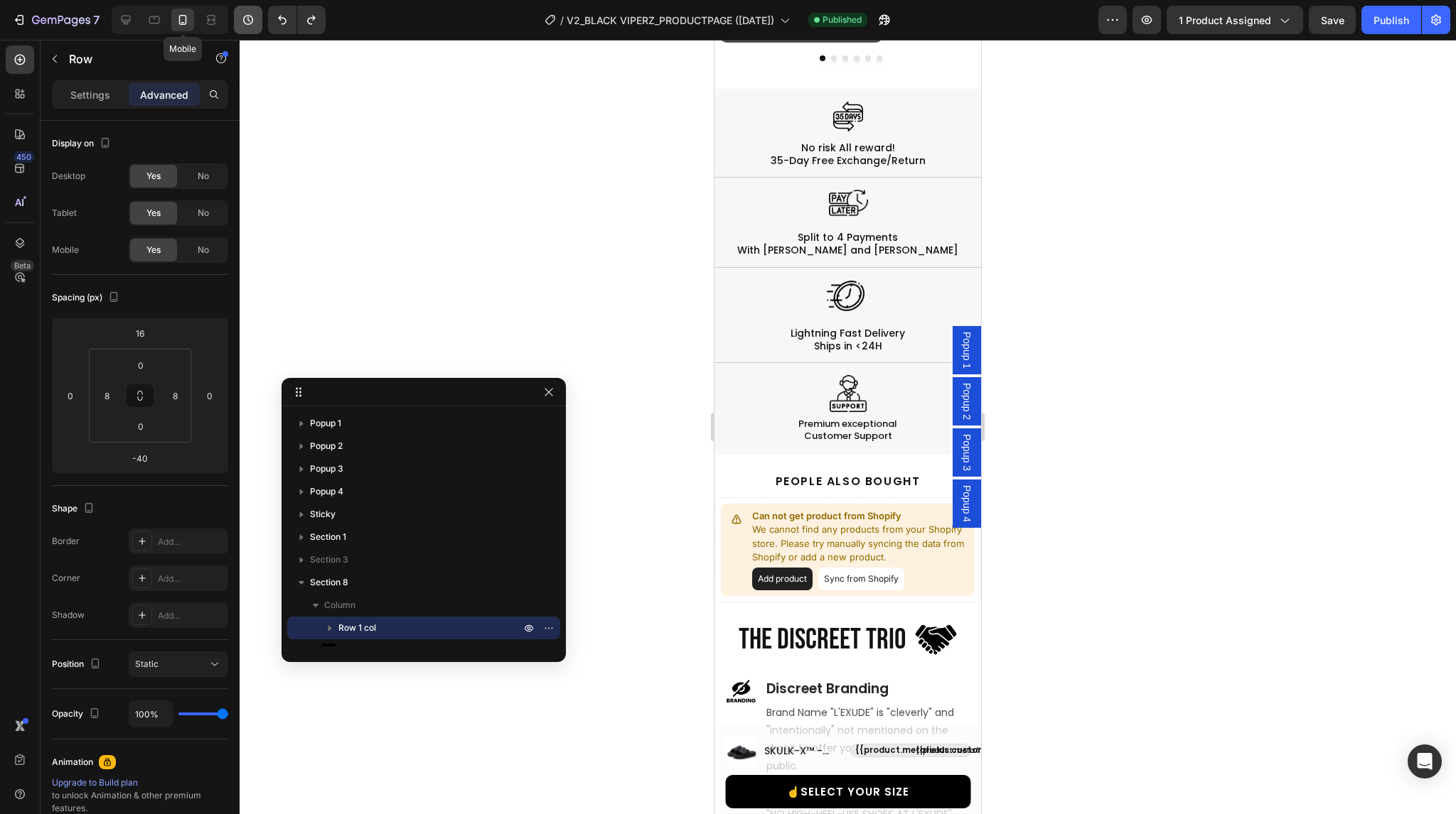
scroll to position [1890, 0]
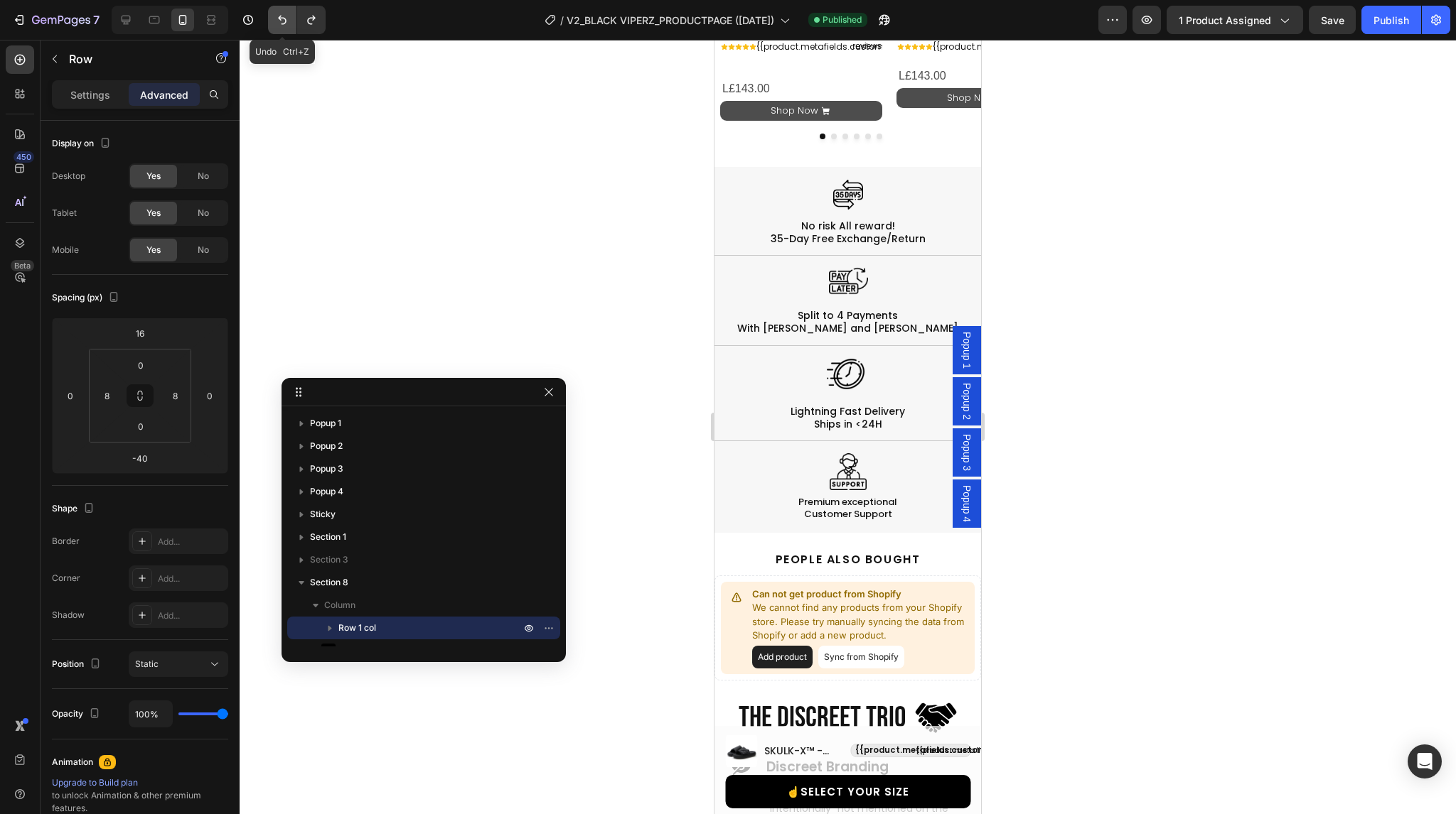
click at [281, 19] on icon "Undo/Redo" at bounding box center [282, 19] width 14 height 14
click at [159, 23] on icon at bounding box center [153, 19] width 14 height 14
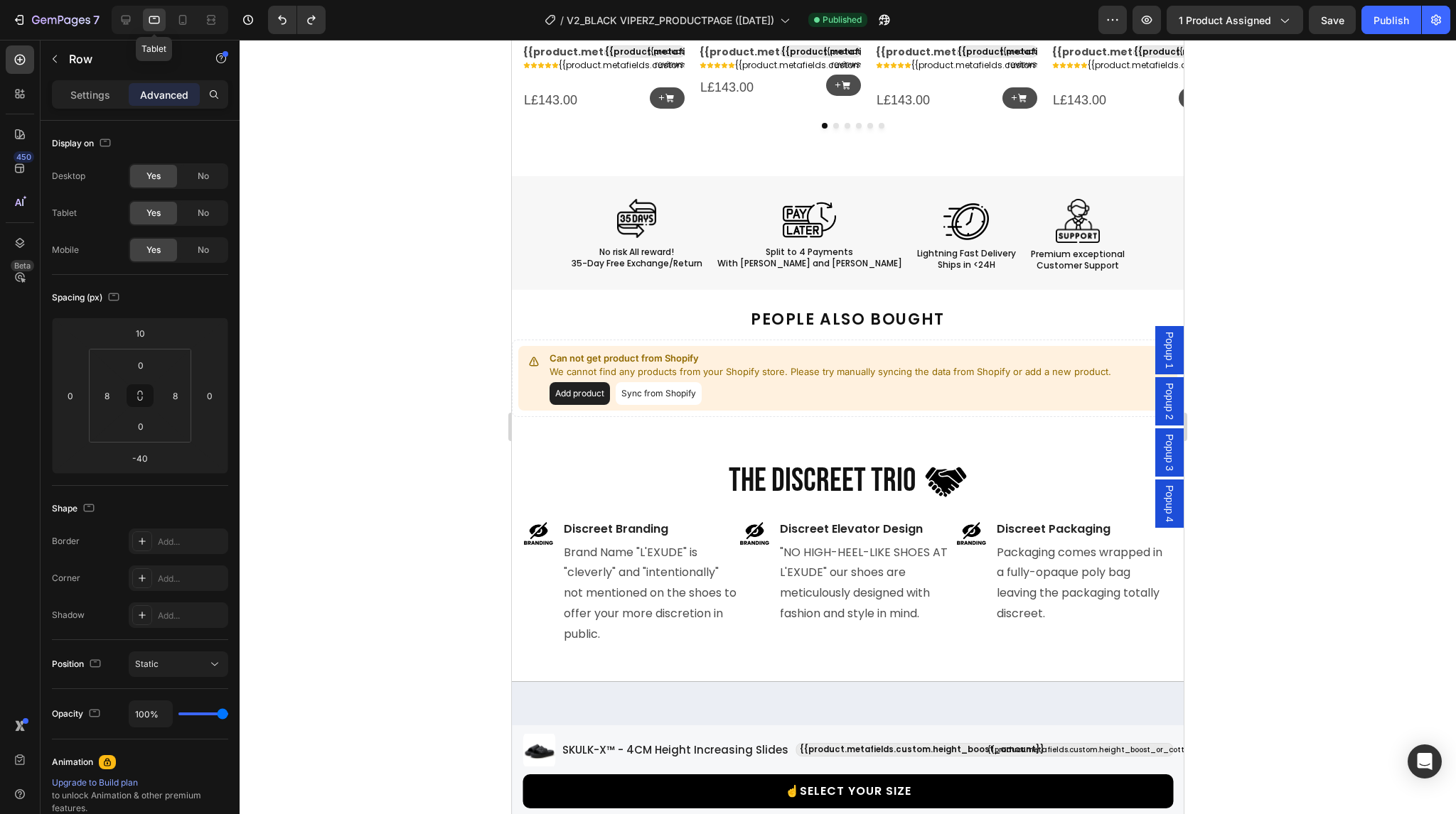
scroll to position [1852, 0]
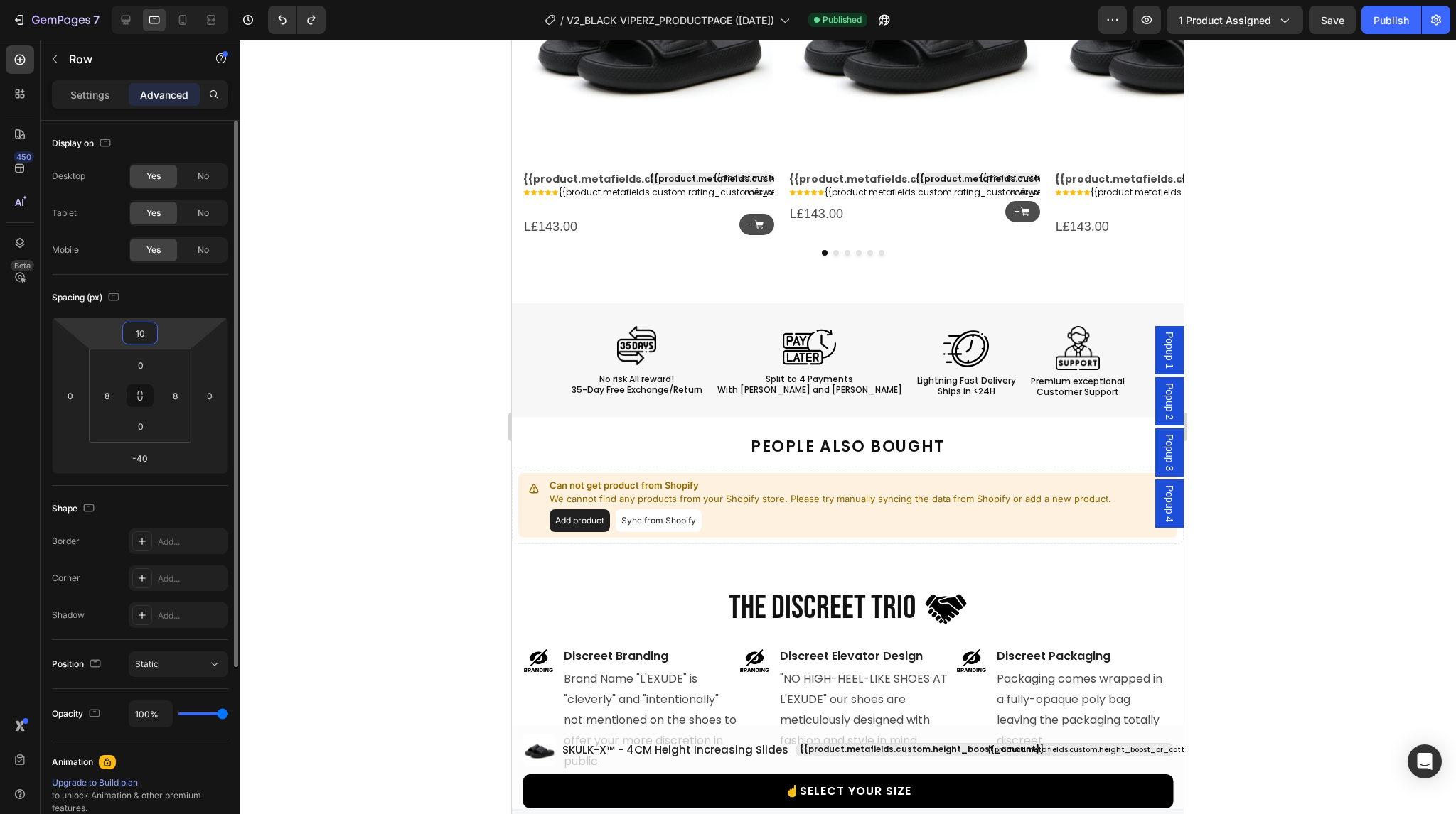
click at [147, 335] on input "10" at bounding box center [140, 333] width 29 height 21
click at [181, 13] on icon at bounding box center [182, 19] width 14 height 14
type input "10"
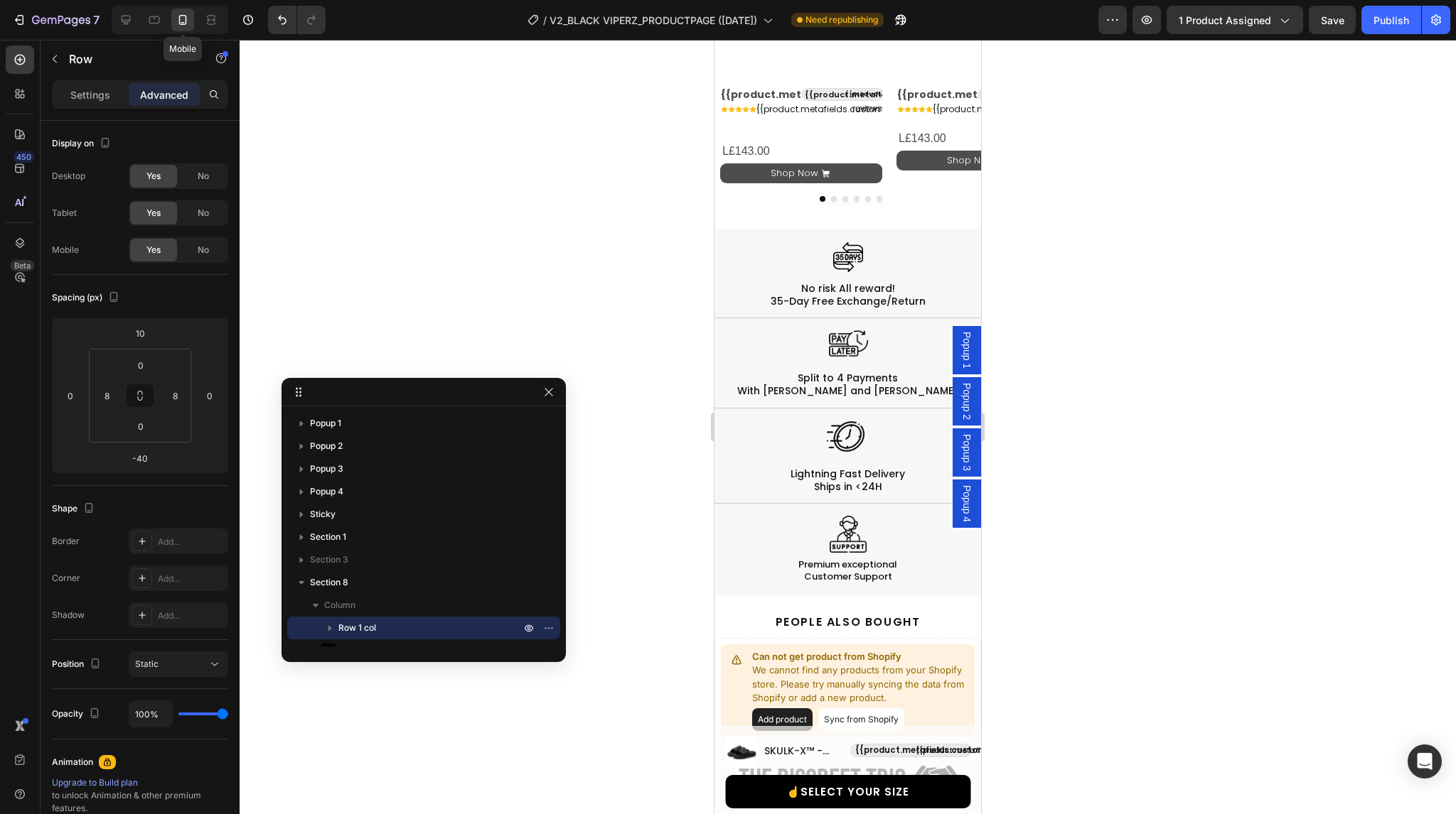
scroll to position [1807, 0]
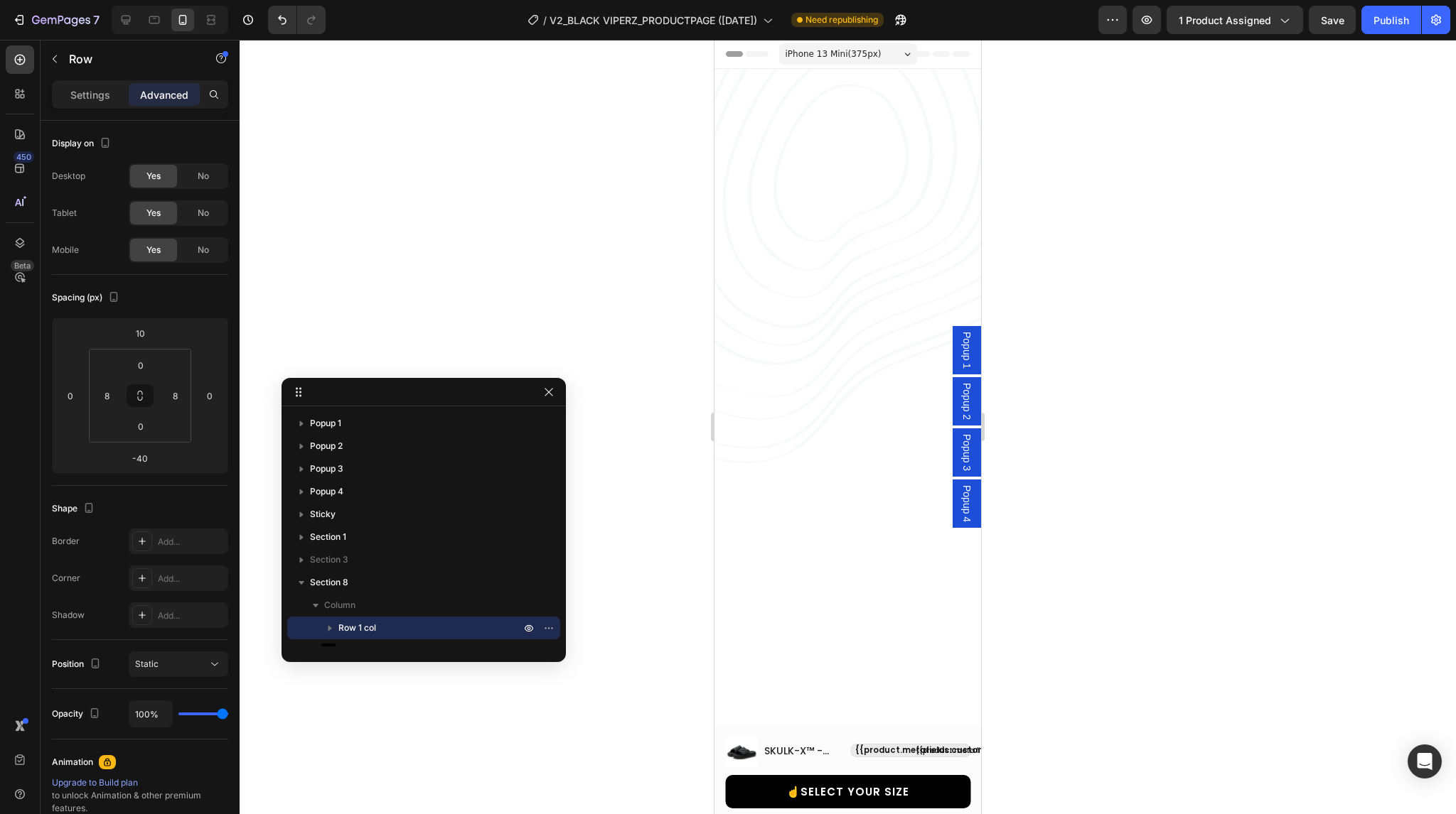
scroll to position [1807, 0]
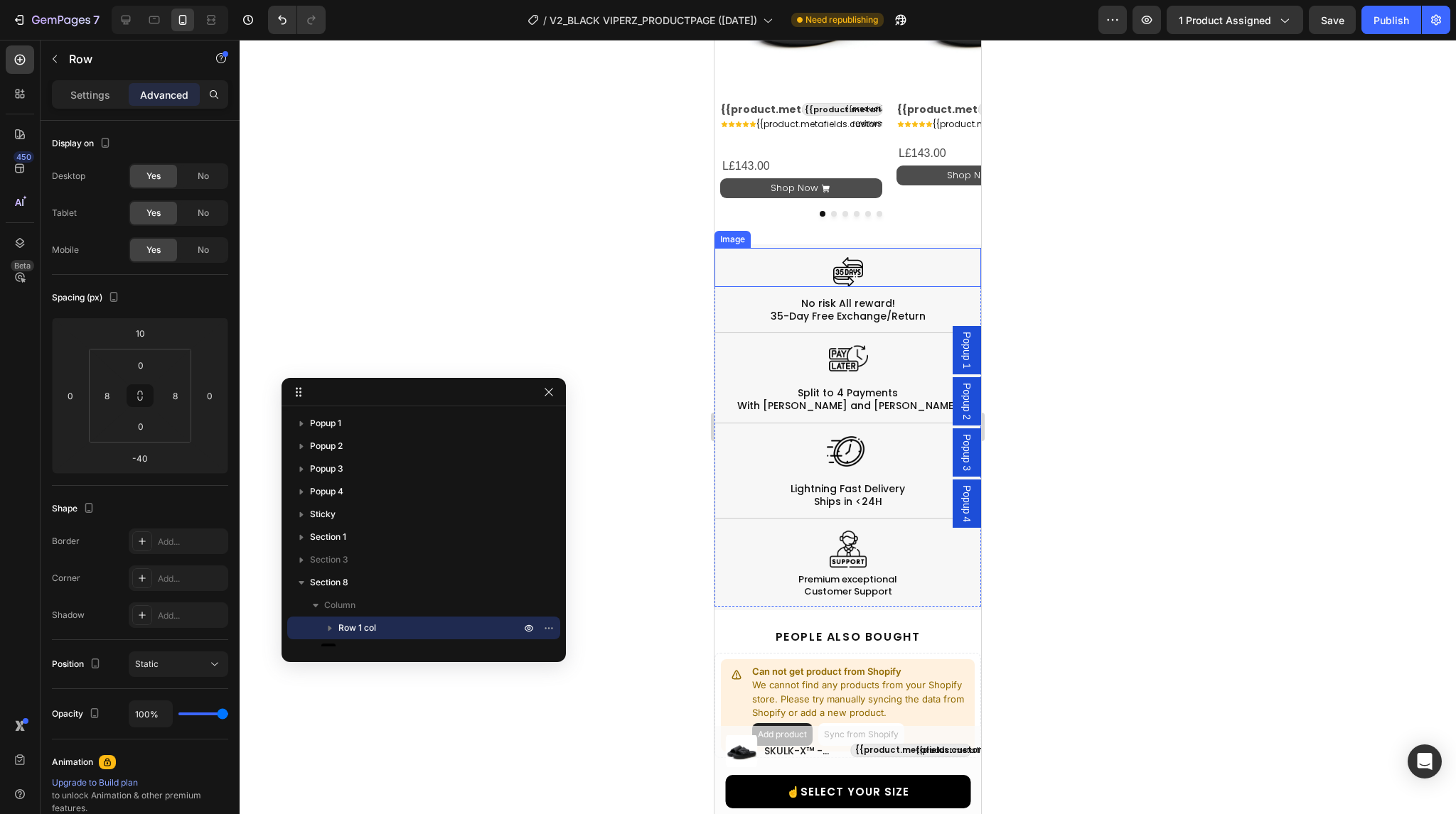
select select "38-39"
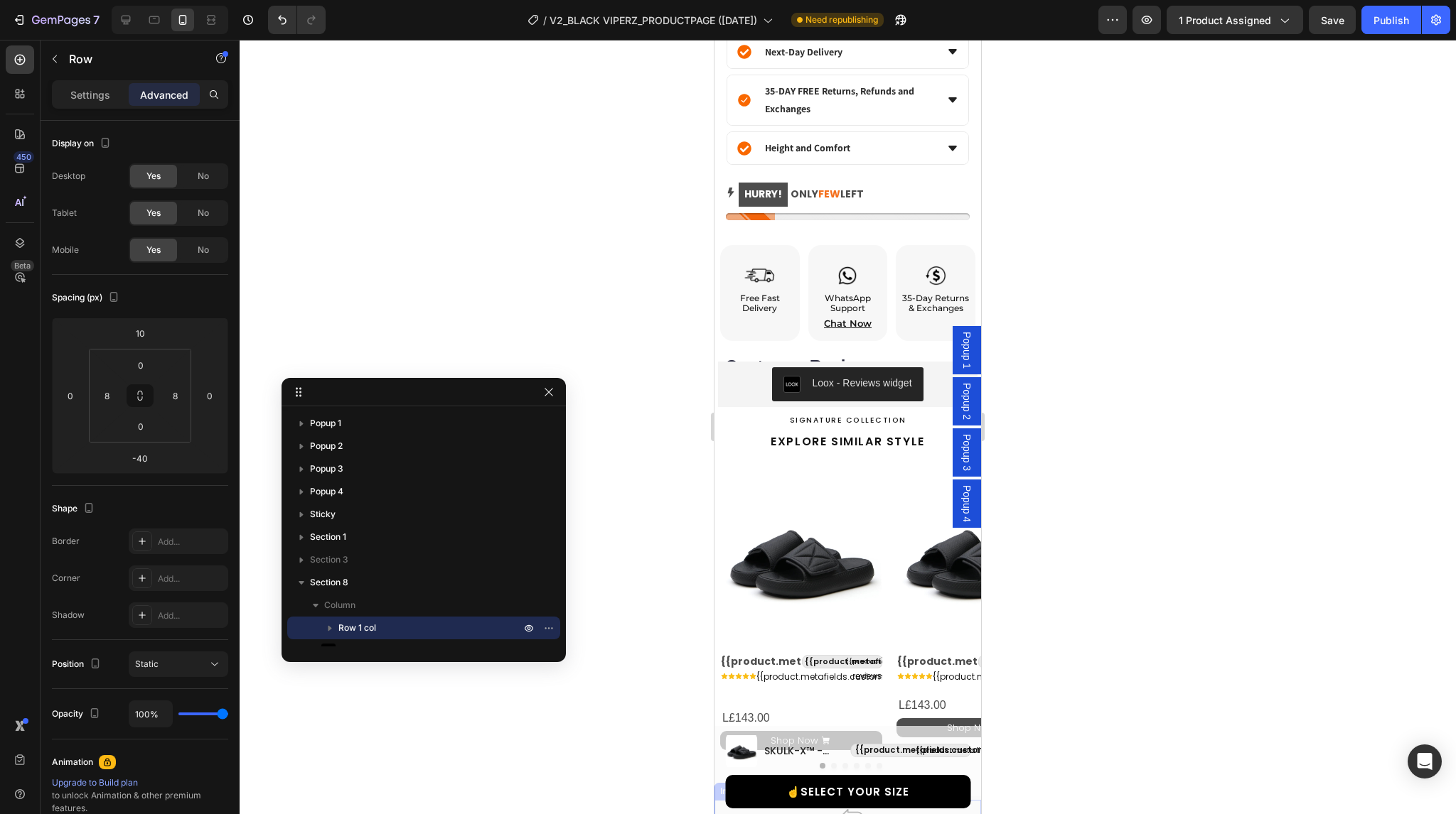
scroll to position [1269, 0]
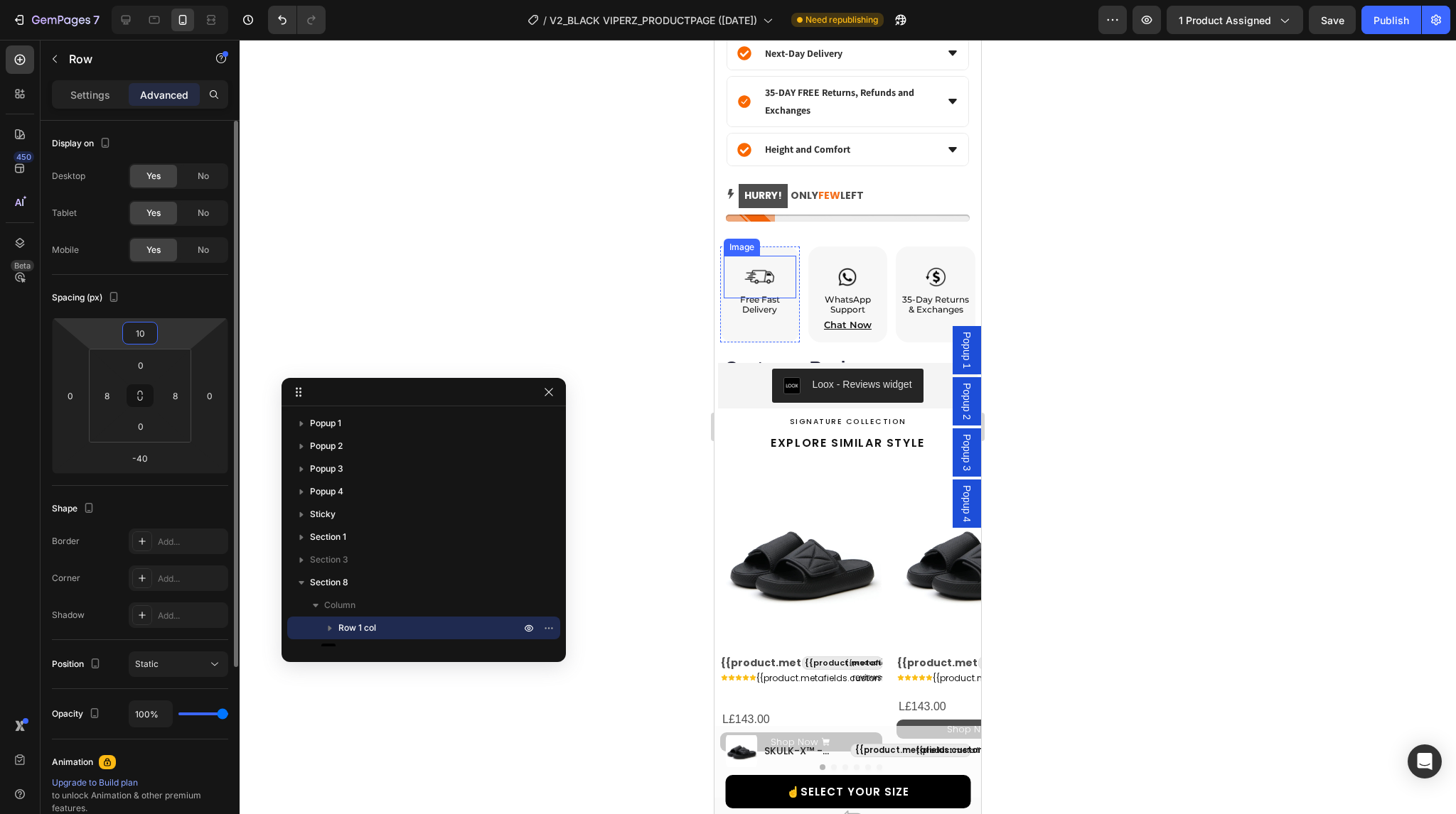
click at [137, 341] on input "10" at bounding box center [140, 333] width 29 height 21
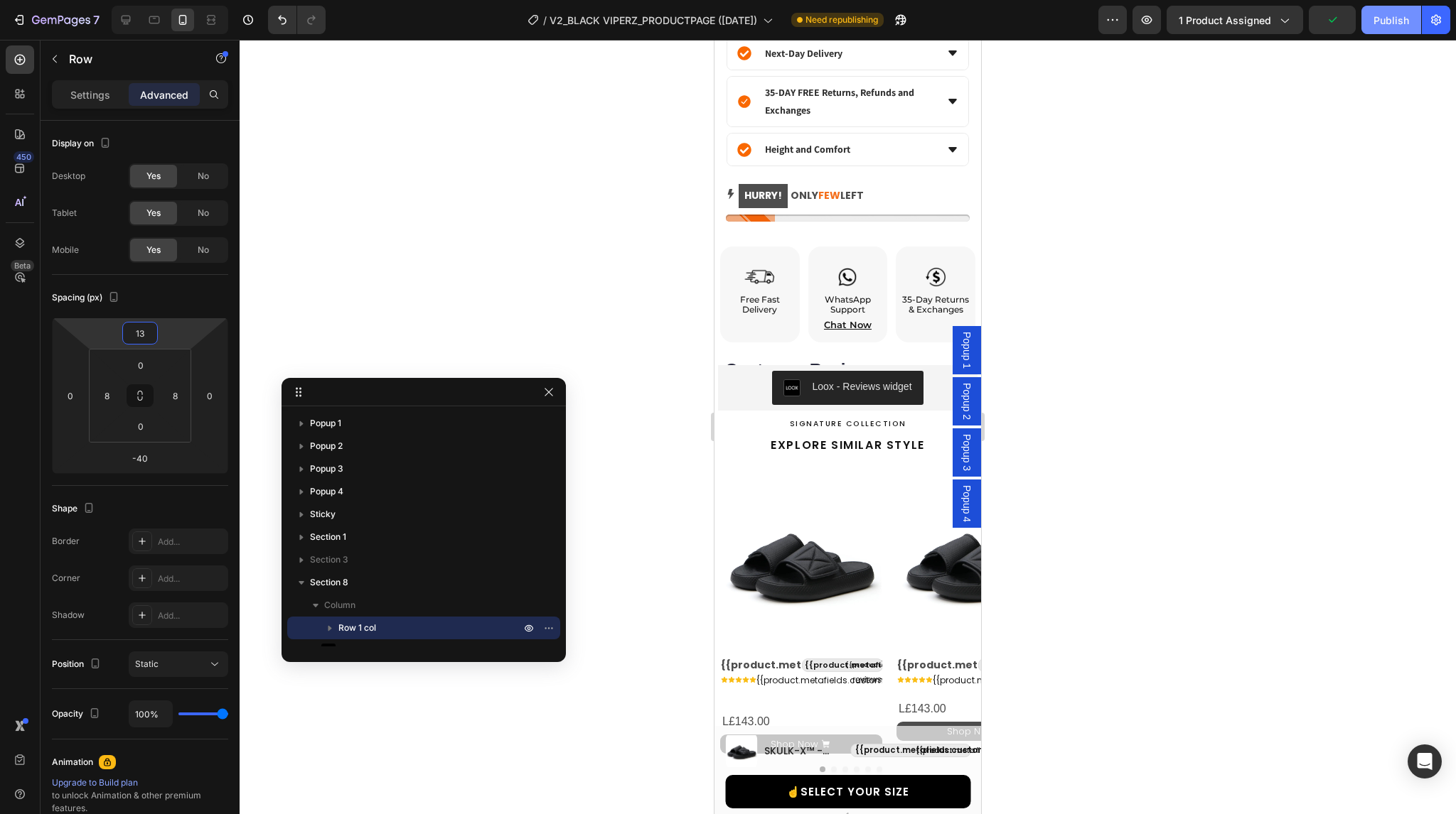
click at [1385, 23] on div "Publish" at bounding box center [1391, 20] width 35 height 15
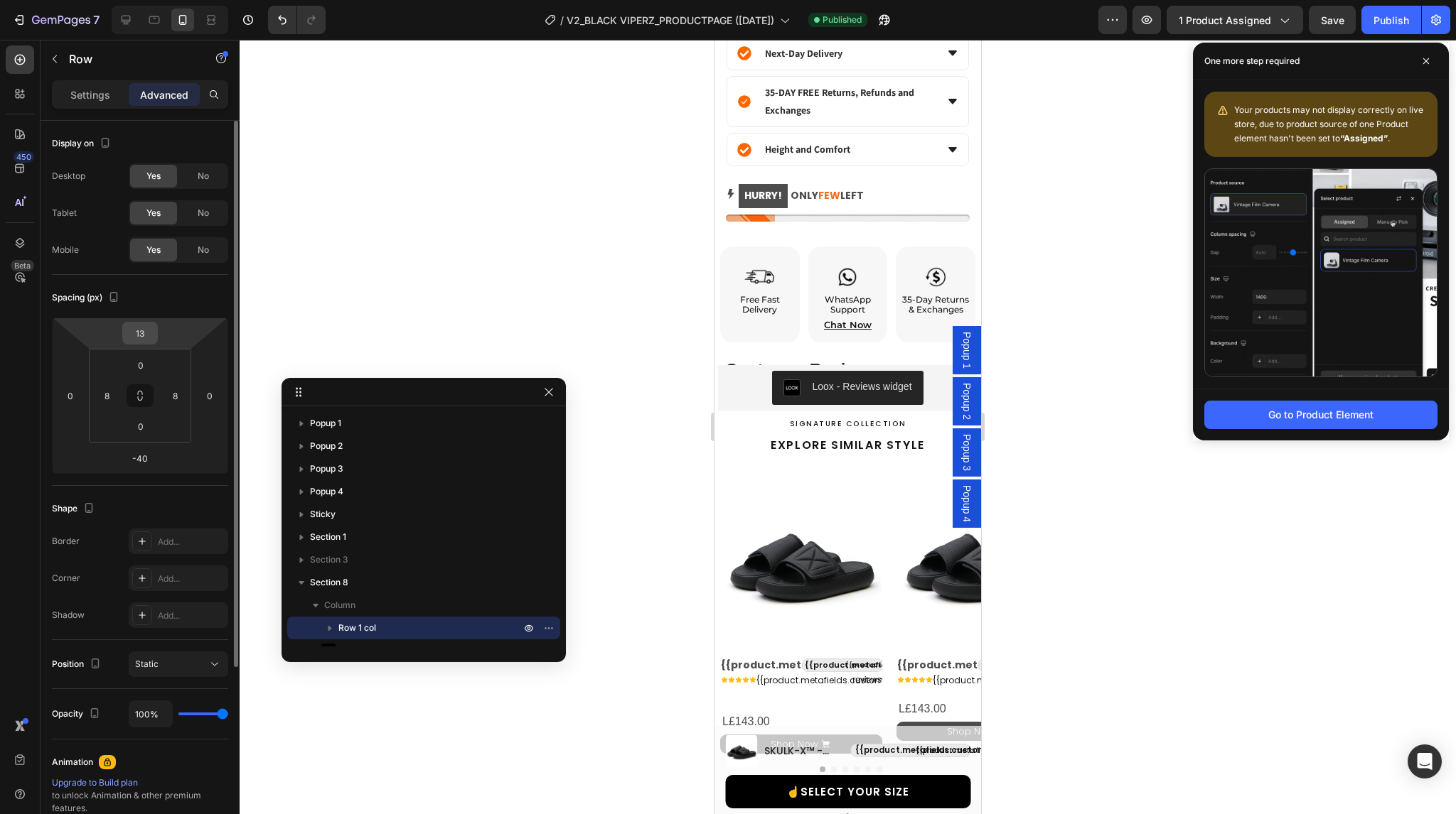
click at [151, 333] on input "13" at bounding box center [140, 333] width 29 height 21
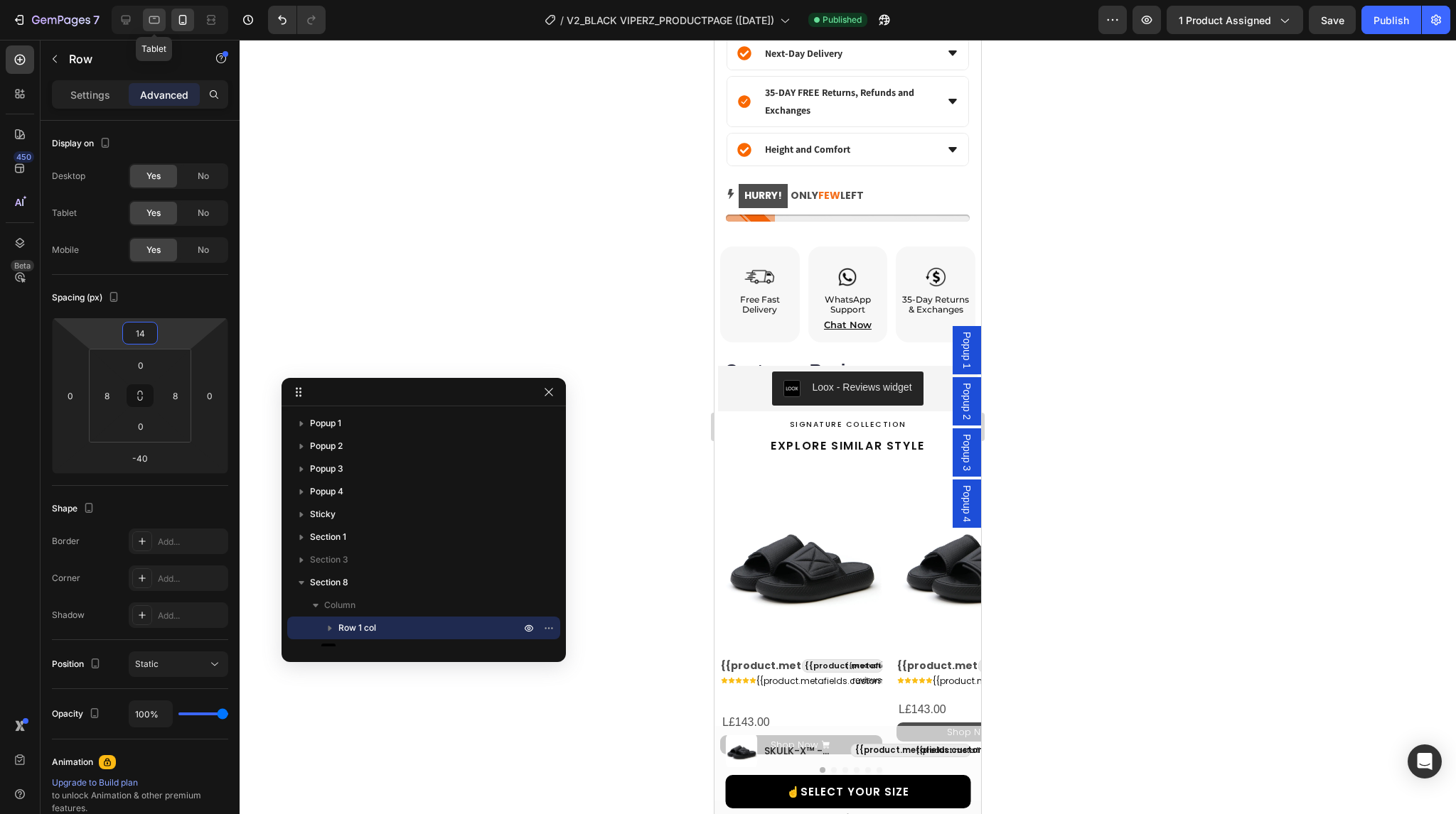
click at [151, 23] on icon at bounding box center [154, 19] width 11 height 8
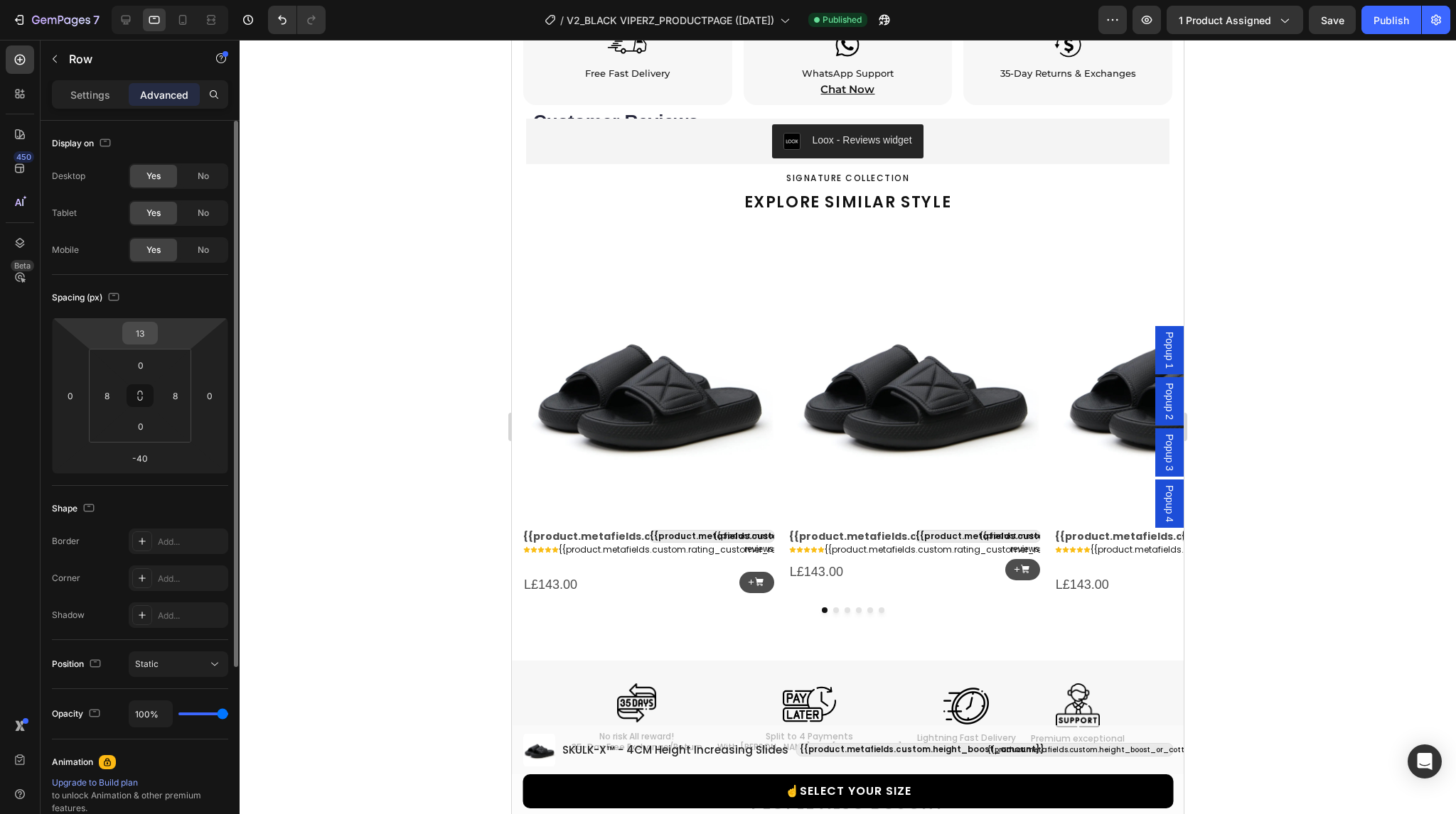
scroll to position [1970, 0]
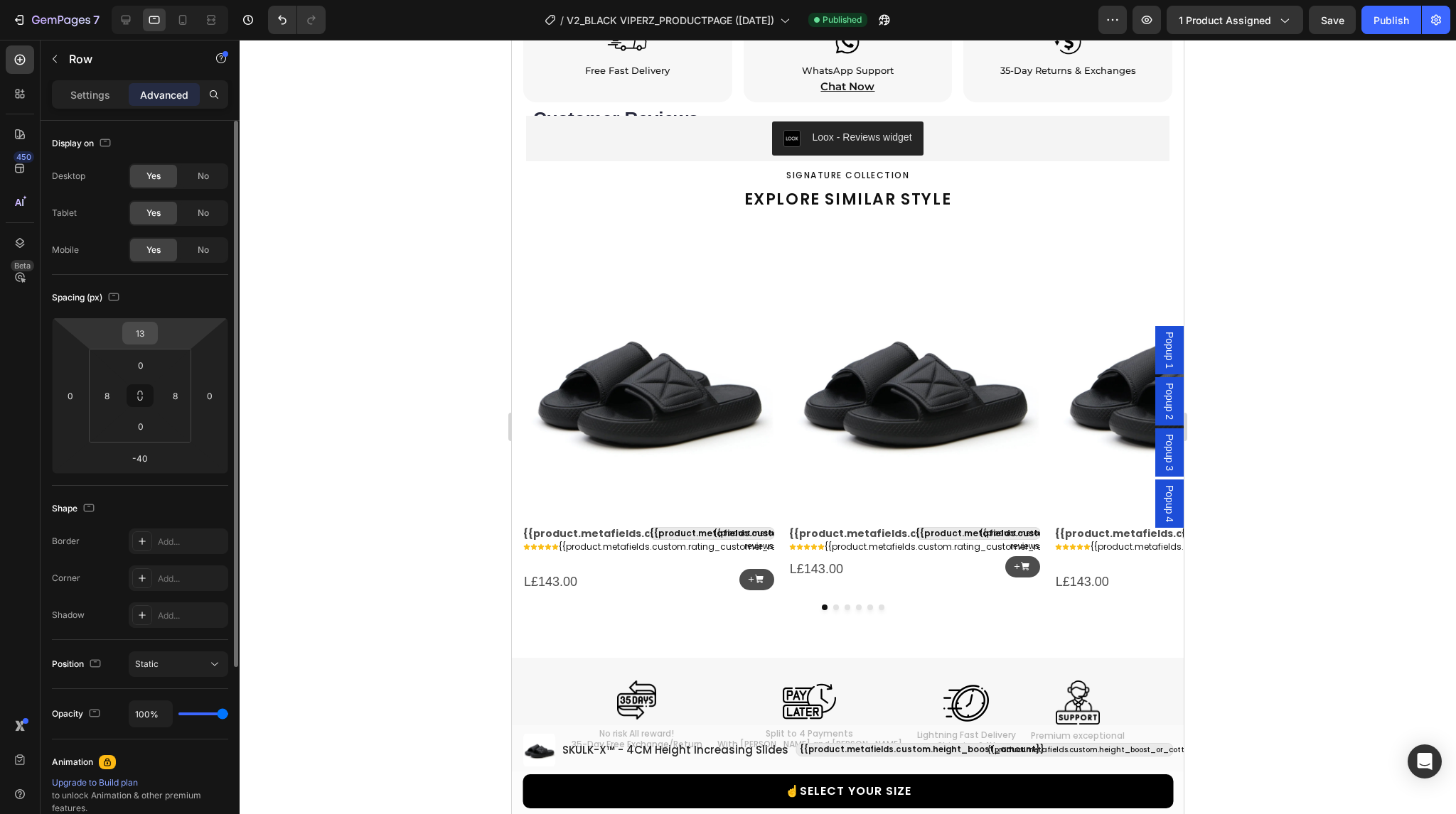
click at [144, 327] on input "13" at bounding box center [140, 333] width 29 height 21
type input "14"
click at [1375, 15] on div "Publish" at bounding box center [1391, 20] width 35 height 15
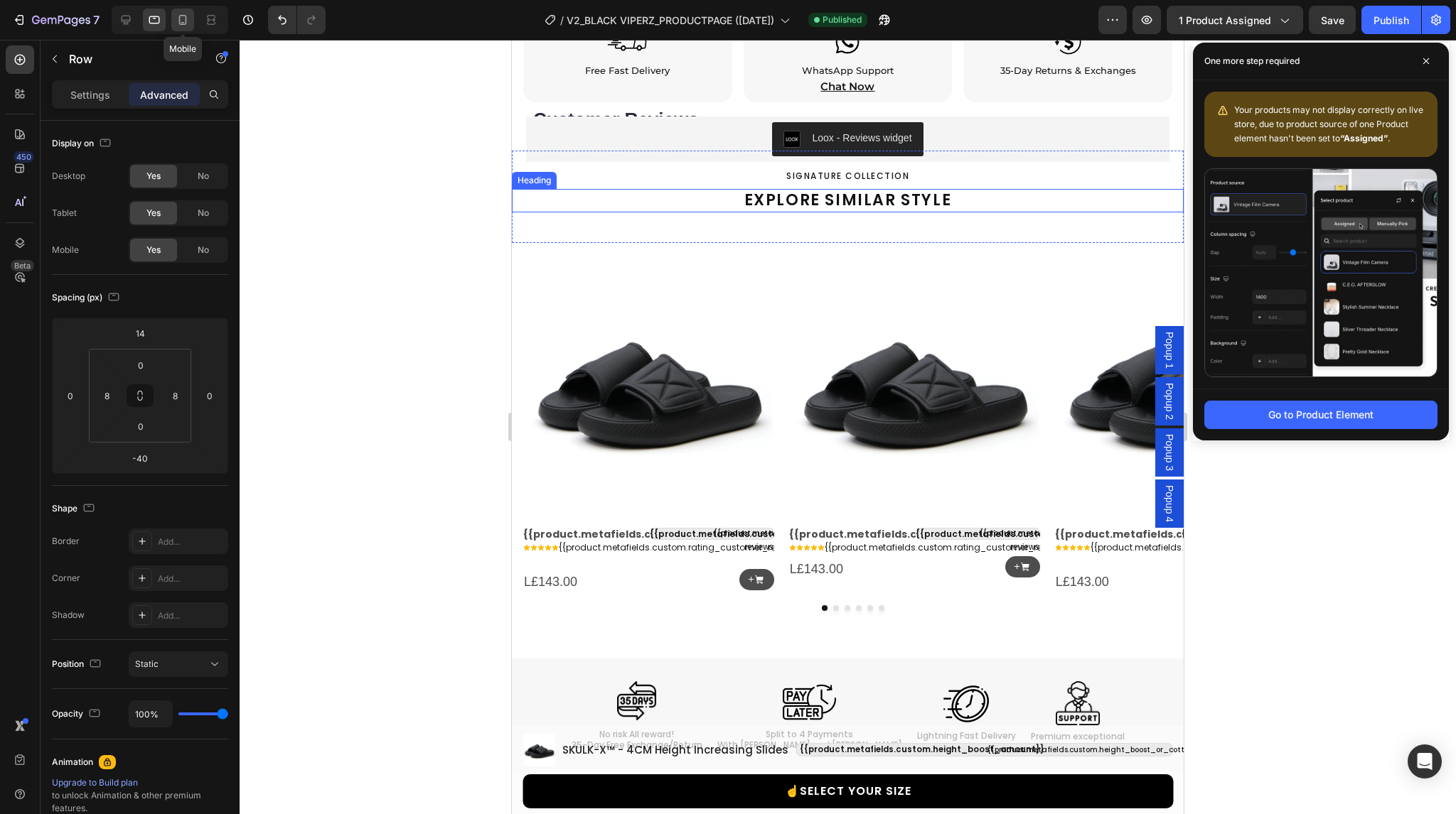
click at [185, 17] on icon at bounding box center [183, 20] width 8 height 10
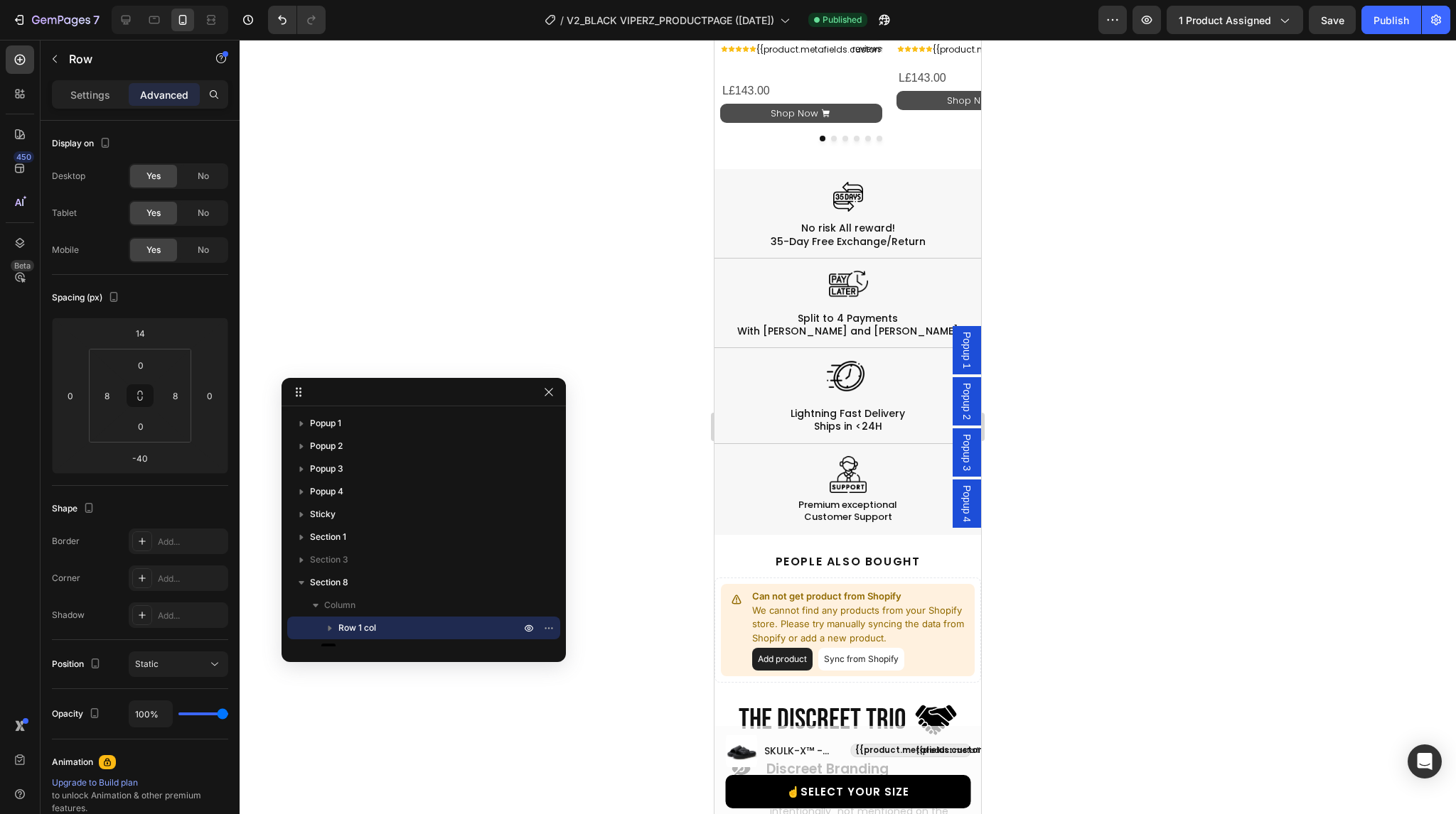
scroll to position [1901, 0]
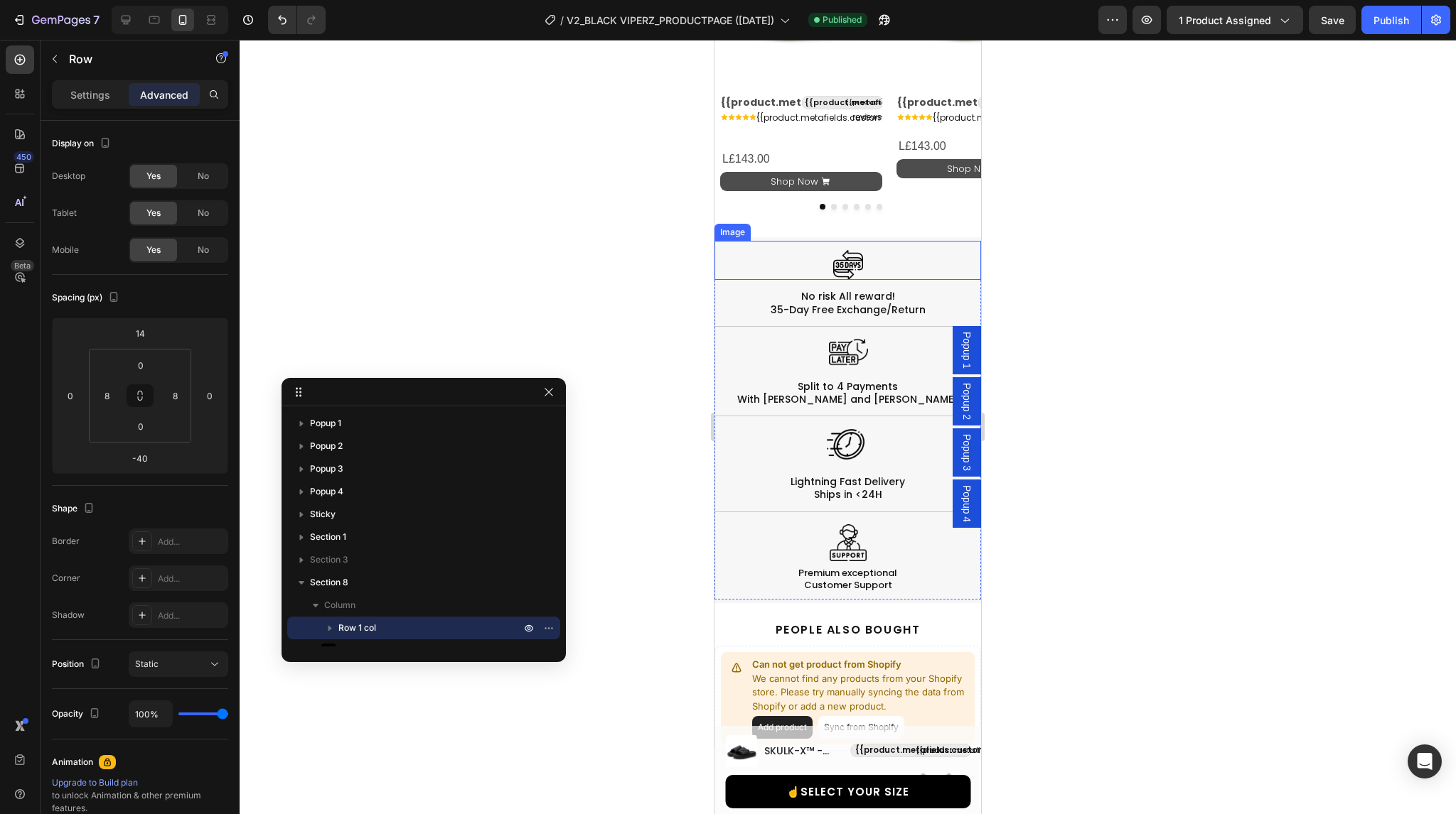
select select "38-39"
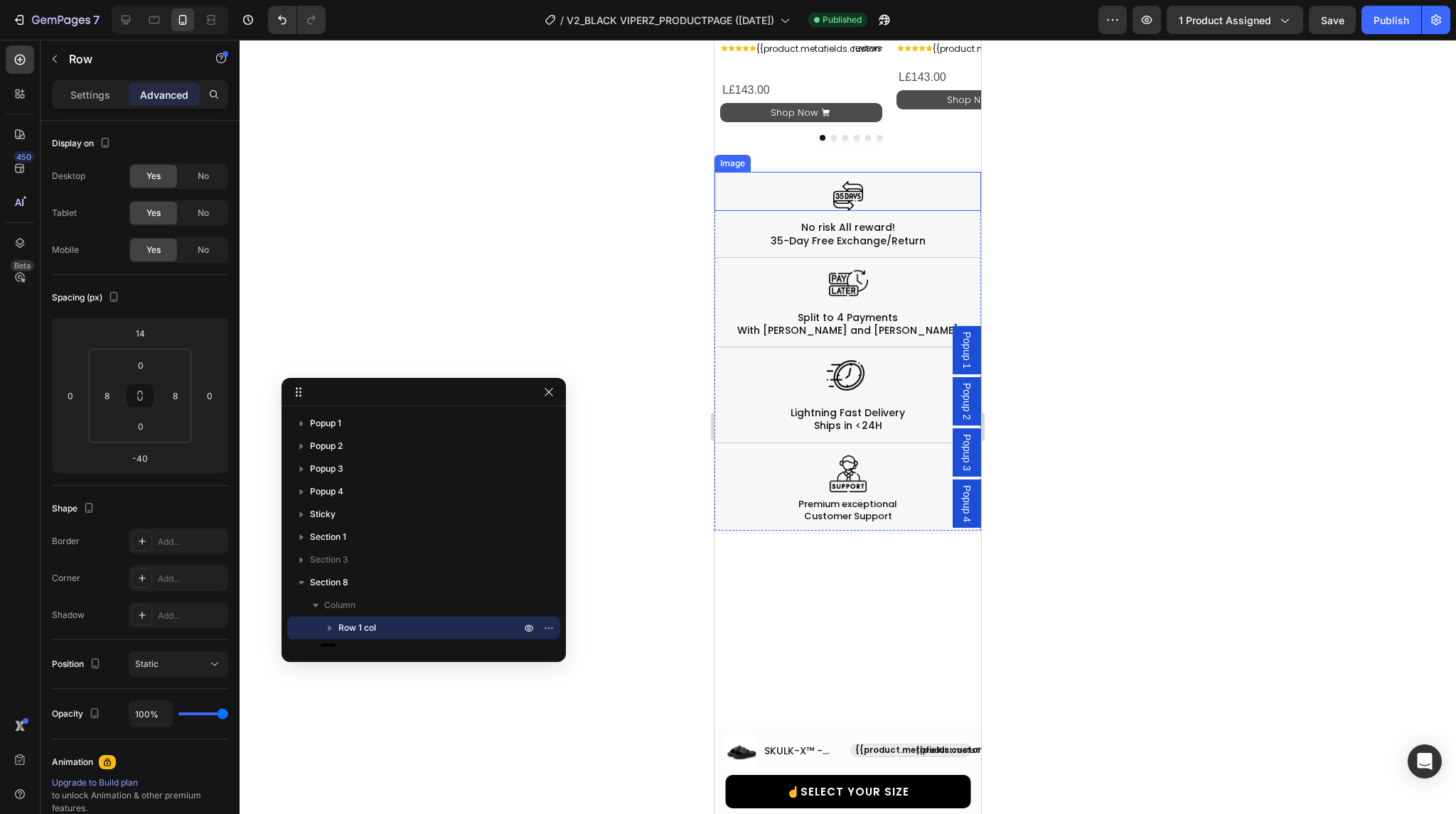
scroll to position [1509, 0]
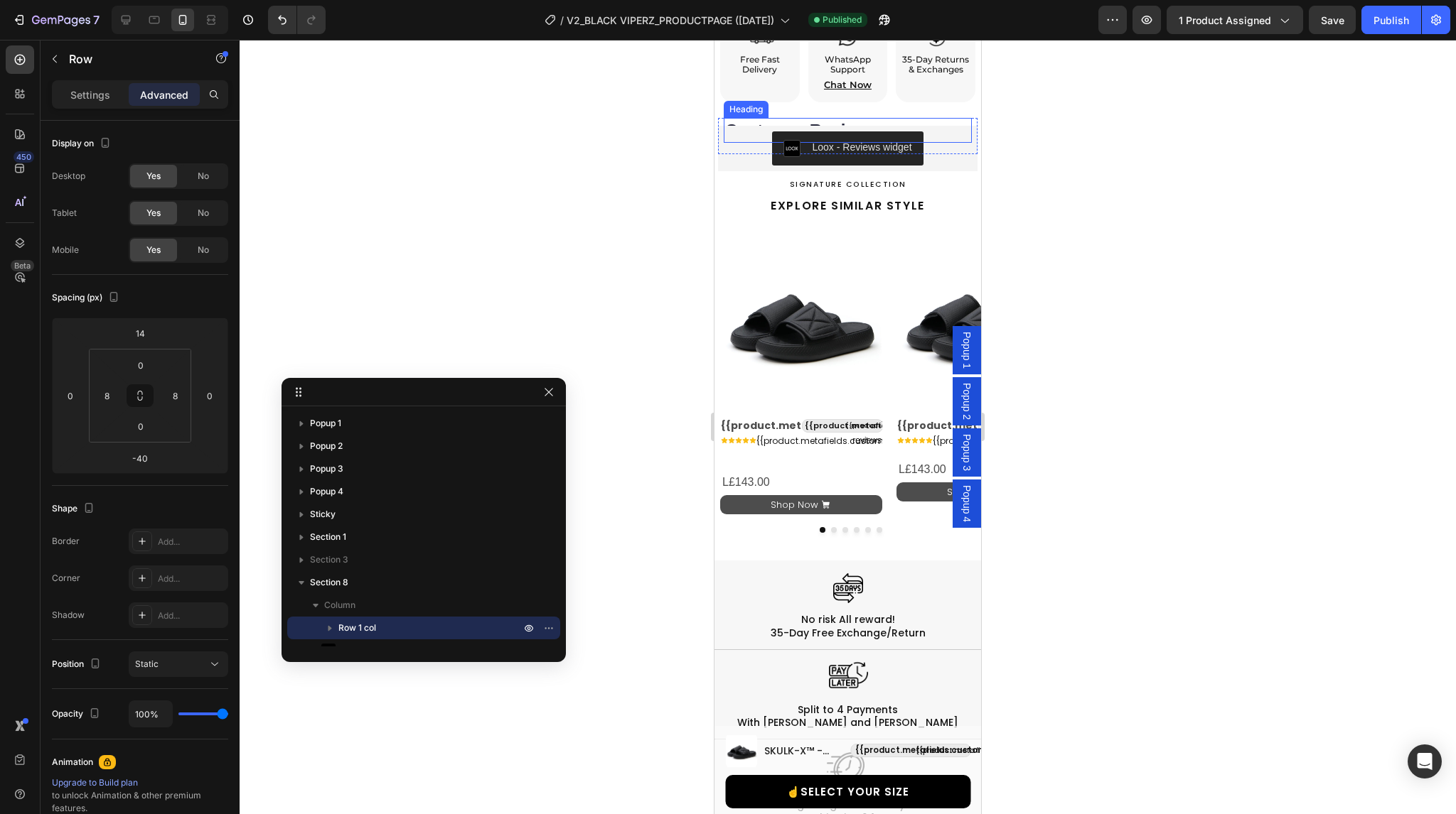
click at [809, 118] on h2 "Customer Reviews" at bounding box center [848, 131] width 248 height 25
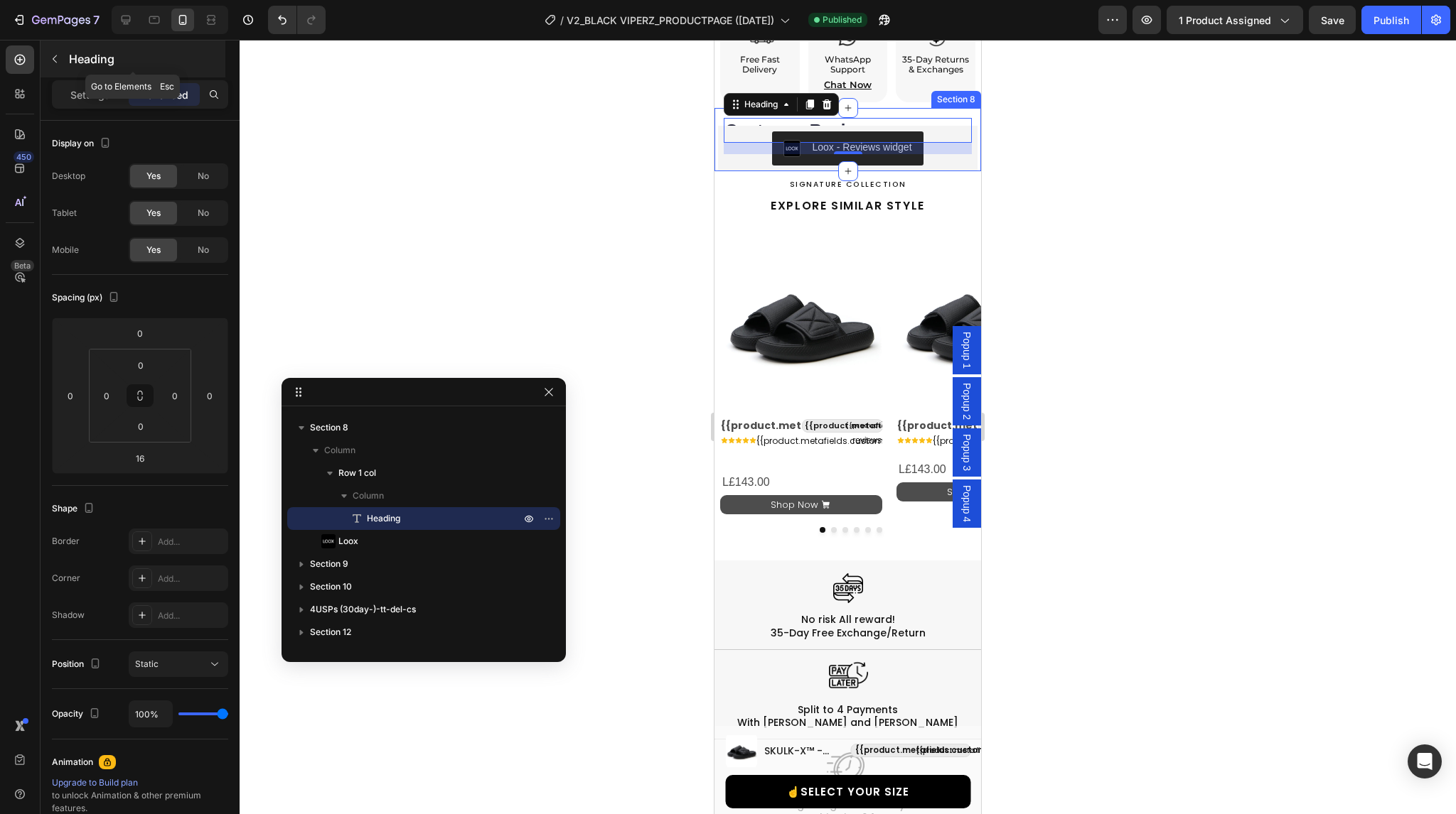
click at [55, 62] on icon "button" at bounding box center [55, 59] width 4 height 8
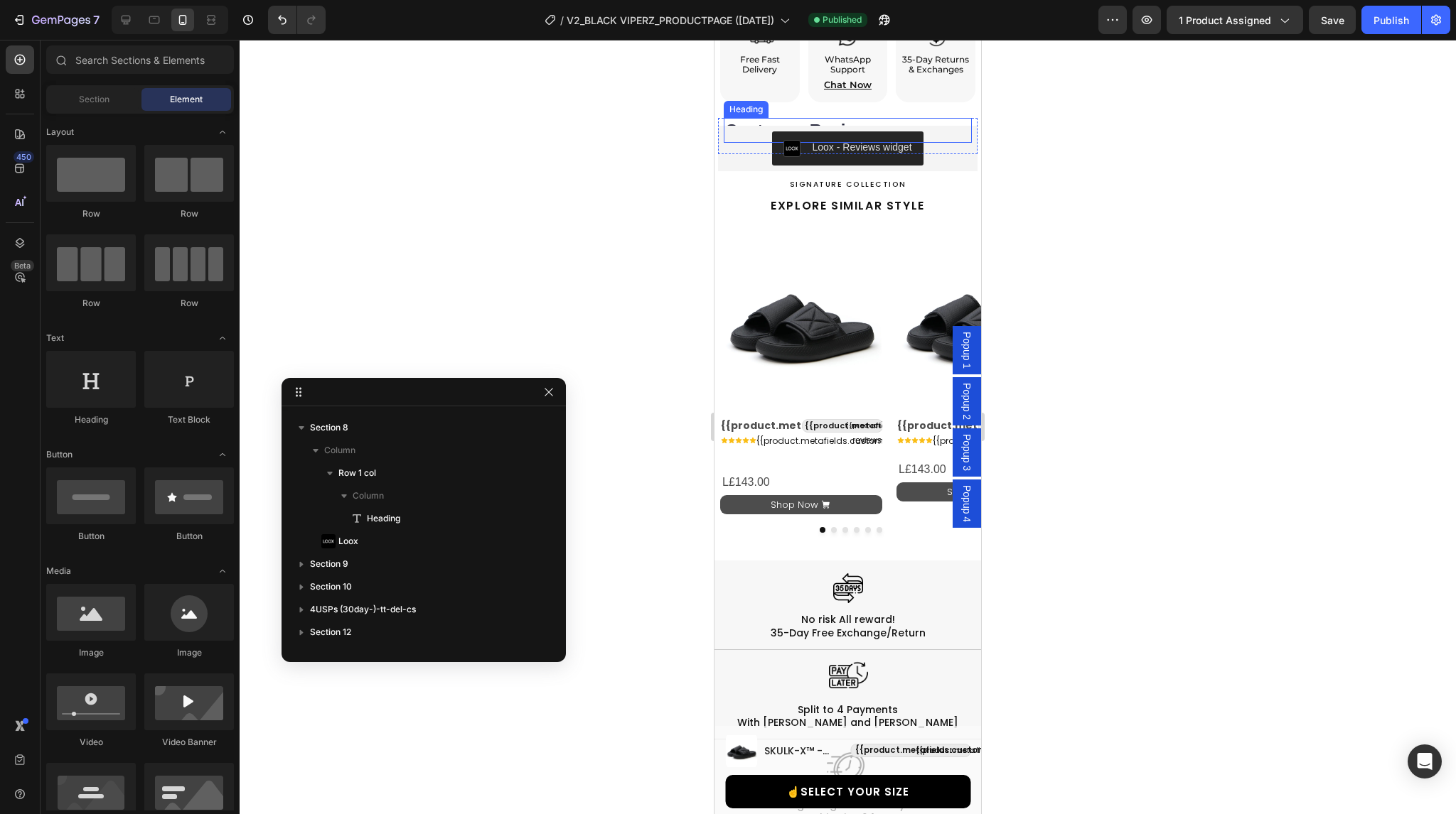
click at [761, 118] on h2 "Customer Reviews" at bounding box center [848, 131] width 248 height 25
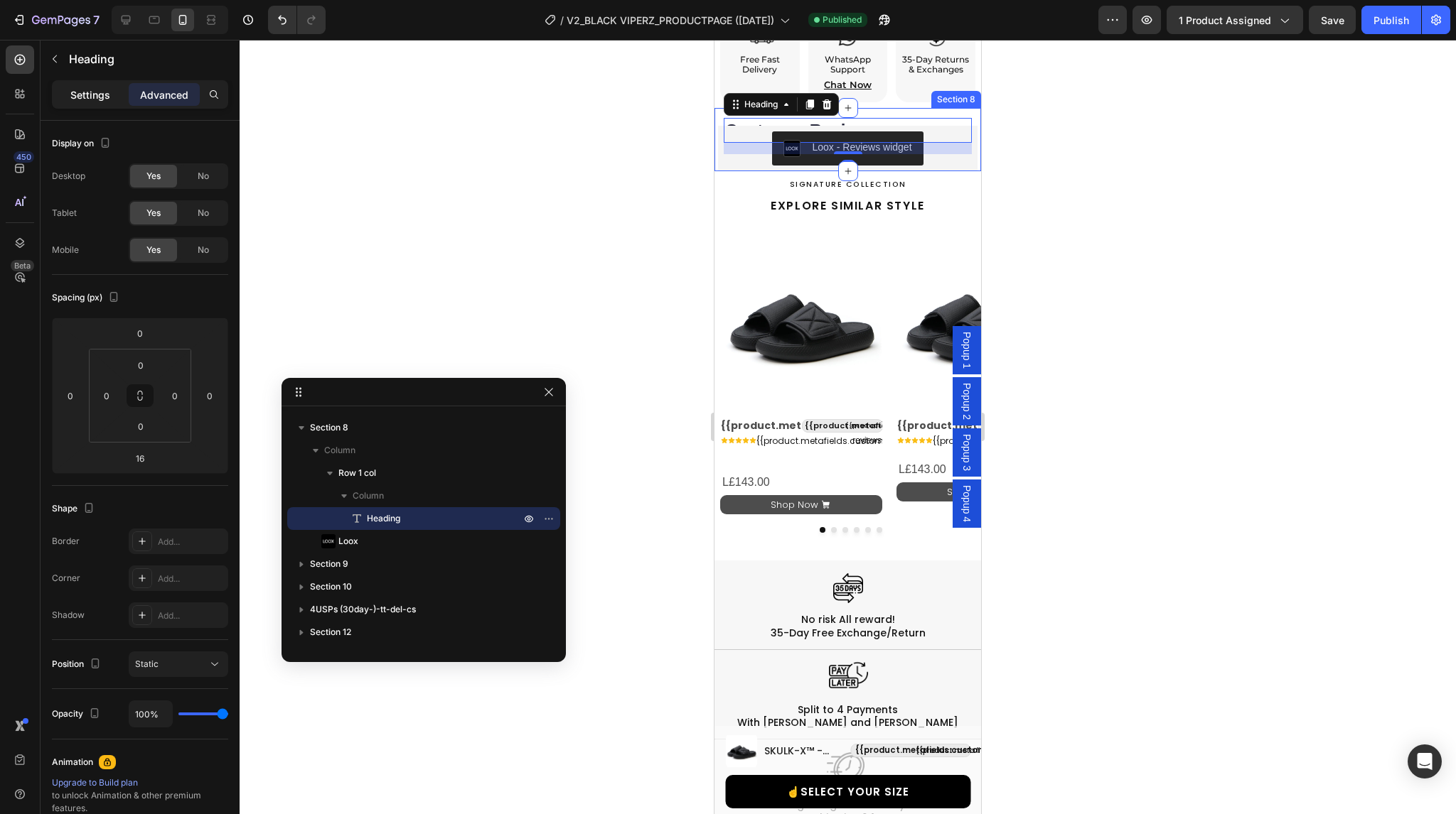
click at [96, 101] on div "Settings" at bounding box center [90, 94] width 71 height 23
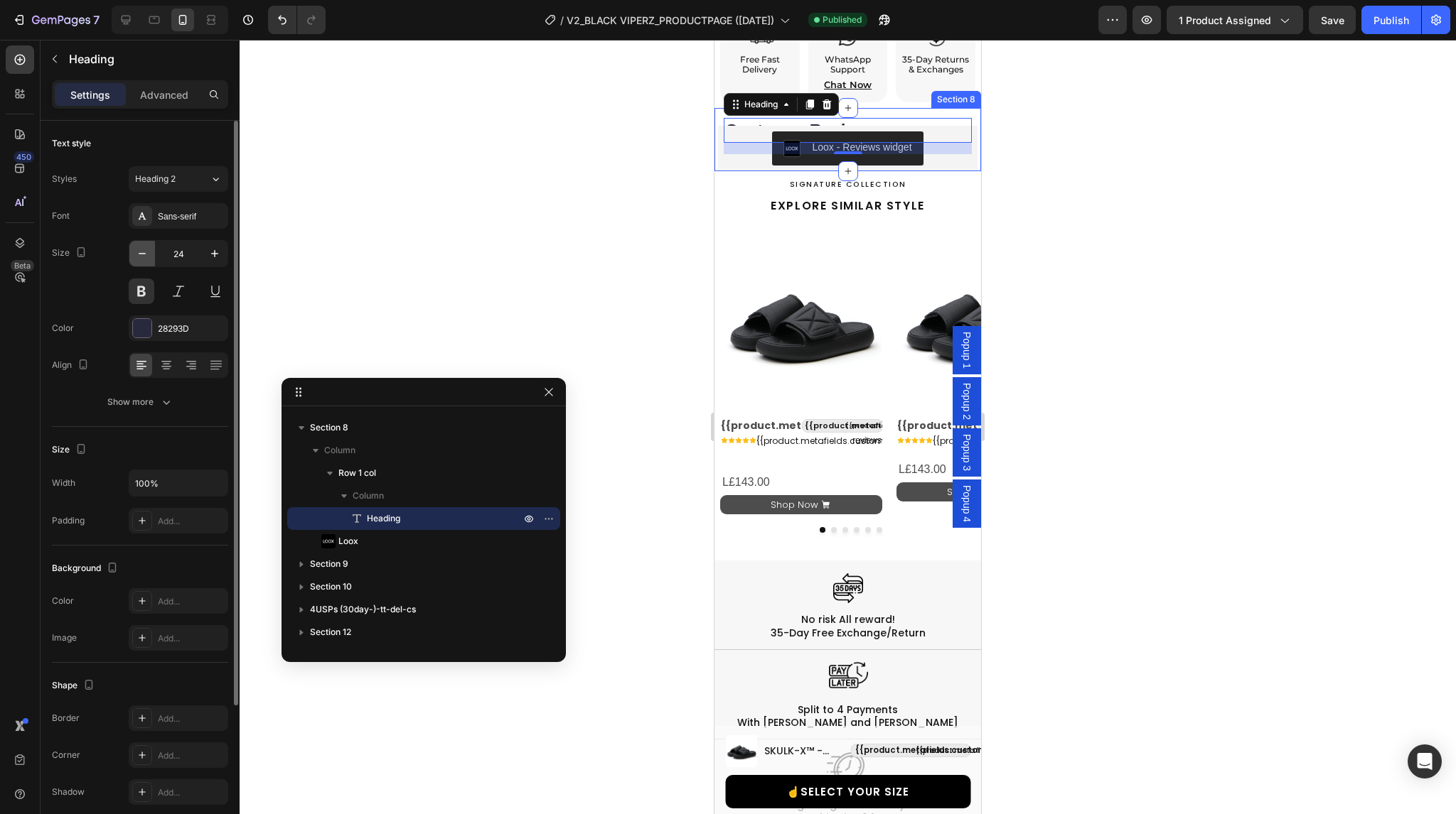
click at [142, 251] on icon "button" at bounding box center [142, 253] width 14 height 14
type input "22"
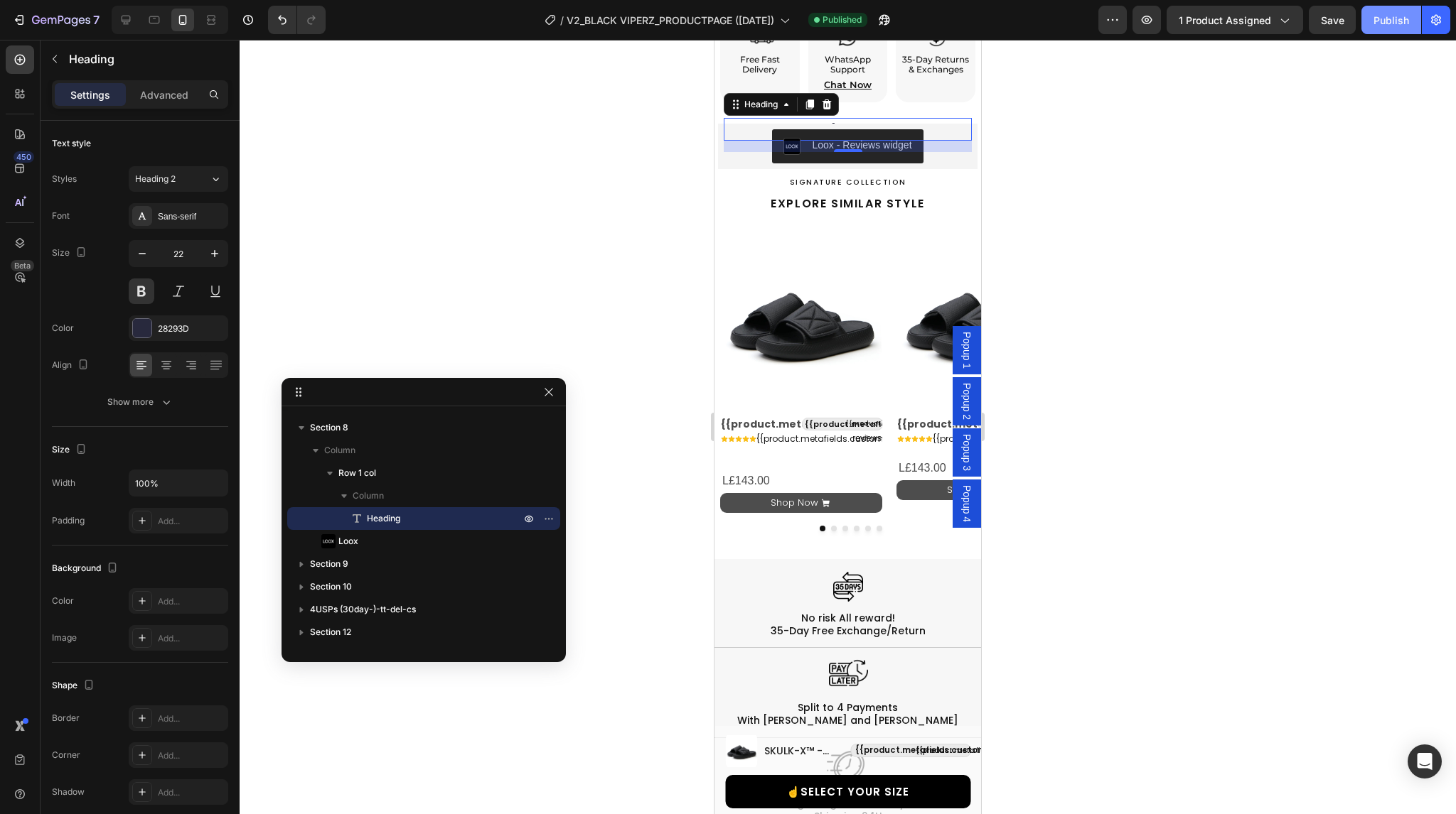
click at [1381, 21] on div "Publish" at bounding box center [1391, 20] width 35 height 15
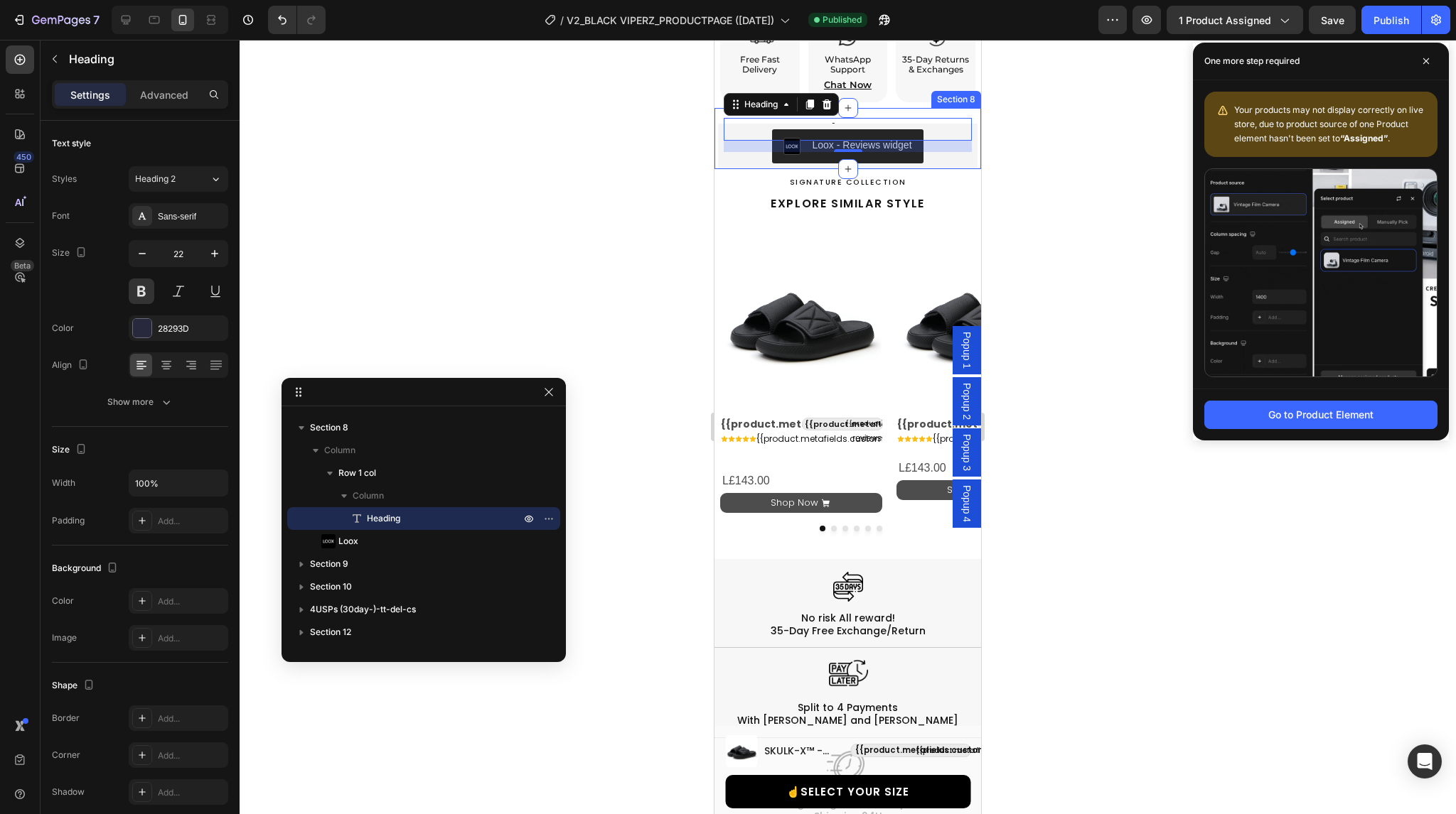
click at [967, 108] on div "Customer Reviews Heading 16 Row Loox - Reviews widget Loox Section 8" at bounding box center [848, 139] width 267 height 62
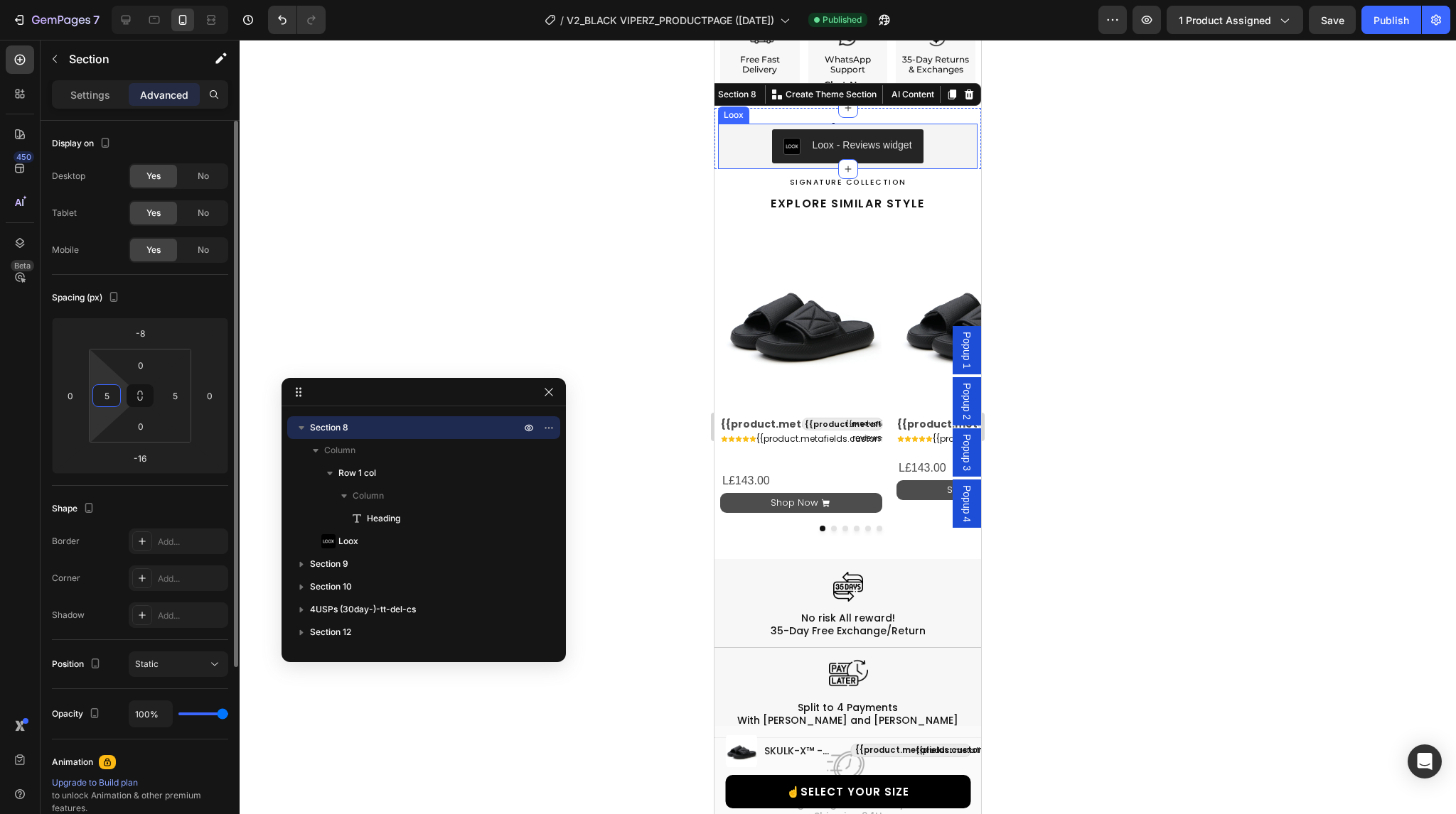
click at [110, 399] on input "5" at bounding box center [106, 395] width 21 height 21
type input "6"
click at [172, 395] on input "5" at bounding box center [174, 395] width 21 height 21
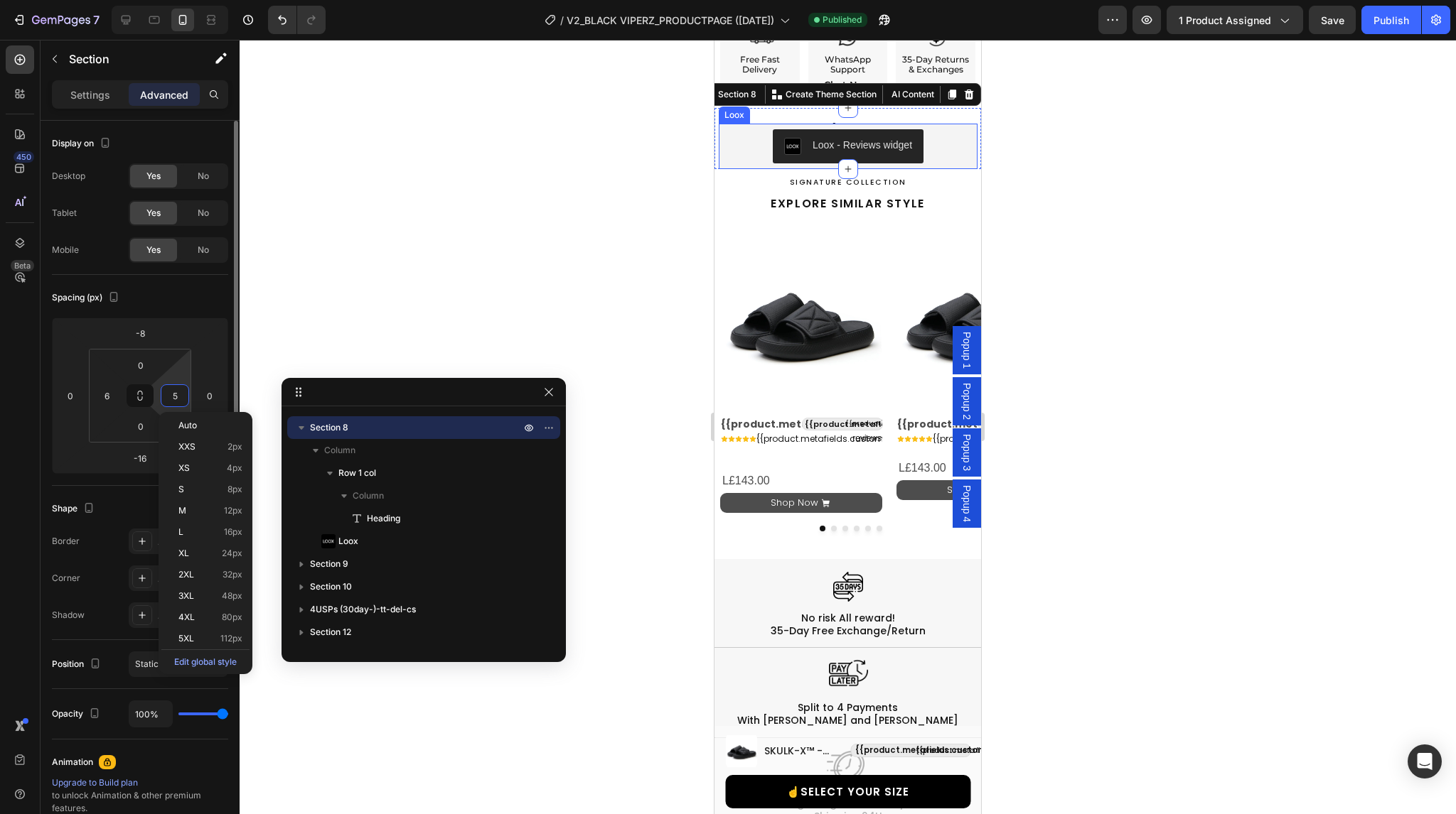
type input "6"
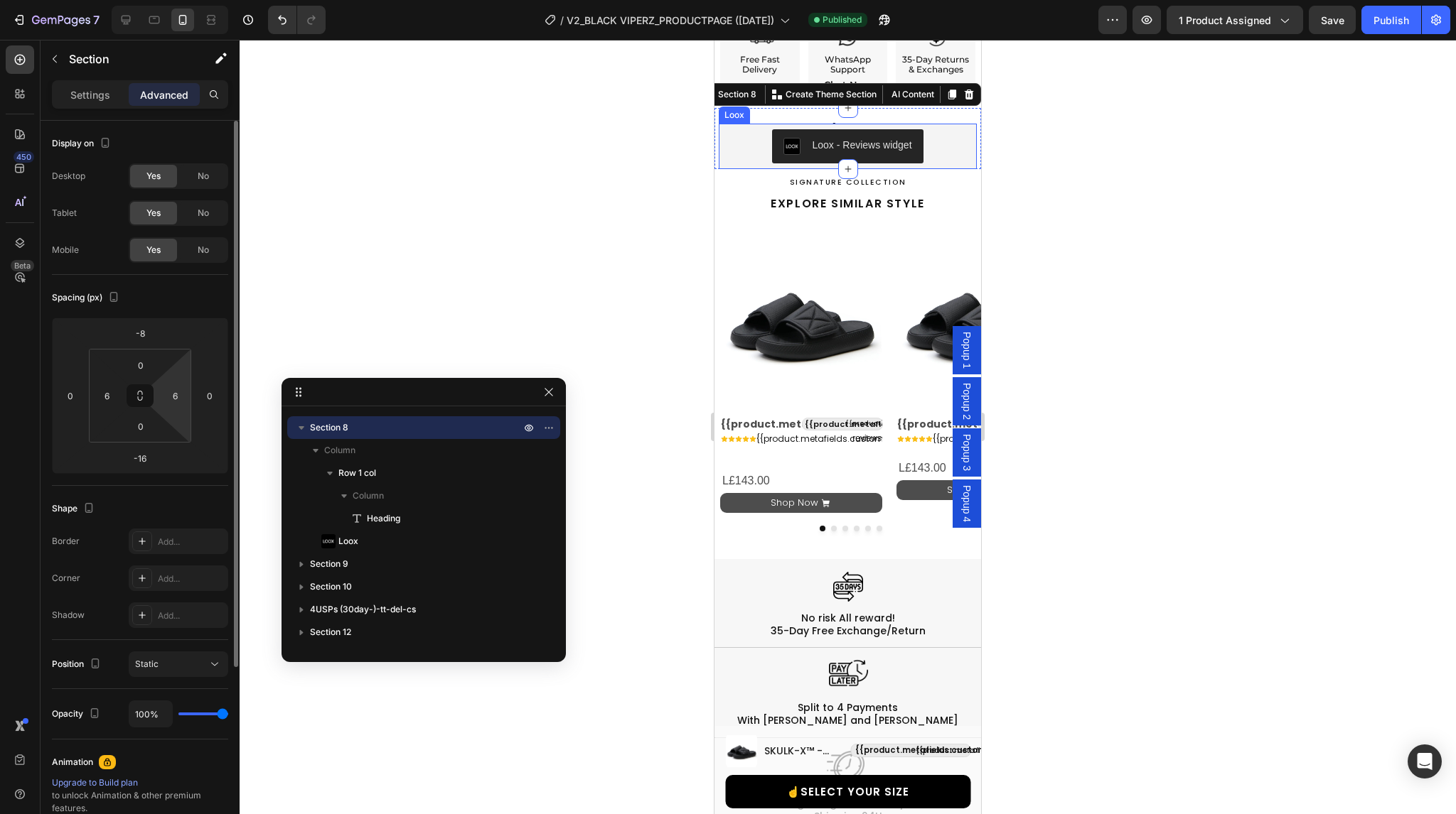
click at [181, 306] on div "Spacing (px)" at bounding box center [140, 298] width 176 height 23
click at [1402, 14] on div "Publish" at bounding box center [1391, 20] width 35 height 15
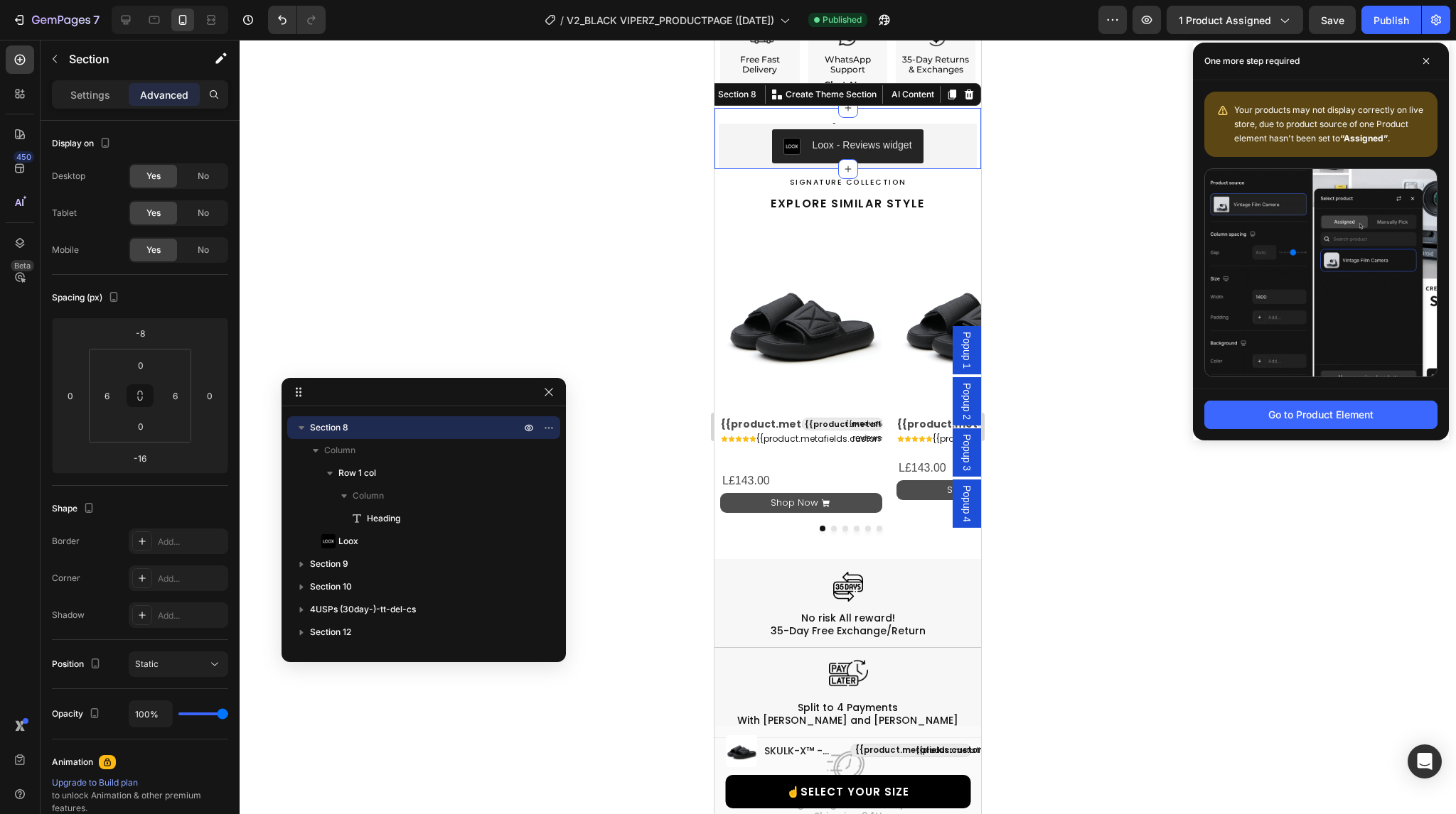
click at [1058, 246] on div at bounding box center [848, 427] width 1216 height 775
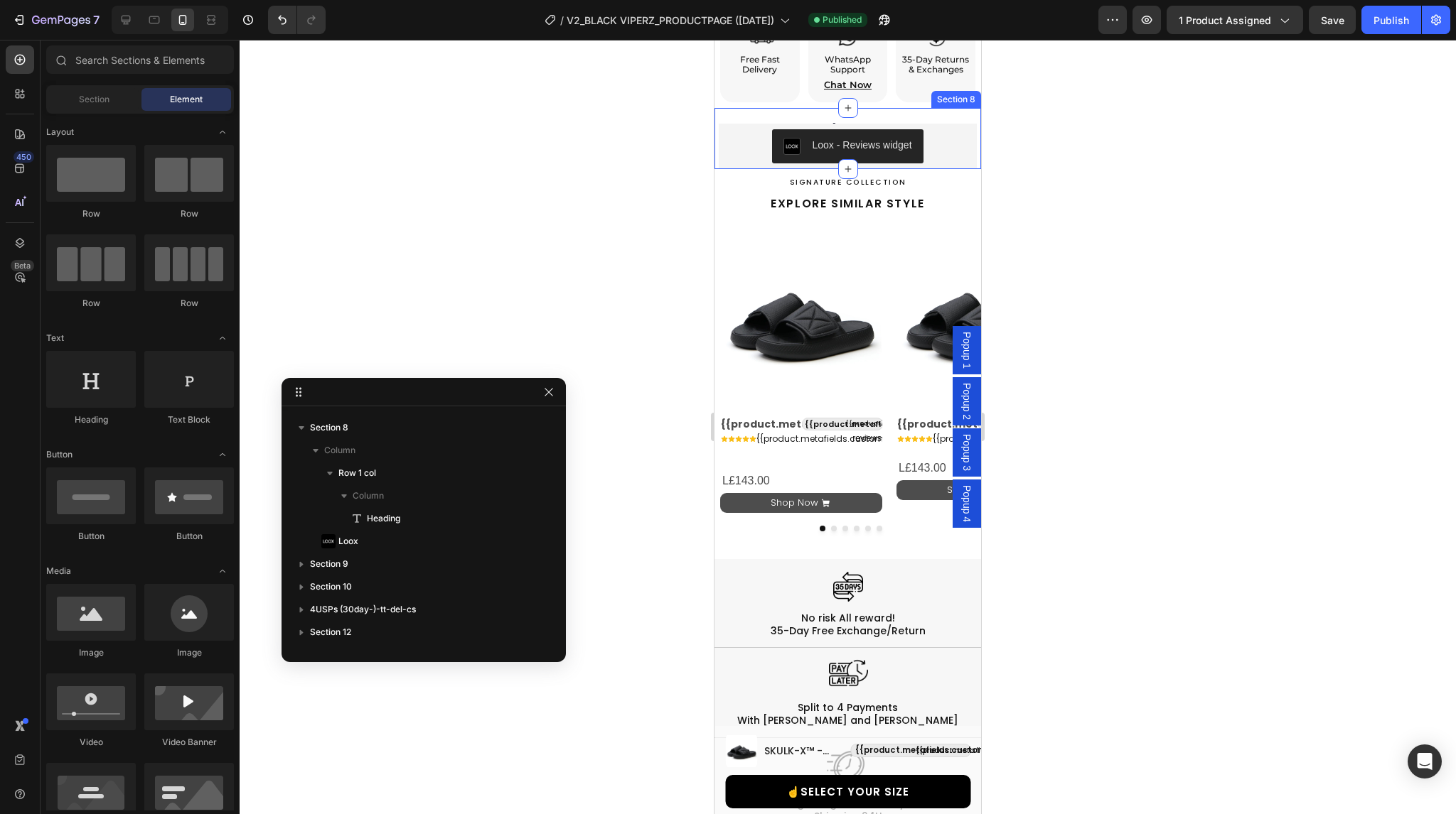
click at [910, 108] on div "Customer Reviews Heading Row Loox - Reviews widget Loox" at bounding box center [848, 139] width 258 height 62
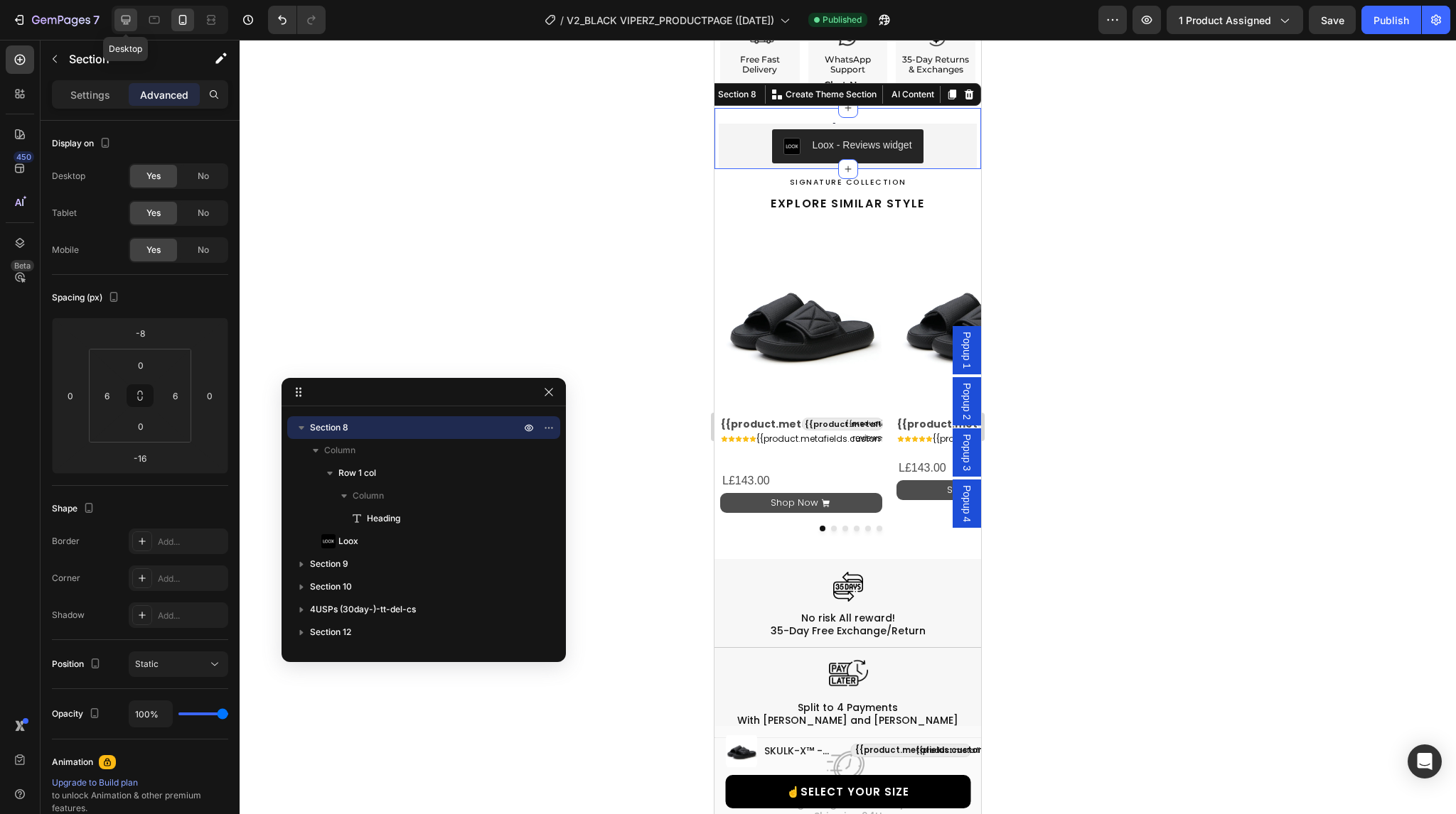
click at [129, 12] on div at bounding box center [125, 19] width 23 height 23
type input "0"
type input "-8"
type input "22"
type input "30"
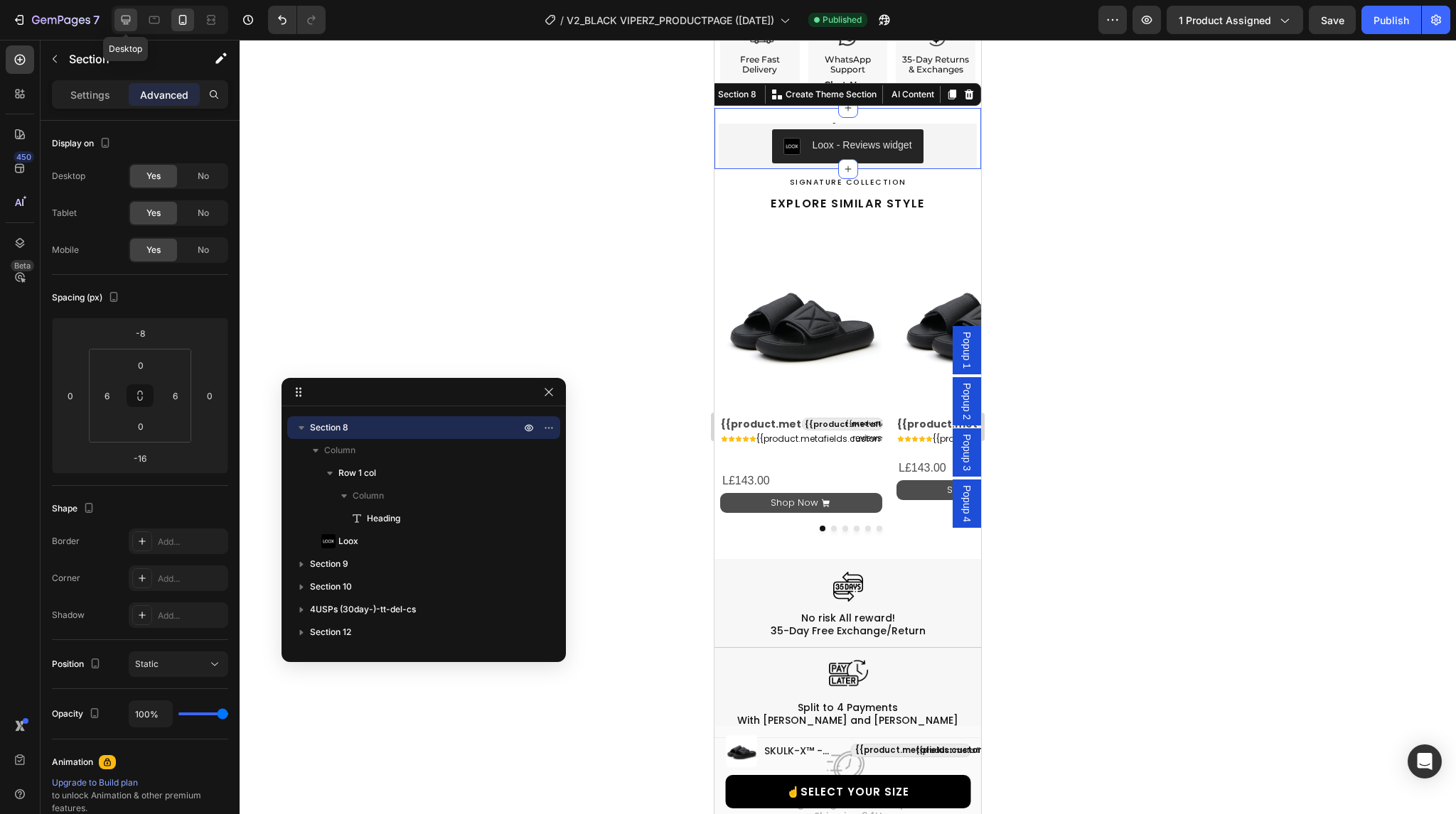
type input "30"
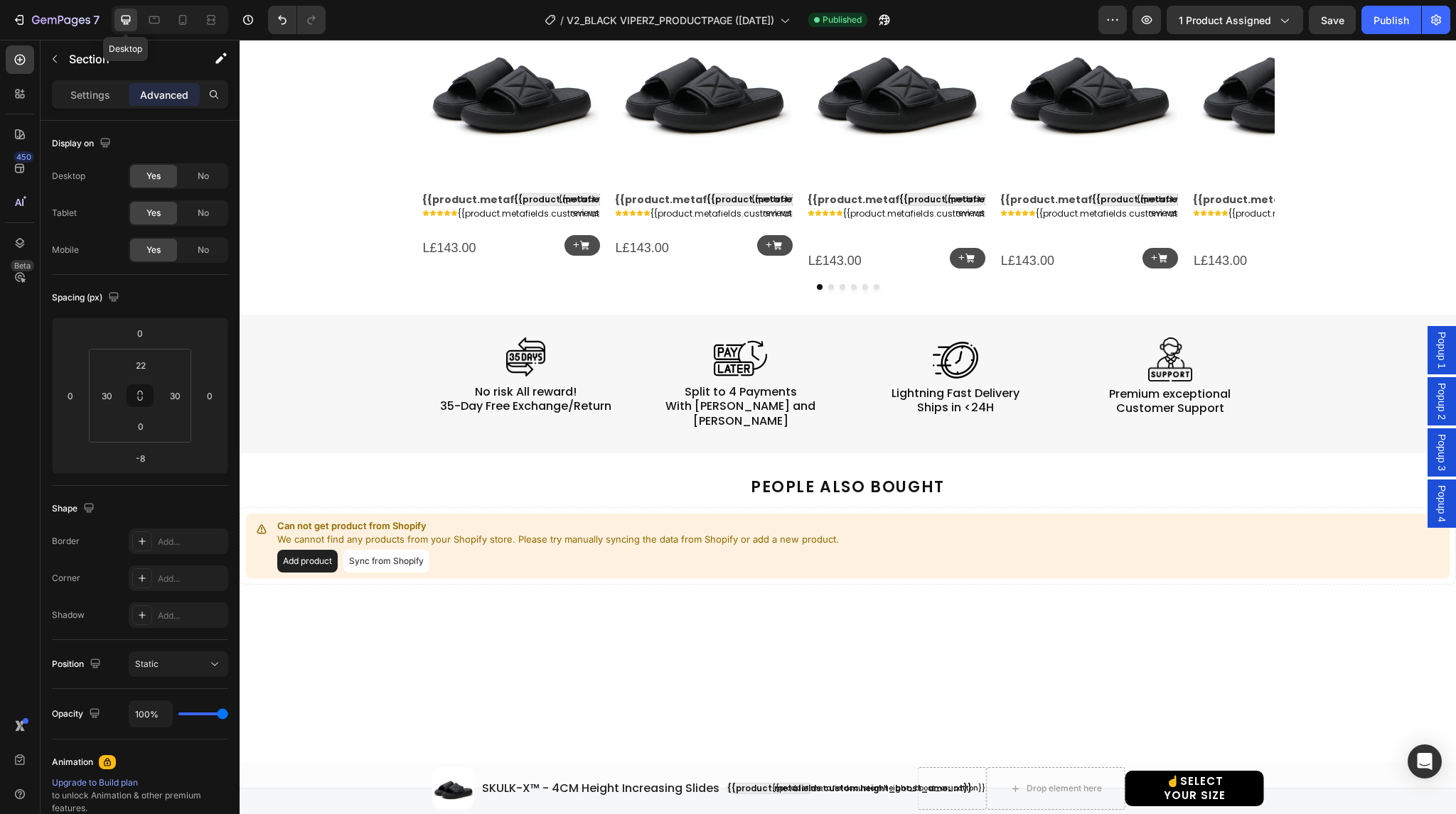
scroll to position [1128, 0]
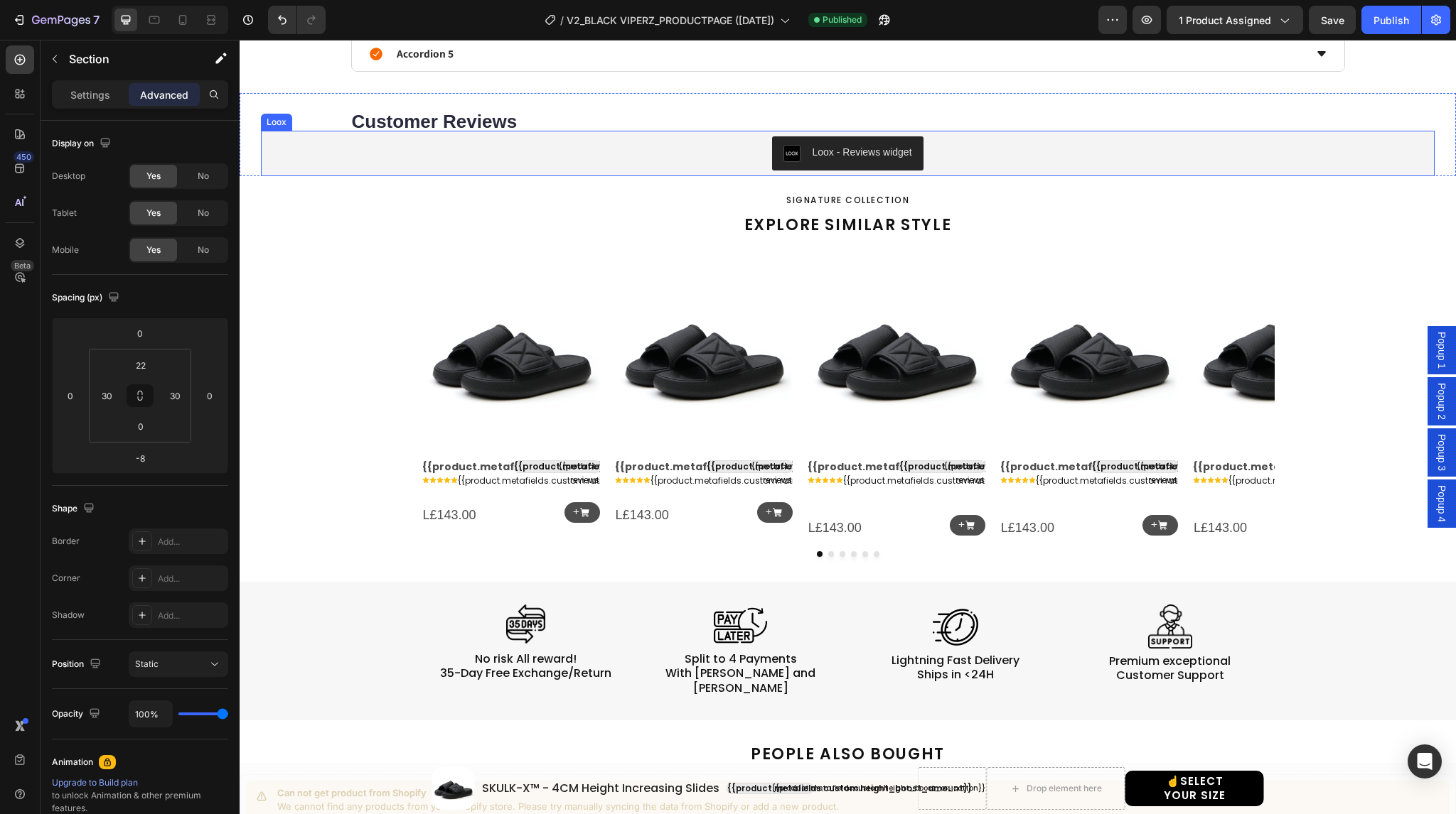
click at [289, 143] on div "Loox - Reviews widget" at bounding box center [848, 153] width 1162 height 34
click at [309, 116] on icon at bounding box center [309, 117] width 4 height 3
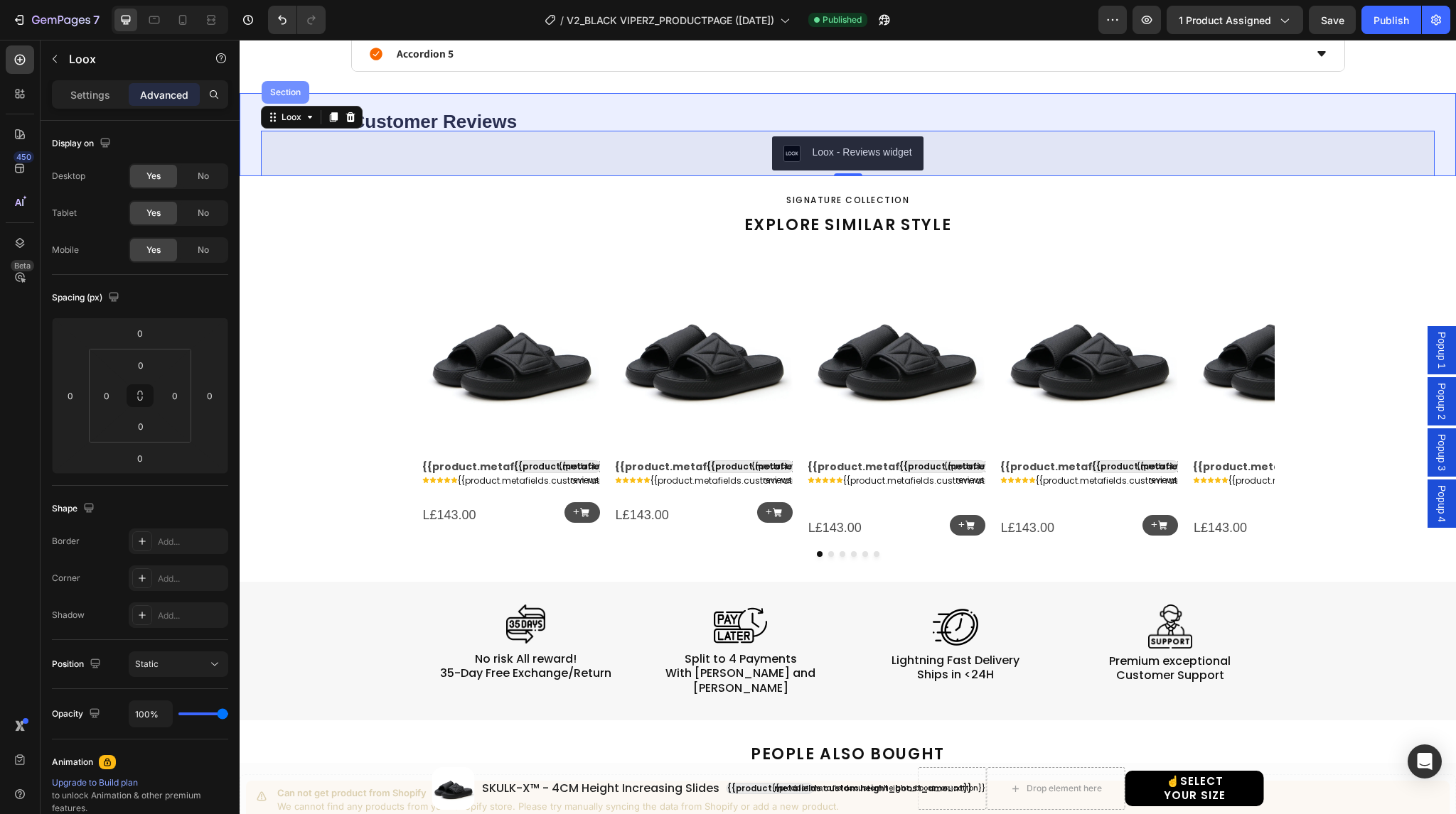
click at [290, 88] on div "Section" at bounding box center [285, 92] width 36 height 8
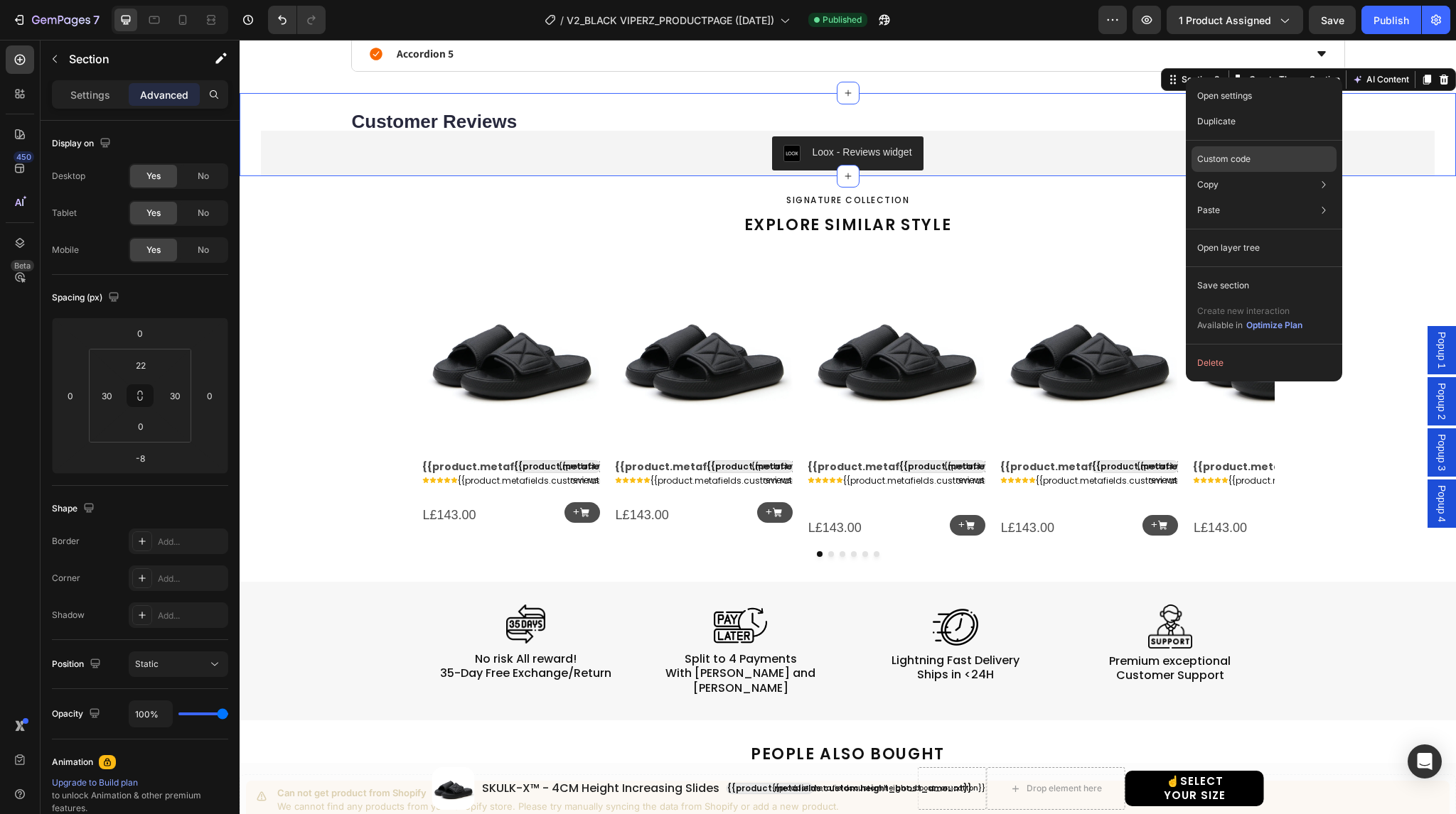
click at [1220, 158] on p "Custom code" at bounding box center [1224, 158] width 54 height 13
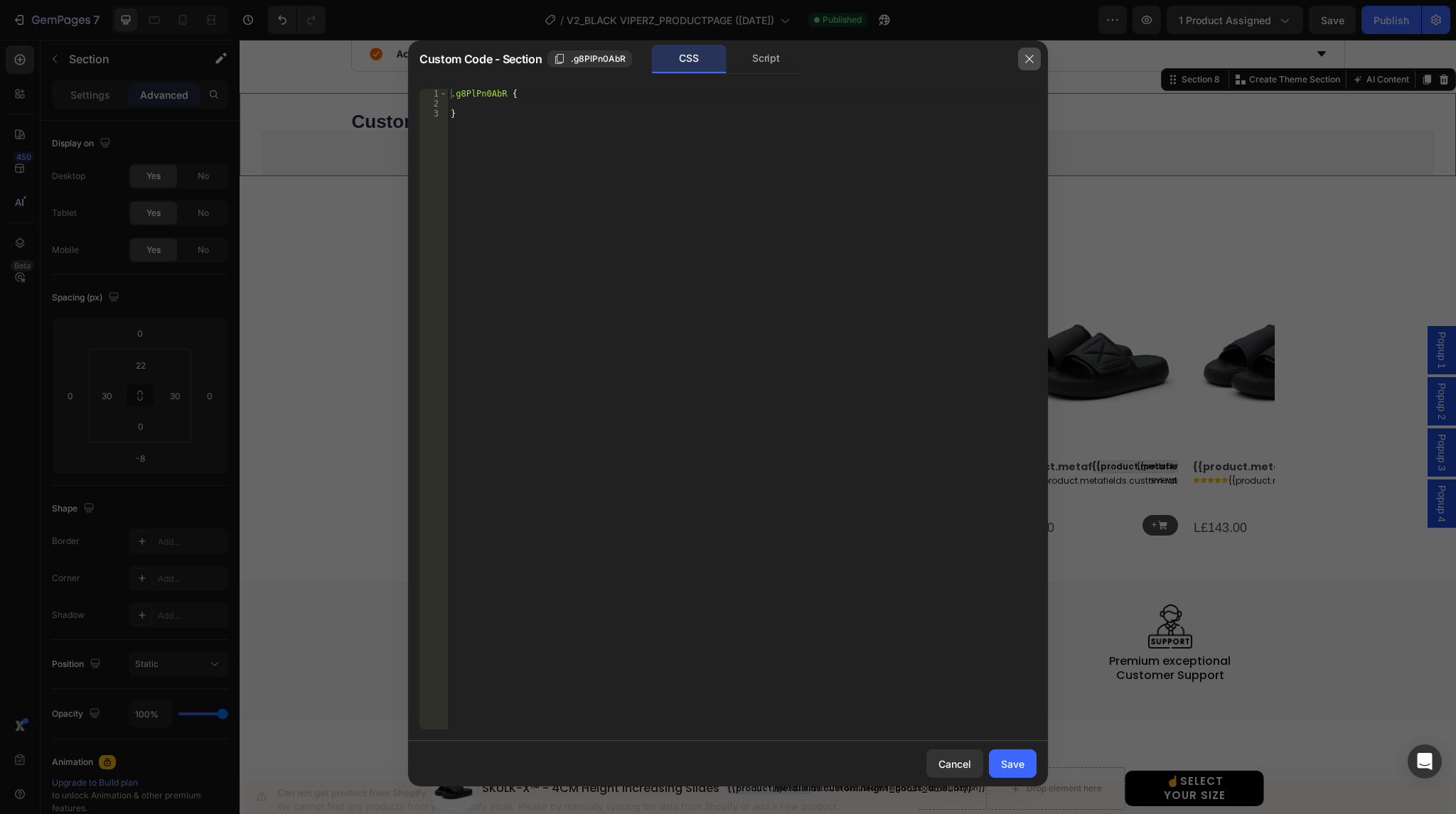
click at [1027, 58] on icon "button" at bounding box center [1030, 60] width 12 height 12
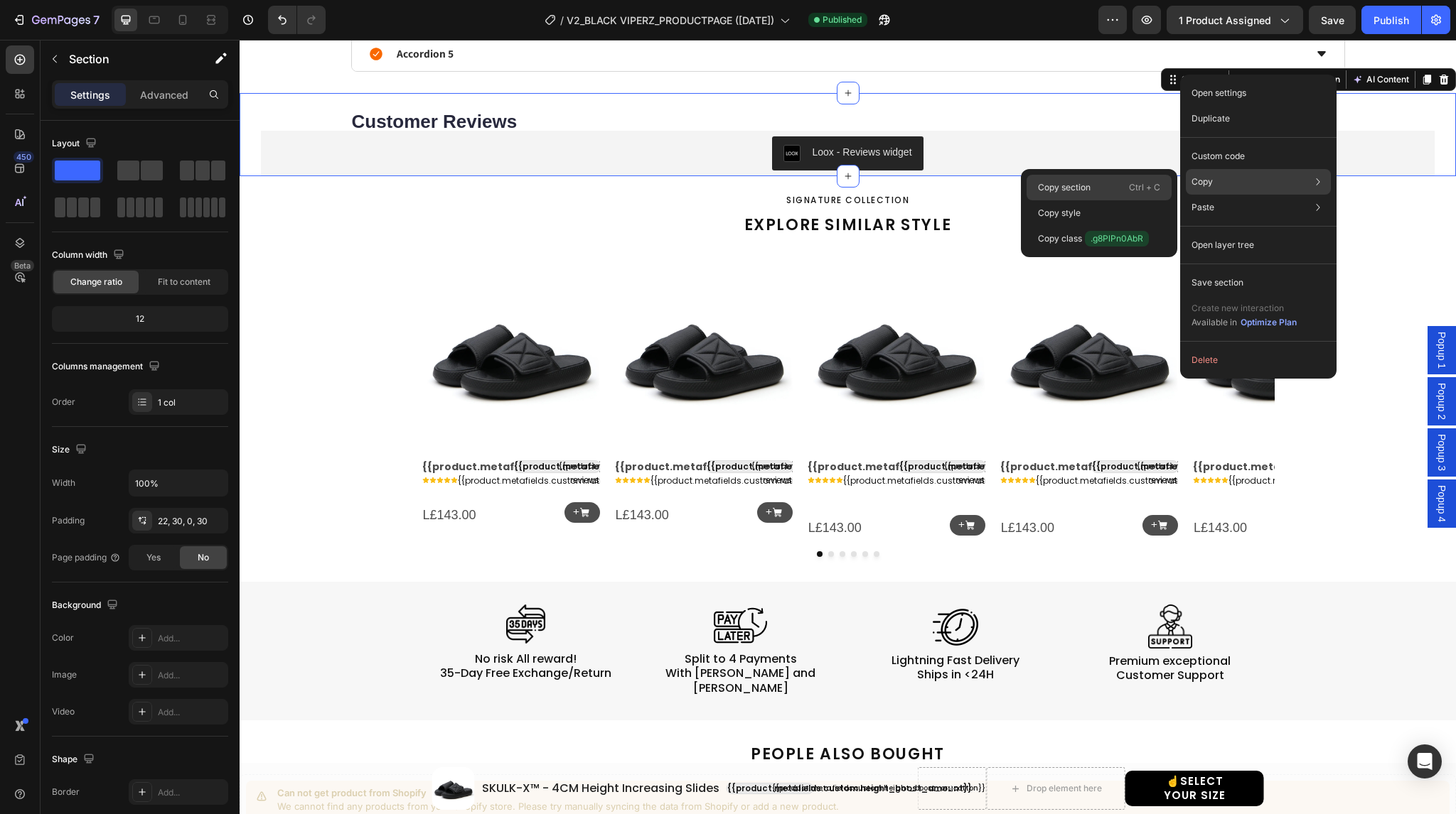
click at [1058, 188] on p "Copy section" at bounding box center [1064, 187] width 53 height 13
